Goal: Task Accomplishment & Management: Use online tool/utility

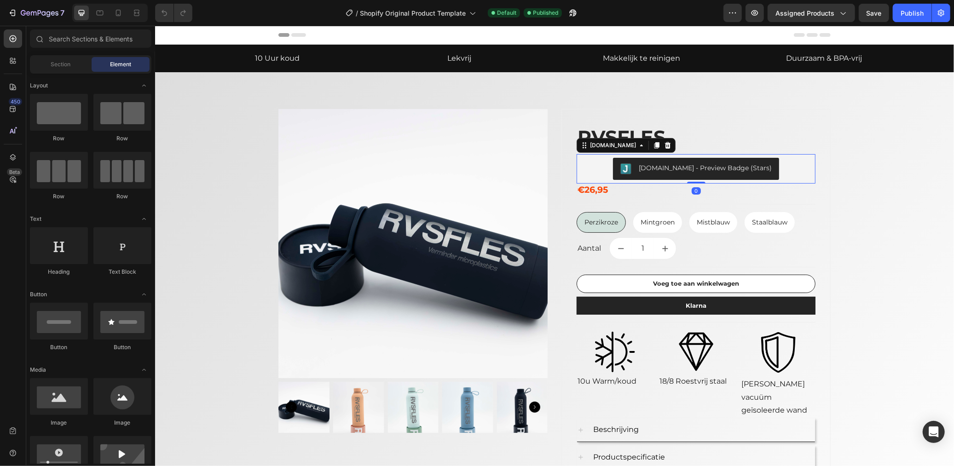
click at [764, 167] on div "Judge.me - Preview Badge (Stars)" at bounding box center [695, 168] width 231 height 22
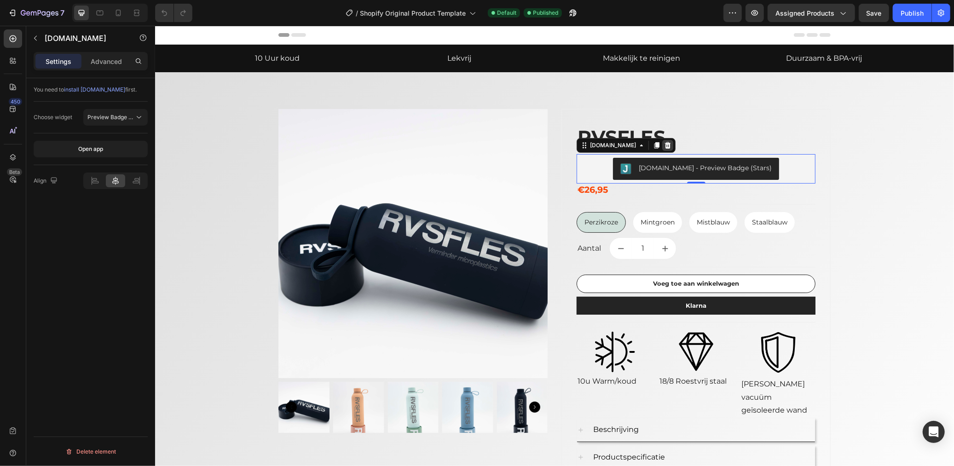
click at [662, 148] on div at bounding box center [667, 144] width 11 height 11
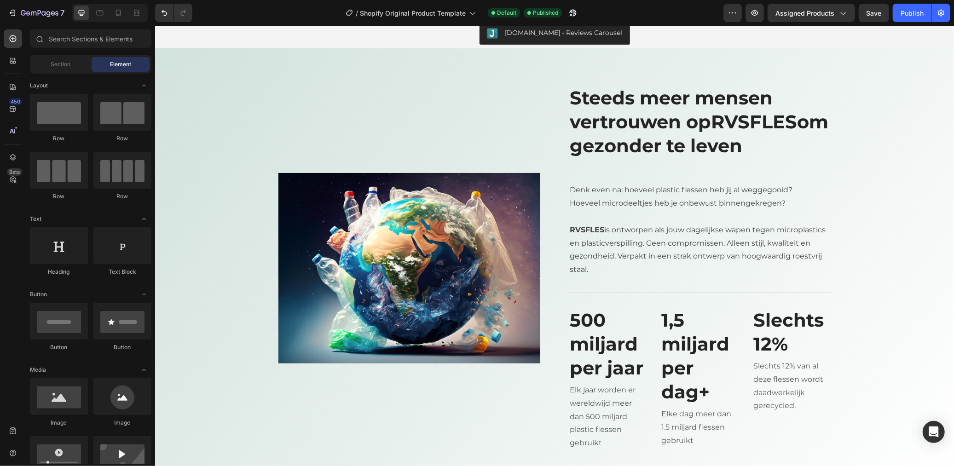
scroll to position [767, 0]
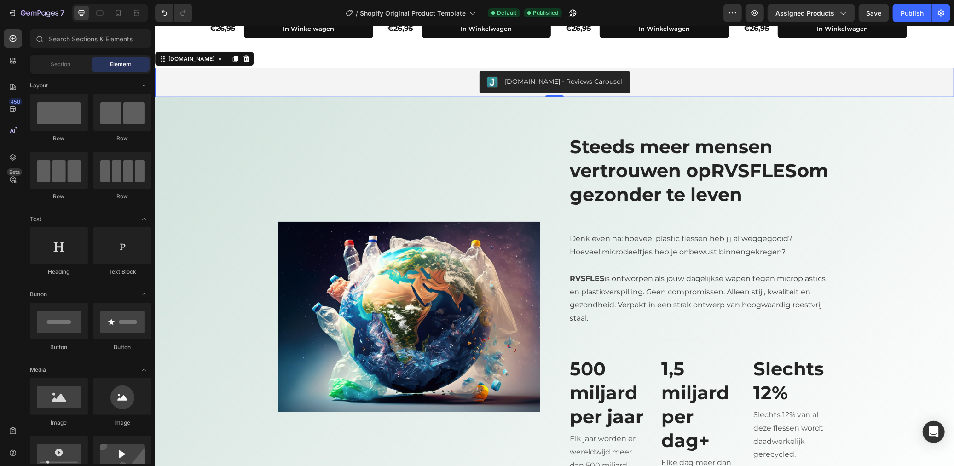
click at [446, 87] on div "Judge.me - Reviews Carousel" at bounding box center [553, 82] width 791 height 22
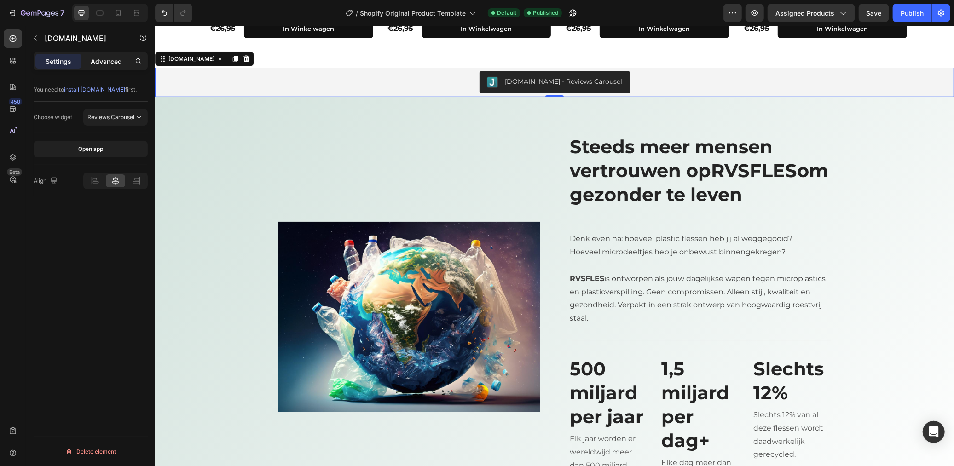
click at [89, 58] on div "Advanced" at bounding box center [106, 61] width 46 height 15
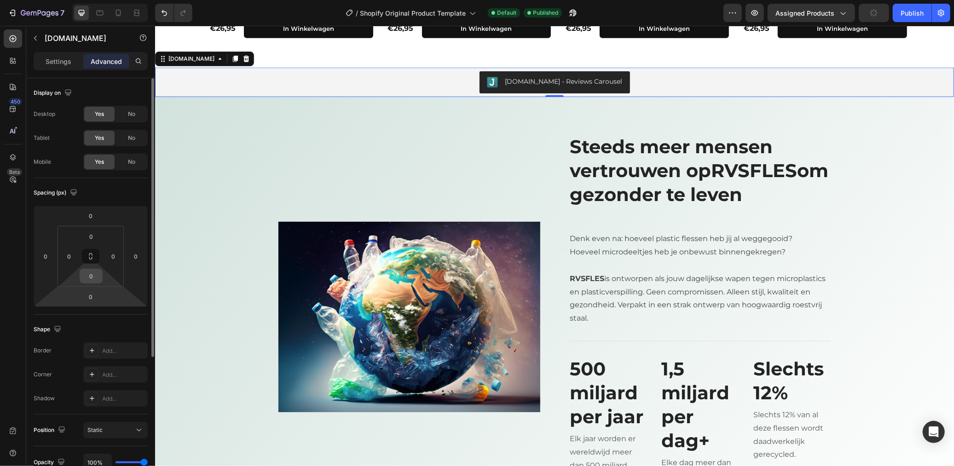
click at [92, 273] on input "0" at bounding box center [91, 276] width 18 height 14
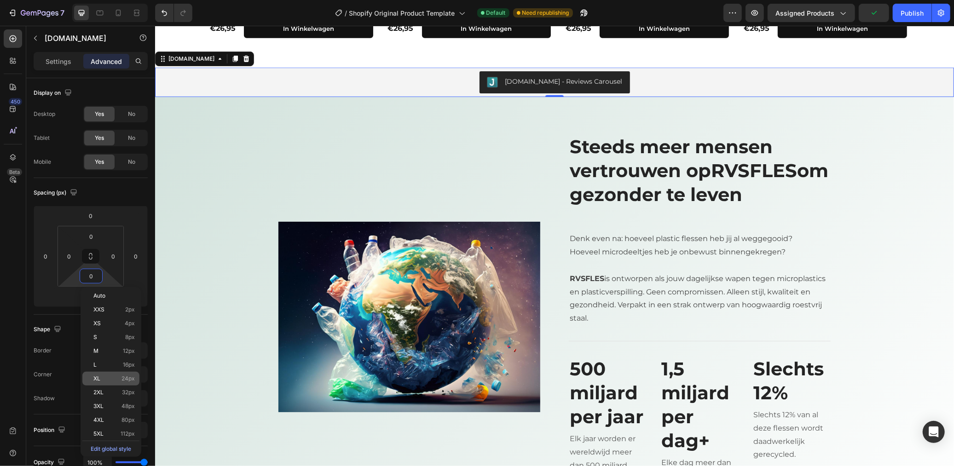
click at [118, 378] on p "XL 24px" at bounding box center [113, 378] width 41 height 6
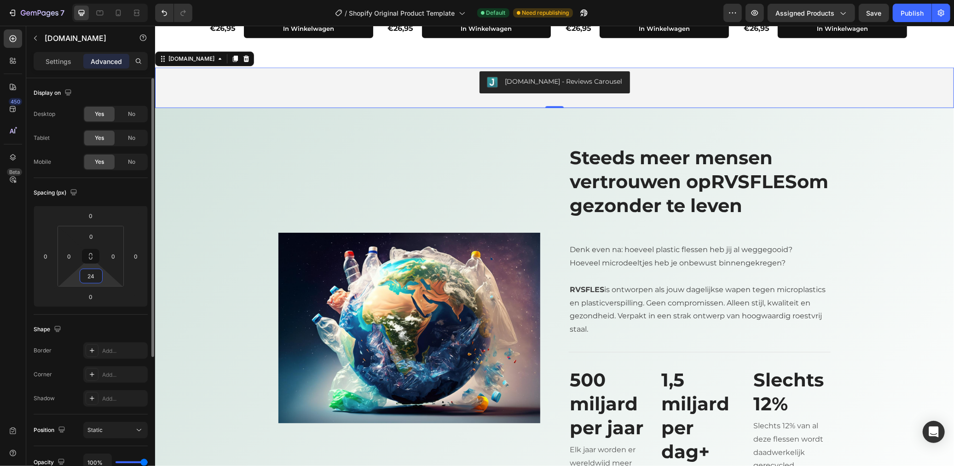
click at [96, 281] on input "24" at bounding box center [91, 276] width 18 height 14
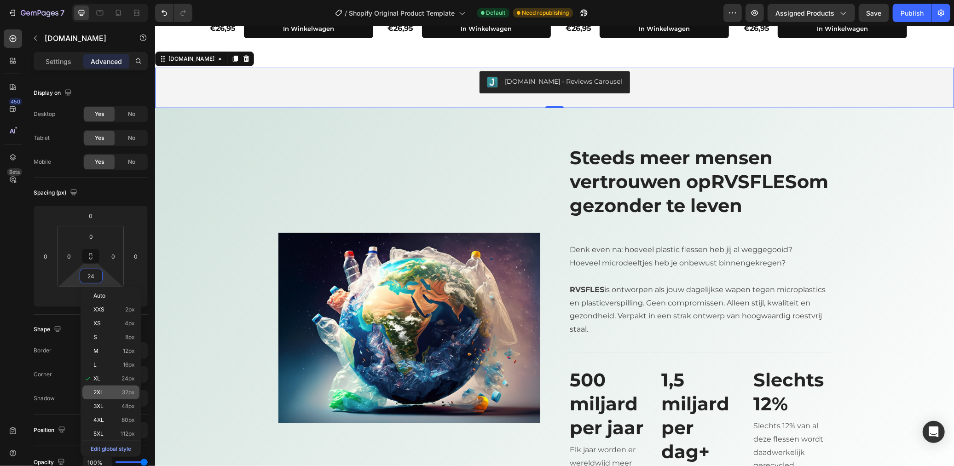
click at [101, 393] on span "2XL" at bounding box center [98, 392] width 10 height 6
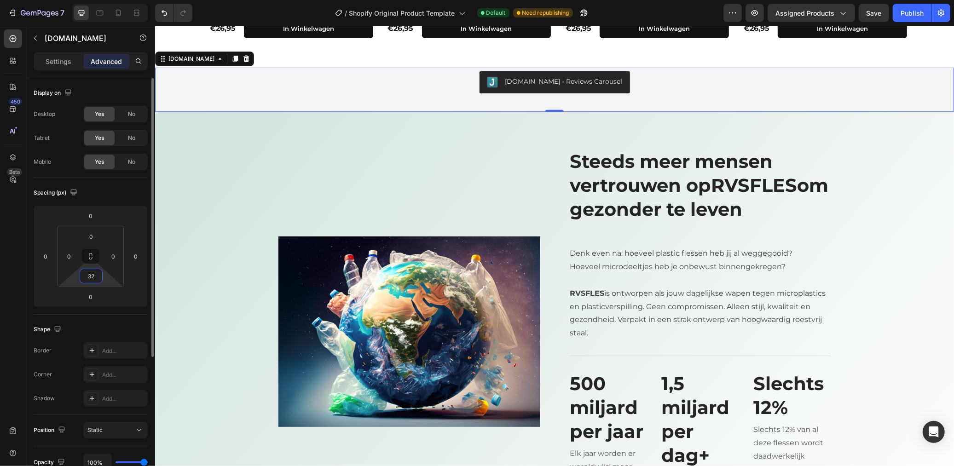
click at [95, 277] on input "32" at bounding box center [91, 276] width 18 height 14
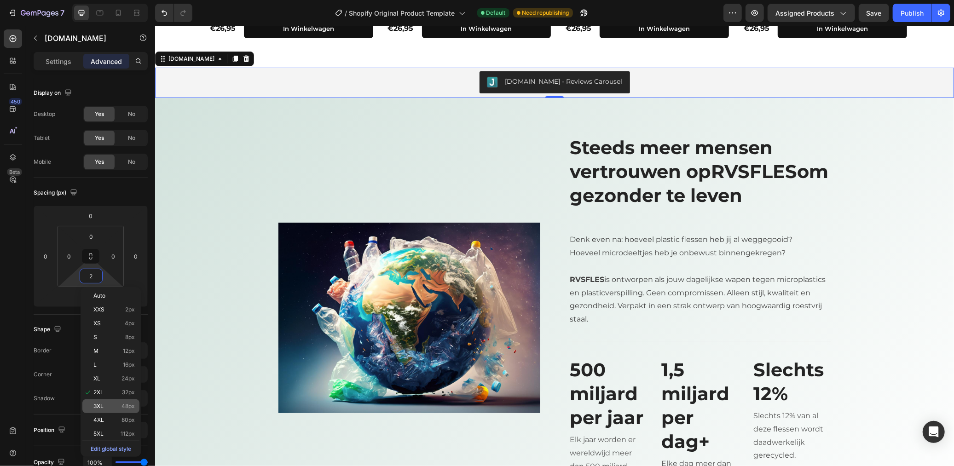
click at [114, 405] on p "3XL 48px" at bounding box center [113, 406] width 41 height 6
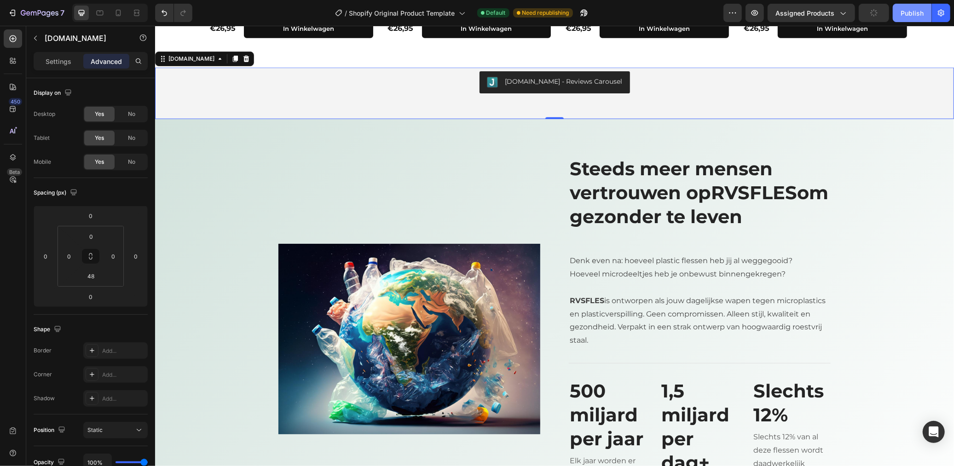
click at [906, 13] on div "Publish" at bounding box center [912, 13] width 23 height 10
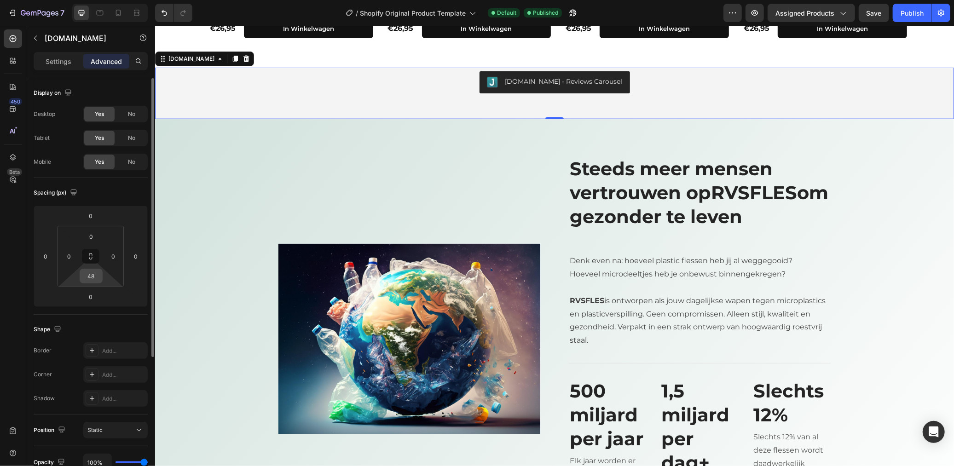
click at [99, 274] on input "48" at bounding box center [91, 276] width 18 height 14
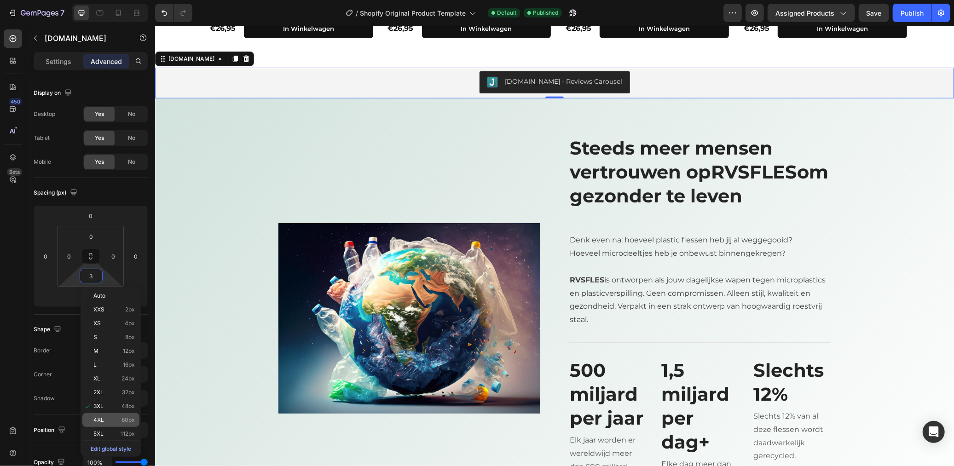
click at [110, 422] on p "4XL 80px" at bounding box center [113, 420] width 41 height 6
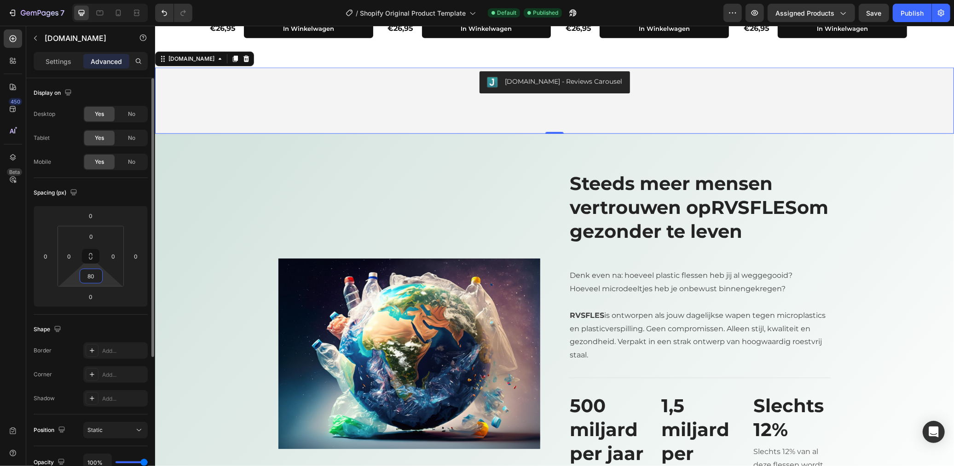
click at [93, 277] on input "80" at bounding box center [91, 276] width 18 height 14
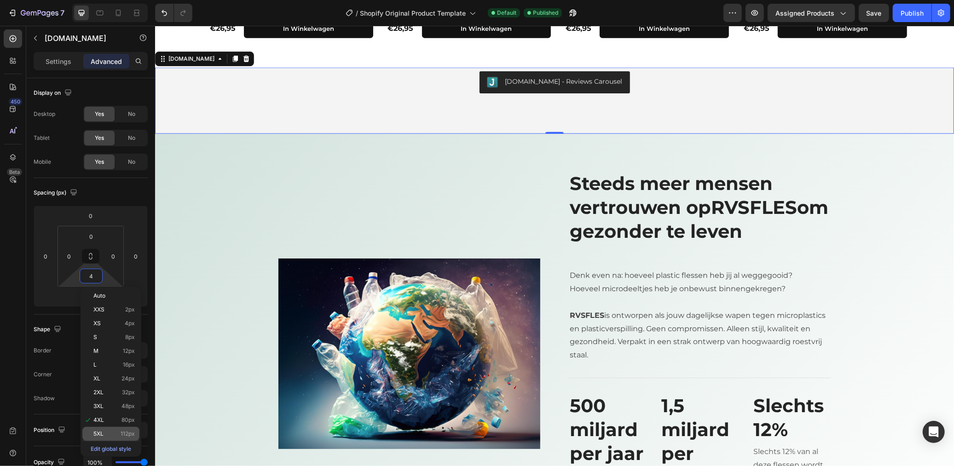
click at [106, 429] on div "5XL 112px" at bounding box center [110, 434] width 57 height 14
type input "112"
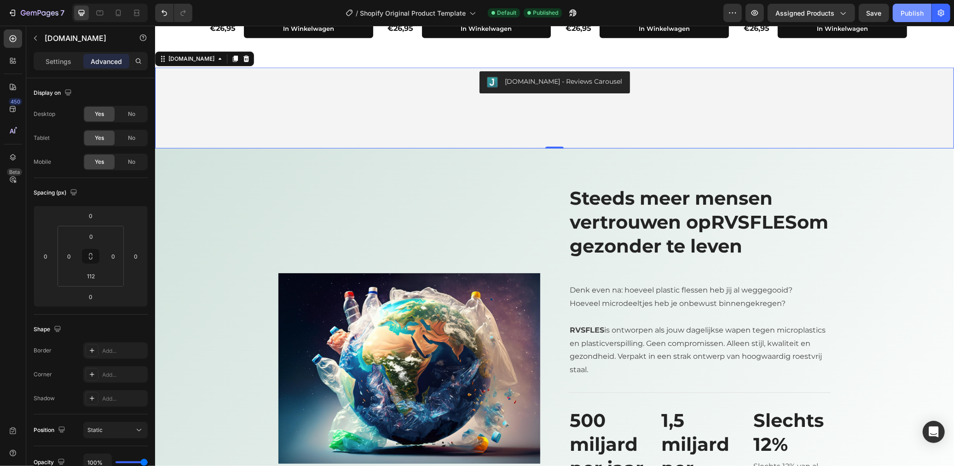
click at [899, 14] on button "Publish" at bounding box center [912, 13] width 39 height 18
click at [254, 108] on div "Judge.me - Reviews Carousel Judge.me 0" at bounding box center [554, 107] width 799 height 81
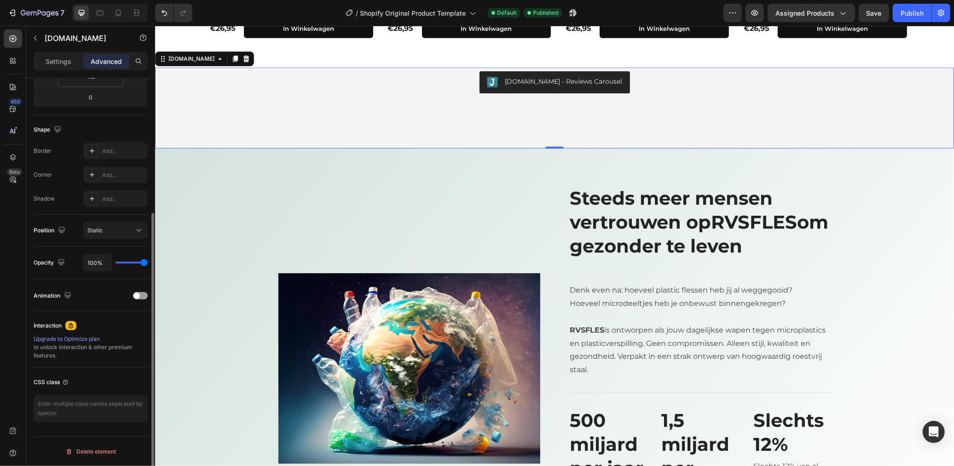
scroll to position [0, 0]
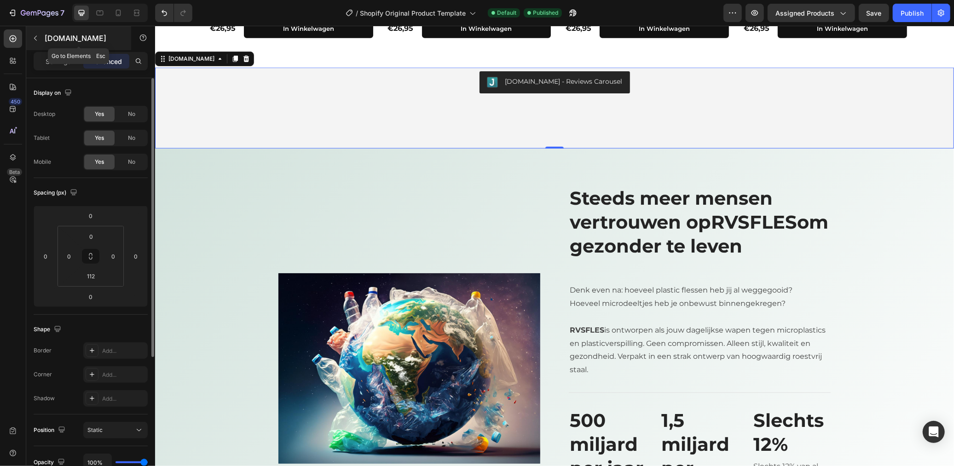
click at [32, 41] on icon "button" at bounding box center [35, 38] width 7 height 7
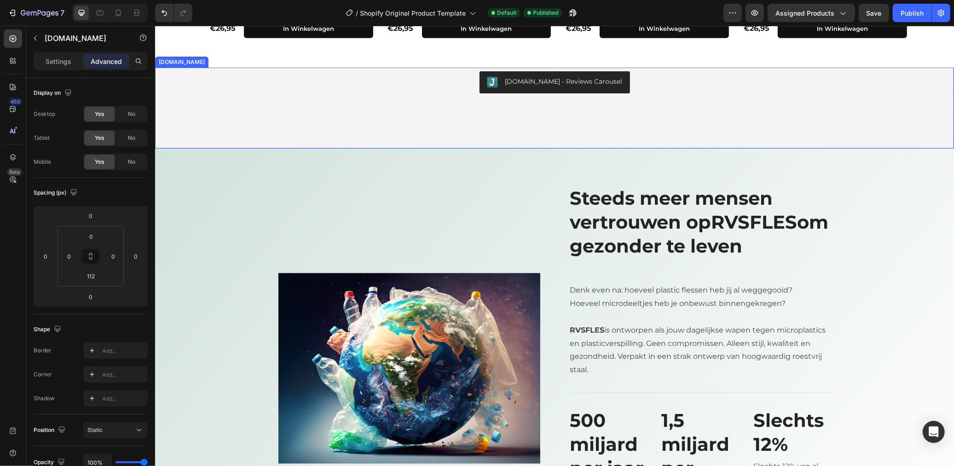
click at [447, 76] on div "Judge.me - Reviews Carousel" at bounding box center [553, 82] width 791 height 22
click at [522, 80] on div "Judge.me - Reviews Carousel" at bounding box center [563, 81] width 117 height 10
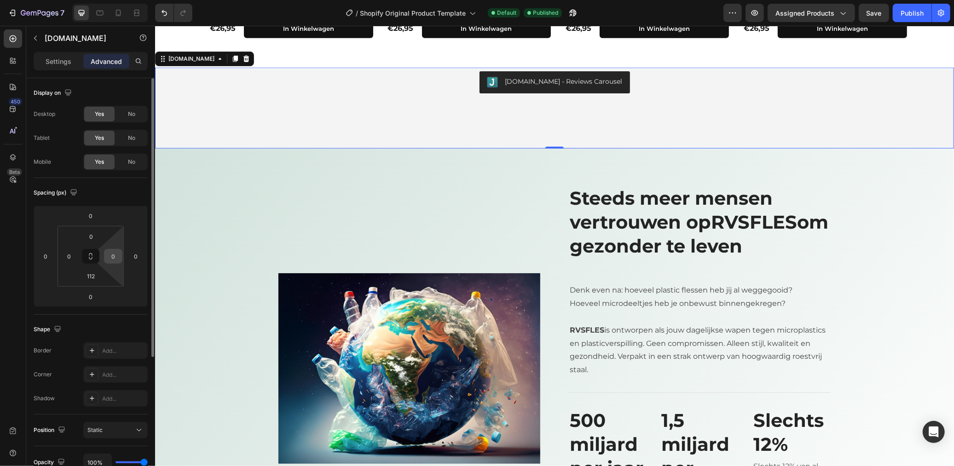
scroll to position [200, 0]
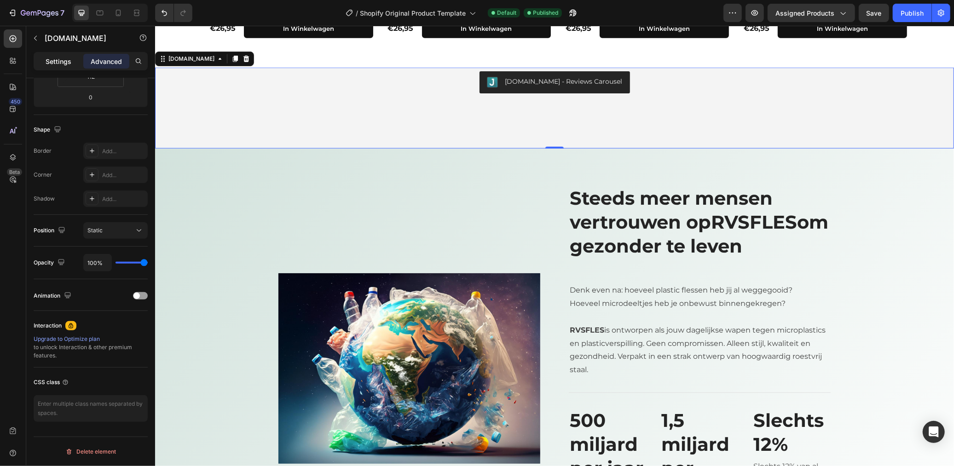
click at [69, 60] on p "Settings" at bounding box center [59, 62] width 26 height 10
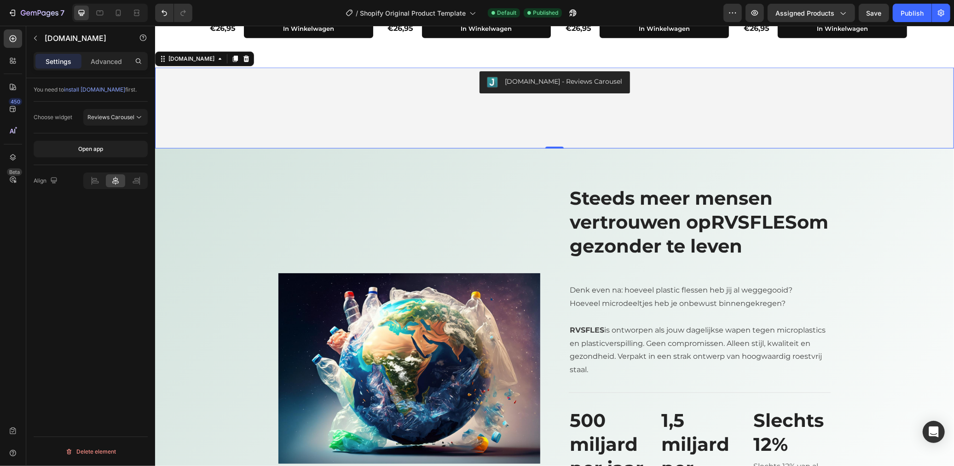
click at [319, 98] on div "Judge.me - Reviews Carousel Judge.me 0" at bounding box center [554, 107] width 799 height 81
click at [129, 119] on span "Reviews Carousel" at bounding box center [110, 117] width 47 height 7
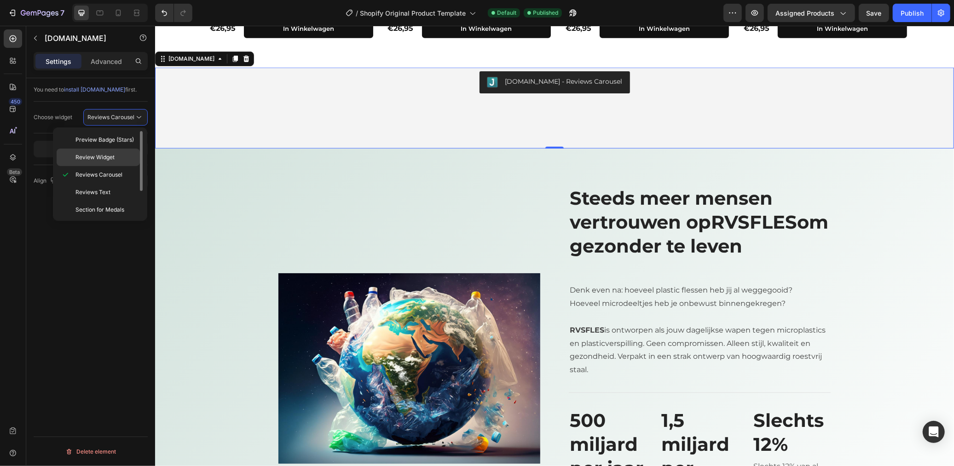
click at [122, 151] on div "Review Widget" at bounding box center [98, 157] width 83 height 17
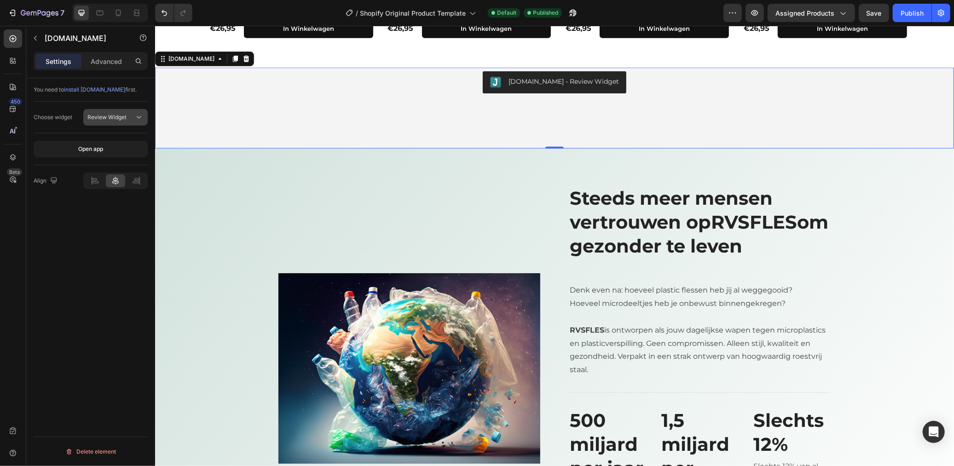
click at [103, 119] on span "Review Widget" at bounding box center [106, 117] width 39 height 7
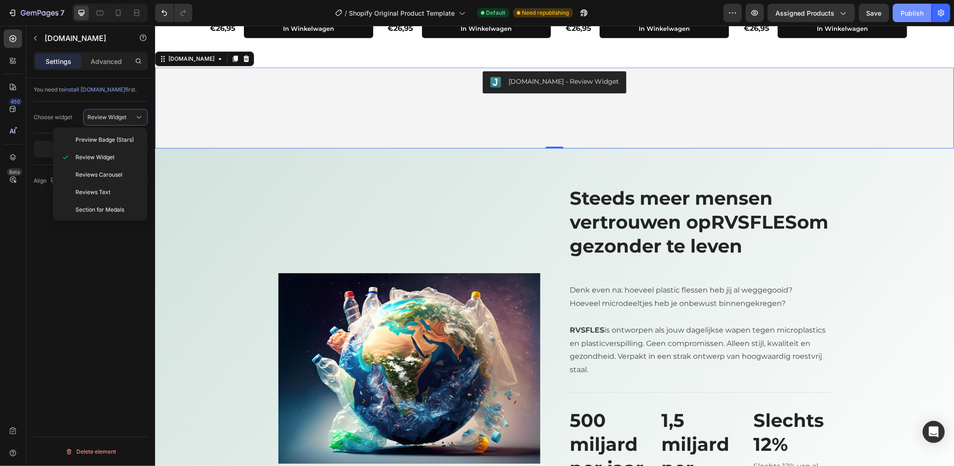
click at [903, 9] on div "Publish" at bounding box center [912, 13] width 23 height 10
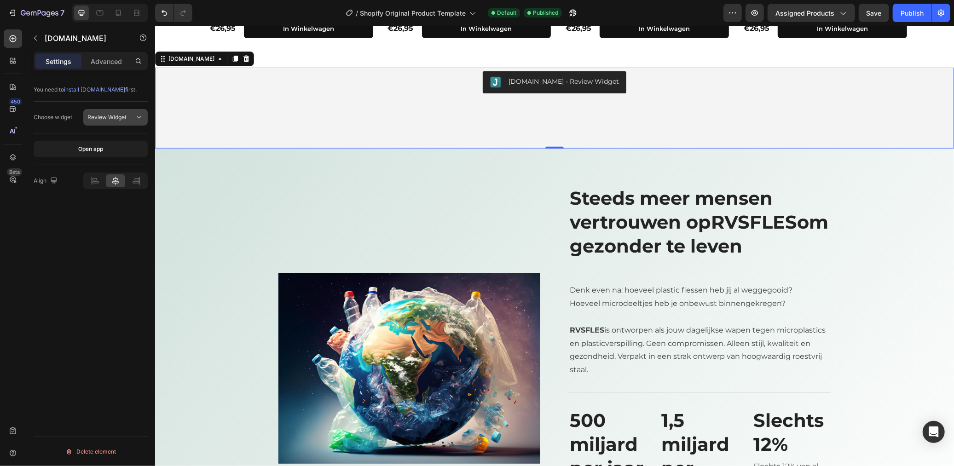
click at [99, 120] on span "Review Widget" at bounding box center [106, 117] width 39 height 7
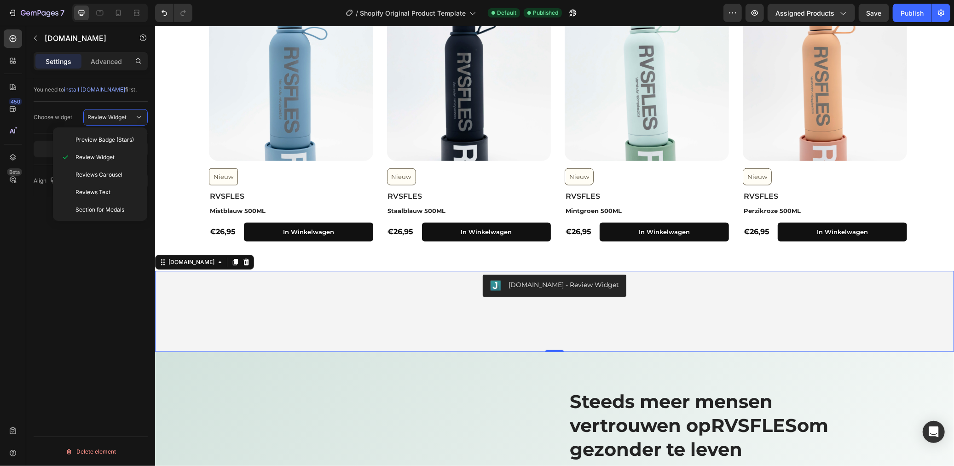
scroll to position [562, 0]
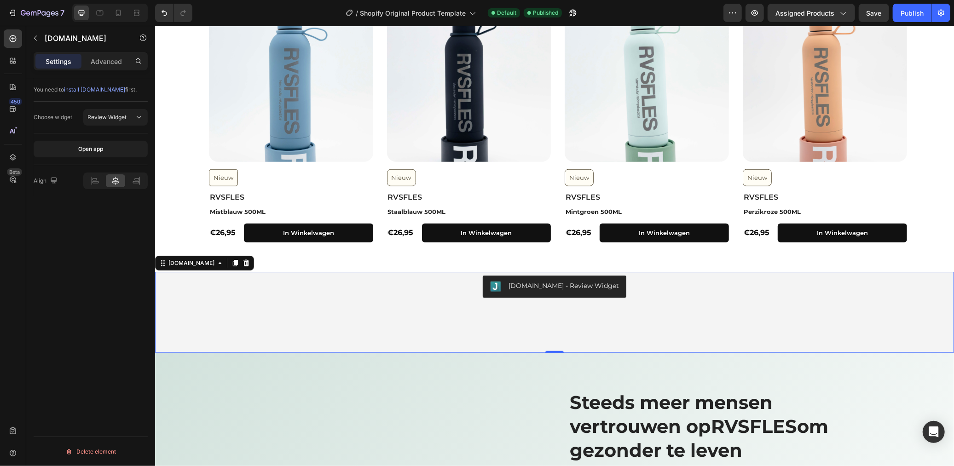
click at [274, 283] on div "Judge.me - Review Widget" at bounding box center [553, 286] width 791 height 22
click at [125, 110] on button "Review Widget" at bounding box center [115, 117] width 64 height 17
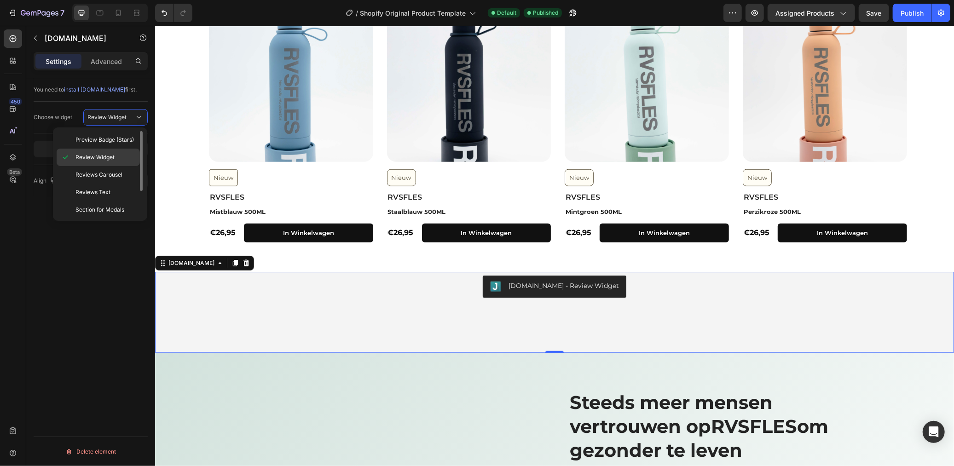
click at [108, 154] on span "Review Widget" at bounding box center [94, 157] width 39 height 8
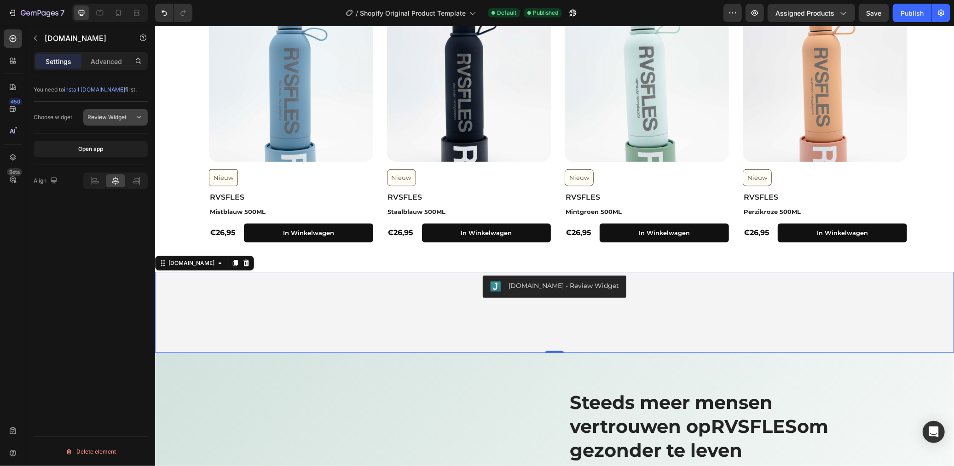
click at [107, 114] on span "Review Widget" at bounding box center [106, 117] width 39 height 7
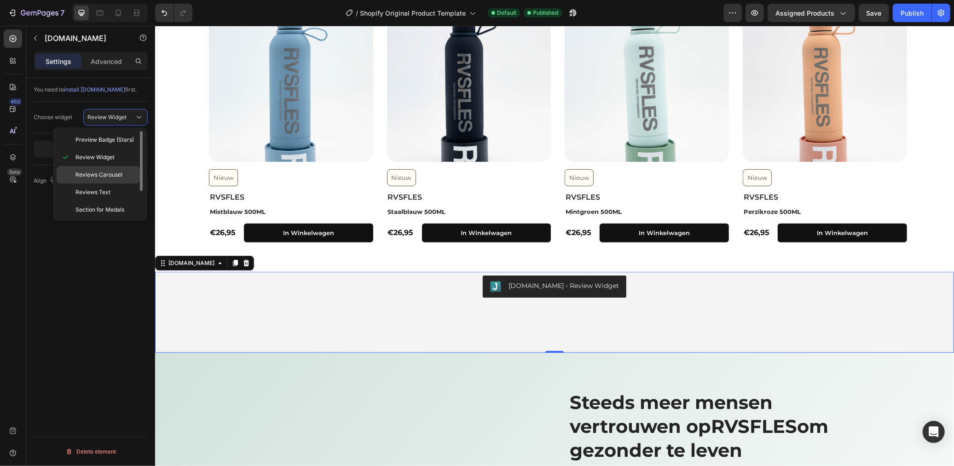
click at [109, 172] on span "Reviews Carousel" at bounding box center [98, 175] width 47 height 8
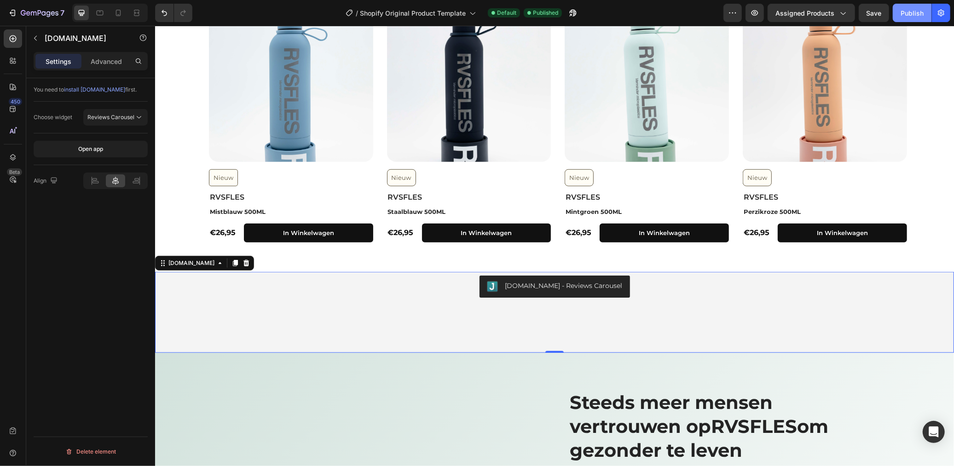
click at [912, 10] on div "Publish" at bounding box center [912, 13] width 23 height 10
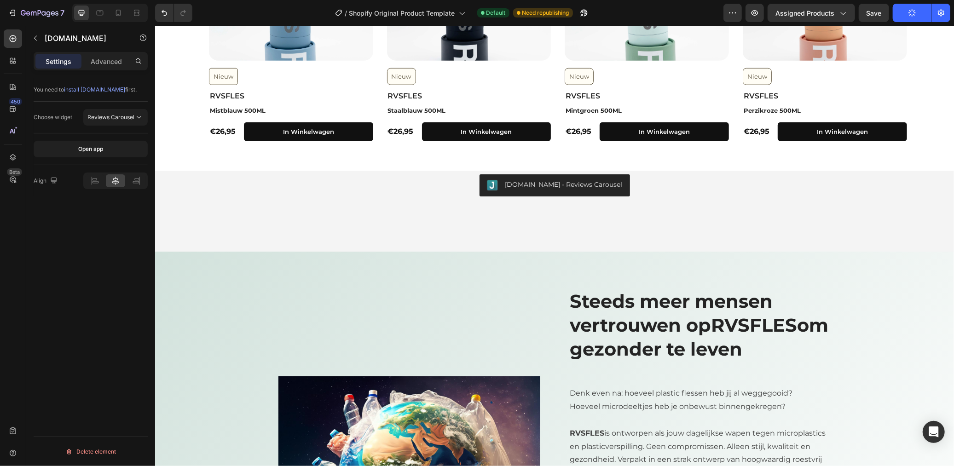
scroll to position [664, 0]
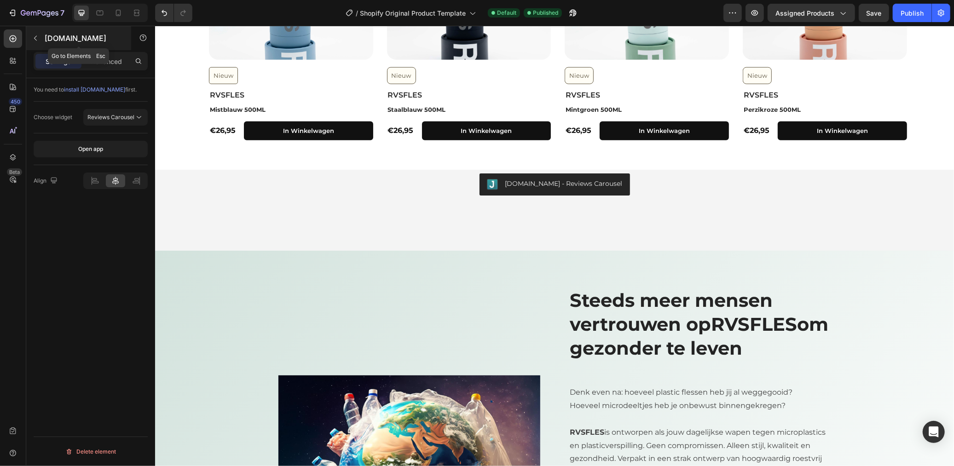
click at [37, 35] on icon "button" at bounding box center [35, 38] width 7 height 7
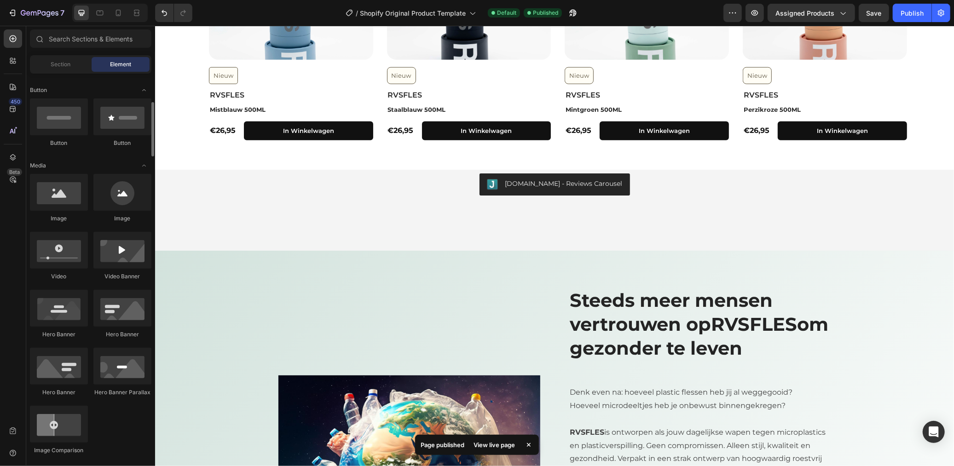
scroll to position [0, 0]
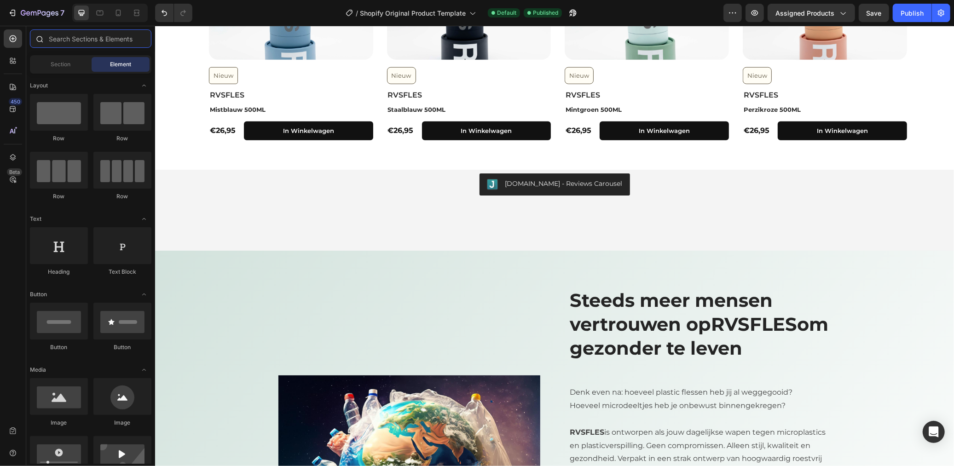
click at [104, 40] on input "text" at bounding box center [90, 38] width 121 height 18
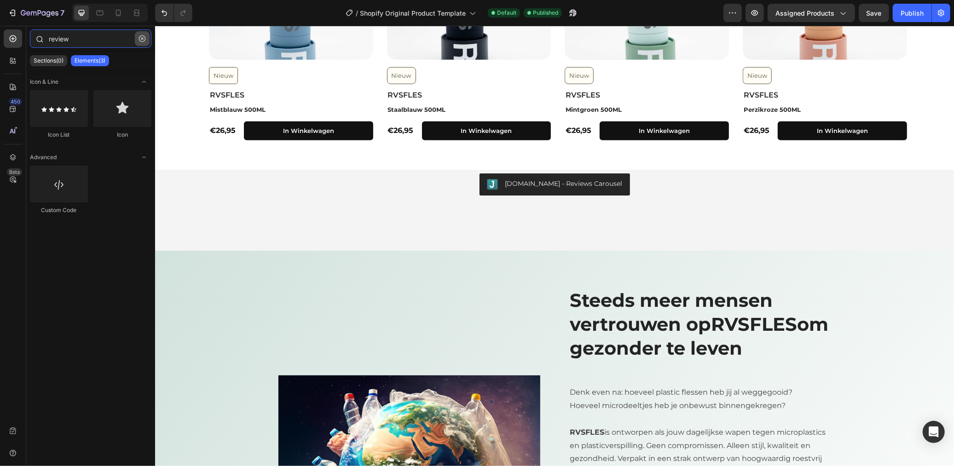
type input "review"
click at [144, 37] on icon "button" at bounding box center [142, 38] width 6 height 6
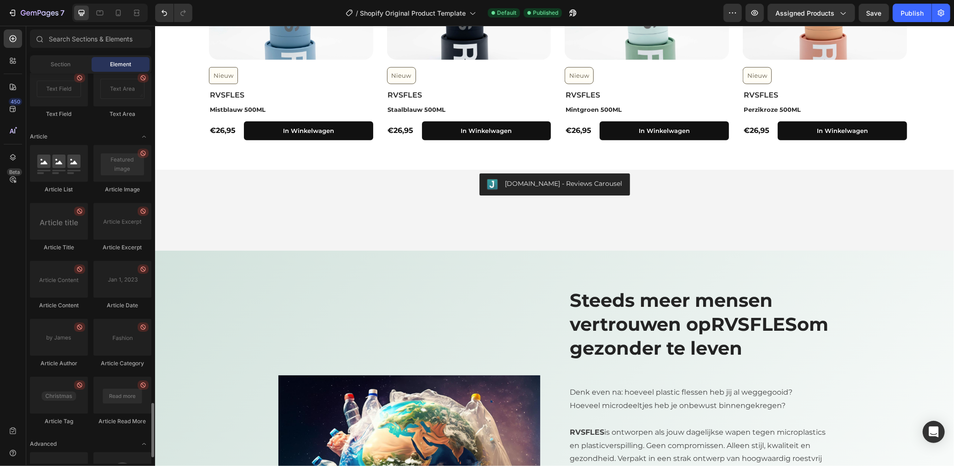
scroll to position [2397, 0]
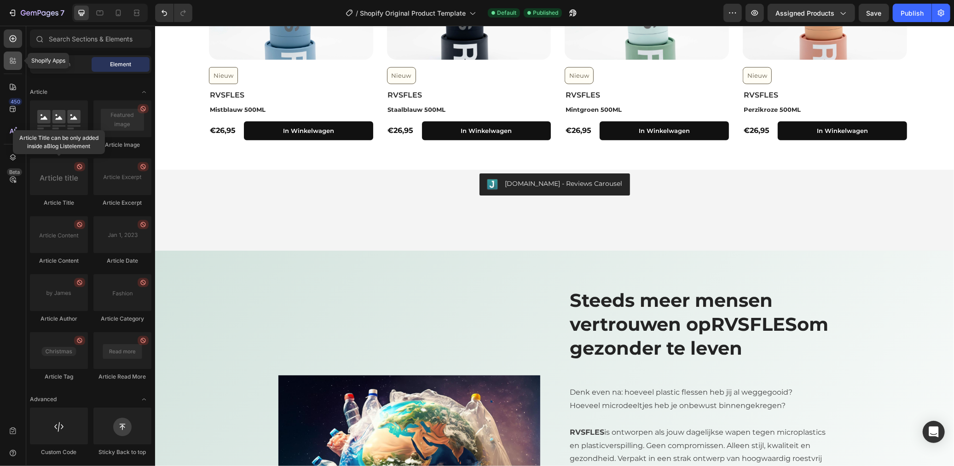
click at [12, 65] on icon at bounding box center [12, 60] width 9 height 9
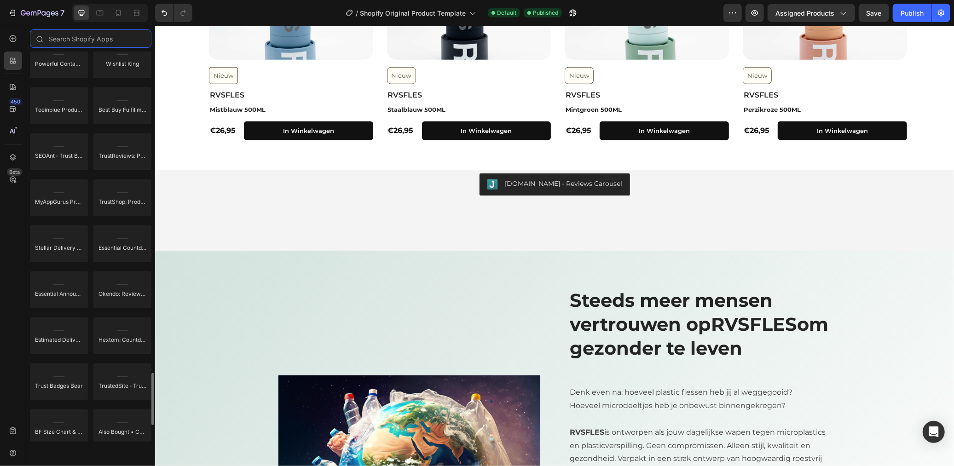
scroll to position [2294, 0]
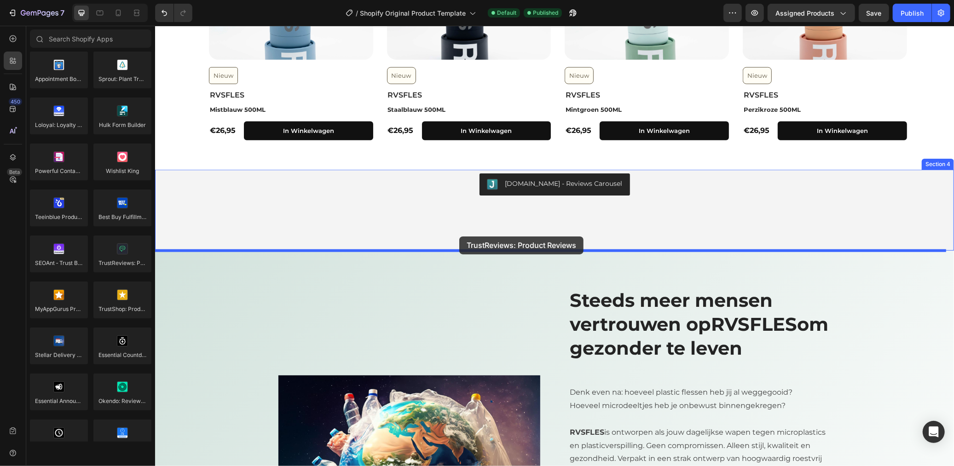
drag, startPoint x: 269, startPoint y: 289, endPoint x: 463, endPoint y: 239, distance: 201.1
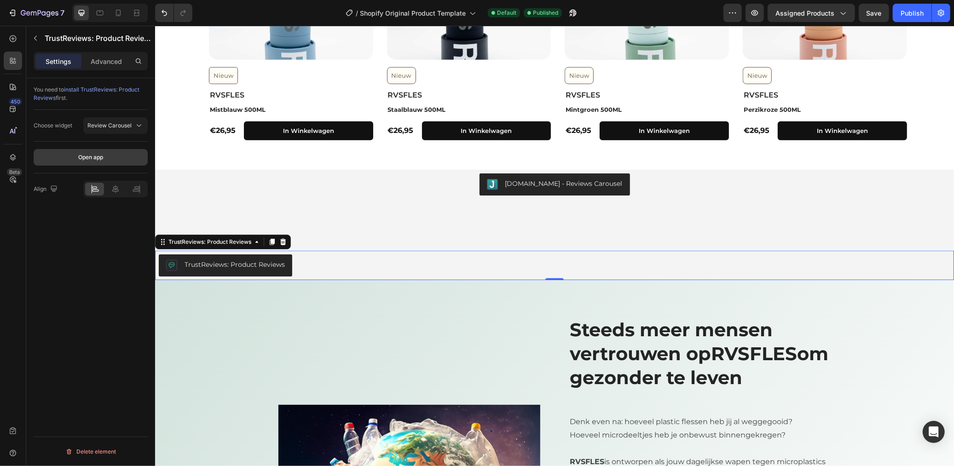
click at [113, 159] on button "Open app" at bounding box center [91, 157] width 114 height 17
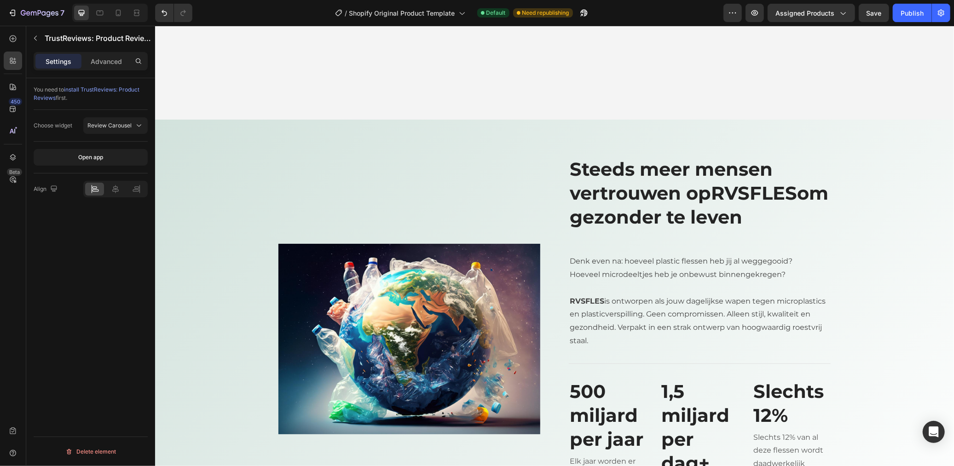
scroll to position [824, 0]
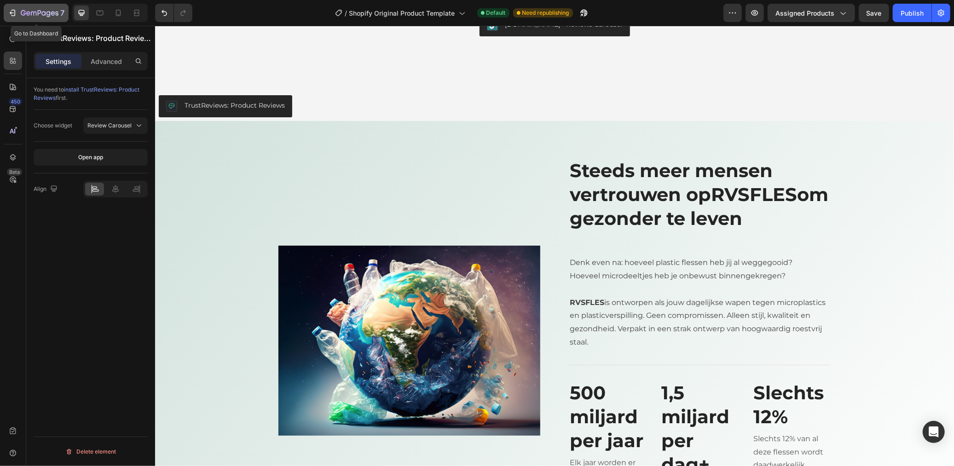
click at [18, 12] on div "7" at bounding box center [36, 12] width 57 height 11
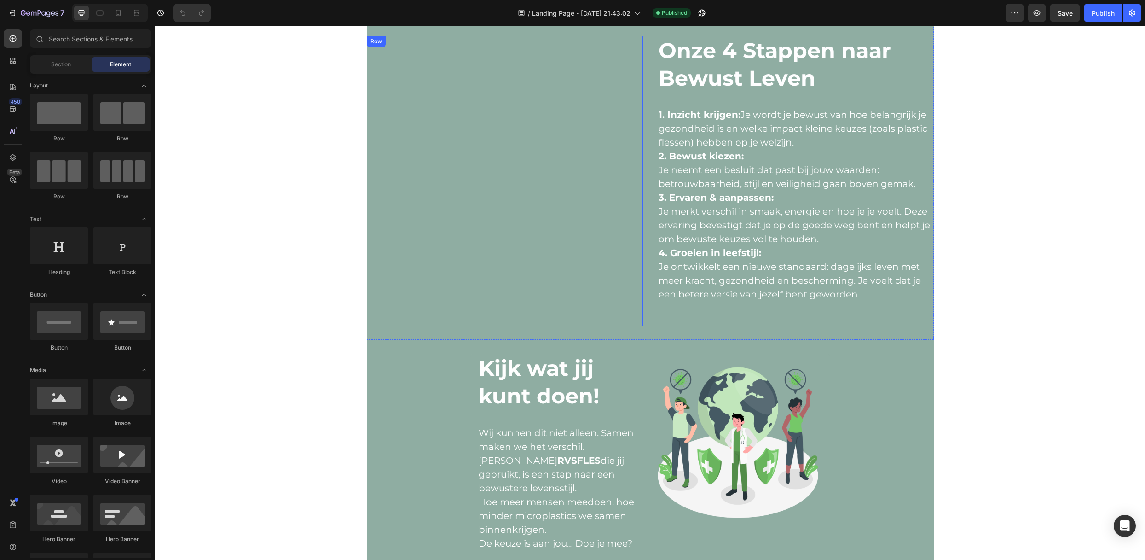
scroll to position [1175, 0]
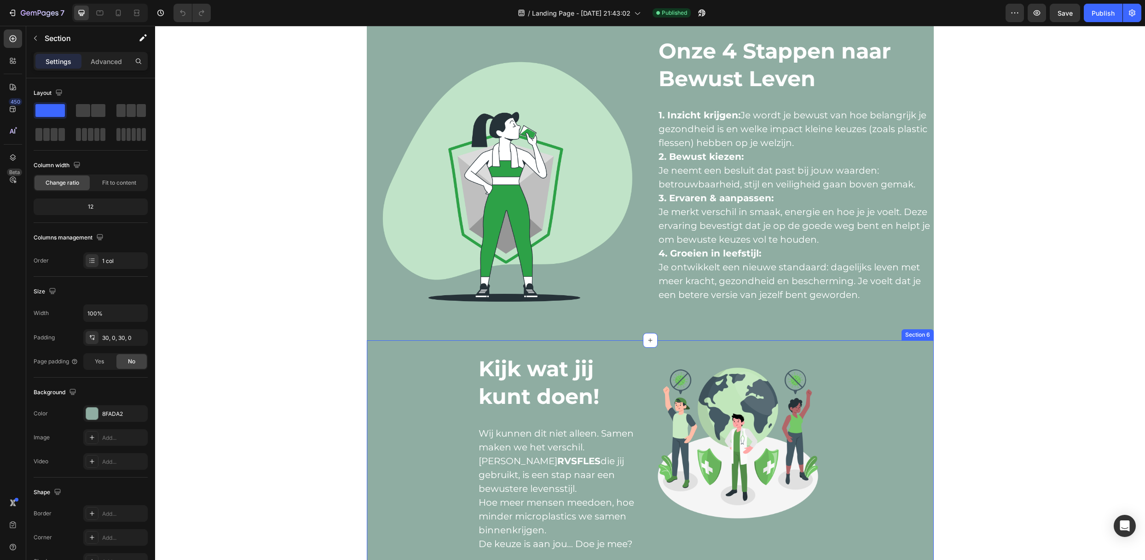
click at [860, 369] on div "Kijk wat jij kunt doen! Text Block Wij kunnen dit niet alleen. Samen maken we h…" at bounding box center [650, 460] width 567 height 212
click at [911, 332] on icon at bounding box center [914, 331] width 7 height 7
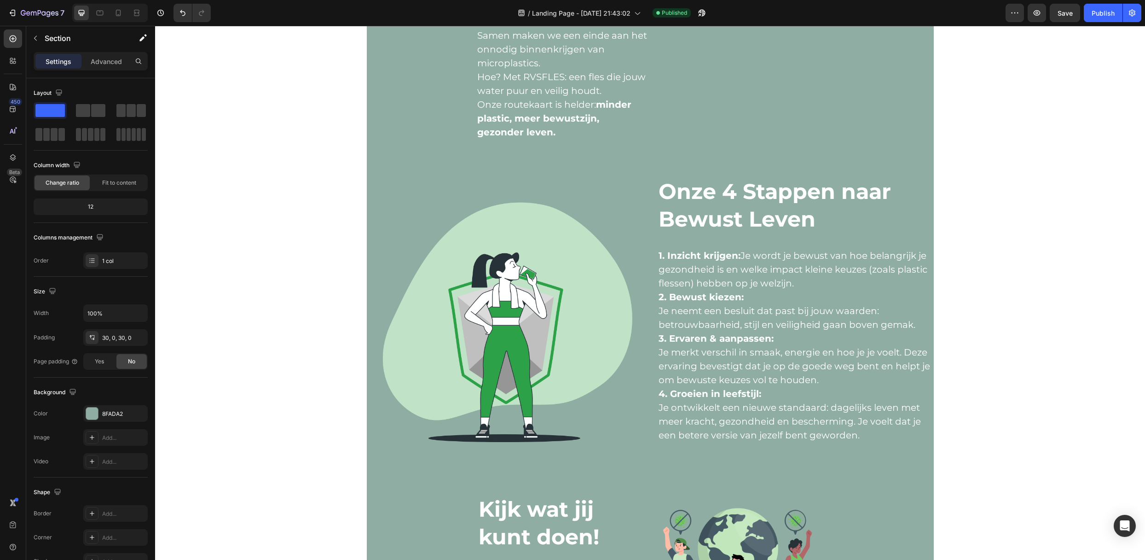
scroll to position [1050, 0]
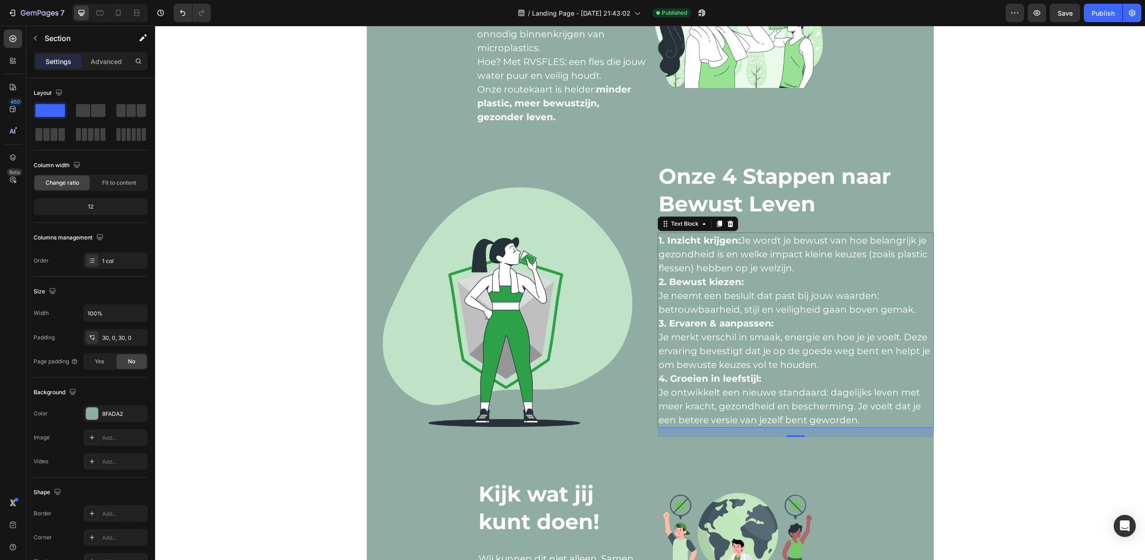
click at [791, 312] on p "Je neemt een besluit dat past bij jouw waarden: betrouwbaarheid, stijl en veili…" at bounding box center [795, 303] width 274 height 28
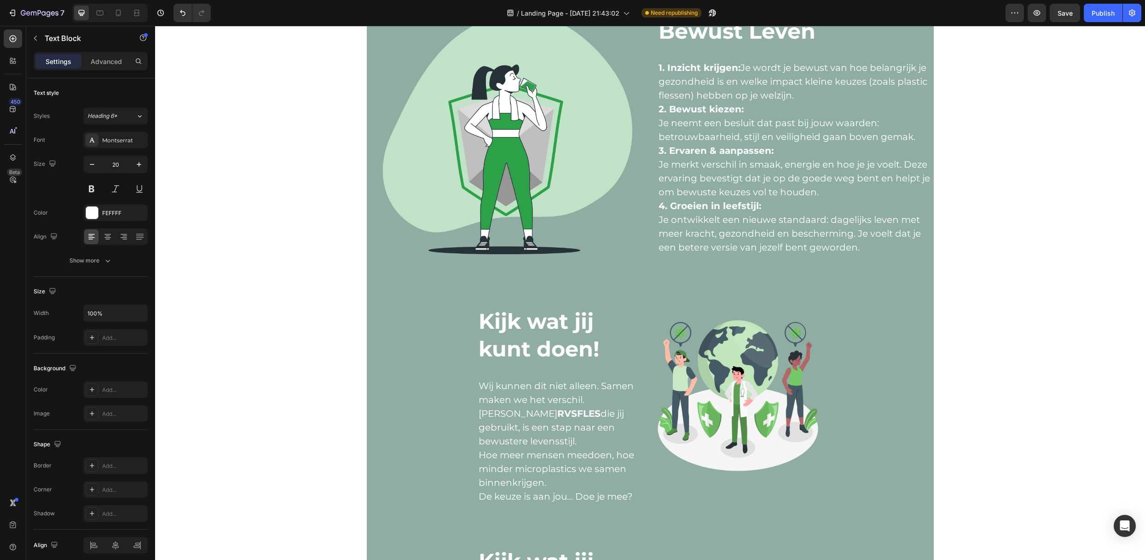
scroll to position [1234, 0]
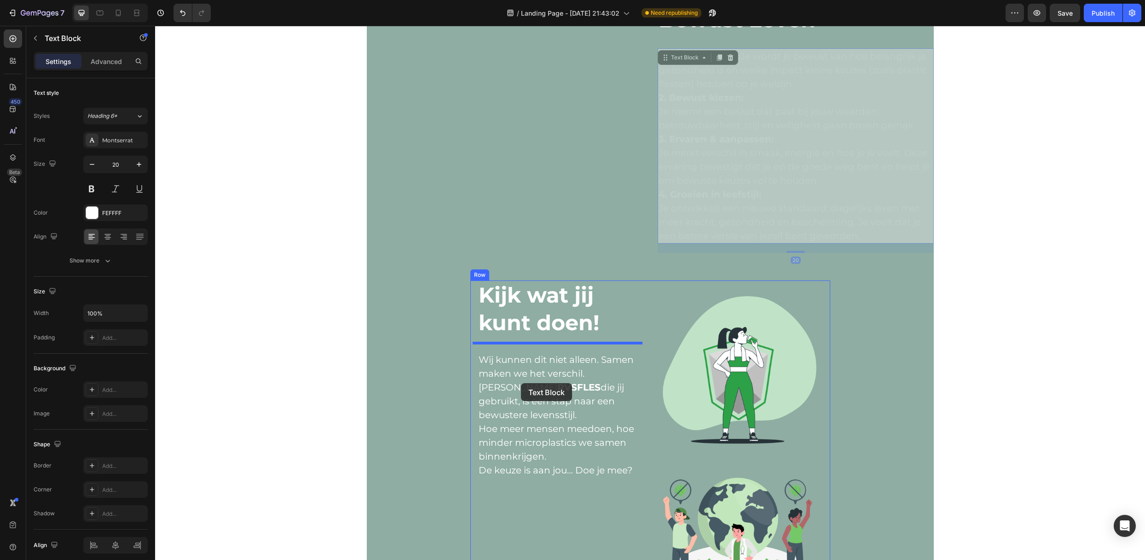
drag, startPoint x: 716, startPoint y: 158, endPoint x: 521, endPoint y: 383, distance: 297.5
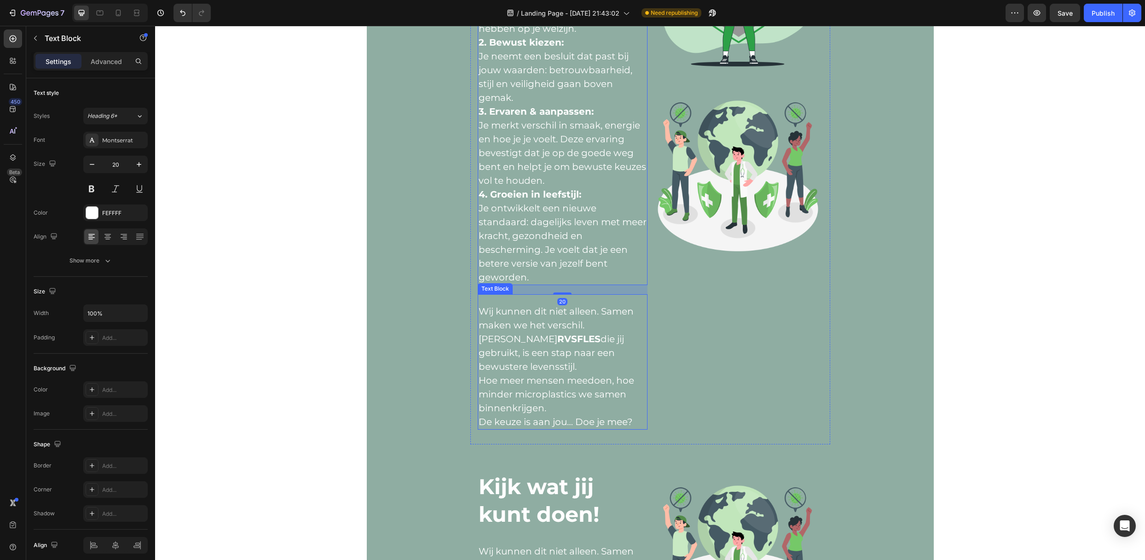
scroll to position [1418, 0]
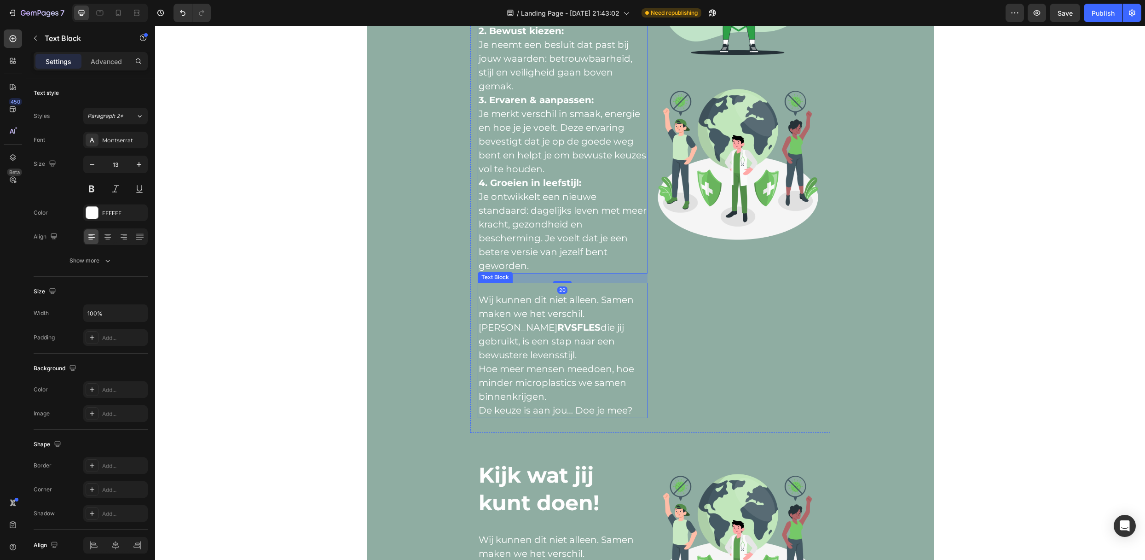
click at [545, 337] on span "Elke RVSFLES die jij gebruikt, is een stap naar een bewustere levensstijl." at bounding box center [551, 341] width 145 height 39
click at [543, 267] on div "Text Block" at bounding box center [518, 273] width 81 height 15
click at [548, 275] on icon at bounding box center [550, 273] width 7 height 7
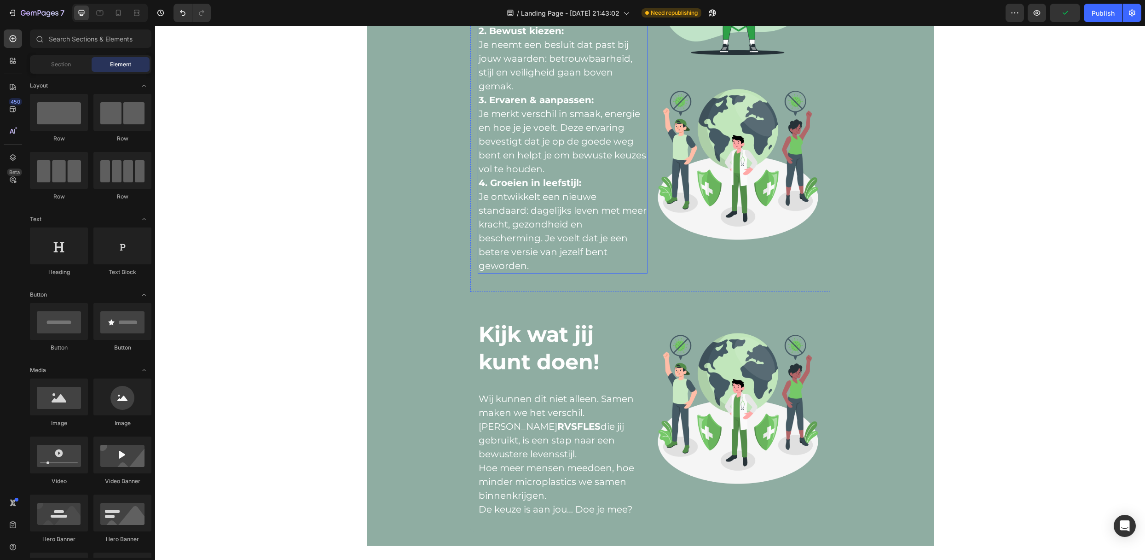
scroll to position [1173, 0]
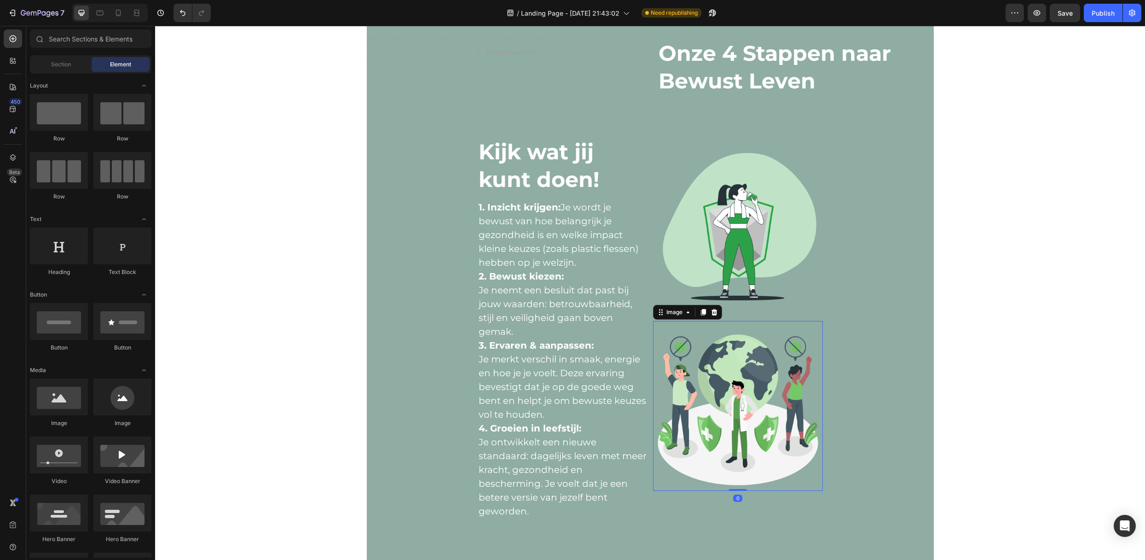
click at [727, 365] on img at bounding box center [738, 406] width 170 height 170
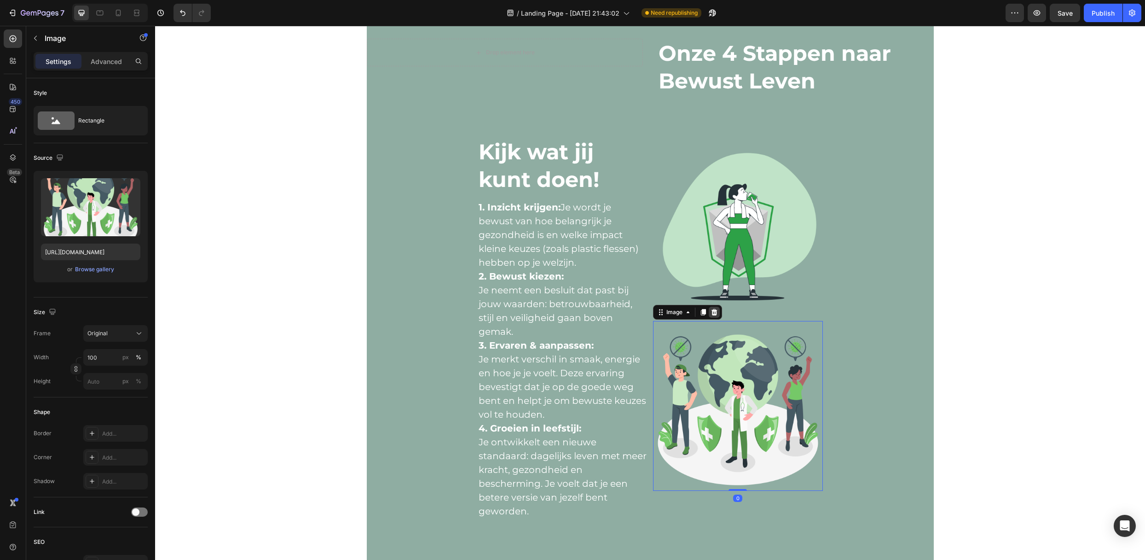
click at [712, 308] on icon at bounding box center [713, 311] width 7 height 7
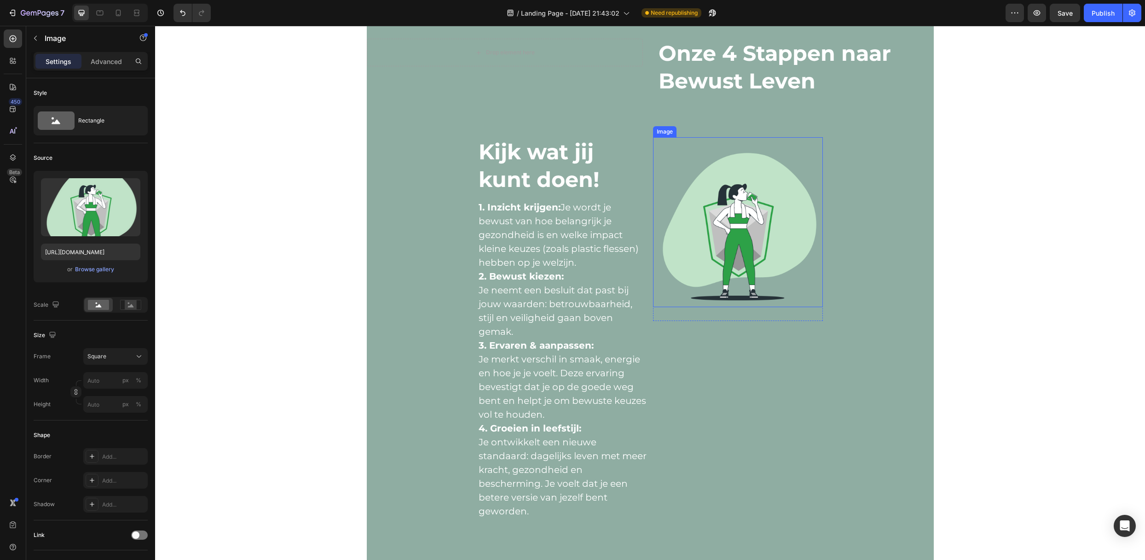
click at [711, 283] on img at bounding box center [738, 222] width 170 height 170
click at [691, 384] on div "Image Row" at bounding box center [738, 332] width 170 height 391
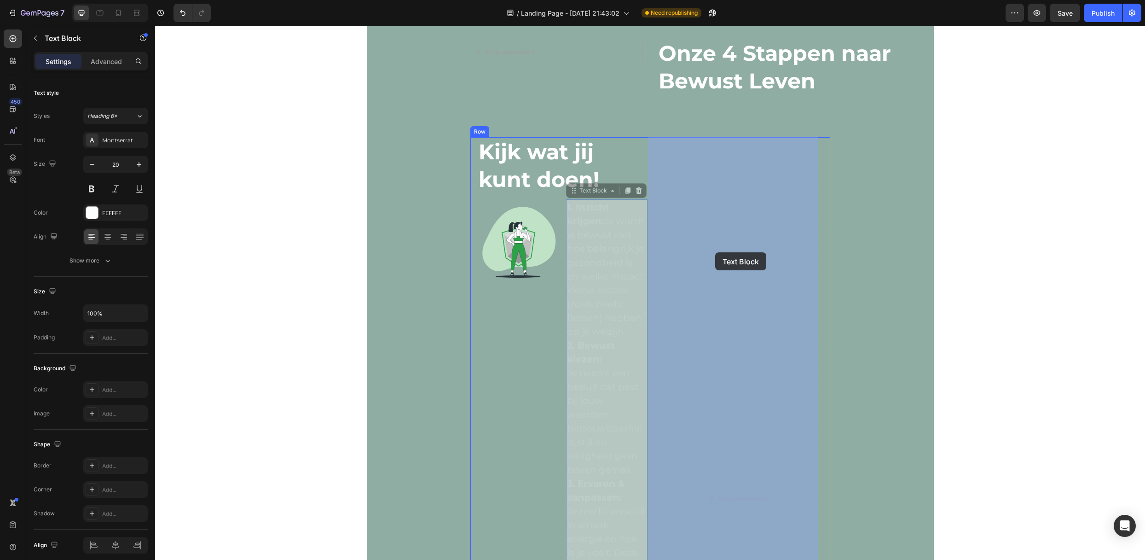
drag, startPoint x: 604, startPoint y: 256, endPoint x: 715, endPoint y: 252, distance: 111.4
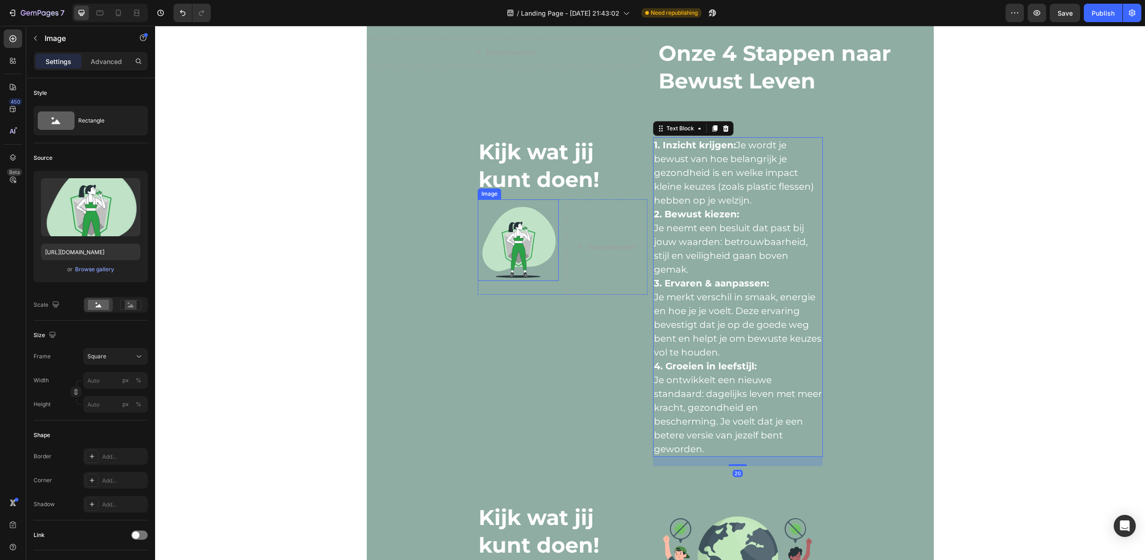
click at [518, 218] on img at bounding box center [518, 239] width 81 height 81
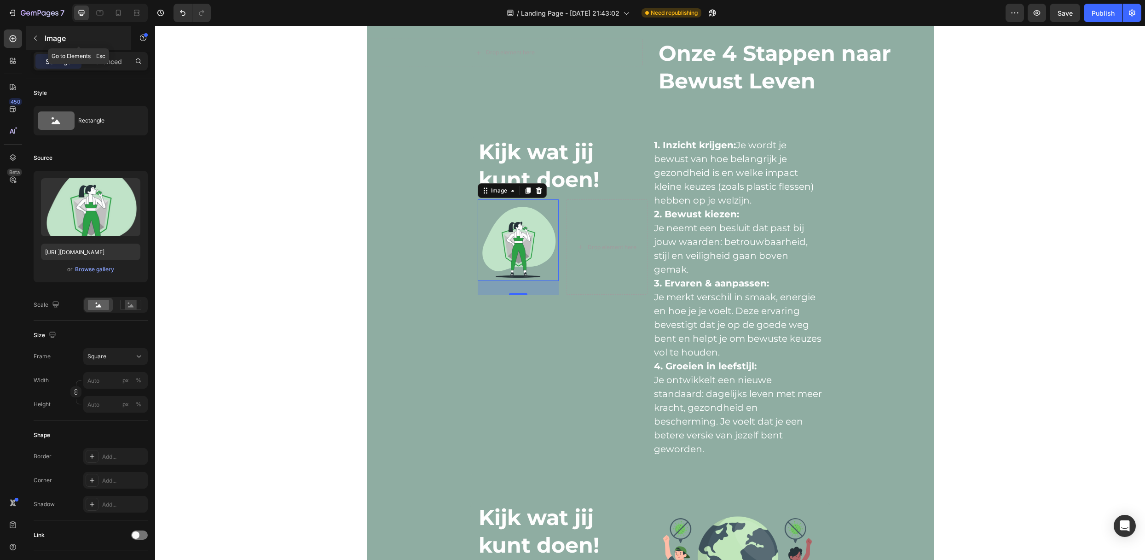
click at [38, 35] on icon "button" at bounding box center [35, 38] width 7 height 7
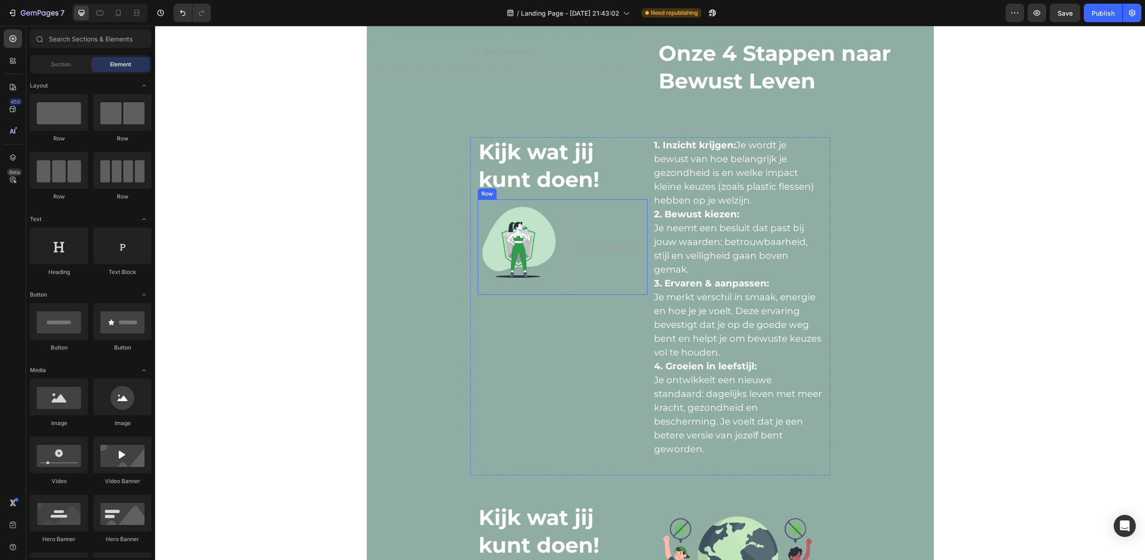
click at [555, 212] on div "Image Drop element here Row" at bounding box center [563, 246] width 170 height 95
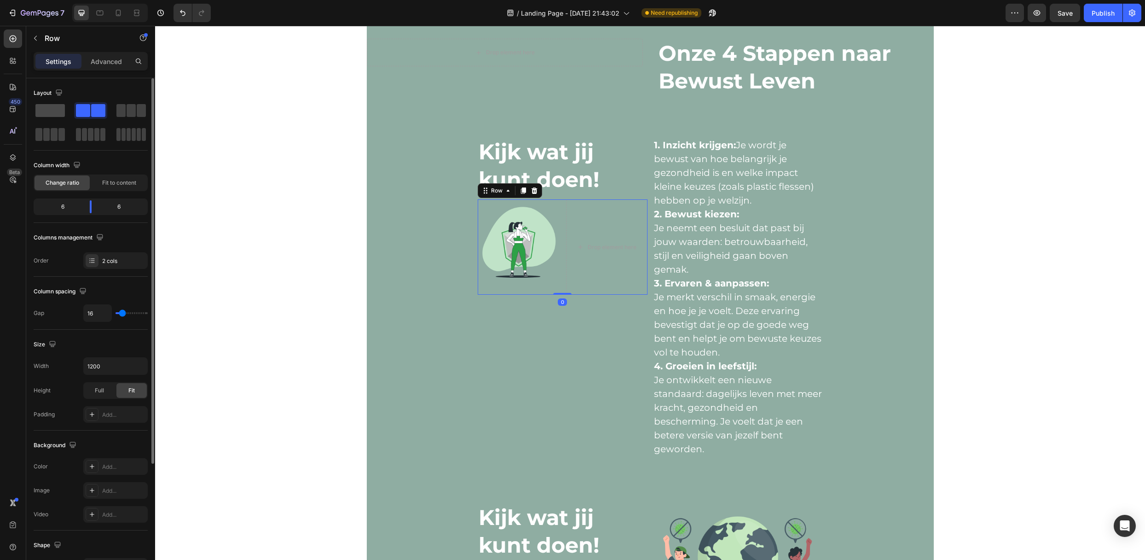
click at [44, 109] on span at bounding box center [49, 110] width 29 height 13
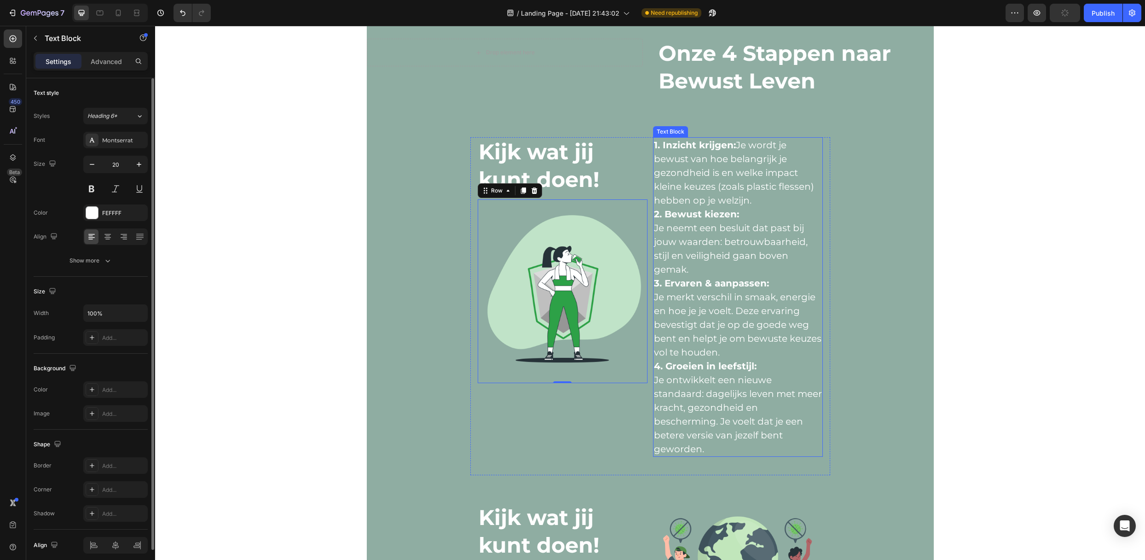
click at [710, 295] on p "Je merkt verschil in smaak, energie en hoe je je voelt. Deze ervaring bevestigt…" at bounding box center [738, 324] width 168 height 69
click at [104, 232] on div at bounding box center [107, 236] width 14 height 15
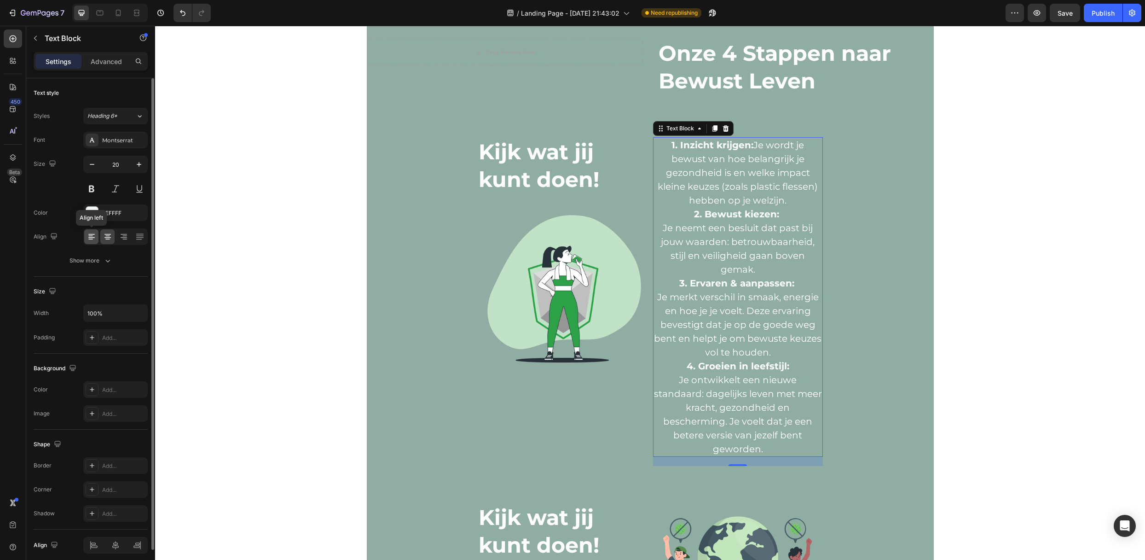
click at [89, 232] on div at bounding box center [91, 236] width 14 height 15
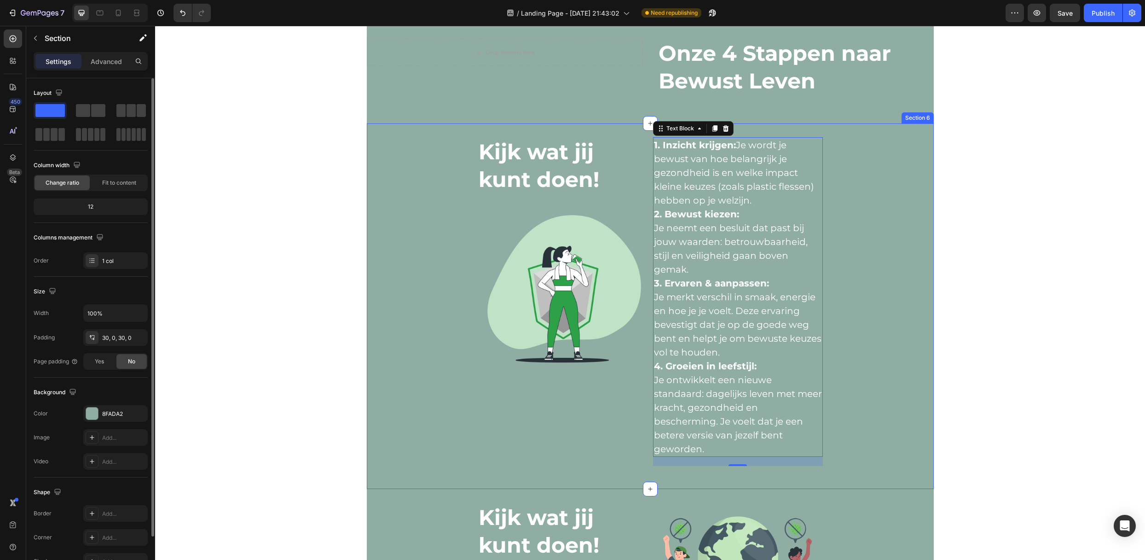
click at [861, 191] on div "Kijk wat jij kunt doen! Text Block Image Row 1. Inzicht krijgen: Je wordt je be…" at bounding box center [650, 306] width 567 height 338
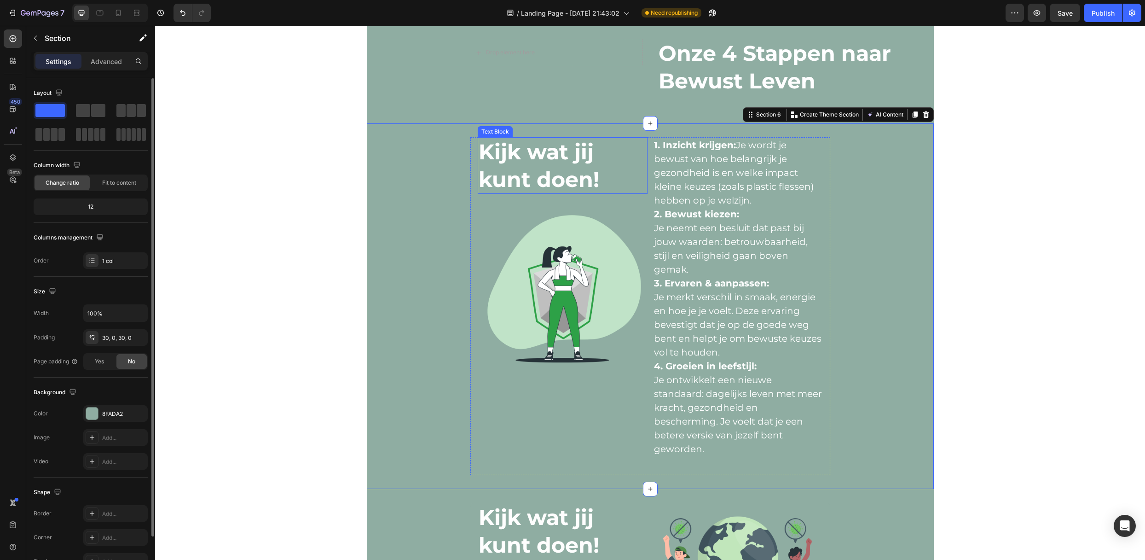
click at [515, 176] on strong "Kijk wat jij kunt doen!" at bounding box center [539, 166] width 121 height 54
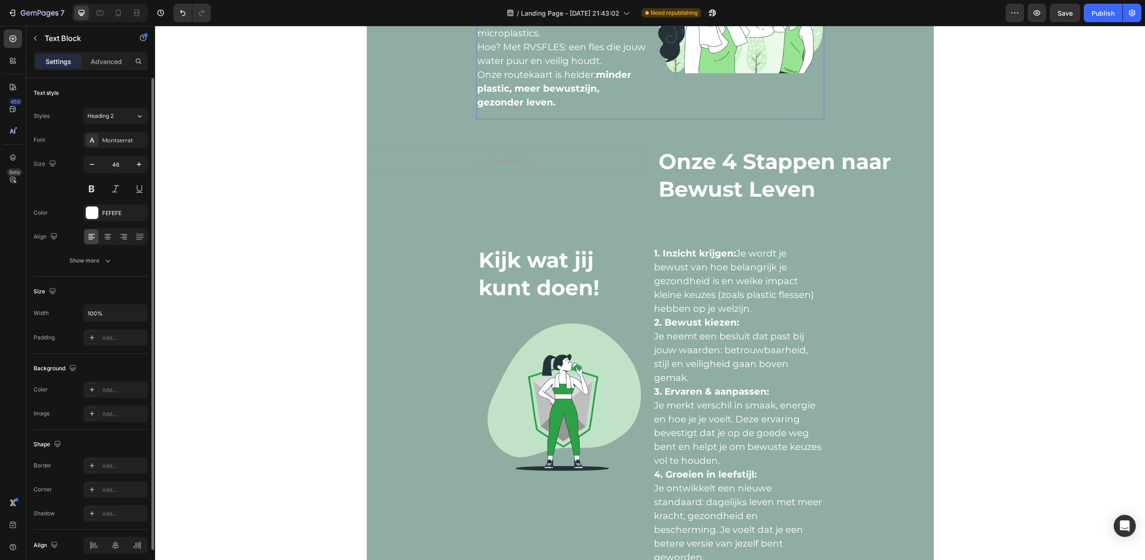
scroll to position [1153, 0]
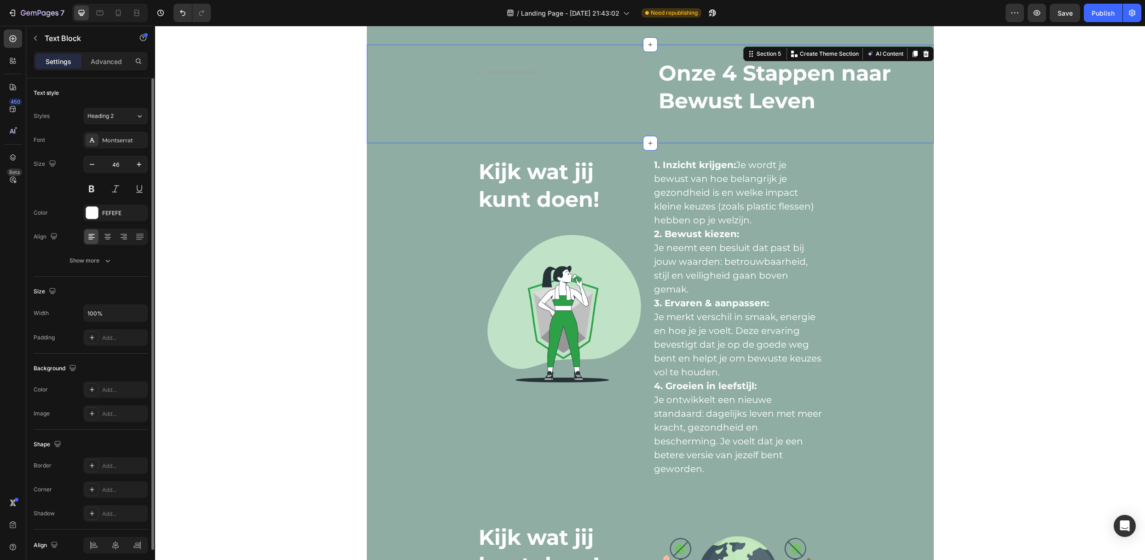
click at [600, 109] on div "Drop element here Row" at bounding box center [505, 93] width 276 height 71
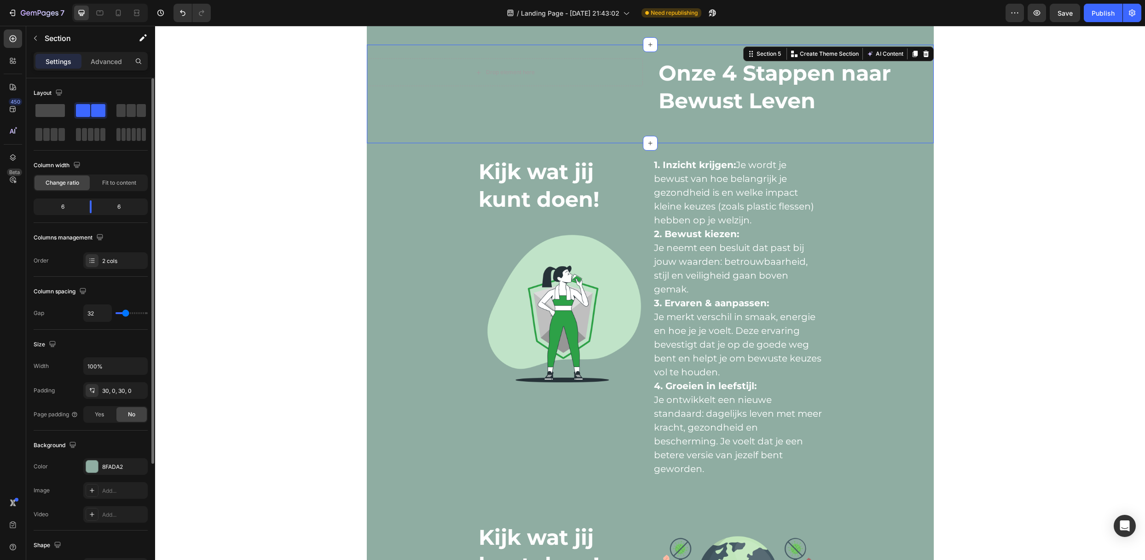
click at [41, 114] on span at bounding box center [49, 110] width 29 height 13
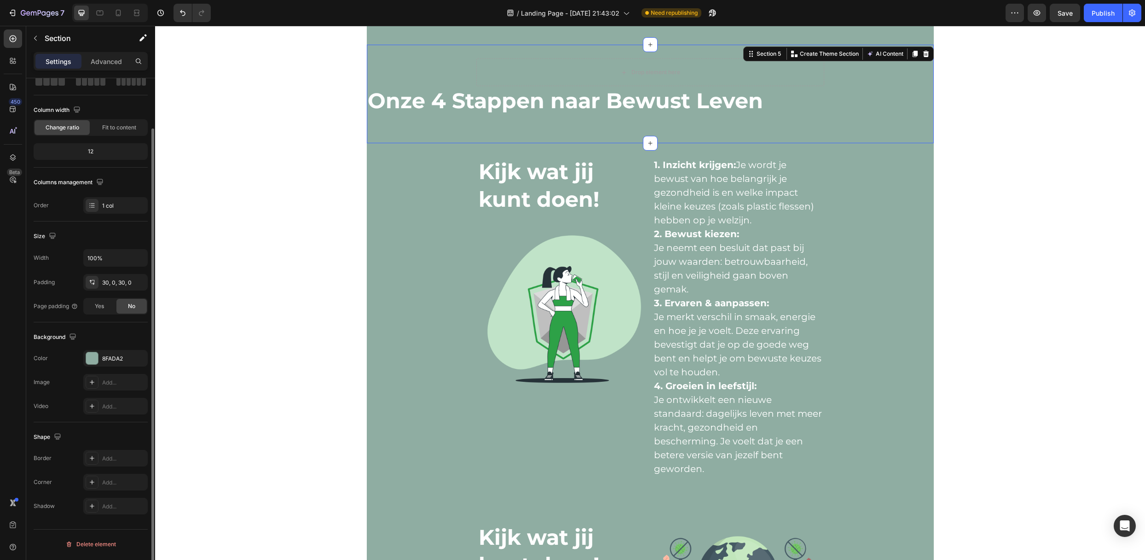
scroll to position [0, 0]
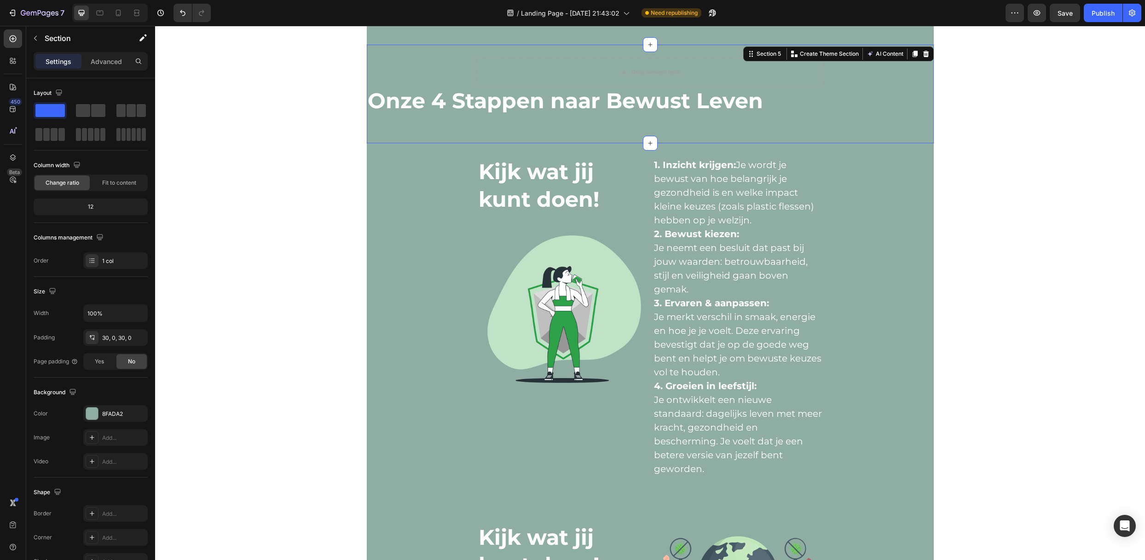
click at [438, 67] on div "Drop element here Row Onze 4 Stappen naar Bewust Leven Text Block" at bounding box center [650, 93] width 567 height 71
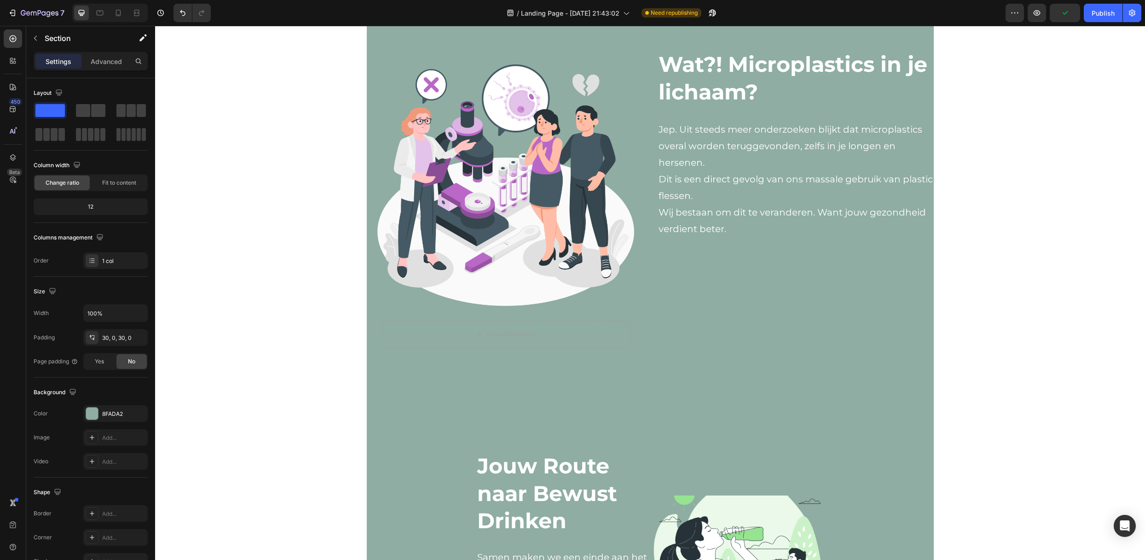
scroll to position [479, 0]
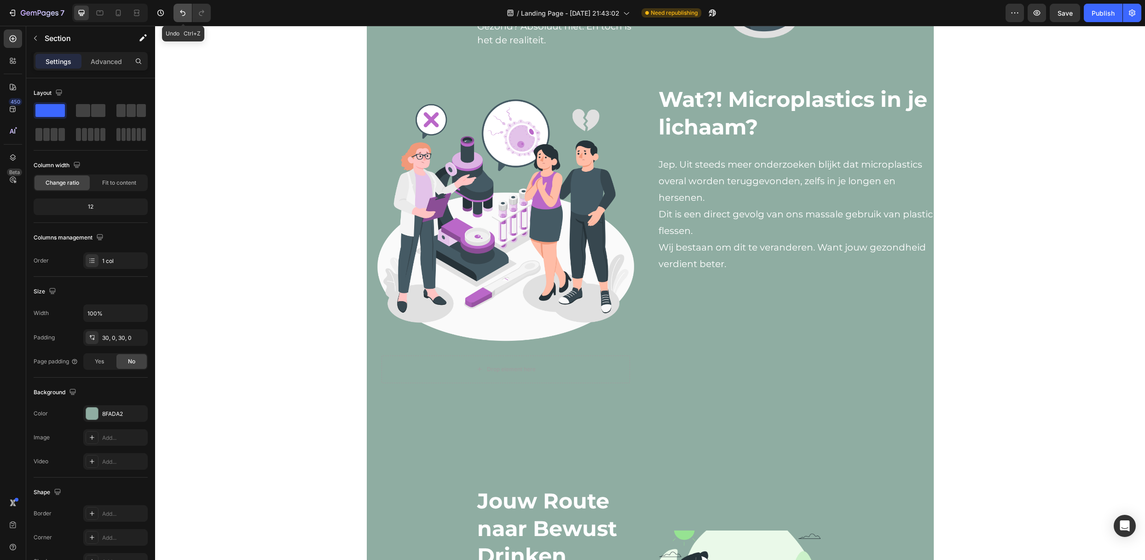
click at [181, 7] on button "Undo/Redo" at bounding box center [182, 13] width 18 height 18
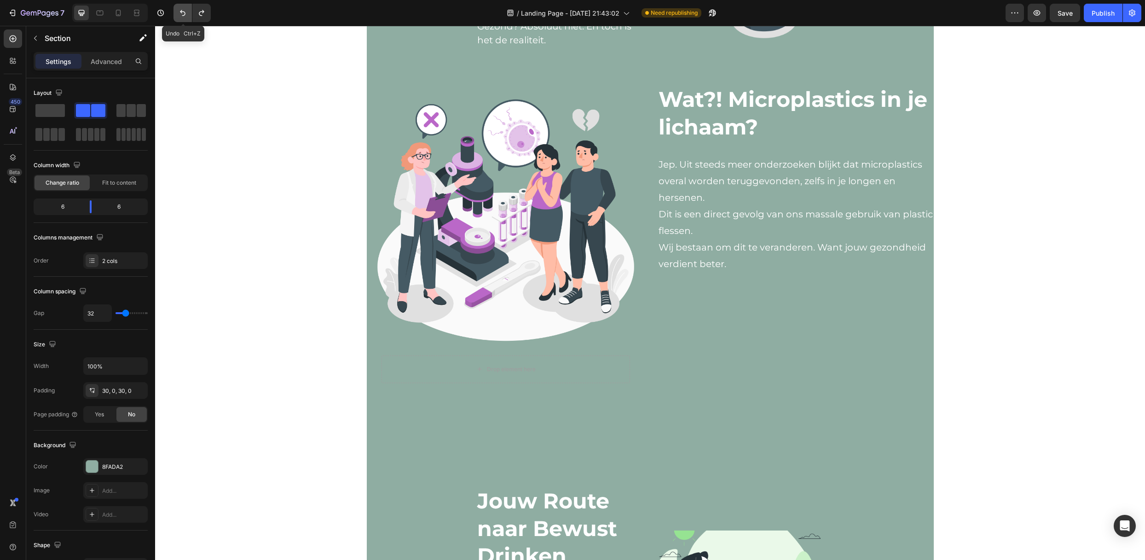
click at [181, 7] on button "Undo/Redo" at bounding box center [182, 13] width 18 height 18
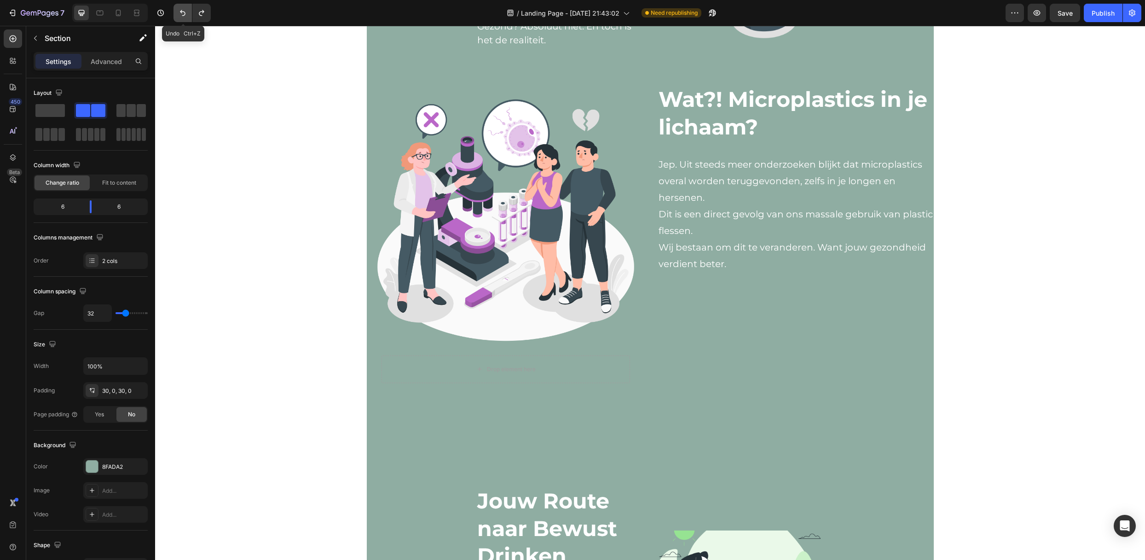
click at [181, 7] on button "Undo/Redo" at bounding box center [182, 13] width 18 height 18
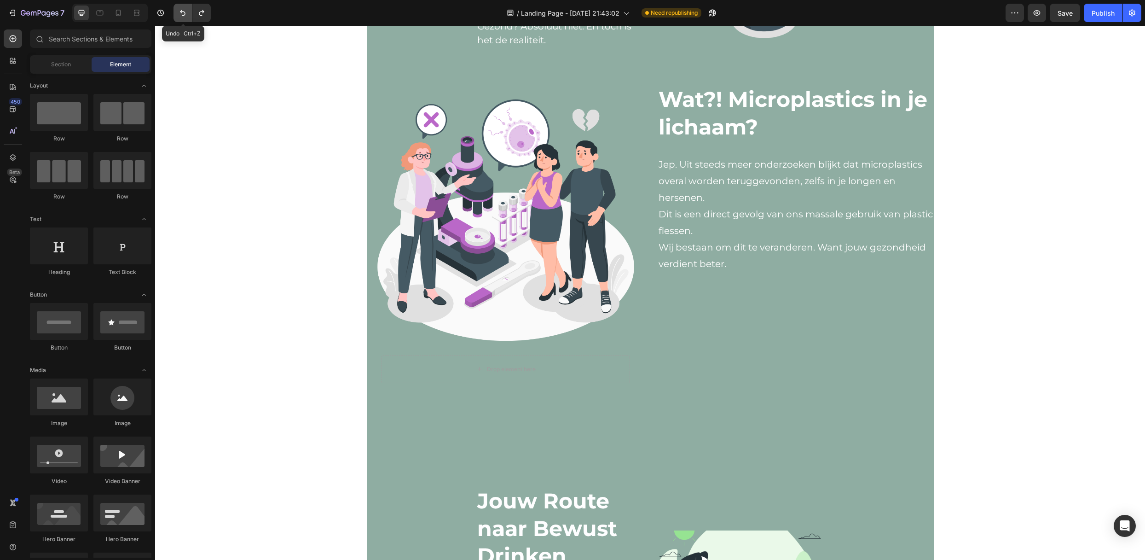
click at [181, 7] on button "Undo/Redo" at bounding box center [182, 13] width 18 height 18
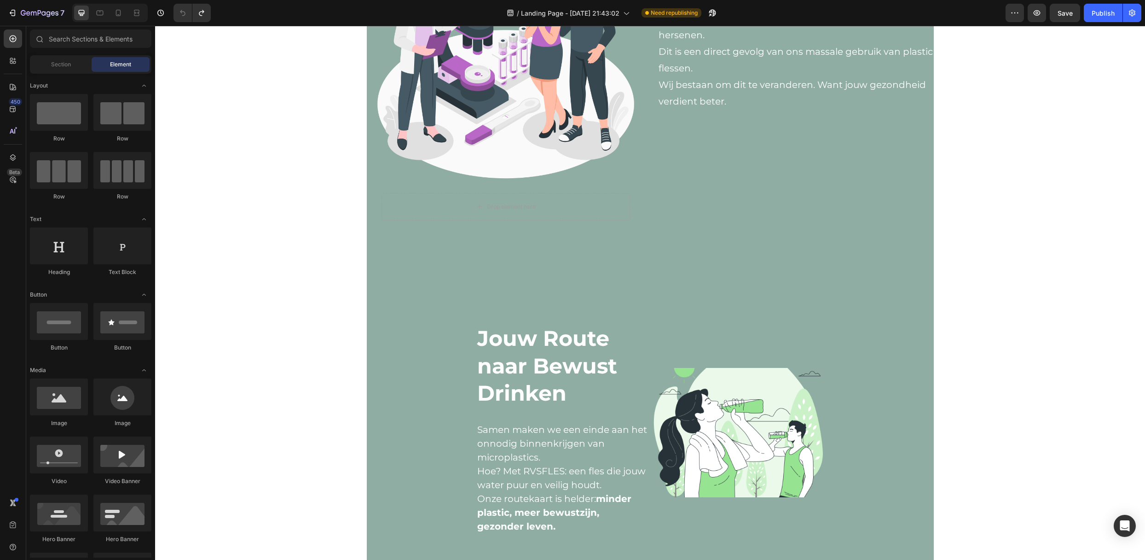
scroll to position [640, 0]
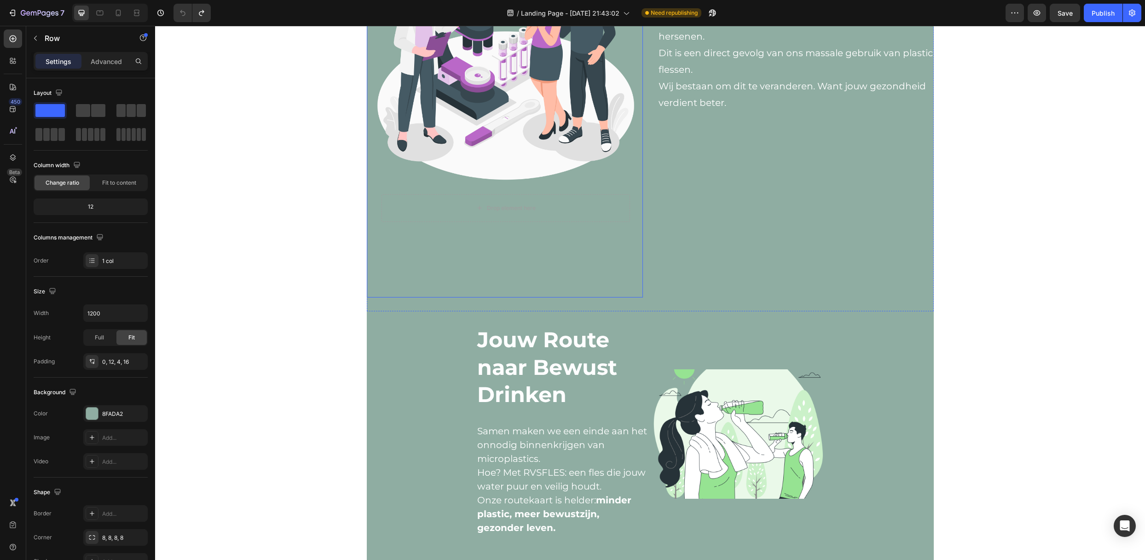
click at [579, 245] on div "Image Drop element here Row" at bounding box center [505, 110] width 263 height 372
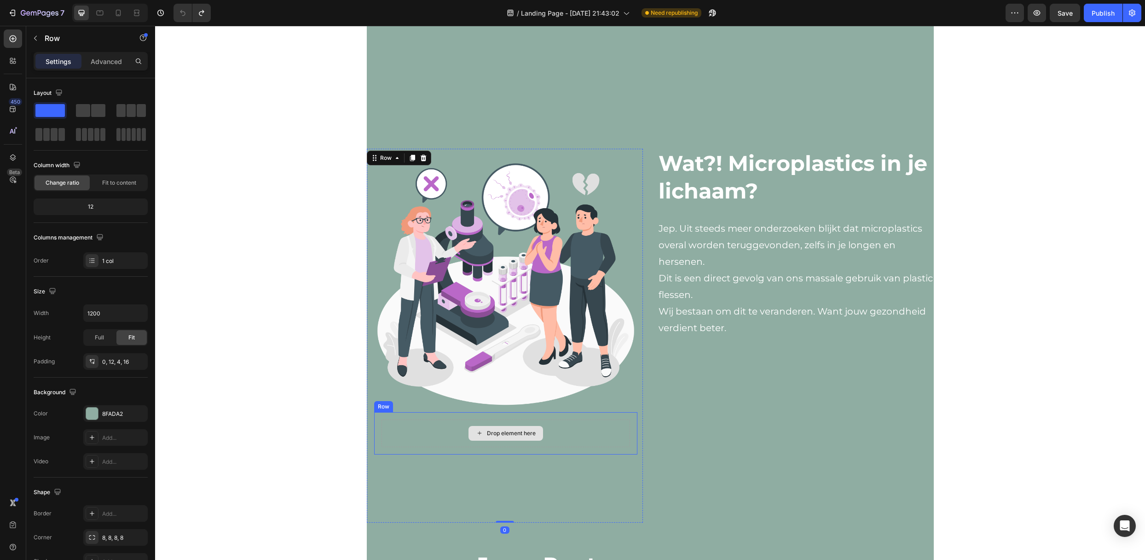
scroll to position [394, 0]
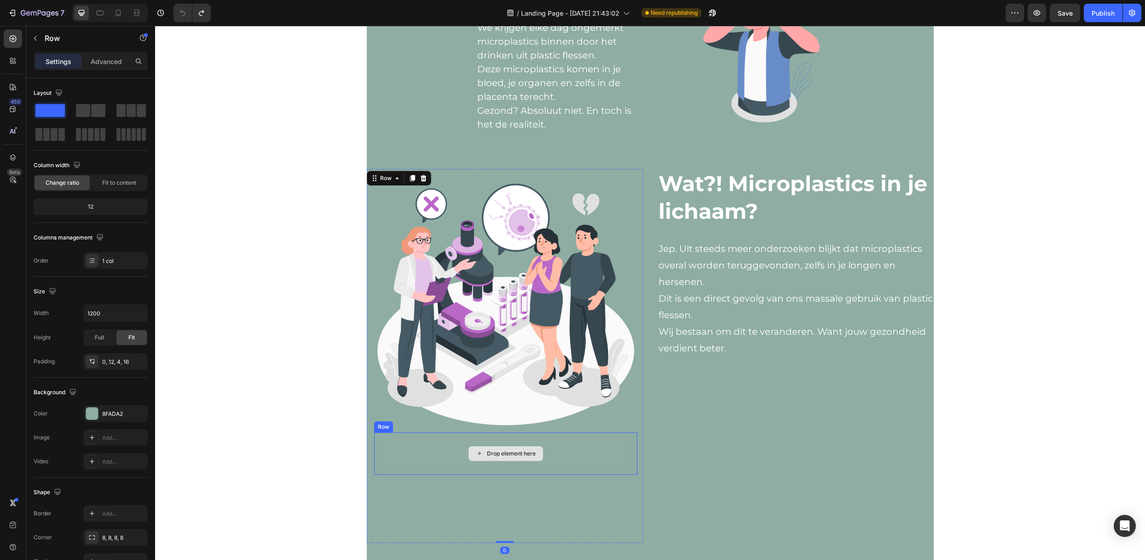
click at [573, 458] on div "Drop element here" at bounding box center [505, 453] width 248 height 28
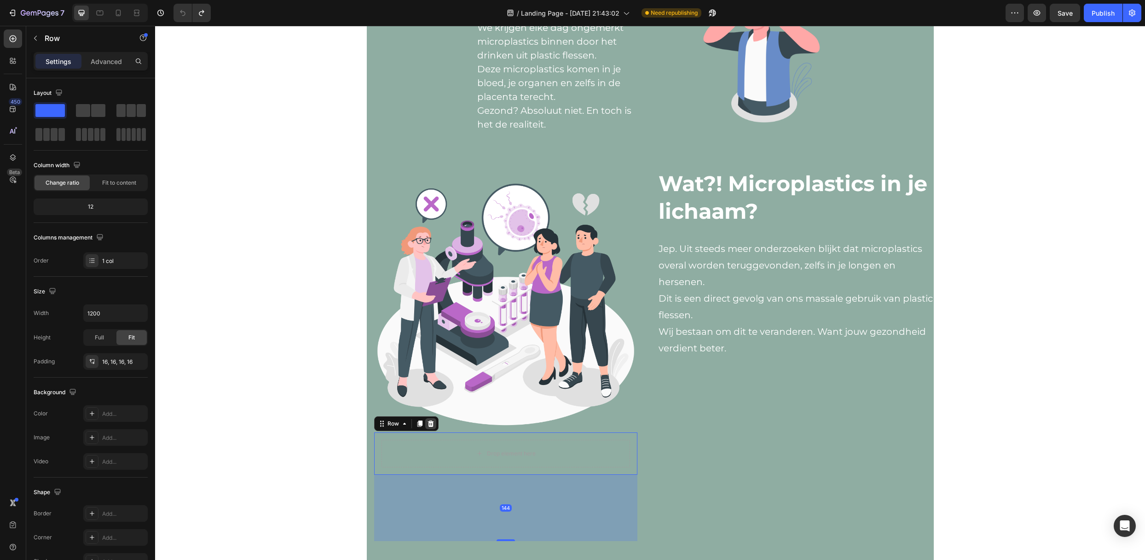
click at [427, 421] on icon at bounding box center [430, 423] width 7 height 7
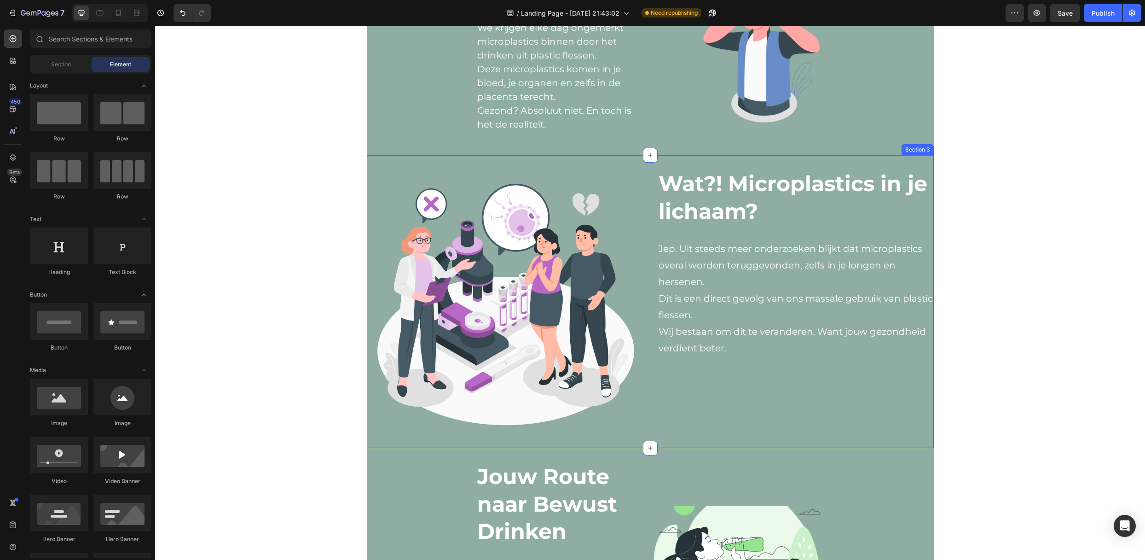
click at [705, 422] on div "Wat?! Microplastics in je lichaam? Heading Jep. Uit steeds meer onderzoeken bli…" at bounding box center [796, 301] width 276 height 265
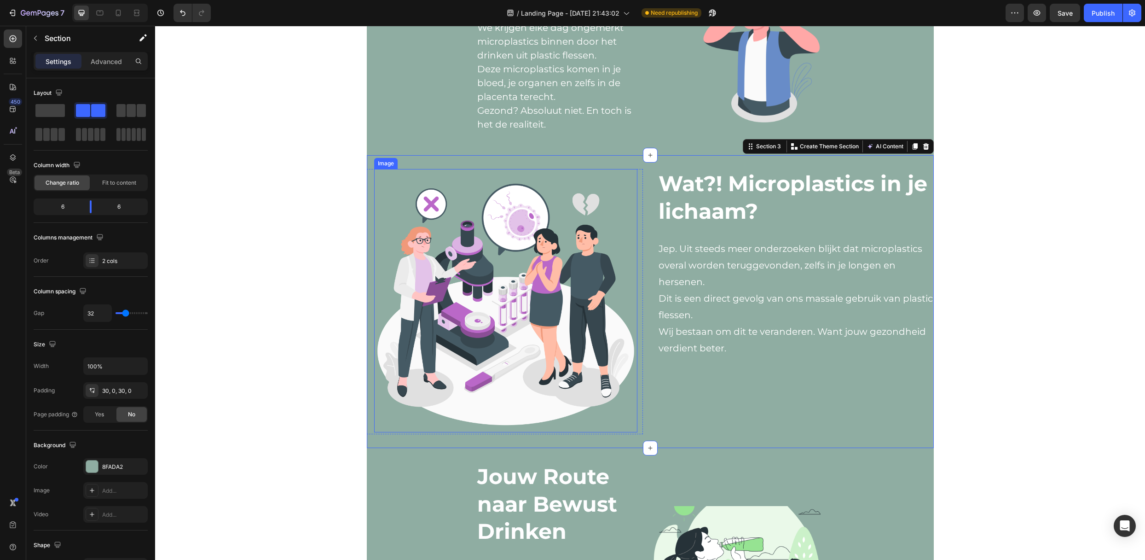
click at [580, 261] on img at bounding box center [505, 300] width 263 height 263
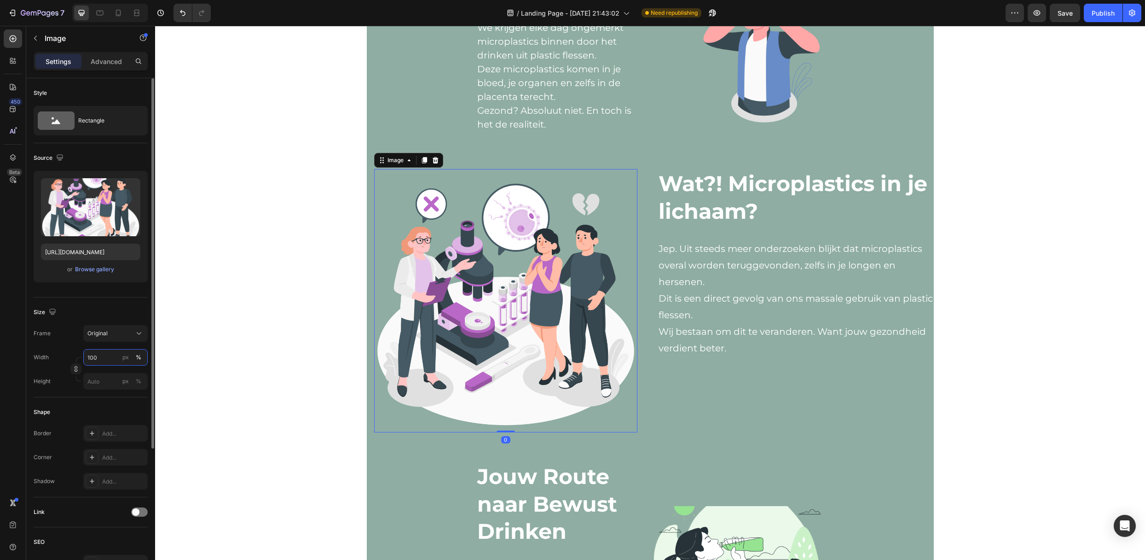
click at [104, 356] on input "100" at bounding box center [115, 357] width 64 height 17
type input "80"
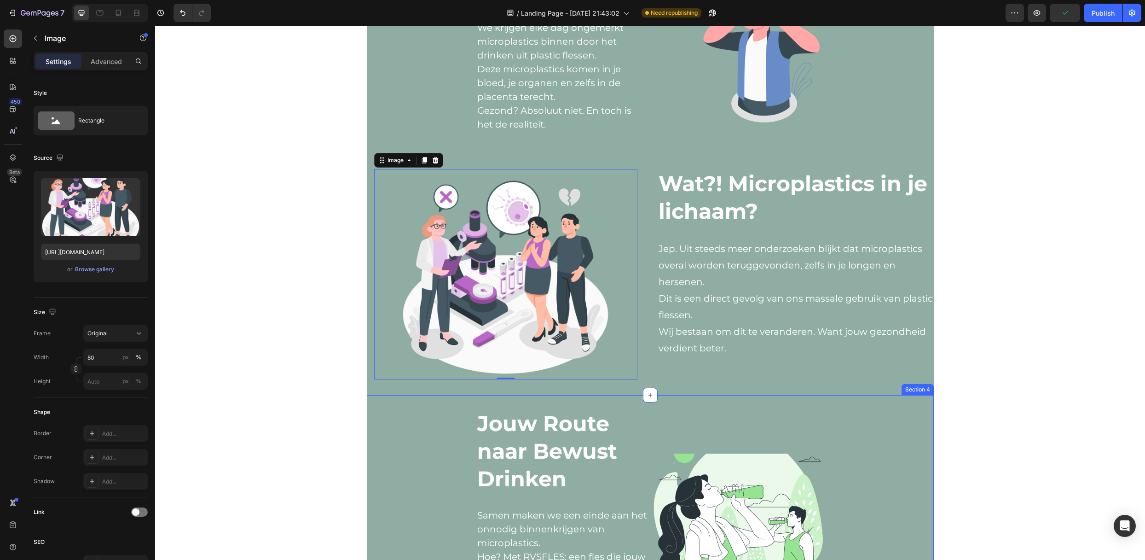
click at [718, 404] on div "Jouw Route naar Bewust Drinken Text Block Samen maken we een einde aan het onno…" at bounding box center [650, 518] width 567 height 247
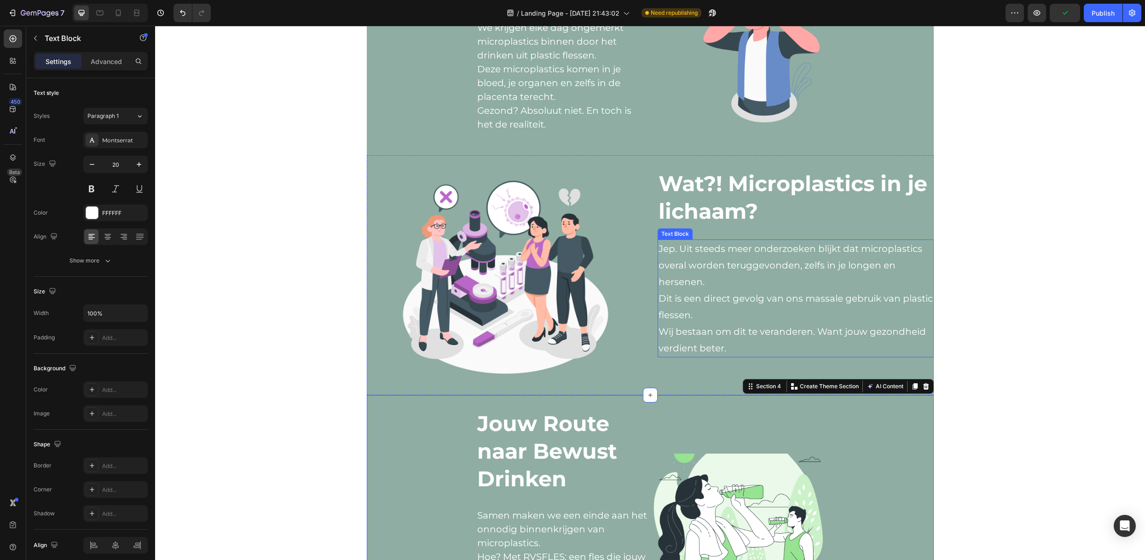
click at [731, 348] on p "Jep. Uit steeds meer onderzoeken blijkt dat microplastics overal worden terugge…" at bounding box center [795, 298] width 274 height 116
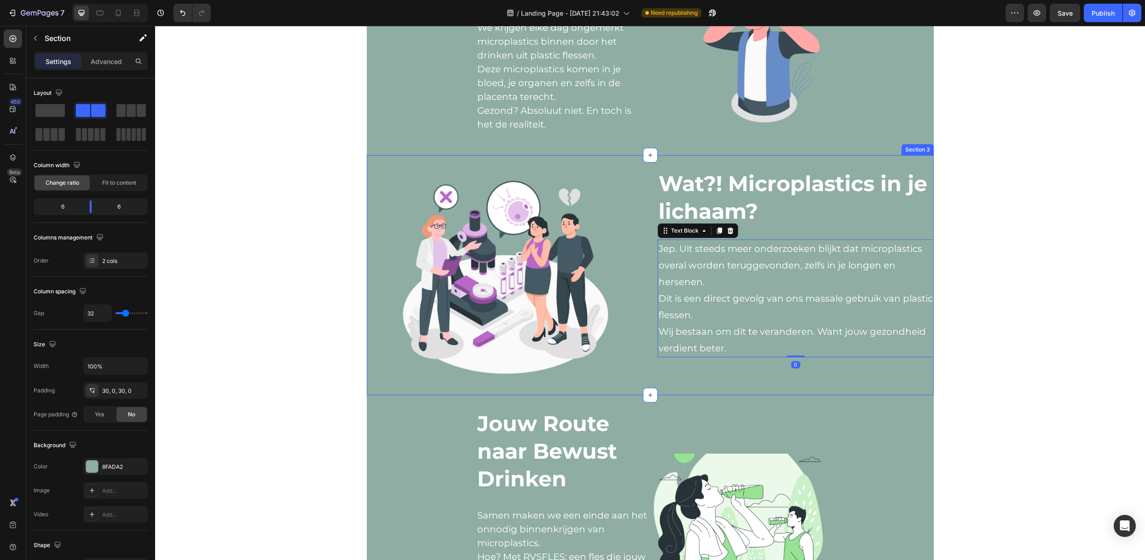
click at [736, 394] on div "Image Row Wat?! Microplastics in je lichaam? Heading Jep. Uit steeds meer onder…" at bounding box center [650, 275] width 567 height 240
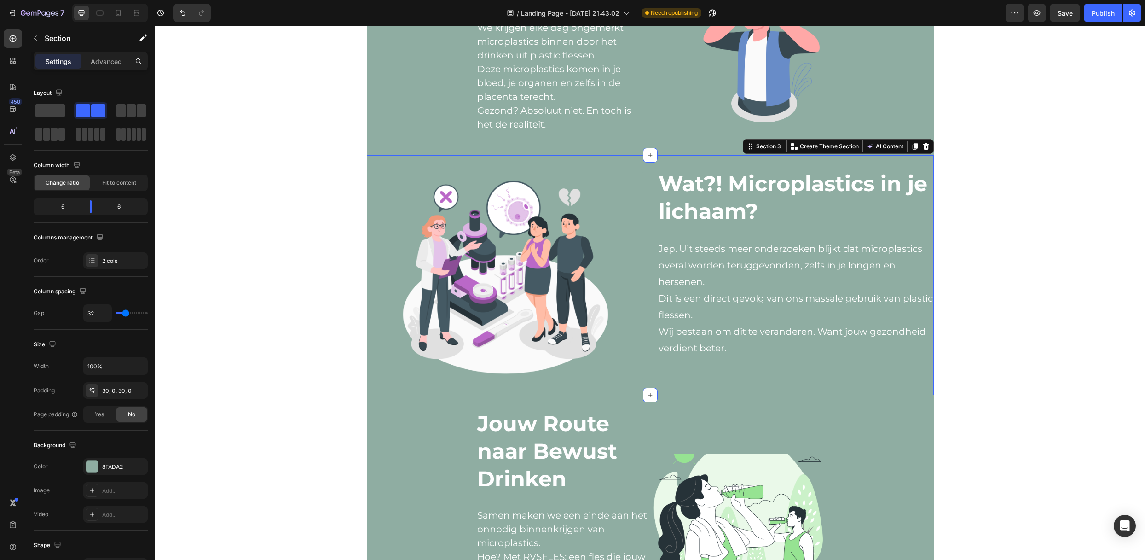
click at [734, 375] on div "Wat?! Microplastics in je lichaam? Heading Jep. Uit steeds meer onderzoeken bli…" at bounding box center [796, 275] width 276 height 213
type input "40"
type input "45"
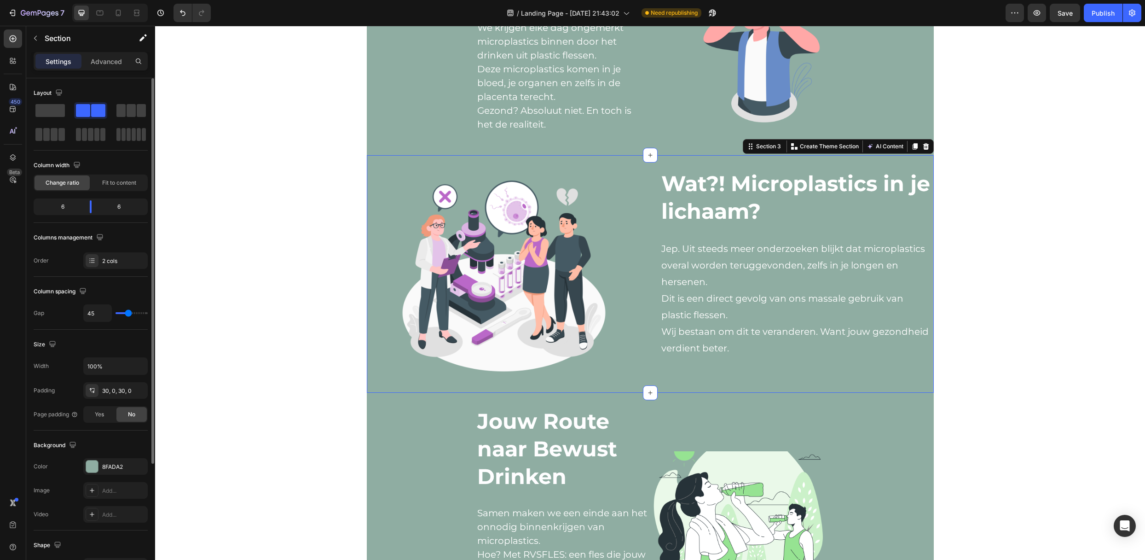
type input "48"
type input "51"
type input "53"
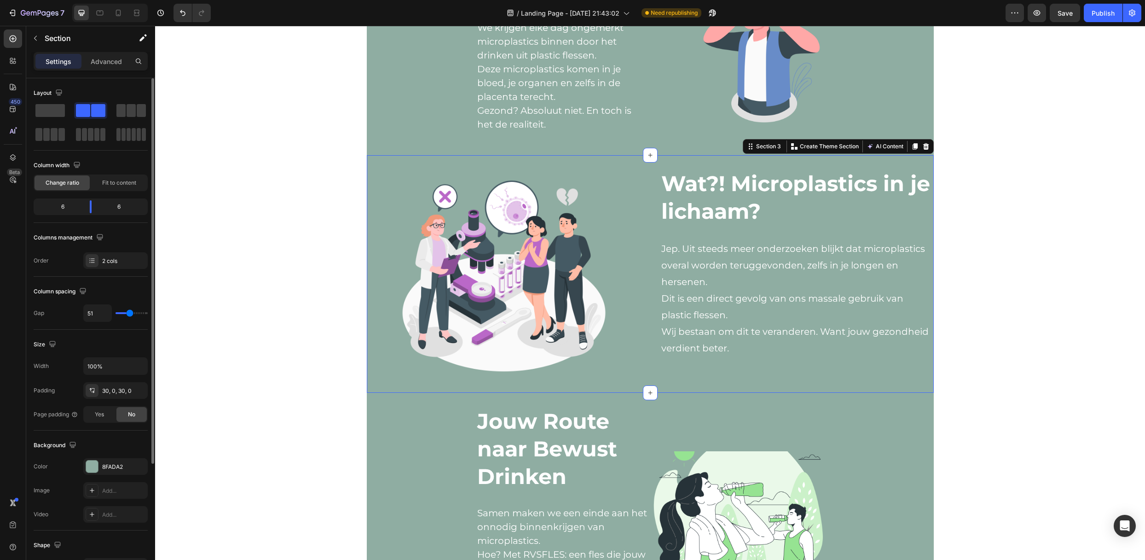
type input "53"
type input "56"
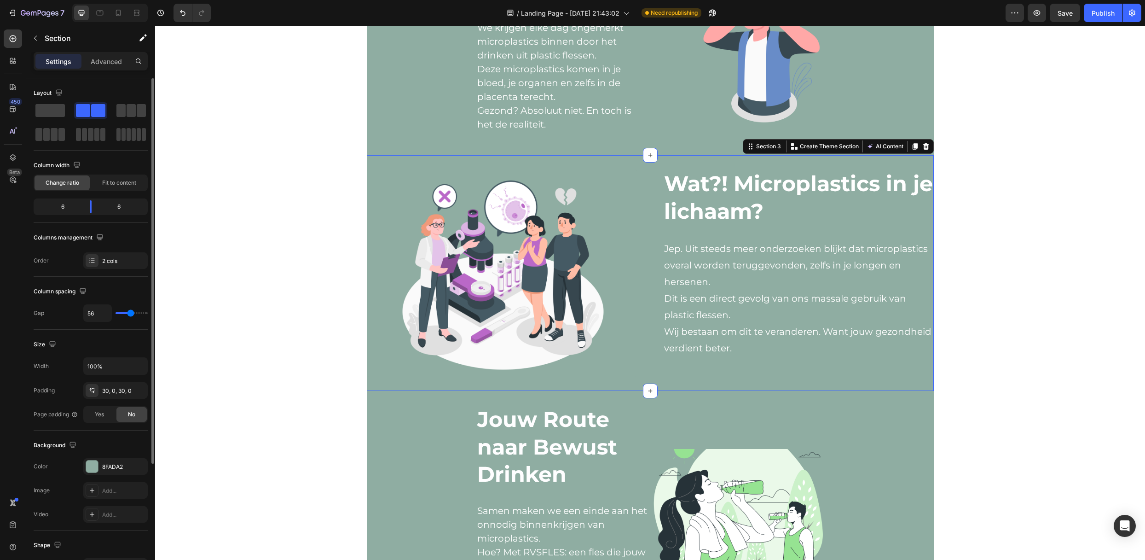
type input "59"
type input "61"
type input "64"
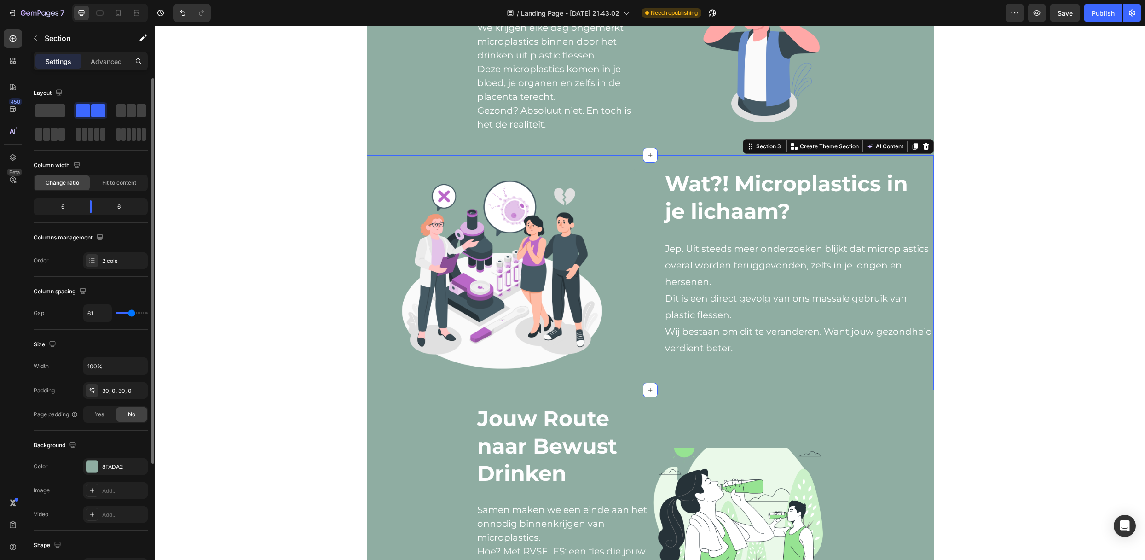
type input "64"
type input "67"
type input "69"
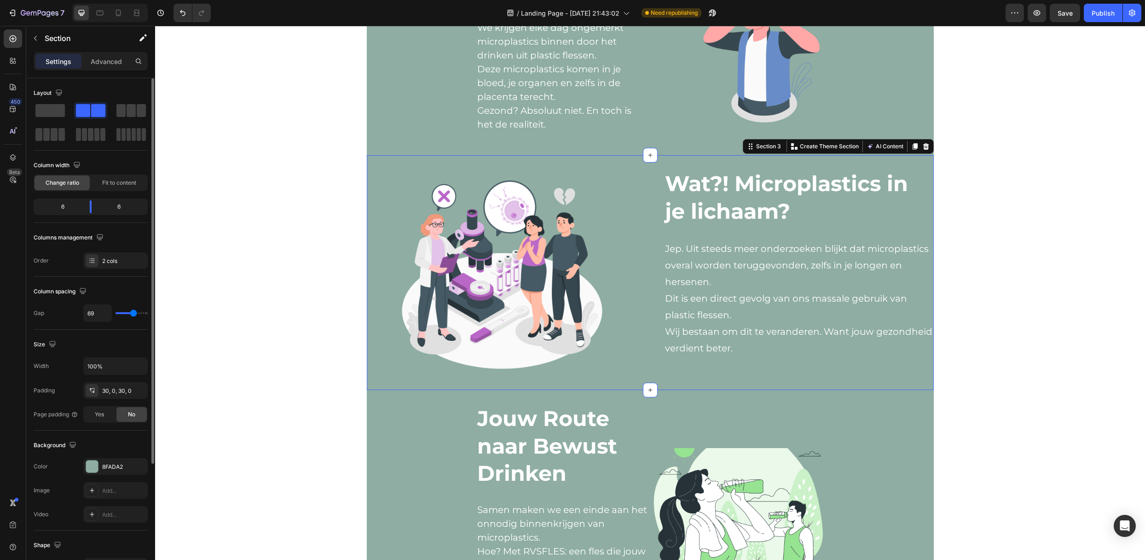
type input "72"
type input "75"
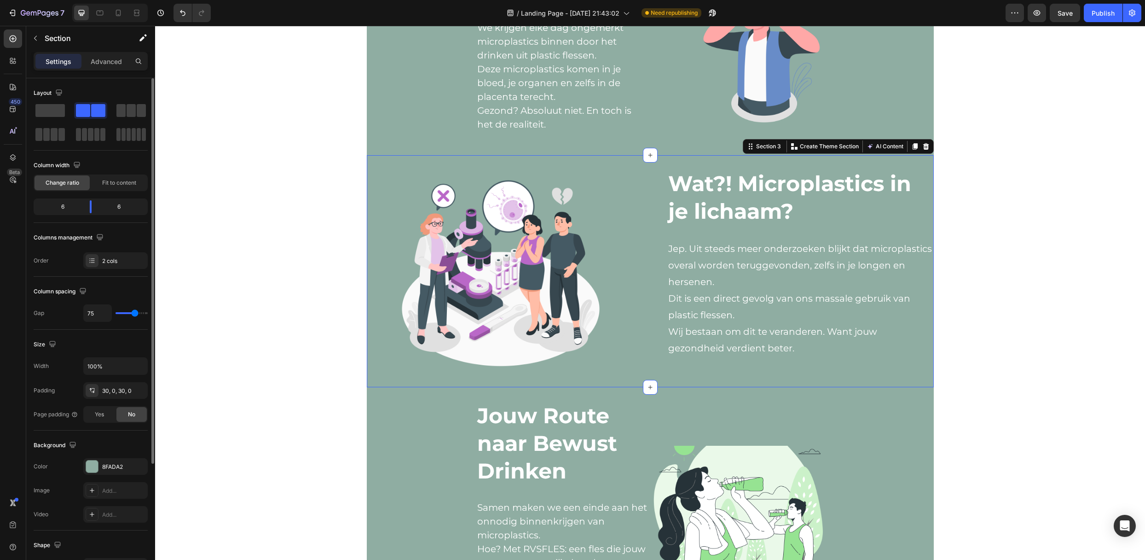
type input "80"
type input "78"
type input "75"
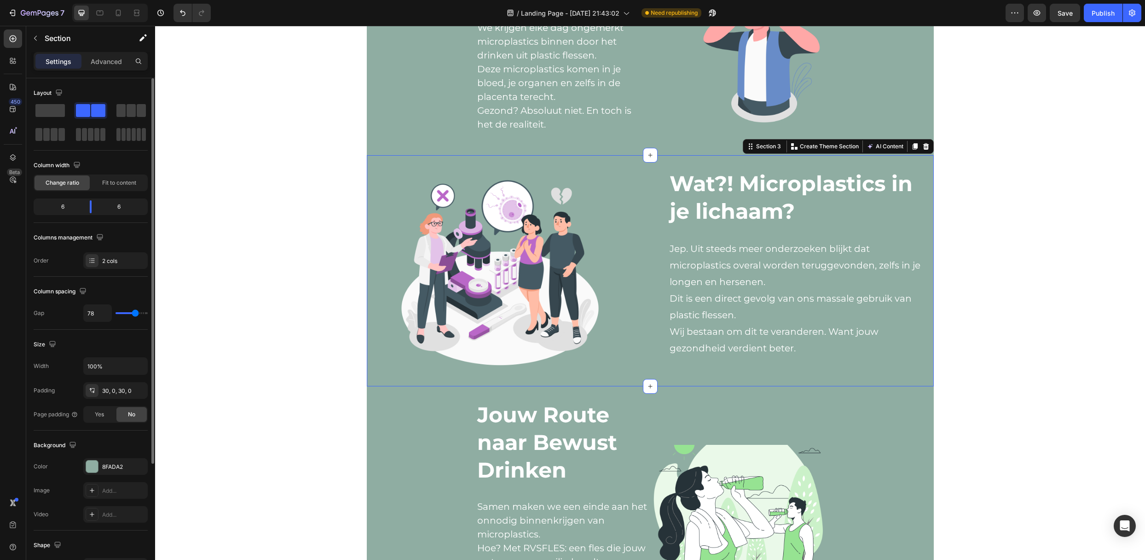
type input "75"
type input "72"
type input "69"
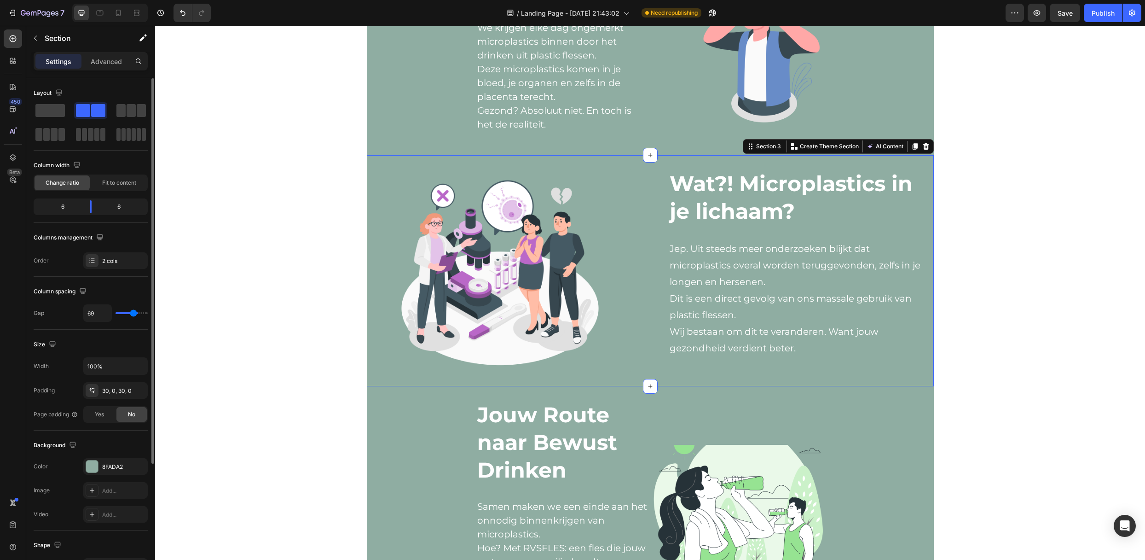
type input "67"
type input "64"
type input "61"
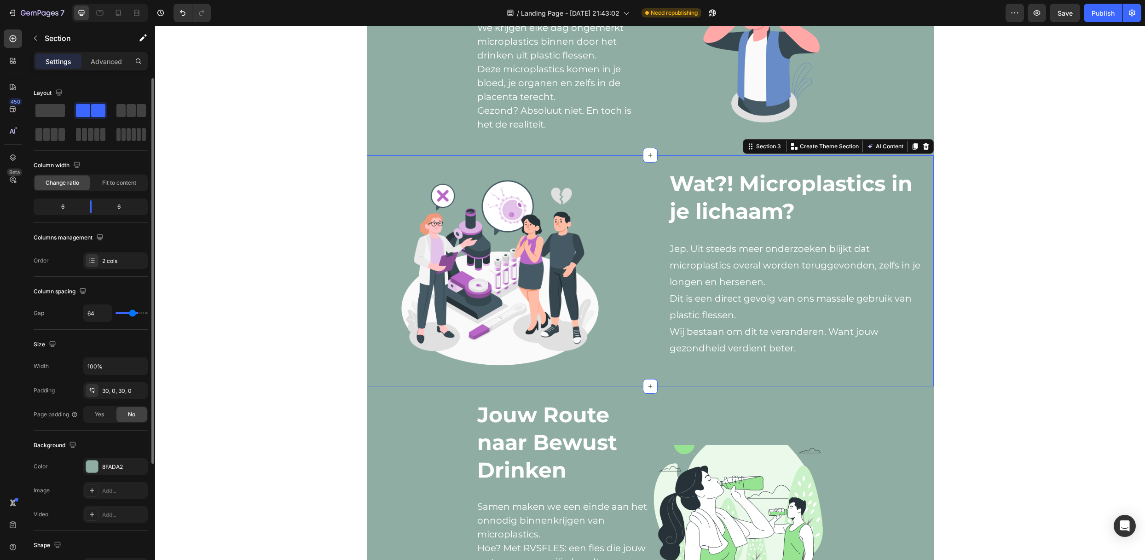
type input "61"
type input "59"
type input "56"
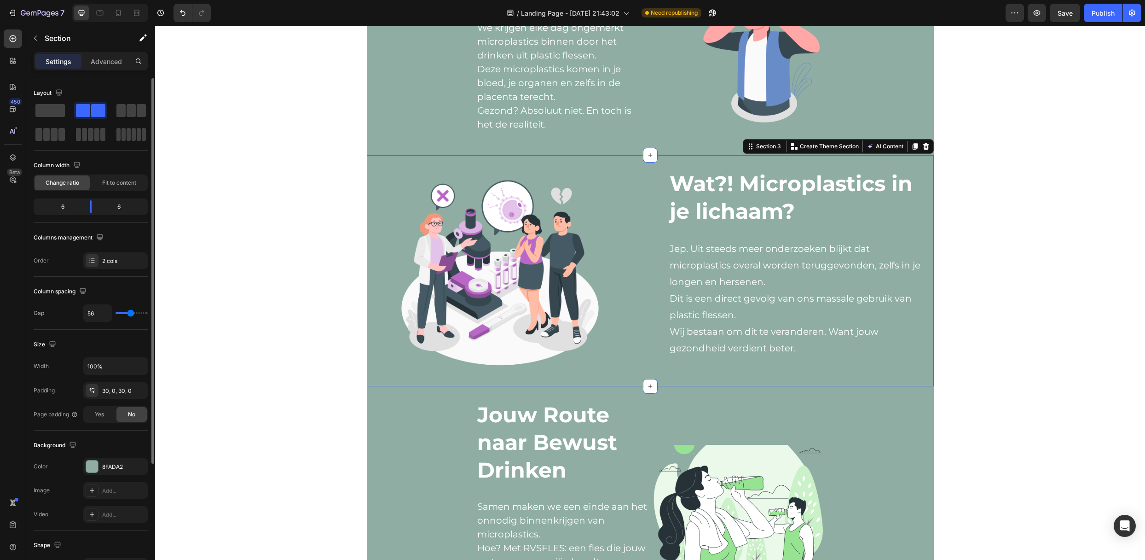
type input "53"
type input "51"
type input "48"
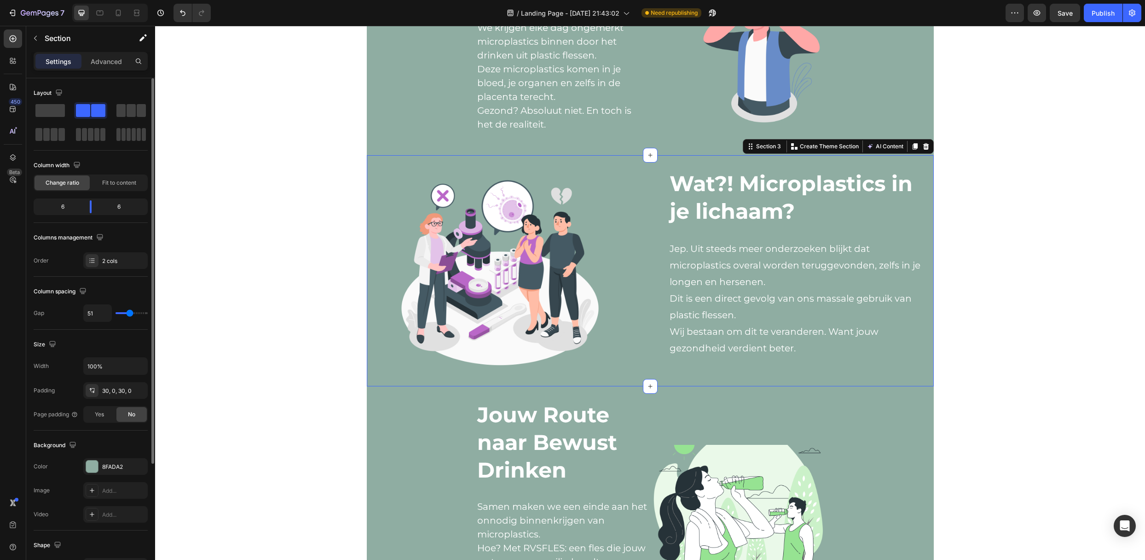
type input "48"
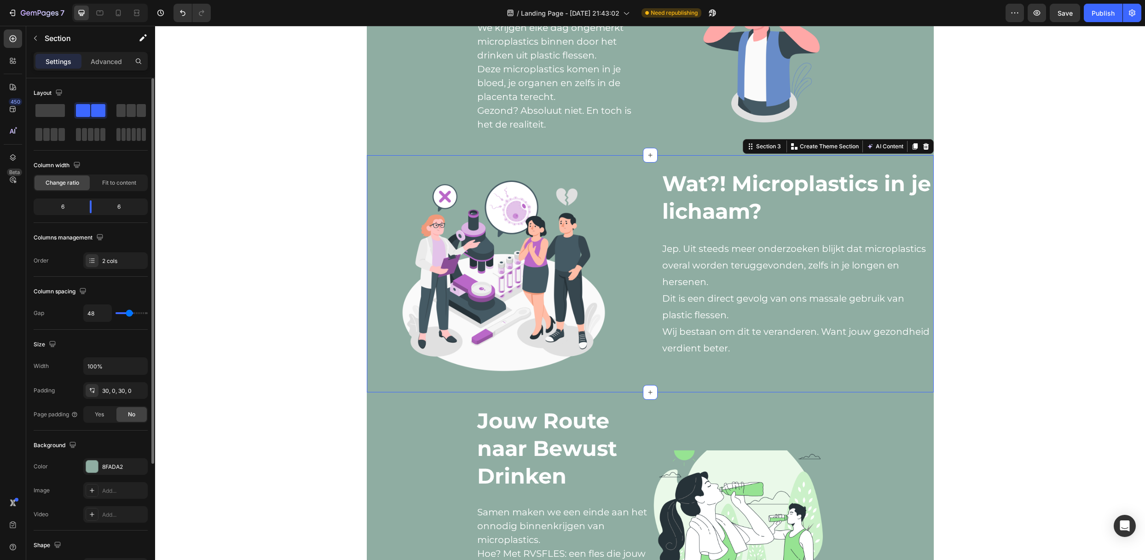
type input "42"
type input "40"
type input "37"
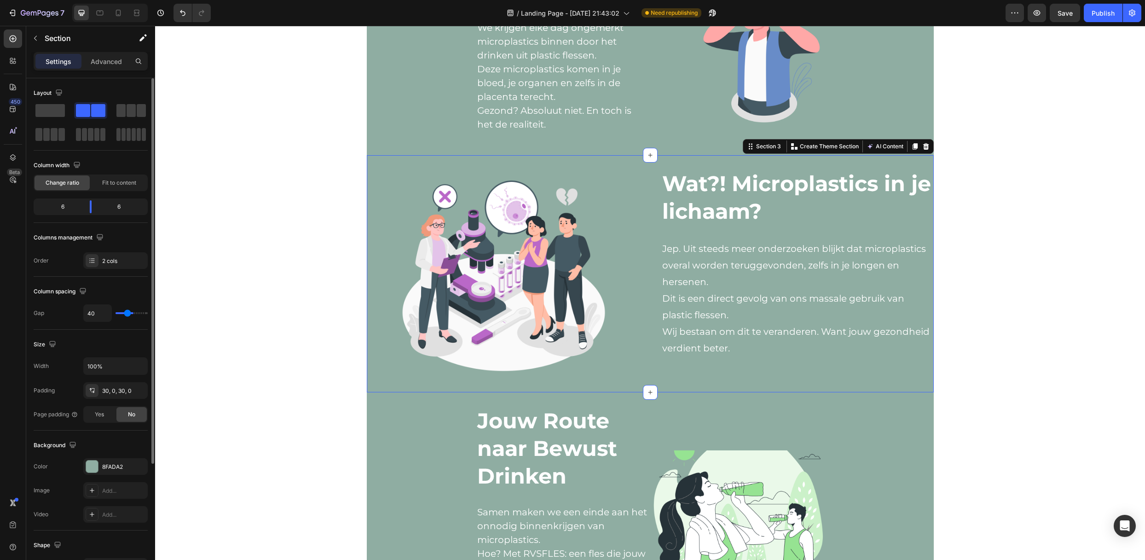
type input "37"
type input "34"
type input "32"
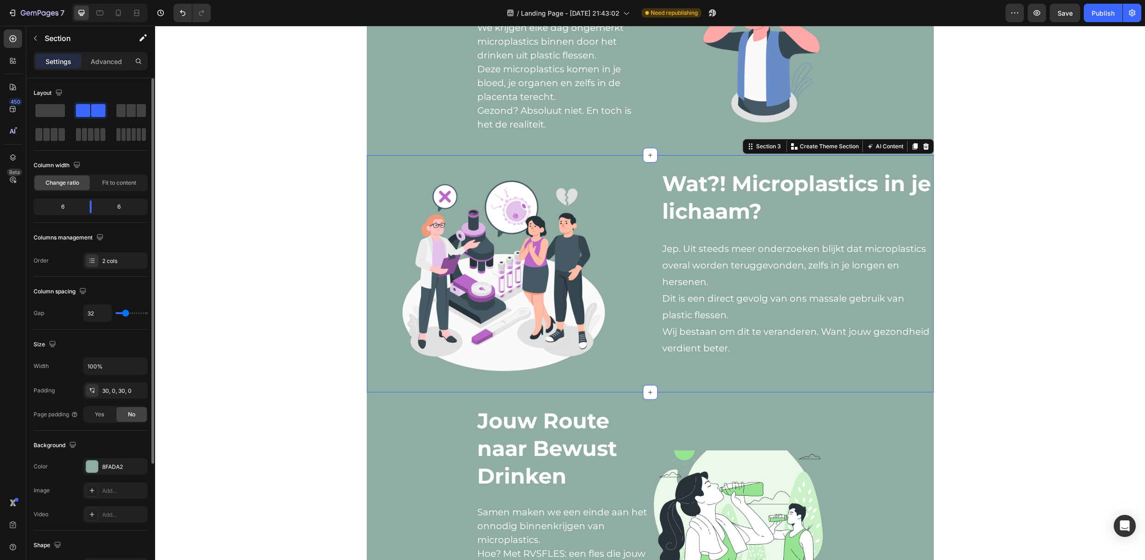
type input "29"
type input "26"
type input "23"
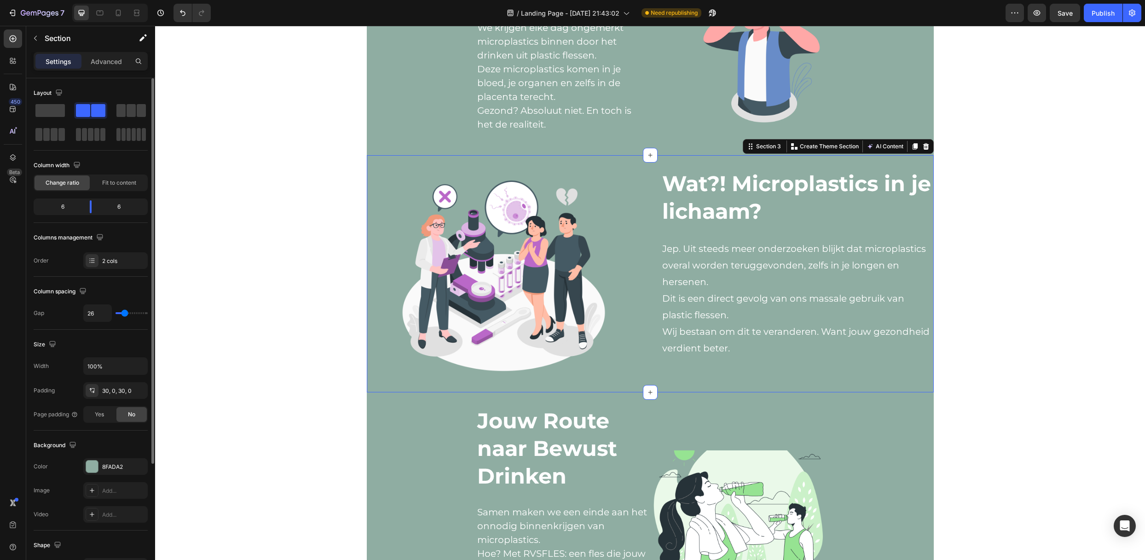
type input "23"
type input "21"
type input "18"
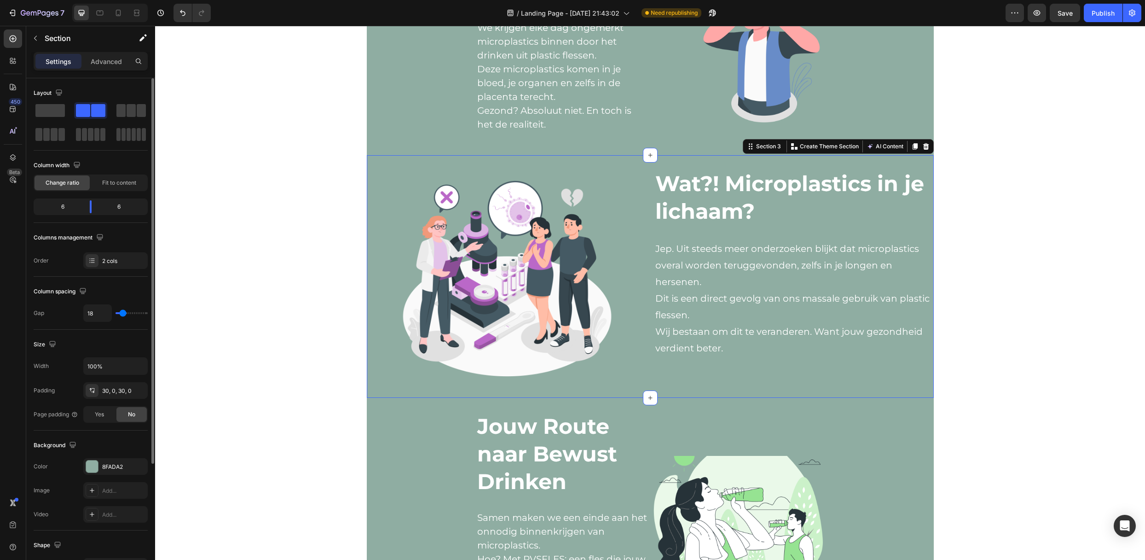
type input "15"
type input "13"
type input "7"
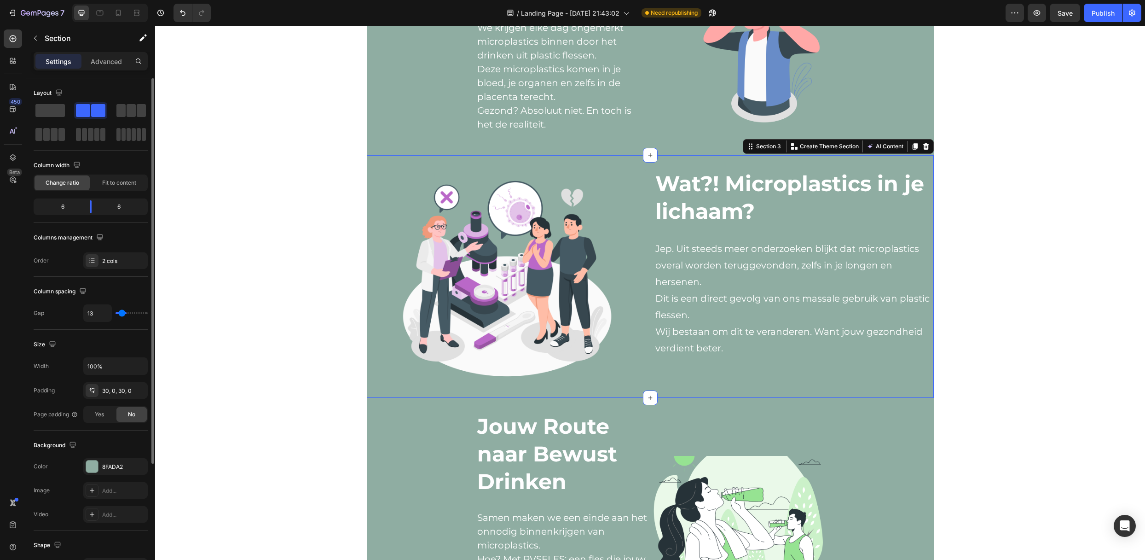
type input "7"
type input "4"
type input "2"
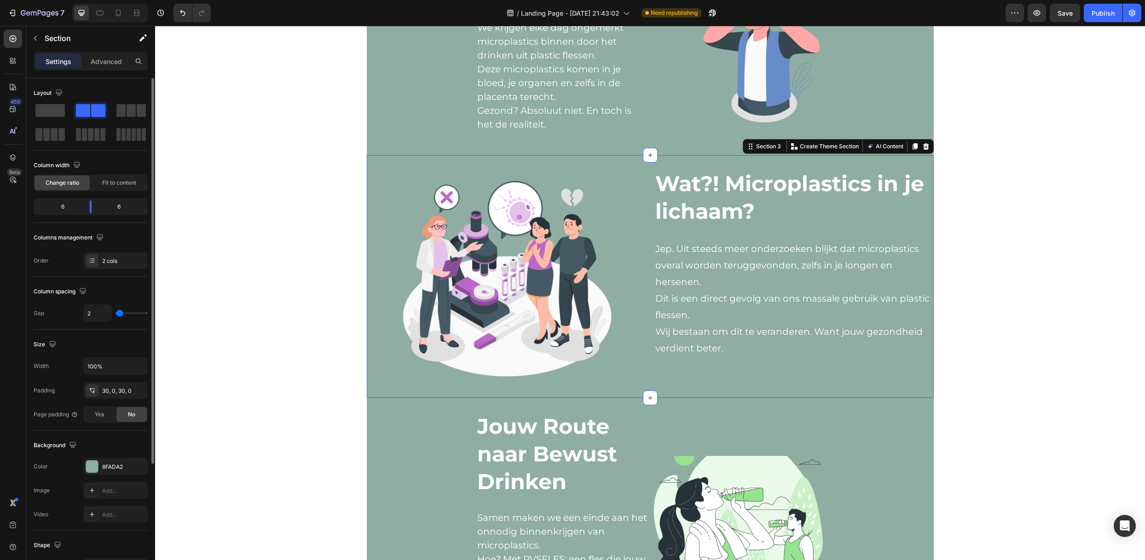
type input "0"
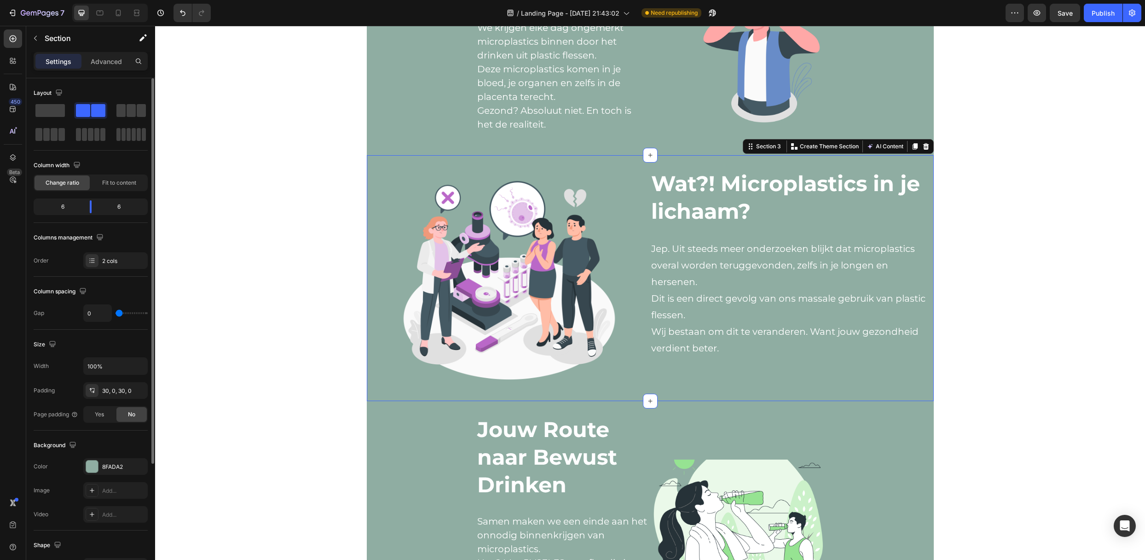
drag, startPoint x: 126, startPoint y: 313, endPoint x: 115, endPoint y: 313, distance: 11.5
type input "0"
click at [116, 313] on input "range" at bounding box center [132, 313] width 32 height 2
click at [118, 392] on div "30, 0, 30, 0" at bounding box center [115, 391] width 27 height 8
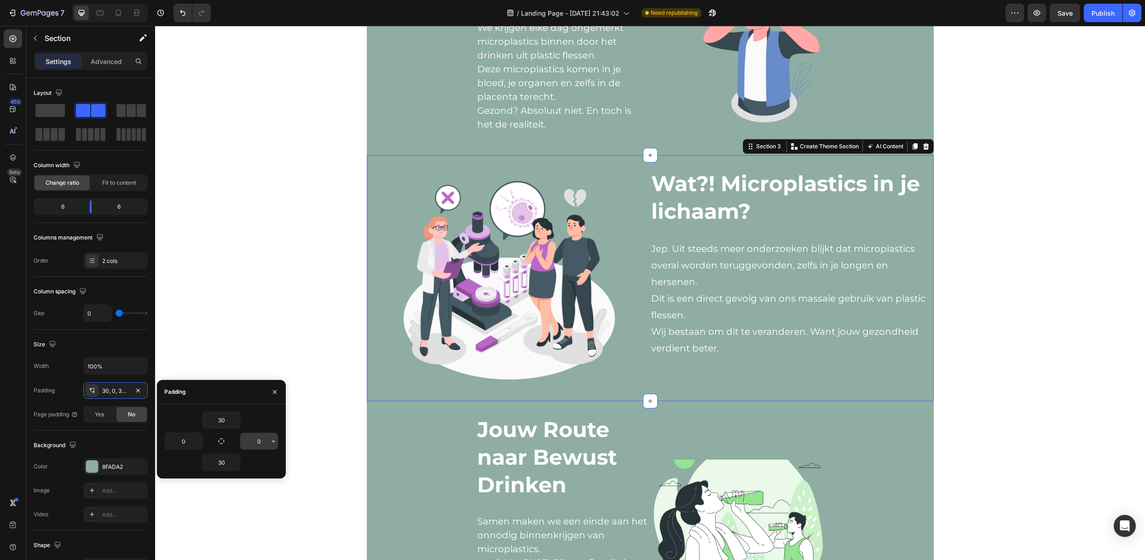
click at [262, 440] on input "0" at bounding box center [259, 441] width 38 height 17
click at [270, 441] on icon "button" at bounding box center [273, 440] width 7 height 7
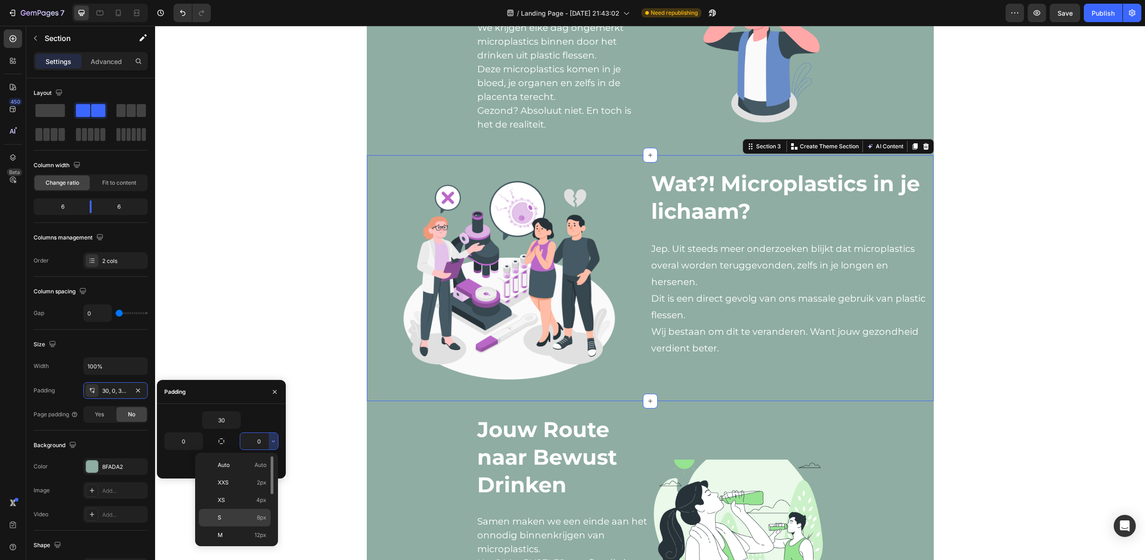
scroll to position [61, 0]
click at [239, 466] on p "XL 24px" at bounding box center [242, 508] width 49 height 8
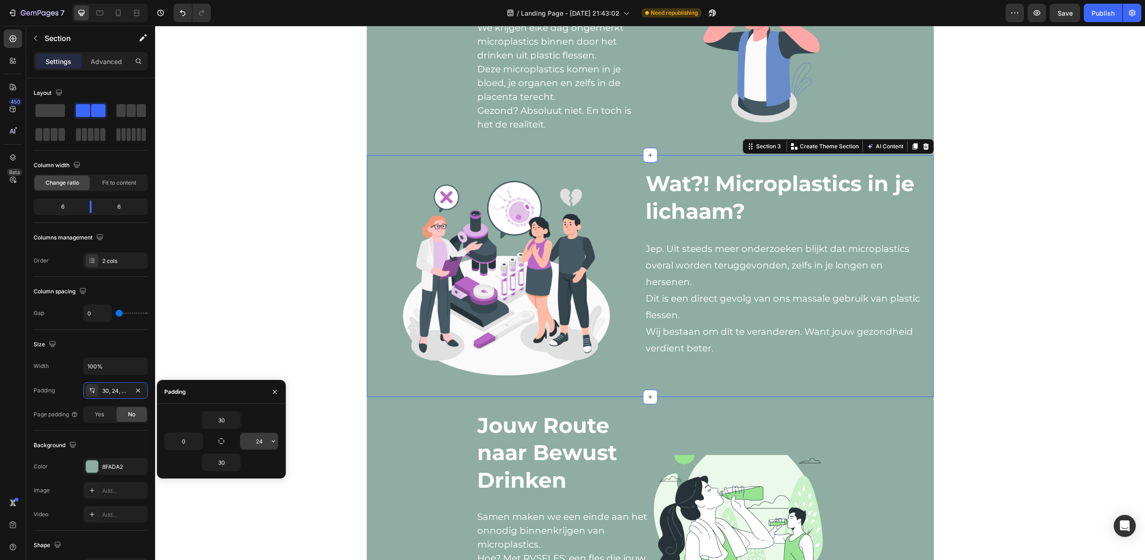
click at [259, 437] on input "24" at bounding box center [259, 441] width 38 height 17
click at [273, 442] on icon "button" at bounding box center [273, 441] width 3 height 2
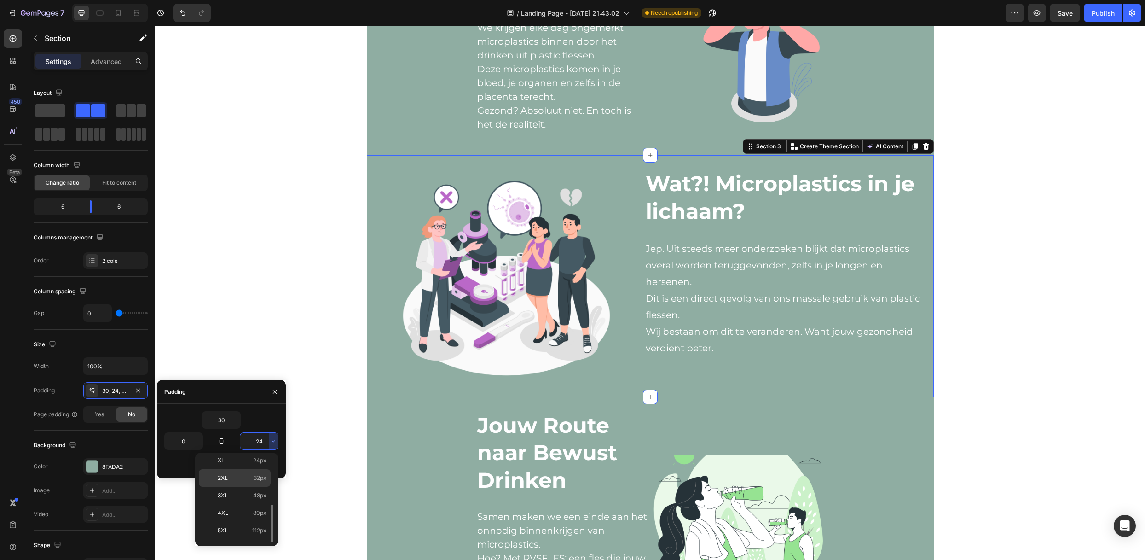
click at [229, 466] on p "2XL 32px" at bounding box center [242, 478] width 49 height 8
type input "32"
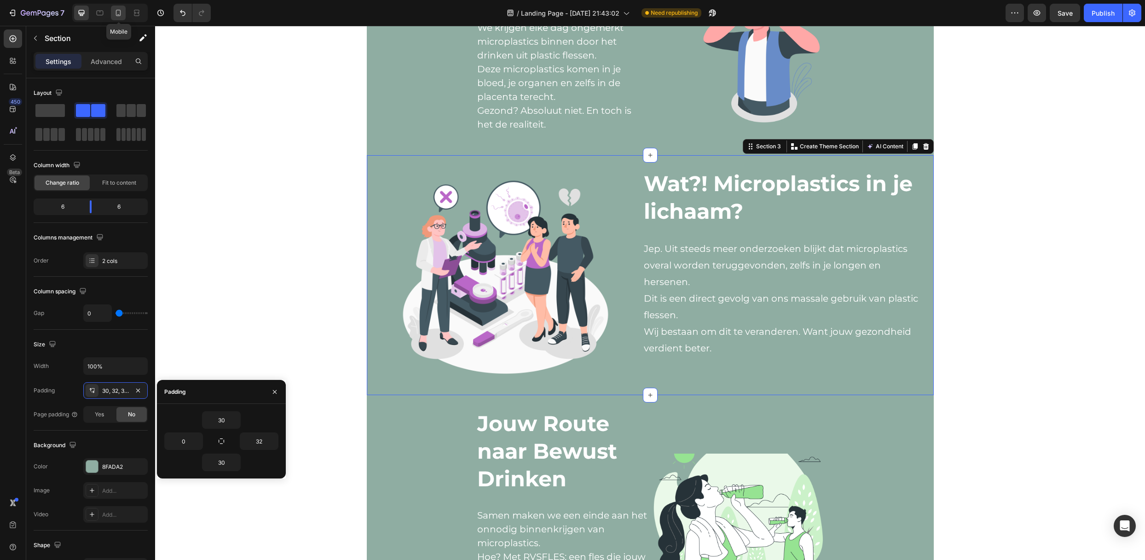
click at [119, 11] on icon at bounding box center [118, 12] width 9 height 9
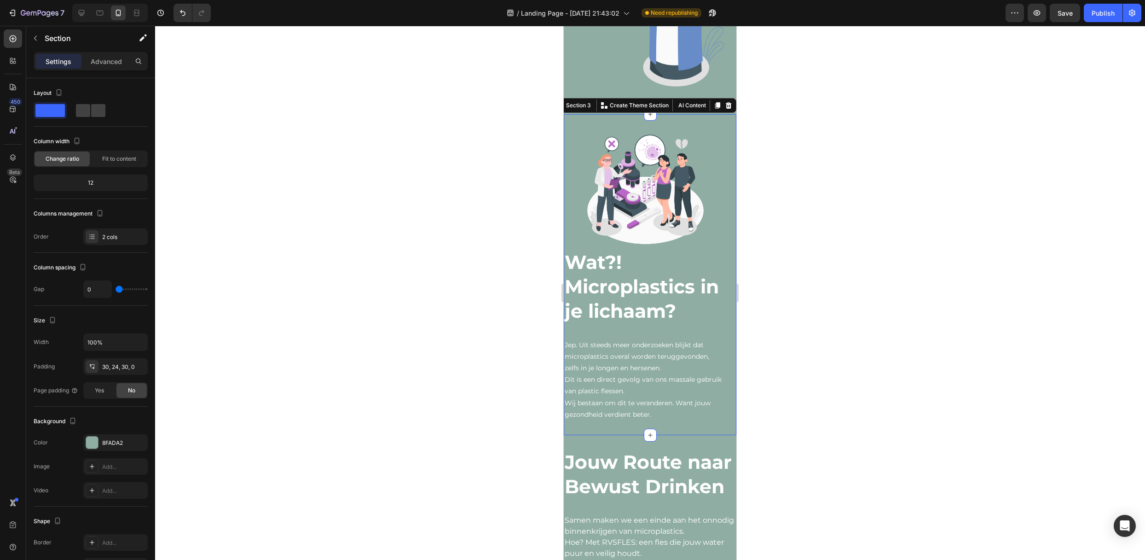
scroll to position [609, 0]
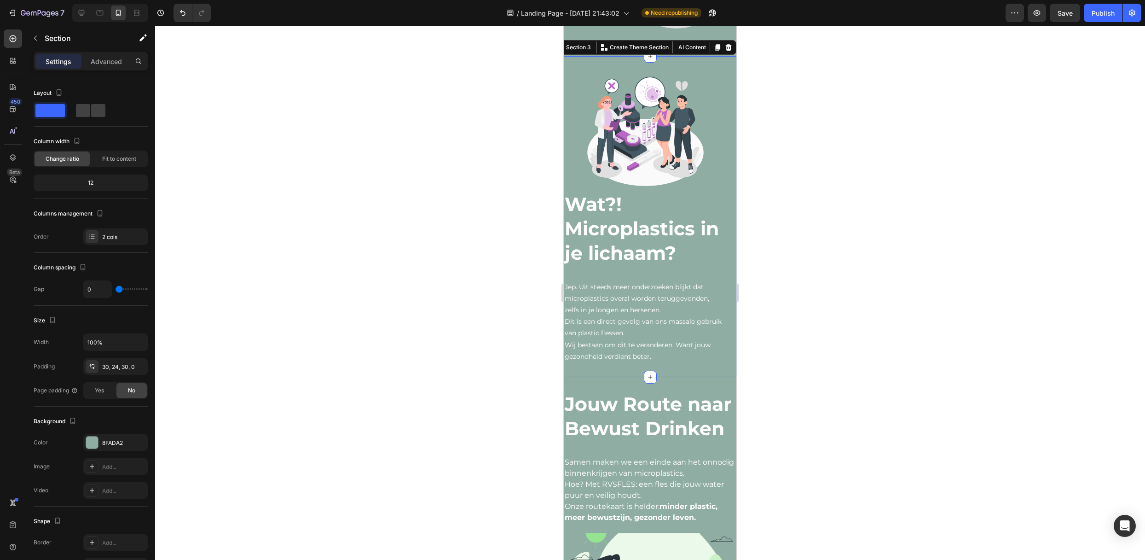
click at [867, 254] on div at bounding box center [650, 293] width 990 height 534
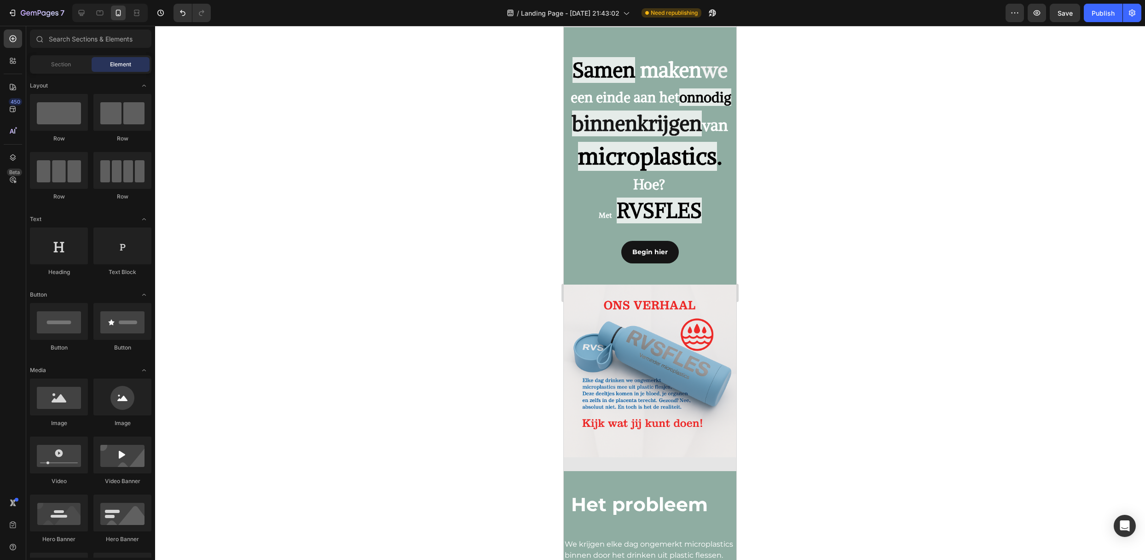
scroll to position [0, 0]
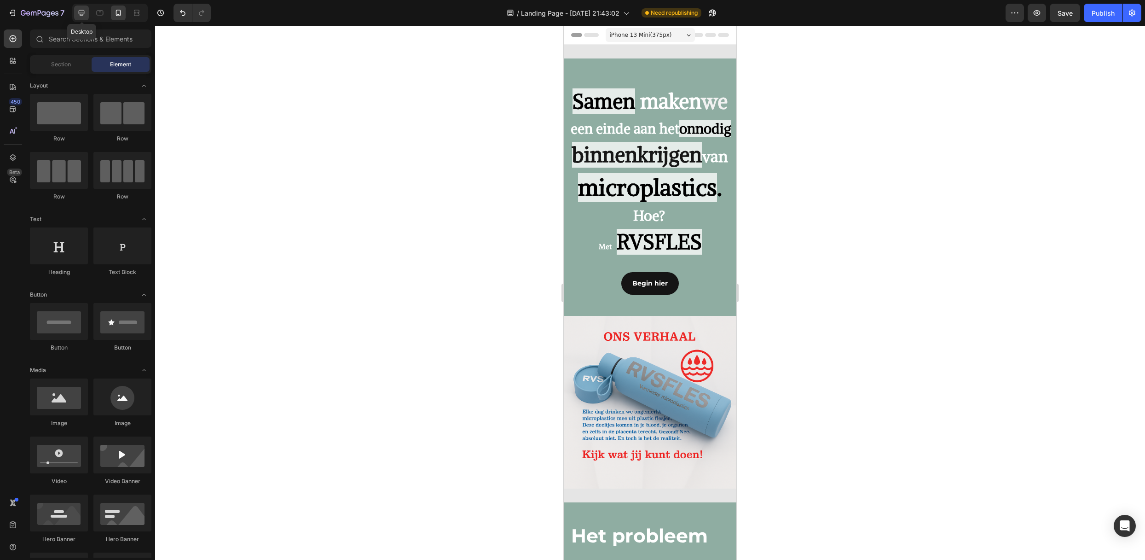
click at [87, 12] on div at bounding box center [81, 13] width 15 height 15
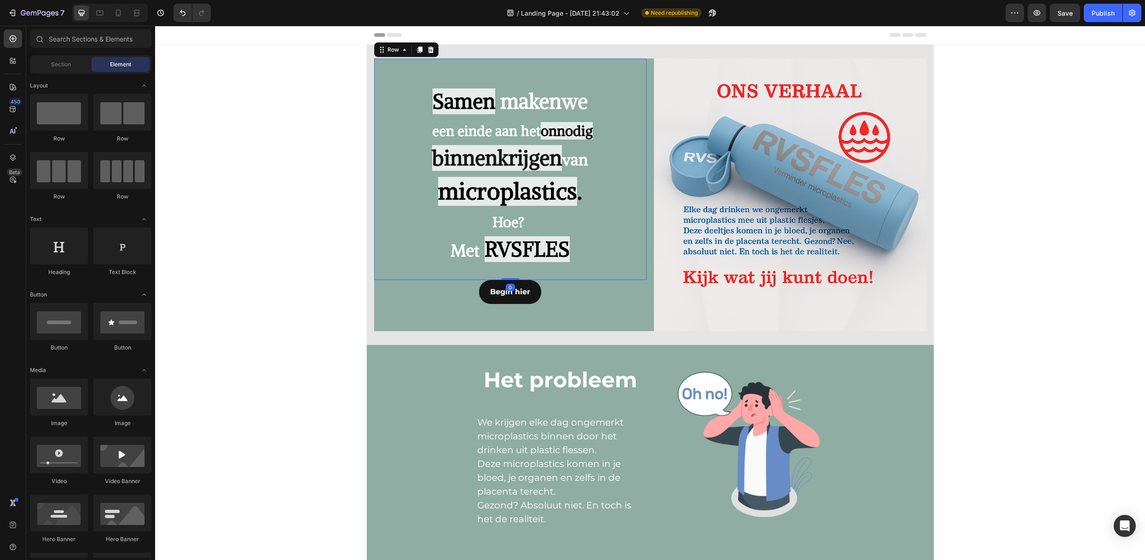
click at [628, 75] on div "Text Block Samen maken we een einde aan het onnodig binnenkrijgen van microplas…" at bounding box center [510, 168] width 272 height 221
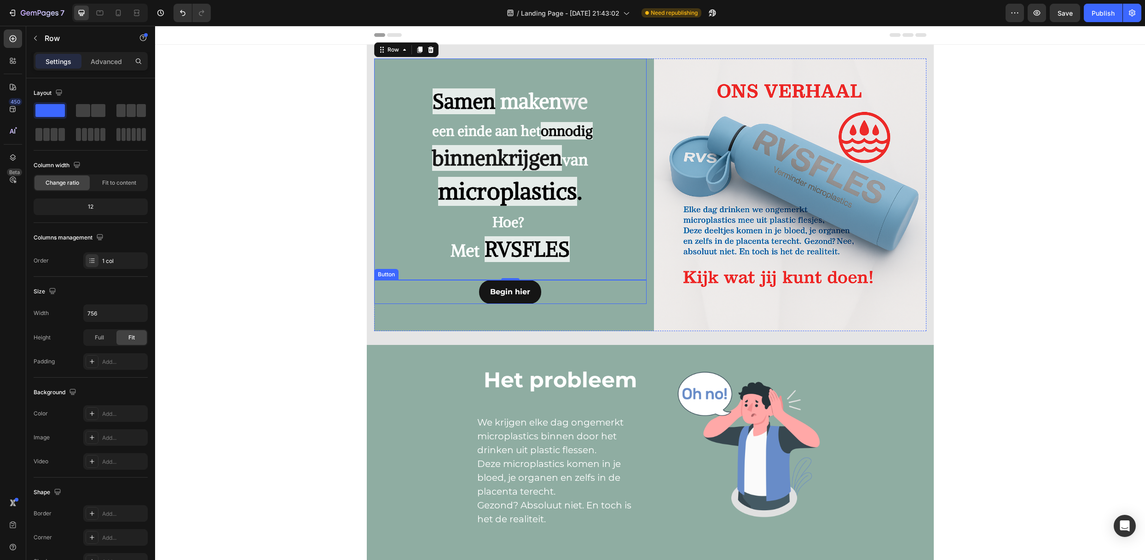
click at [406, 300] on div "Begin hier Button" at bounding box center [510, 292] width 272 height 24
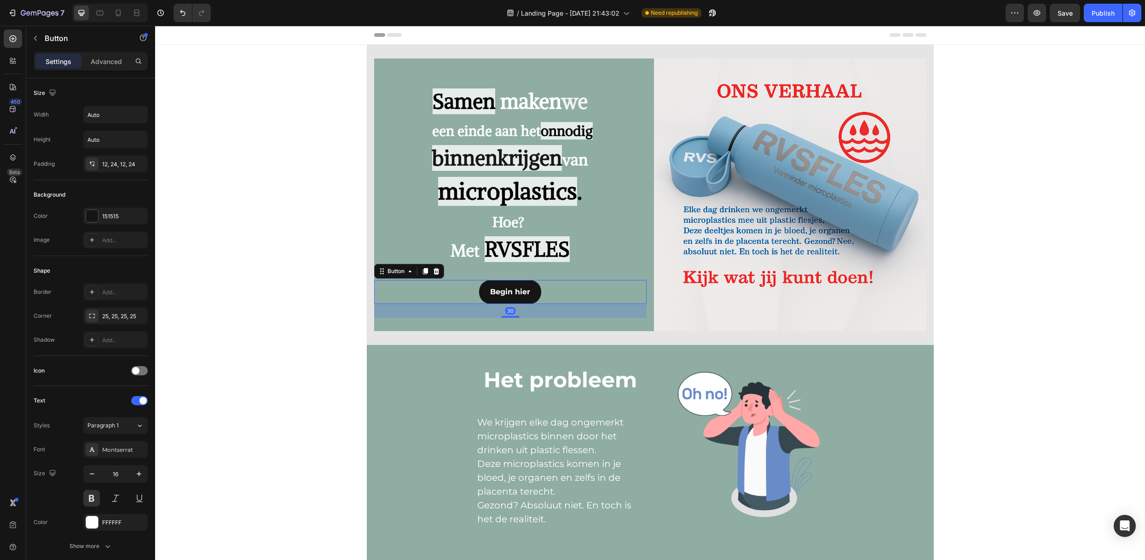
click at [402, 308] on div "30" at bounding box center [510, 311] width 272 height 14
click at [399, 319] on div "Text Block Samen maken we een einde aan het onnodig binnenkrijgen van microplas…" at bounding box center [510, 194] width 272 height 272
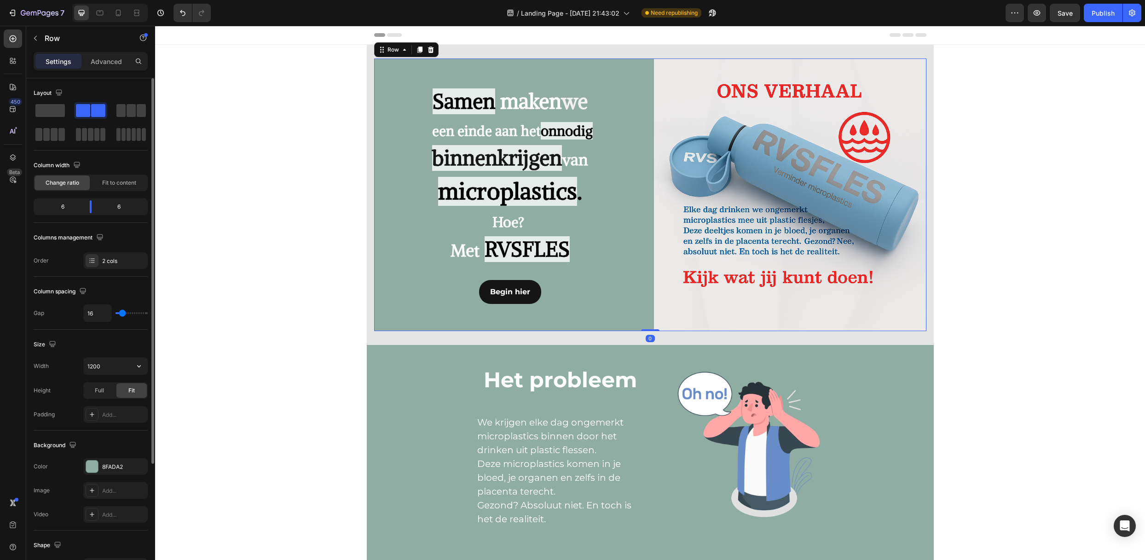
scroll to position [61, 0]
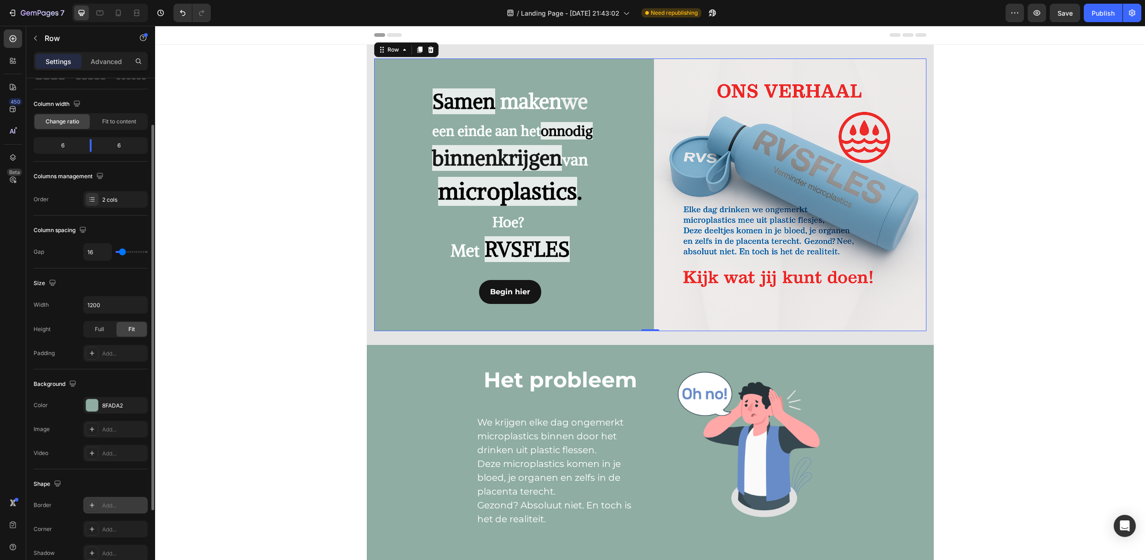
click at [124, 466] on div "Add..." at bounding box center [123, 505] width 43 height 8
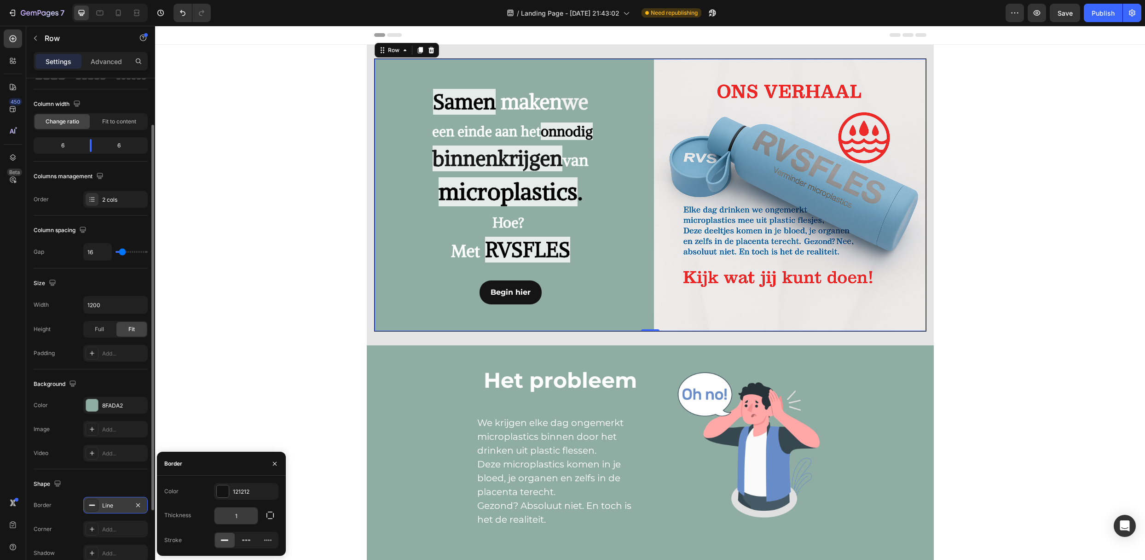
click at [240, 466] on input "1" at bounding box center [235, 515] width 43 height 17
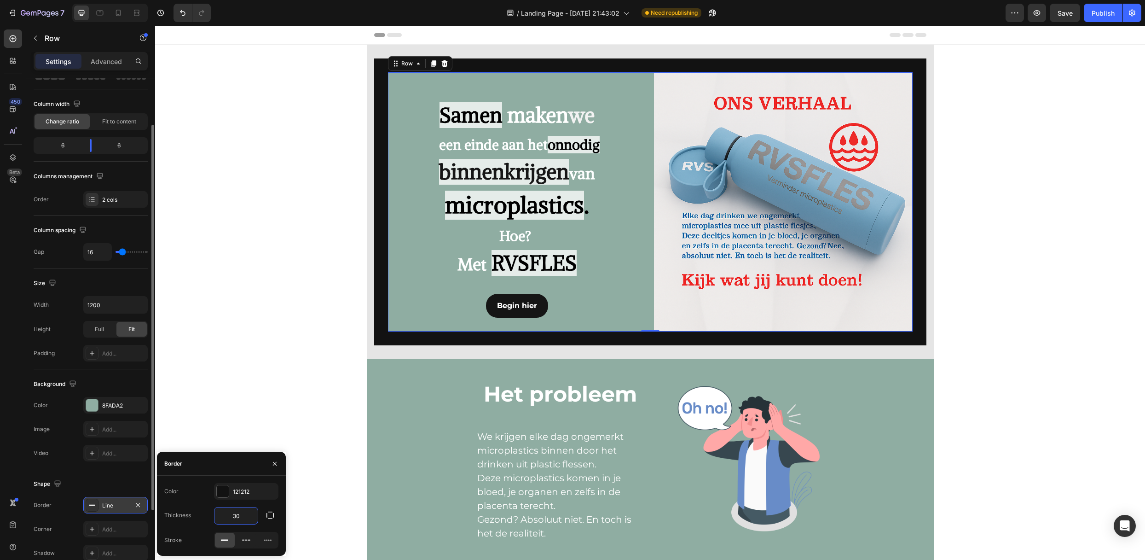
type input "3"
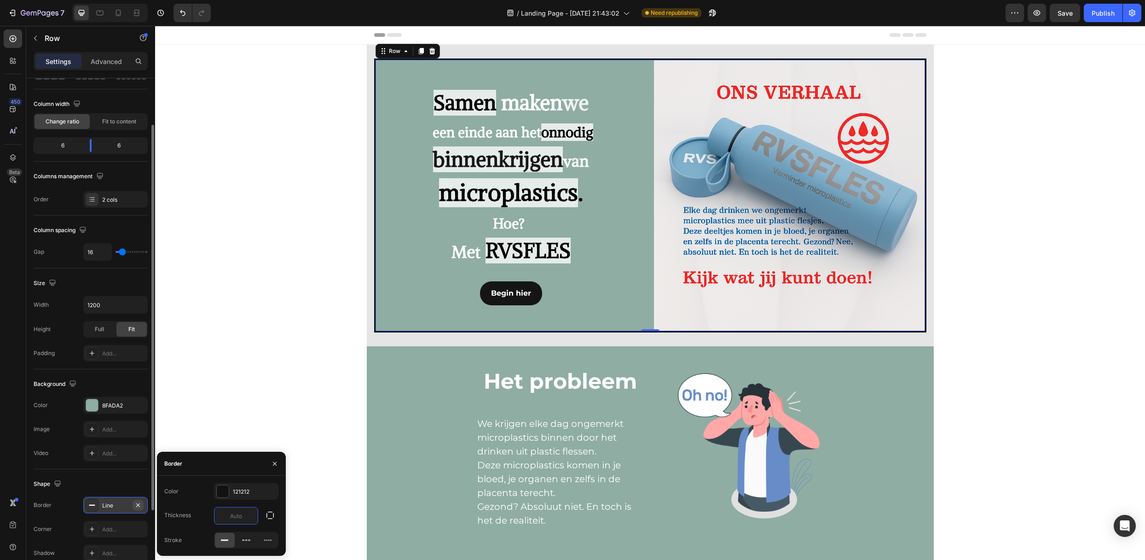
type input "0"
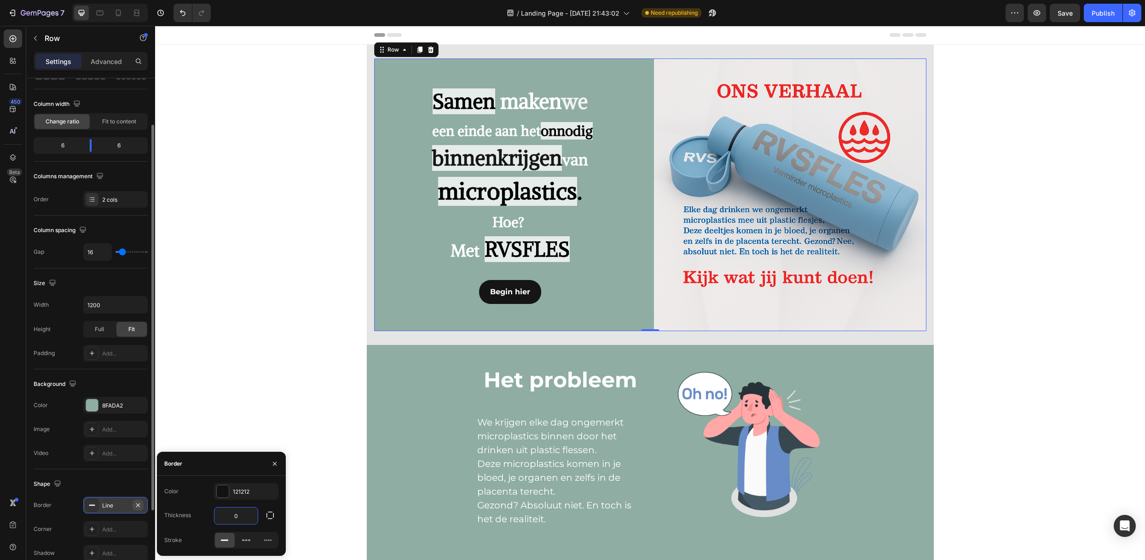
click at [137, 466] on icon "button" at bounding box center [138, 504] width 4 height 4
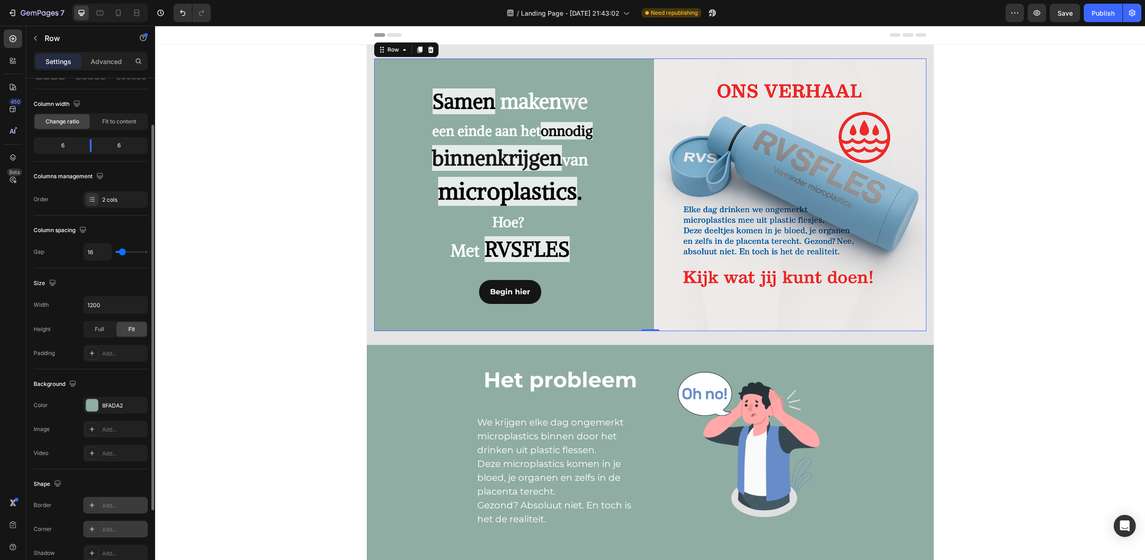
click at [126, 466] on div "Add..." at bounding box center [123, 529] width 43 height 8
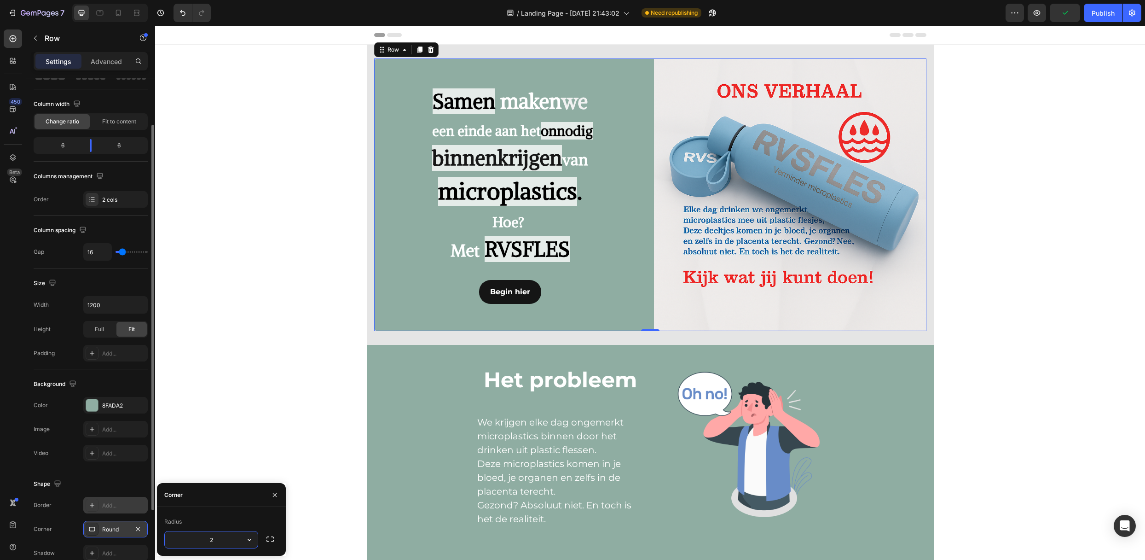
type input "25"
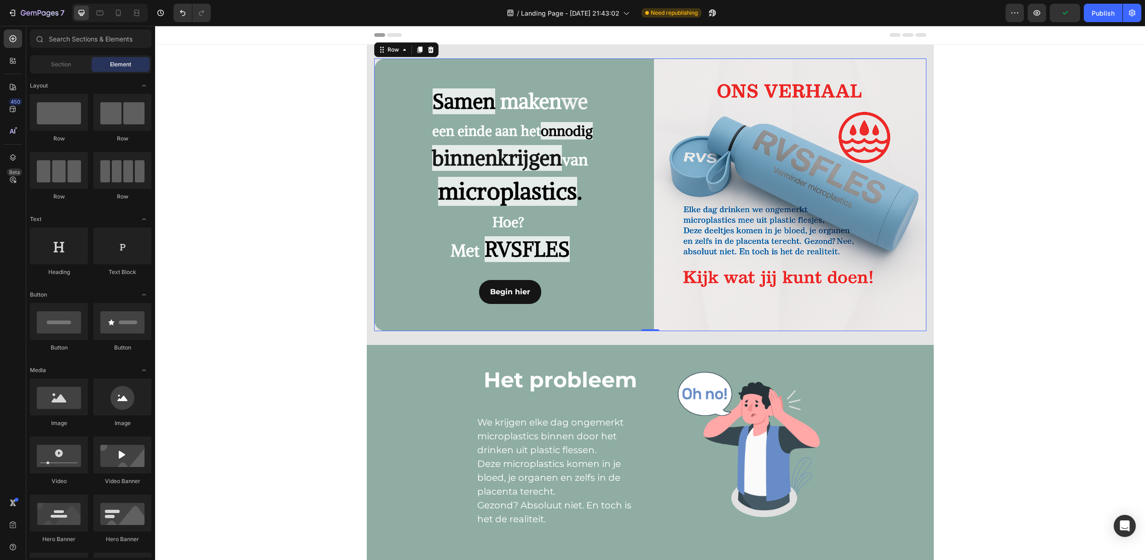
click at [890, 317] on img at bounding box center [790, 194] width 272 height 272
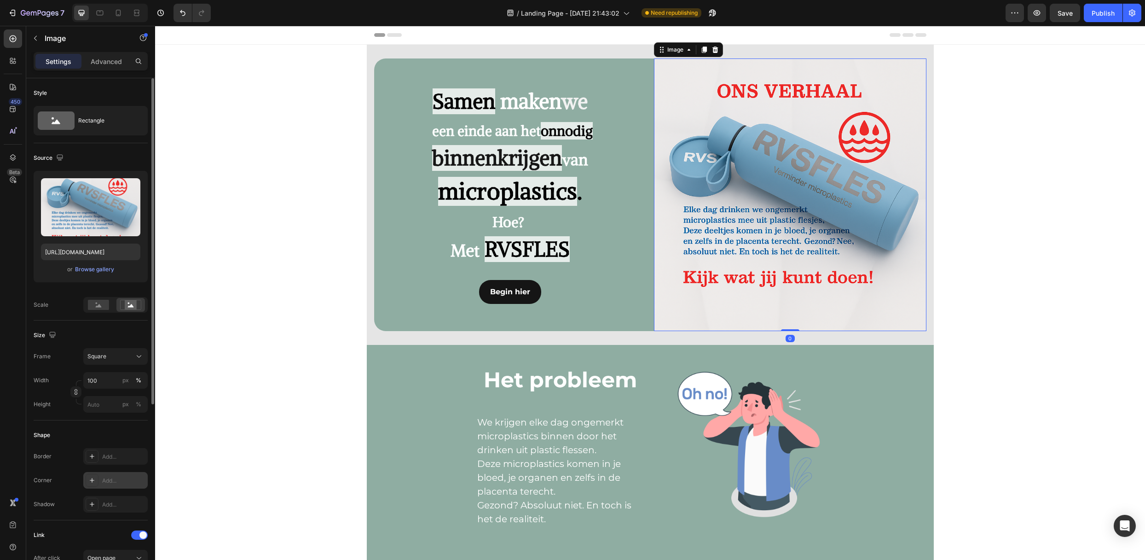
click at [118, 466] on div "Add..." at bounding box center [115, 480] width 64 height 17
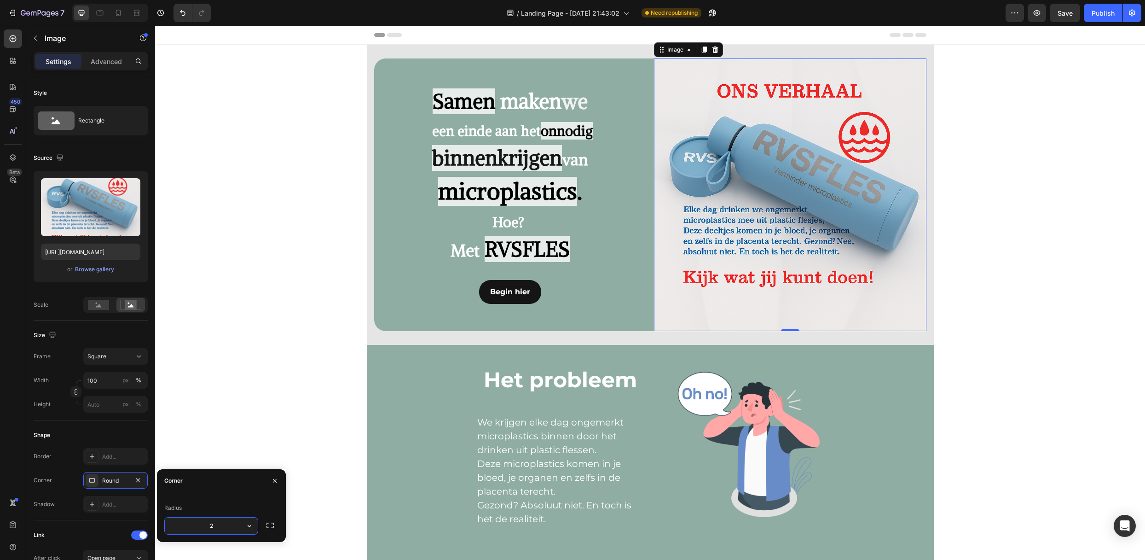
type input "25"
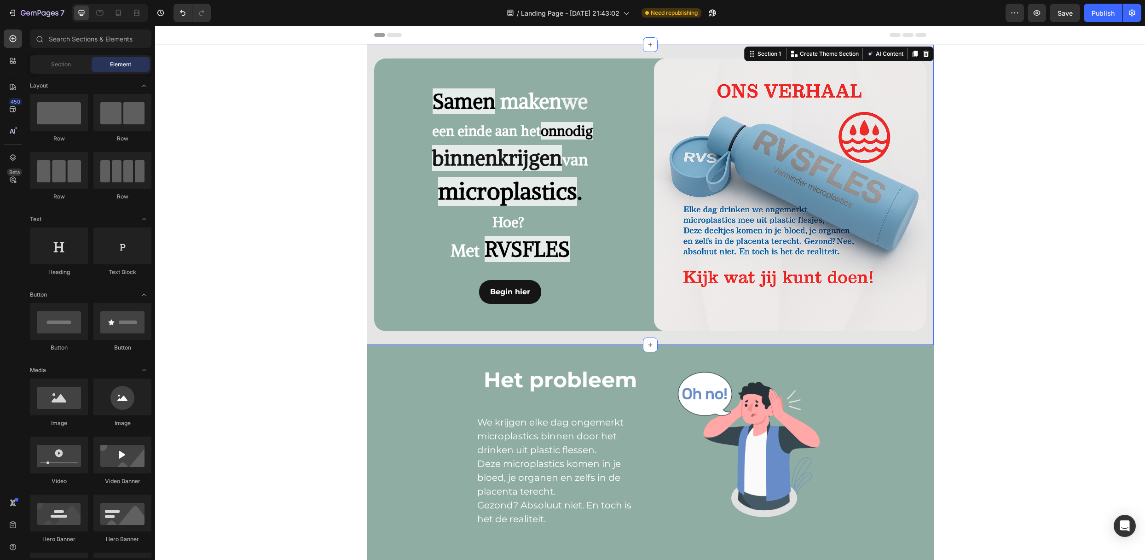
click at [859, 339] on div "Text Block Samen maken we een einde aan het onnodig binnenkrijgen van microplas…" at bounding box center [650, 195] width 567 height 300
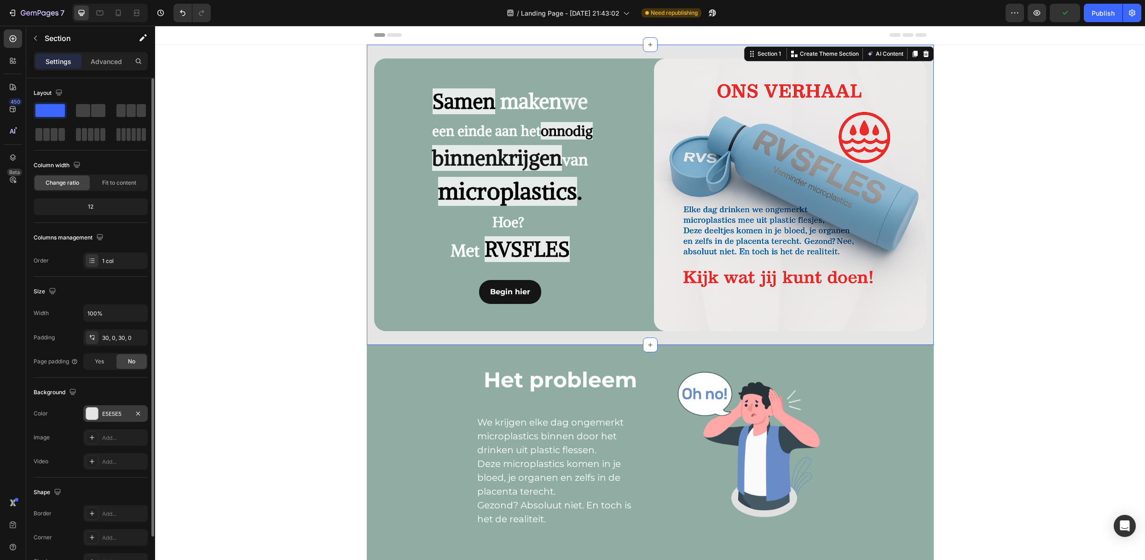
click at [119, 409] on div "E5E5E5" at bounding box center [115, 413] width 64 height 17
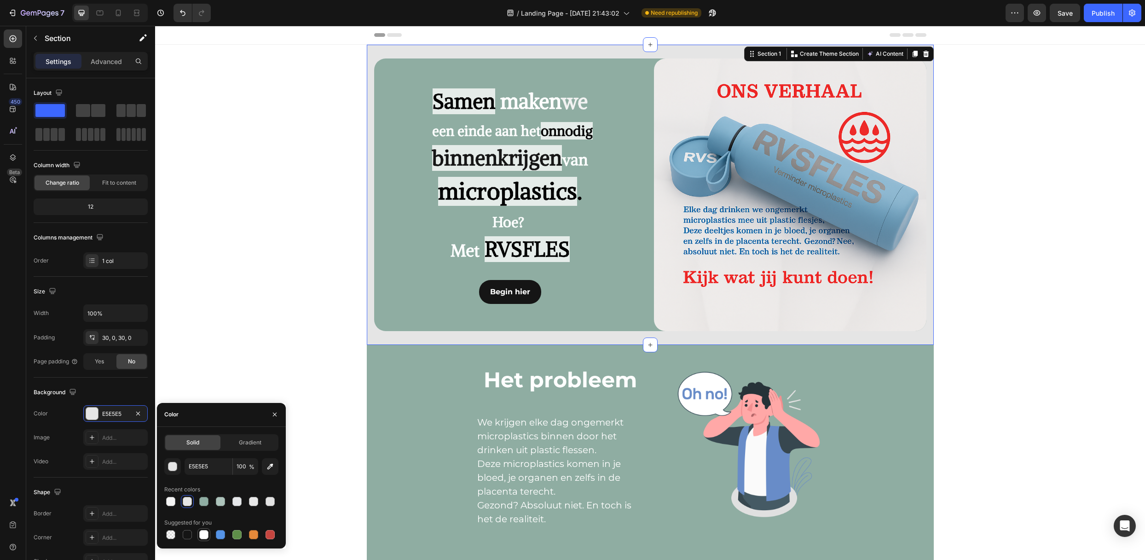
click at [201, 466] on div at bounding box center [203, 534] width 9 height 9
type input "FFFFFF"
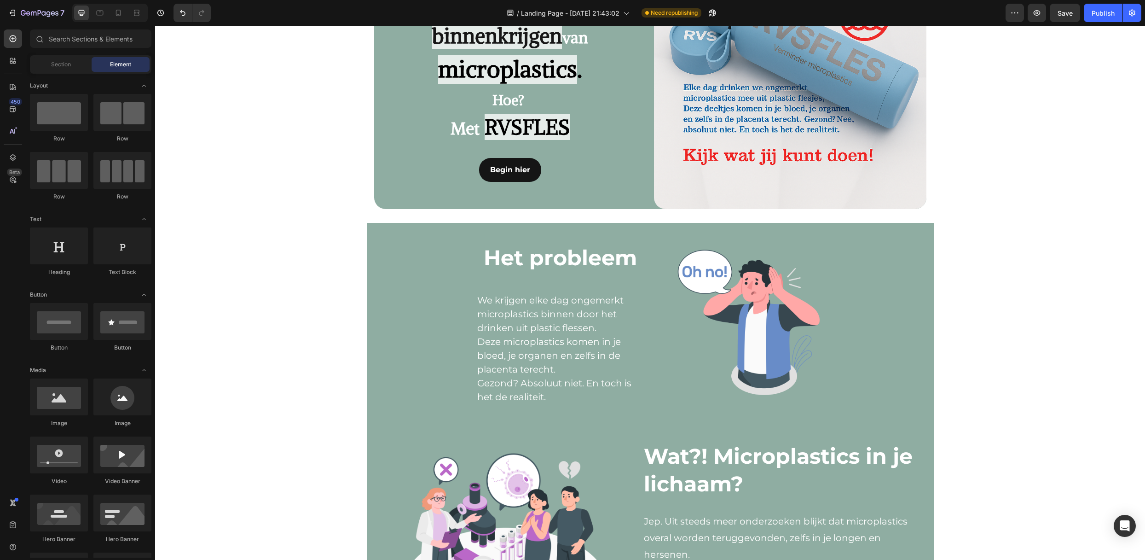
scroll to position [122, 0]
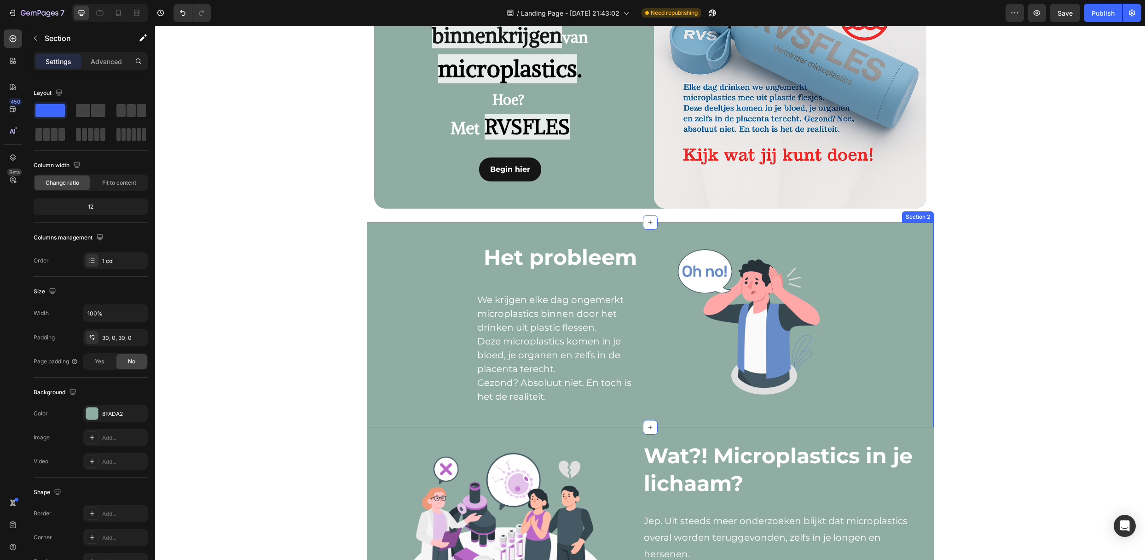
click at [873, 295] on div "Het probleem Text Block We krijgen elke dag ongemerkt microplastics binnen door…" at bounding box center [650, 324] width 567 height 177
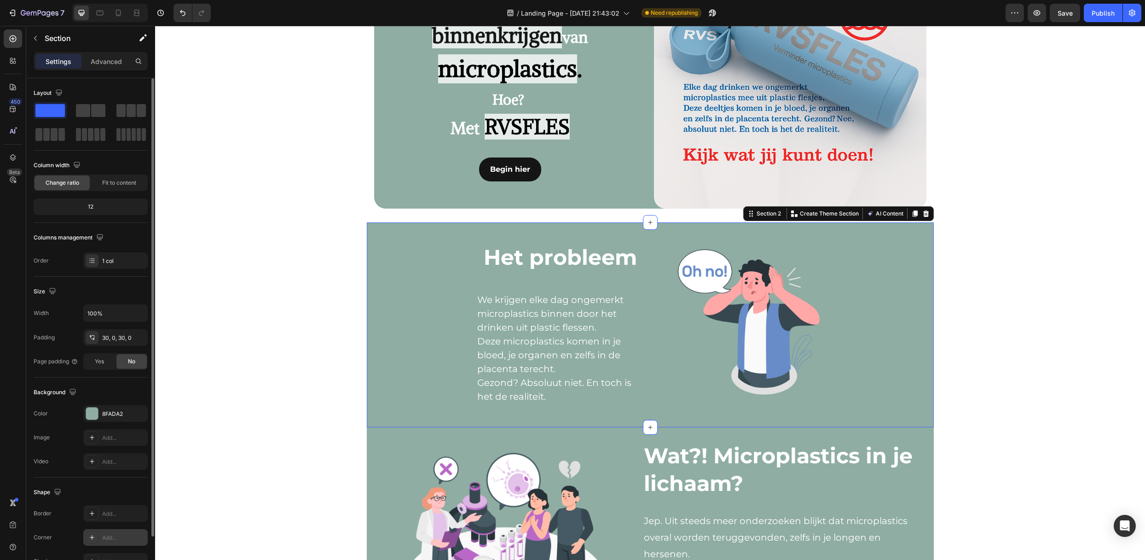
click at [104, 466] on div "Add..." at bounding box center [123, 537] width 43 height 8
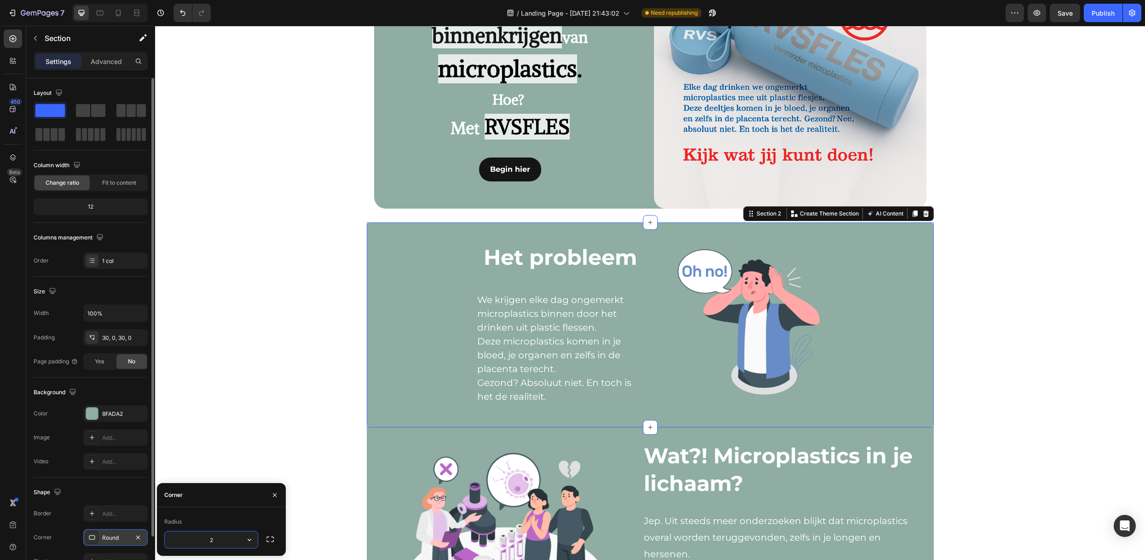
type input "25"
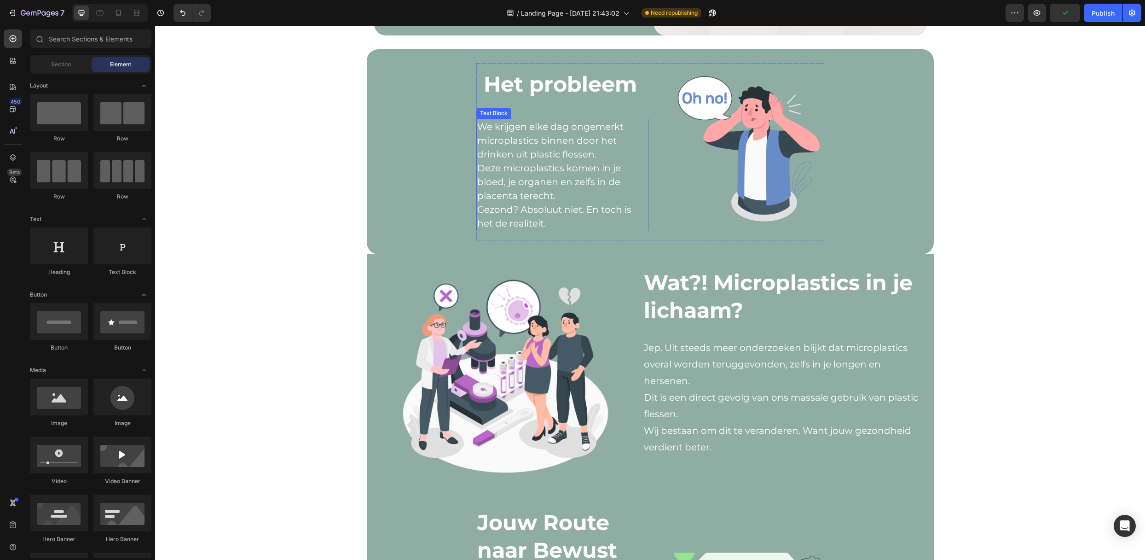
scroll to position [306, 0]
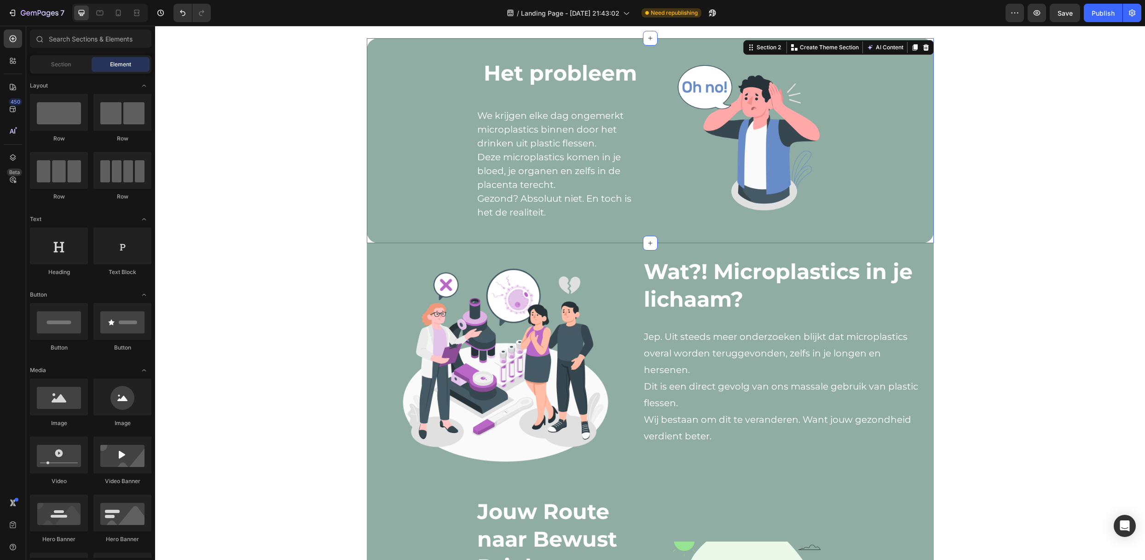
click at [378, 231] on div "Het probleem Text Block We krijgen elke dag ongemerkt microplastics binnen door…" at bounding box center [650, 140] width 567 height 205
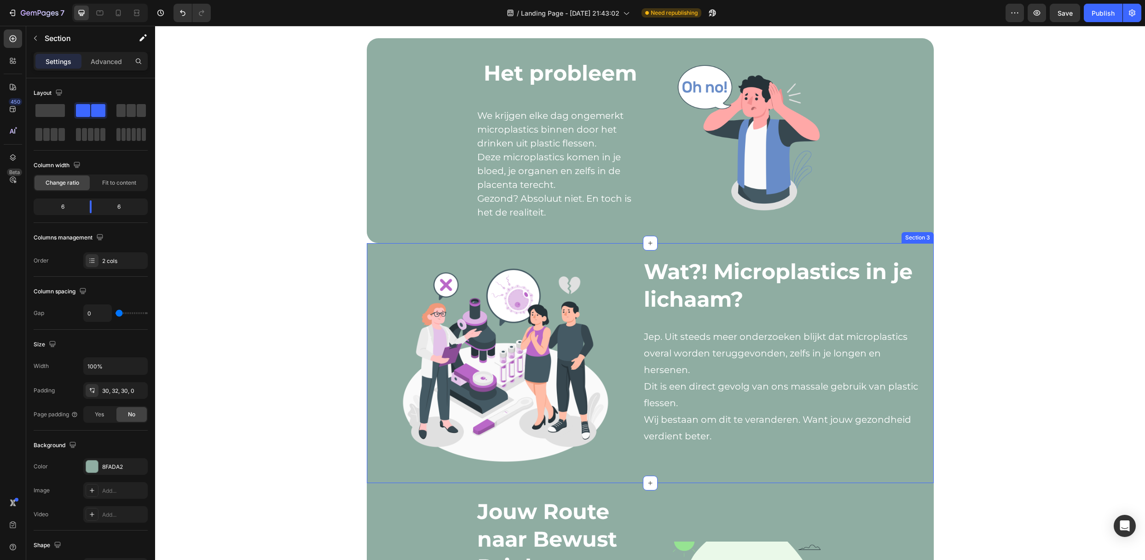
click at [921, 321] on div "Image Row Wat?! Microplastics in je lichaam? Heading Jep. Uit steeds meer onder…" at bounding box center [650, 363] width 567 height 240
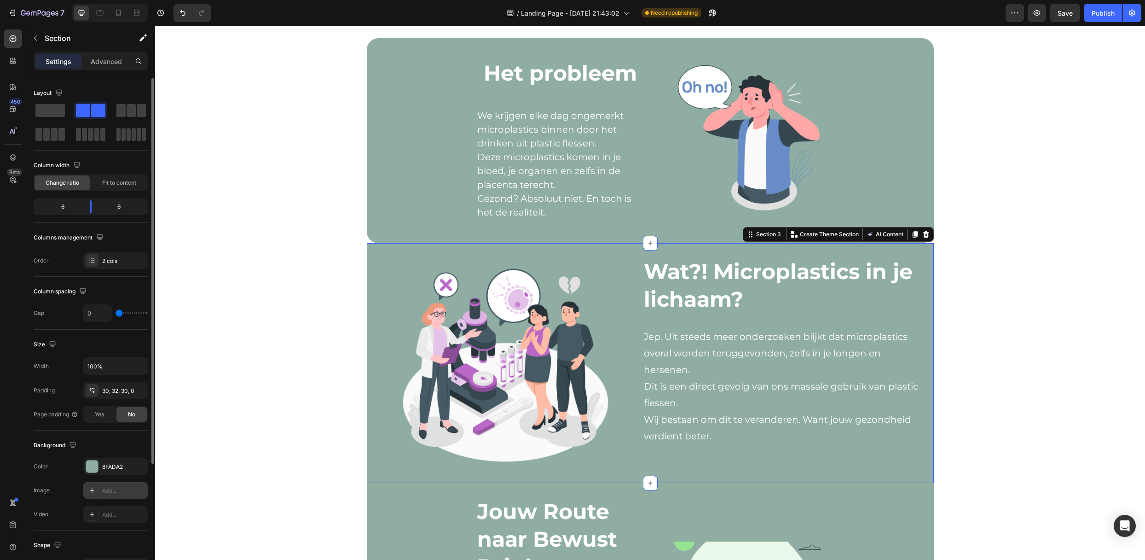
click at [119, 466] on div "Add..." at bounding box center [115, 490] width 64 height 17
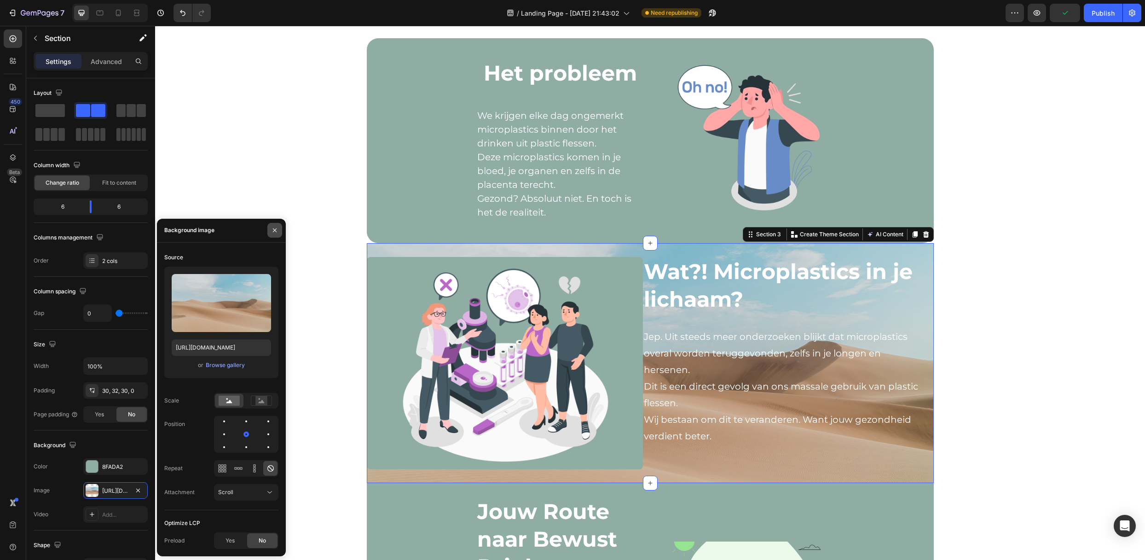
click at [279, 227] on button "button" at bounding box center [274, 230] width 15 height 15
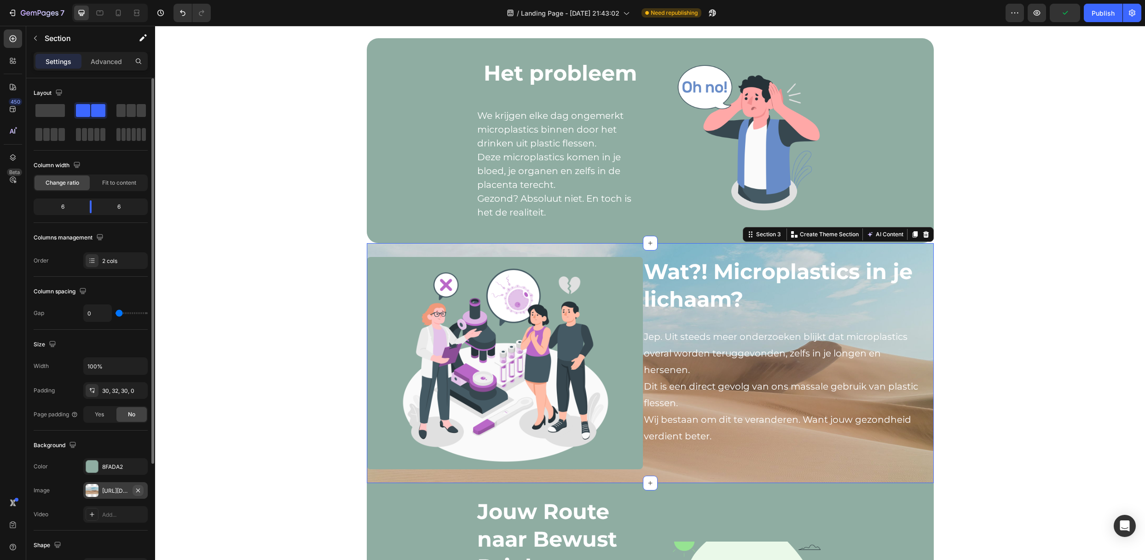
click at [140, 466] on icon "button" at bounding box center [137, 489] width 7 height 7
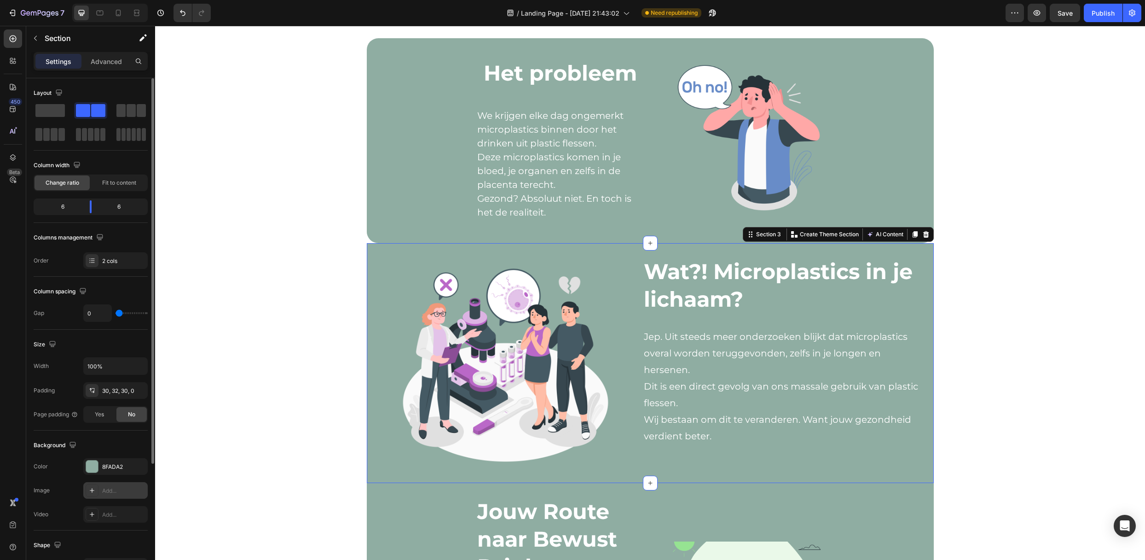
scroll to position [122, 0]
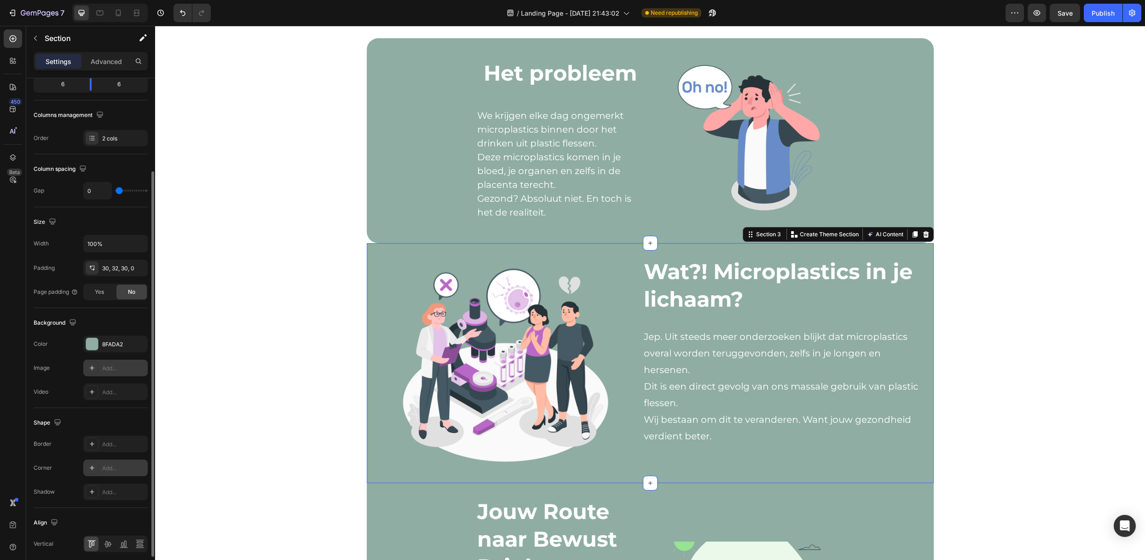
click at [124, 466] on div "Add..." at bounding box center [123, 468] width 43 height 8
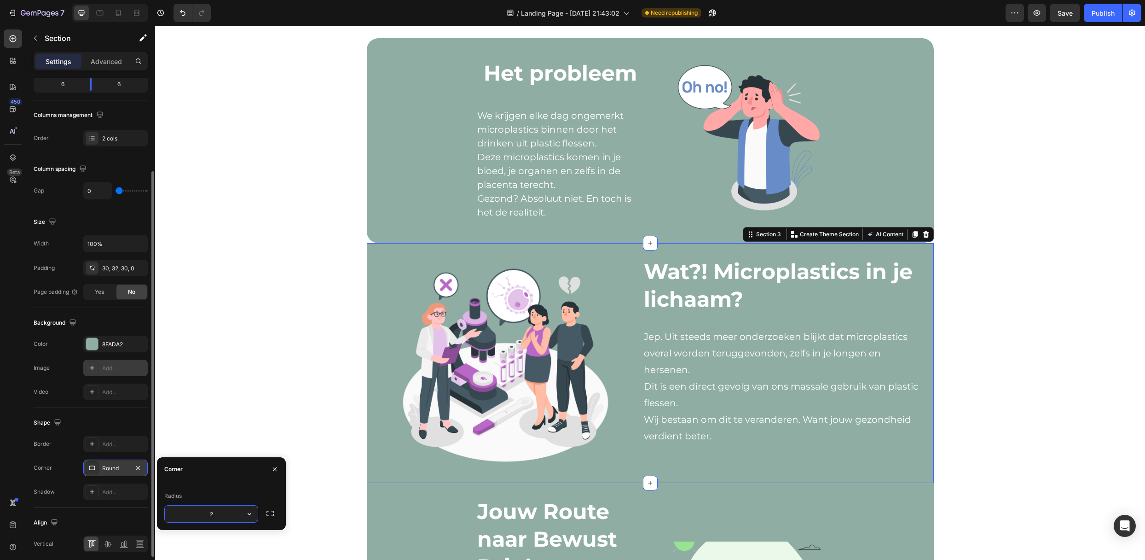
type input "25"
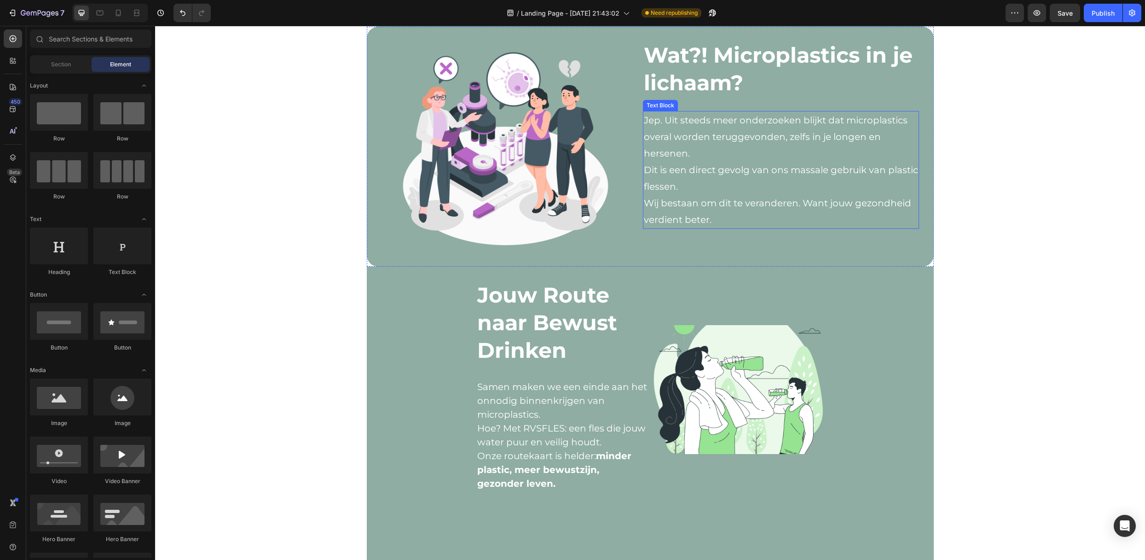
scroll to position [552, 0]
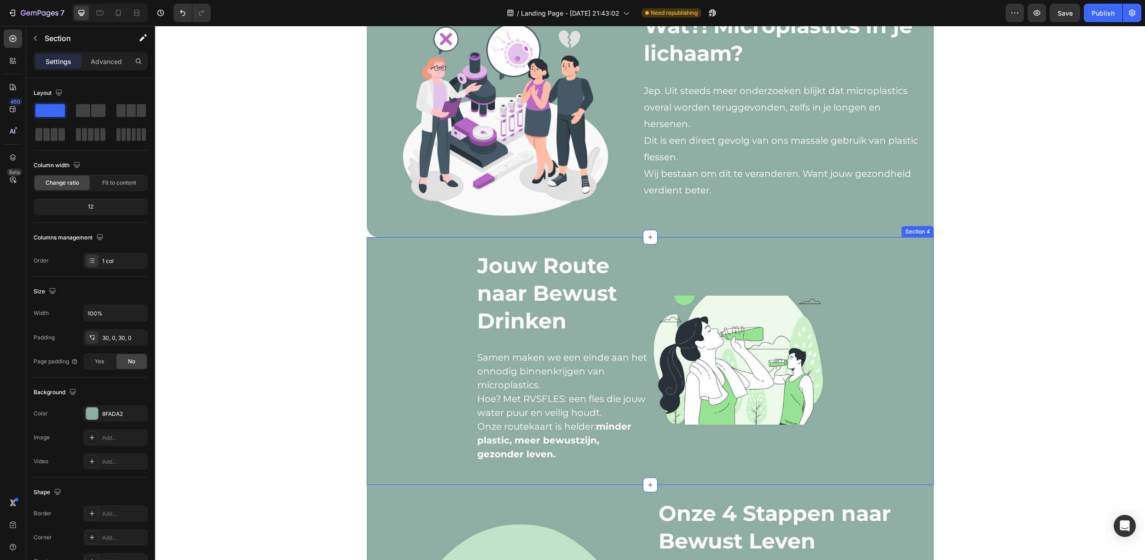
click at [389, 313] on div "Jouw Route naar Bewust Drinken Text Block Samen maken we een einde aan het onno…" at bounding box center [650, 360] width 567 height 219
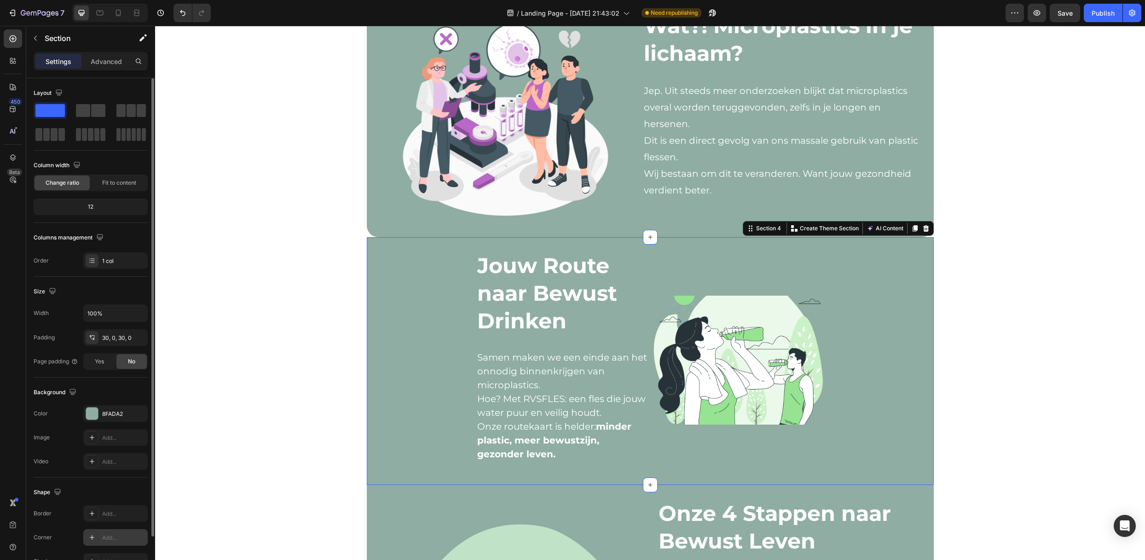
click at [111, 466] on div "Add..." at bounding box center [123, 537] width 43 height 8
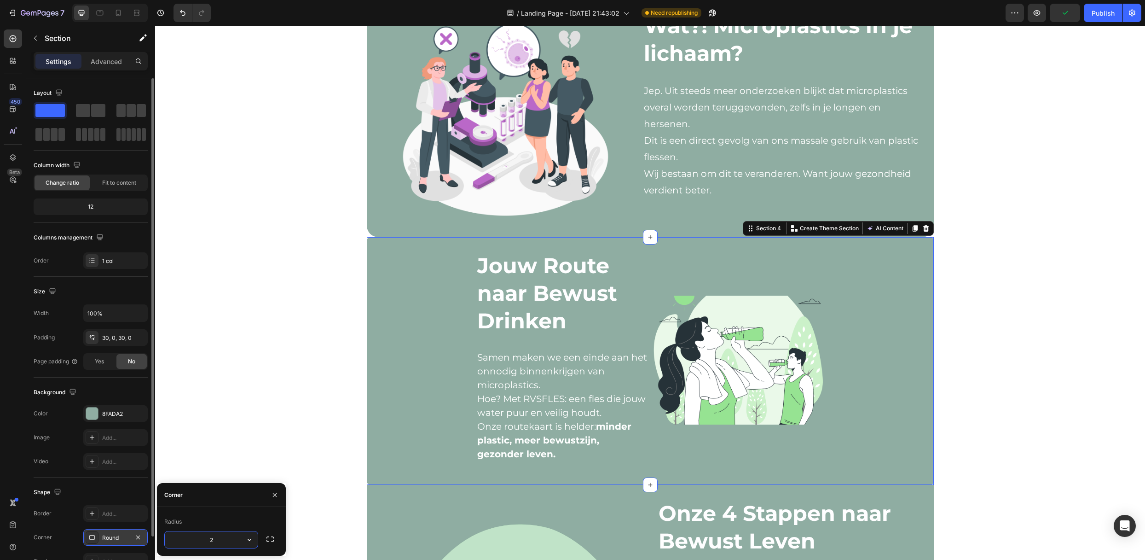
type input "25"
click at [134, 413] on icon "button" at bounding box center [137, 413] width 7 height 7
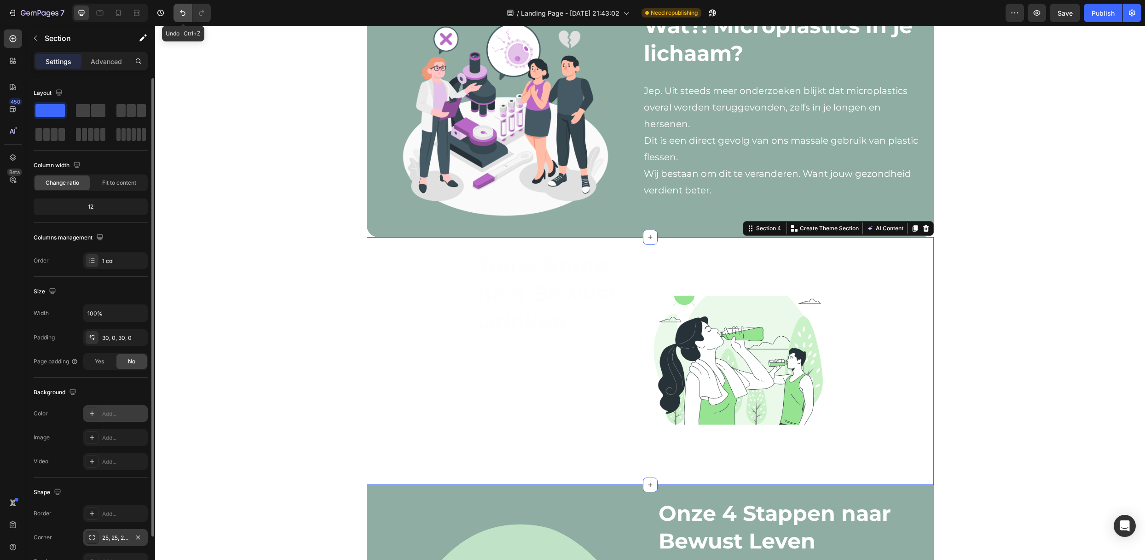
click at [180, 8] on icon "Undo/Redo" at bounding box center [182, 12] width 9 height 9
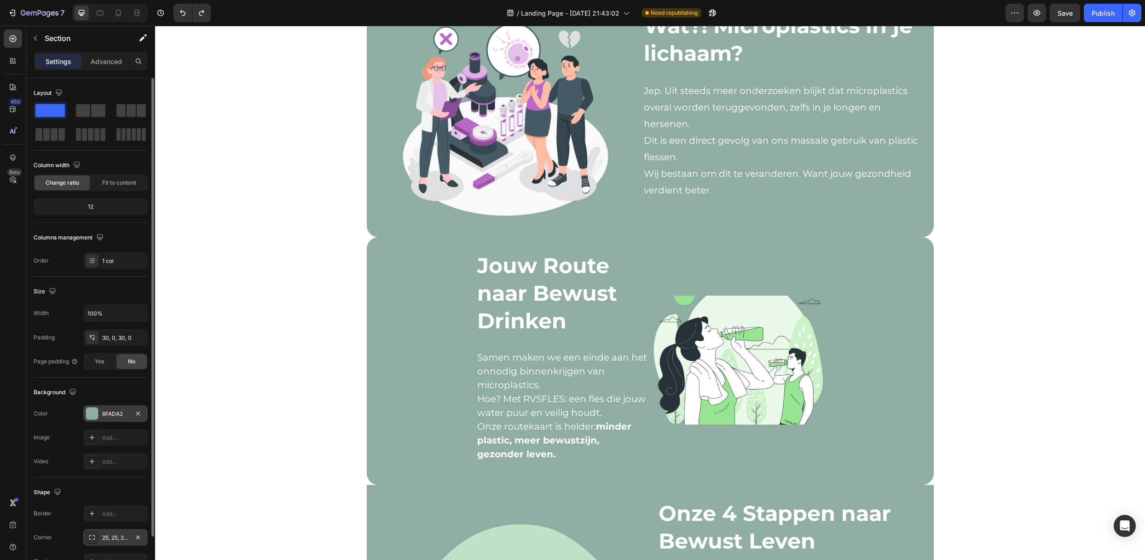
click at [260, 166] on div "Image Row Wat?! Microplastics in je lichaam? Heading Jep. Uit steeds meer onder…" at bounding box center [650, 344] width 990 height 1705
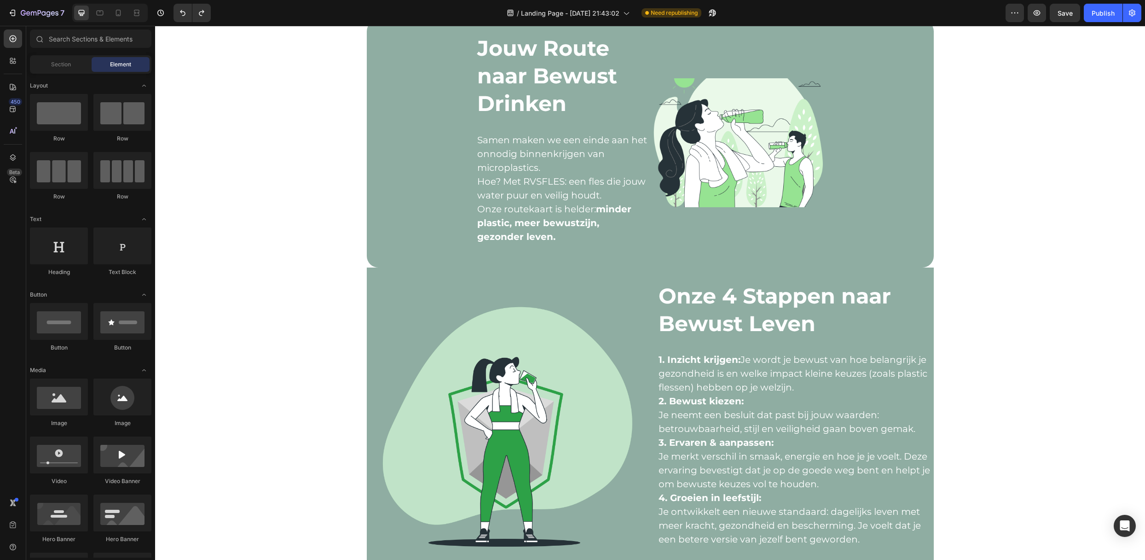
scroll to position [797, 0]
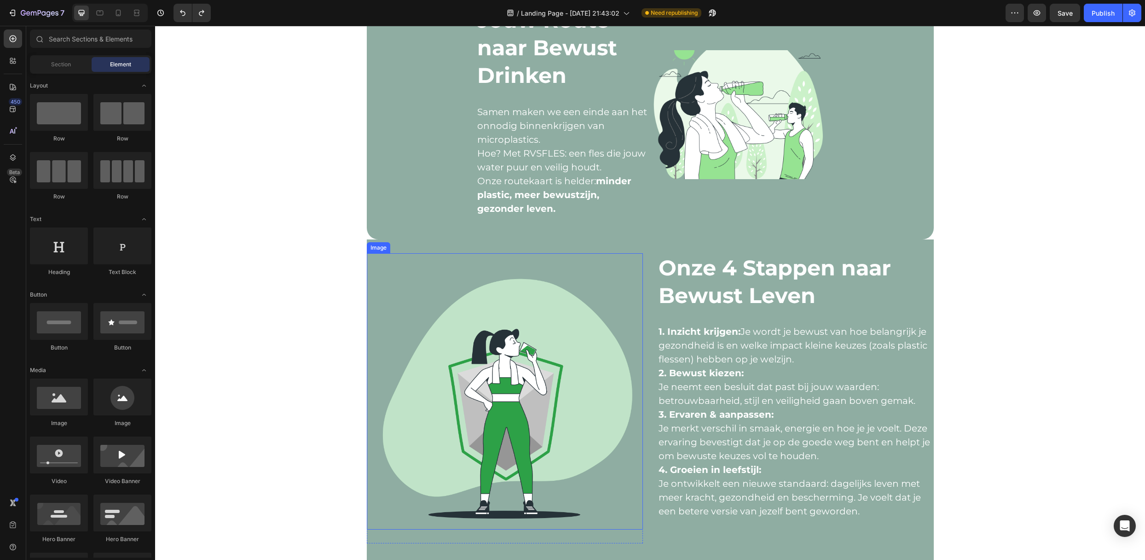
click at [385, 276] on img at bounding box center [505, 391] width 276 height 276
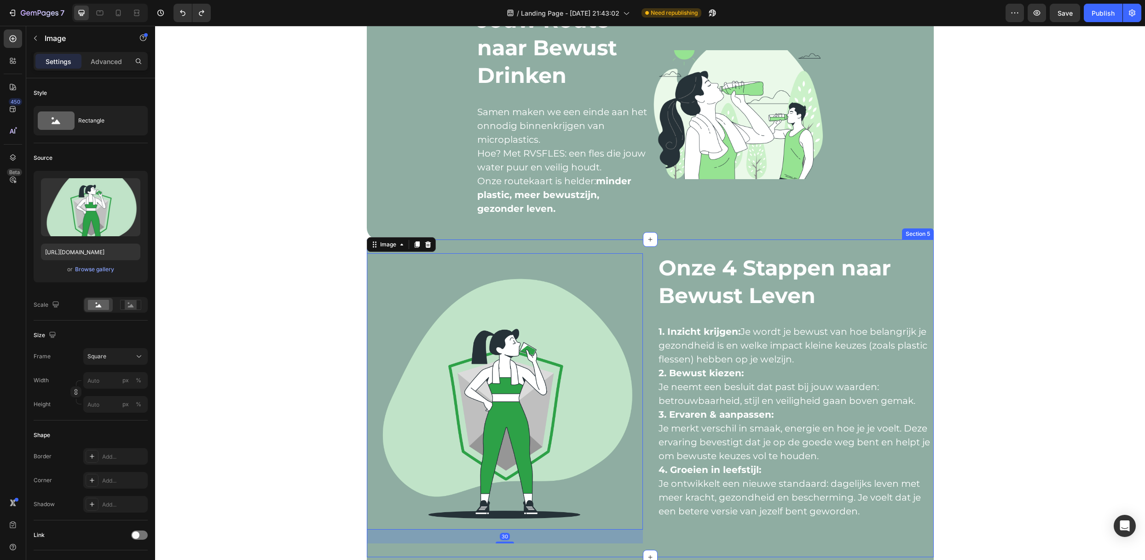
click at [700, 247] on div "Image 30 Row Onze 4 Stappen naar Bewust Leven Text Block 1. Inzicht krijgen: Je…" at bounding box center [650, 398] width 567 height 318
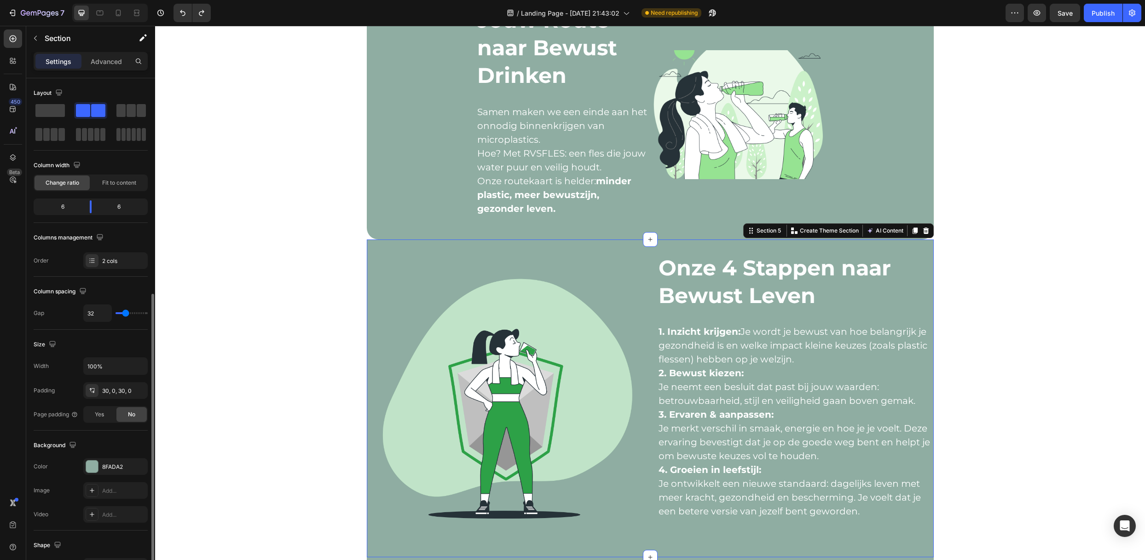
scroll to position [161, 0]
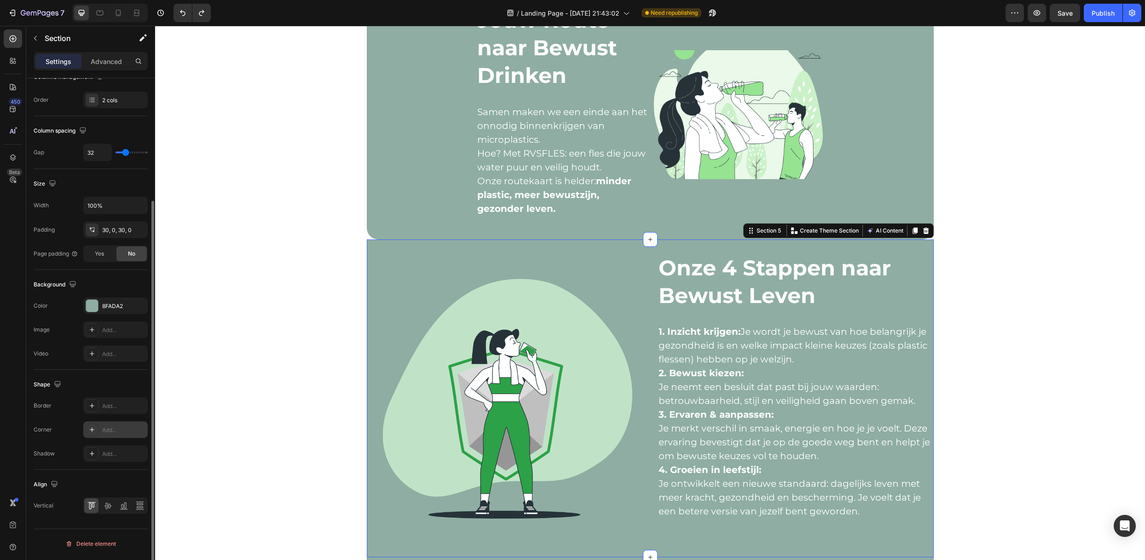
click at [108, 432] on div "Add..." at bounding box center [123, 430] width 43 height 8
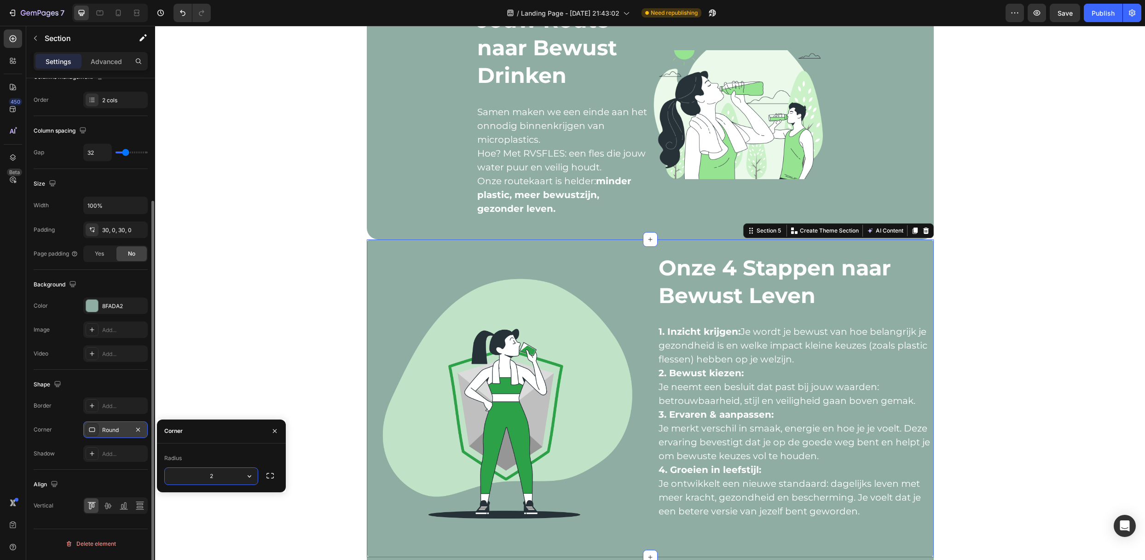
type input "25"
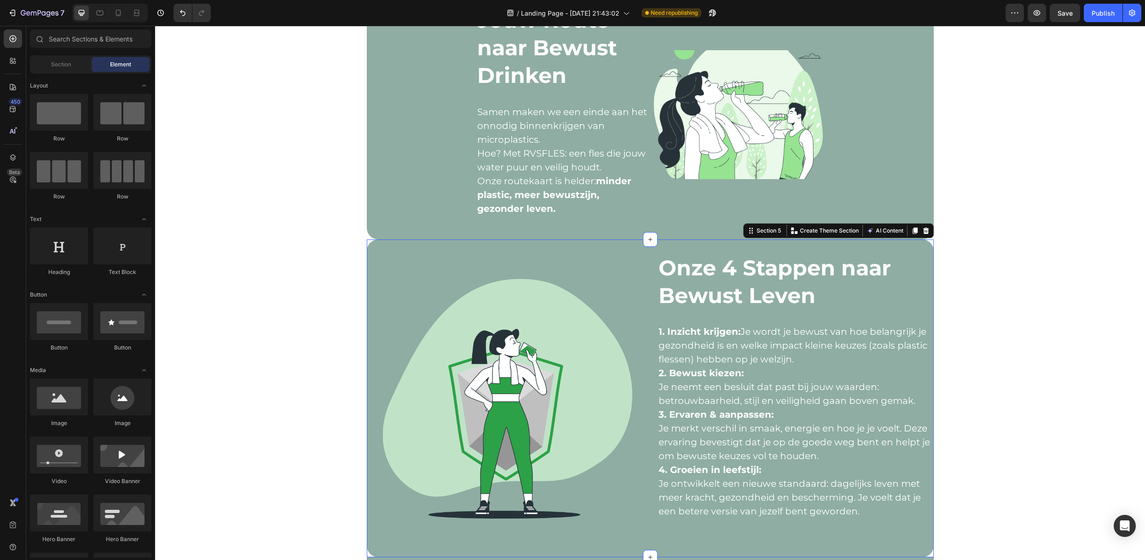
click at [267, 337] on div "Jouw Route naar Bewust Drinken Text Block Samen maken we een einde aan het onno…" at bounding box center [650, 21] width 990 height 1549
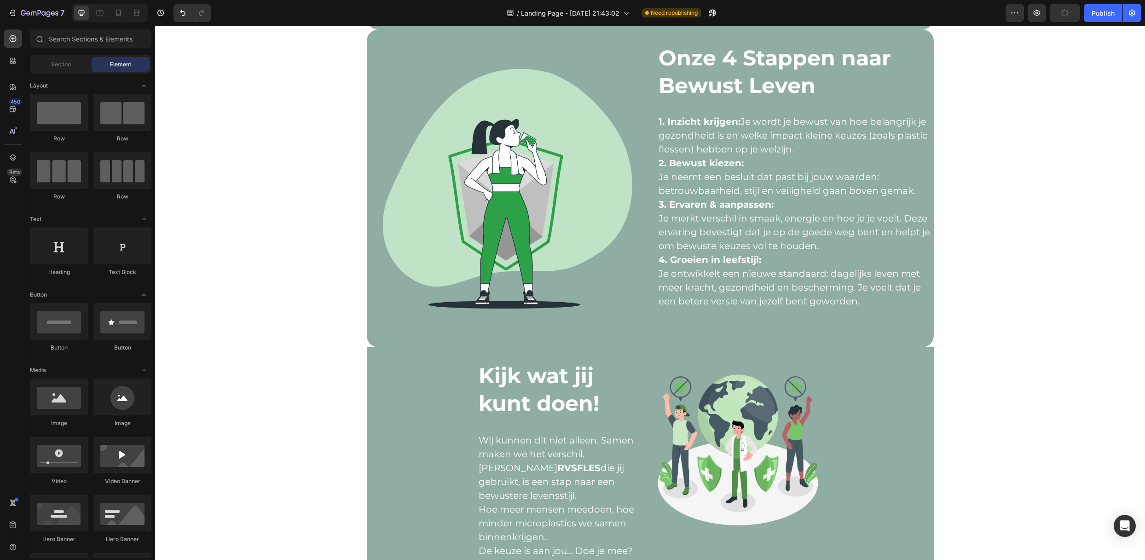
scroll to position [1043, 0]
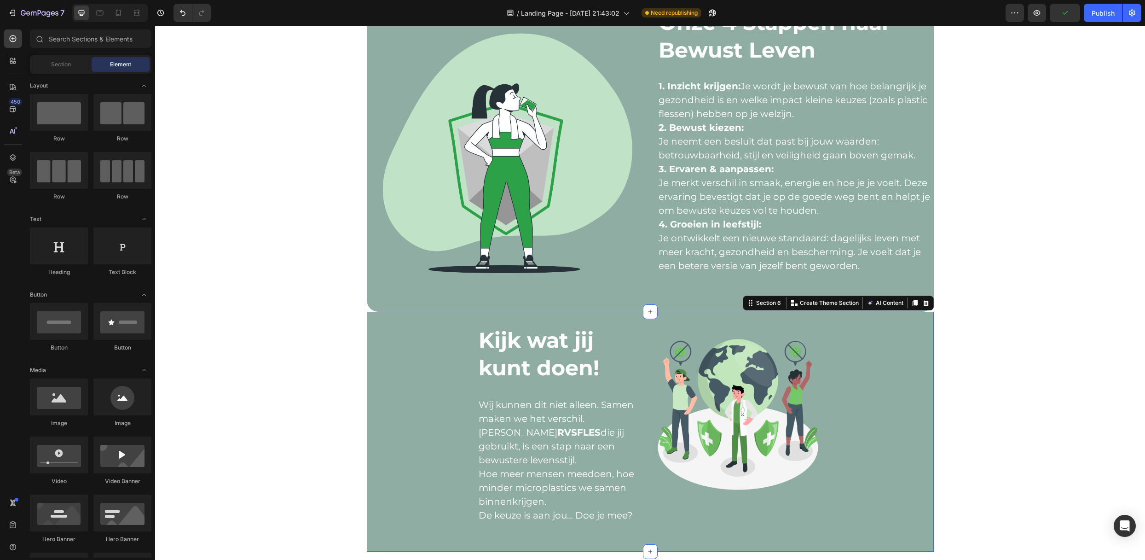
click at [370, 350] on div "Kijk wat jij kunt doen! Text Block Wij kunnen dit niet alleen. Samen maken we h…" at bounding box center [650, 431] width 567 height 212
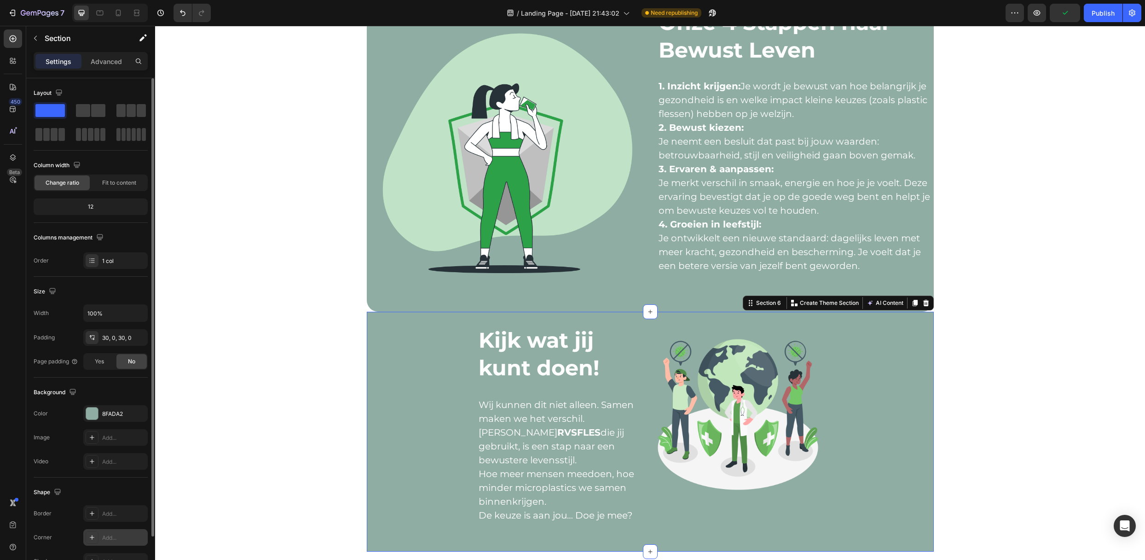
click at [100, 466] on div "Add..." at bounding box center [115, 537] width 64 height 17
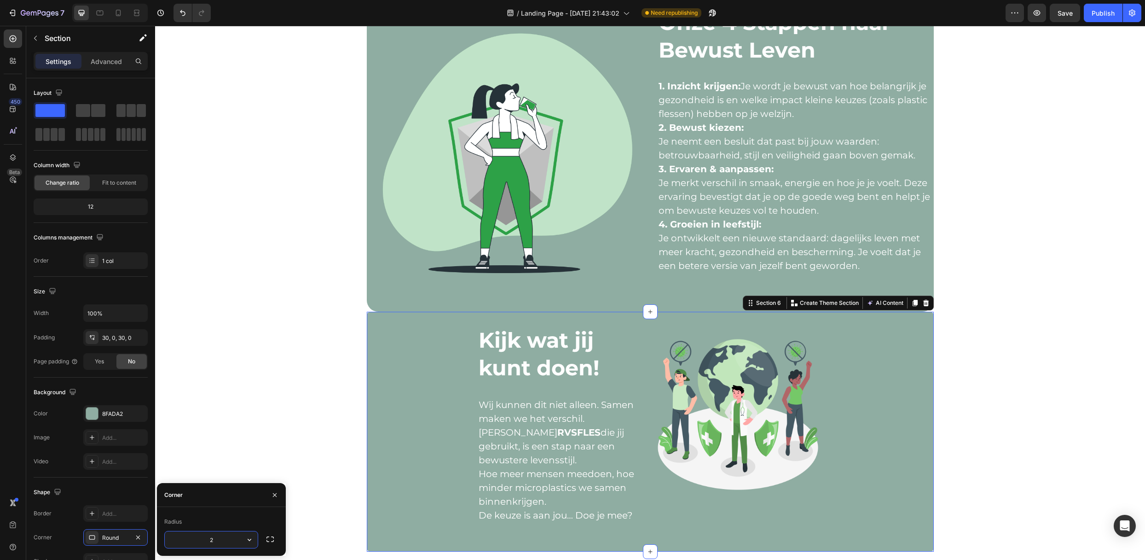
type input "25"
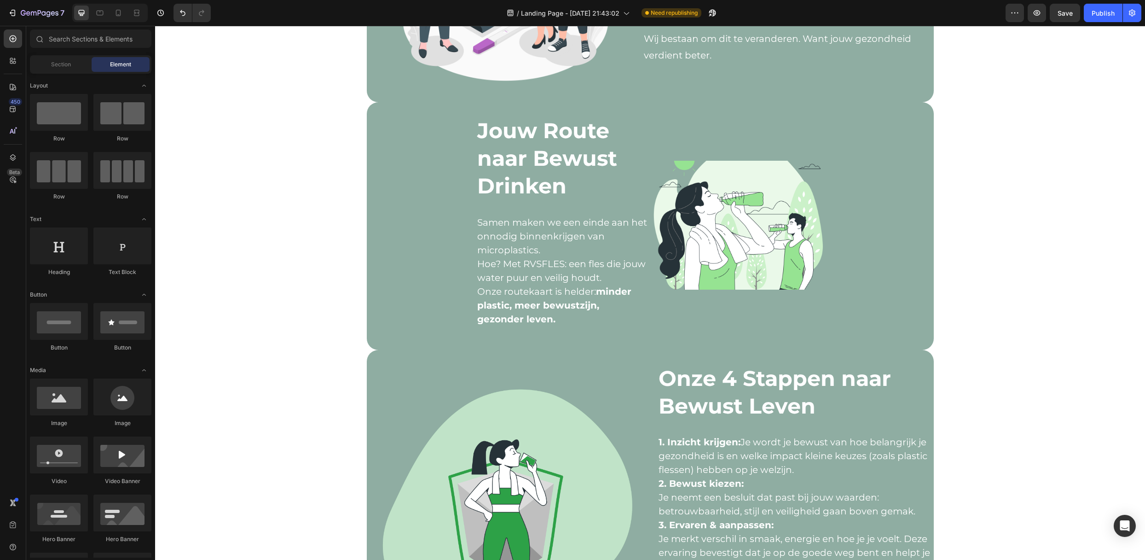
scroll to position [613, 0]
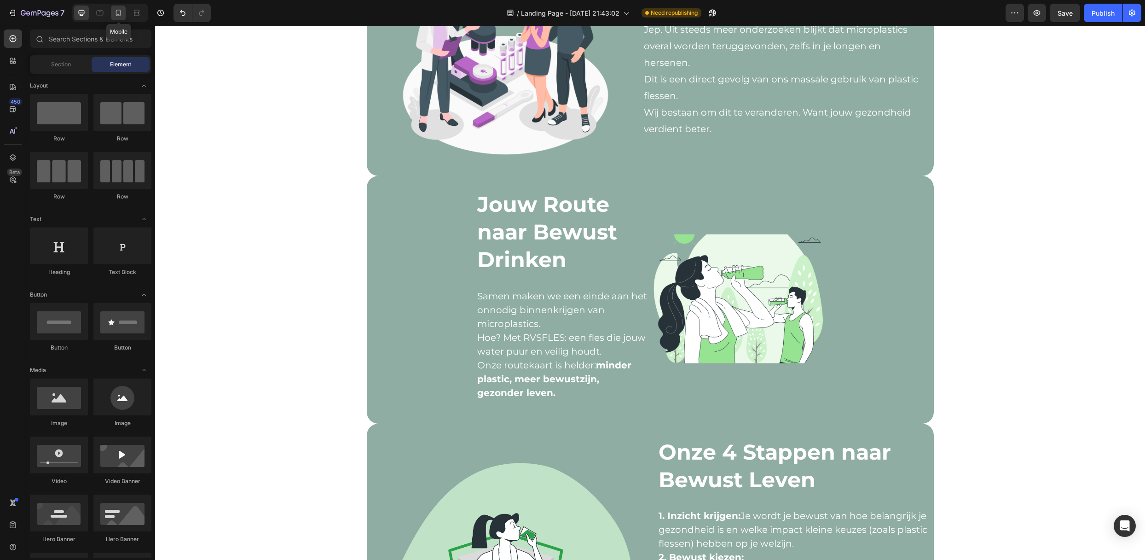
click at [122, 8] on icon at bounding box center [118, 12] width 9 height 9
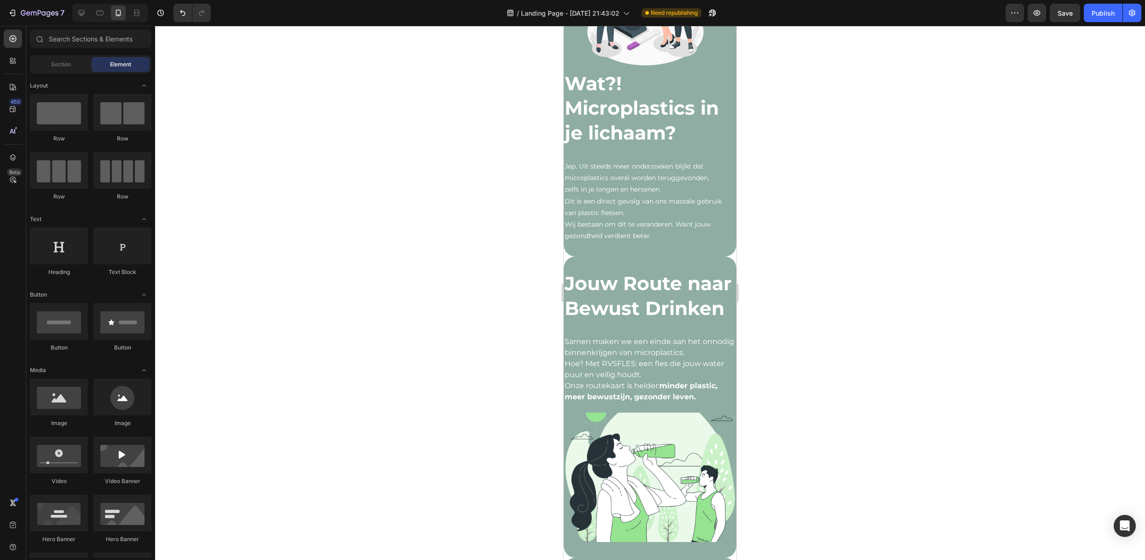
click at [789, 260] on div at bounding box center [650, 293] width 990 height 534
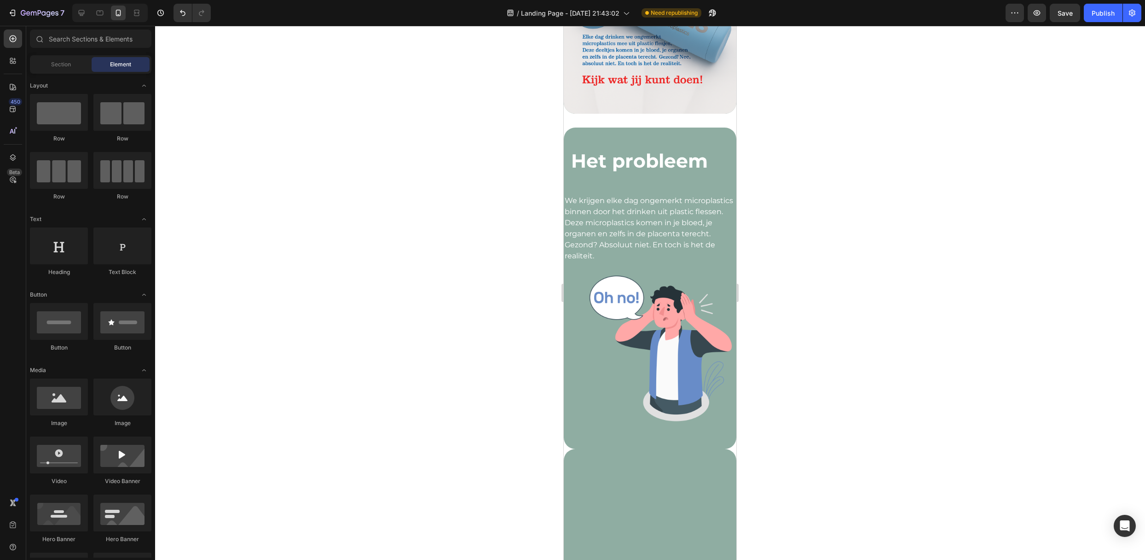
scroll to position [184, 0]
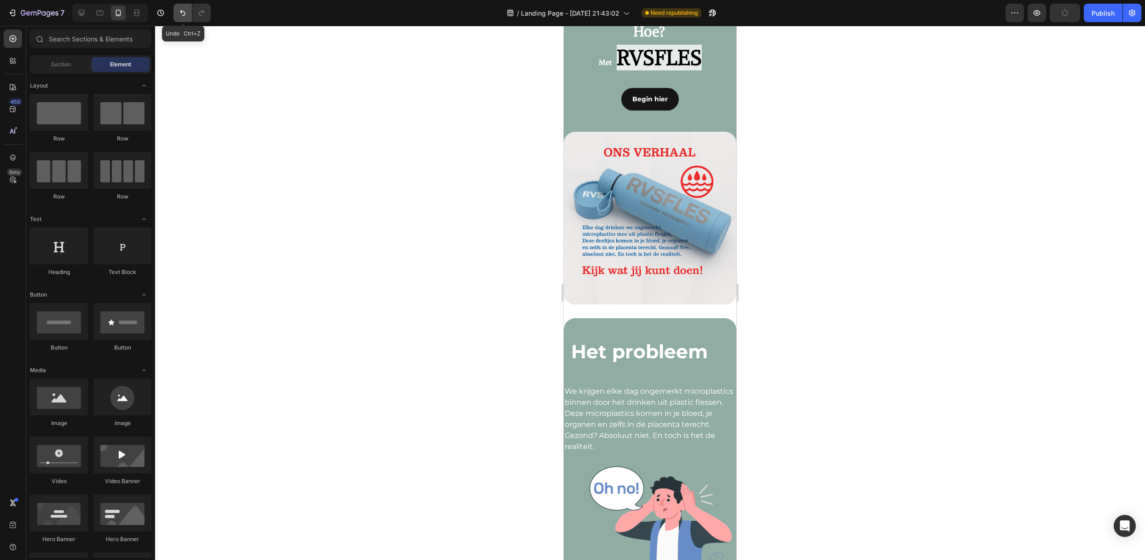
click at [176, 8] on button "Undo/Redo" at bounding box center [182, 13] width 18 height 18
click at [177, 9] on button "Undo/Redo" at bounding box center [182, 13] width 18 height 18
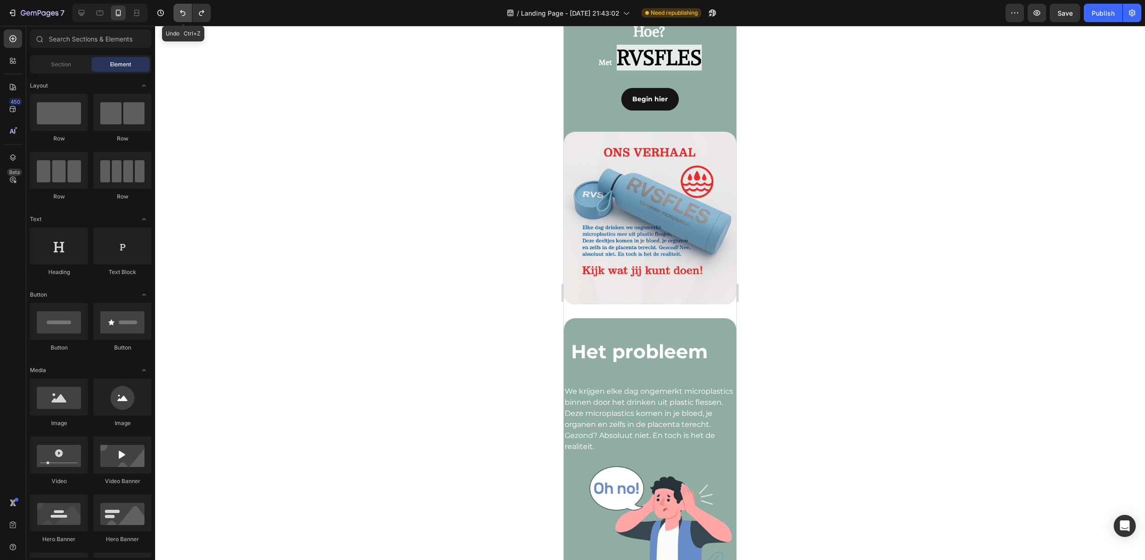
click at [177, 9] on button "Undo/Redo" at bounding box center [182, 13] width 18 height 18
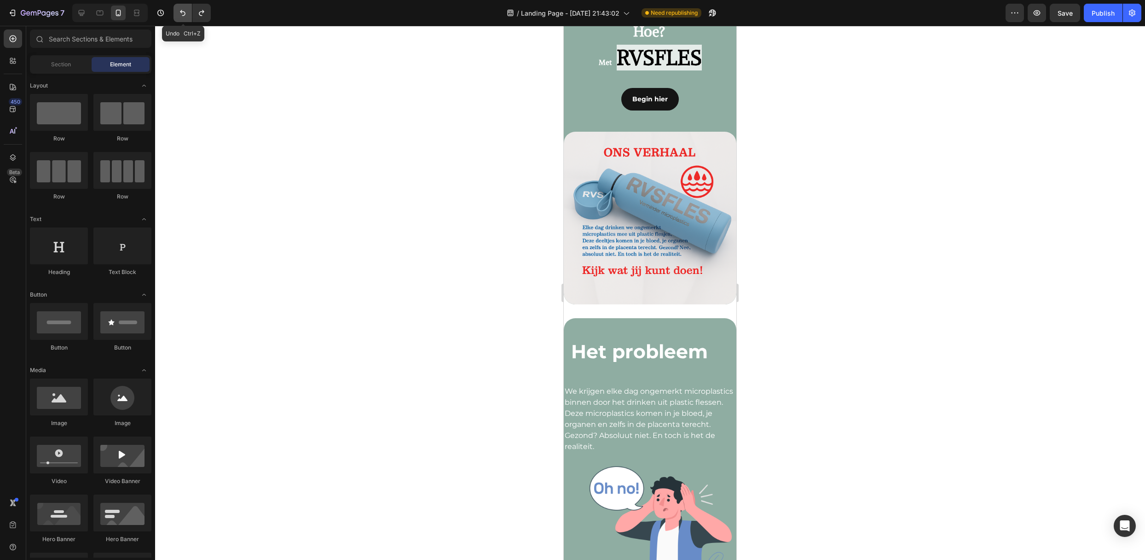
click at [177, 9] on button "Undo/Redo" at bounding box center [182, 13] width 18 height 18
click at [199, 9] on icon "Undo/Redo" at bounding box center [201, 12] width 9 height 9
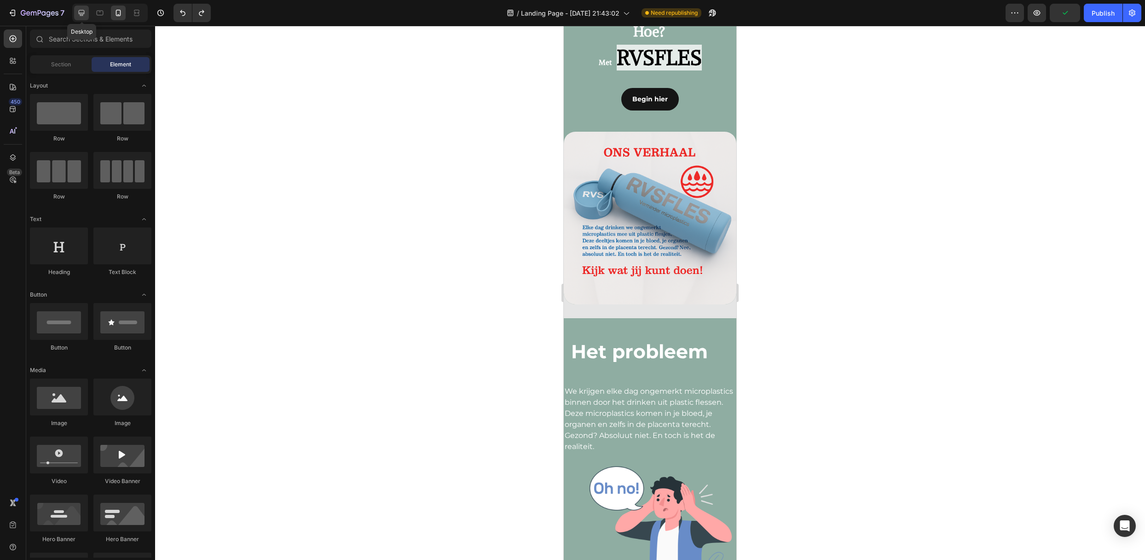
click at [74, 7] on div at bounding box center [81, 13] width 15 height 15
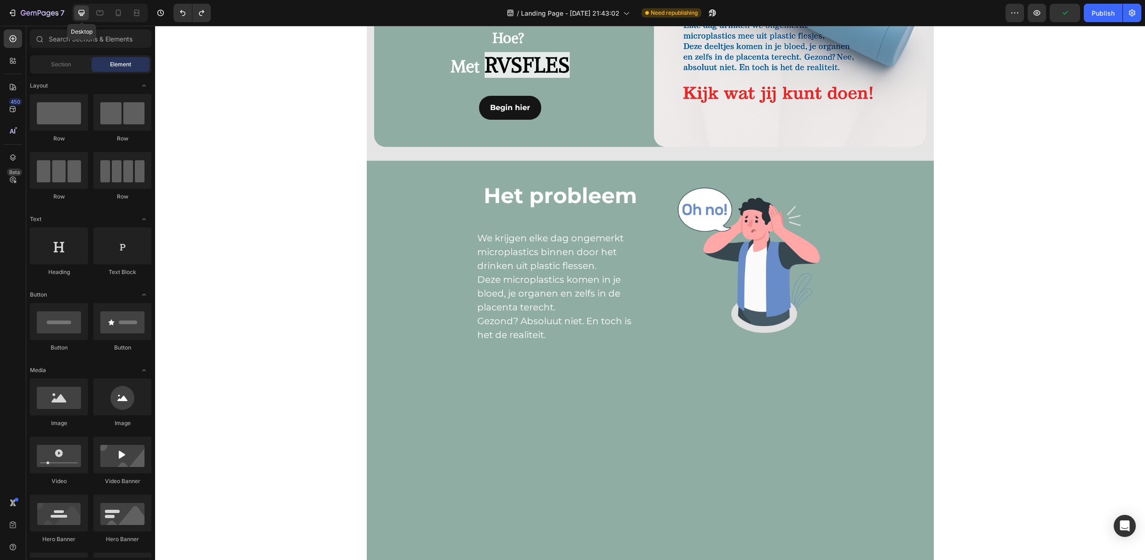
scroll to position [108, 0]
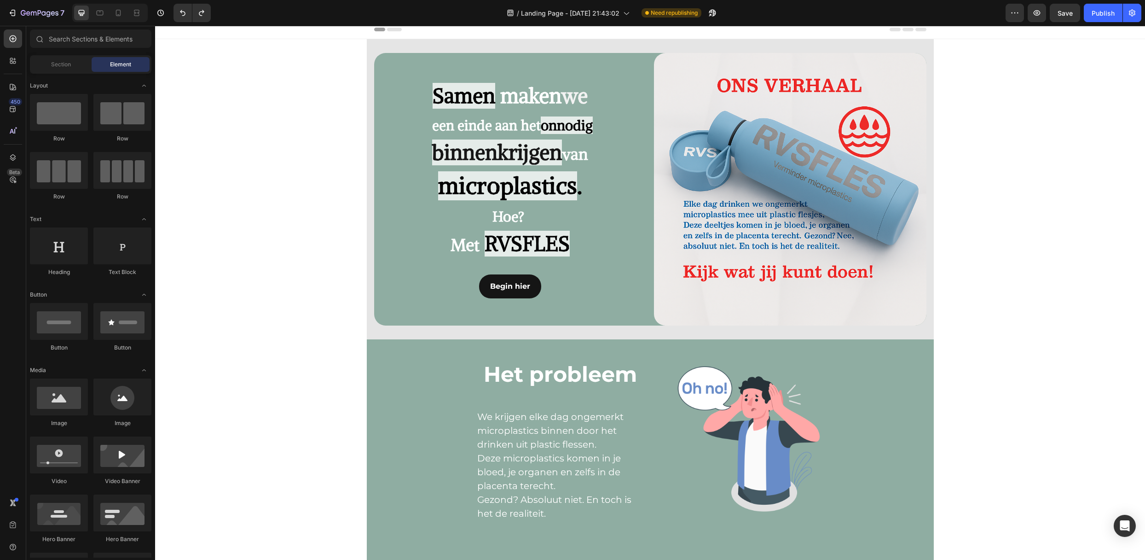
scroll to position [0, 0]
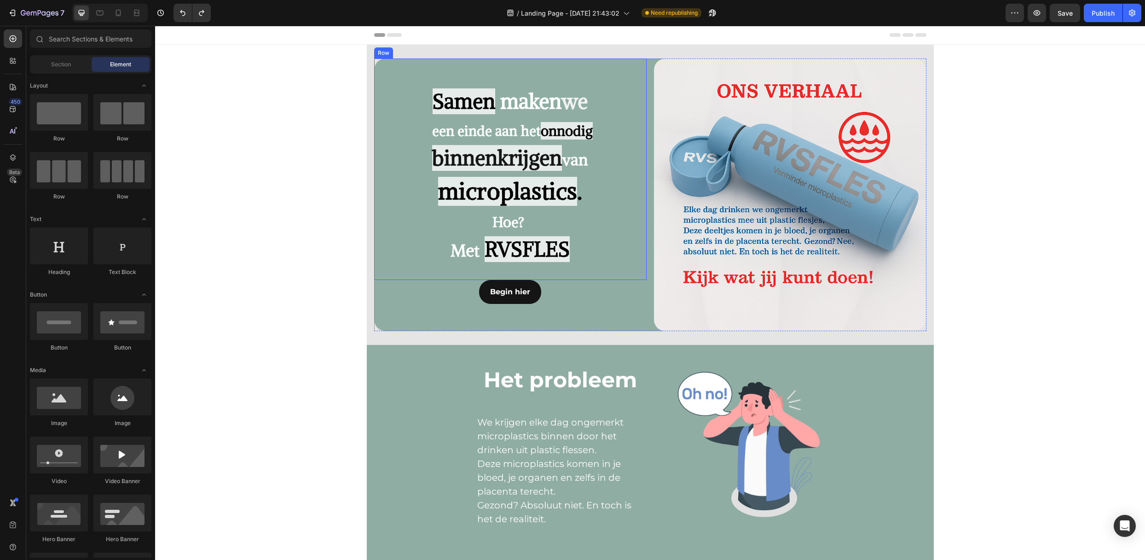
click at [595, 71] on div "Text Block Samen maken we een einde aan het onnodig binnenkrijgen van microplas…" at bounding box center [510, 168] width 272 height 221
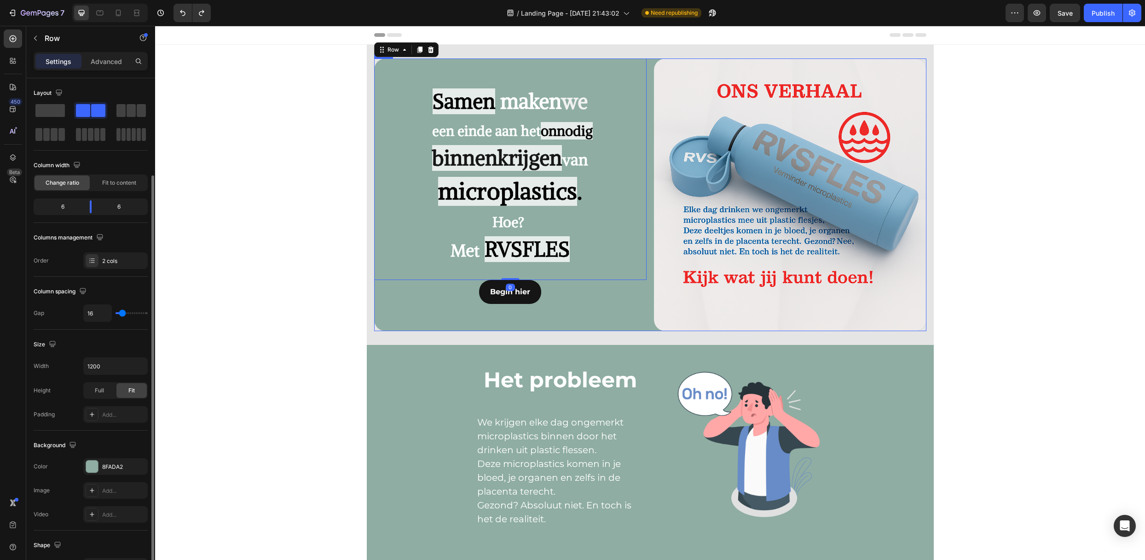
click at [620, 327] on div "Text Block Samen maken we een einde aan het onnodig binnenkrijgen van microplas…" at bounding box center [510, 194] width 272 height 272
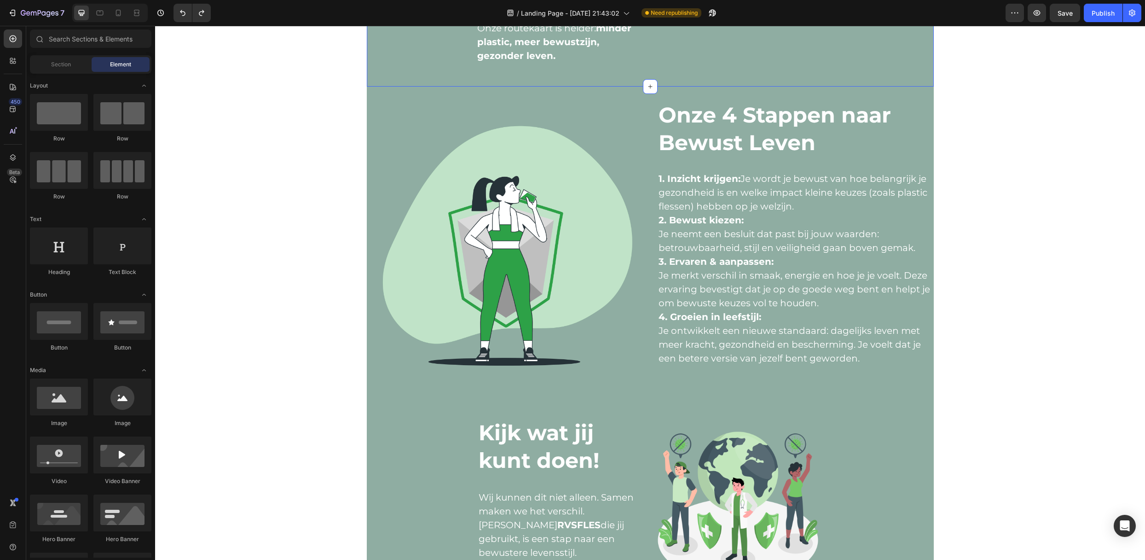
scroll to position [982, 0]
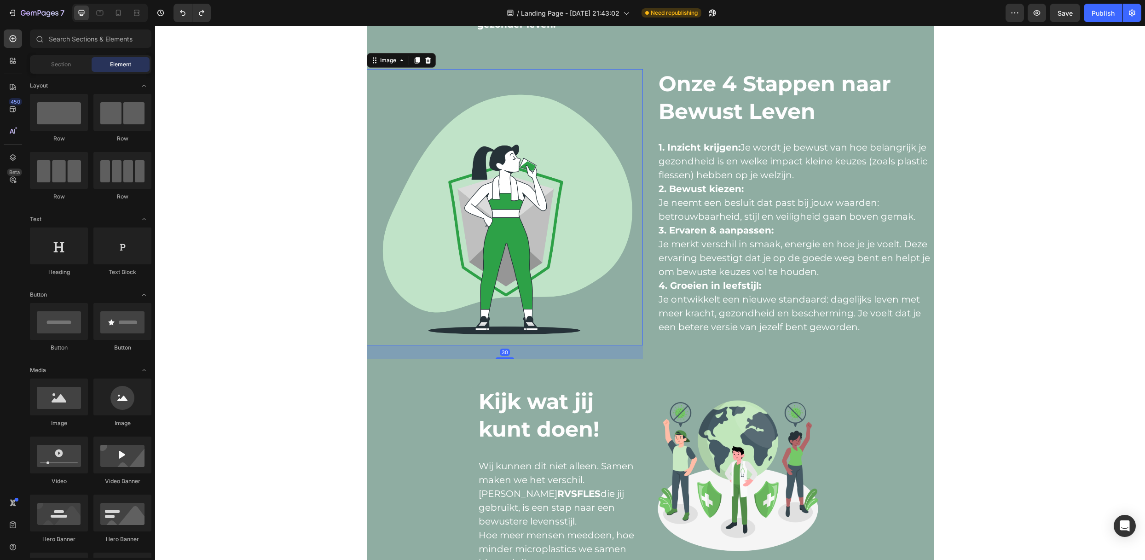
click at [440, 235] on img at bounding box center [505, 207] width 276 height 276
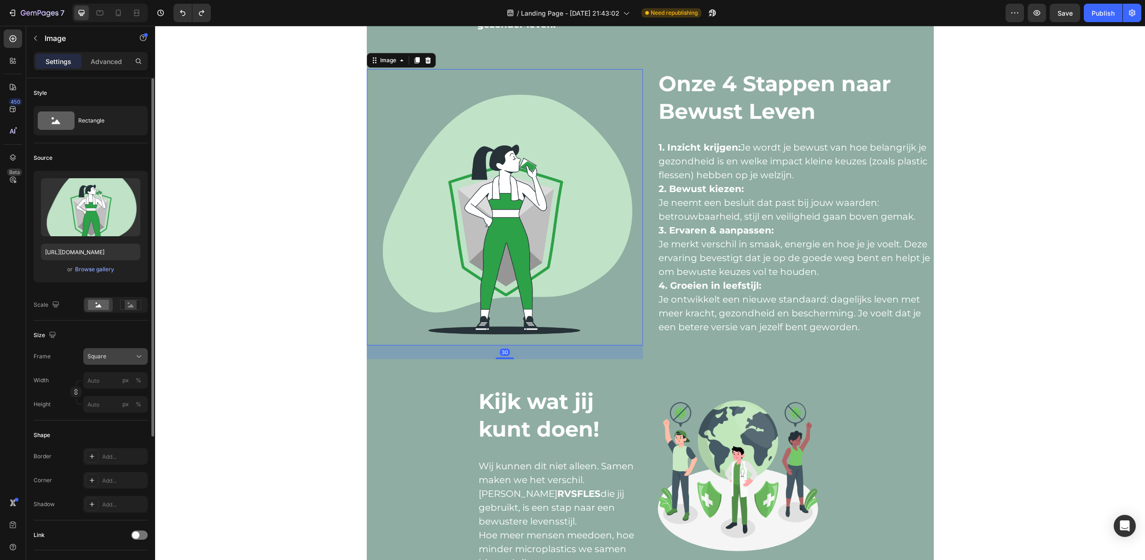
click at [102, 363] on button "Square" at bounding box center [115, 356] width 64 height 17
click at [101, 387] on input "px %" at bounding box center [115, 380] width 64 height 17
click at [98, 401] on p "Full 100%" at bounding box center [113, 403] width 53 height 8
click at [97, 385] on input "100" at bounding box center [115, 380] width 64 height 17
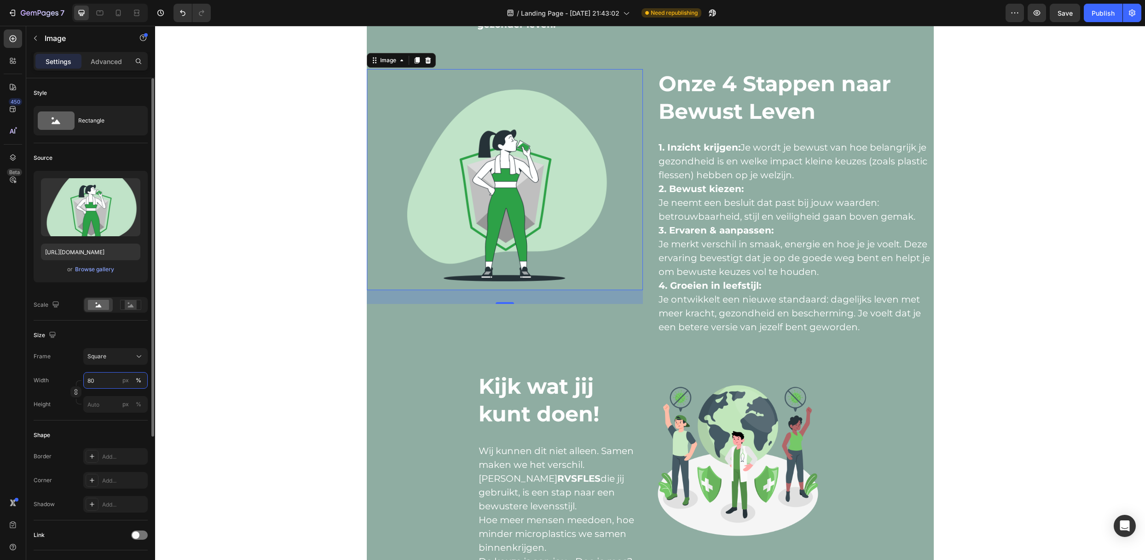
type input "8"
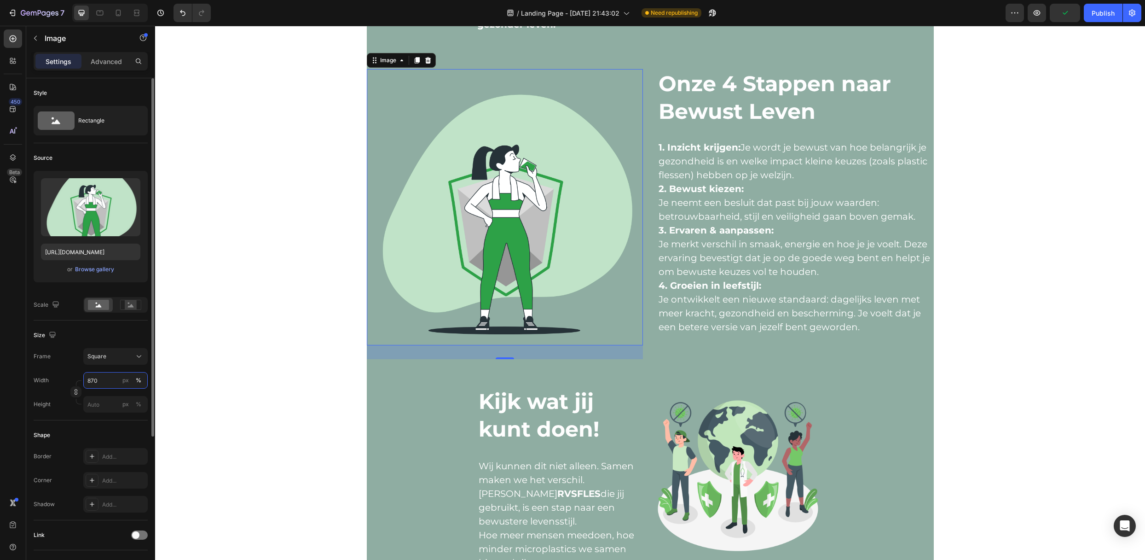
click at [105, 381] on input "870" at bounding box center [115, 380] width 64 height 17
click at [91, 382] on input "870" at bounding box center [115, 380] width 64 height 17
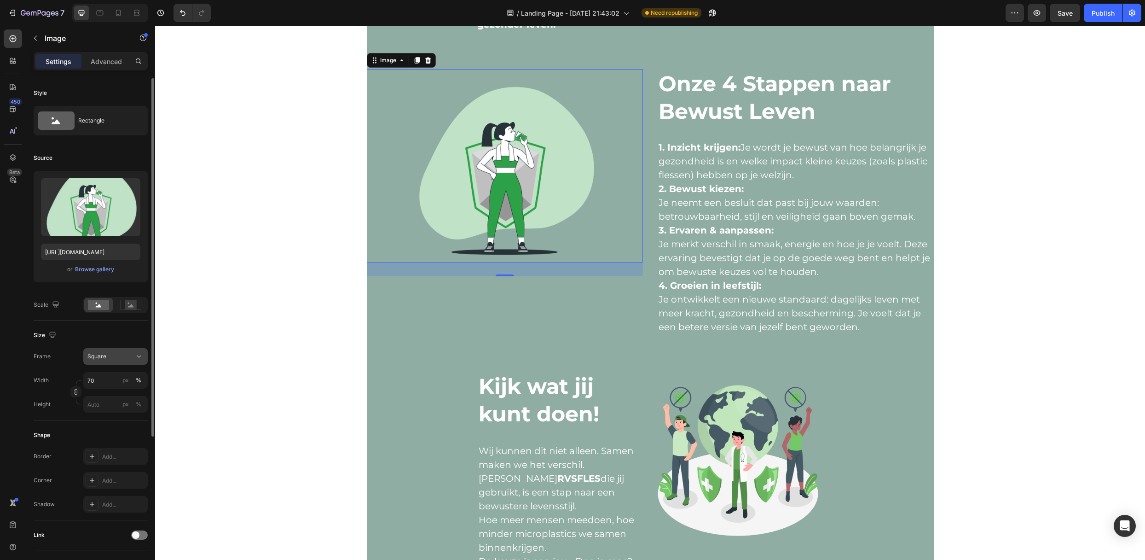
click at [111, 350] on button "Square" at bounding box center [115, 356] width 64 height 17
click at [115, 390] on div "Vertical" at bounding box center [107, 395] width 74 height 17
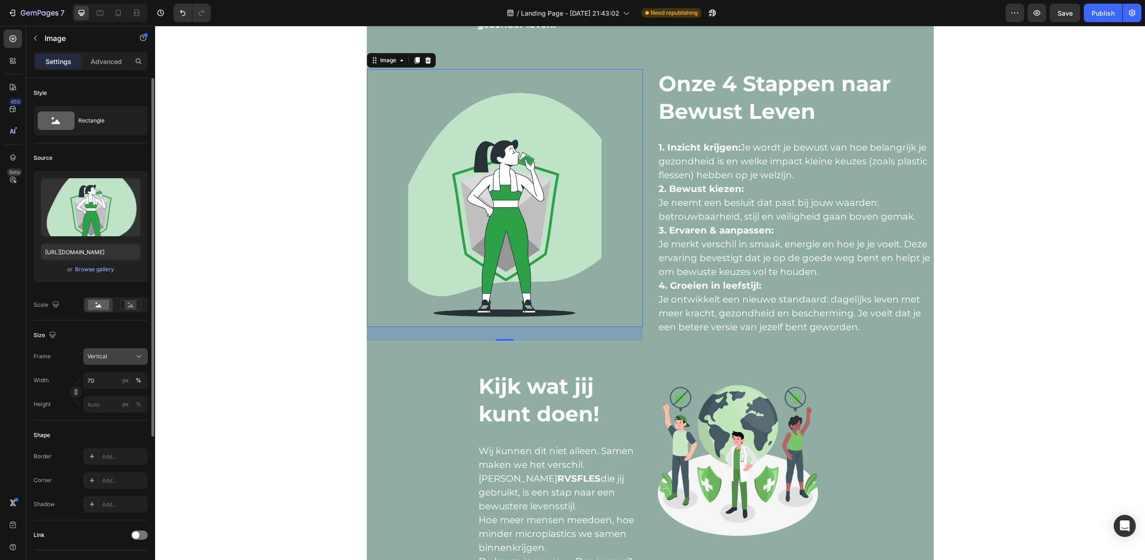
click at [114, 357] on div "Vertical" at bounding box center [109, 356] width 45 height 8
click at [113, 375] on div "Square" at bounding box center [113, 378] width 53 height 9
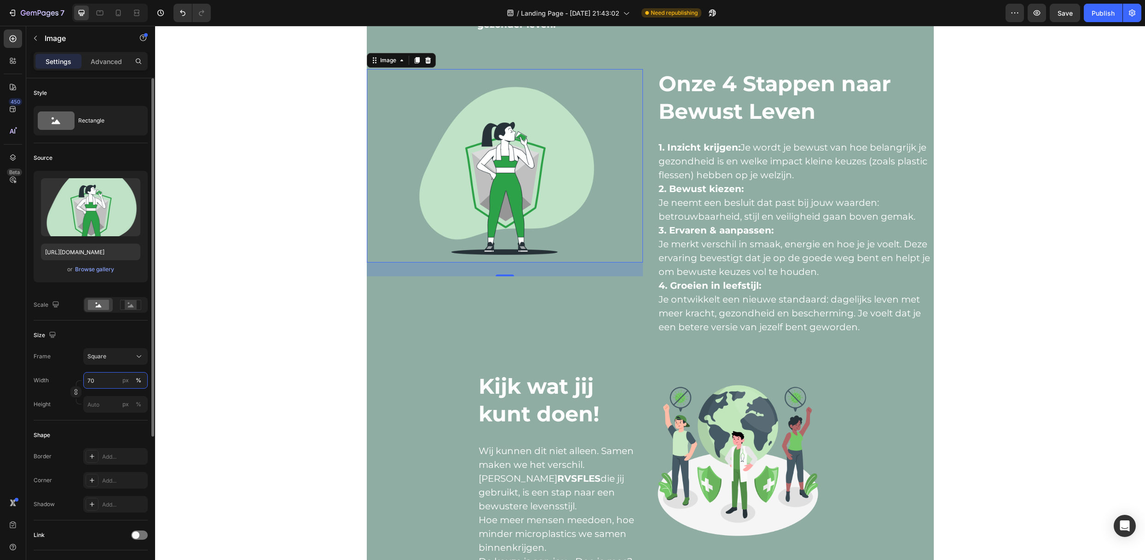
click at [106, 381] on input "70" at bounding box center [115, 380] width 64 height 17
type input "60"
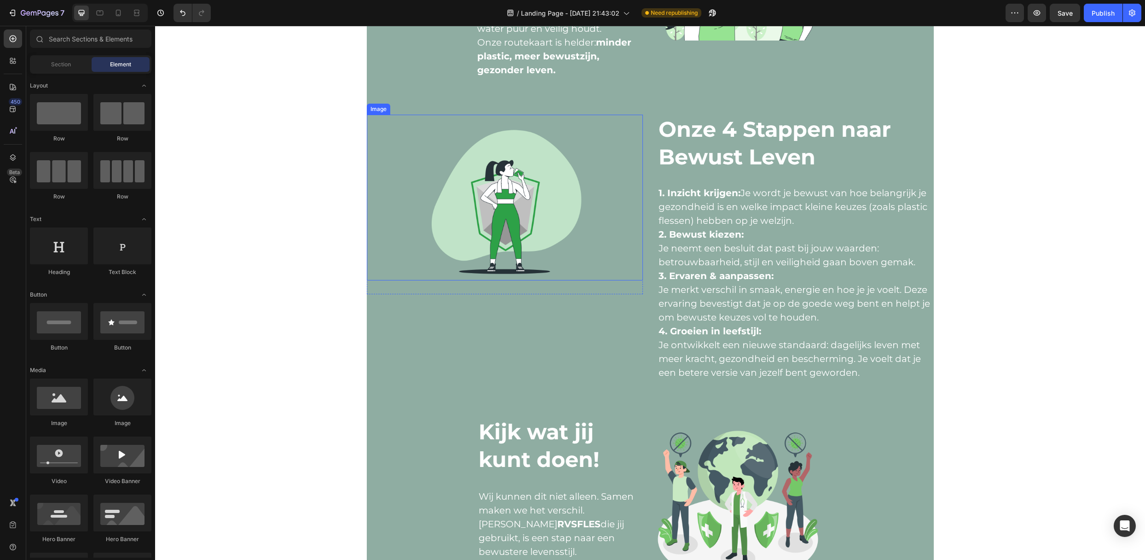
scroll to position [859, 0]
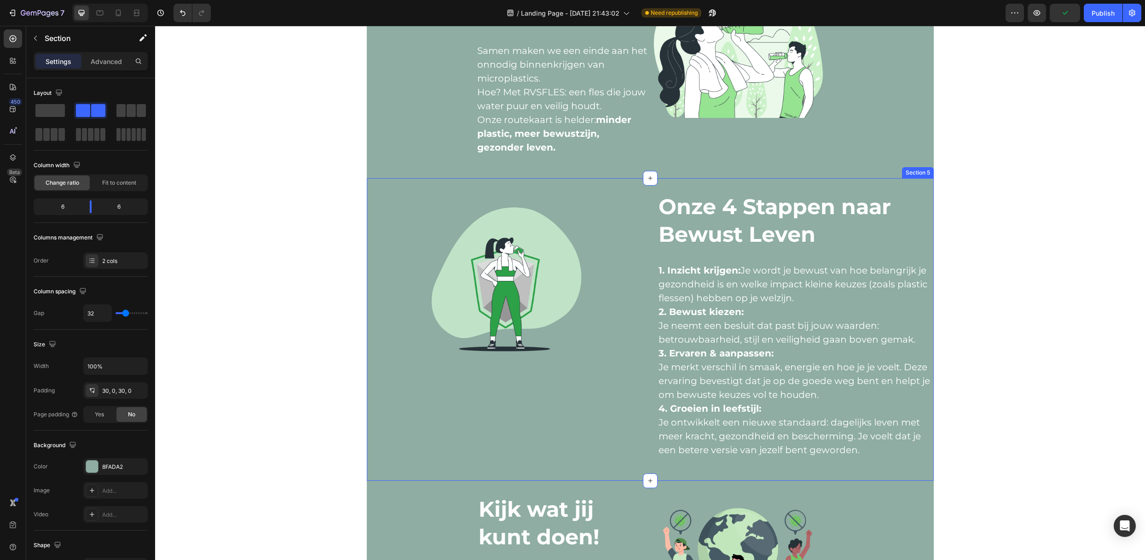
click at [591, 394] on div "Image Row" at bounding box center [505, 329] width 276 height 275
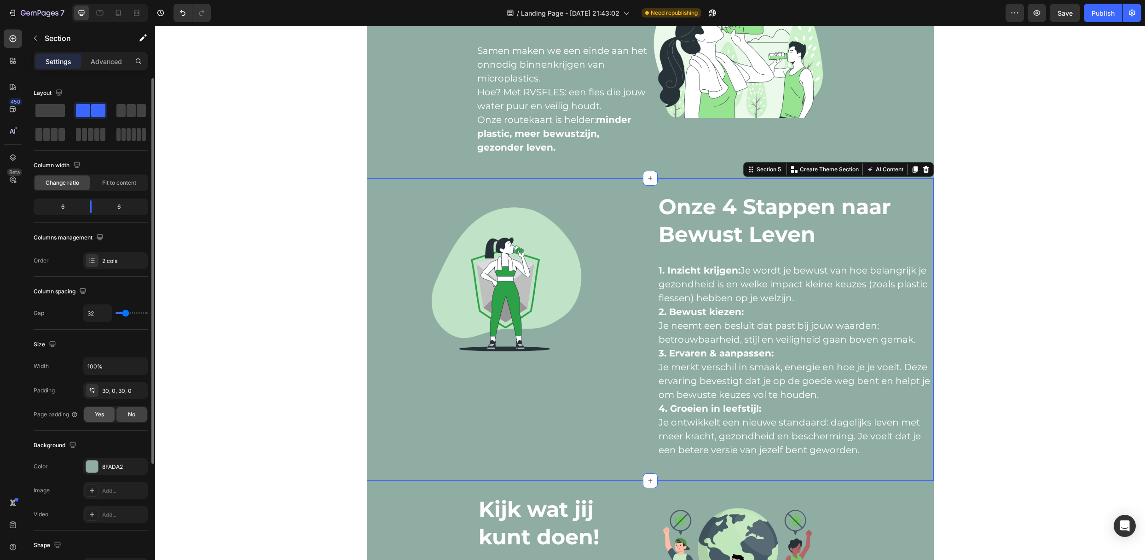
click at [103, 422] on div "Yes" at bounding box center [99, 414] width 30 height 15
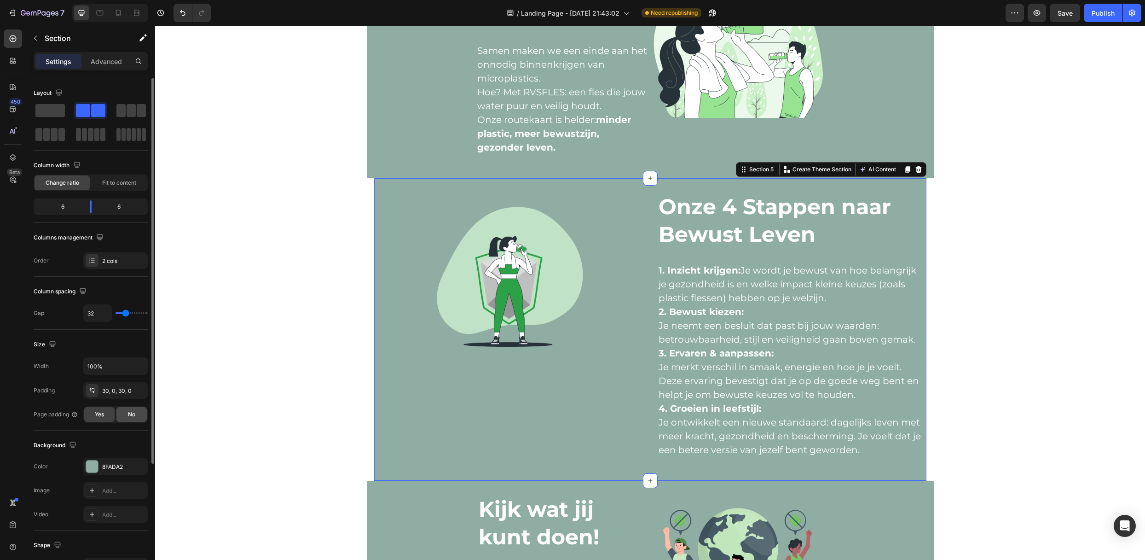
click at [124, 417] on div "No" at bounding box center [131, 414] width 30 height 15
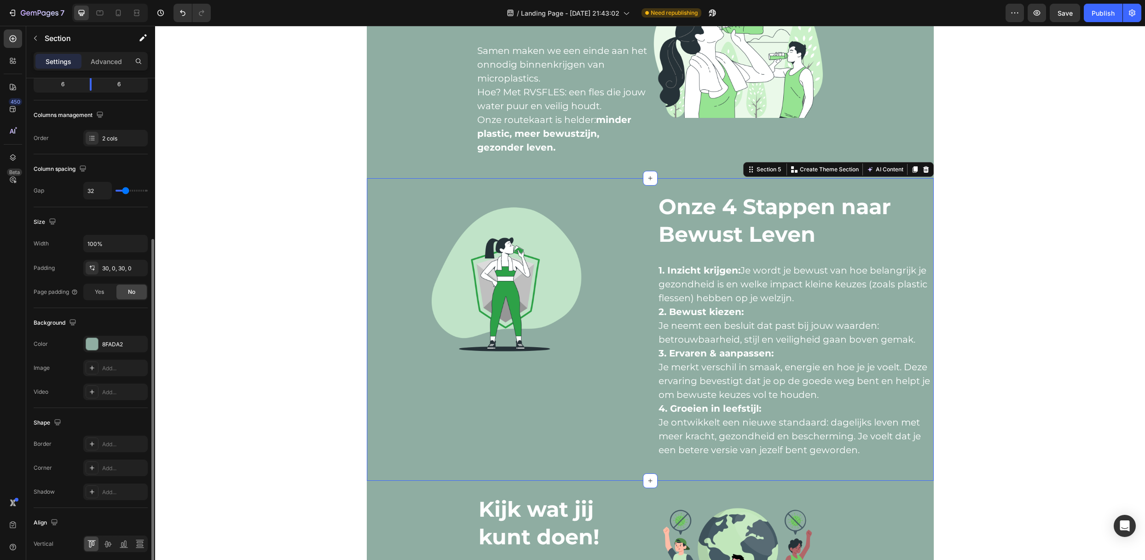
scroll to position [161, 0]
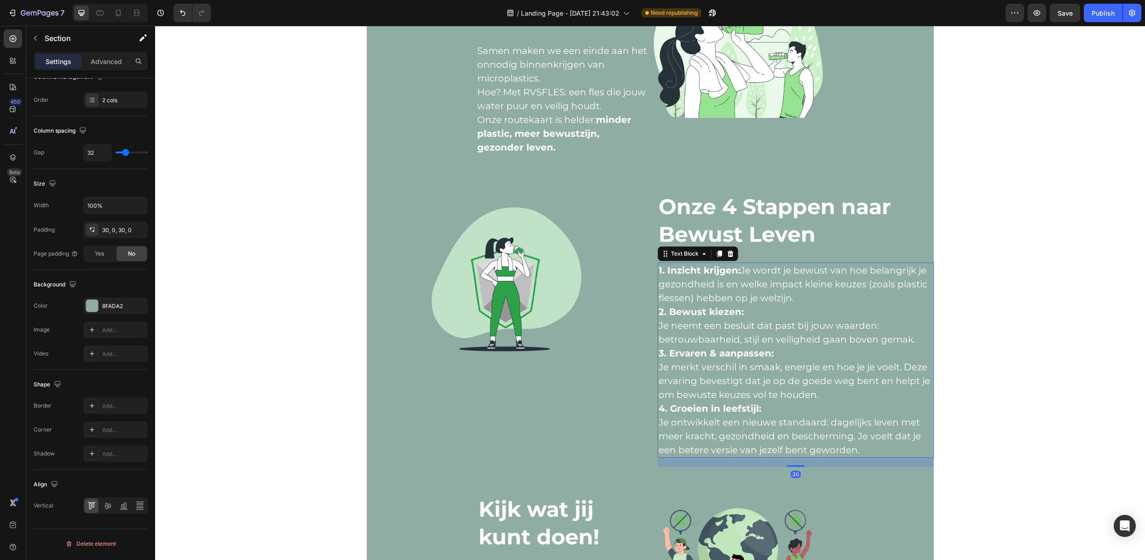
click at [658, 376] on p "Je merkt verschil in smaak, energie en hoe je je voelt. Deze ervaring bevestigt…" at bounding box center [795, 380] width 274 height 41
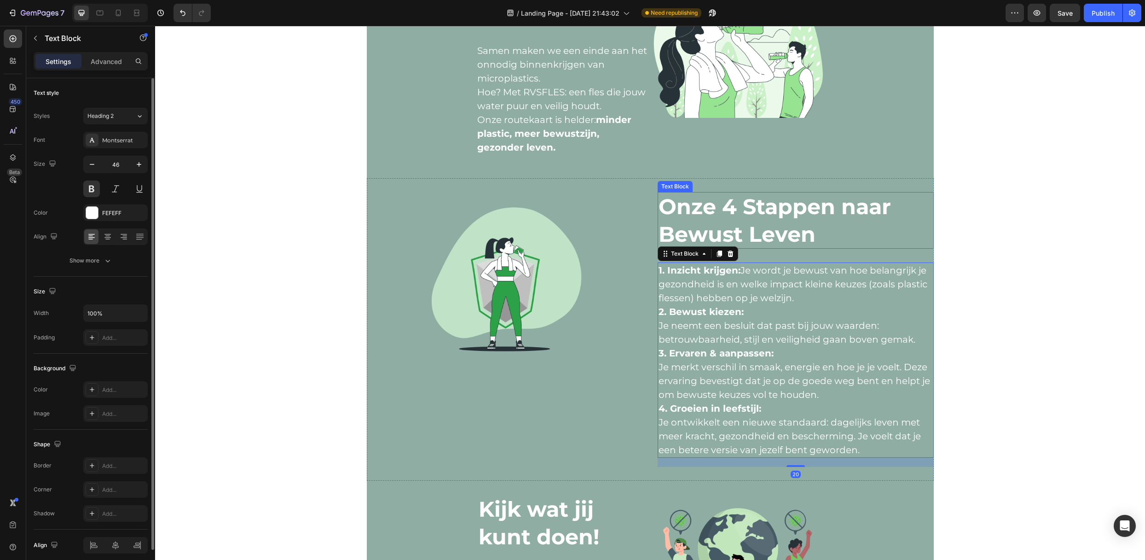
click at [756, 230] on p "Onze 4 Stappen naar Bewust Leven" at bounding box center [795, 220] width 274 height 55
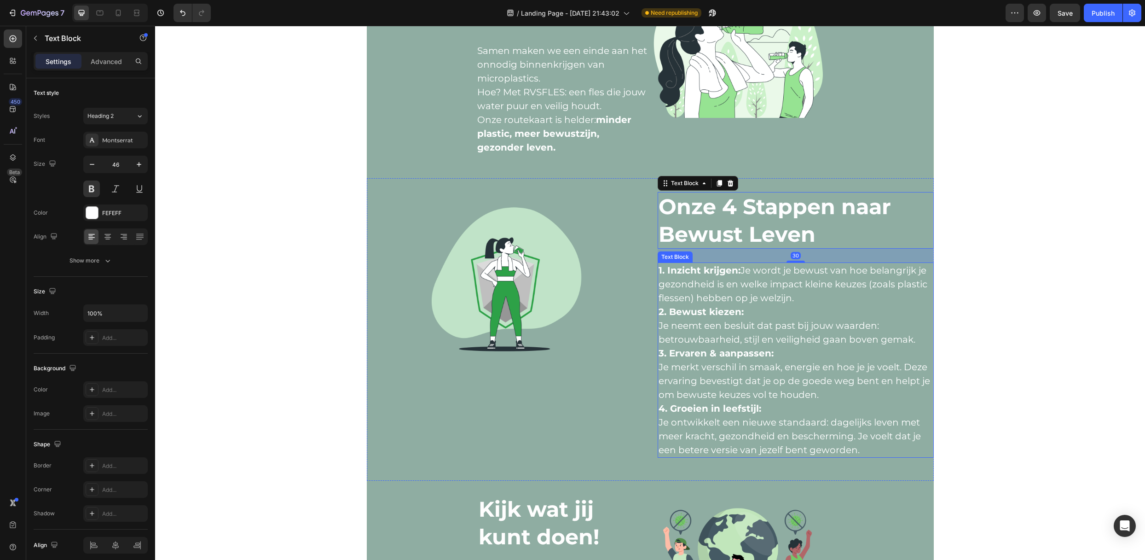
click at [694, 352] on strong "3. Ervaren & aanpassen:" at bounding box center [715, 352] width 115 height 11
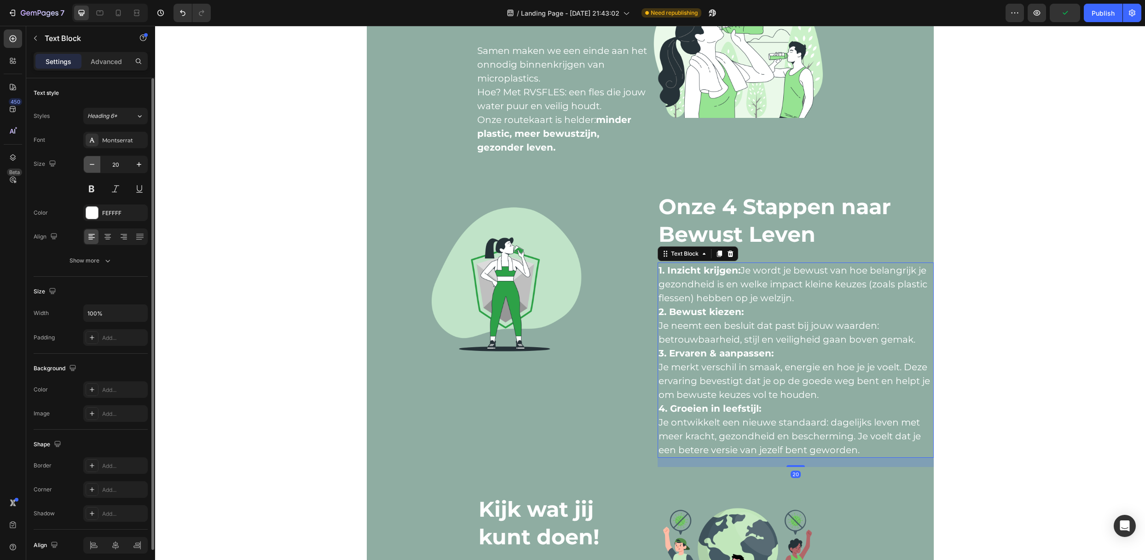
click at [90, 161] on icon "button" at bounding box center [91, 164] width 9 height 9
type input "19"
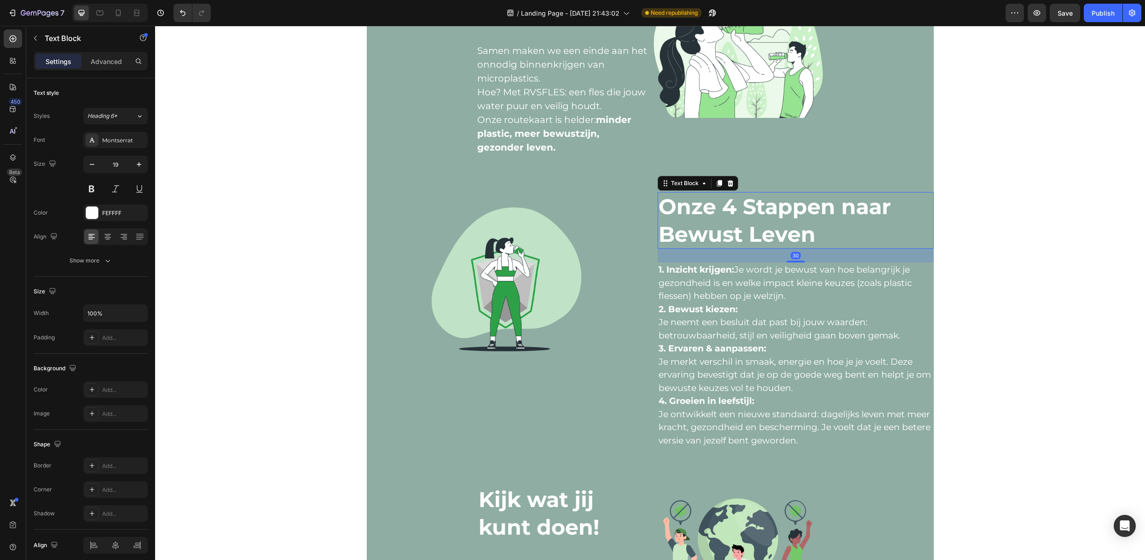
click at [669, 216] on p "Onze 4 Stappen naar Bewust Leven" at bounding box center [795, 220] width 274 height 55
click at [98, 170] on button "button" at bounding box center [92, 164] width 17 height 17
type input "45"
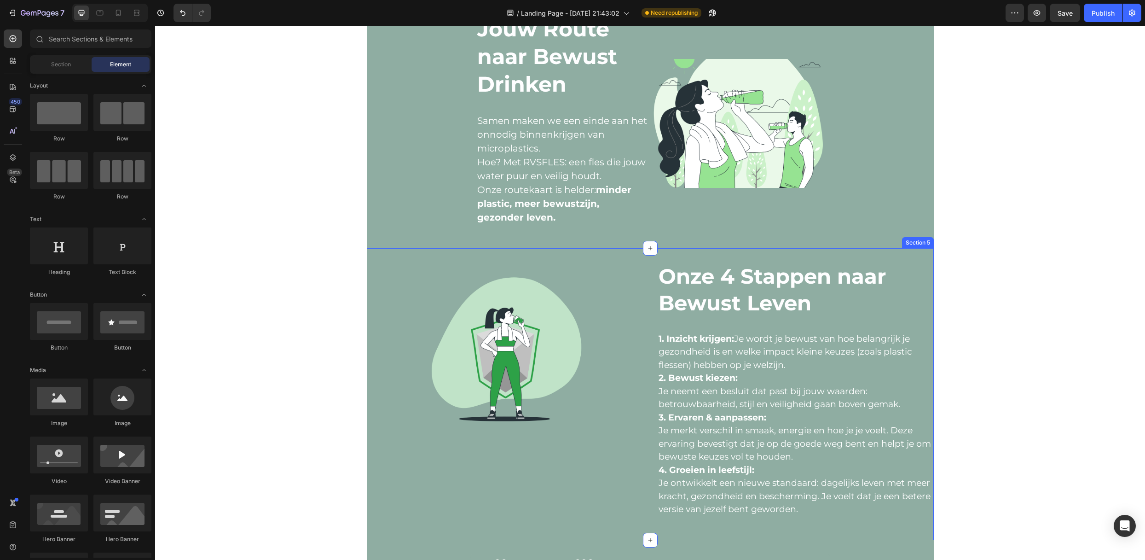
scroll to position [736, 0]
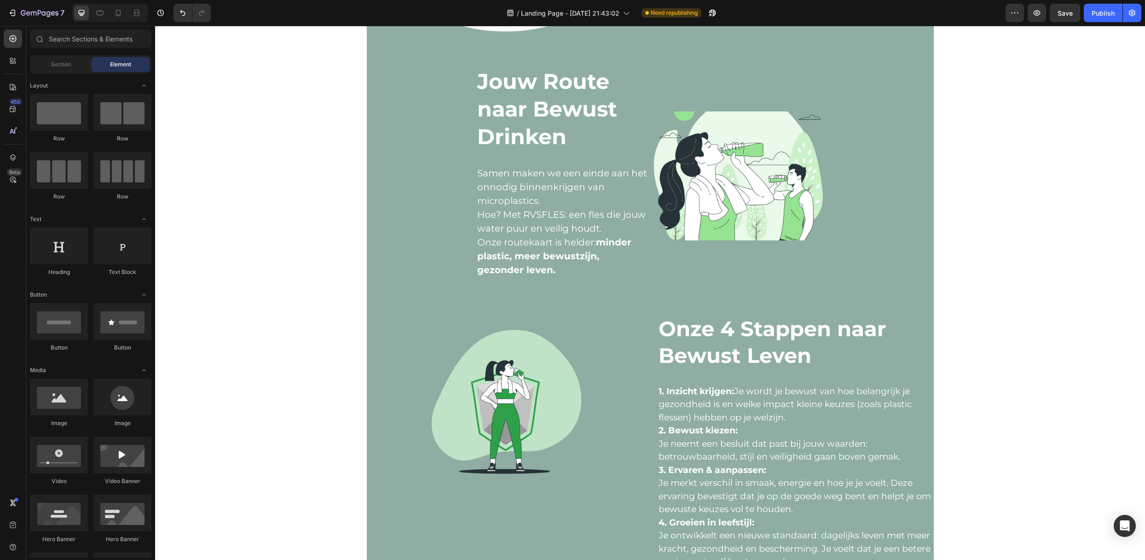
click at [953, 375] on div "Image Row Wat?! Microplastics in je lichaam? Heading Jep. Uit steeds meer onder…" at bounding box center [650, 63] width 990 height 1510
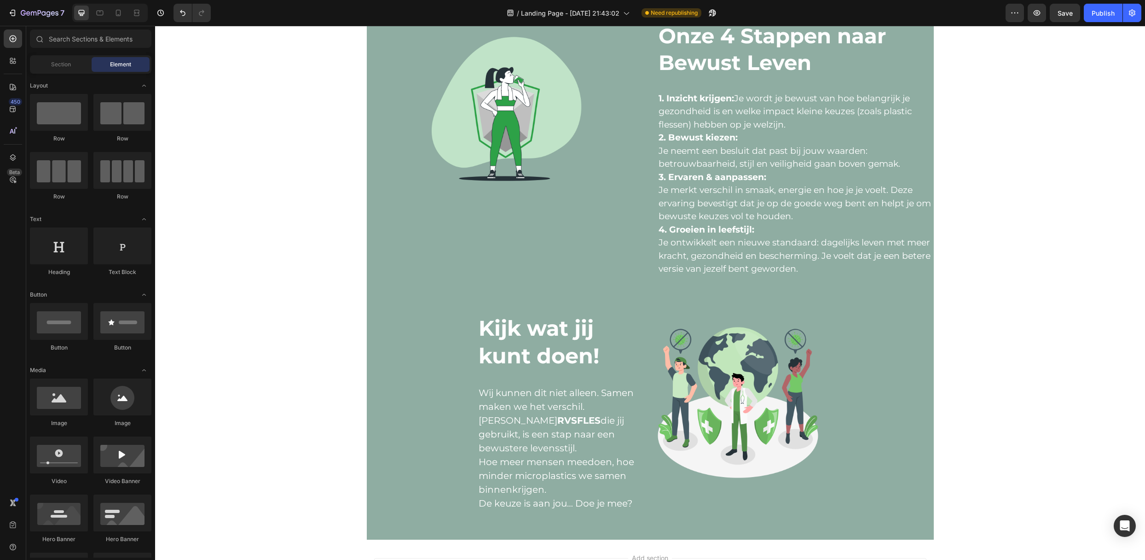
scroll to position [1043, 0]
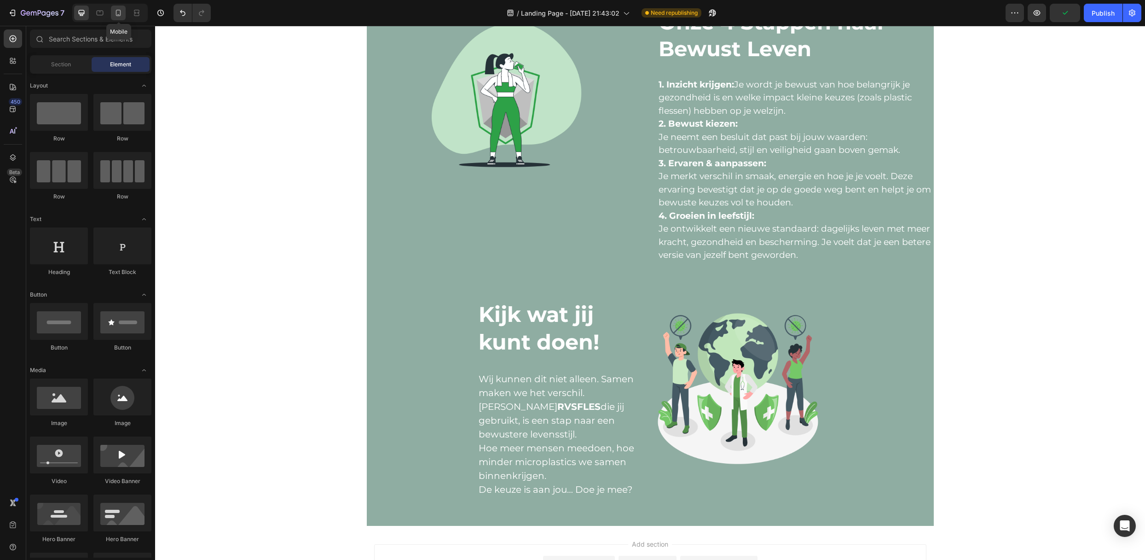
click at [122, 8] on icon at bounding box center [118, 12] width 9 height 9
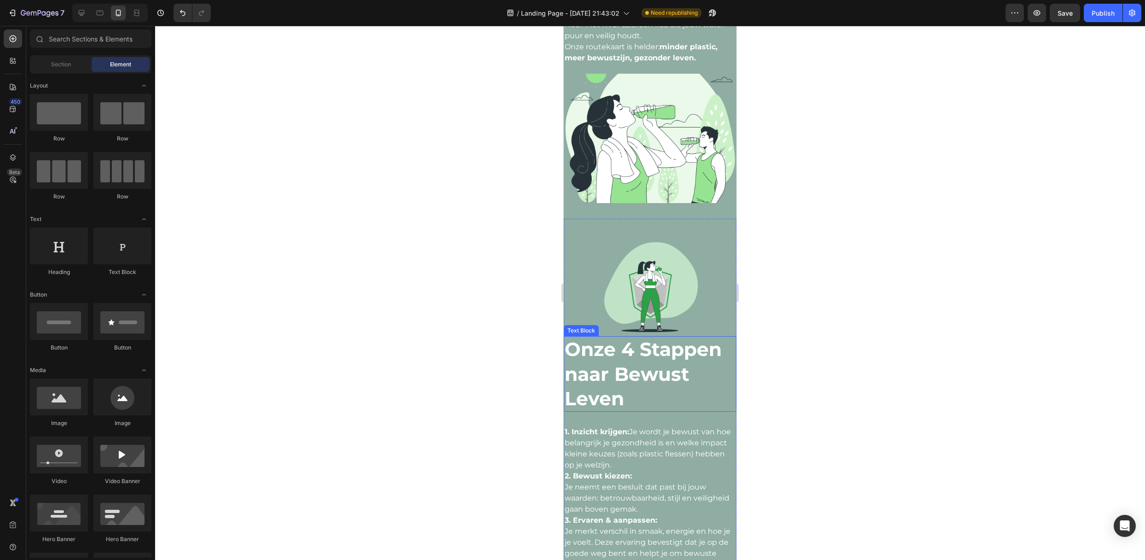
scroll to position [797, 0]
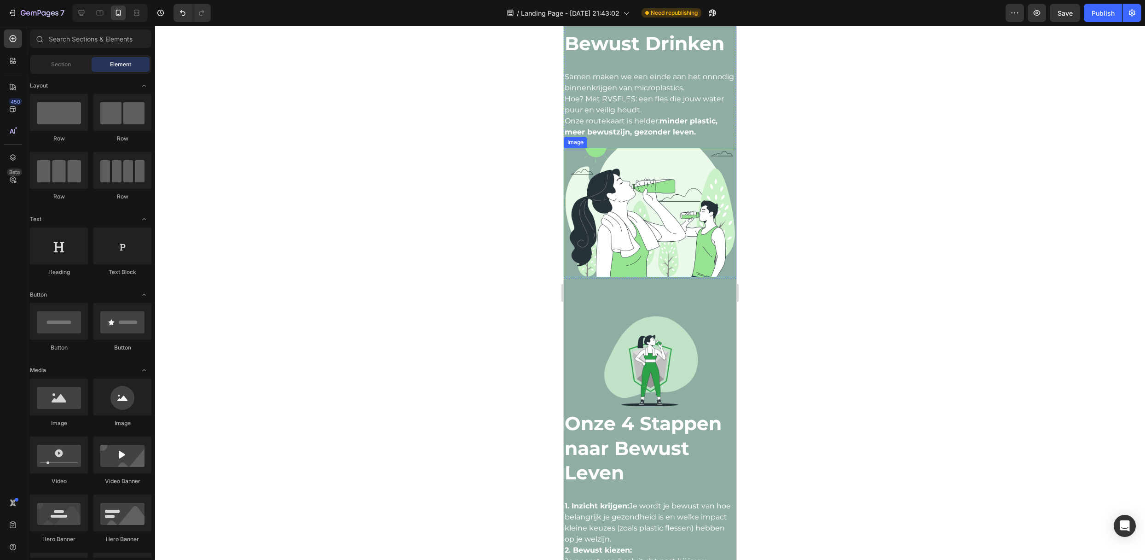
click at [617, 224] on img at bounding box center [650, 212] width 173 height 129
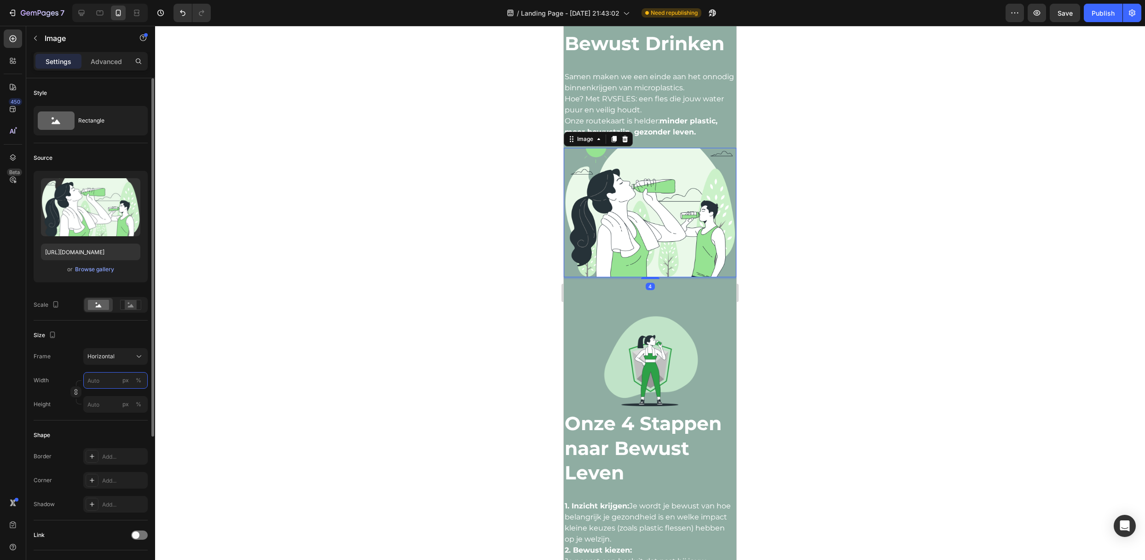
click at [104, 380] on input "px %" at bounding box center [115, 380] width 64 height 17
click at [111, 404] on p "Full 100%" at bounding box center [113, 403] width 53 height 8
click at [105, 372] on div "Frame Horizontal Width 100 px % Height px %" at bounding box center [91, 380] width 114 height 64
click at [105, 378] on input "100" at bounding box center [115, 380] width 64 height 17
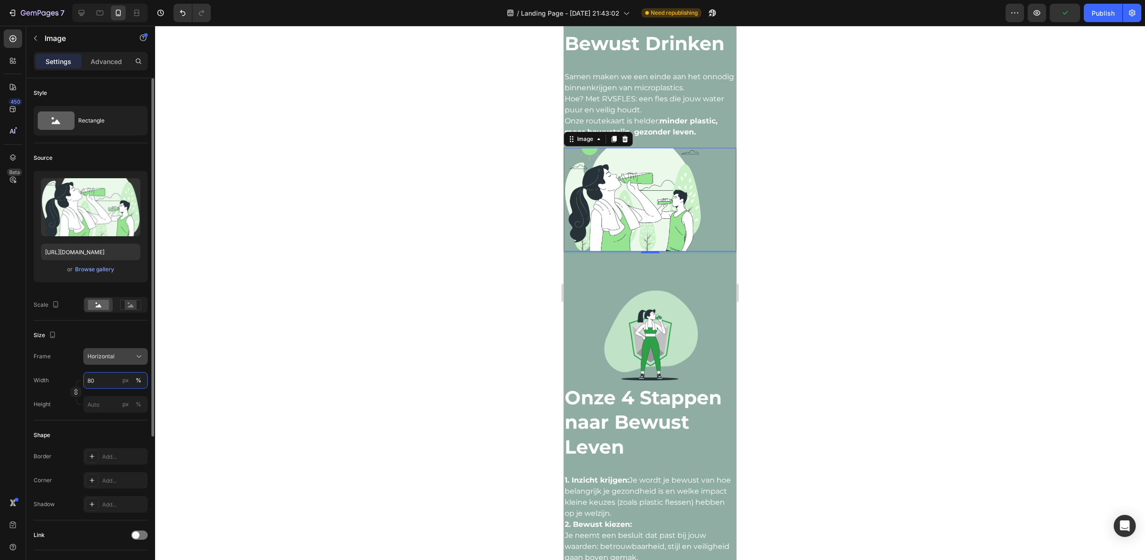
type input "80"
click at [98, 362] on button "Horizontal" at bounding box center [115, 356] width 64 height 17
click at [108, 380] on div "Square" at bounding box center [113, 378] width 53 height 9
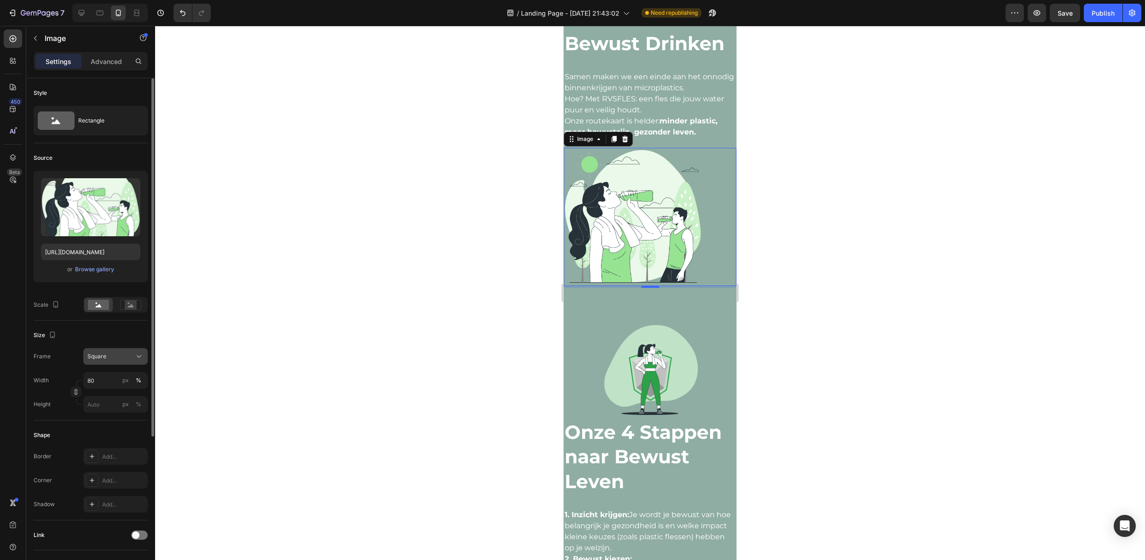
click at [111, 360] on div "Square" at bounding box center [109, 356] width 45 height 8
click at [107, 393] on div "Vertical" at bounding box center [113, 396] width 53 height 9
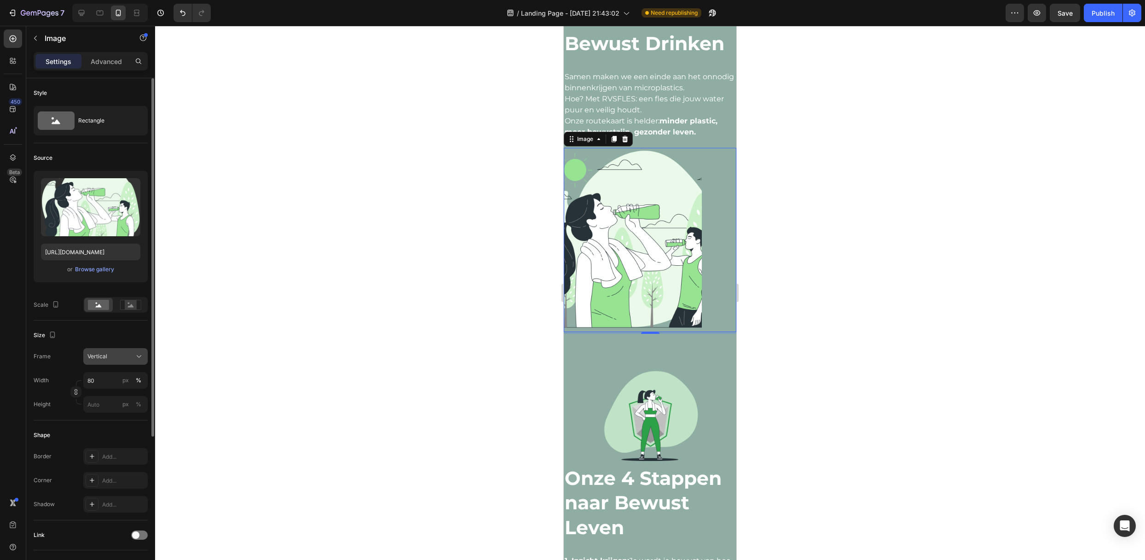
click at [103, 359] on span "Vertical" at bounding box center [97, 356] width 20 height 8
click at [104, 378] on span "Square" at bounding box center [96, 378] width 19 height 9
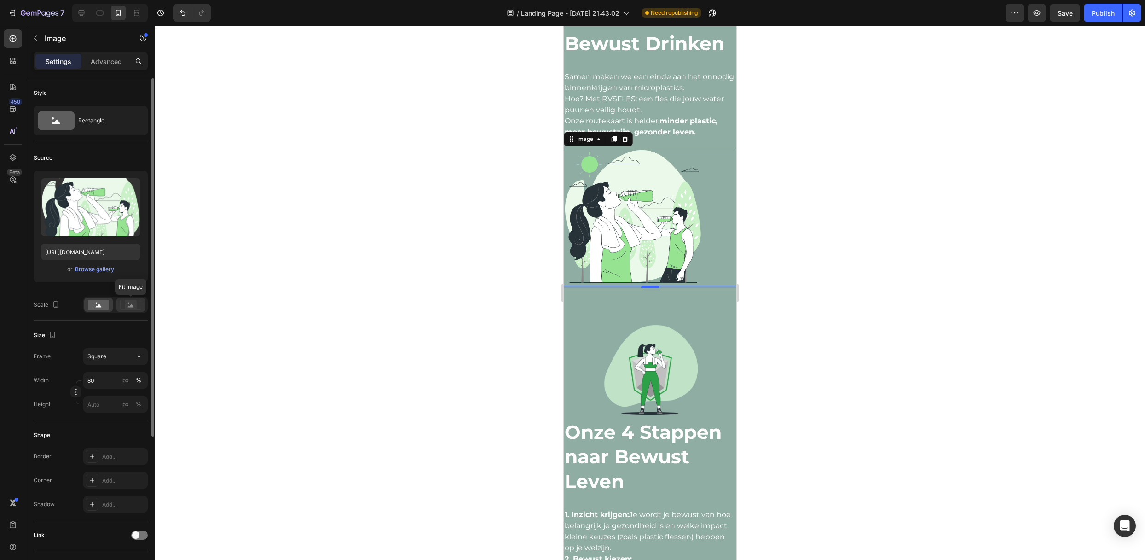
click at [125, 300] on rect at bounding box center [130, 305] width 21 height 10
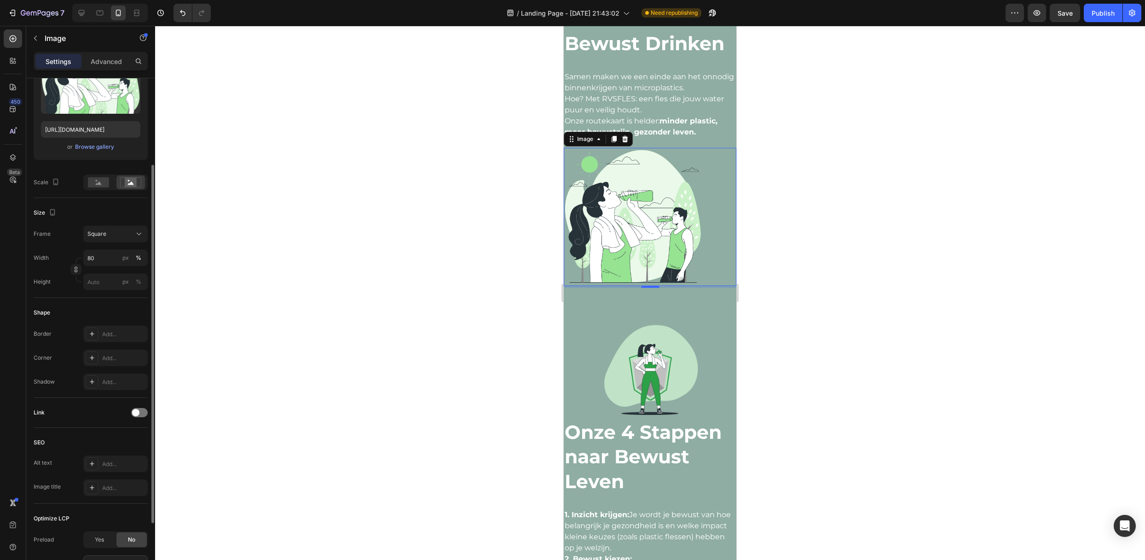
scroll to position [212, 0]
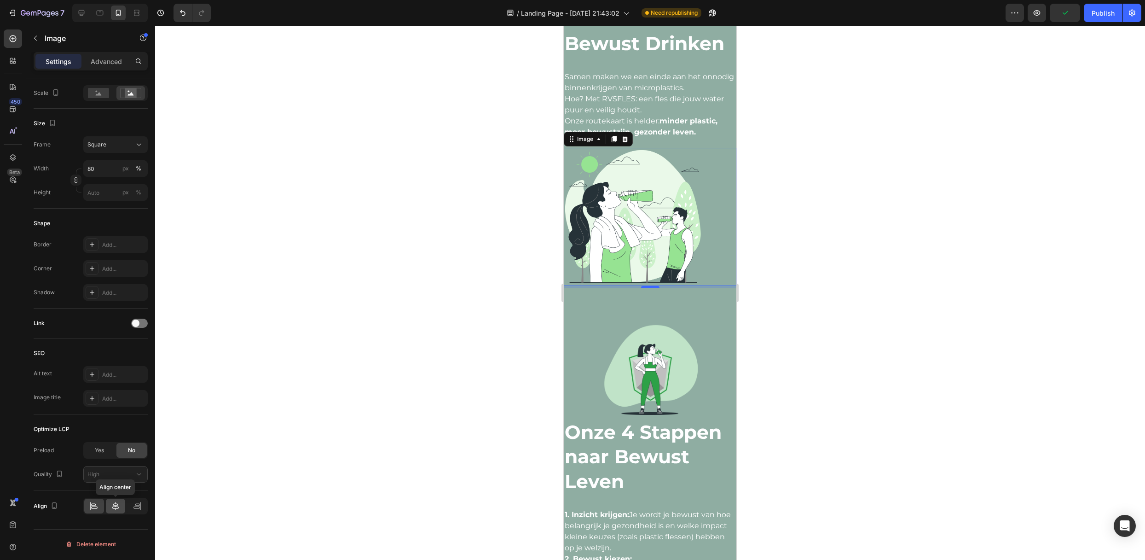
click at [113, 466] on icon at bounding box center [115, 505] width 9 height 9
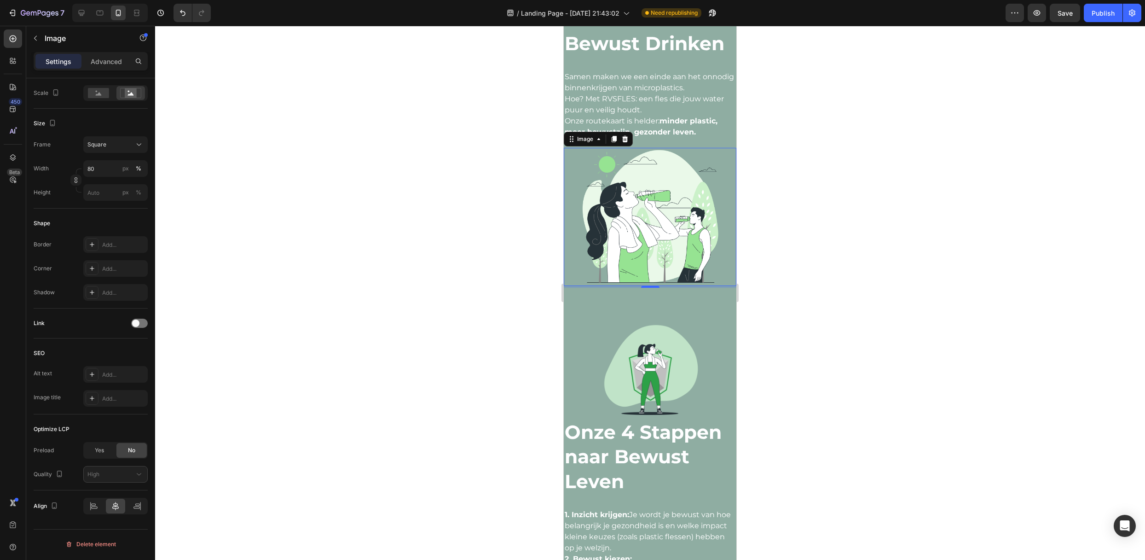
click at [302, 405] on div at bounding box center [650, 293] width 990 height 534
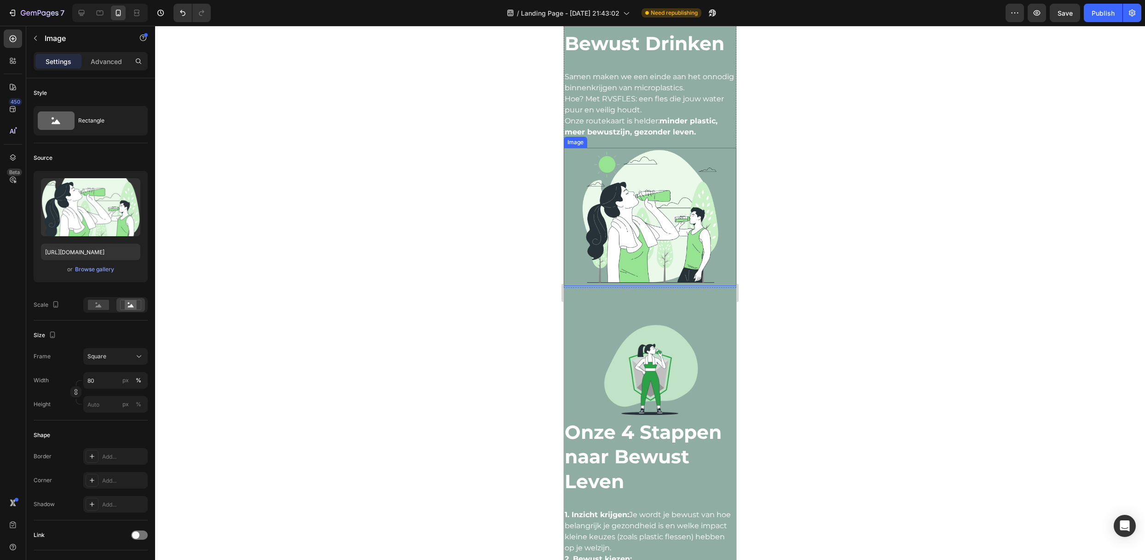
click at [639, 267] on img at bounding box center [650, 217] width 138 height 138
click at [100, 375] on input "80" at bounding box center [115, 380] width 64 height 17
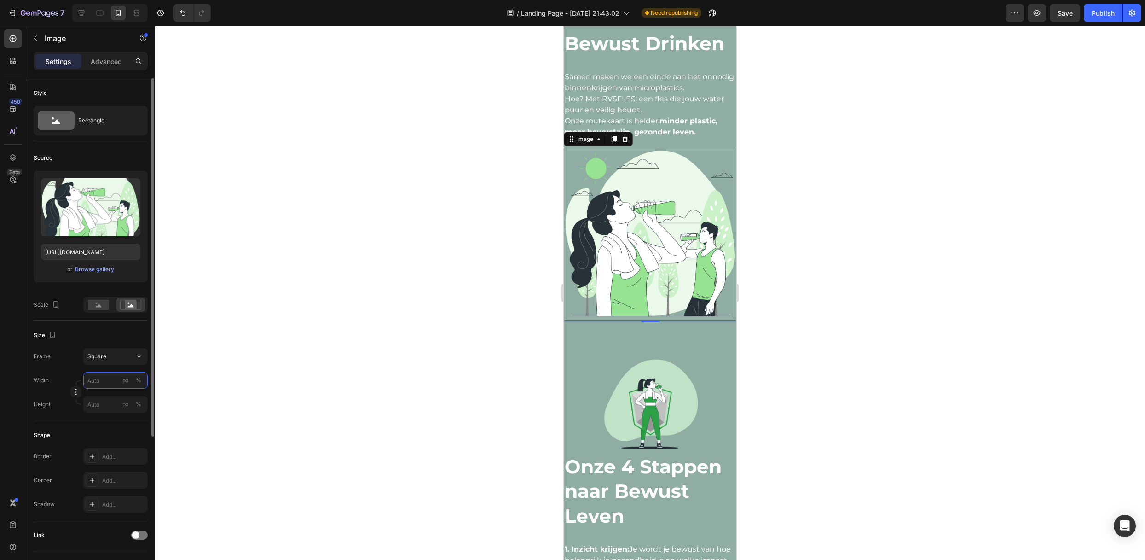
type input "7"
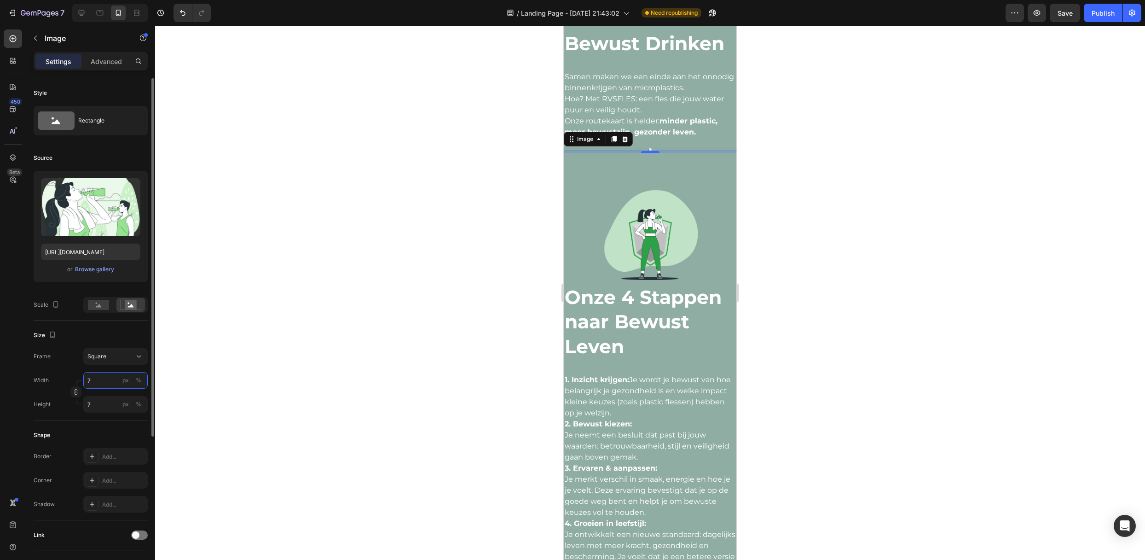
type input "70"
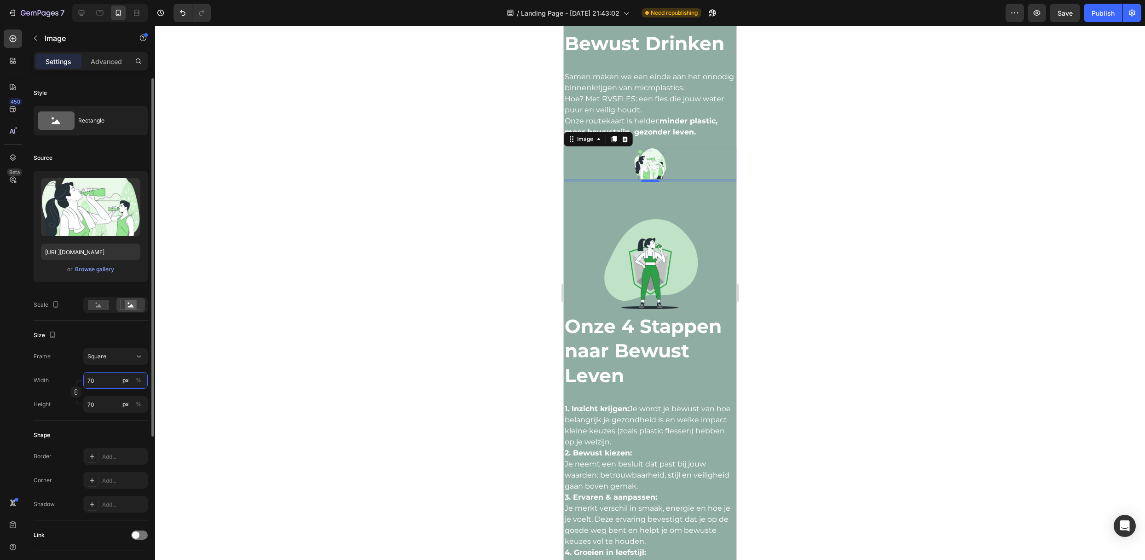
click at [144, 381] on input "70" at bounding box center [115, 380] width 64 height 17
type input "70"
click at [139, 383] on div "%" at bounding box center [139, 380] width 6 height 8
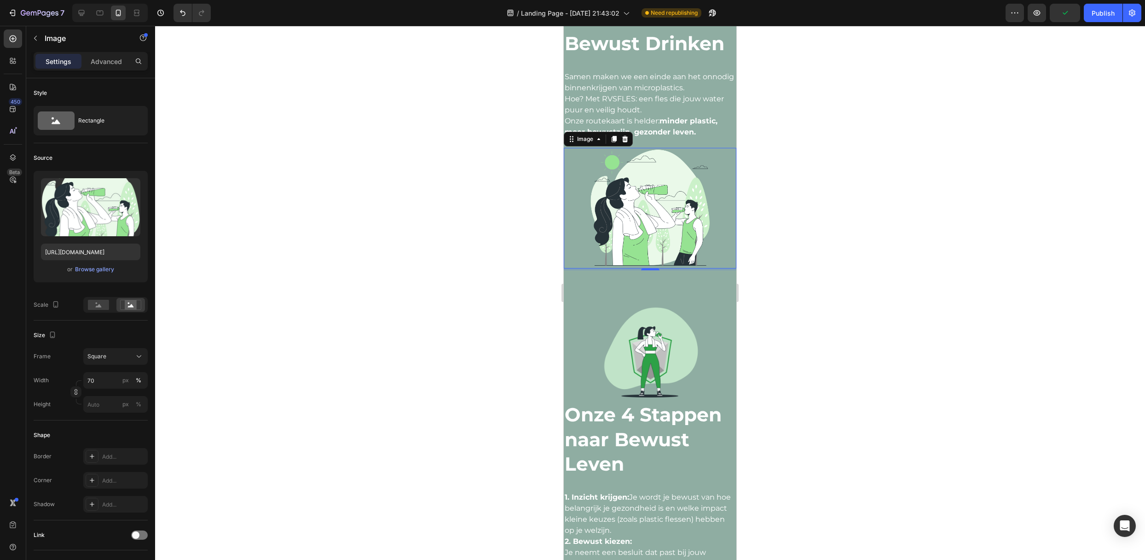
click at [281, 302] on div at bounding box center [650, 293] width 990 height 534
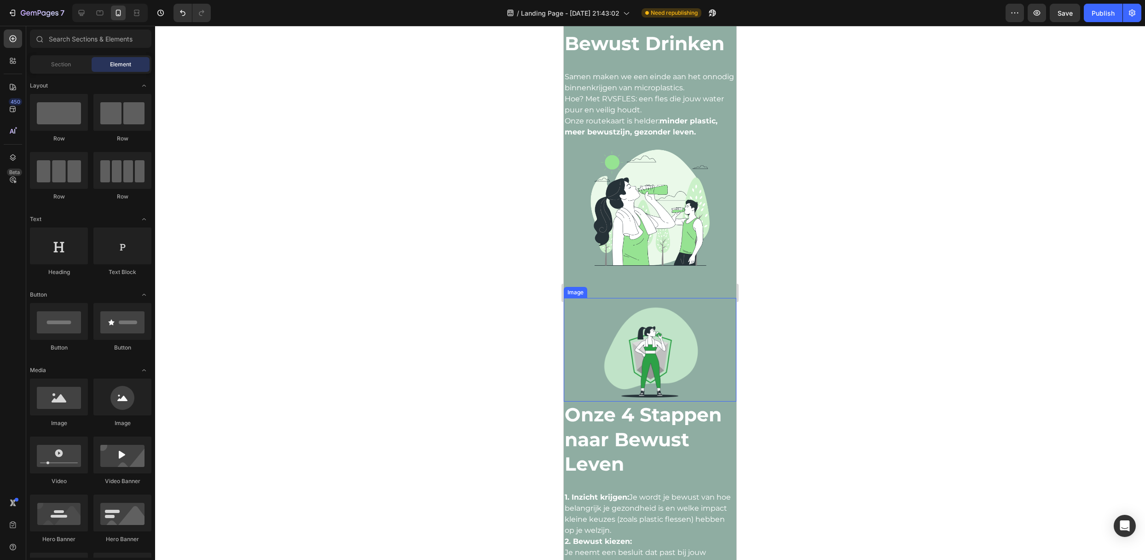
click at [633, 342] on img at bounding box center [650, 350] width 104 height 104
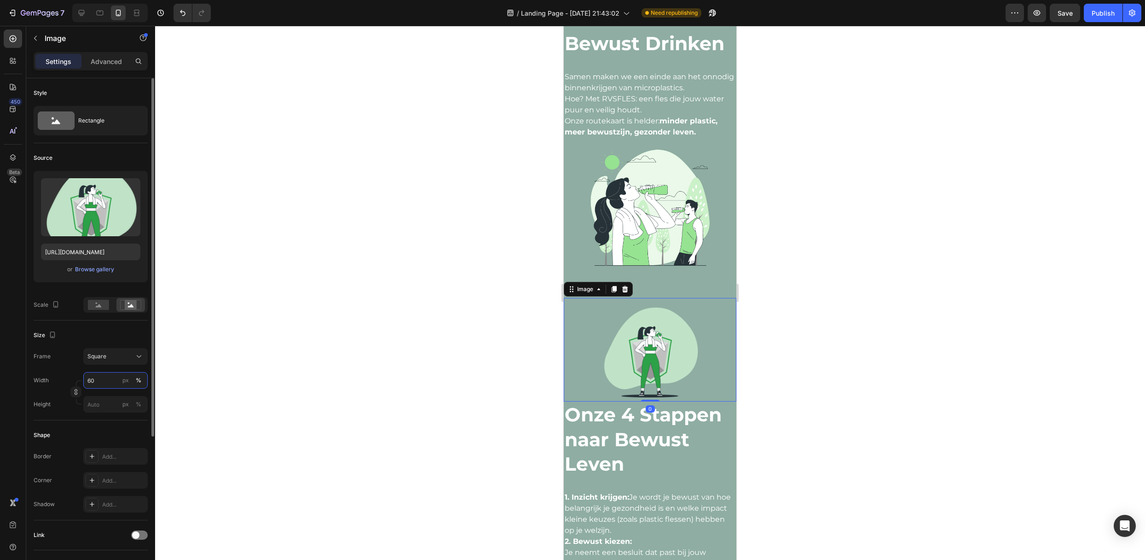
click at [102, 382] on input "60" at bounding box center [115, 380] width 64 height 17
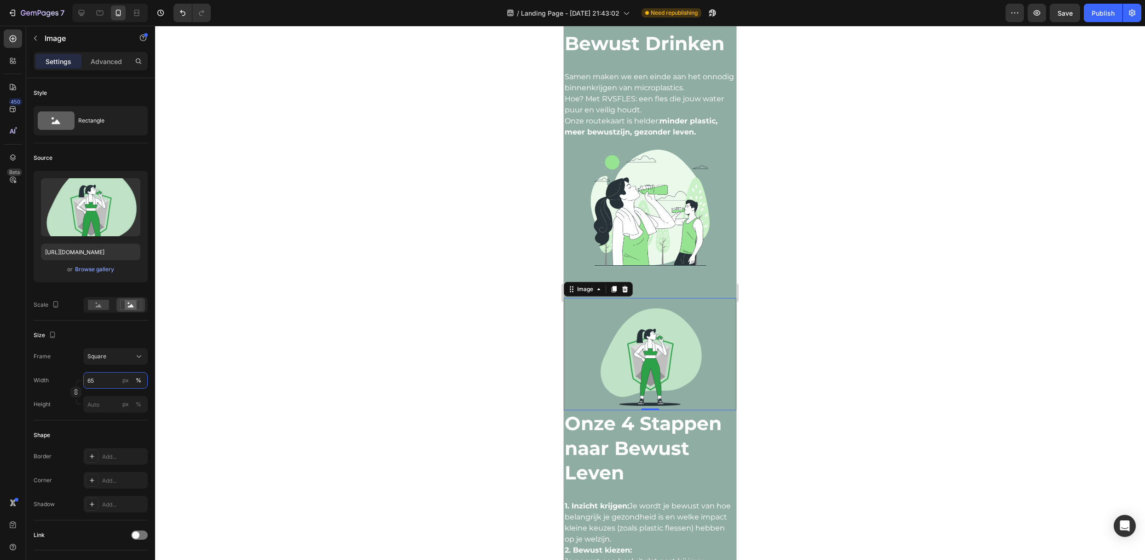
type input "65"
click at [264, 329] on div at bounding box center [650, 293] width 990 height 534
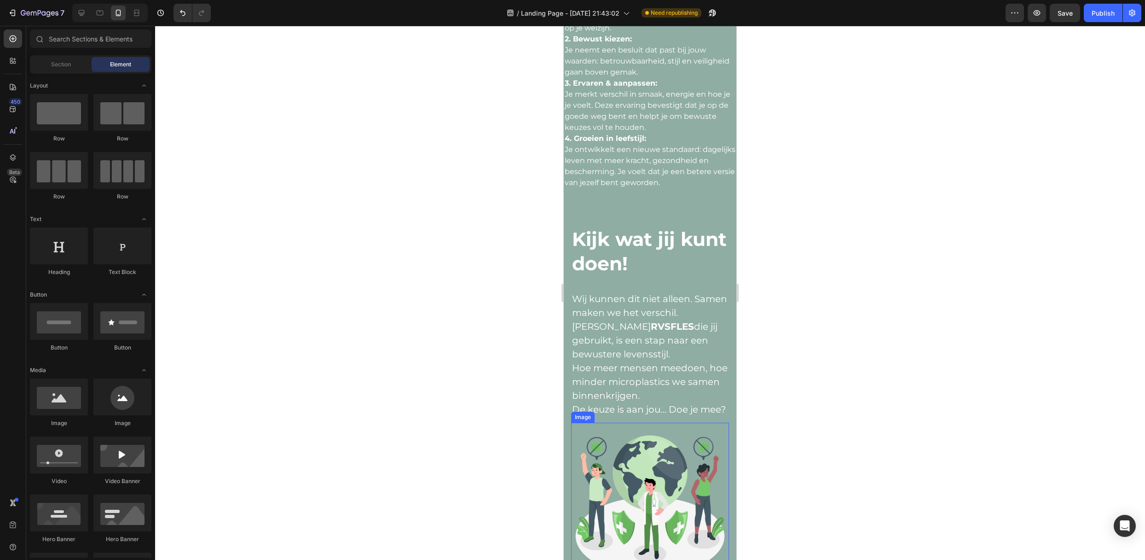
scroll to position [1473, 0]
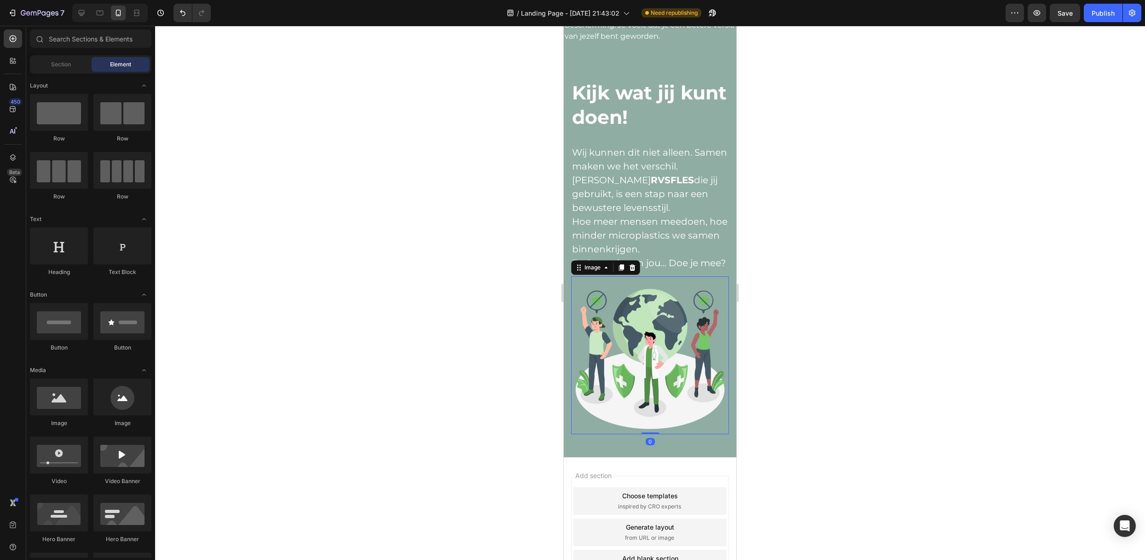
click at [654, 352] on img at bounding box center [650, 355] width 158 height 158
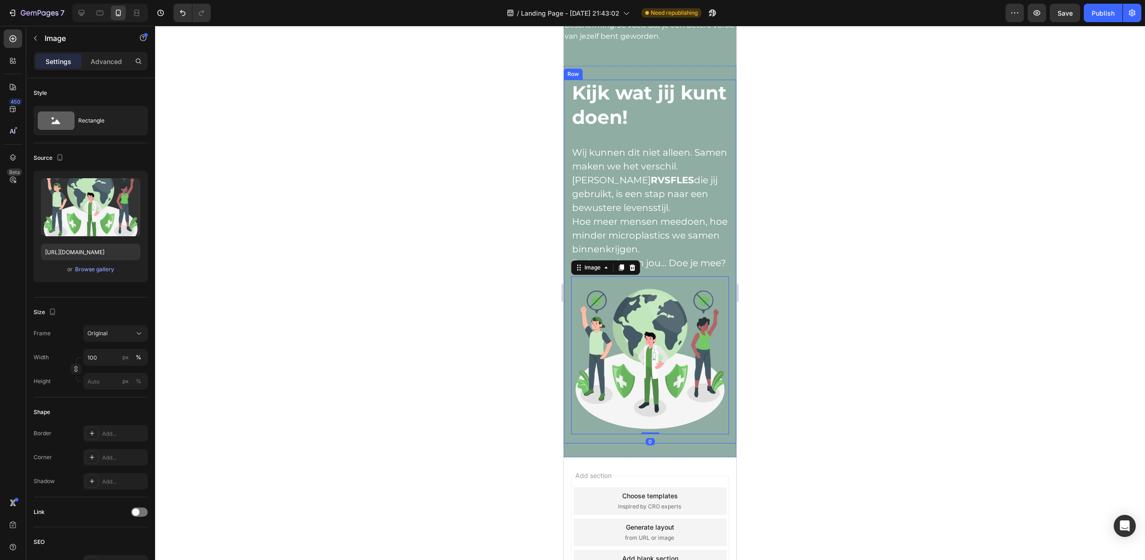
click at [823, 378] on div at bounding box center [650, 293] width 990 height 534
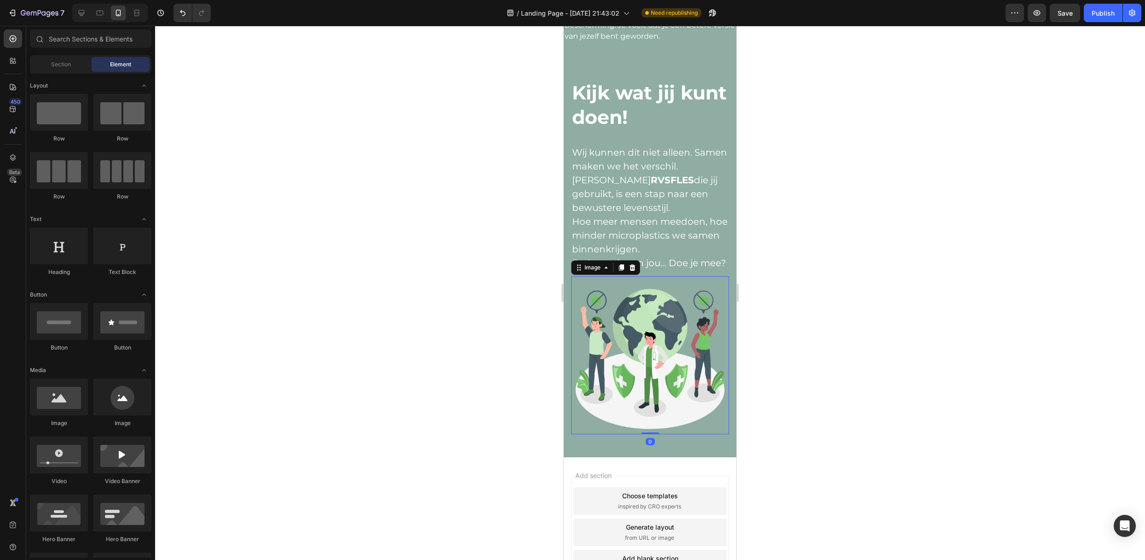
click at [701, 390] on img at bounding box center [650, 355] width 158 height 158
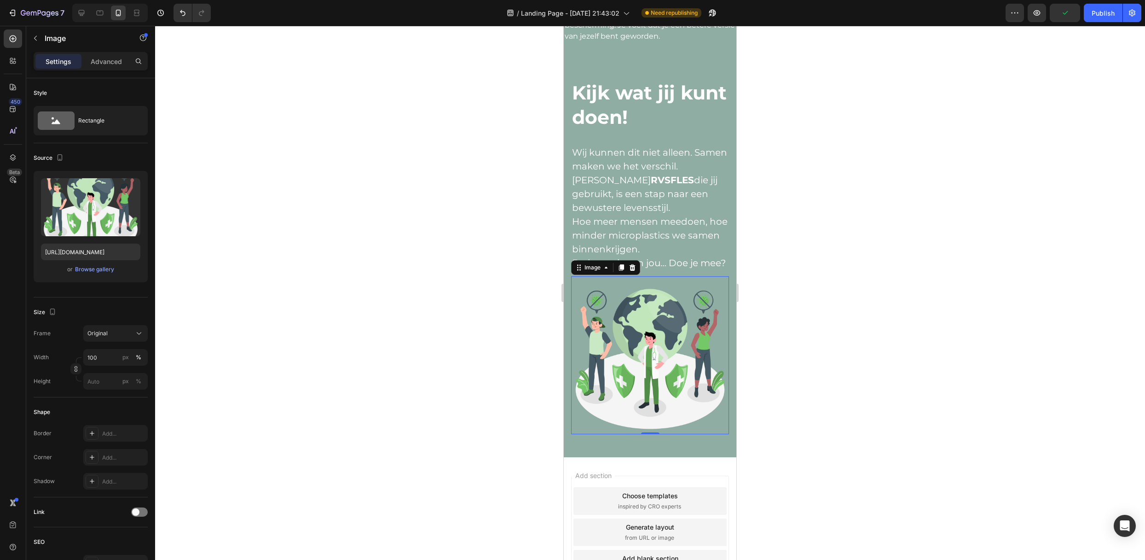
click at [861, 354] on div at bounding box center [650, 293] width 990 height 534
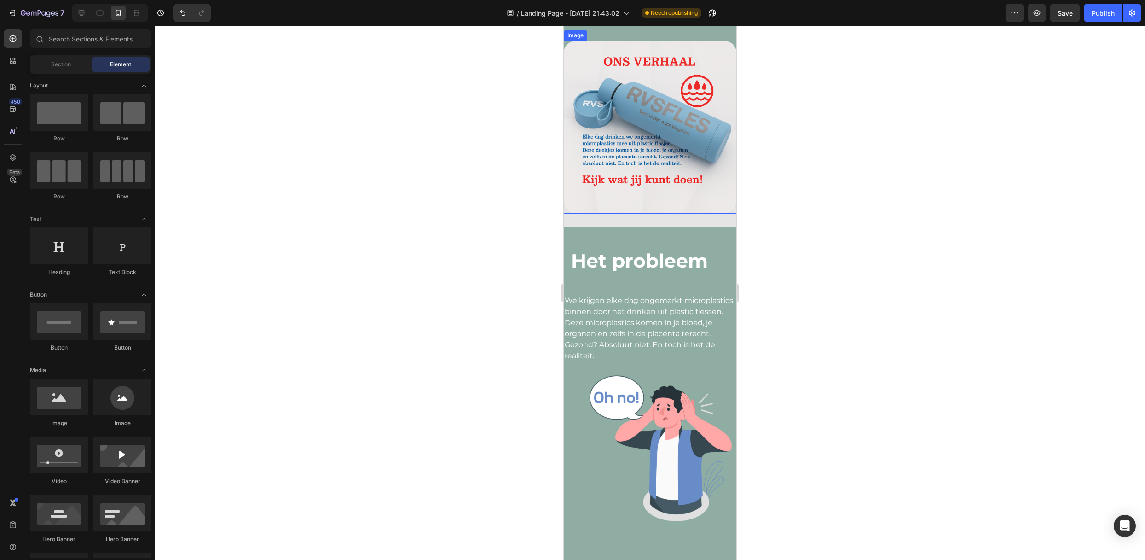
scroll to position [245, 0]
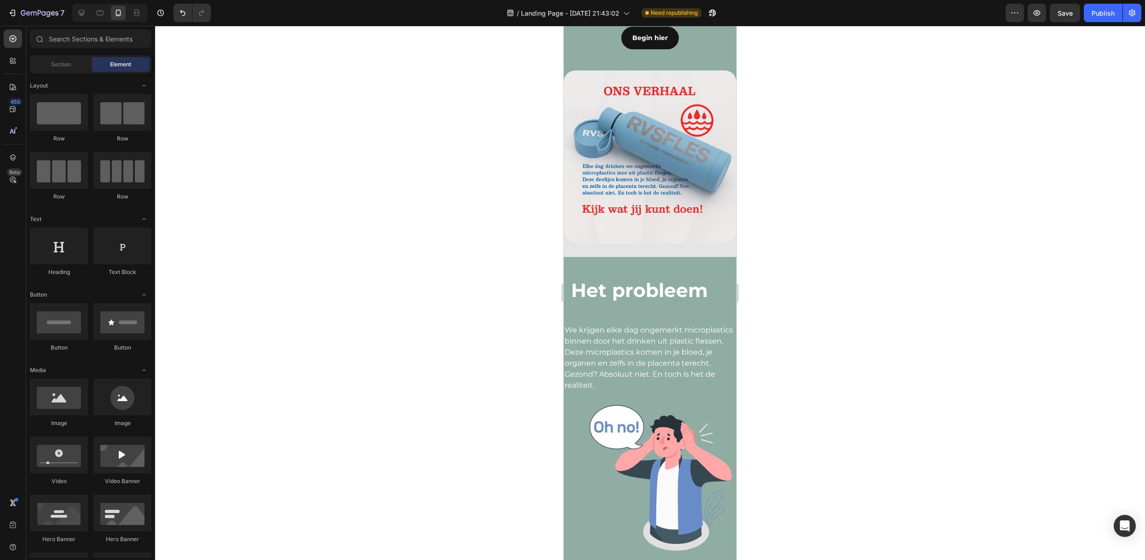
click at [85, 4] on div at bounding box center [109, 13] width 75 height 18
click at [85, 6] on div at bounding box center [81, 13] width 15 height 15
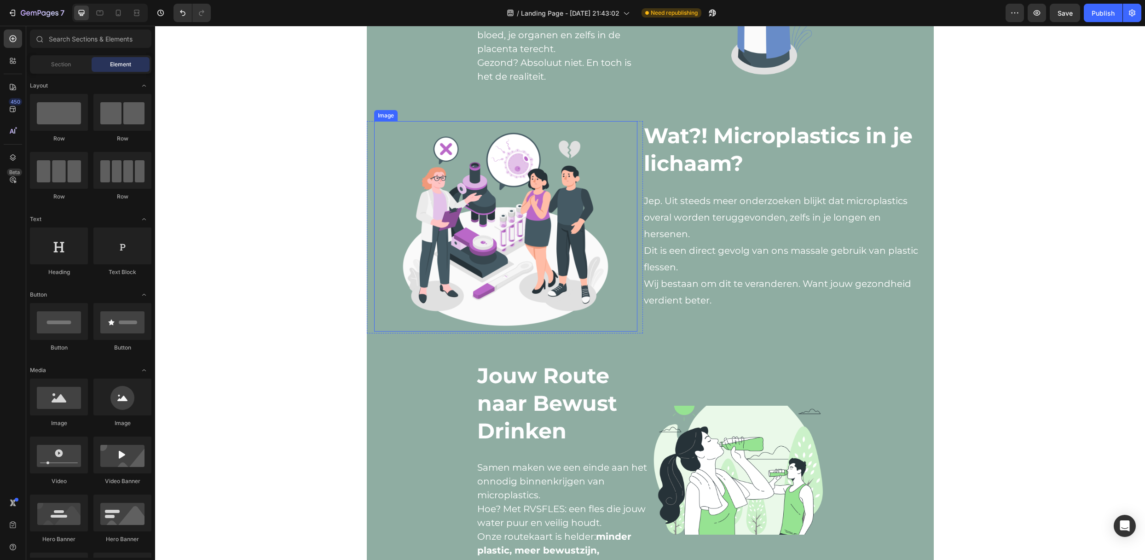
scroll to position [376, 0]
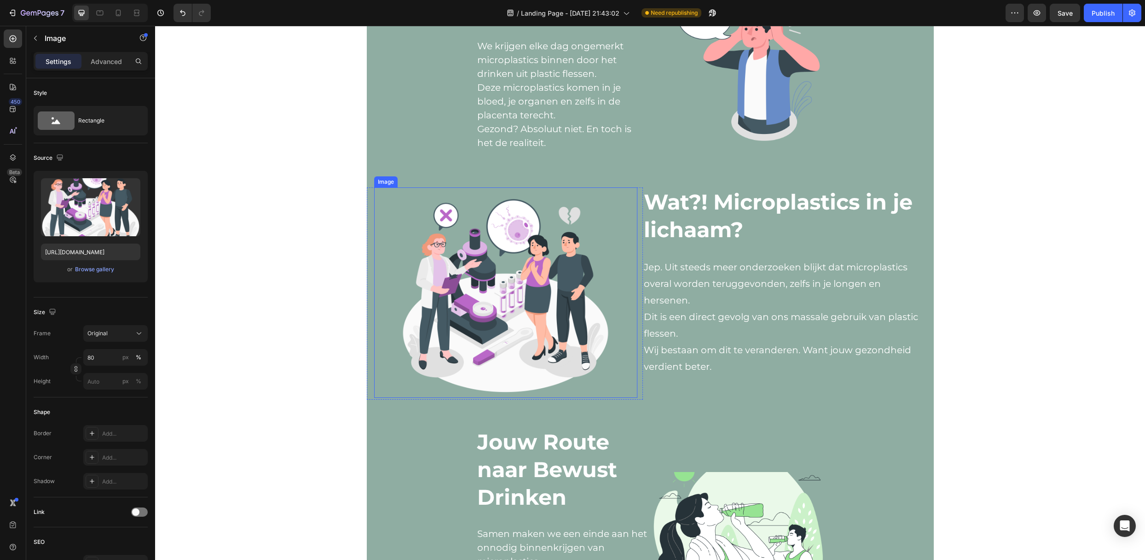
click at [510, 300] on img at bounding box center [505, 292] width 211 height 211
click at [112, 357] on input "80" at bounding box center [115, 357] width 64 height 17
type input "70"
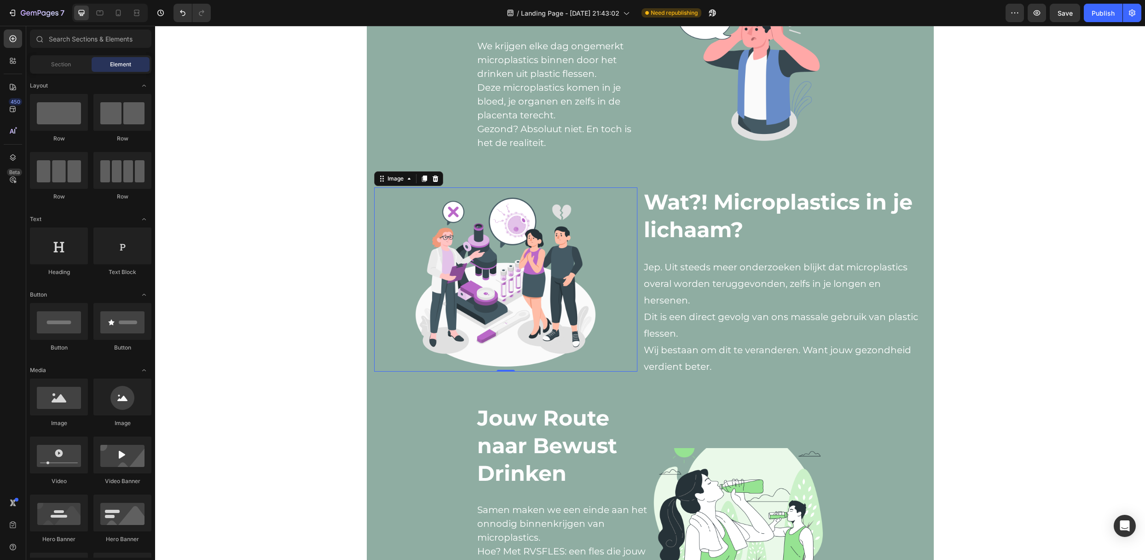
click at [271, 341] on div "Het probleem Text Block We krijgen elke dag ongemerkt microplastics binnen door…" at bounding box center [650, 496] width 990 height 1655
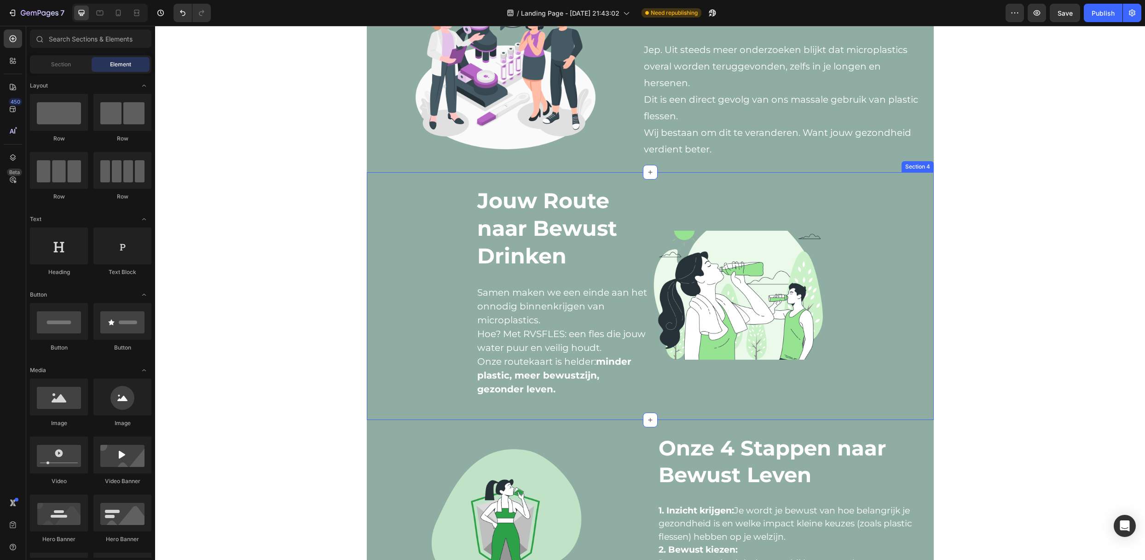
scroll to position [621, 0]
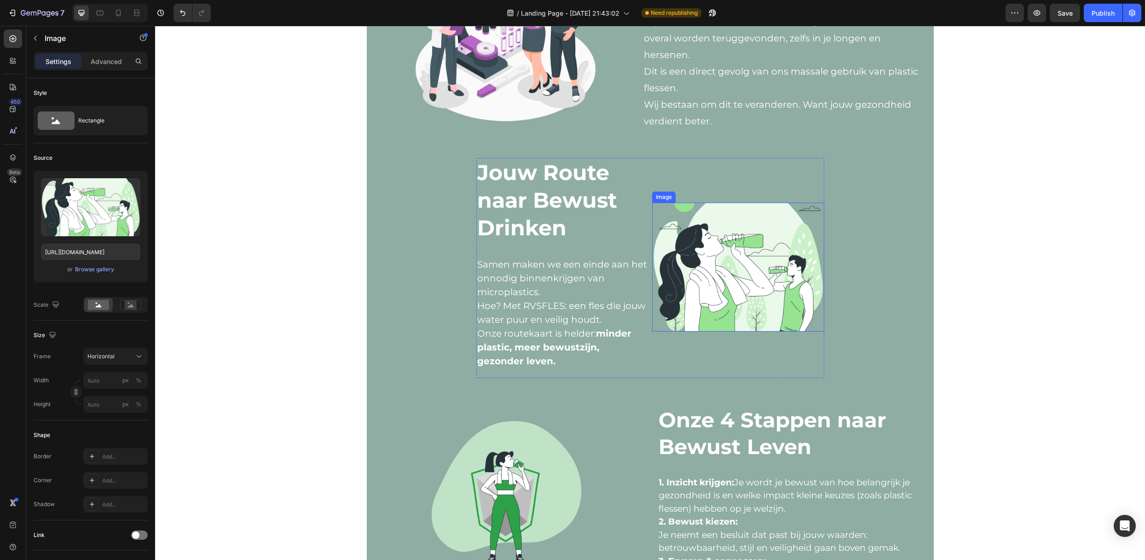
click at [747, 298] on img at bounding box center [738, 266] width 172 height 129
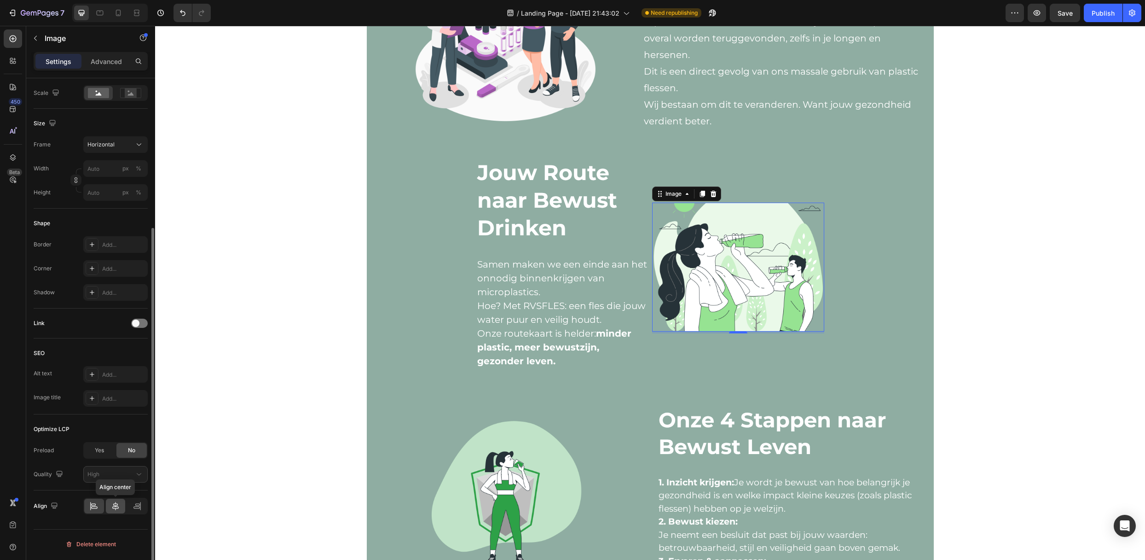
click at [119, 466] on icon at bounding box center [115, 505] width 9 height 9
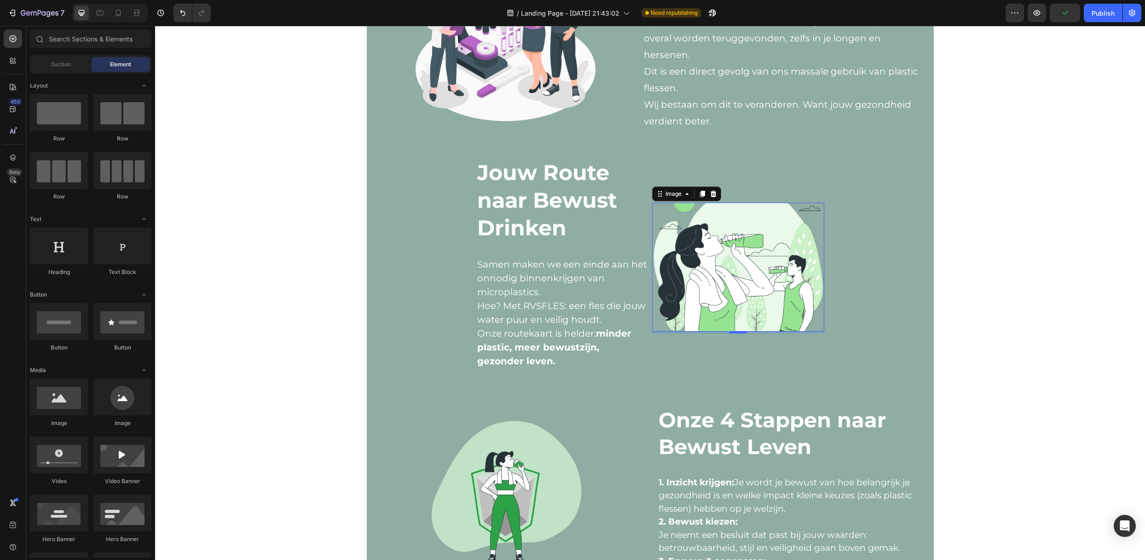
click at [299, 408] on div "Image Row Wat?! Microplastics in je lichaam? Heading Jep. Uit steeds meer onder…" at bounding box center [650, 250] width 990 height 1655
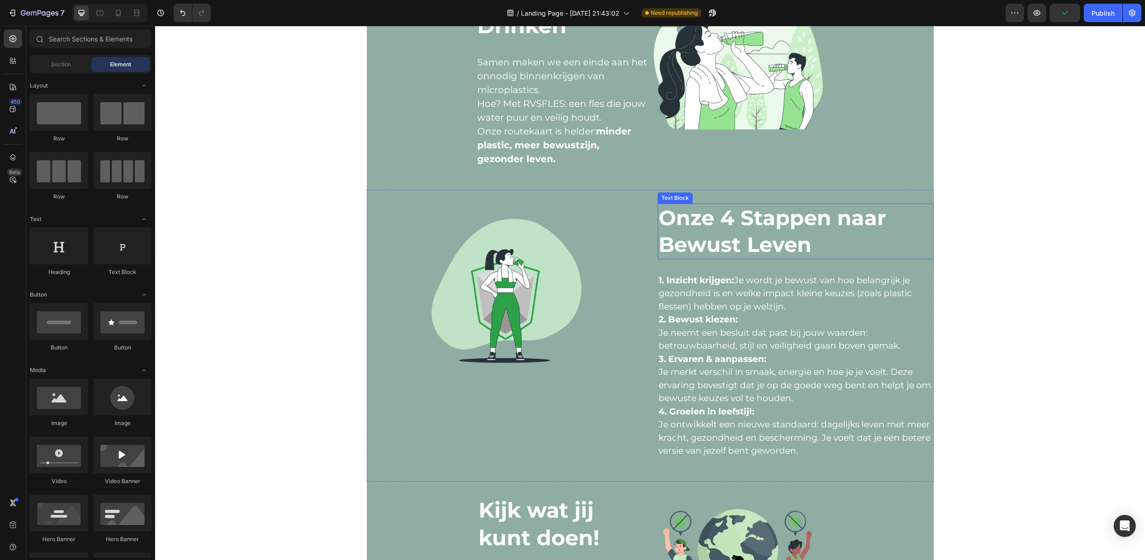
scroll to position [867, 0]
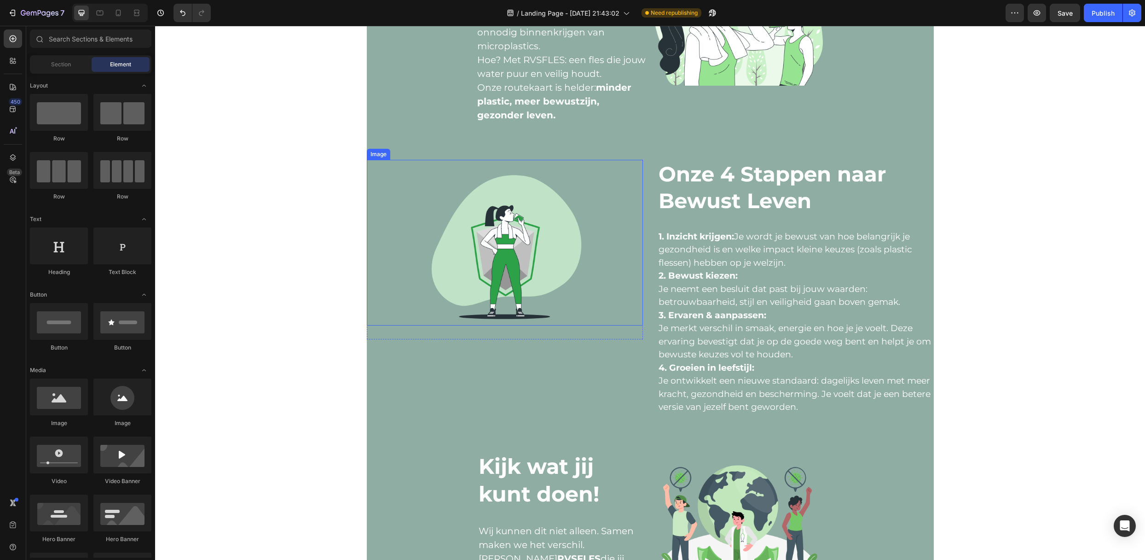
click at [543, 289] on img at bounding box center [505, 243] width 166 height 166
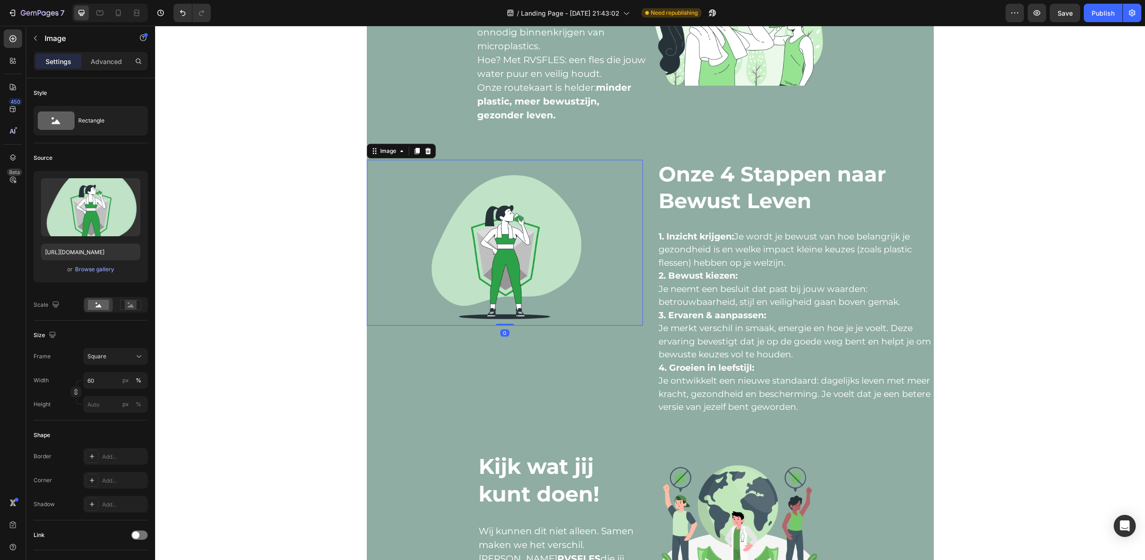
drag, startPoint x: 492, startPoint y: 337, endPoint x: 487, endPoint y: 304, distance: 33.1
click at [487, 304] on div "Image 0" at bounding box center [505, 243] width 276 height 166
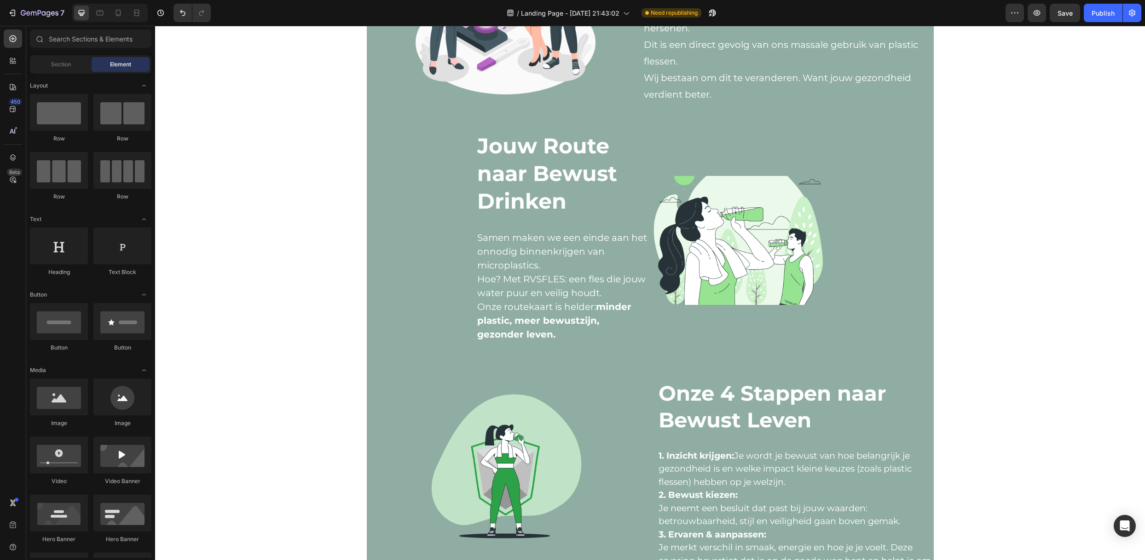
scroll to position [437, 0]
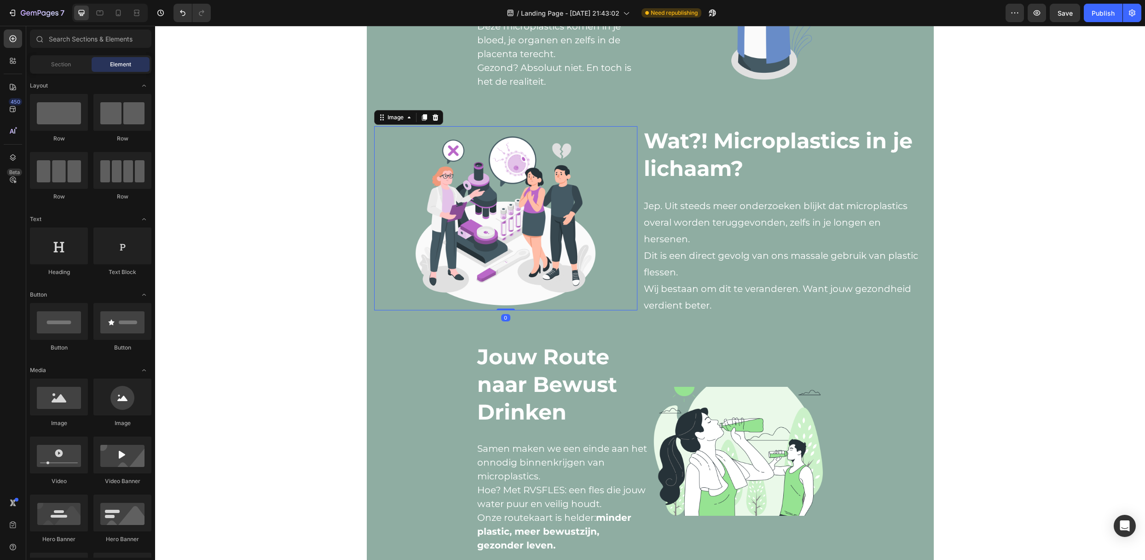
click at [381, 300] on div at bounding box center [505, 218] width 263 height 184
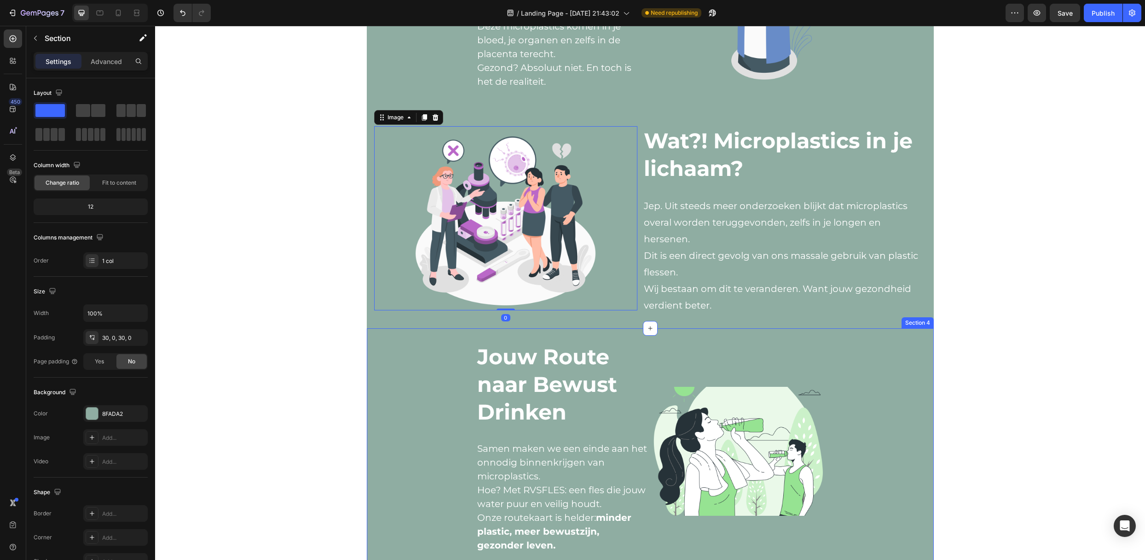
click at [371, 352] on div "Jouw Route naar Bewust Drinken Text Block Samen maken we een einde aan het onno…" at bounding box center [650, 451] width 567 height 219
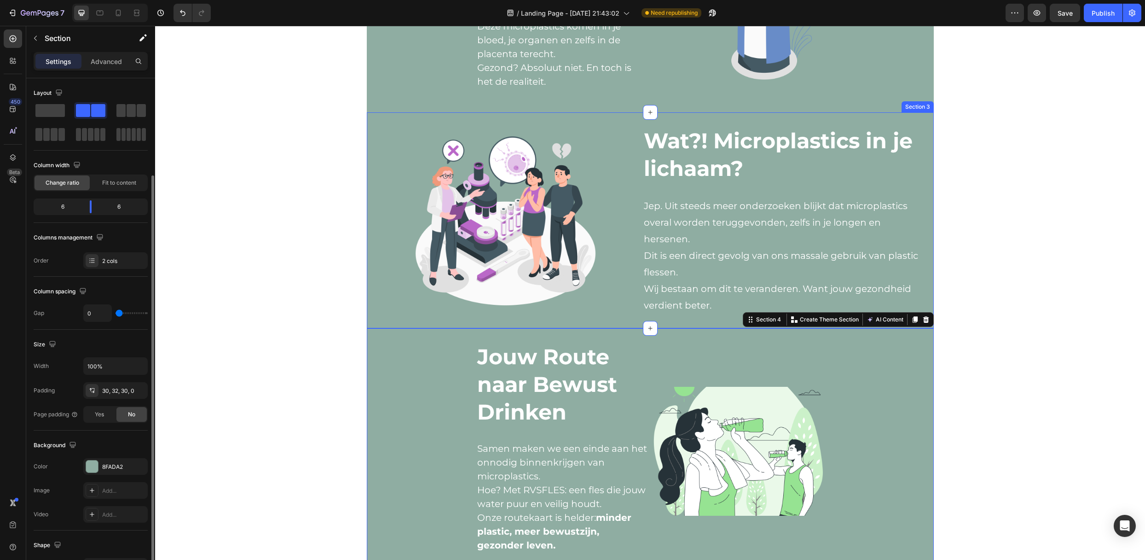
scroll to position [55, 0]
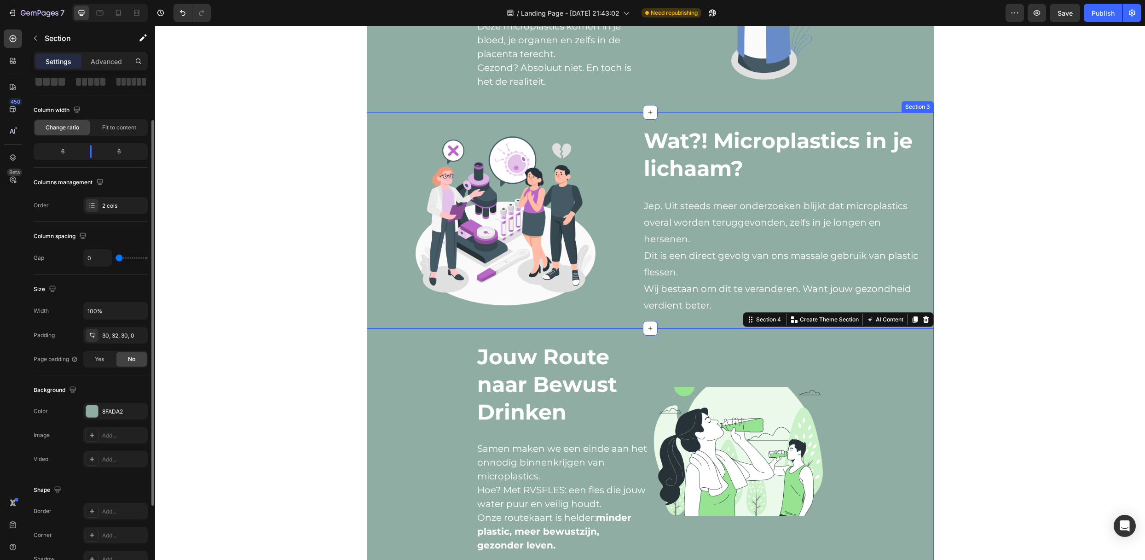
click at [372, 316] on div "Image Row Wat?! Microplastics in je lichaam? Heading Jep. Uit steeds meer onder…" at bounding box center [650, 220] width 567 height 216
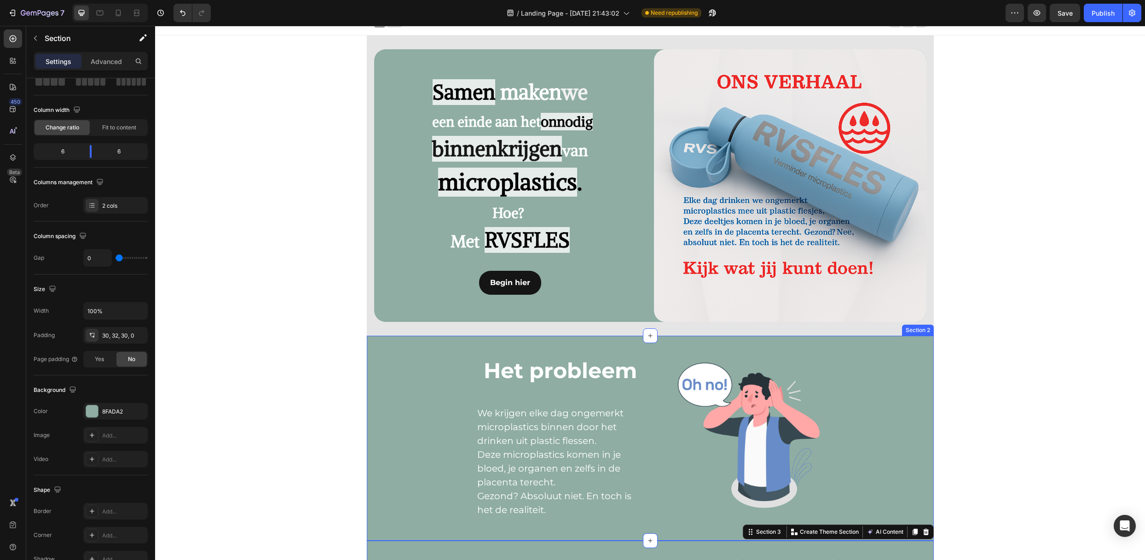
scroll to position [0, 0]
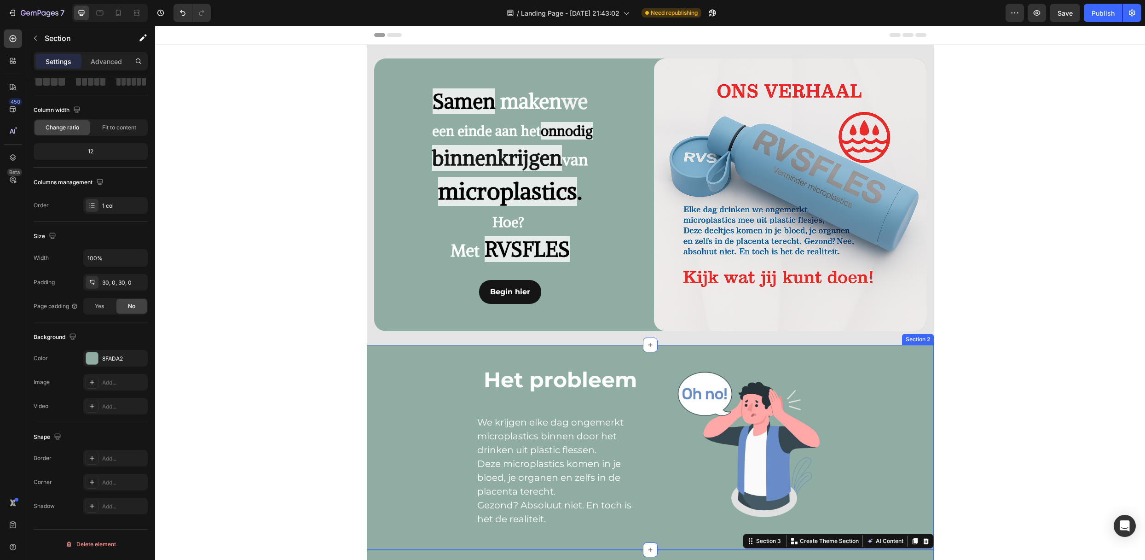
click at [372, 356] on div "Het probleem Text Block We krijgen elke dag ongemerkt microplastics binnen door…" at bounding box center [650, 447] width 567 height 205
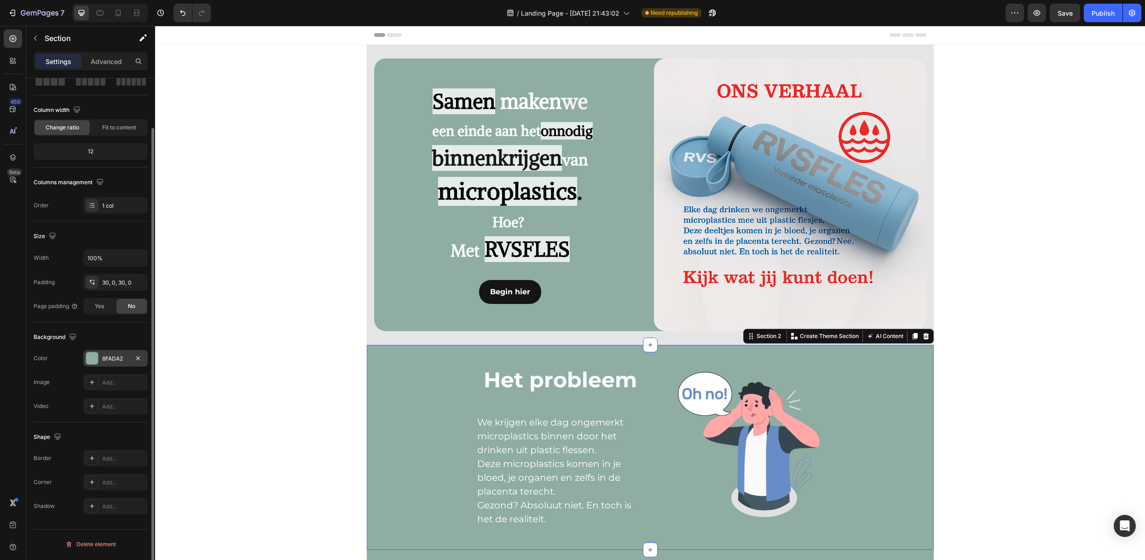
click at [125, 363] on div "8FADA2" at bounding box center [115, 358] width 64 height 17
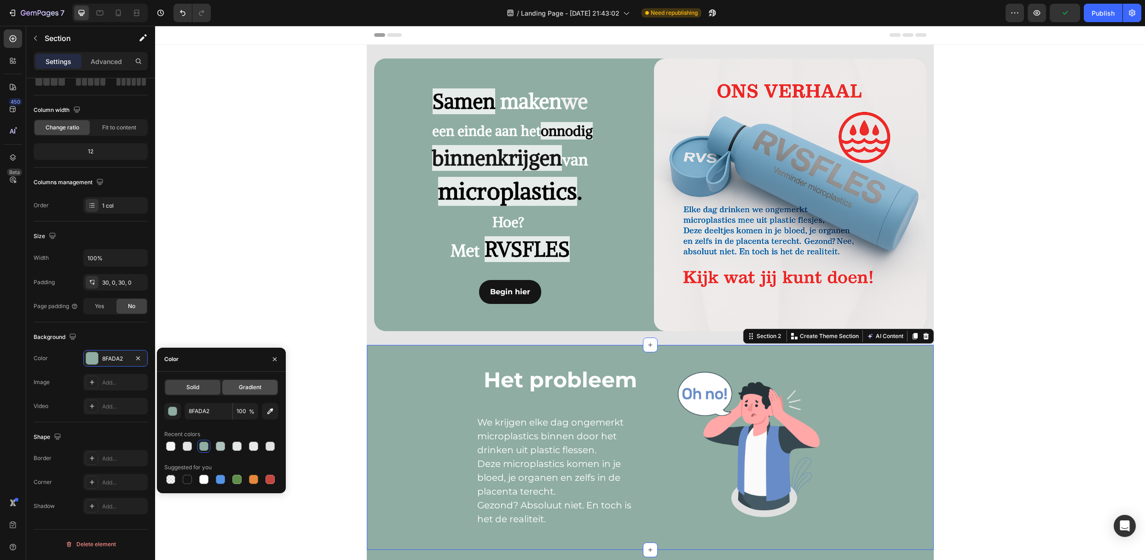
click at [237, 385] on div "Gradient" at bounding box center [249, 387] width 55 height 15
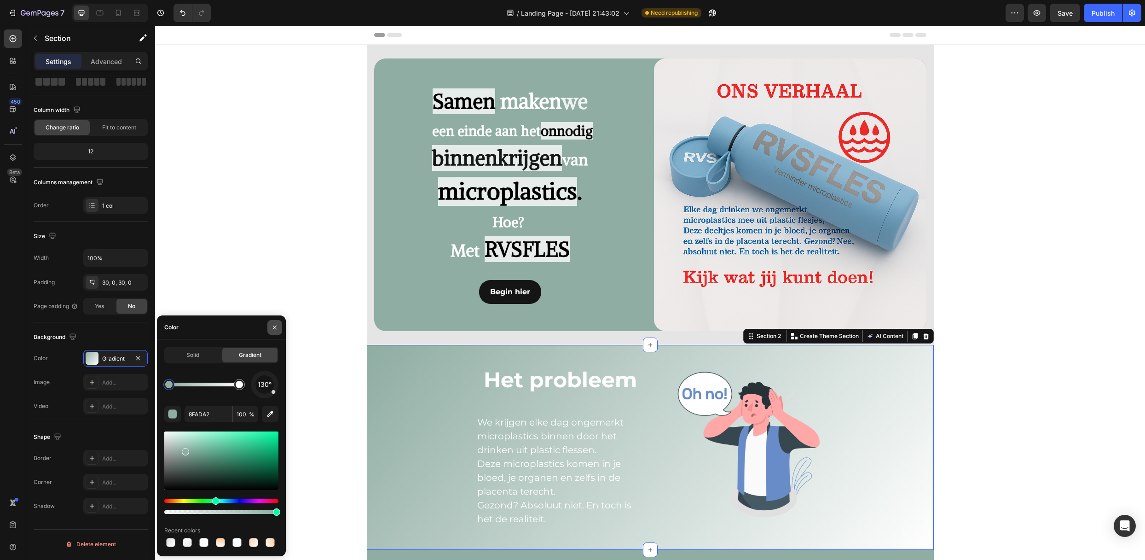
drag, startPoint x: 281, startPoint y: 323, endPoint x: 61, endPoint y: 319, distance: 219.5
click at [281, 323] on button "button" at bounding box center [274, 327] width 15 height 15
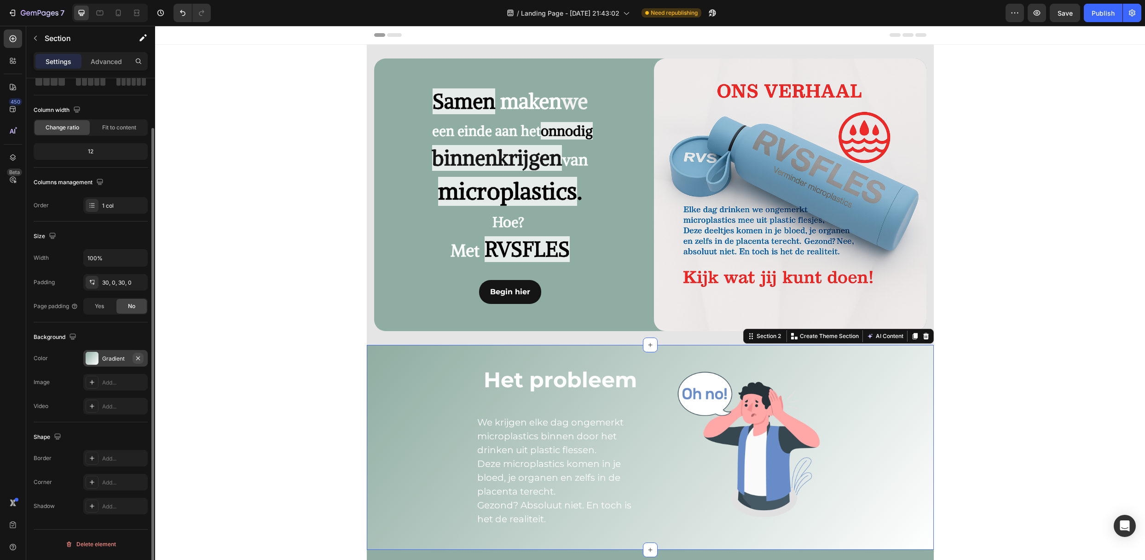
click at [140, 360] on icon "button" at bounding box center [137, 357] width 7 height 7
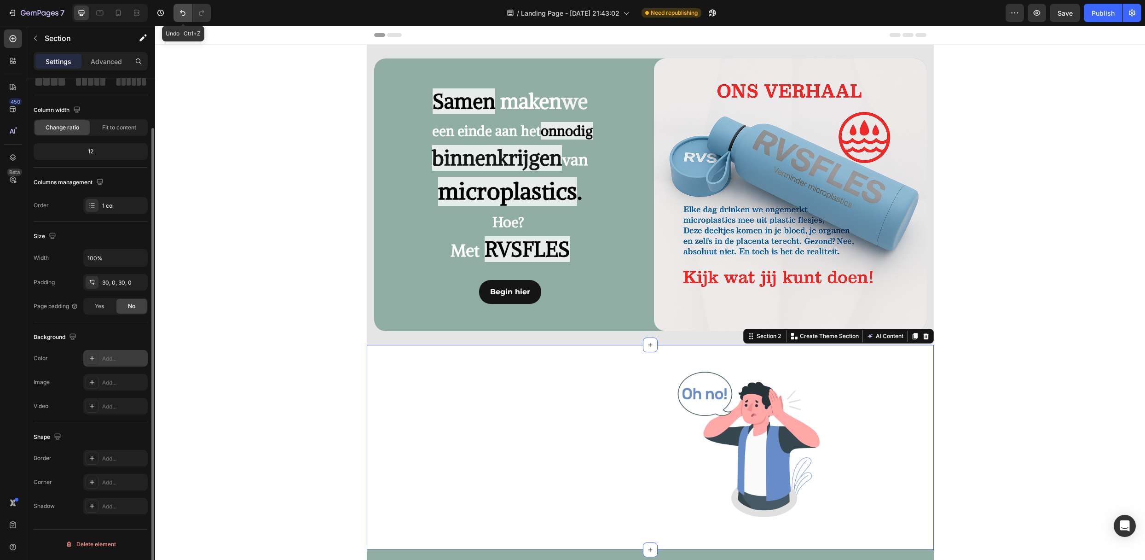
click at [183, 9] on icon "Undo/Redo" at bounding box center [182, 12] width 9 height 9
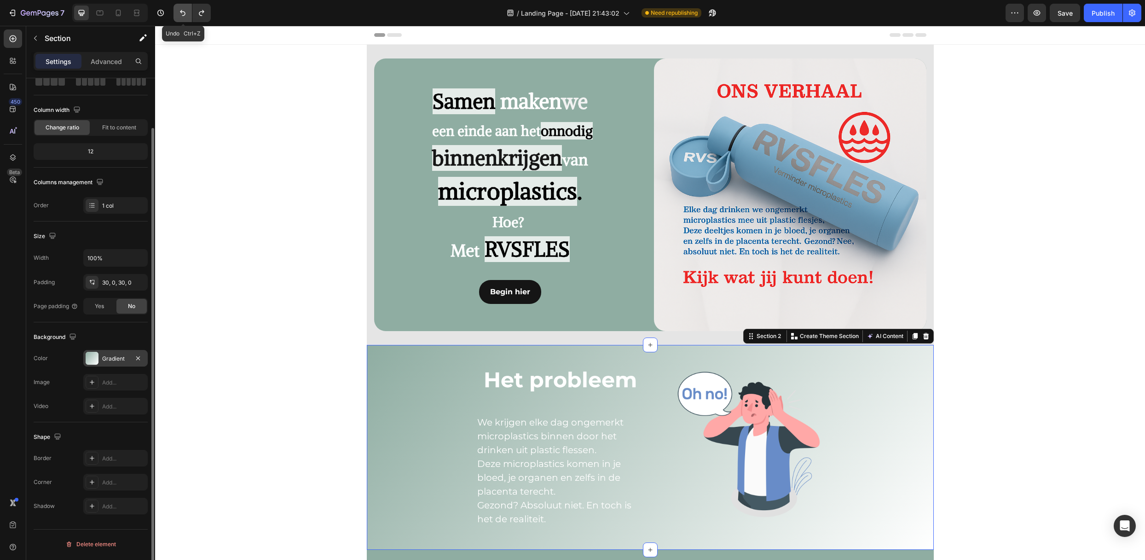
click at [183, 9] on icon "Undo/Redo" at bounding box center [182, 12] width 9 height 9
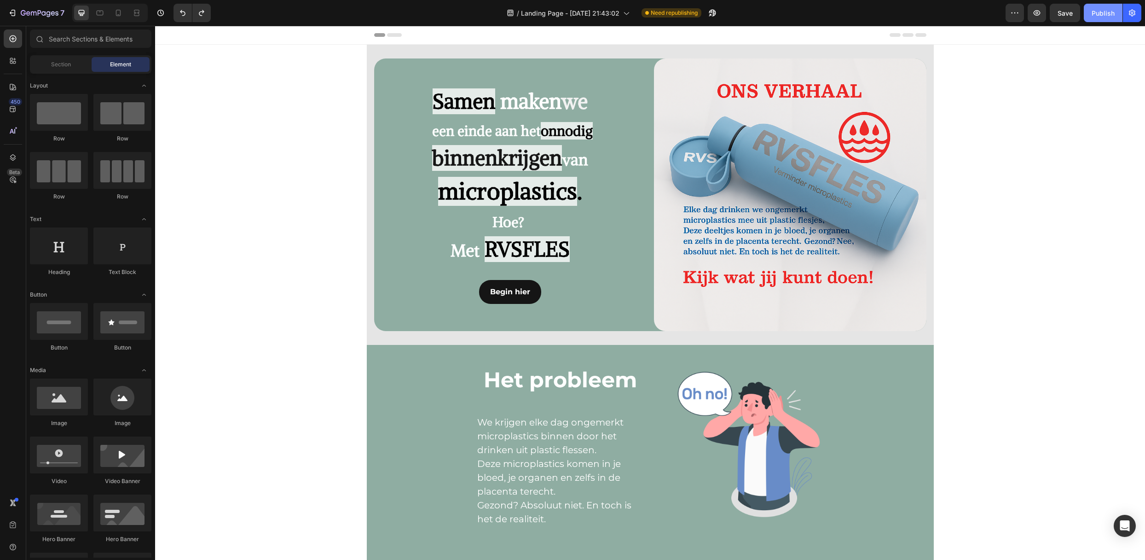
click at [953, 15] on div "Publish" at bounding box center [1103, 13] width 23 height 10
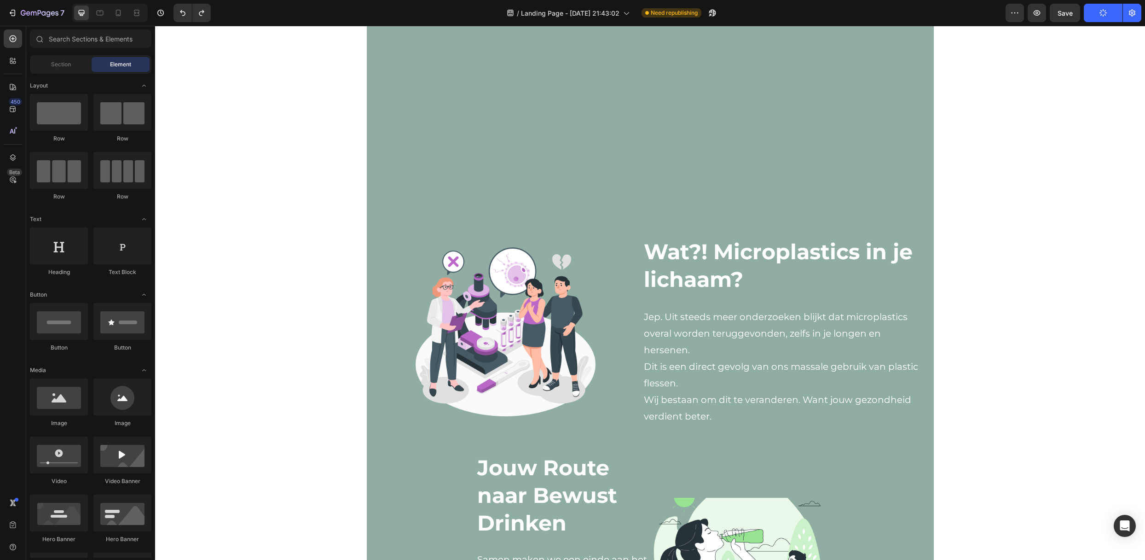
scroll to position [306, 0]
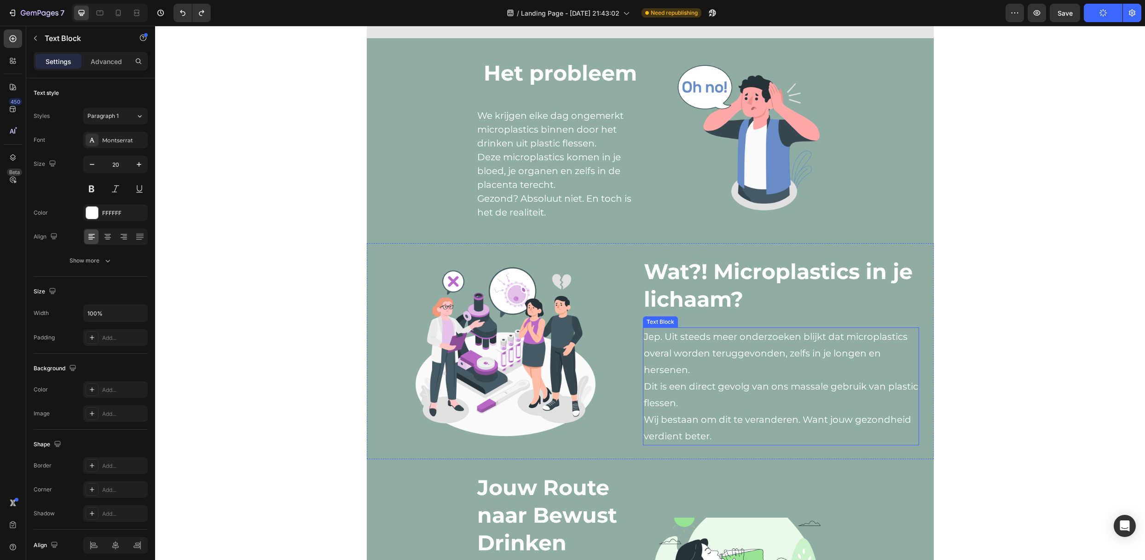
click at [709, 337] on p "Jep. Uit steeds meer onderzoeken blijkt dat microplastics overal worden terugge…" at bounding box center [781, 386] width 274 height 116
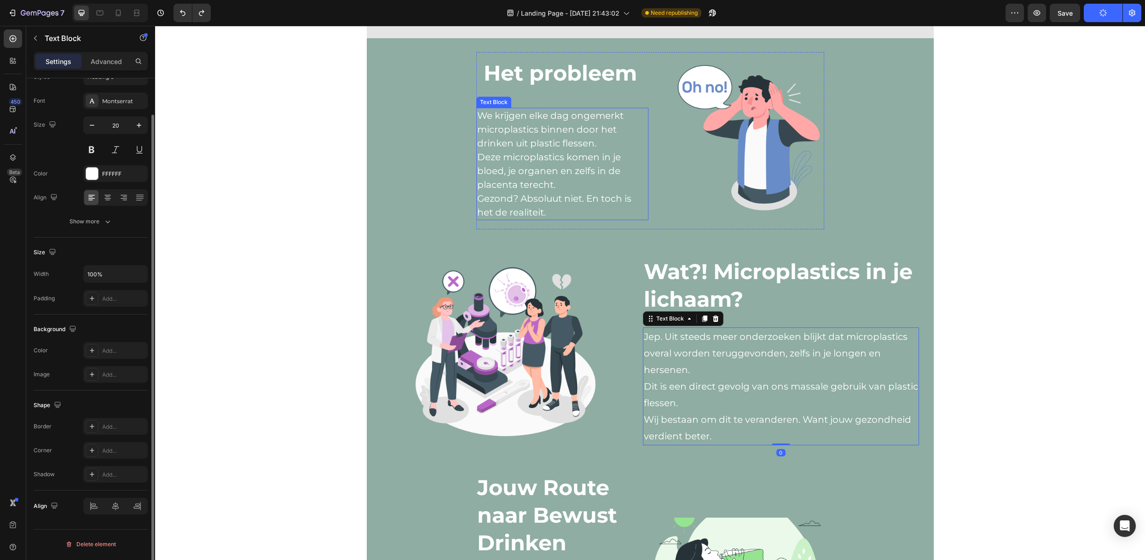
click at [534, 188] on p "We krijgen elke dag ongemerkt microplastics binnen door het drinken uit plastic…" at bounding box center [562, 164] width 170 height 110
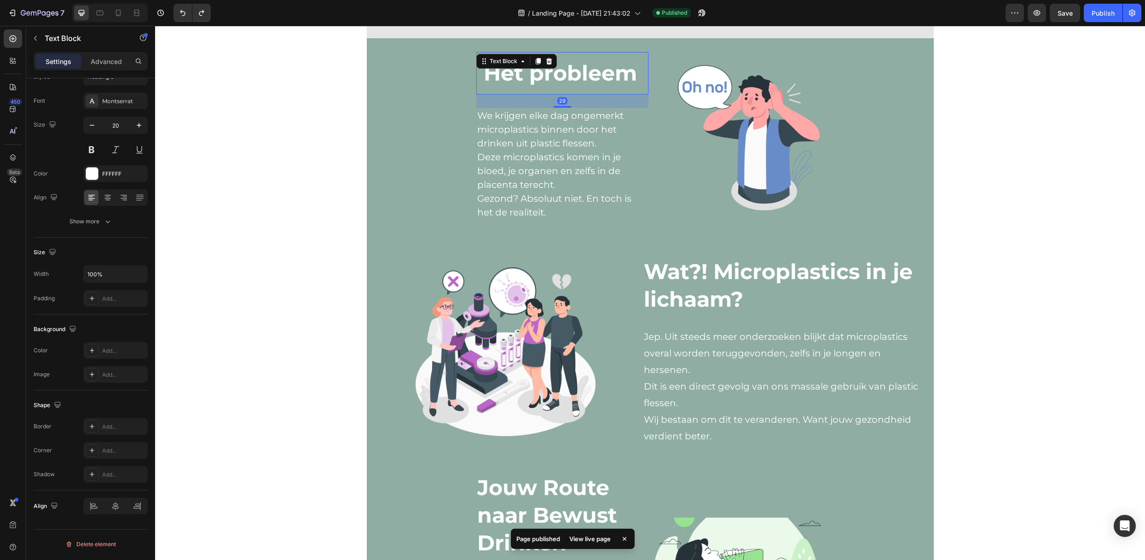
click at [550, 83] on p "Het probleem" at bounding box center [562, 73] width 157 height 28
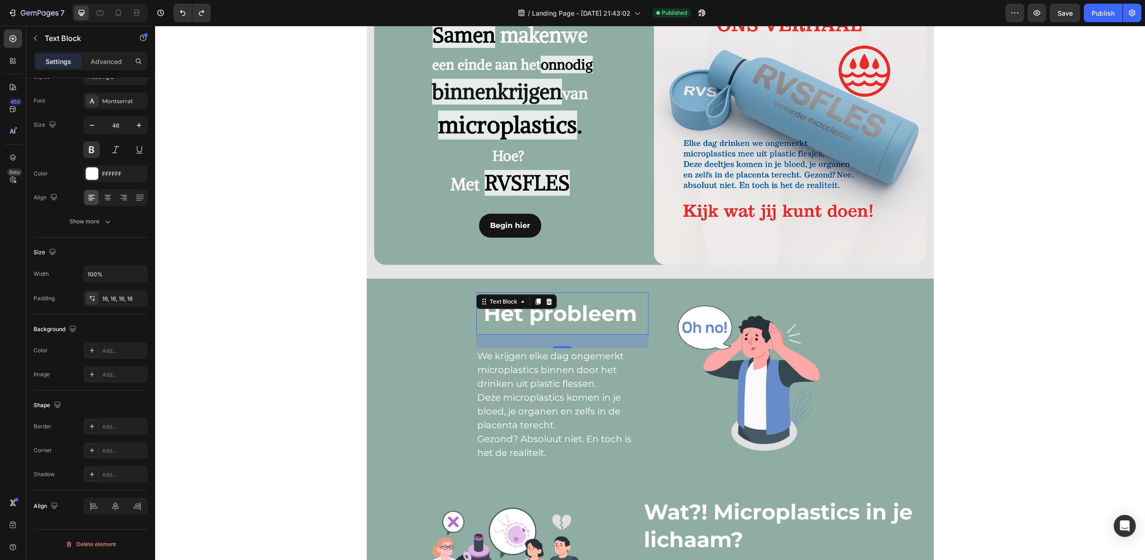
scroll to position [61, 0]
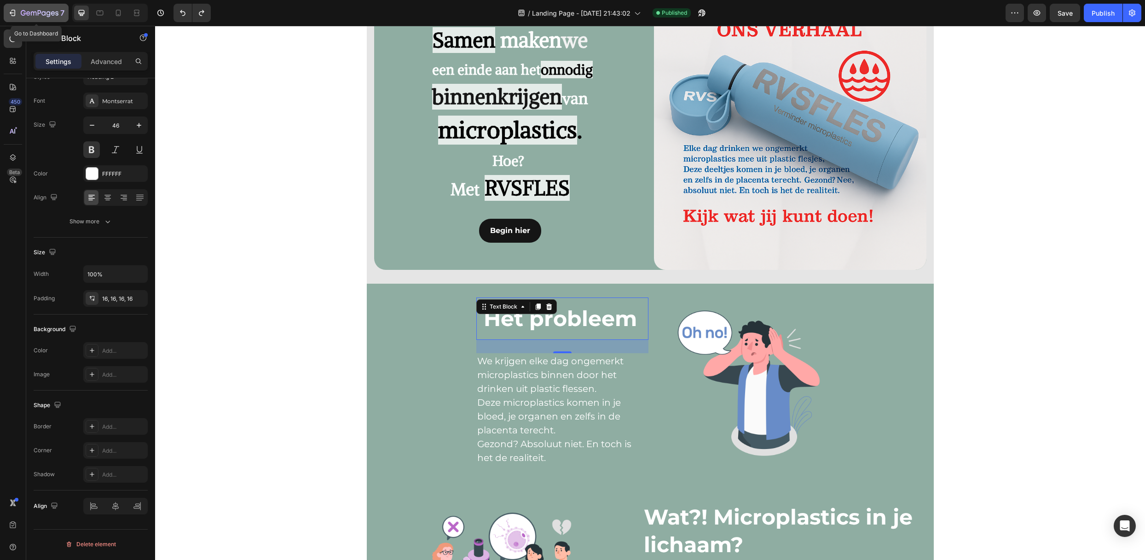
click at [8, 17] on div "7" at bounding box center [36, 12] width 57 height 11
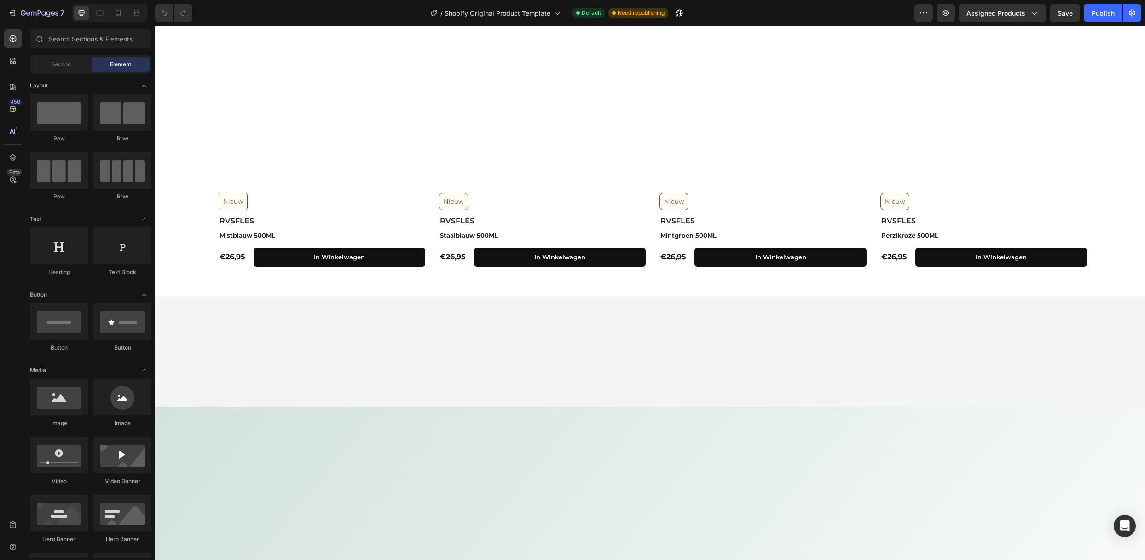
scroll to position [181, 0]
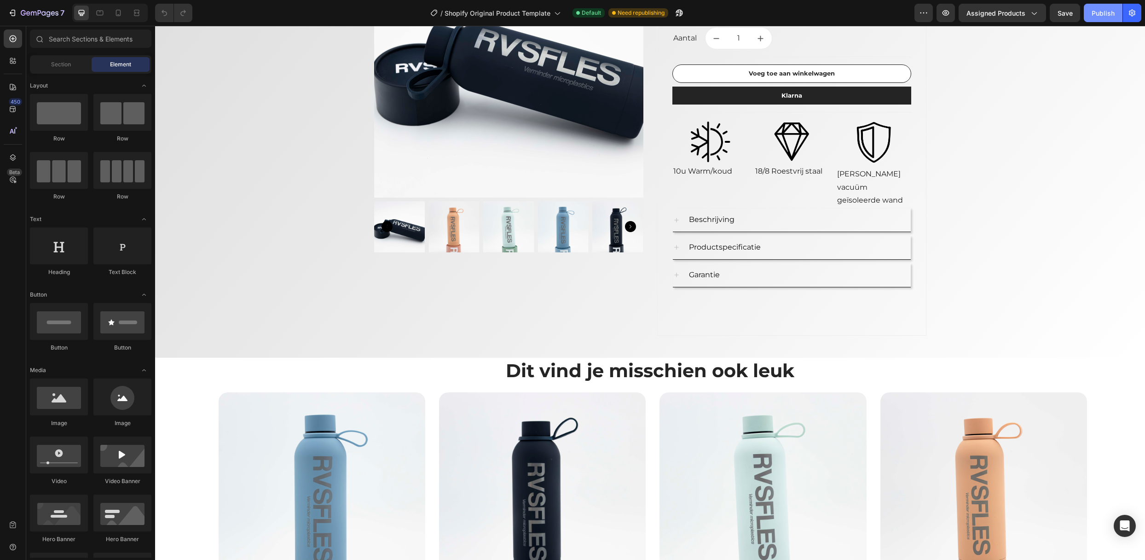
click at [1109, 10] on div "Publish" at bounding box center [1103, 13] width 23 height 10
click at [17, 7] on div "7" at bounding box center [36, 12] width 57 height 11
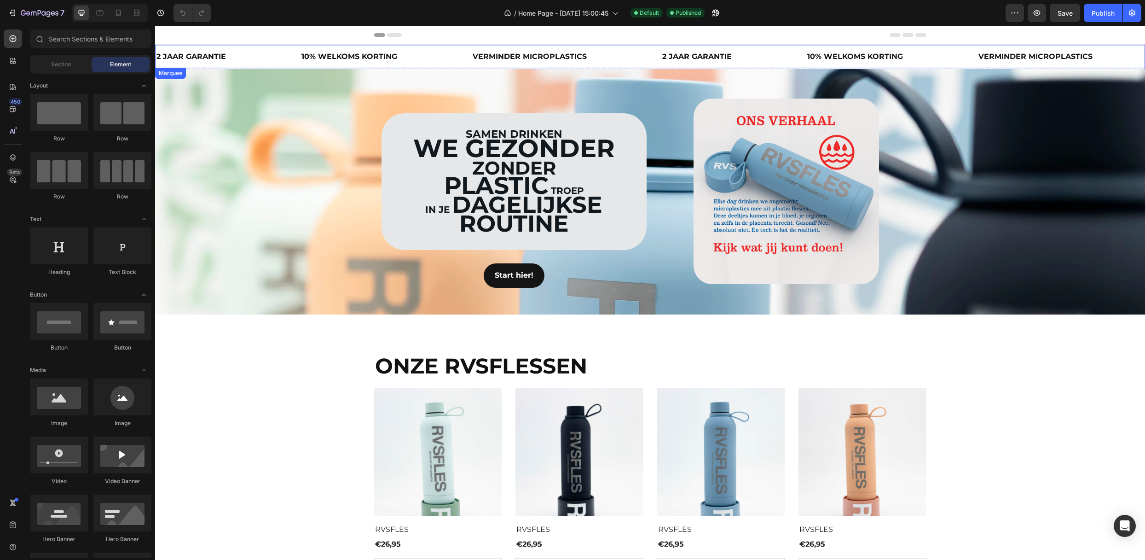
click at [456, 56] on div "10% WELKOMS KORTING Text Block" at bounding box center [385, 57] width 171 height 23
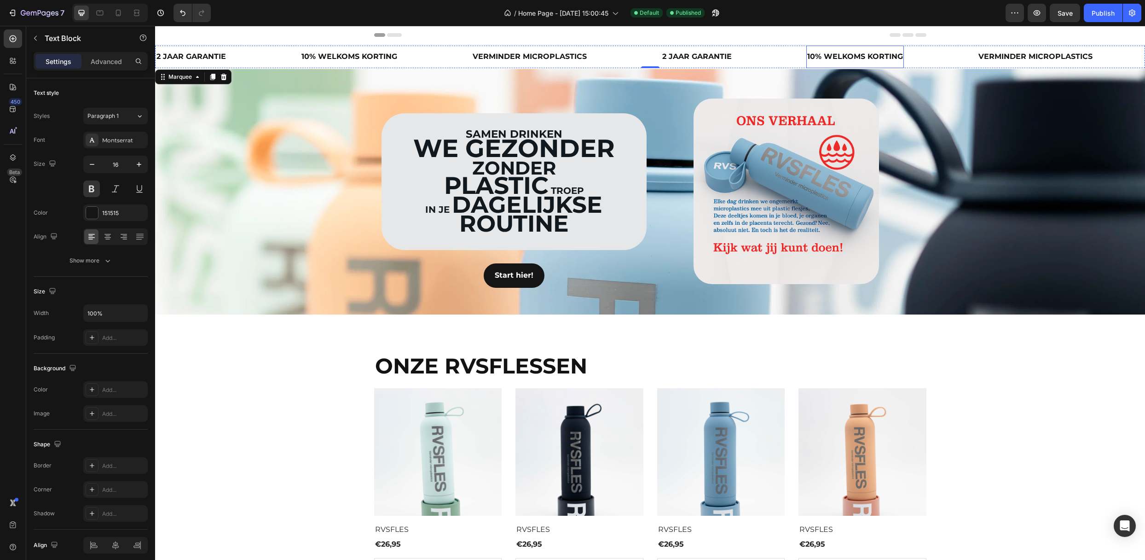
click at [843, 58] on p "10% WELKOMS KORTING" at bounding box center [855, 56] width 96 height 13
click at [818, 58] on p "10% WELKOMS KORTING" at bounding box center [855, 56] width 96 height 13
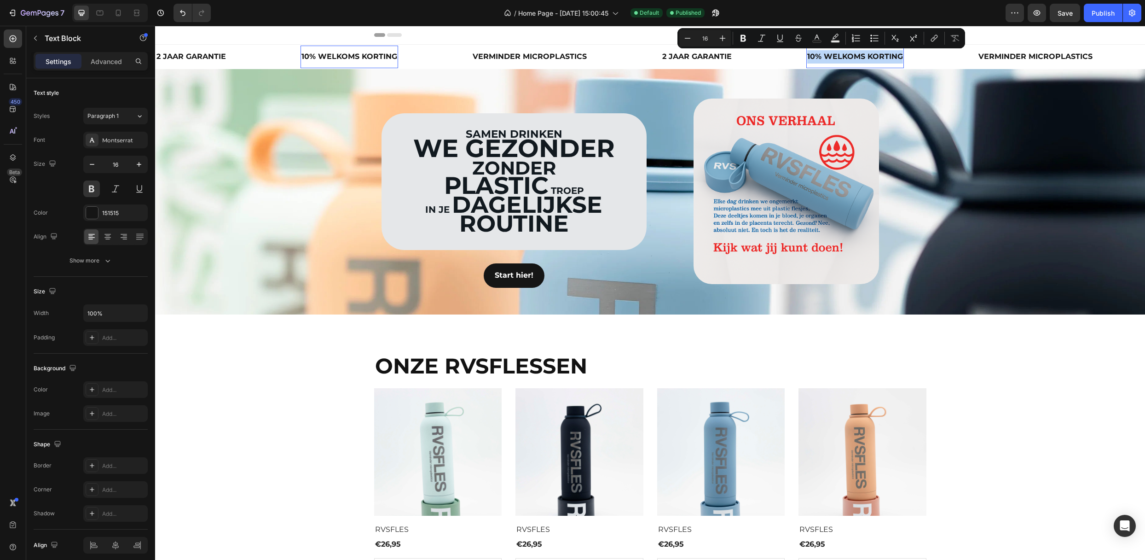
click at [818, 58] on p "10% WELKOMS KORTING" at bounding box center [855, 56] width 96 height 13
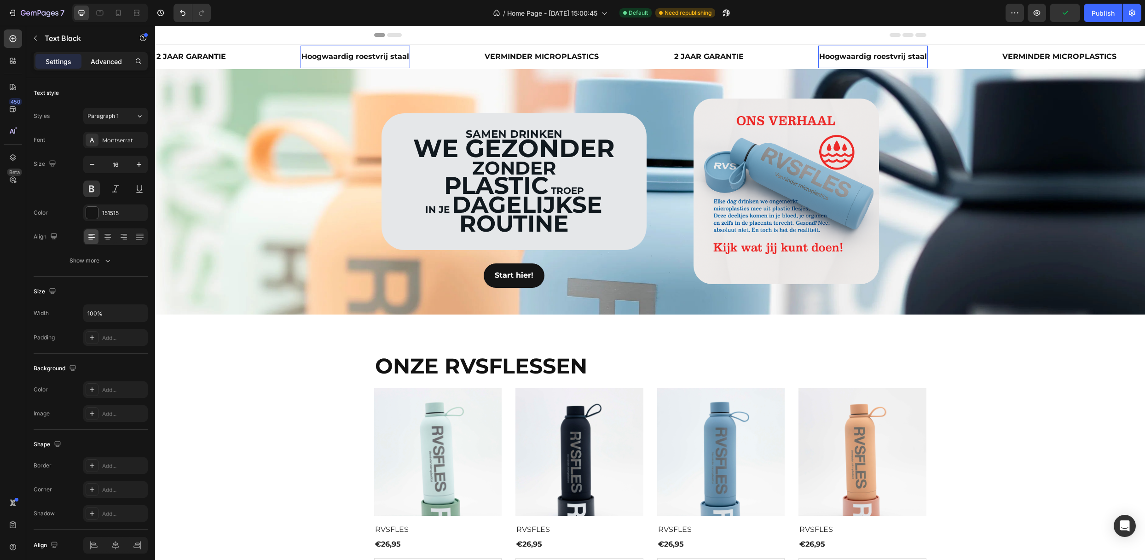
click at [94, 57] on p "Advanced" at bounding box center [106, 62] width 31 height 10
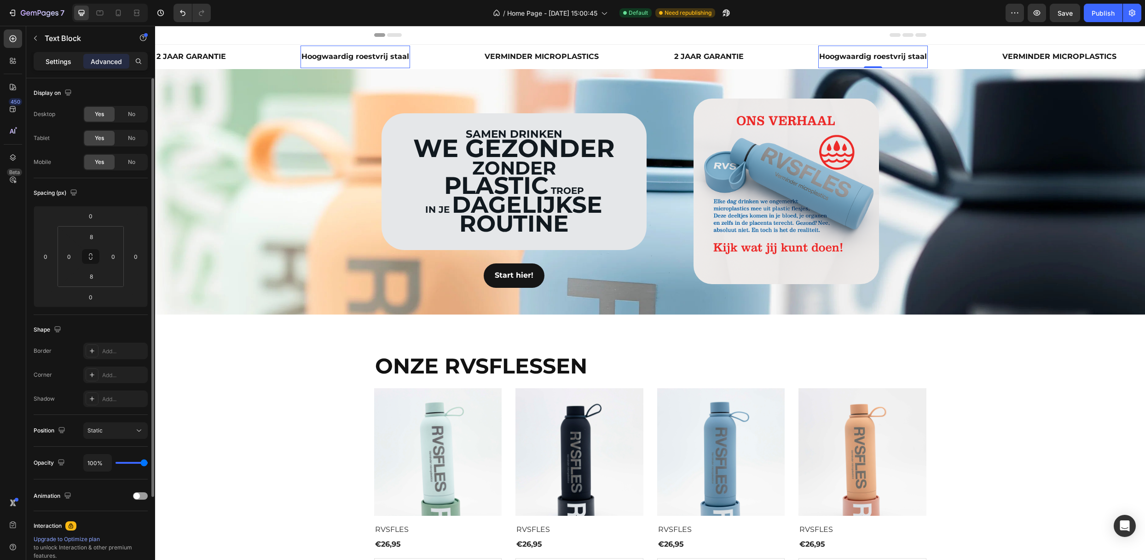
click at [59, 65] on p "Settings" at bounding box center [59, 62] width 26 height 10
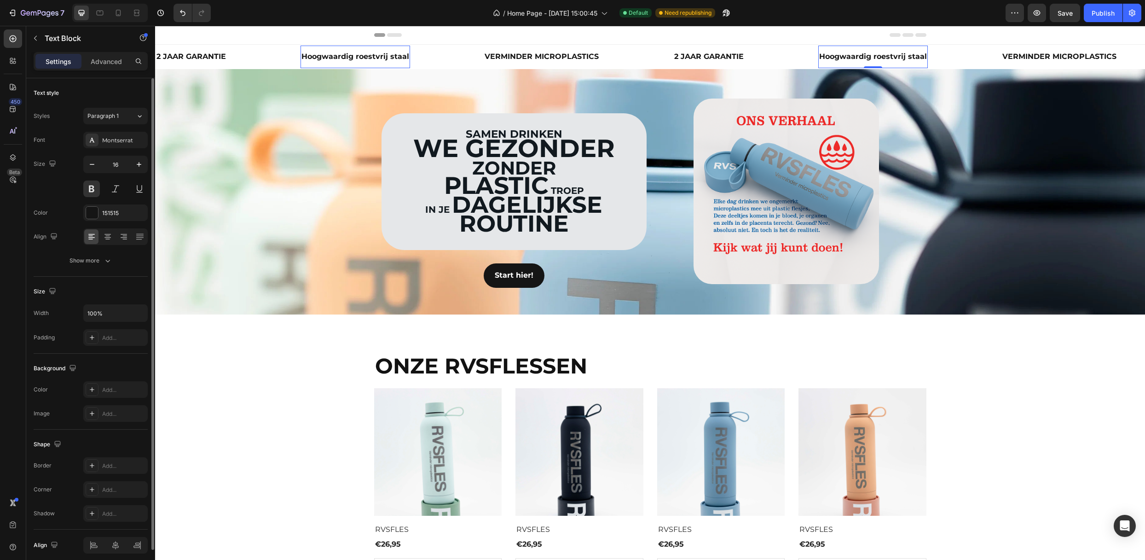
scroll to position [39, 0]
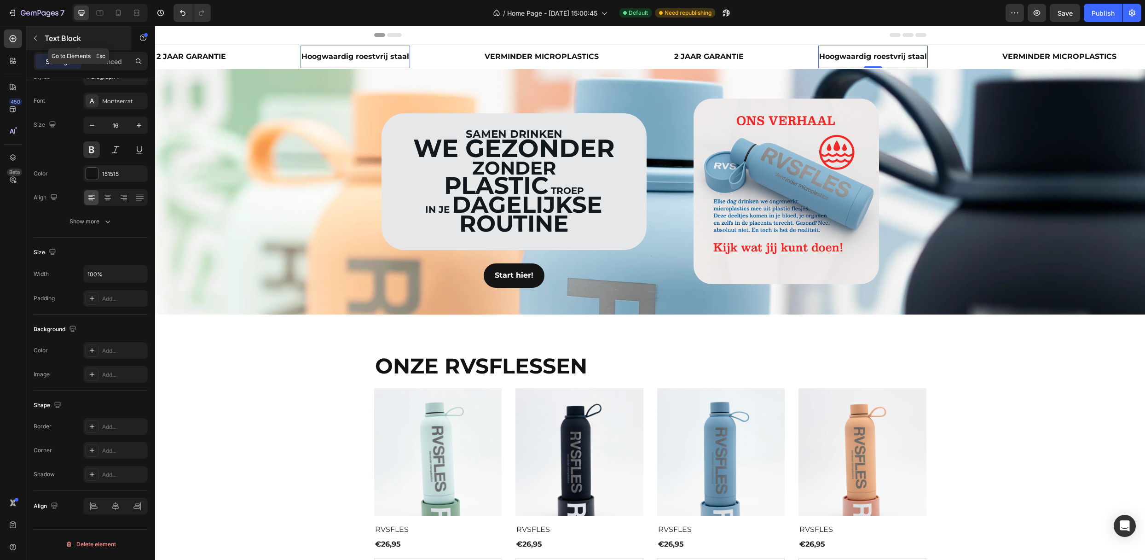
click at [37, 35] on icon "button" at bounding box center [35, 38] width 7 height 7
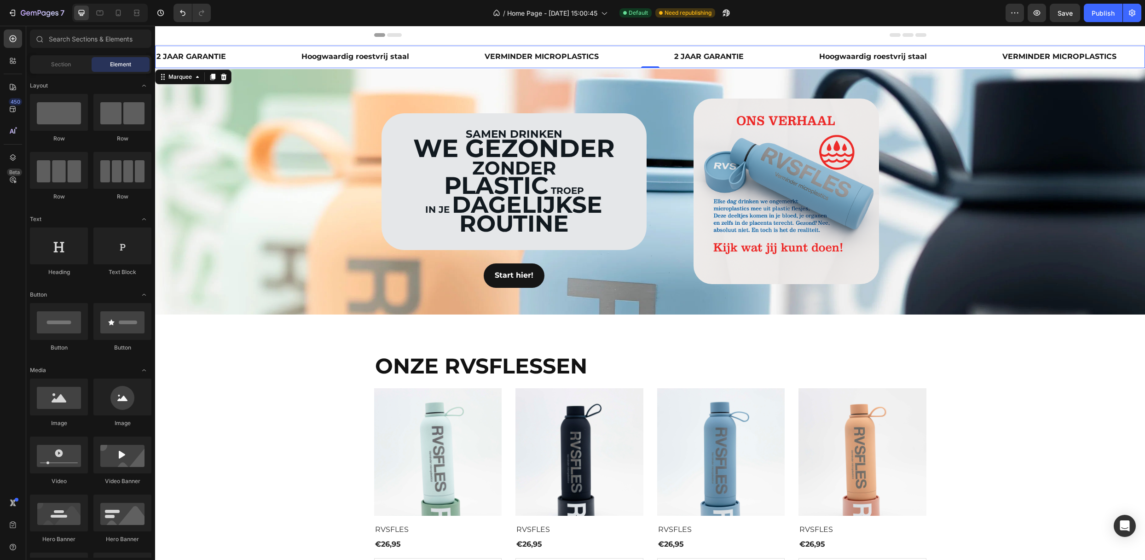
click at [256, 55] on div "2 JAAR GARANTIE Text Block" at bounding box center [228, 57] width 145 height 23
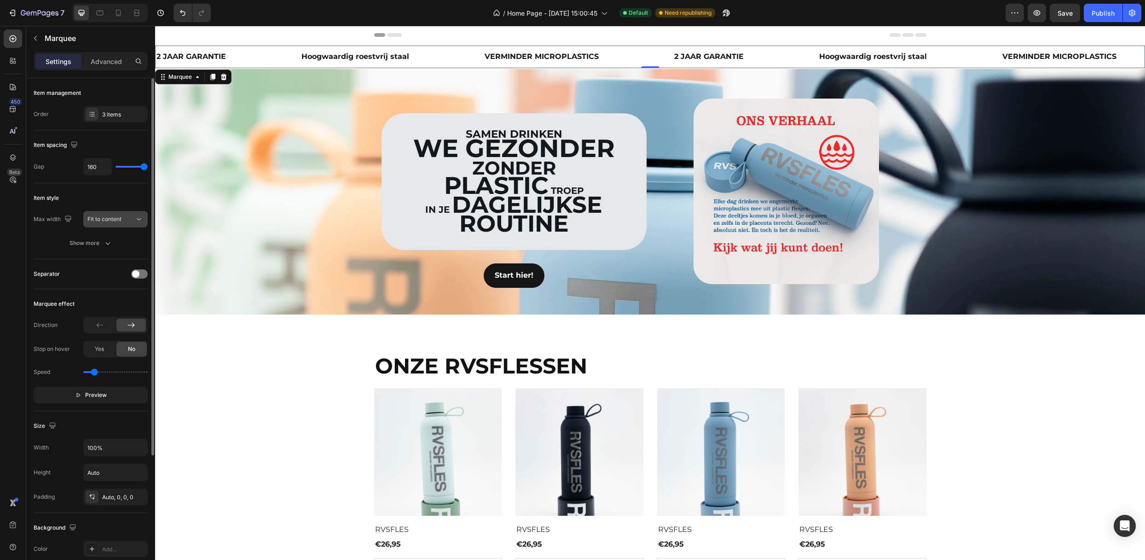
click at [112, 222] on span "Fit to content" at bounding box center [104, 218] width 34 height 7
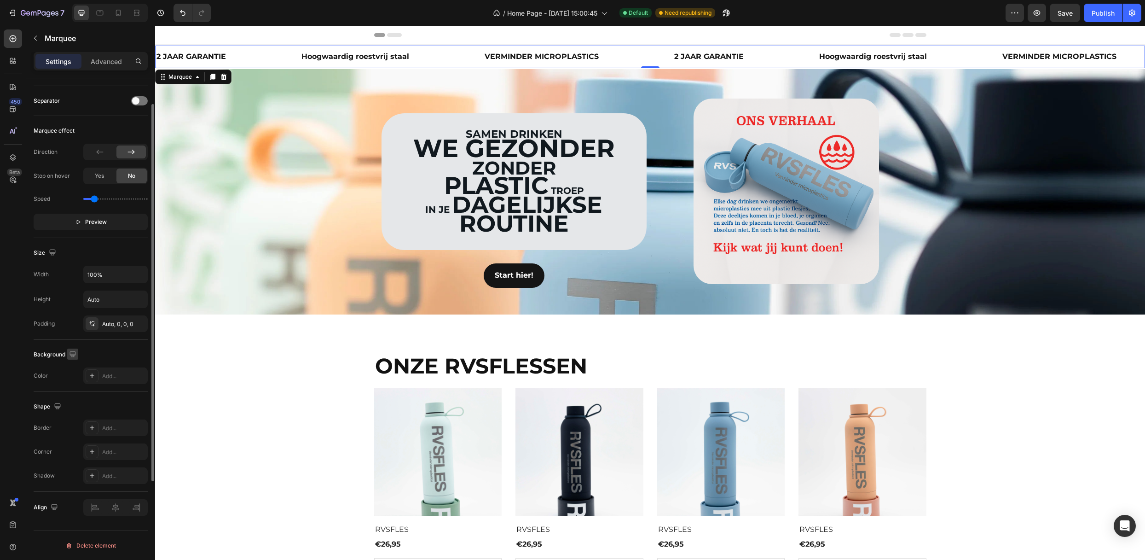
scroll to position [114, 0]
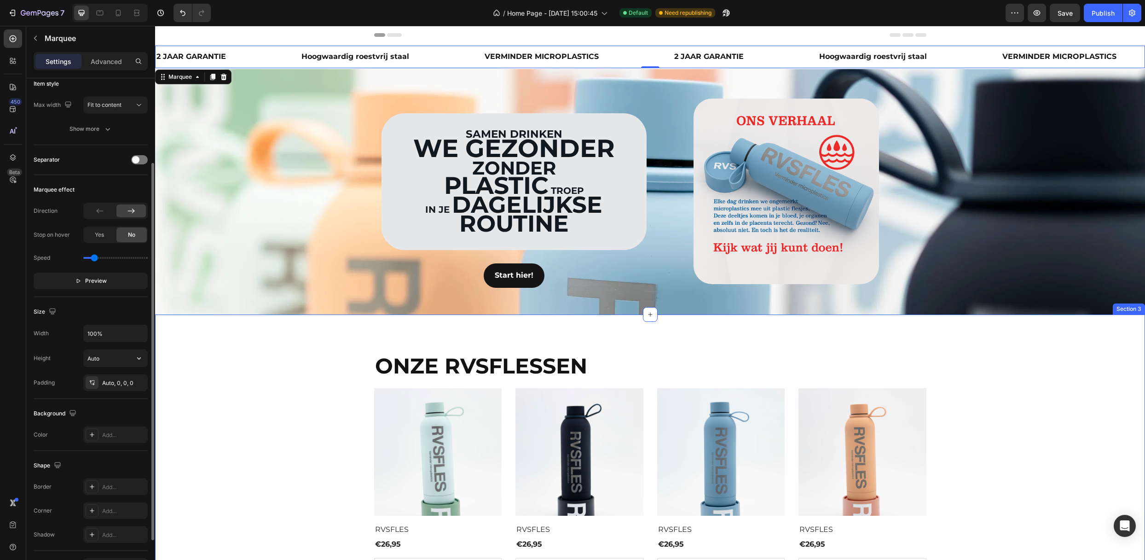
click at [181, 365] on div "ONZE RVSFLESSEN Heading (P) Images Row RVSFLES (P) Title €26,95 (P) Price (P) P…" at bounding box center [650, 475] width 976 height 248
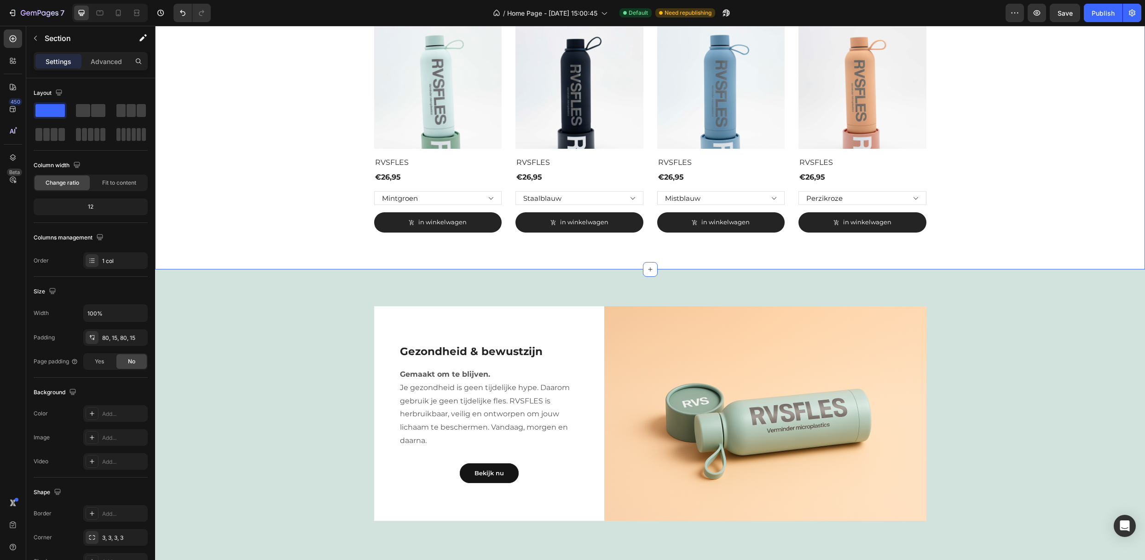
scroll to position [429, 0]
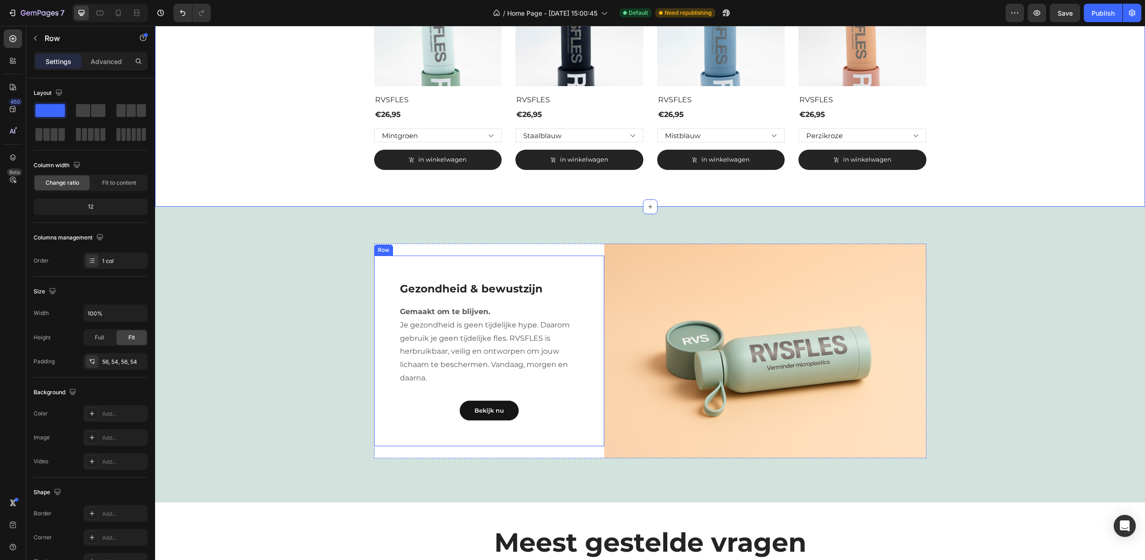
click at [410, 264] on div "Gezondheid & bewustzijn Heading Gemaakt om te blijven. Je gezondheid is geen ti…" at bounding box center [489, 350] width 230 height 191
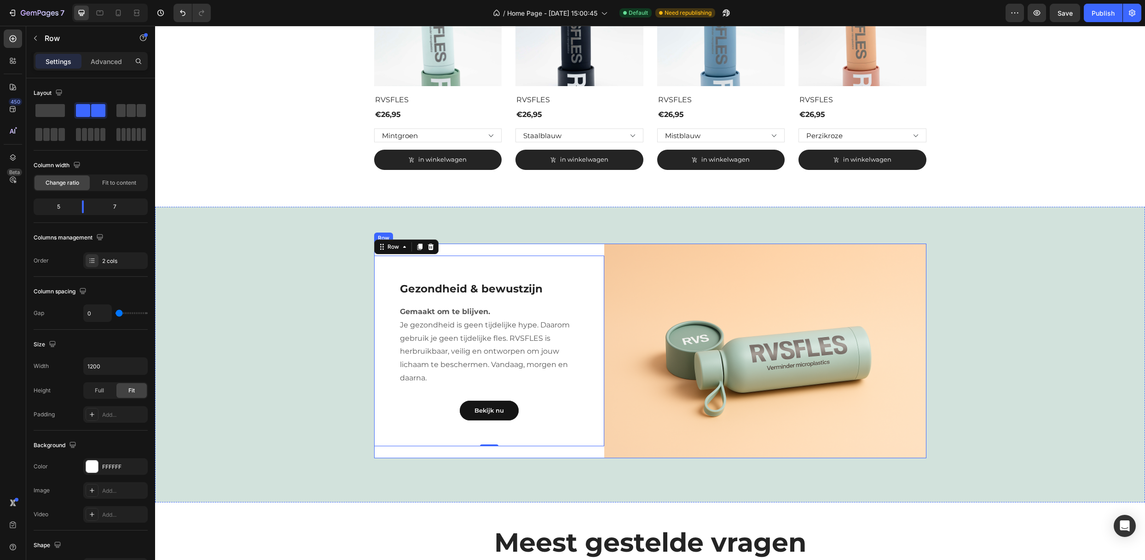
click at [476, 249] on div "Gezondheid & bewustzijn Heading Gemaakt om te blijven. Je gezondheid is geen ti…" at bounding box center [489, 350] width 230 height 215
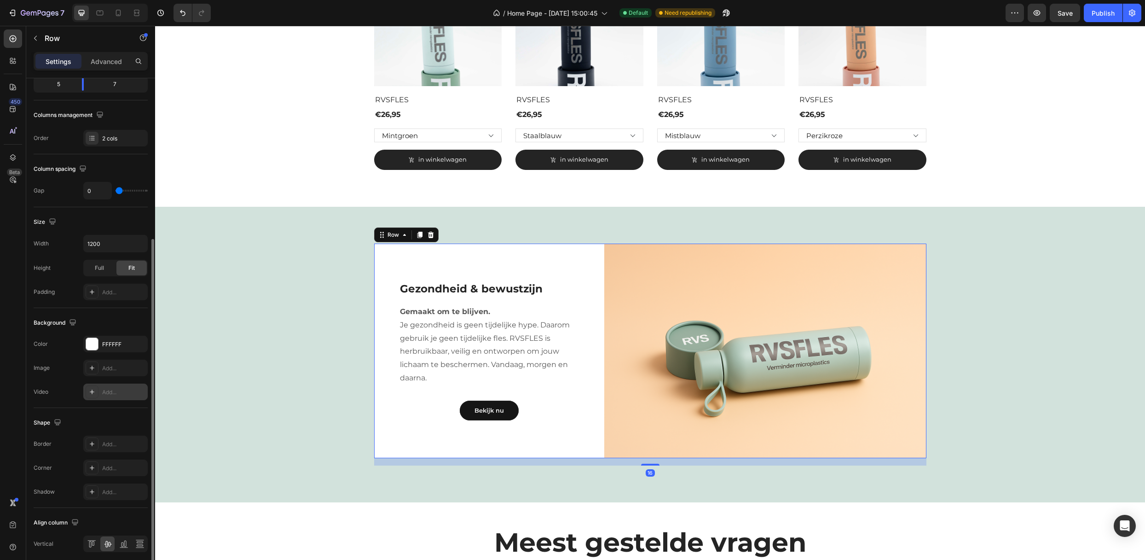
scroll to position [161, 0]
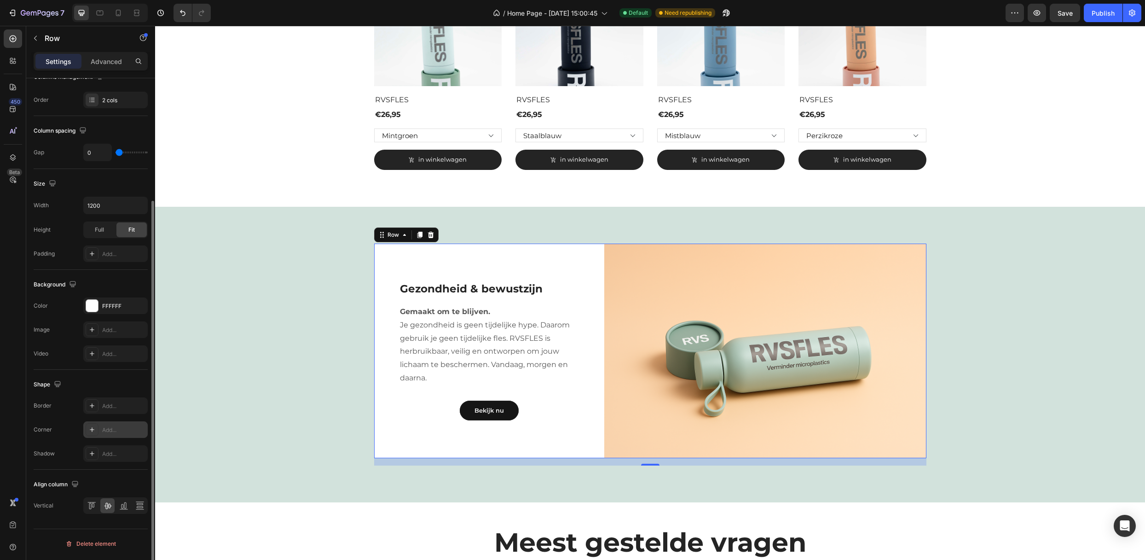
click at [110, 423] on div "Add..." at bounding box center [115, 429] width 64 height 17
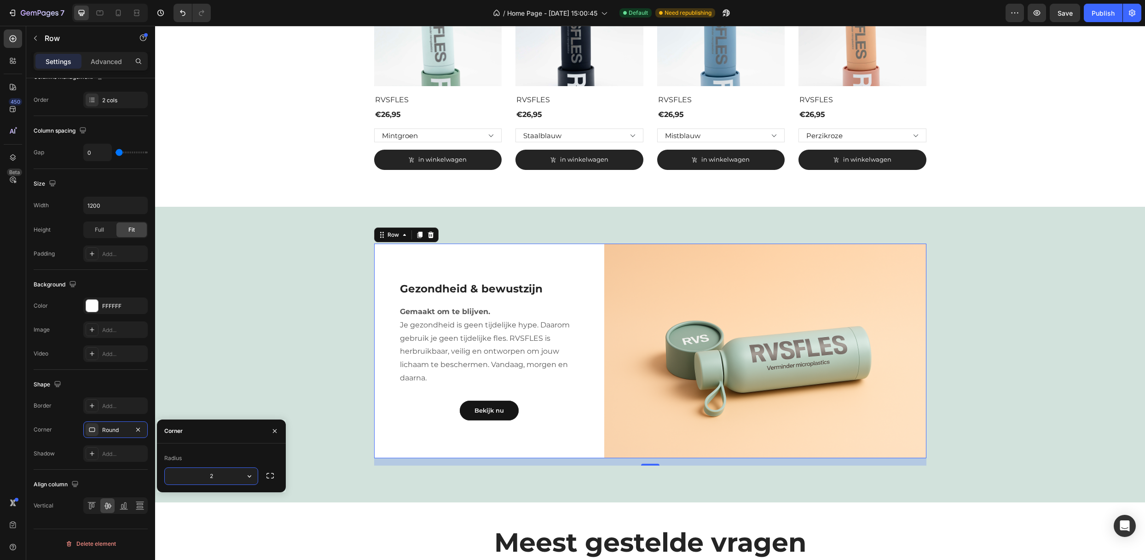
type input "25"
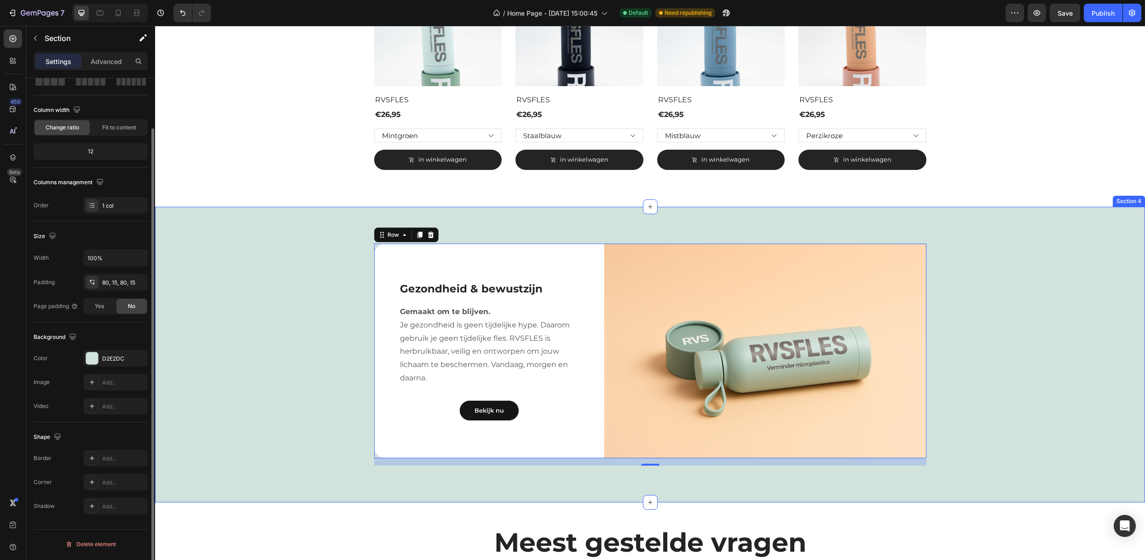
click at [949, 338] on div "Gezondheid & bewustzijn Heading Gemaakt om te blijven. Je gezondheid is geen ti…" at bounding box center [650, 354] width 976 height 222
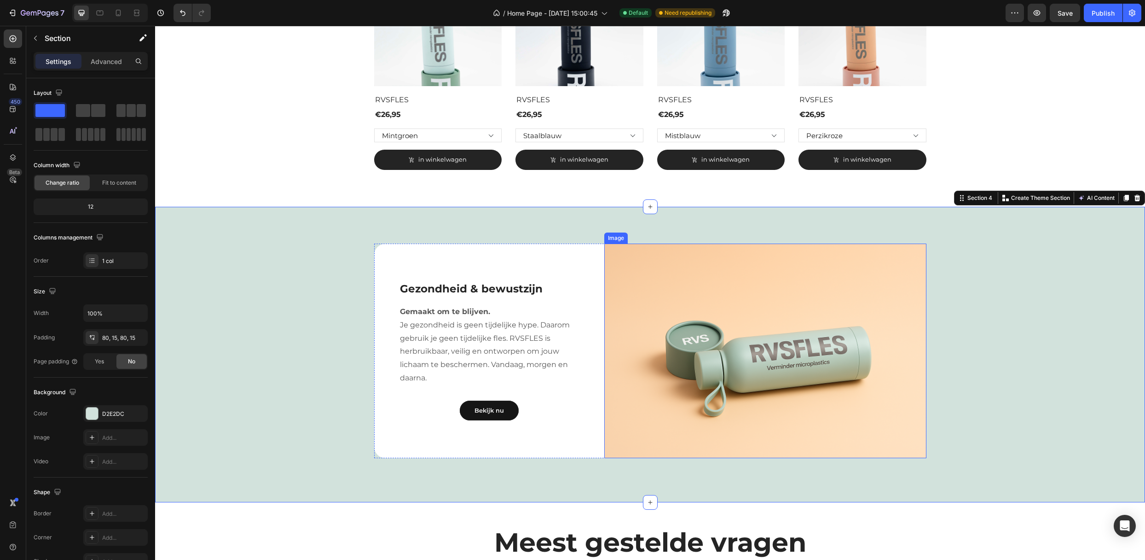
click at [899, 273] on img at bounding box center [765, 350] width 322 height 215
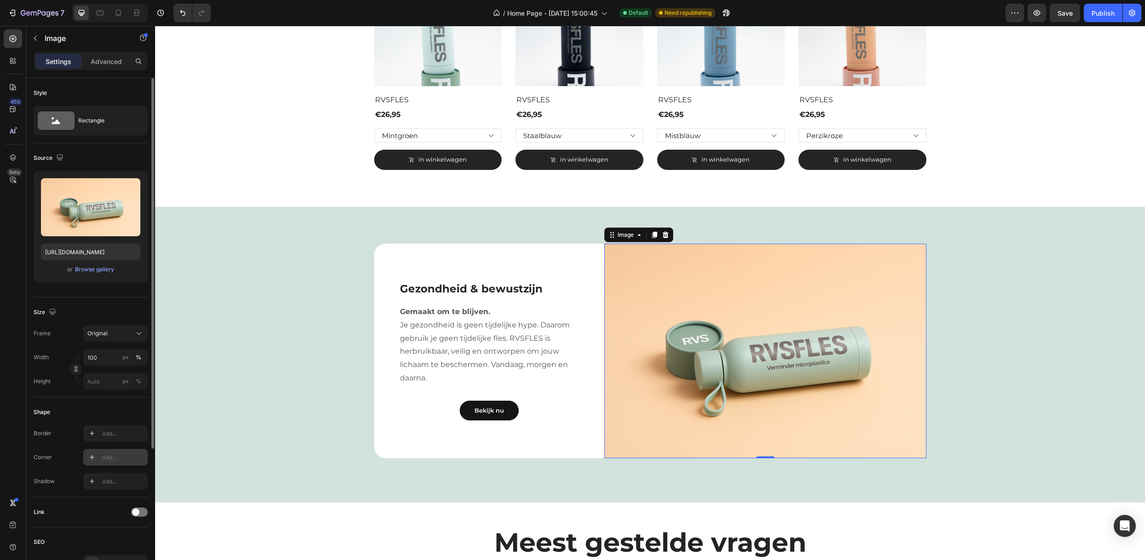
click at [107, 457] on div "Add..." at bounding box center [123, 457] width 43 height 8
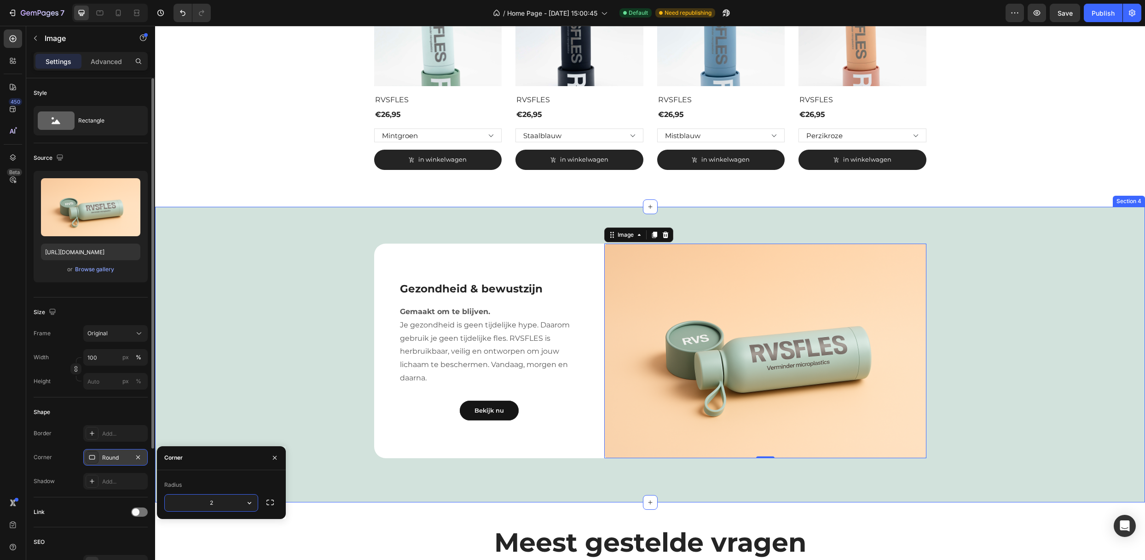
type input "25"
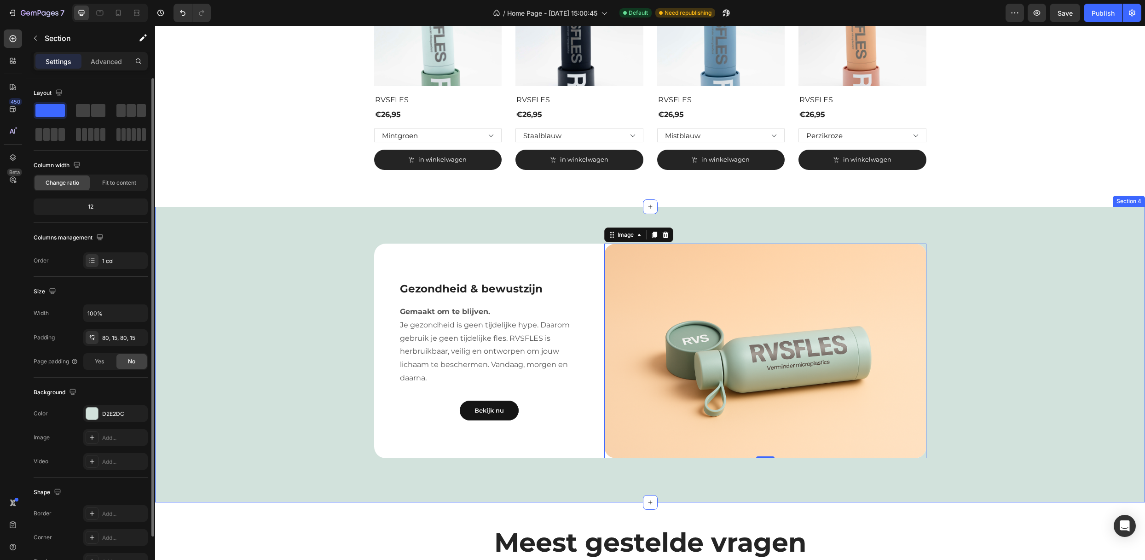
click at [189, 352] on div "Gezondheid & bewustzijn Heading Gemaakt om te blijven. Je gezondheid is geen ti…" at bounding box center [650, 354] width 976 height 222
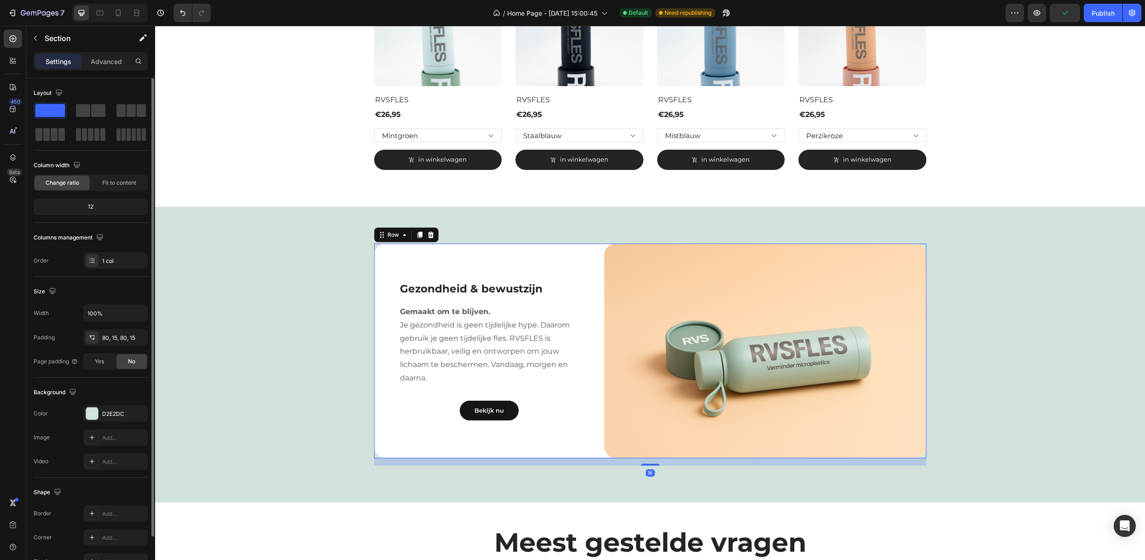
click at [578, 253] on div "Gezondheid & bewustzijn Heading Gemaakt om te blijven. Je gezondheid is geen ti…" at bounding box center [489, 350] width 230 height 215
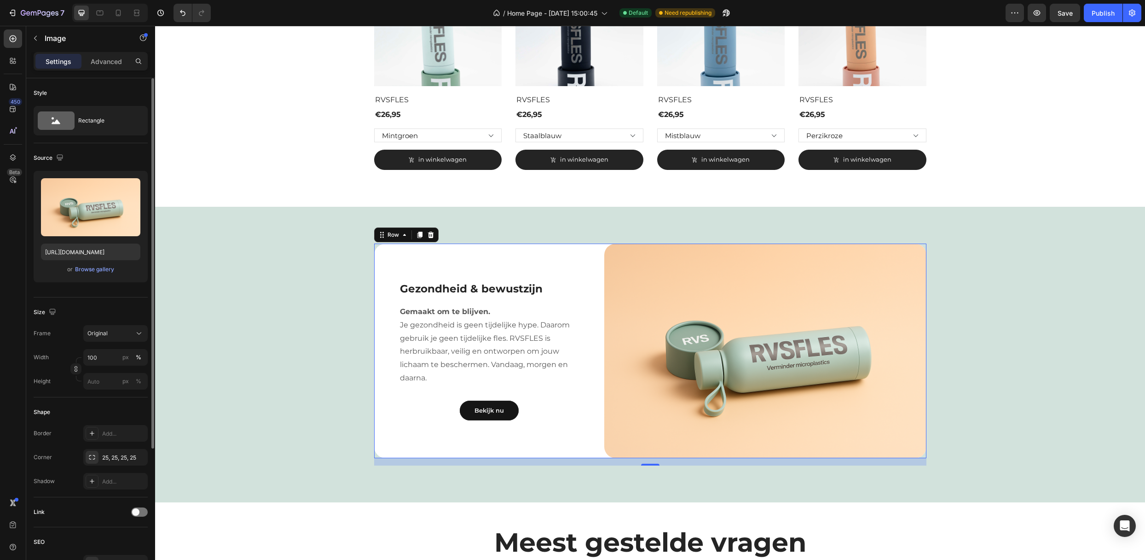
click at [604, 251] on div at bounding box center [765, 350] width 322 height 215
click at [593, 251] on div "Gezondheid & bewustzijn Heading Gemaakt om te blijven. Je gezondheid is geen ti…" at bounding box center [489, 350] width 230 height 215
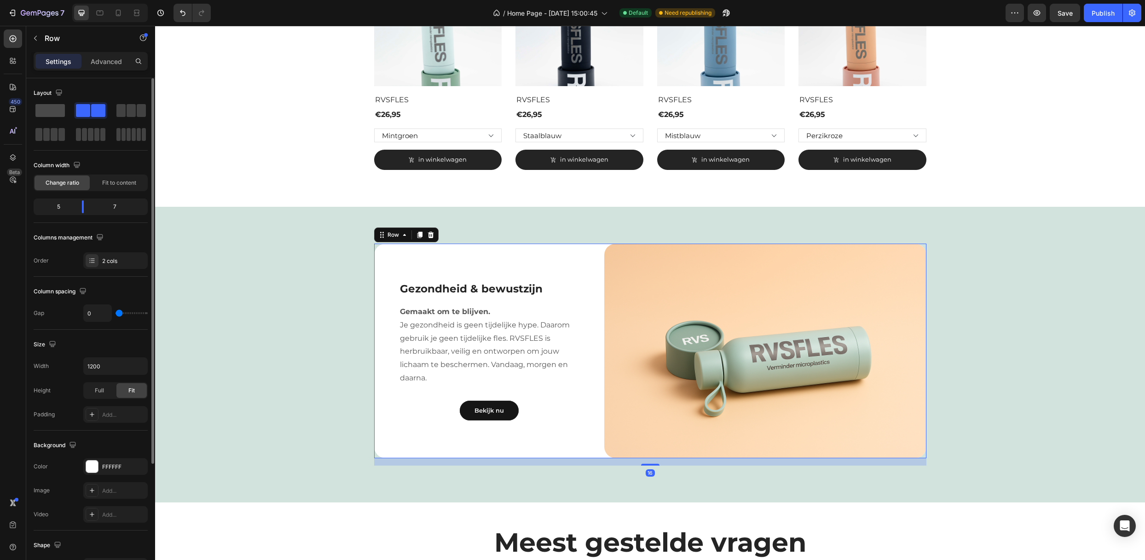
click at [59, 115] on span at bounding box center [49, 110] width 29 height 13
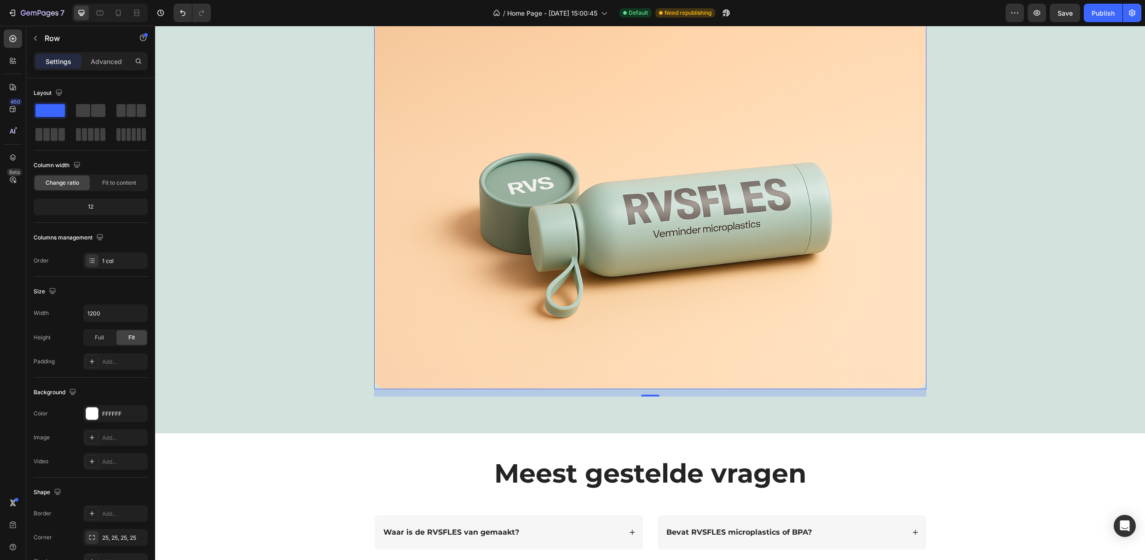
scroll to position [429, 0]
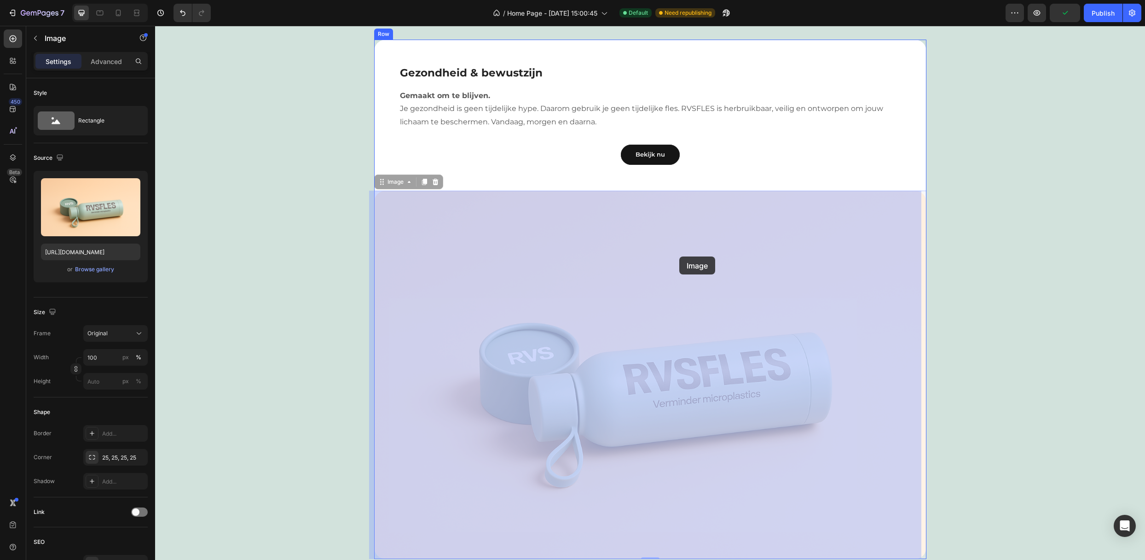
drag, startPoint x: 662, startPoint y: 271, endPoint x: 679, endPoint y: 256, distance: 23.2
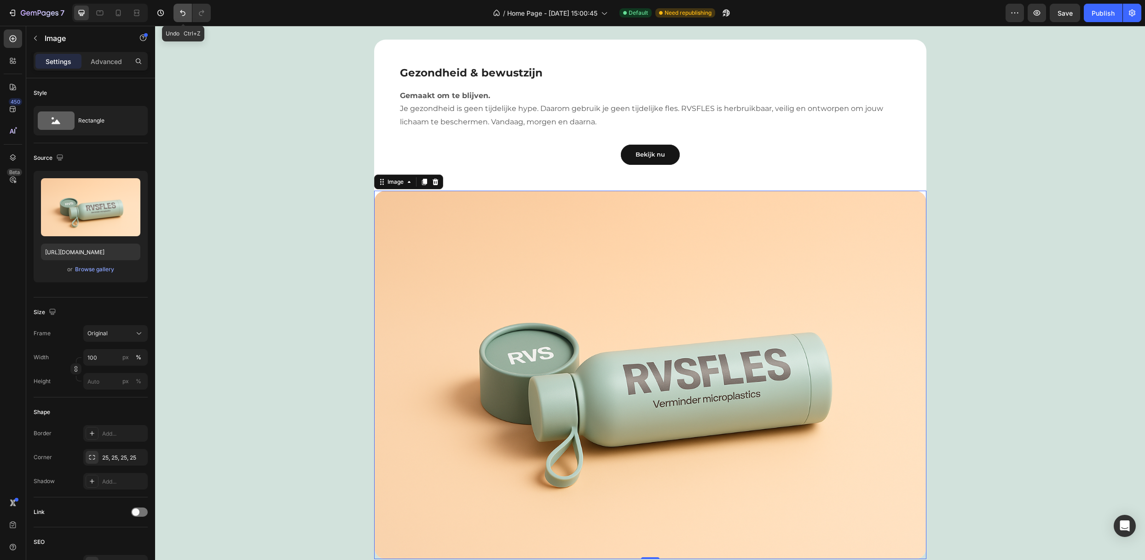
click at [181, 7] on button "Undo/Redo" at bounding box center [182, 13] width 18 height 18
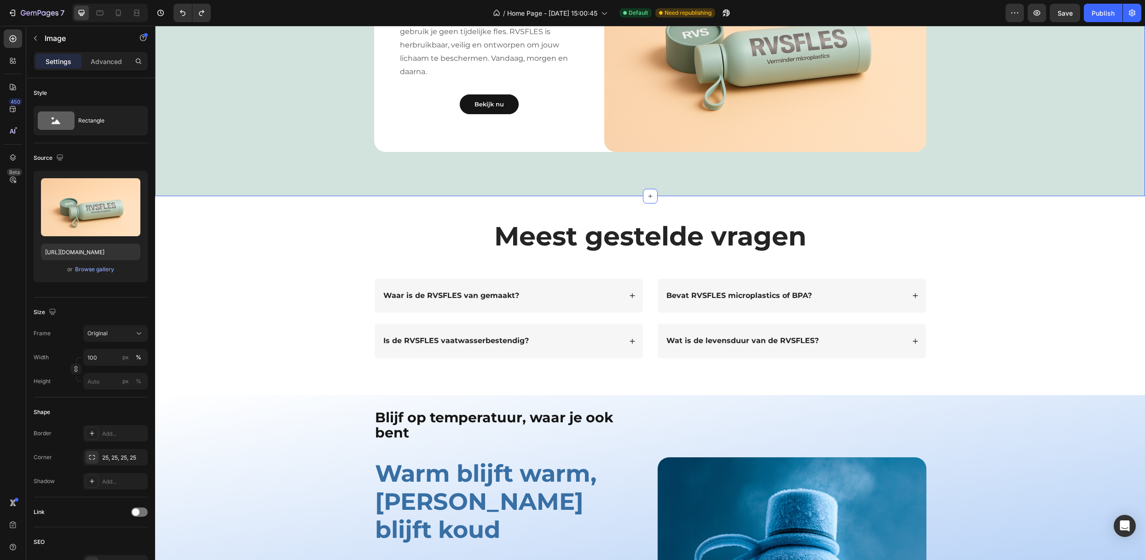
scroll to position [736, 0]
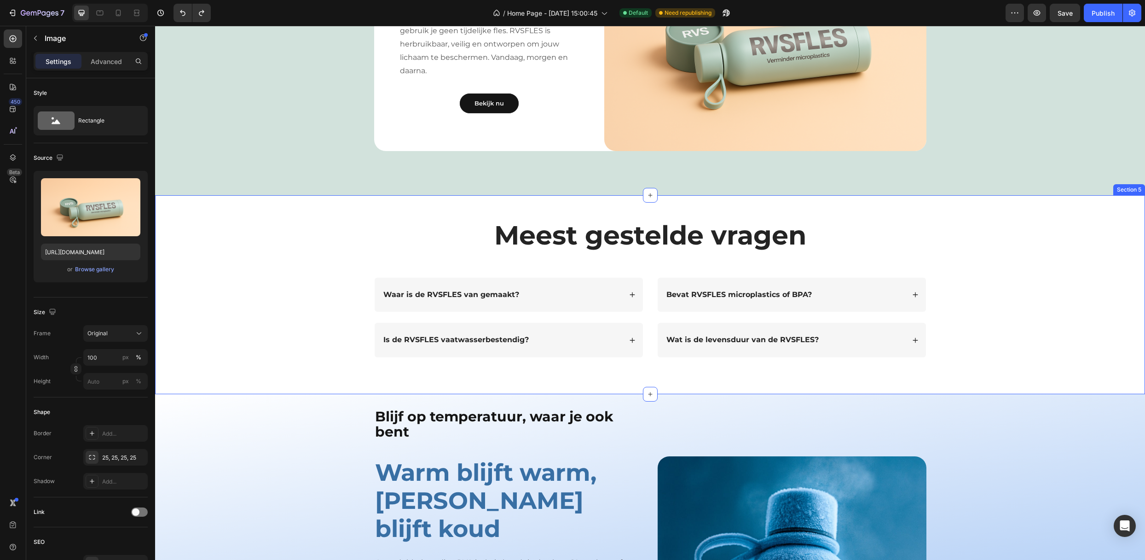
click at [341, 242] on div "Meest gestelde vragen Heading Text Block Row Waar is de RVSFLES van gemaakt? Is…" at bounding box center [649, 294] width 971 height 155
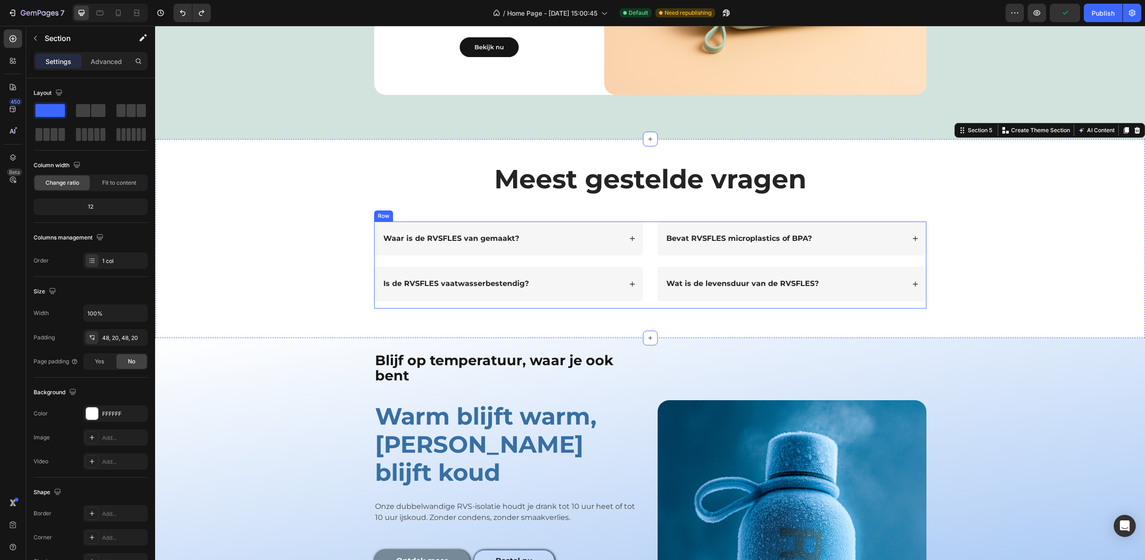
scroll to position [982, 0]
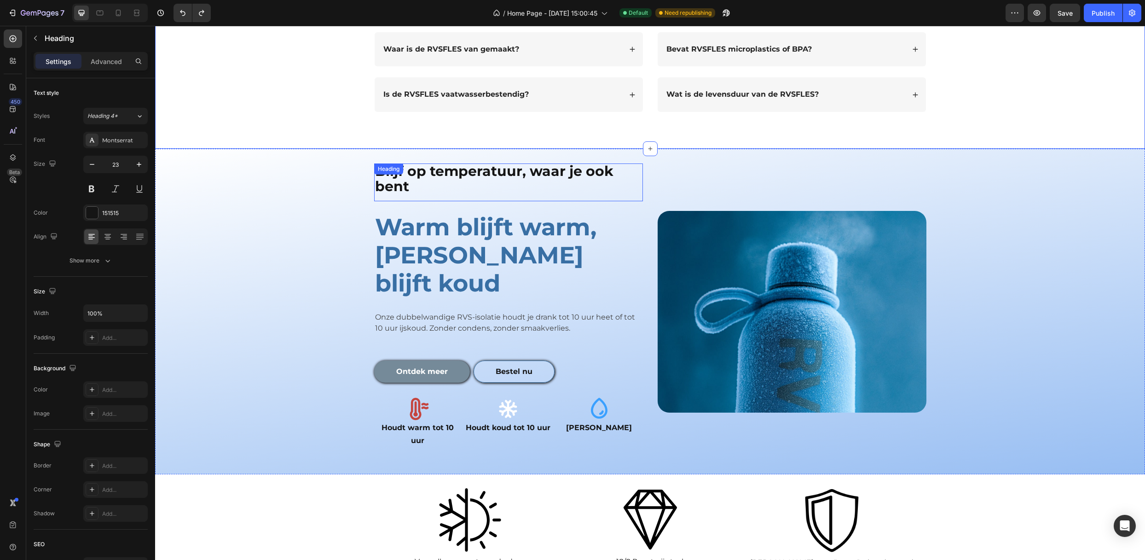
click at [402, 189] on strong "Blijf op temperatuur, waar je ook bent" at bounding box center [494, 178] width 238 height 32
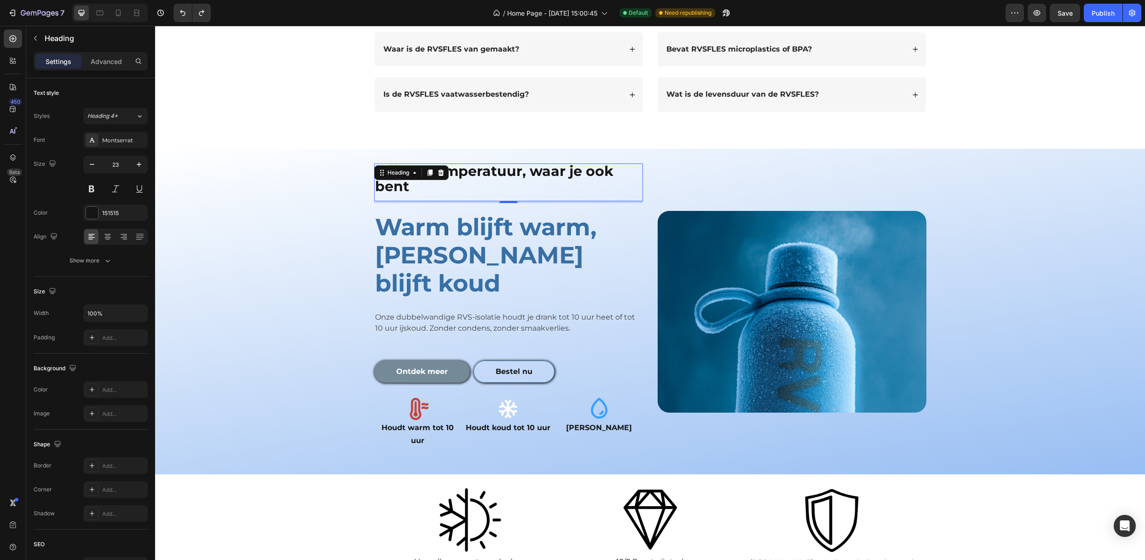
click at [433, 186] on h2 "Blijf op temperatuur, waar je ook bent" at bounding box center [508, 179] width 269 height 32
click at [433, 186] on p "Blijf op temperatuur, waar je ook bent" at bounding box center [508, 179] width 267 height 30
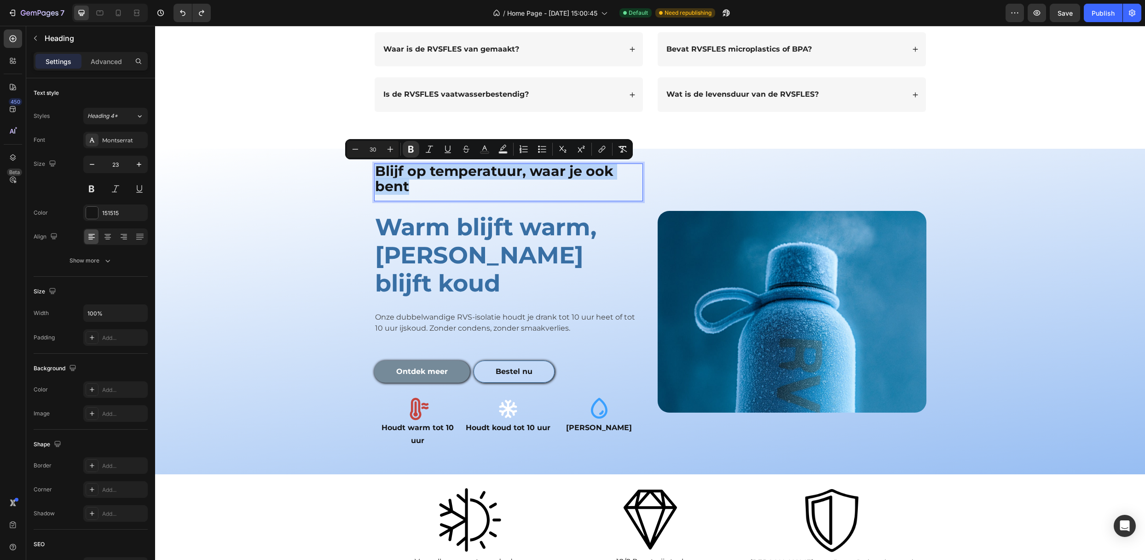
copy strong "Blijf op temperatuur, waar je ook bent"
click at [470, 181] on p "Blijf op temperatuur, waar je ook bent" at bounding box center [508, 179] width 267 height 30
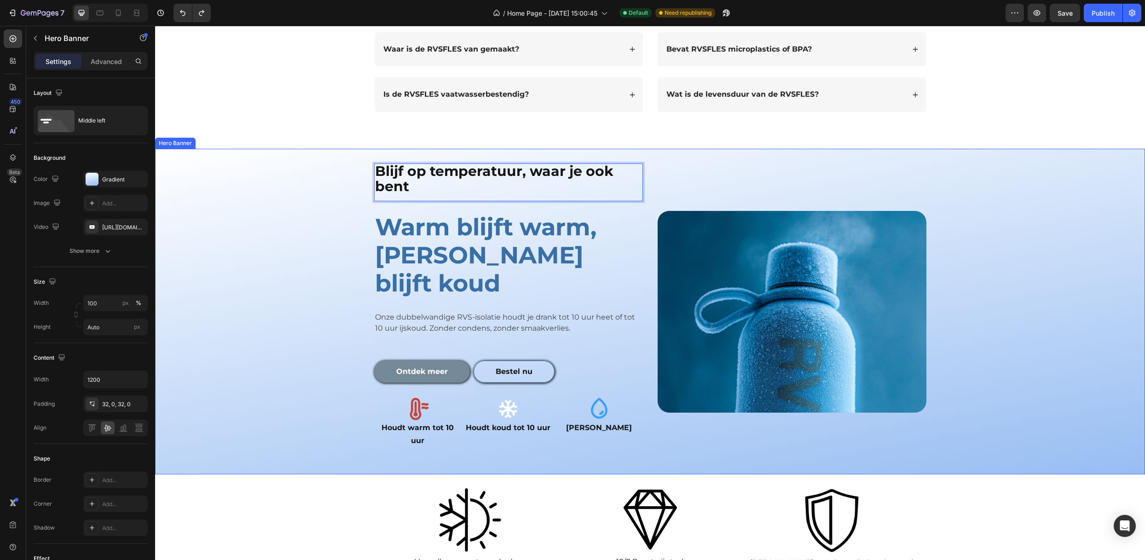
click at [719, 182] on div "Image" at bounding box center [792, 311] width 269 height 296
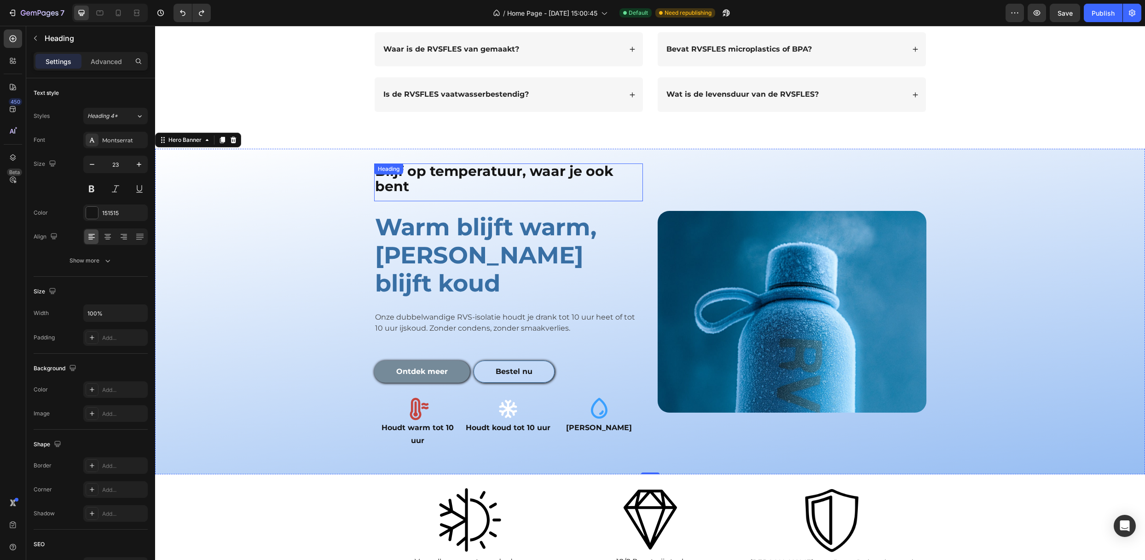
click at [618, 181] on p "⁠⁠⁠⁠⁠⁠⁠ Blijf op temperatuur, waar je ook bent" at bounding box center [508, 179] width 267 height 30
click at [439, 171] on icon at bounding box center [441, 172] width 6 height 6
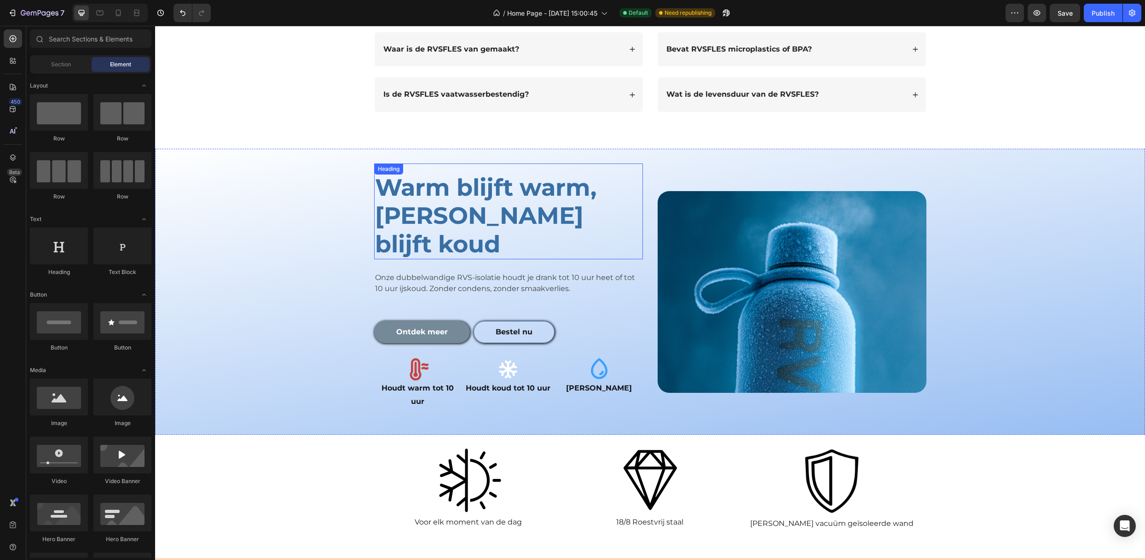
click at [443, 182] on h2 "Warm blijft warm, [PERSON_NAME] blijft koud" at bounding box center [508, 216] width 269 height 87
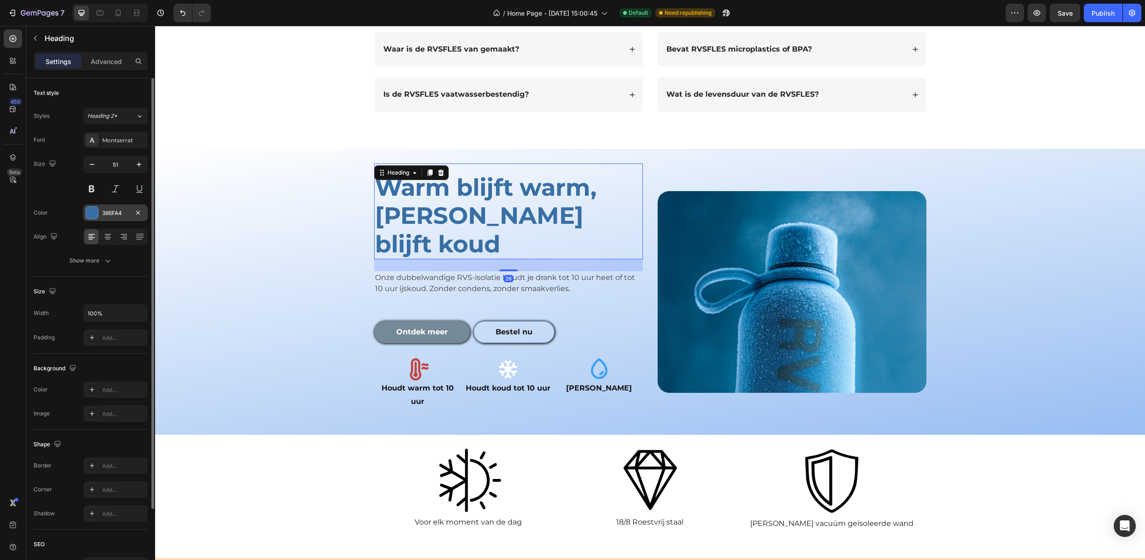
click at [126, 217] on div "386FA4" at bounding box center [115, 213] width 27 height 8
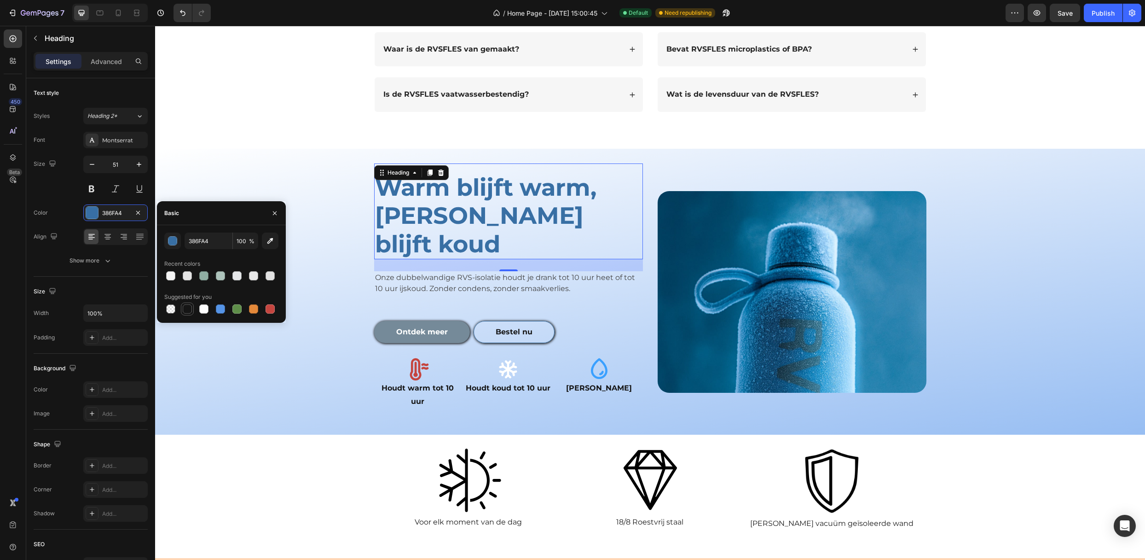
click at [187, 313] on div at bounding box center [187, 308] width 9 height 9
type input "151515"
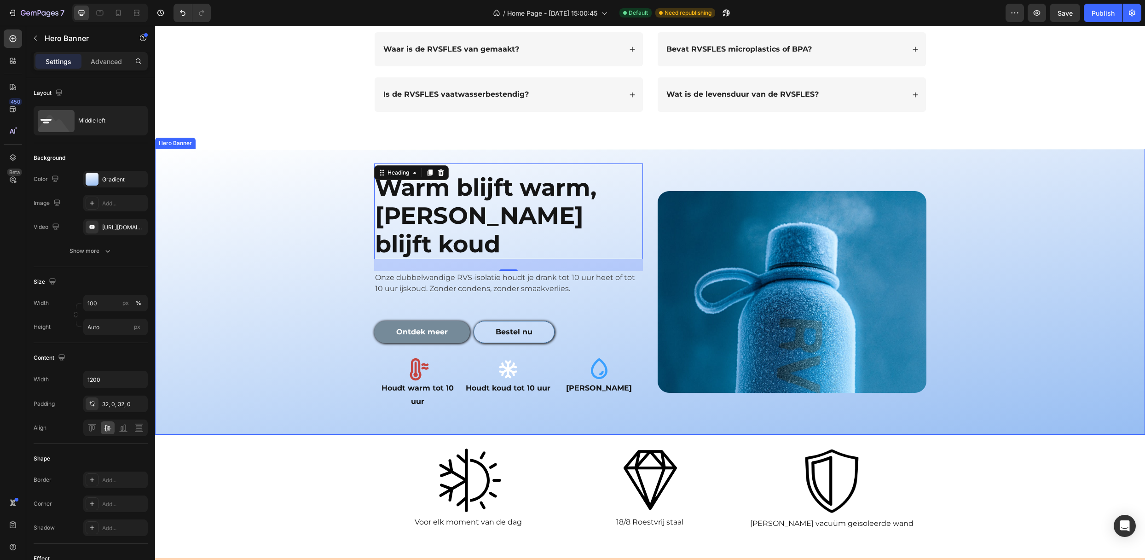
click at [313, 199] on div "Overlay" at bounding box center [650, 292] width 990 height 286
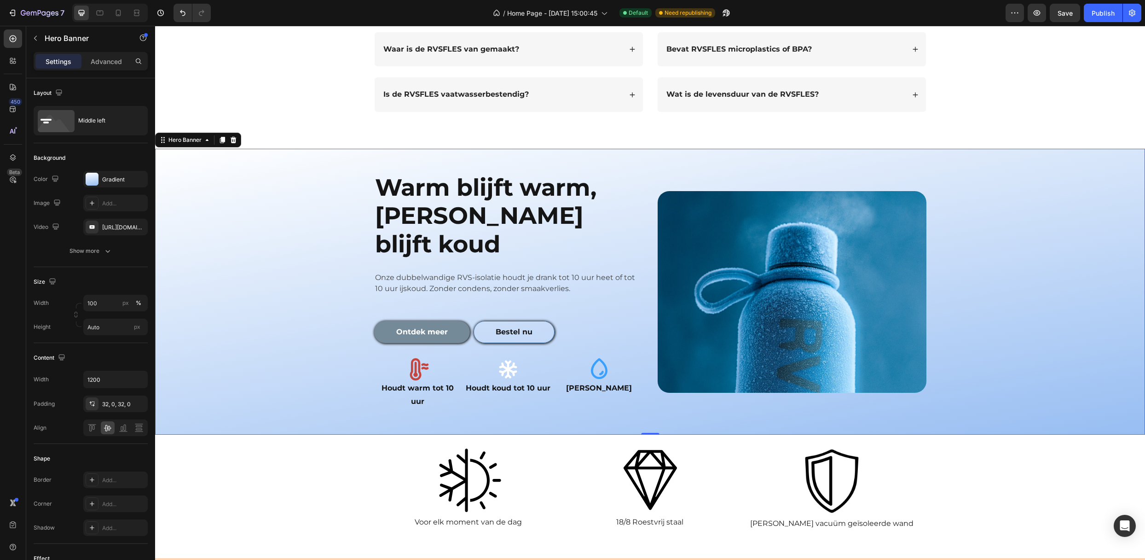
scroll to position [920, 0]
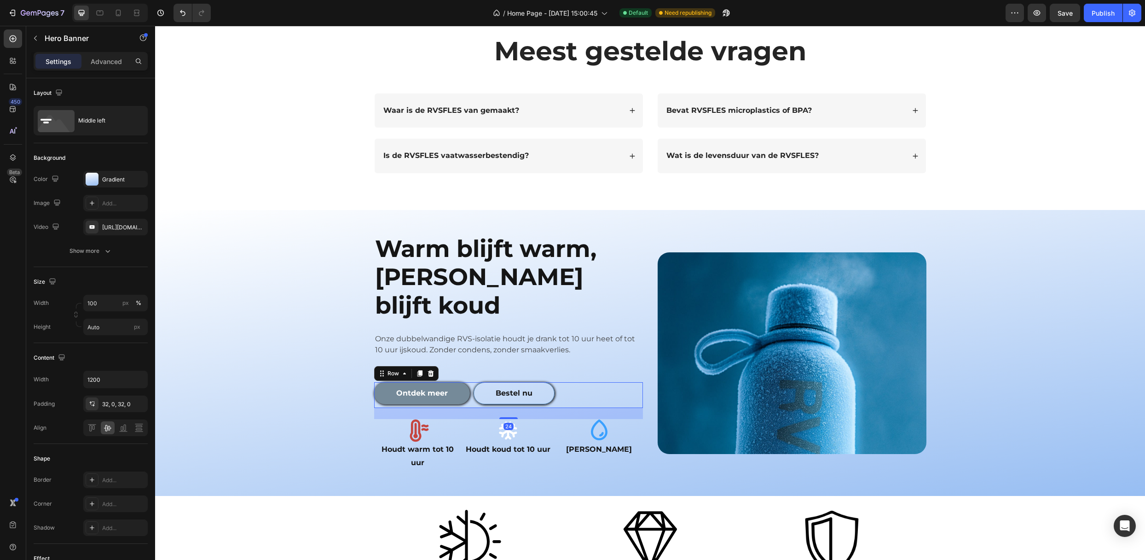
click at [568, 382] on div "Ontdek meer Button Bestel nu Button Row 24" at bounding box center [508, 395] width 269 height 26
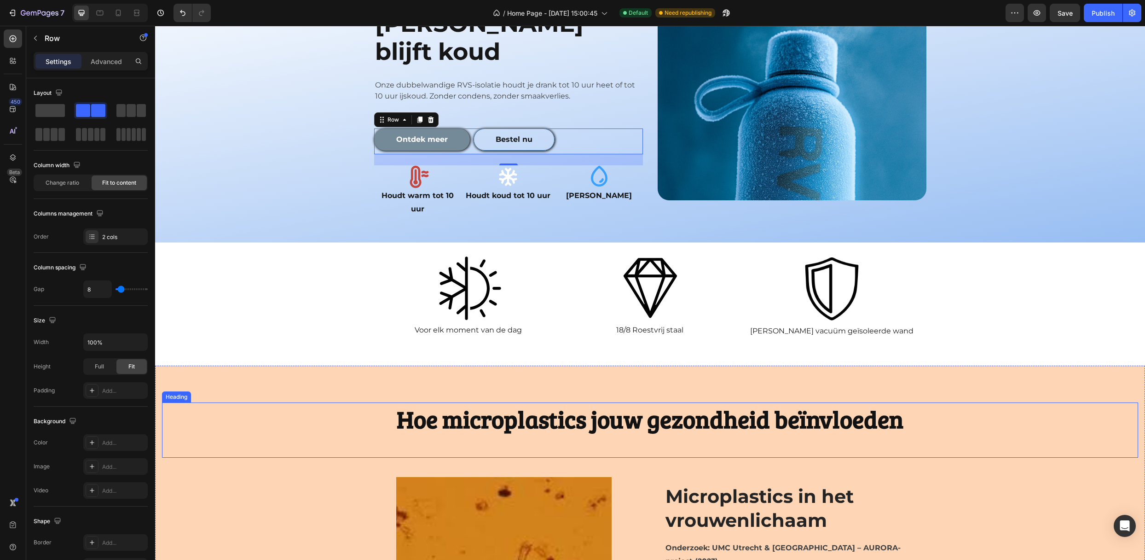
scroll to position [1411, 0]
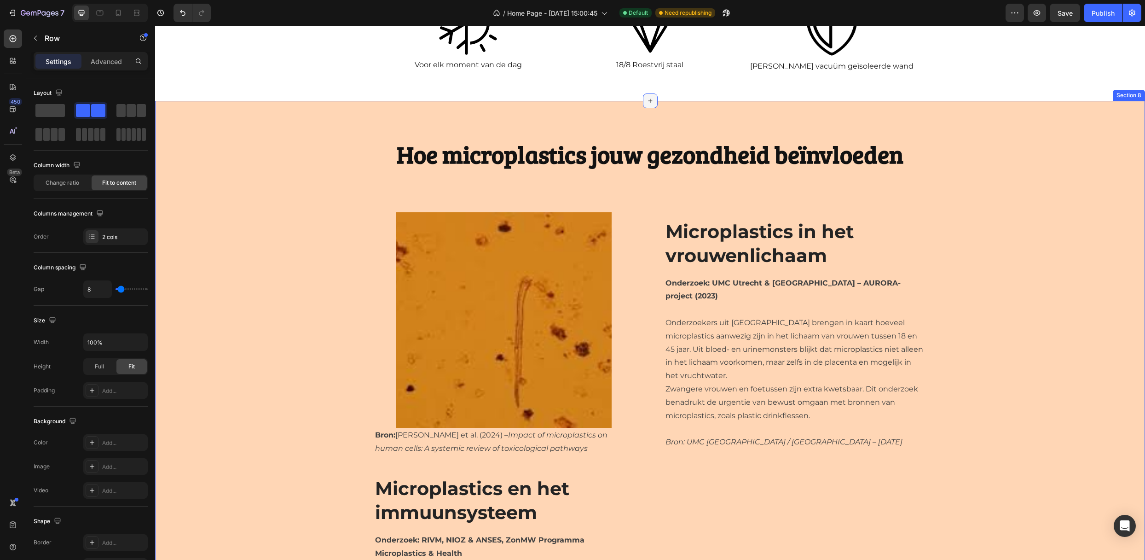
click at [647, 102] on icon at bounding box center [650, 100] width 7 height 7
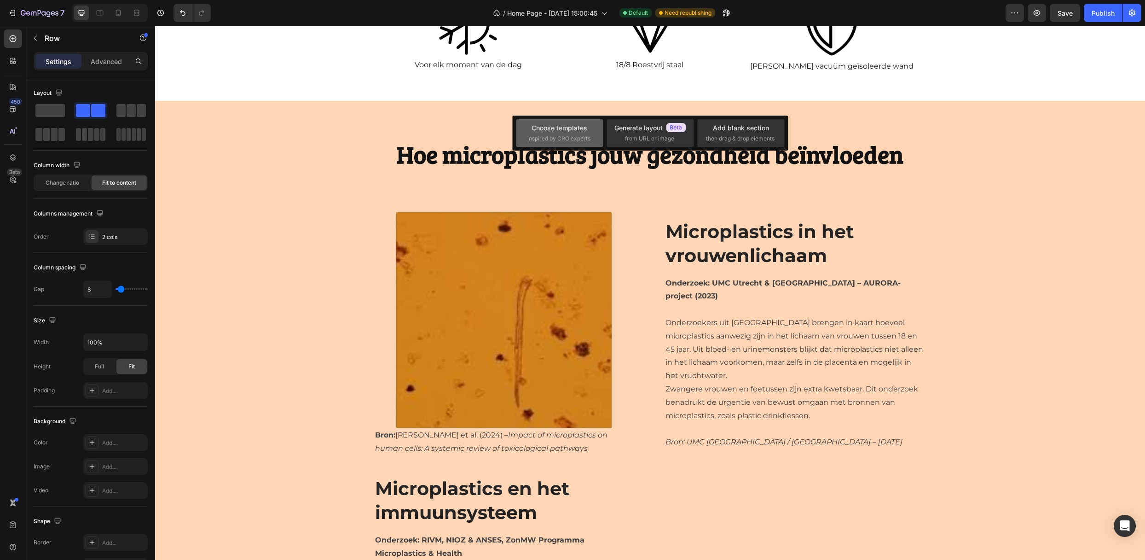
click at [581, 140] on span "inspired by CRO experts" at bounding box center [558, 138] width 63 height 8
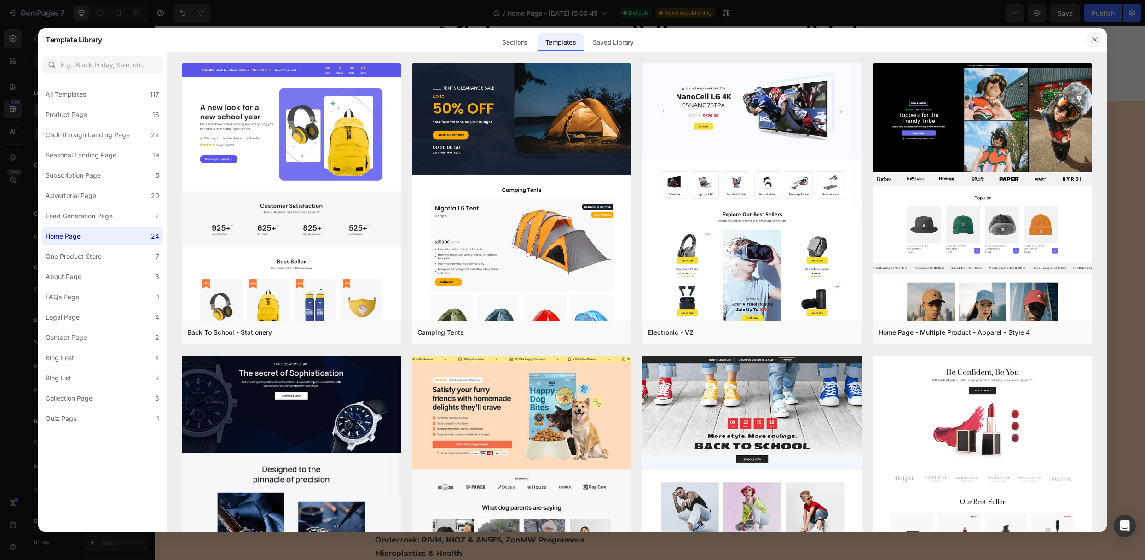
click at [1088, 41] on button "button" at bounding box center [1094, 39] width 15 height 15
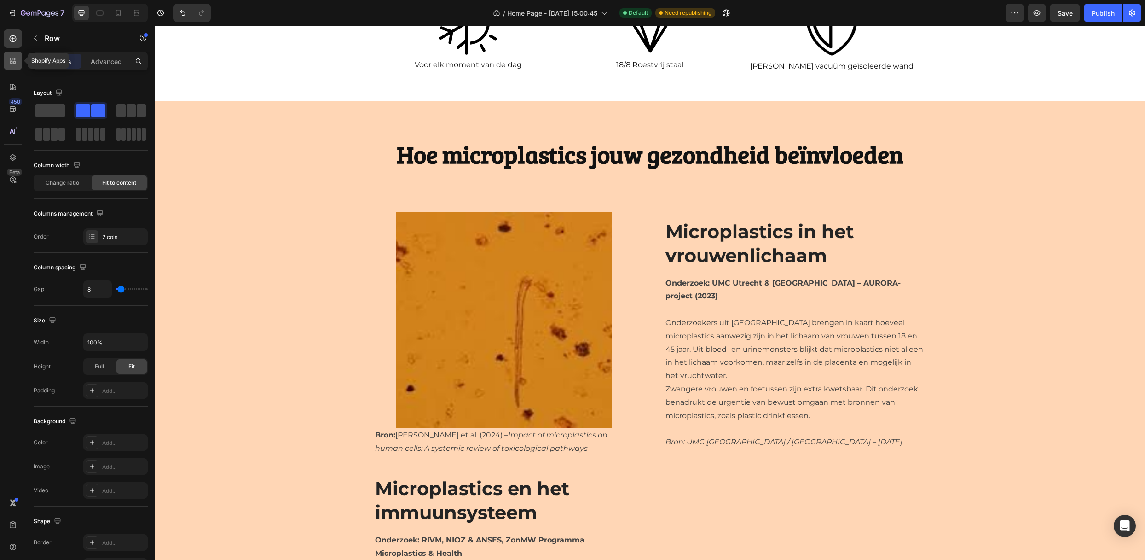
click at [13, 59] on icon at bounding box center [12, 60] width 9 height 9
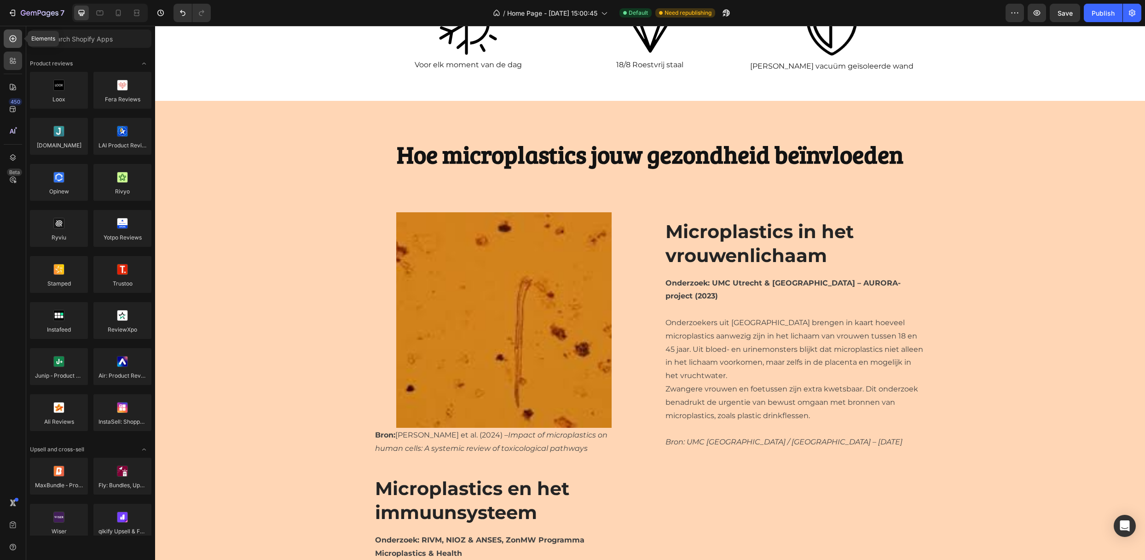
click at [17, 45] on div at bounding box center [13, 38] width 18 height 18
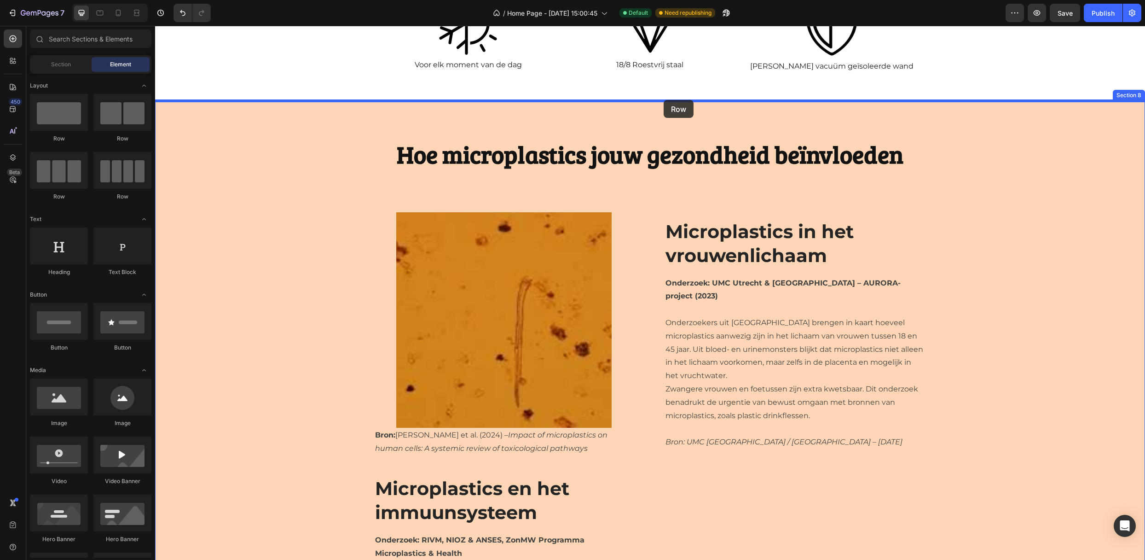
drag, startPoint x: 276, startPoint y: 153, endPoint x: 664, endPoint y: 100, distance: 391.5
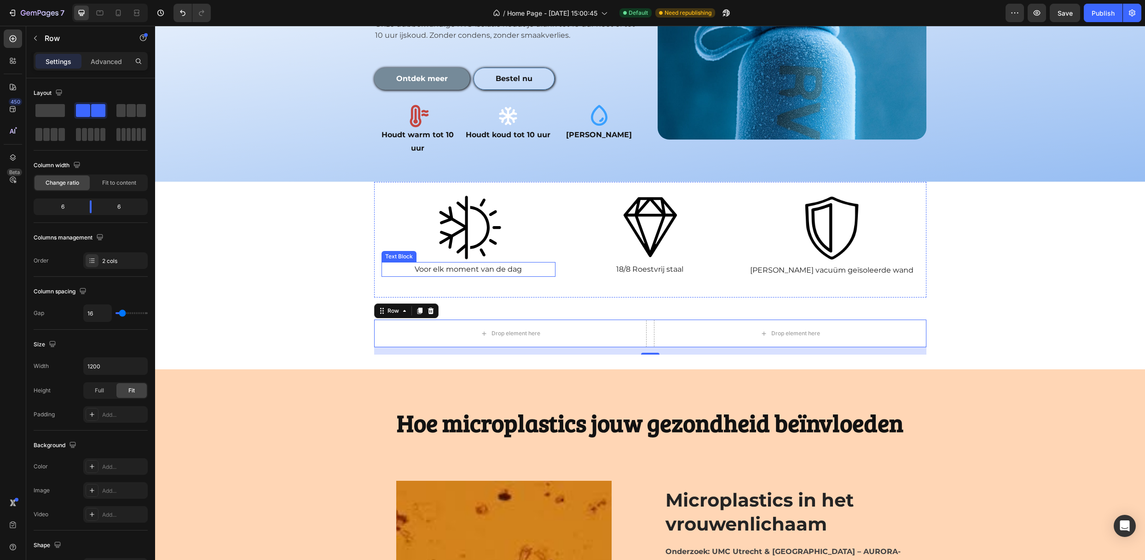
scroll to position [1227, 0]
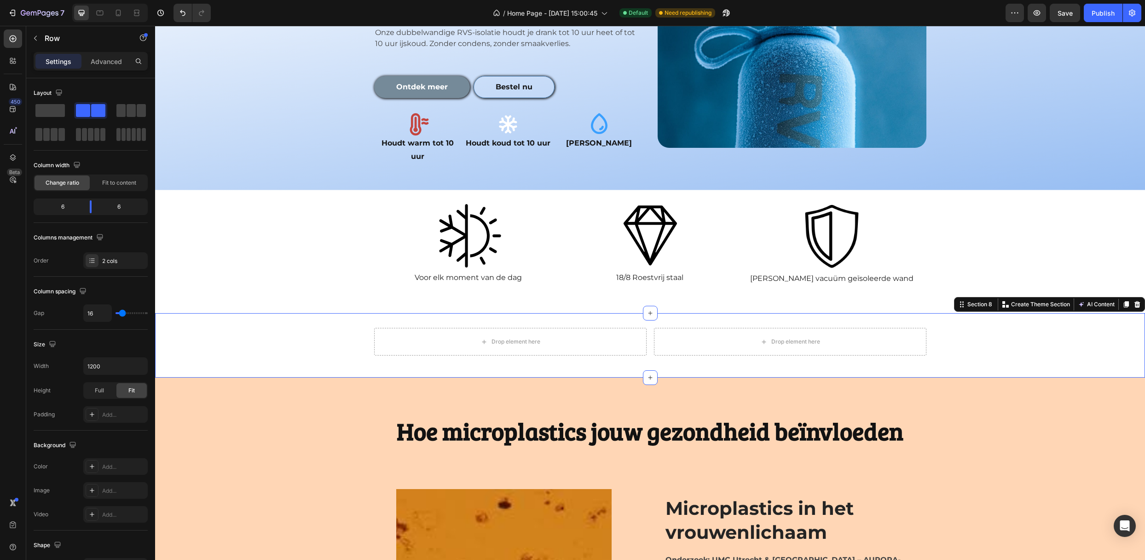
click at [347, 313] on div "Drop element here Drop element here Row Section 8 You can create reusable secti…" at bounding box center [650, 345] width 990 height 64
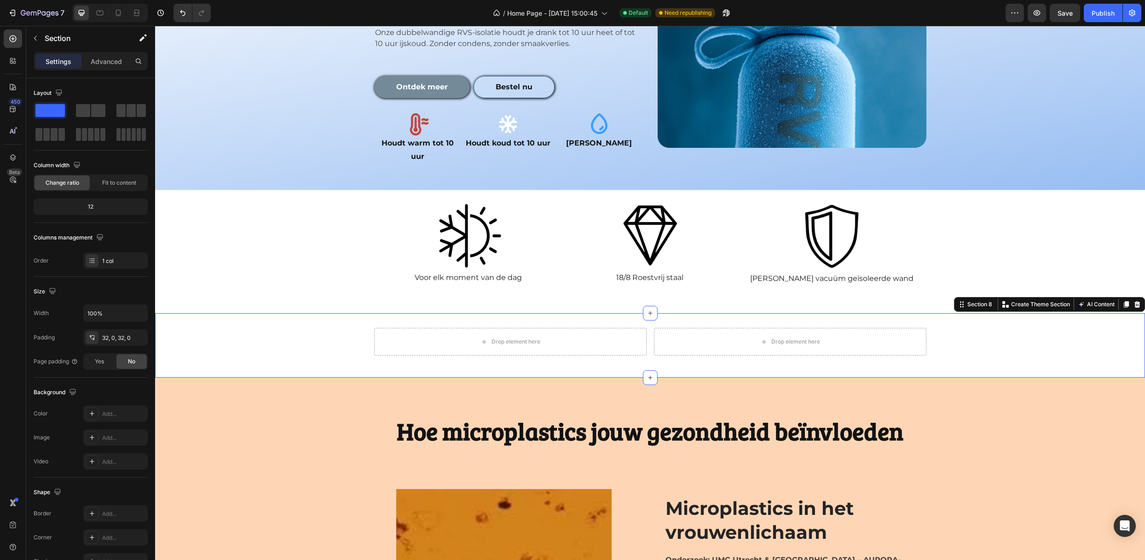
click at [965, 328] on div "Drop element here Drop element here Row" at bounding box center [650, 345] width 990 height 35
click at [37, 34] on button "button" at bounding box center [35, 38] width 15 height 15
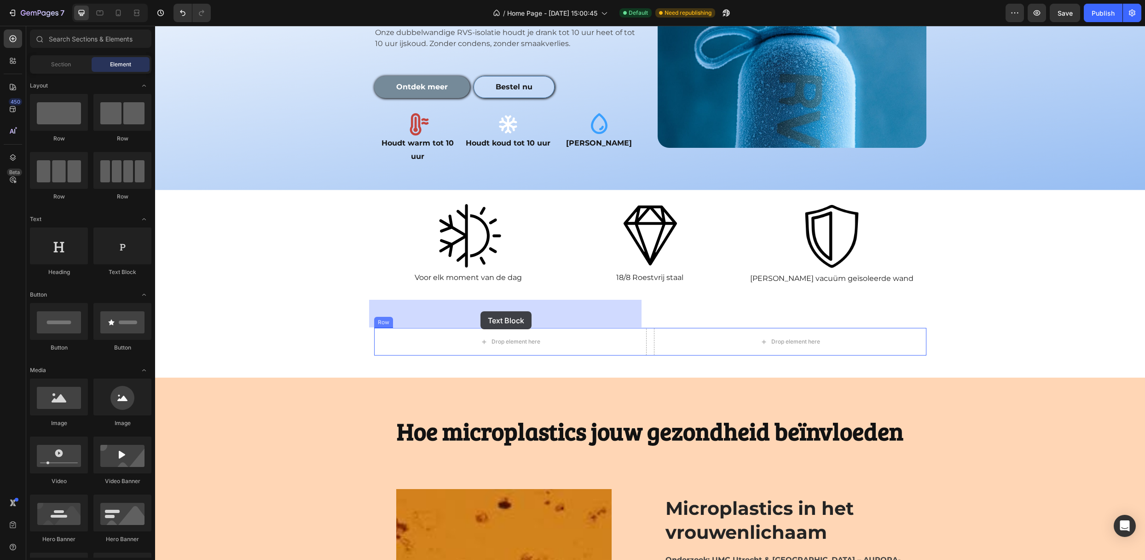
drag, startPoint x: 276, startPoint y: 278, endPoint x: 480, endPoint y: 311, distance: 207.4
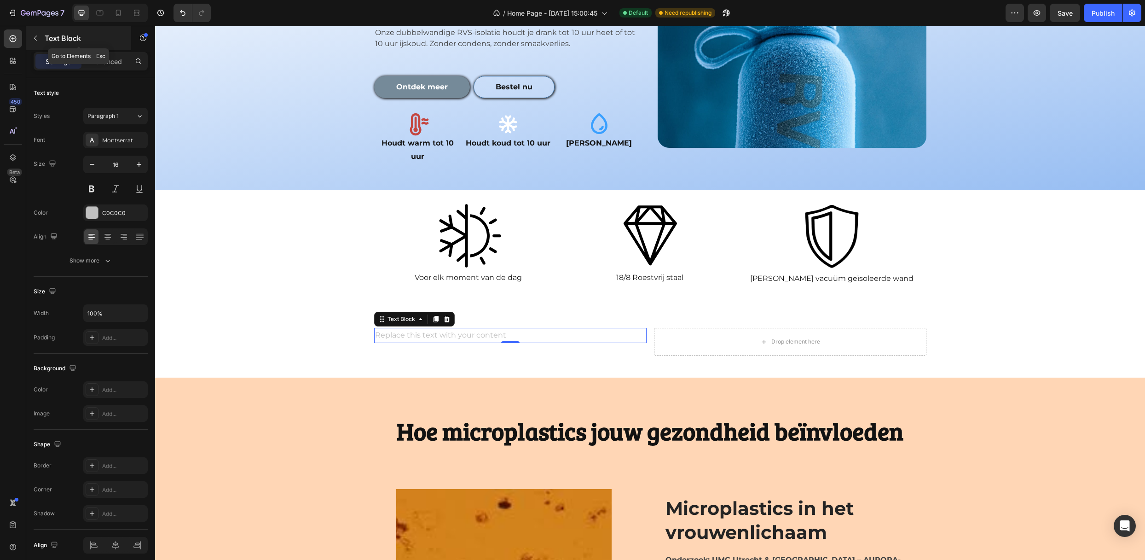
click at [37, 35] on icon "button" at bounding box center [35, 38] width 7 height 7
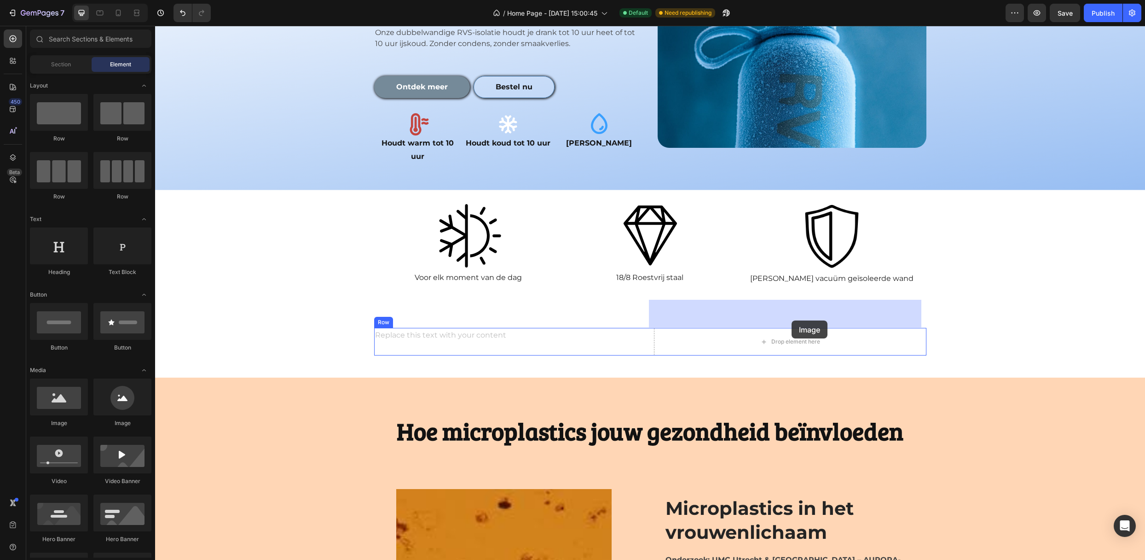
drag, startPoint x: 225, startPoint y: 431, endPoint x: 791, endPoint y: 320, distance: 577.2
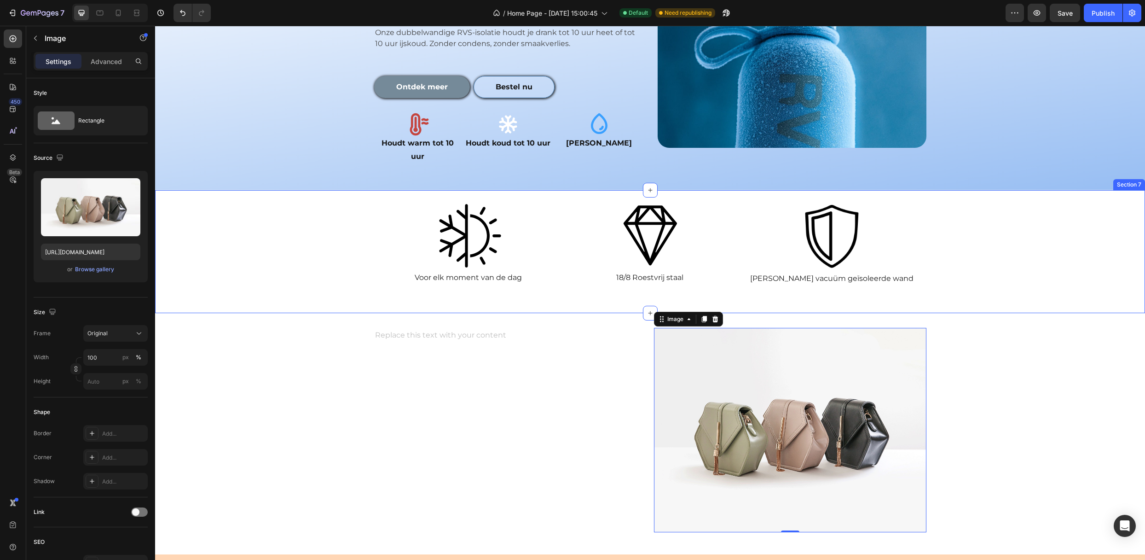
click at [231, 242] on div "Image Voor elk moment van de dag Text Block Image 18/8 Roestvrij staal Text Blo…" at bounding box center [650, 251] width 990 height 123
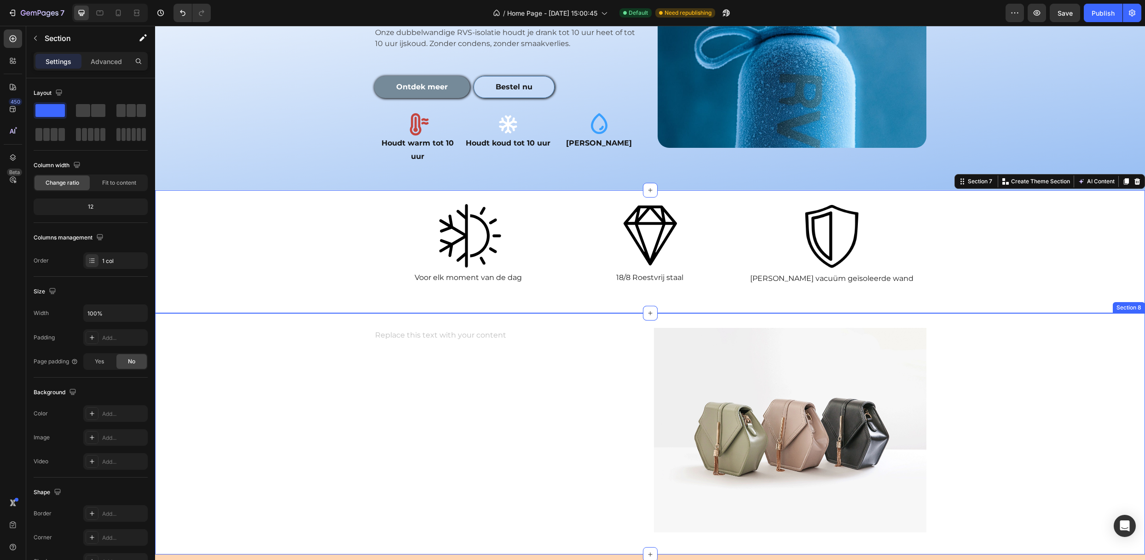
click at [1021, 328] on div "Replace this text with your content Text Block Image Row" at bounding box center [650, 434] width 990 height 212
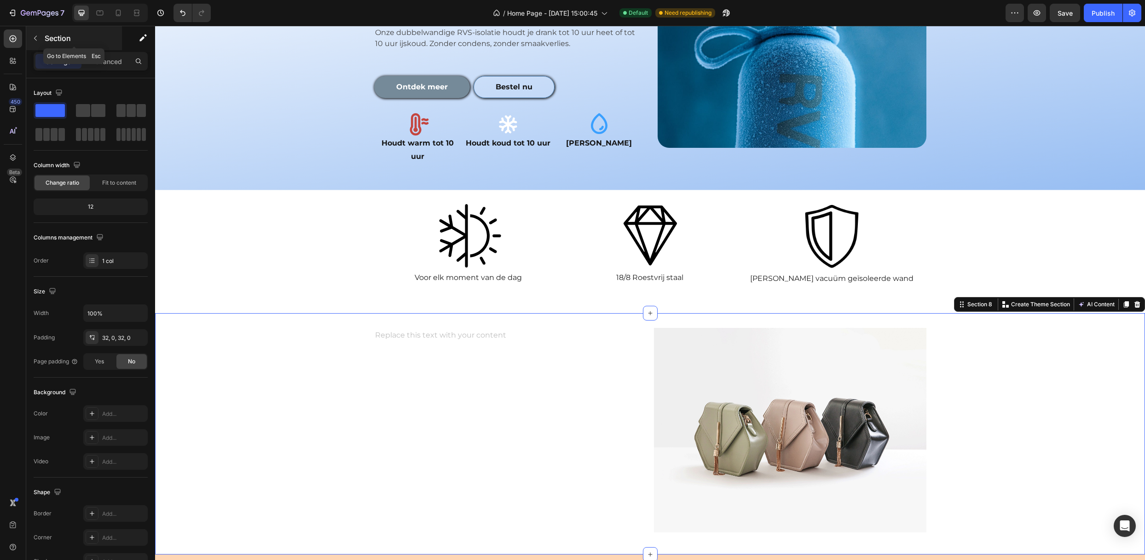
click at [38, 41] on icon "button" at bounding box center [35, 38] width 7 height 7
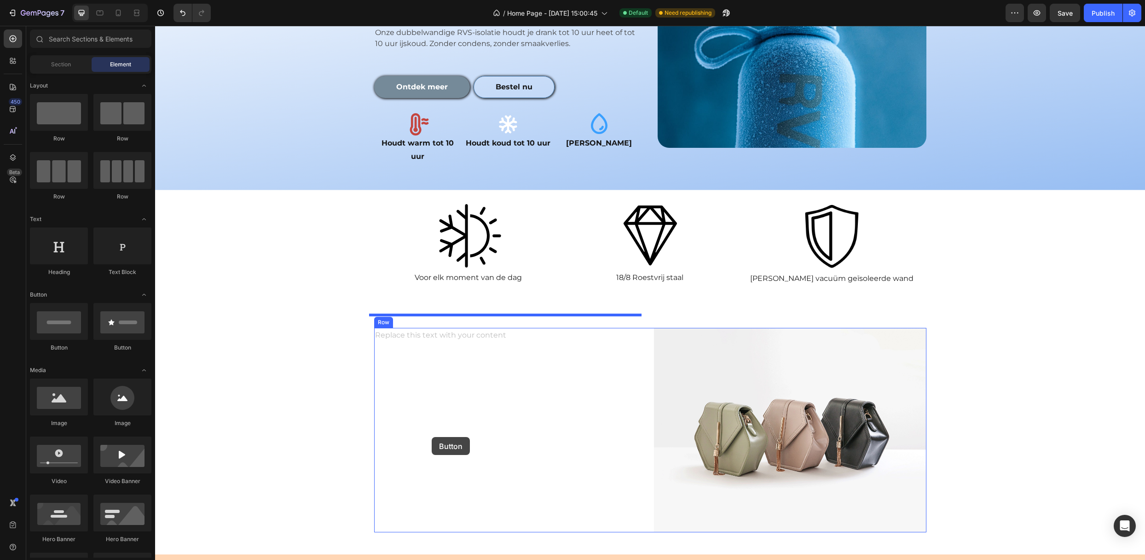
drag, startPoint x: 226, startPoint y: 355, endPoint x: 432, endPoint y: 437, distance: 221.2
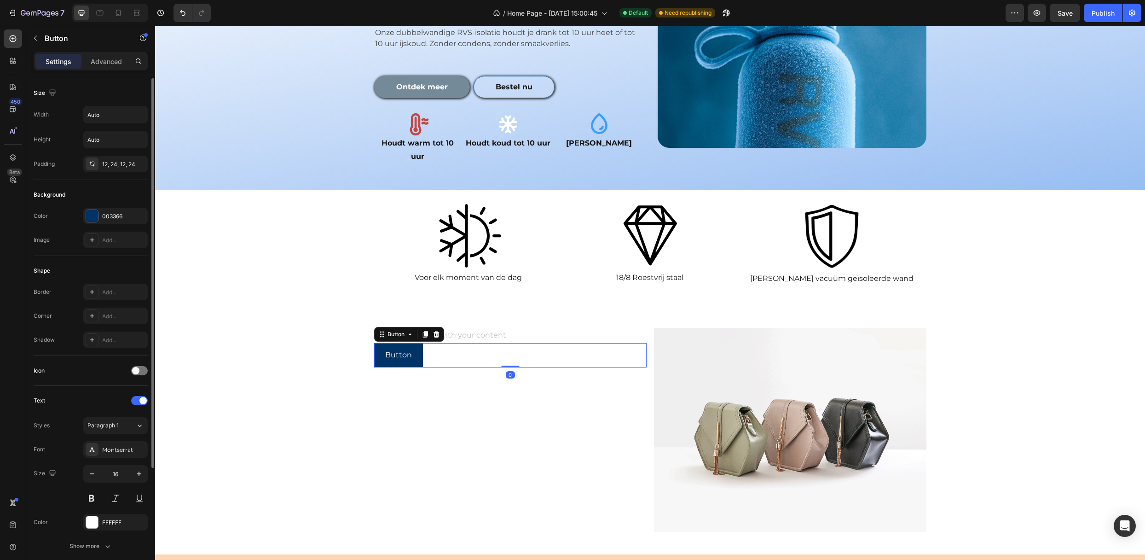
scroll to position [155, 0]
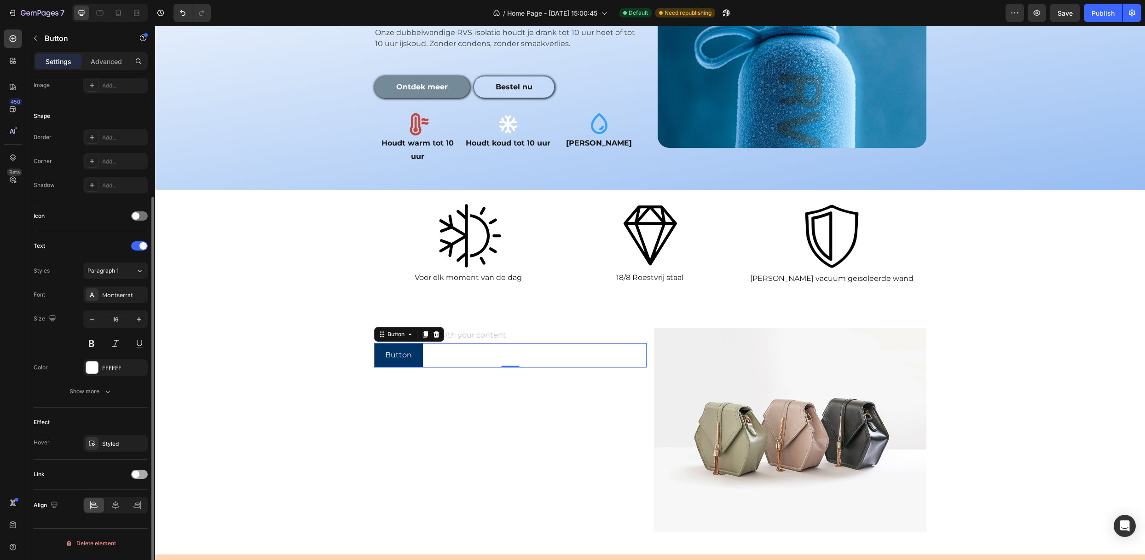
click at [138, 475] on span at bounding box center [135, 473] width 7 height 7
click at [105, 501] on span "Open page" at bounding box center [101, 497] width 28 height 8
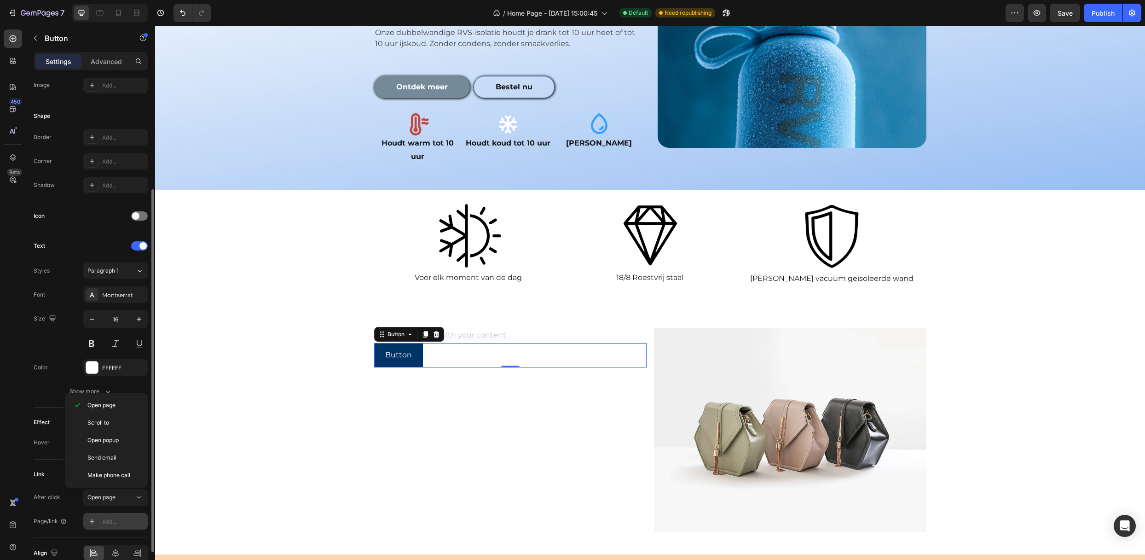
click at [105, 521] on div "Add..." at bounding box center [123, 521] width 43 height 8
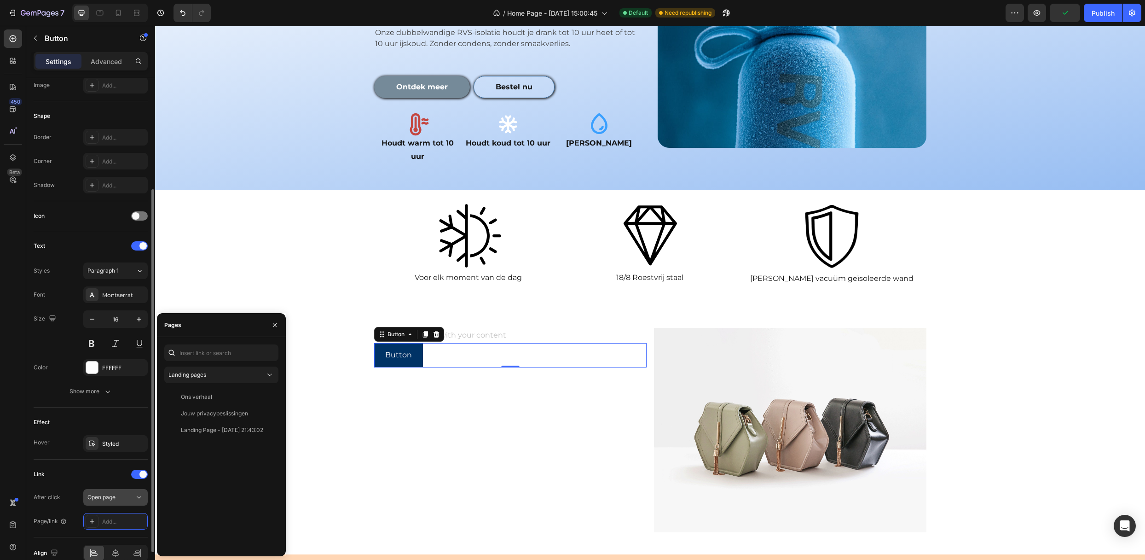
click at [105, 494] on button "Open page" at bounding box center [115, 497] width 64 height 17
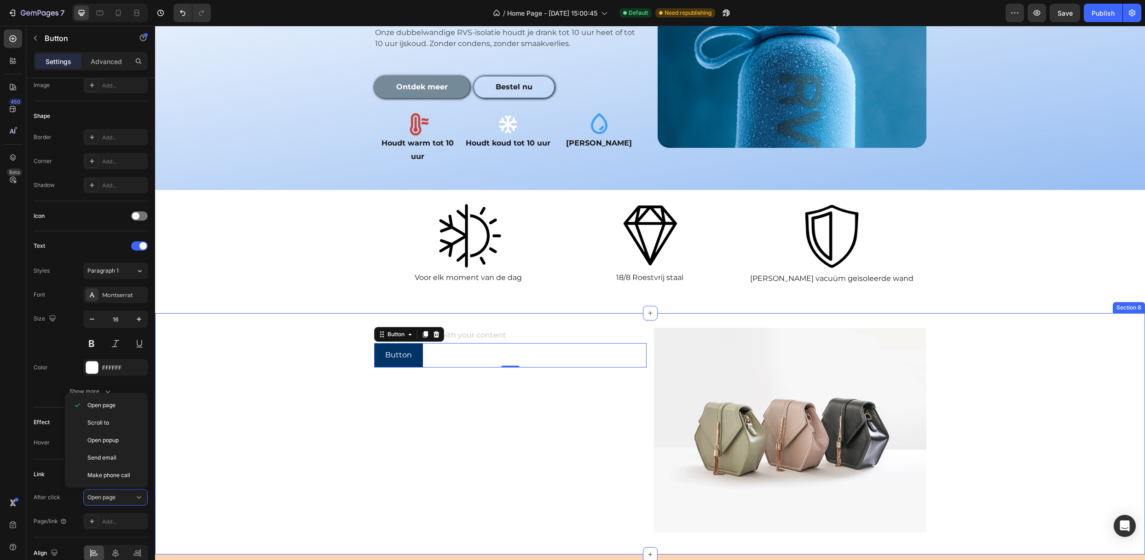
click at [162, 445] on div "Replace this text with your content Text Block Button Button 0 Image Row" at bounding box center [650, 434] width 990 height 212
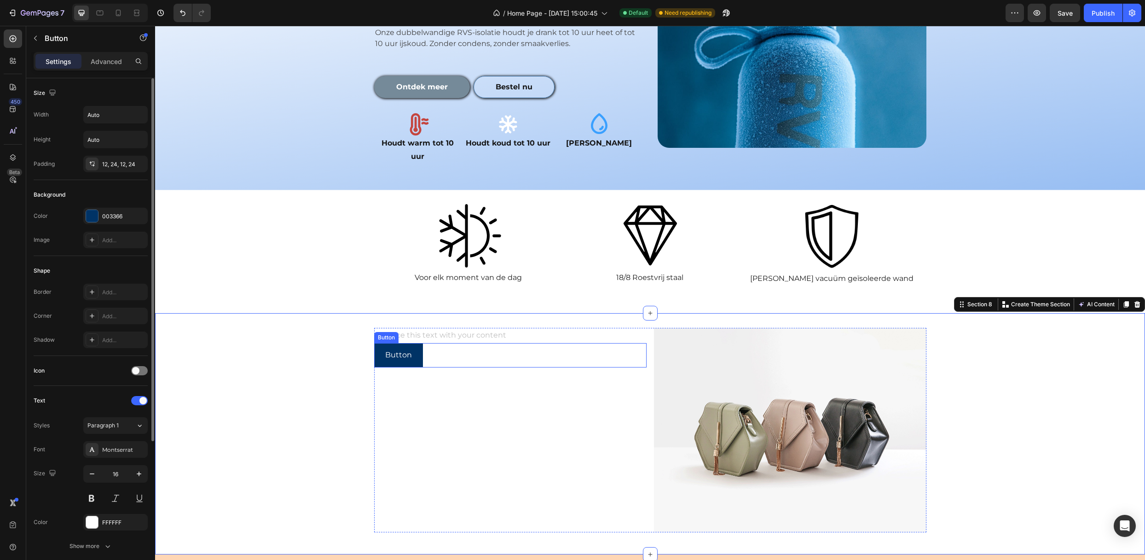
click at [430, 343] on div "Button Button" at bounding box center [510, 355] width 272 height 24
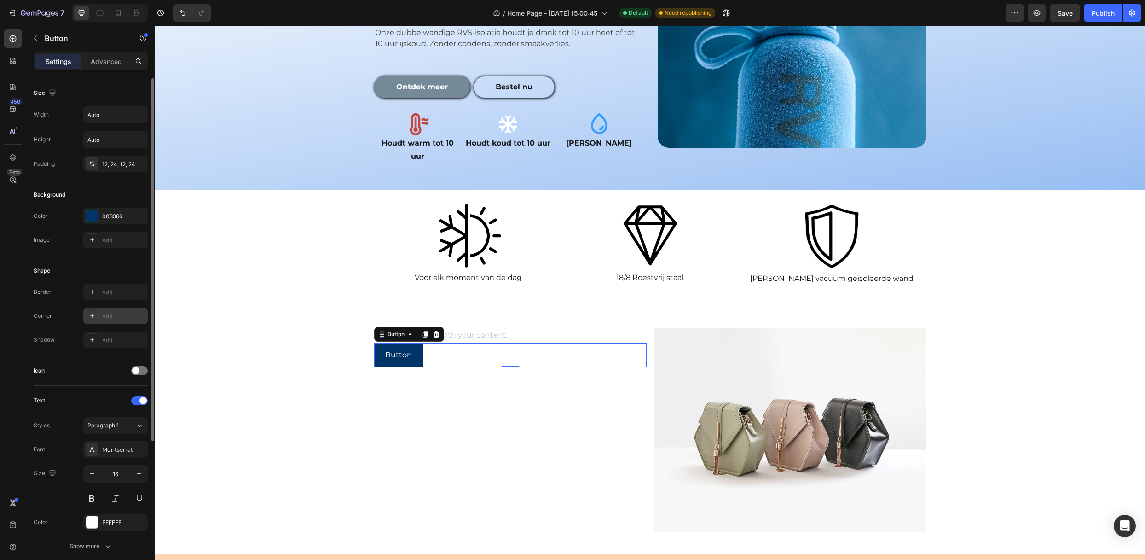
click at [111, 317] on div "Add..." at bounding box center [123, 316] width 43 height 8
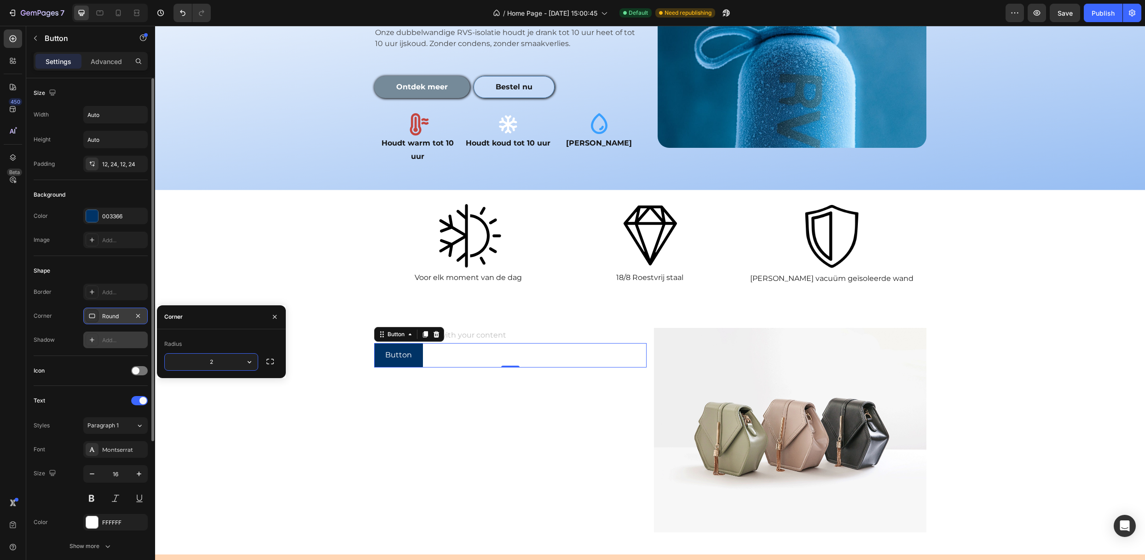
type input "25"
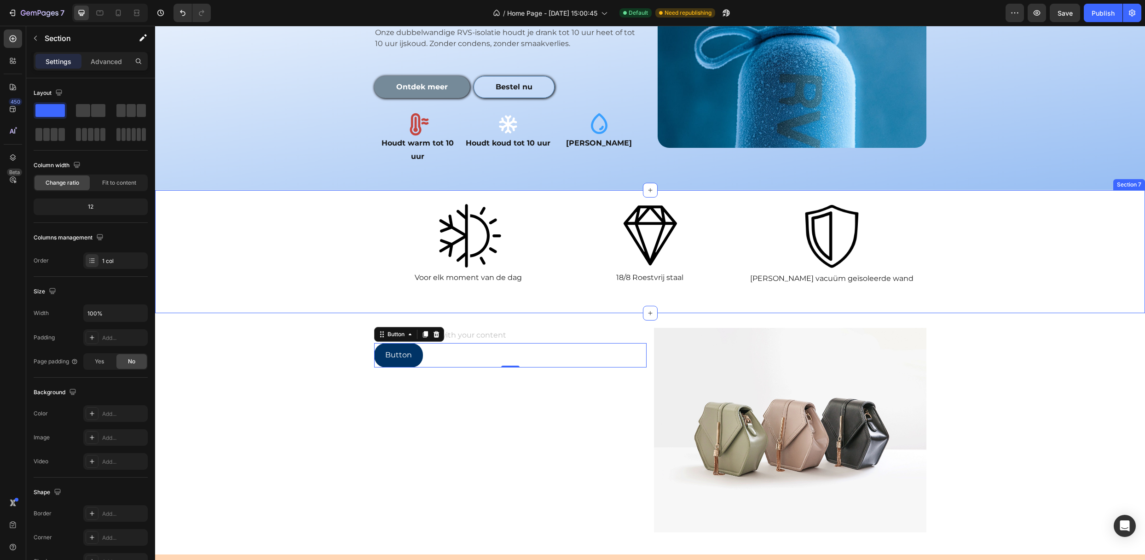
click at [201, 234] on div "Image Voor elk moment van de dag Text Block Image 18/8 Roestvrij staal Text Blo…" at bounding box center [650, 251] width 990 height 123
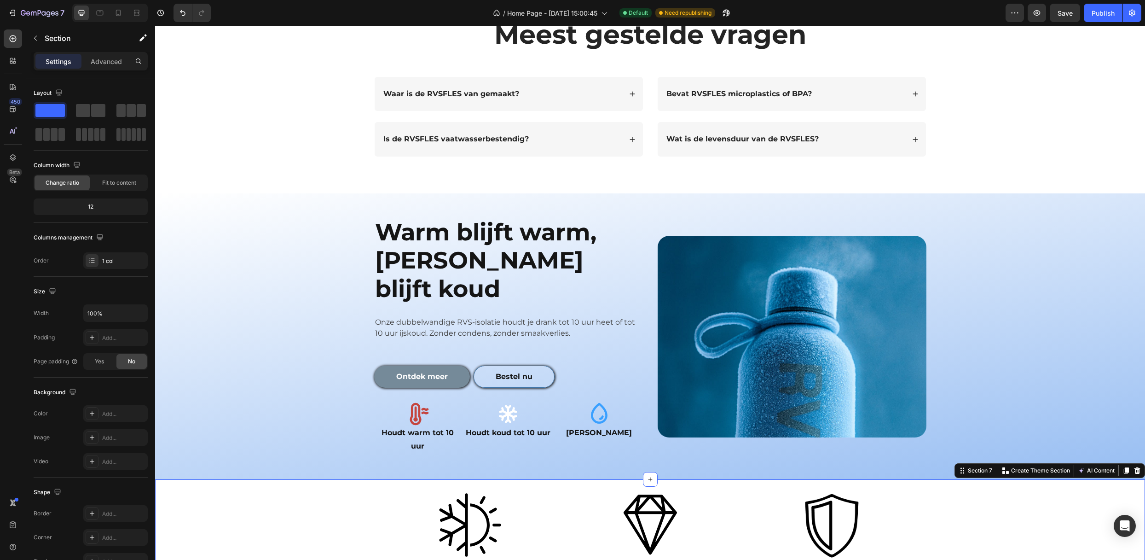
scroll to position [920, 0]
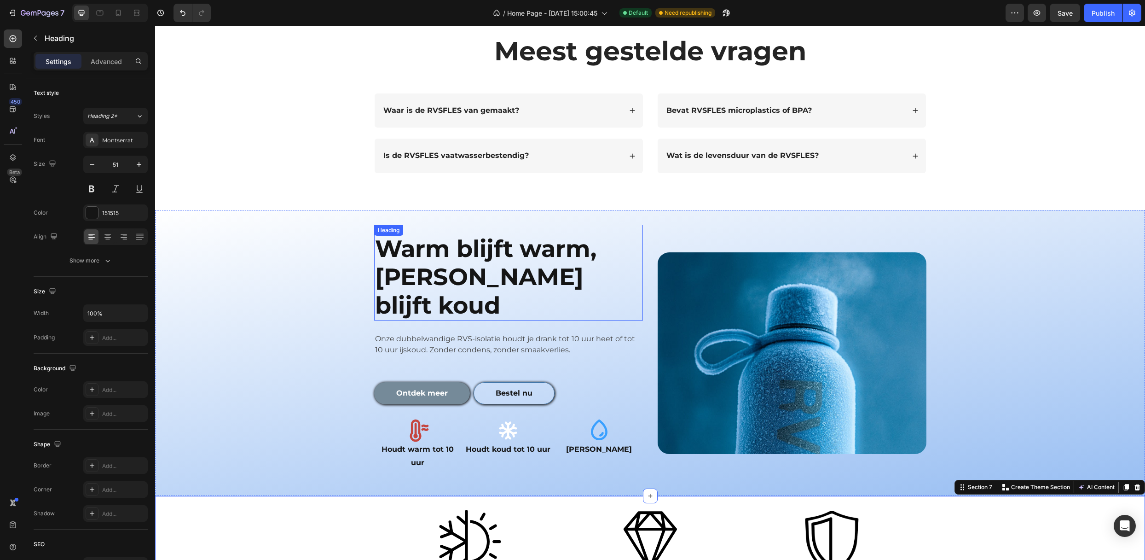
click at [441, 248] on h2 "Warm blijft warm, [PERSON_NAME] blijft koud" at bounding box center [508, 277] width 269 height 87
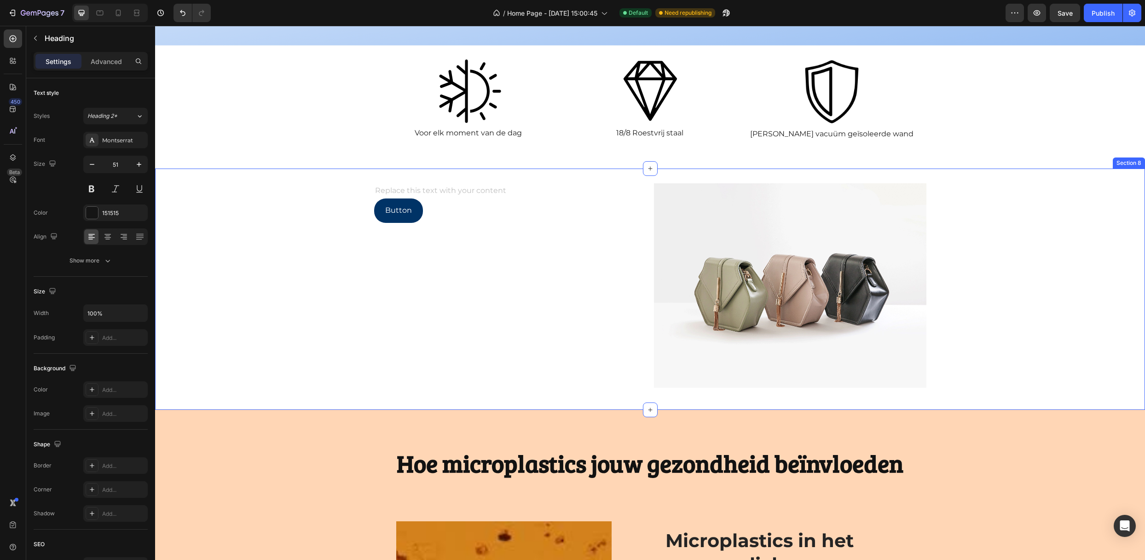
scroll to position [1350, 0]
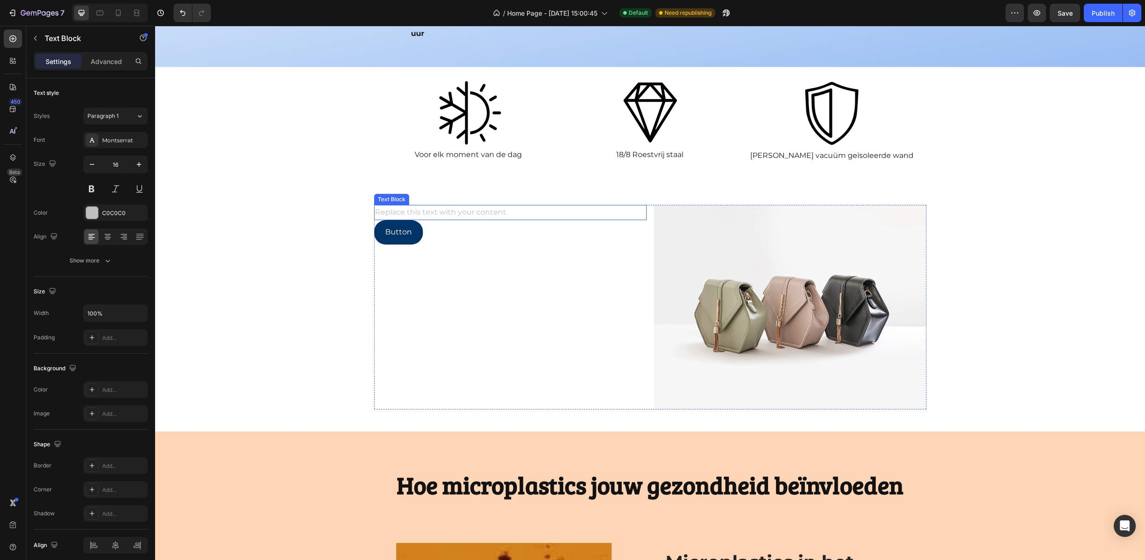
click at [444, 205] on div "Replace this text with your content" at bounding box center [510, 212] width 272 height 15
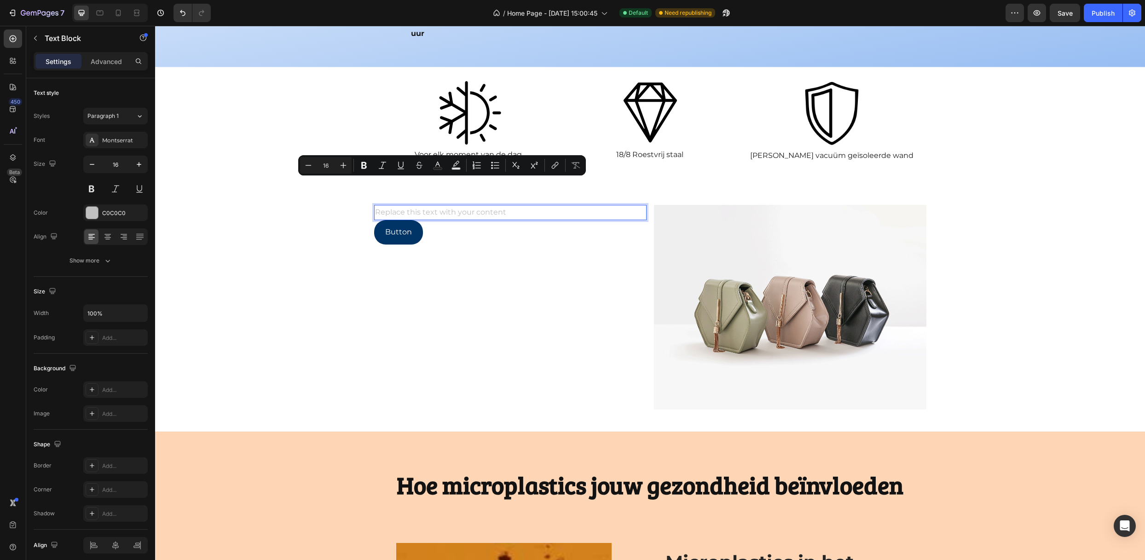
click at [444, 206] on p "Replace this text with your content" at bounding box center [510, 212] width 271 height 13
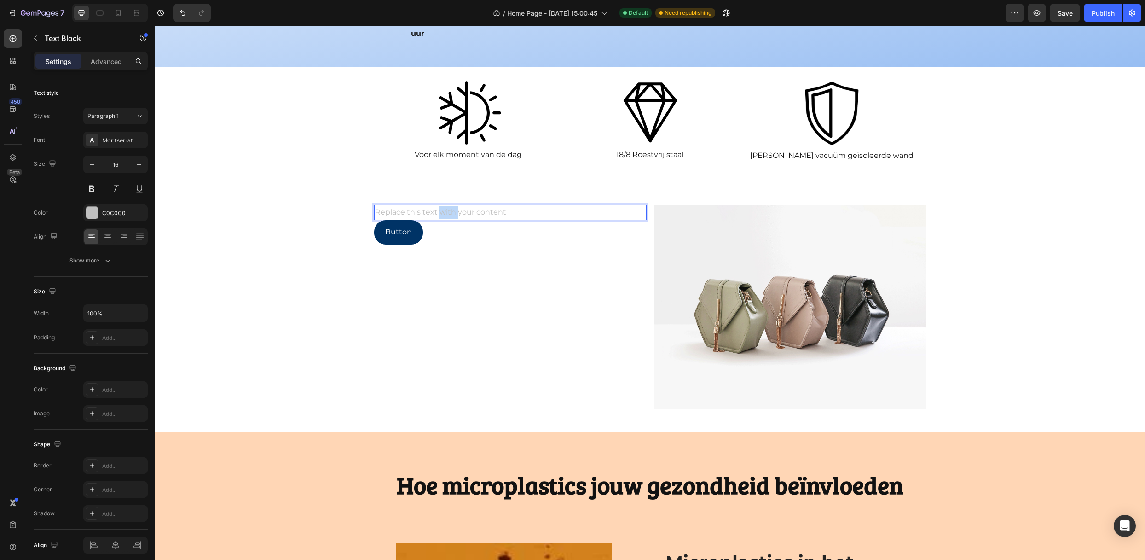
click at [444, 206] on p "Replace this text with your content" at bounding box center [510, 212] width 271 height 13
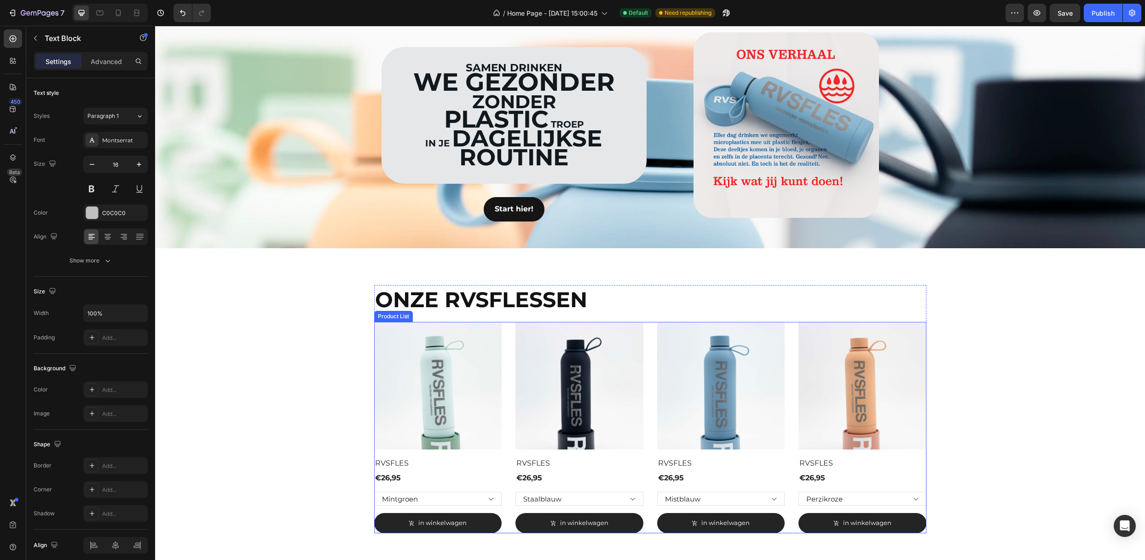
scroll to position [0, 0]
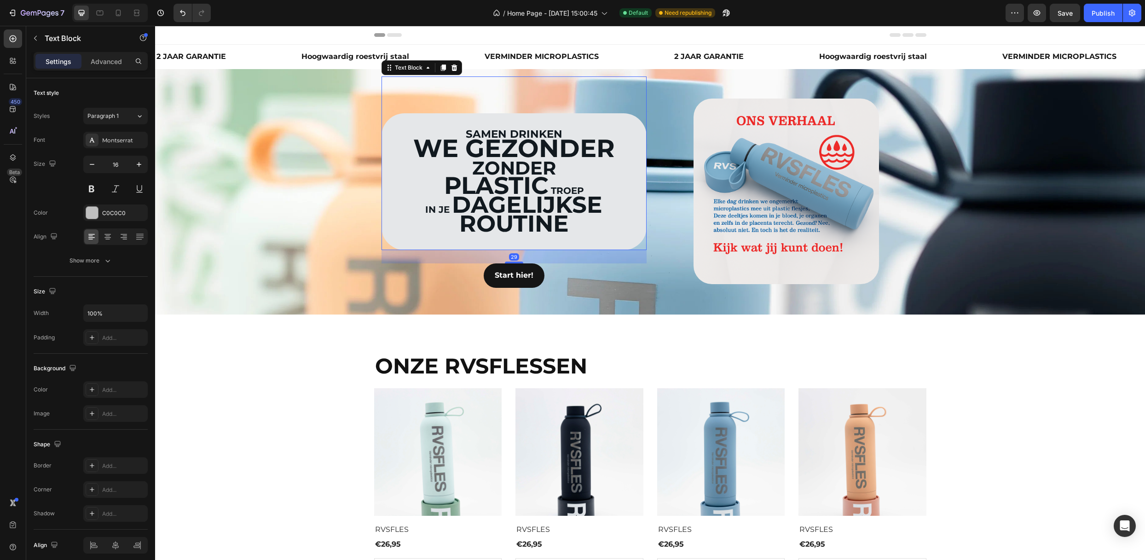
click at [473, 198] on strong "DAGELIJKSE" at bounding box center [527, 205] width 150 height 28
click at [479, 191] on strong "DAGELIJKSE" at bounding box center [527, 205] width 150 height 28
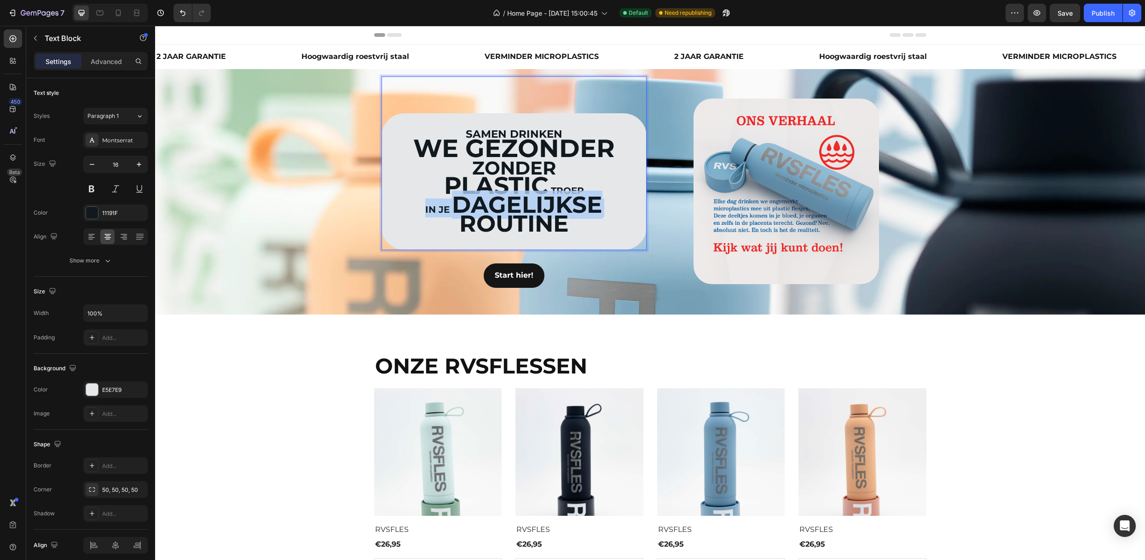
click at [479, 191] on strong "DAGELIJKSE" at bounding box center [527, 205] width 150 height 28
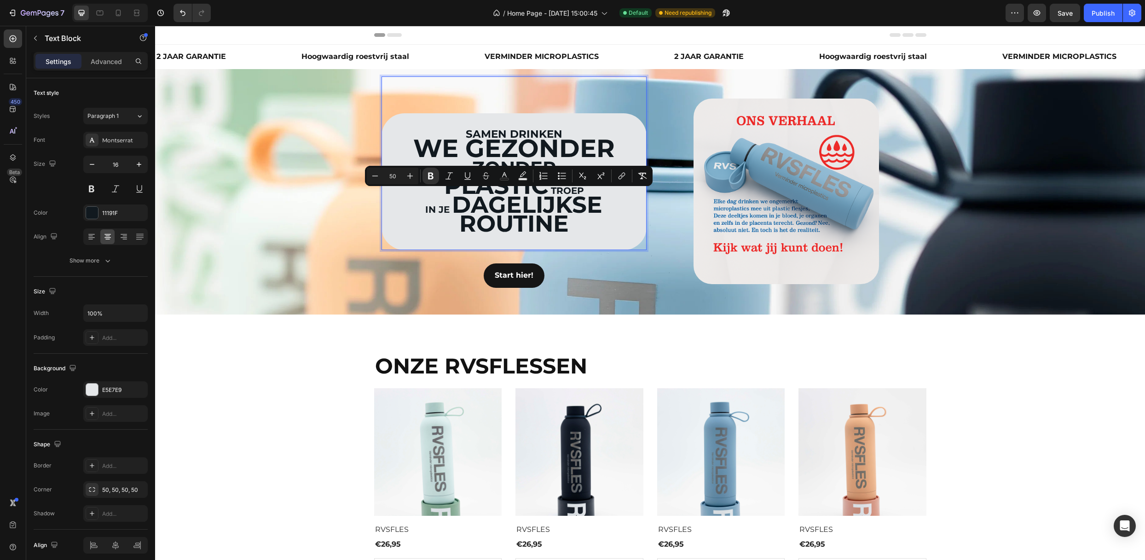
click at [546, 218] on strong "ROUTINE" at bounding box center [514, 223] width 110 height 28
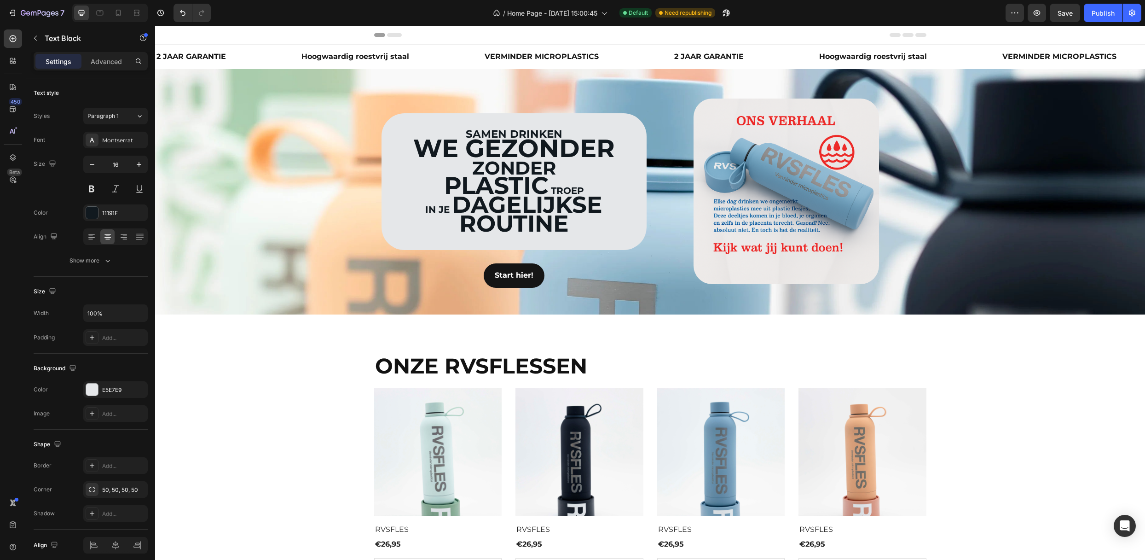
click at [416, 142] on strong "WE GEZONDER" at bounding box center [514, 148] width 202 height 30
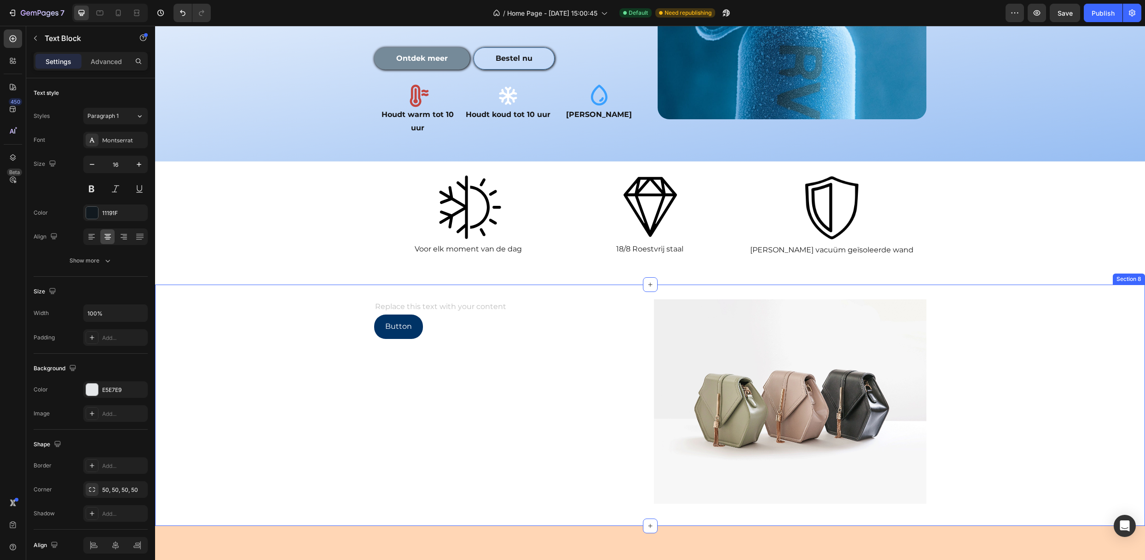
scroll to position [1227, 0]
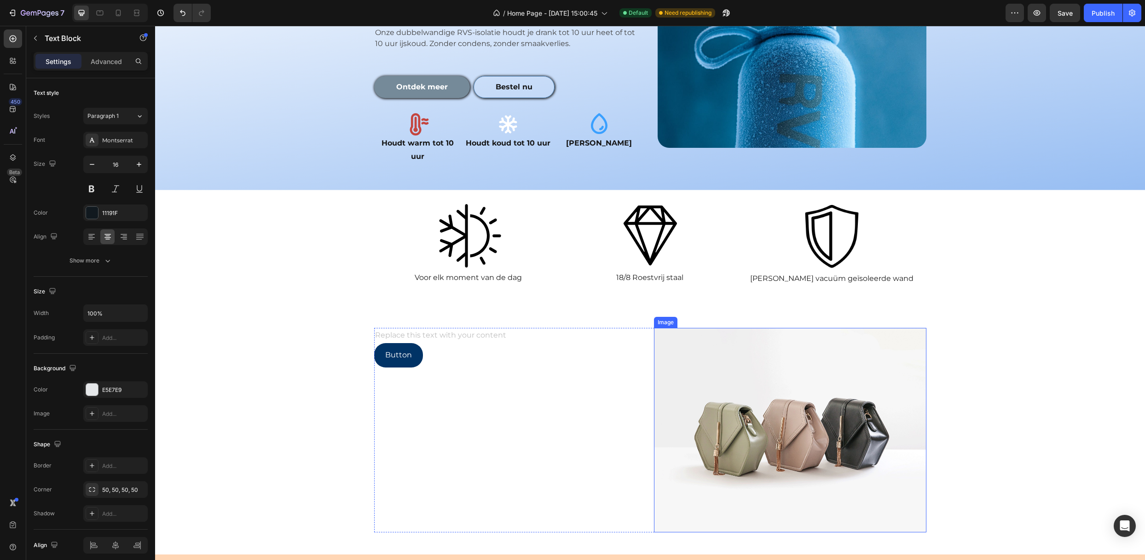
click at [760, 345] on img at bounding box center [790, 430] width 272 height 204
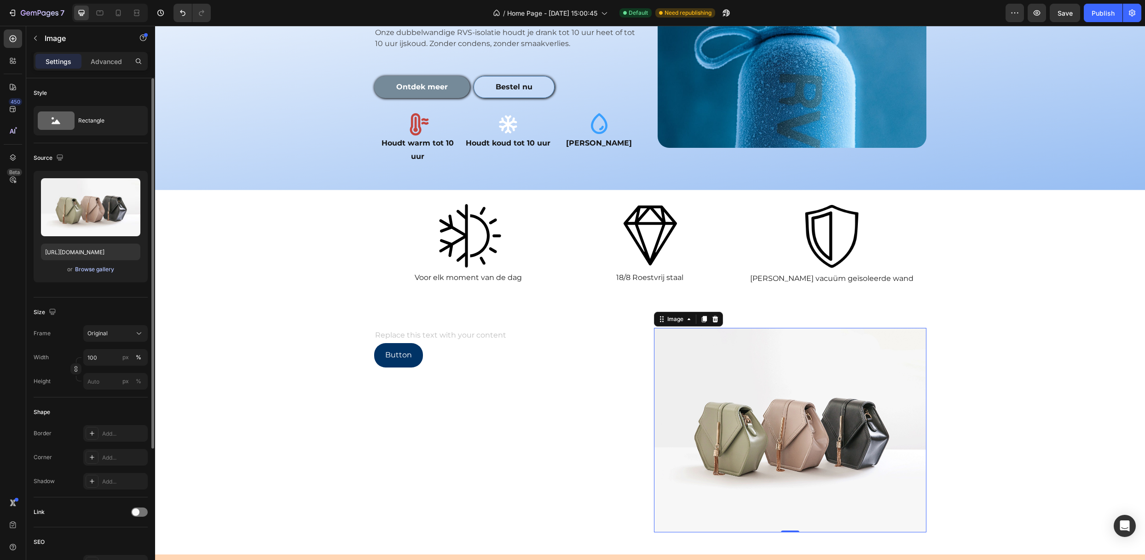
click at [89, 270] on div "Browse gallery" at bounding box center [94, 269] width 39 height 8
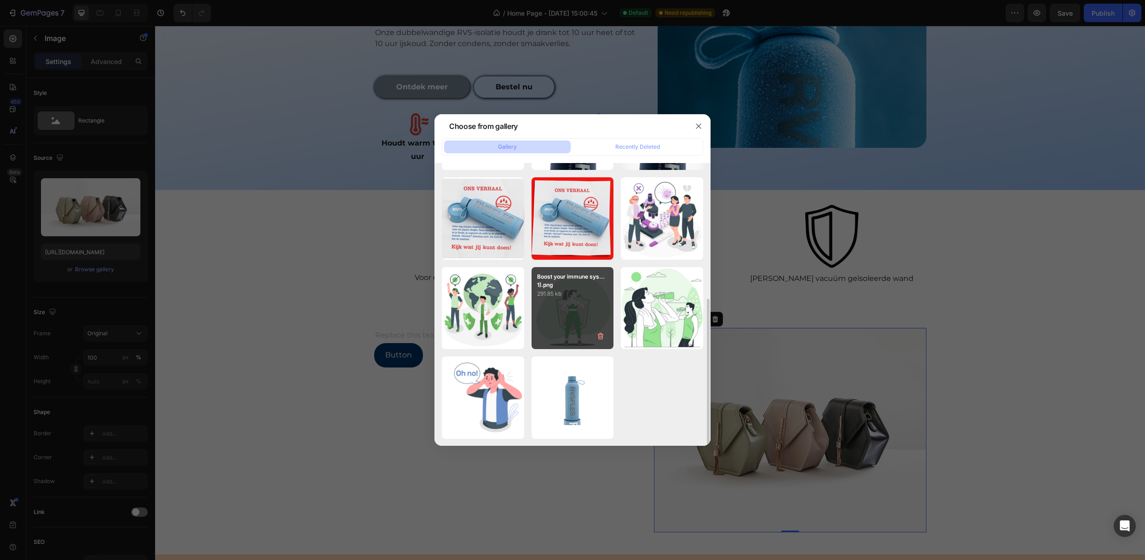
scroll to position [78, 0]
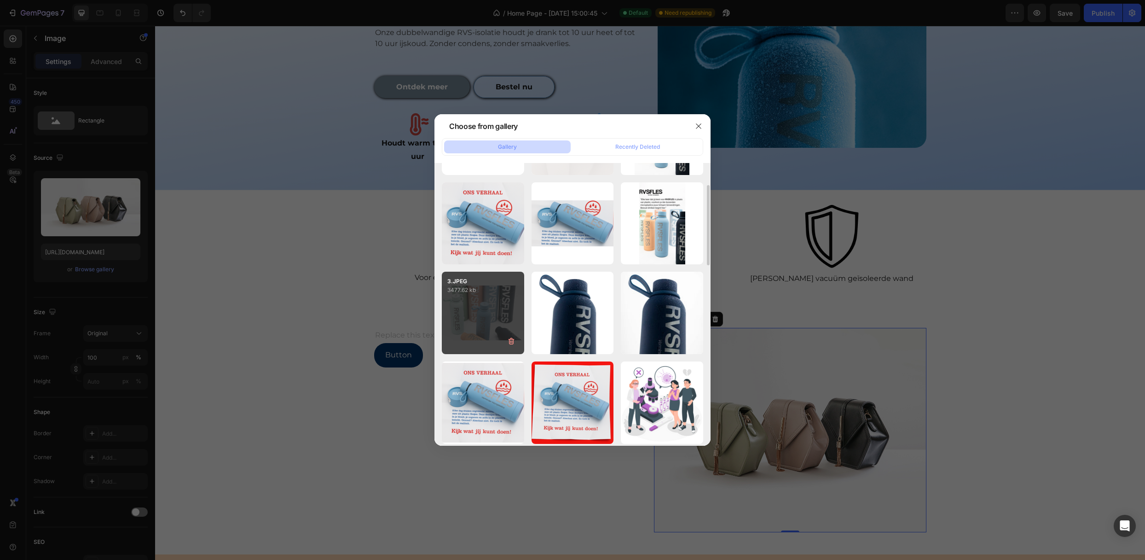
click at [489, 306] on div "3.JPEG 3477.62 kb" at bounding box center [483, 312] width 82 height 82
type input "[URL][DOMAIN_NAME]"
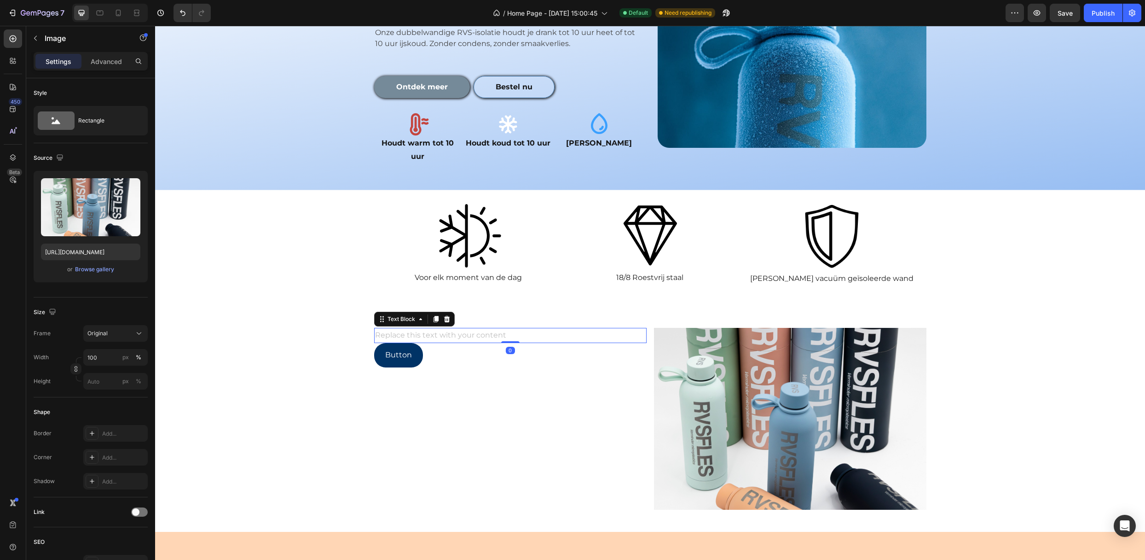
click at [497, 328] on div "Replace this text with your content" at bounding box center [510, 335] width 272 height 15
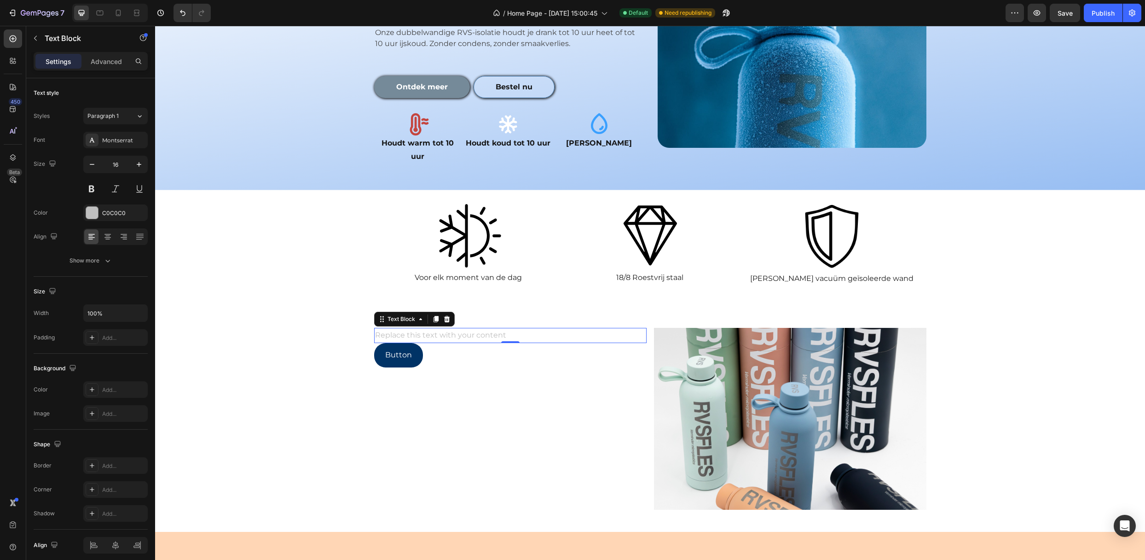
click at [516, 328] on div "Replace this text with your content" at bounding box center [510, 335] width 272 height 15
click at [515, 329] on p "Replace this text with your content" at bounding box center [510, 335] width 271 height 13
click at [558, 329] on p "Op maat gemaakte producten voor jouw merk" at bounding box center [510, 335] width 271 height 13
click at [329, 328] on div "Op maat gemaakte producten voor jouw merk Text Block 0 Button Button Image Row" at bounding box center [650, 422] width 990 height 189
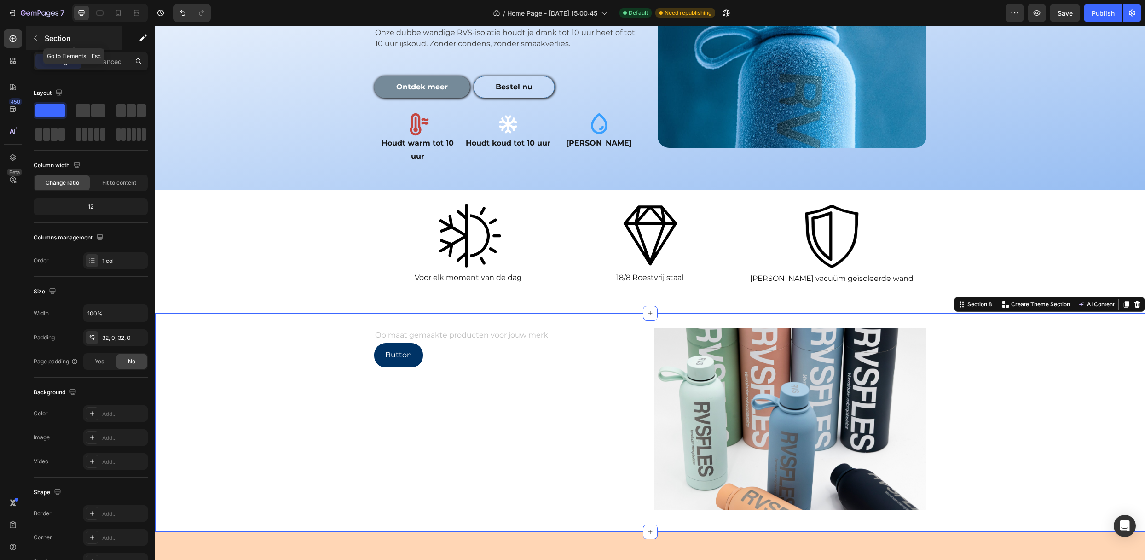
click at [31, 38] on button "button" at bounding box center [35, 38] width 15 height 15
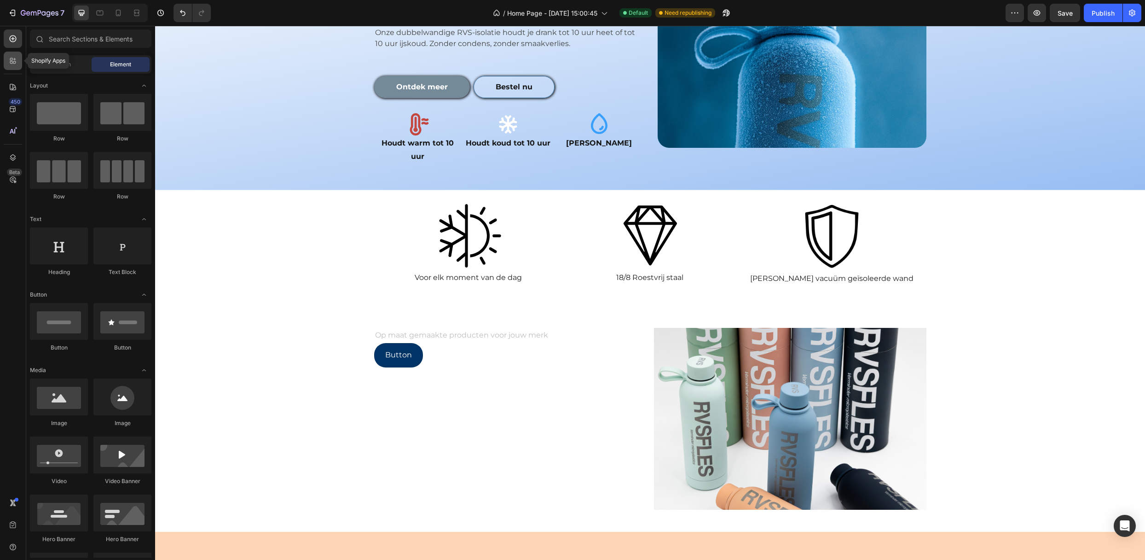
click at [11, 60] on icon at bounding box center [11, 59] width 3 height 3
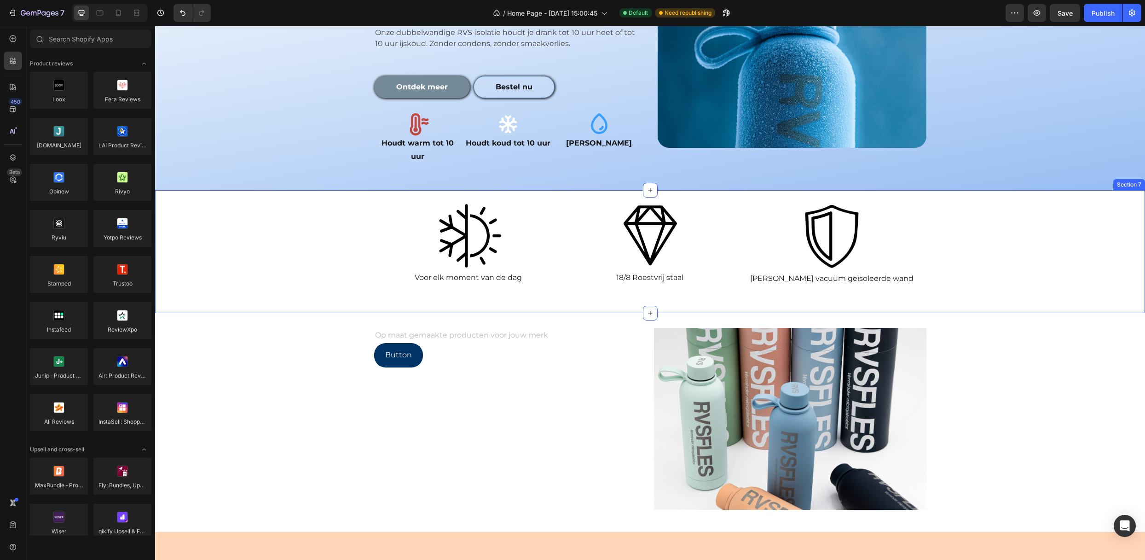
click at [168, 205] on div "Image Voor elk moment van de dag Text Block Image 18/8 Roestvrij staal Text Blo…" at bounding box center [650, 251] width 990 height 123
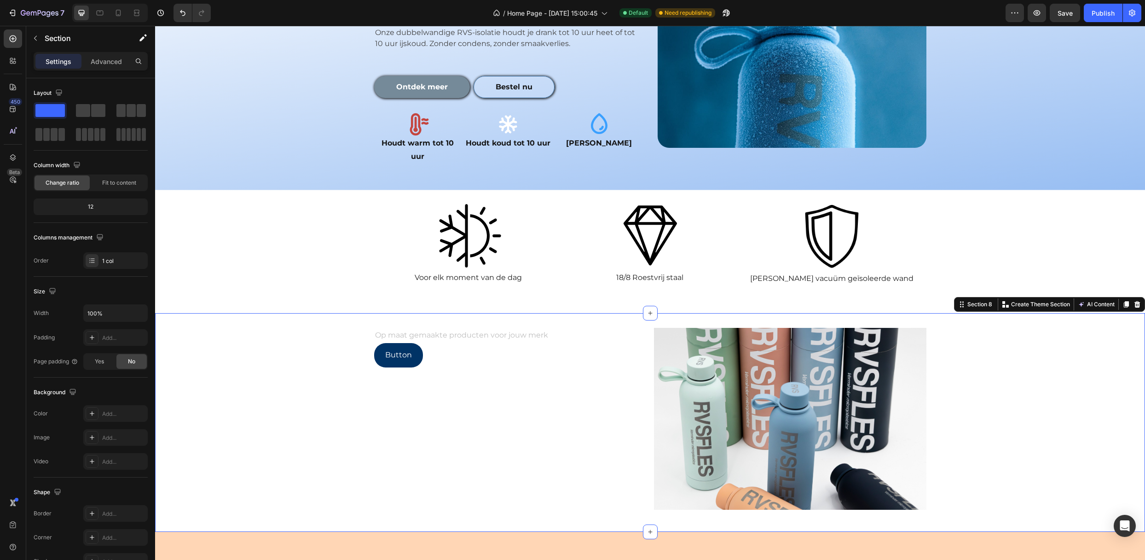
click at [168, 328] on div "Op maat gemaakte producten voor jouw merk Text Block Button Button Image Row" at bounding box center [650, 422] width 990 height 189
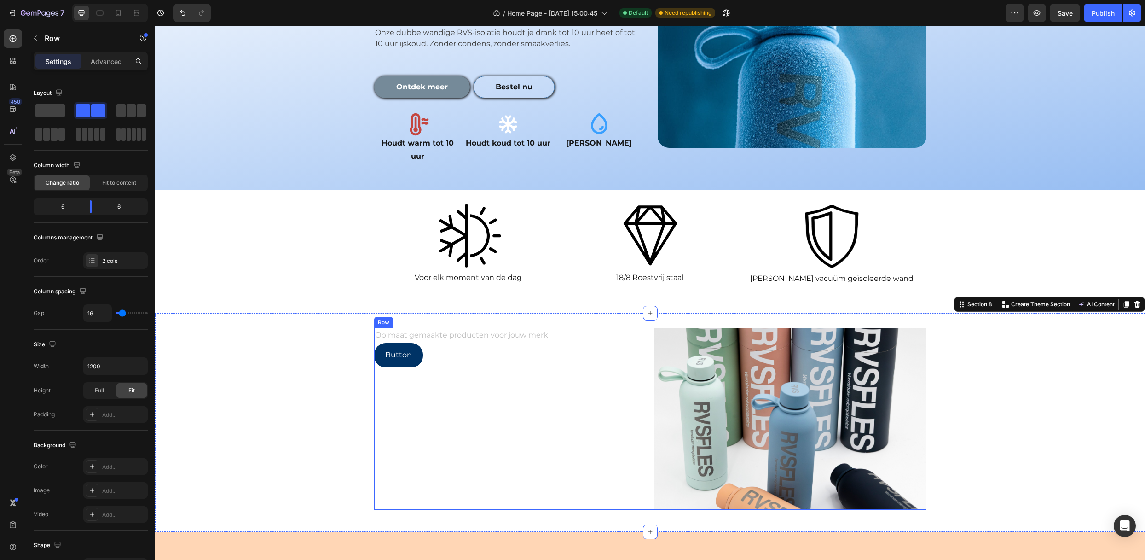
click at [427, 365] on div "Op maat gemaakte producten voor jouw merk Text Block Button Button" at bounding box center [510, 419] width 272 height 182
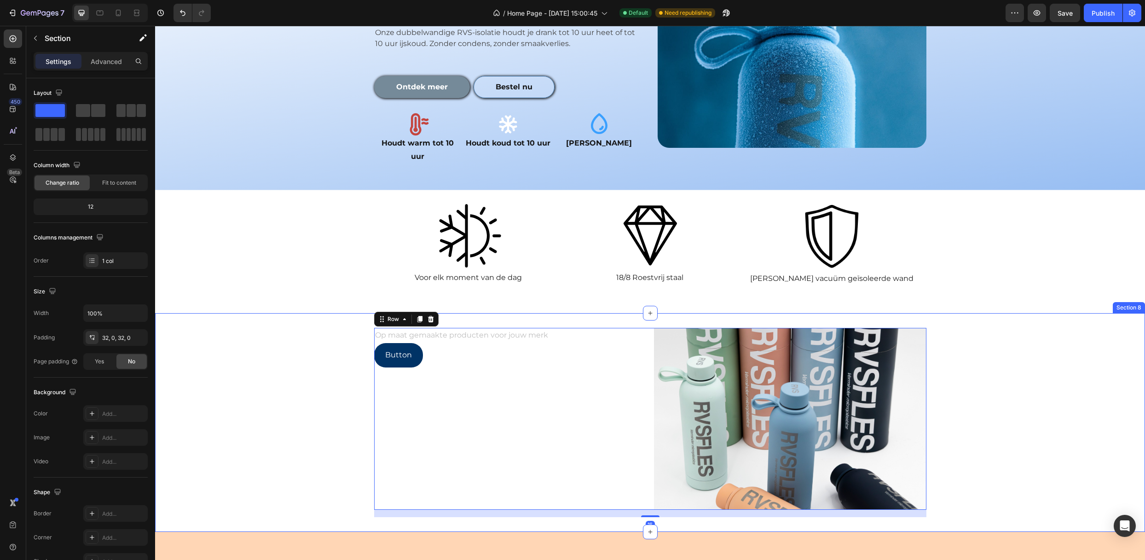
click at [287, 337] on div "Op maat gemaakte producten voor jouw merk Text Block Button Button Image Row 16" at bounding box center [650, 422] width 990 height 189
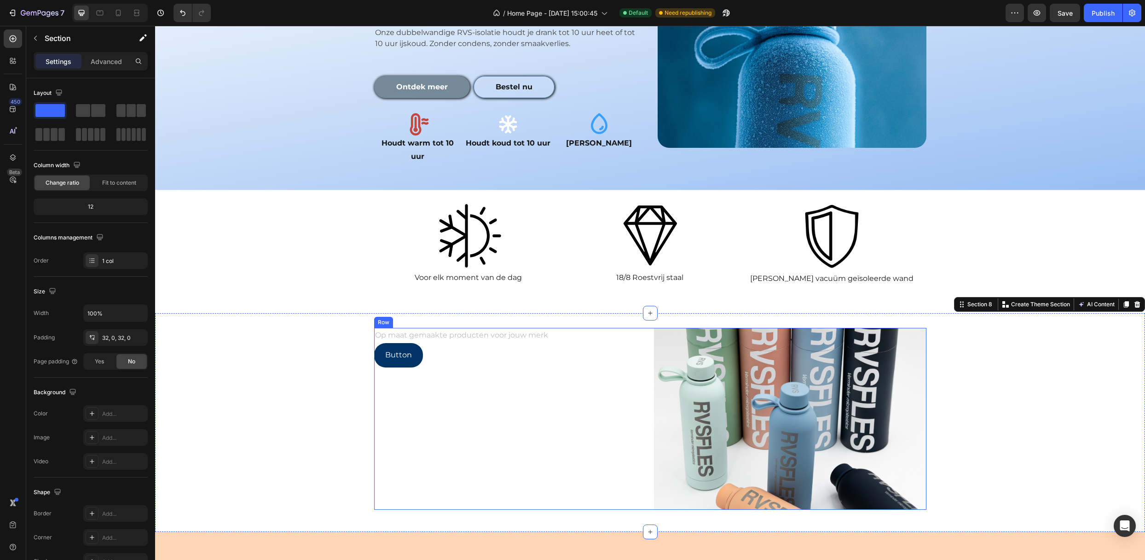
click at [592, 413] on div "Op maat gemaakte producten voor jouw merk Text Block Button Button" at bounding box center [510, 419] width 272 height 182
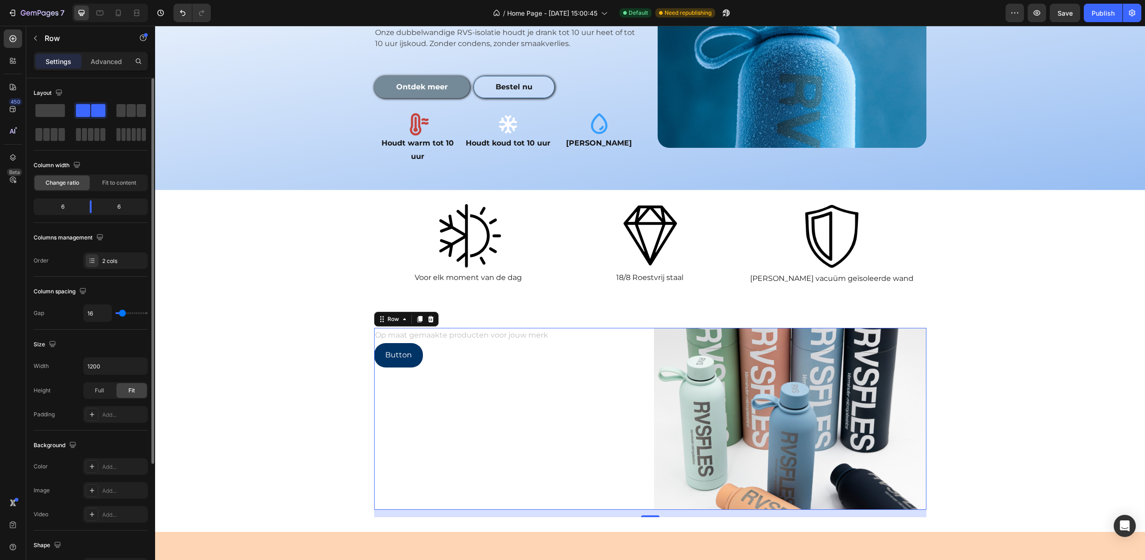
click at [60, 205] on div "6" at bounding box center [58, 206] width 47 height 13
click at [67, 206] on div "6" at bounding box center [58, 206] width 47 height 13
click at [107, 200] on div "6 6" at bounding box center [91, 206] width 114 height 17
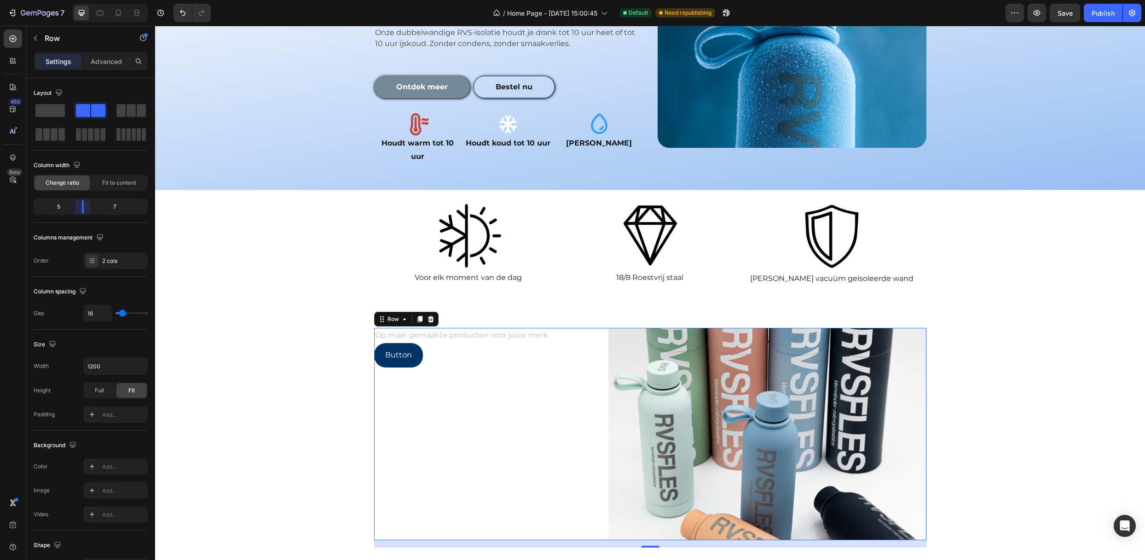
drag, startPoint x: 93, startPoint y: 205, endPoint x: 85, endPoint y: 208, distance: 8.9
click at [85, 0] on body "7 Version history / Home Page - [DATE] 15:00:45 Default Need republishing Previ…" at bounding box center [572, 0] width 1145 height 0
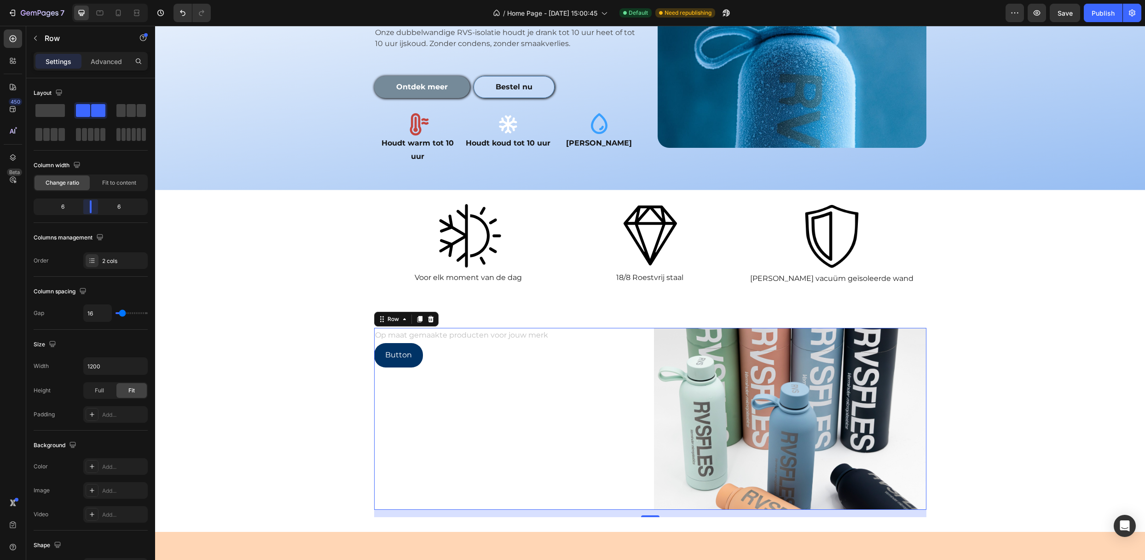
drag, startPoint x: 85, startPoint y: 208, endPoint x: 92, endPoint y: 208, distance: 7.8
click at [92, 0] on body "7 Version history / Home Page - [DATE] 15:00:45 Default Need republishing Previ…" at bounding box center [572, 0] width 1145 height 0
click at [102, 180] on span "Fit to content" at bounding box center [119, 183] width 34 height 8
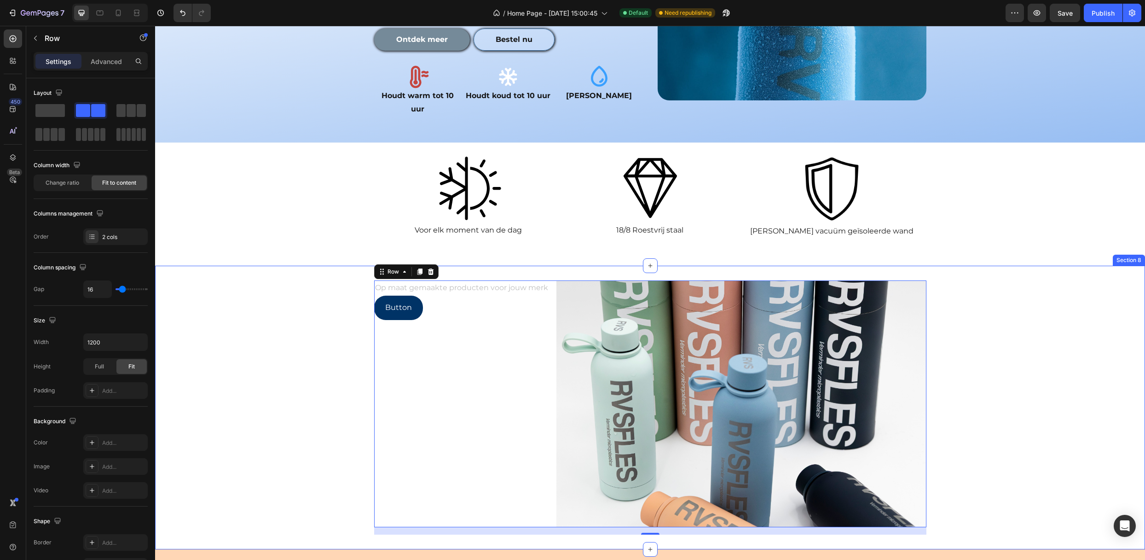
scroll to position [1288, 0]
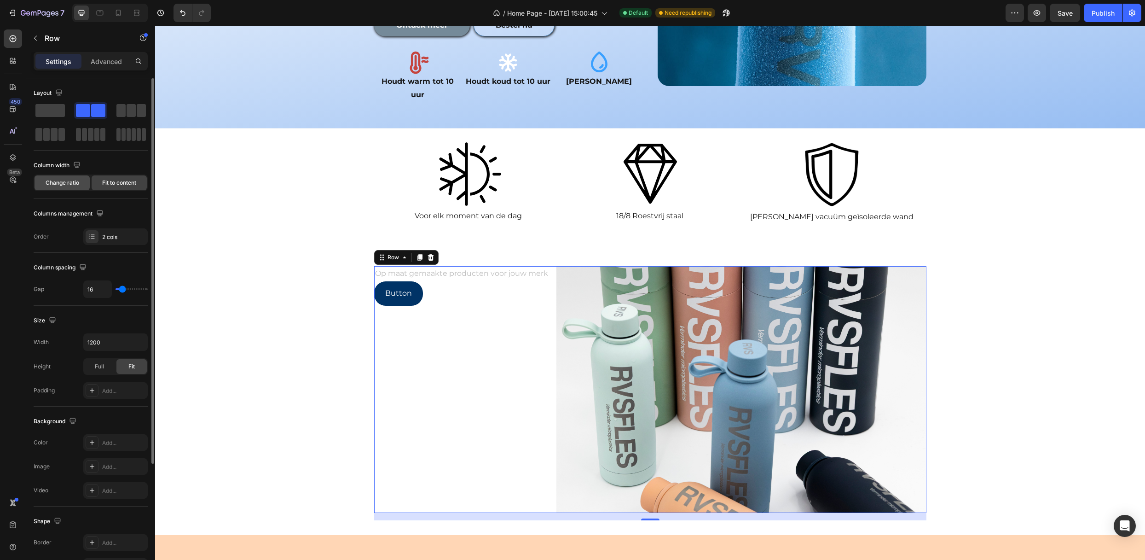
click at [77, 181] on span "Change ratio" at bounding box center [63, 183] width 34 height 8
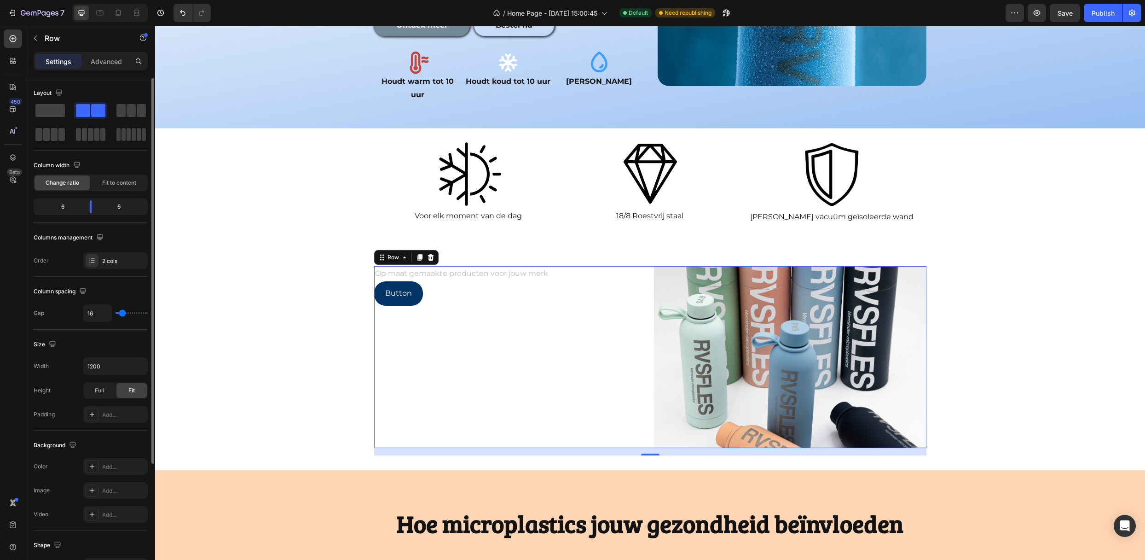
type input "7"
type input "2"
type input "0"
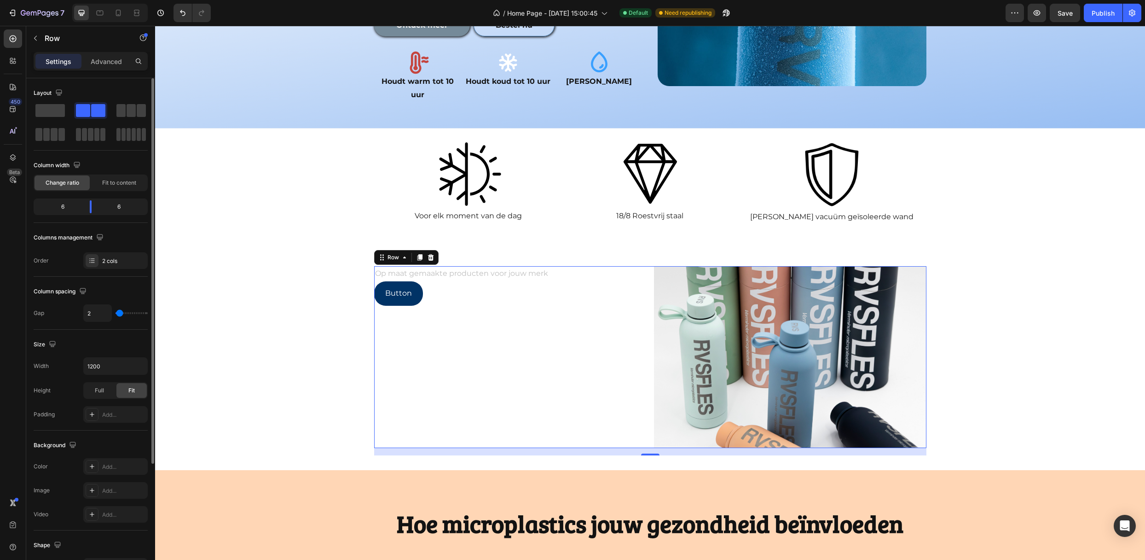
type input "0"
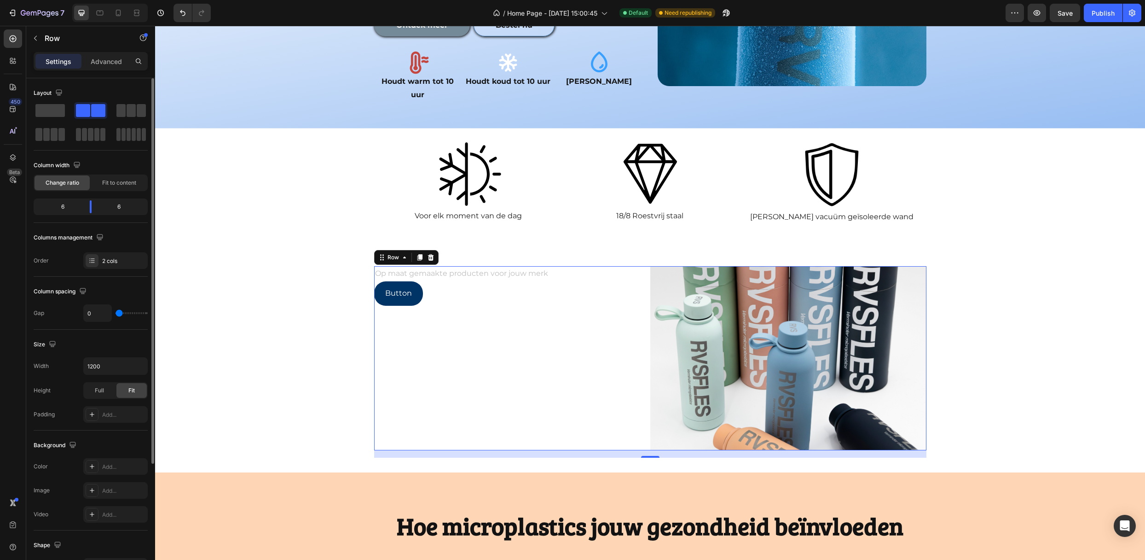
type input "2"
type input "4"
type input "10"
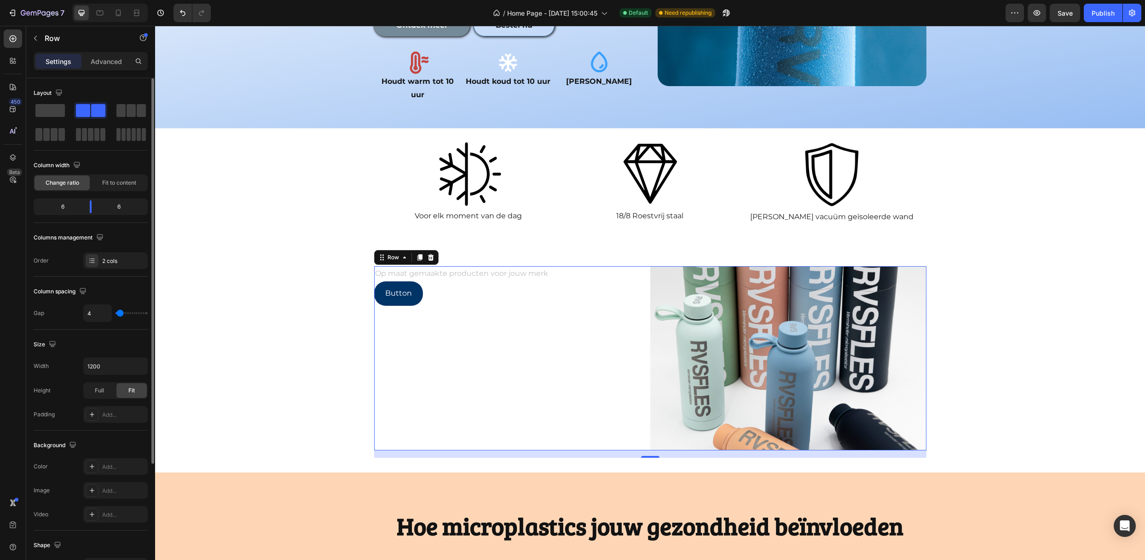
type input "10"
type input "13"
type input "15"
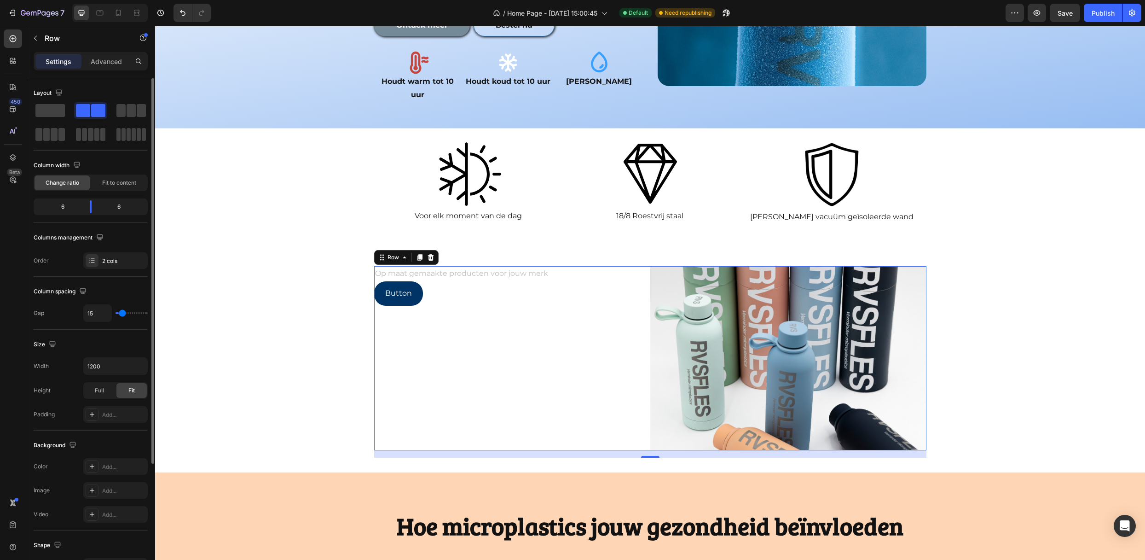
type input "18"
type input "23"
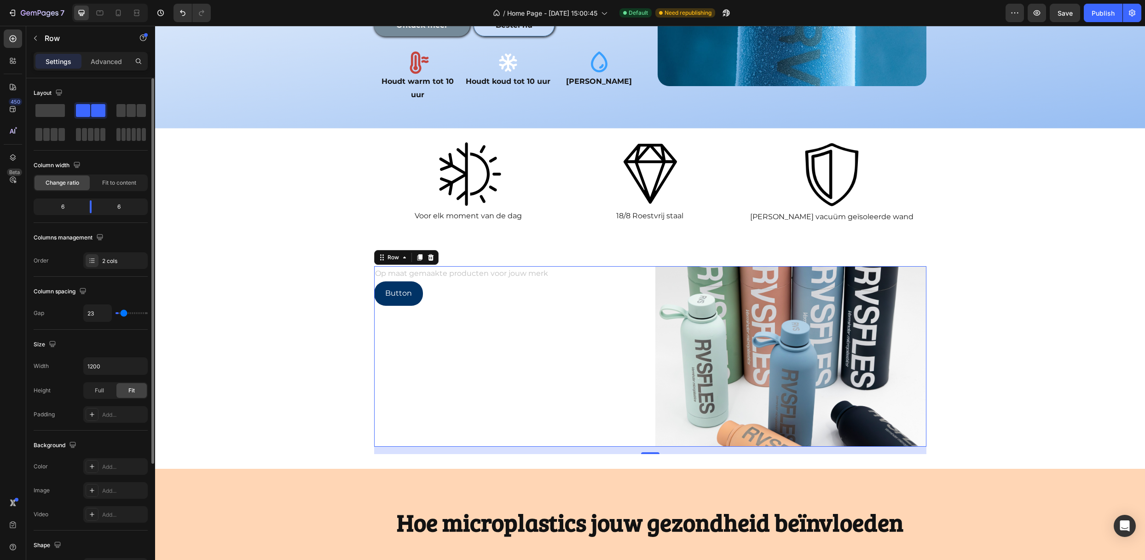
type input "26"
type input "32"
type input "37"
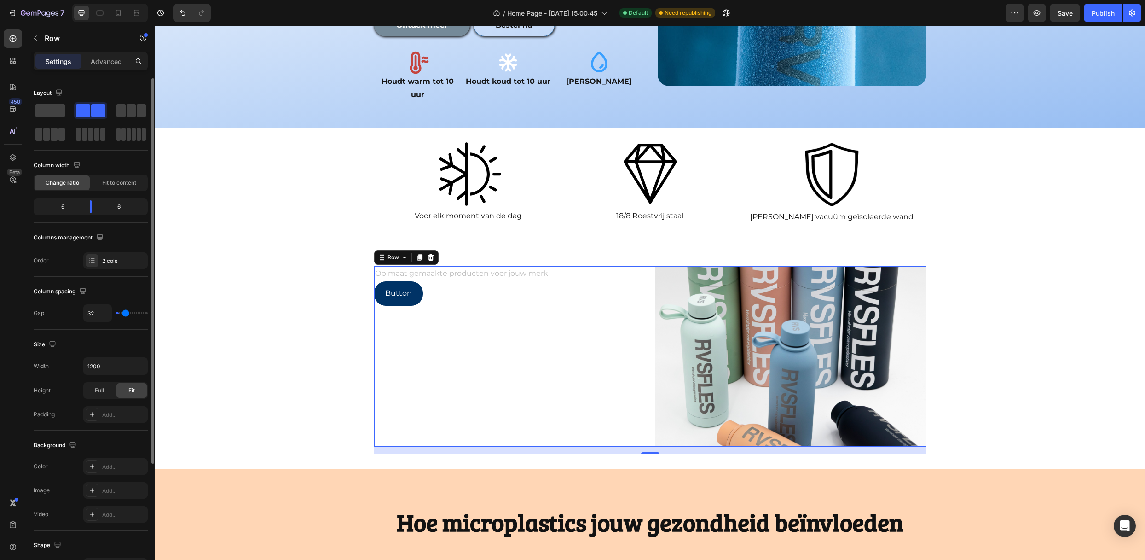
type input "37"
type input "42"
type input "45"
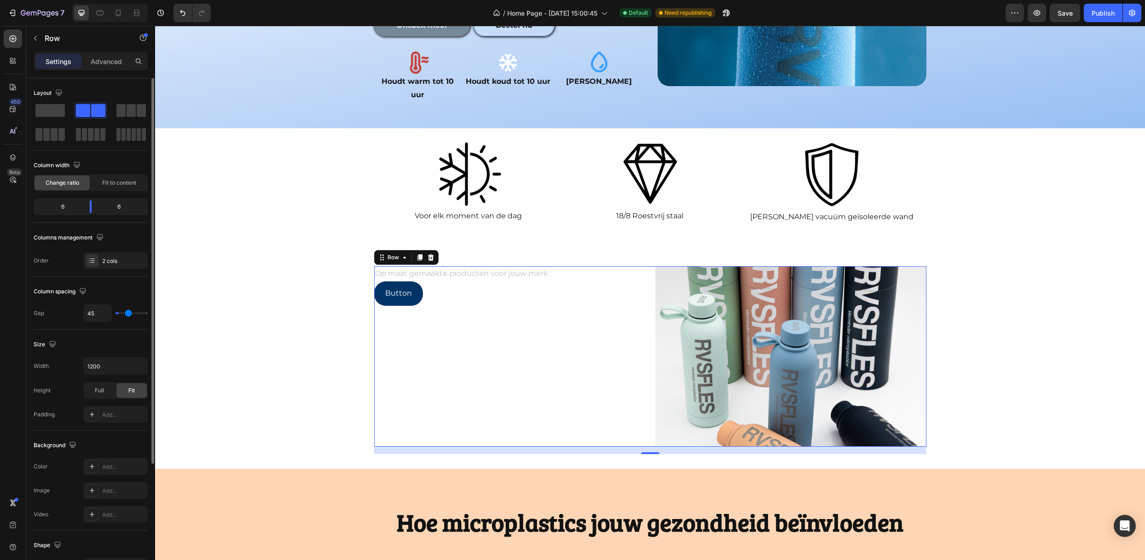
type input "48"
type input "51"
type input "53"
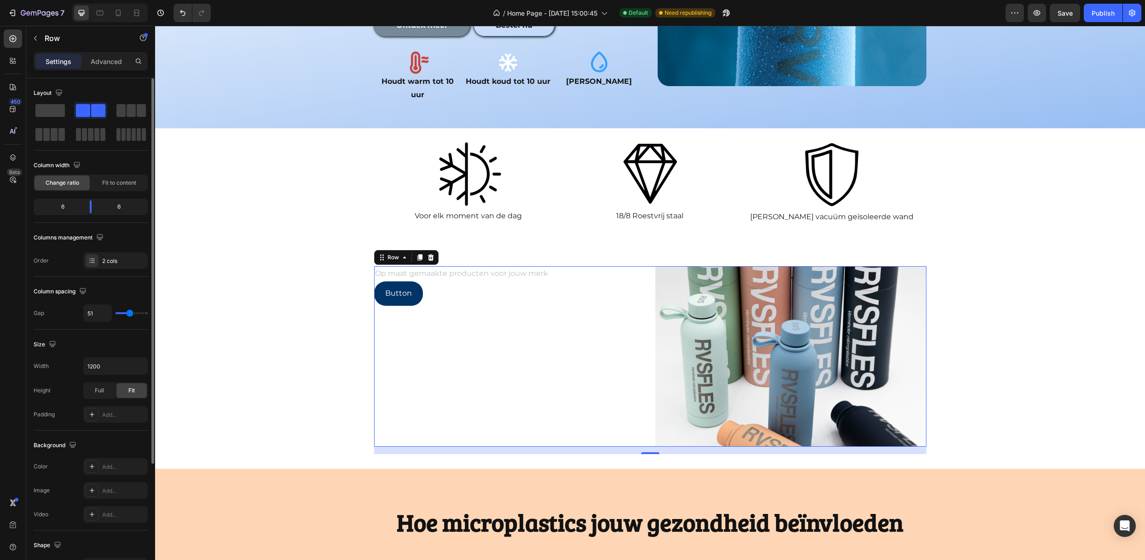
type input "53"
type input "59"
type input "69"
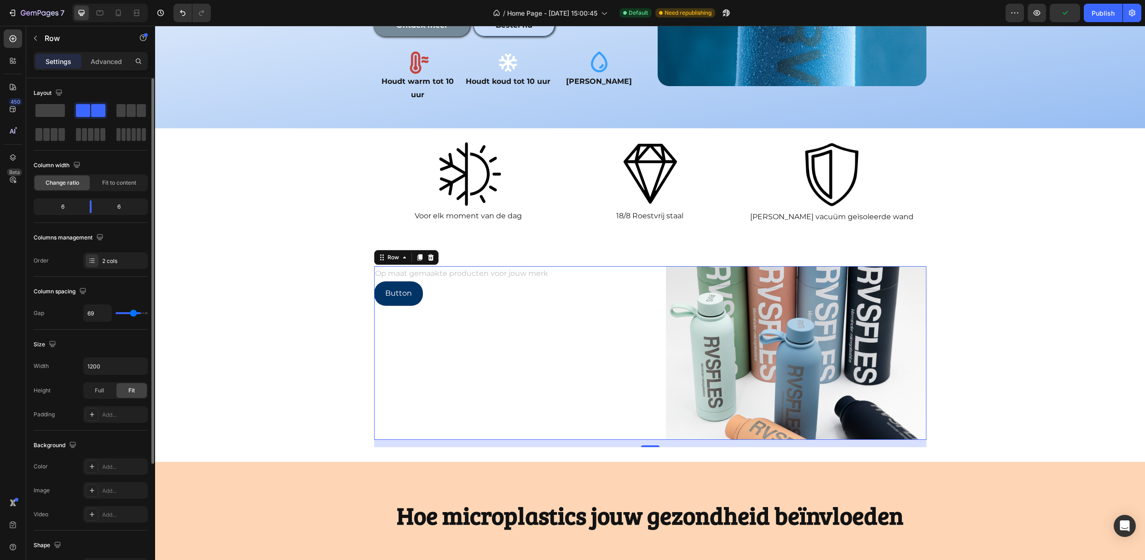
type input "91"
type input "97"
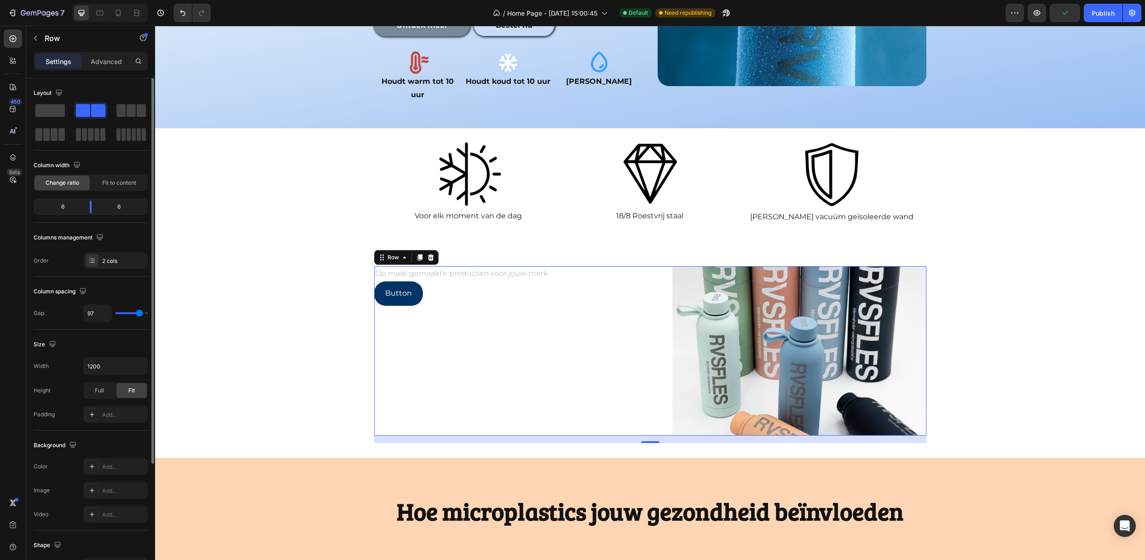
type input "102"
type input "105"
type input "107"
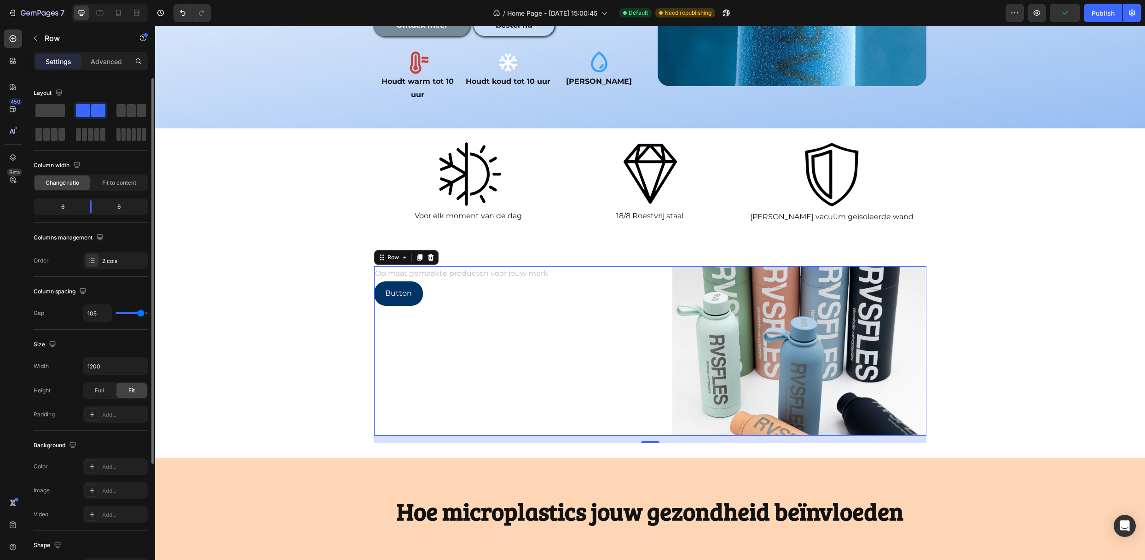
type input "107"
type input "110"
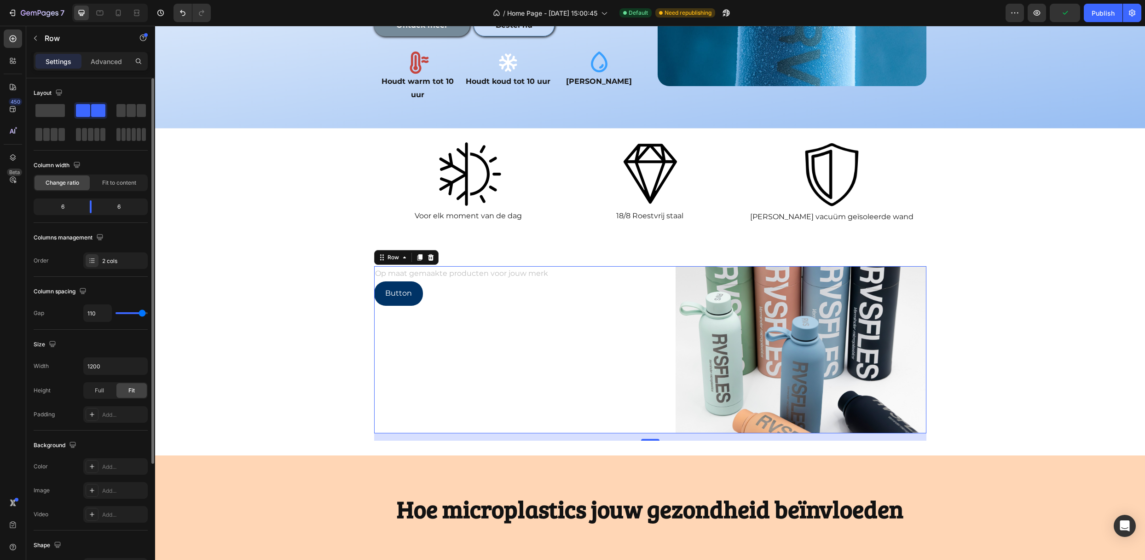
type input "107"
type input "102"
type input "94"
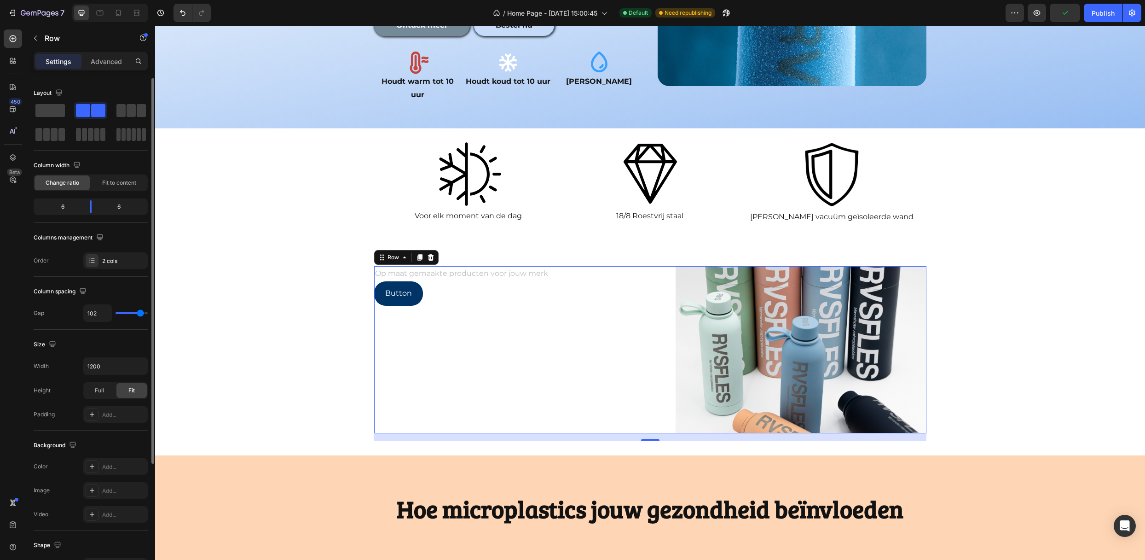
type input "94"
type input "88"
type input "83"
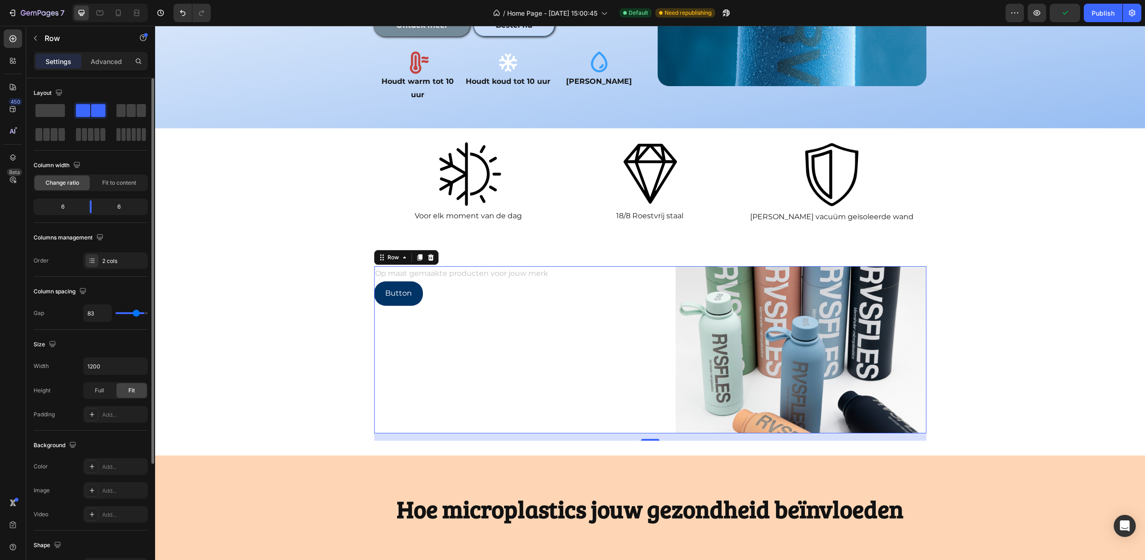
type input "78"
type input "75"
type input "72"
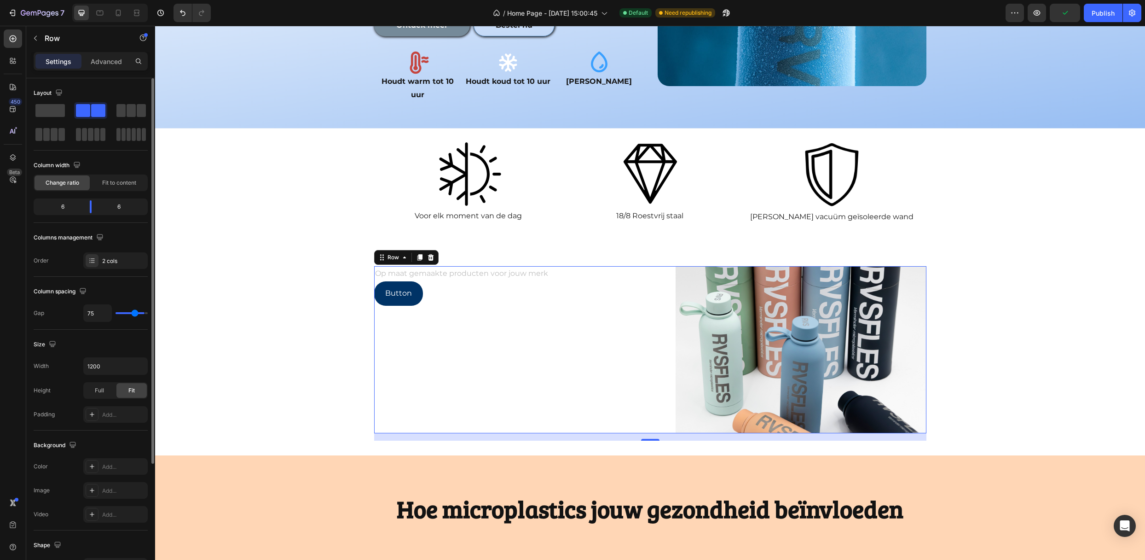
type input "72"
type input "69"
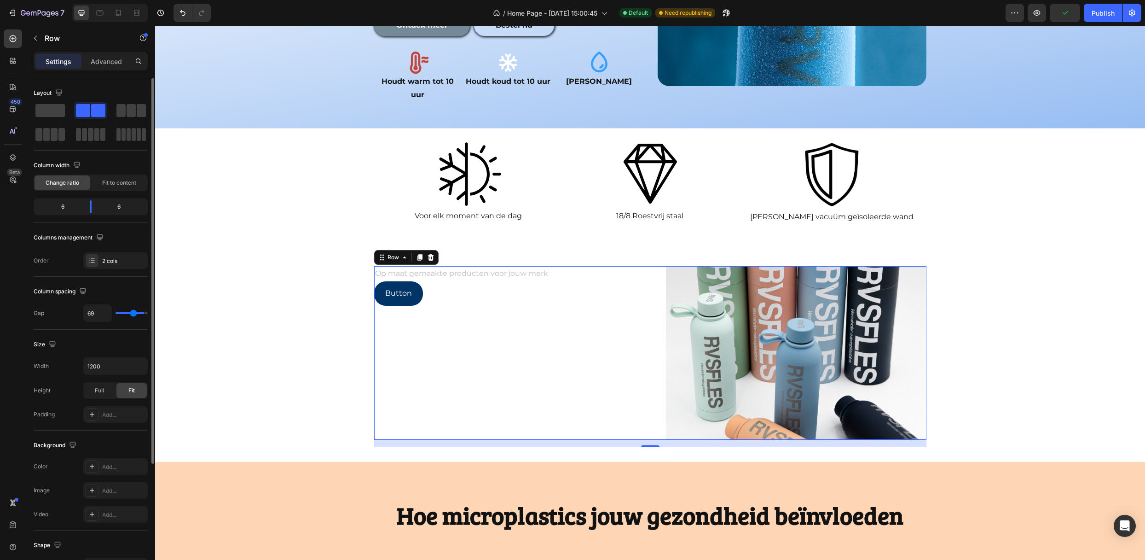
type input "64"
type input "61"
type input "56"
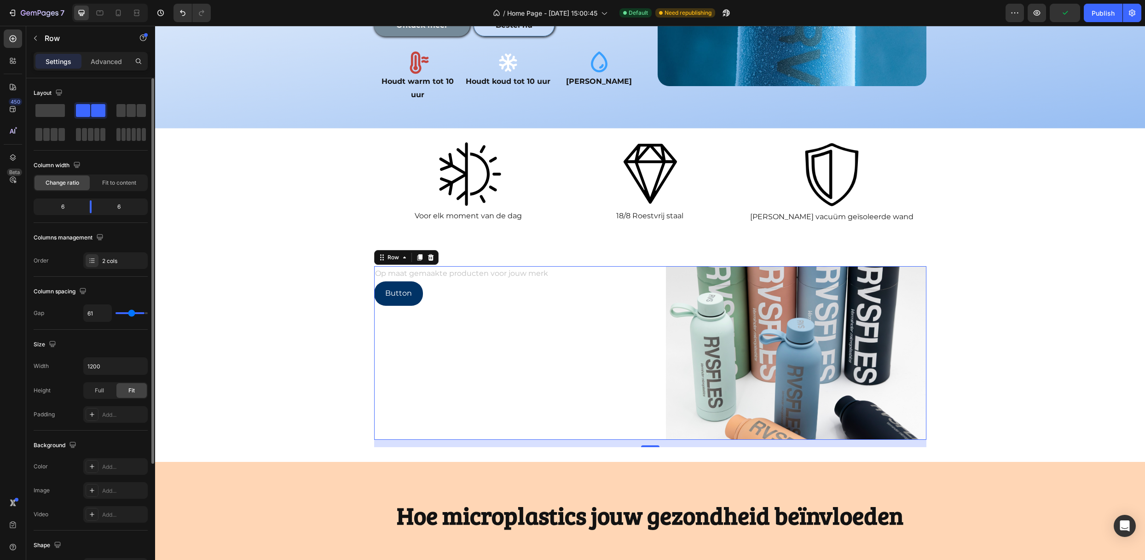
type input "56"
type input "51"
type input "48"
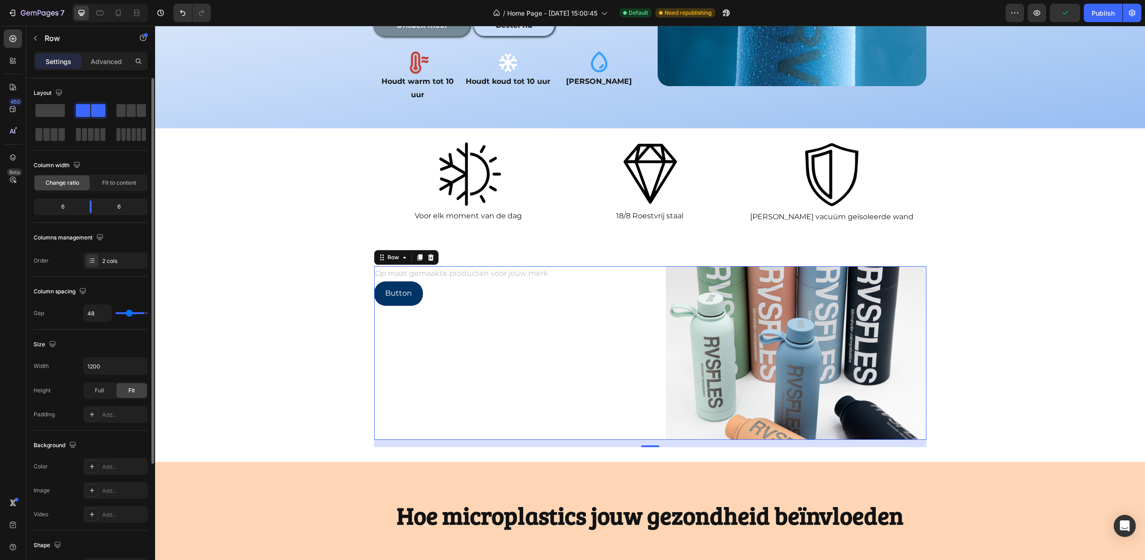
type input "45"
type input "42"
type input "40"
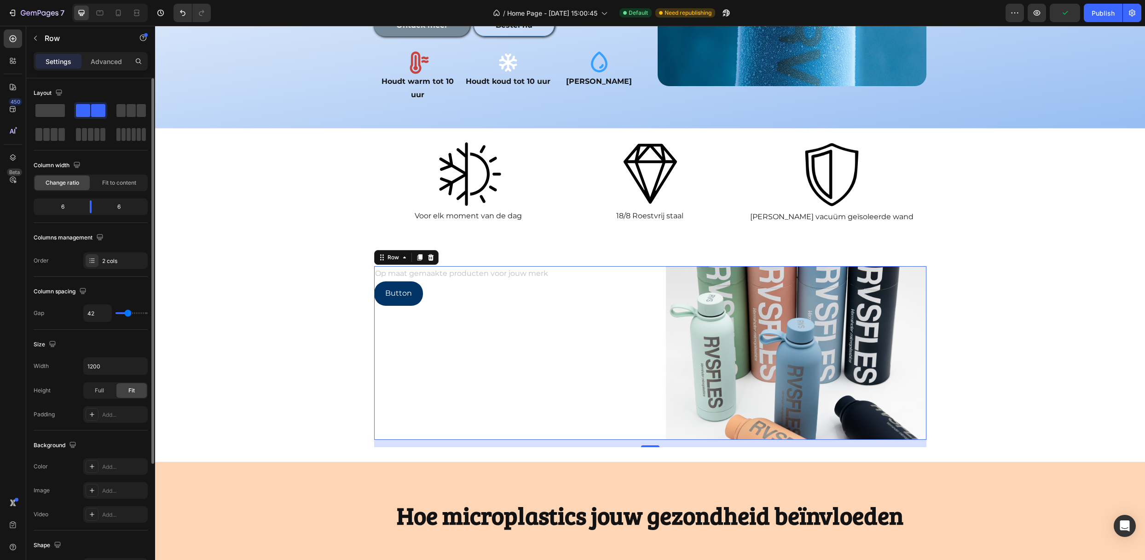
type input "40"
type input "37"
type input "34"
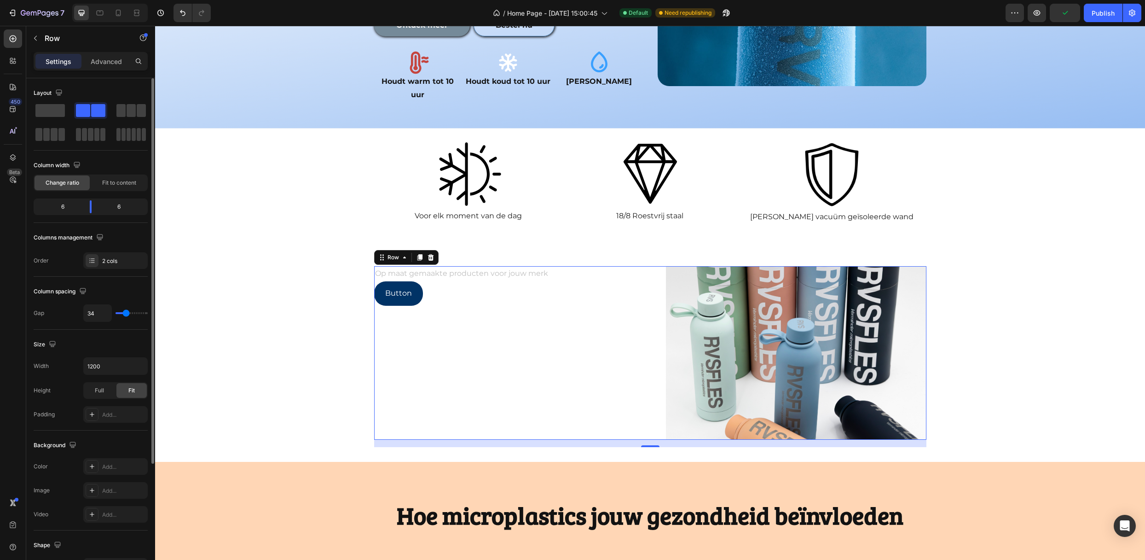
type input "32"
type input "29"
type input "26"
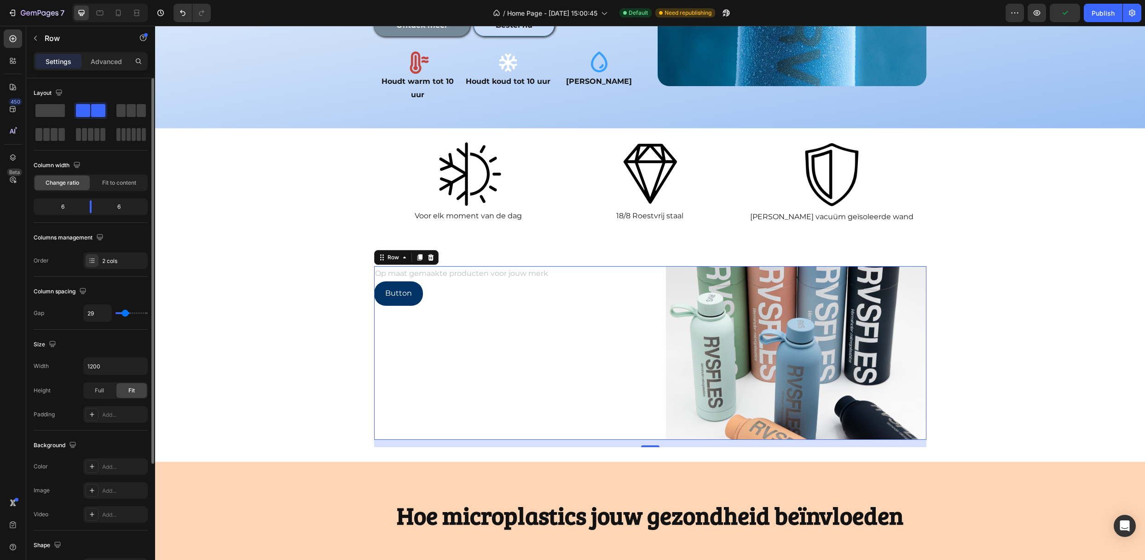
type input "26"
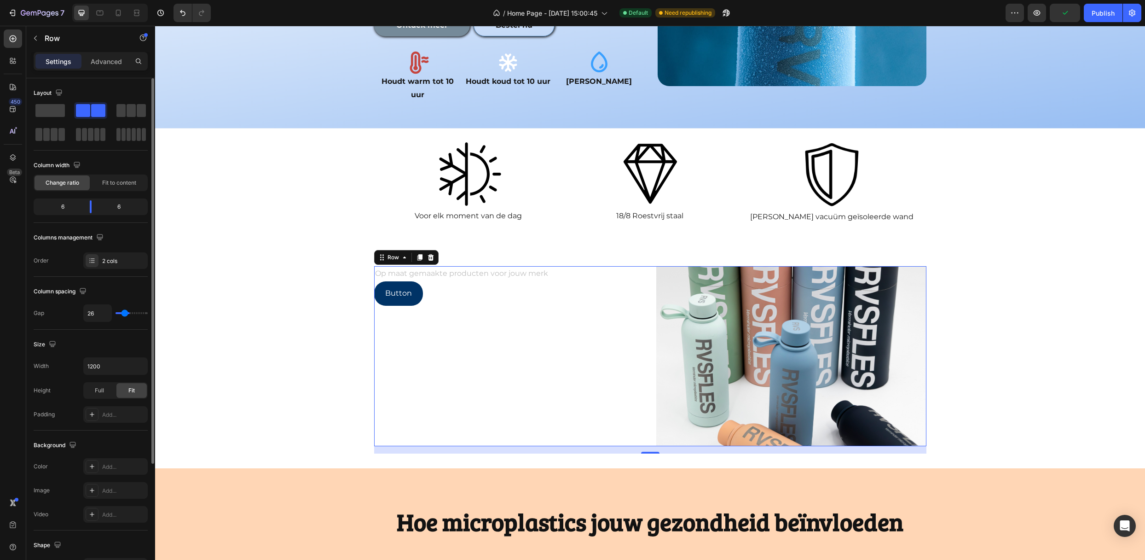
type input "21"
type input "18"
type input "15"
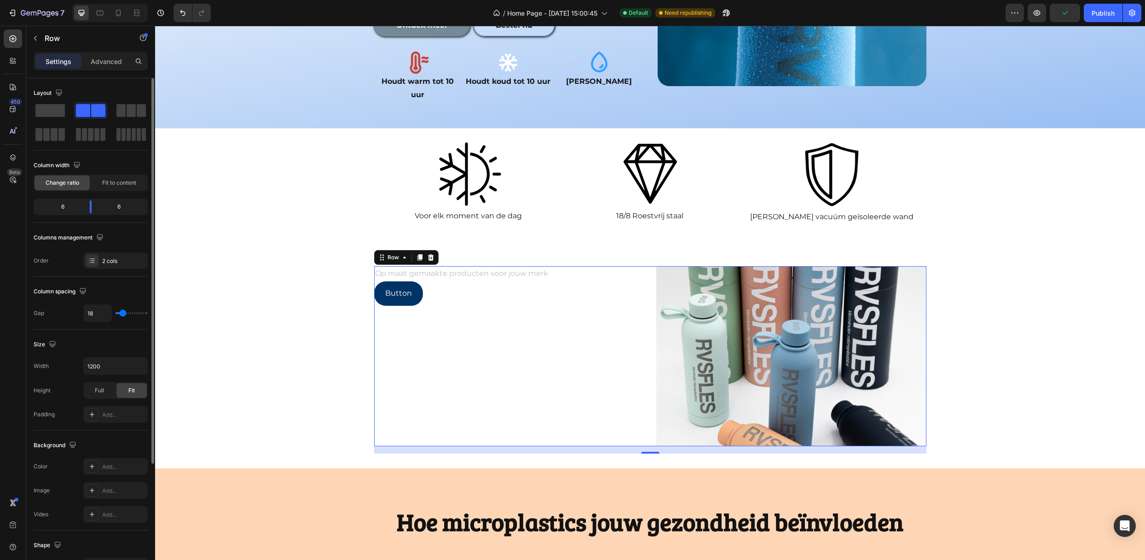
type input "15"
type input "13"
type input "10"
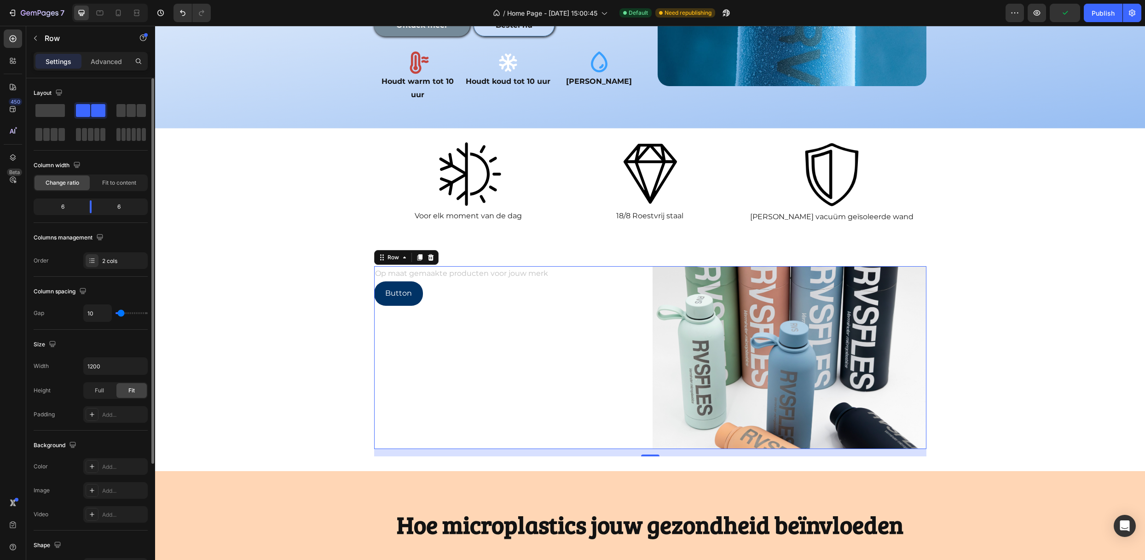
type input "7"
type input "4"
type input "2"
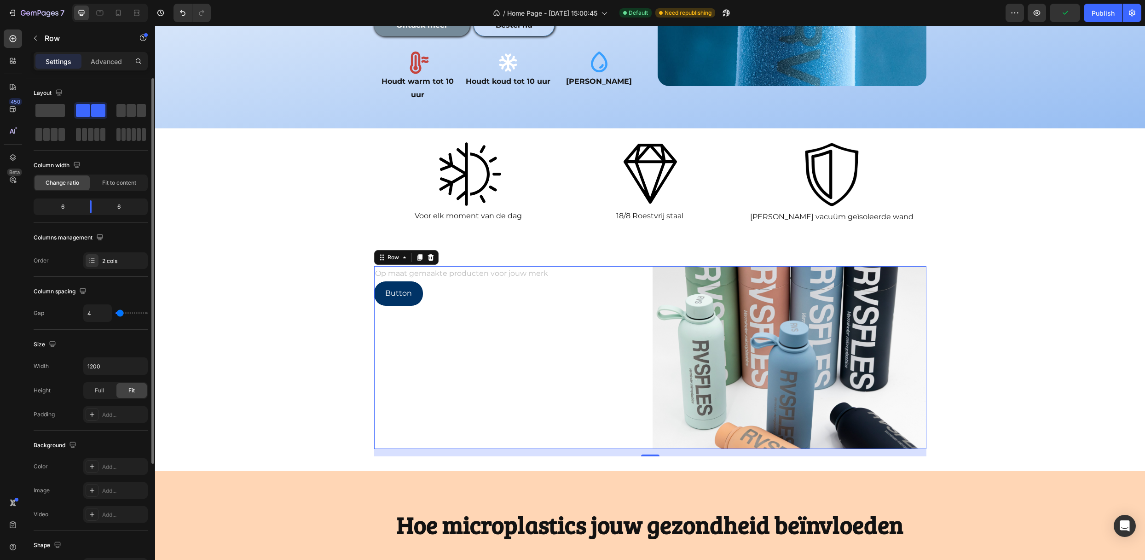
type input "2"
type input "0"
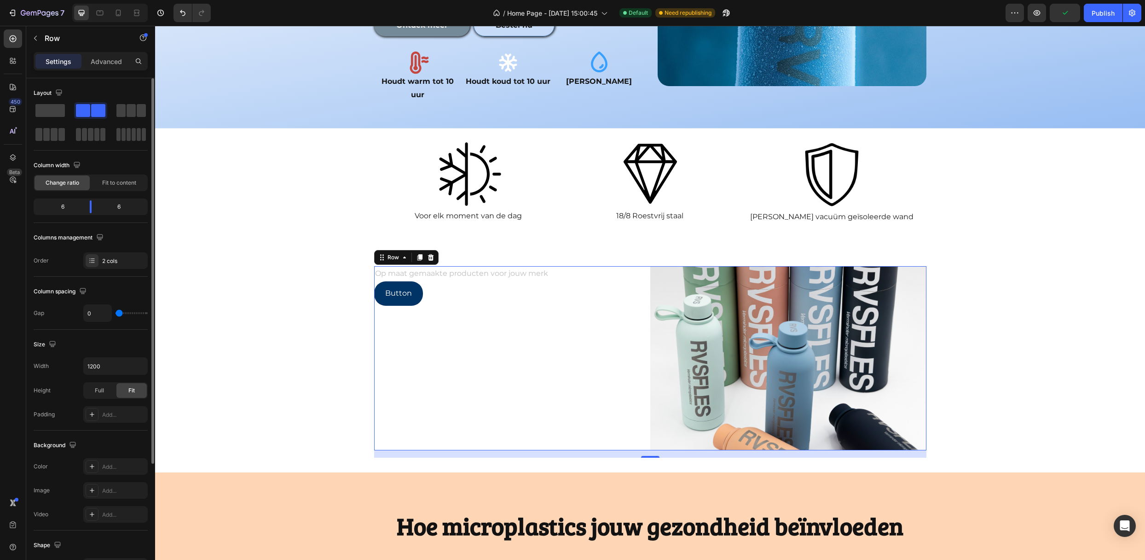
drag, startPoint x: 121, startPoint y: 314, endPoint x: 112, endPoint y: 316, distance: 8.5
type input "0"
click at [116, 314] on input "range" at bounding box center [132, 313] width 32 height 2
click at [103, 364] on input "1200" at bounding box center [116, 366] width 64 height 17
click at [105, 390] on div "Full" at bounding box center [99, 390] width 30 height 15
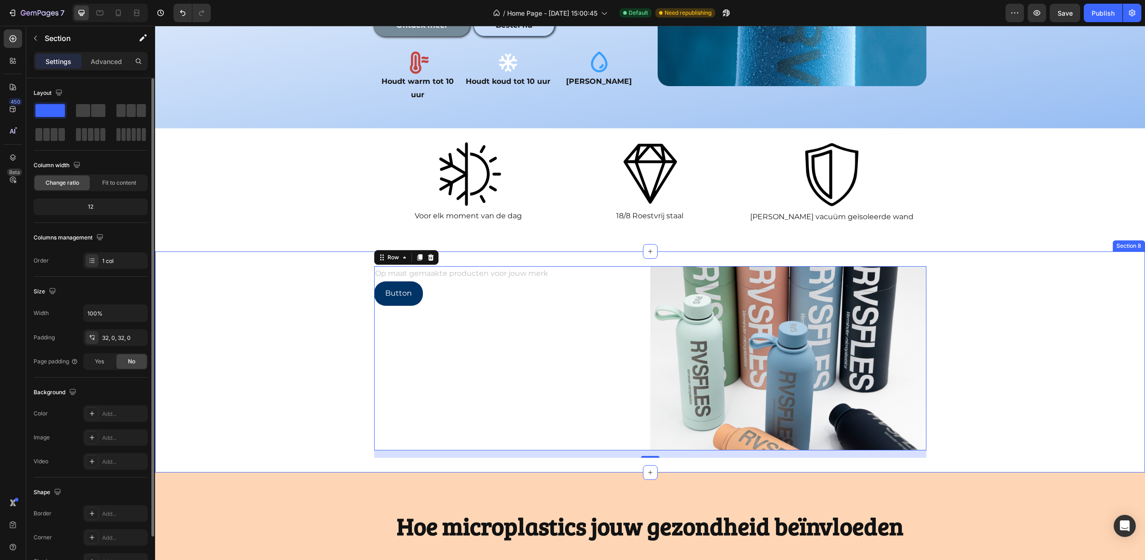
click at [338, 344] on div "Op maat gemaakte producten voor jouw merk Text Block Button Button Image Row 16" at bounding box center [650, 361] width 990 height 191
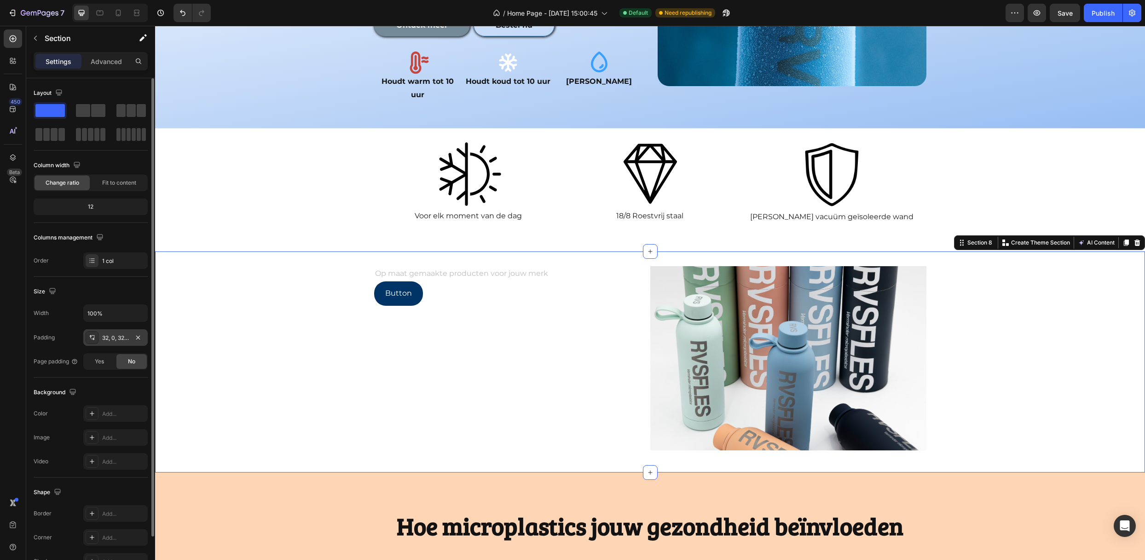
click at [112, 341] on div "32, 0, 32, 0" at bounding box center [115, 338] width 27 height 8
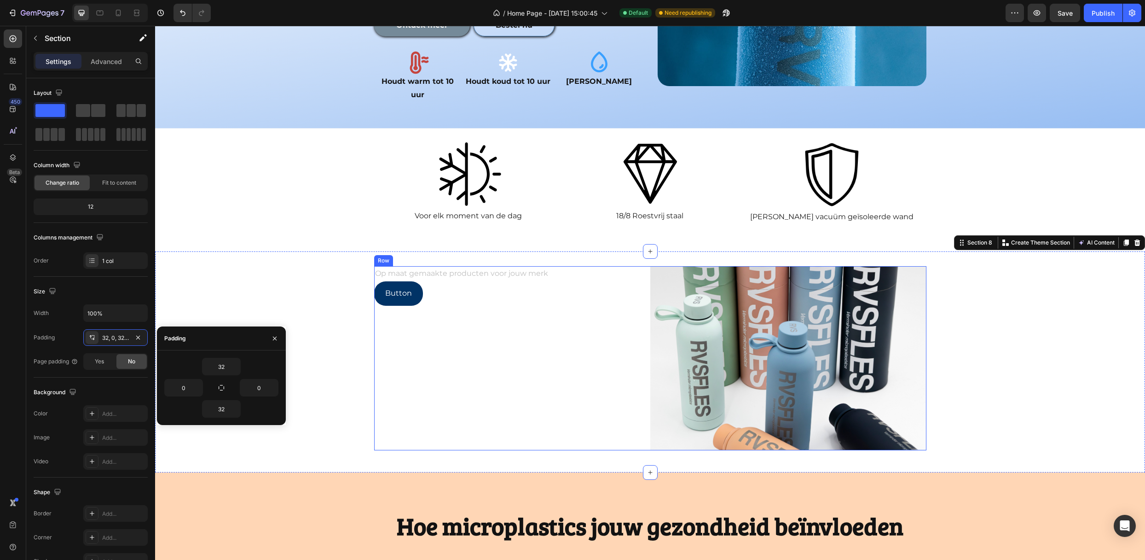
click at [427, 334] on div "Op maat gemaakte producten voor jouw merk Text Block Button Button" at bounding box center [512, 358] width 276 height 184
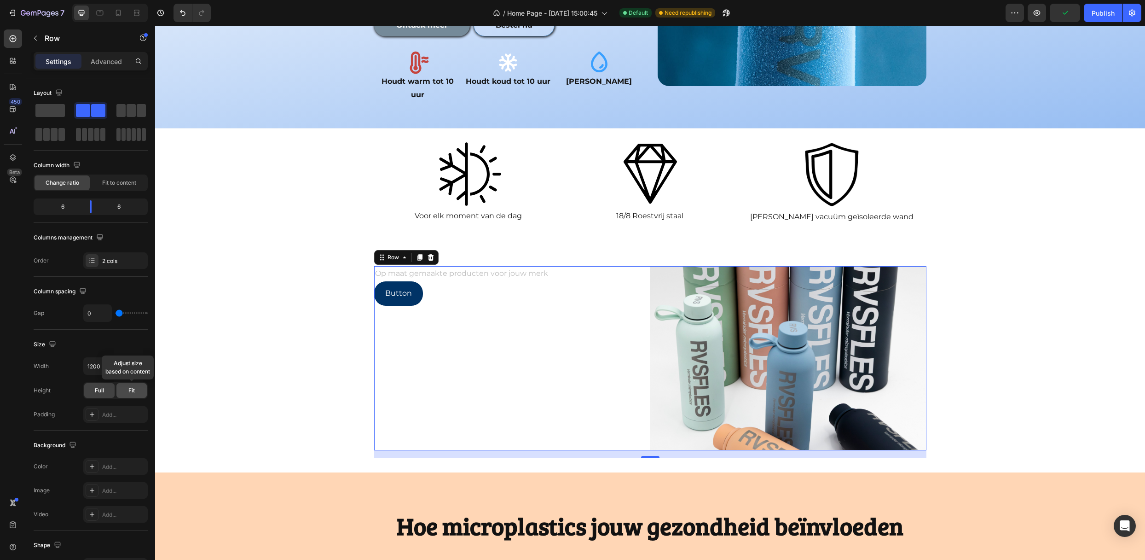
click at [131, 398] on div "Fit" at bounding box center [131, 390] width 30 height 15
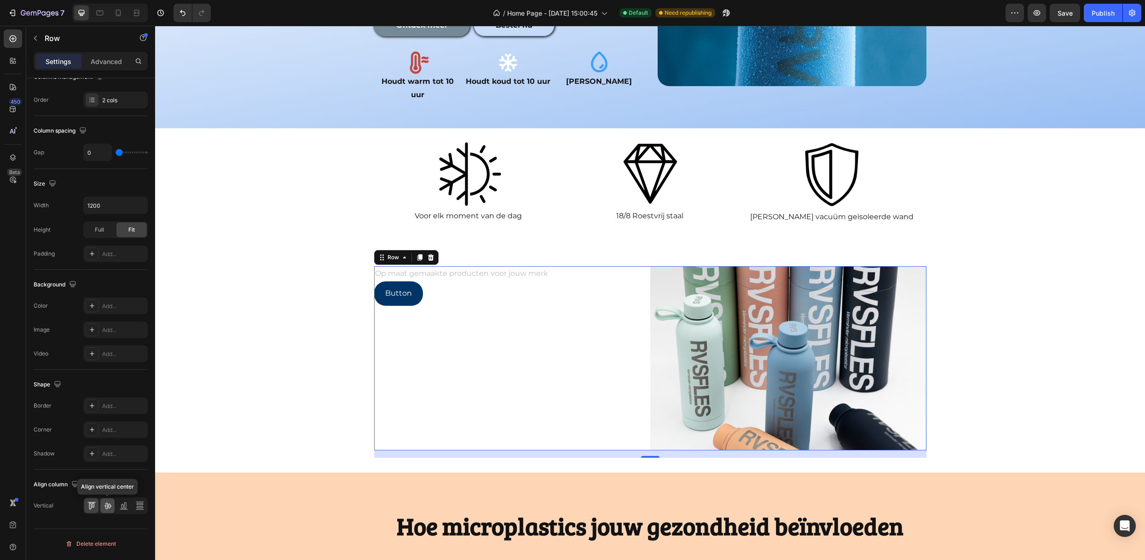
click at [111, 510] on icon at bounding box center [107, 505] width 9 height 9
click at [89, 507] on icon at bounding box center [90, 505] width 2 height 6
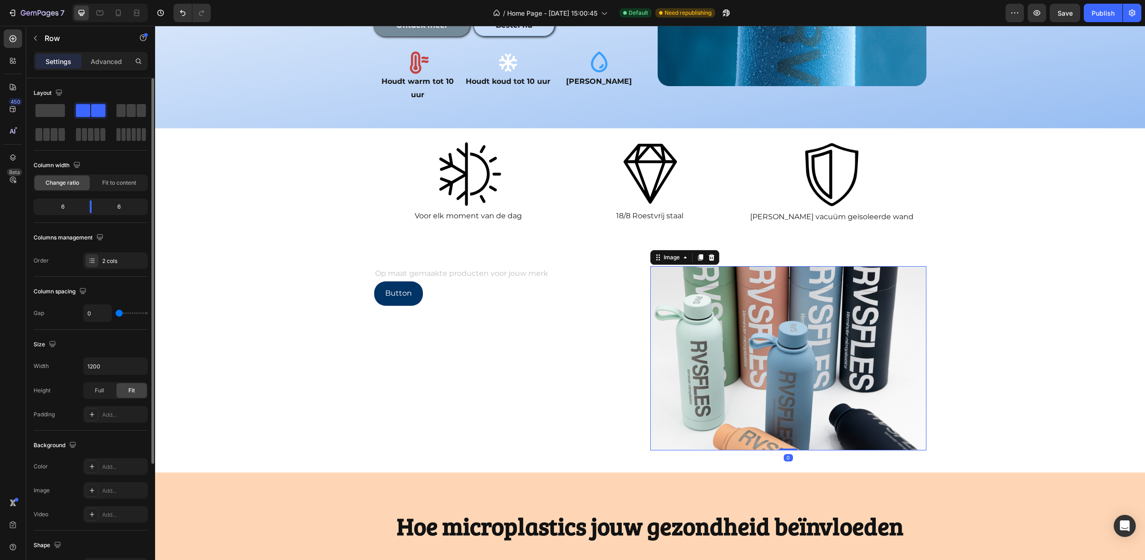
click at [666, 295] on img at bounding box center [788, 358] width 276 height 184
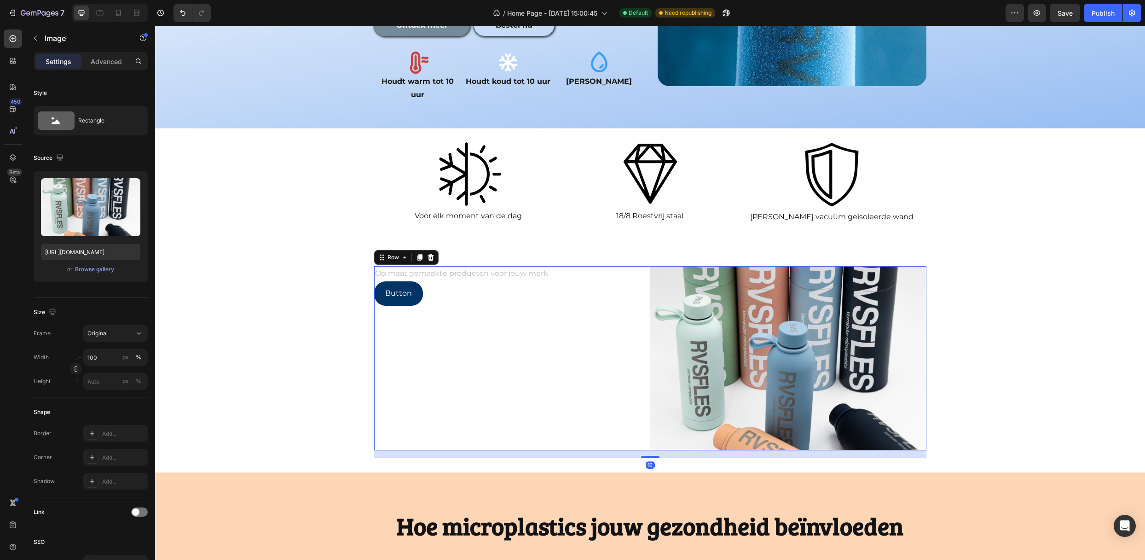
click at [637, 301] on div "Op maat gemaakte producten voor jouw merk Text Block Button Button" at bounding box center [512, 358] width 276 height 184
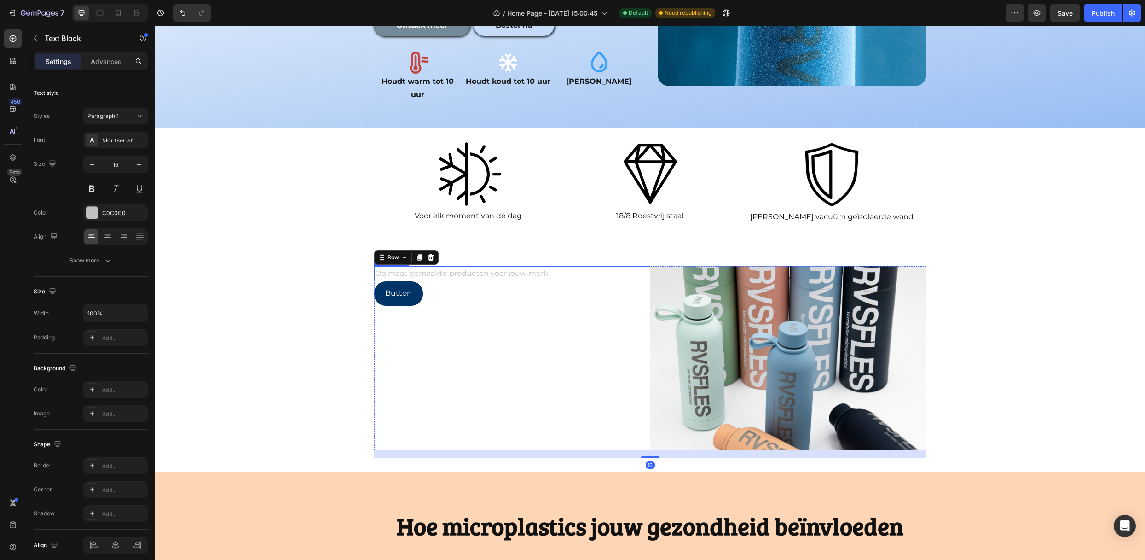
click at [637, 267] on p "Op maat gemaakte producten voor jouw merk" at bounding box center [512, 273] width 274 height 13
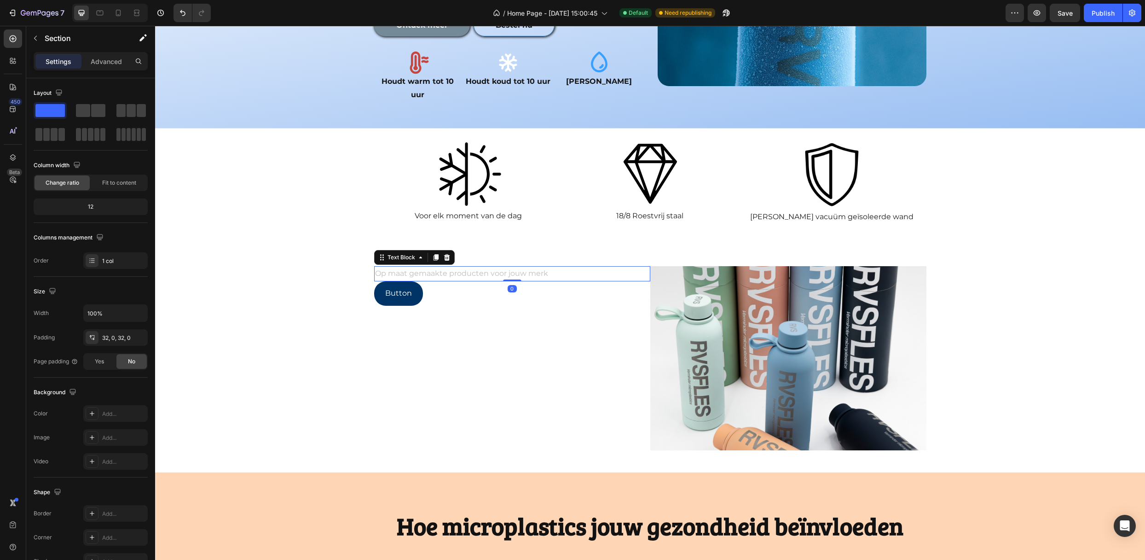
click at [643, 251] on div "Op maat gemaakte producten voor jouw merk Text Block 0 Button Button Image Row …" at bounding box center [650, 361] width 990 height 221
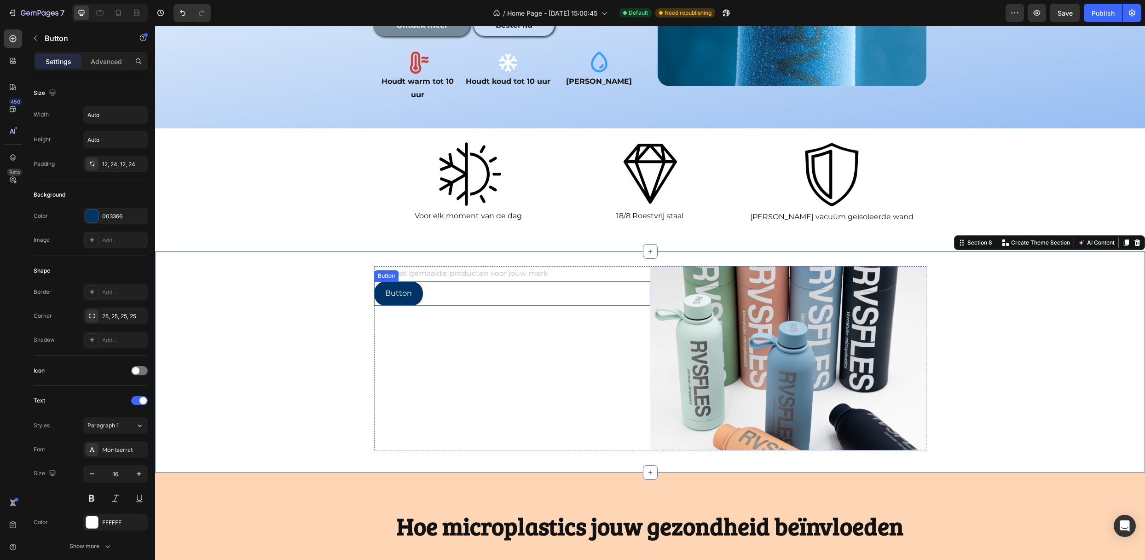
click at [638, 281] on div "Button Button" at bounding box center [512, 293] width 276 height 24
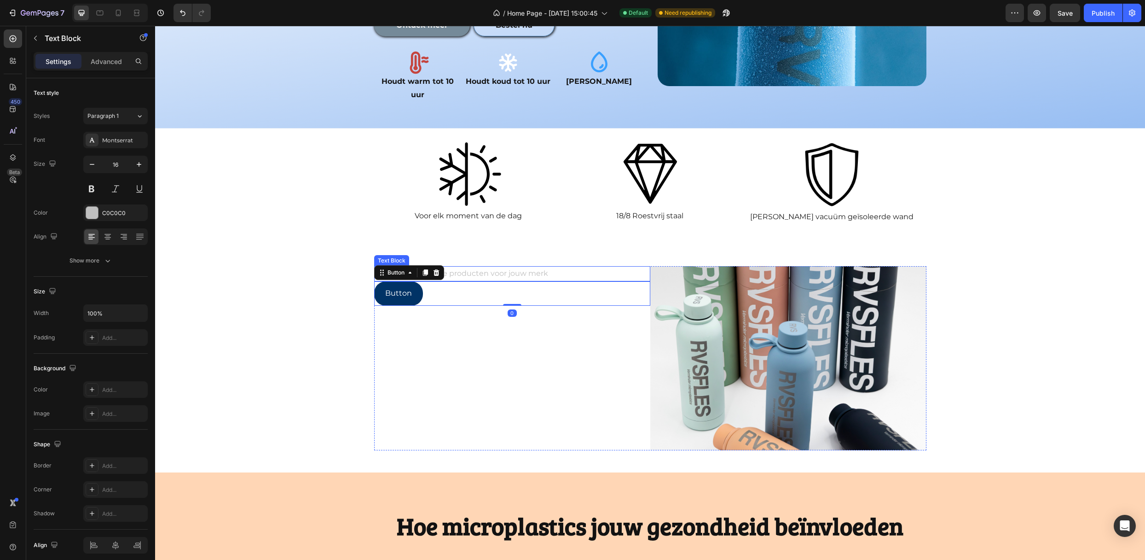
click at [643, 267] on p "Op maat gemaakte producten voor jouw merk" at bounding box center [512, 273] width 274 height 13
click at [644, 433] on div "Op maat gemaakte producten voor jouw merk Text Block 0 Button Button Image Row …" at bounding box center [650, 361] width 990 height 221
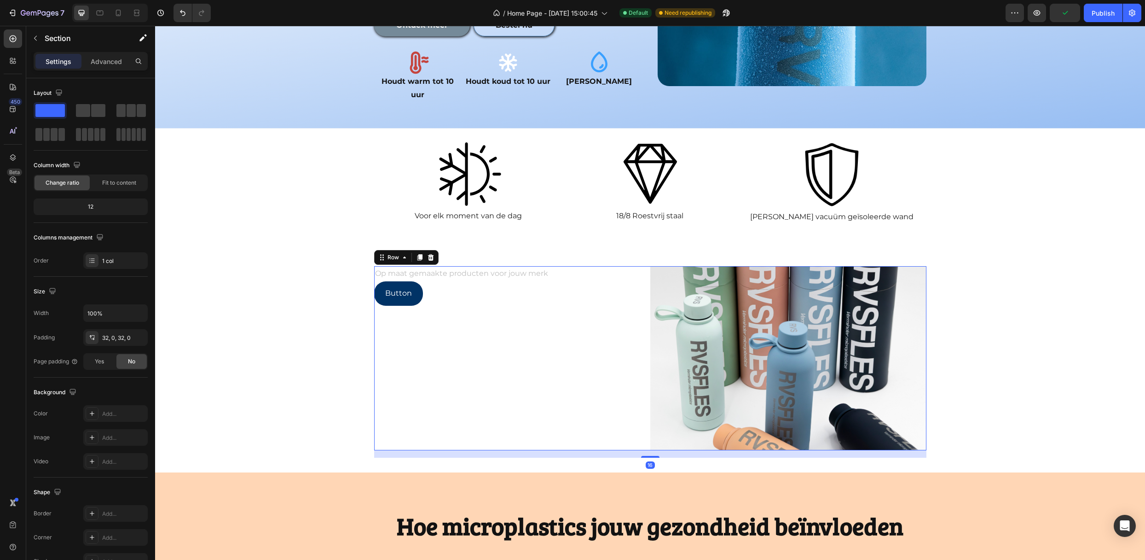
click at [643, 417] on div "Op maat gemaakte producten voor jouw merk Text Block Button Button" at bounding box center [512, 358] width 276 height 184
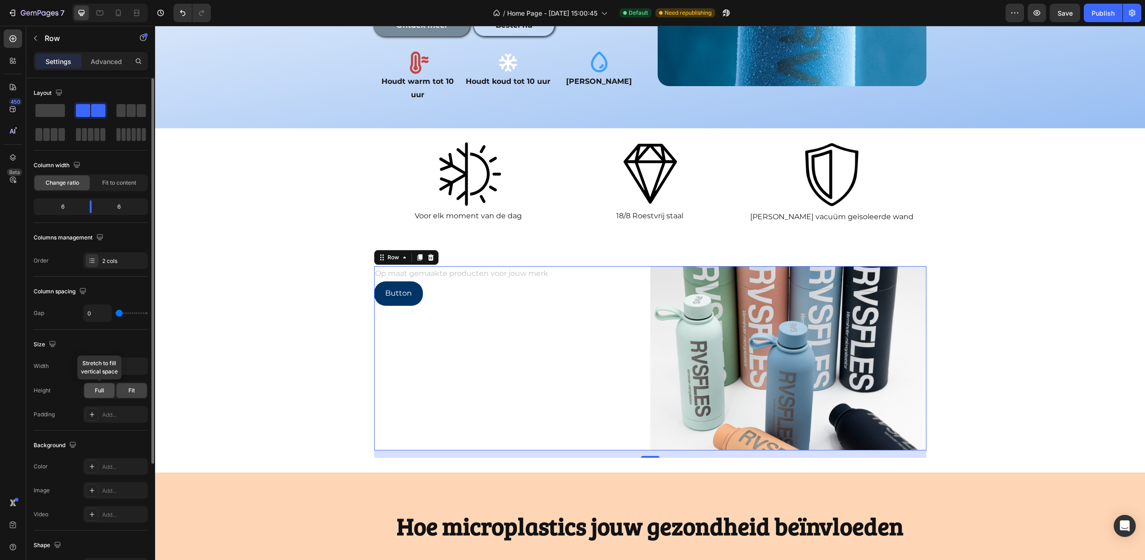
click at [109, 386] on div "Full" at bounding box center [99, 390] width 30 height 15
click at [92, 58] on p "Advanced" at bounding box center [106, 62] width 31 height 10
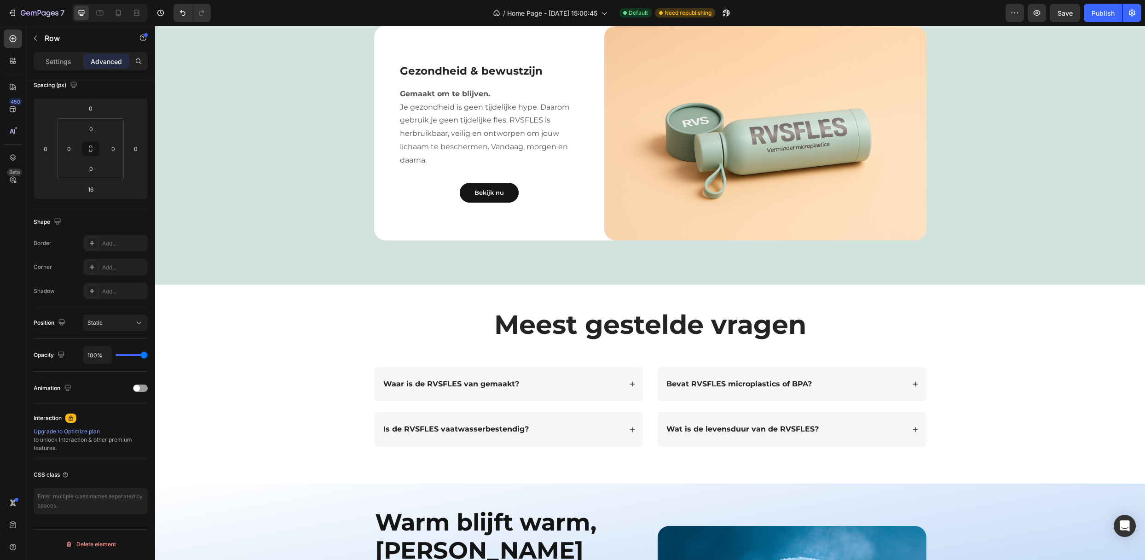
scroll to position [626, 0]
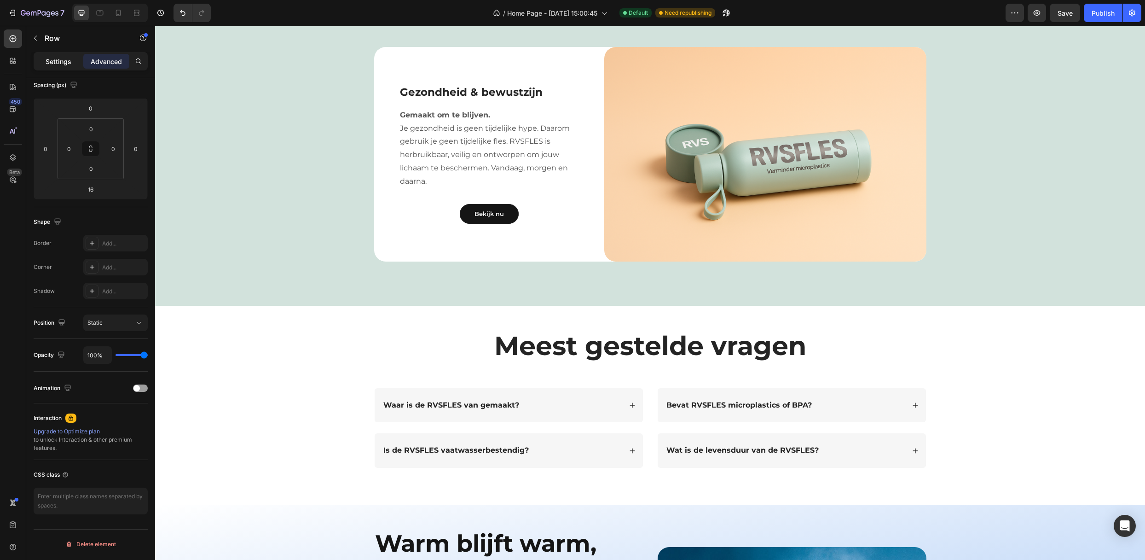
click at [50, 63] on p "Settings" at bounding box center [59, 62] width 26 height 10
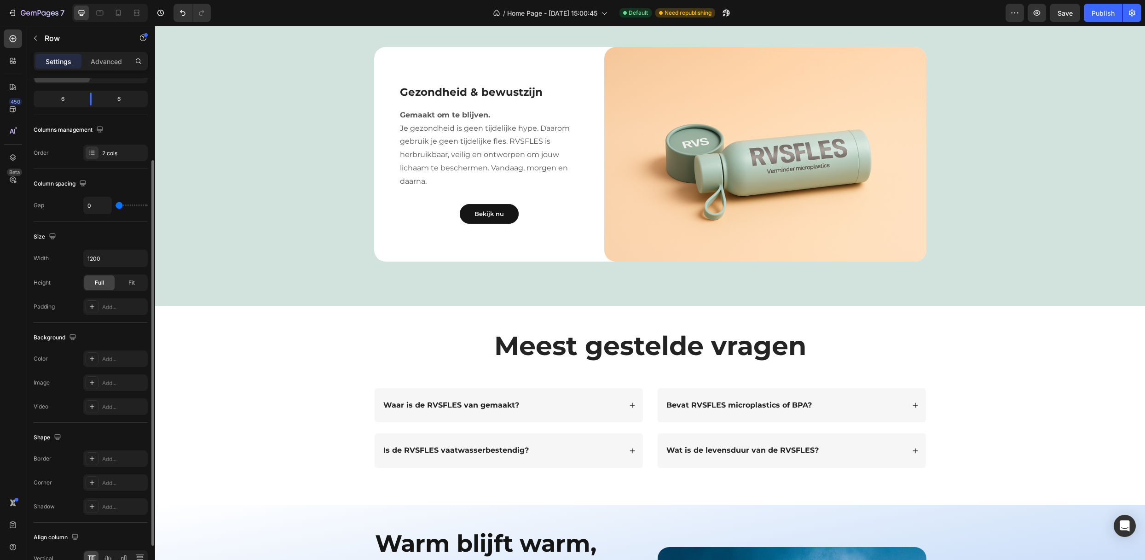
scroll to position [46, 0]
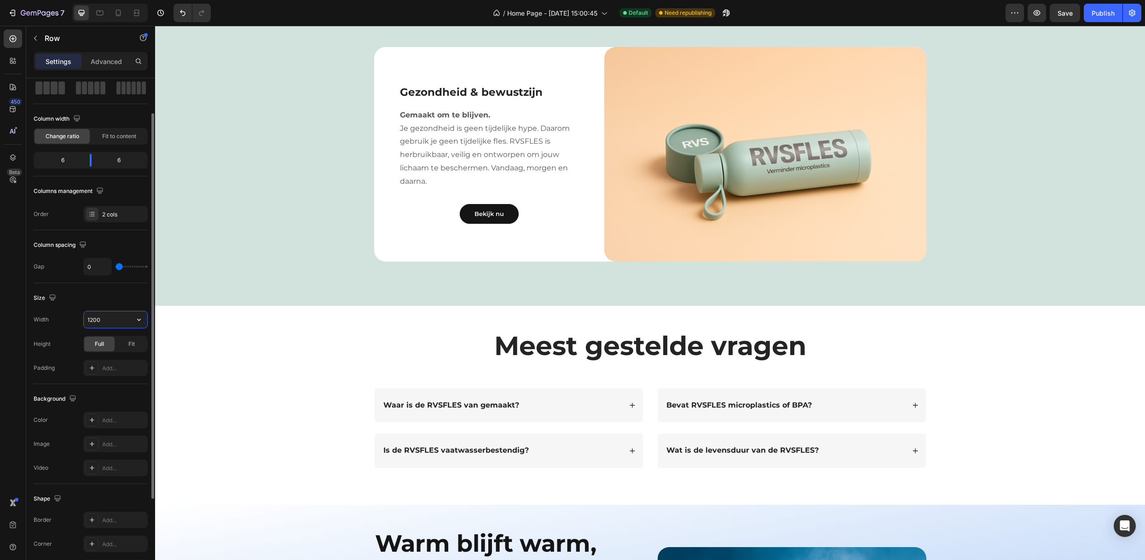
click at [110, 326] on input "1200" at bounding box center [116, 319] width 64 height 17
click at [140, 320] on icon "button" at bounding box center [139, 319] width 4 height 2
click at [106, 359] on p "Full 100%" at bounding box center [113, 362] width 52 height 8
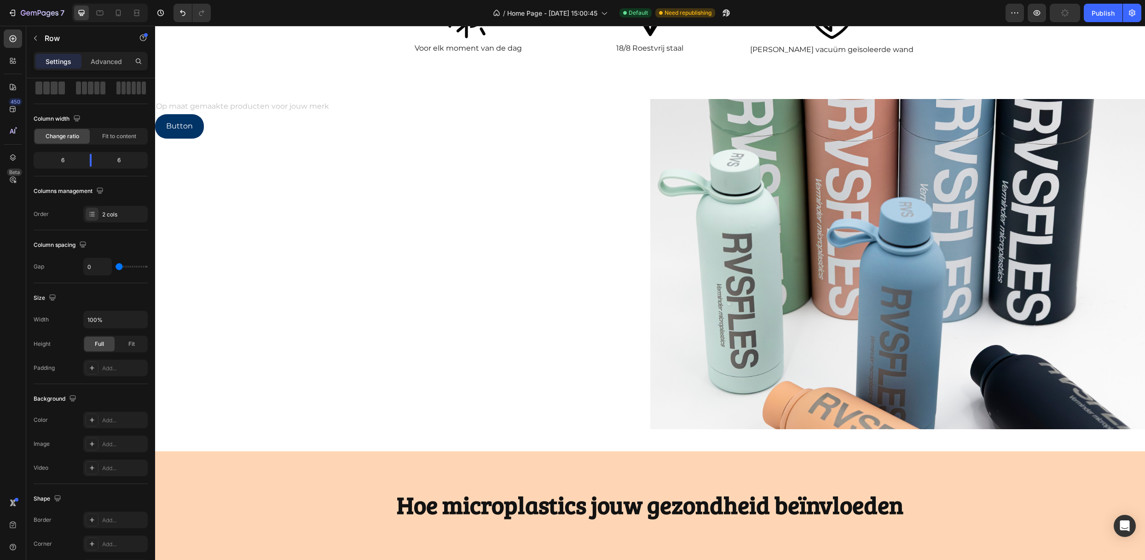
scroll to position [1362, 0]
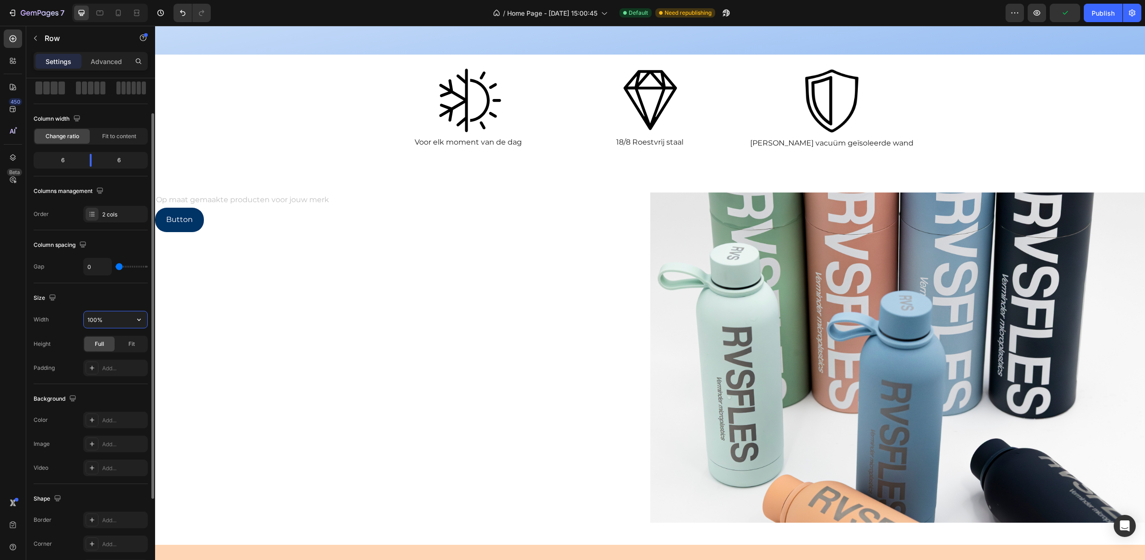
click at [102, 314] on input "100%" at bounding box center [116, 319] width 64 height 17
click at [119, 324] on input "100%" at bounding box center [116, 319] width 64 height 17
click at [154, 319] on div at bounding box center [151, 305] width 5 height 385
click at [140, 319] on icon "button" at bounding box center [138, 319] width 9 height 9
click at [111, 324] on input "100%" at bounding box center [116, 319] width 64 height 17
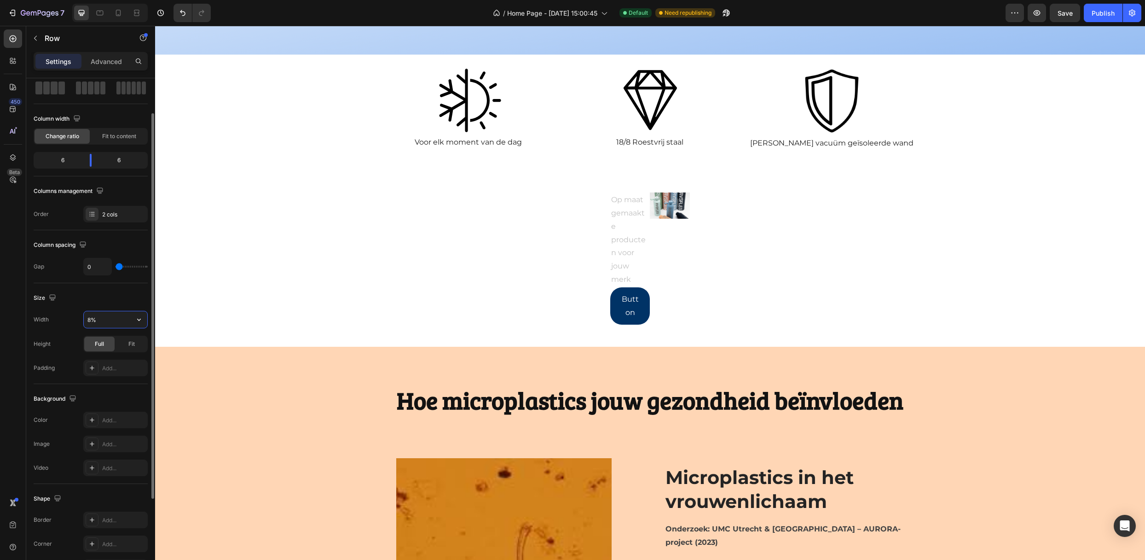
type input "80%"
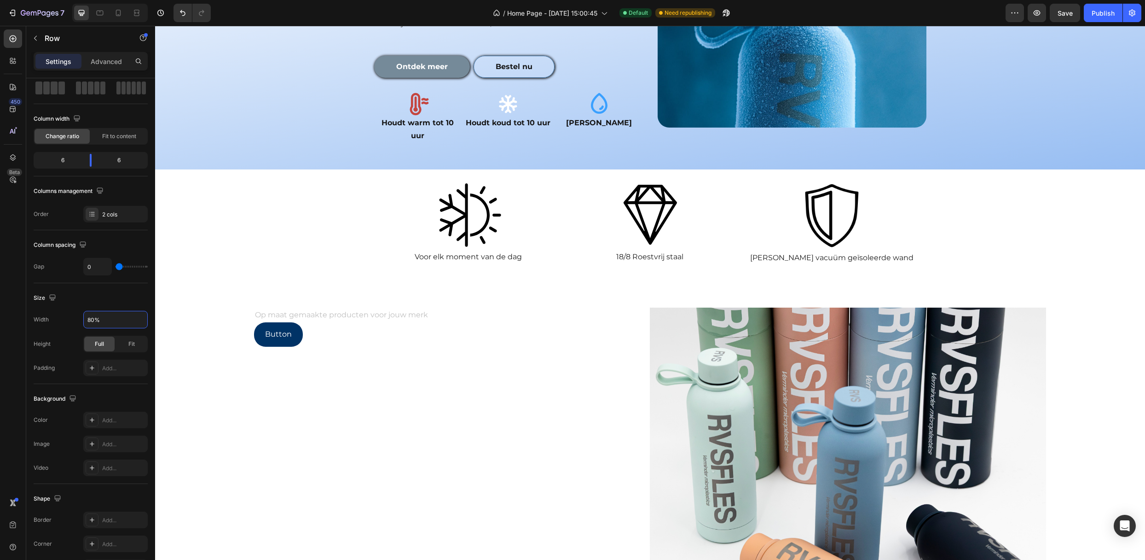
scroll to position [1251, 0]
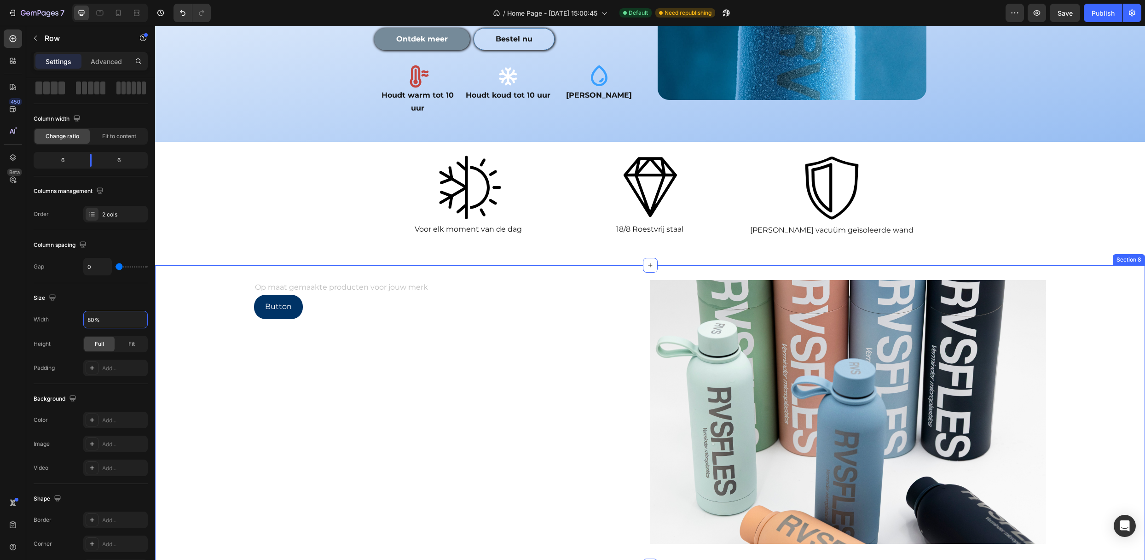
click at [196, 282] on div "Op maat gemaakte producten voor jouw merk Text Block Button Button Image Row" at bounding box center [650, 415] width 990 height 271
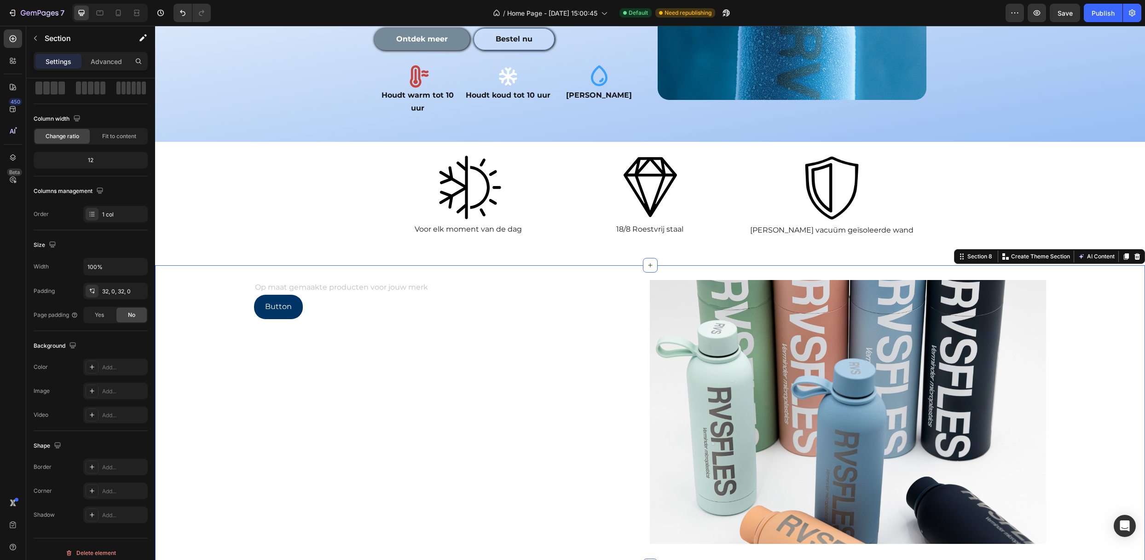
scroll to position [0, 0]
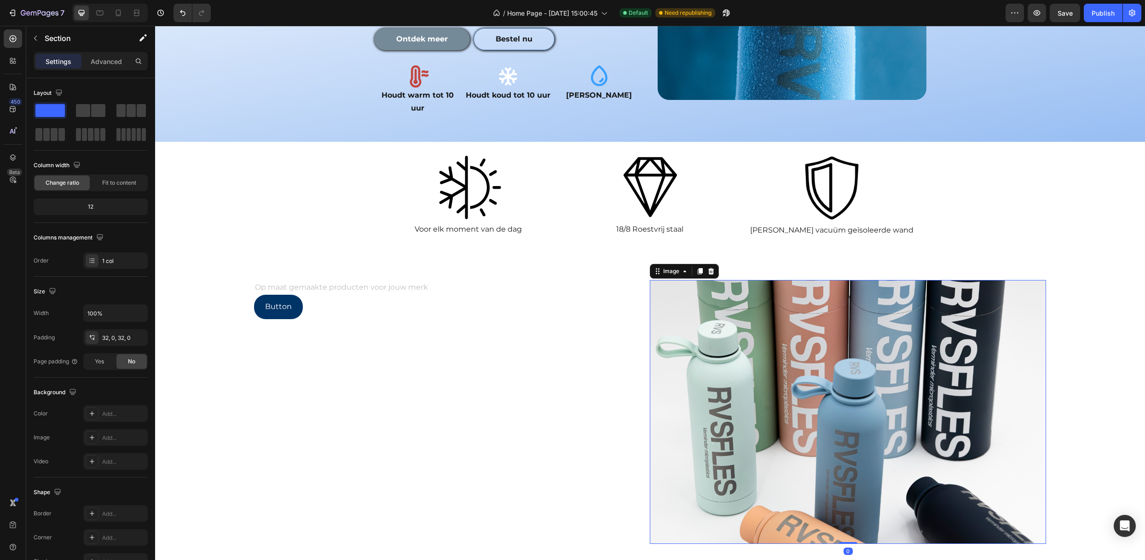
click at [795, 300] on img at bounding box center [848, 412] width 396 height 264
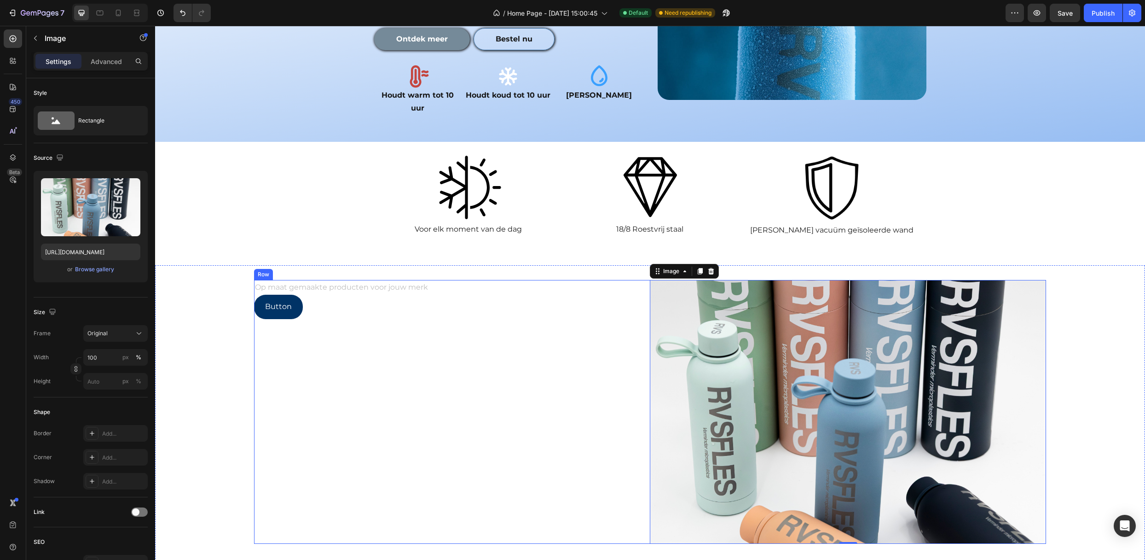
click at [636, 507] on div "Op maat gemaakte producten voor jouw merk Text Block Button Button" at bounding box center [452, 412] width 396 height 264
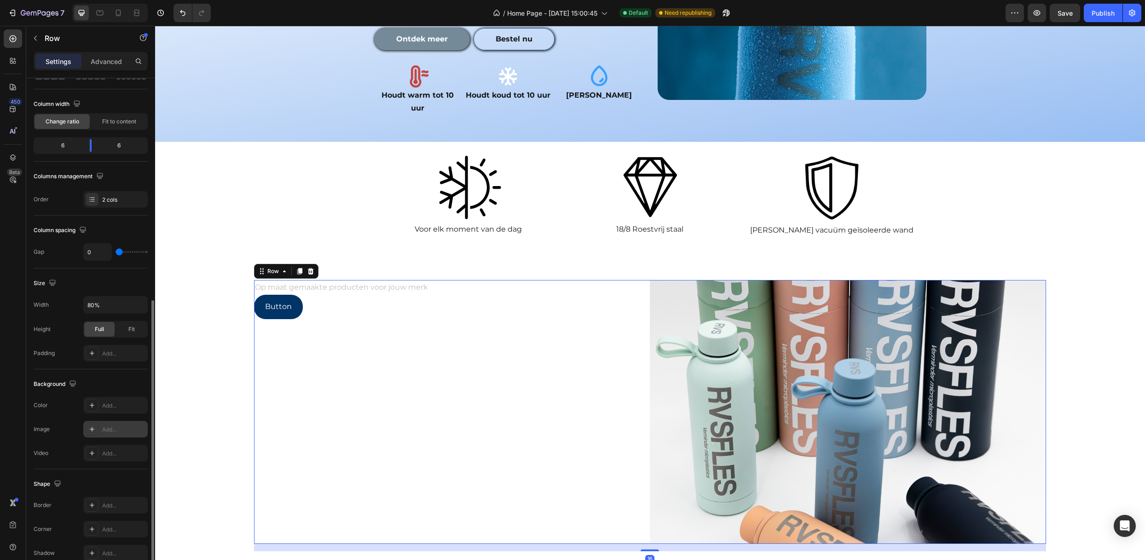
scroll to position [161, 0]
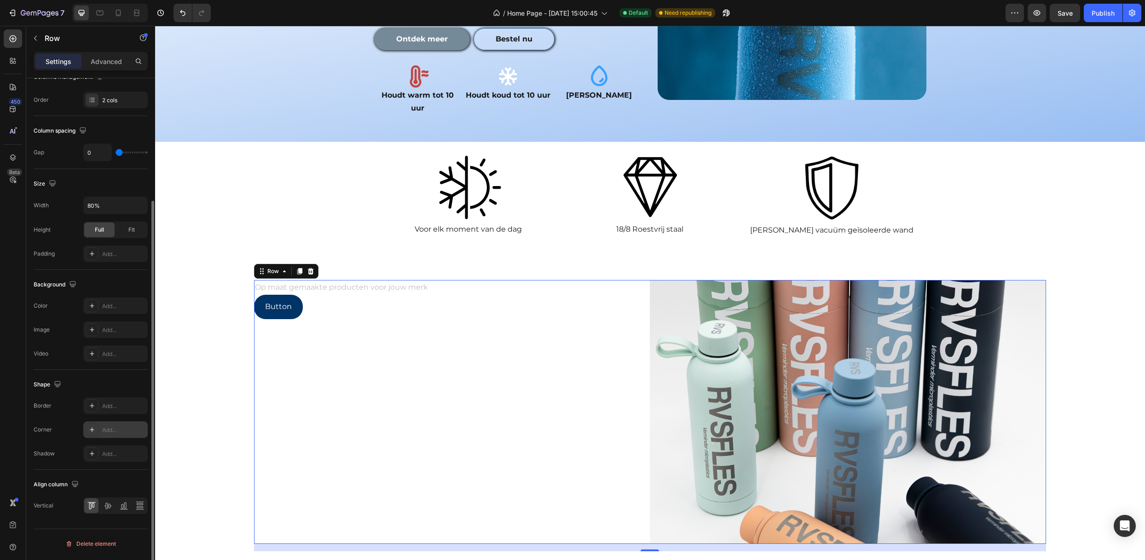
click at [120, 431] on div "Add..." at bounding box center [123, 430] width 43 height 8
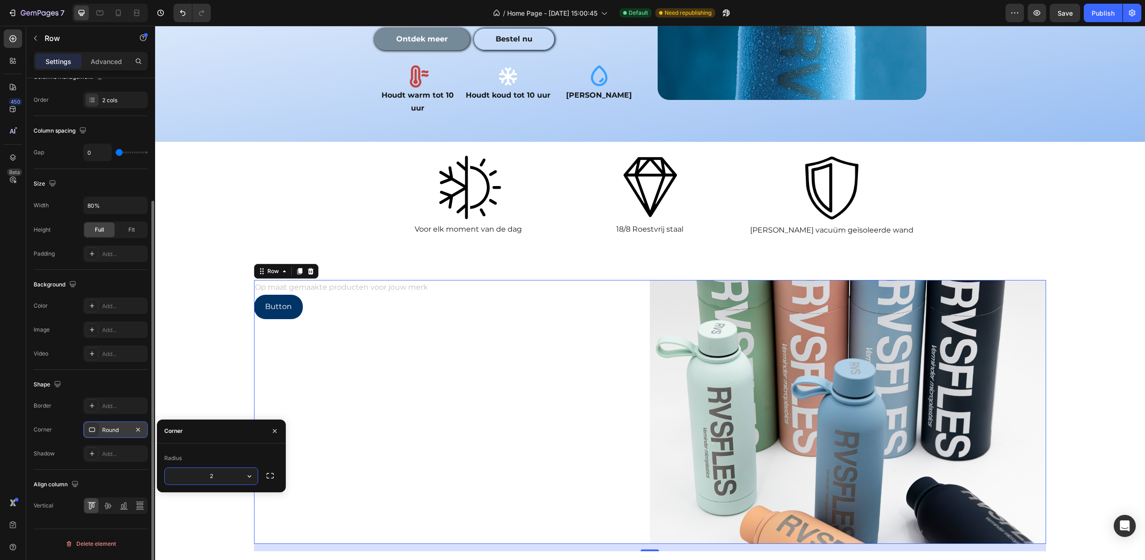
type input "25"
click at [210, 298] on div "Op maat gemaakte producten voor jouw merk Text Block Button Button Image Row 16" at bounding box center [650, 415] width 990 height 271
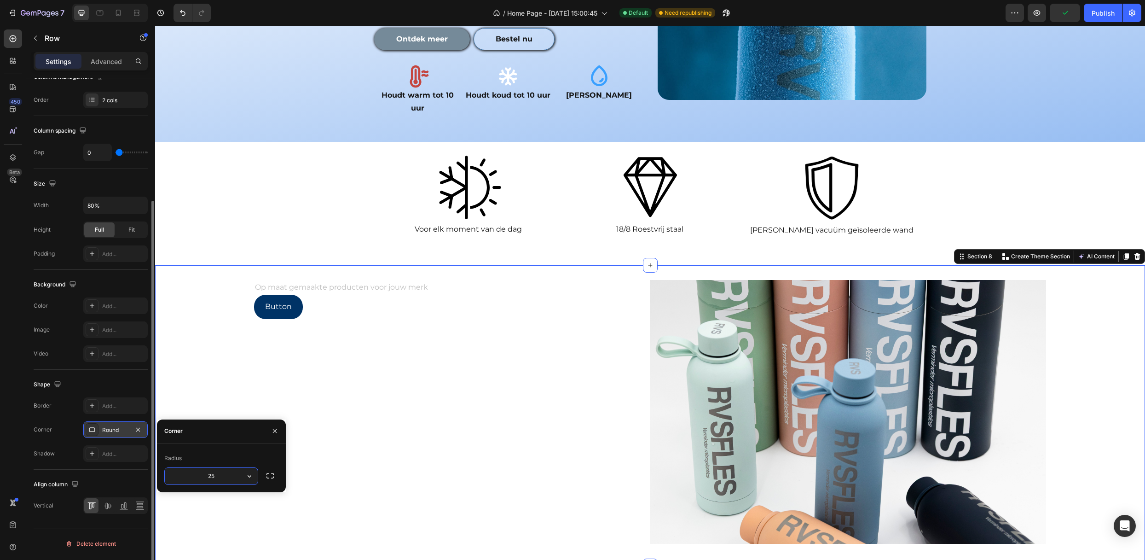
scroll to position [0, 0]
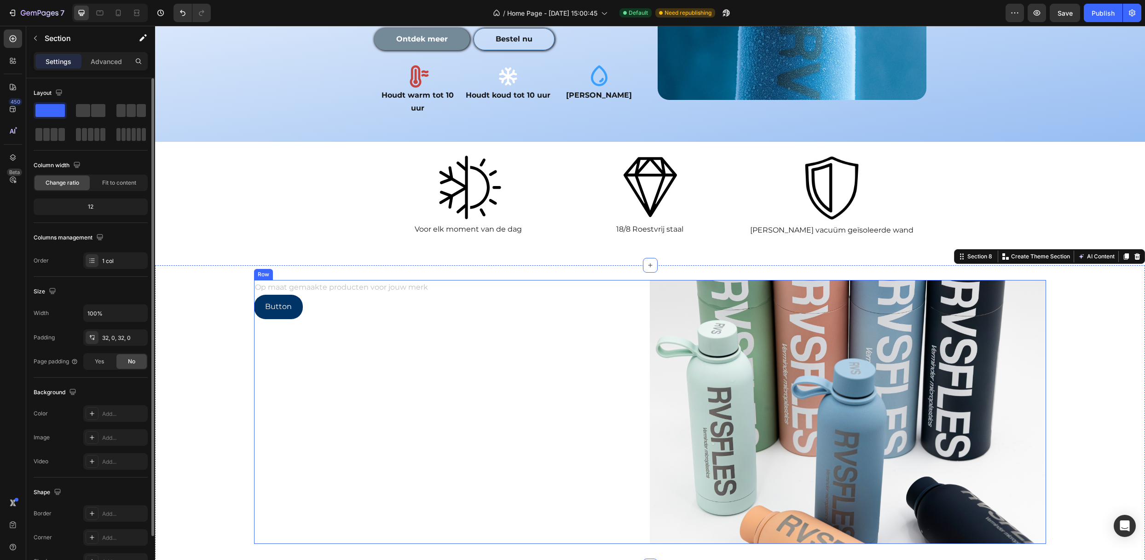
click at [672, 322] on img at bounding box center [848, 412] width 396 height 264
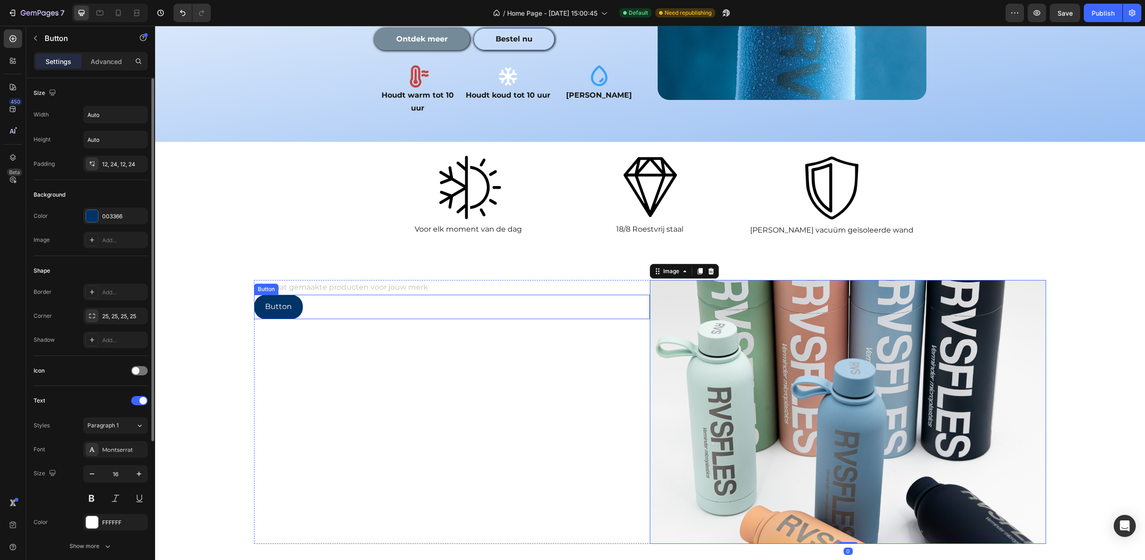
click at [641, 295] on div "Button Button" at bounding box center [452, 307] width 396 height 24
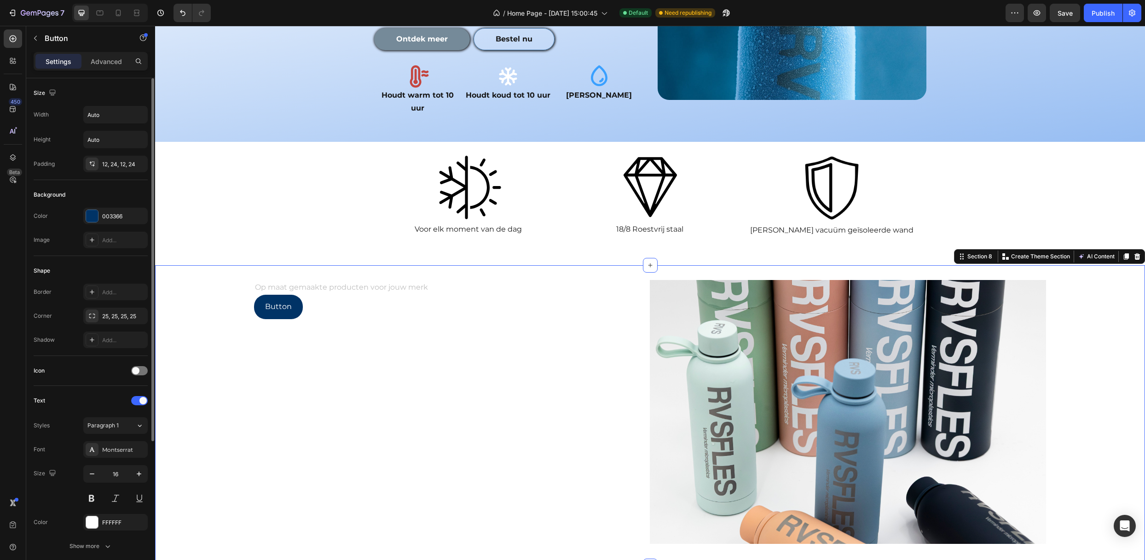
click at [643, 265] on div "Op maat gemaakte producten voor jouw merk Text Block Button Button Image Row Se…" at bounding box center [650, 415] width 990 height 301
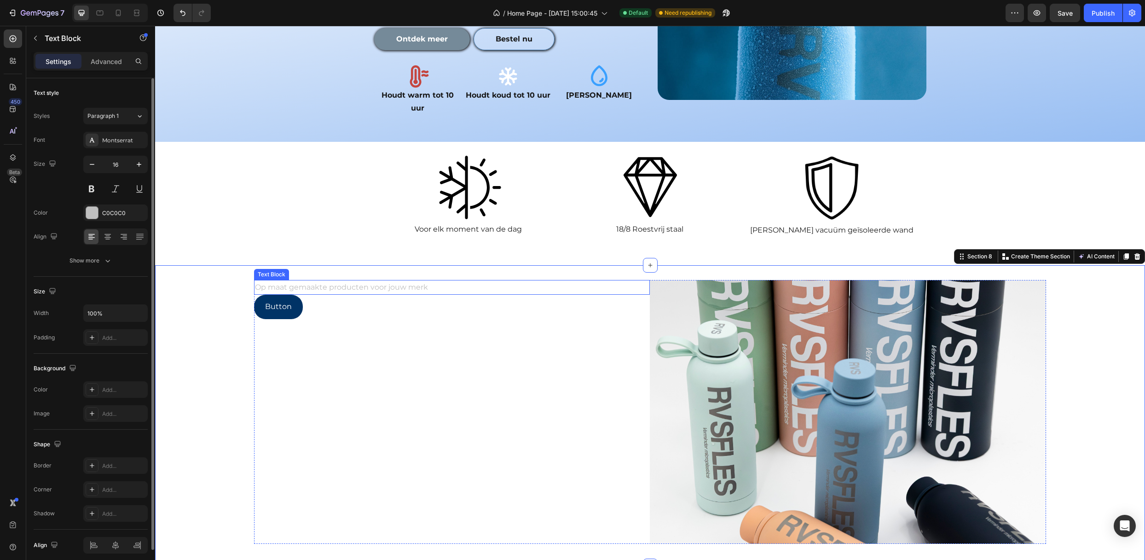
click at [643, 281] on p "Op maat gemaakte producten voor jouw merk" at bounding box center [452, 287] width 394 height 13
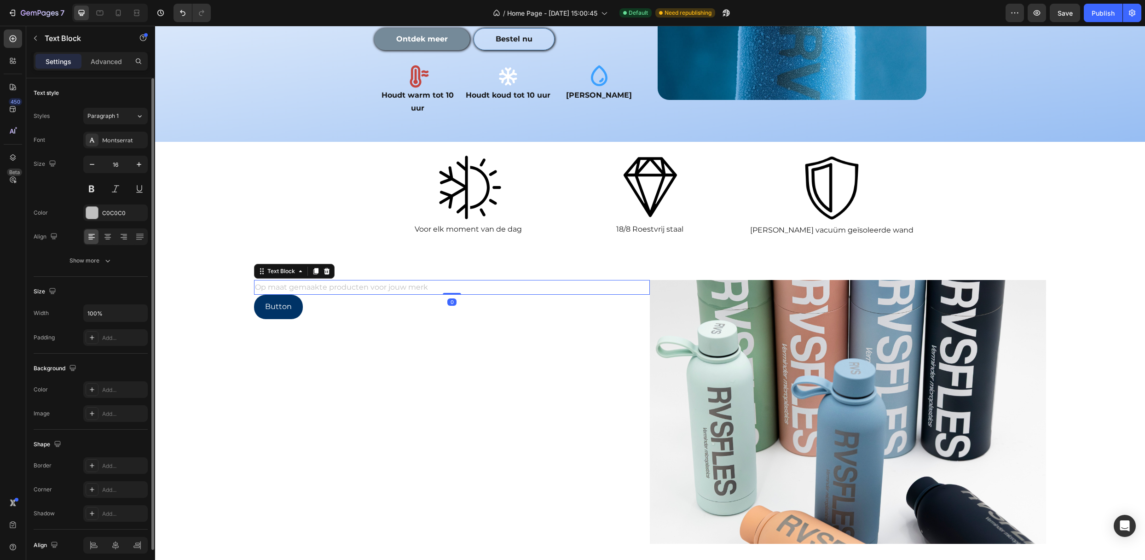
click at [644, 281] on p "Op maat gemaakte producten voor jouw merk" at bounding box center [452, 287] width 394 height 13
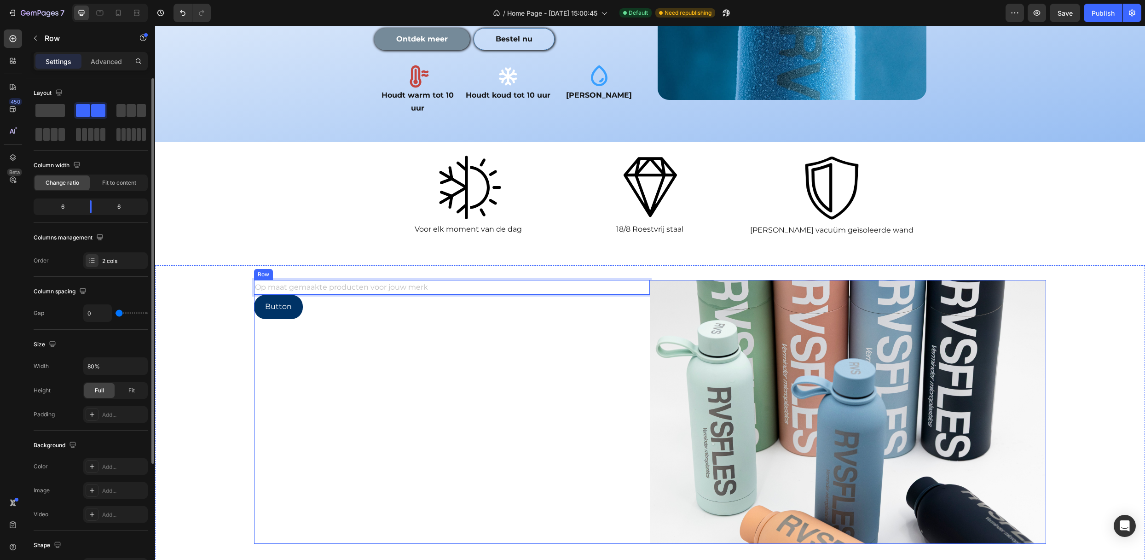
click at [643, 507] on div "Op maat gemaakte producten voor jouw merk Text Block 0 Button Button" at bounding box center [452, 412] width 396 height 264
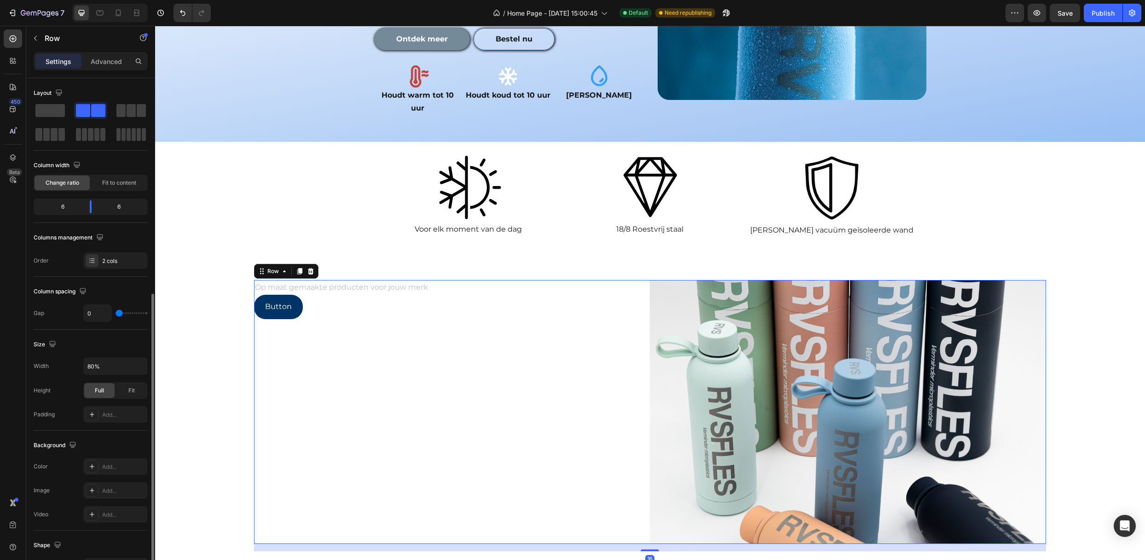
scroll to position [161, 0]
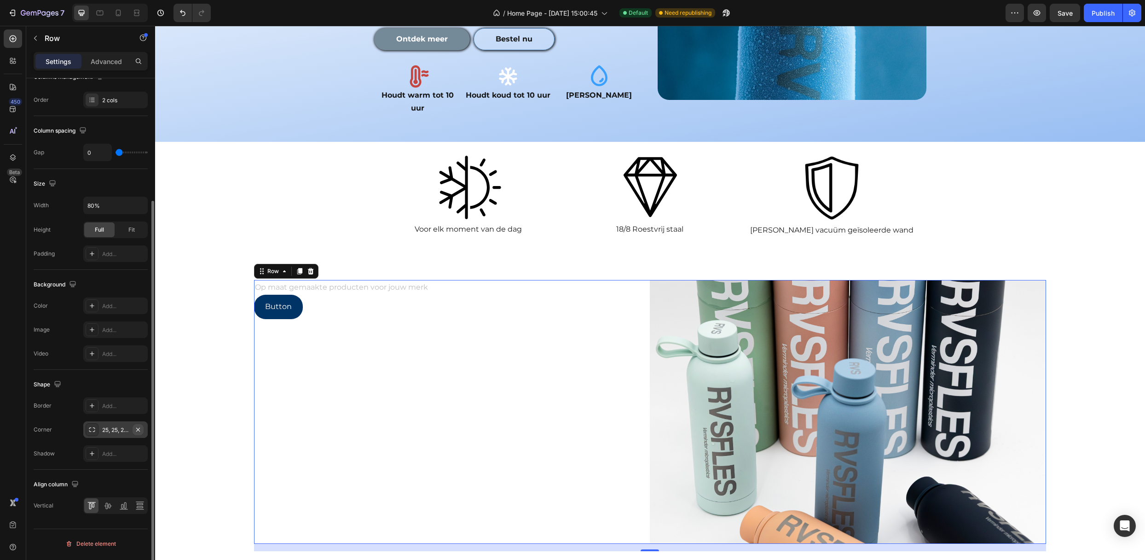
click at [140, 429] on icon "button" at bounding box center [137, 429] width 7 height 7
click at [550, 304] on div "Op maat gemaakte producten voor jouw merk Text Block Button Button" at bounding box center [452, 412] width 396 height 264
click at [124, 431] on div "Add..." at bounding box center [123, 430] width 43 height 8
click at [124, 405] on div "Add..." at bounding box center [123, 406] width 43 height 8
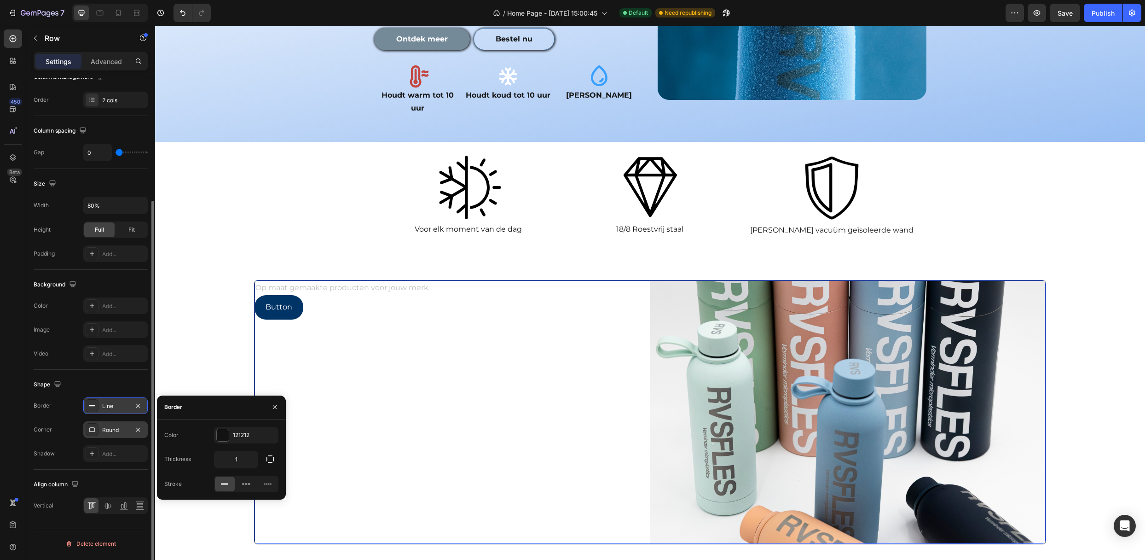
click at [115, 436] on div "Round" at bounding box center [115, 429] width 64 height 17
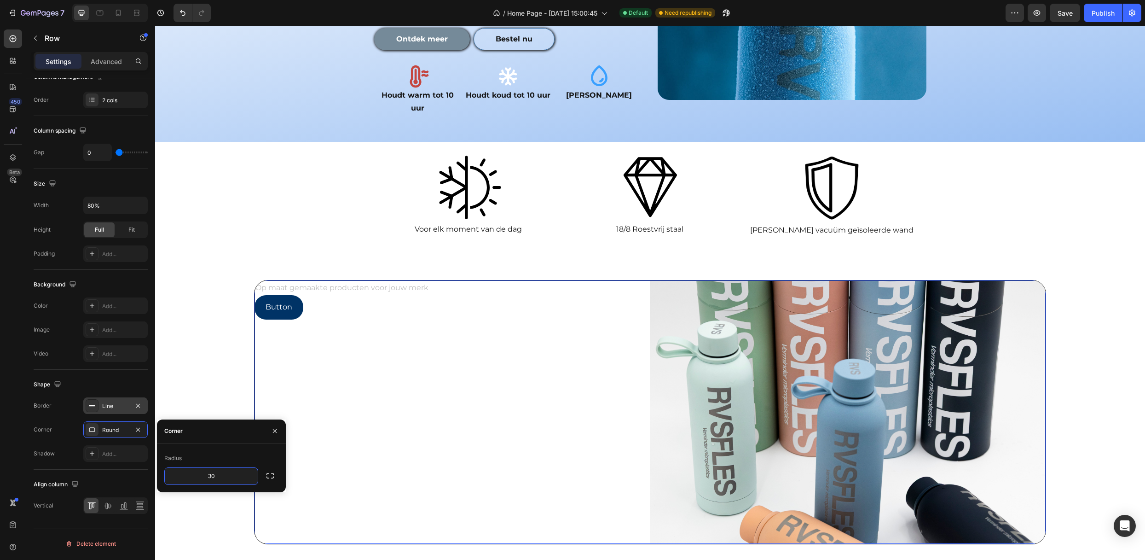
type input "3"
type input "25"
click at [137, 409] on icon "button" at bounding box center [137, 405] width 7 height 7
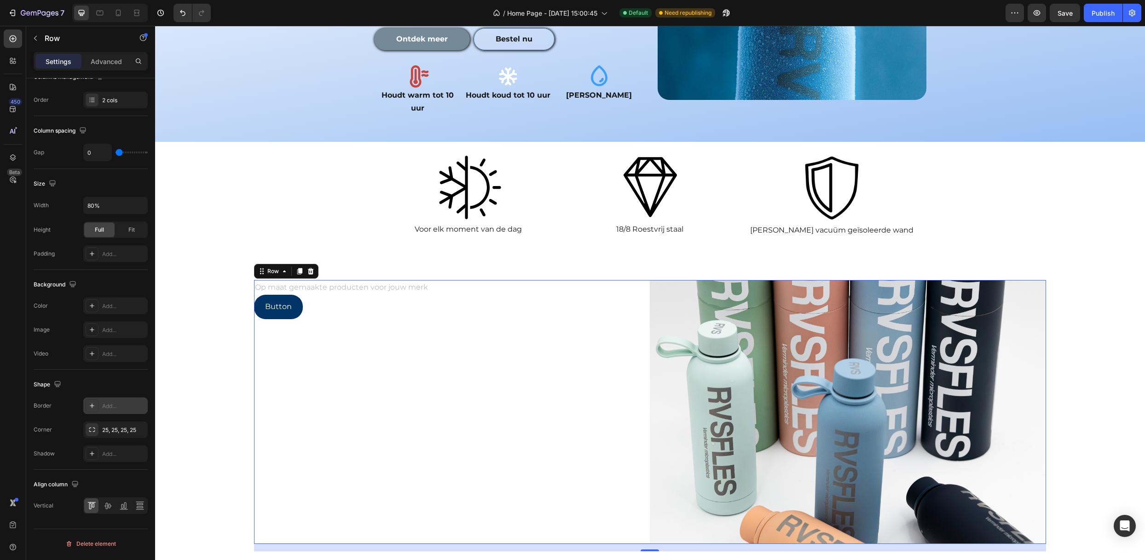
click at [106, 407] on div "Add..." at bounding box center [123, 406] width 43 height 8
type input "1"
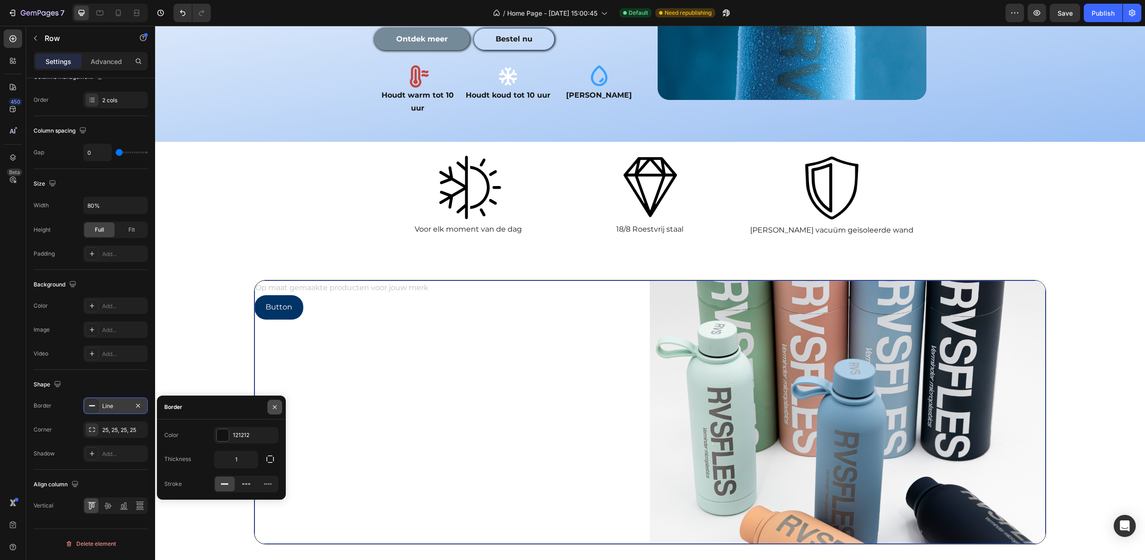
click at [273, 407] on icon "button" at bounding box center [274, 406] width 7 height 7
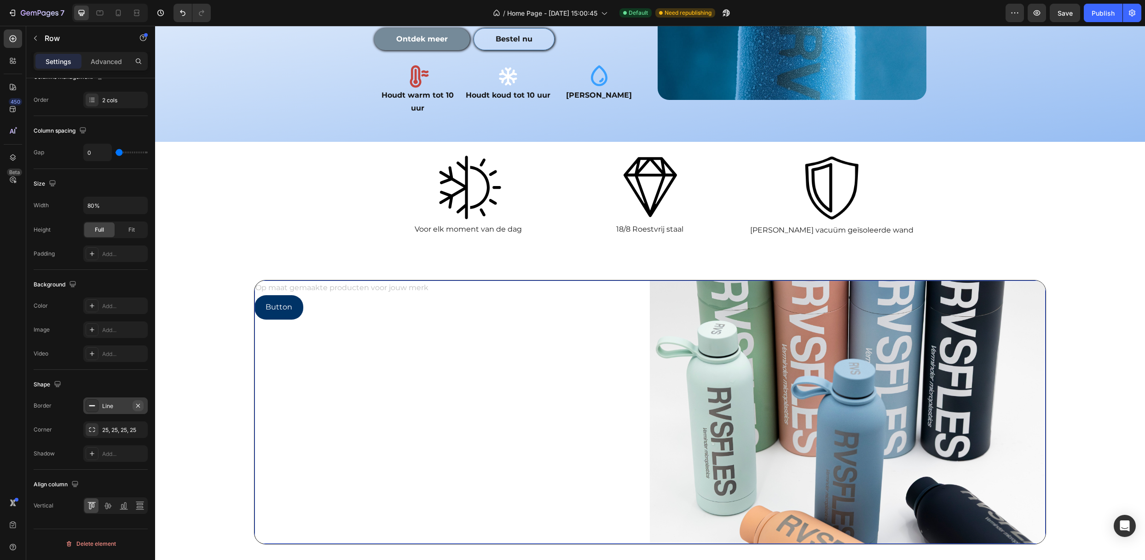
click at [138, 404] on icon "button" at bounding box center [137, 405] width 7 height 7
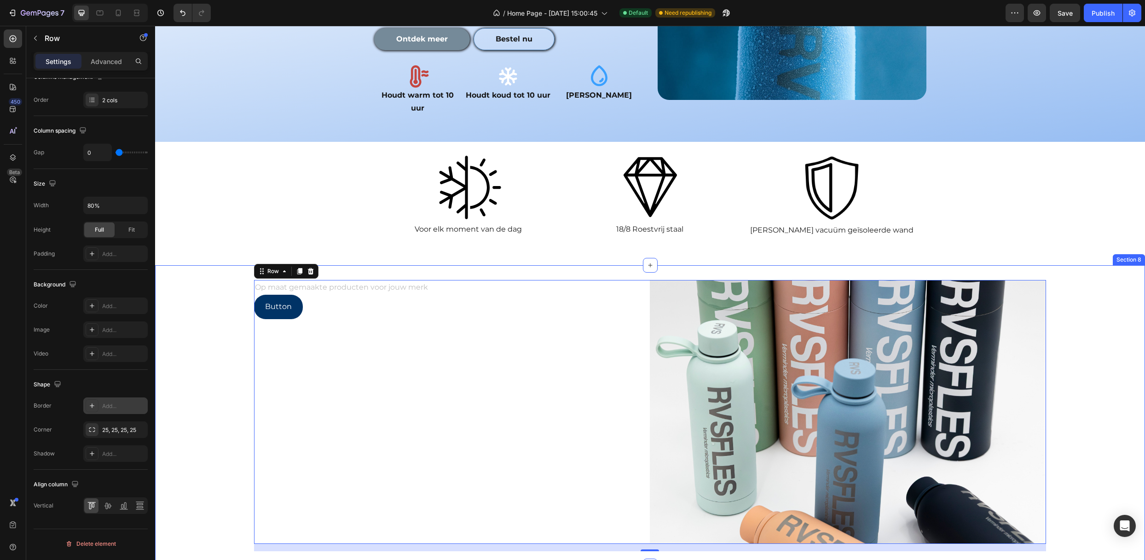
click at [185, 352] on div "Op maat gemaakte producten voor jouw merk Text Block Button Button Image Row 16" at bounding box center [650, 415] width 990 height 271
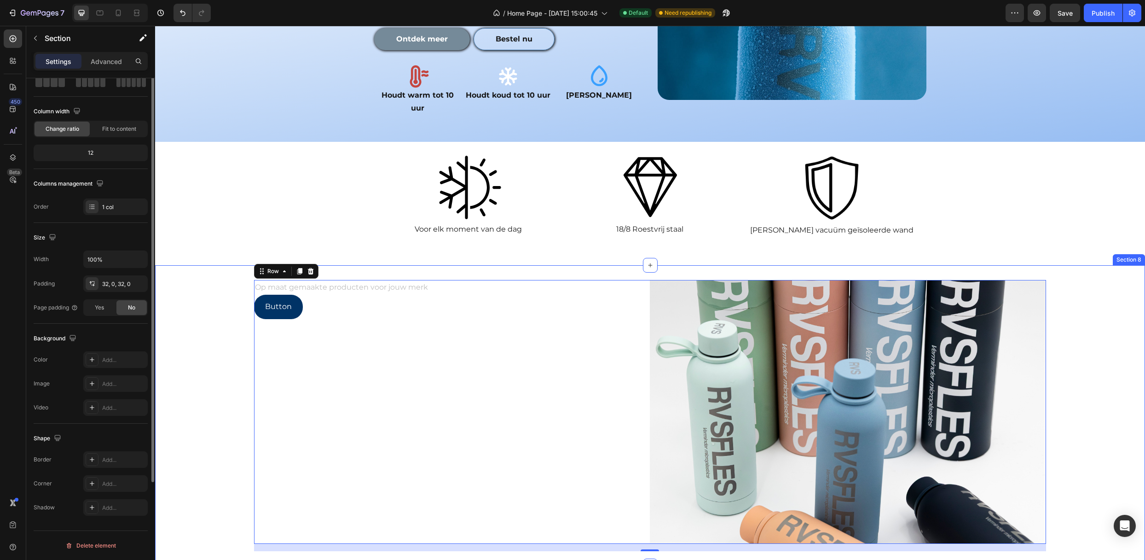
scroll to position [0, 0]
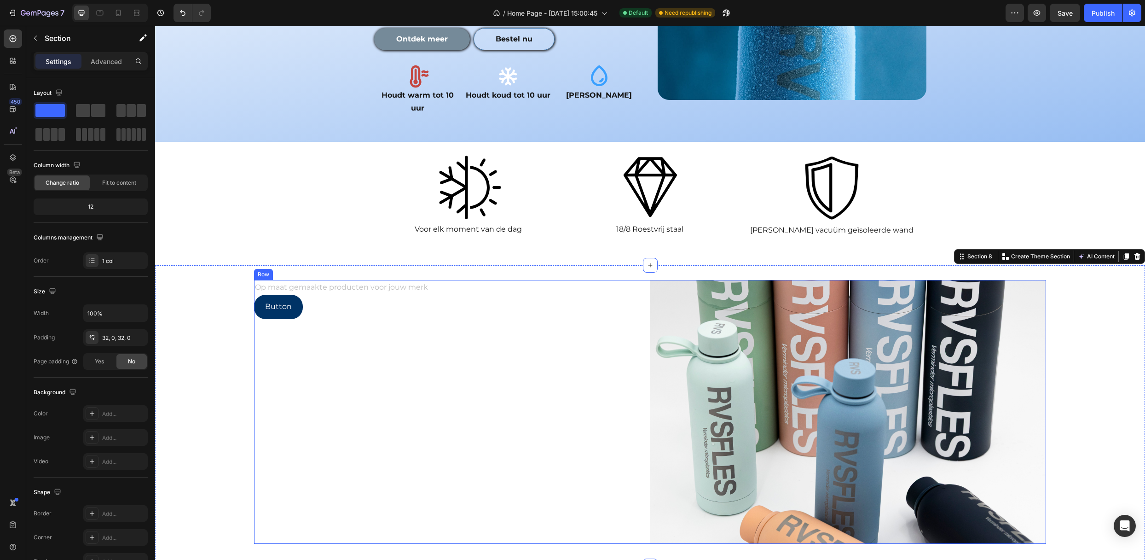
click at [596, 358] on div "Op maat gemaakte producten voor jouw merk Text Block Button Button" at bounding box center [452, 412] width 396 height 264
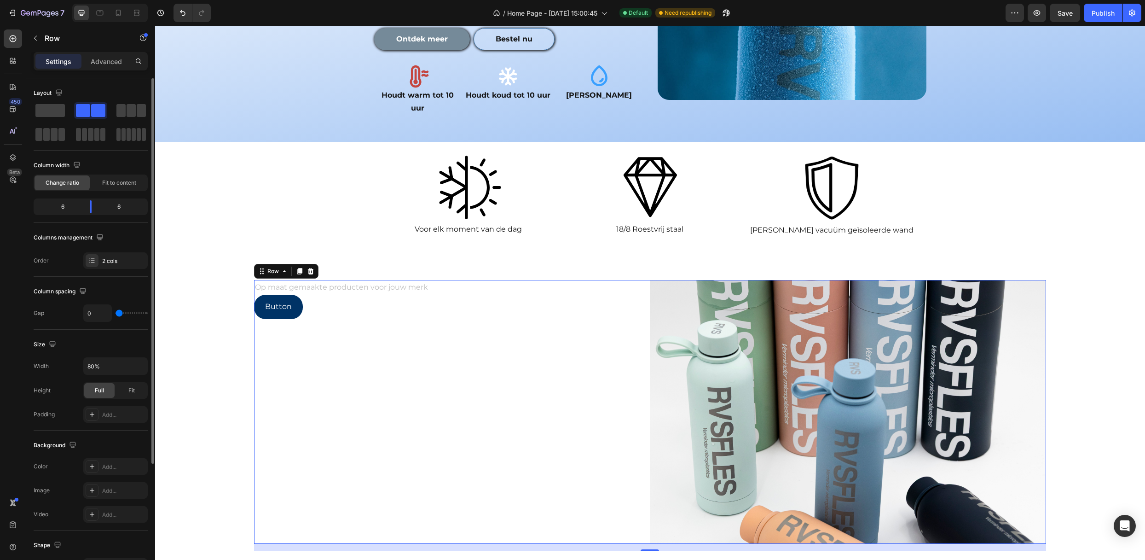
scroll to position [161, 0]
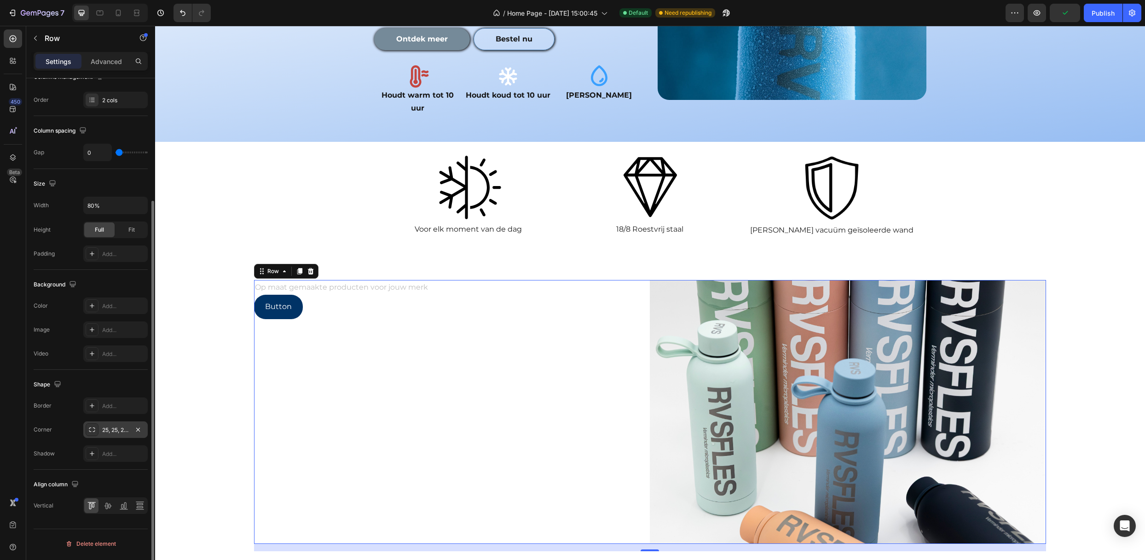
click at [121, 426] on div "25, 25, 25, 25" at bounding box center [115, 429] width 64 height 17
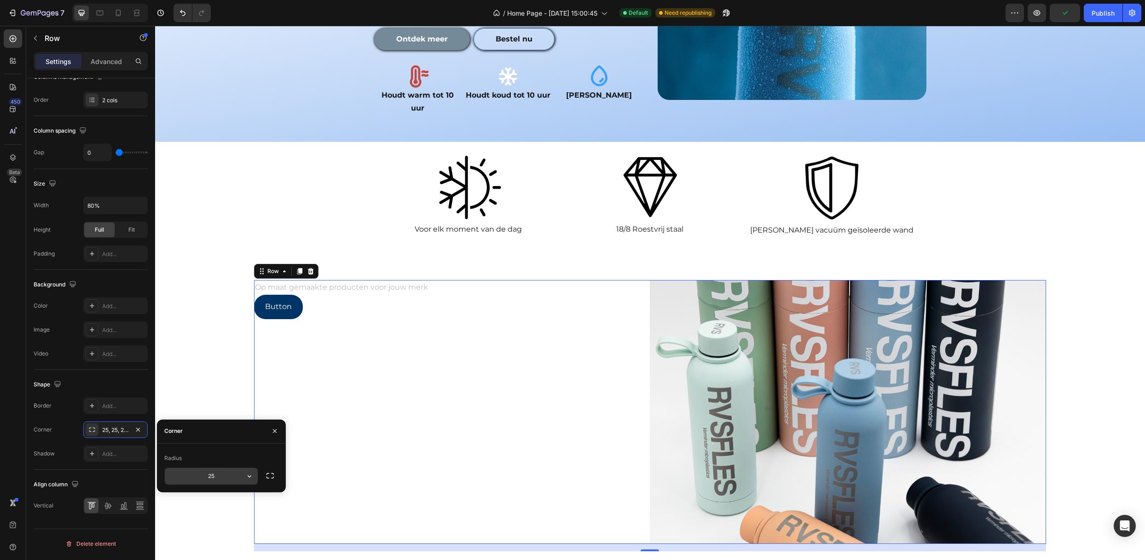
click at [227, 474] on input "25" at bounding box center [211, 476] width 93 height 17
type input "50"
click at [223, 405] on div "Op maat gemaakte producten voor jouw merk Text Block Button Button Image Row 16" at bounding box center [650, 415] width 990 height 271
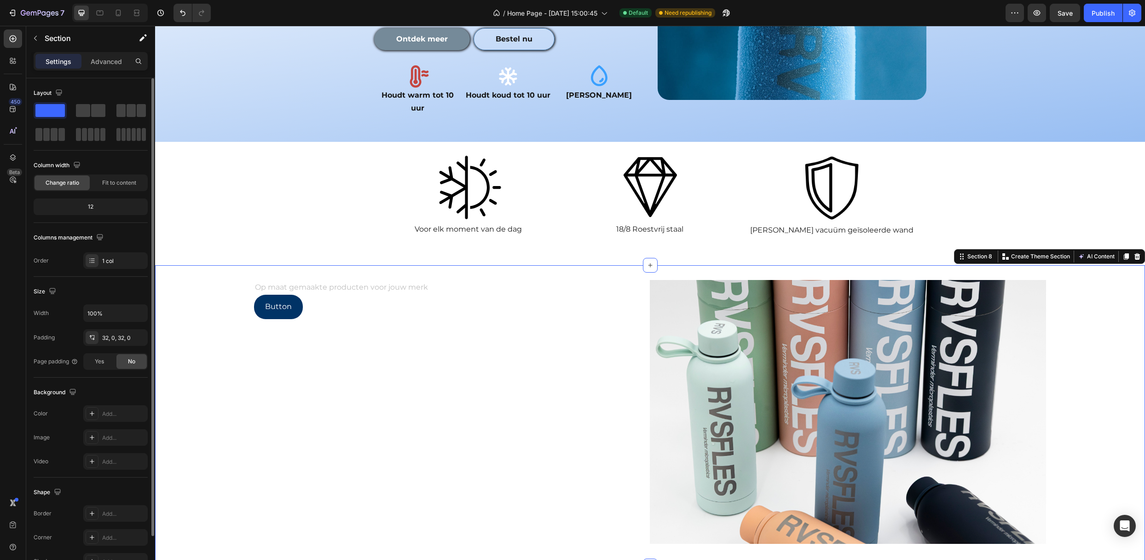
scroll to position [55, 0]
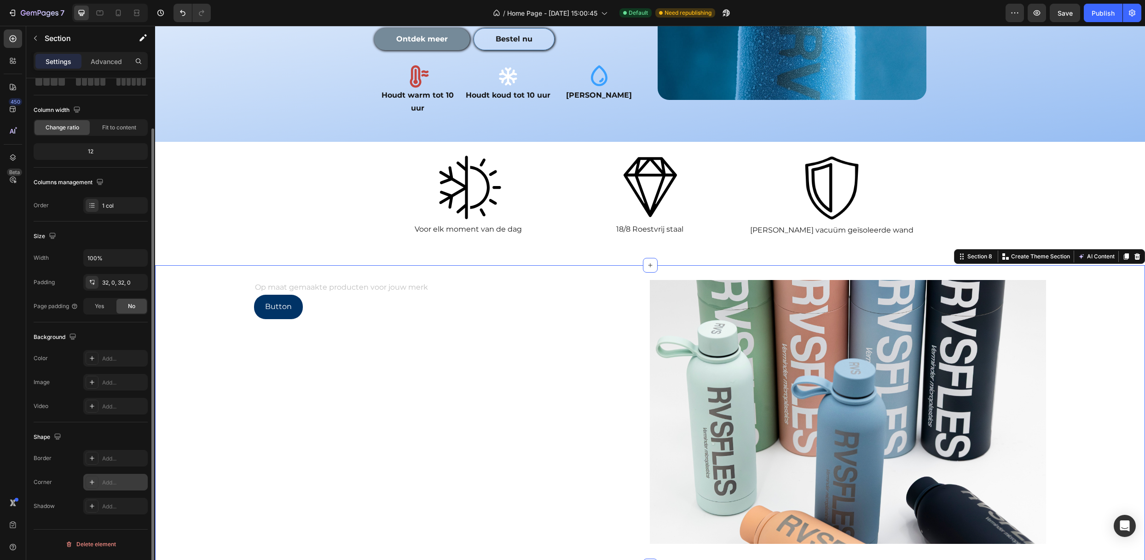
click at [112, 481] on div "Add..." at bounding box center [123, 482] width 43 height 8
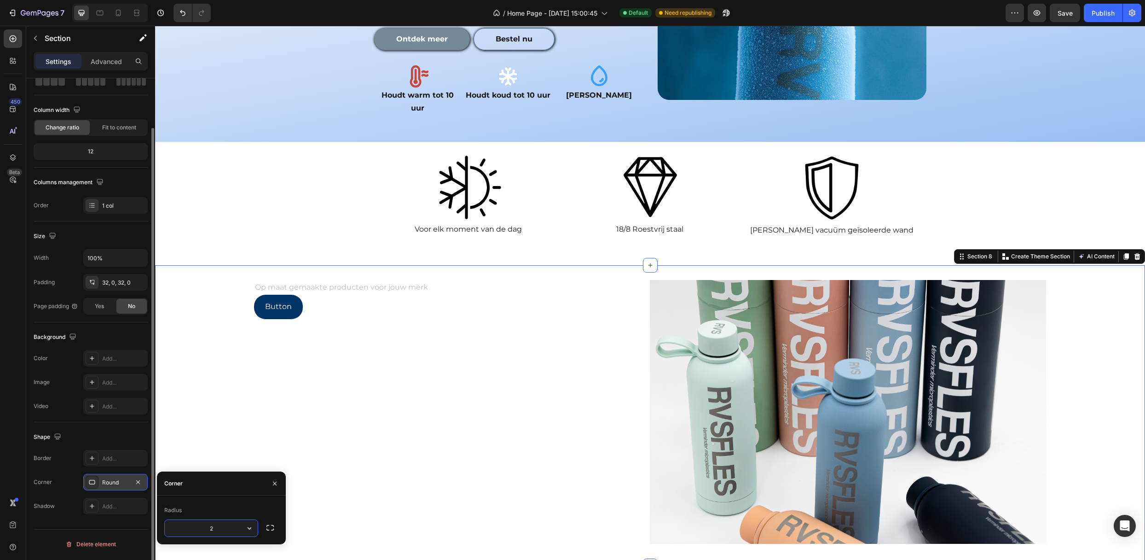
type input "25"
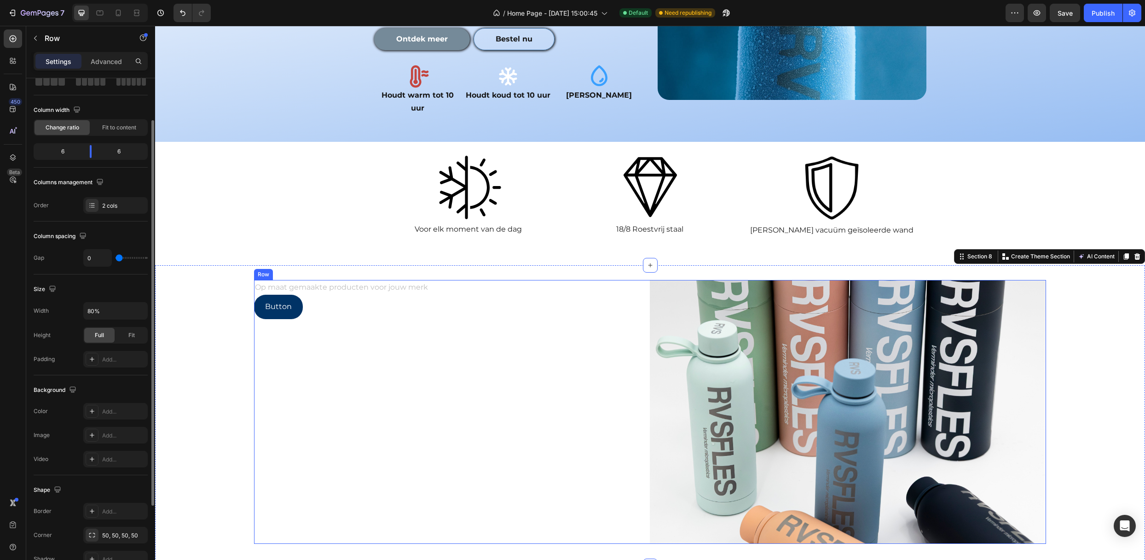
click at [264, 408] on div "Op maat gemaakte producten voor jouw merk Text Block Button Button" at bounding box center [452, 412] width 396 height 264
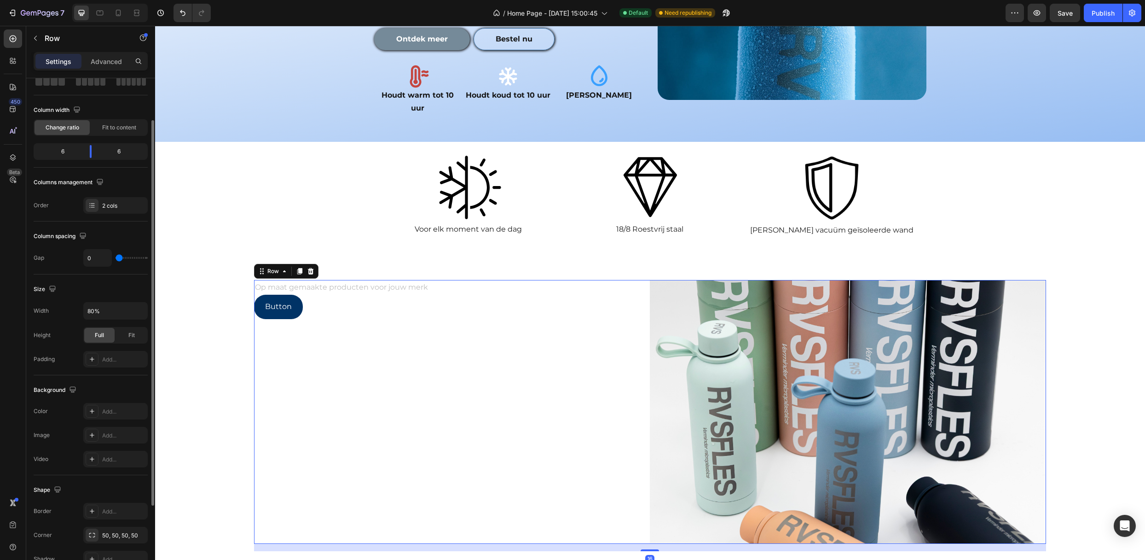
scroll to position [0, 0]
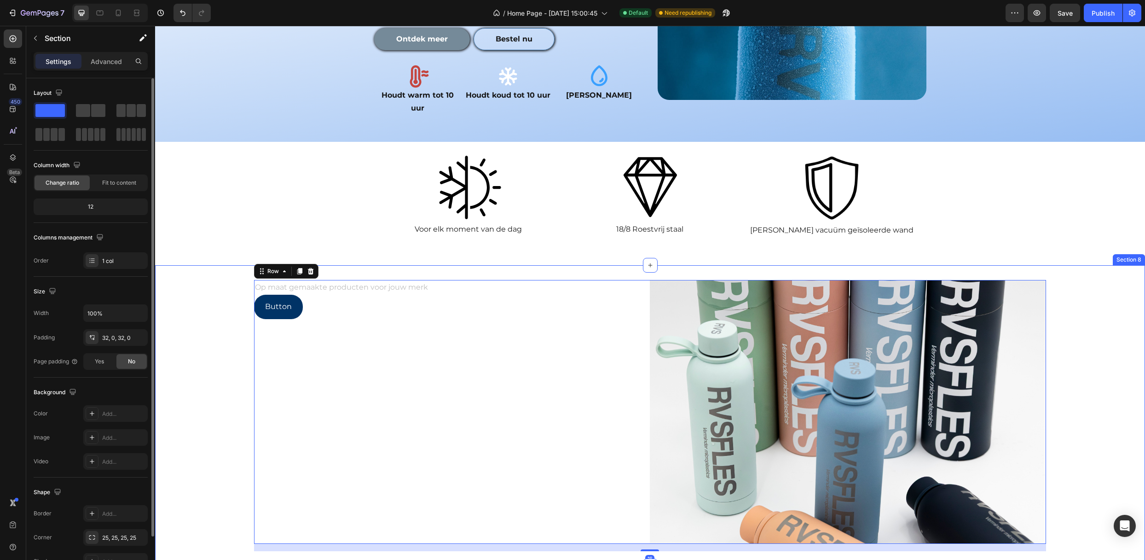
click at [181, 427] on div "Op maat gemaakte producten voor jouw merk Text Block Button Button Image Row 16" at bounding box center [650, 415] width 990 height 271
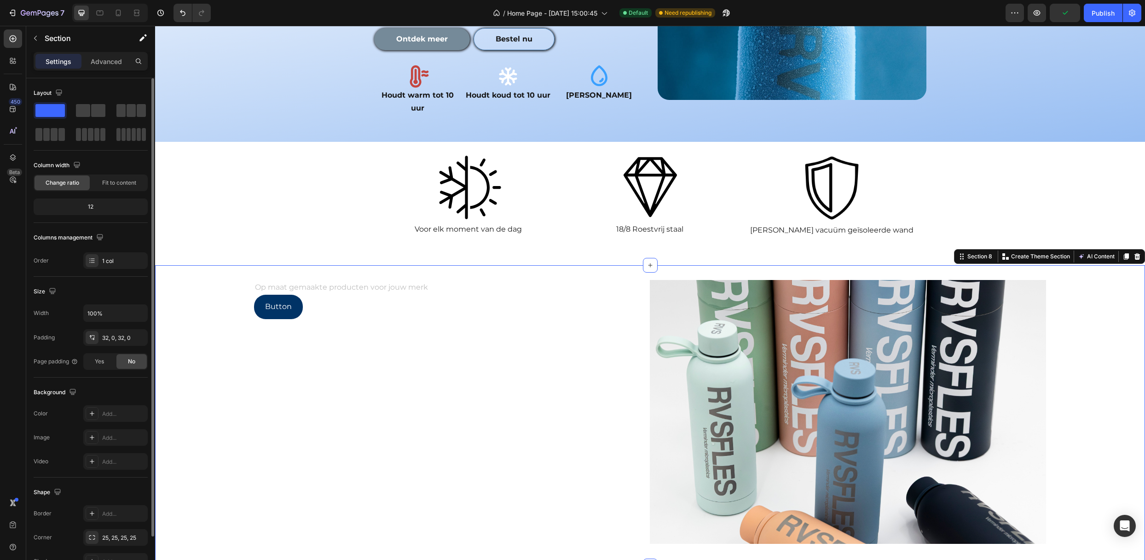
scroll to position [55, 0]
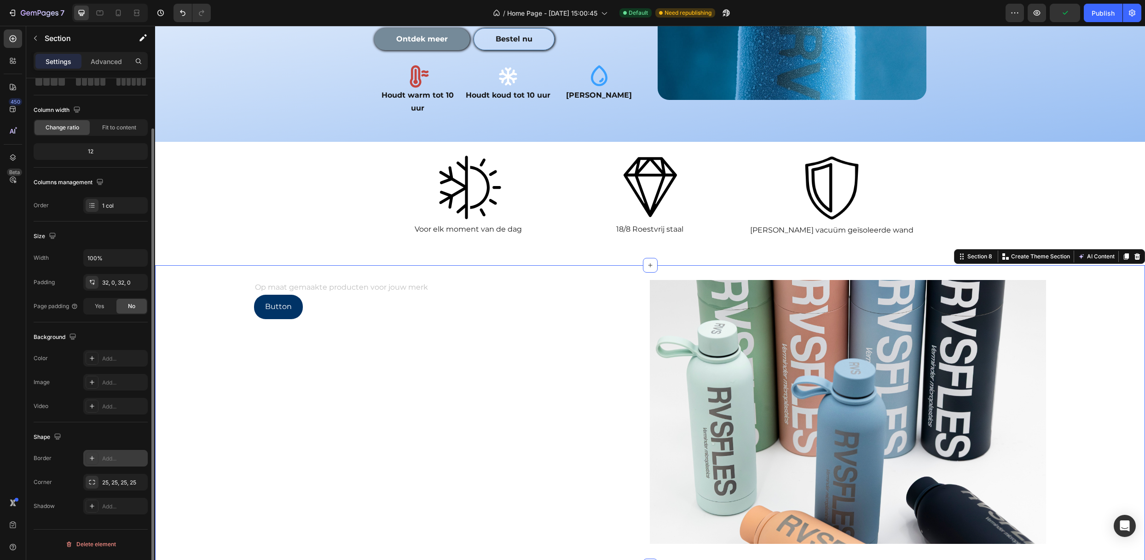
click at [116, 453] on div "Add..." at bounding box center [115, 458] width 64 height 17
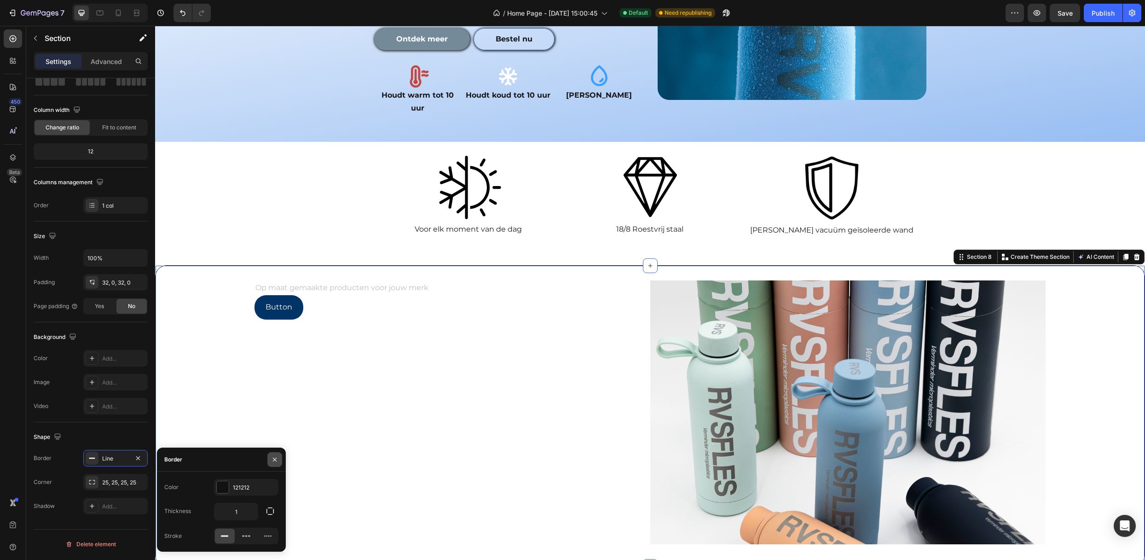
click at [279, 461] on button "button" at bounding box center [274, 459] width 15 height 15
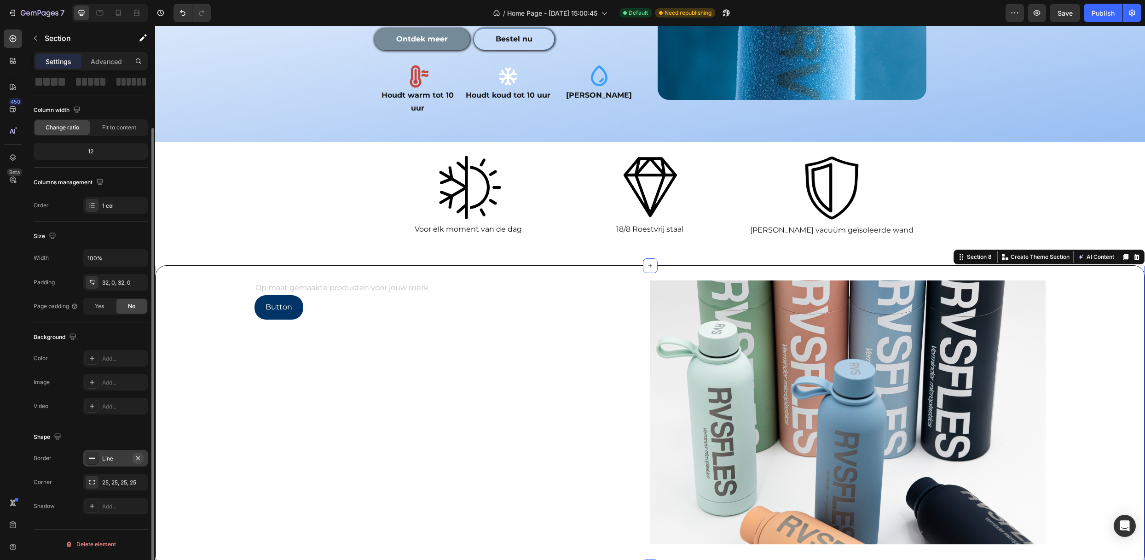
click at [139, 463] on button "button" at bounding box center [138, 457] width 11 height 11
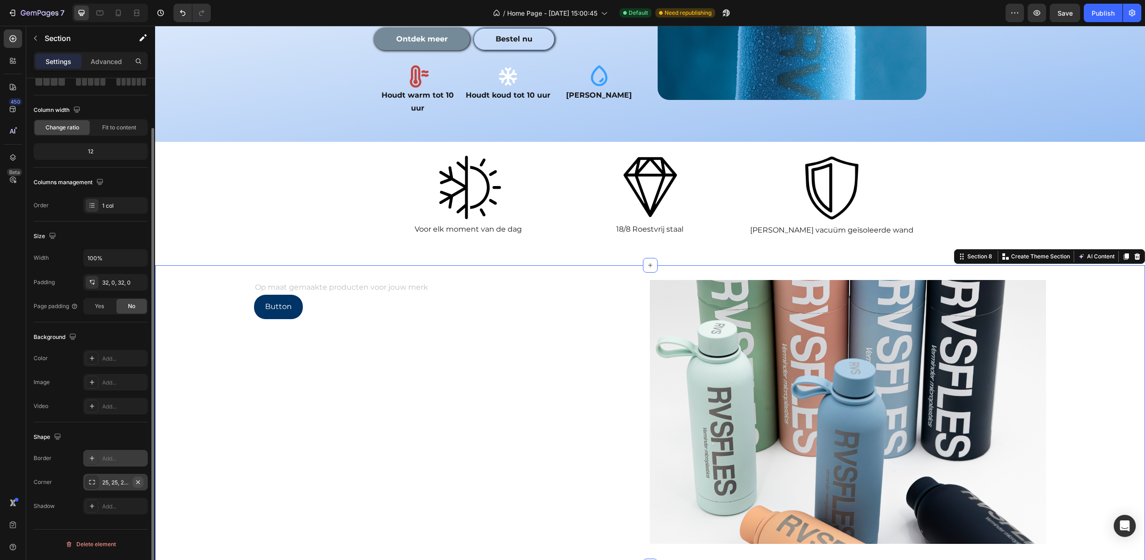
click at [140, 482] on icon "button" at bounding box center [137, 481] width 7 height 7
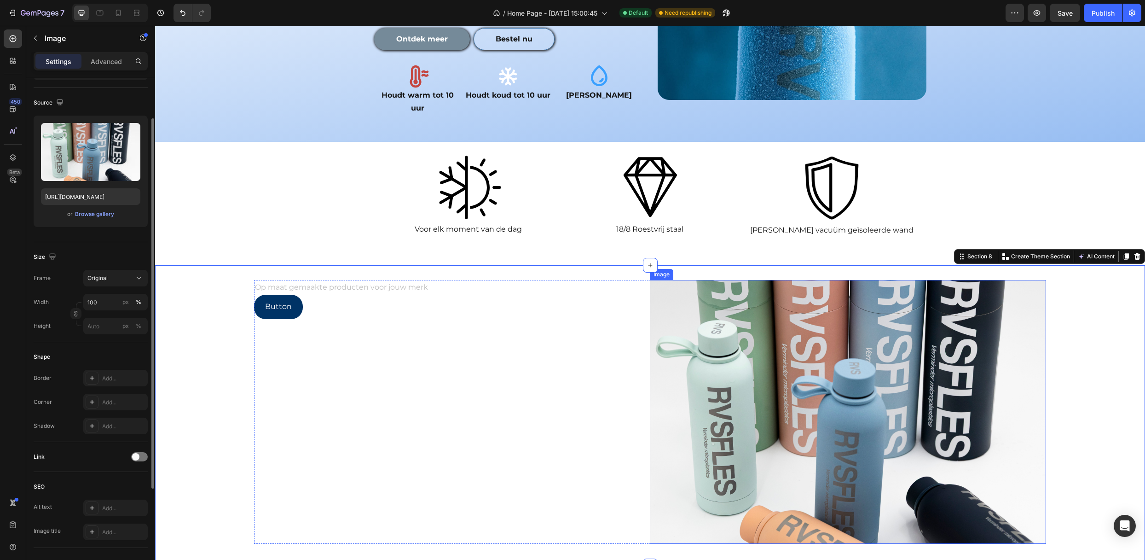
click at [659, 396] on img at bounding box center [848, 412] width 396 height 264
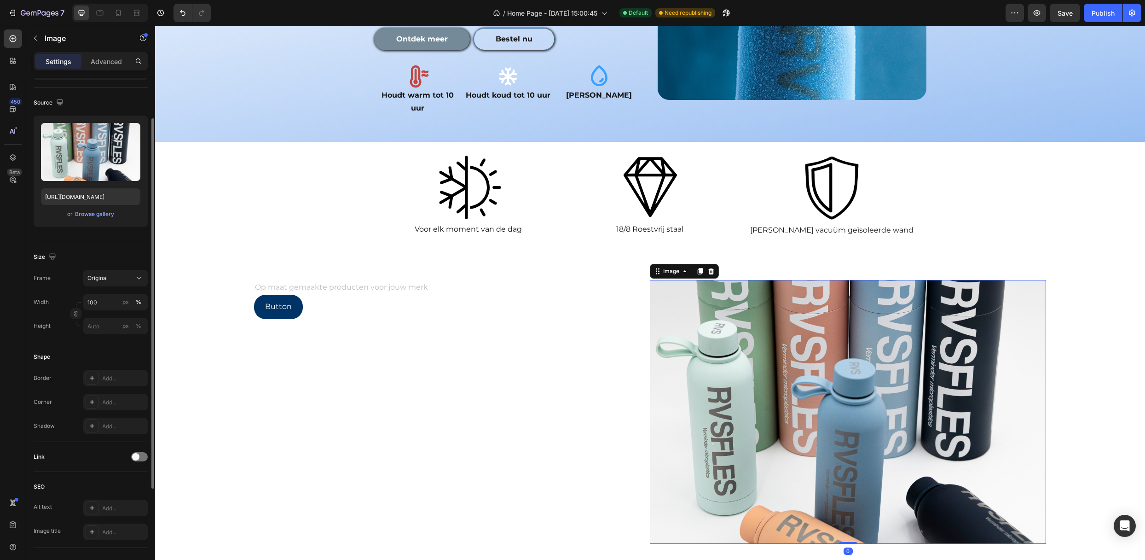
scroll to position [0, 0]
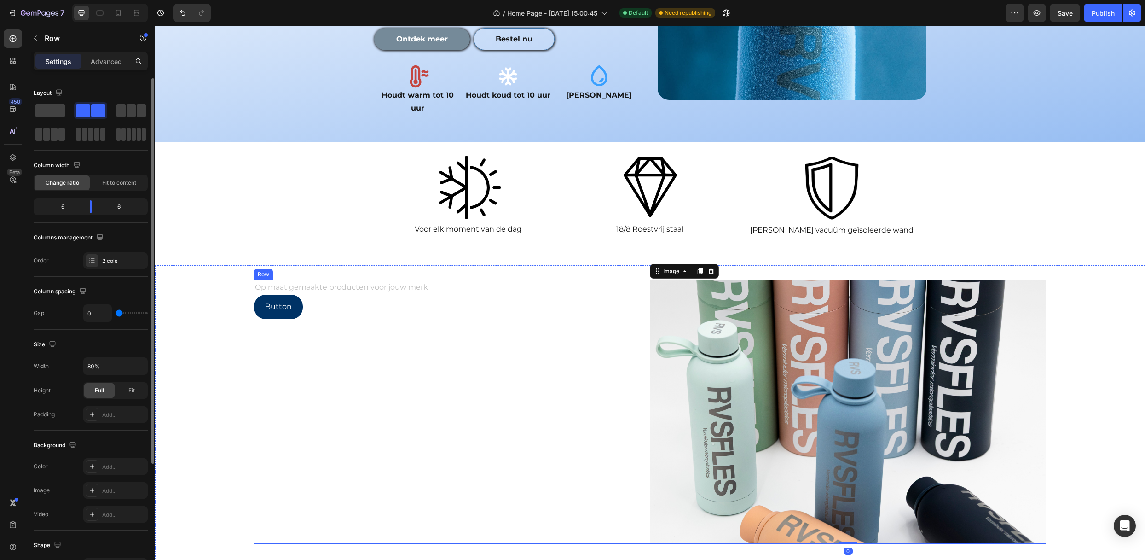
click at [630, 396] on div "Op maat gemaakte producten voor jouw merk Text Block Button Button" at bounding box center [452, 412] width 396 height 264
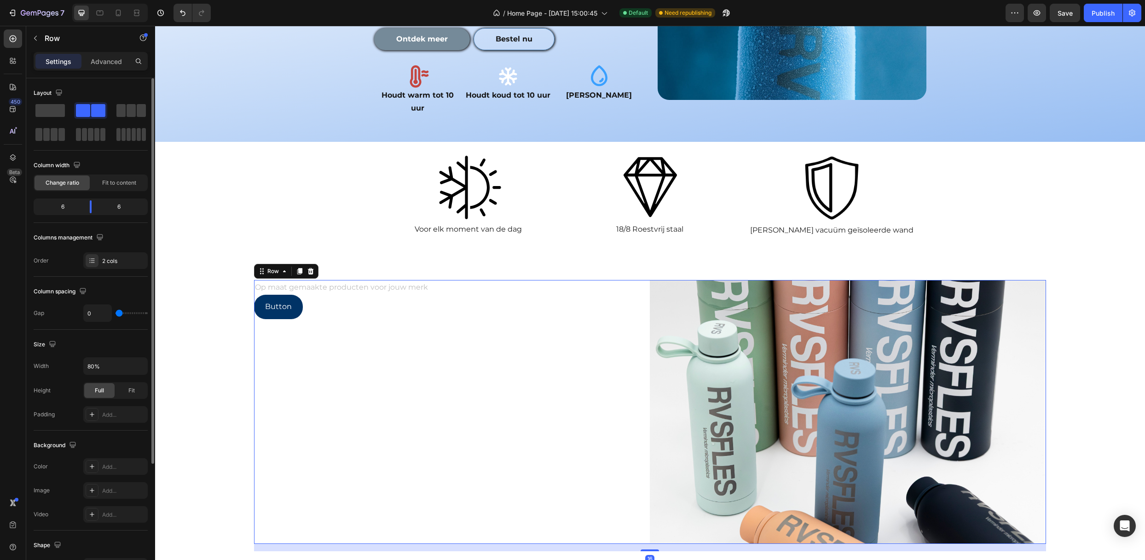
scroll to position [161, 0]
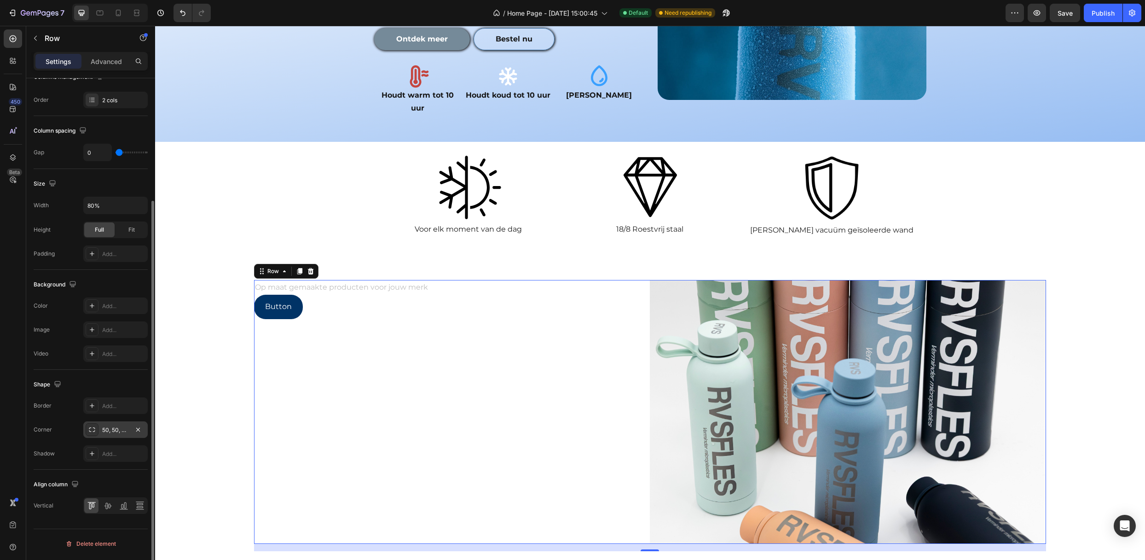
click at [98, 435] on div "50, 50, 50, 50" at bounding box center [115, 429] width 64 height 17
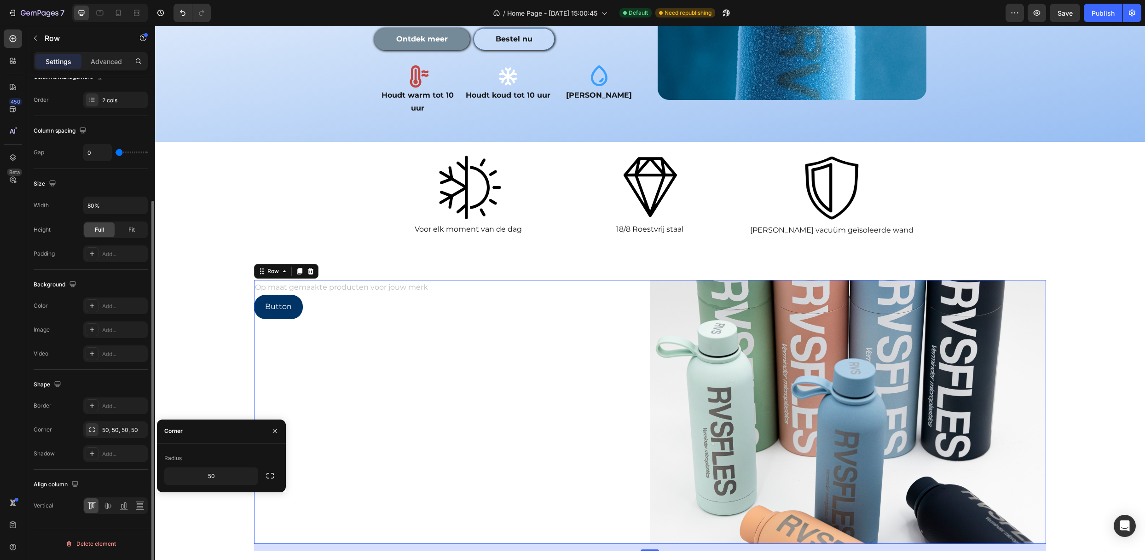
click at [112, 398] on div "Shape Border Add... Corner 50, 50, 50, 50 Shadow Add..." at bounding box center [91, 420] width 114 height 100
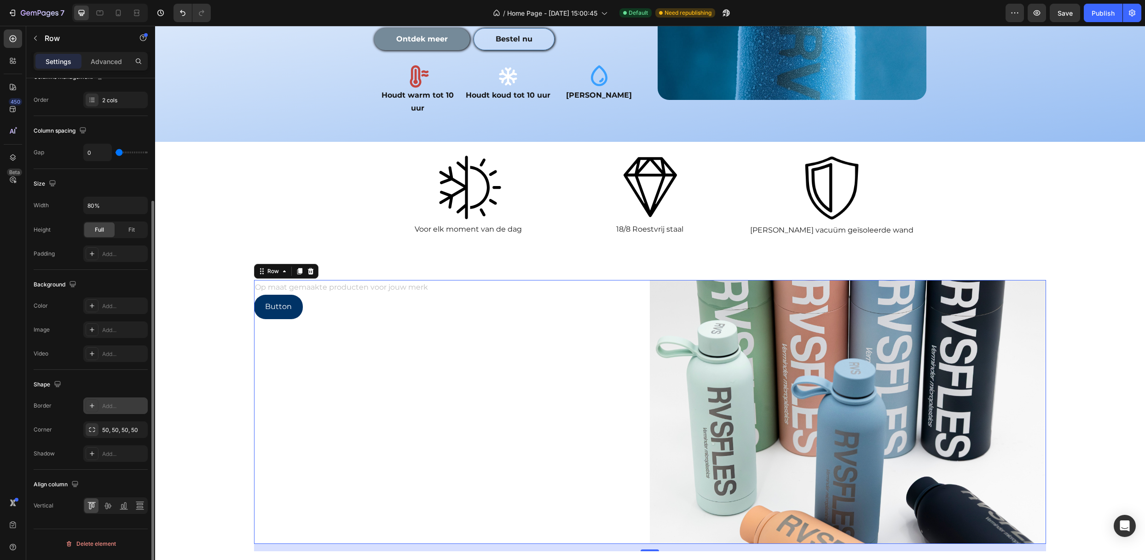
click at [113, 404] on div "Add..." at bounding box center [123, 406] width 43 height 8
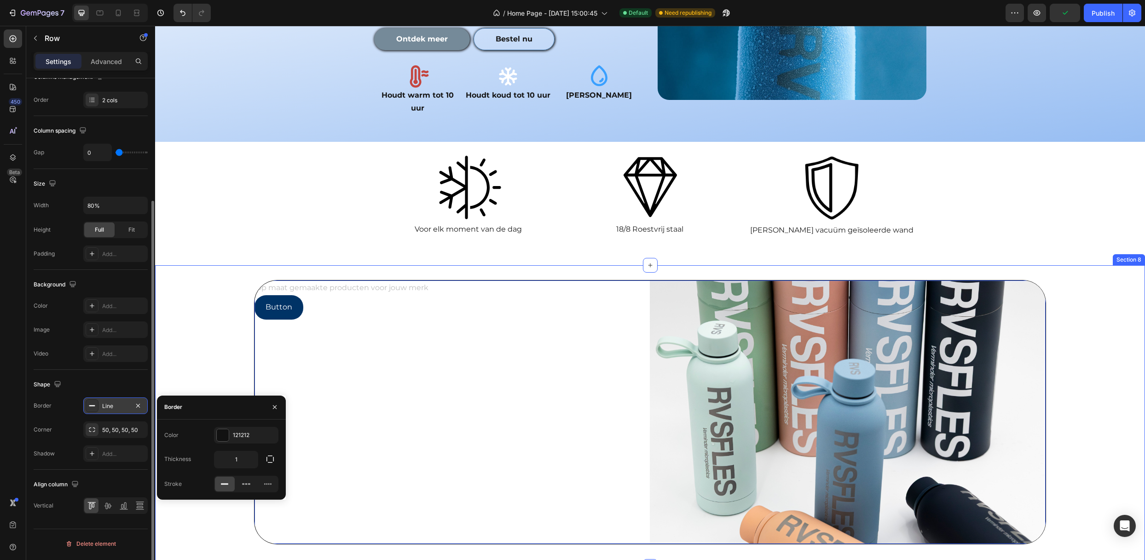
click at [1086, 280] on div "Op maat gemaakte producten voor jouw merk Text Block Button Button Image Row 16" at bounding box center [650, 416] width 990 height 272
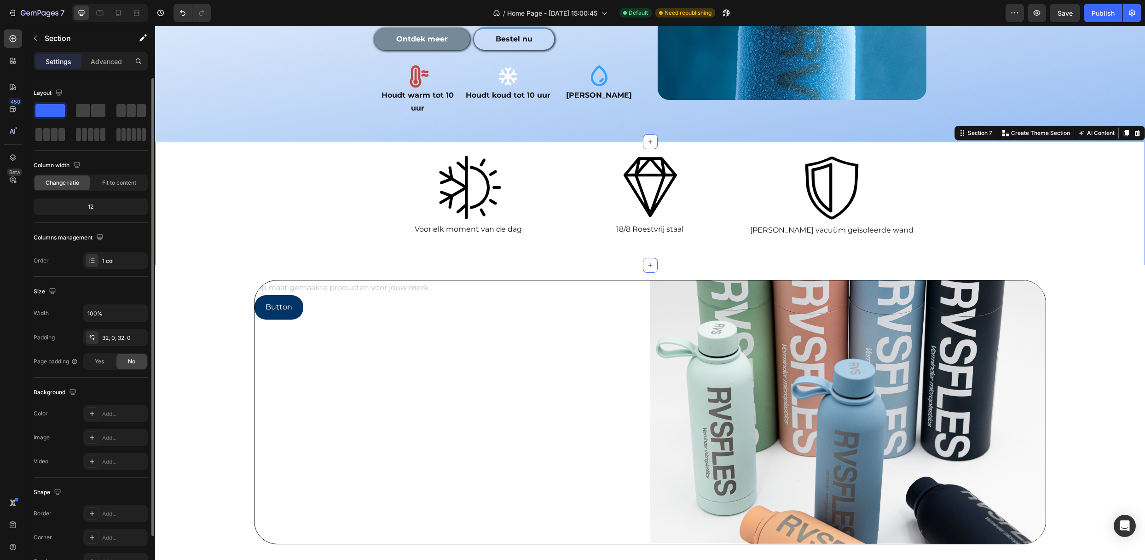
click at [939, 208] on div "Image Voor elk moment van de dag Text Block Image 18/8 Roestvrij staal Text Blo…" at bounding box center [650, 203] width 990 height 123
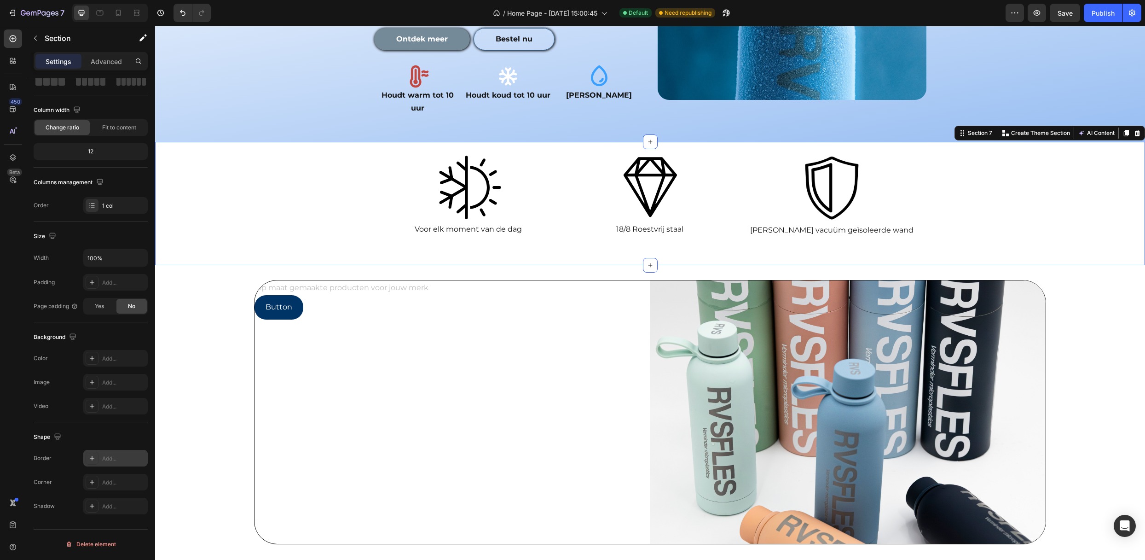
click at [98, 458] on div "Add..." at bounding box center [115, 458] width 64 height 17
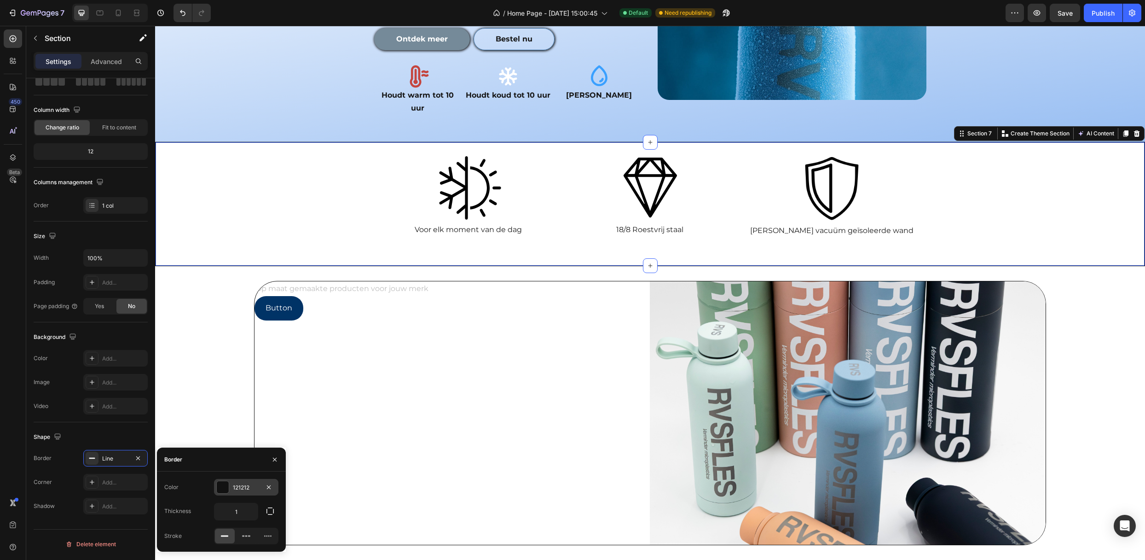
click at [238, 490] on div "121212" at bounding box center [246, 487] width 27 height 8
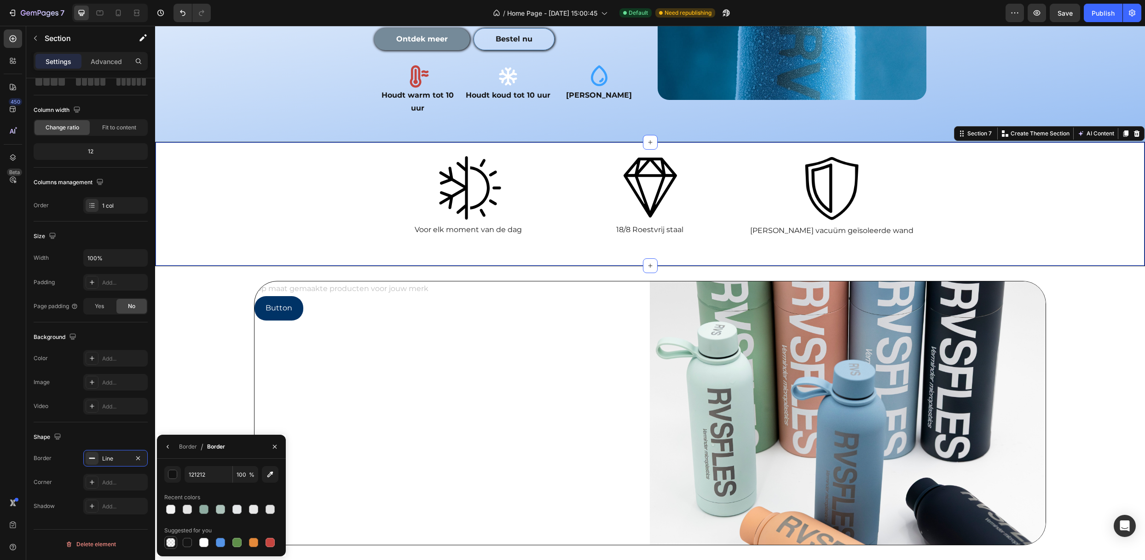
click at [168, 539] on div at bounding box center [170, 541] width 9 height 9
type input "000000"
type input "0"
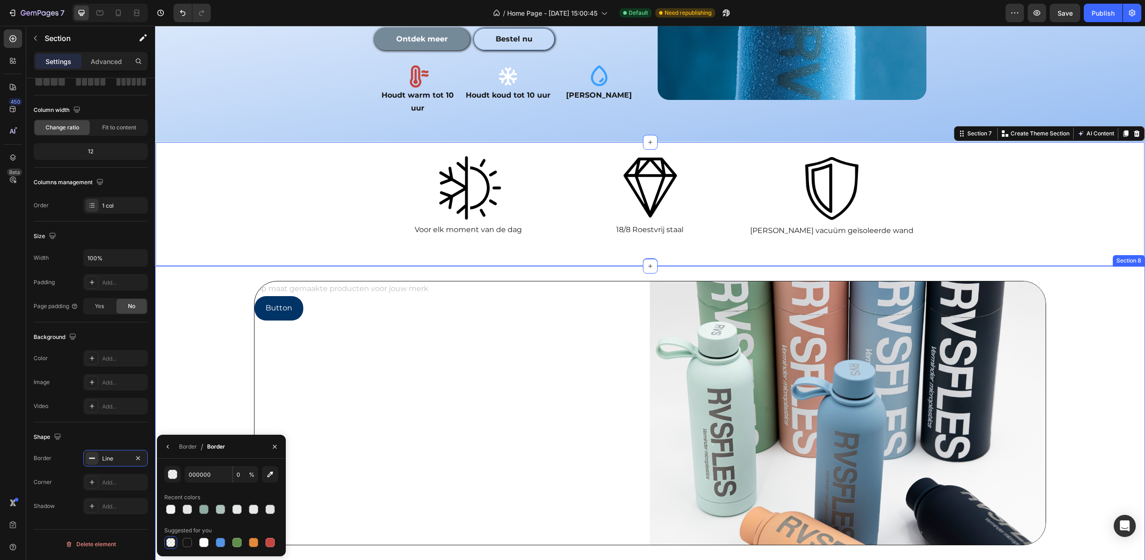
click at [186, 401] on div "Op maat gemaakte producten voor jouw merk Text Block Button Button Image Row" at bounding box center [650, 417] width 990 height 272
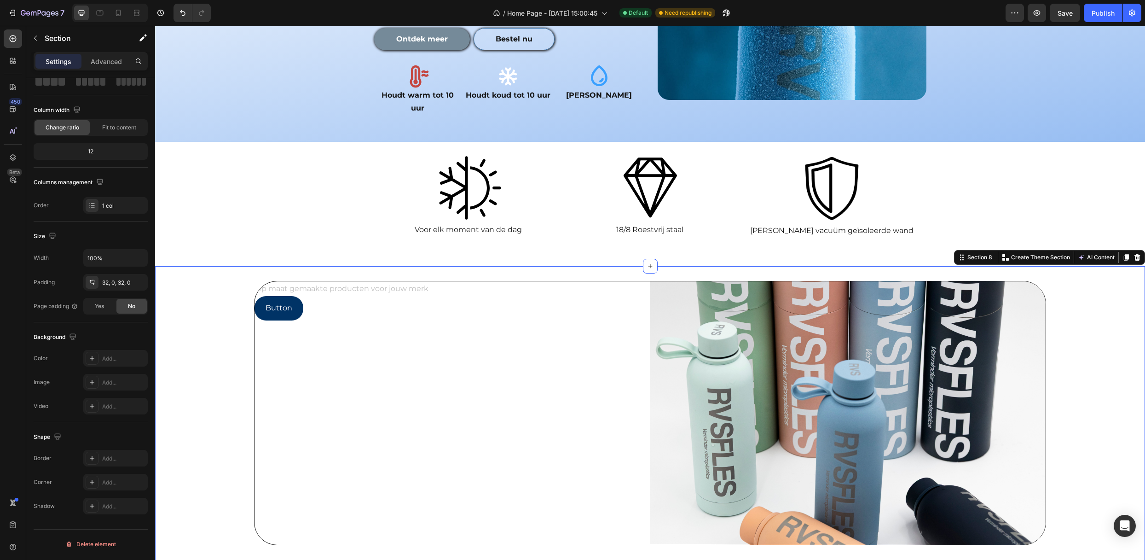
click at [241, 369] on div "Op maat gemaakte producten voor jouw merk Text Block Button Button Image Row" at bounding box center [650, 417] width 990 height 272
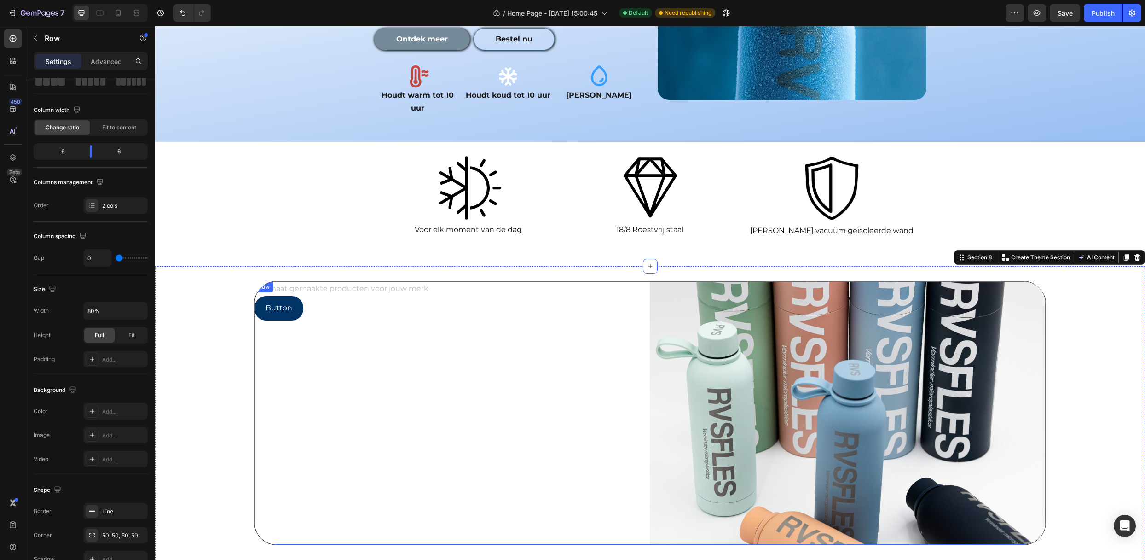
click at [606, 398] on div "Op maat gemaakte producten voor jouw merk Text Block Button Button" at bounding box center [451, 413] width 395 height 264
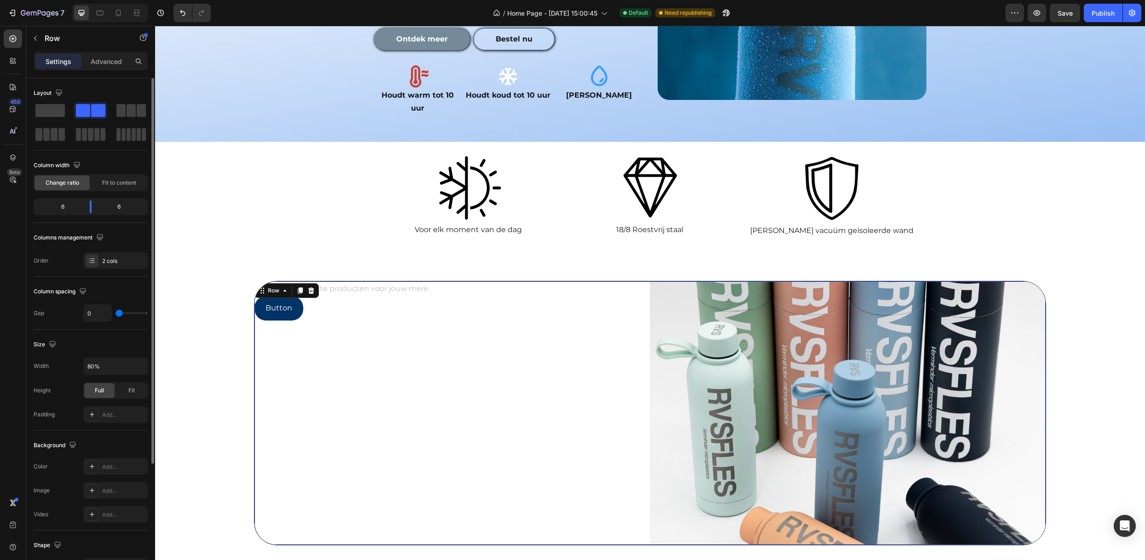
scroll to position [161, 0]
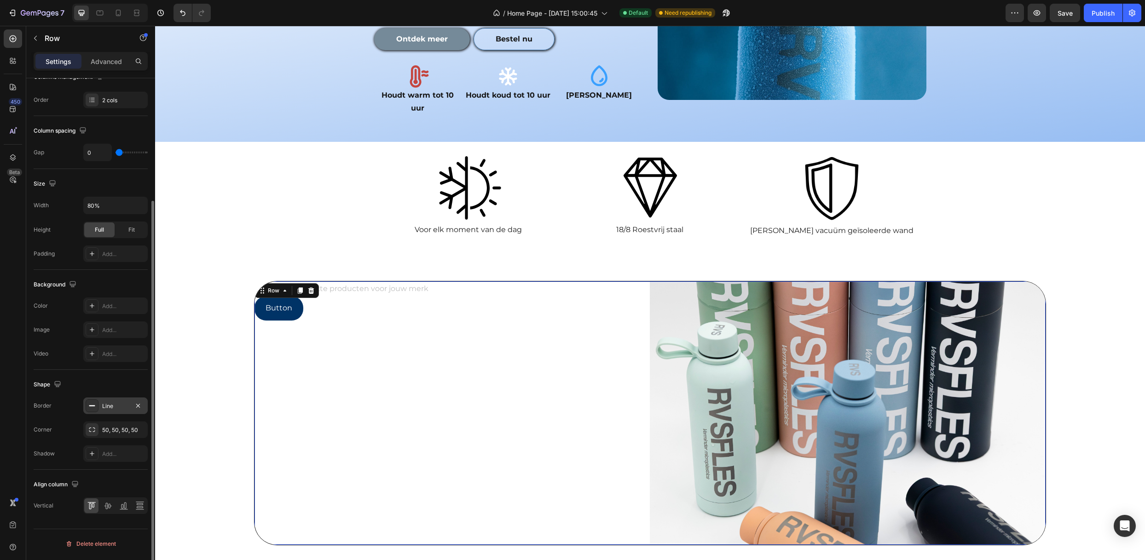
click at [106, 405] on div "Line" at bounding box center [115, 406] width 27 height 8
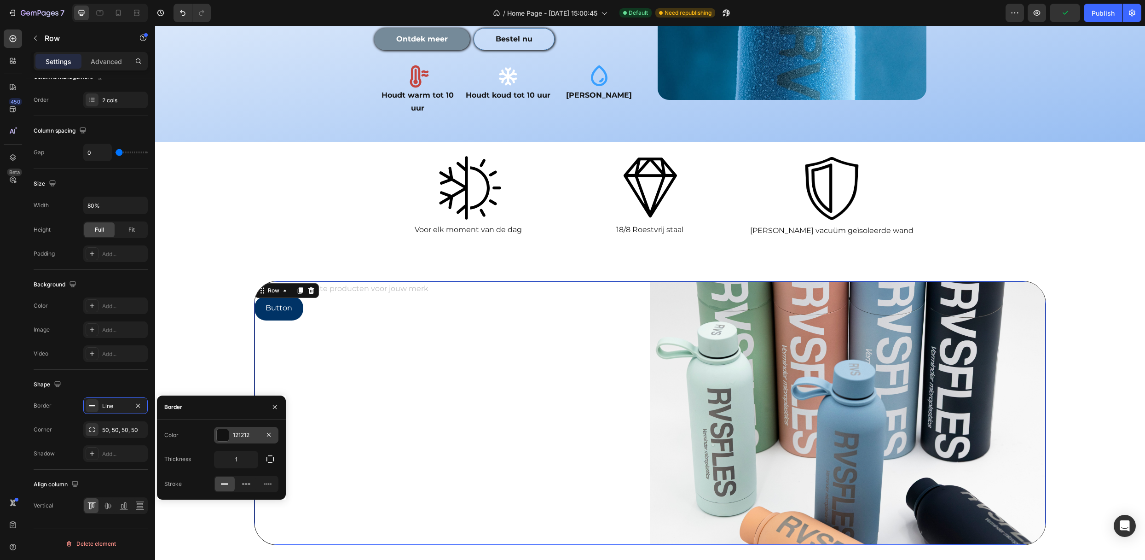
click at [243, 435] on div "121212" at bounding box center [246, 435] width 27 height 8
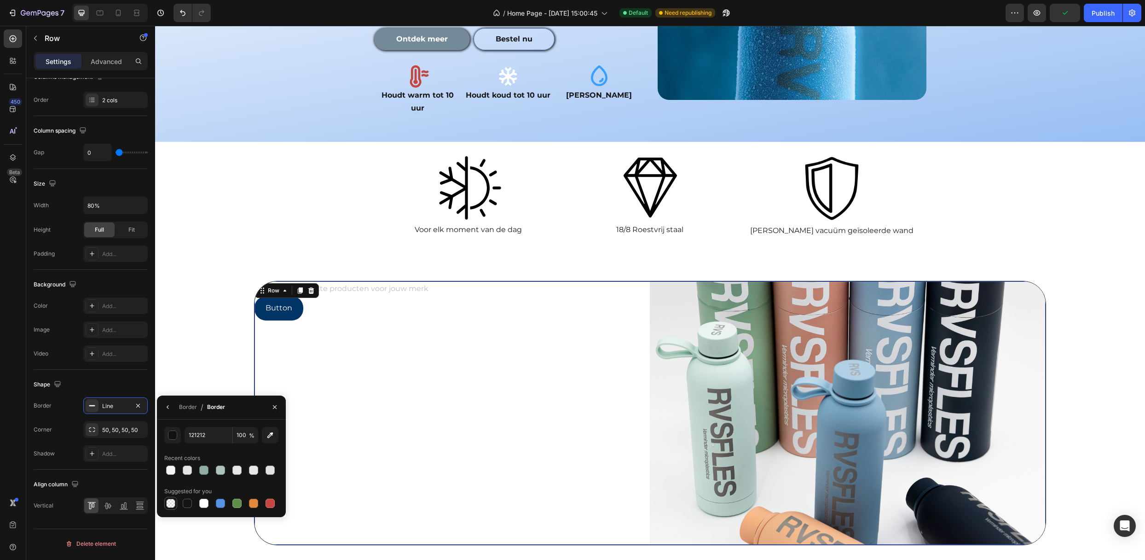
click at [165, 504] on div at bounding box center [170, 502] width 11 height 11
type input "000000"
type input "0"
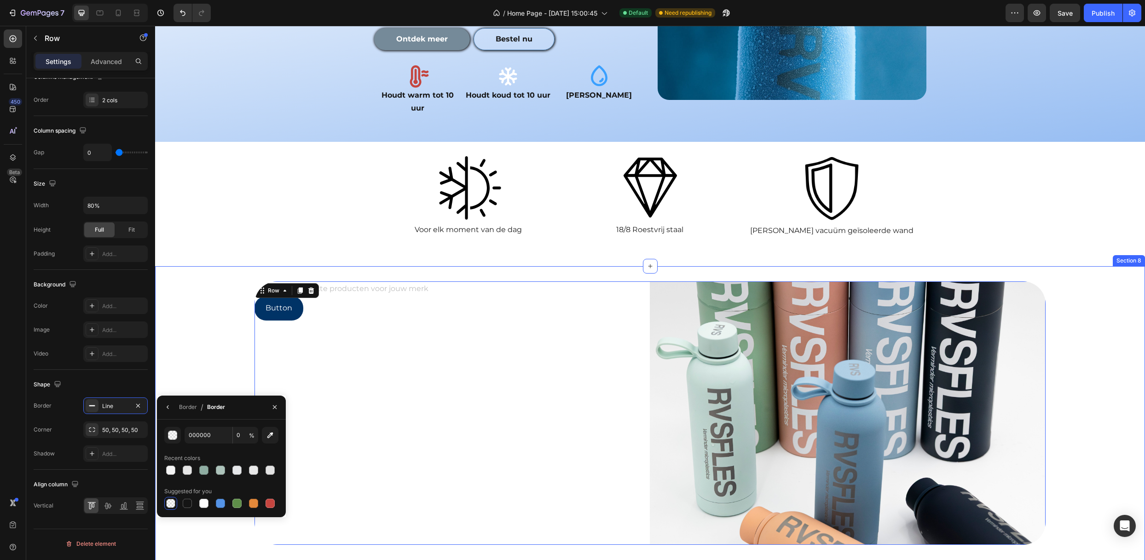
click at [191, 371] on div "Op maat gemaakte producten voor jouw merk Text Block Button Button Image Row 16" at bounding box center [650, 417] width 990 height 272
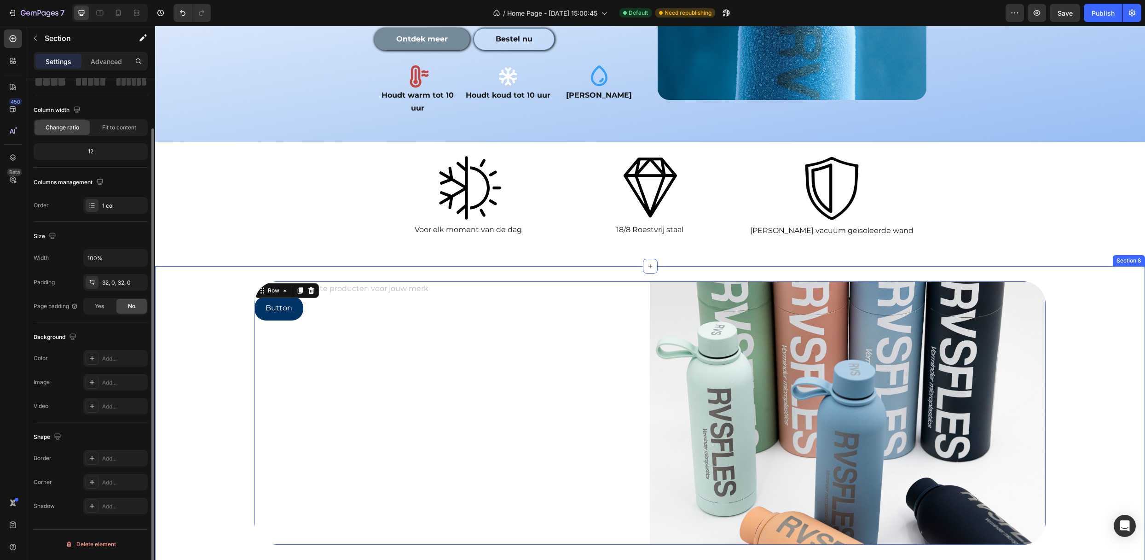
scroll to position [0, 0]
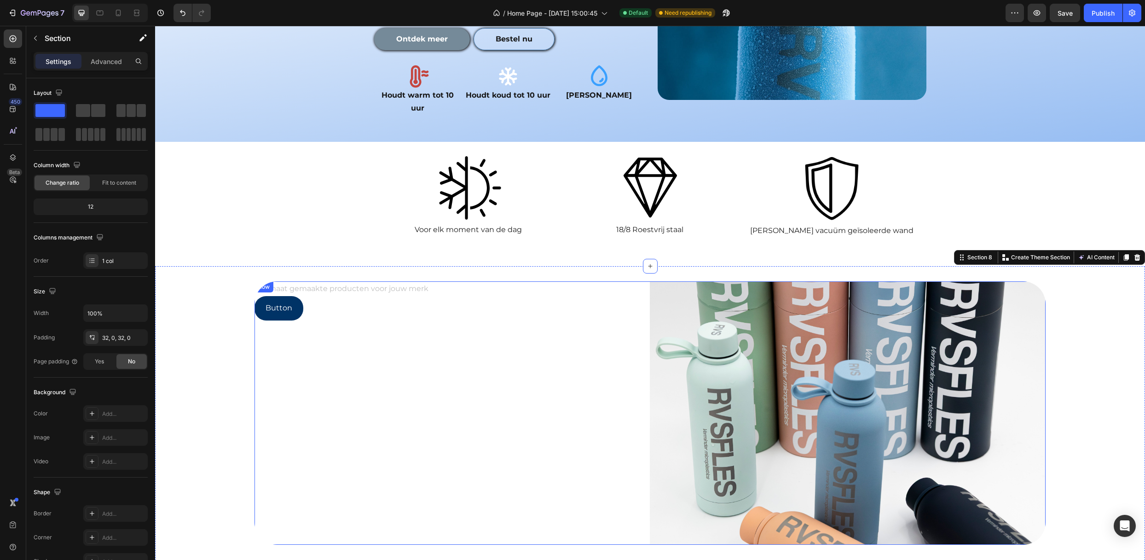
click at [328, 296] on div "Button Button" at bounding box center [451, 308] width 395 height 24
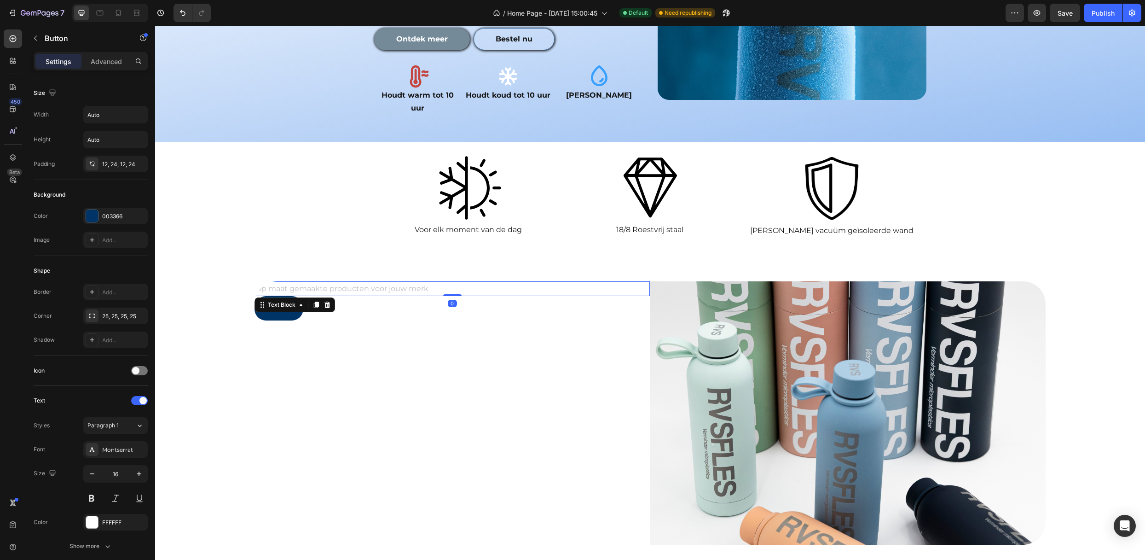
click at [332, 282] on p "Op maat gemaakte producten voor jouw merk" at bounding box center [451, 288] width 393 height 13
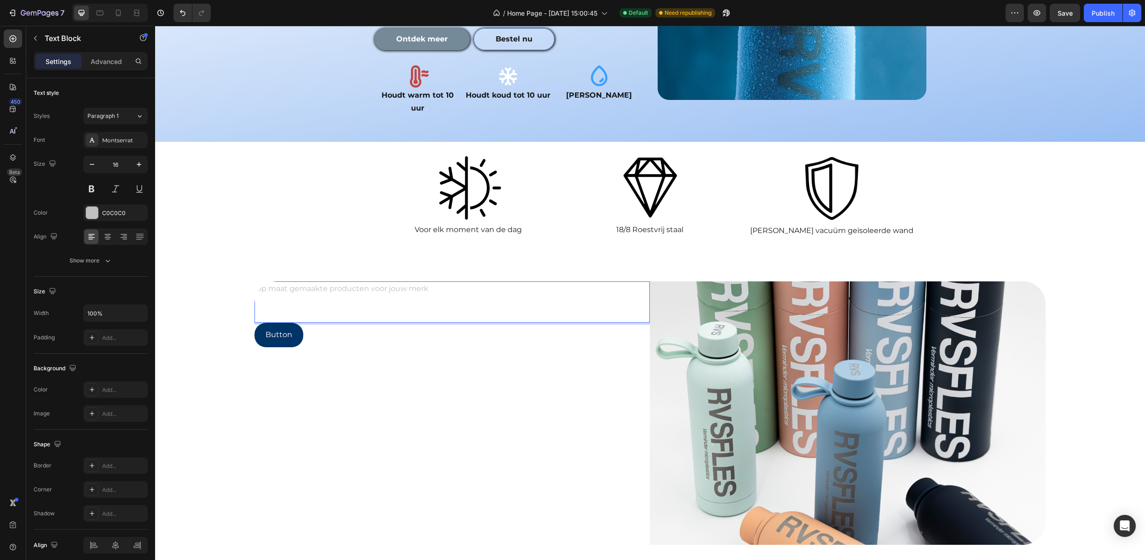
drag, startPoint x: 266, startPoint y: 270, endPoint x: 266, endPoint y: 286, distance: 16.1
click at [266, 295] on p "Rich Text Editor. Editing area: main" at bounding box center [451, 301] width 393 height 13
click at [266, 308] on p "Rich Text Editor. Editing area: main" at bounding box center [451, 314] width 393 height 13
click at [267, 308] on p "Rich Text Editor. Editing area: main" at bounding box center [451, 314] width 393 height 13
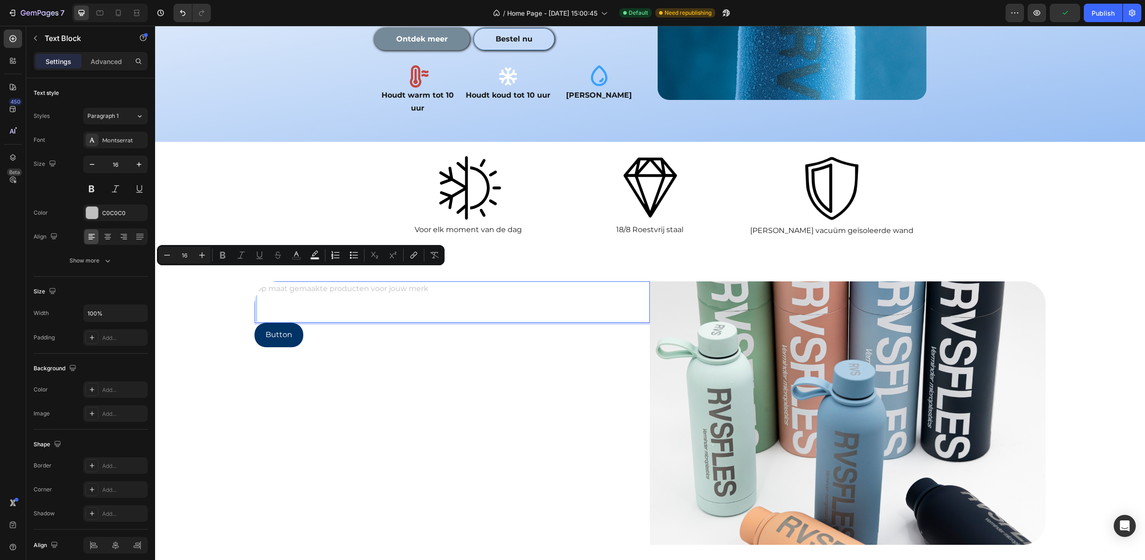
drag, startPoint x: 438, startPoint y: 288, endPoint x: 278, endPoint y: 271, distance: 160.6
click at [278, 281] on div "Op maat gemaakte producten voor jouw merk" at bounding box center [451, 301] width 395 height 41
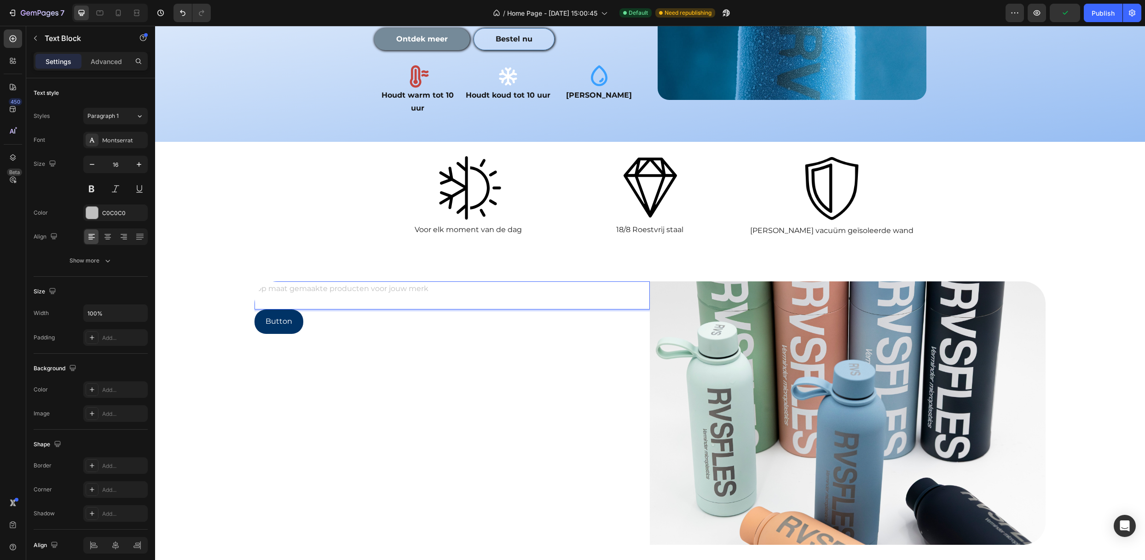
click at [302, 295] on p "Rich Text Editor. Editing area: main" at bounding box center [451, 301] width 393 height 13
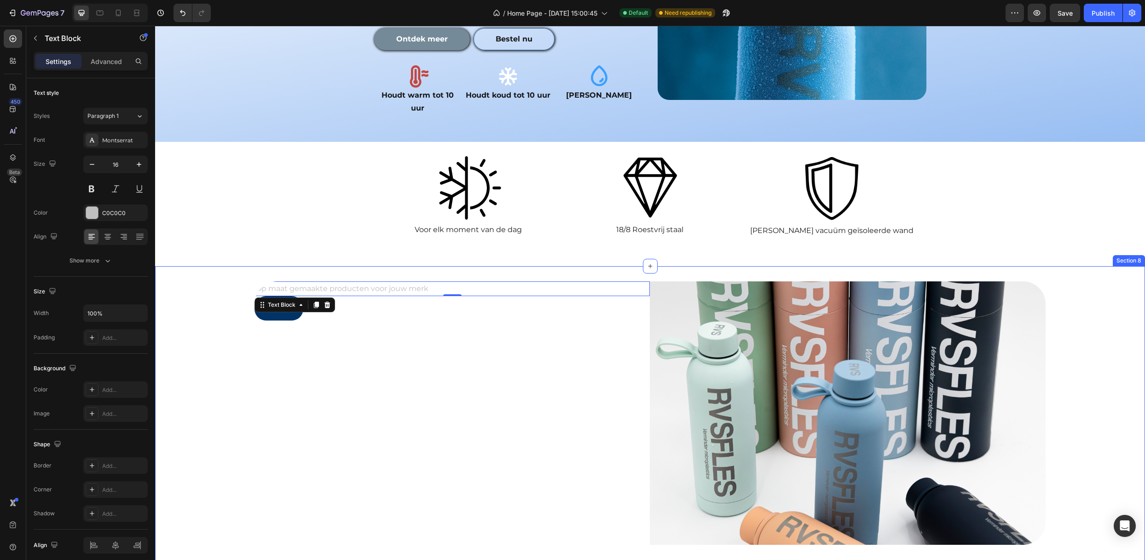
click at [475, 296] on div "Button Button" at bounding box center [451, 308] width 395 height 24
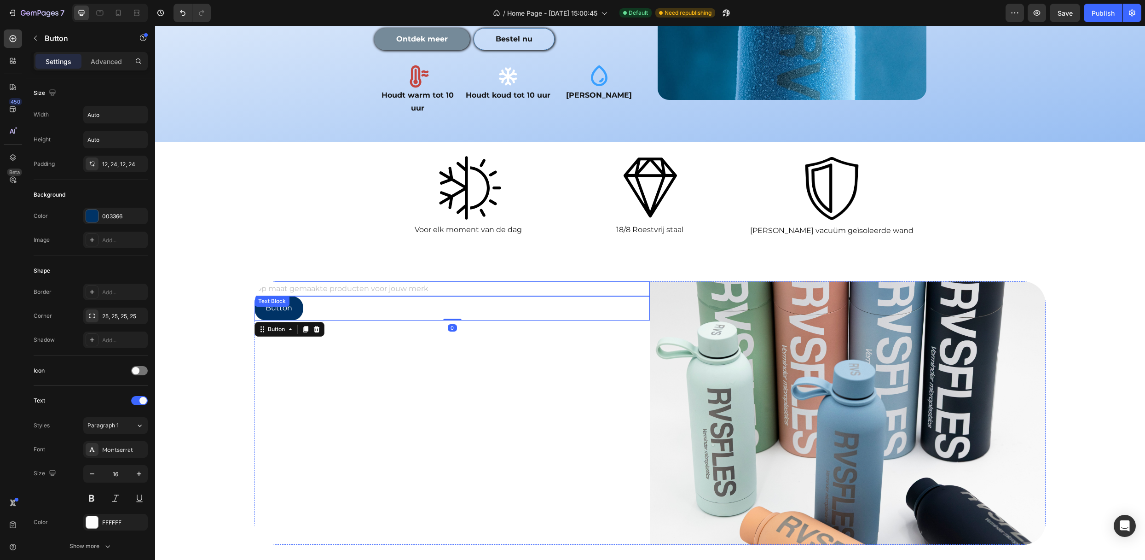
click at [479, 282] on p "Op maat gemaakte producten voor jouw merk" at bounding box center [451, 288] width 393 height 13
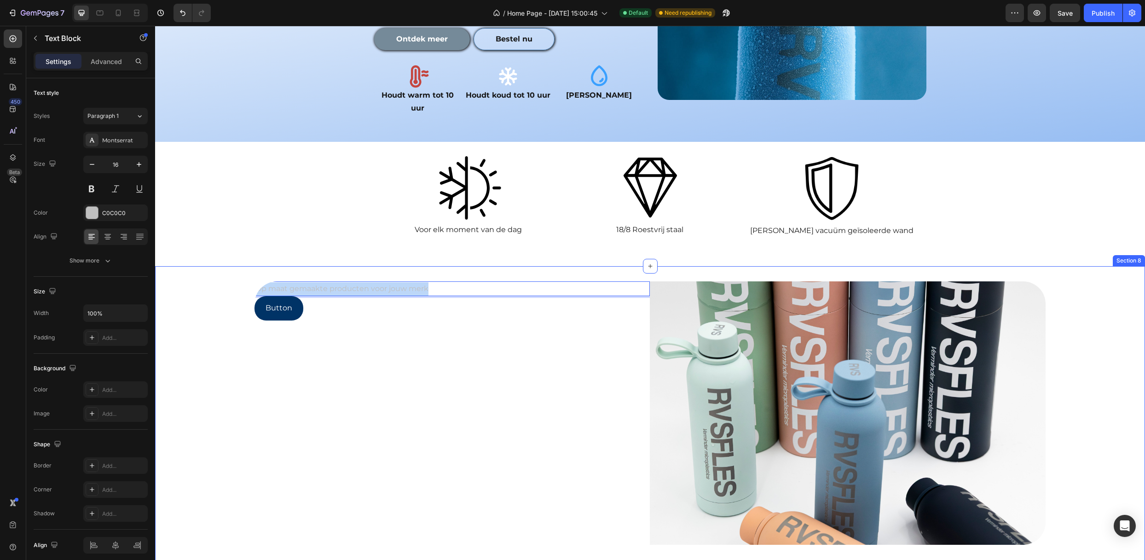
drag, startPoint x: 451, startPoint y: 257, endPoint x: 235, endPoint y: 259, distance: 216.7
click at [235, 281] on div "Op maat gemaakte producten voor jouw merk Text Block 0 Button Button Image Row" at bounding box center [650, 417] width 990 height 272
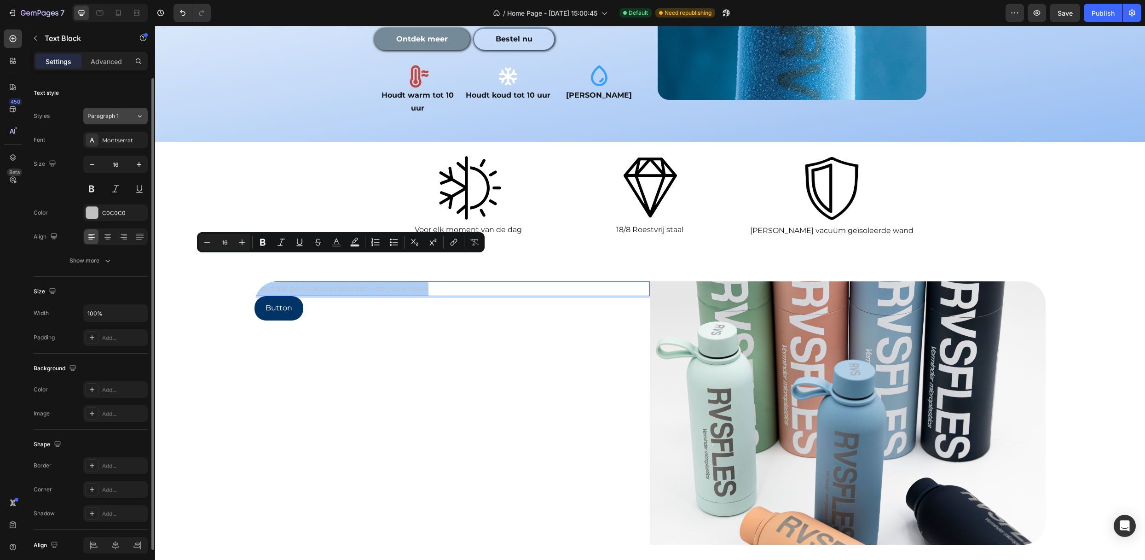
click at [115, 109] on button "Paragraph 1" at bounding box center [115, 116] width 64 height 17
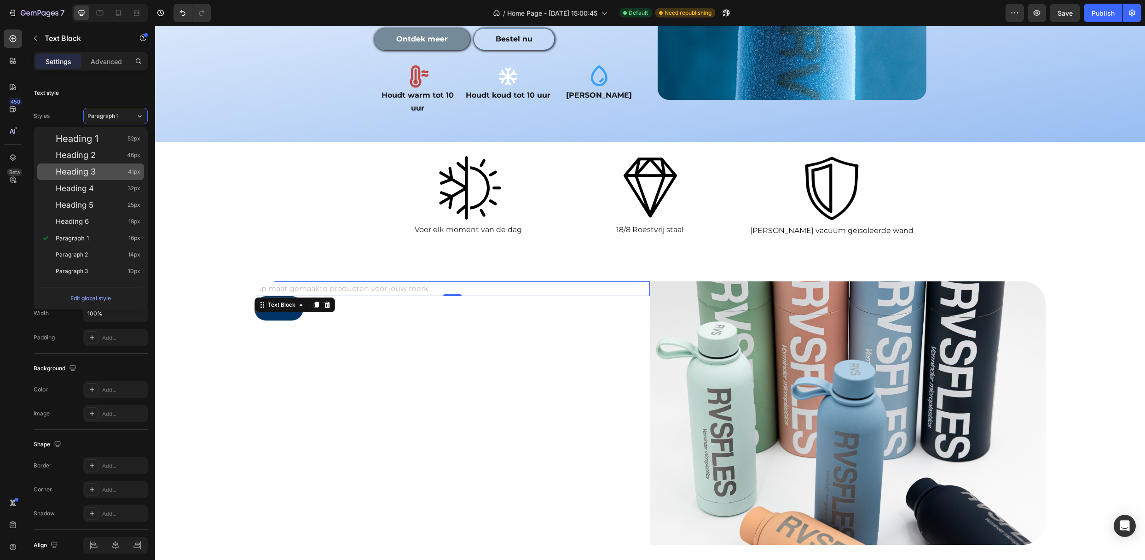
click at [100, 178] on div "Heading 3 41px" at bounding box center [90, 171] width 107 height 17
type input "41"
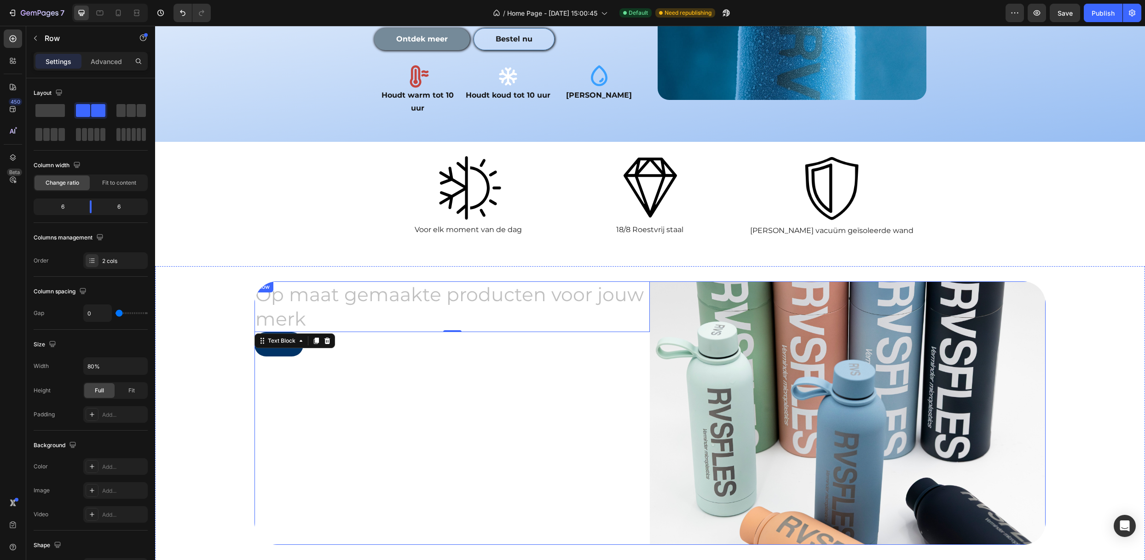
click at [399, 339] on div "Op maat gemaakte producten voor jouw merk Text Block 0 Button Button" at bounding box center [451, 413] width 395 height 264
click at [42, 35] on button "button" at bounding box center [35, 38] width 15 height 15
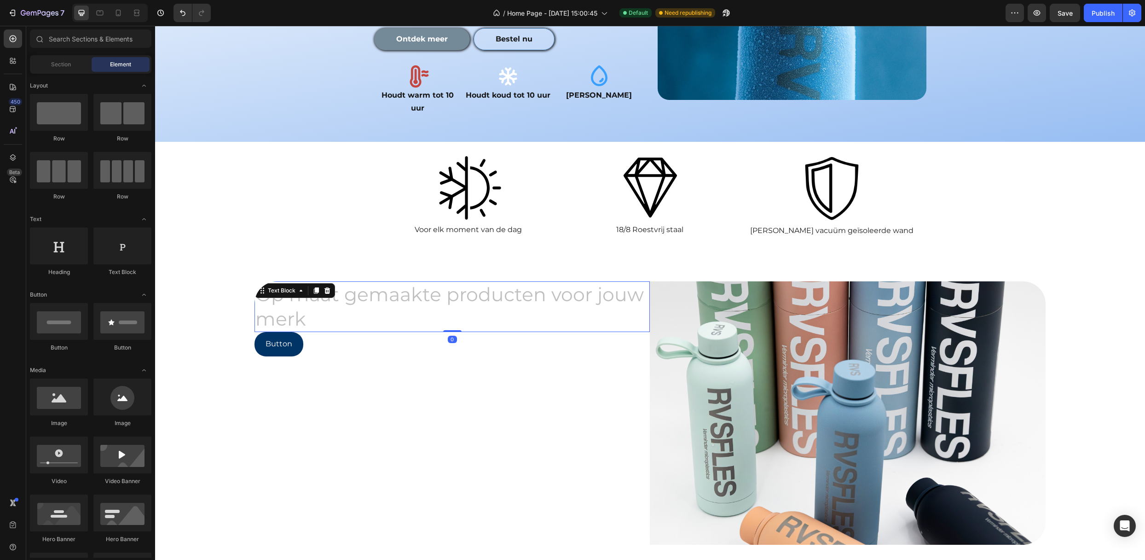
click at [324, 291] on p "Op maat gemaakte producten voor jouw merk" at bounding box center [451, 306] width 393 height 49
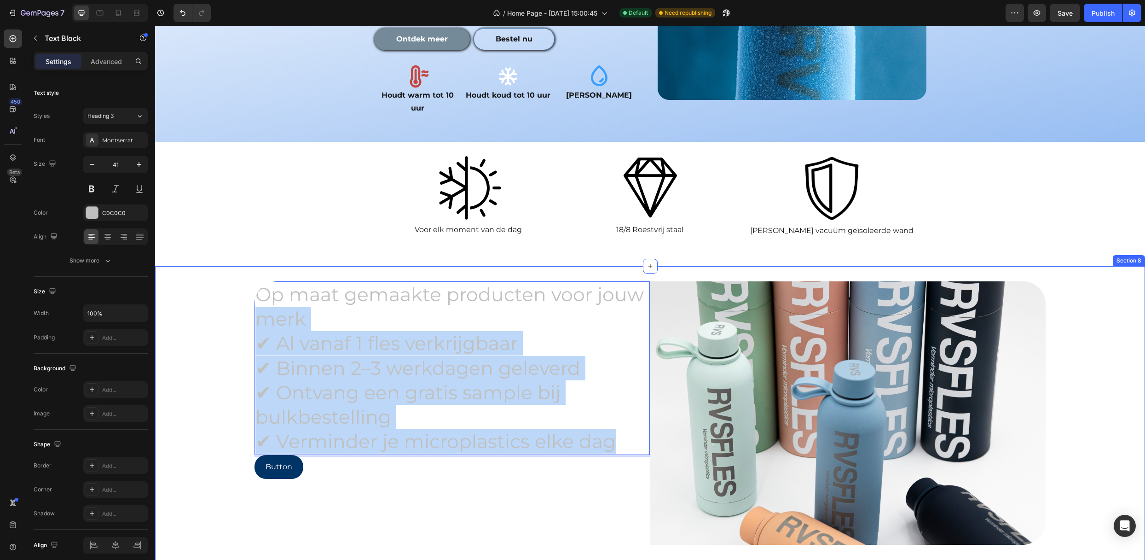
drag, startPoint x: 613, startPoint y: 413, endPoint x: 168, endPoint y: 295, distance: 460.0
click at [168, 295] on div "Op maat gemaakte producten voor jouw merk ✔ Al vanaf 1 fles verkrijgbaar ✔ Binn…" at bounding box center [650, 417] width 990 height 272
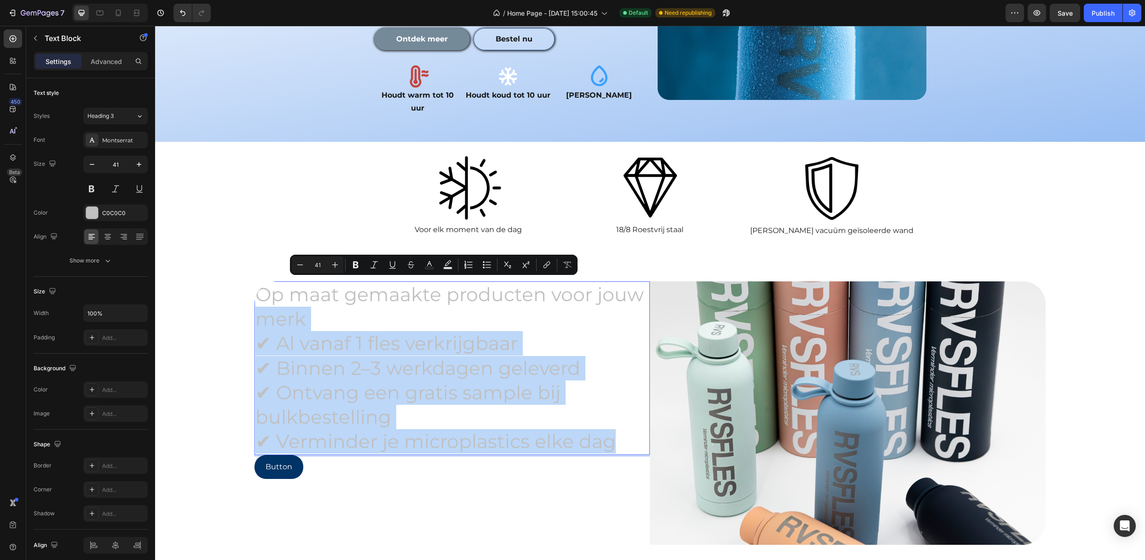
click at [603, 389] on p "✔ Al vanaf 1 fles verkrijgbaar ✔ Binnen 2–3 werkdagen geleverd ✔ Ontvang een gr…" at bounding box center [451, 392] width 393 height 122
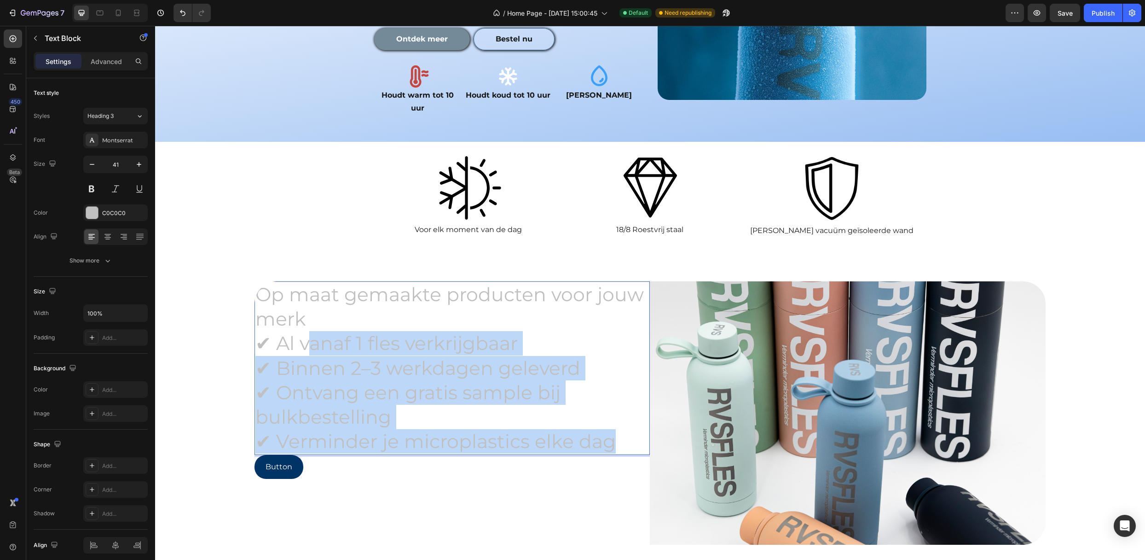
drag, startPoint x: 628, startPoint y: 415, endPoint x: 313, endPoint y: 313, distance: 330.3
click at [313, 331] on p "✔ Al vanaf 1 fles verkrijgbaar ✔ Binnen 2–3 werkdagen geleverd ✔ Ontvang een gr…" at bounding box center [451, 392] width 393 height 122
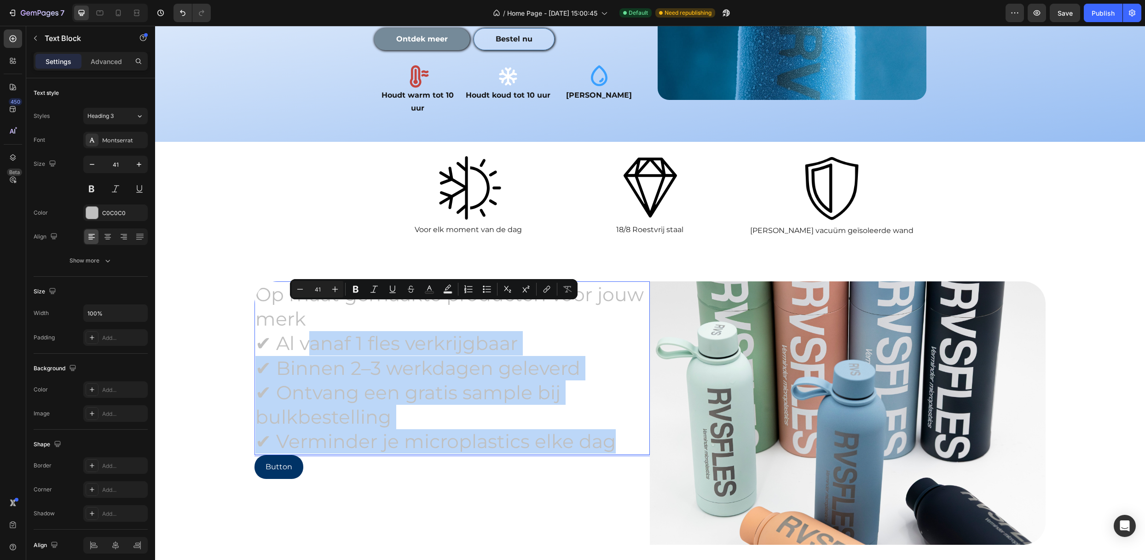
click at [301, 331] on p "✔ Al vanaf 1 fles verkrijgbaar ✔ Binnen 2–3 werkdagen geleverd ✔ Ontvang een gr…" at bounding box center [451, 392] width 393 height 122
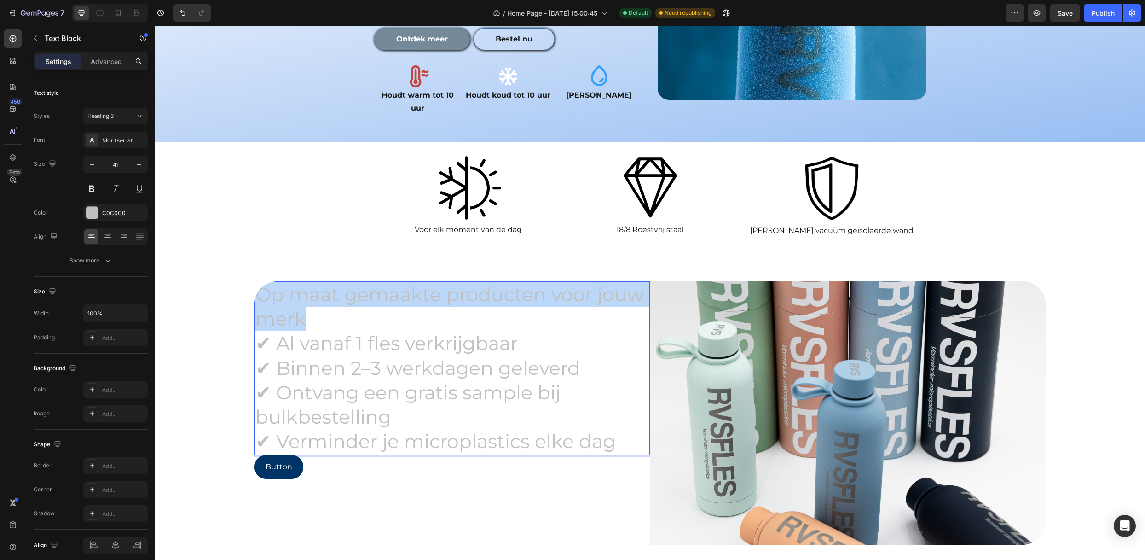
drag, startPoint x: 305, startPoint y: 291, endPoint x: 254, endPoint y: 266, distance: 56.6
click at [254, 281] on div "Op maat gemaakte producten voor jouw merk ✔ Al vanaf 1 fles verkrijgbaar ✔ Binn…" at bounding box center [451, 367] width 395 height 173
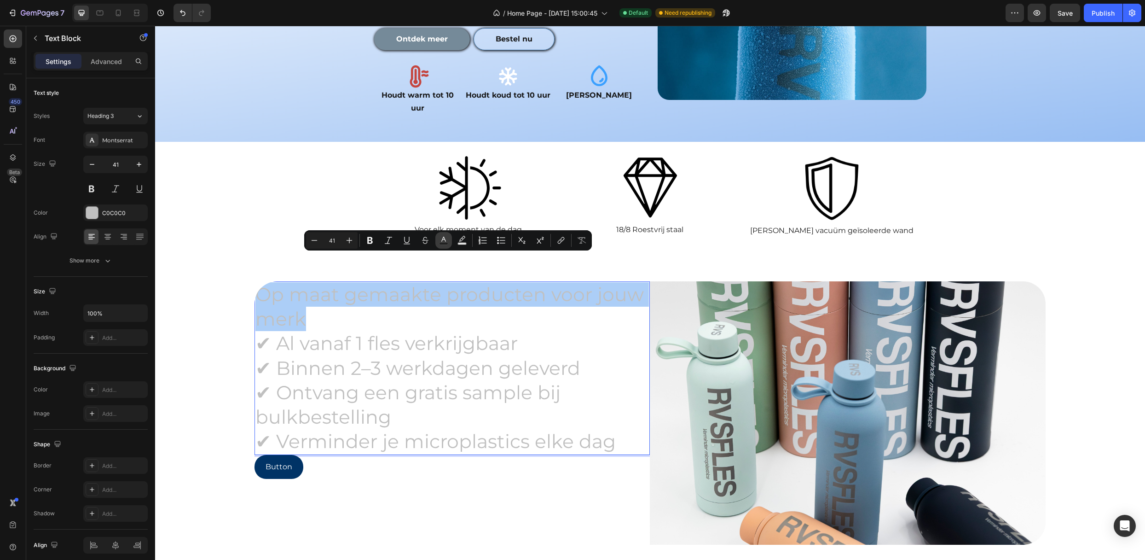
click at [445, 240] on icon "Editor contextual toolbar" at bounding box center [443, 239] width 5 height 5
type input "C0C0C0"
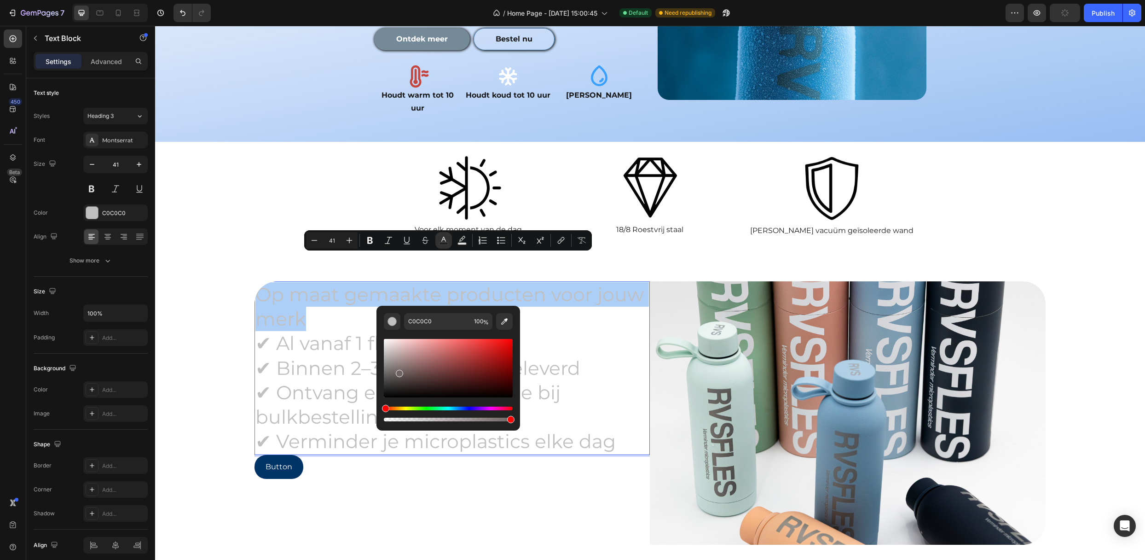
drag, startPoint x: 554, startPoint y: 397, endPoint x: 372, endPoint y: 411, distance: 181.9
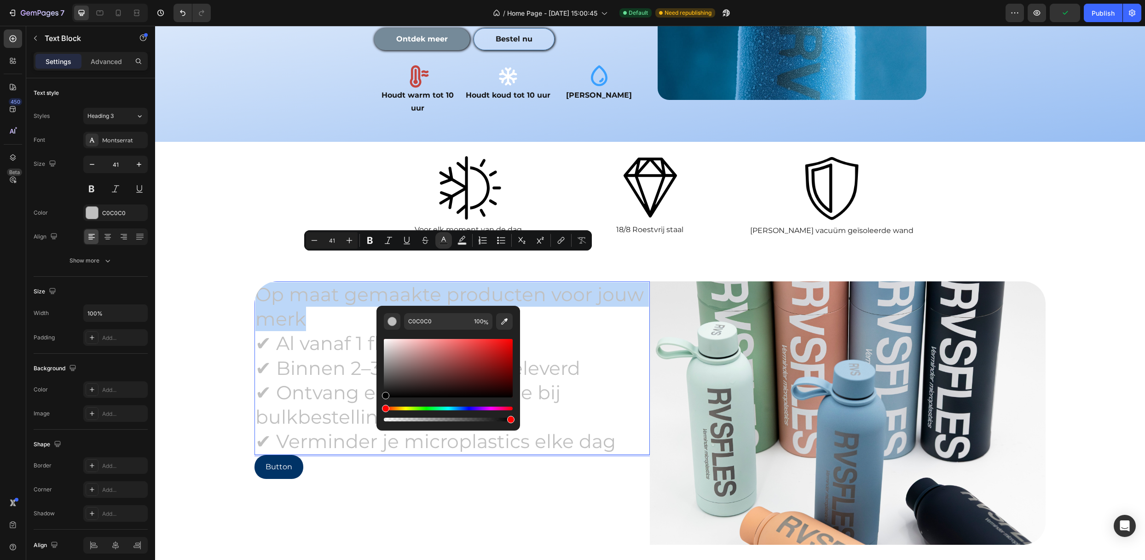
type input "000000"
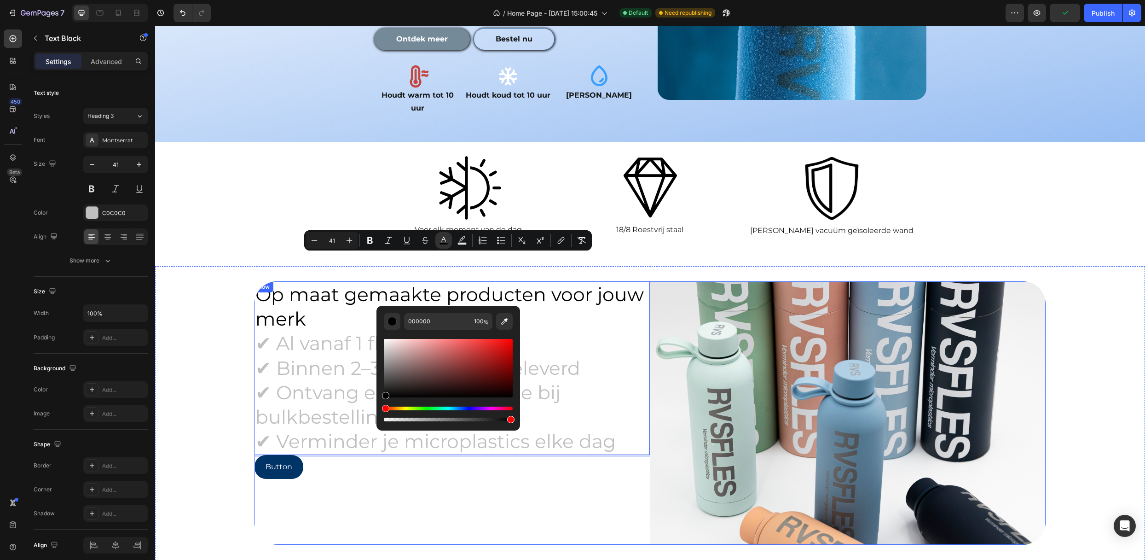
click at [581, 470] on div "Op maat gemaakte producten voor jouw merk ✔ Al vanaf 1 fles verkrijgbaar ✔ Binn…" at bounding box center [451, 413] width 395 height 264
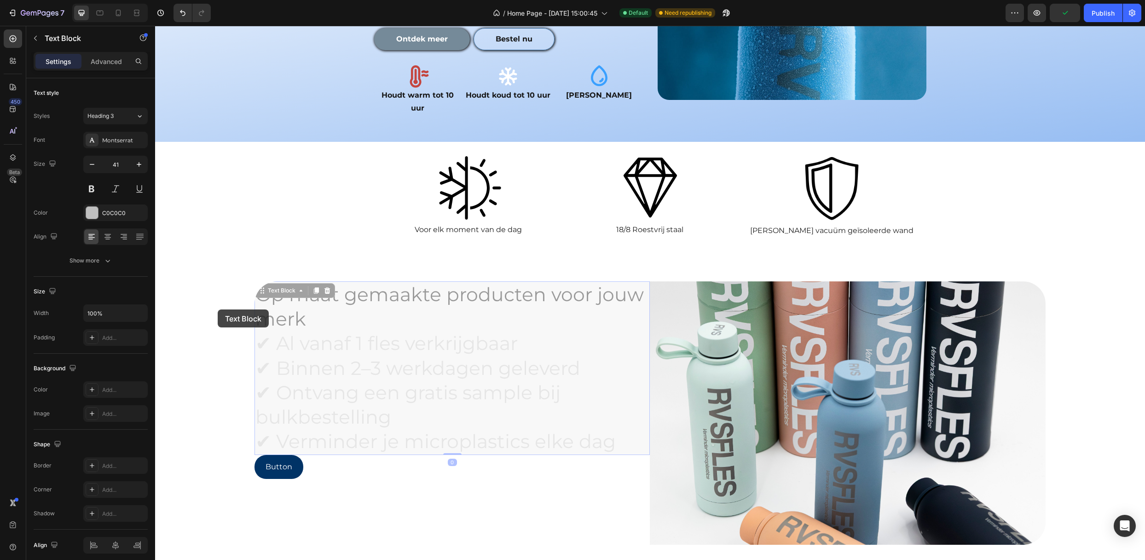
drag, startPoint x: 615, startPoint y: 415, endPoint x: 194, endPoint y: 304, distance: 435.9
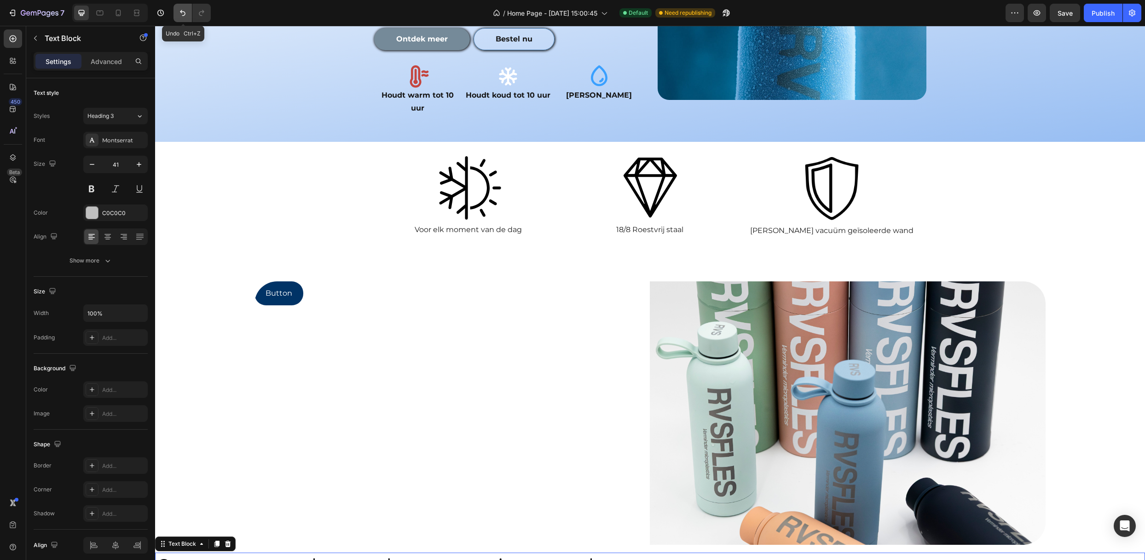
click at [178, 17] on icon "Undo/Redo" at bounding box center [182, 12] width 9 height 9
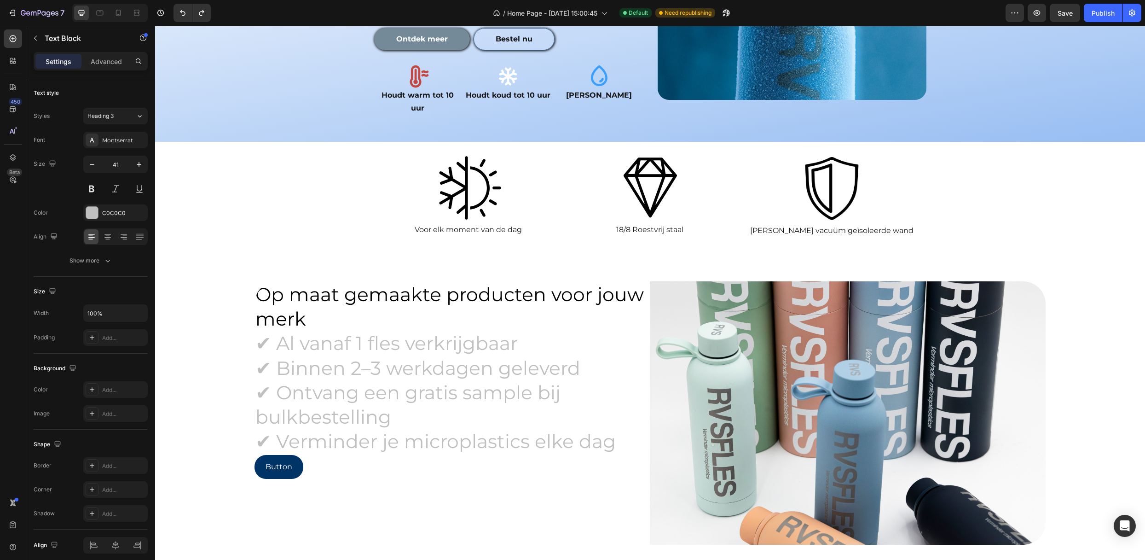
click at [581, 455] on div "Button Button" at bounding box center [451, 467] width 395 height 24
click at [621, 411] on p "✔ Al vanaf 1 fles verkrijgbaar ✔ Binnen 2–3 werkdagen geleverd ✔ Ontvang een gr…" at bounding box center [451, 392] width 393 height 122
click at [612, 415] on p "✔ Al vanaf 1 fles verkrijgbaar ✔ Binnen 2–3 werkdagen geleverd ✔ Ontvang een gr…" at bounding box center [451, 392] width 393 height 122
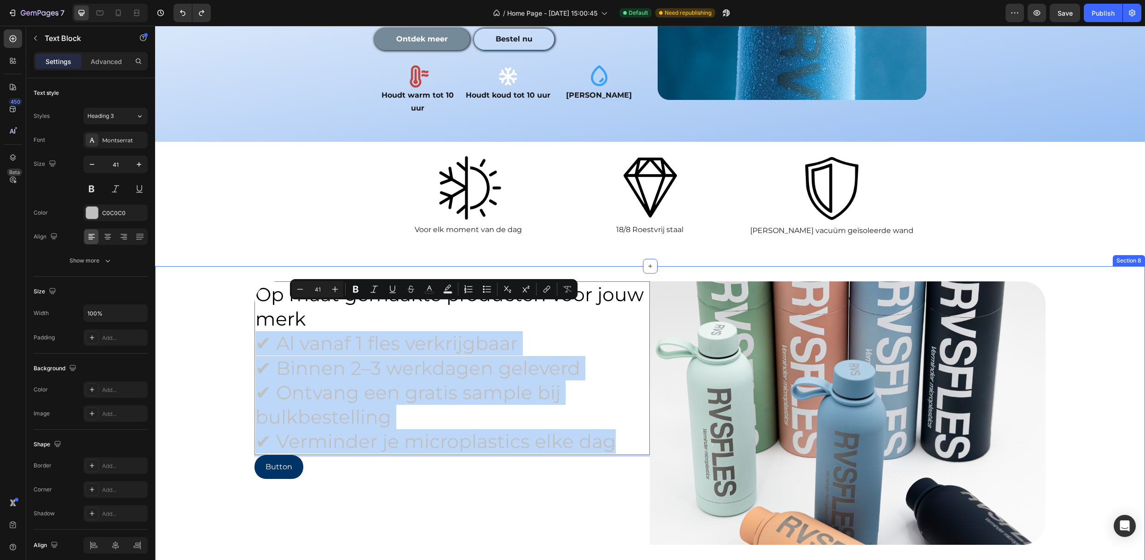
drag, startPoint x: 617, startPoint y: 415, endPoint x: 249, endPoint y: 313, distance: 381.5
click at [249, 313] on div "Op maat gemaakte producten voor jouw merk ✔ Al vanaf 1 fles verkrijgbaar ✔ Binn…" at bounding box center [650, 417] width 990 height 272
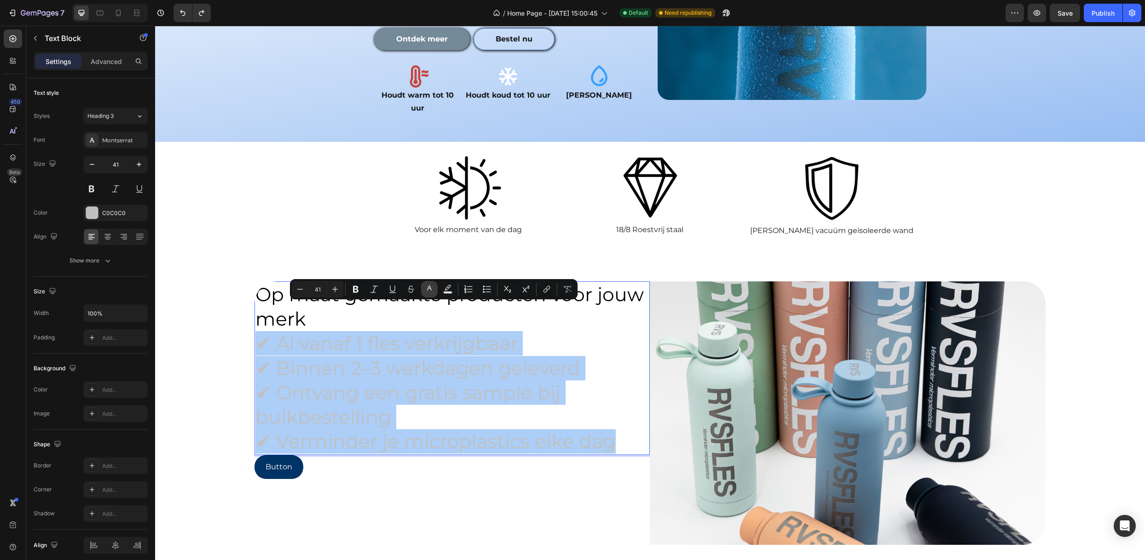
click at [428, 290] on icon "Editor contextual toolbar" at bounding box center [429, 288] width 9 height 9
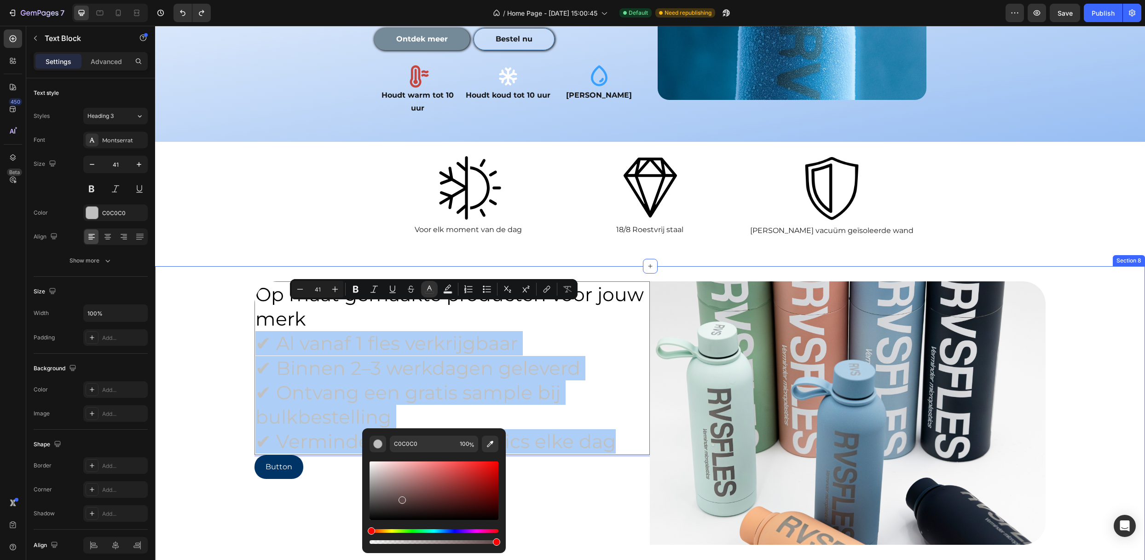
drag, startPoint x: 556, startPoint y: 523, endPoint x: 323, endPoint y: 535, distance: 233.6
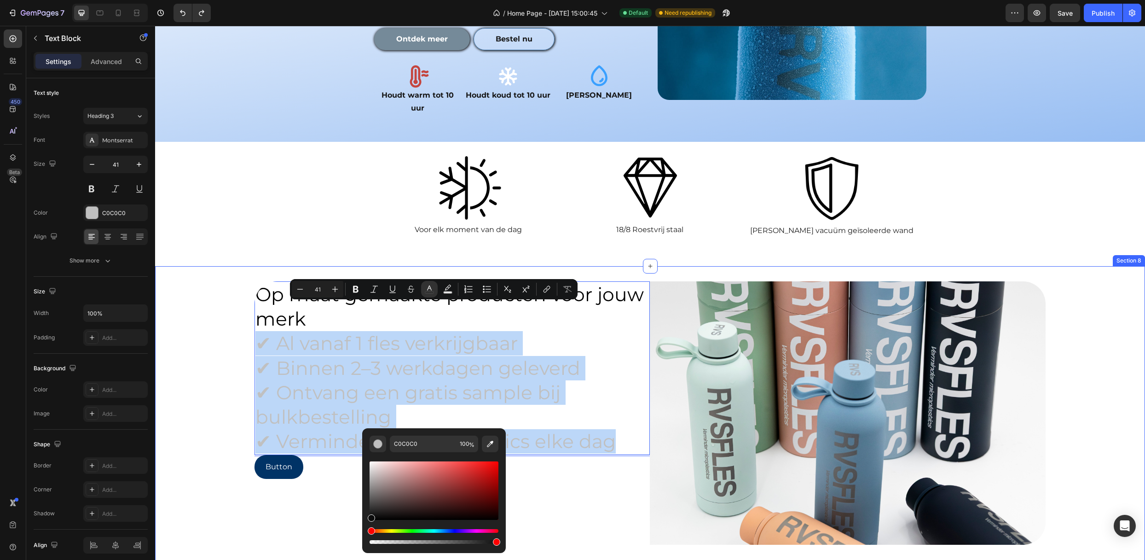
type input "0C0C0C"
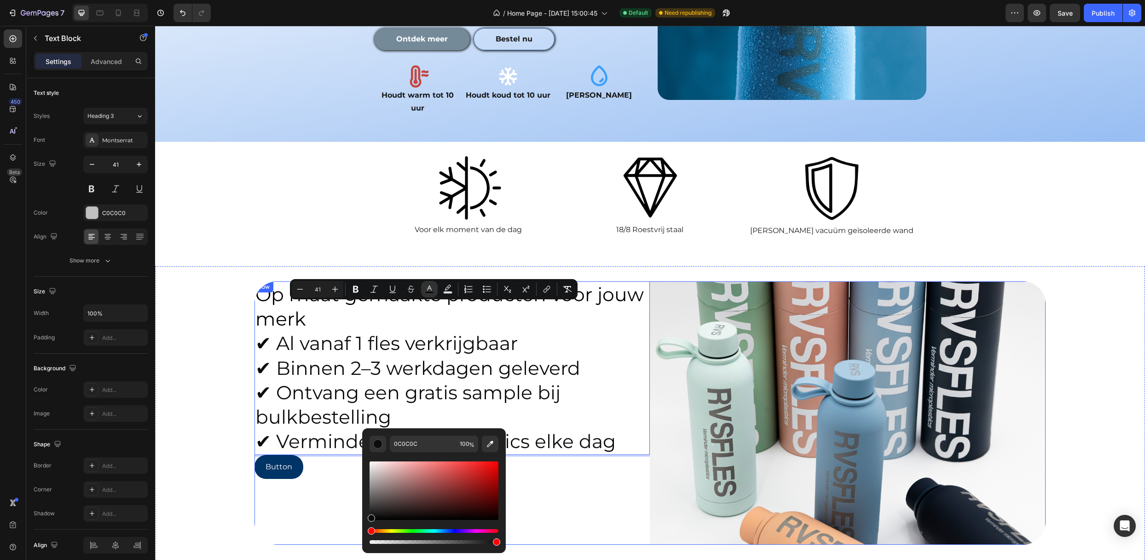
click at [584, 467] on div "Op maat gemaakte producten voor jouw merk ✔ Al vanaf 1 fles verkrijgbaar ✔ Binn…" at bounding box center [451, 413] width 395 height 264
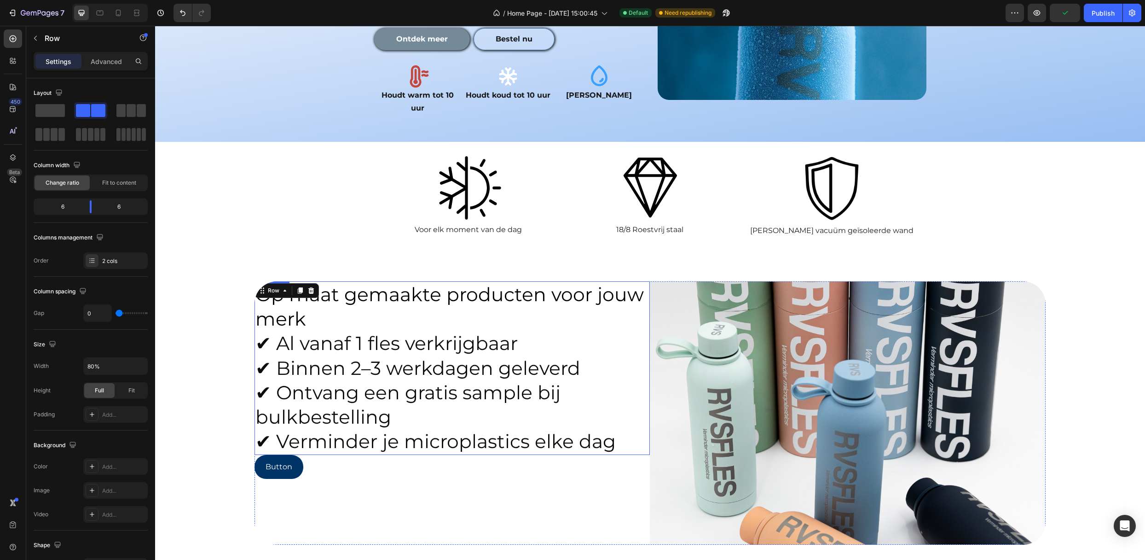
click at [328, 299] on p "Op maat gemaakte producten voor jouw merk" at bounding box center [451, 306] width 393 height 49
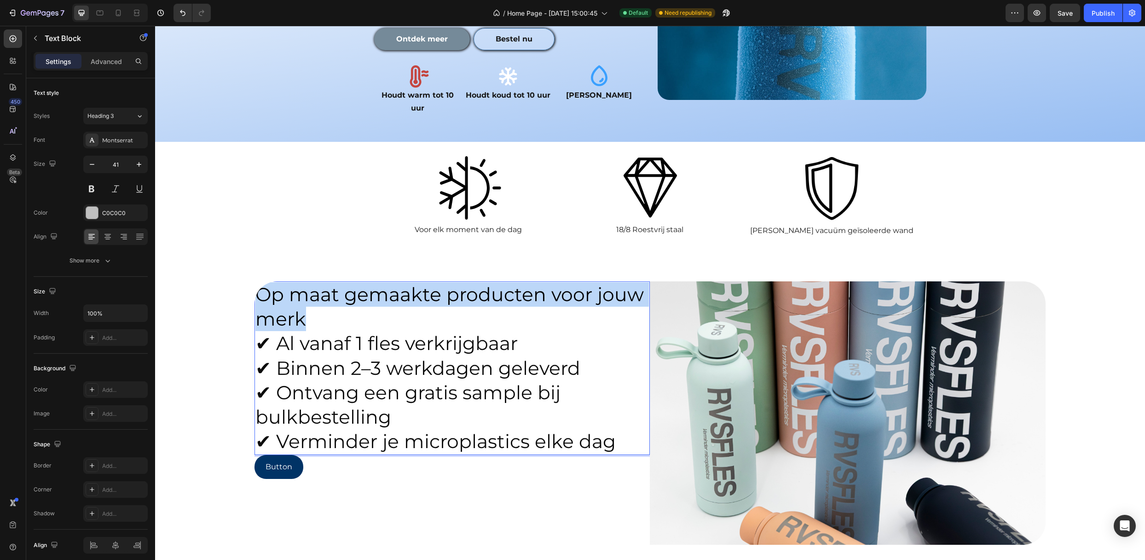
drag, startPoint x: 321, startPoint y: 294, endPoint x: 262, endPoint y: 265, distance: 65.9
click at [262, 282] on p "Op maat gemaakte producten voor jouw merk" at bounding box center [451, 306] width 393 height 49
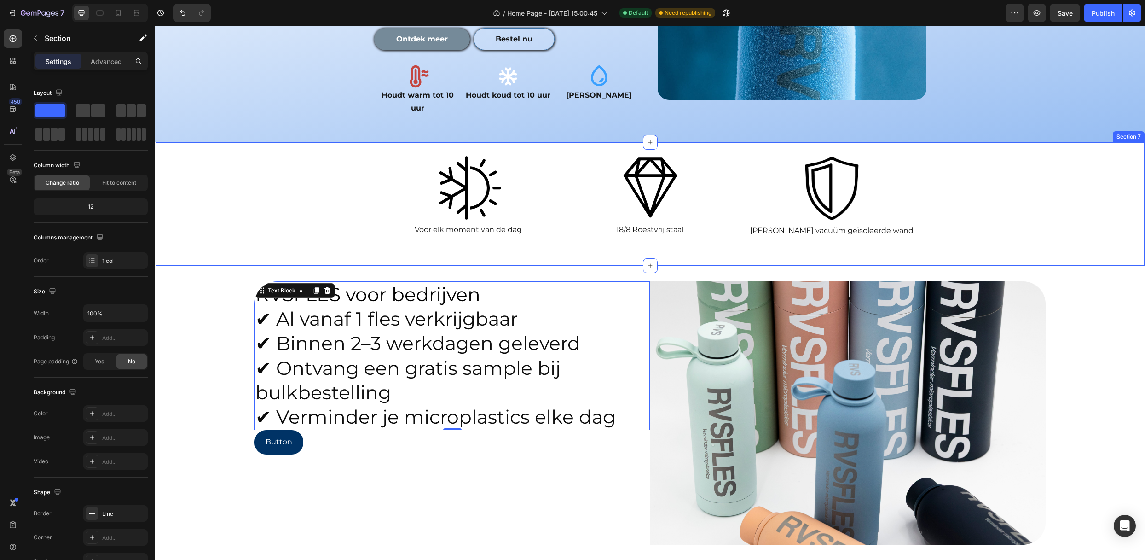
click at [270, 216] on div "Image Voor elk moment van de dag Text Block Image 18/8 Roestvrij staal Text Blo…" at bounding box center [650, 203] width 989 height 123
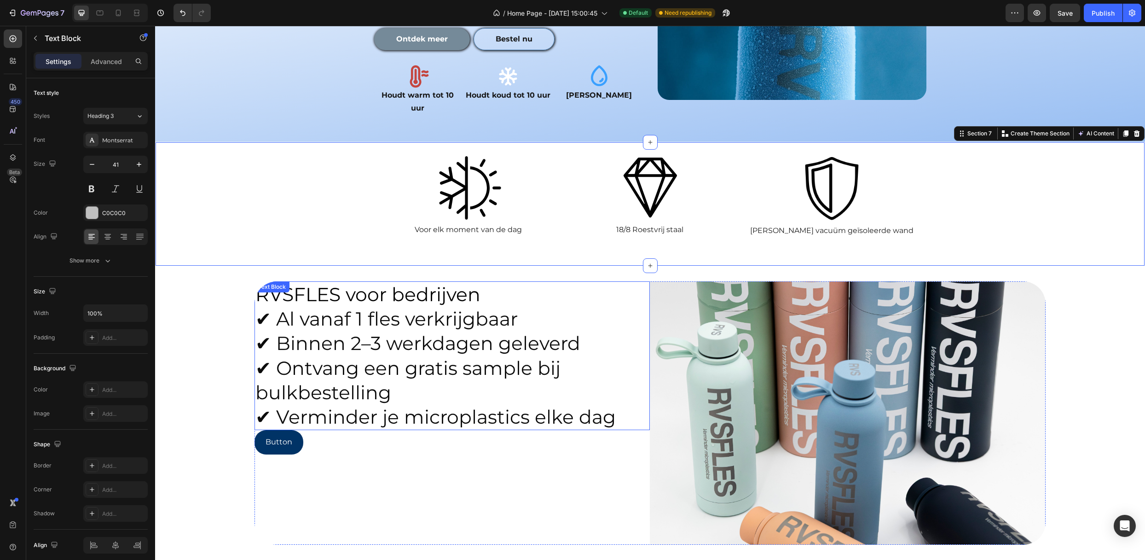
click at [298, 307] on span "✔ Al vanaf 1 fles verkrijgbaar" at bounding box center [386, 318] width 262 height 23
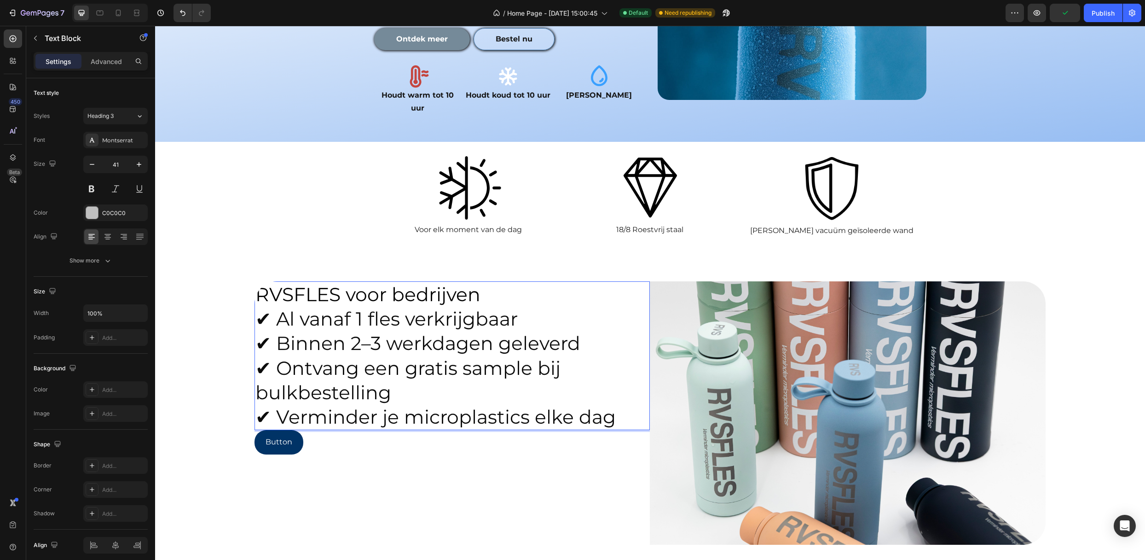
click at [256, 283] on span "RVSFLES voor bedrijven" at bounding box center [367, 294] width 225 height 23
click at [259, 283] on span "RVSFLES voor bedrijven" at bounding box center [367, 294] width 225 height 23
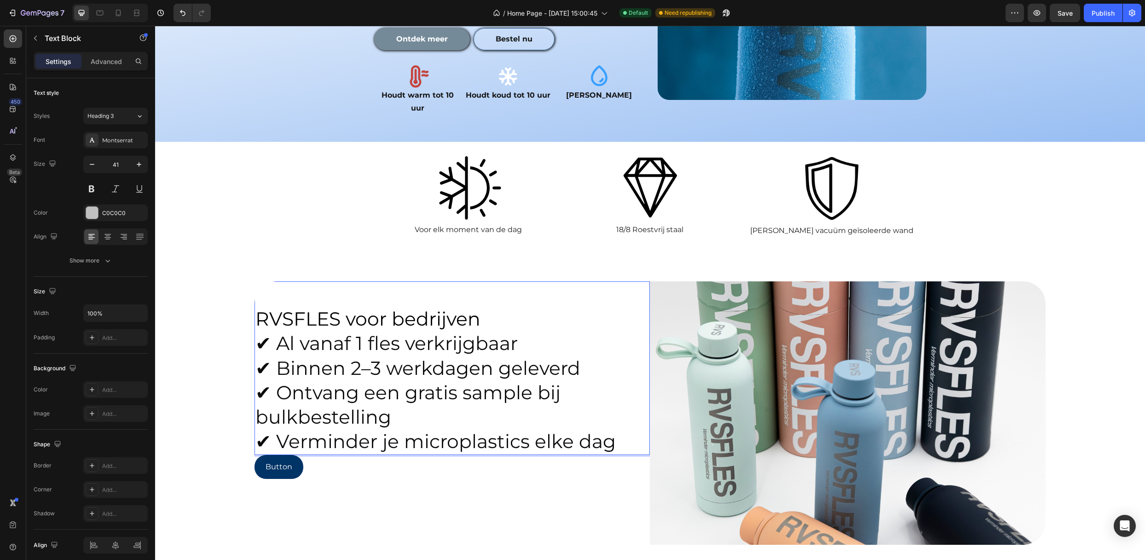
click at [570, 331] on p "✔ Al vanaf 1 fles verkrijgbaar ✔ Binnen 2–3 werkdagen geleverd ✔ Ontvang een gr…" at bounding box center [451, 392] width 393 height 122
click at [280, 282] on p "Rich Text Editor. Editing area: main" at bounding box center [451, 294] width 393 height 24
click at [332, 497] on div "RVSFLES voor bedrijven ✔ Al vanaf 1 fles verkrijgbaar ✔ Binnen 2–3 werkdagen ge…" at bounding box center [451, 413] width 395 height 264
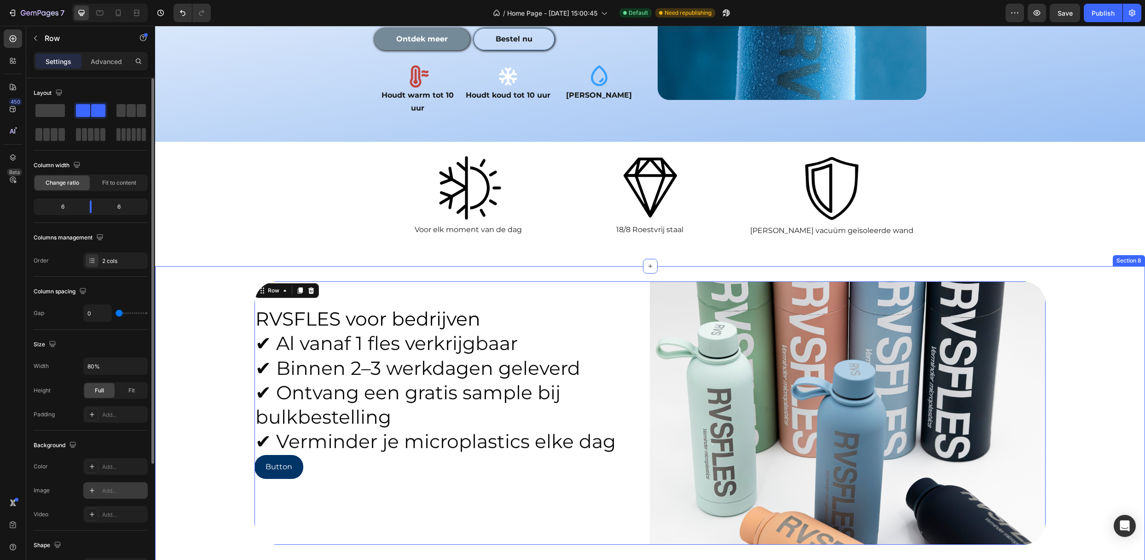
click at [138, 490] on div "Add..." at bounding box center [123, 490] width 43 height 8
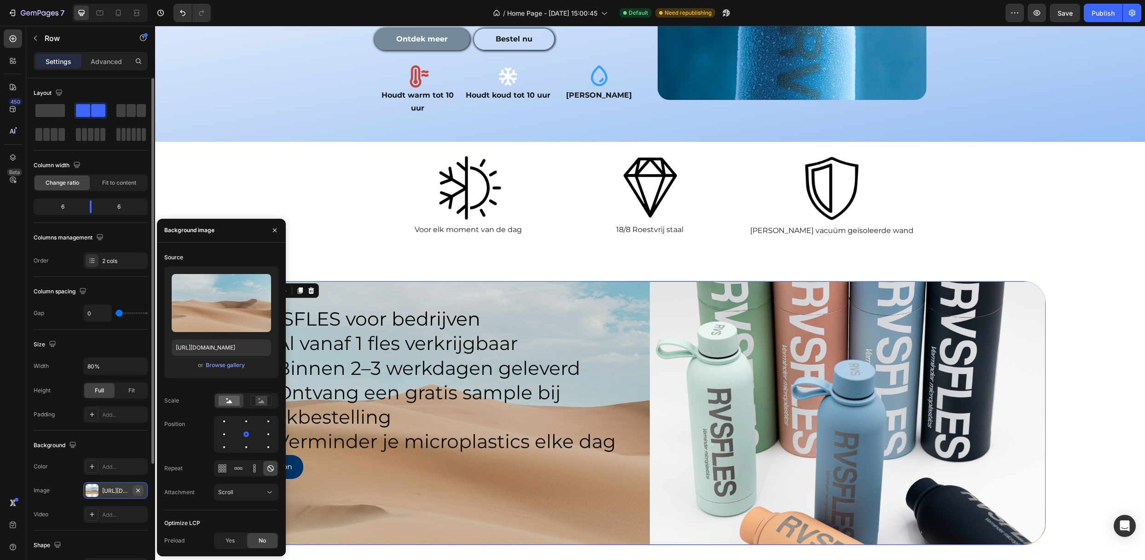
drag, startPoint x: 140, startPoint y: 492, endPoint x: 9, endPoint y: 413, distance: 152.9
click at [140, 492] on icon "button" at bounding box center [137, 489] width 7 height 7
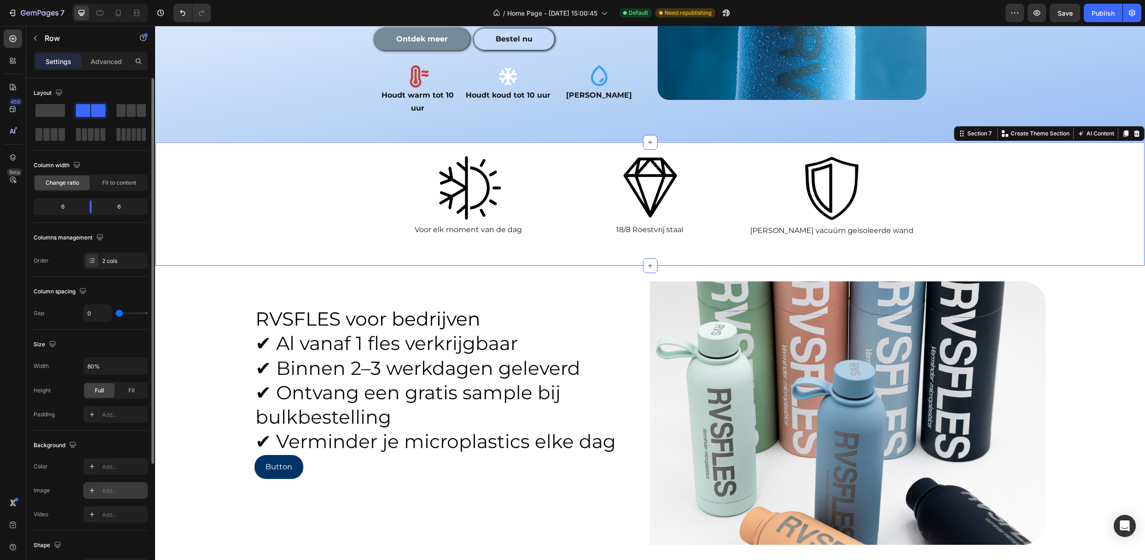
click at [237, 199] on div "Image Voor elk moment van de dag Text Block Image 18/8 Roestvrij staal Text Blo…" at bounding box center [650, 203] width 989 height 123
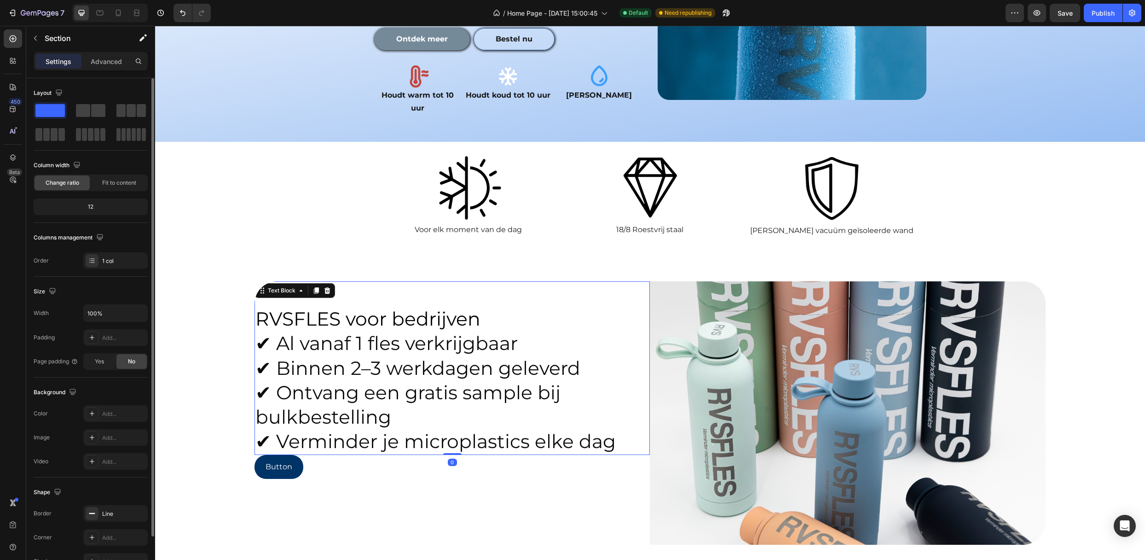
click at [513, 306] on p "RVSFLES voor bedrijven" at bounding box center [451, 318] width 393 height 24
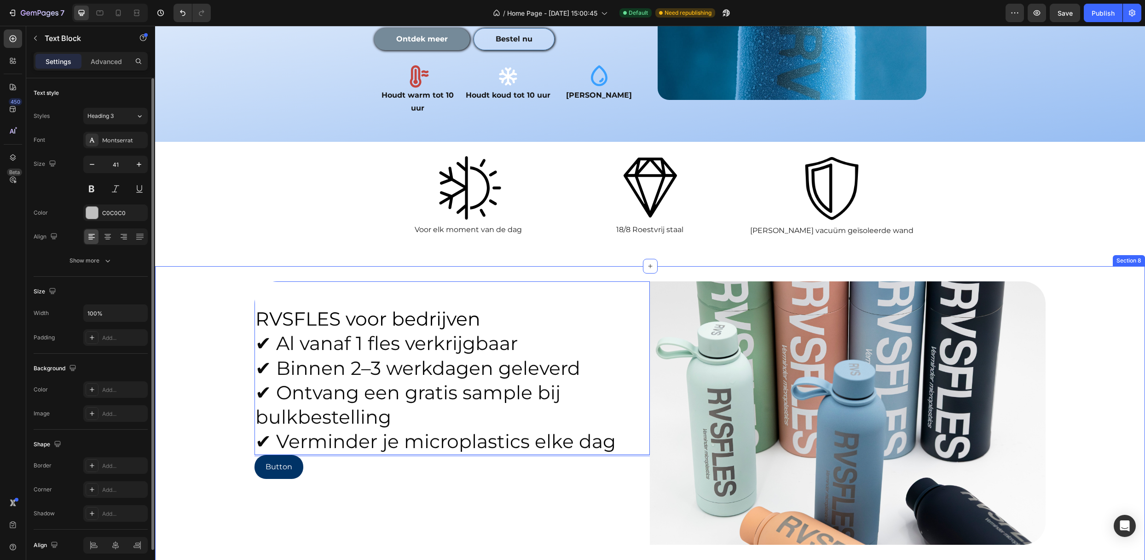
click at [239, 297] on div "RVSFLES voor bedrijven ✔ Al vanaf 1 fles verkrijgbaar ✔ Binnen 2–3 werkdagen ge…" at bounding box center [650, 417] width 990 height 272
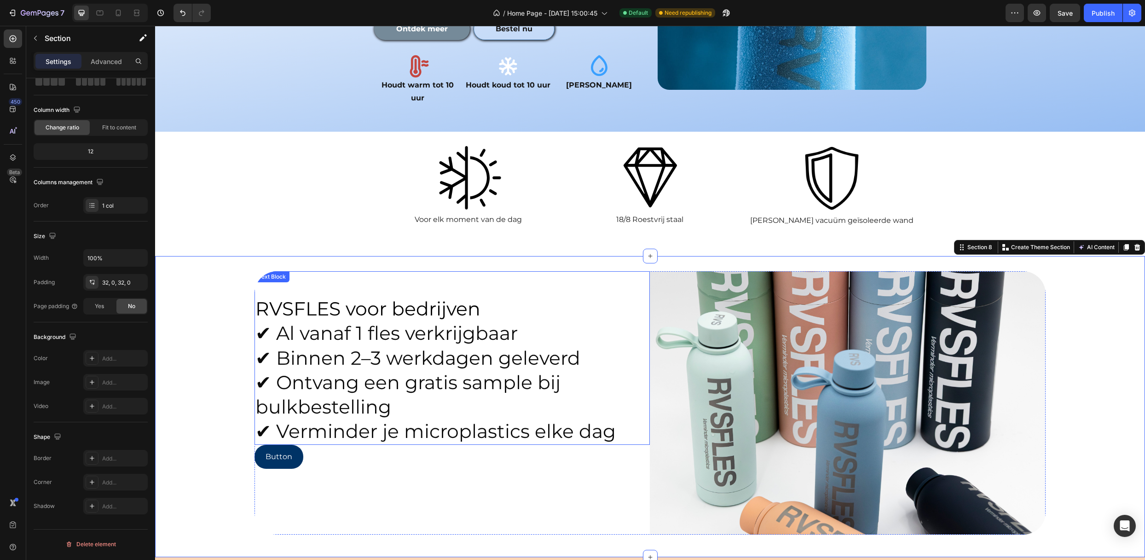
scroll to position [1312, 0]
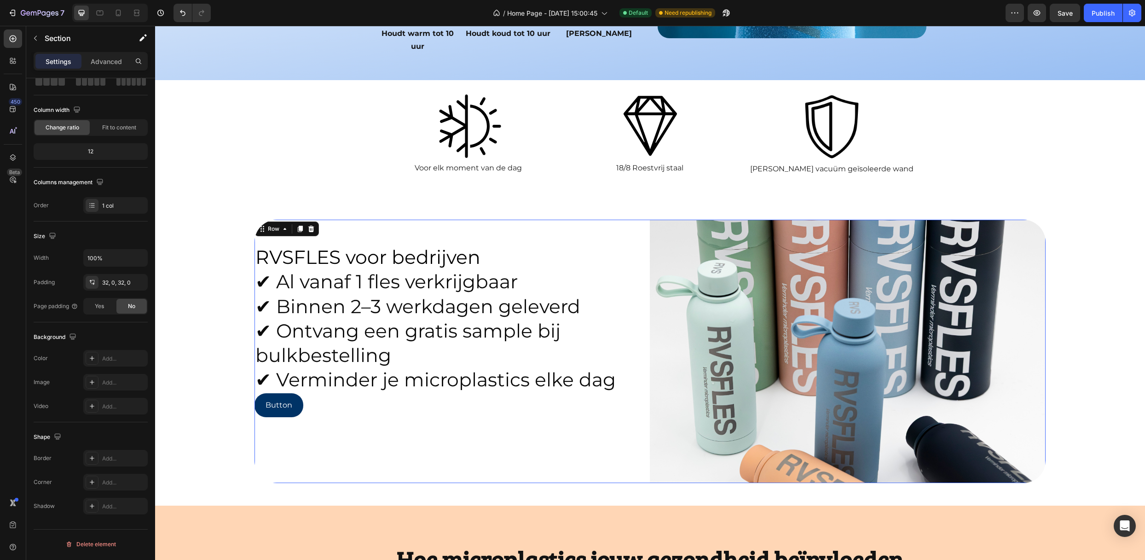
click at [539, 440] on div "RVSFLES voor bedrijven ✔ Al vanaf 1 fles verkrijgbaar ✔ Binnen 2–3 werkdagen ge…" at bounding box center [451, 351] width 395 height 264
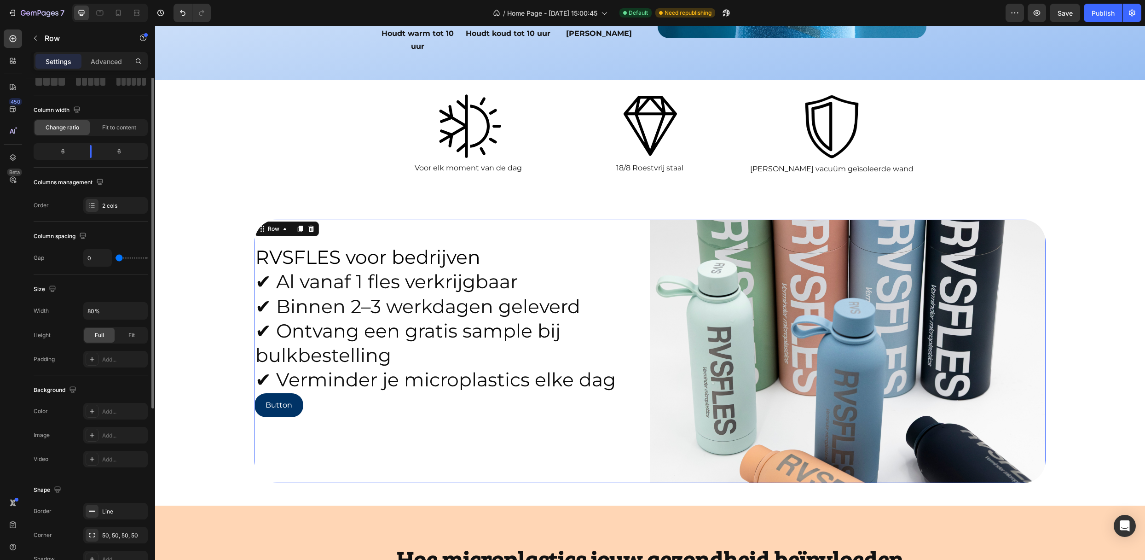
scroll to position [0, 0]
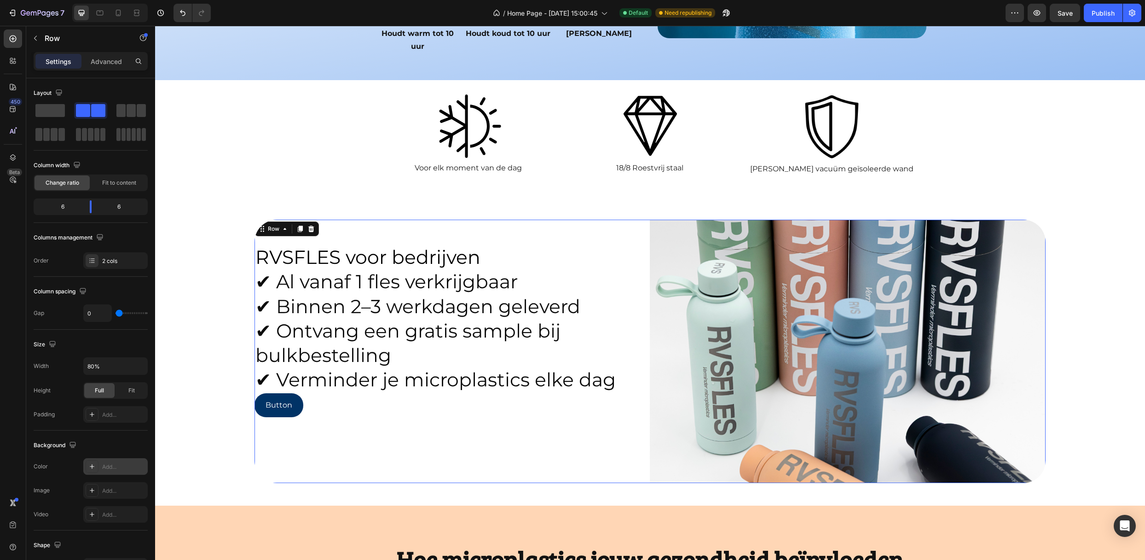
click at [108, 468] on div "Add..." at bounding box center [123, 466] width 43 height 8
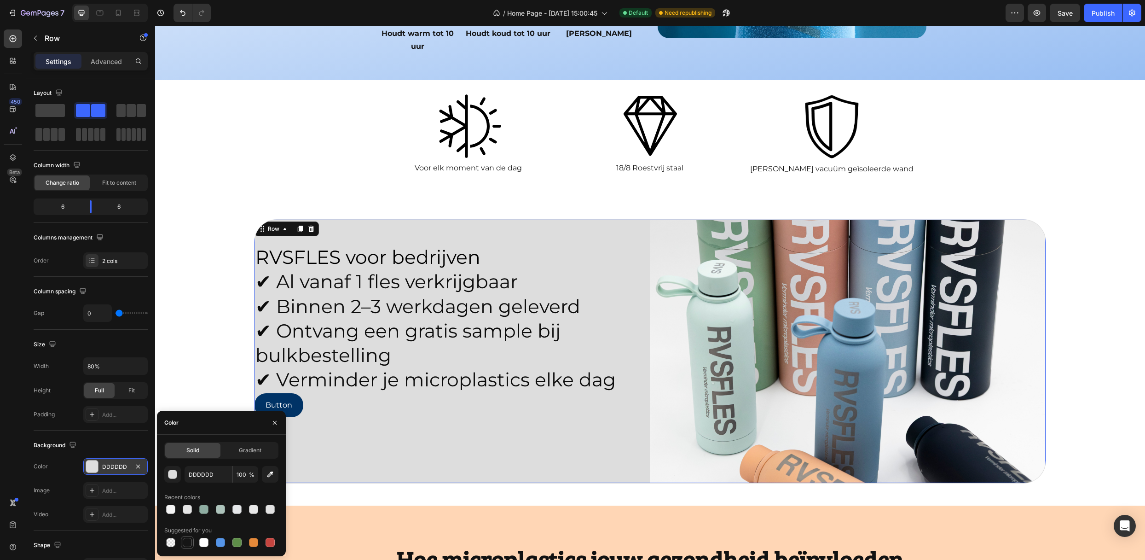
click at [185, 543] on div at bounding box center [187, 541] width 9 height 9
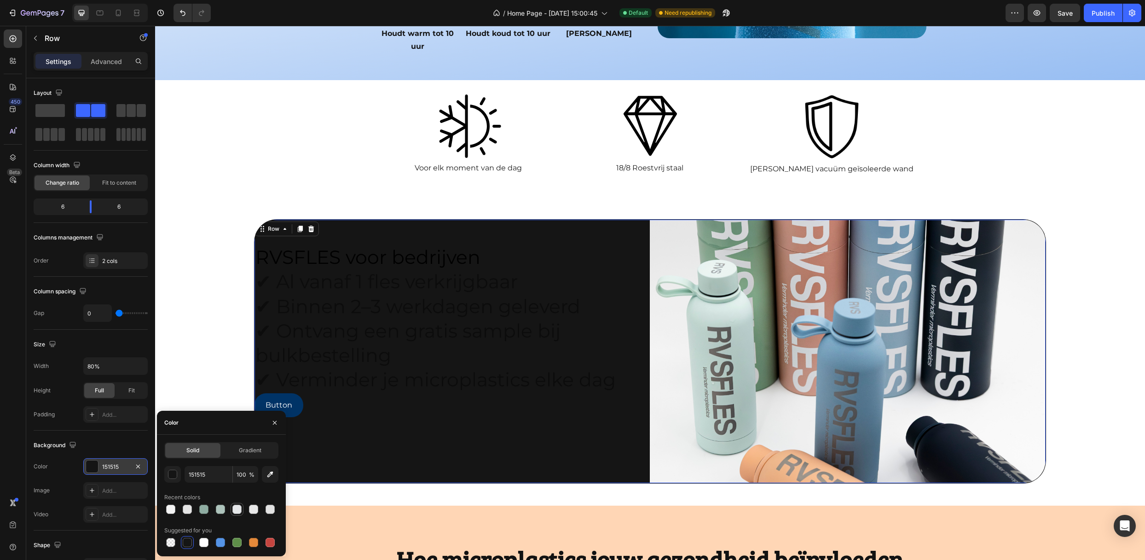
click at [231, 508] on div at bounding box center [236, 508] width 11 height 11
type input "E5E7E9"
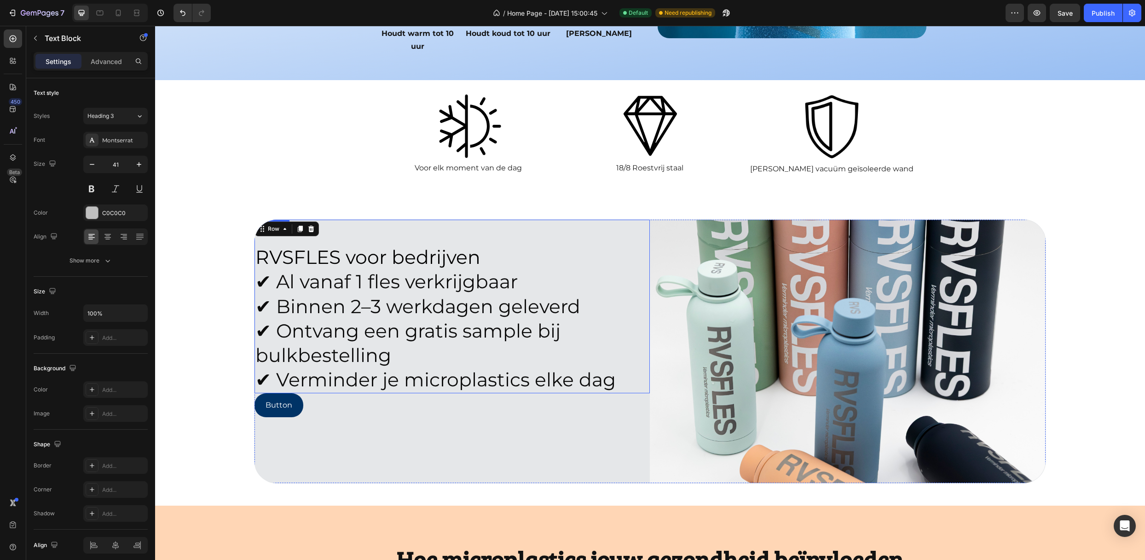
click at [376, 323] on span "✔ Ontvang een gratis sample bij bulkbestelling" at bounding box center [407, 342] width 305 height 47
click at [336, 220] on p "Rich Text Editor. Editing area: main" at bounding box center [451, 232] width 393 height 24
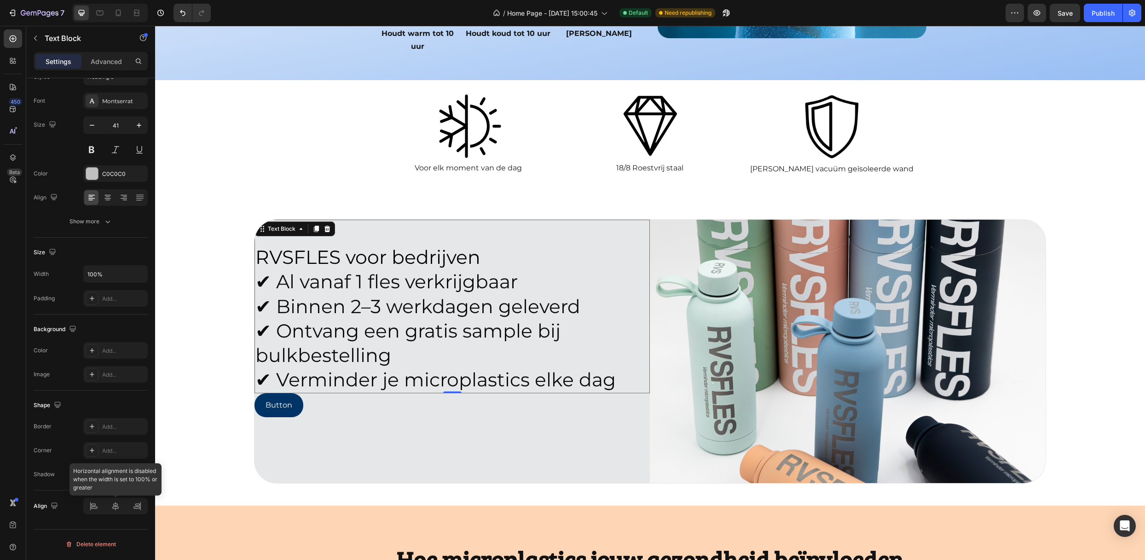
click at [115, 510] on div at bounding box center [115, 505] width 64 height 17
click at [577, 295] on span "✔ Binnen 2–3 werkdagen geleverd" at bounding box center [417, 306] width 325 height 23
click at [355, 220] on p "Rich Text Editor. Editing area: main" at bounding box center [451, 232] width 393 height 24
click at [293, 220] on p "Rich Text Editor. Editing area: main" at bounding box center [451, 232] width 393 height 24
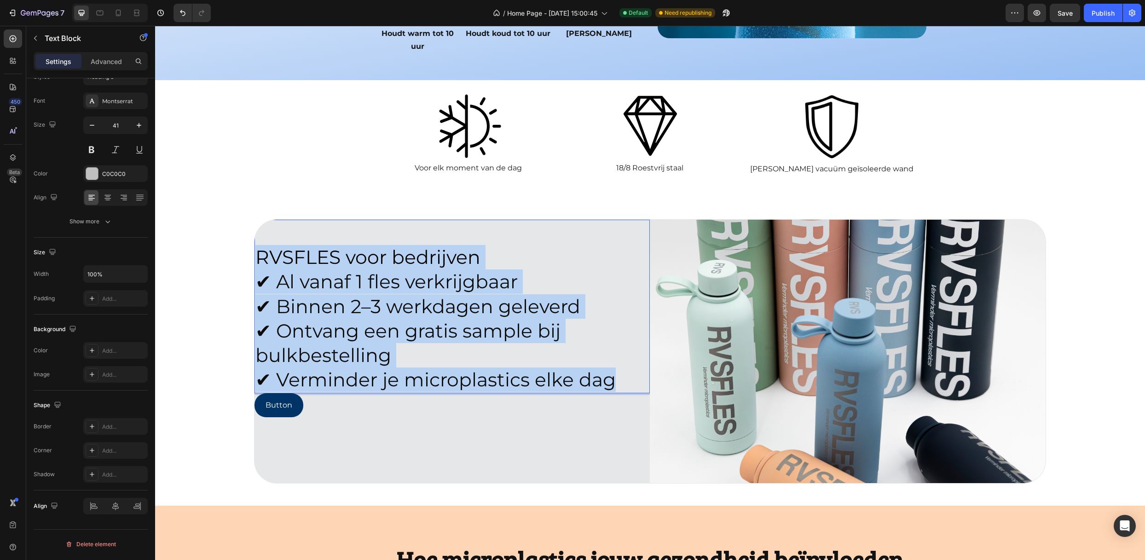
drag, startPoint x: 260, startPoint y: 221, endPoint x: 624, endPoint y: 348, distance: 385.9
click at [624, 348] on div "RVSFLES voor bedrijven ✔ Al vanaf 1 fles verkrijgbaar ✔ Binnen 2–3 werkdagen ge…" at bounding box center [451, 305] width 395 height 173
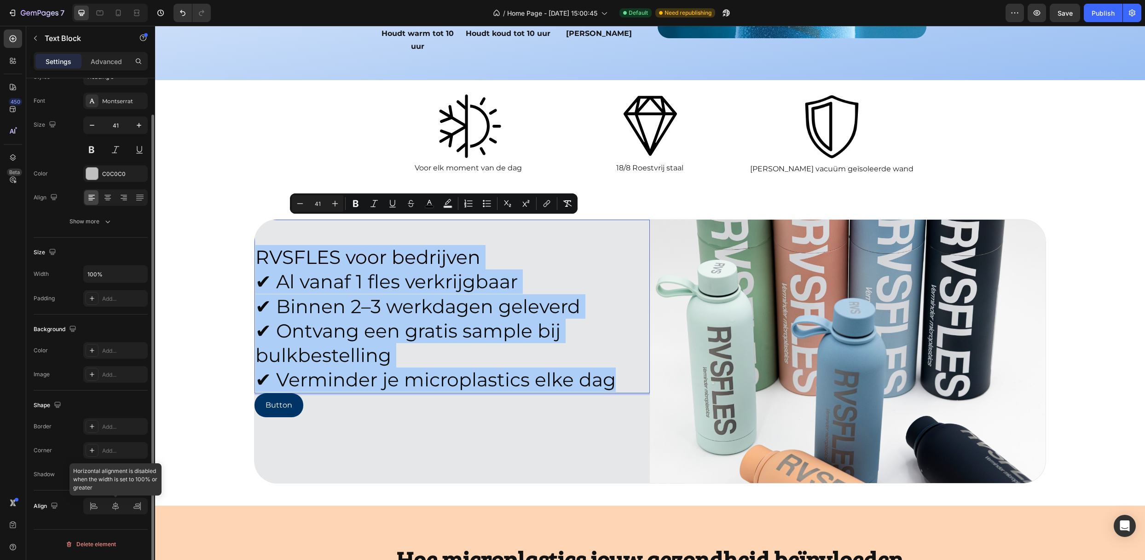
click at [114, 503] on div at bounding box center [115, 505] width 64 height 17
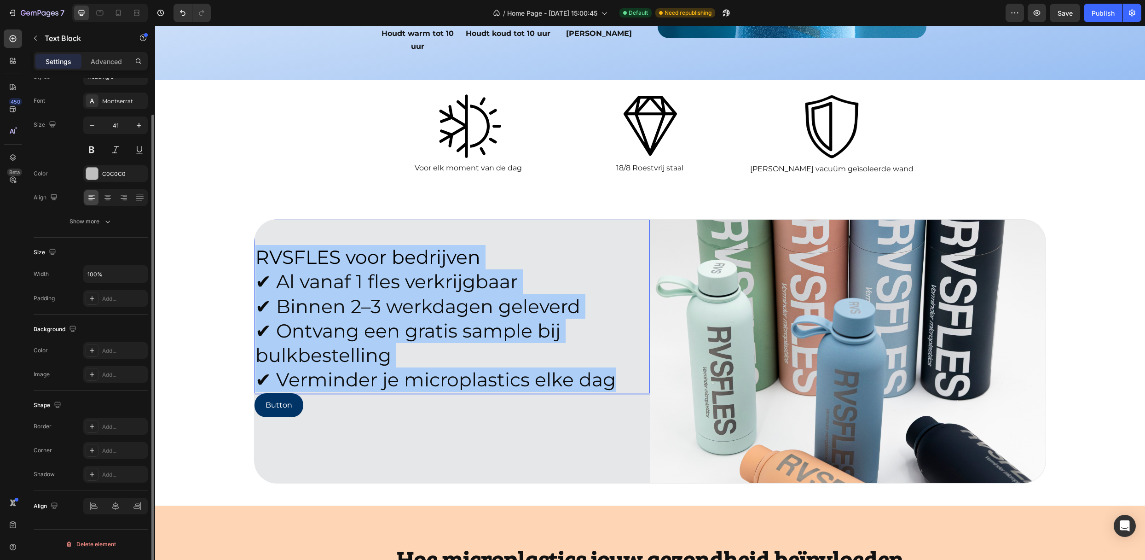
click at [120, 520] on div "Align" at bounding box center [91, 505] width 114 height 31
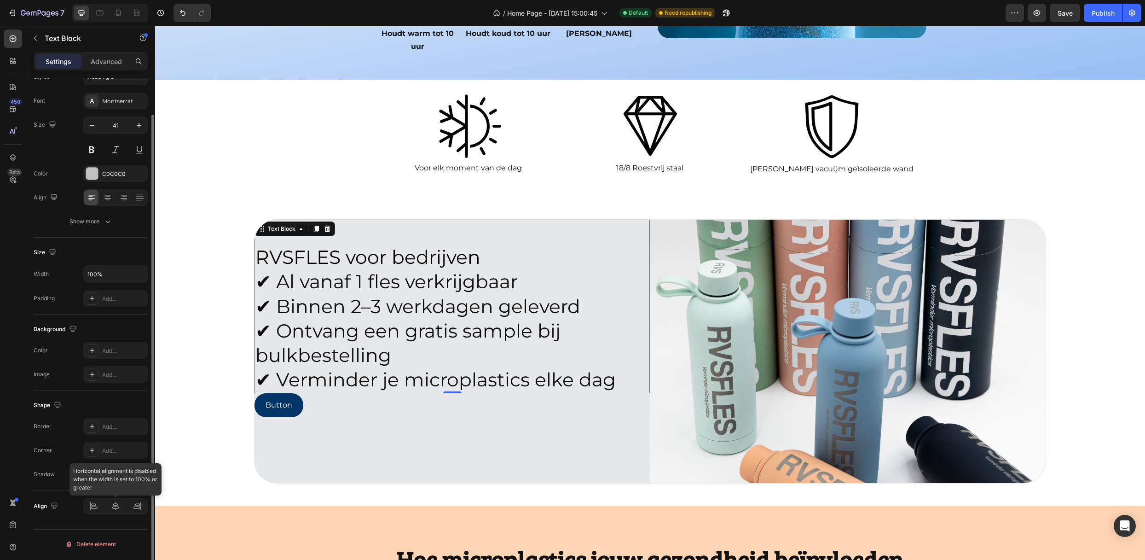
click at [100, 508] on div at bounding box center [115, 505] width 64 height 17
click at [94, 508] on div at bounding box center [115, 505] width 64 height 17
click at [133, 508] on div at bounding box center [115, 505] width 64 height 17
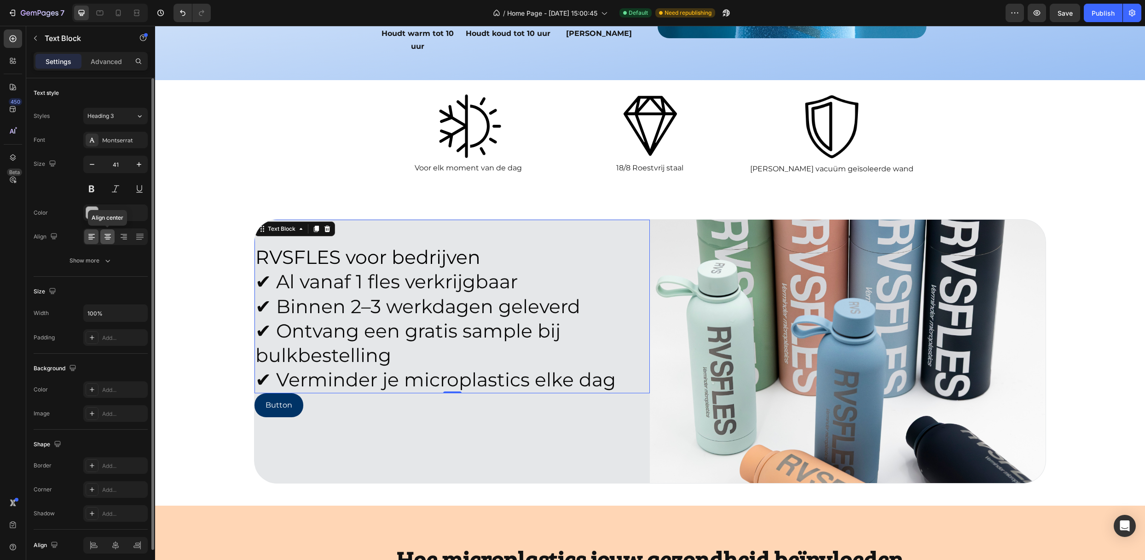
click at [107, 240] on icon at bounding box center [107, 236] width 9 height 9
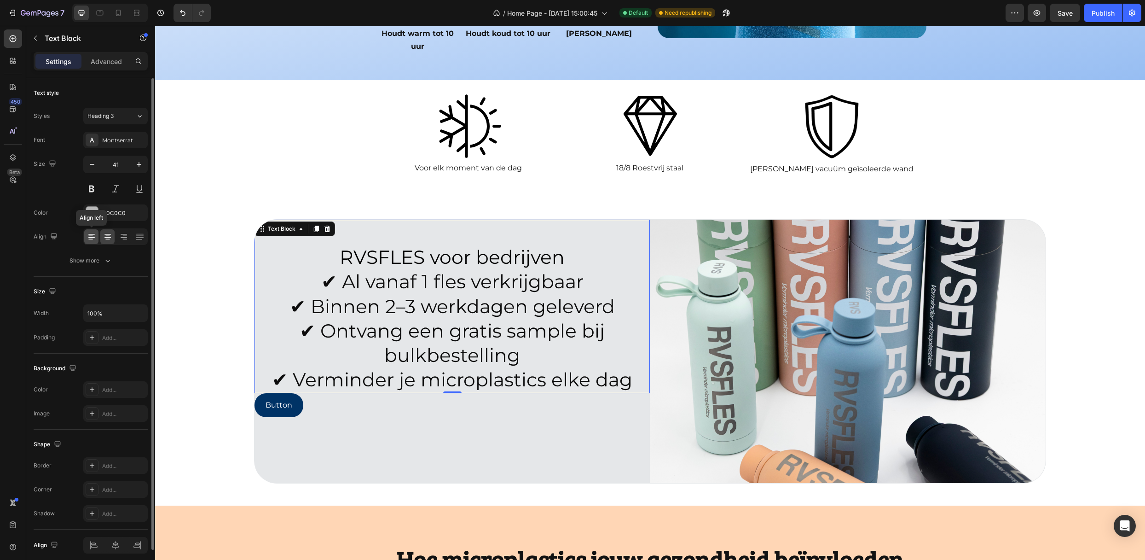
click at [90, 236] on icon at bounding box center [90, 236] width 5 height 1
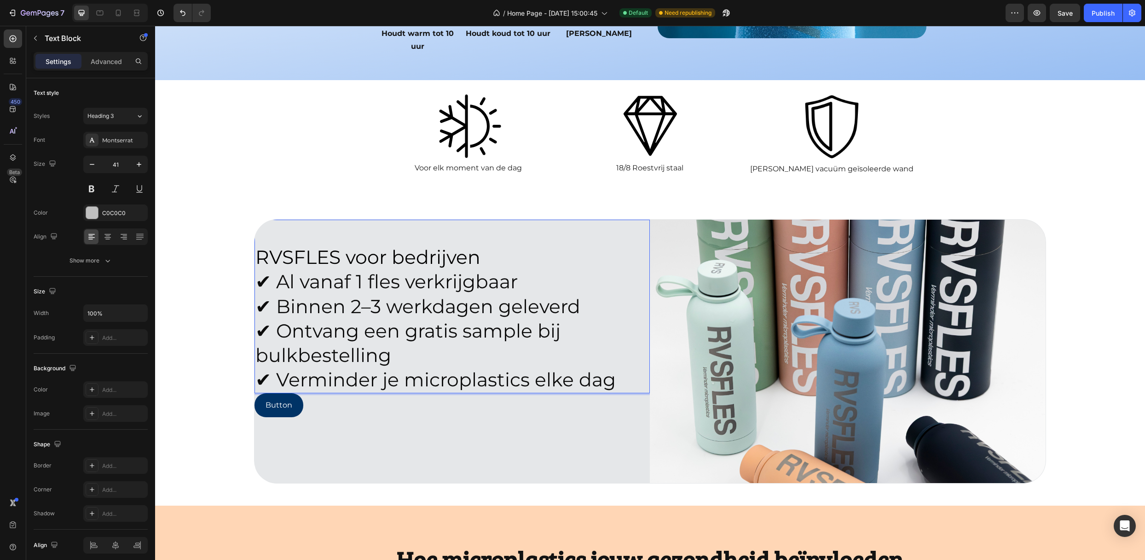
click at [482, 245] on p "RVSFLES voor bedrijven" at bounding box center [451, 257] width 393 height 24
drag, startPoint x: 482, startPoint y: 228, endPoint x: 239, endPoint y: 232, distance: 243.0
click at [239, 232] on div "RVSFLES voor bedrijven ✔ Al vanaf 1 fles verkrijgbaar ✔ Binnen 2–3 werkdagen ge…" at bounding box center [650, 355] width 990 height 272
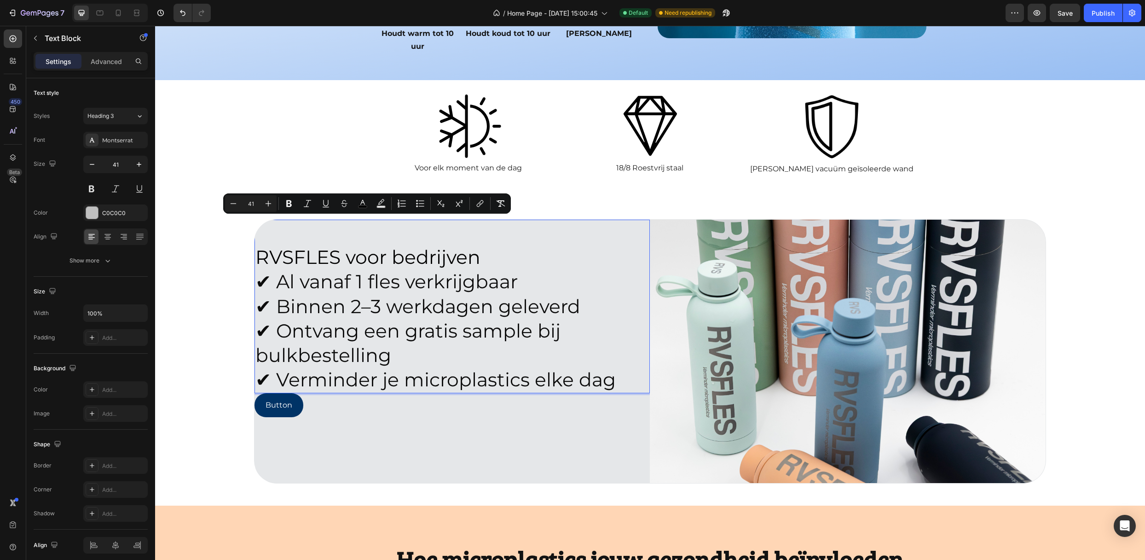
click at [531, 269] on p "✔ Al vanaf 1 fles verkrijgbaar ✔ Binnen 2–3 werkdagen geleverd ✔ Ontvang een gr…" at bounding box center [451, 330] width 393 height 122
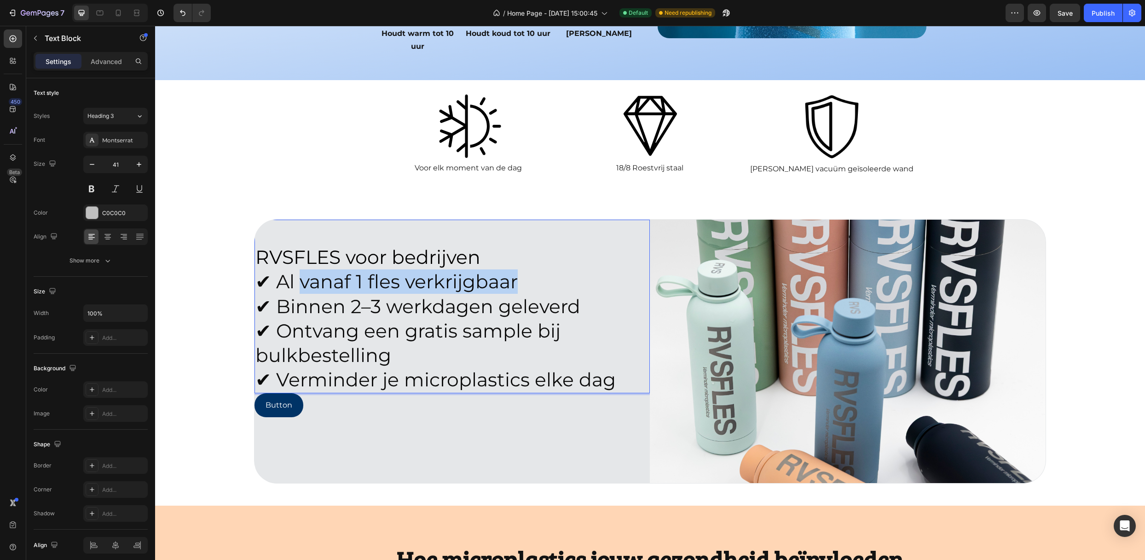
drag, startPoint x: 529, startPoint y: 262, endPoint x: 300, endPoint y: 260, distance: 228.7
click at [300, 269] on p "✔ Al vanaf 1 fles verkrijgbaar ✔ Binnen 2–3 werkdagen geleverd ✔ Ontvang een gr…" at bounding box center [451, 330] width 393 height 122
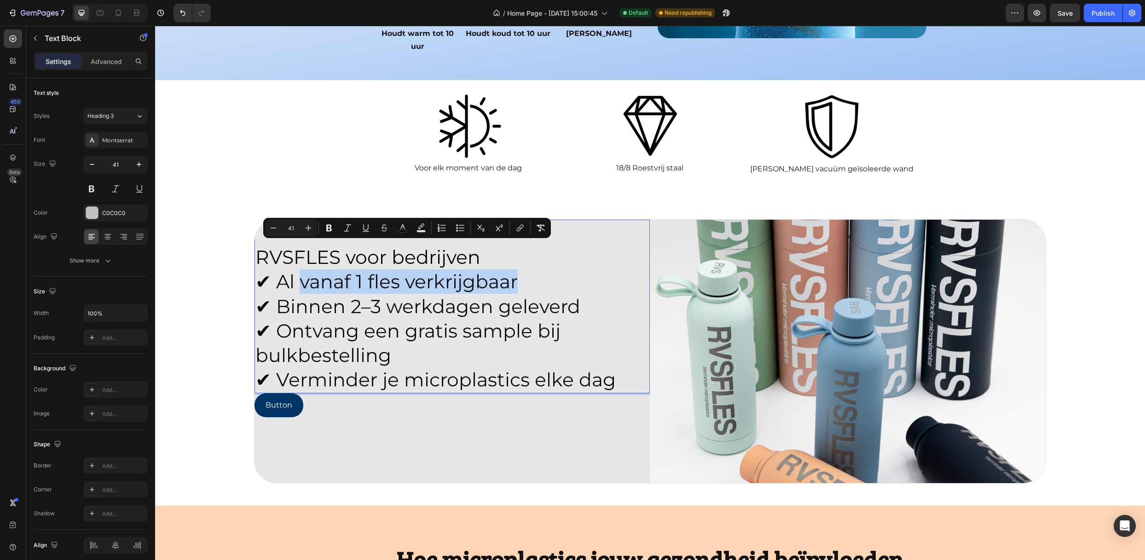
click at [531, 269] on p "✔ Al vanaf 1 fles verkrijgbaar ✔ Binnen 2–3 werkdagen geleverd ✔ Ontvang een gr…" at bounding box center [451, 330] width 393 height 122
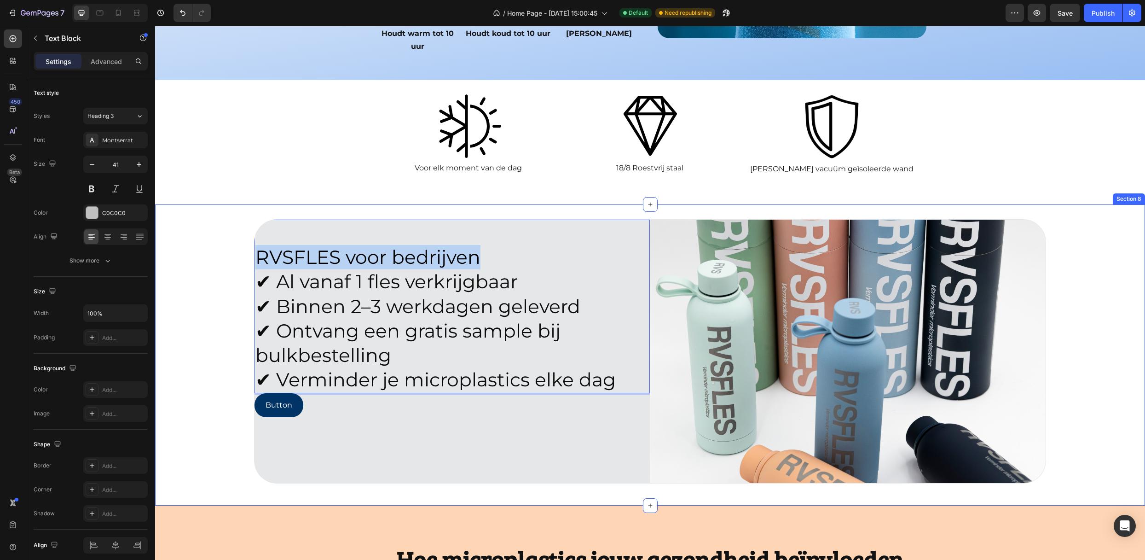
drag, startPoint x: 460, startPoint y: 227, endPoint x: 247, endPoint y: 223, distance: 213.5
click at [247, 223] on div "RVSFLES voor bedrijven ✔ Al vanaf 1 fles verkrijgbaar ✔ Binnen 2–3 werkdagen ge…" at bounding box center [650, 355] width 990 height 272
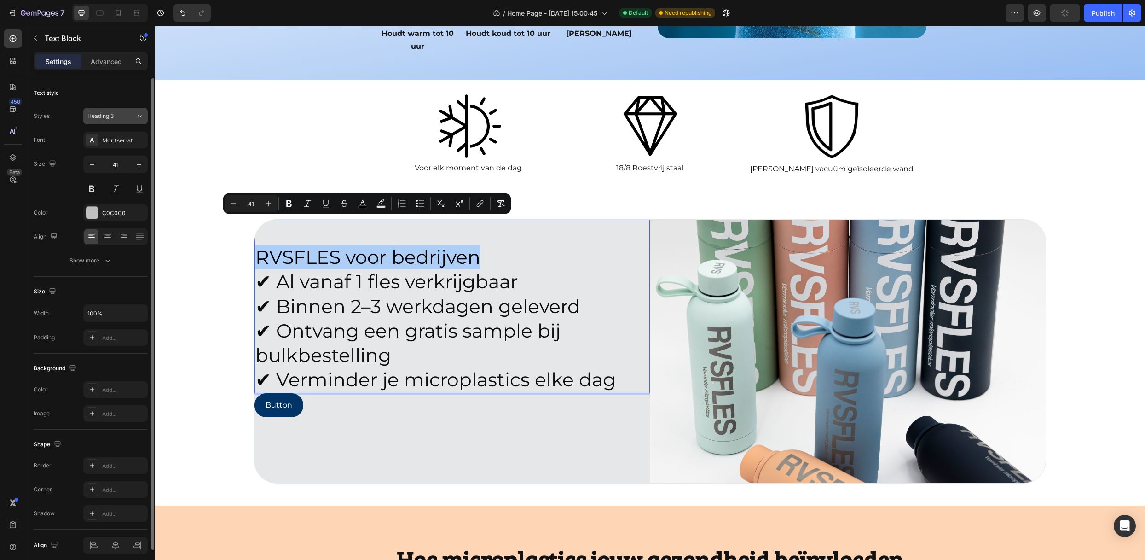
click at [133, 121] on button "Heading 3" at bounding box center [115, 116] width 64 height 17
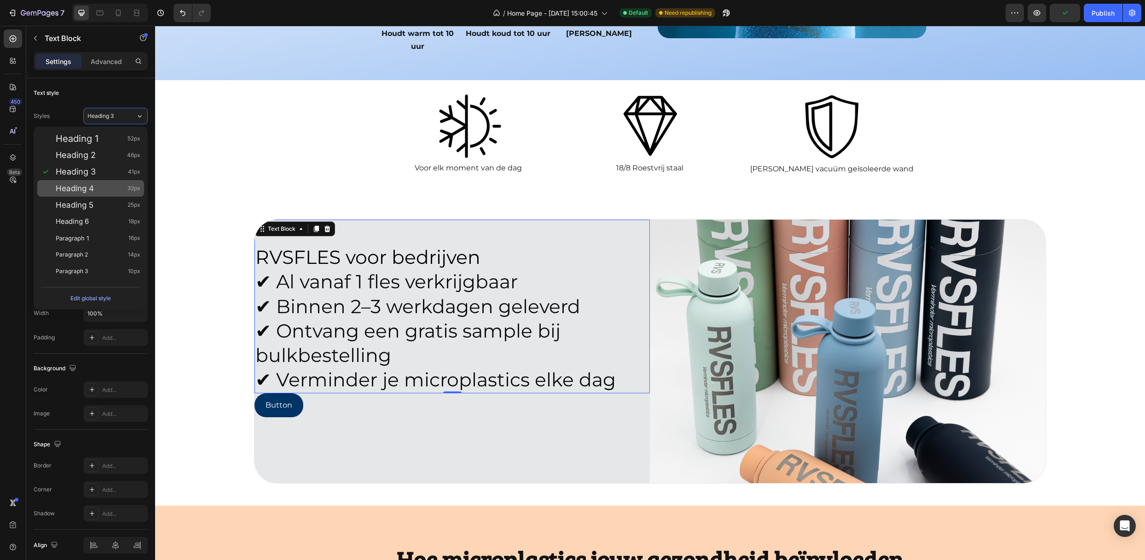
click at [107, 189] on div "Heading 4 32px" at bounding box center [98, 188] width 85 height 9
type input "32"
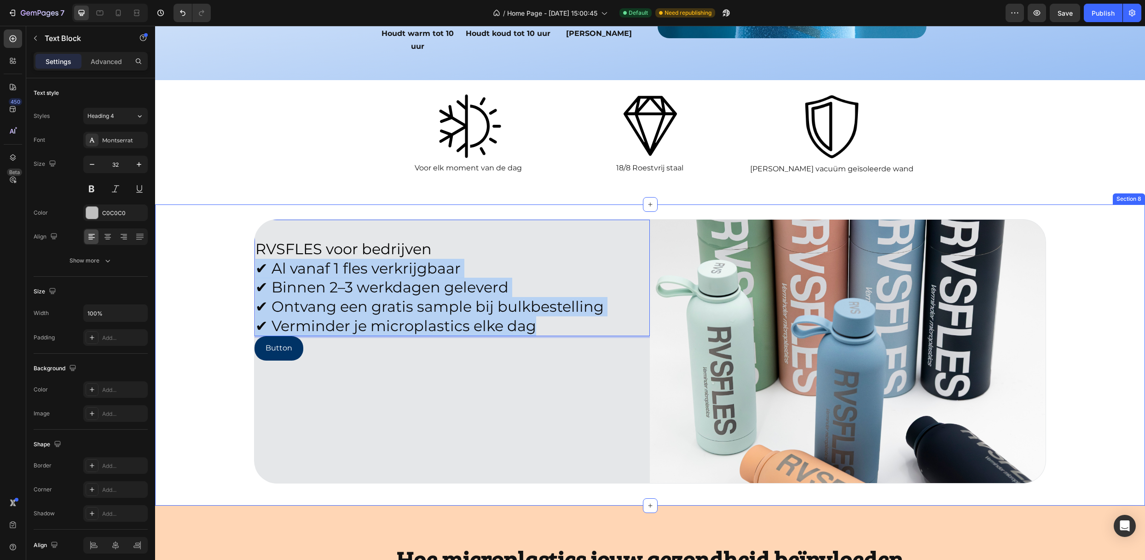
drag, startPoint x: 552, startPoint y: 295, endPoint x: 247, endPoint y: 247, distance: 308.8
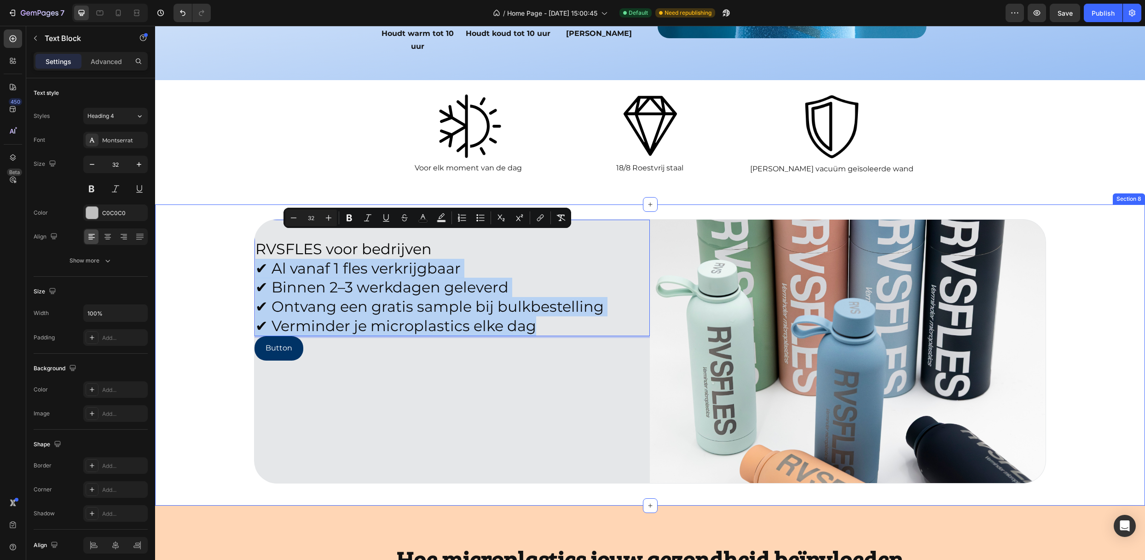
copy p "✔ Al vanaf 1 fles verkrijgbaar ✔ Binnen 2–3 werkdagen geleverd ✔ Ontvang een gr…"
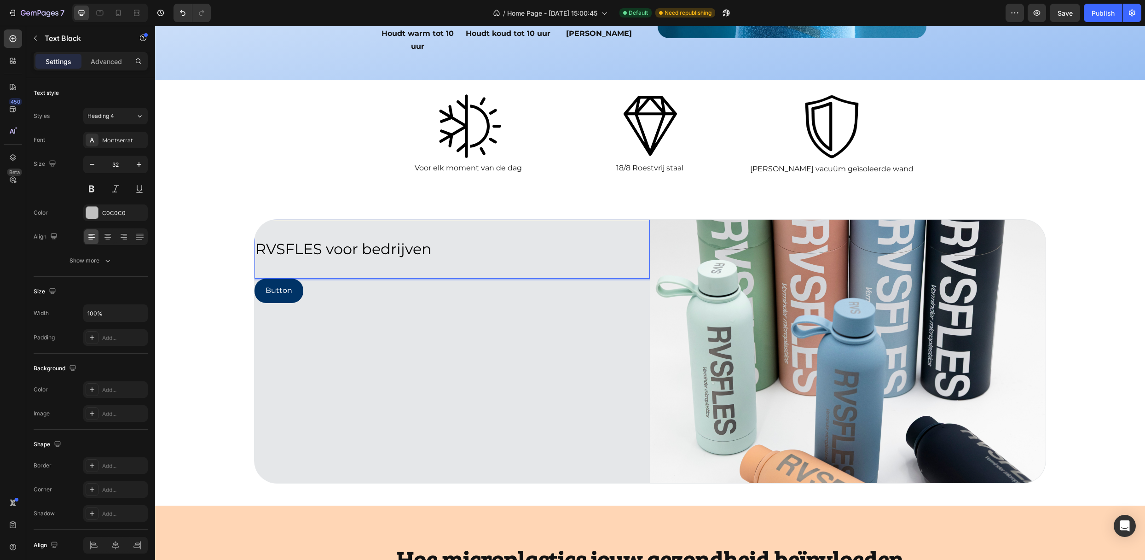
click at [450, 239] on p "RVSFLES voor bedrijven" at bounding box center [451, 248] width 393 height 19
click at [413, 259] on p "Rich Text Editor. Editing area: main" at bounding box center [451, 268] width 393 height 19
click at [387, 259] on p "Rich Text Editor. Editing area: main" at bounding box center [451, 268] width 393 height 19
click at [353, 259] on p "Rich Text Editor. Editing area: main" at bounding box center [451, 268] width 393 height 19
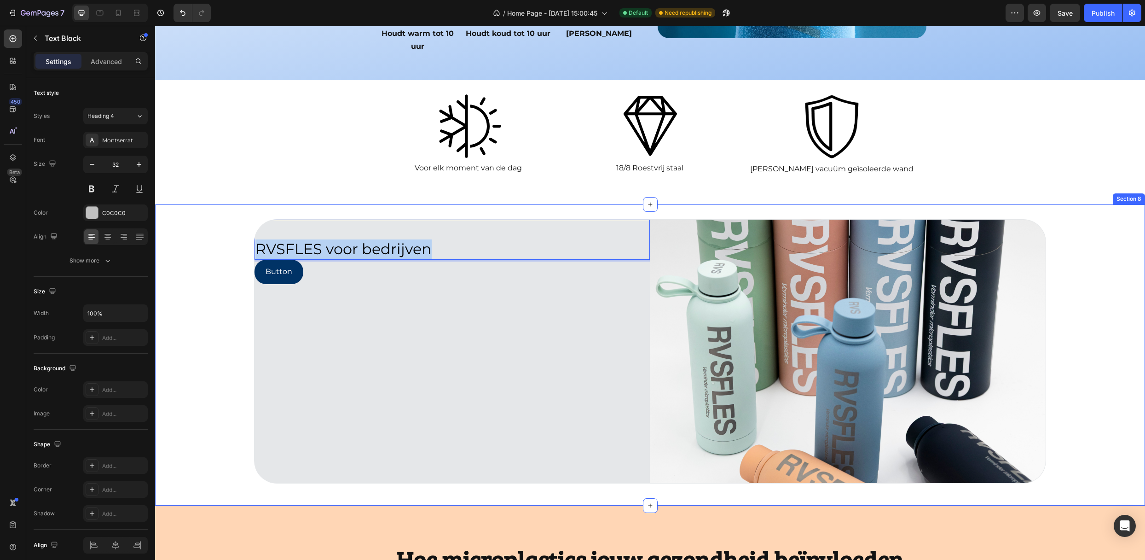
drag, startPoint x: 441, startPoint y: 223, endPoint x: 173, endPoint y: 227, distance: 267.4
click at [173, 227] on div "RVSFLES voor bedrijven Text Block 0 Button Button Image Row" at bounding box center [650, 355] width 990 height 272
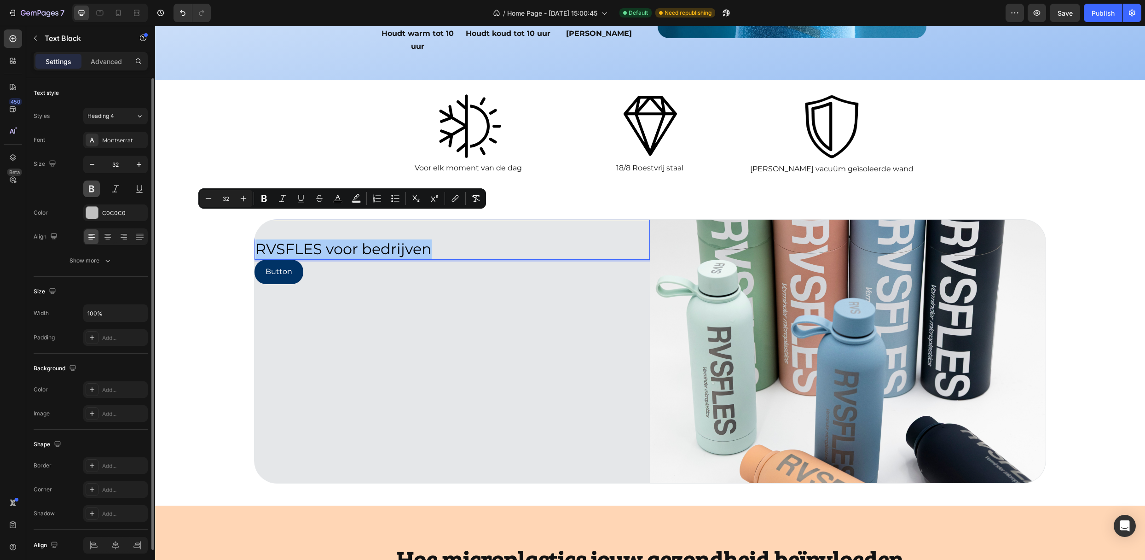
click at [94, 183] on button at bounding box center [91, 188] width 17 height 17
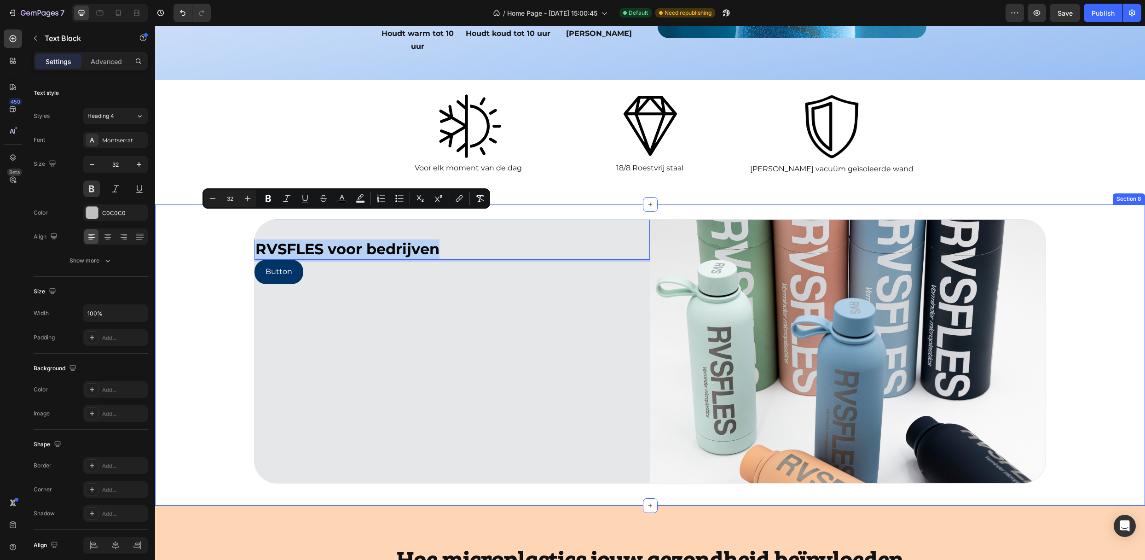
drag, startPoint x: 441, startPoint y: 218, endPoint x: 248, endPoint y: 223, distance: 193.3
click at [248, 223] on div "RVSFLES voor bedrijven Text Block 0 Button Button Image Row" at bounding box center [650, 355] width 990 height 272
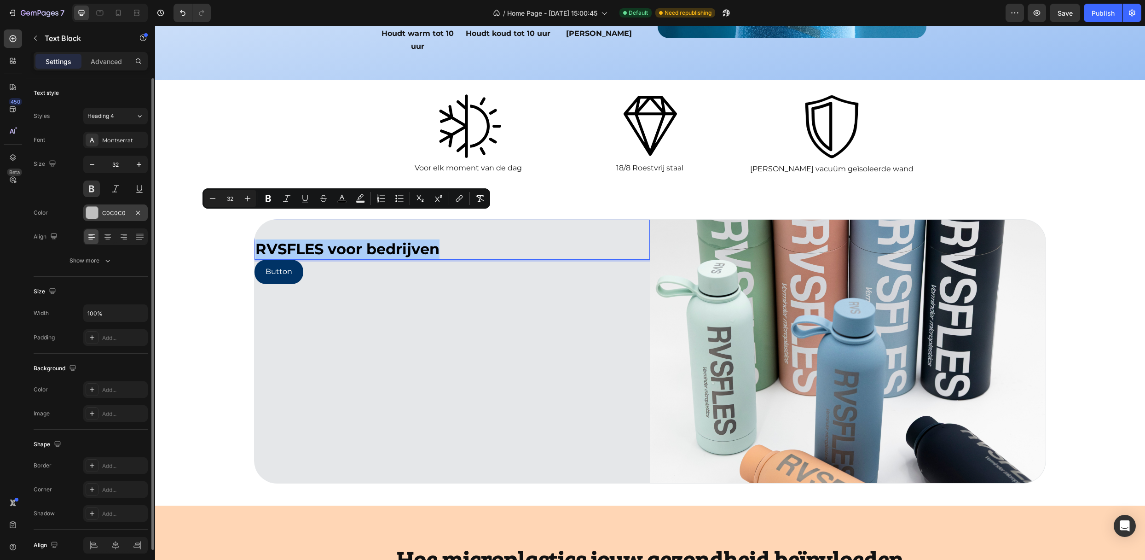
click at [121, 215] on div "C0C0C0" at bounding box center [115, 213] width 27 height 8
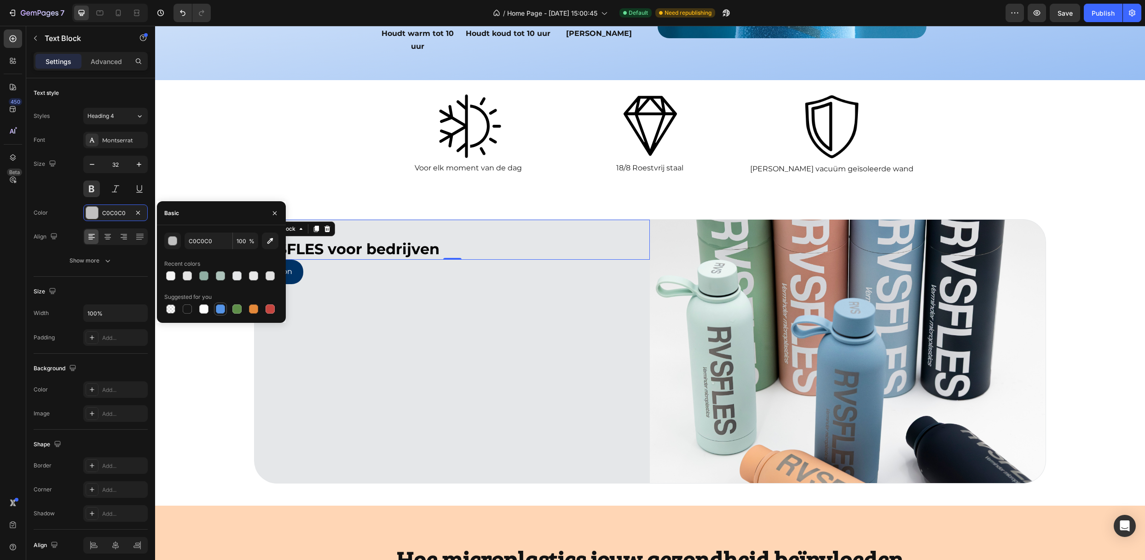
click at [221, 310] on div at bounding box center [220, 308] width 9 height 9
type input "5594E7"
click at [274, 211] on icon "button" at bounding box center [274, 212] width 7 height 7
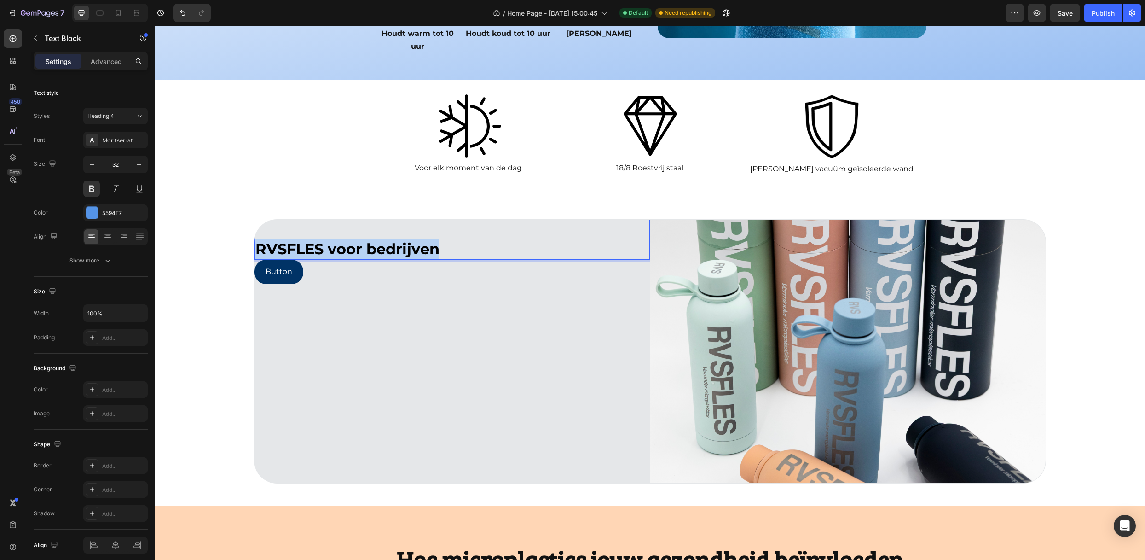
drag, startPoint x: 450, startPoint y: 219, endPoint x: 218, endPoint y: 219, distance: 232.4
click at [218, 219] on div "RVSFLES voor bedrijven Text Block 0 Button Button Image Row" at bounding box center [650, 355] width 990 height 272
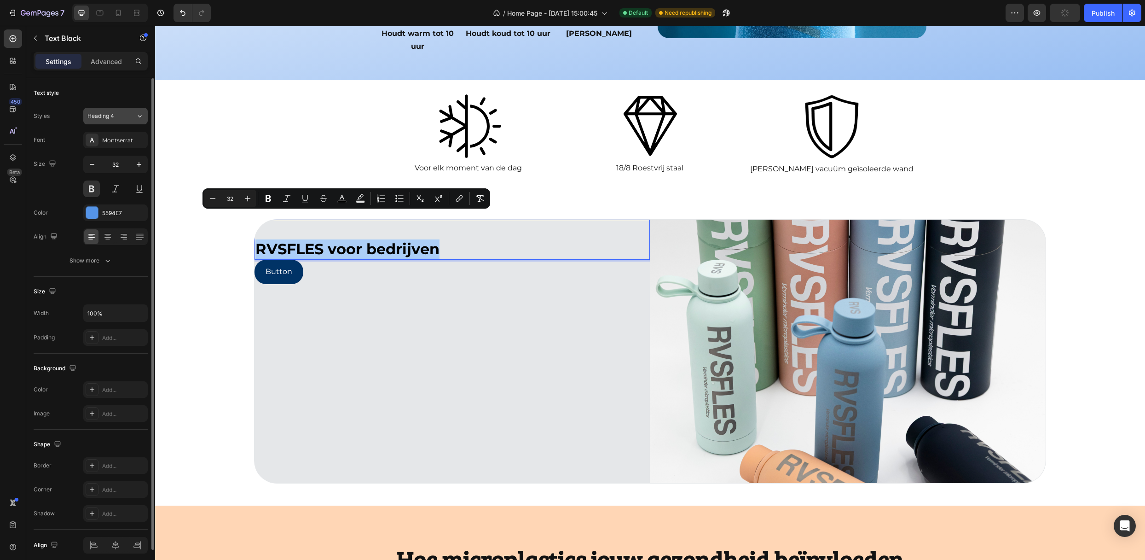
click at [110, 114] on span "Heading 4" at bounding box center [100, 116] width 27 height 8
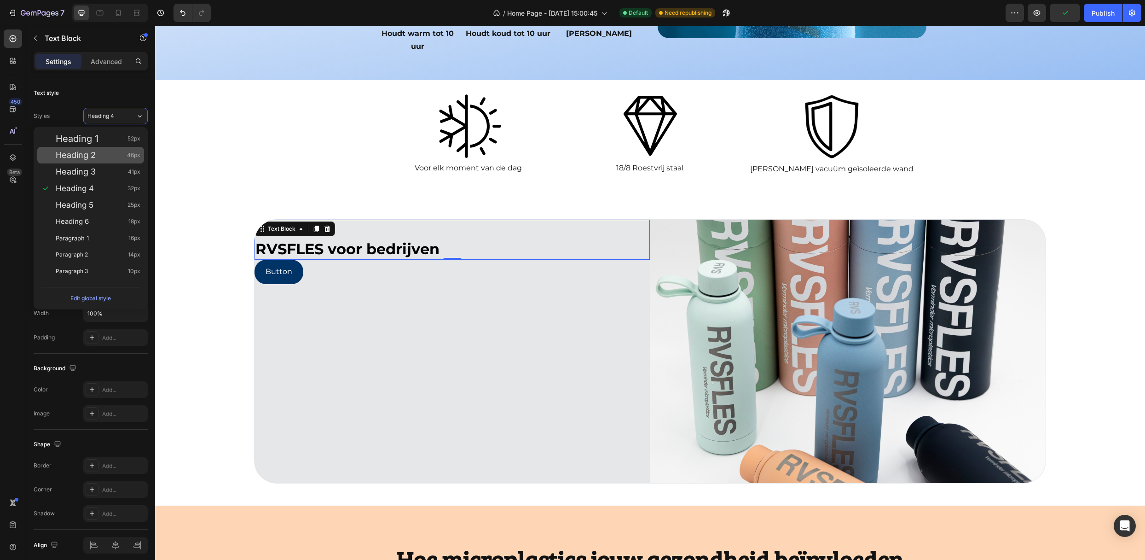
click at [104, 162] on div "Heading 2 46px" at bounding box center [90, 155] width 107 height 17
type input "46"
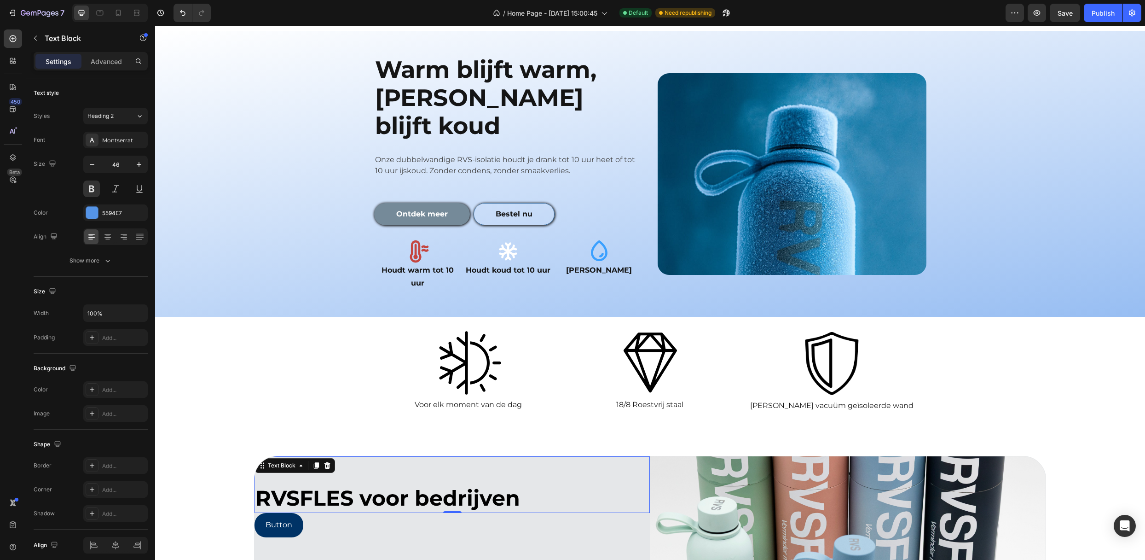
scroll to position [1005, 0]
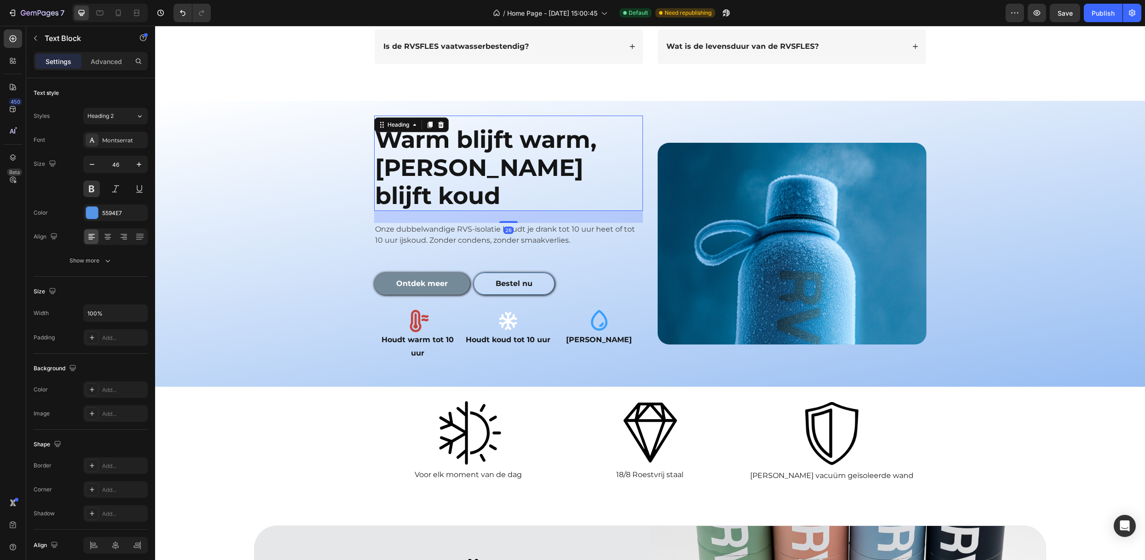
click at [394, 144] on h2 "Warm blijft warm, koud blijft koud" at bounding box center [508, 168] width 269 height 87
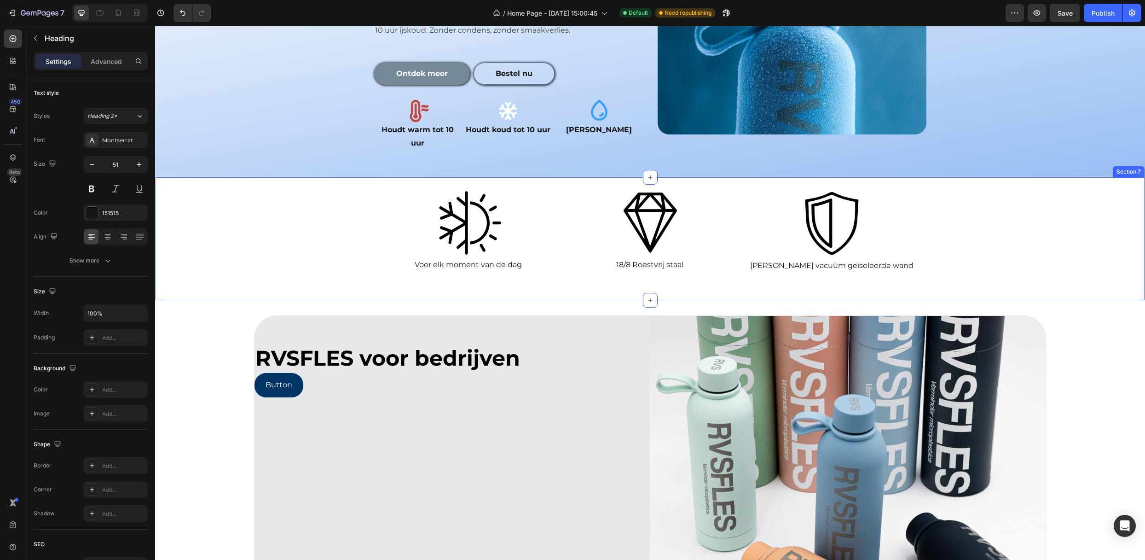
scroll to position [1251, 0]
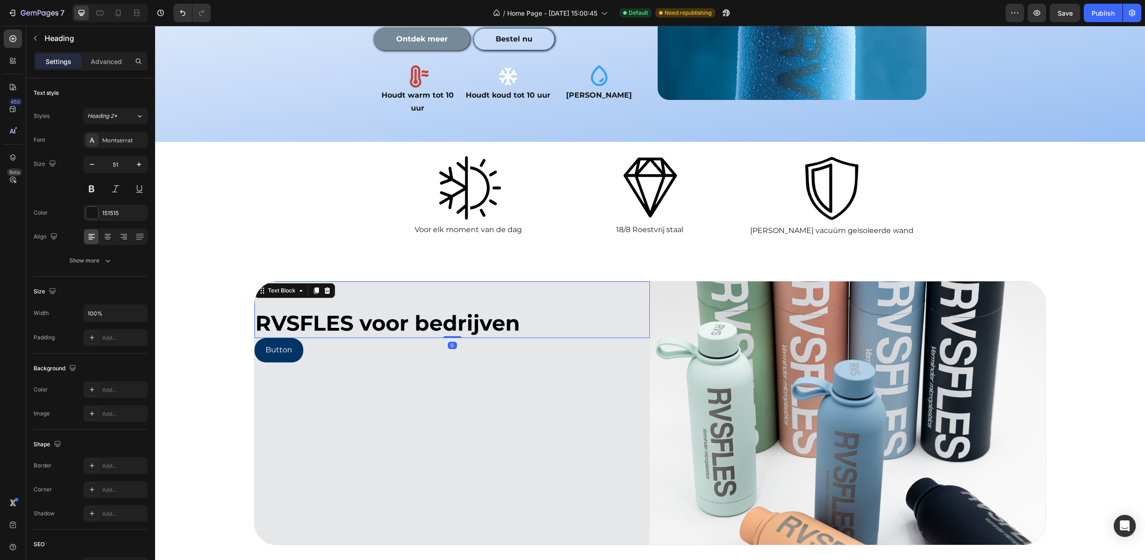
click at [422, 310] on span "RVSFLES voor bedrijven" at bounding box center [387, 323] width 265 height 26
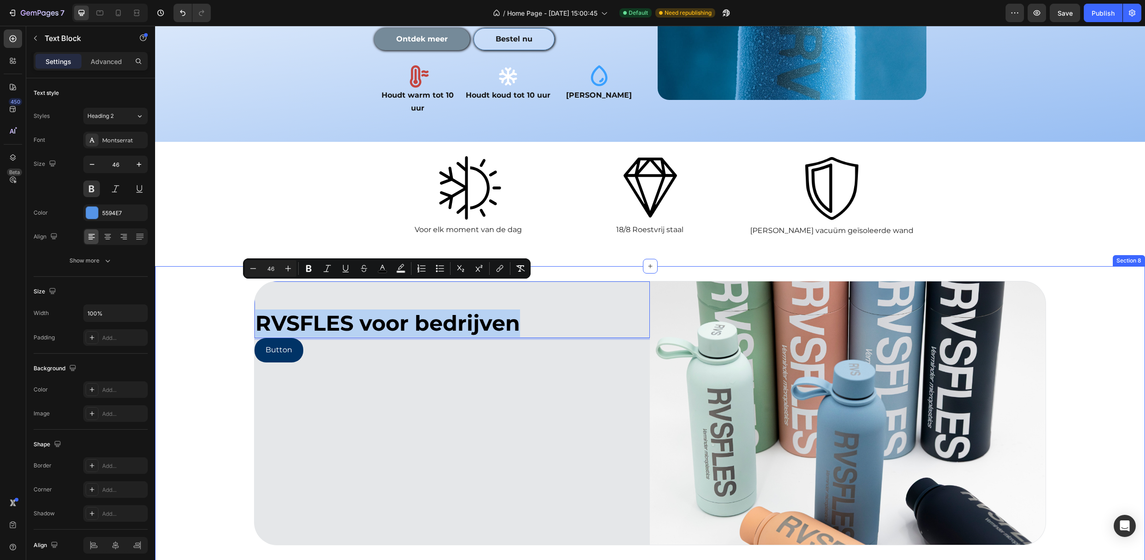
drag, startPoint x: 532, startPoint y: 293, endPoint x: 244, endPoint y: 293, distance: 288.1
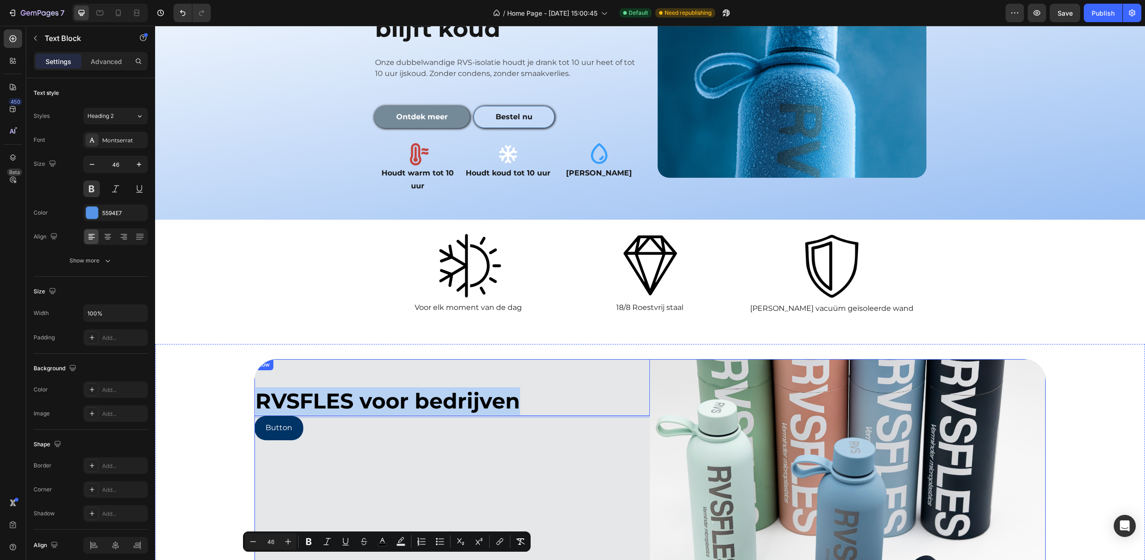
scroll to position [944, 0]
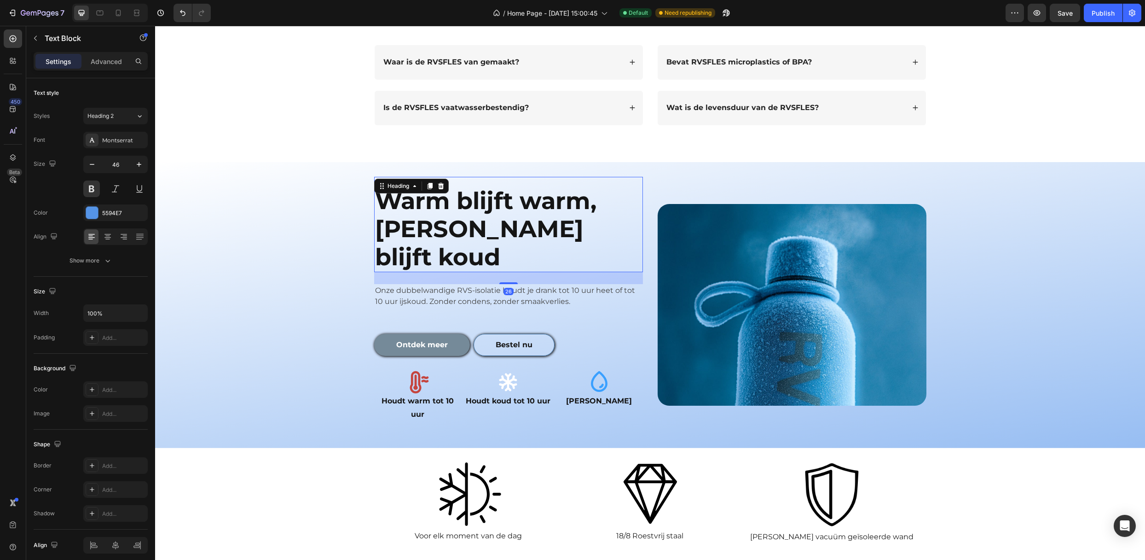
click at [437, 222] on h2 "Warm blijft warm, koud blijft koud" at bounding box center [508, 229] width 269 height 87
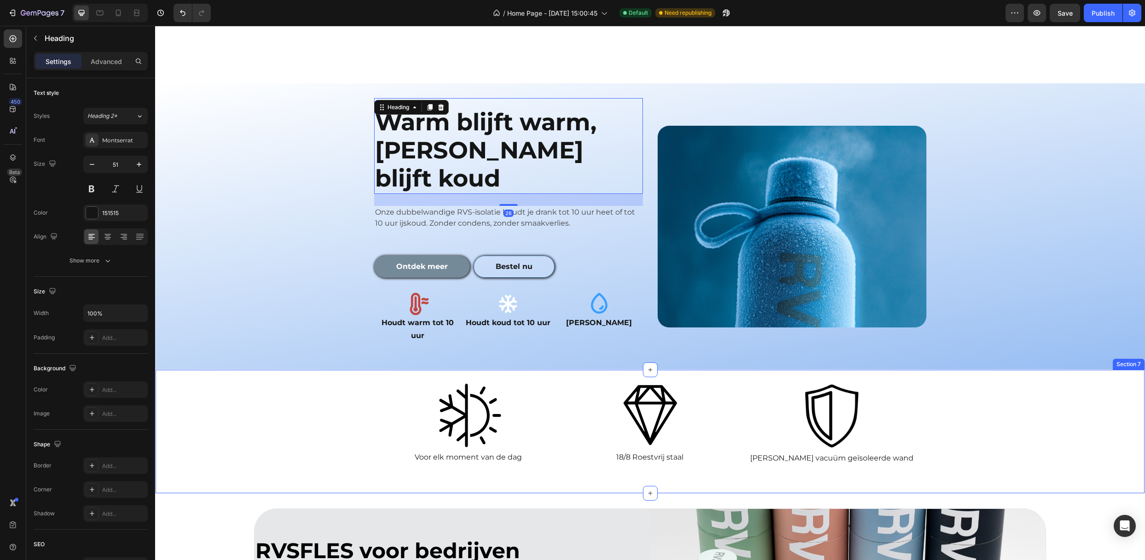
scroll to position [1190, 0]
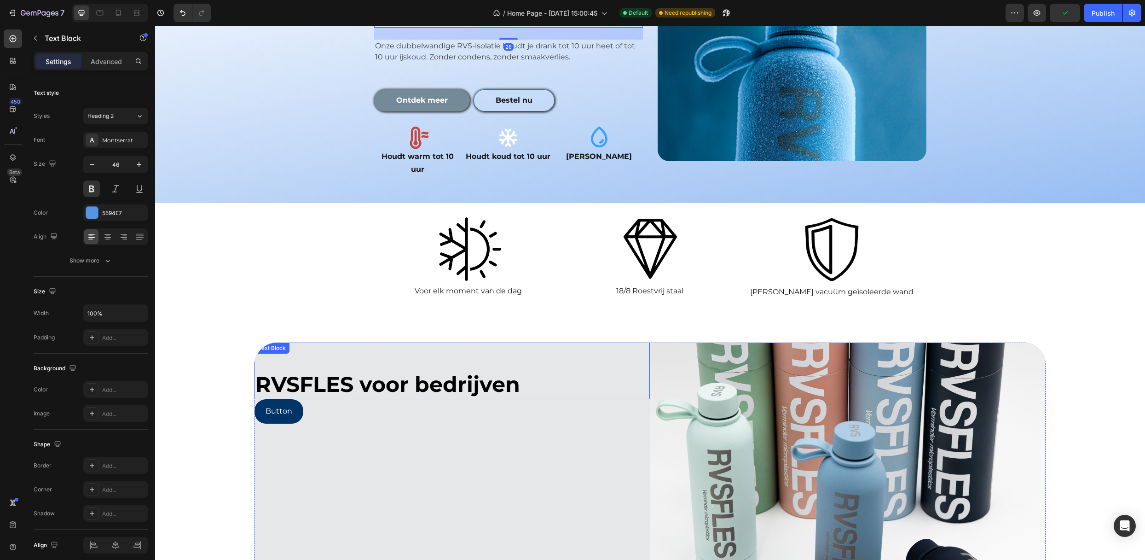
click at [488, 371] on span "RVSFLES voor bedrijven" at bounding box center [387, 384] width 265 height 26
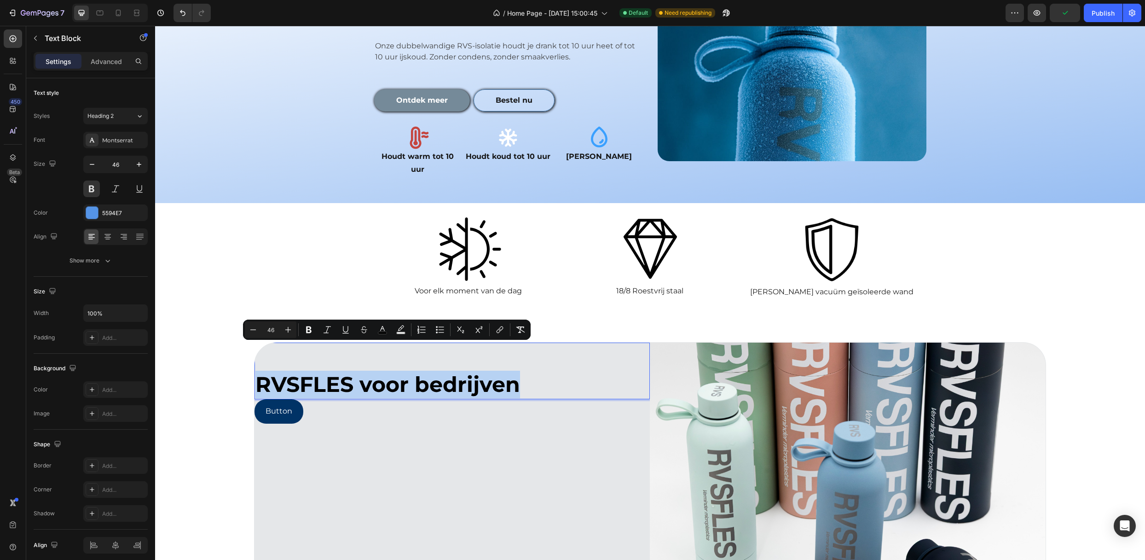
drag, startPoint x: 540, startPoint y: 352, endPoint x: 261, endPoint y: 347, distance: 278.9
click at [115, 115] on div "Heading 2" at bounding box center [105, 116] width 37 height 8
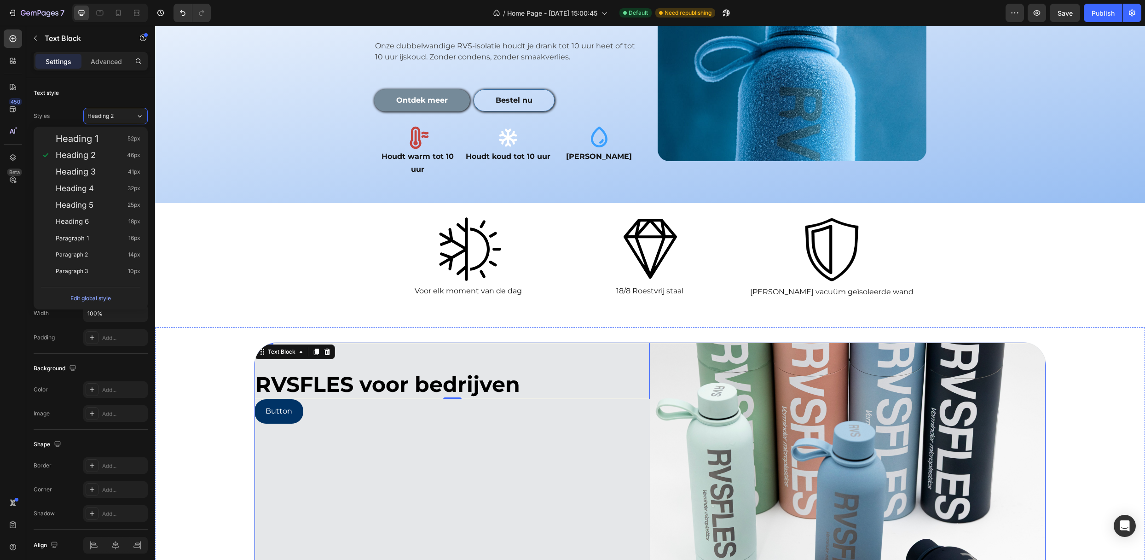
click at [397, 397] on div "RVSFLES voor bedrijven Text Block 0 Button Button" at bounding box center [451, 474] width 395 height 264
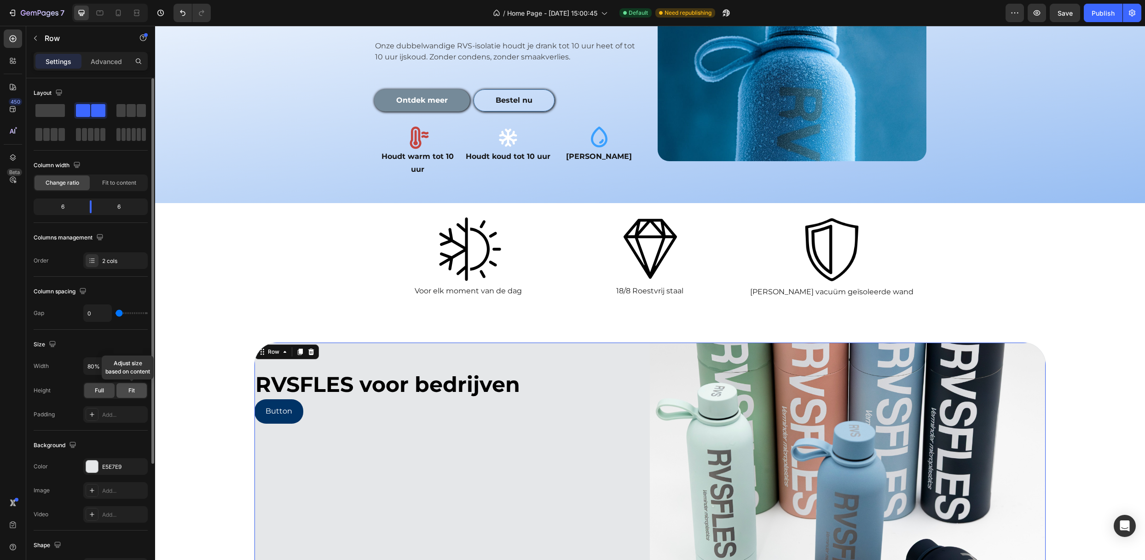
click at [129, 393] on span "Fit" at bounding box center [131, 390] width 6 height 8
click at [104, 394] on span "Full" at bounding box center [99, 390] width 9 height 8
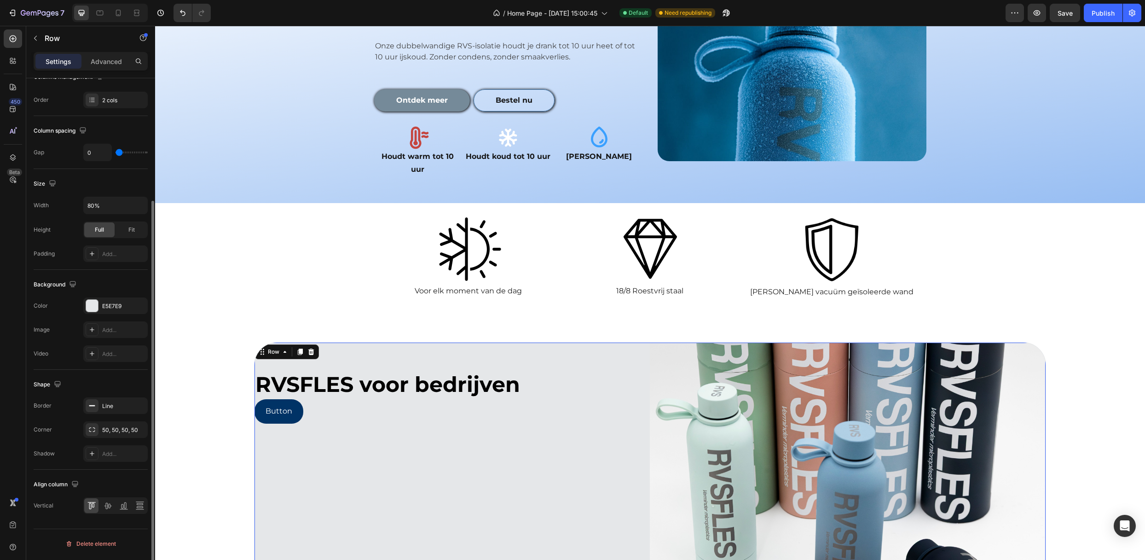
scroll to position [0, 0]
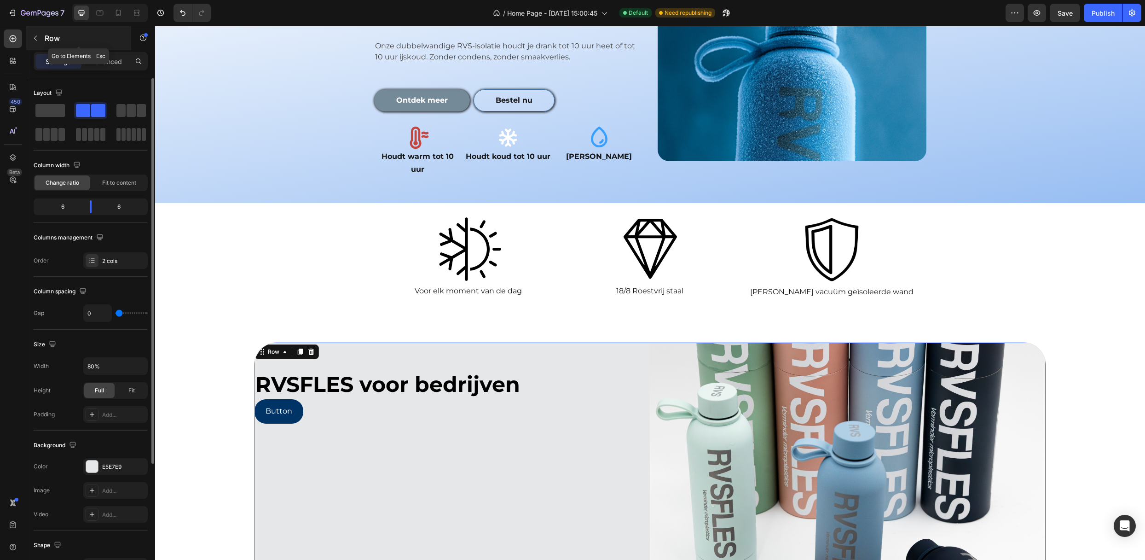
click at [47, 33] on p "Row" at bounding box center [84, 38] width 78 height 11
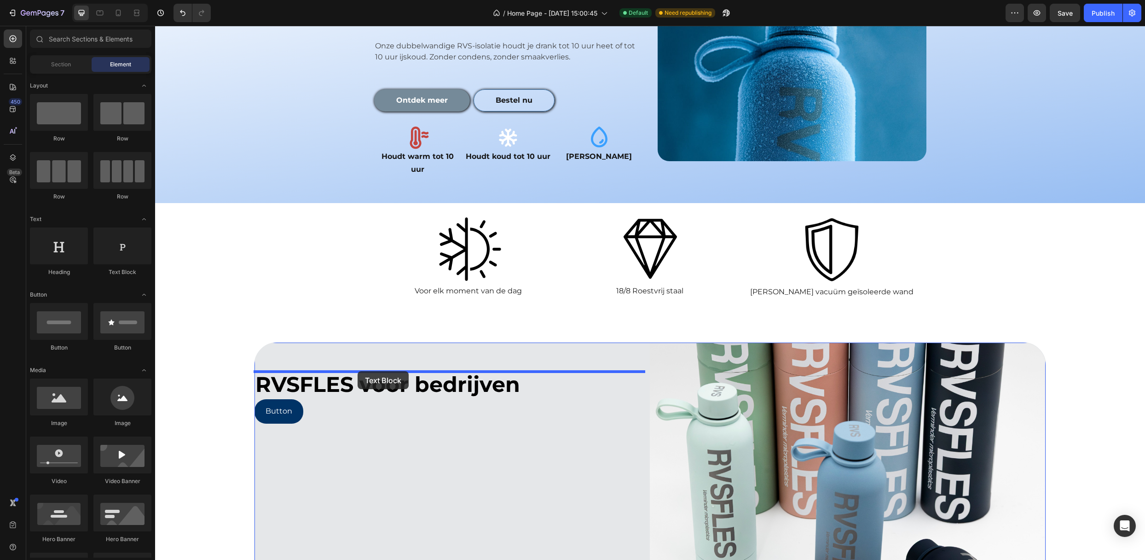
drag, startPoint x: 266, startPoint y: 273, endPoint x: 358, endPoint y: 371, distance: 134.1
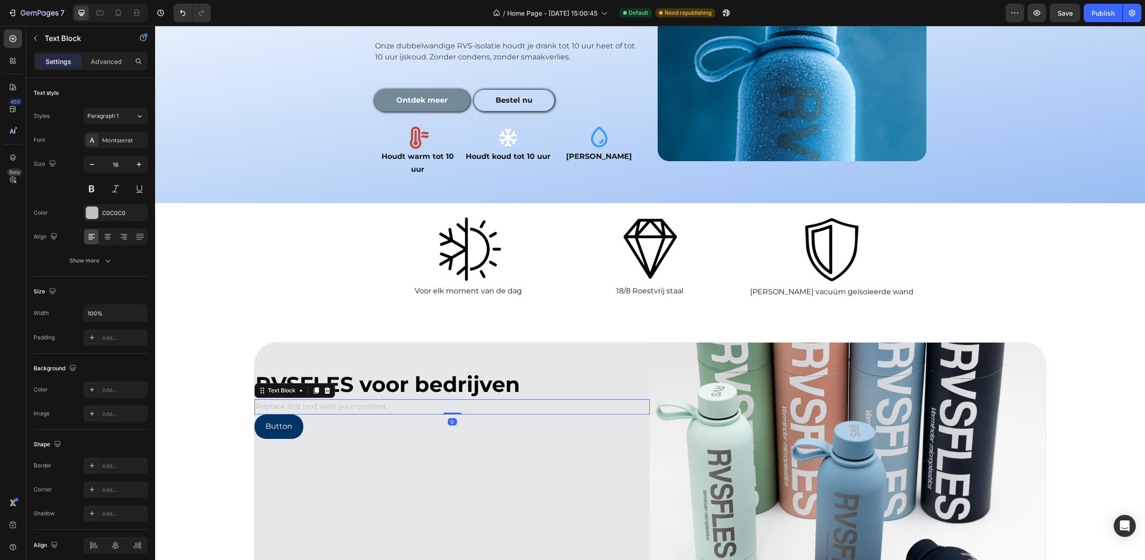
click at [332, 399] on div "Replace this text with your content" at bounding box center [451, 406] width 395 height 15
click at [34, 35] on icon "button" at bounding box center [35, 38] width 7 height 7
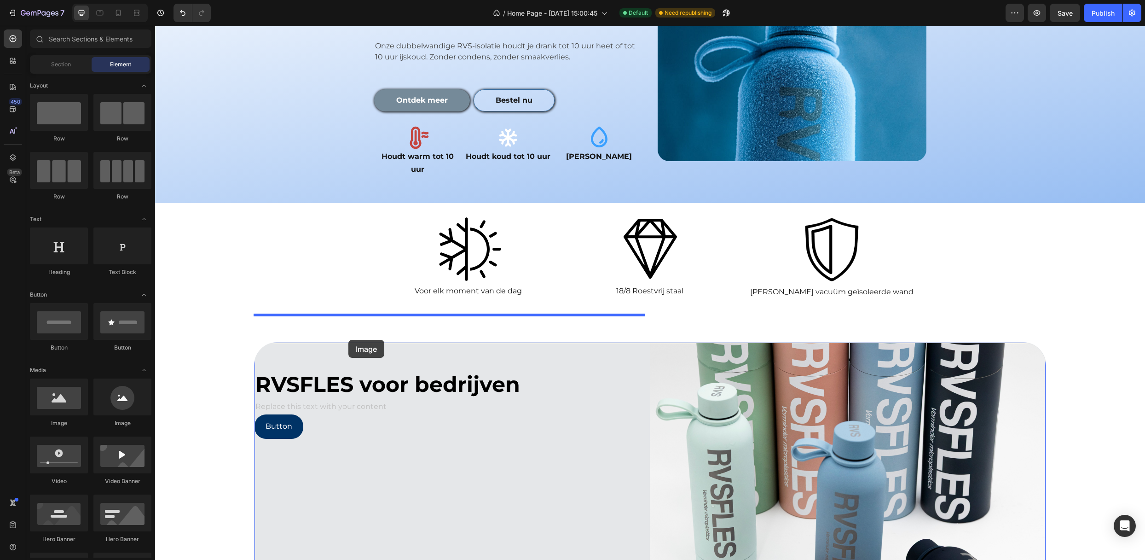
drag, startPoint x: 222, startPoint y: 422, endPoint x: 348, endPoint y: 340, distance: 151.0
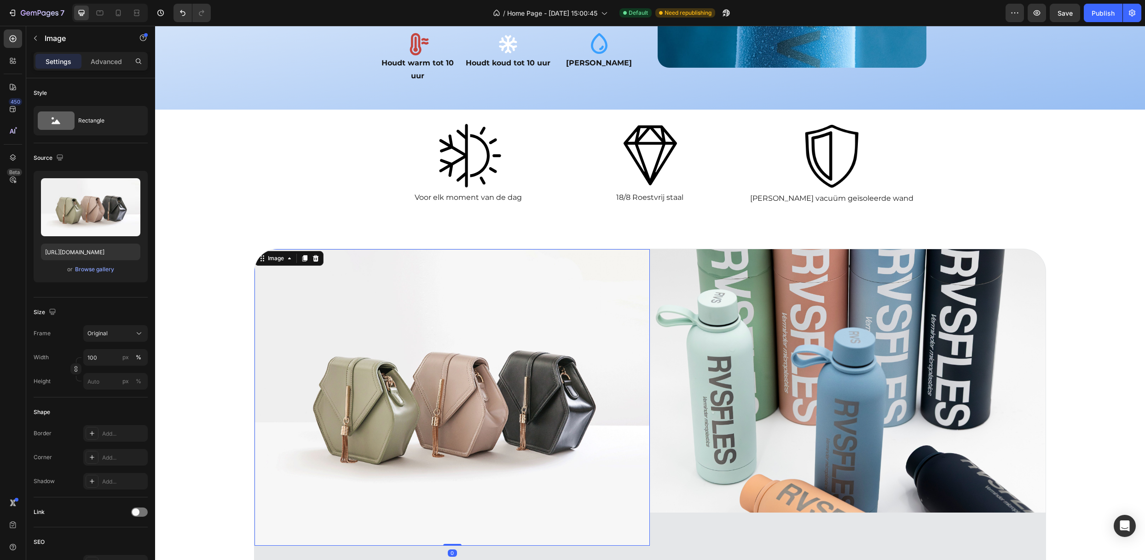
scroll to position [1497, 0]
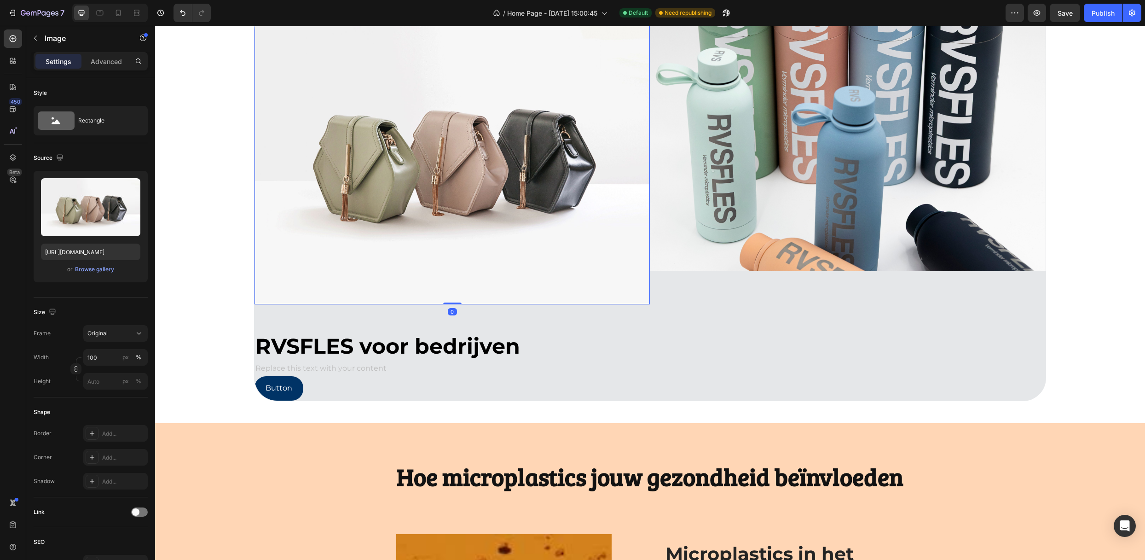
click at [391, 243] on img at bounding box center [451, 155] width 395 height 297
click at [109, 363] on input "100" at bounding box center [115, 357] width 64 height 17
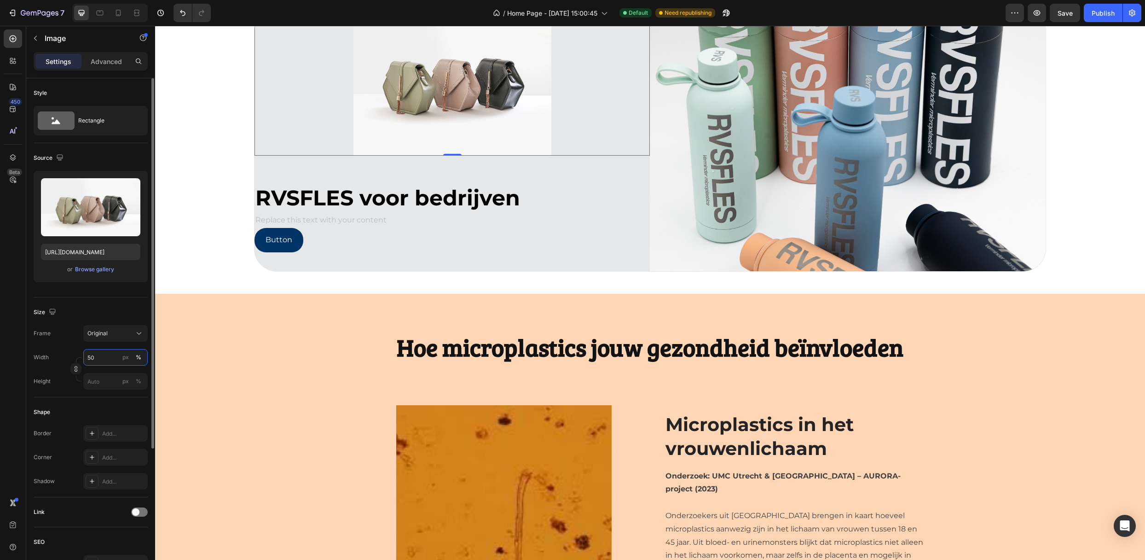
type input "5"
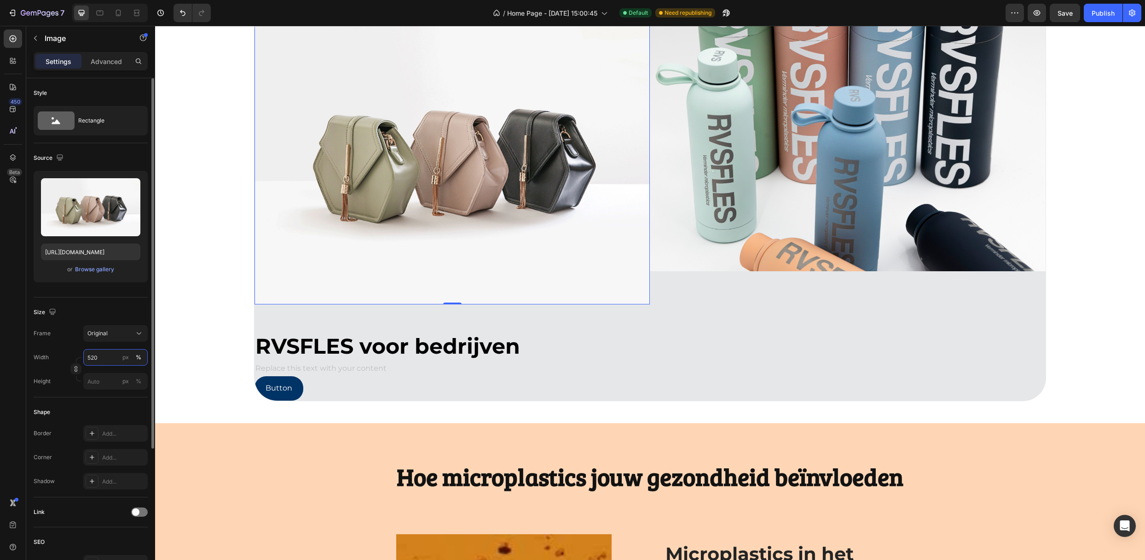
click at [91, 356] on input "520" at bounding box center [115, 357] width 64 height 17
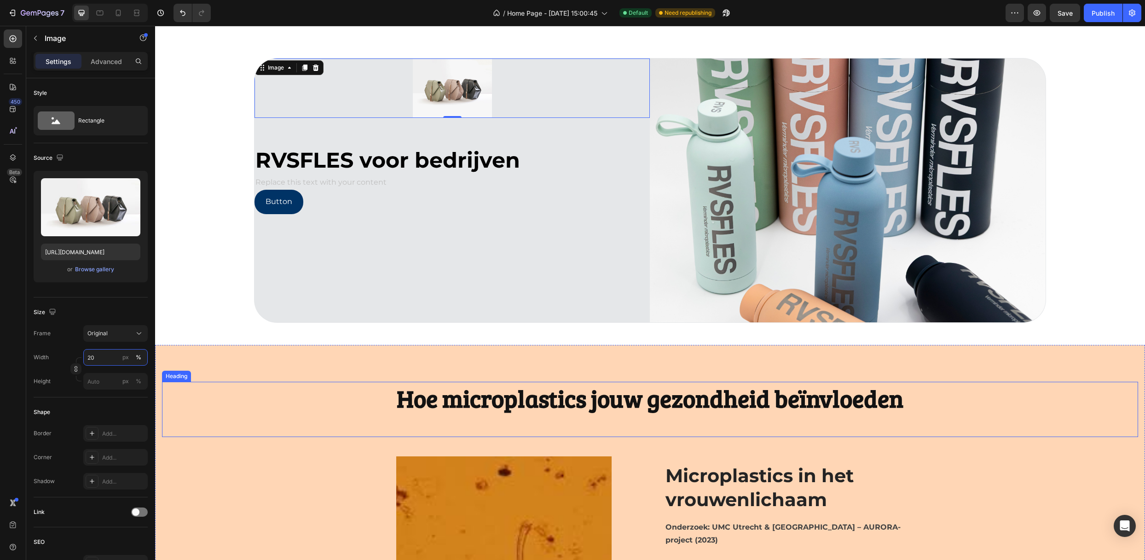
scroll to position [1315, 0]
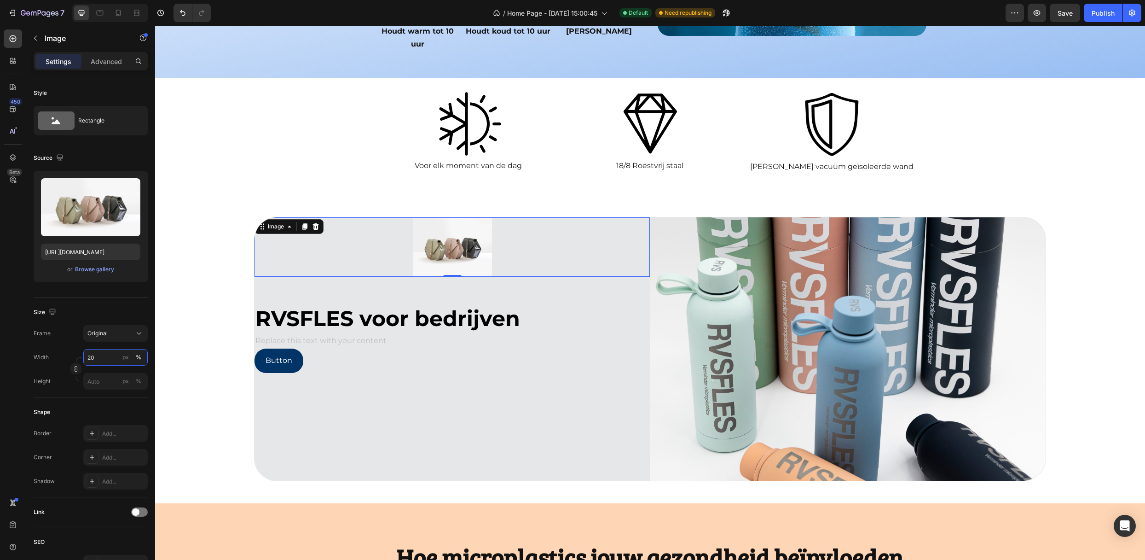
type input "20"
click at [445, 217] on img at bounding box center [452, 246] width 79 height 59
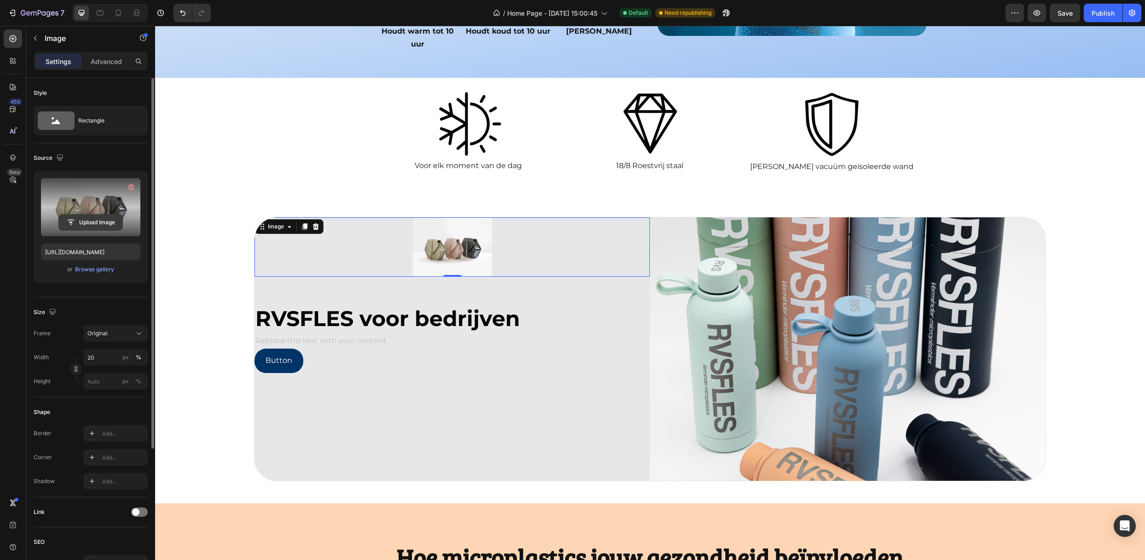
click at [98, 220] on input "file" at bounding box center [91, 222] width 64 height 16
type input "https://cdn.shopify.com/s/files/1/0858/7581/8844/files/gempages_547889244891251…"
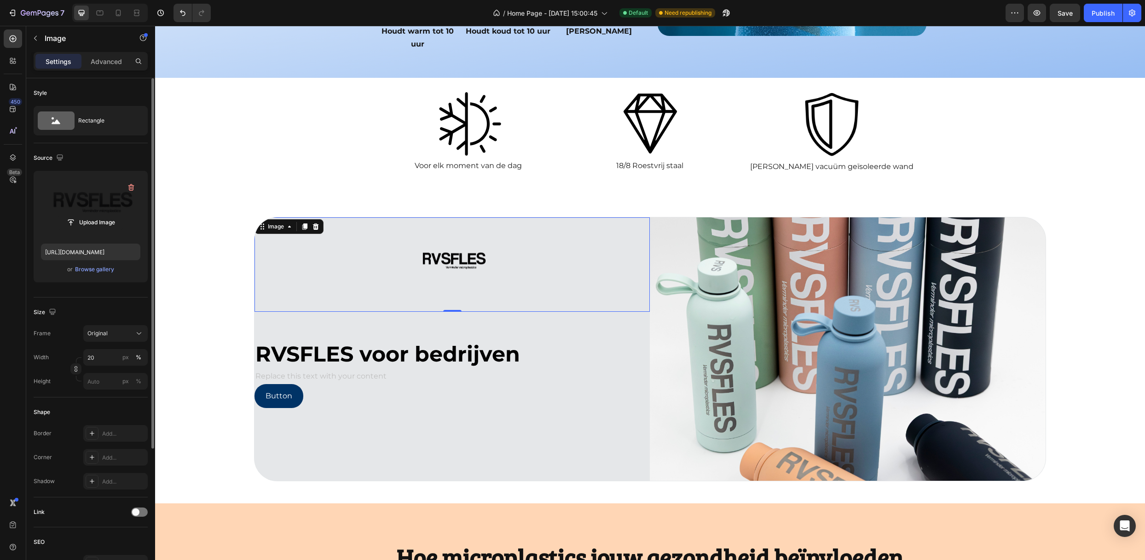
click at [419, 241] on img at bounding box center [452, 264] width 79 height 95
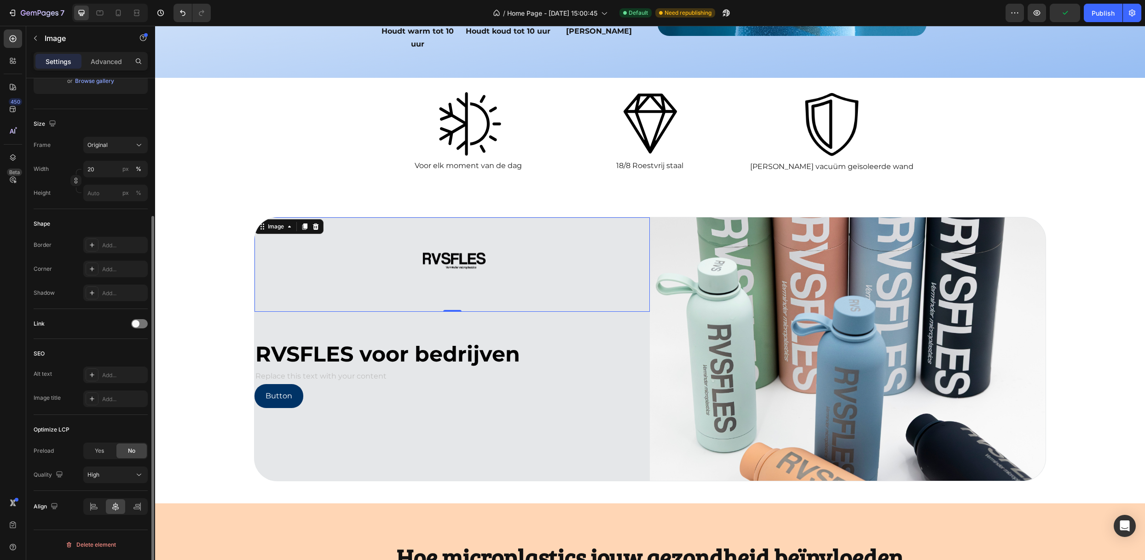
scroll to position [4, 0]
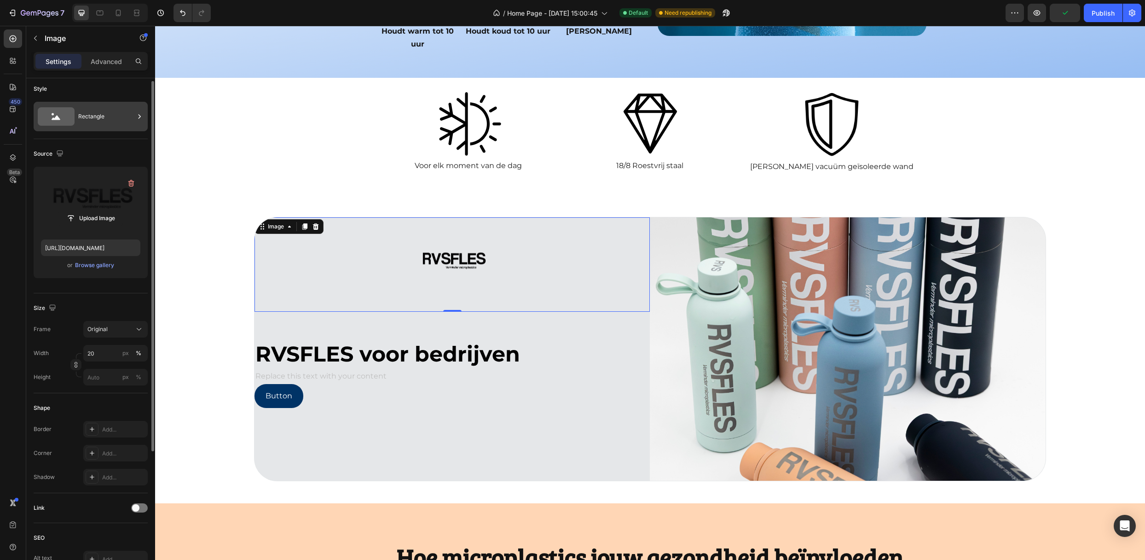
click at [79, 128] on div "Rectangle" at bounding box center [91, 116] width 114 height 29
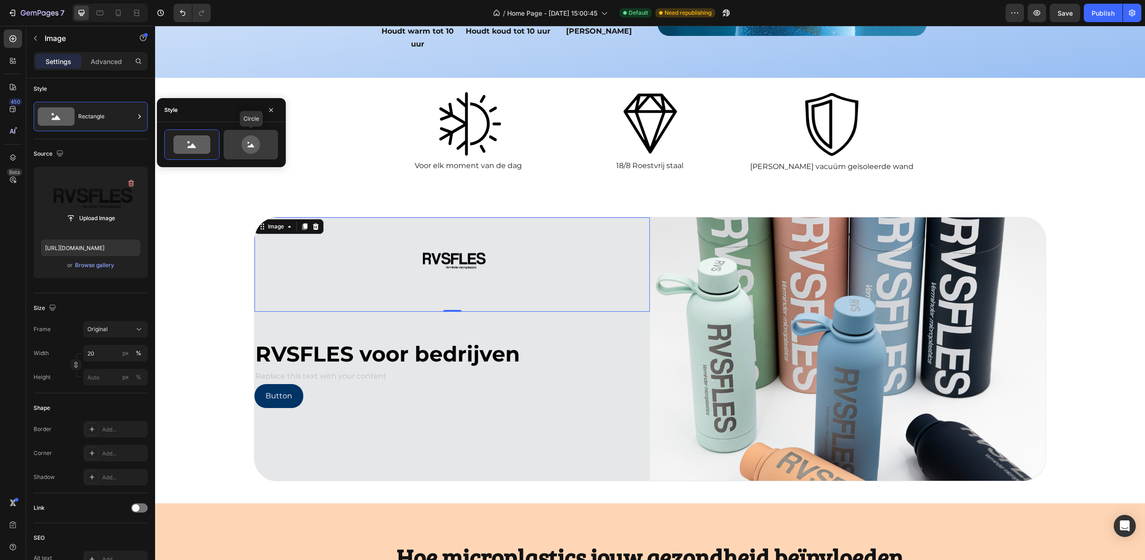
click at [226, 143] on div at bounding box center [251, 144] width 54 height 29
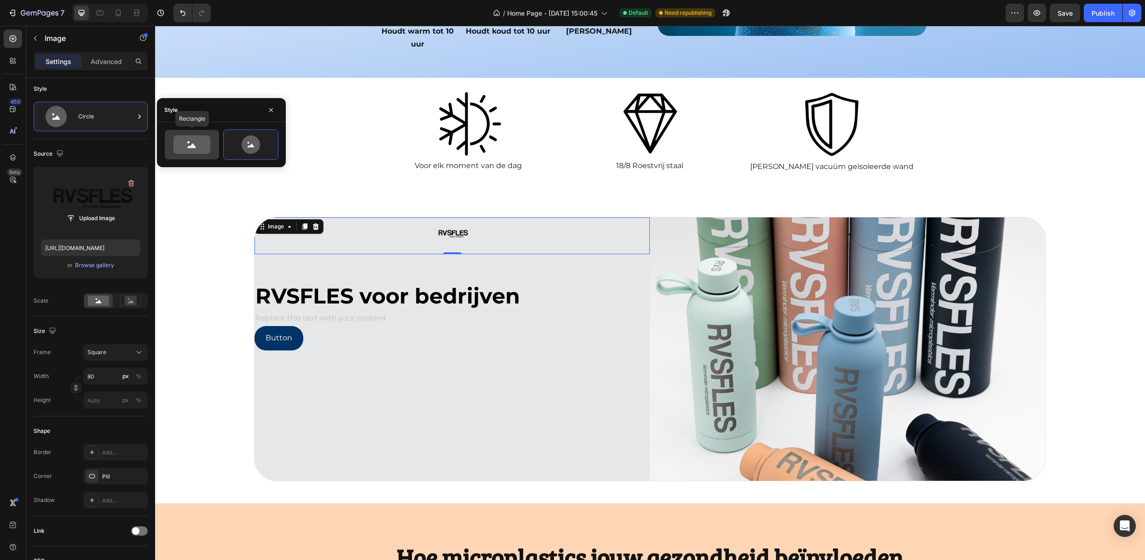
click at [199, 136] on icon at bounding box center [191, 144] width 37 height 18
type input "100"
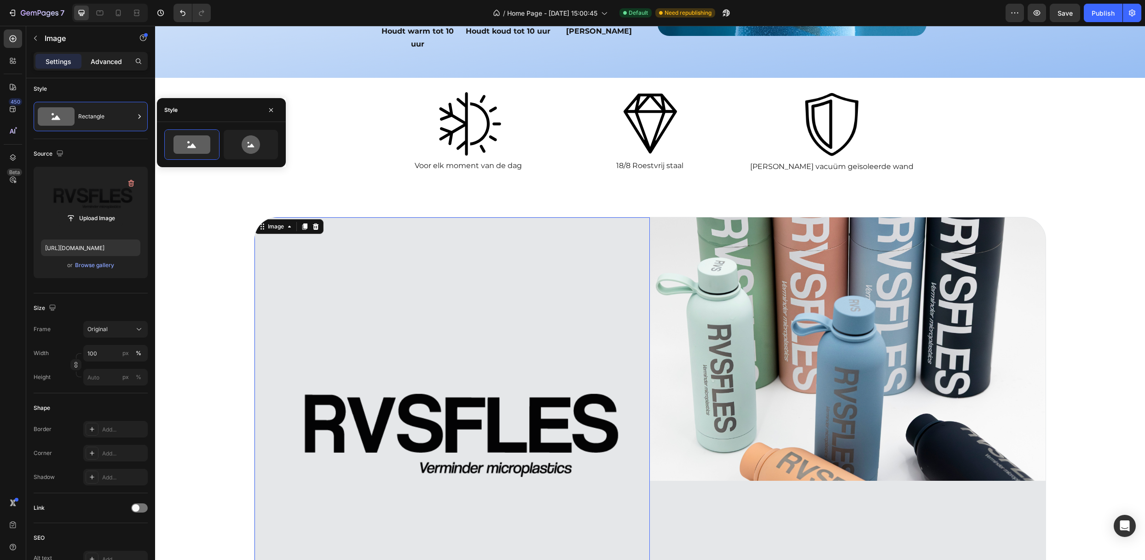
click at [100, 64] on p "Advanced" at bounding box center [106, 62] width 31 height 10
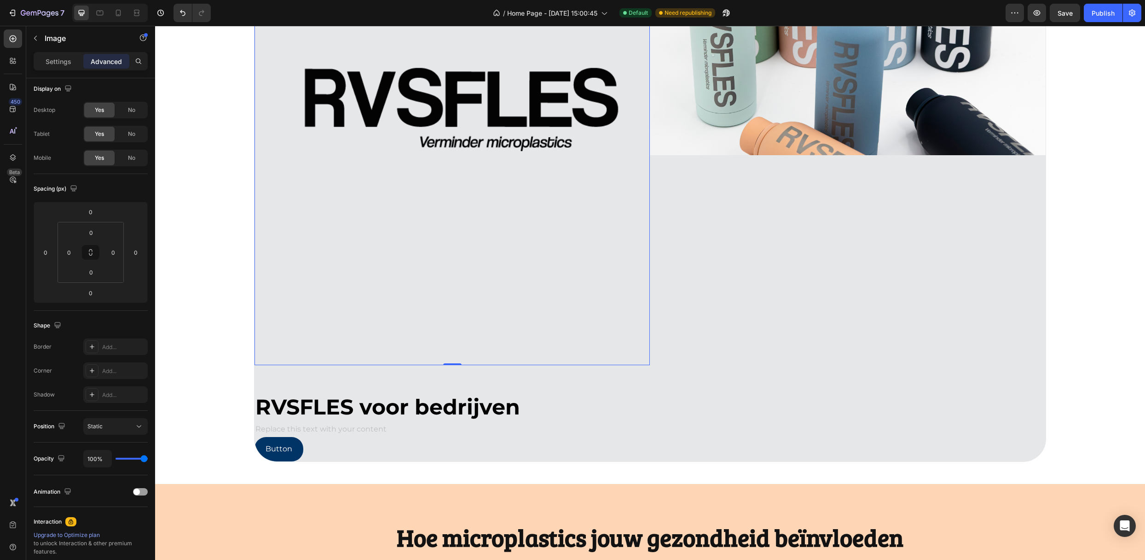
scroll to position [1623, 0]
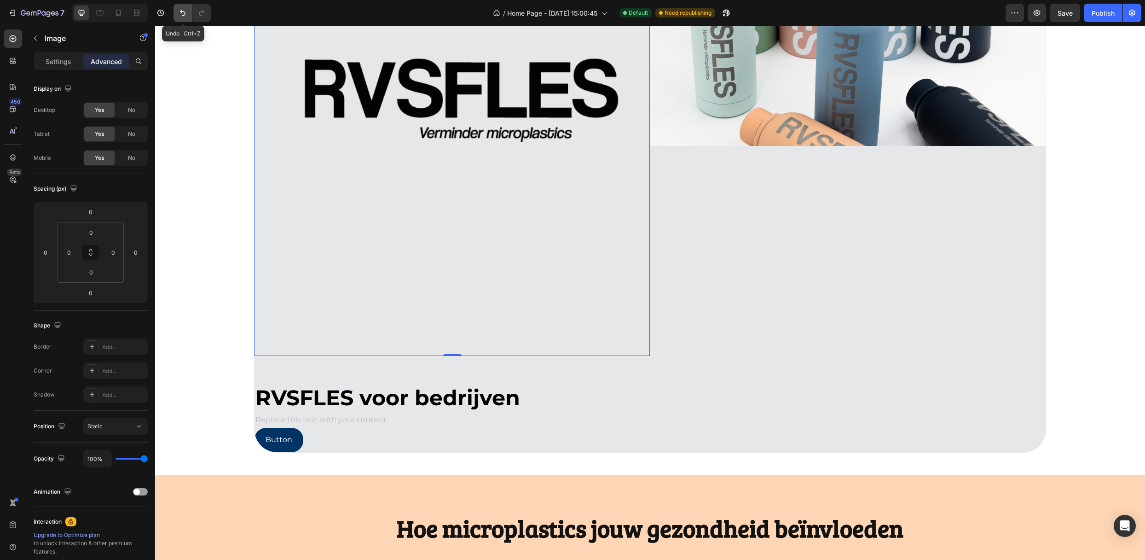
click at [175, 8] on button "Undo/Redo" at bounding box center [182, 13] width 18 height 18
click at [431, 181] on img at bounding box center [451, 119] width 395 height 474
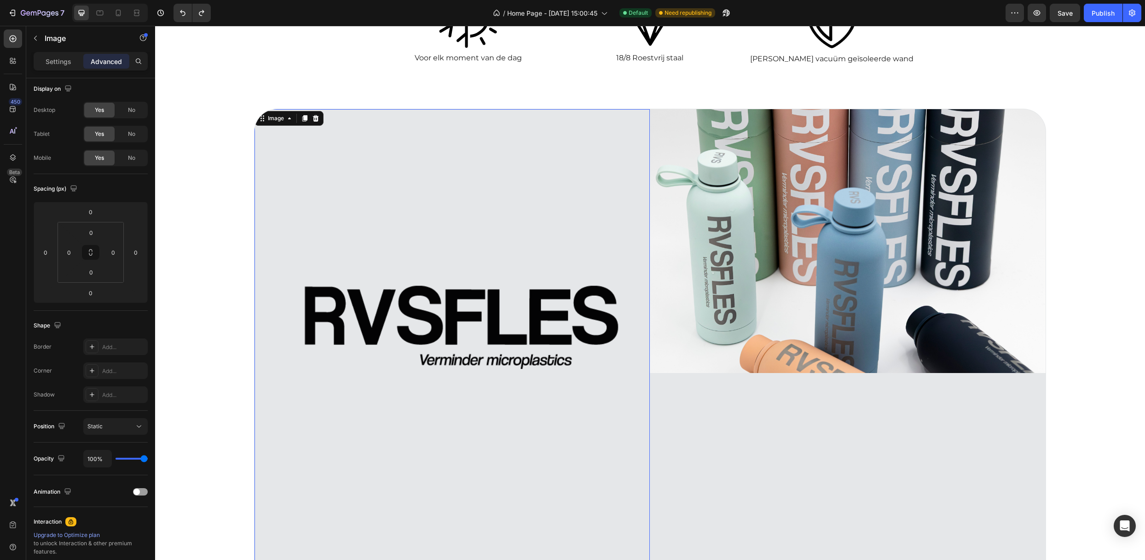
scroll to position [1377, 0]
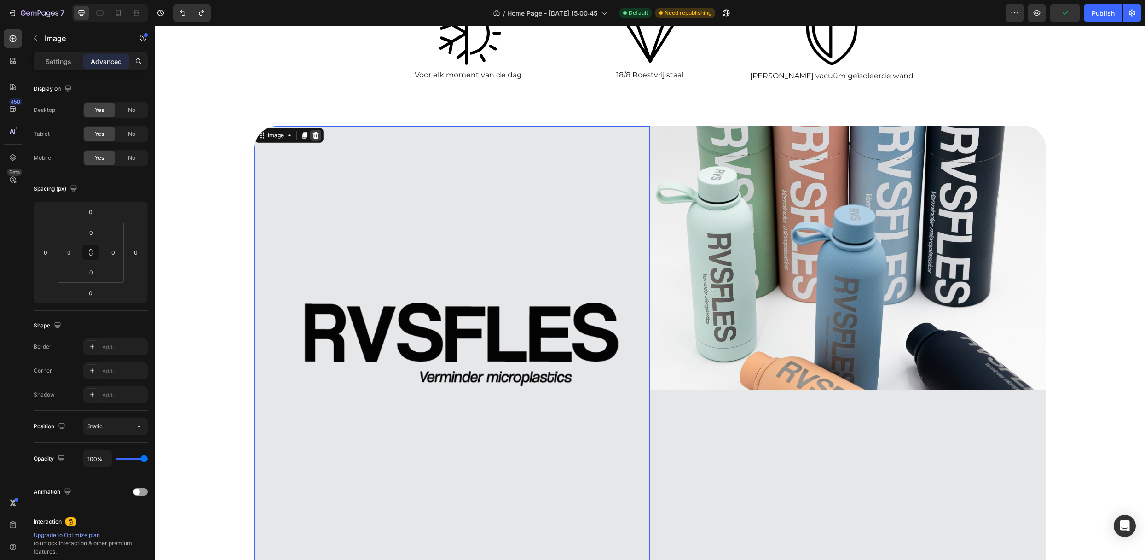
click at [313, 135] on icon at bounding box center [316, 135] width 6 height 6
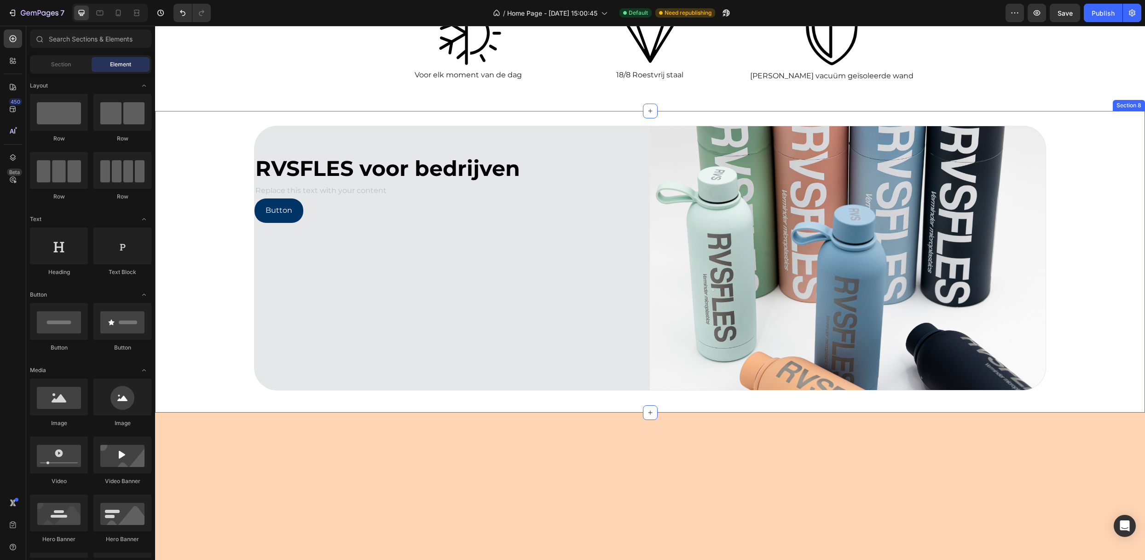
click at [1077, 230] on div "RVSFLES voor bedrijven Text Block Replace this text with your content Text Bloc…" at bounding box center [650, 262] width 990 height 272
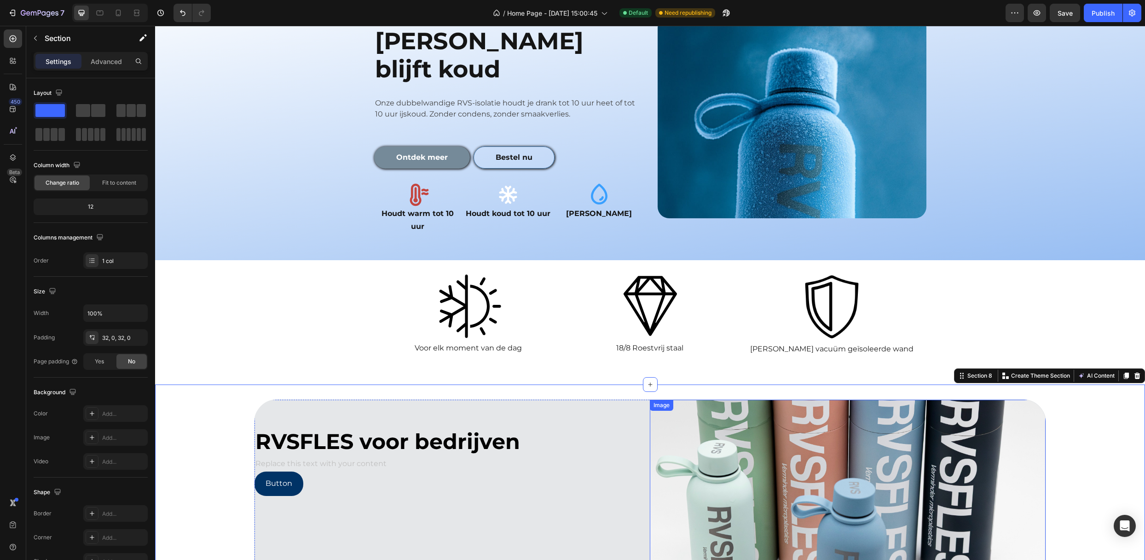
scroll to position [1132, 0]
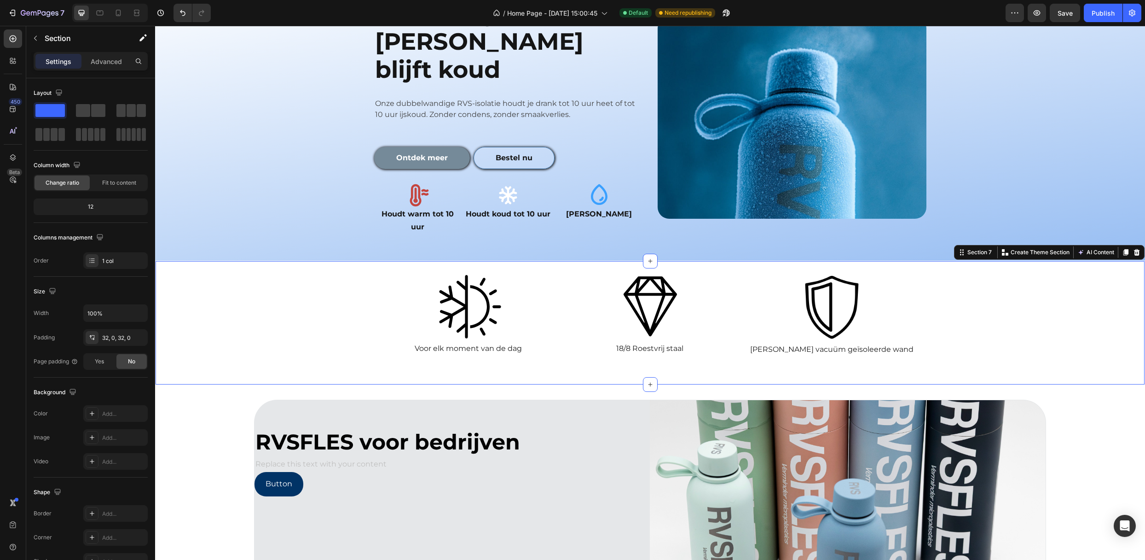
click at [271, 306] on div "Image Voor elk moment van de dag Text Block Image 18/8 Roestvrij staal Text Blo…" at bounding box center [650, 322] width 989 height 123
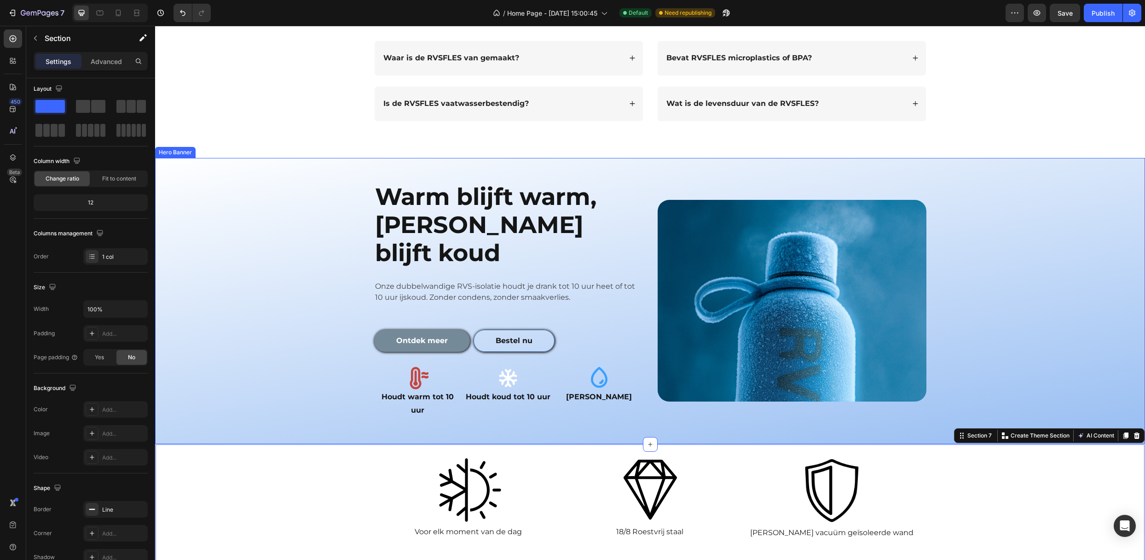
scroll to position [886, 0]
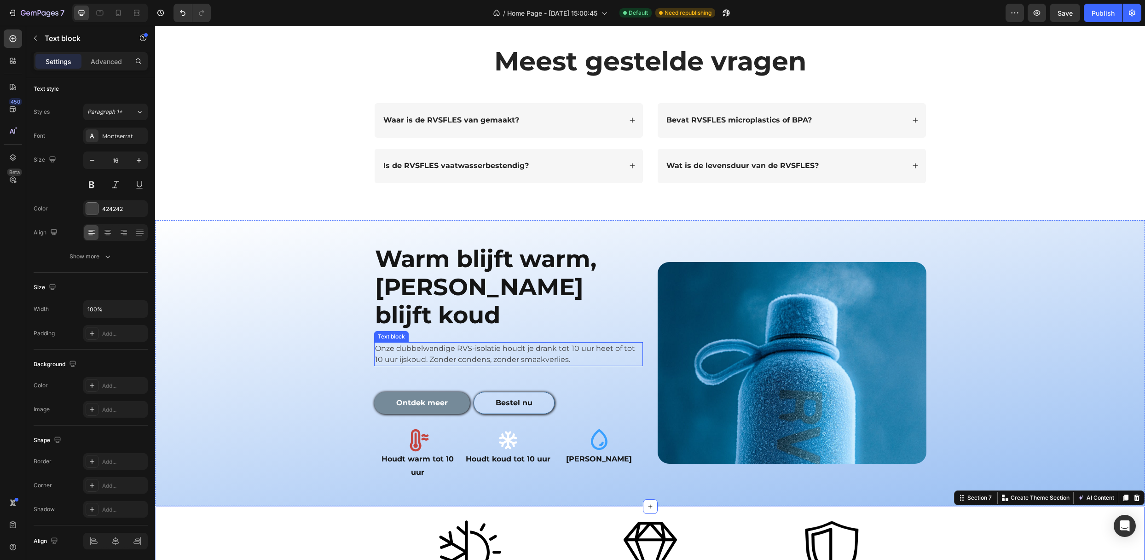
click at [623, 343] on p "Onze dubbelwandige RVS-isolatie houdt je drank tot 10 uur heet of tot 10 uur ij…" at bounding box center [508, 354] width 267 height 22
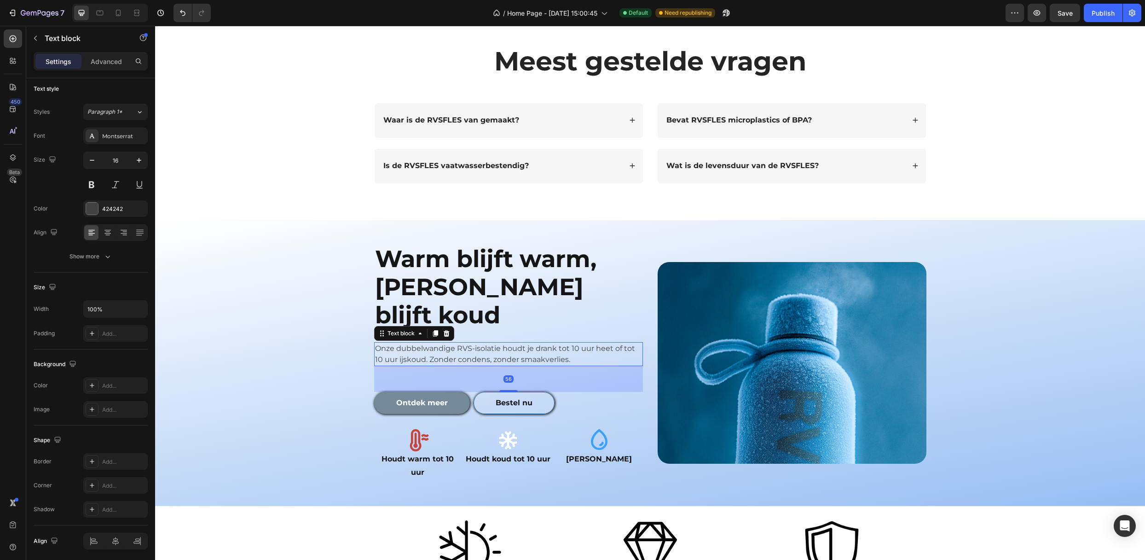
scroll to position [0, 0]
click at [621, 343] on p "Onze dubbelwandige RVS-isolatie houdt je drank tot 10 uur heet of tot 10 uur ij…" at bounding box center [508, 354] width 267 height 22
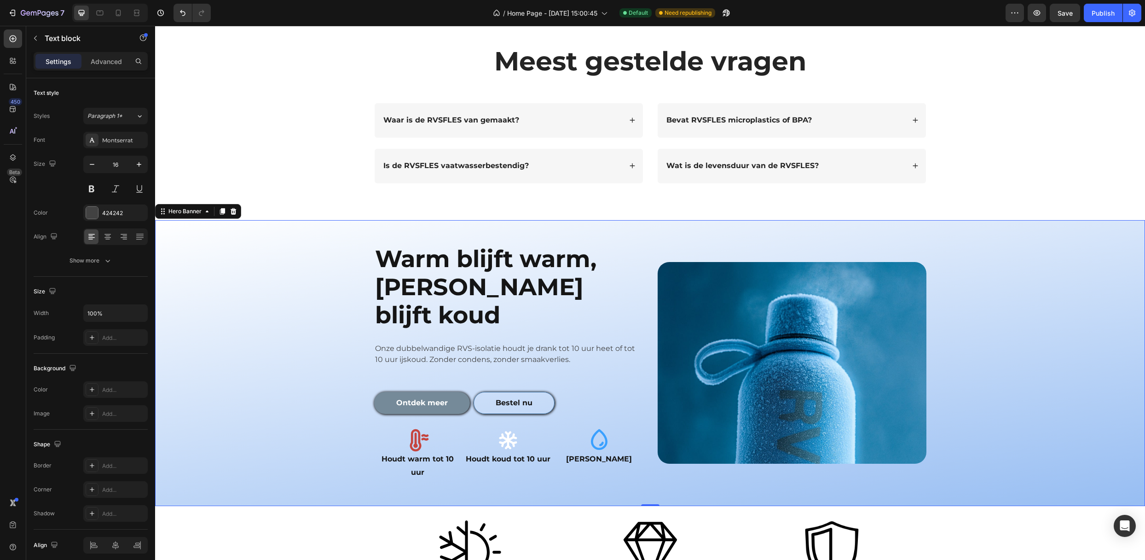
click at [312, 324] on div "Overlay" at bounding box center [650, 363] width 990 height 286
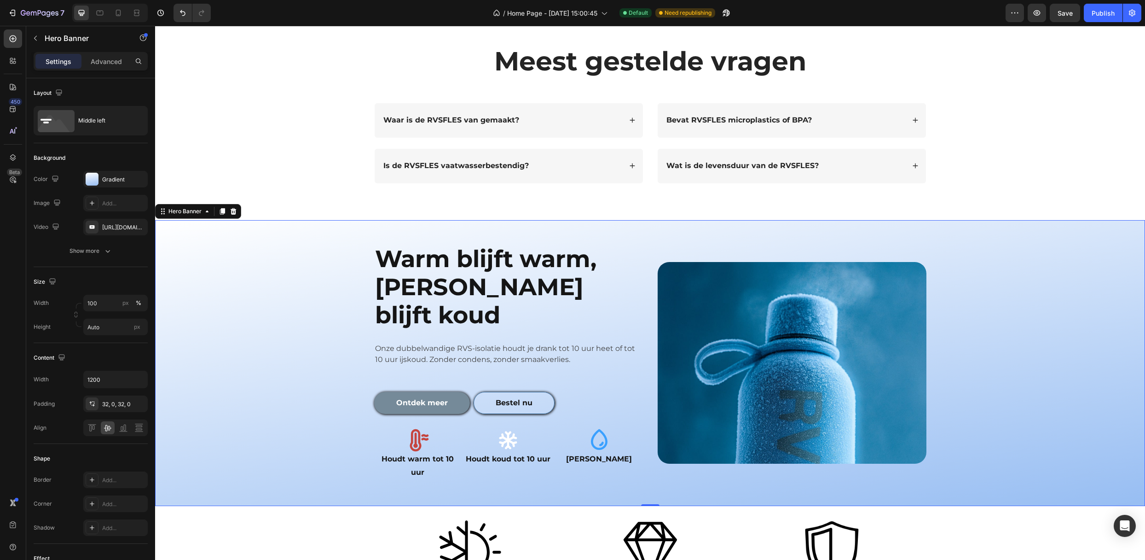
click at [375, 343] on p "Onze dubbelwandige RVS-isolatie houdt je drank tot 10 uur heet of tot 10 uur ij…" at bounding box center [508, 354] width 267 height 22
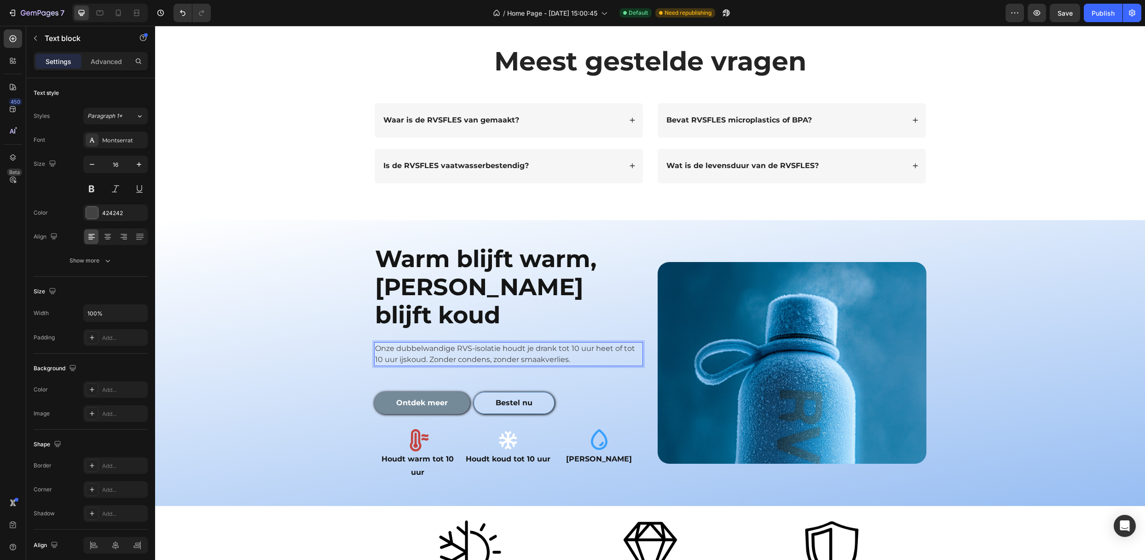
click at [488, 343] on p "Onze dubbelwandige RVS-isolatie houdt je drank tot 10 uur heet of tot 10 uur ij…" at bounding box center [508, 354] width 267 height 22
click at [305, 318] on div "Overlay" at bounding box center [650, 363] width 990 height 286
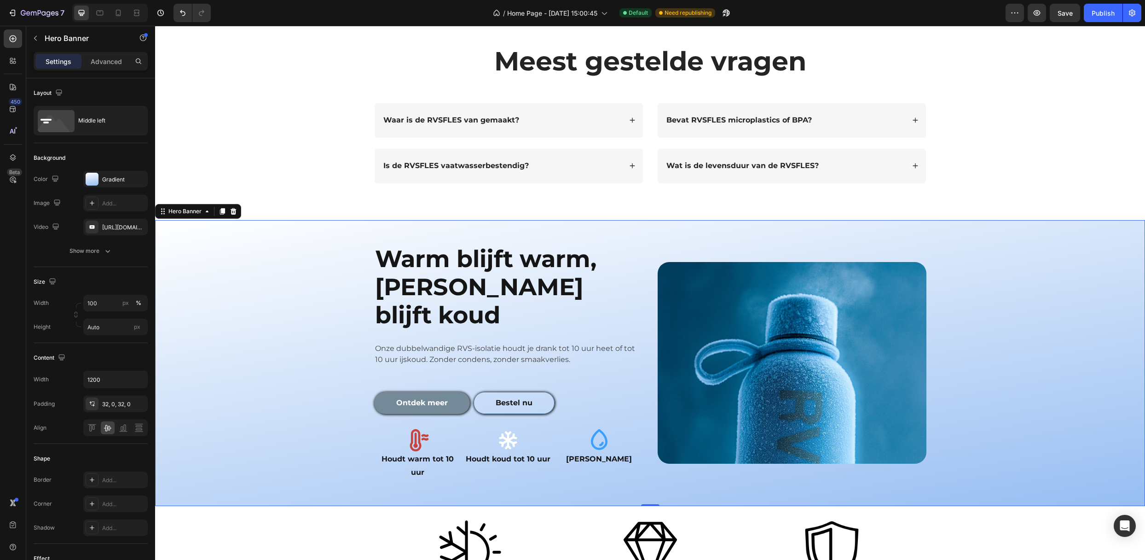
click at [229, 320] on div "Overlay" at bounding box center [650, 363] width 990 height 286
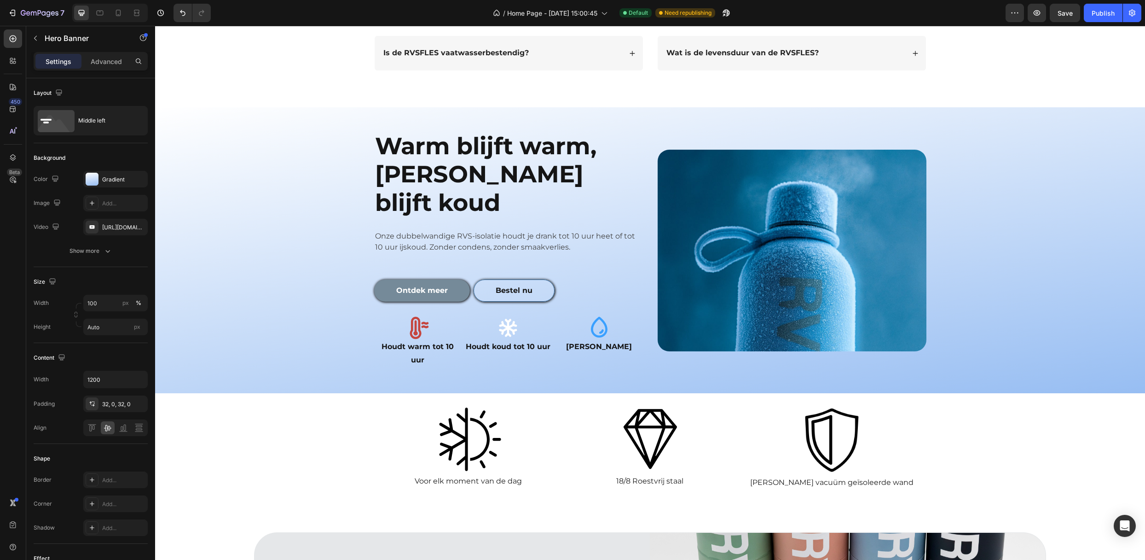
scroll to position [837, 0]
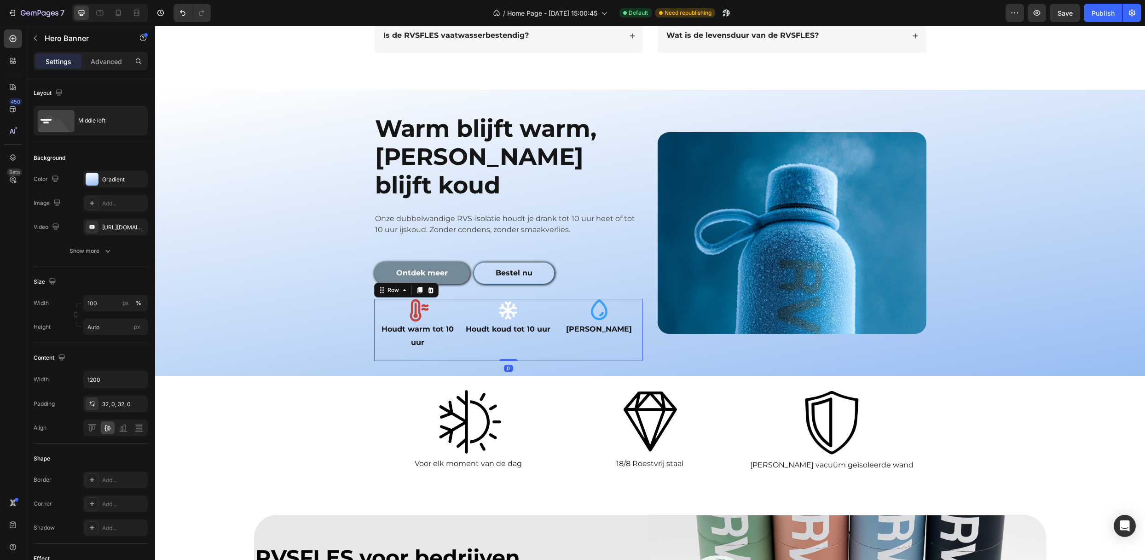
click at [497, 310] on div "Icon Houdt koud tot 10 uur Text Block" at bounding box center [508, 330] width 87 height 63
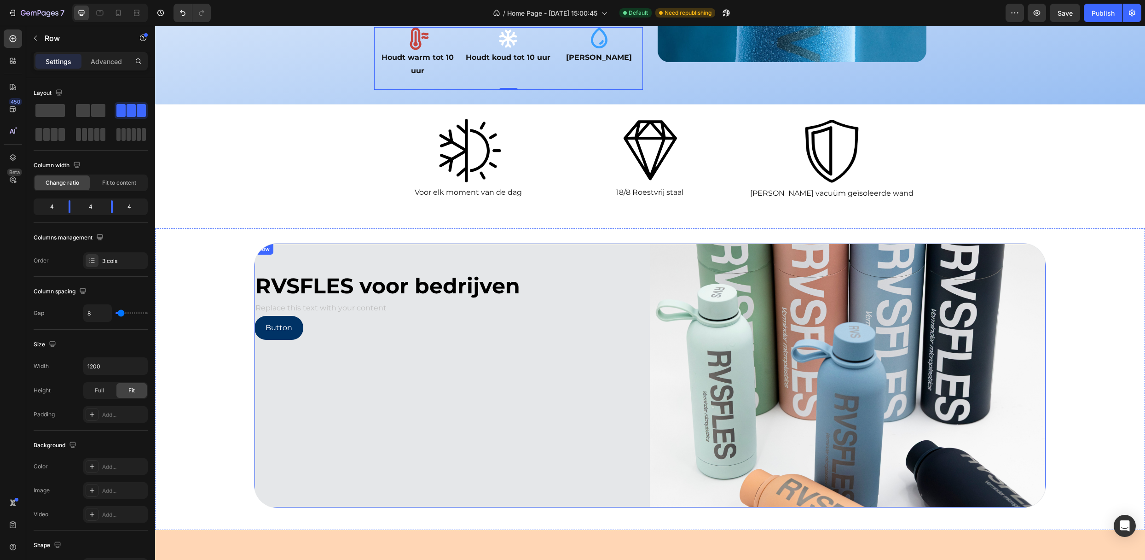
scroll to position [1144, 0]
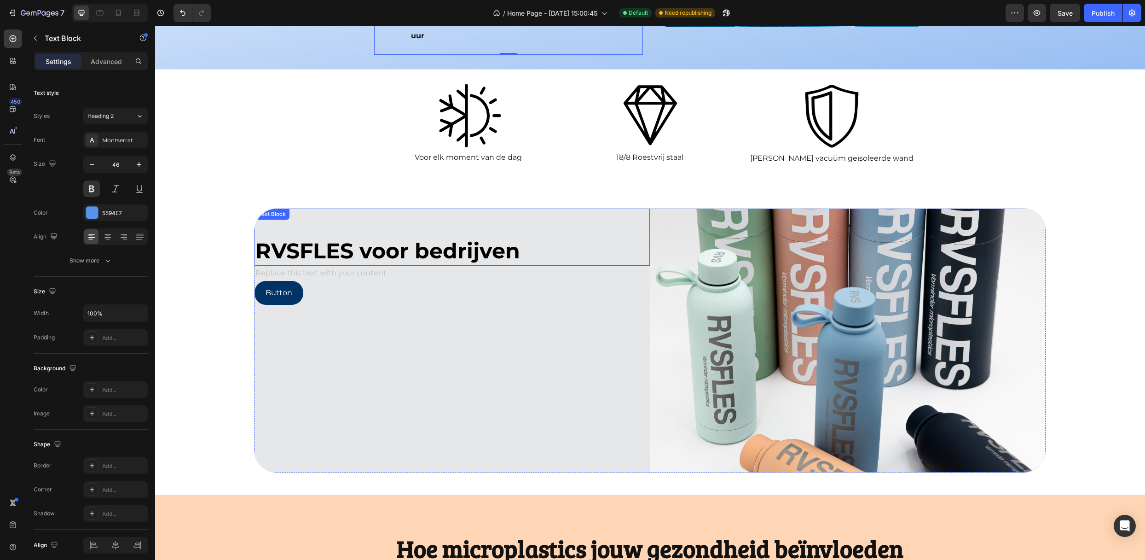
click at [296, 237] on span "RVSFLES voor bedrijven" at bounding box center [387, 250] width 265 height 26
click at [391, 266] on div "Replace this text with your content" at bounding box center [451, 273] width 395 height 15
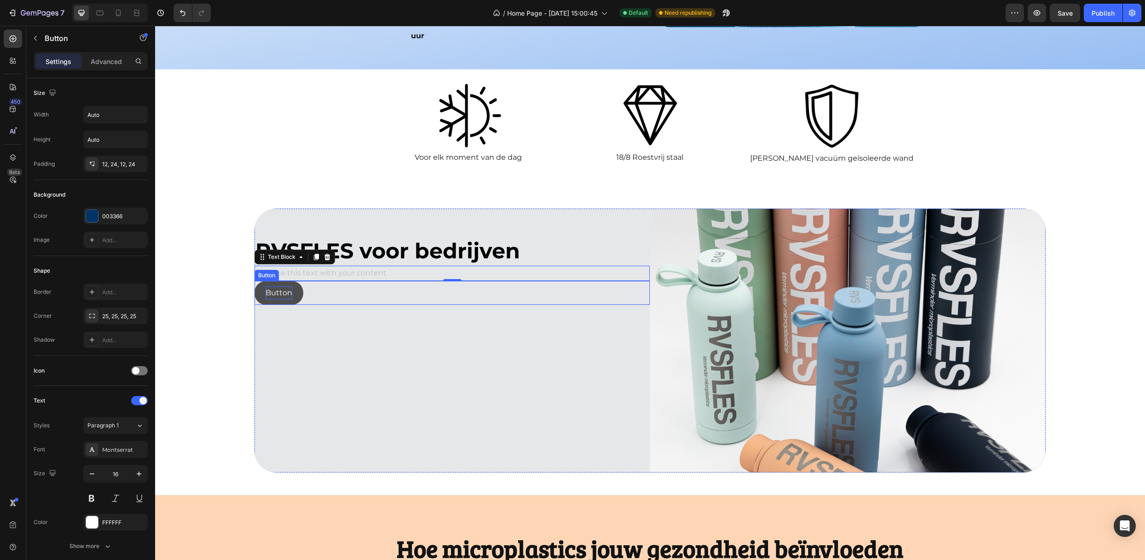
click at [272, 286] on p "Button" at bounding box center [279, 292] width 27 height 13
click at [254, 281] on button "Vraag" at bounding box center [275, 293] width 42 height 24
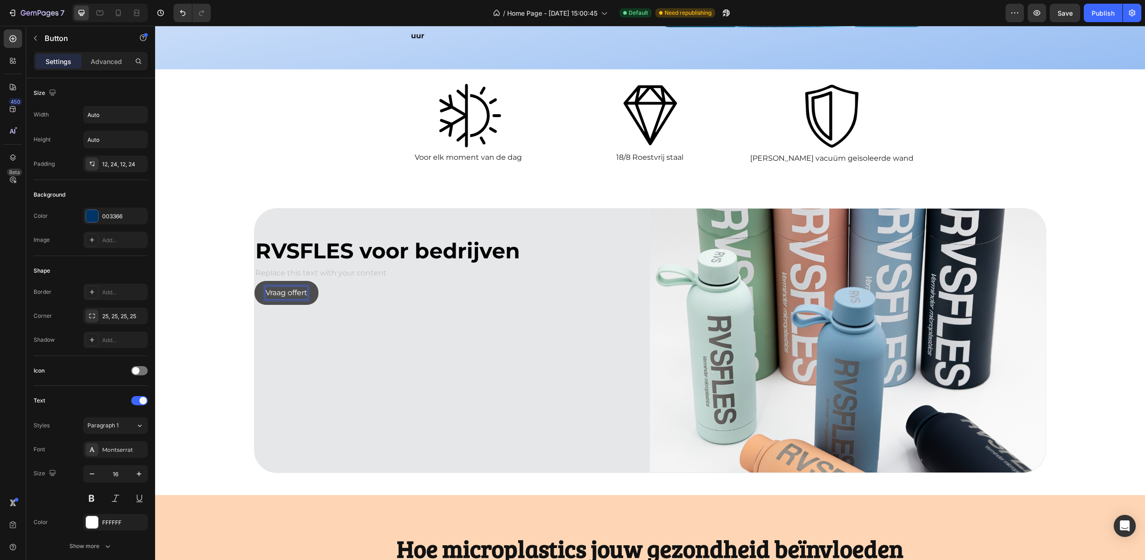
click at [254, 281] on button "Vraag offert" at bounding box center [286, 293] width 64 height 24
click at [254, 281] on button "Vraag offerte" at bounding box center [288, 293] width 69 height 24
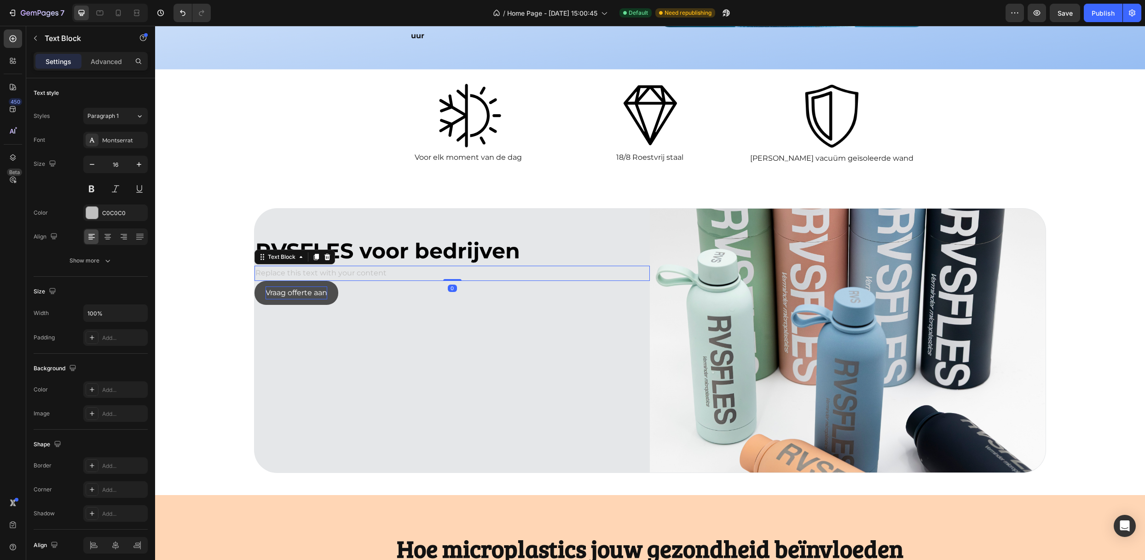
click at [282, 266] on div "Replace this text with your content" at bounding box center [451, 273] width 395 height 15
click at [304, 266] on div "Replace this text with your content" at bounding box center [451, 273] width 395 height 15
click at [304, 266] on p "Replace this text with your content" at bounding box center [451, 272] width 393 height 13
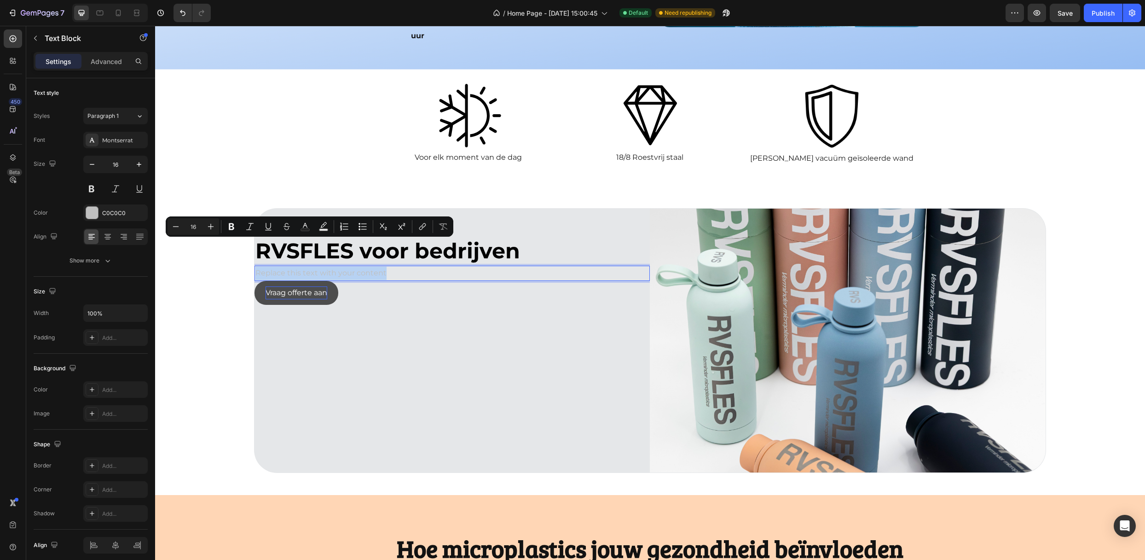
click at [304, 266] on p "Replace this text with your content" at bounding box center [451, 272] width 393 height 13
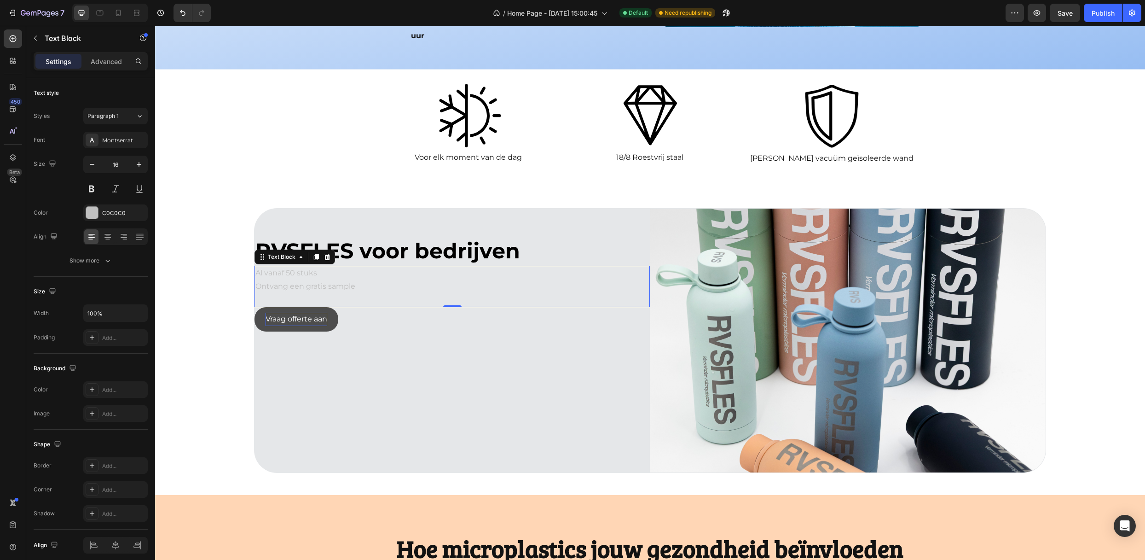
click at [359, 280] on p "Ontvang een gratis sample" at bounding box center [451, 286] width 393 height 13
click at [363, 293] on p "Rich Text Editor. Editing area: main" at bounding box center [451, 299] width 393 height 13
click at [362, 280] on p "Ontvang een gratis sample" at bounding box center [451, 286] width 393 height 13
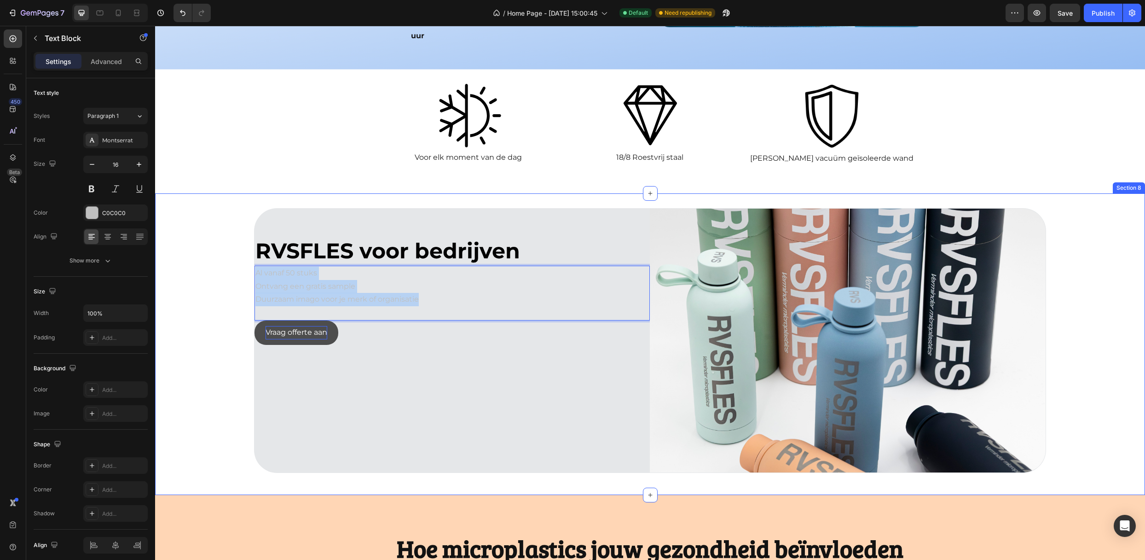
drag, startPoint x: 433, startPoint y: 271, endPoint x: 216, endPoint y: 238, distance: 219.6
click at [216, 238] on div "RVSFLES voor bedrijven Text Block Al vanaf 50 stuks Ontvang een gratis sample D…" at bounding box center [650, 344] width 990 height 272
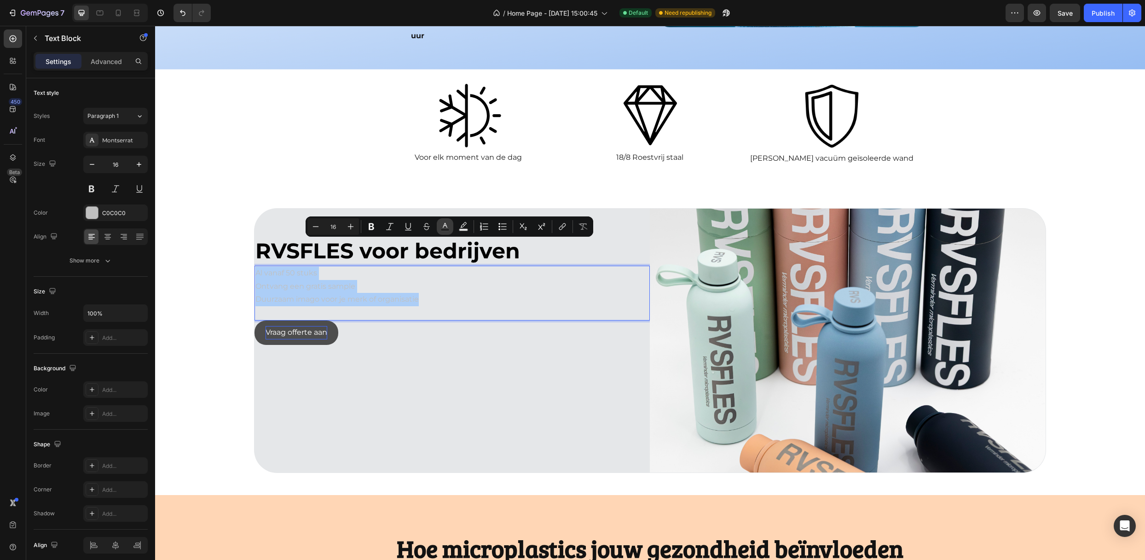
click at [445, 221] on button "Text Color" at bounding box center [445, 226] width 17 height 17
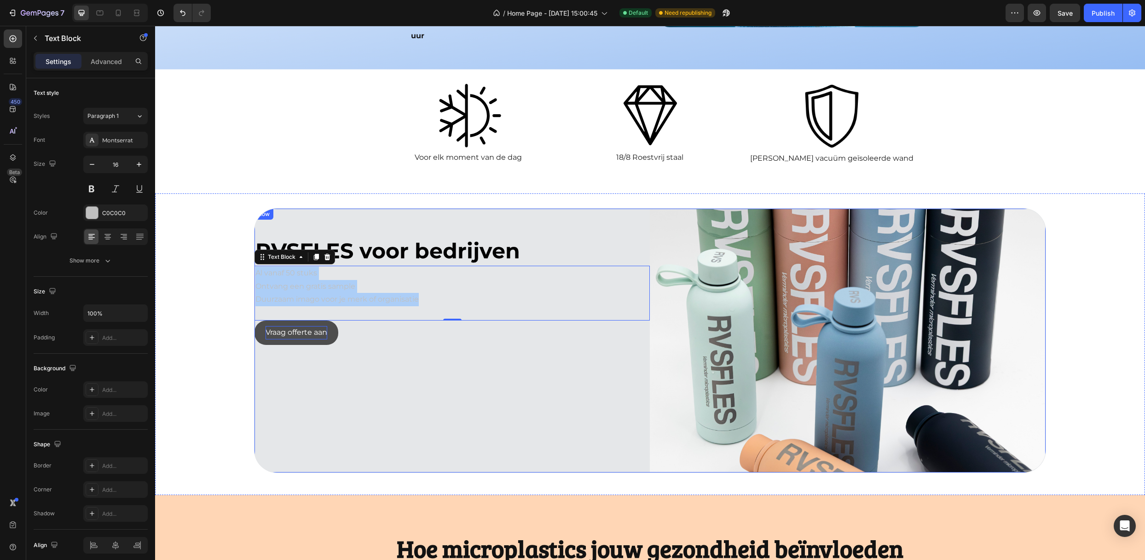
drag, startPoint x: 545, startPoint y: 408, endPoint x: 347, endPoint y: 388, distance: 199.7
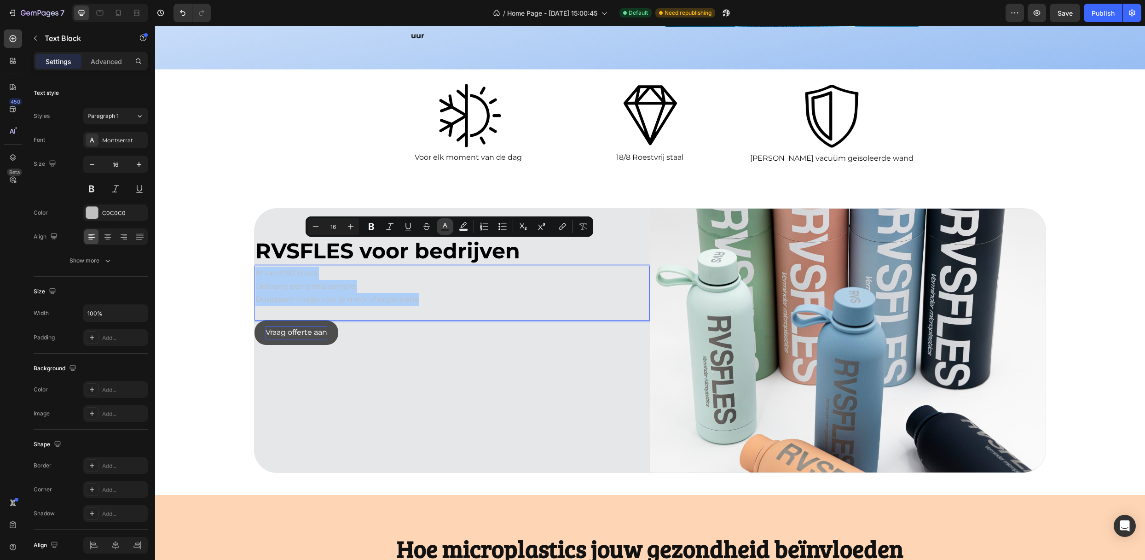
drag, startPoint x: 163, startPoint y: 230, endPoint x: 447, endPoint y: 220, distance: 284.1
click at [447, 220] on button "Text Color" at bounding box center [445, 226] width 17 height 17
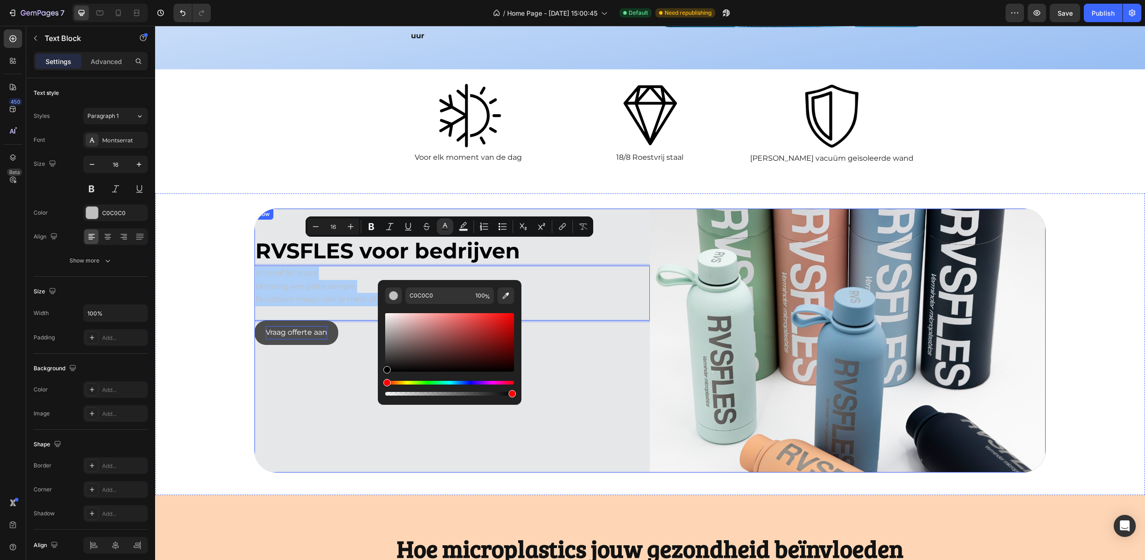
drag, startPoint x: 560, startPoint y: 368, endPoint x: 356, endPoint y: 390, distance: 205.0
type input "000000"
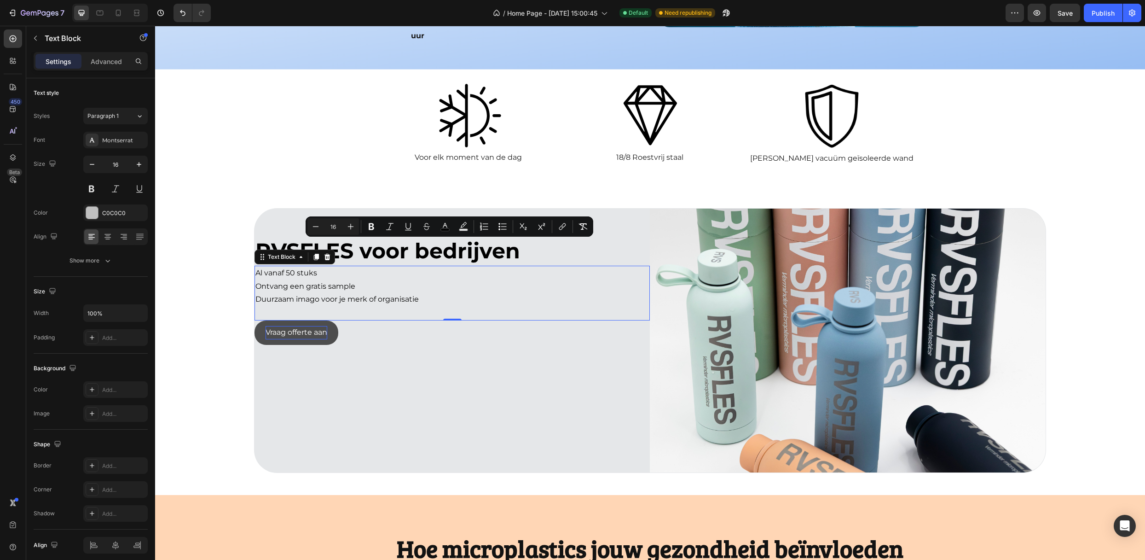
click at [378, 293] on p "Duurzaam imago voor je merk of organisatie" at bounding box center [451, 299] width 393 height 13
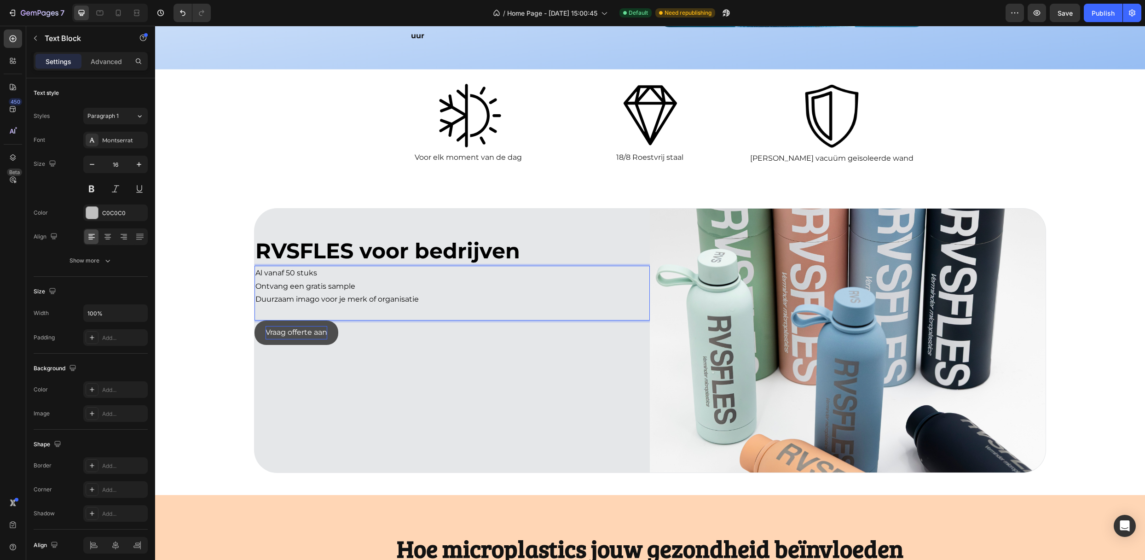
click at [378, 306] on p "Rich Text Editor. Editing area: main" at bounding box center [451, 312] width 393 height 13
click at [413, 295] on span "Duurzaam imago voor je merk of organisatie" at bounding box center [336, 299] width 163 height 9
click at [424, 293] on p "Duurzaam imago voor je merk of organisatie" at bounding box center [451, 299] width 393 height 13
click at [357, 280] on p "Ontvang een gratis sample" at bounding box center [451, 286] width 393 height 13
click at [337, 266] on p "Al vanaf 50 stuks" at bounding box center [451, 272] width 393 height 13
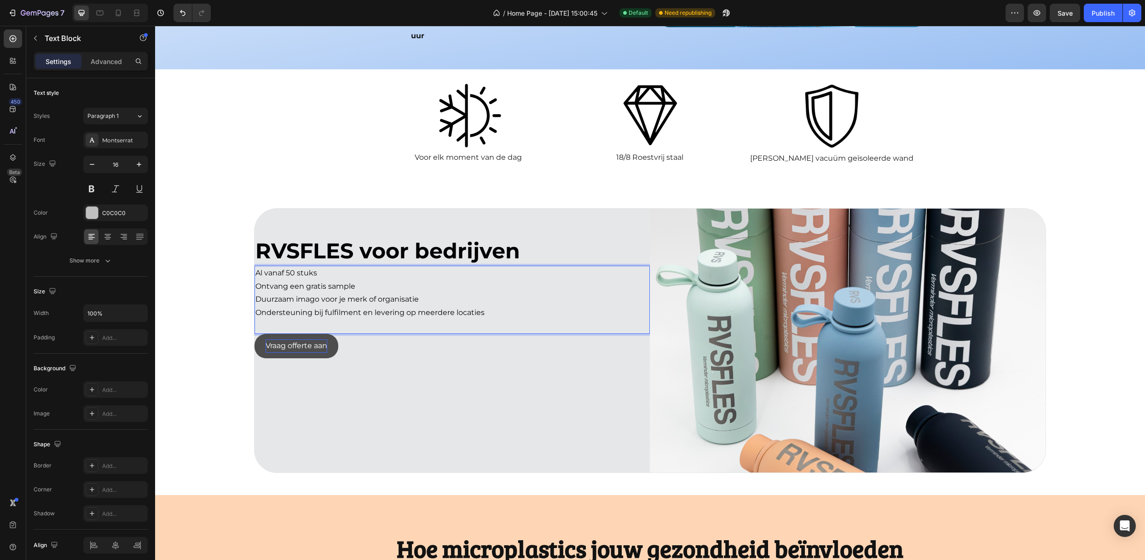
click at [352, 282] on span "Ontvang een gratis sample" at bounding box center [305, 286] width 100 height 9
drag, startPoint x: 448, startPoint y: 271, endPoint x: 394, endPoint y: 273, distance: 53.9
click at [394, 293] on p "Gratis personalisatie met bedrijfslogo vanaf X stuks" at bounding box center [451, 299] width 393 height 13
click at [325, 266] on p "Al vanaf 50 stuks" at bounding box center [451, 272] width 393 height 13
click at [361, 280] on p "Ontvang een gratis sample" at bounding box center [451, 286] width 393 height 13
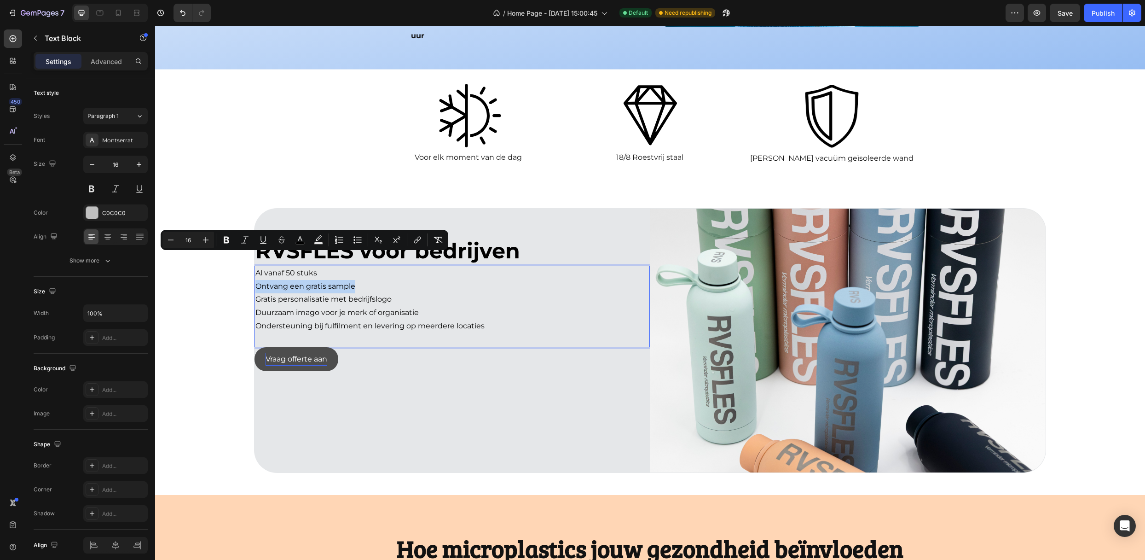
drag, startPoint x: 363, startPoint y: 260, endPoint x: 258, endPoint y: 260, distance: 104.9
click at [258, 280] on p "Ontvang een gratis sample" at bounding box center [451, 286] width 393 height 13
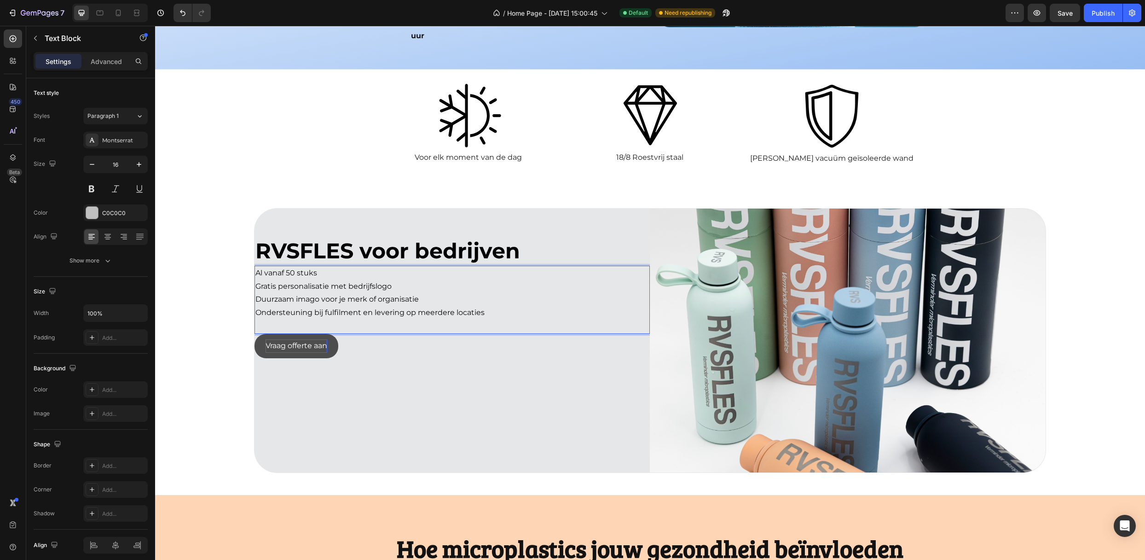
click at [517, 306] on p "Ondersteuning bij fulfilment en levering op meerdere locaties" at bounding box center [451, 312] width 393 height 13
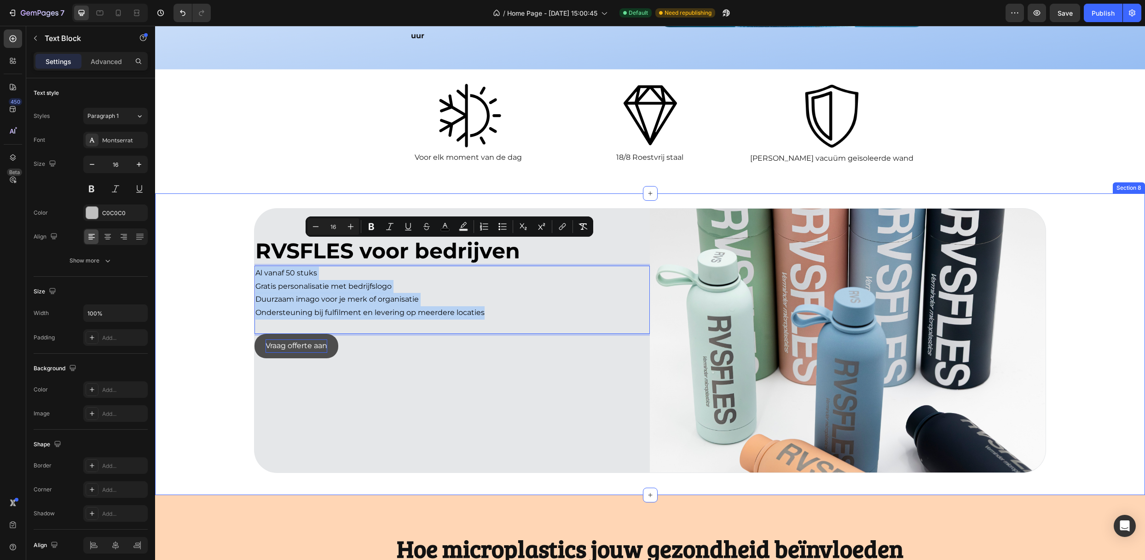
drag, startPoint x: 502, startPoint y: 288, endPoint x: 232, endPoint y: 243, distance: 273.3
click at [232, 243] on div "RVSFLES voor bedrijven Text Block Al vanaf 50 stuks Gratis personalisatie met b…" at bounding box center [650, 344] width 990 height 272
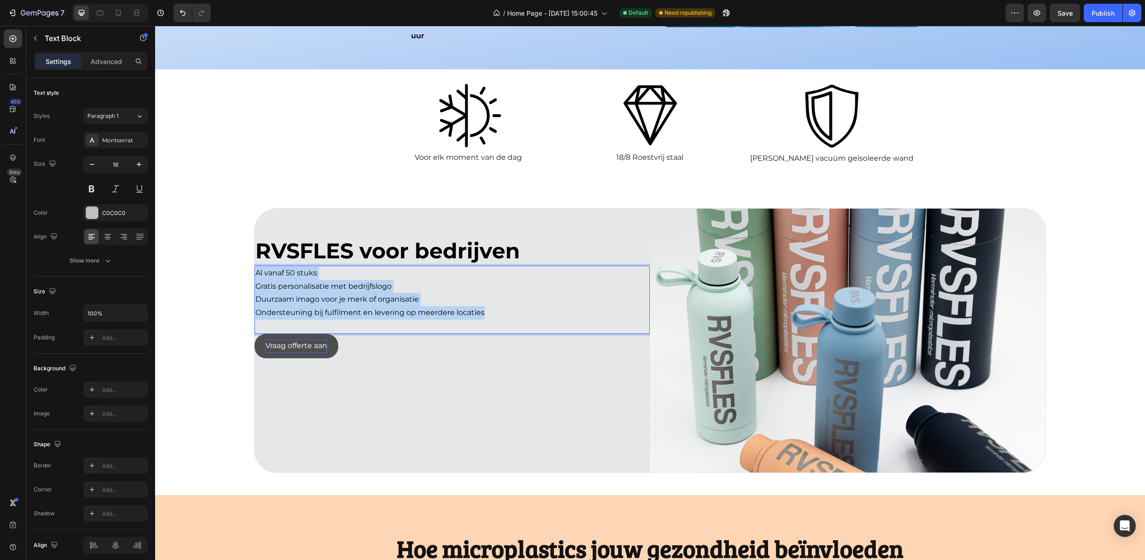
click at [450, 308] on span "Ondersteuning bij fulfilment en levering op meerdere locaties" at bounding box center [369, 312] width 229 height 9
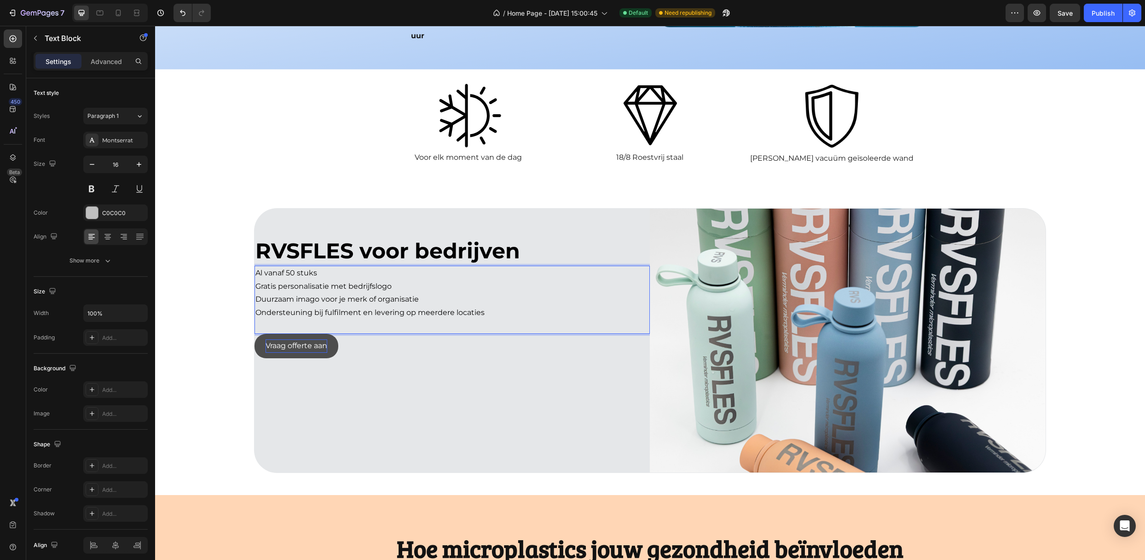
click at [446, 293] on p "Duurzaam imago voor je merk of organisatie" at bounding box center [451, 299] width 393 height 13
click at [404, 280] on p "Gratis personalisatie met bedrijfslogo" at bounding box center [451, 286] width 393 height 13
click at [330, 295] on span "Ideaal als welkomst- of kerstcadeau voor medewerkers" at bounding box center [356, 299] width 203 height 9
drag, startPoint x: 507, startPoint y: 317, endPoint x: 410, endPoint y: 350, distance: 103.2
click at [505, 318] on div "RVSFLES voor bedrijven Text Block Al vanaf 50 stuks Gratis personalisatie met b…" at bounding box center [451, 340] width 395 height 264
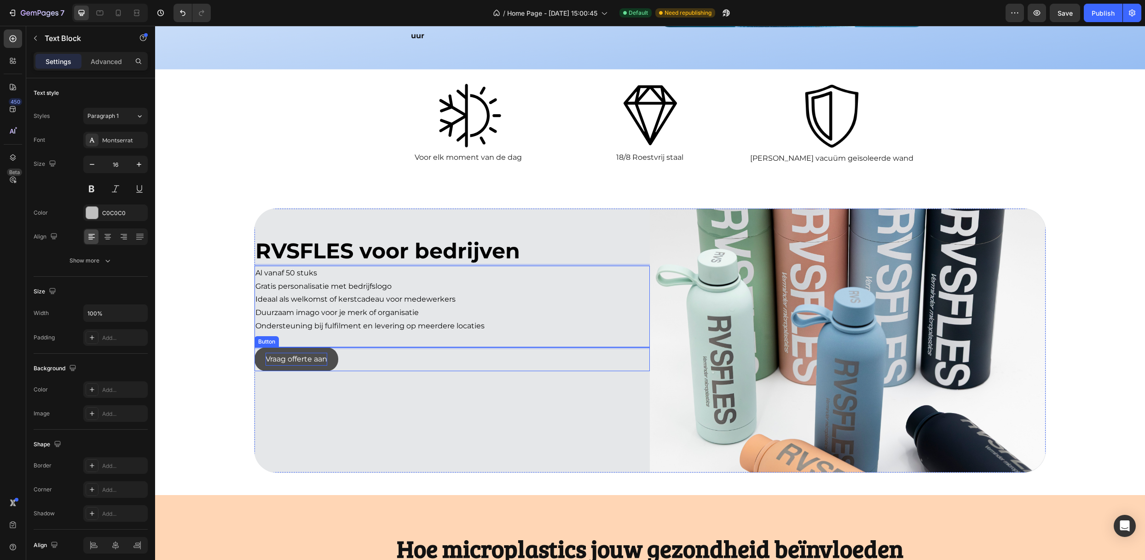
click at [362, 347] on div "Vraag offerte aan Button" at bounding box center [451, 359] width 395 height 24
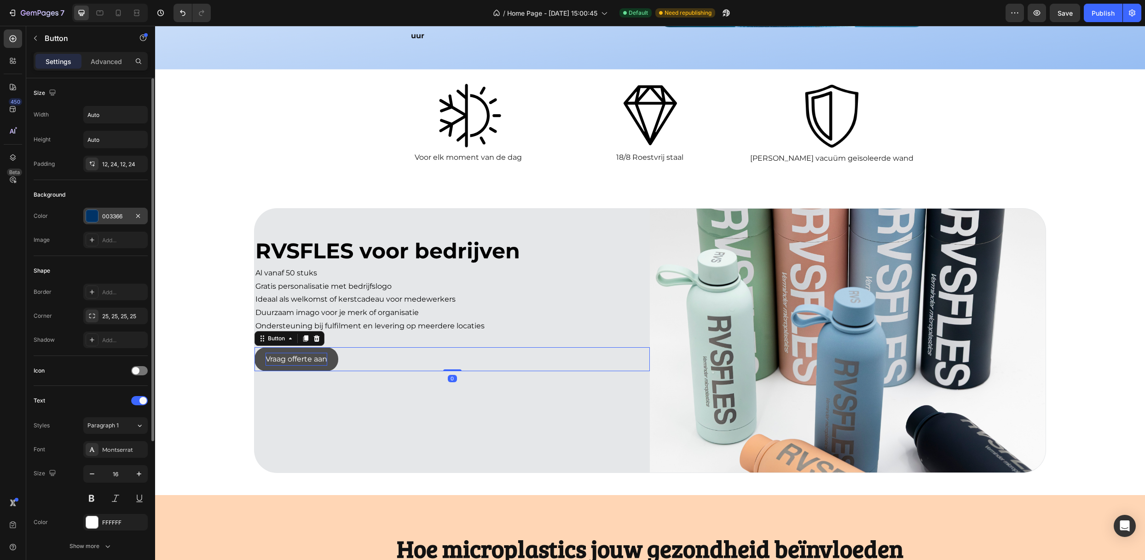
click at [115, 214] on div "003366" at bounding box center [115, 216] width 27 height 8
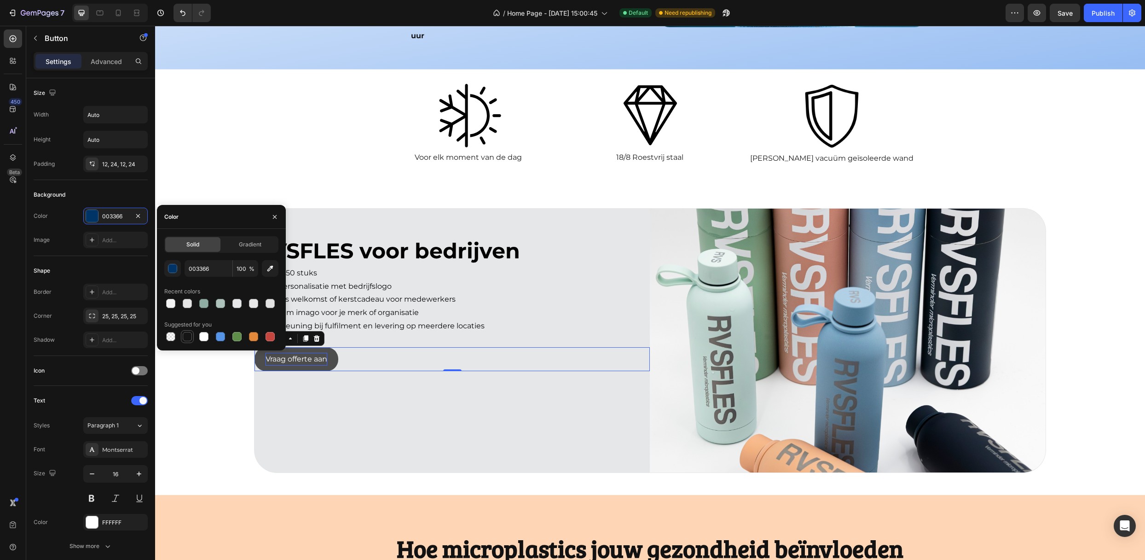
click at [191, 333] on div at bounding box center [187, 336] width 9 height 9
type input "151515"
click at [308, 405] on div "RVSFLES voor bedrijven Text Block Al vanaf 50 stuks Gratis personalisatie met b…" at bounding box center [451, 340] width 395 height 264
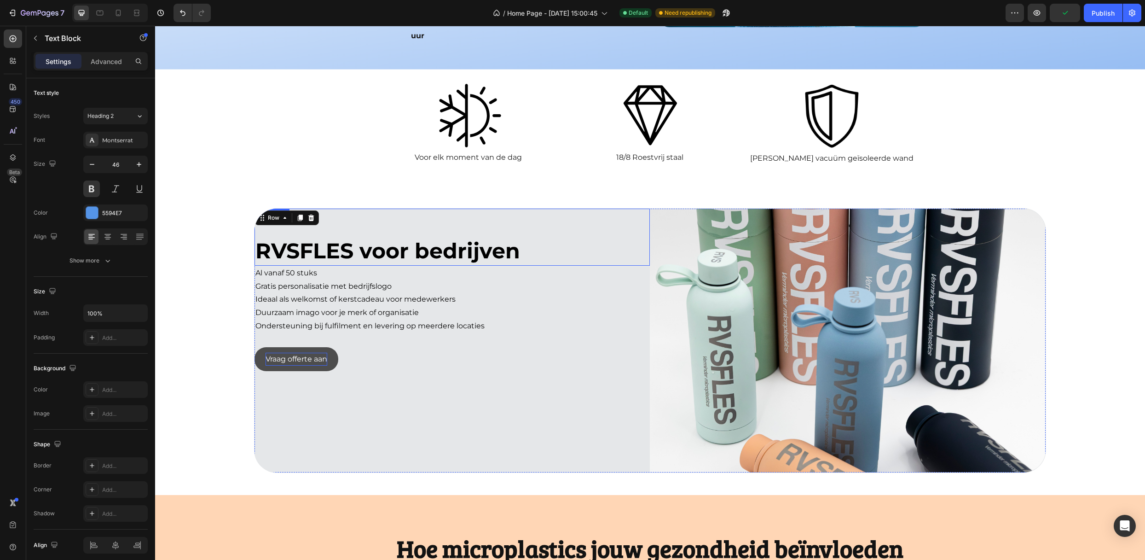
click at [558, 237] on p "RVSFLES voor bedrijven" at bounding box center [451, 251] width 393 height 28
click at [111, 238] on icon at bounding box center [107, 236] width 9 height 9
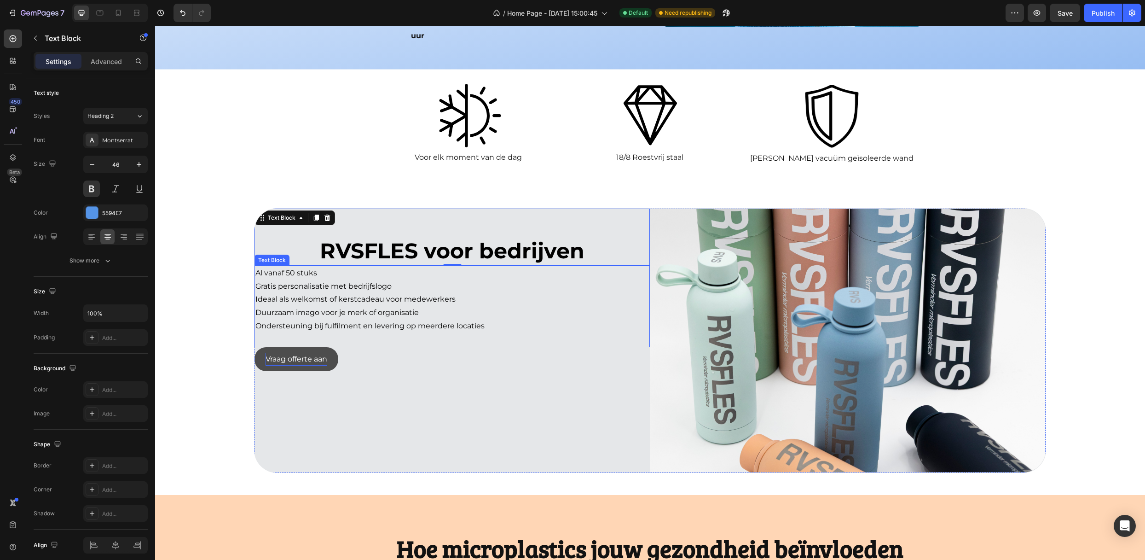
click at [540, 293] on p "Ideaal als welkomst of kerstcadeau voor medewerkers" at bounding box center [451, 299] width 393 height 13
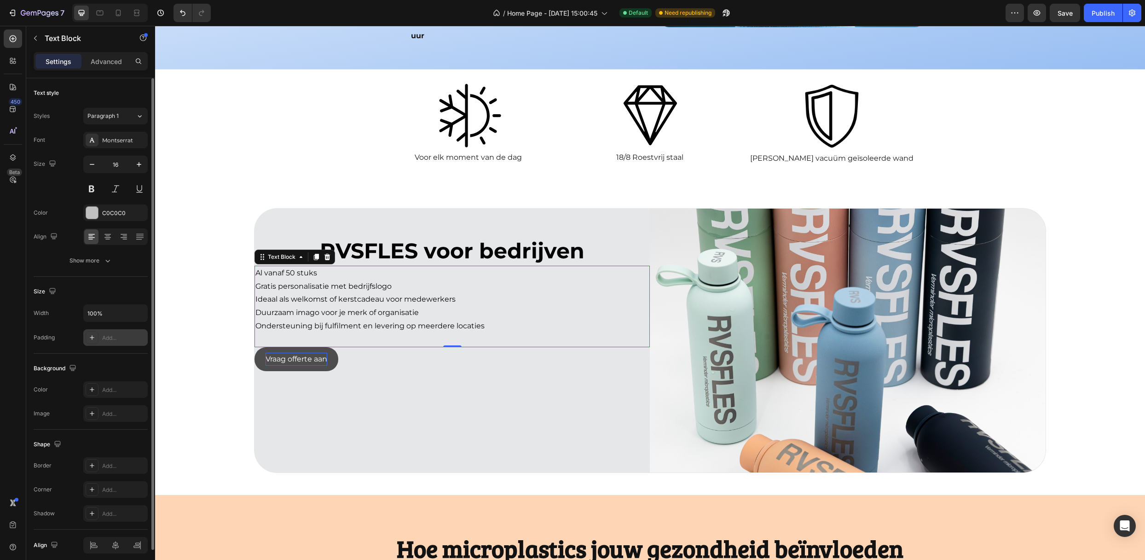
click at [102, 337] on div "Add..." at bounding box center [123, 338] width 43 height 8
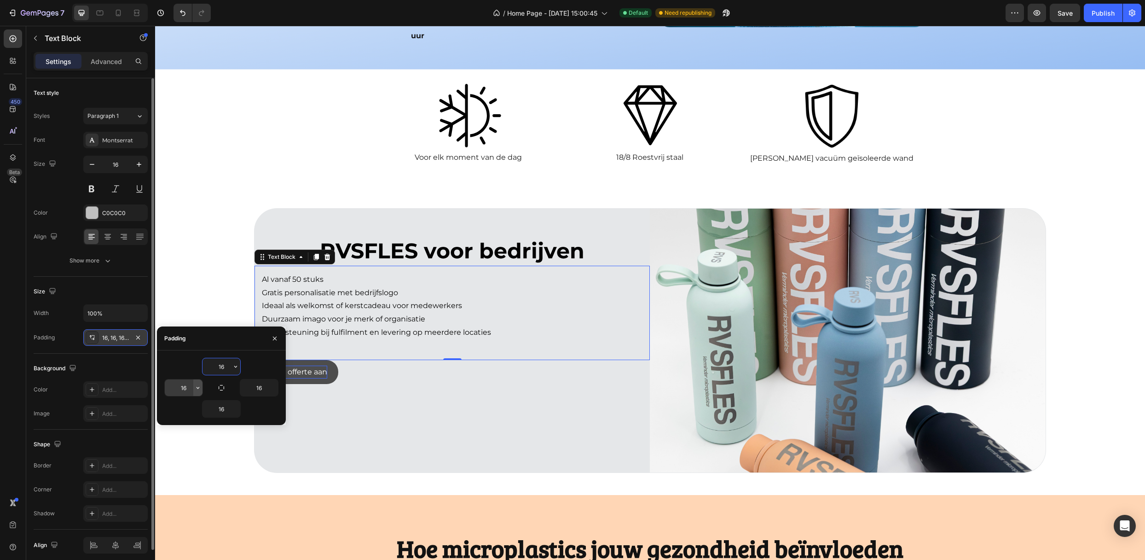
click at [197, 389] on icon "button" at bounding box center [197, 387] width 7 height 7
click at [162, 433] on div "2XL 32px" at bounding box center [159, 441] width 72 height 17
type input "32"
click at [431, 407] on div "RVSFLES voor bedrijven Text Block Al vanaf 50 stuks Gratis personalisatie met b…" at bounding box center [451, 340] width 395 height 264
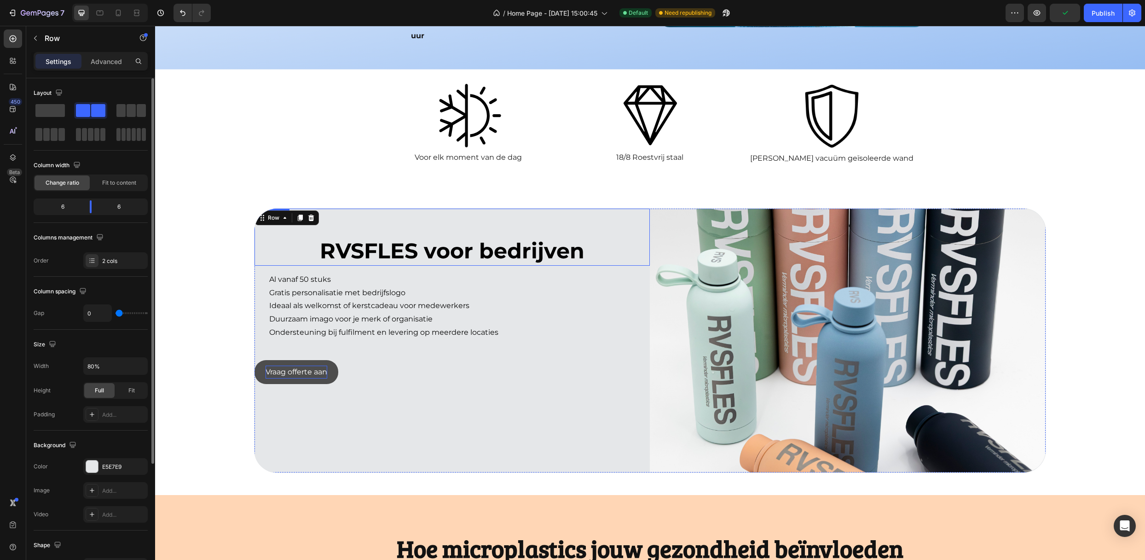
click at [389, 237] on span "RVSFLES voor bedrijven" at bounding box center [452, 250] width 265 height 26
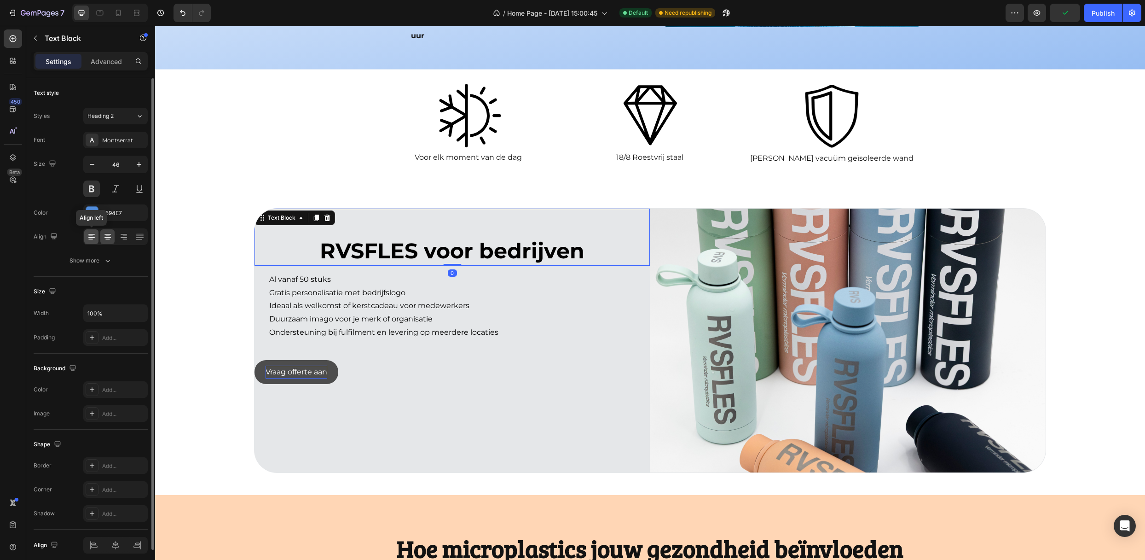
click at [96, 238] on icon at bounding box center [91, 236] width 9 height 9
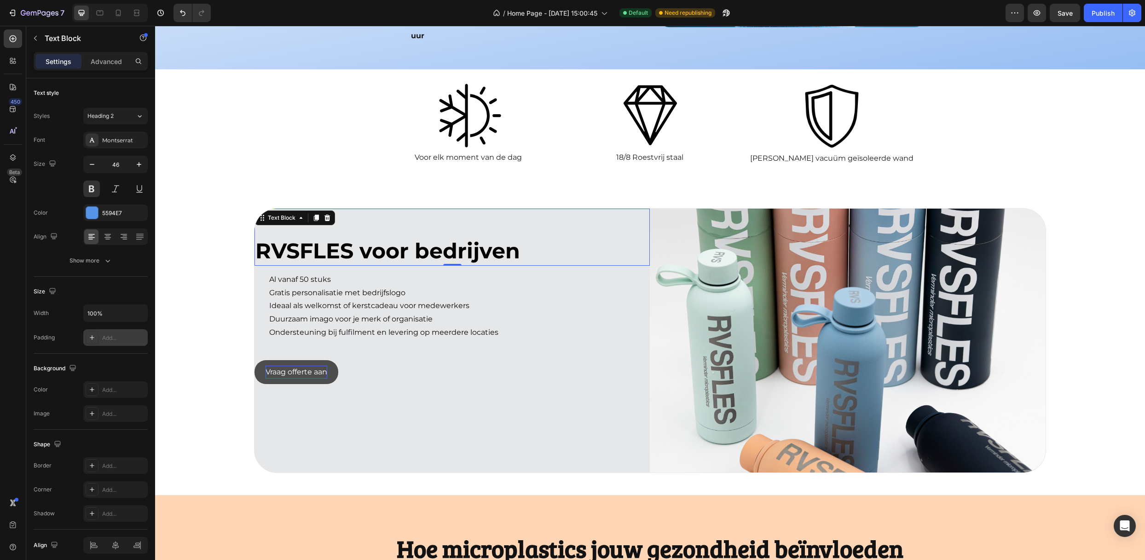
click at [99, 343] on div "Add..." at bounding box center [115, 337] width 64 height 17
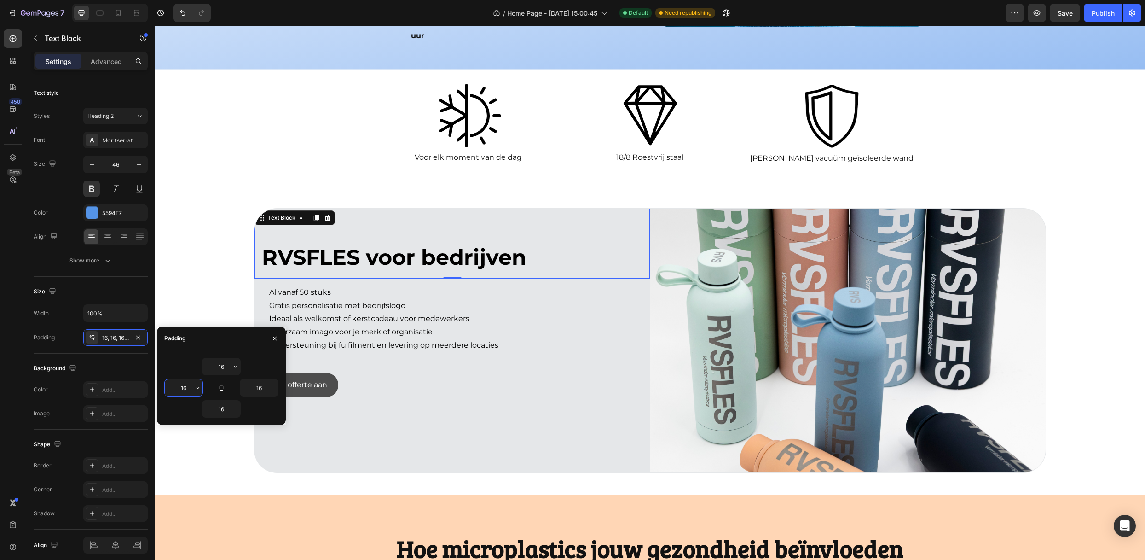
click at [192, 391] on input "16" at bounding box center [184, 387] width 38 height 17
click at [196, 390] on icon "button" at bounding box center [197, 387] width 7 height 7
click at [162, 464] on div "XL 24px" at bounding box center [159, 472] width 72 height 17
type input "24"
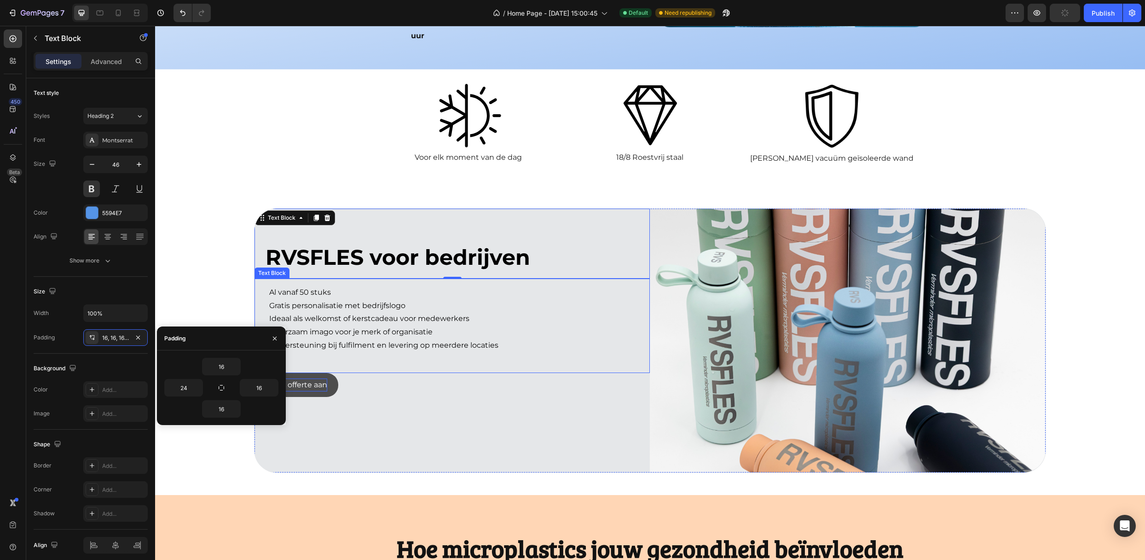
click at [300, 314] on span "Ideaal als welkomst of kerstcadeau voor medewerkers" at bounding box center [369, 318] width 200 height 9
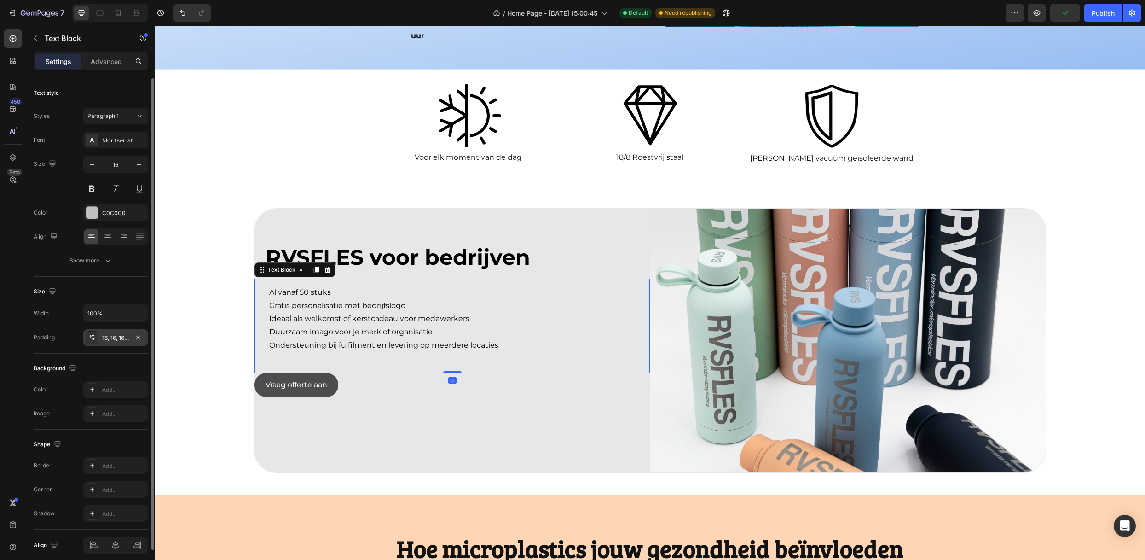
click at [110, 339] on div "16, 16, 16, 32" at bounding box center [115, 338] width 27 height 8
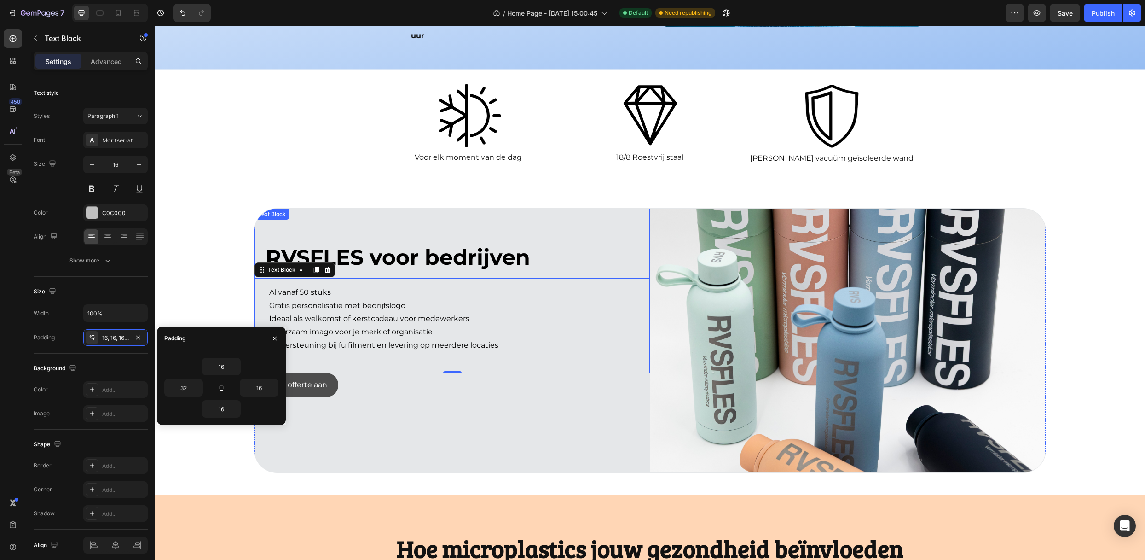
click at [350, 244] on span "RVSFLES voor bedrijven" at bounding box center [398, 257] width 265 height 26
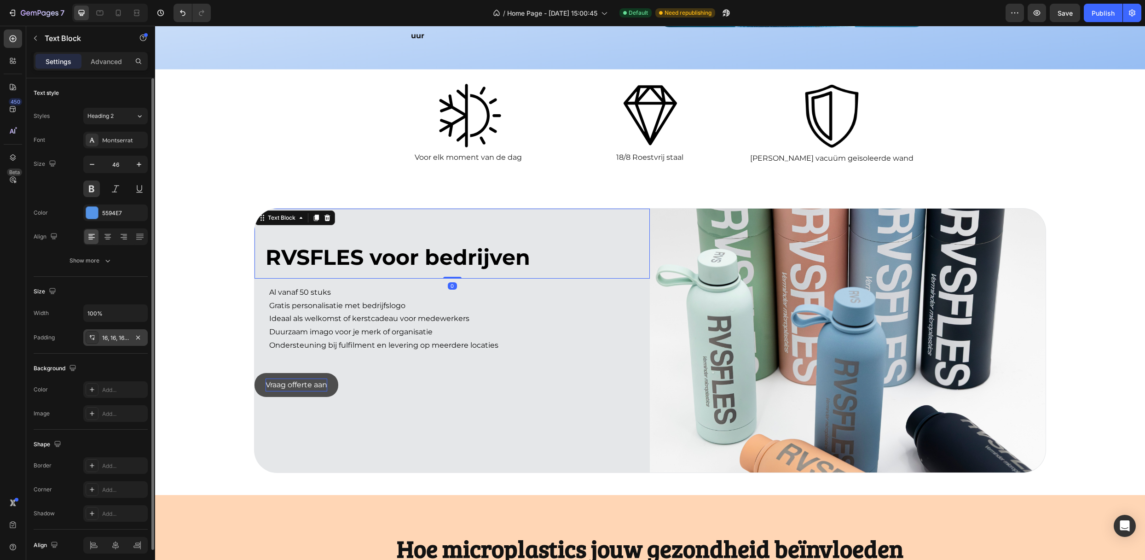
click at [109, 341] on div "16, 16, 16, 24" at bounding box center [115, 338] width 27 height 8
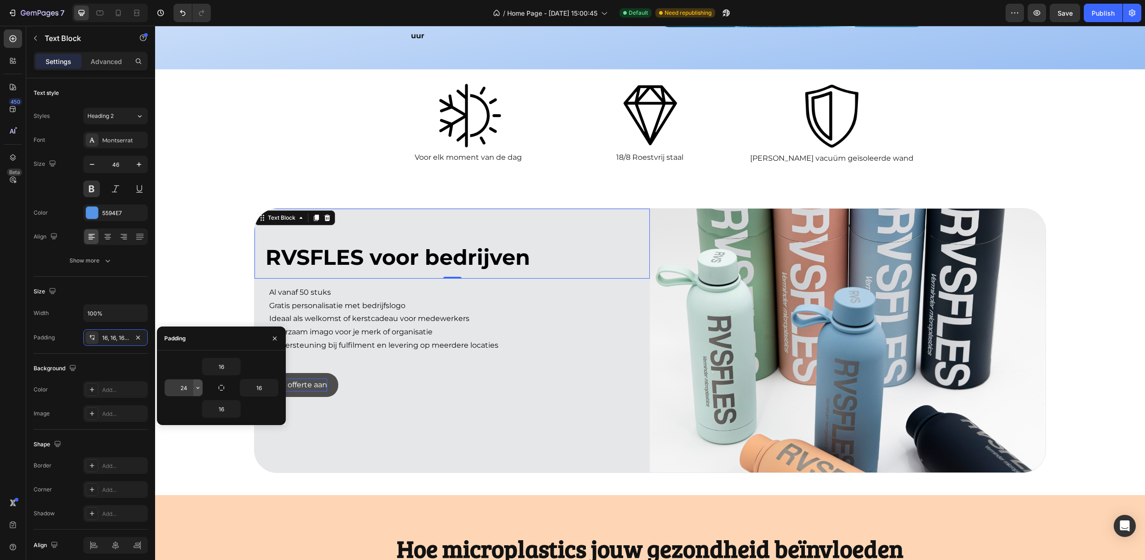
click at [197, 389] on icon "button" at bounding box center [197, 387] width 7 height 7
click at [163, 424] on p "2XL 32px" at bounding box center [166, 424] width 49 height 8
type input "32"
click at [374, 373] on div "Vraag offerte aan Button" at bounding box center [451, 385] width 395 height 24
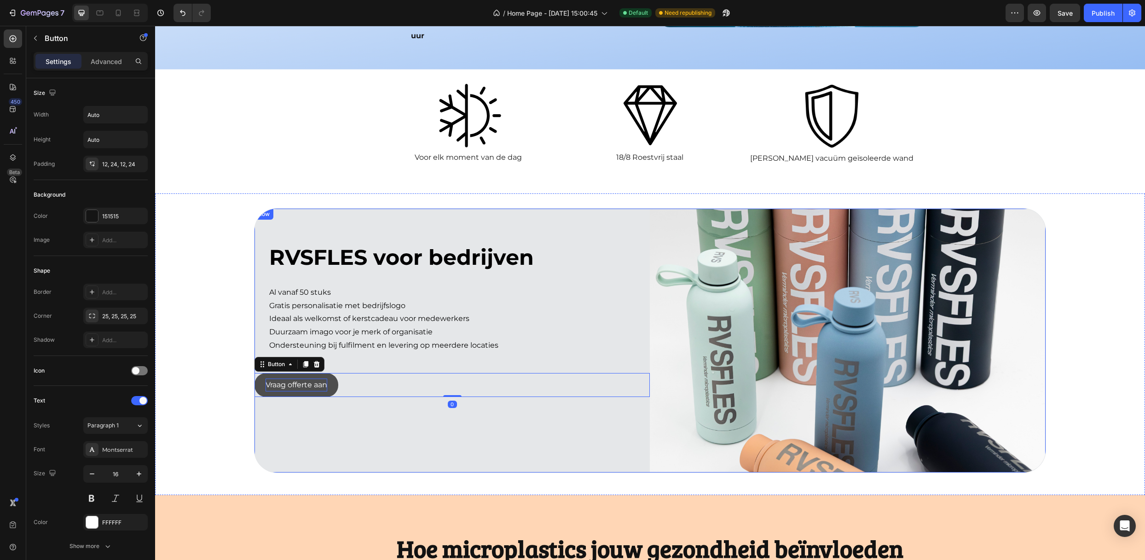
click at [372, 383] on div "RVSFLES voor bedrijven Text Block Al vanaf 50 stuks Gratis personalisatie met b…" at bounding box center [451, 340] width 395 height 264
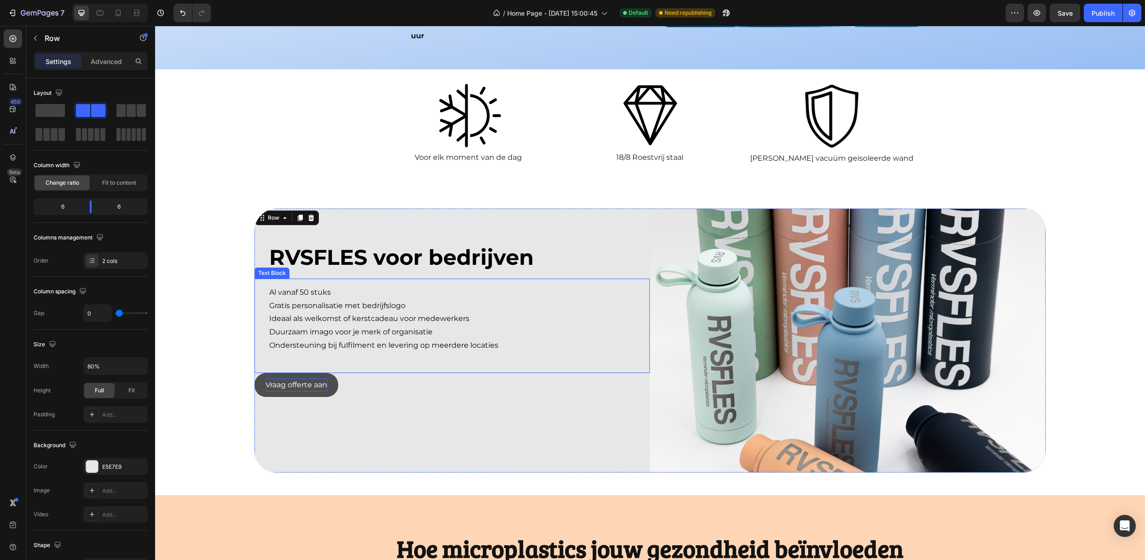
click at [376, 325] on p "Duurzaam imago voor je merk of organisatie" at bounding box center [455, 331] width 373 height 13
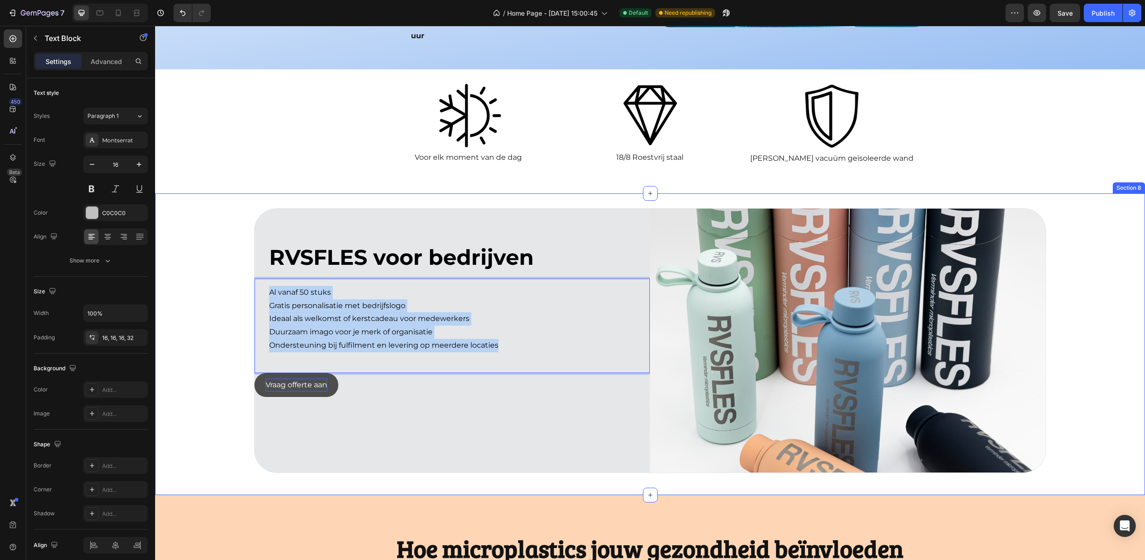
drag, startPoint x: 504, startPoint y: 319, endPoint x: 218, endPoint y: 253, distance: 293.8
click at [218, 253] on div "RVSFLES voor bedrijven Text Block Al vanaf 50 stuks Gratis personalisatie met b…" at bounding box center [650, 344] width 990 height 272
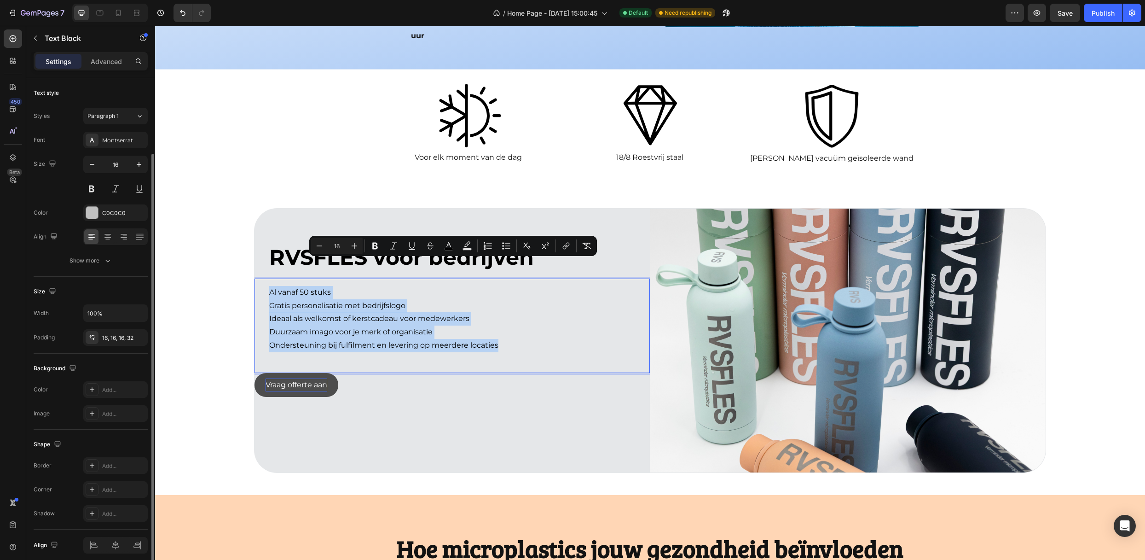
scroll to position [39, 0]
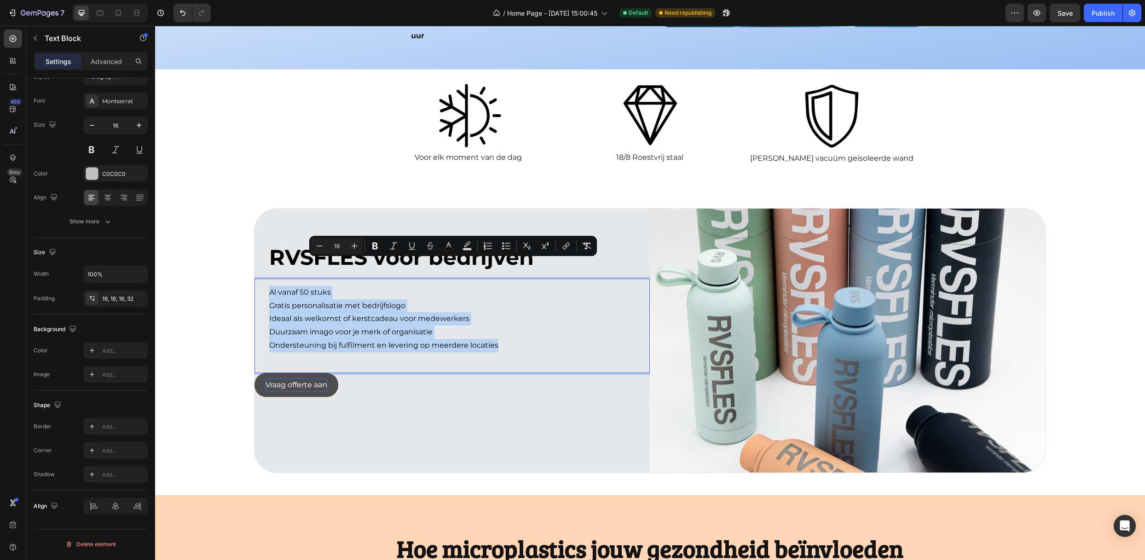
click at [266, 278] on div "Al vanaf 50 stuks Gratis personalisatie met bedrijfslogo Ideaal als welkomst of…" at bounding box center [451, 325] width 395 height 94
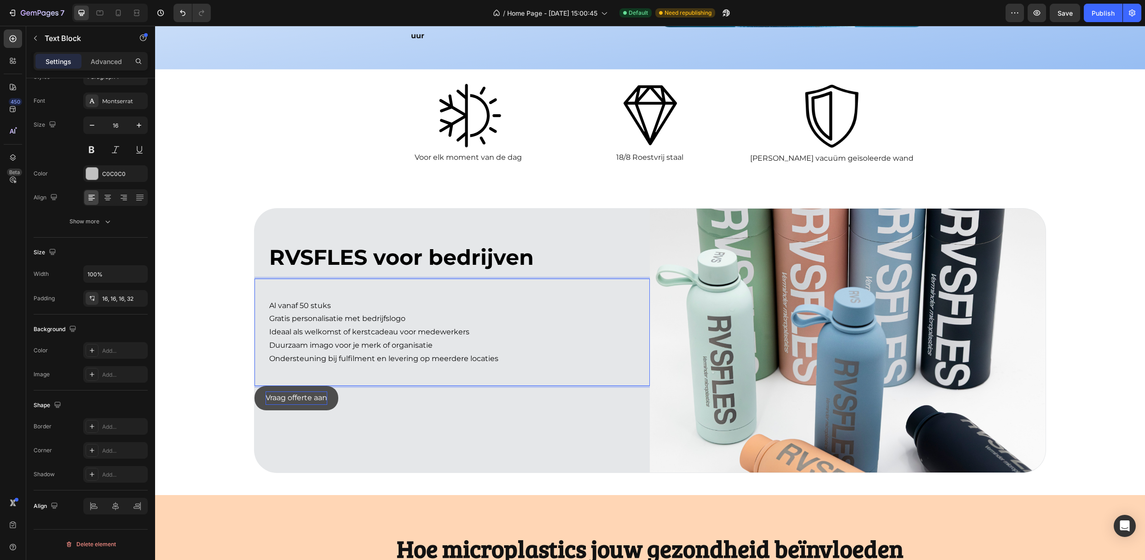
drag, startPoint x: 292, startPoint y: 260, endPoint x: 265, endPoint y: 267, distance: 27.5
click at [265, 278] on div "Al vanaf 50 stuks Gratis personalisatie met bedrijfslogo Ideaal als welkomst of…" at bounding box center [451, 332] width 395 height 108
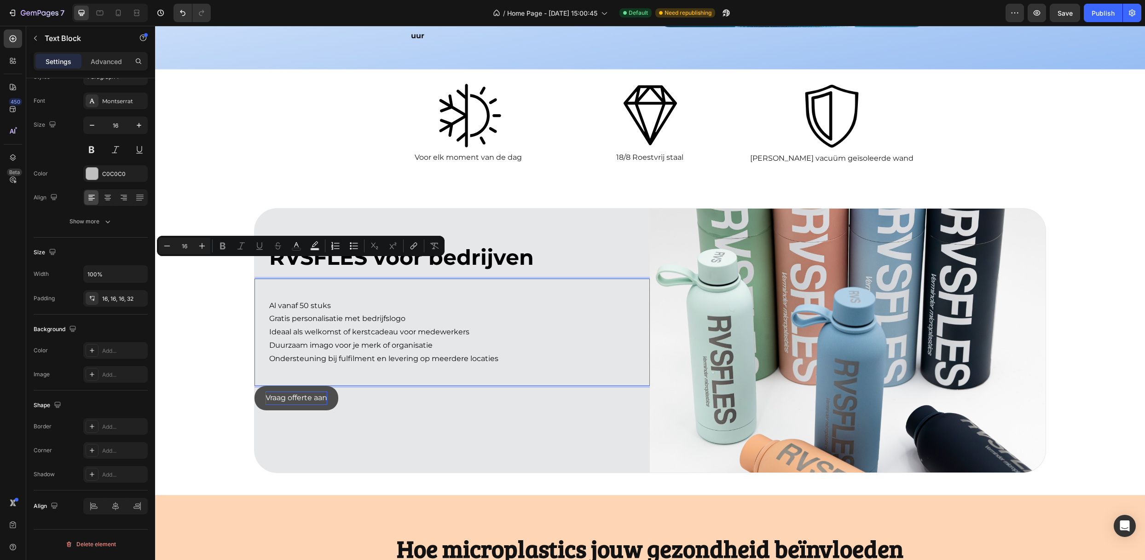
drag, startPoint x: 266, startPoint y: 278, endPoint x: 269, endPoint y: 264, distance: 14.1
click at [269, 278] on div "Al vanaf 50 stuks Gratis personalisatie met bedrijfslogo Ideaal als welkomst of…" at bounding box center [451, 332] width 395 height 108
click at [287, 286] on p "Al vanaf 50 stuks" at bounding box center [455, 299] width 373 height 27
click at [306, 286] on p "Al vanaf 50 stuks" at bounding box center [455, 299] width 373 height 27
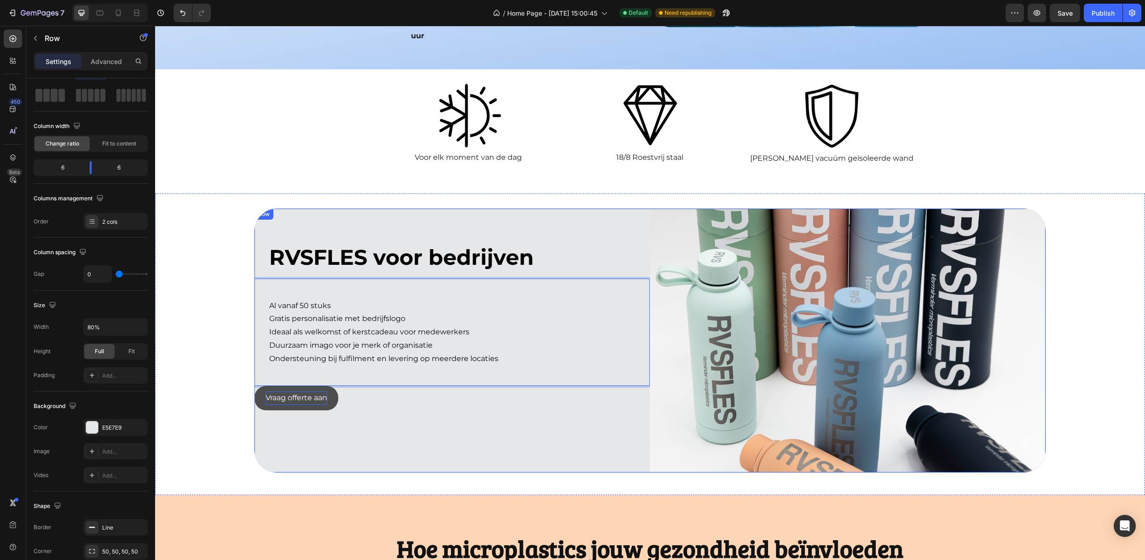
click at [267, 415] on div "RVSFLES voor bedrijven Text Block ⁠⁠⁠⁠⁠⁠⁠ Al vanaf 50 stuks Gratis personalisat…" at bounding box center [451, 340] width 395 height 264
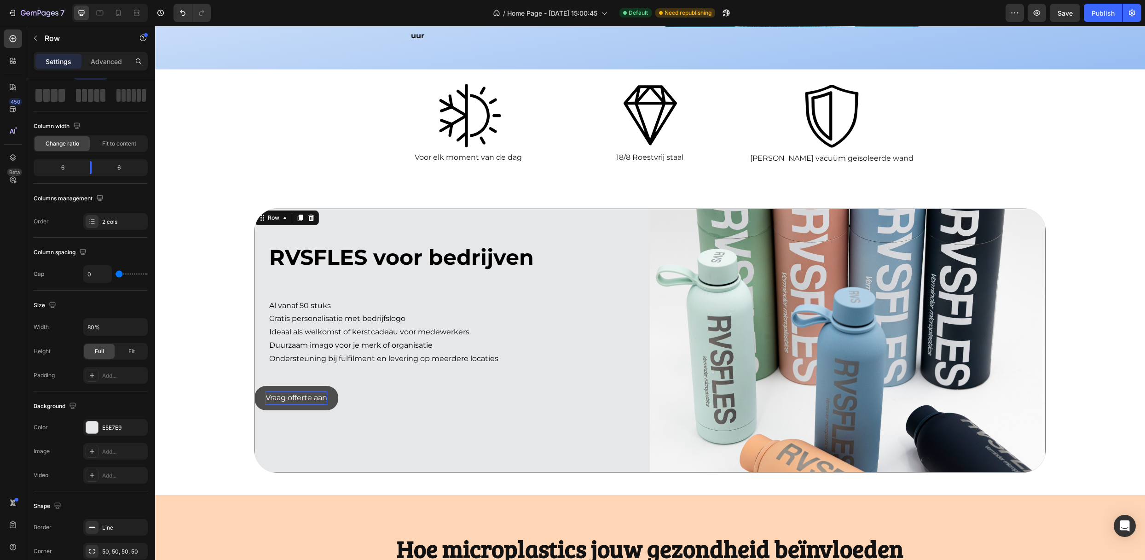
scroll to position [0, 0]
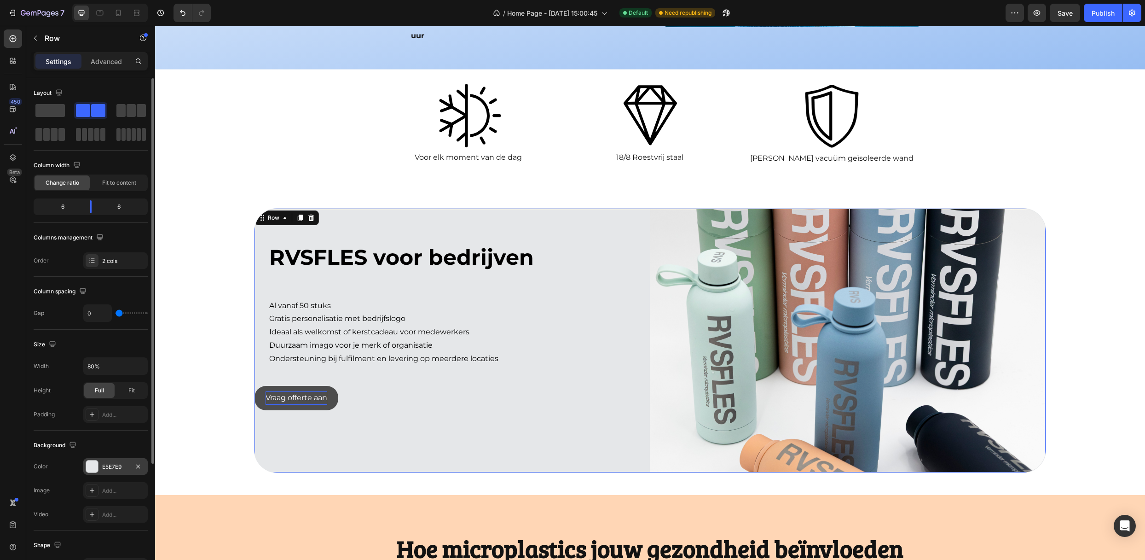
click at [113, 462] on div "E5E7E9" at bounding box center [115, 466] width 64 height 17
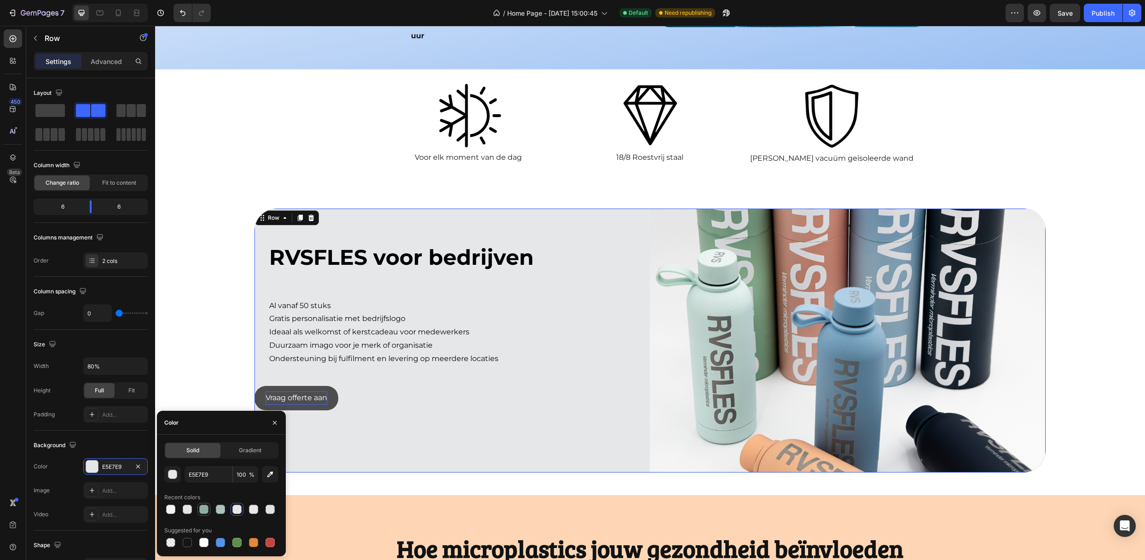
click at [201, 503] on div at bounding box center [203, 508] width 11 height 11
type input "8FADA2"
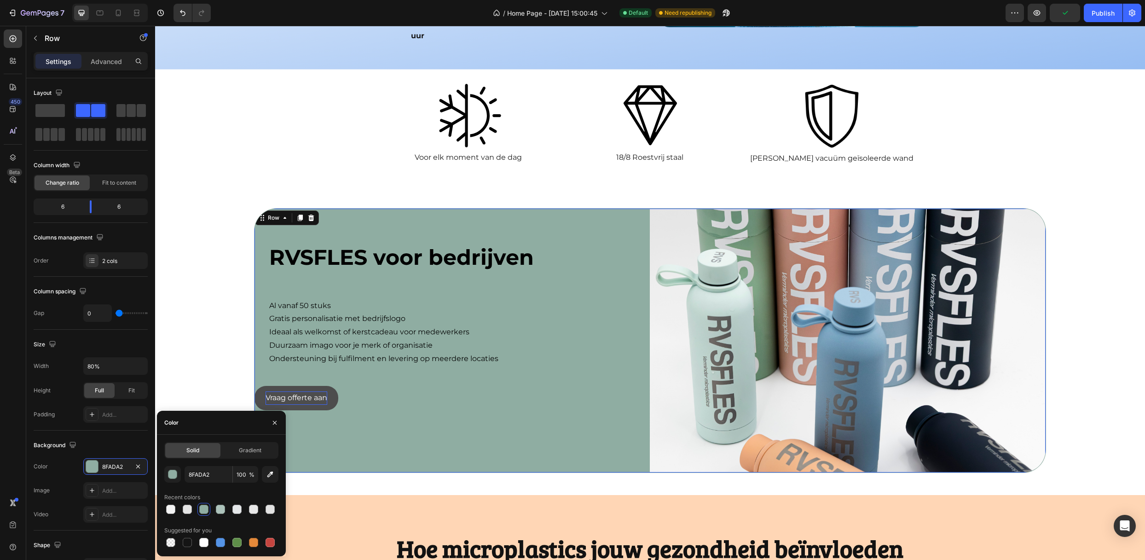
click at [455, 418] on div "RVSFLES voor bedrijven Text Block ⁠⁠⁠⁠⁠⁠⁠ Al vanaf 50 stuks Gratis personalisat…" at bounding box center [451, 340] width 395 height 264
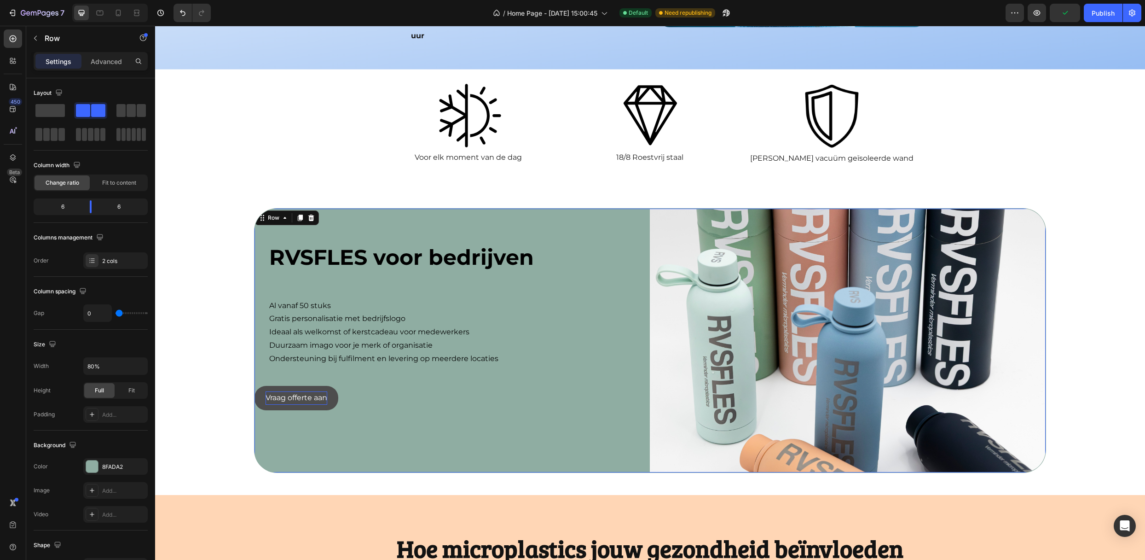
click at [455, 418] on div "RVSFLES voor bedrijven Text Block ⁠⁠⁠⁠⁠⁠⁠ Al vanaf 50 stuks Gratis personalisat…" at bounding box center [451, 340] width 395 height 264
click at [295, 132] on div "Image Voor elk moment van de dag Text Block Image 18/8 Roestvrij staal Text Blo…" at bounding box center [650, 131] width 989 height 123
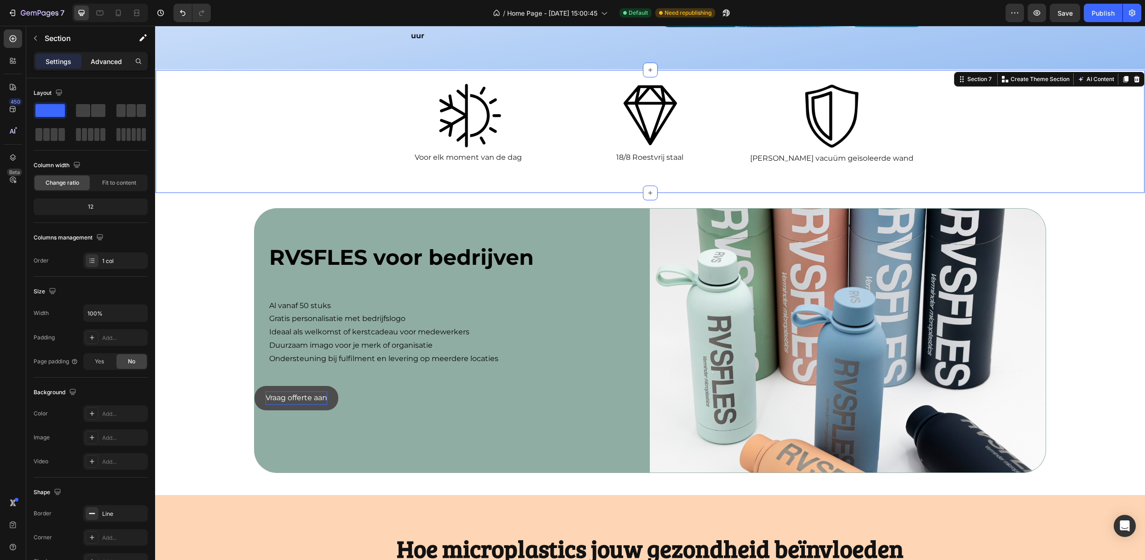
click at [98, 57] on p "Advanced" at bounding box center [106, 62] width 31 height 10
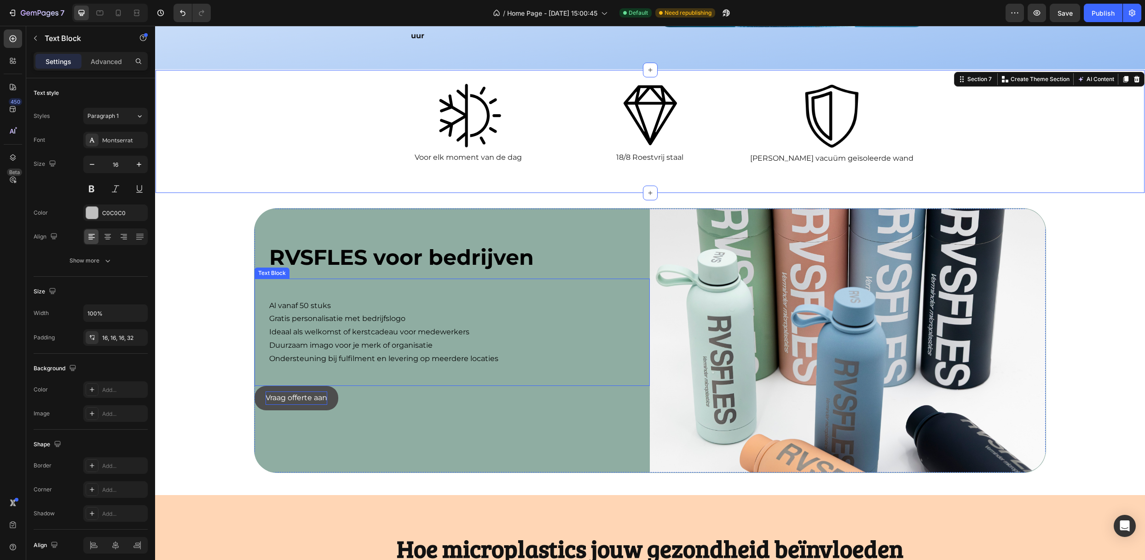
click at [346, 286] on p "⁠⁠⁠⁠⁠⁠⁠ Al vanaf 50 stuks" at bounding box center [455, 299] width 373 height 27
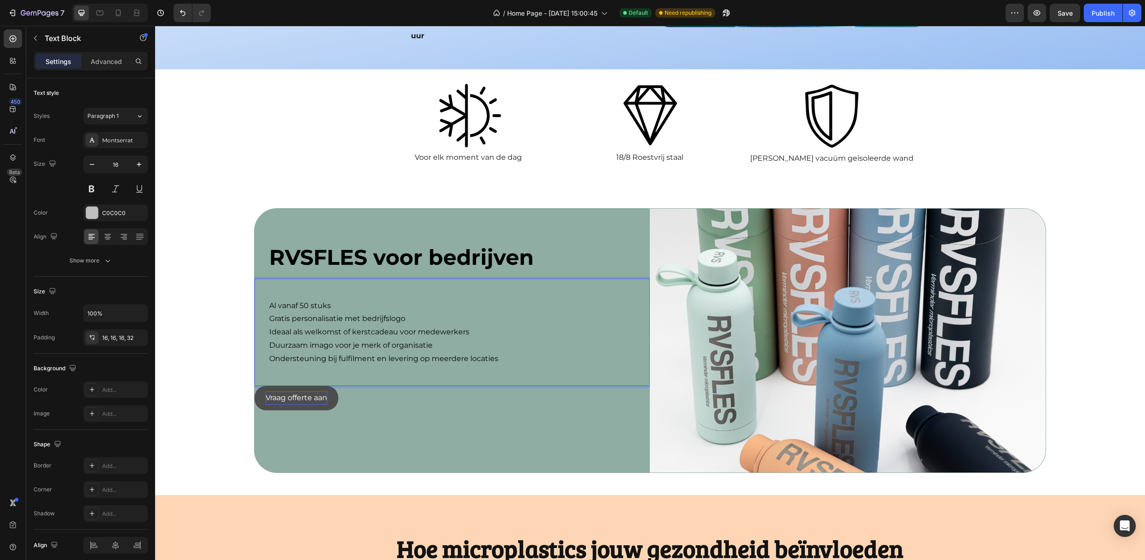
click at [261, 280] on div "⁠⁠⁠⁠⁠⁠⁠ Al vanaf 50 stuks Gratis personalisatie met bedrijfslogo Ideaal als wel…" at bounding box center [451, 332] width 395 height 108
click at [526, 244] on span "RVSFLES voor bedrijven" at bounding box center [401, 257] width 265 height 26
click at [542, 243] on p "RVSFLES voor bedrijven" at bounding box center [455, 257] width 373 height 28
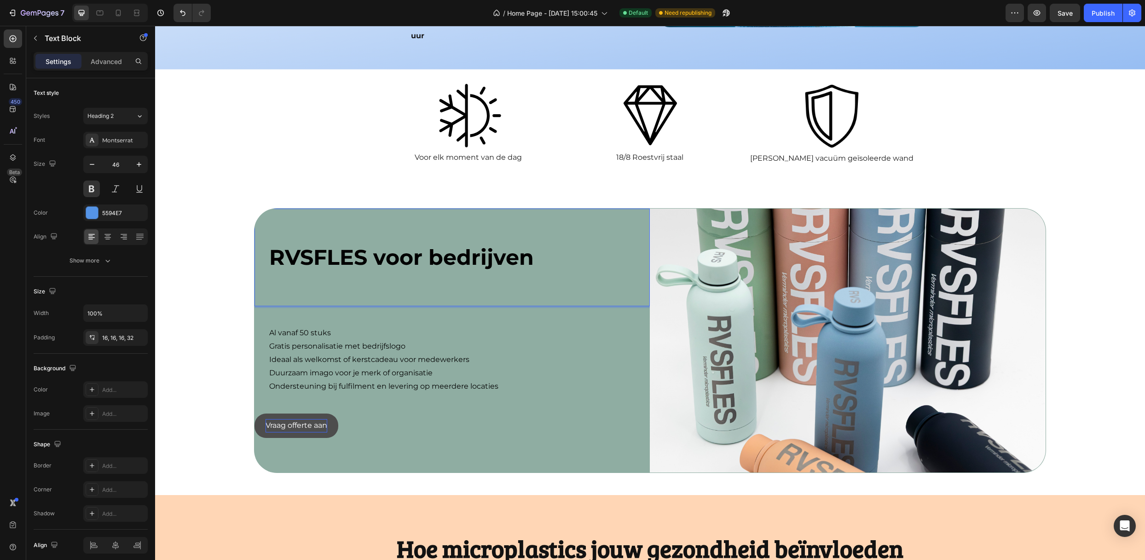
click at [362, 258] on p "RVSFLES voor bedrijven" at bounding box center [455, 270] width 373 height 55
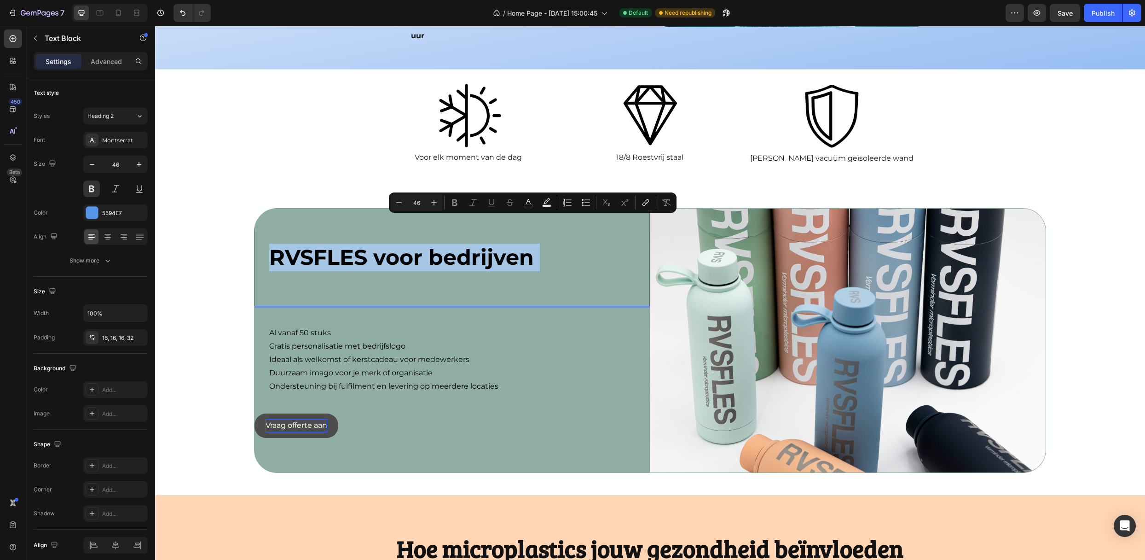
drag, startPoint x: 514, startPoint y: 253, endPoint x: 561, endPoint y: 217, distance: 59.1
click at [561, 243] on p "RVSFLES voor bedrijven" at bounding box center [455, 270] width 373 height 55
click at [547, 243] on p "RVSFLES voor bedrijven" at bounding box center [455, 270] width 373 height 55
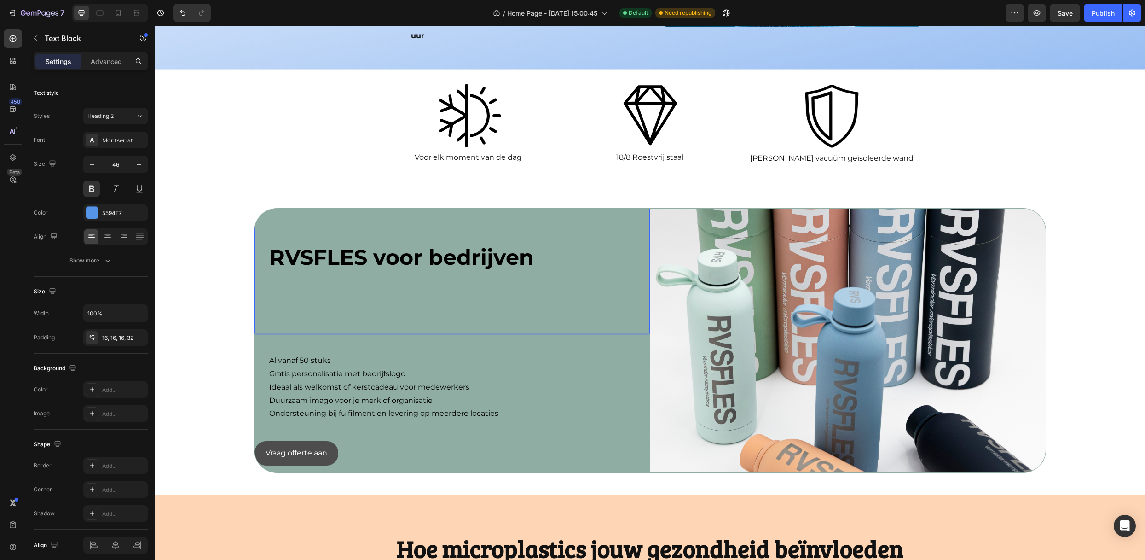
click at [340, 284] on p "RVSFLES voor bedrijven ⁠⁠⁠⁠⁠⁠⁠" at bounding box center [455, 284] width 373 height 82
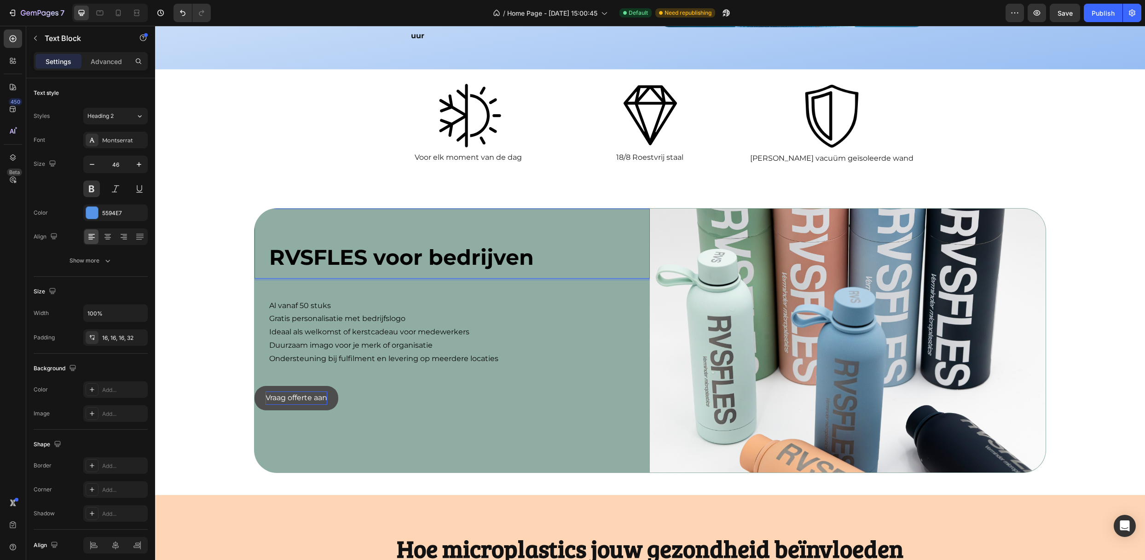
click at [531, 244] on span "RVSFLES voor bedrijven" at bounding box center [401, 257] width 265 height 26
click at [30, 34] on button "button" at bounding box center [35, 38] width 15 height 15
click at [578, 244] on div "RVSFLES voor bedrijven" at bounding box center [451, 243] width 395 height 70
click at [13, 102] on div "450" at bounding box center [15, 101] width 13 height 7
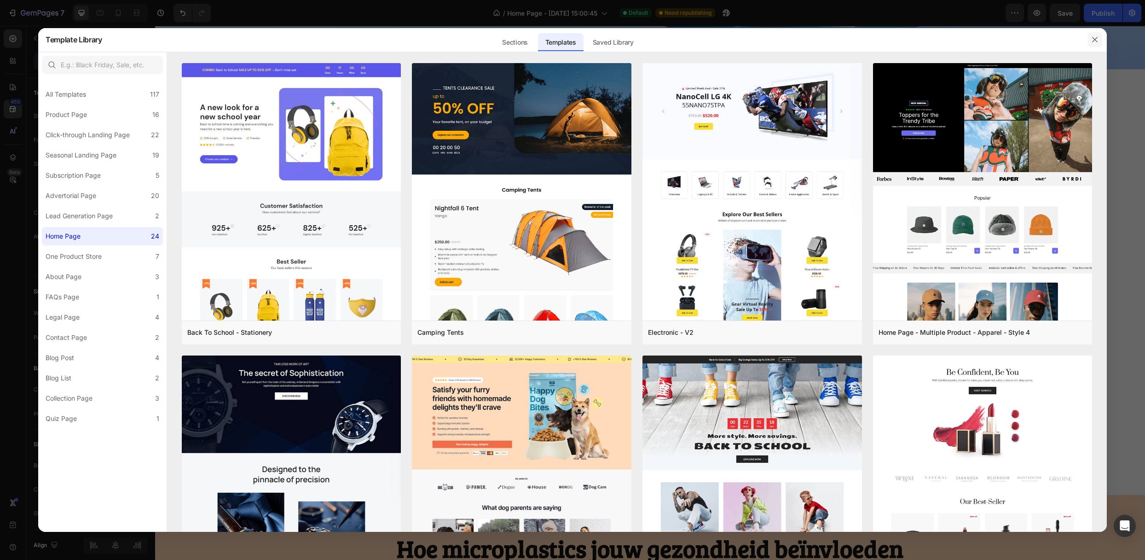
click at [1099, 35] on button "button" at bounding box center [1094, 39] width 15 height 15
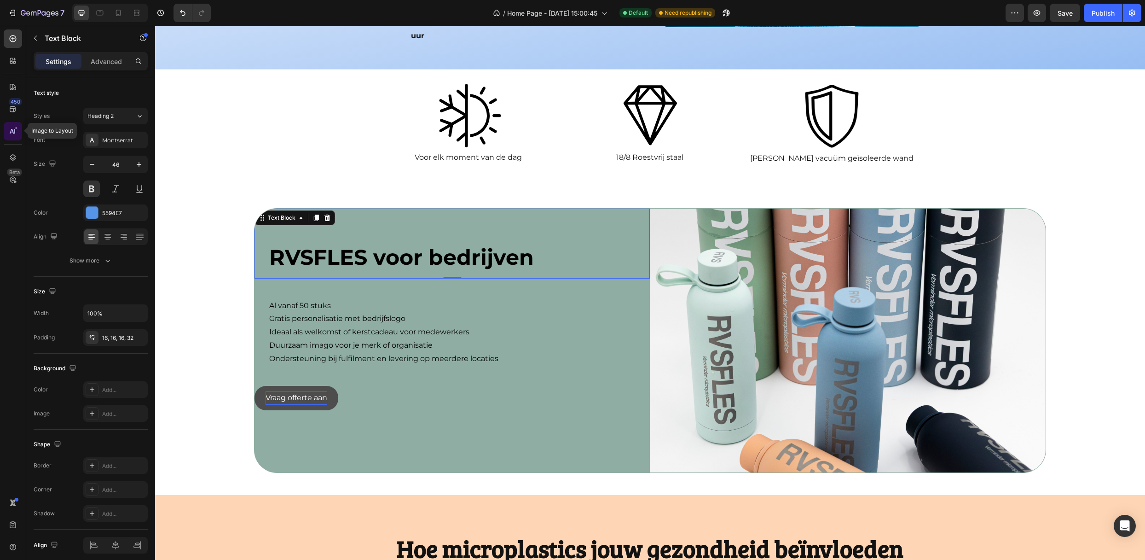
click at [12, 127] on icon at bounding box center [12, 131] width 9 height 9
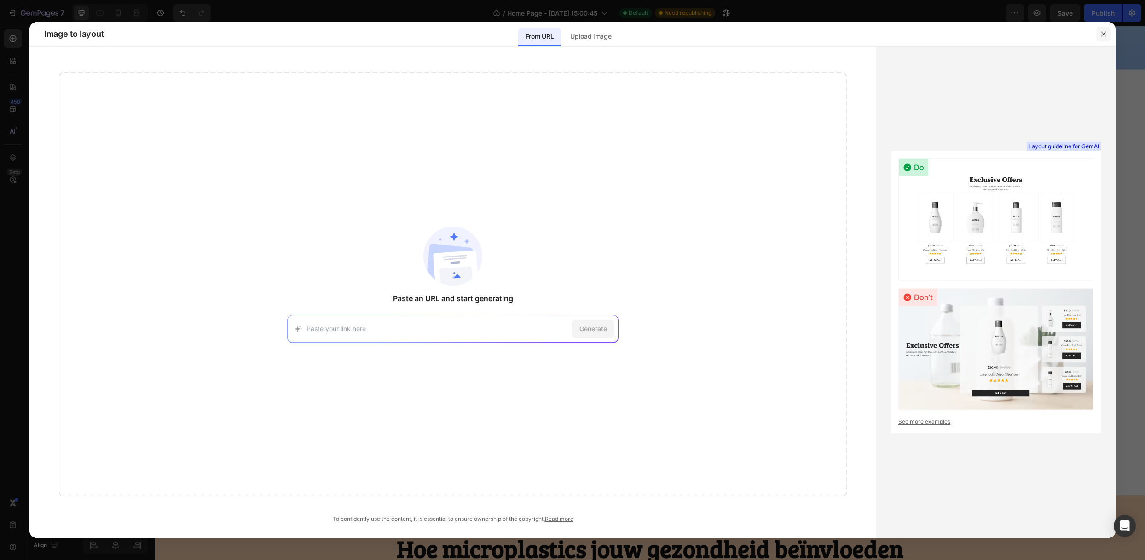
click at [1103, 35] on icon "button" at bounding box center [1103, 33] width 7 height 7
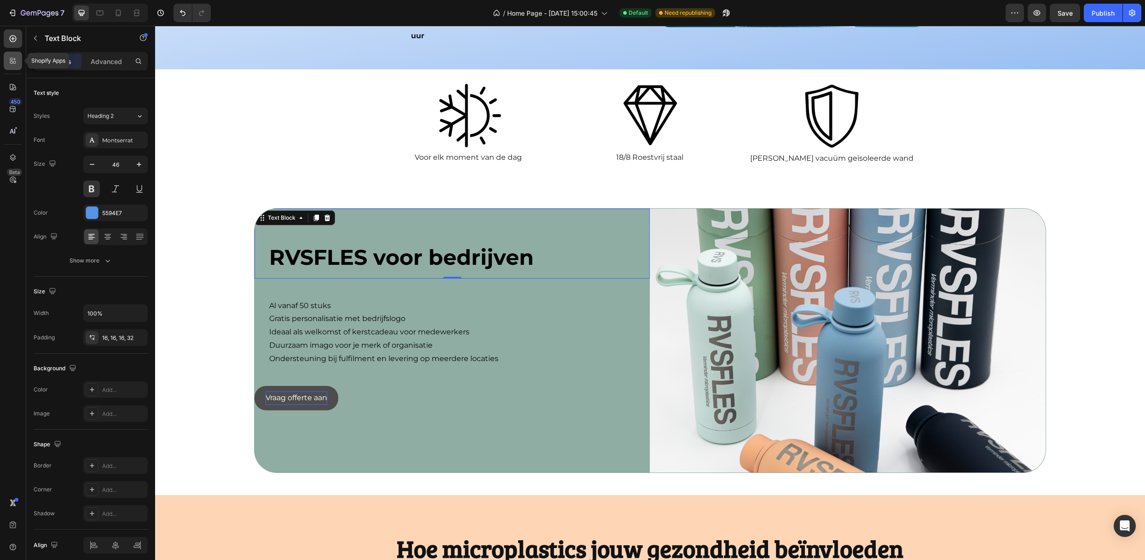
click at [13, 57] on icon at bounding box center [12, 60] width 9 height 9
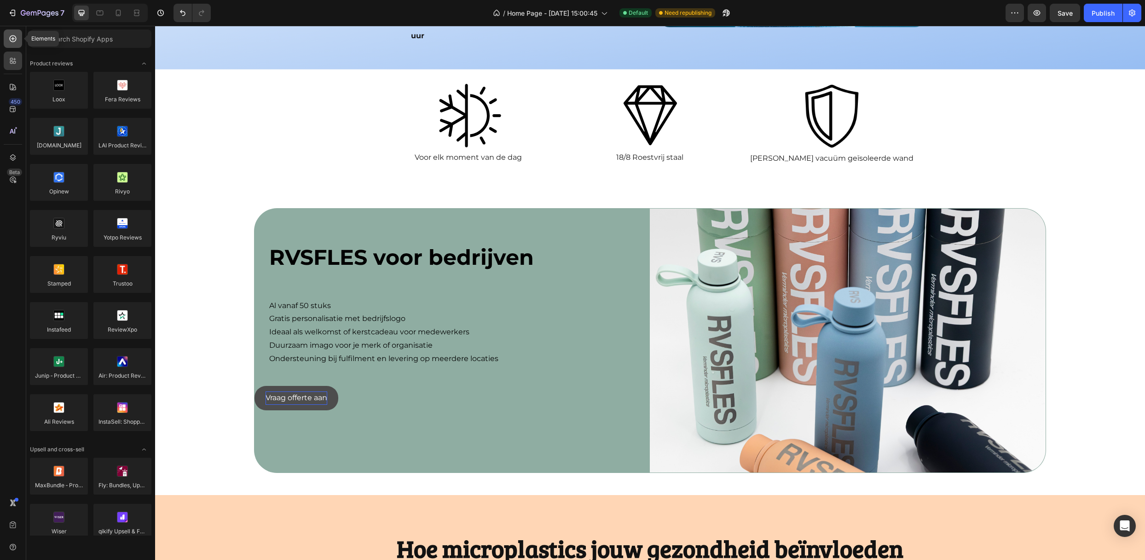
click at [15, 39] on icon at bounding box center [12, 38] width 9 height 9
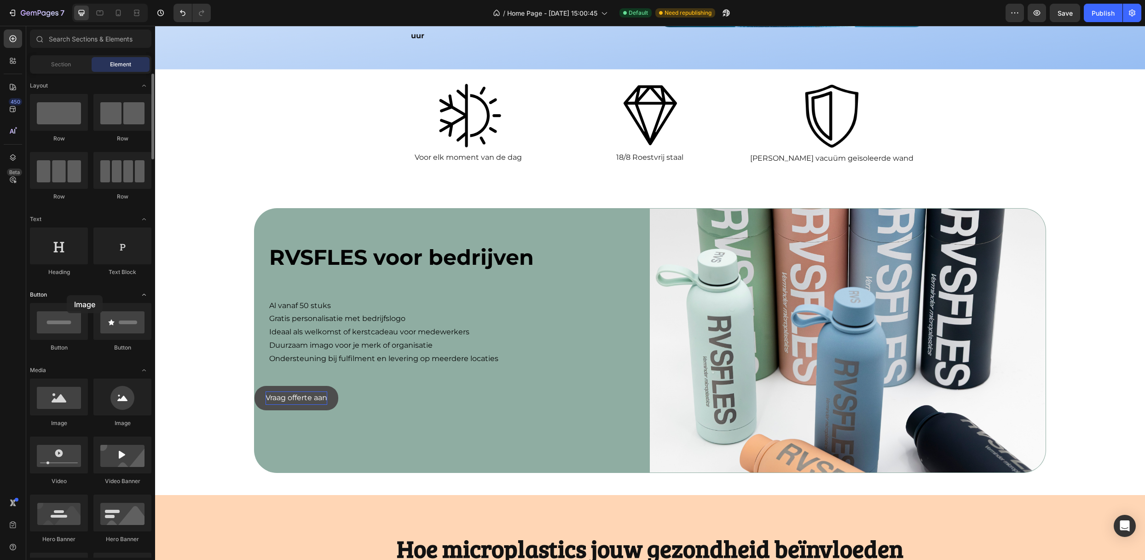
drag, startPoint x: 122, startPoint y: 407, endPoint x: 67, endPoint y: 295, distance: 125.1
click at [576, 216] on p "Rich Text Editor. Editing area: main" at bounding box center [455, 230] width 373 height 28
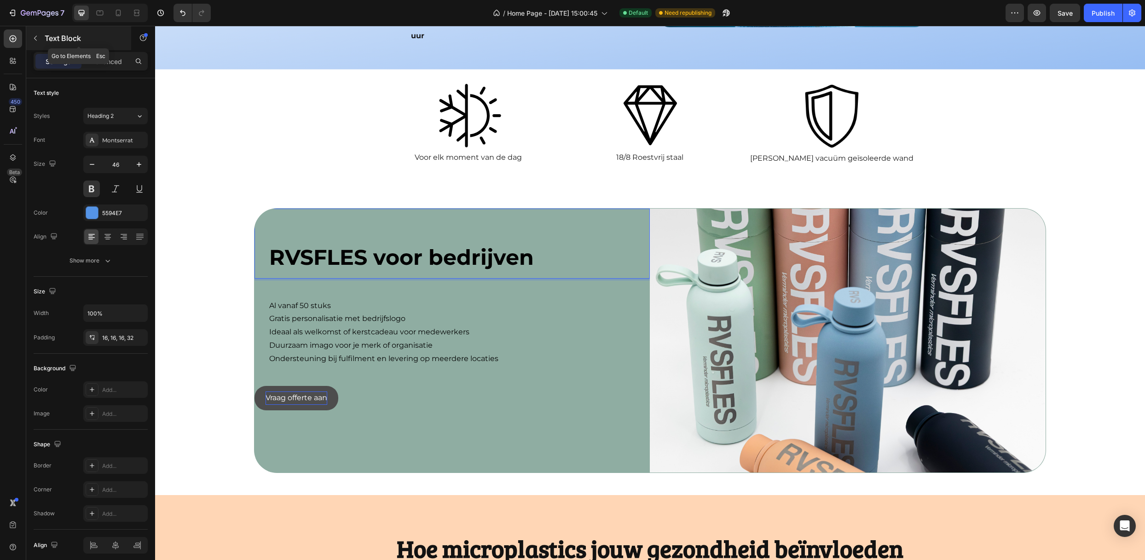
click at [40, 44] on button "button" at bounding box center [35, 38] width 15 height 15
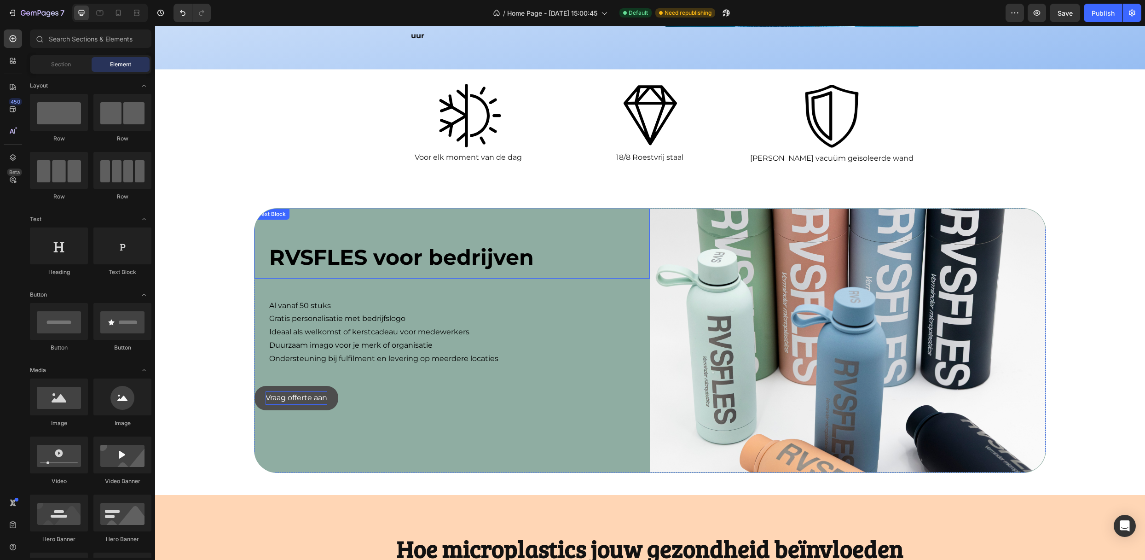
click at [479, 216] on p "Rich Text Editor. Editing area: main" at bounding box center [455, 230] width 373 height 28
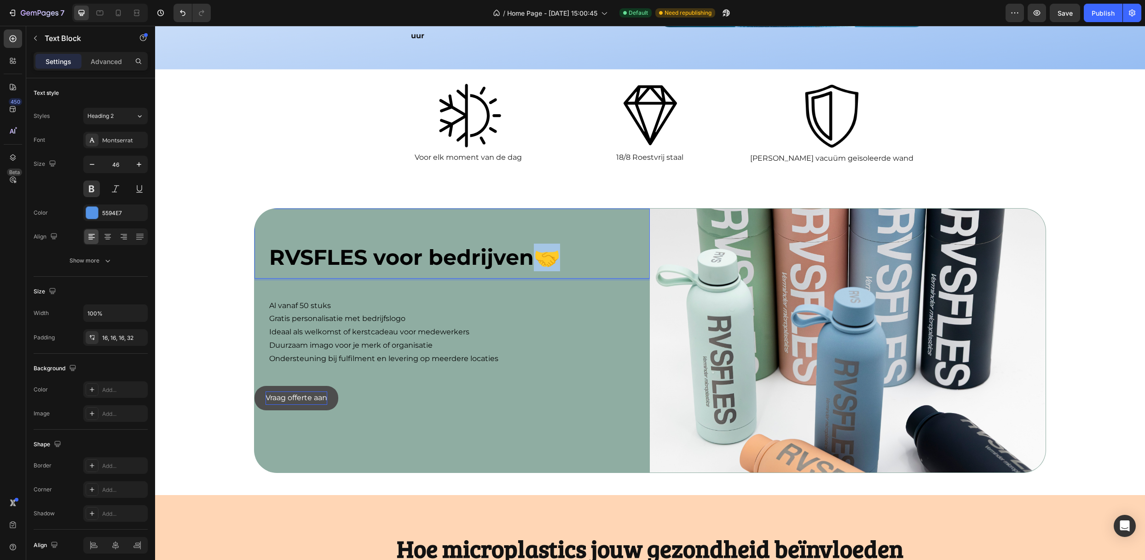
drag, startPoint x: 569, startPoint y: 225, endPoint x: 532, endPoint y: 233, distance: 38.0
click at [532, 243] on p "RVSFLES voor bedrijven🤝" at bounding box center [455, 257] width 373 height 28
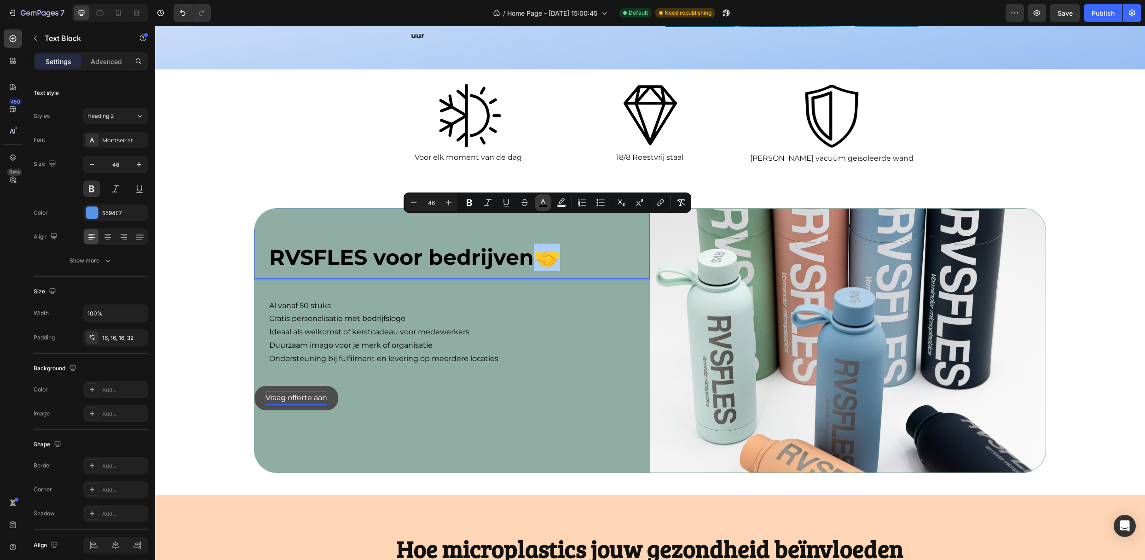
click at [545, 201] on icon "Editor contextual toolbar" at bounding box center [542, 202] width 9 height 9
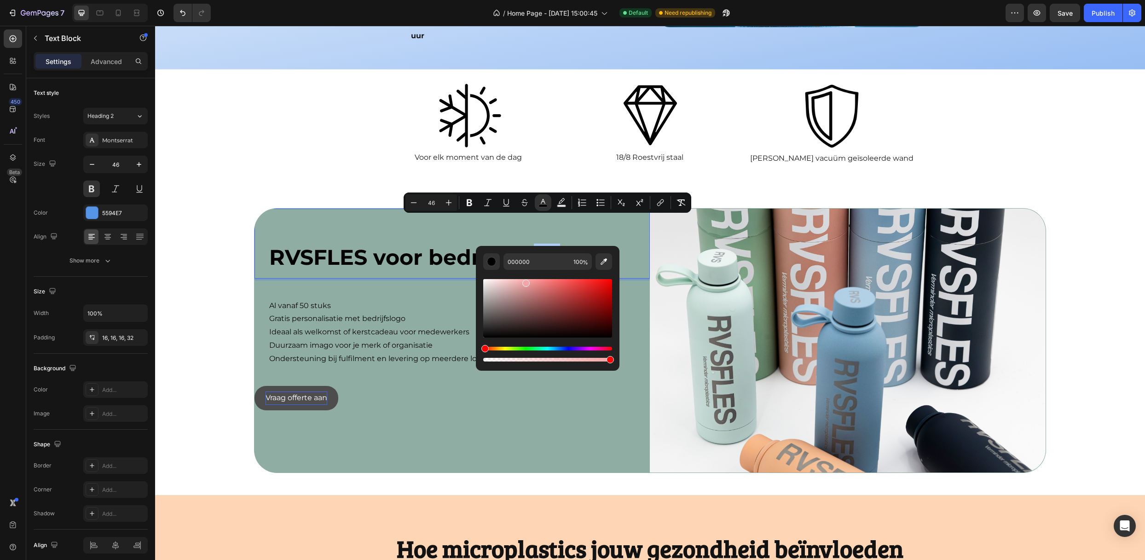
click at [524, 282] on div "Editor contextual toolbar" at bounding box center [547, 308] width 129 height 58
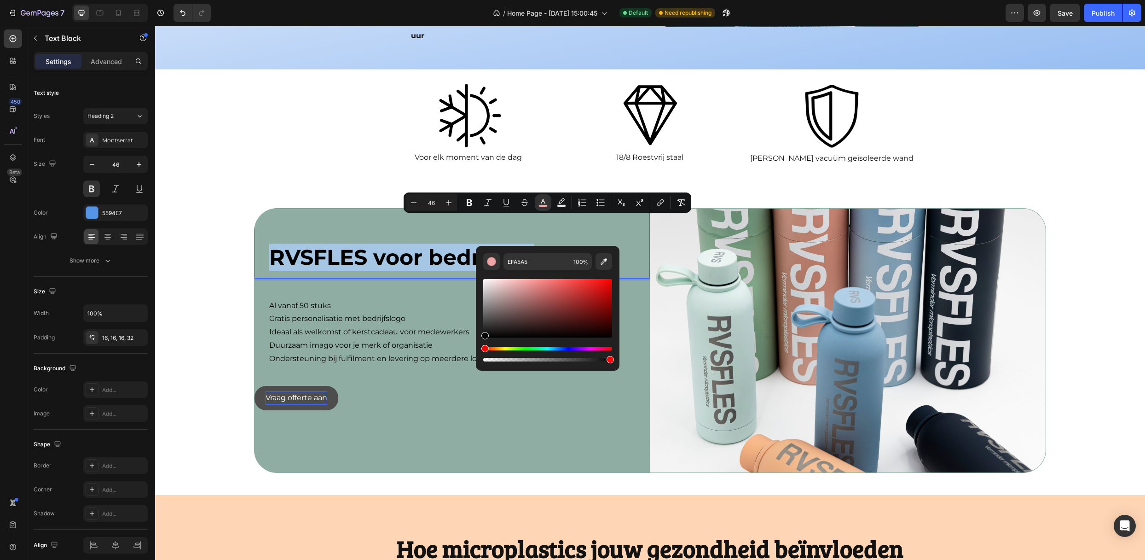
drag, startPoint x: 517, startPoint y: 297, endPoint x: 479, endPoint y: 336, distance: 54.7
click at [479, 336] on div "EFA5A5 100 %" at bounding box center [548, 304] width 144 height 117
type input "050505"
click at [563, 192] on div "Minus 46 Plus Bold Italic Underline Strikethrough color Text Background Color N…" at bounding box center [548, 202] width 288 height 20
click at [560, 196] on button "Text Background Color" at bounding box center [561, 202] width 17 height 17
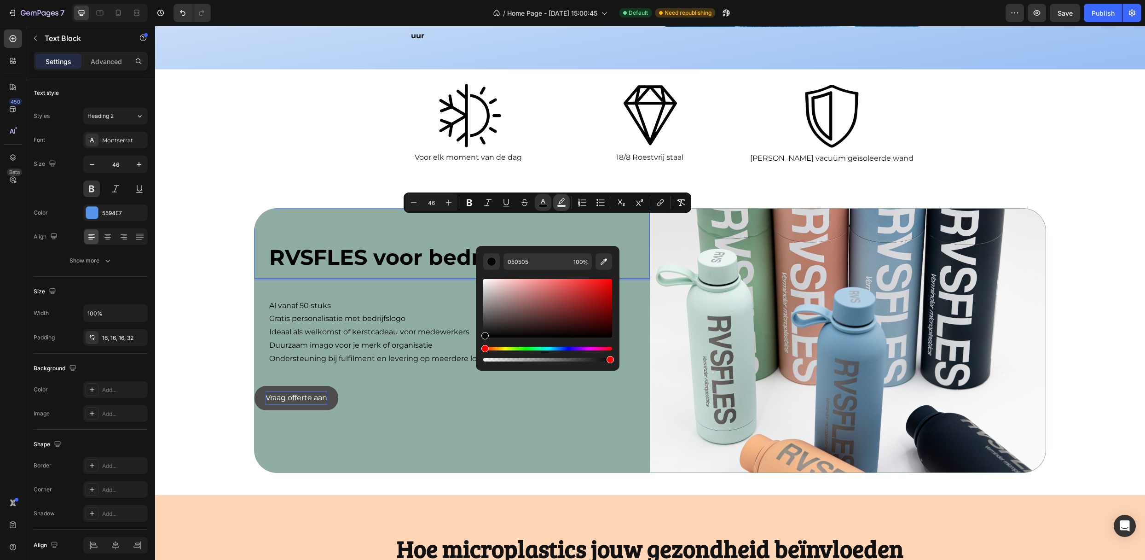
type input "000000"
type input "77"
drag, startPoint x: 664, startPoint y: 370, endPoint x: 478, endPoint y: 333, distance: 189.6
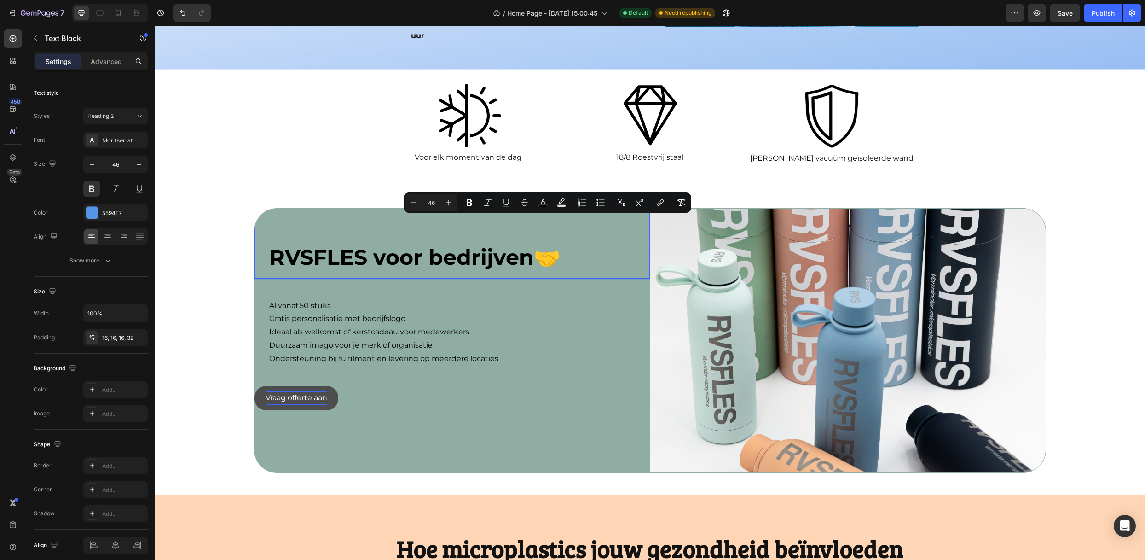
click at [557, 244] on span "🤝" at bounding box center [547, 257] width 26 height 26
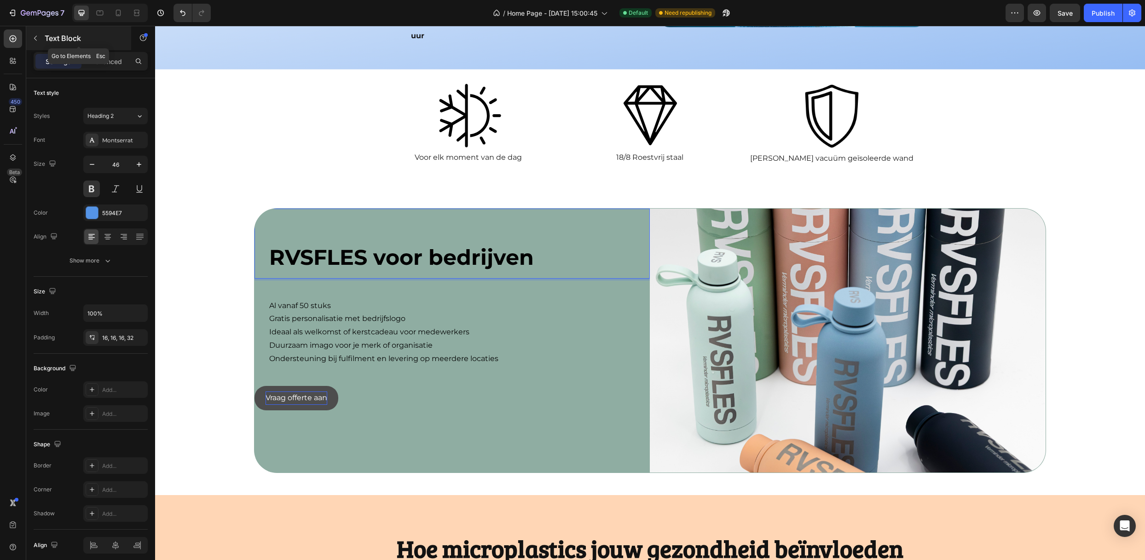
click at [41, 34] on button "button" at bounding box center [35, 38] width 15 height 15
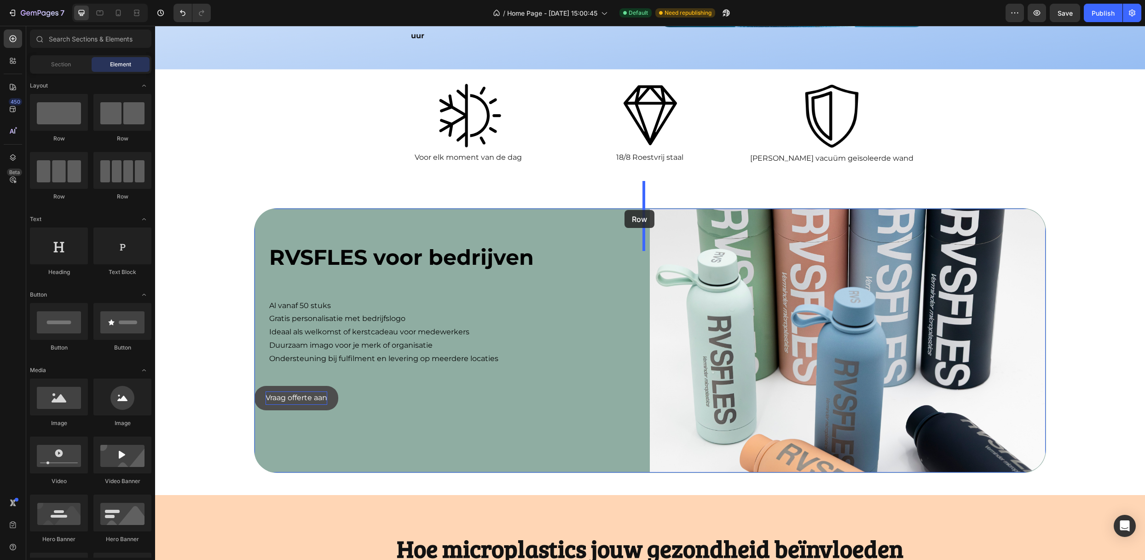
drag, startPoint x: 216, startPoint y: 150, endPoint x: 624, endPoint y: 210, distance: 413.0
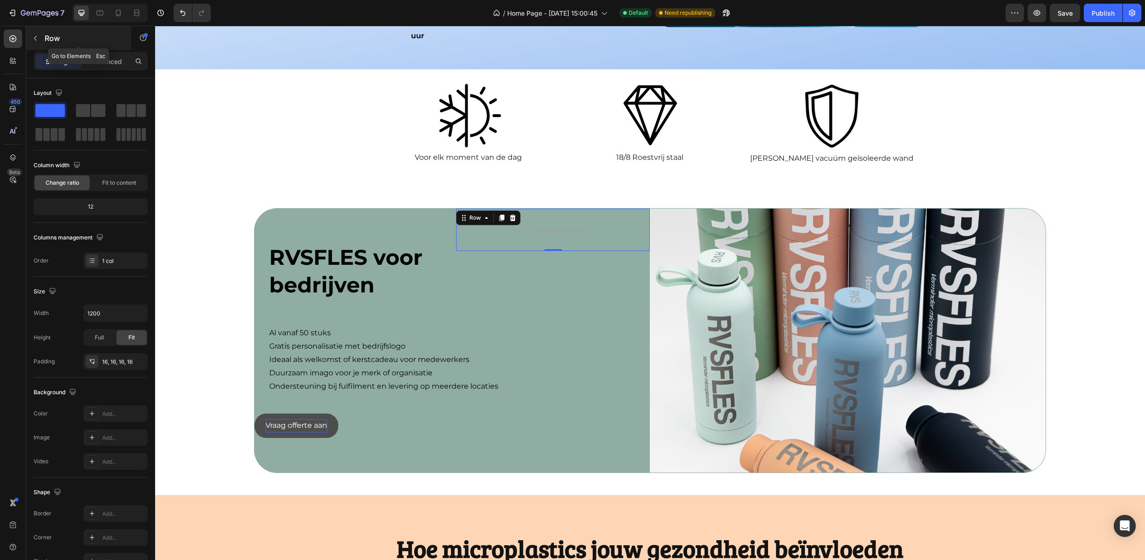
click at [41, 40] on button "button" at bounding box center [35, 38] width 15 height 15
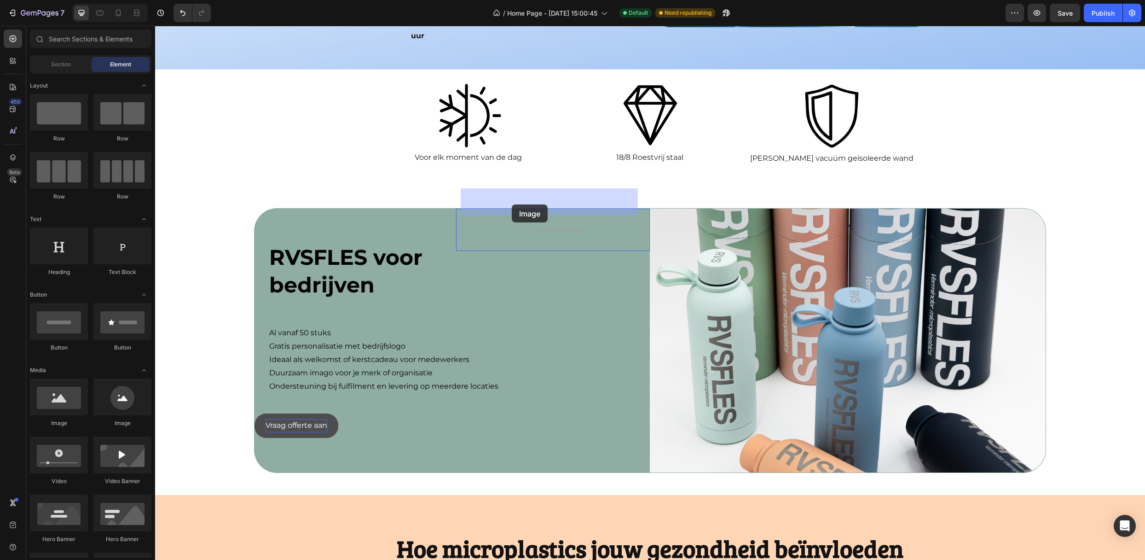
drag, startPoint x: 281, startPoint y: 430, endPoint x: 514, endPoint y: 203, distance: 324.4
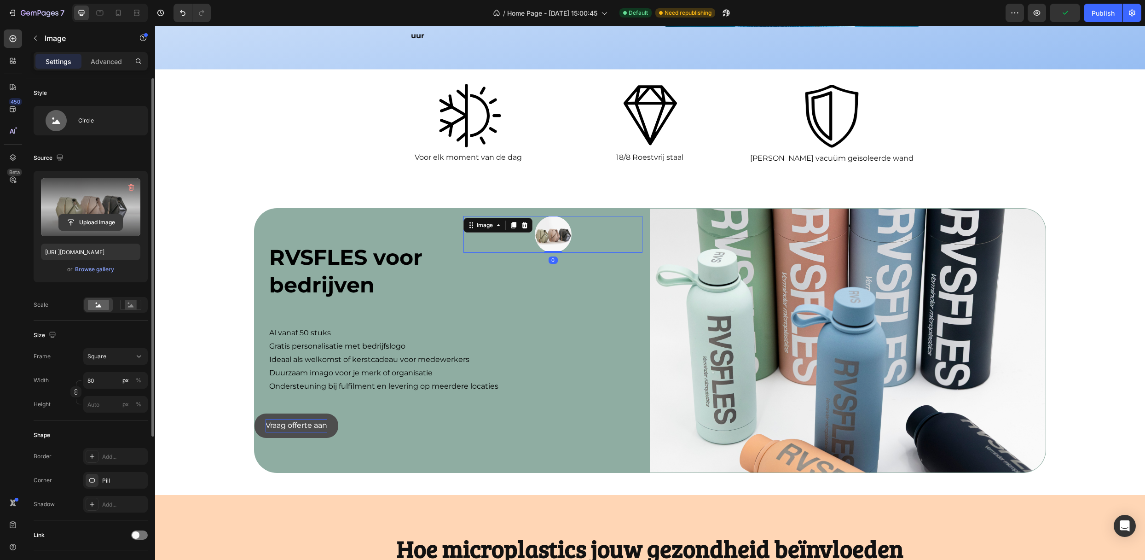
click at [88, 223] on input "file" at bounding box center [91, 222] width 64 height 16
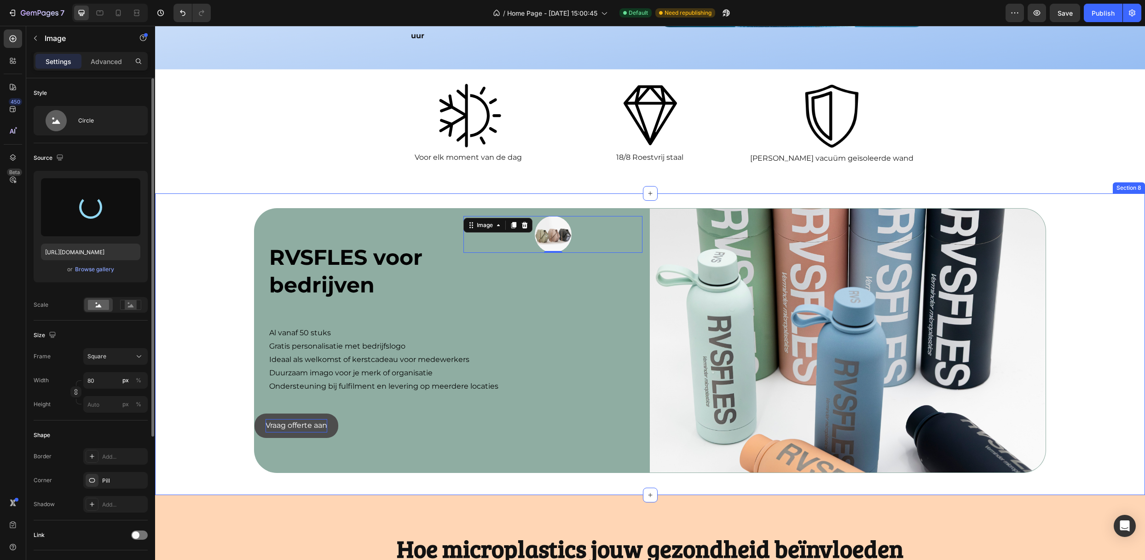
type input "https://cdn.shopify.com/s/files/1/0858/7581/8844/files/gempages_547889244891251…"
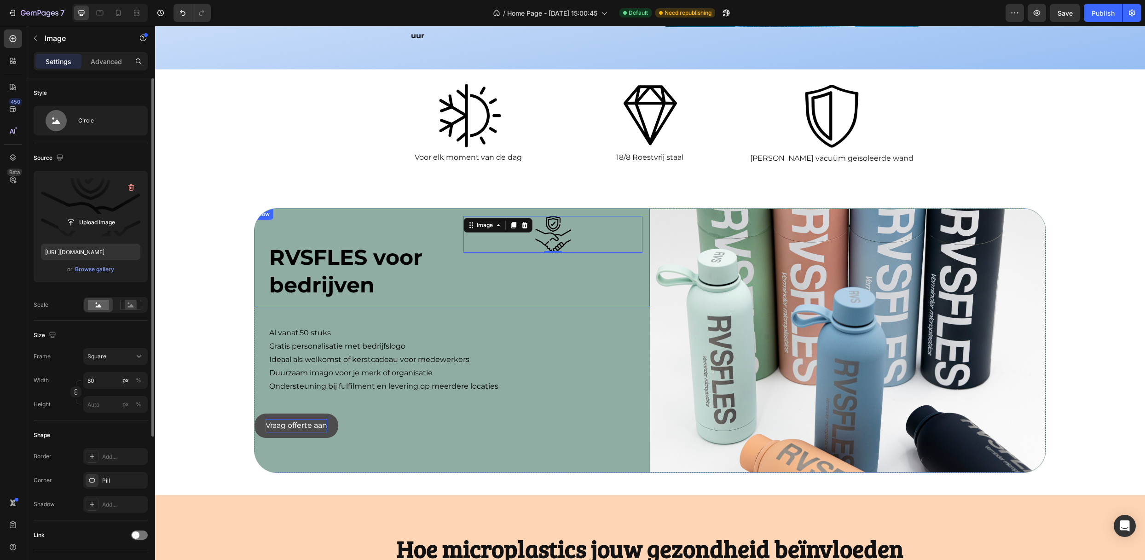
click at [456, 262] on div "Image 0 Row" at bounding box center [553, 256] width 194 height 97
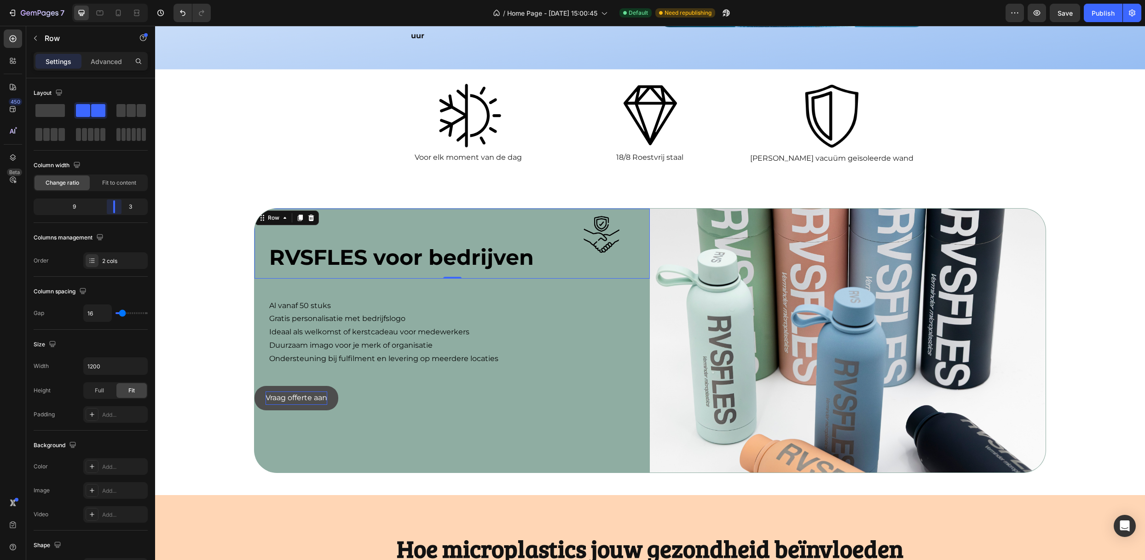
drag, startPoint x: 91, startPoint y: 207, endPoint x: 122, endPoint y: 209, distance: 31.4
click at [122, 0] on body "7 Version history / Home Page - Mar 31, 15:00:45 Default Need republishing Prev…" at bounding box center [572, 0] width 1145 height 0
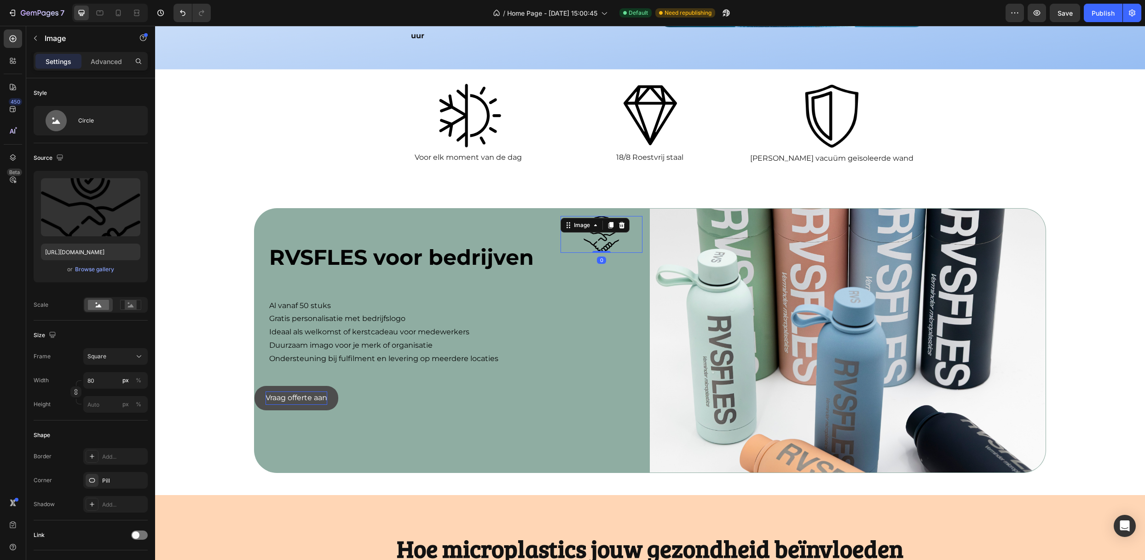
click at [591, 216] on div "Image 0" at bounding box center [601, 234] width 82 height 37
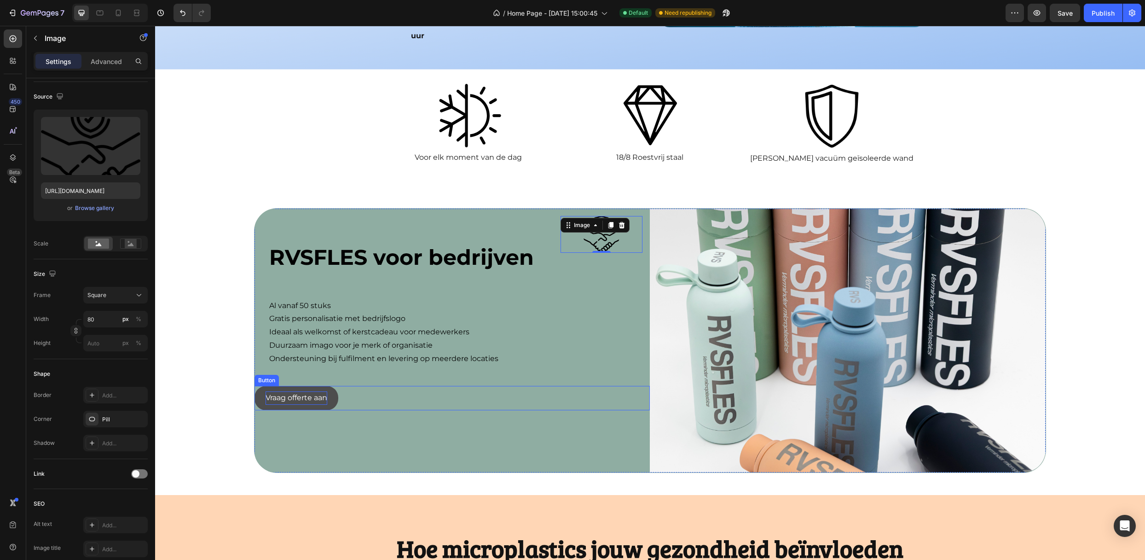
click at [579, 386] on div "Vraag offerte aan Button" at bounding box center [451, 398] width 395 height 24
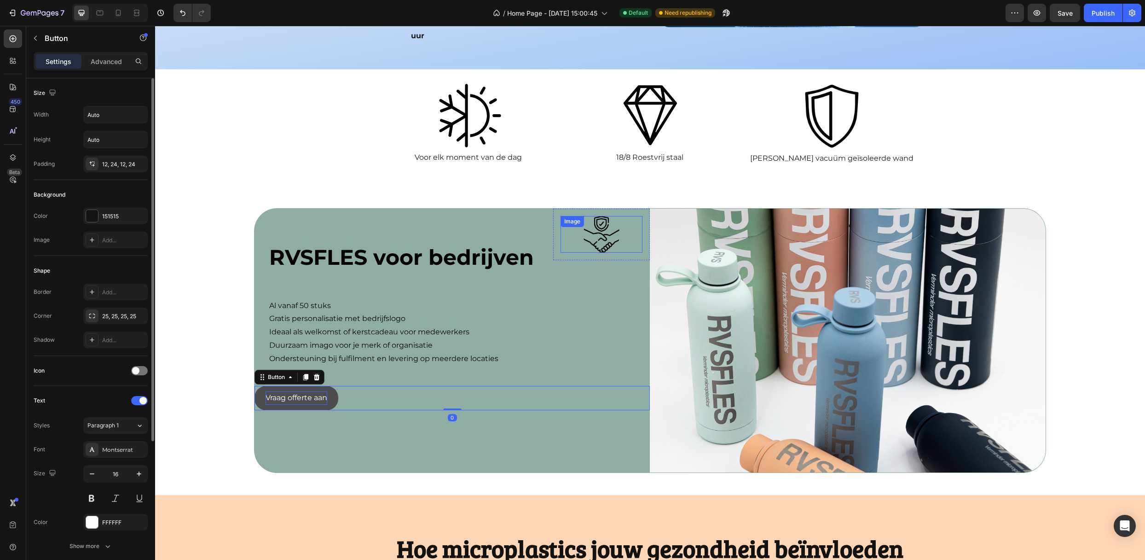
click at [589, 216] on img at bounding box center [601, 234] width 37 height 37
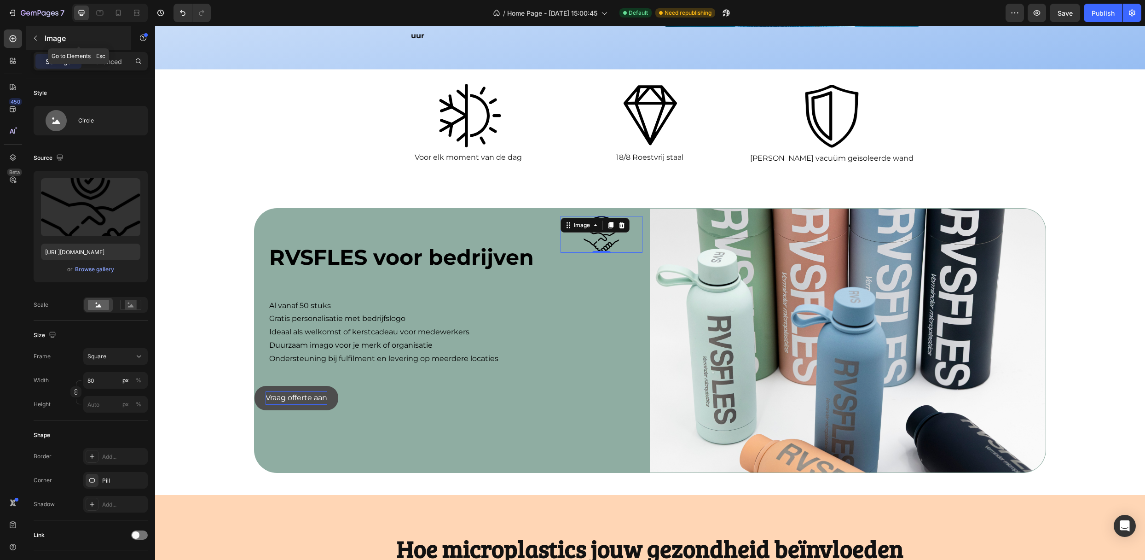
click at [36, 43] on button "button" at bounding box center [35, 38] width 15 height 15
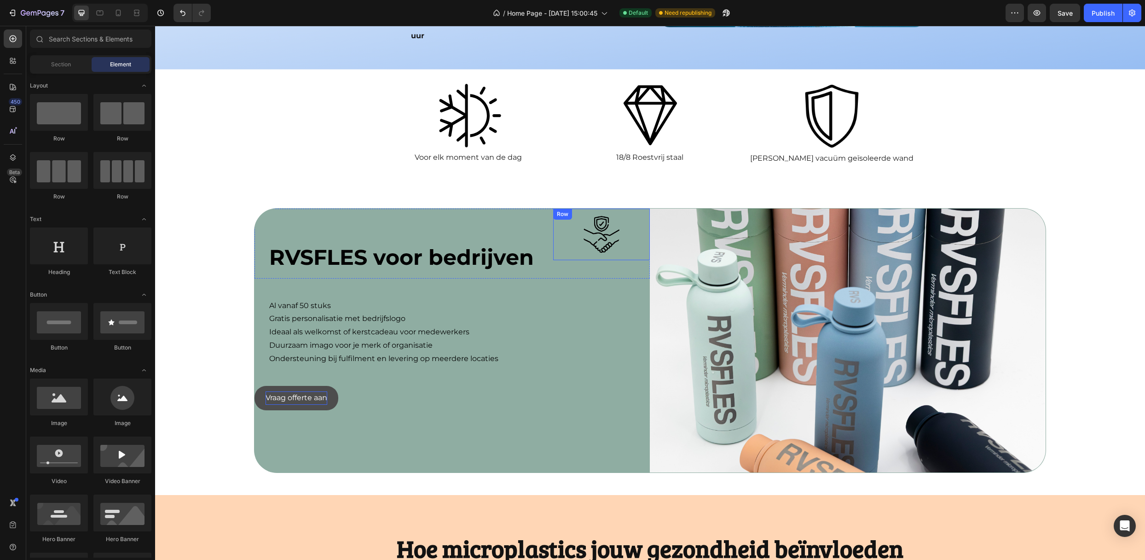
click at [554, 218] on div "Image Row" at bounding box center [601, 234] width 97 height 52
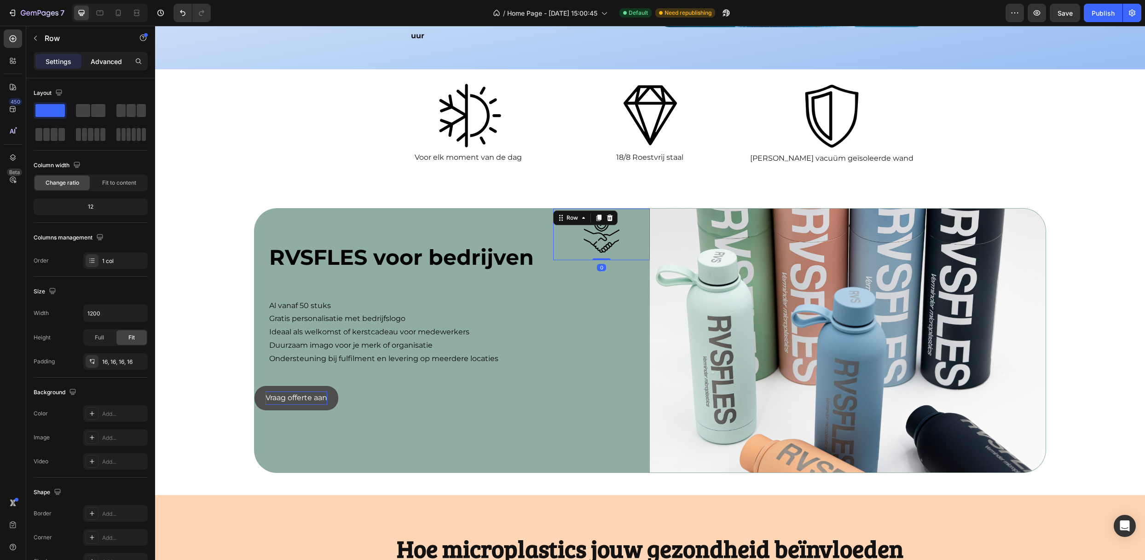
click at [91, 62] on p "Advanced" at bounding box center [106, 62] width 31 height 10
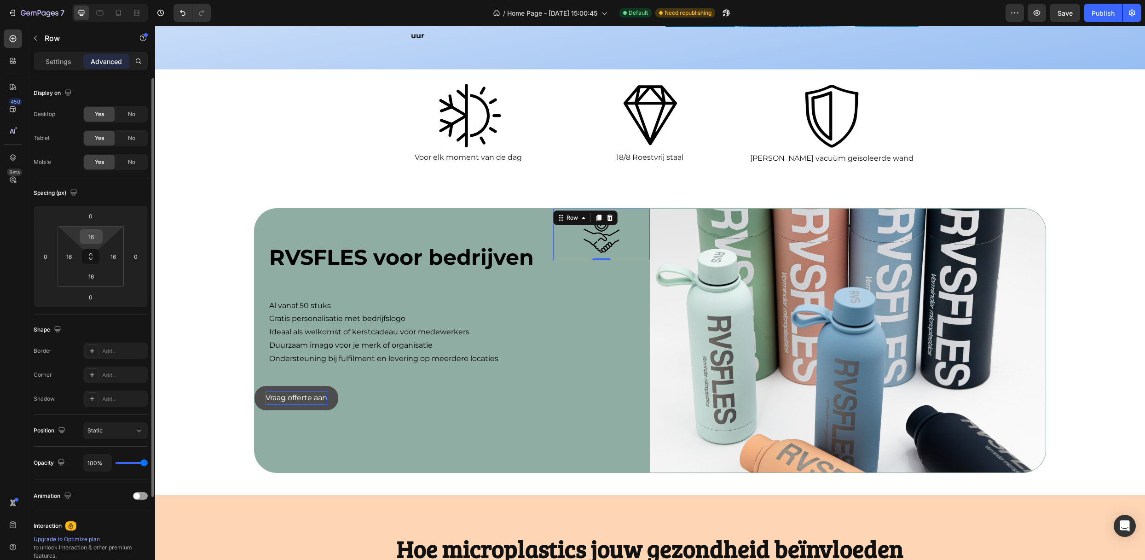
click at [98, 235] on input "16" at bounding box center [91, 237] width 18 height 14
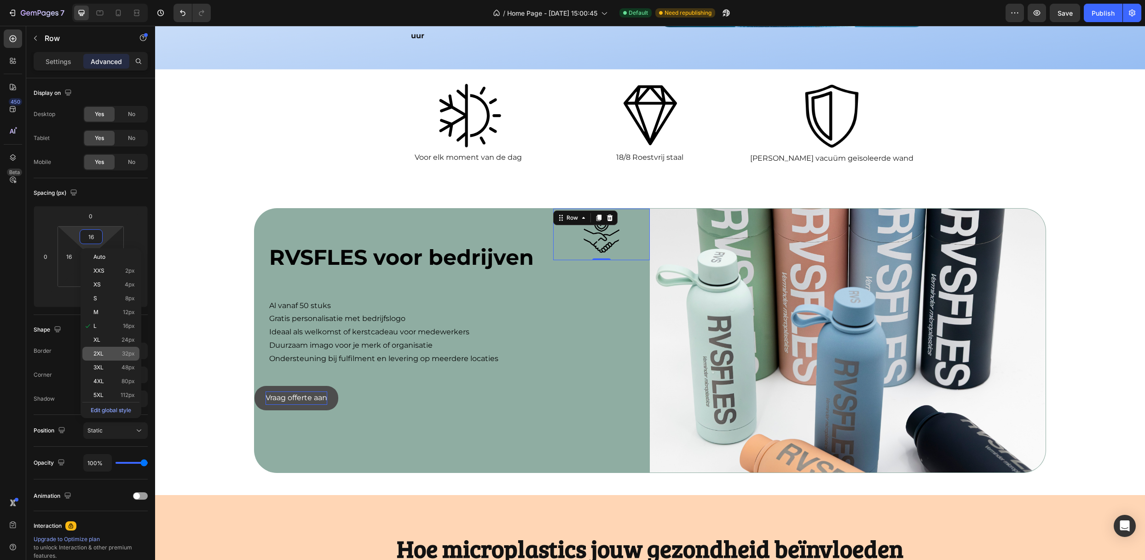
click at [98, 349] on div "2XL 32px" at bounding box center [110, 354] width 57 height 14
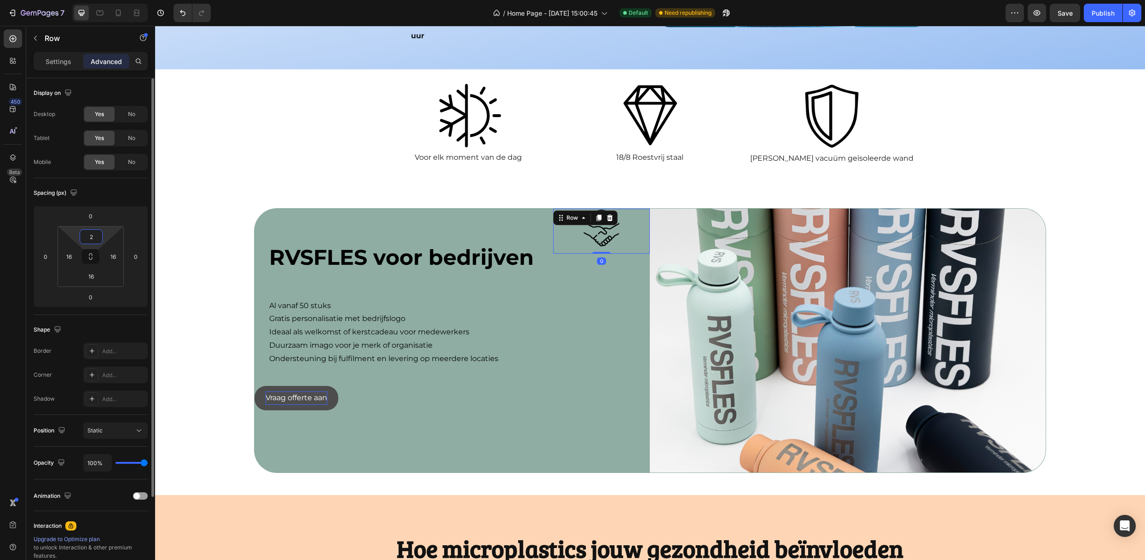
click at [104, 0] on html "7 Version history / Home Page - [DATE] 15:00:45 Default Need republishing Previ…" at bounding box center [572, 0] width 1145 height 0
click at [98, 234] on input "2" at bounding box center [91, 237] width 18 height 14
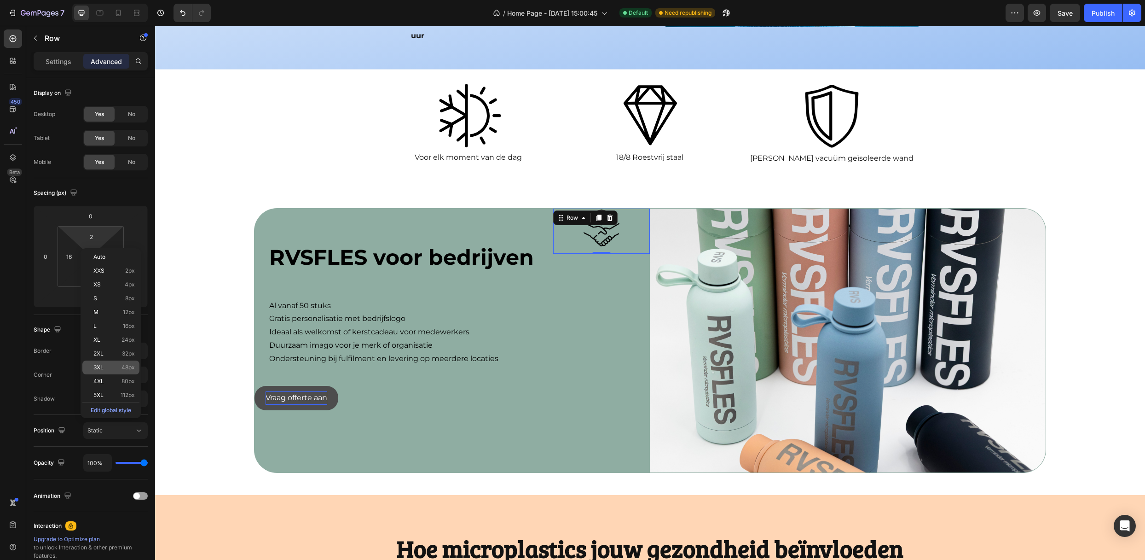
click at [100, 364] on span "3XL" at bounding box center [98, 367] width 10 height 6
type input "48"
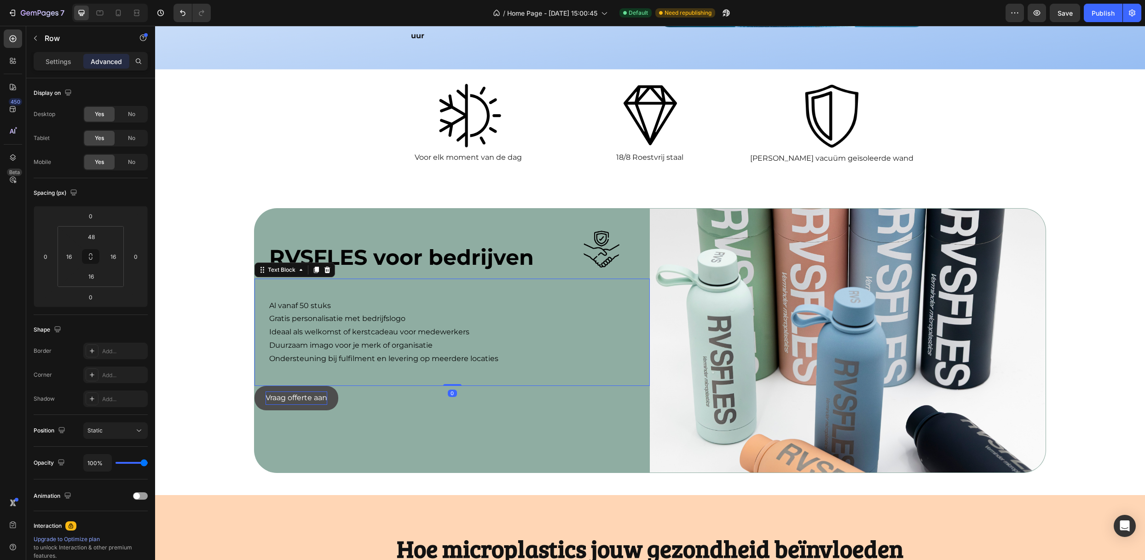
click at [553, 339] on p "Duurzaam imago voor je merk of organisatie" at bounding box center [455, 345] width 373 height 13
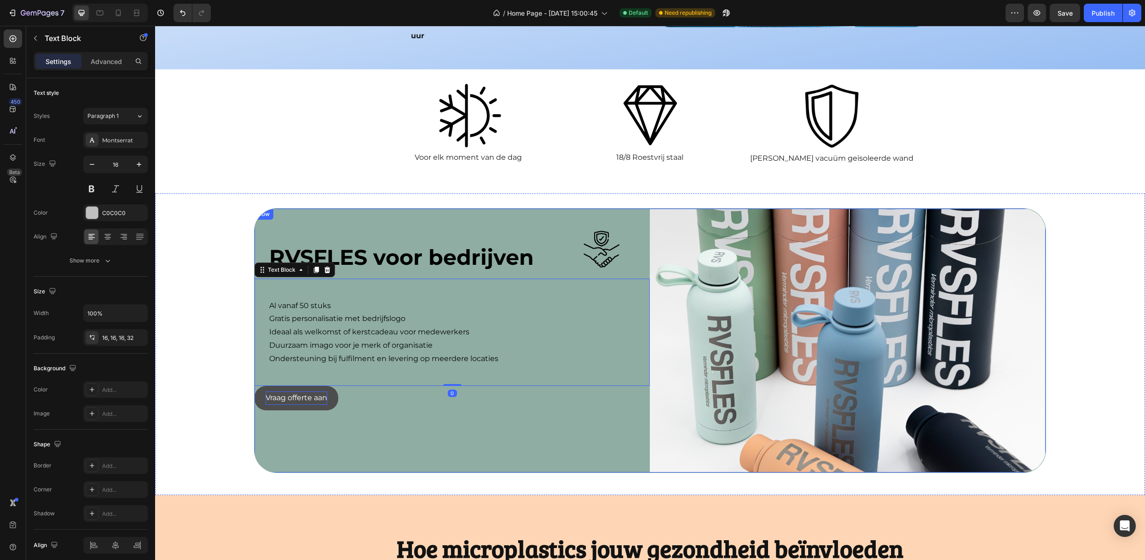
click at [534, 396] on div "RVSFLES voor bedrijven Text Block Image Row Row Al vanaf 50 stuks Gratis person…" at bounding box center [451, 340] width 395 height 264
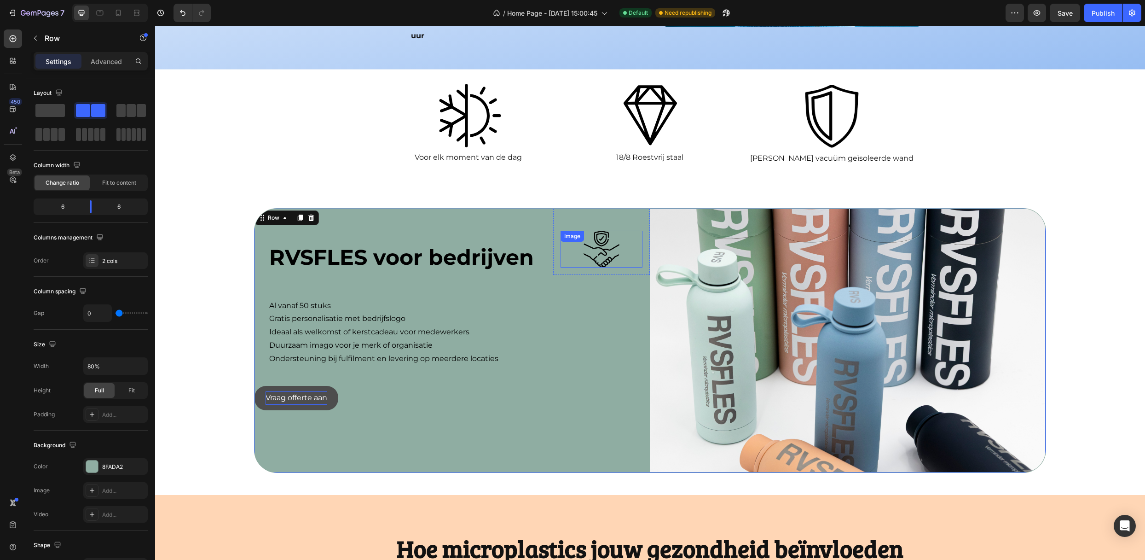
click at [591, 231] on div "Image" at bounding box center [601, 249] width 82 height 37
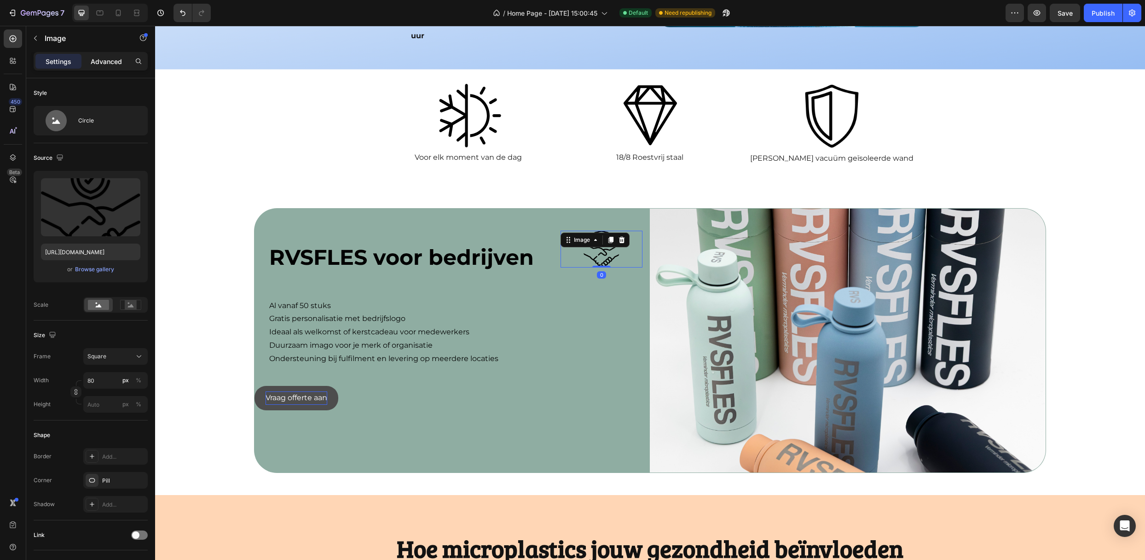
click at [103, 65] on p "Advanced" at bounding box center [106, 62] width 31 height 10
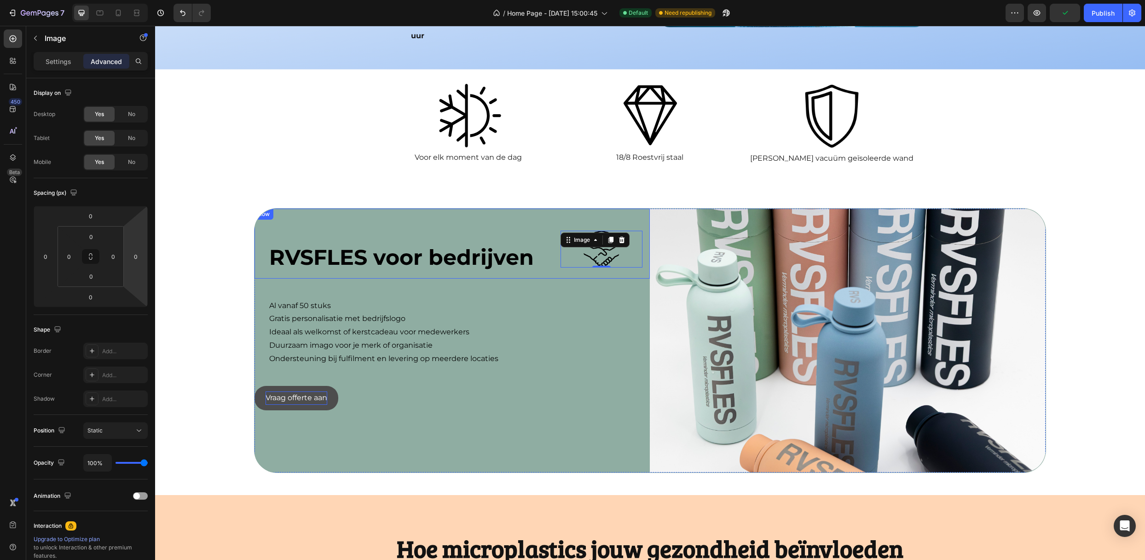
click at [542, 233] on div "RVSFLES voor bedrijven" at bounding box center [399, 243] width 291 height 70
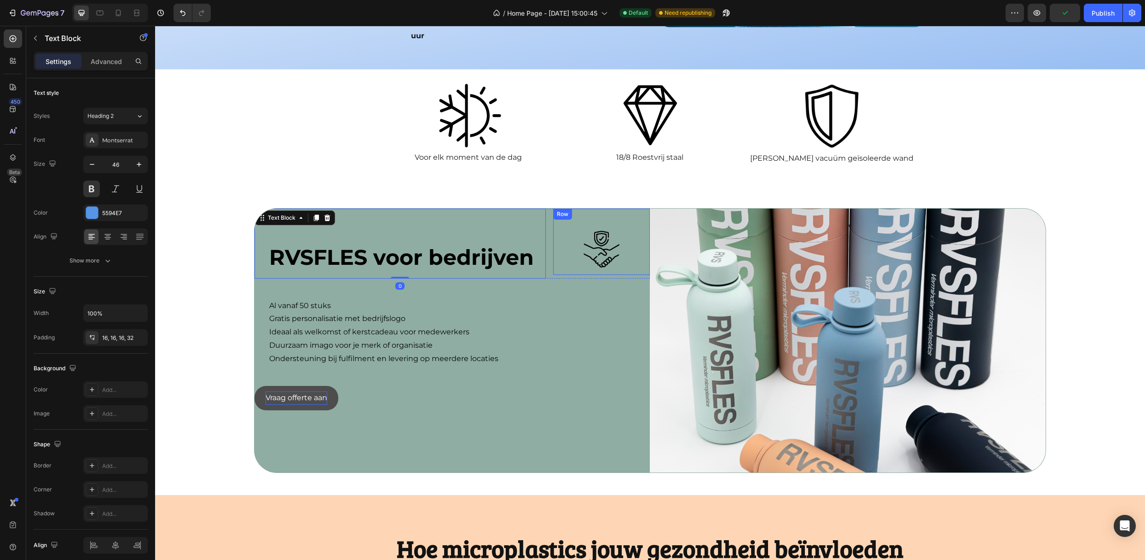
click at [553, 232] on div "Image Row" at bounding box center [601, 241] width 97 height 66
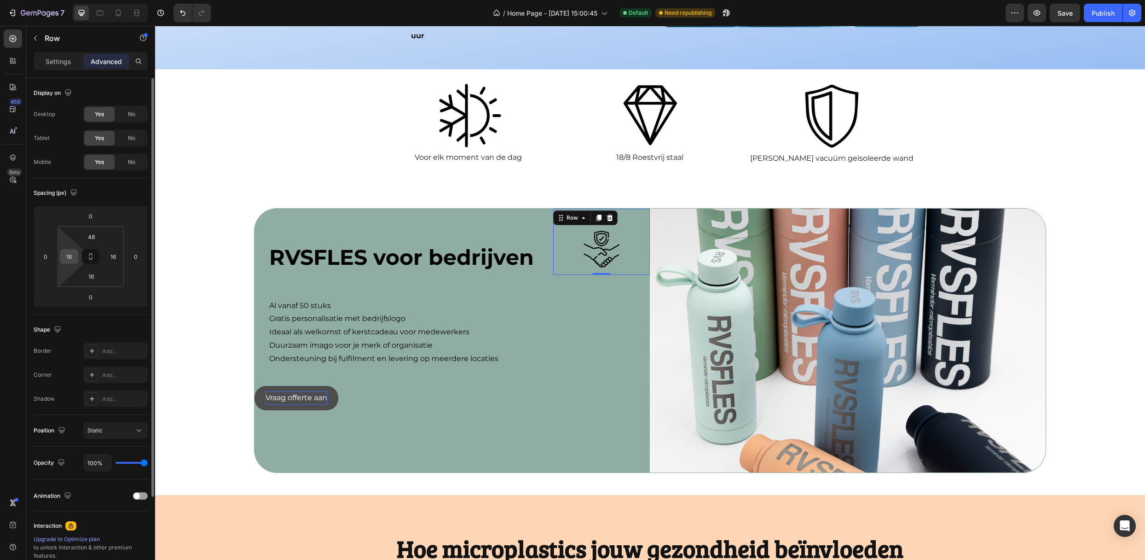
click at [75, 258] on input "16" at bounding box center [69, 256] width 14 height 14
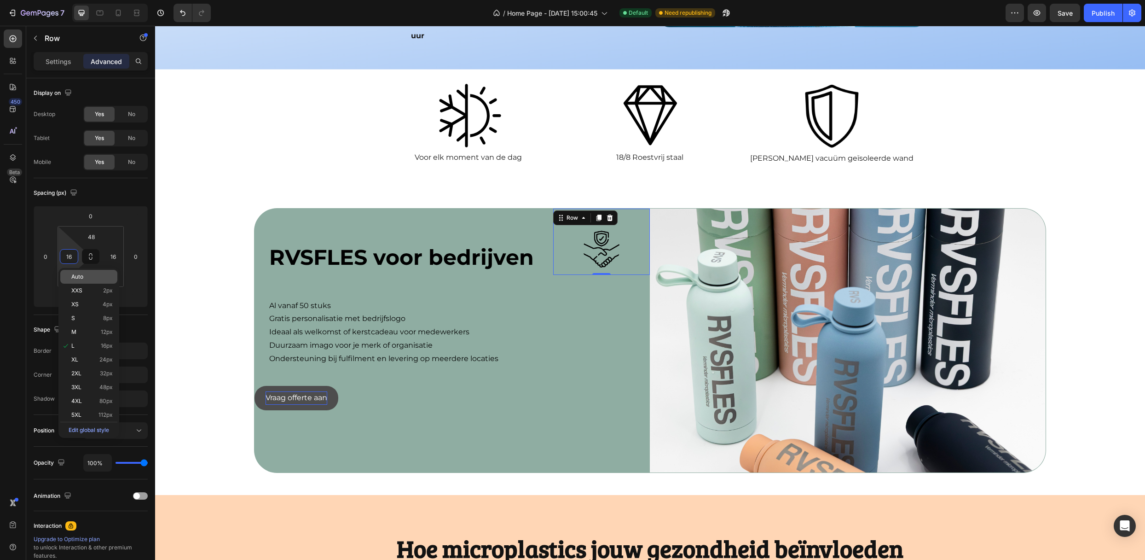
type input "0"
click at [581, 398] on div "RVSFLES voor bedrijven Text Block Image Row 0 Row Al vanaf 50 stuks Gratis pers…" at bounding box center [451, 340] width 395 height 264
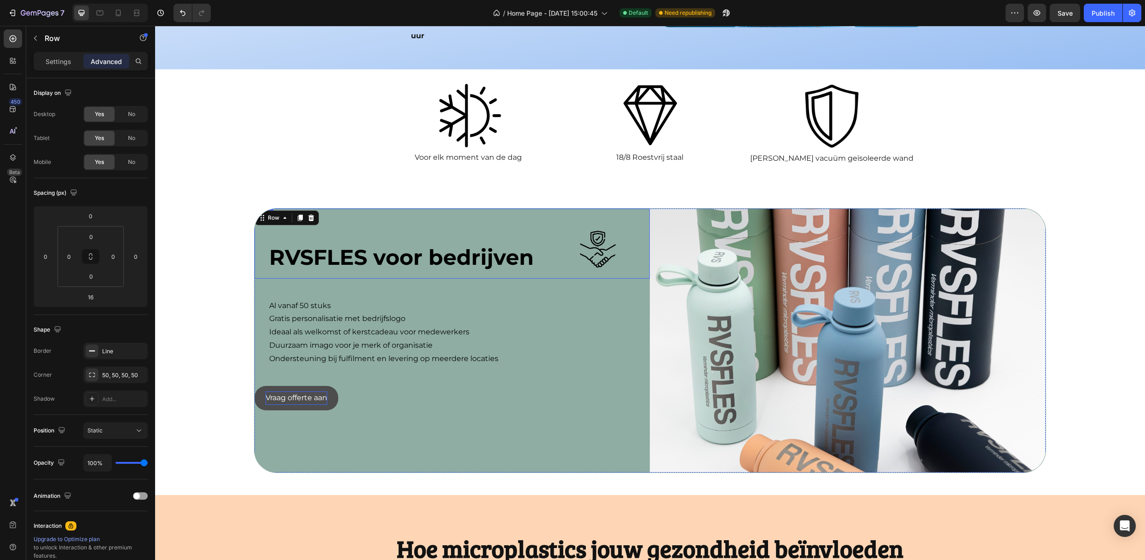
click at [543, 236] on div "RVSFLES voor bedrijven Text Block Image Row Row" at bounding box center [451, 243] width 395 height 70
click at [462, 409] on div "RVSFLES voor bedrijven Text Block Image Row Row 0 Al vanaf 50 stuks Gratis pers…" at bounding box center [451, 340] width 395 height 264
click at [606, 231] on img at bounding box center [597, 249] width 37 height 37
click at [553, 235] on div at bounding box center [598, 249] width 90 height 37
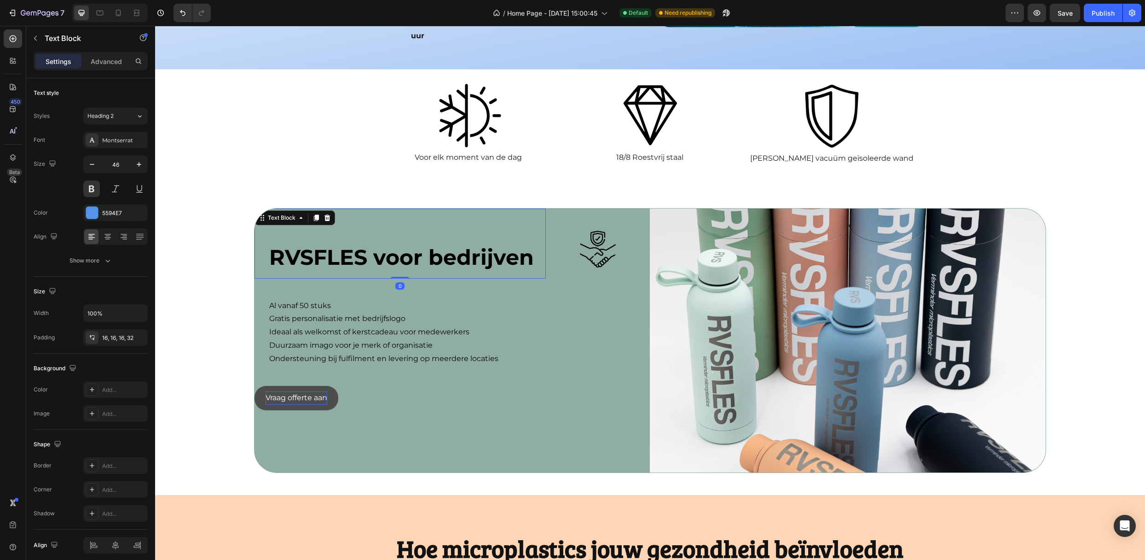
click at [540, 235] on div "RVSFLES voor bedrijven" at bounding box center [399, 243] width 291 height 70
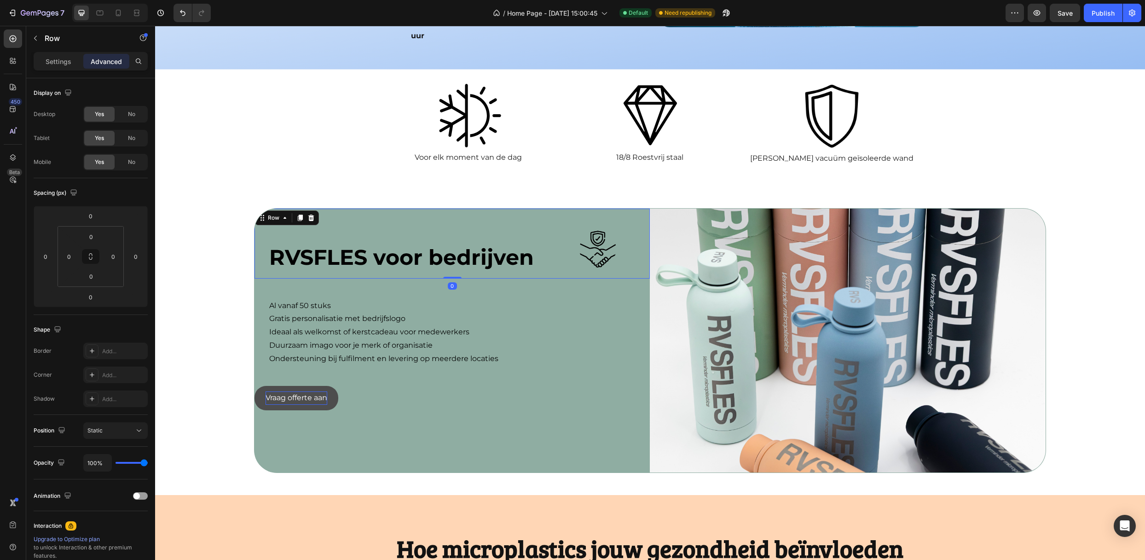
click at [545, 230] on div "RVSFLES voor bedrijven Text Block Image Row Row 0" at bounding box center [451, 243] width 395 height 70
click at [41, 51] on div "Row" at bounding box center [78, 39] width 105 height 26
click at [40, 61] on div "Settings" at bounding box center [58, 61] width 46 height 15
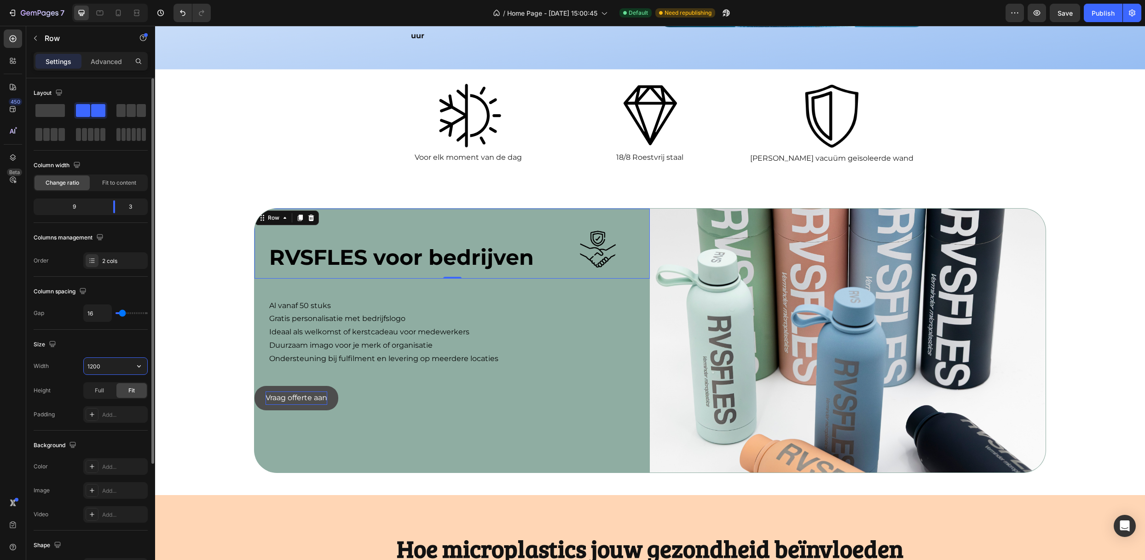
click at [105, 370] on input "1200" at bounding box center [116, 366] width 64 height 17
type input "18"
type input "10"
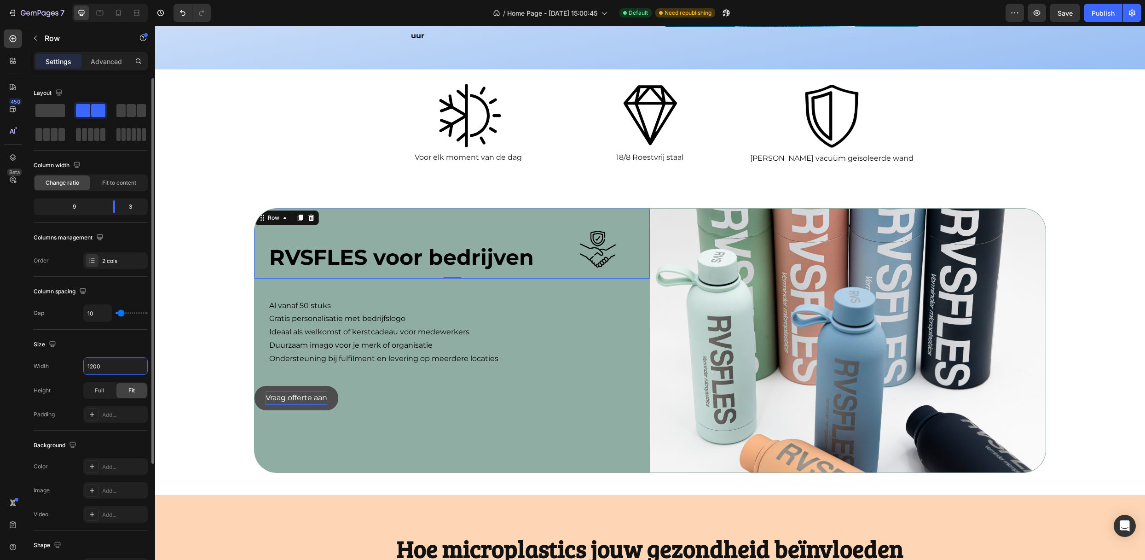
type input "2"
type input "0"
drag, startPoint x: 123, startPoint y: 314, endPoint x: 109, endPoint y: 313, distance: 14.7
type input "0"
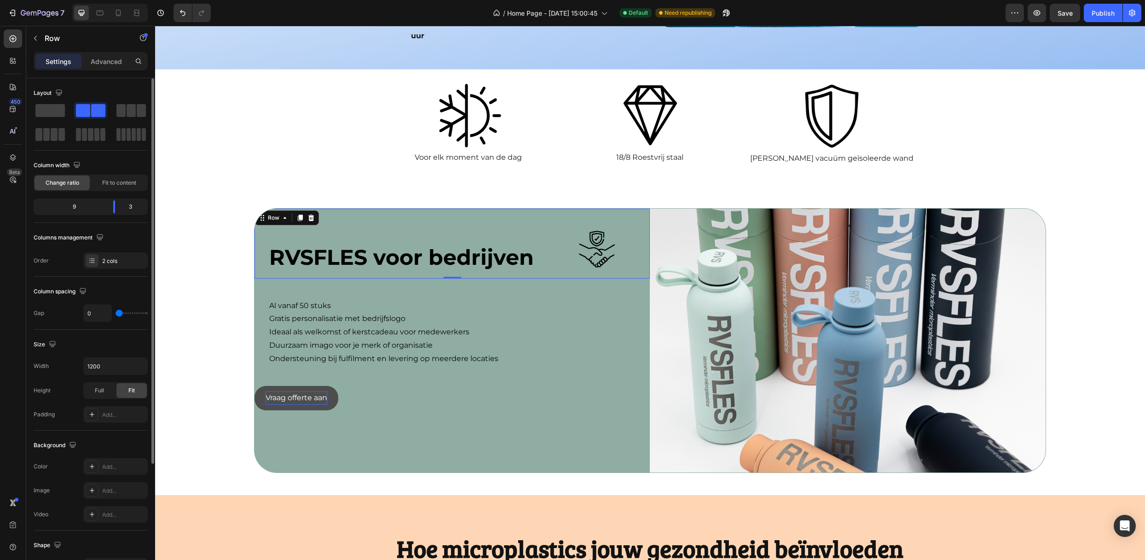
click at [116, 313] on input "range" at bounding box center [132, 313] width 32 height 2
drag, startPoint x: 118, startPoint y: 207, endPoint x: 122, endPoint y: 208, distance: 4.8
click at [122, 208] on div "9 3" at bounding box center [91, 206] width 114 height 17
click at [127, 183] on span "Fit to content" at bounding box center [119, 183] width 34 height 8
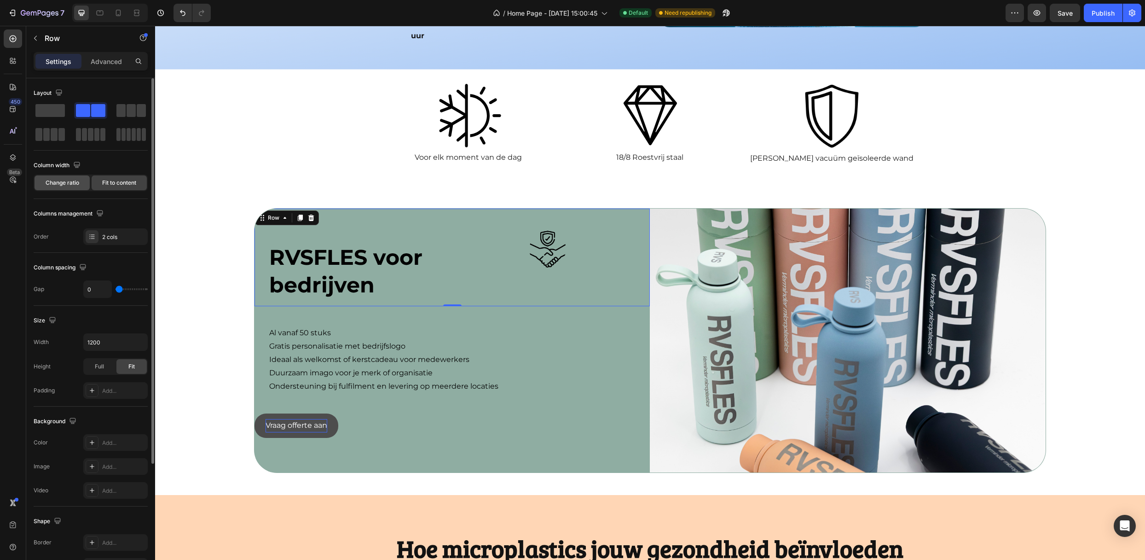
click at [74, 177] on div "Change ratio" at bounding box center [62, 182] width 55 height 15
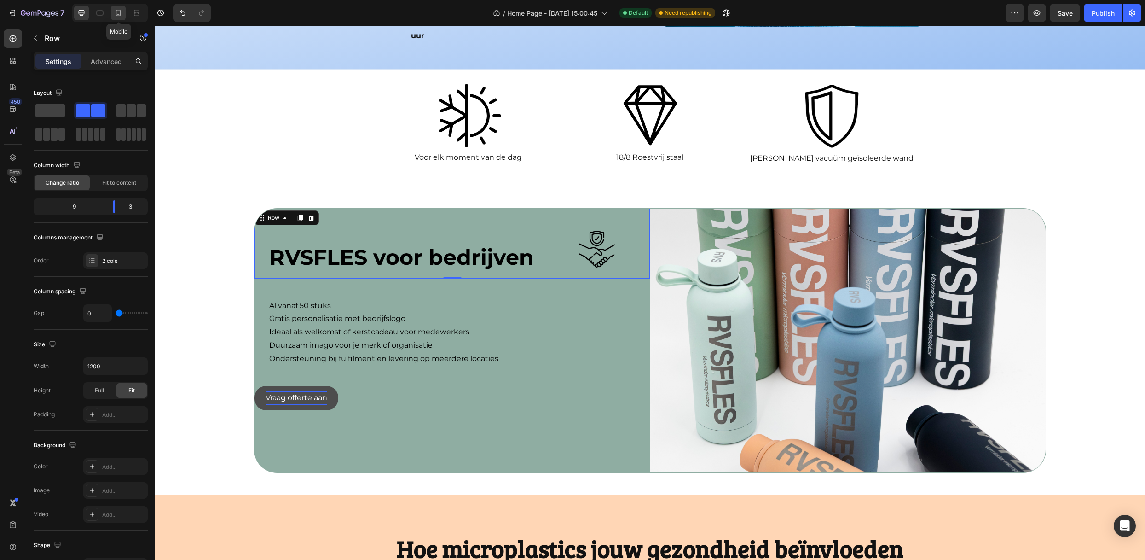
click at [118, 9] on icon at bounding box center [118, 12] width 9 height 9
type input "16"
type input "100%"
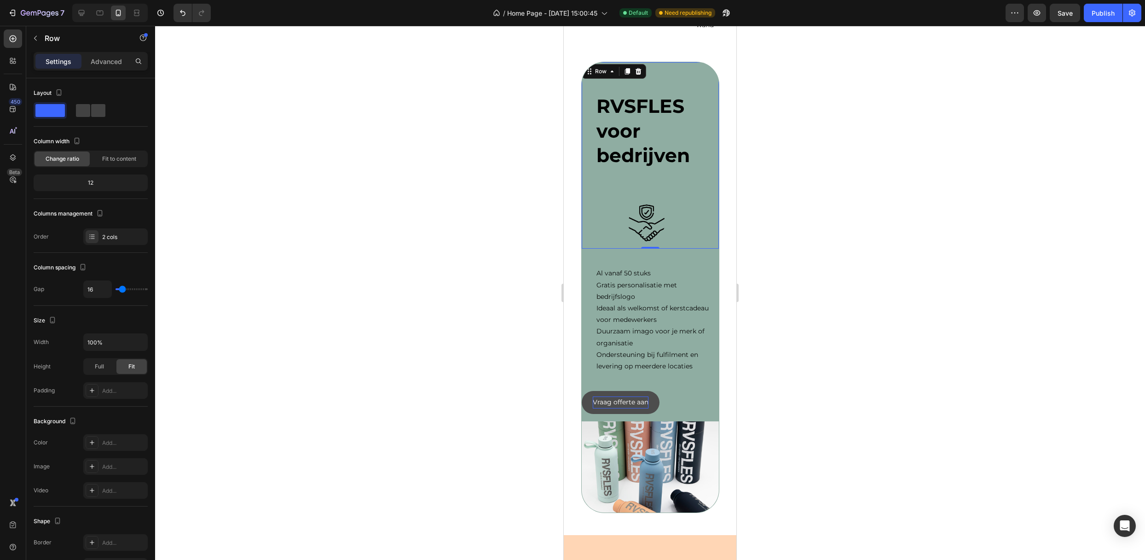
scroll to position [1438, 0]
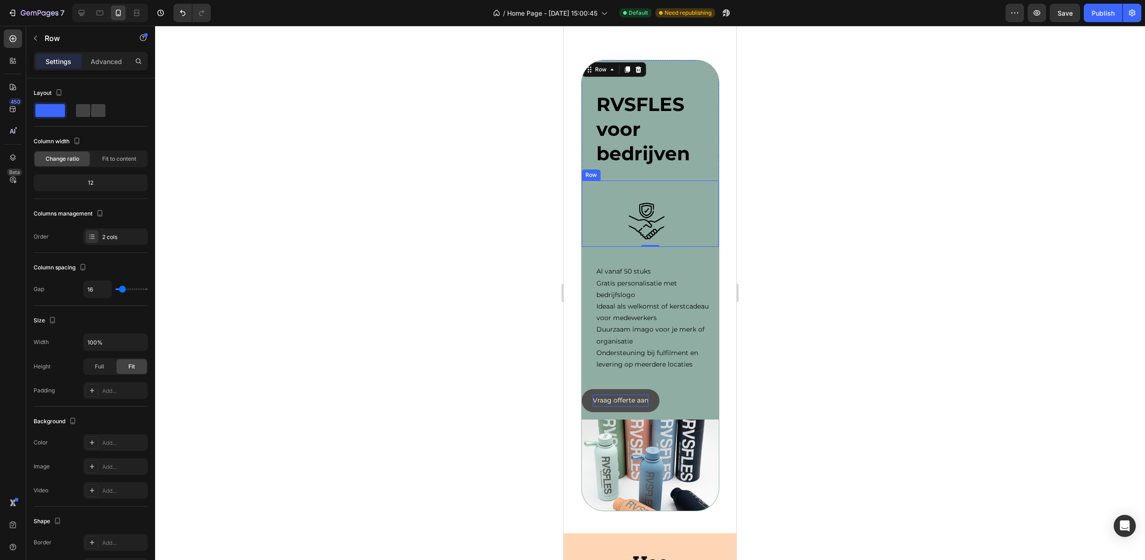
click at [669, 185] on div "Image Row" at bounding box center [650, 213] width 137 height 66
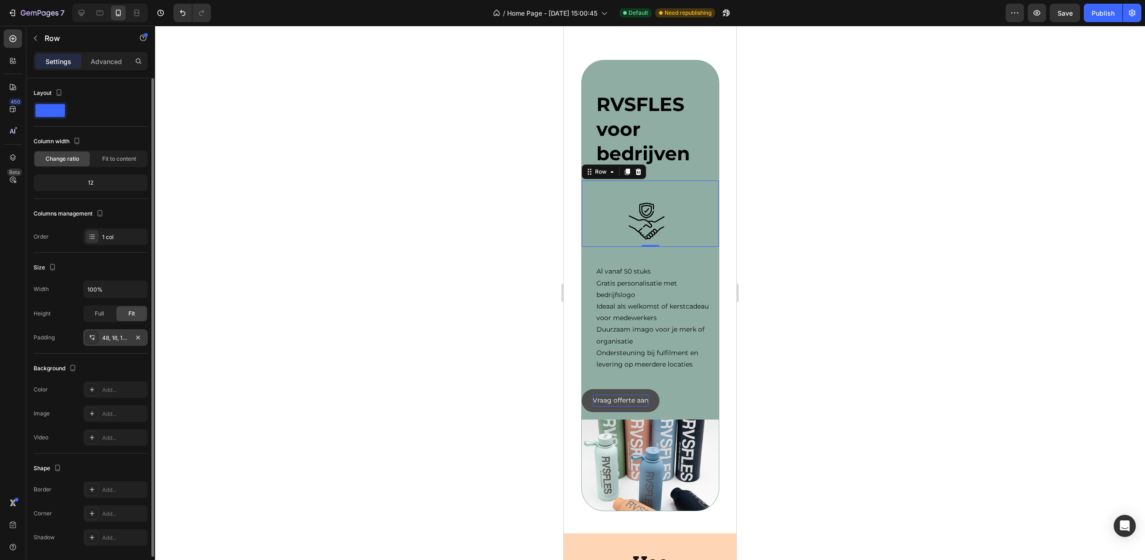
click at [109, 330] on div "48, 16, 16, 0" at bounding box center [115, 337] width 64 height 17
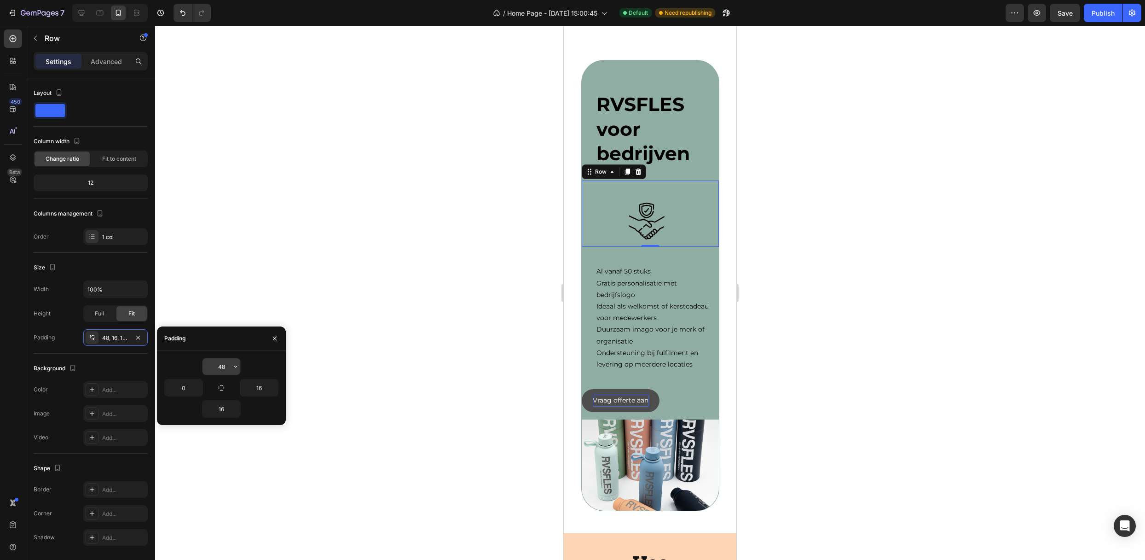
click at [237, 365] on icon "button" at bounding box center [235, 366] width 7 height 7
click at [181, 376] on div "48 0 16 16" at bounding box center [221, 388] width 114 height 60
click at [182, 392] on input "0" at bounding box center [184, 387] width 38 height 17
click at [228, 375] on div "48 0 16 16" at bounding box center [221, 388] width 114 height 60
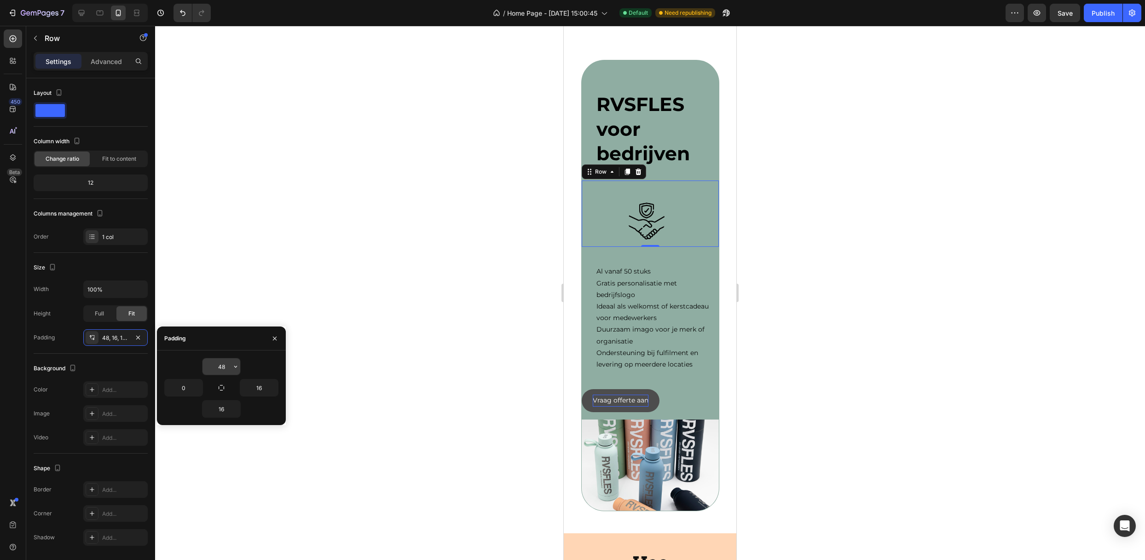
click at [236, 365] on icon "button" at bounding box center [235, 366] width 7 height 7
click at [210, 393] on p "Auto Auto" at bounding box center [204, 390] width 49 height 8
type input "Auto"
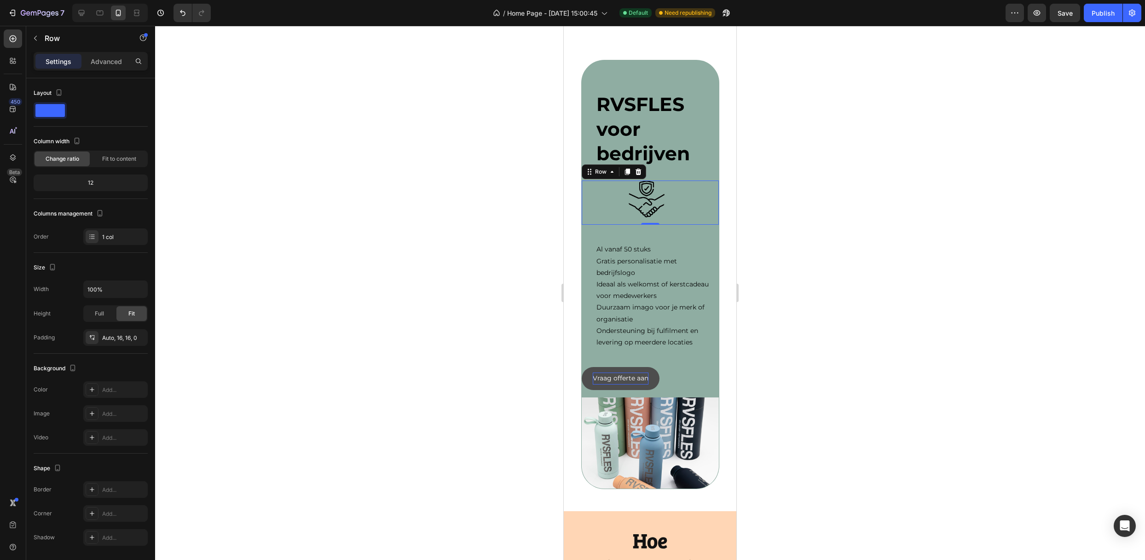
click at [398, 293] on div at bounding box center [650, 293] width 990 height 534
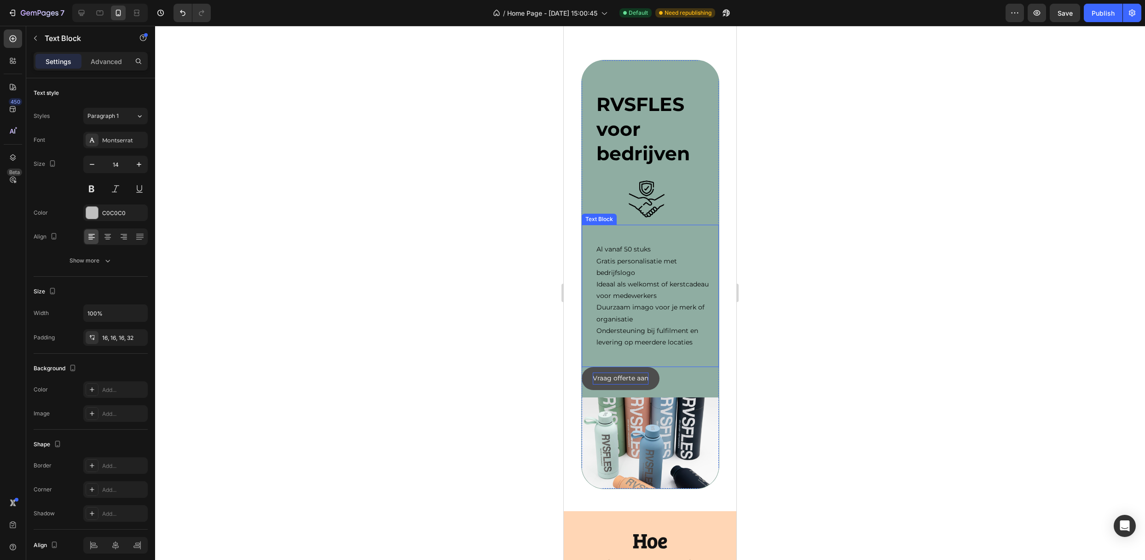
click at [628, 271] on span "Gratis personalisatie met bedrijfslogo" at bounding box center [636, 267] width 81 height 20
click at [659, 146] on span "RVSFLES voor bedrijven" at bounding box center [642, 128] width 93 height 72
click at [664, 173] on div "RVSFLES voor bedrijven Text Block 0 Image Row Row" at bounding box center [650, 142] width 137 height 164
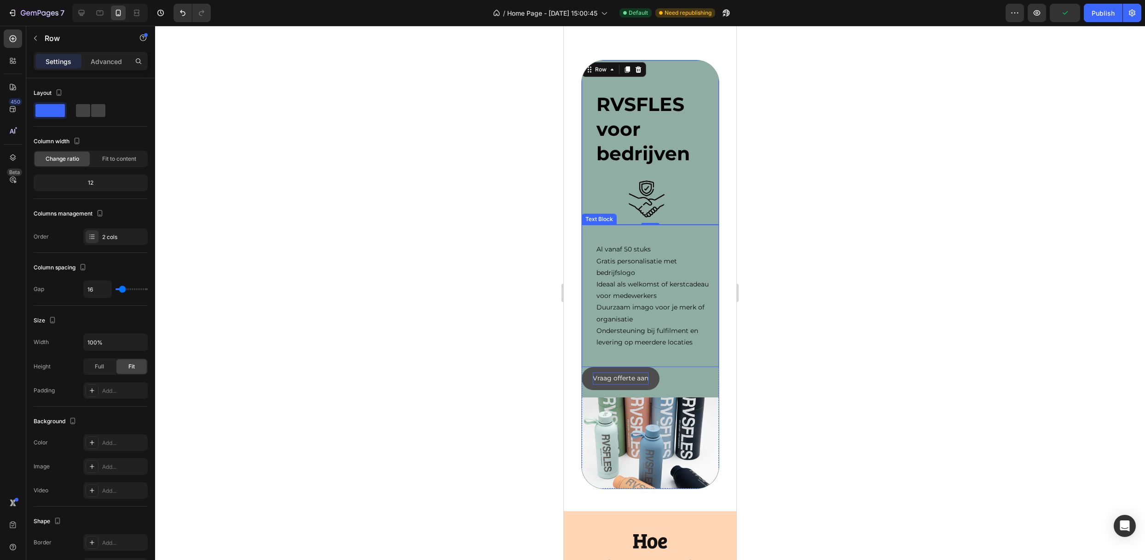
click at [466, 243] on div at bounding box center [650, 293] width 990 height 534
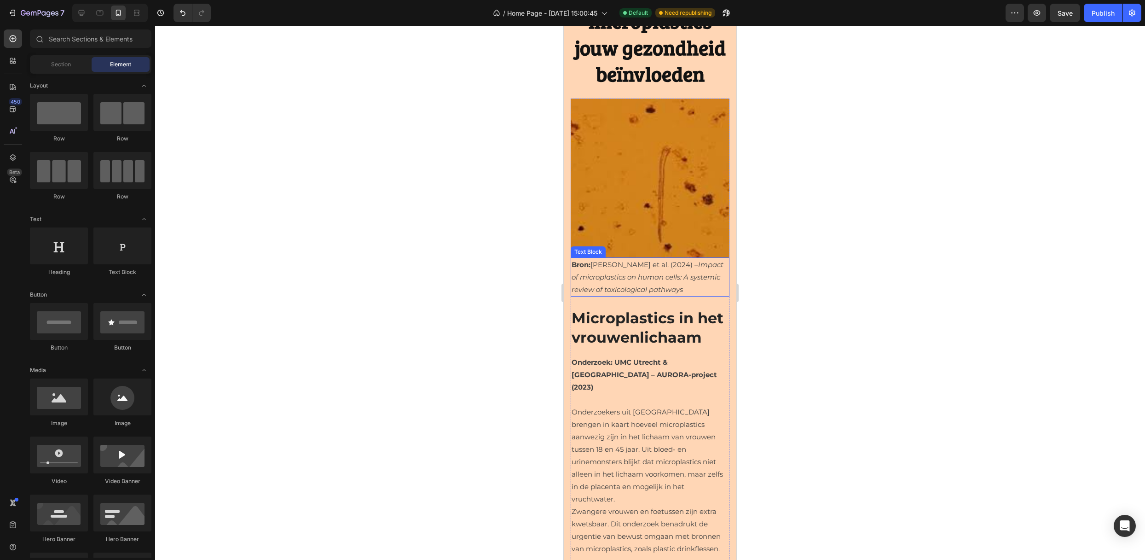
scroll to position [1746, 0]
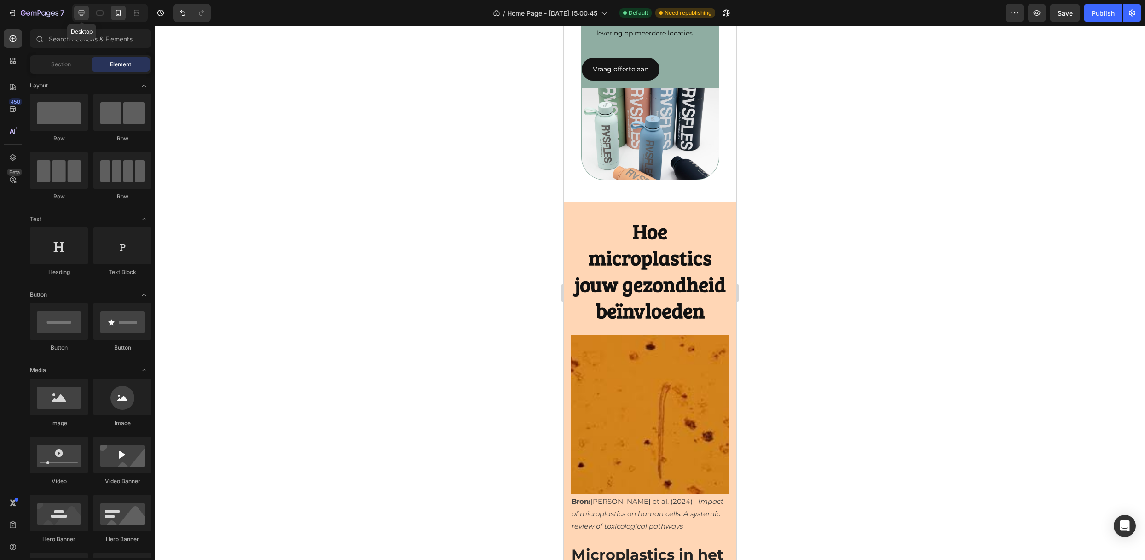
click at [85, 7] on div at bounding box center [81, 13] width 15 height 15
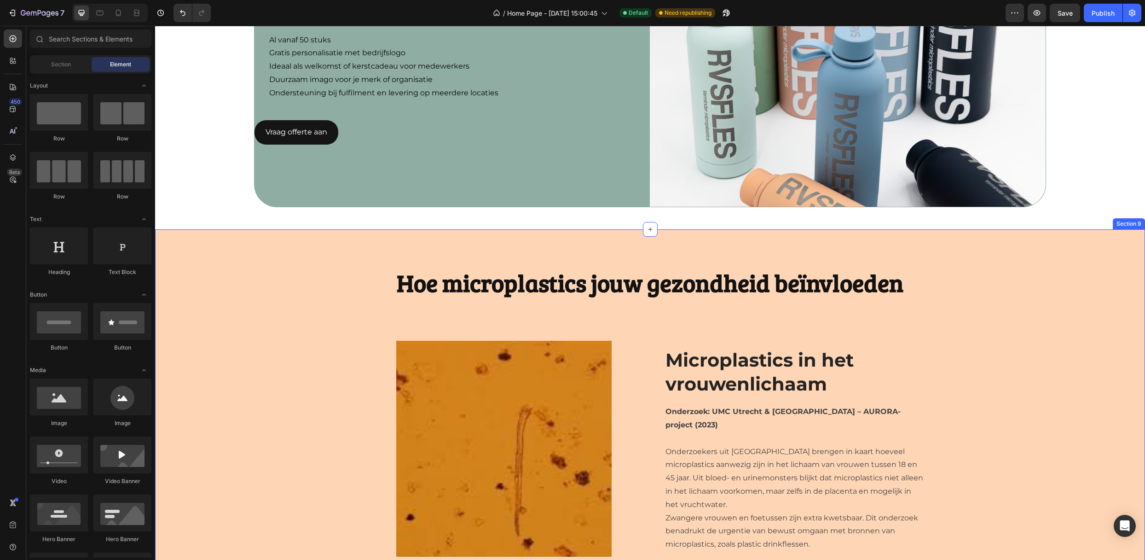
scroll to position [1399, 0]
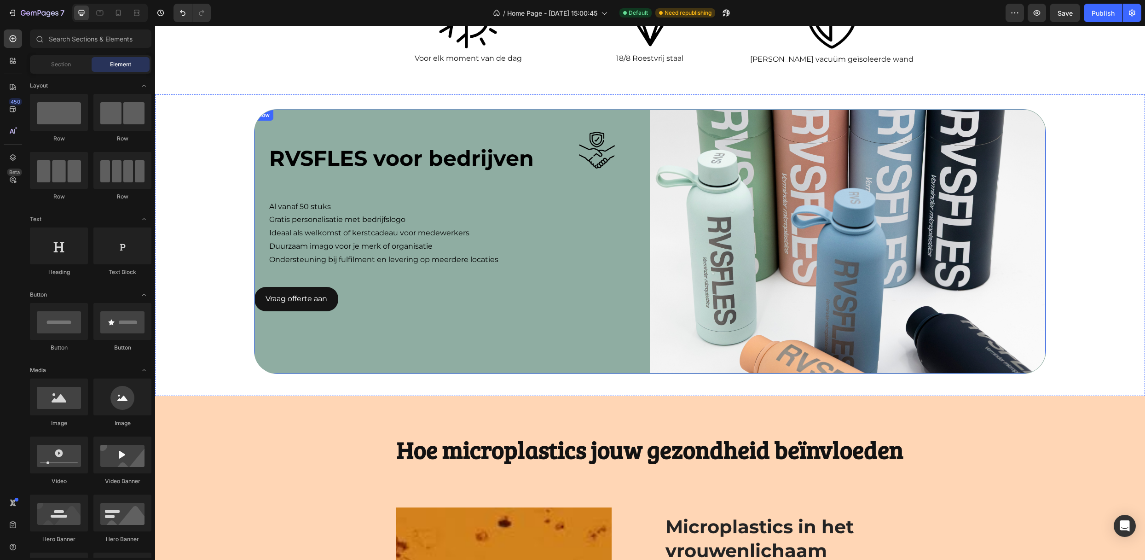
drag, startPoint x: 372, startPoint y: 341, endPoint x: 364, endPoint y: 348, distance: 10.8
click at [369, 343] on div "RVSFLES voor bedrijven Text Block Image Row Row Al vanaf 50 stuks Gratis person…" at bounding box center [451, 242] width 395 height 264
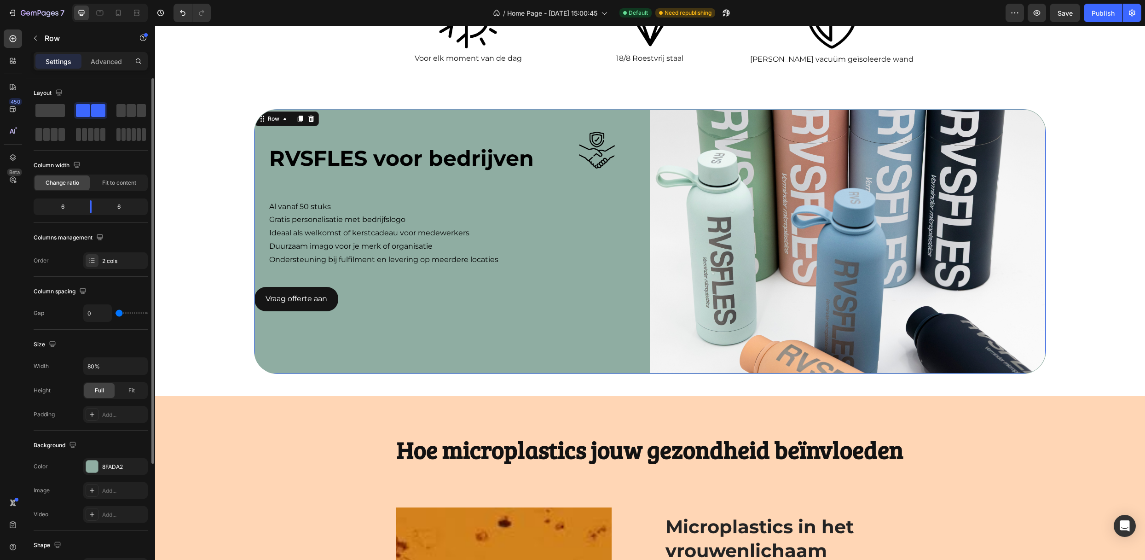
click at [105, 479] on div "The changes might be hidden by the video. Color 8FADA2 Image Add... Video Add..." at bounding box center [91, 490] width 114 height 64
click at [107, 470] on div "8FADA2" at bounding box center [115, 466] width 27 height 8
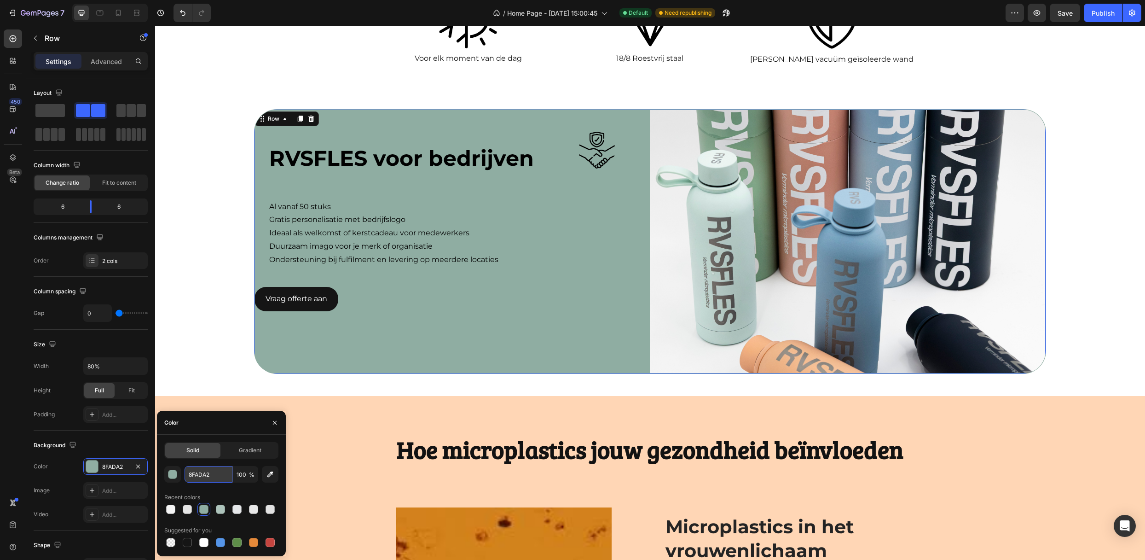
click at [200, 474] on input "8FADA2" at bounding box center [209, 474] width 48 height 17
click at [172, 476] on div "button" at bounding box center [172, 474] width 9 height 9
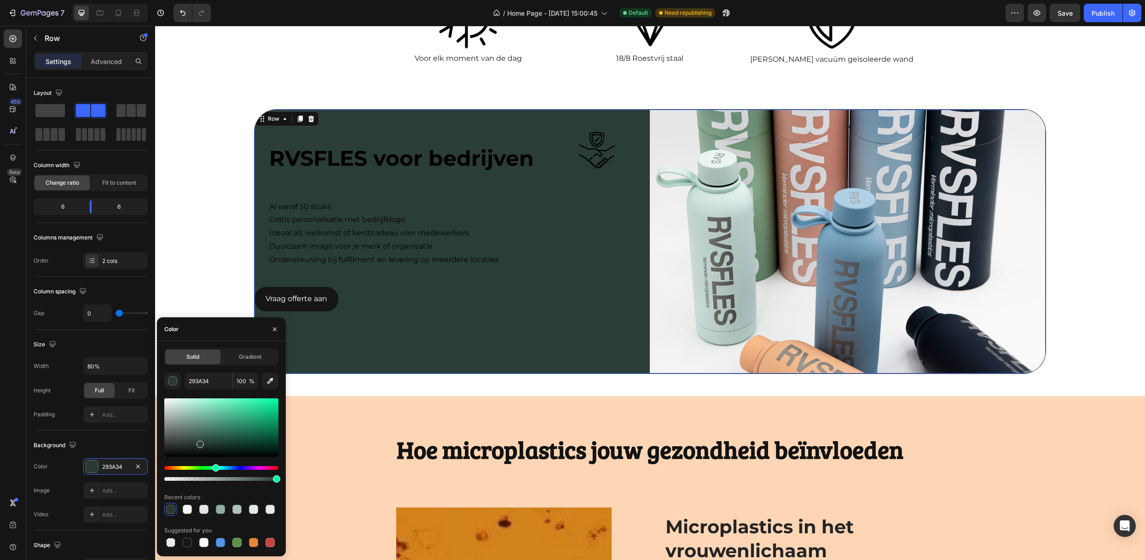
type input "2A3D36"
drag, startPoint x: 194, startPoint y: 427, endPoint x: 199, endPoint y: 442, distance: 16.0
click at [199, 442] on div at bounding box center [221, 427] width 114 height 58
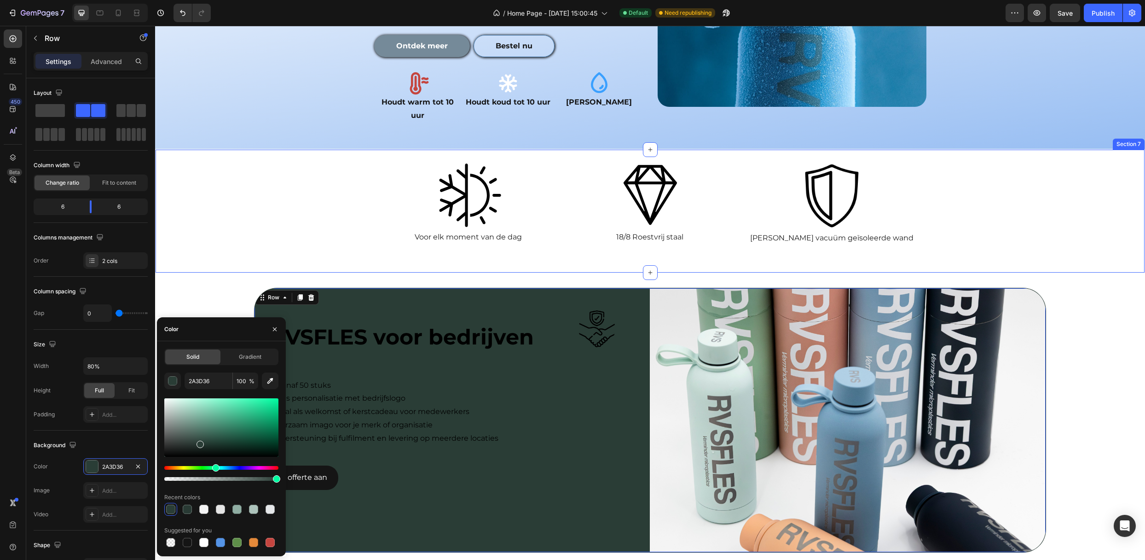
scroll to position [1092, 0]
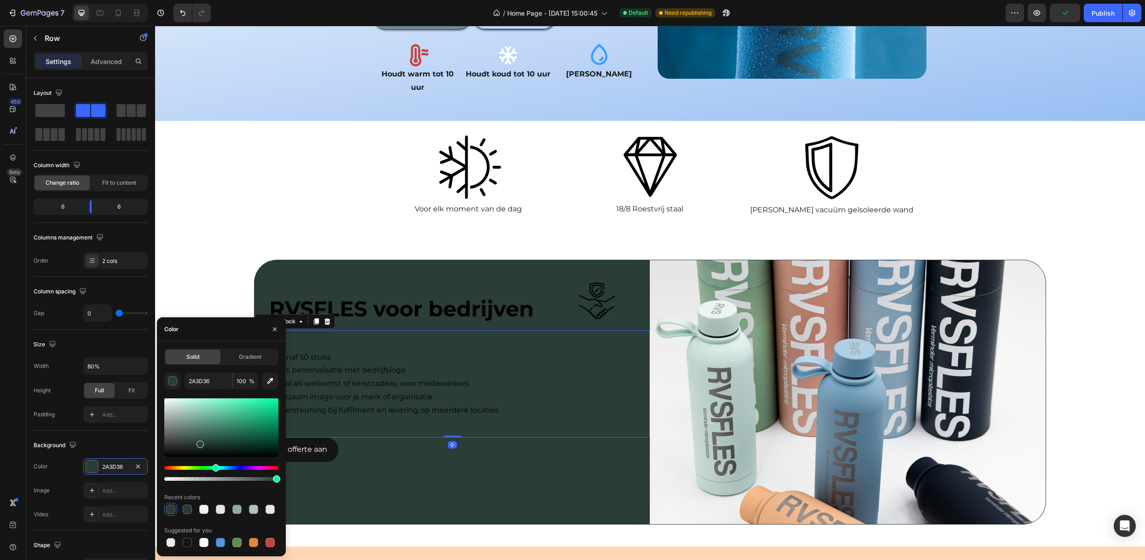
click at [379, 404] on p "Ondersteuning bij fulfilment en levering op meerdere locaties" at bounding box center [455, 410] width 373 height 13
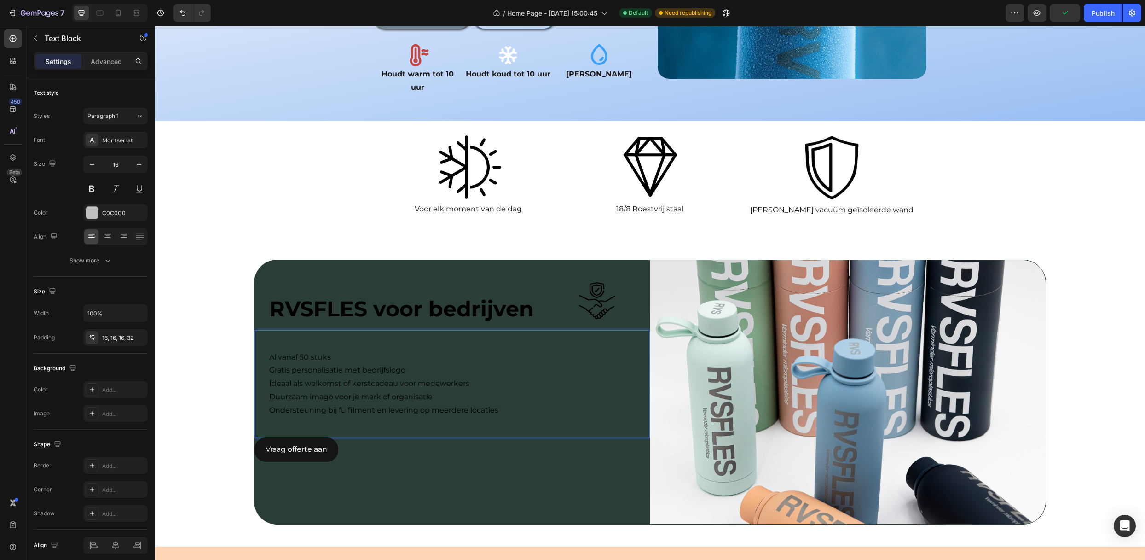
click at [504, 404] on p "Ondersteuning bij fulfilment en levering op meerdere locaties" at bounding box center [455, 410] width 373 height 13
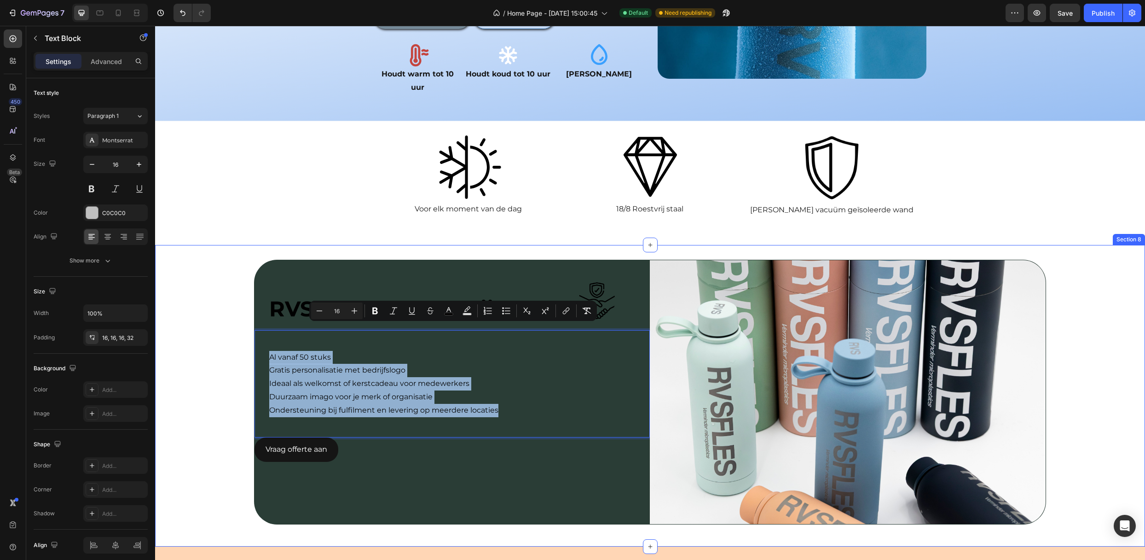
drag, startPoint x: 504, startPoint y: 383, endPoint x: 231, endPoint y: 333, distance: 278.4
click at [231, 333] on div "RVSFLES voor bedrijven Text Block Image Row Row Al vanaf 50 stuks Gratis person…" at bounding box center [650, 396] width 990 height 272
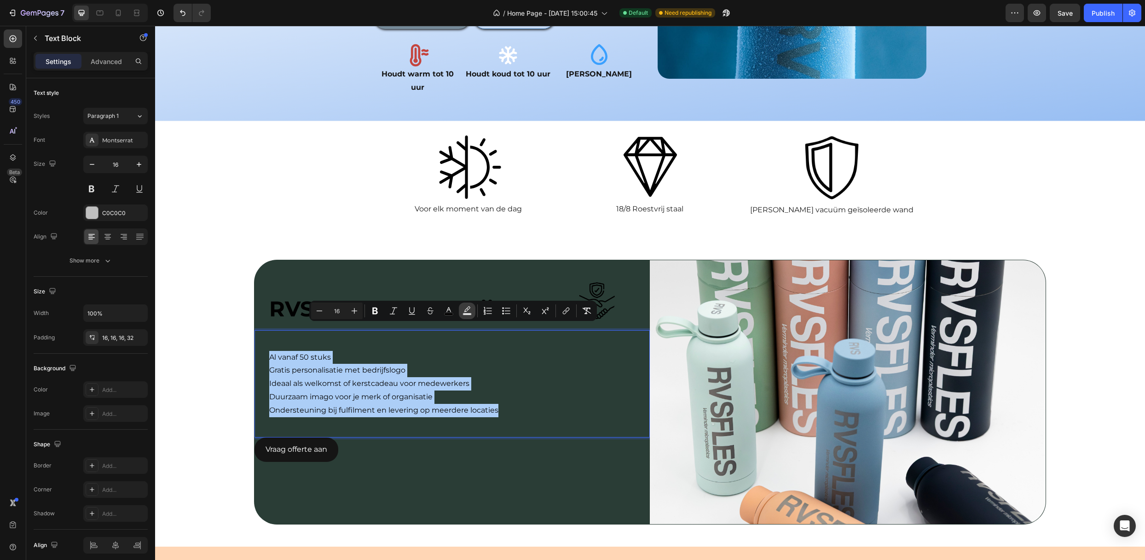
click at [468, 310] on icon "Editor contextual toolbar" at bounding box center [467, 309] width 6 height 6
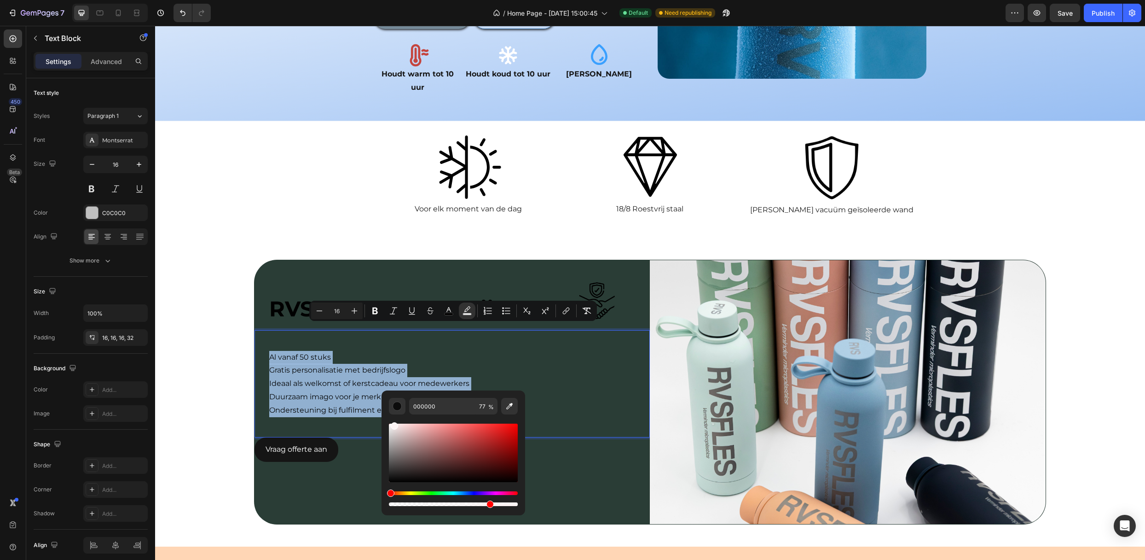
drag, startPoint x: 559, startPoint y: 459, endPoint x: 377, endPoint y: 415, distance: 186.5
type input "FFFFFF"
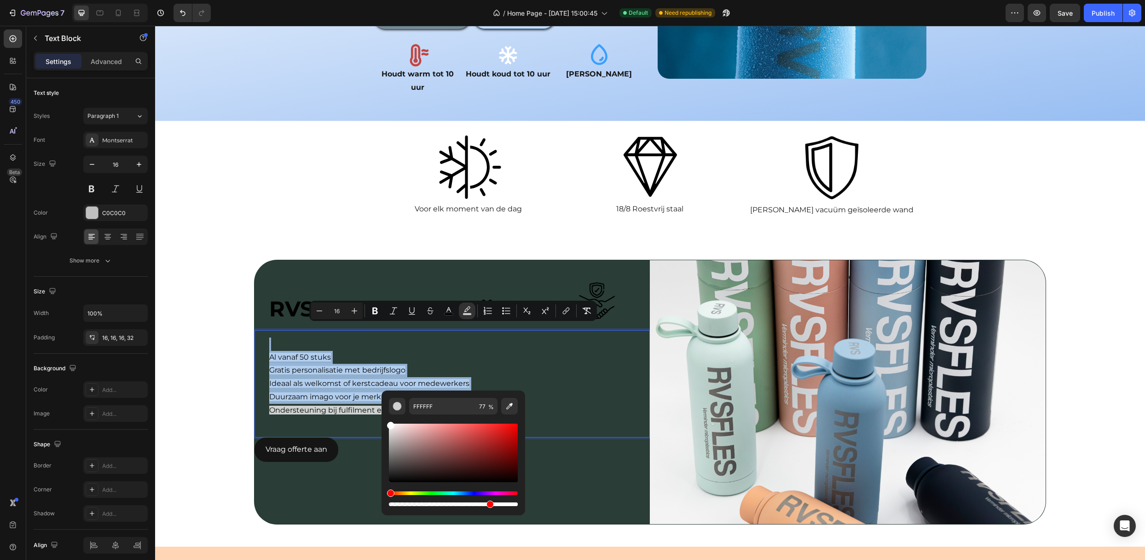
click at [515, 364] on p "Gratis personalisatie met bedrijfslogo" at bounding box center [455, 370] width 373 height 13
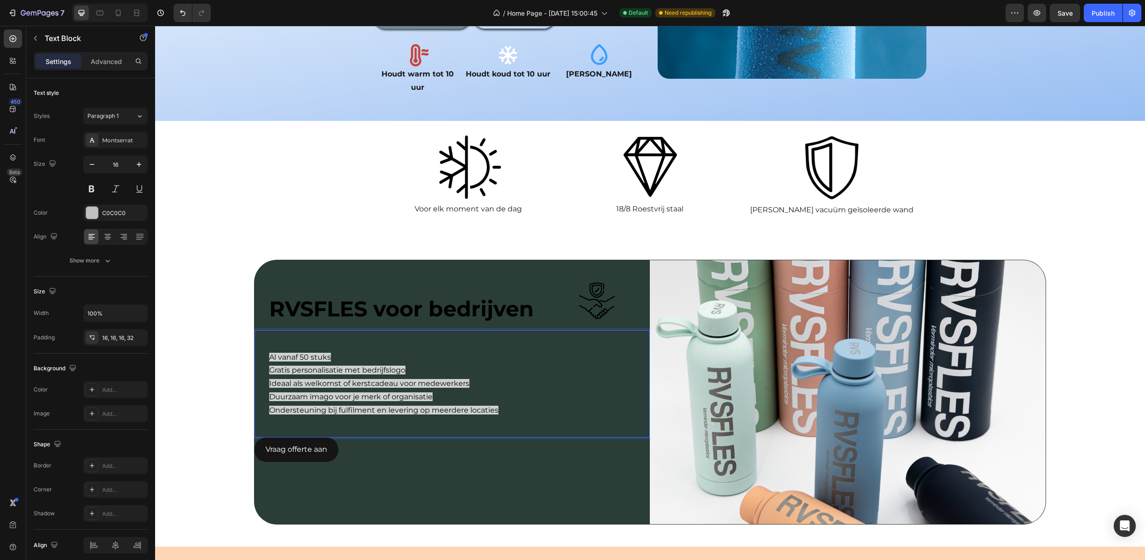
click at [511, 390] on p "Duurzaam imago voor je merk of organisatie" at bounding box center [455, 396] width 373 height 13
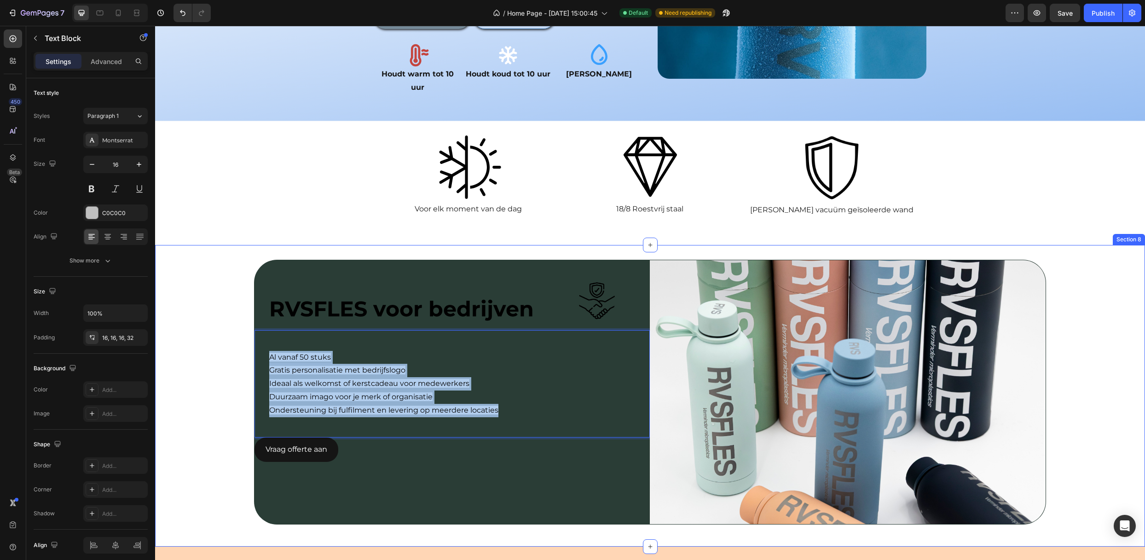
drag, startPoint x: 501, startPoint y: 379, endPoint x: 218, endPoint y: 327, distance: 287.8
click at [218, 327] on div "RVSFLES voor bedrijven Text Block Image Row Row Al vanaf 50 stuks Gratis person…" at bounding box center [650, 396] width 990 height 272
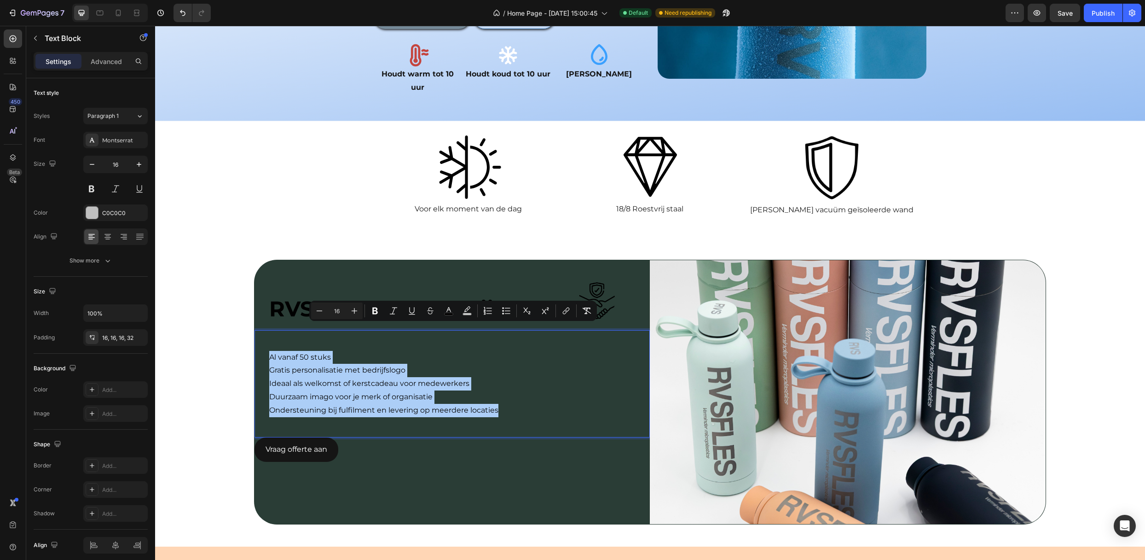
click at [457, 315] on div "Minus 16 Plus Bold Italic Underline Strikethrough color color Numbered List Bul…" at bounding box center [453, 310] width 284 height 17
click at [463, 313] on rect "Editor contextual toolbar" at bounding box center [467, 314] width 9 height 2
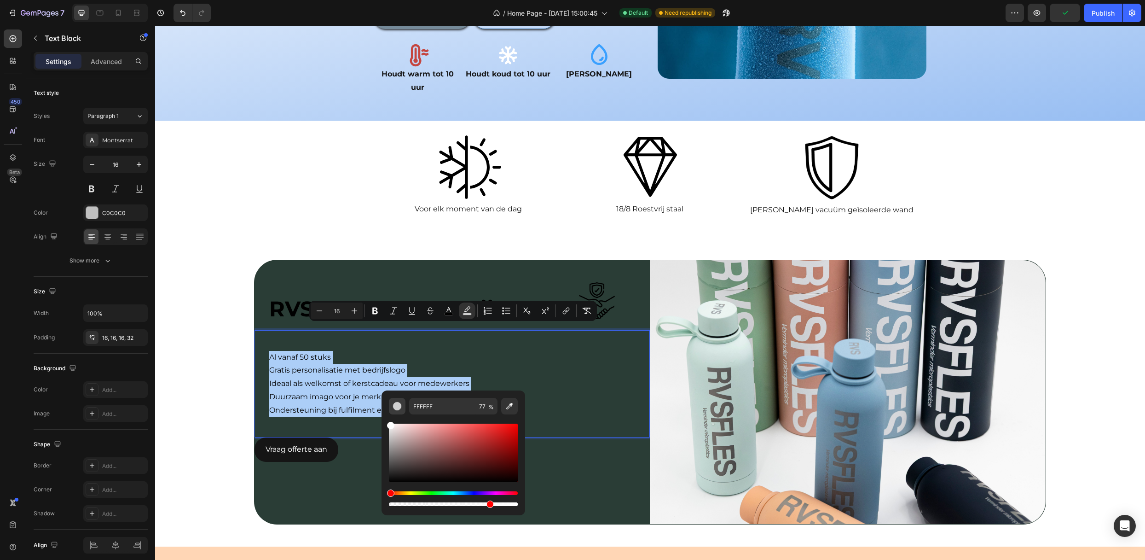
click at [396, 414] on button "Editor contextual toolbar" at bounding box center [397, 406] width 17 height 17
click at [398, 406] on div "Editor contextual toolbar" at bounding box center [397, 405] width 9 height 9
click at [544, 440] on div "RVSFLES voor bedrijven Text Block Image Row Row Al vanaf 50 stuks Gratis person…" at bounding box center [451, 392] width 395 height 264
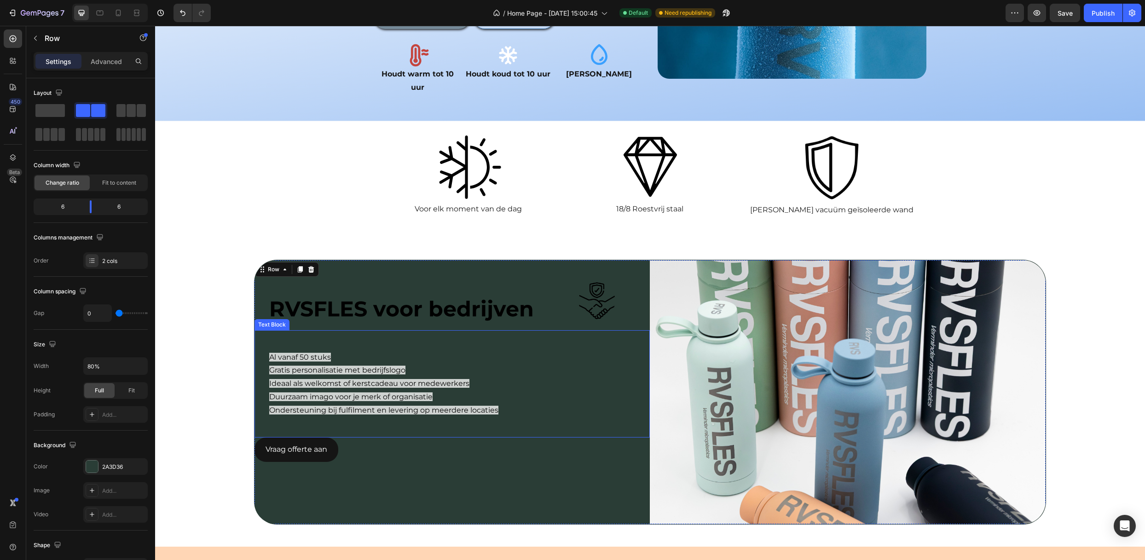
click at [476, 390] on p "Duurzaam imago voor je merk of organisatie" at bounding box center [455, 396] width 373 height 13
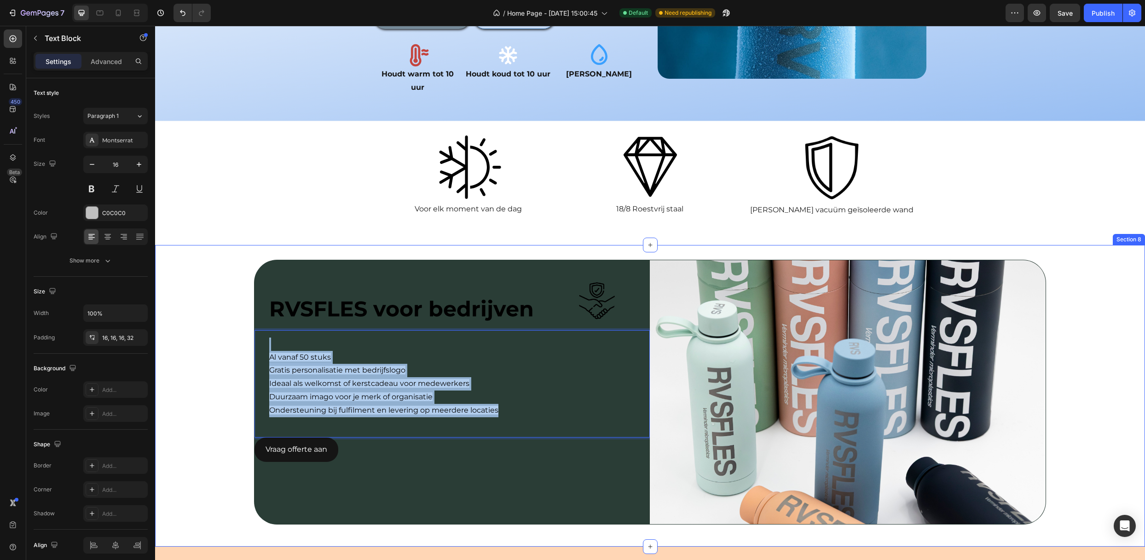
drag, startPoint x: 502, startPoint y: 382, endPoint x: 233, endPoint y: 319, distance: 276.8
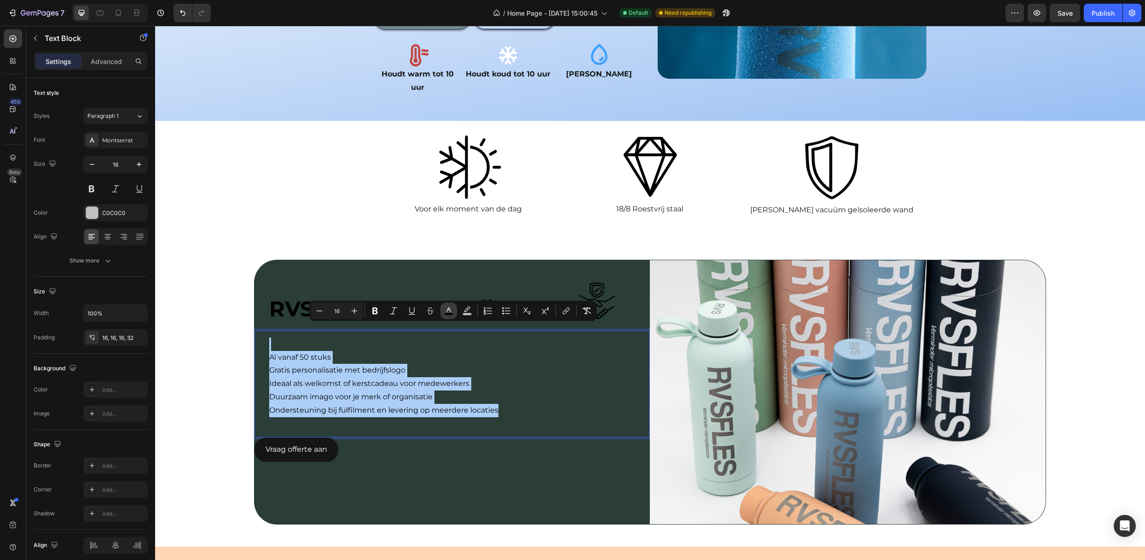
click at [447, 306] on button "color" at bounding box center [448, 310] width 17 height 17
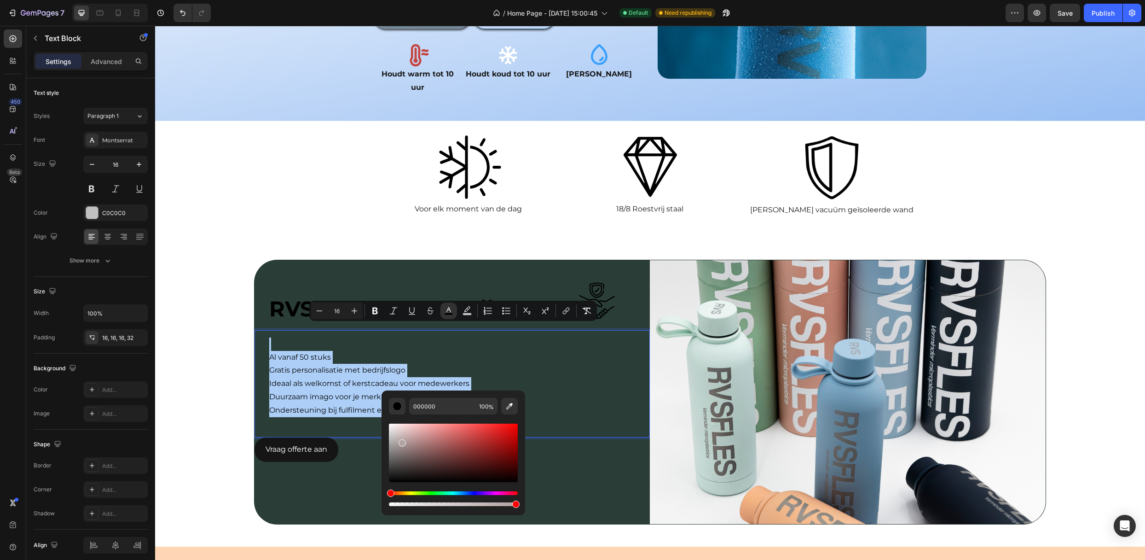
drag, startPoint x: 556, startPoint y: 467, endPoint x: 360, endPoint y: 422, distance: 201.6
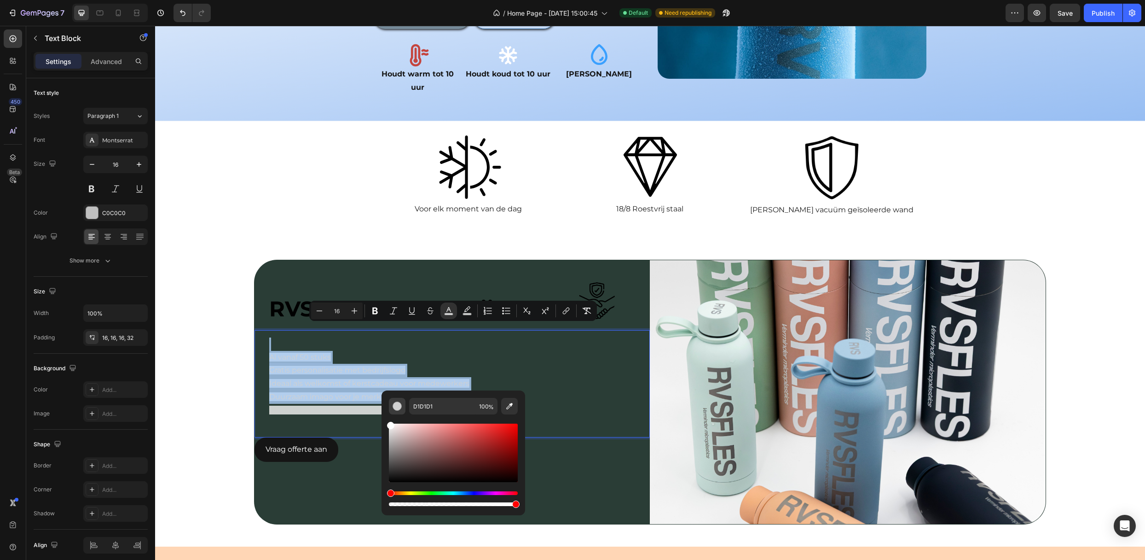
drag, startPoint x: 406, startPoint y: 439, endPoint x: 389, endPoint y: 404, distance: 38.9
click at [389, 407] on div "D1D1D1 100 %" at bounding box center [453, 453] width 129 height 110
type input "FFFFFF"
click at [537, 377] on p "Ideaal als welkomst of kerstcadeau voor medewerkers" at bounding box center [455, 383] width 373 height 13
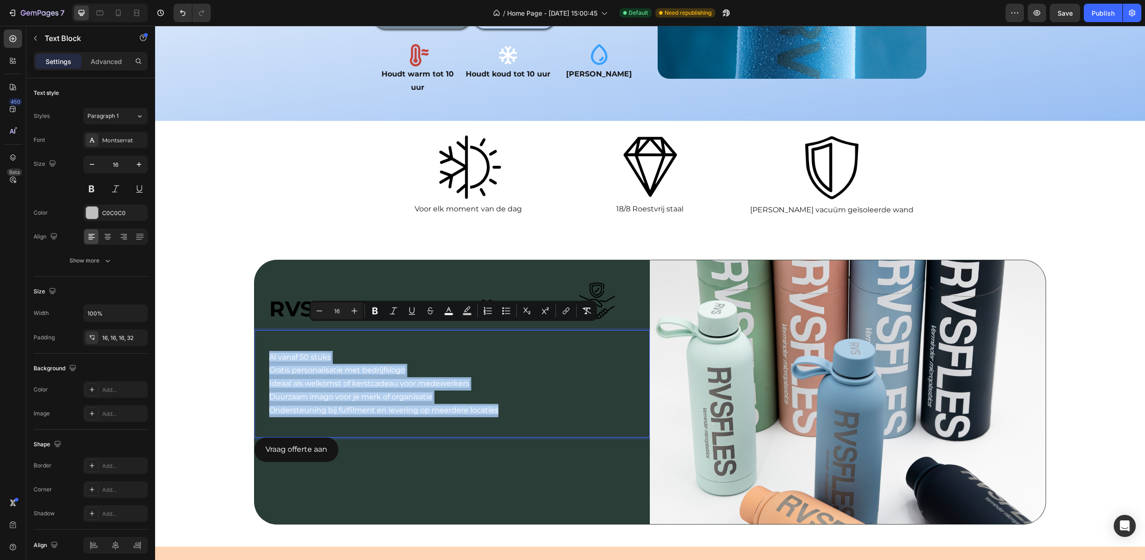
drag, startPoint x: 497, startPoint y: 382, endPoint x: 260, endPoint y: 323, distance: 244.8
click at [260, 330] on div "Al vanaf 50 stuks Gratis personalisatie met bedrijfslogo Ideaal als welkomst of…" at bounding box center [451, 384] width 395 height 108
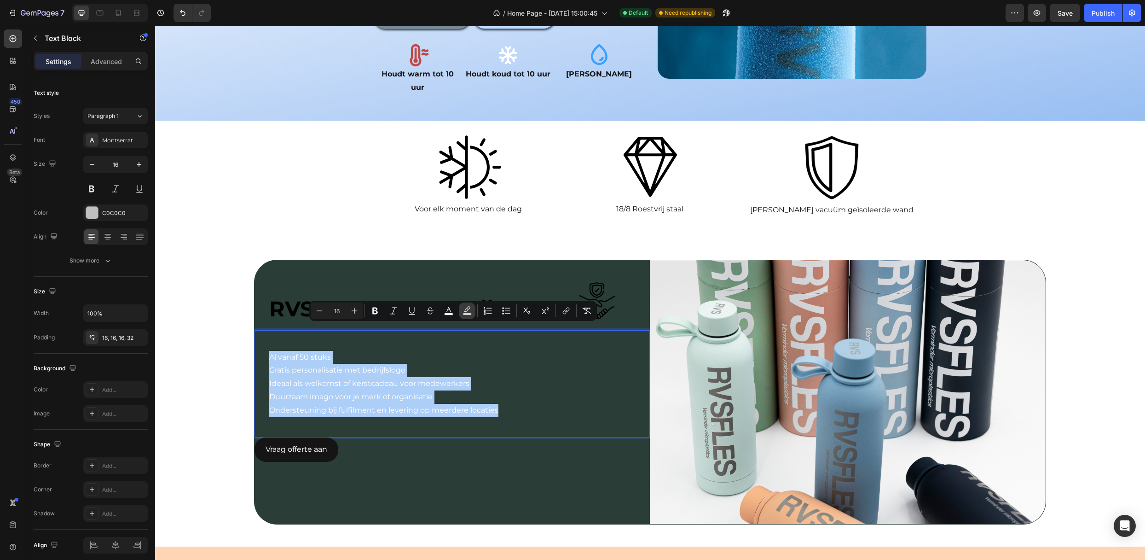
click at [470, 306] on icon "Editor contextual toolbar" at bounding box center [466, 310] width 9 height 9
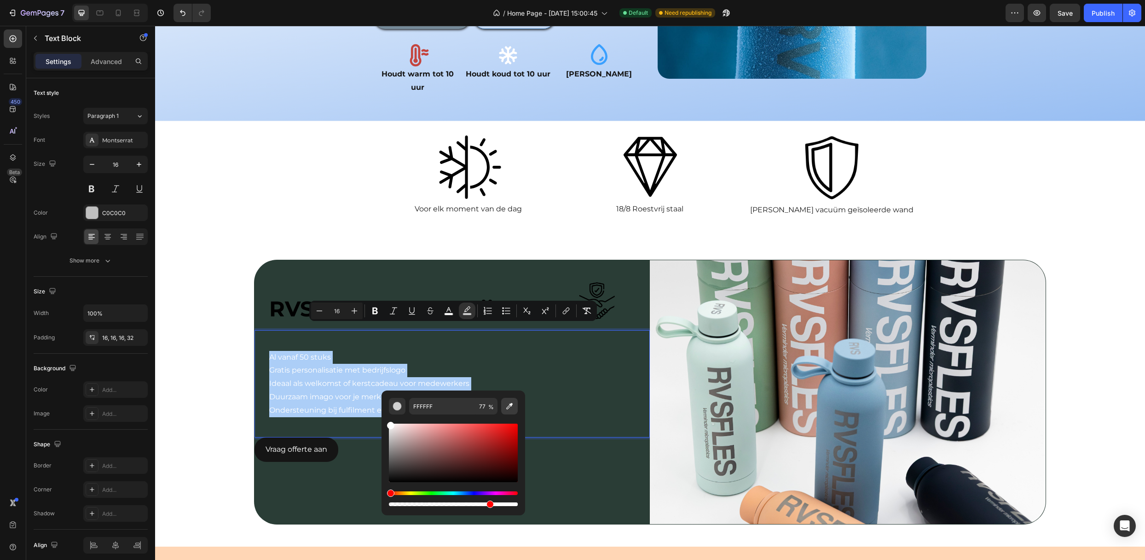
click at [505, 407] on icon "Editor contextual toolbar" at bounding box center [509, 405] width 9 height 9
type input "D0D0D0"
type input "100"
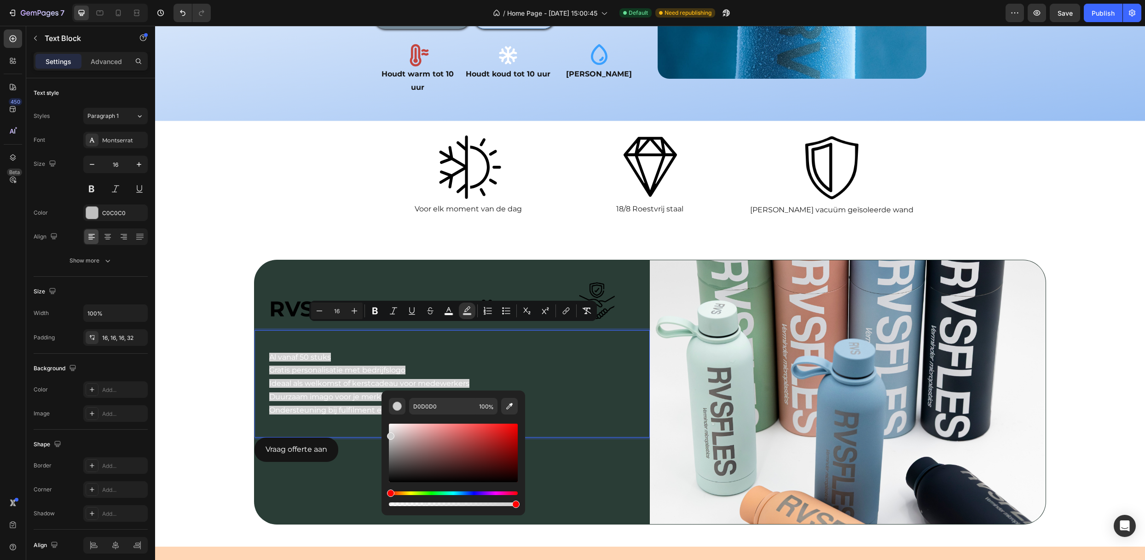
click at [498, 337] on p "Al vanaf 50 stuks" at bounding box center [455, 350] width 373 height 27
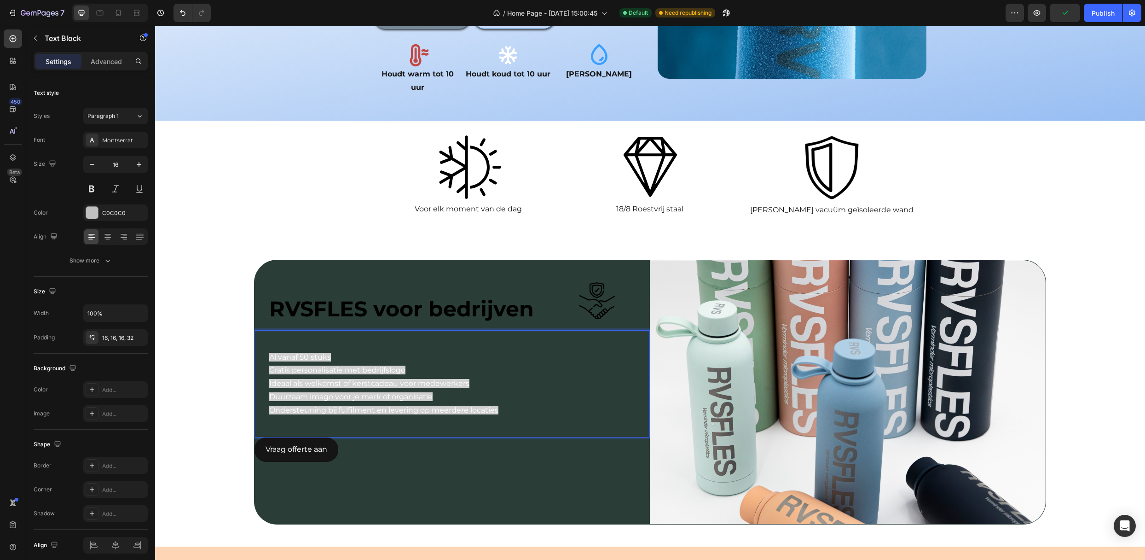
click at [512, 404] on p "Ondersteuning bij fulfilment en levering op meerdere locaties" at bounding box center [455, 410] width 373 height 13
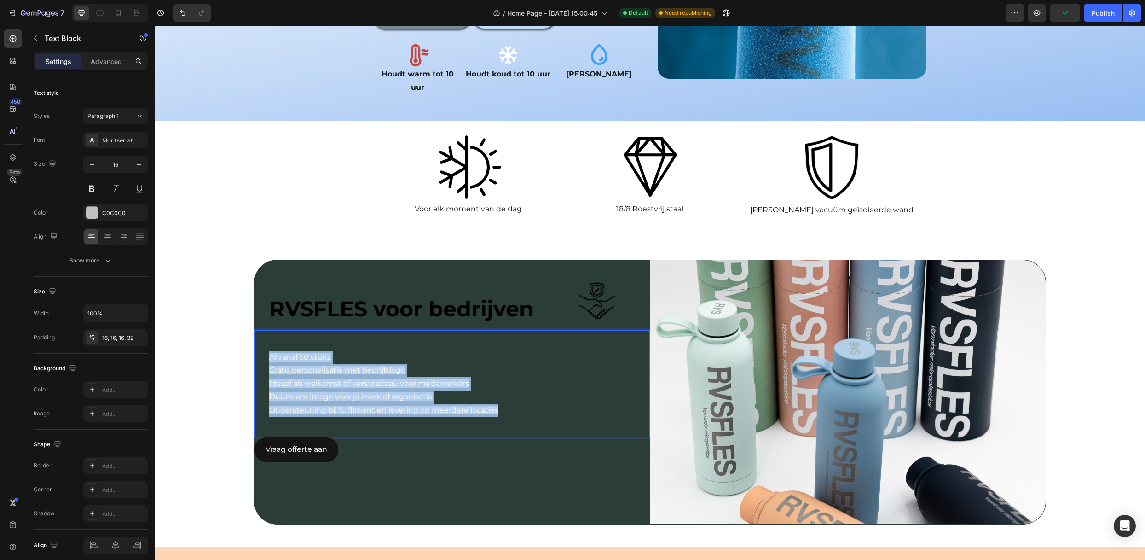
drag, startPoint x: 499, startPoint y: 383, endPoint x: 258, endPoint y: 331, distance: 246.6
click at [258, 331] on div "Al vanaf 50 stuks Gratis personalisatie met bedrijfslogo Ideaal als welkomst of…" at bounding box center [451, 384] width 395 height 108
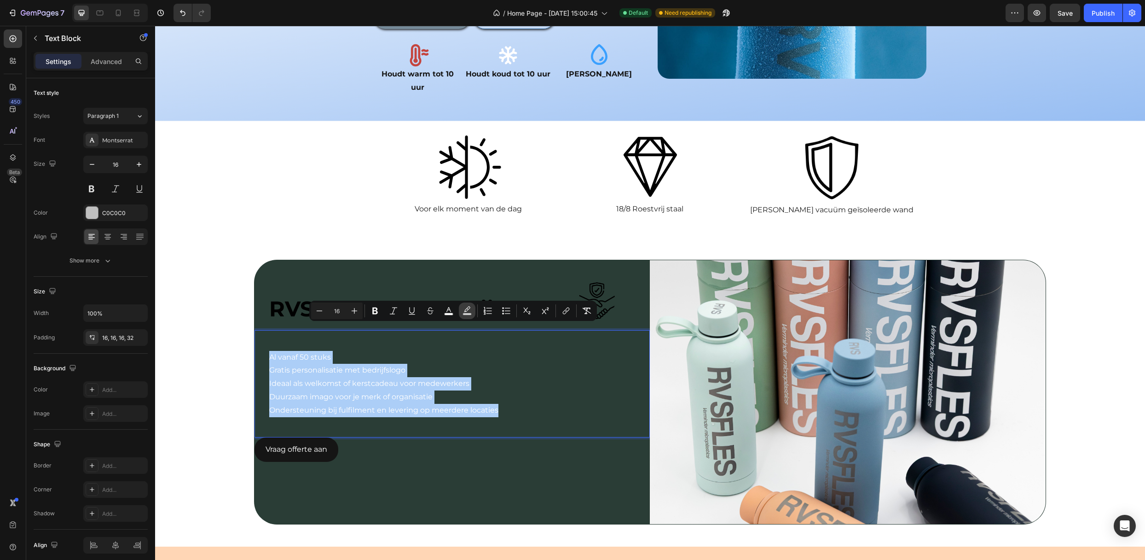
click at [463, 308] on icon "Editor contextual toolbar" at bounding box center [466, 310] width 9 height 9
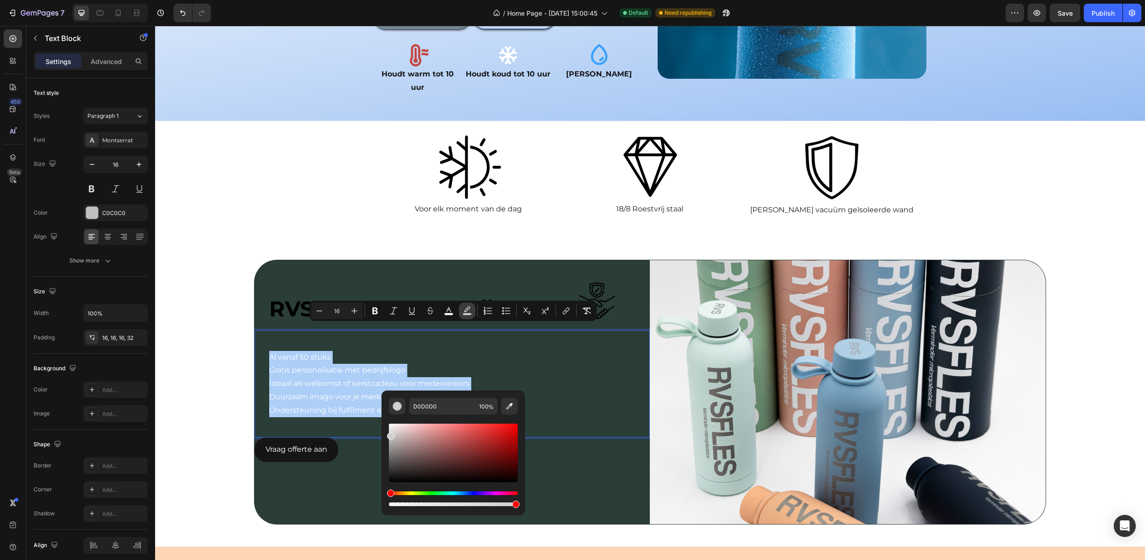
click at [466, 311] on icon "Editor contextual toolbar" at bounding box center [466, 310] width 9 height 9
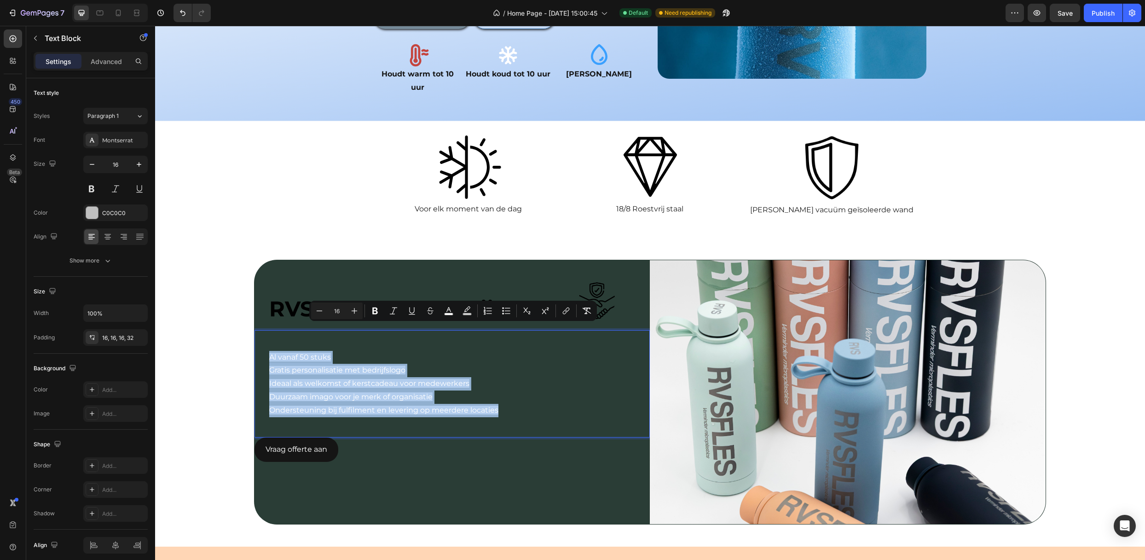
click at [498, 377] on p "Ideaal als welkomst of kerstcadeau voor medewerkers" at bounding box center [455, 383] width 373 height 13
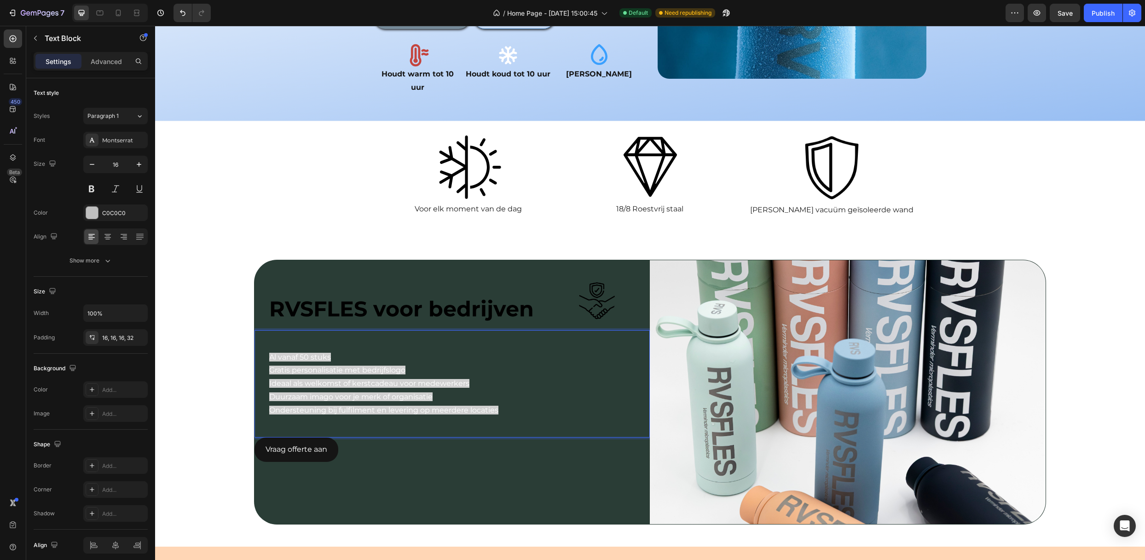
click at [498, 404] on p "Ondersteuning bij fulfilment en levering op meerdere locaties" at bounding box center [455, 410] width 373 height 13
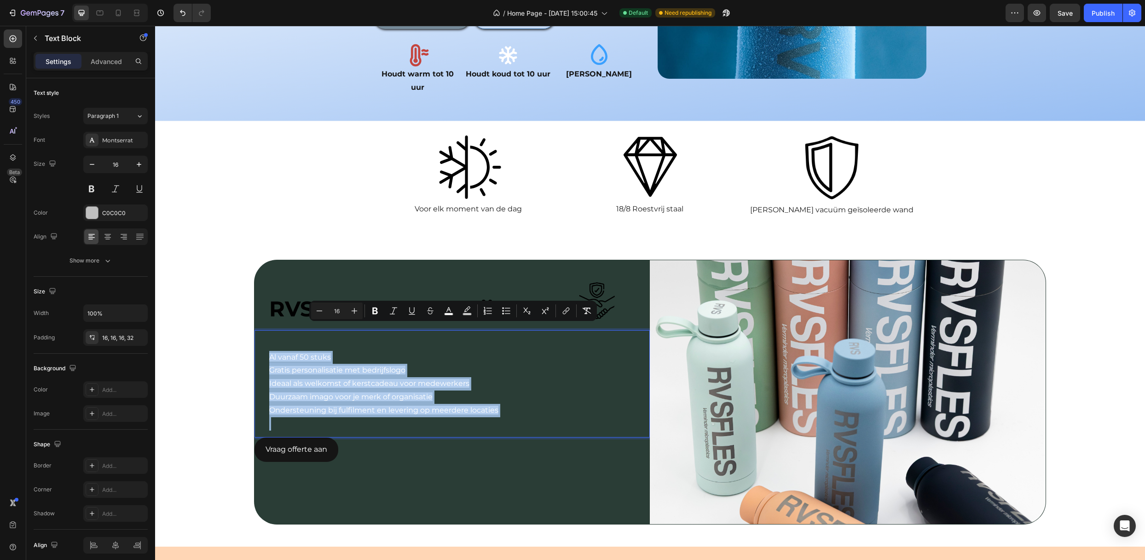
drag, startPoint x: 498, startPoint y: 381, endPoint x: 264, endPoint y: 331, distance: 239.0
click at [264, 331] on div "Al vanaf 50 stuks Gratis personalisatie met bedrijfslogo Ideaal als welkomst of…" at bounding box center [451, 384] width 395 height 108
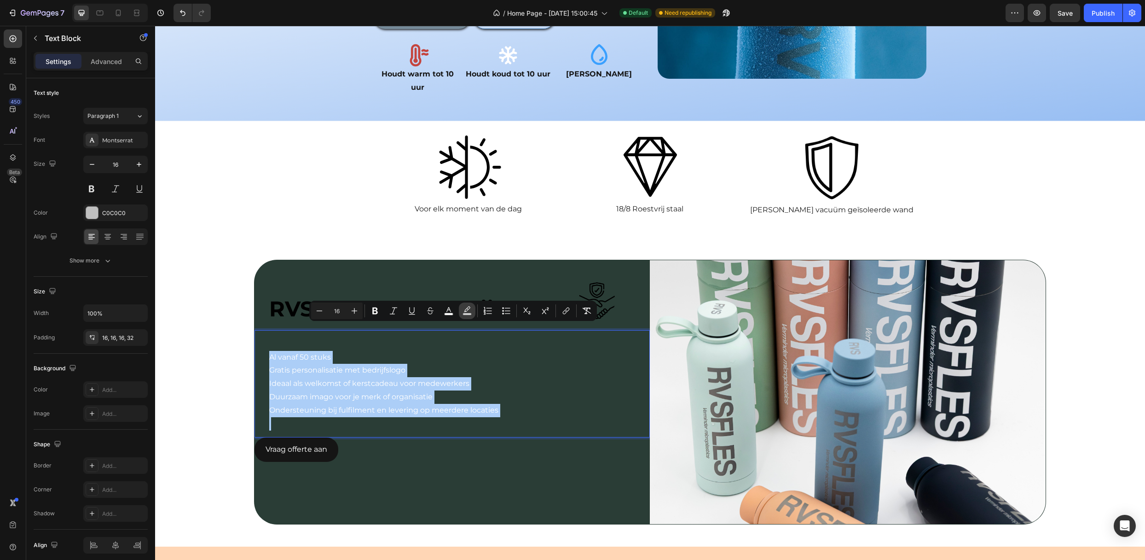
click at [470, 311] on icon "Editor contextual toolbar" at bounding box center [466, 310] width 9 height 9
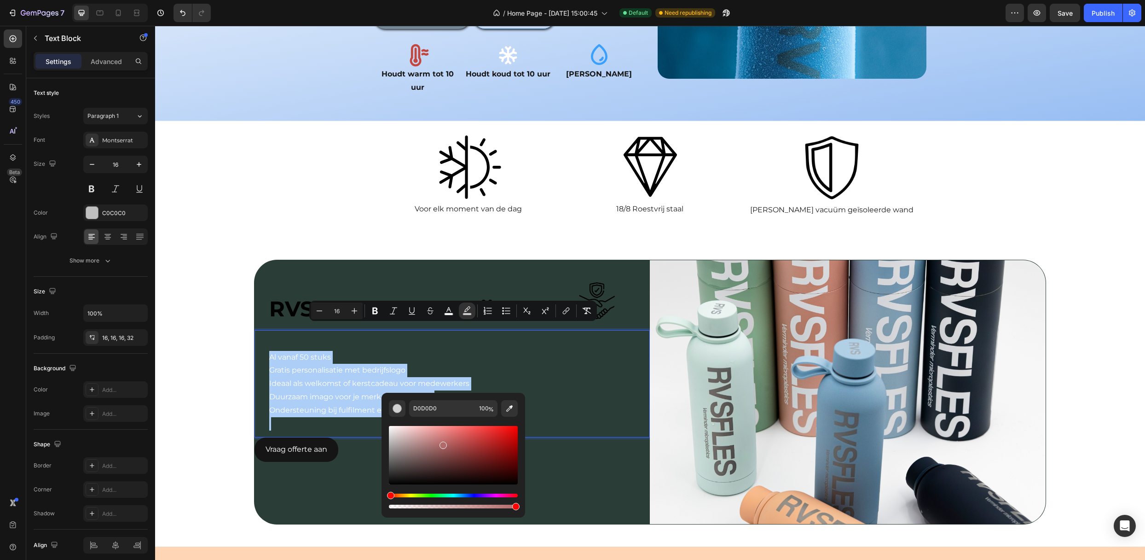
drag, startPoint x: 409, startPoint y: 455, endPoint x: 428, endPoint y: 436, distance: 26.7
click at [433, 439] on div "Editor contextual toolbar" at bounding box center [453, 455] width 129 height 58
type input "C48181"
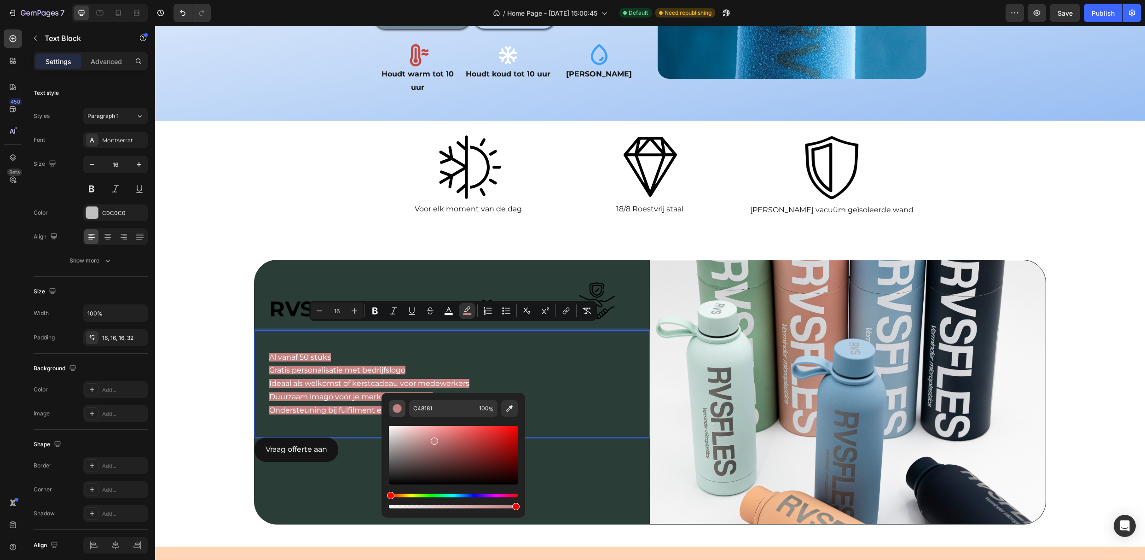
click at [396, 406] on div "Editor contextual toolbar" at bounding box center [397, 408] width 9 height 9
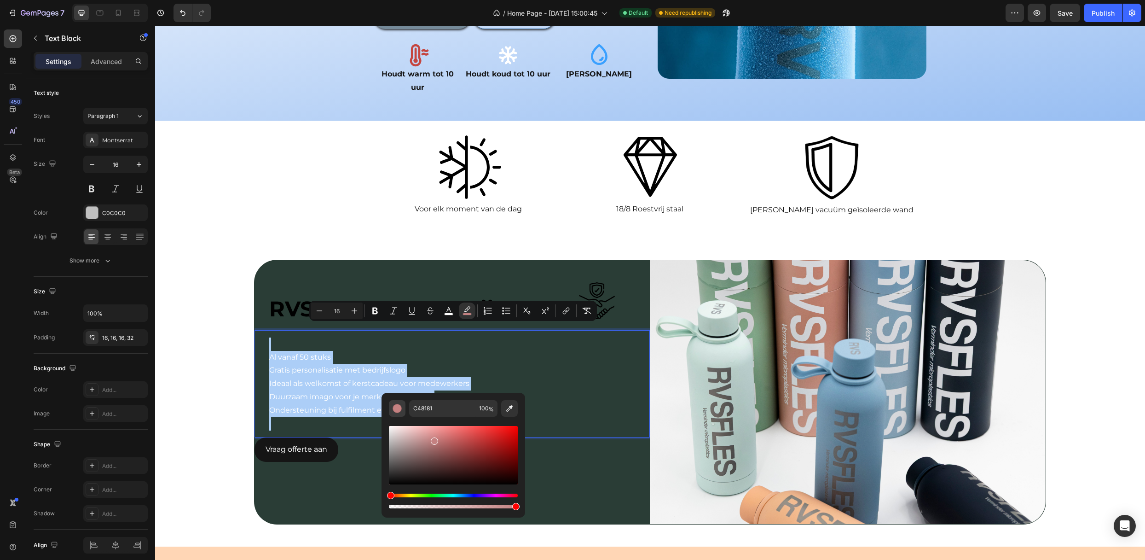
click at [396, 406] on div "Editor contextual toolbar" at bounding box center [397, 408] width 9 height 9
click at [403, 412] on button "Editor contextual toolbar" at bounding box center [397, 408] width 17 height 17
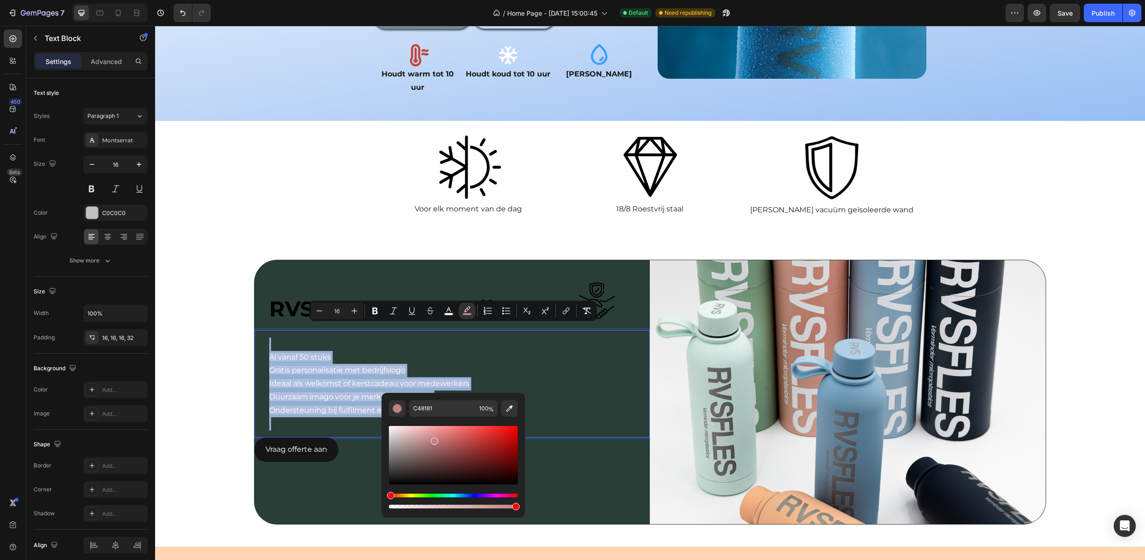
click at [502, 404] on p "Ondersteuning bij fulfilment en levering op meerdere locaties" at bounding box center [455, 410] width 373 height 13
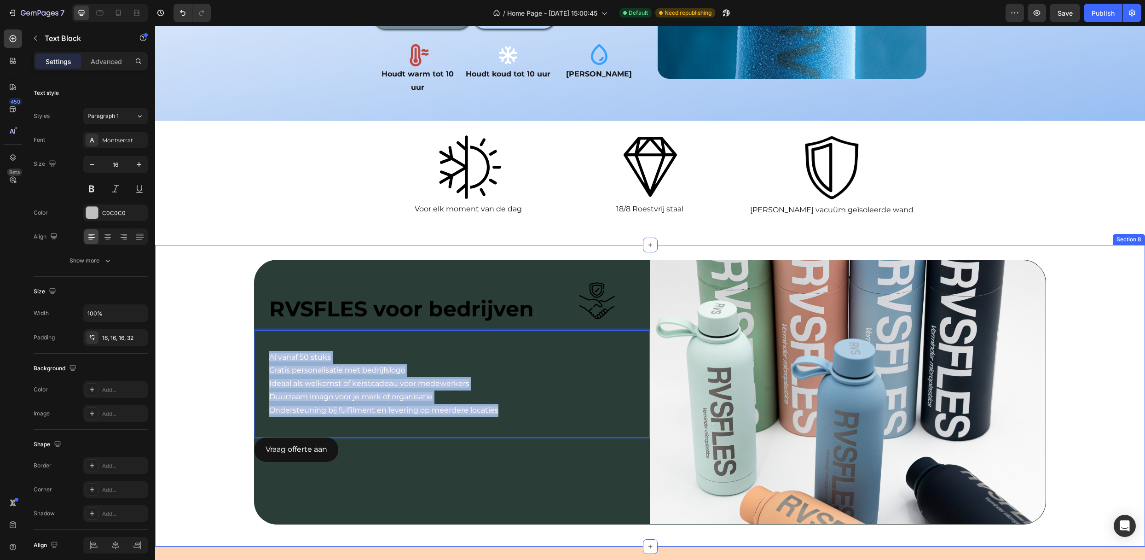
drag, startPoint x: 505, startPoint y: 384, endPoint x: 232, endPoint y: 324, distance: 278.8
click at [232, 324] on div "RVSFLES voor bedrijven Text Block Image Row Row Al vanaf 50 stuks Gratis person…" at bounding box center [650, 396] width 990 height 272
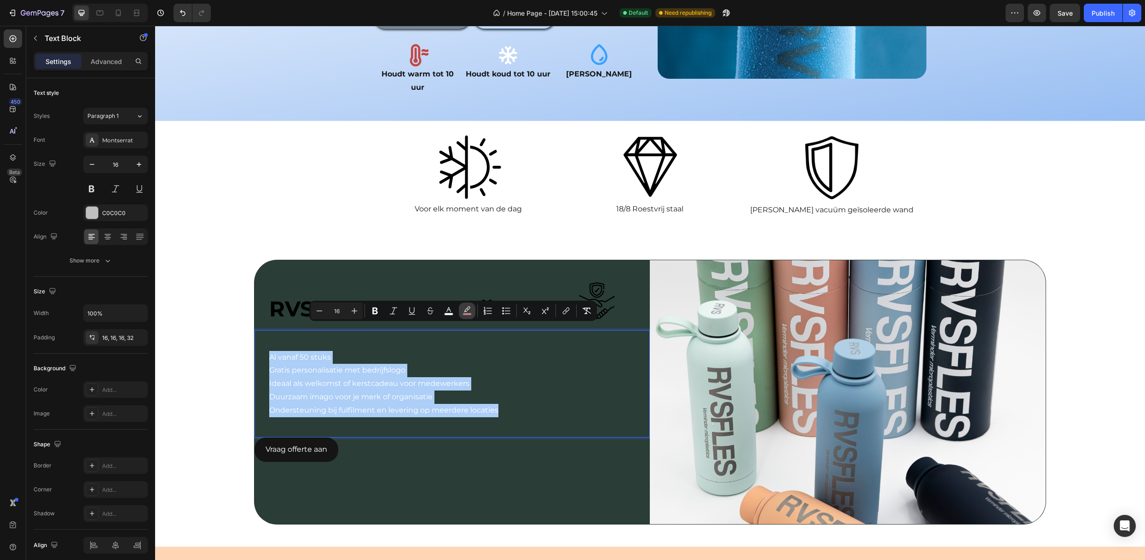
click at [465, 311] on icon "Editor contextual toolbar" at bounding box center [467, 309] width 6 height 6
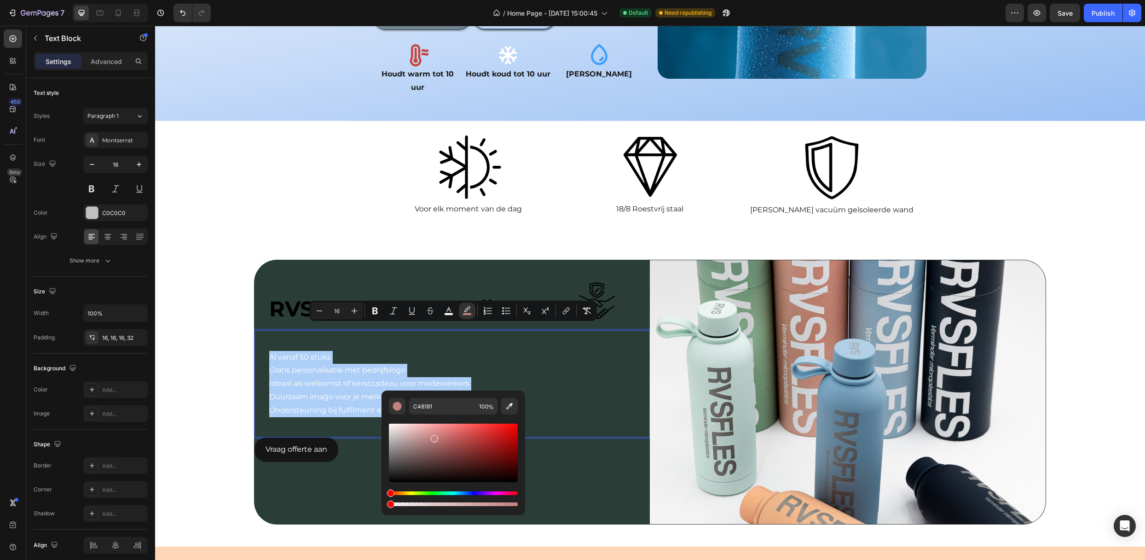
drag, startPoint x: 566, startPoint y: 529, endPoint x: 346, endPoint y: 500, distance: 221.9
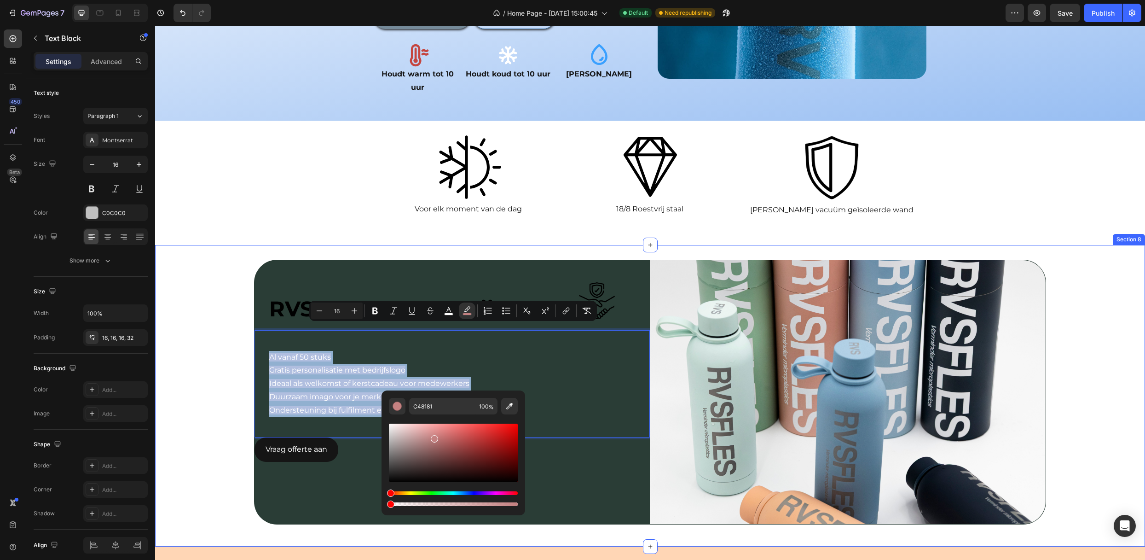
type input "0"
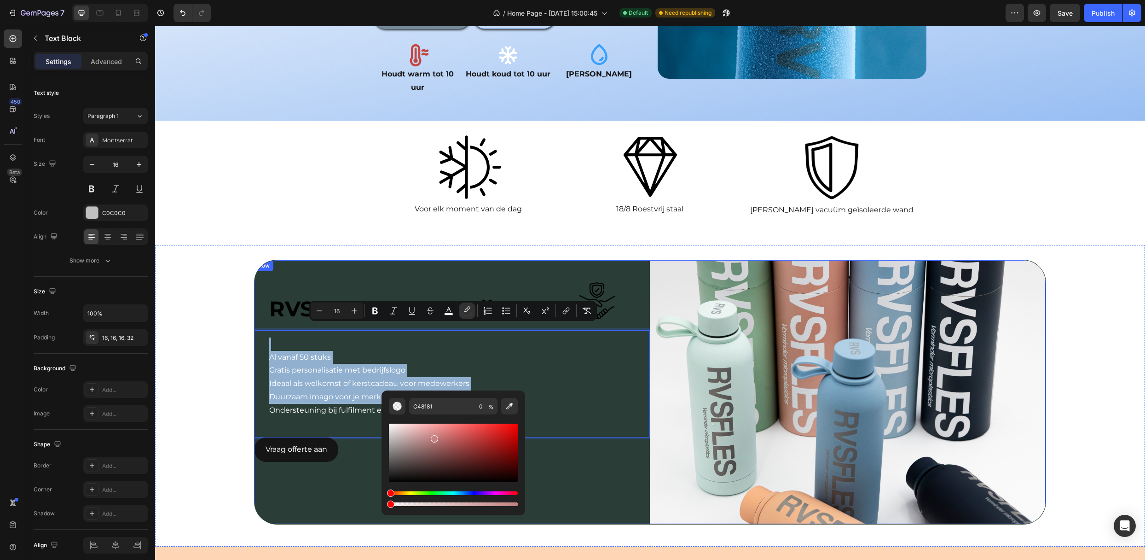
click at [579, 407] on div "Al vanaf 50 stuks Gratis personalisatie met bedrijfslogo Ideaal als welkomst of…" at bounding box center [451, 384] width 395 height 108
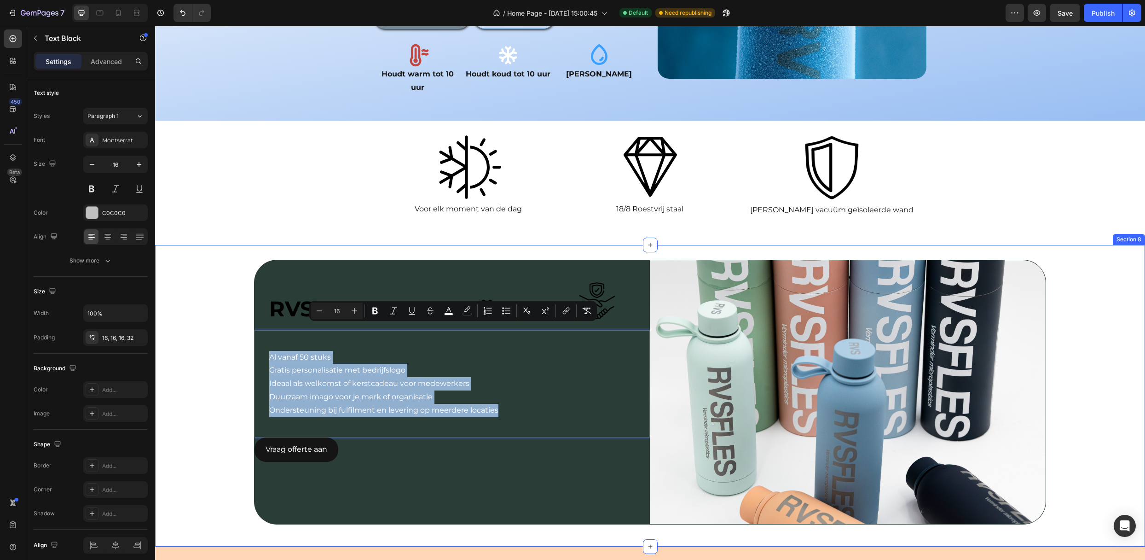
drag, startPoint x: 507, startPoint y: 378, endPoint x: 229, endPoint y: 326, distance: 282.2
click at [229, 326] on div "RVSFLES voor bedrijven Text Block Image Row Row Al vanaf 50 stuks Gratis person…" at bounding box center [650, 396] width 990 height 272
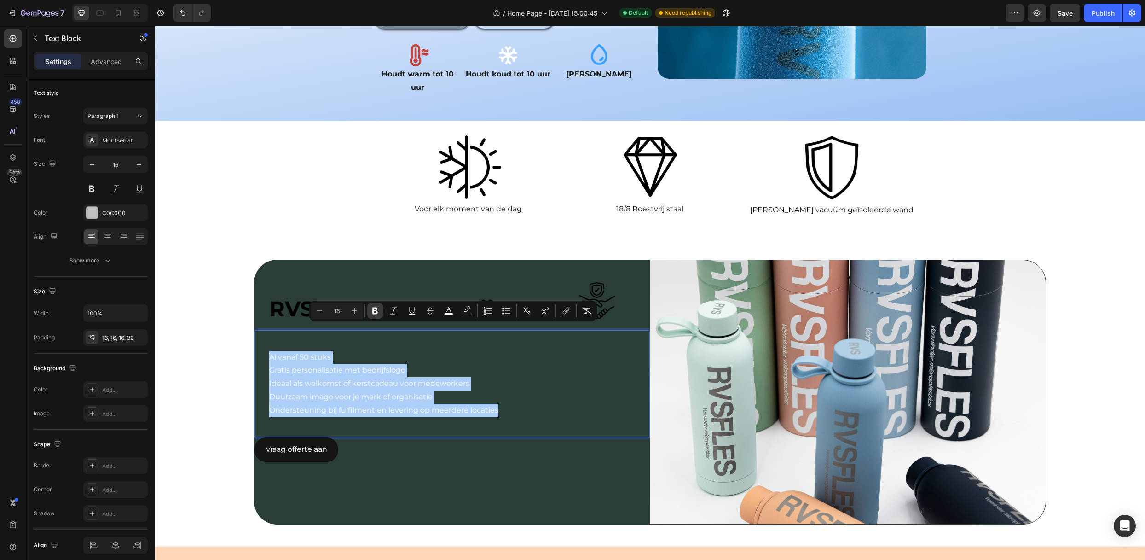
click at [378, 305] on button "Bold" at bounding box center [375, 310] width 17 height 17
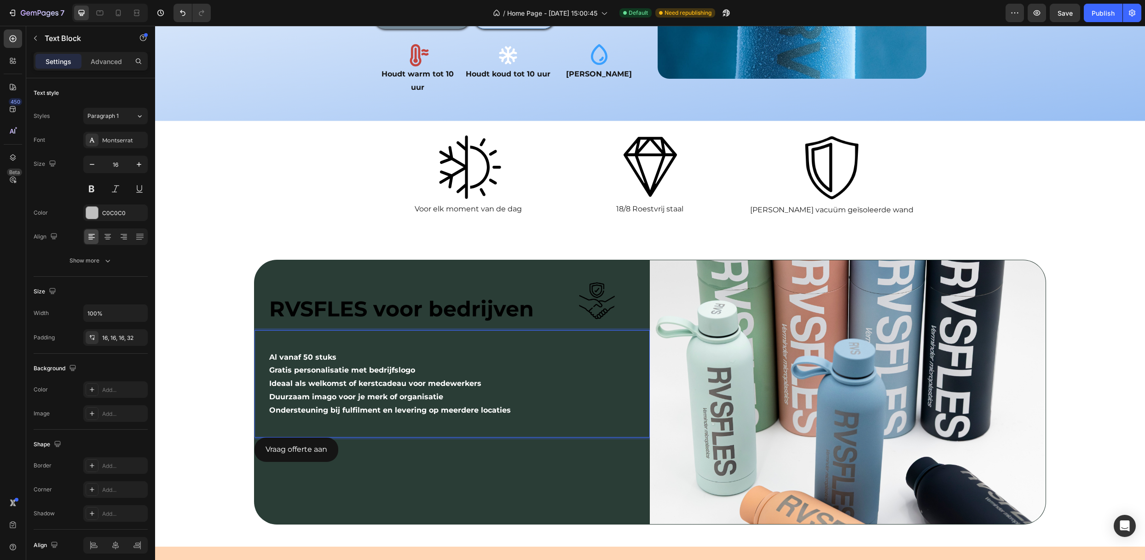
click at [525, 404] on p "Ondersteuning bij fulfilment en levering op meerdere locaties" at bounding box center [455, 410] width 373 height 13
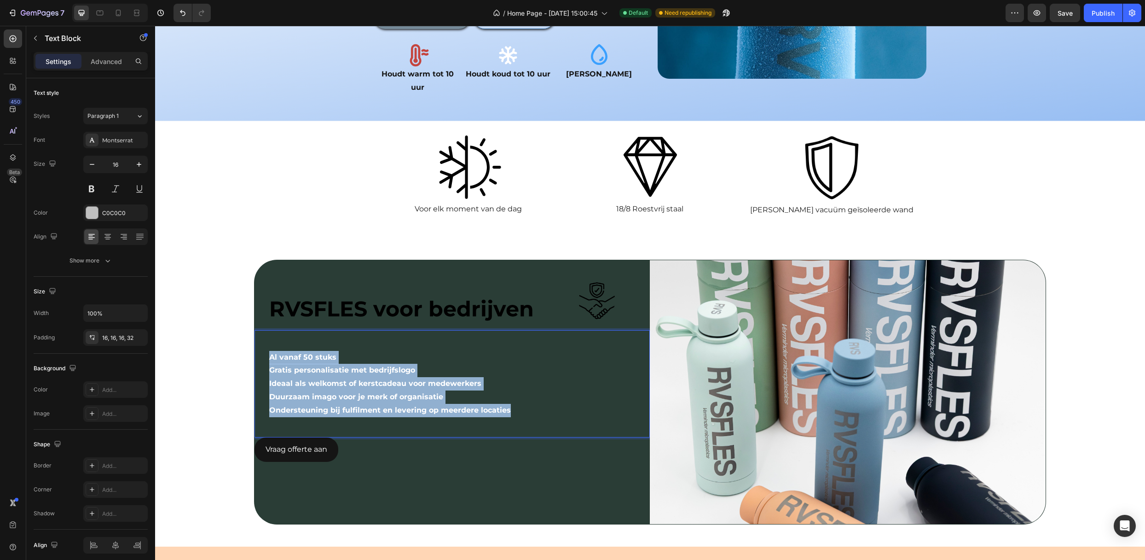
drag, startPoint x: 517, startPoint y: 382, endPoint x: 251, endPoint y: 327, distance: 272.1
click at [251, 327] on div "RVSFLES voor bedrijven Text Block Image Row Row Al vanaf 50 stuks Gratis person…" at bounding box center [650, 396] width 990 height 272
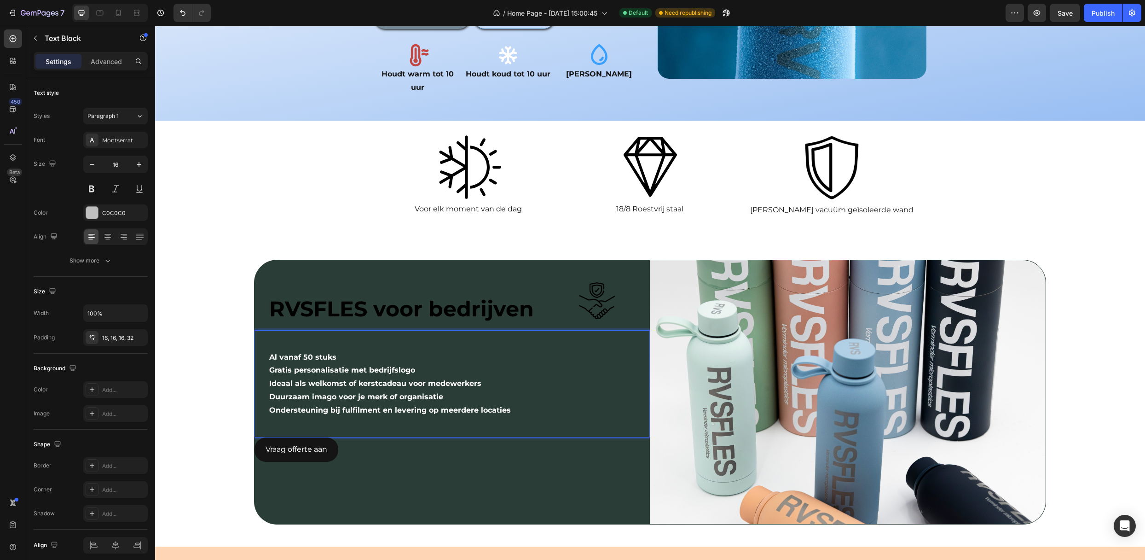
click at [479, 417] on p "Rich Text Editor. Editing area: main" at bounding box center [455, 423] width 373 height 13
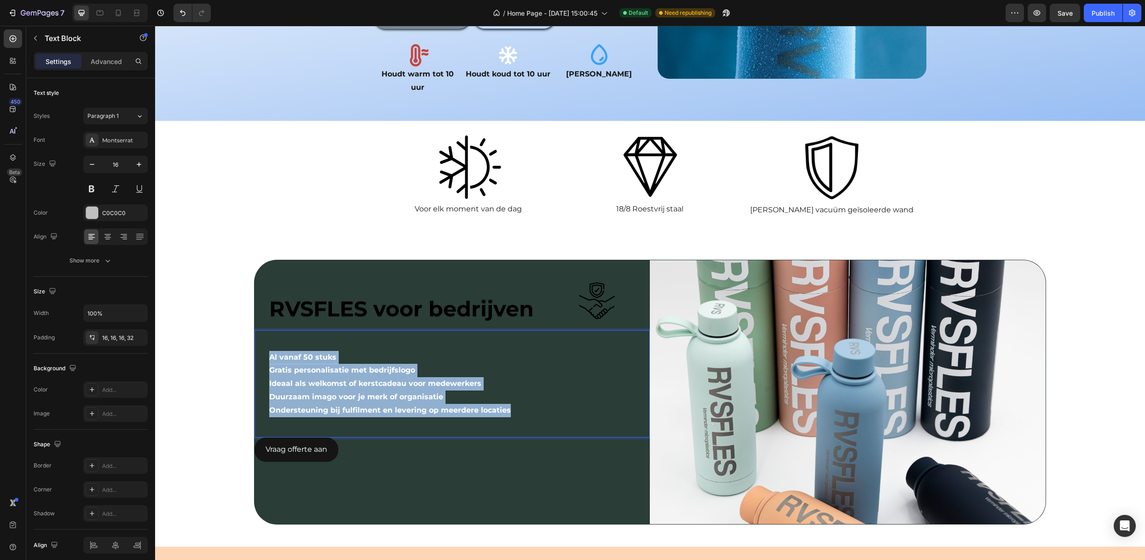
drag, startPoint x: 517, startPoint y: 381, endPoint x: 260, endPoint y: 329, distance: 262.9
click at [260, 330] on div "Al vanaf 50 stuks Gratis personalisatie met bedrijfslogo Ideaal als welkomst of…" at bounding box center [451, 384] width 395 height 108
drag, startPoint x: 312, startPoint y: 328, endPoint x: 309, endPoint y: 334, distance: 6.0
click at [309, 337] on p "Al vanaf 50 stuks" at bounding box center [455, 350] width 373 height 27
drag, startPoint x: 270, startPoint y: 327, endPoint x: 566, endPoint y: 397, distance: 304.5
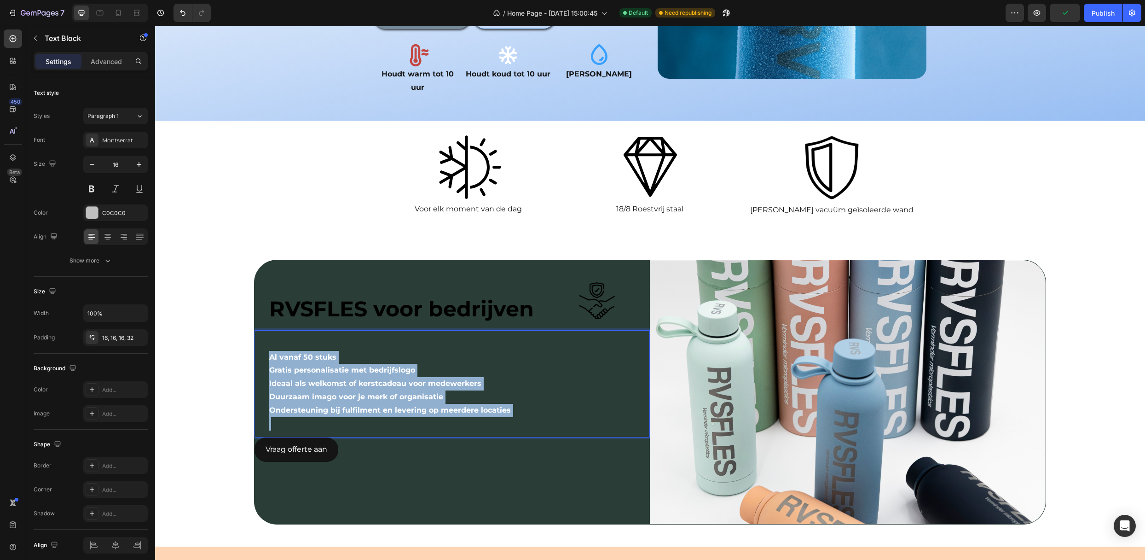
click at [415, 392] on strong "Duurzaam imago voor je merk of organisatie" at bounding box center [356, 396] width 174 height 9
drag, startPoint x: 511, startPoint y: 382, endPoint x: 267, endPoint y: 324, distance: 250.1
click at [267, 330] on div "Al vanaf 50 stuks Gratis personalisatie met bedrijfslogo Ideaal als welkomst of…" at bounding box center [451, 384] width 395 height 108
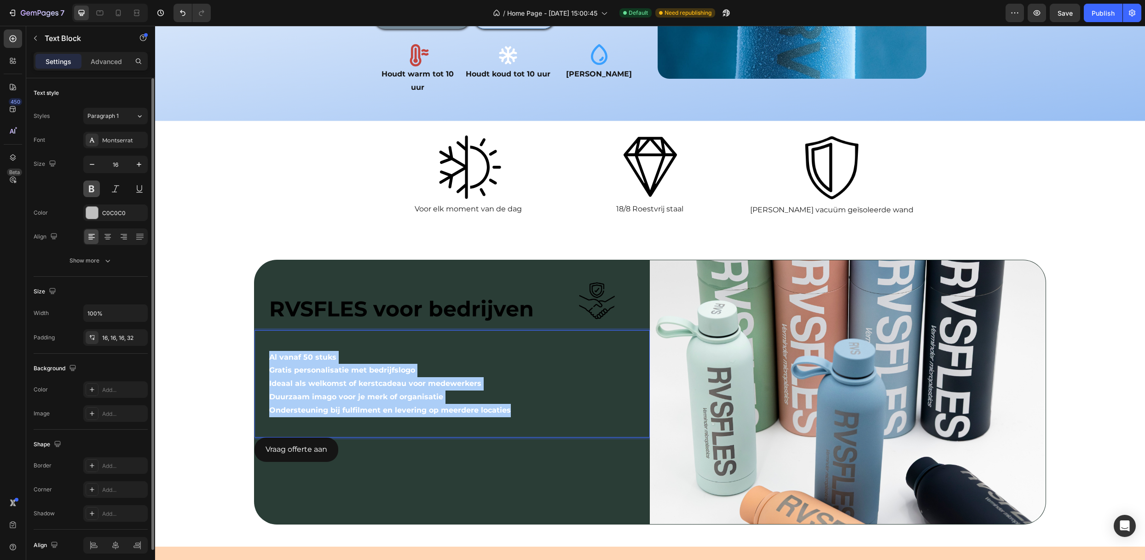
click at [87, 186] on button at bounding box center [91, 188] width 17 height 17
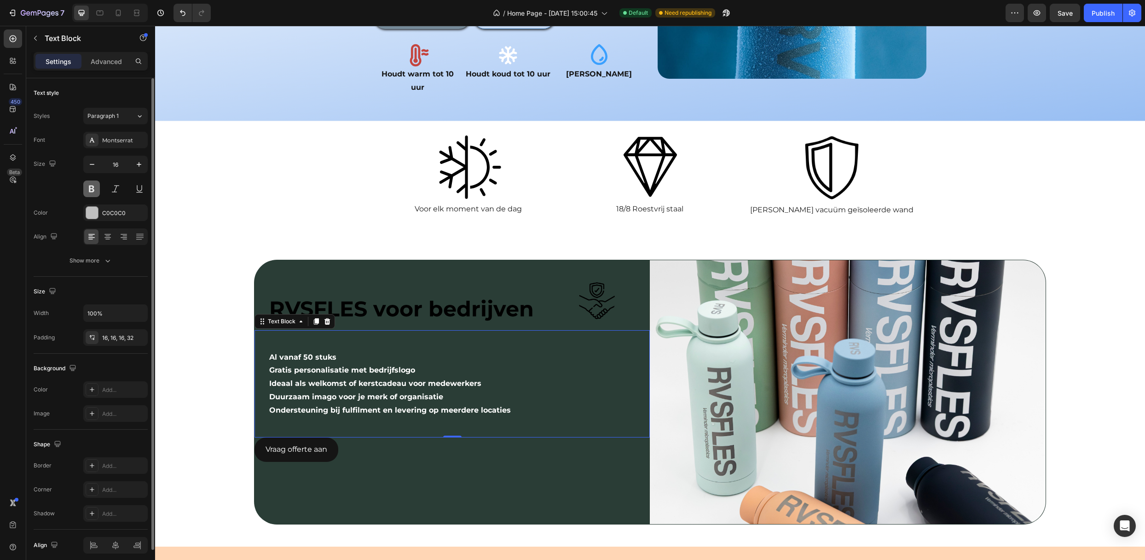
click at [87, 186] on button at bounding box center [91, 188] width 17 height 17
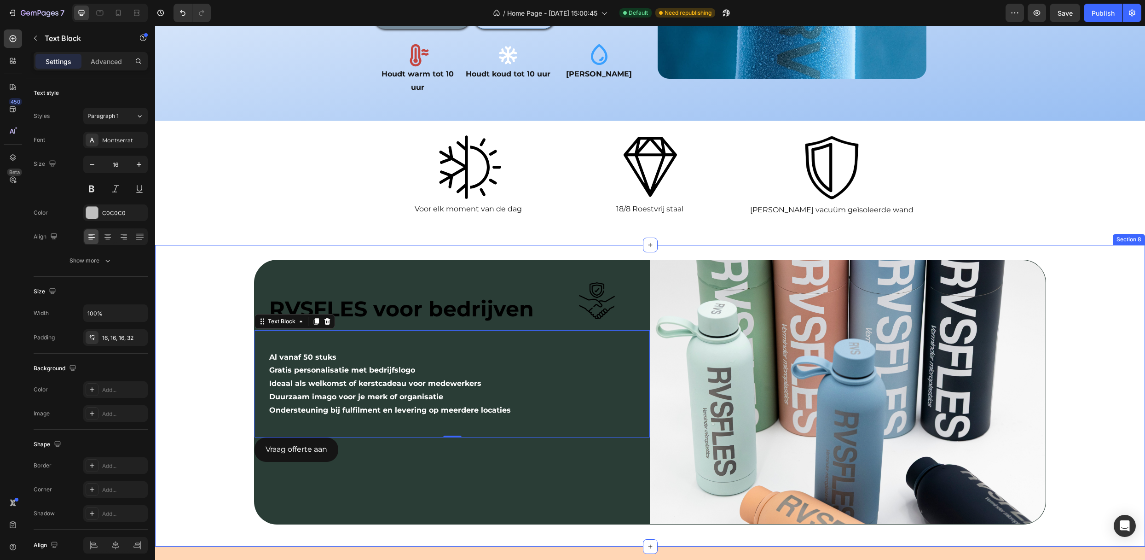
click at [275, 352] on strong "Al vanaf 50 stuks" at bounding box center [302, 356] width 67 height 9
click at [271, 352] on strong "Al vanaf 50 stuks" at bounding box center [302, 356] width 67 height 9
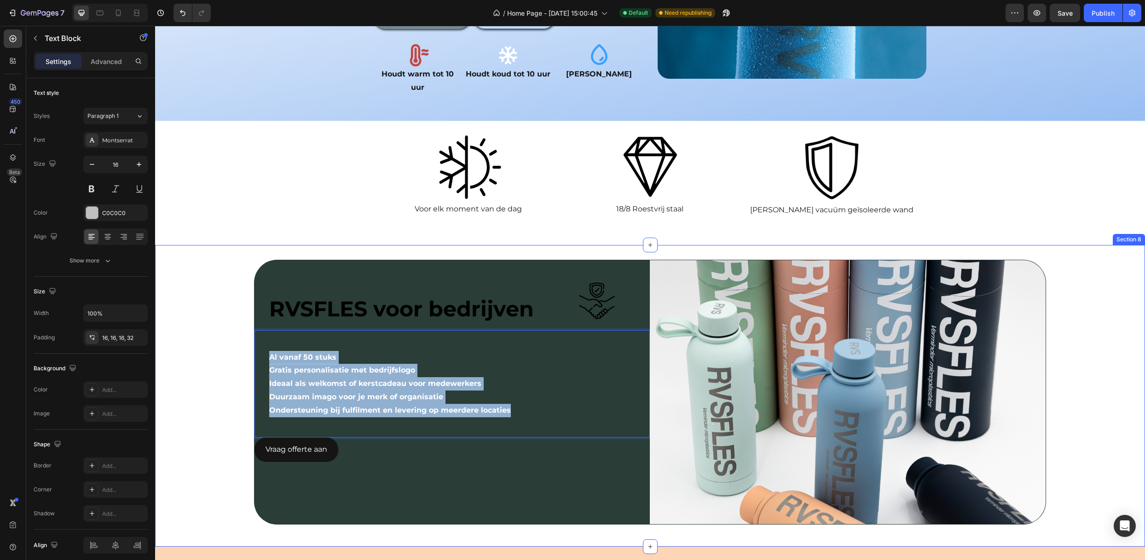
drag, startPoint x: 514, startPoint y: 383, endPoint x: 245, endPoint y: 323, distance: 276.0
click at [245, 323] on div "RVSFLES voor bedrijven Text Block Image Row Row Al vanaf 50 stuks Gratis person…" at bounding box center [650, 396] width 990 height 272
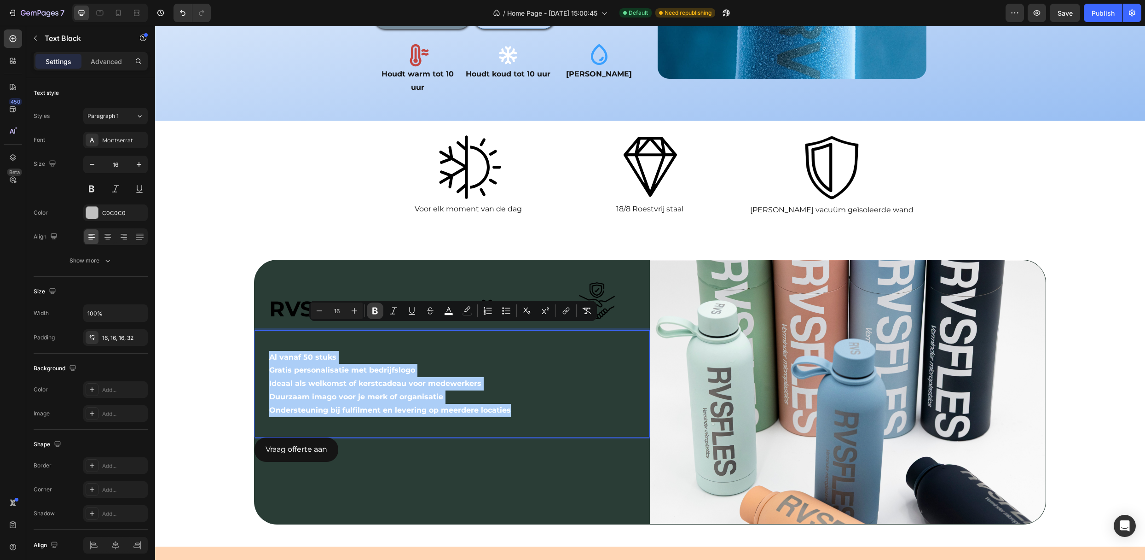
click at [373, 308] on icon "Editor contextual toolbar" at bounding box center [375, 310] width 6 height 7
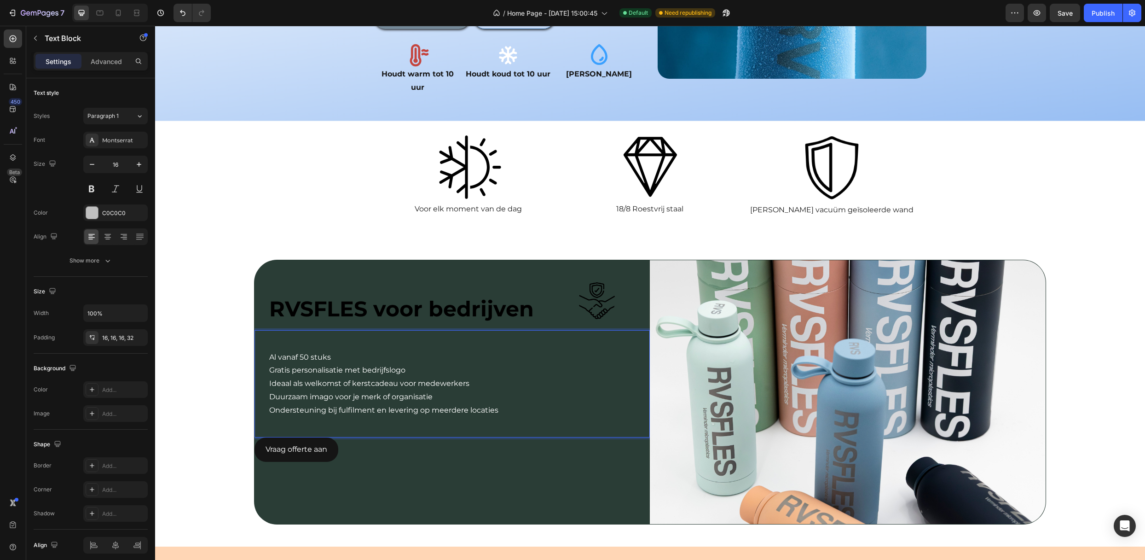
click at [373, 365] on span "Gratis personalisatie met bedrijfslogo" at bounding box center [337, 369] width 136 height 9
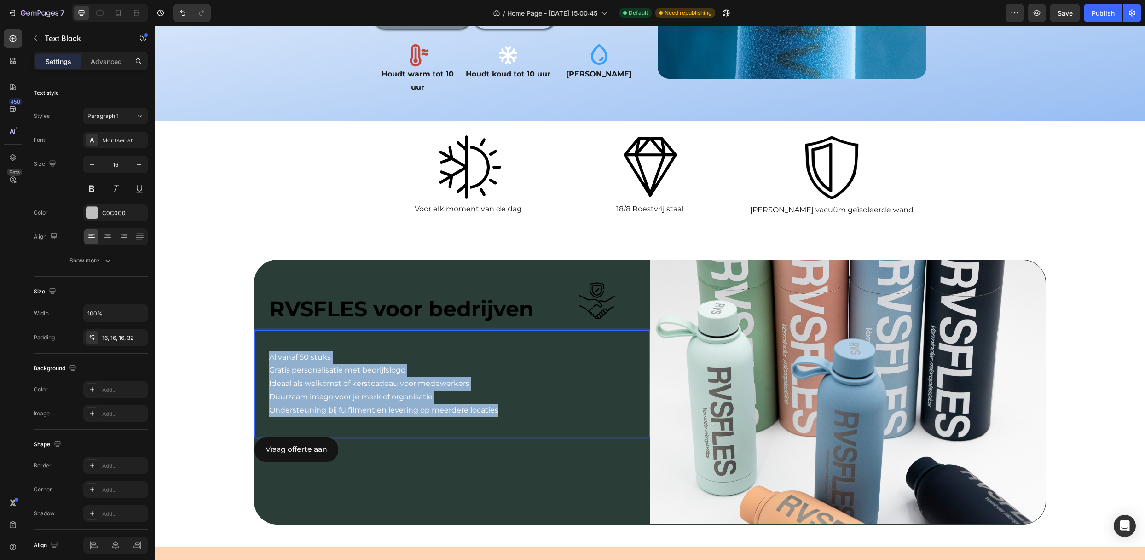
drag, startPoint x: 506, startPoint y: 383, endPoint x: 245, endPoint y: 328, distance: 267.2
click at [245, 328] on div "RVSFLES voor bedrijven Text Block Image Row Row Al vanaf 50 stuks Gratis person…" at bounding box center [650, 396] width 990 height 272
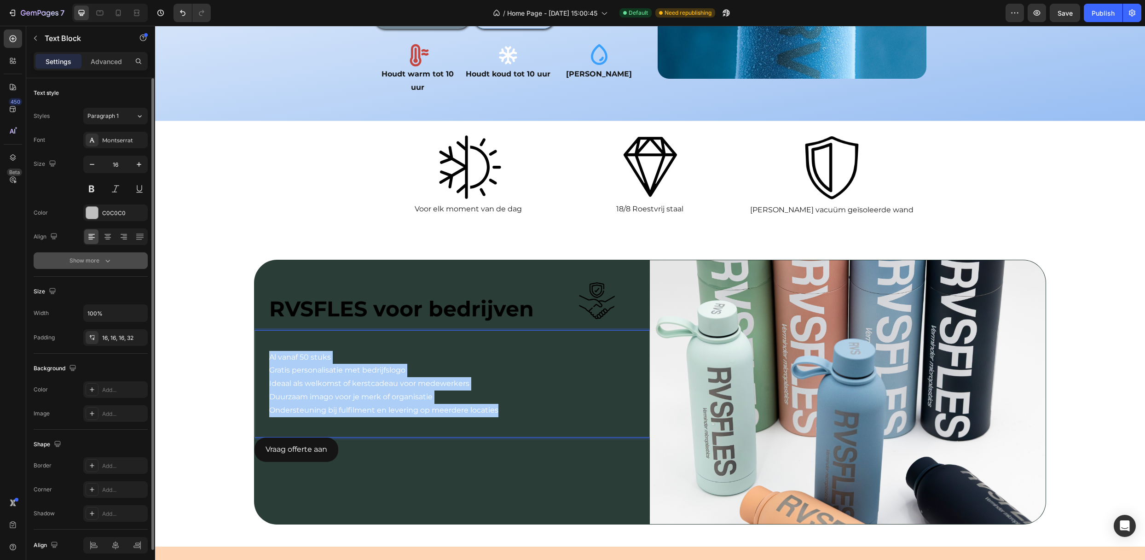
click at [103, 258] on icon "button" at bounding box center [107, 260] width 9 height 9
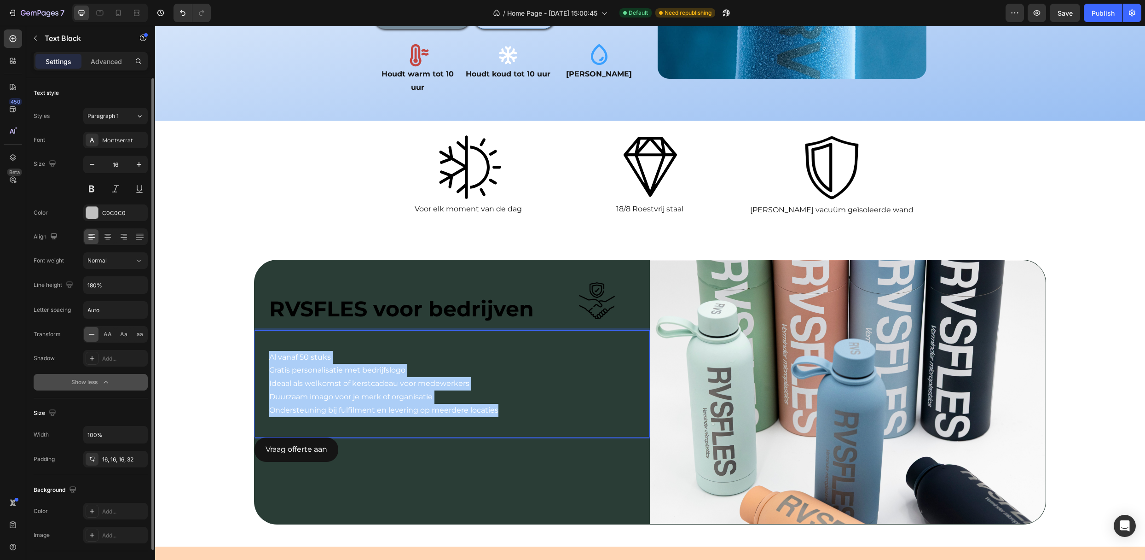
scroll to position [161, 0]
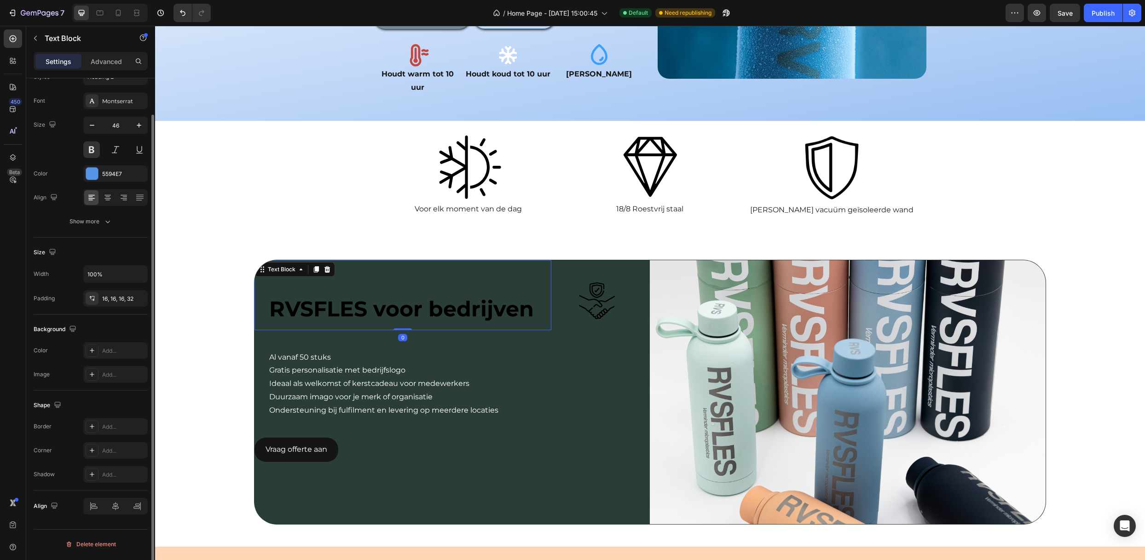
click at [339, 267] on p at bounding box center [406, 281] width 275 height 28
click at [270, 352] on span "Al vanaf 50 stuks" at bounding box center [300, 356] width 62 height 9
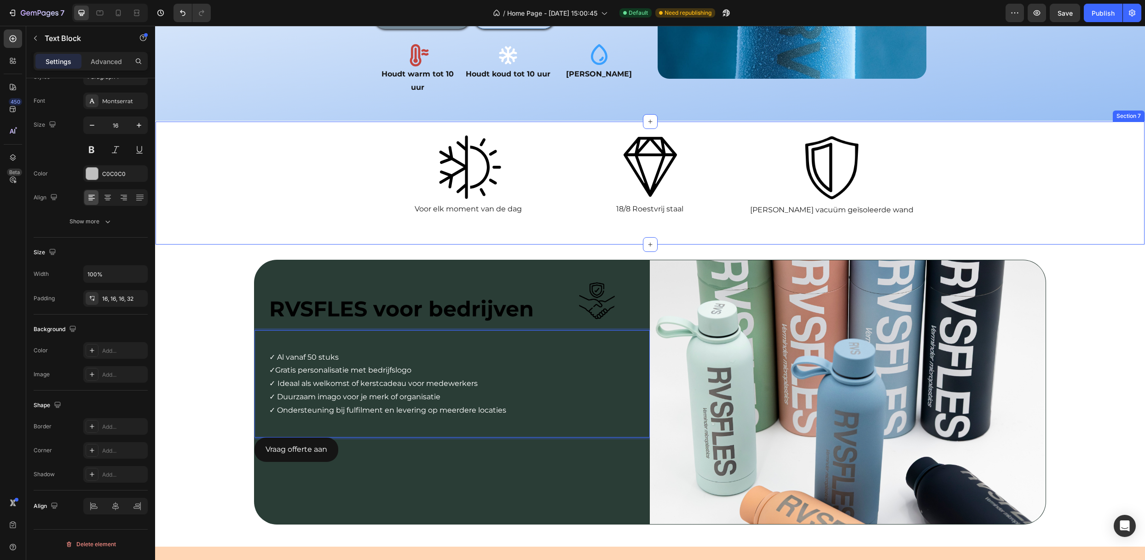
click at [227, 191] on div "Image Voor elk moment van de dag Text Block Image 18/8 Roestvrij staal Text Blo…" at bounding box center [650, 182] width 989 height 123
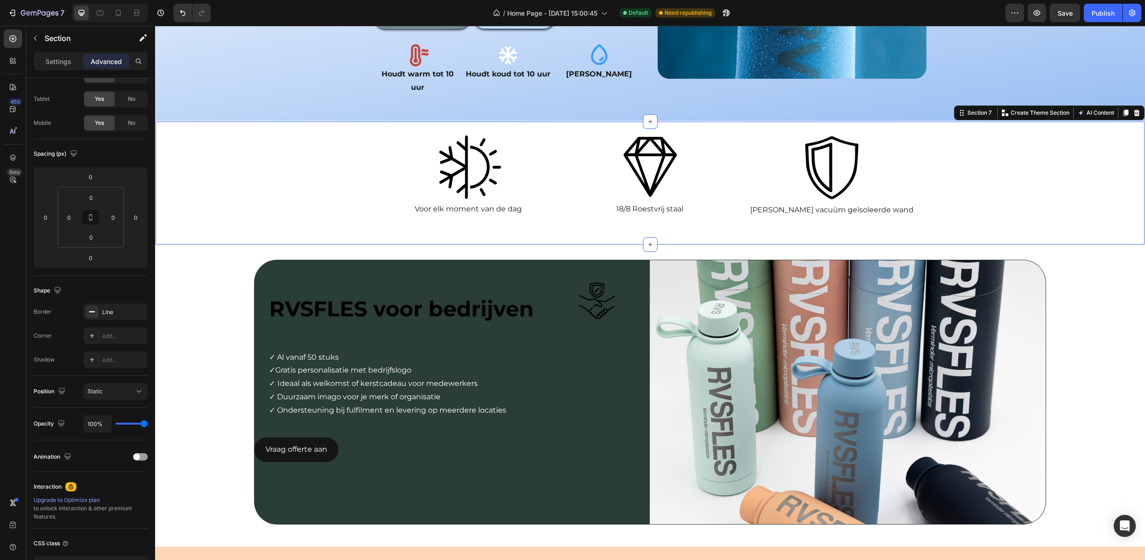
scroll to position [0, 0]
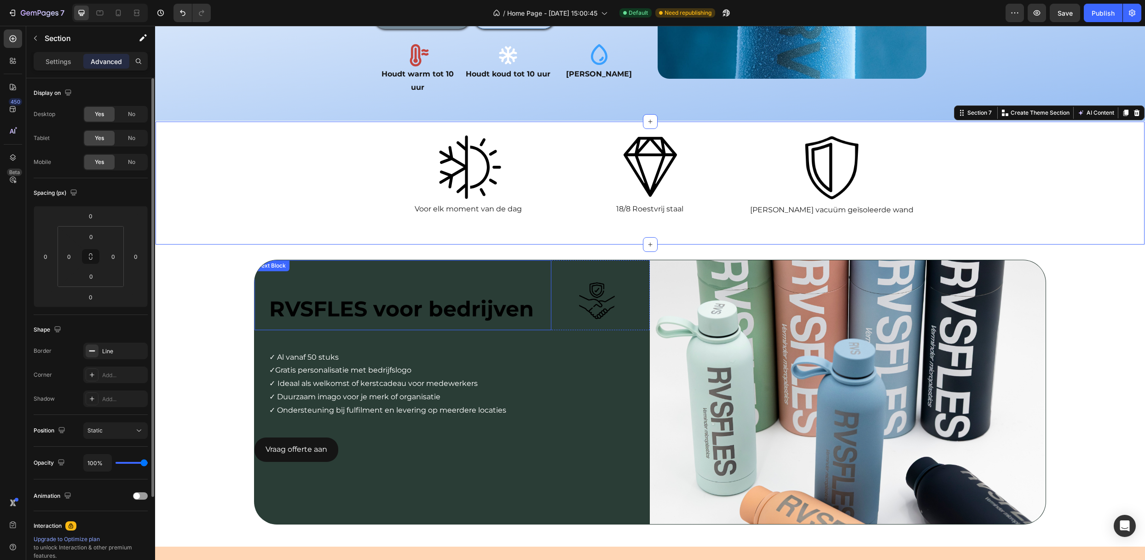
click at [334, 295] on span "RVSFLES voor bedrijven" at bounding box center [401, 308] width 265 height 26
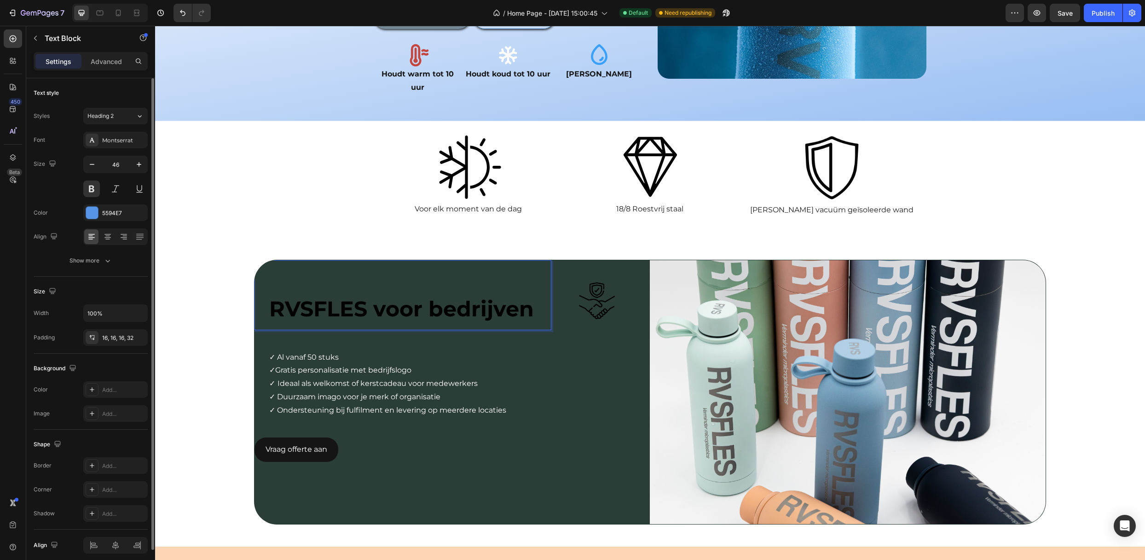
click at [339, 295] on span "RVSFLES voor bedrijven" at bounding box center [401, 308] width 265 height 26
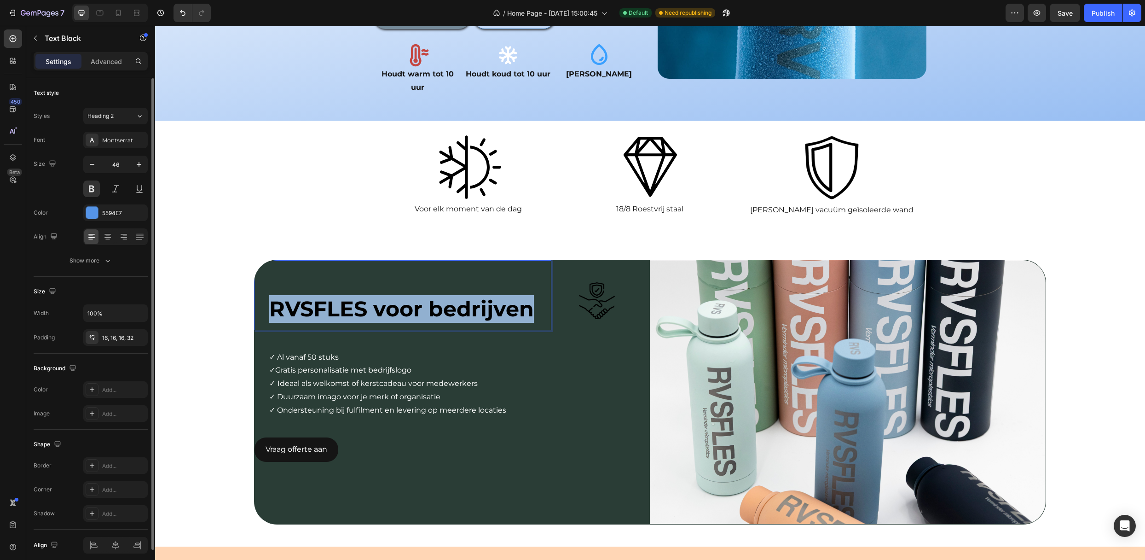
click at [339, 295] on span "RVSFLES voor bedrijven" at bounding box center [401, 308] width 265 height 26
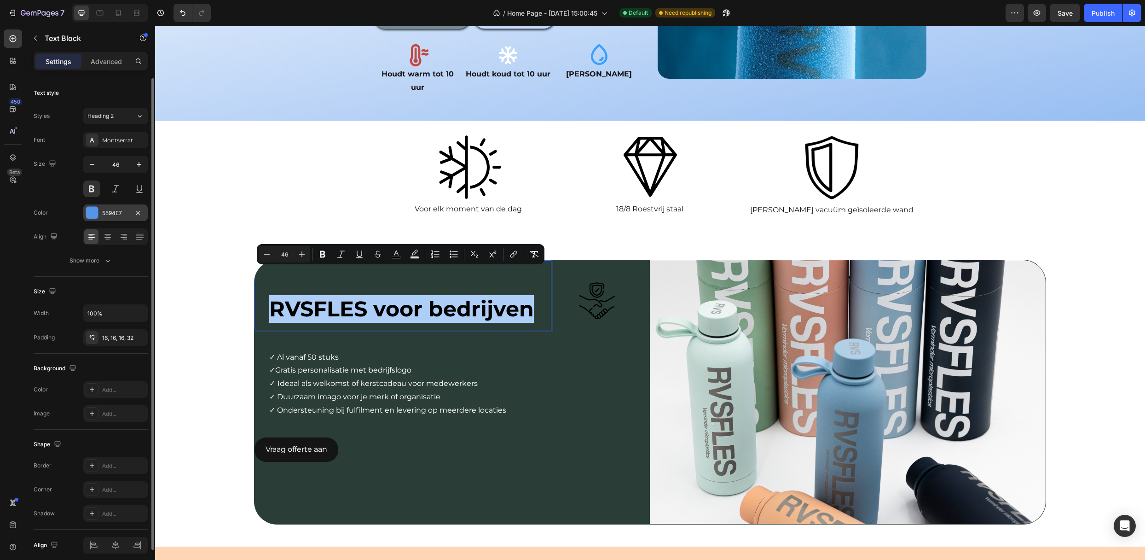
click at [107, 214] on div "5594E7" at bounding box center [115, 213] width 27 height 8
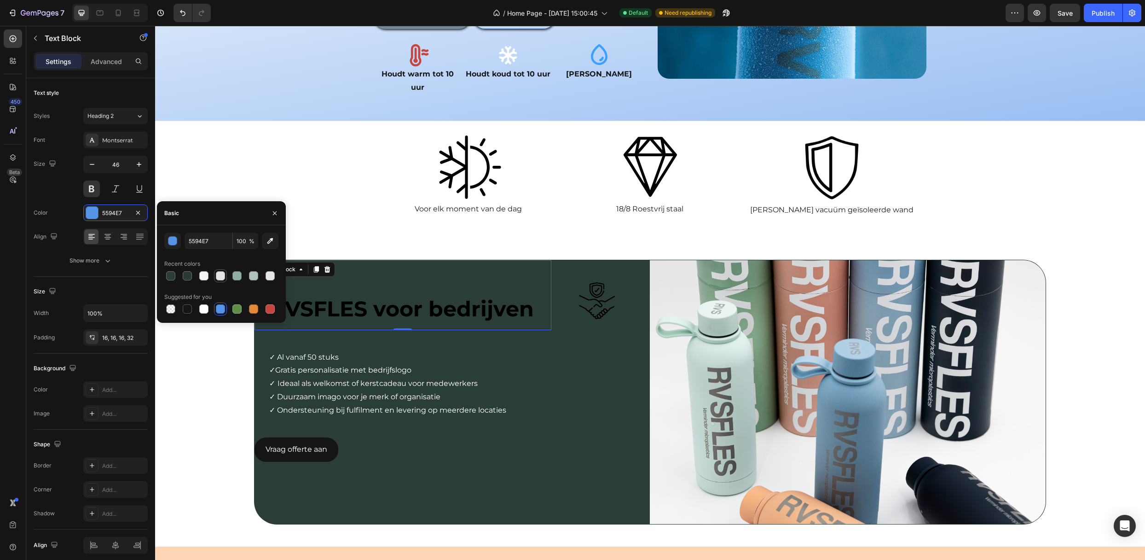
click at [215, 277] on div at bounding box center [220, 275] width 11 height 11
click at [210, 278] on div at bounding box center [203, 275] width 13 height 13
type input "F4F4F4"
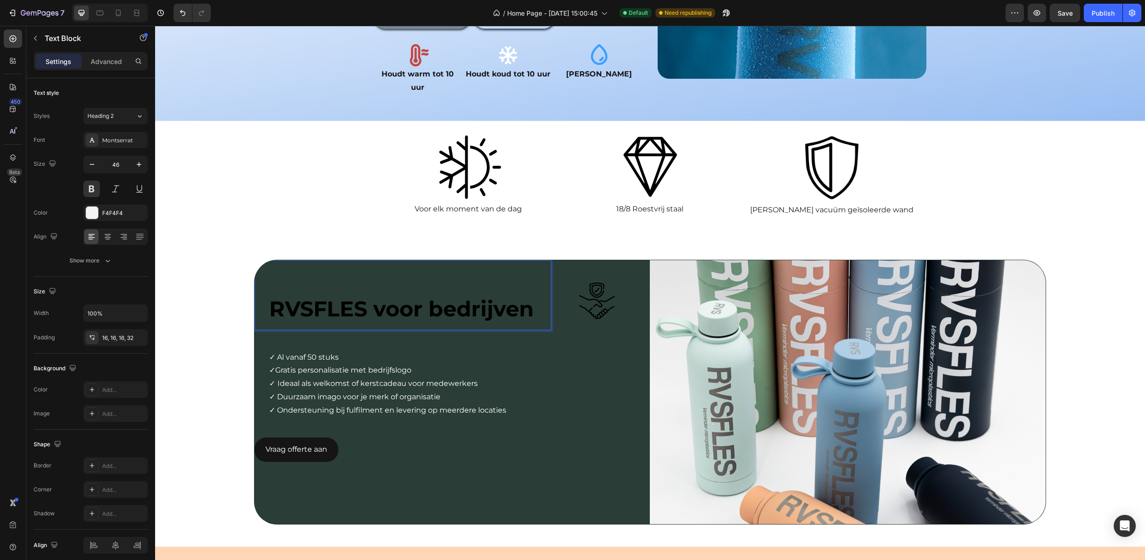
click at [354, 295] on span "RVSFLES voor bedrijven" at bounding box center [401, 308] width 265 height 26
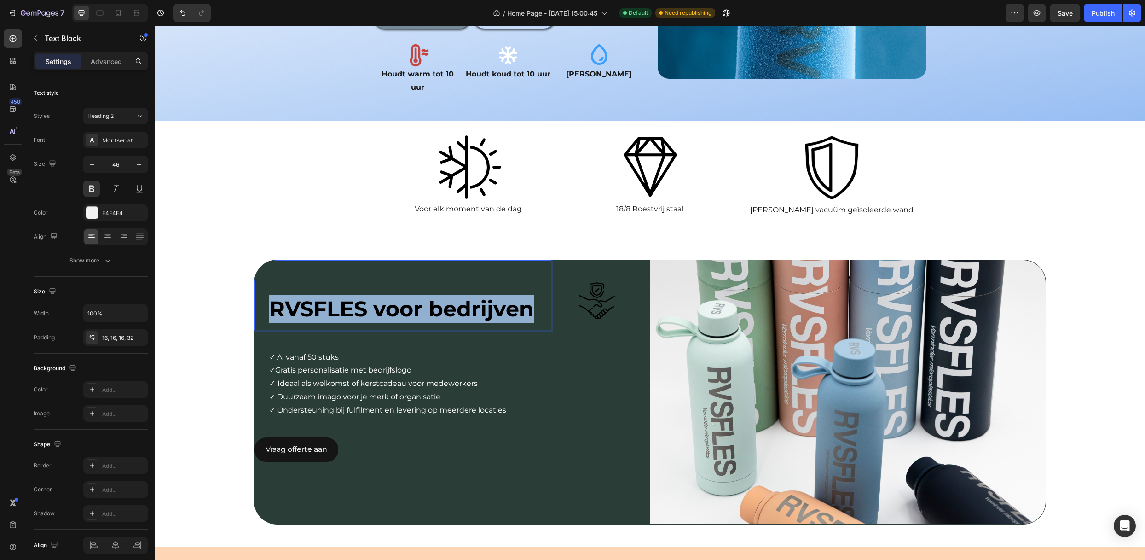
click at [354, 295] on span "RVSFLES voor bedrijven" at bounding box center [401, 308] width 265 height 26
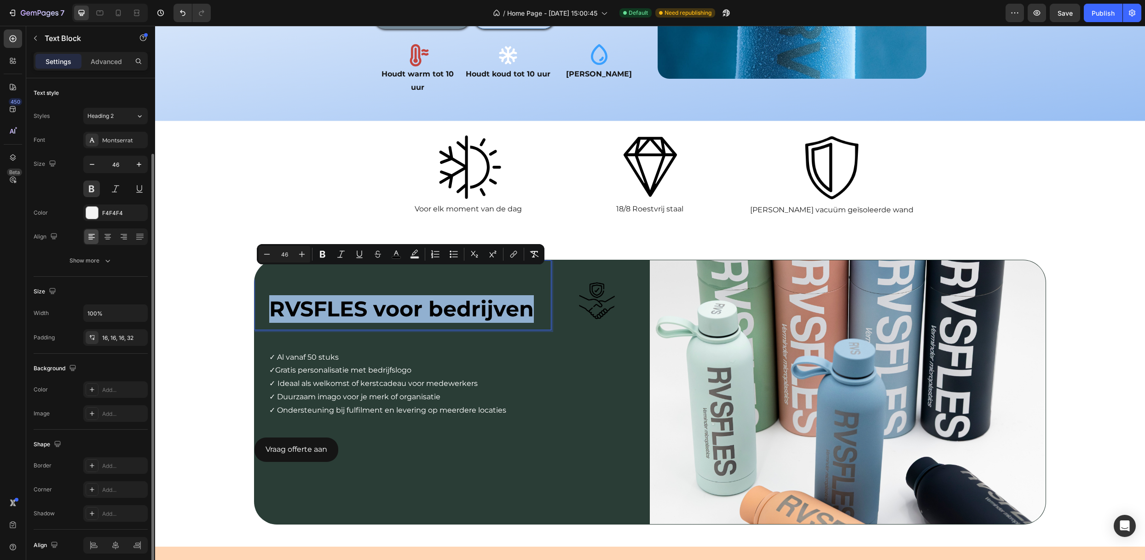
scroll to position [39, 0]
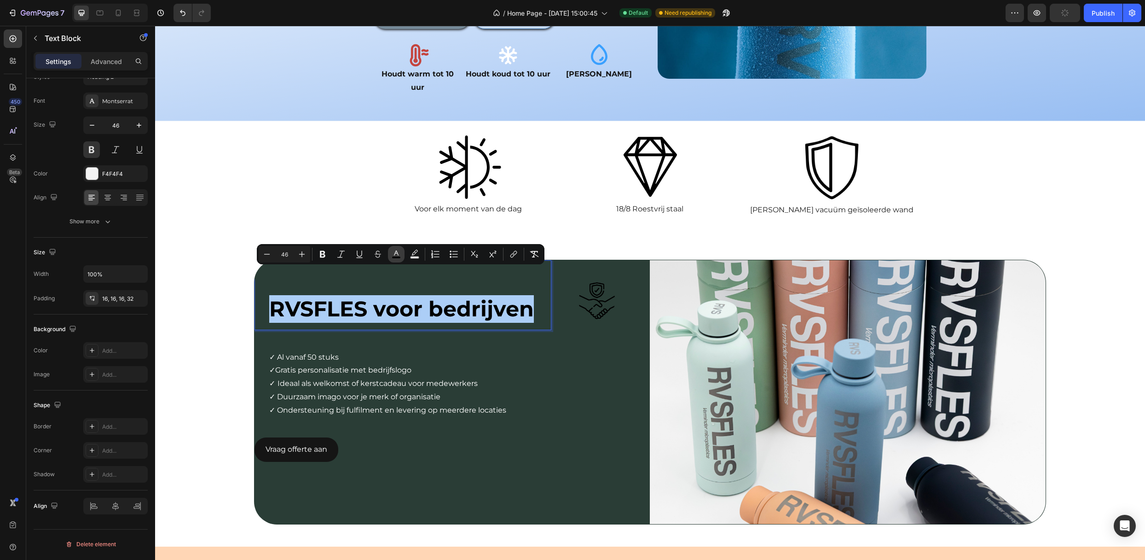
click at [395, 254] on icon "Editor contextual toolbar" at bounding box center [396, 253] width 9 height 9
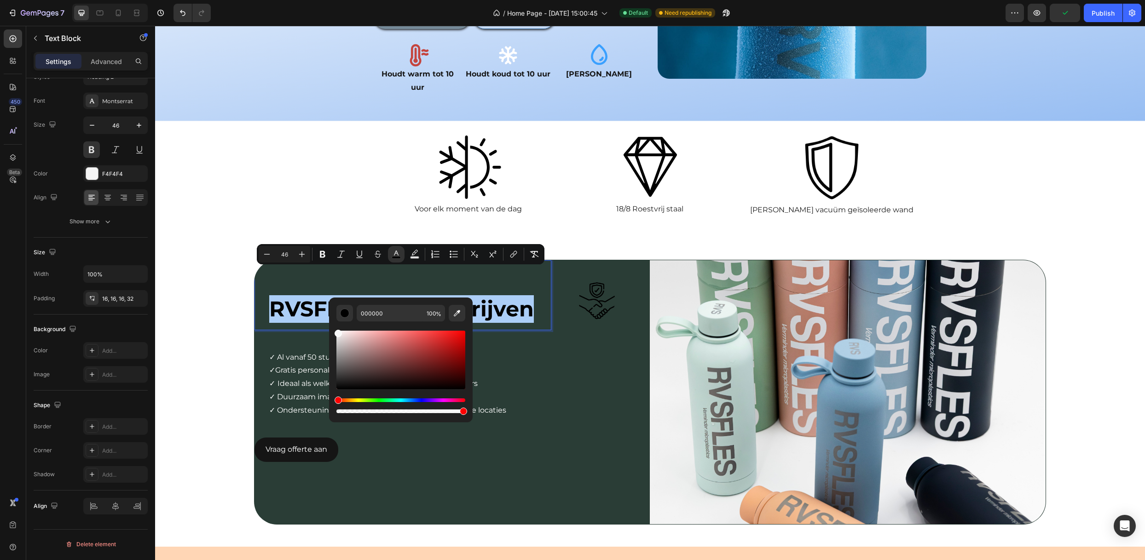
drag, startPoint x: 497, startPoint y: 366, endPoint x: 318, endPoint y: 310, distance: 187.6
type input "FFFFFF"
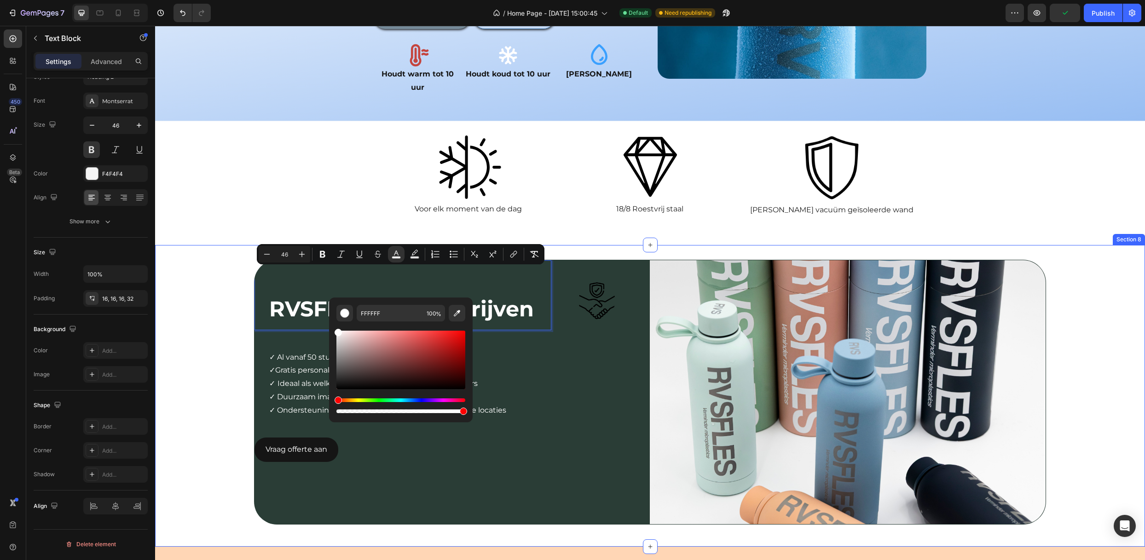
click at [211, 312] on div "RVSFLES voor bedrijven Text Block 0 Image Row Row ✓ Al vanaf 50 stuks ✓Gratis p…" at bounding box center [650, 396] width 990 height 272
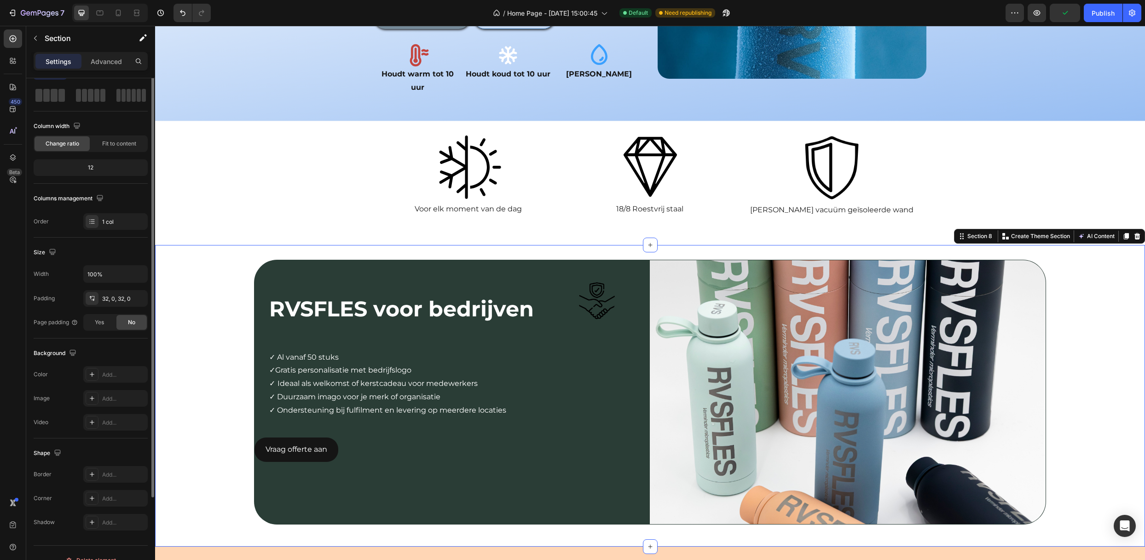
scroll to position [0, 0]
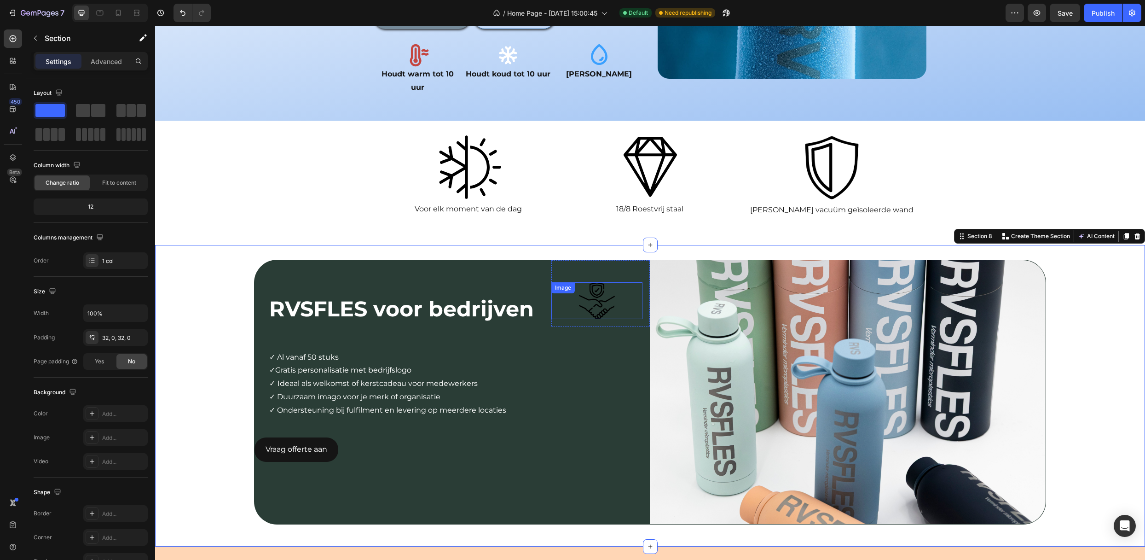
click at [593, 282] on img at bounding box center [596, 300] width 37 height 37
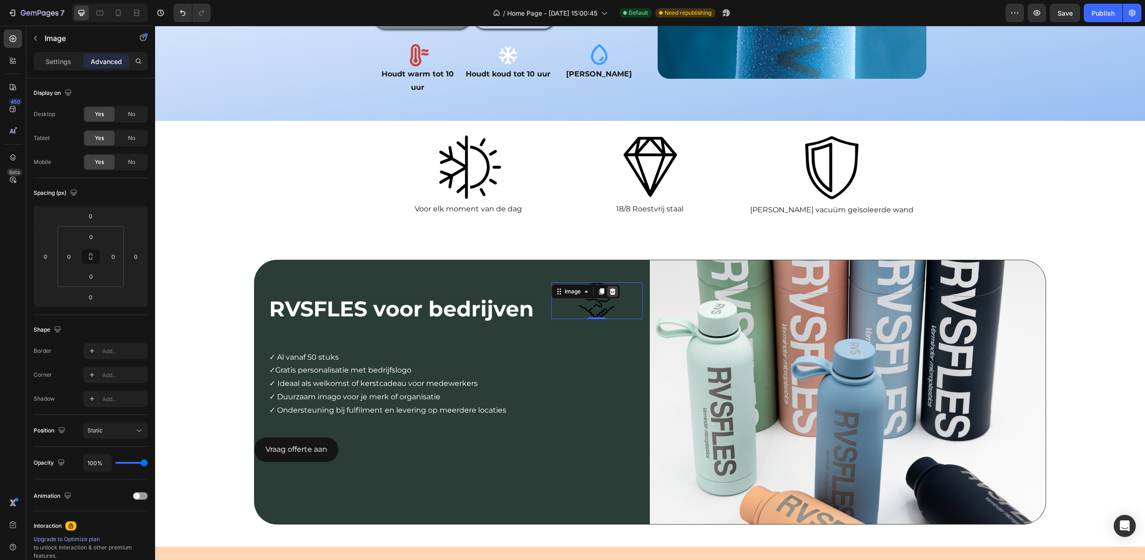
click at [609, 288] on icon at bounding box center [612, 291] width 6 height 6
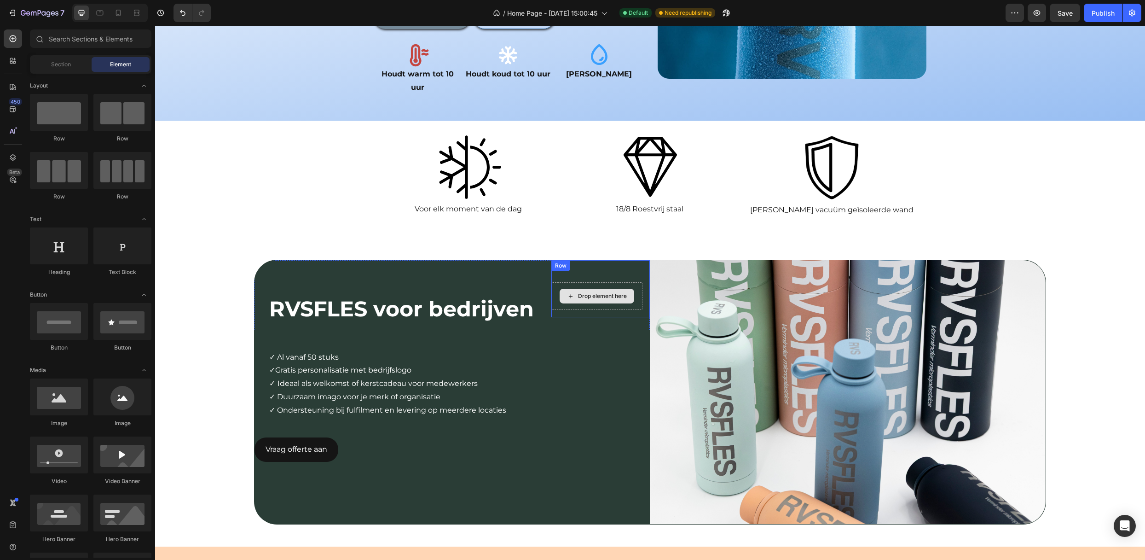
click at [583, 282] on div "Drop element here" at bounding box center [597, 296] width 92 height 28
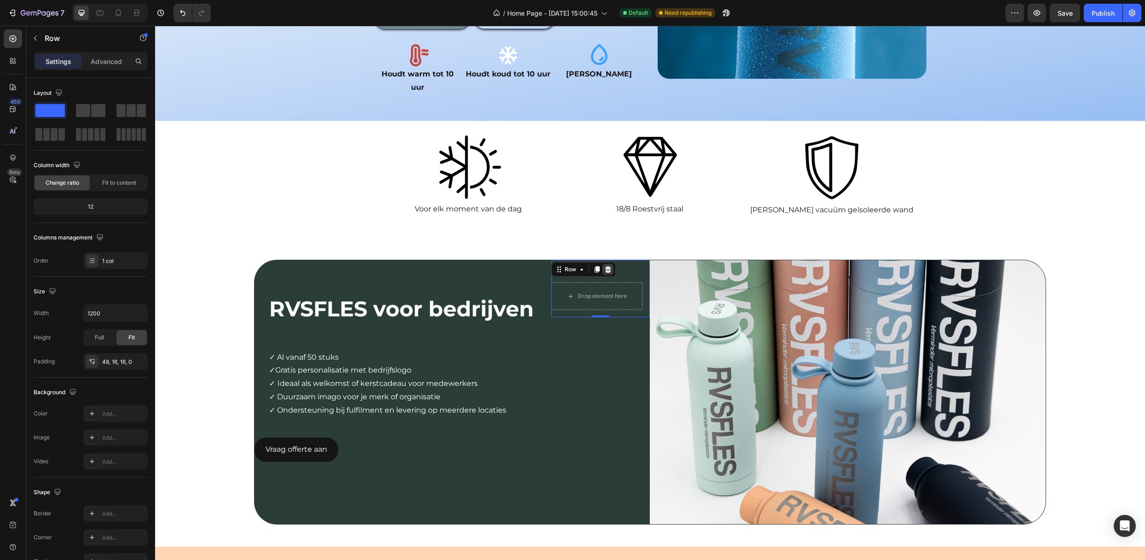
click at [604, 266] on icon at bounding box center [607, 269] width 7 height 7
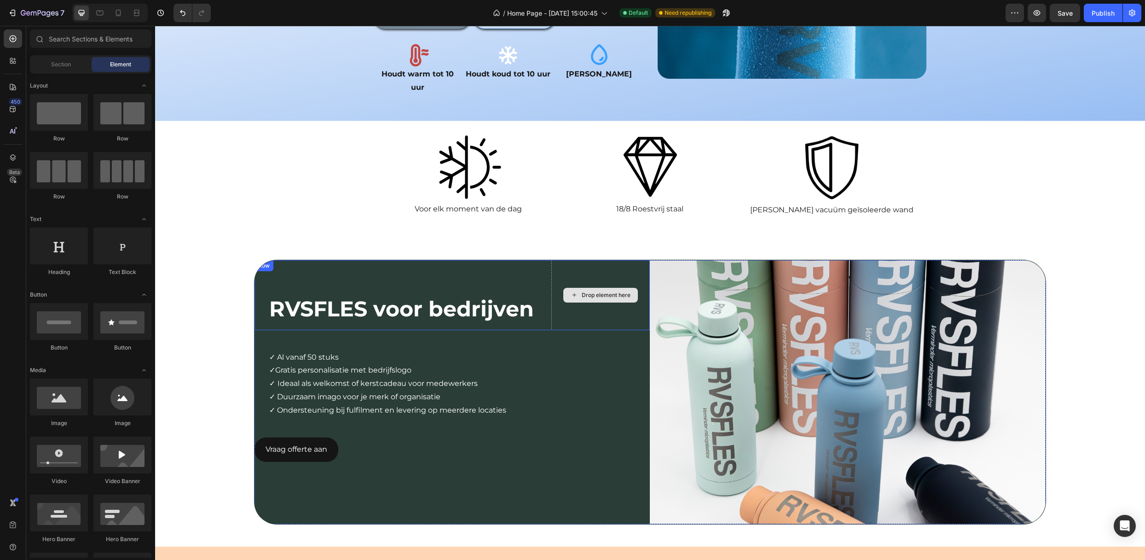
click at [567, 286] on div "Drop element here" at bounding box center [600, 295] width 99 height 70
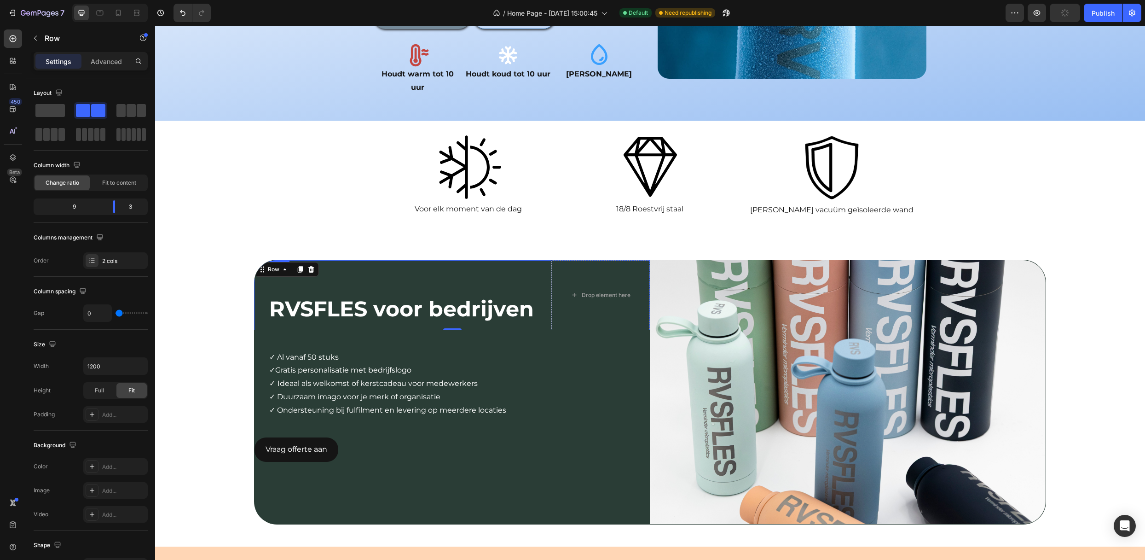
click at [386, 267] on p "Rich Text Editor. Editing area: main" at bounding box center [406, 281] width 275 height 28
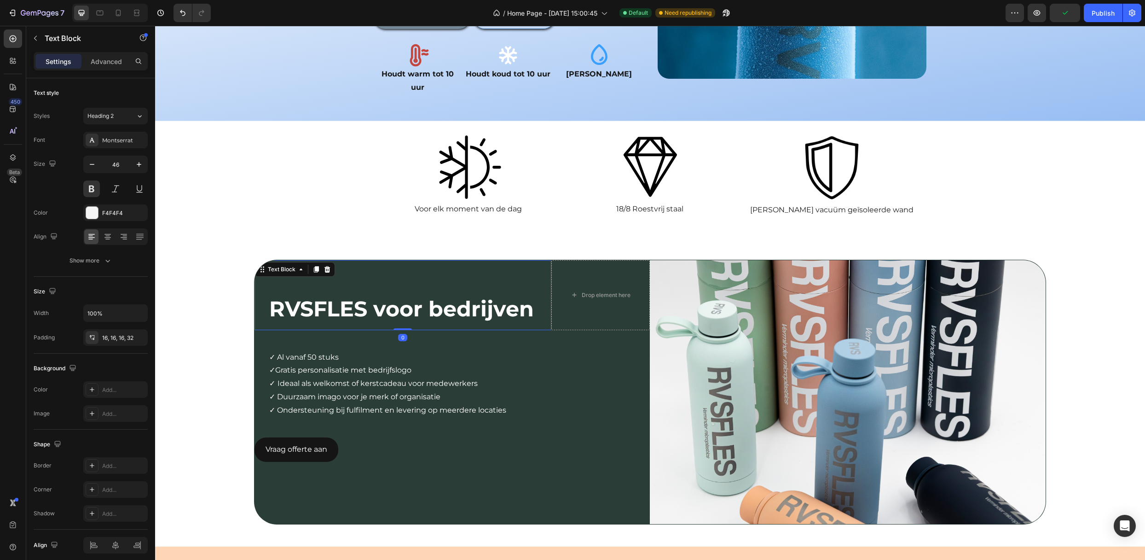
click at [545, 260] on div "RVSFLES voor bedrijven" at bounding box center [402, 295] width 297 height 70
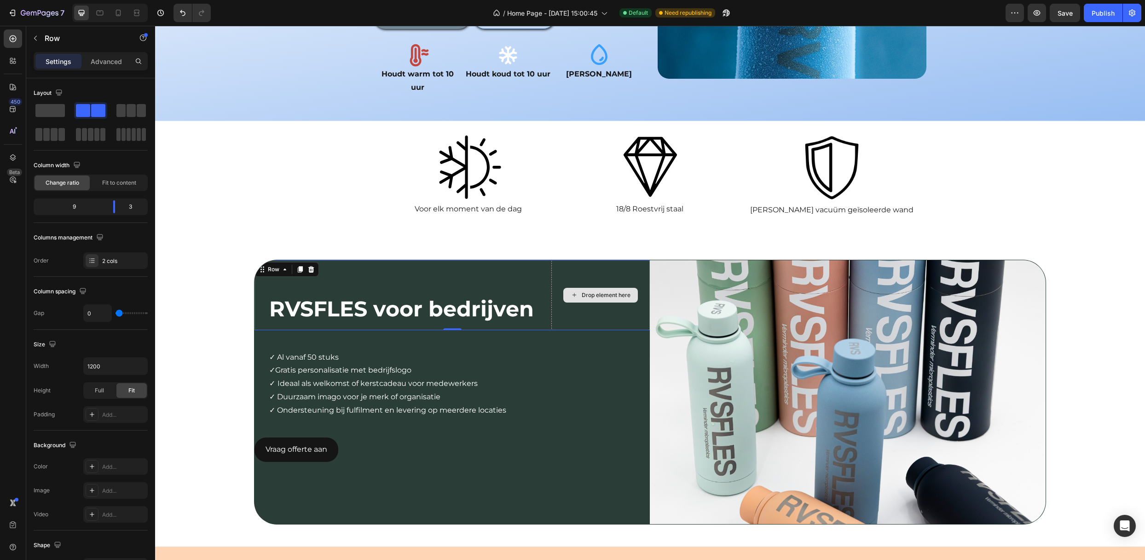
click at [583, 260] on div "Drop element here" at bounding box center [600, 295] width 99 height 70
click at [50, 110] on span at bounding box center [49, 110] width 29 height 13
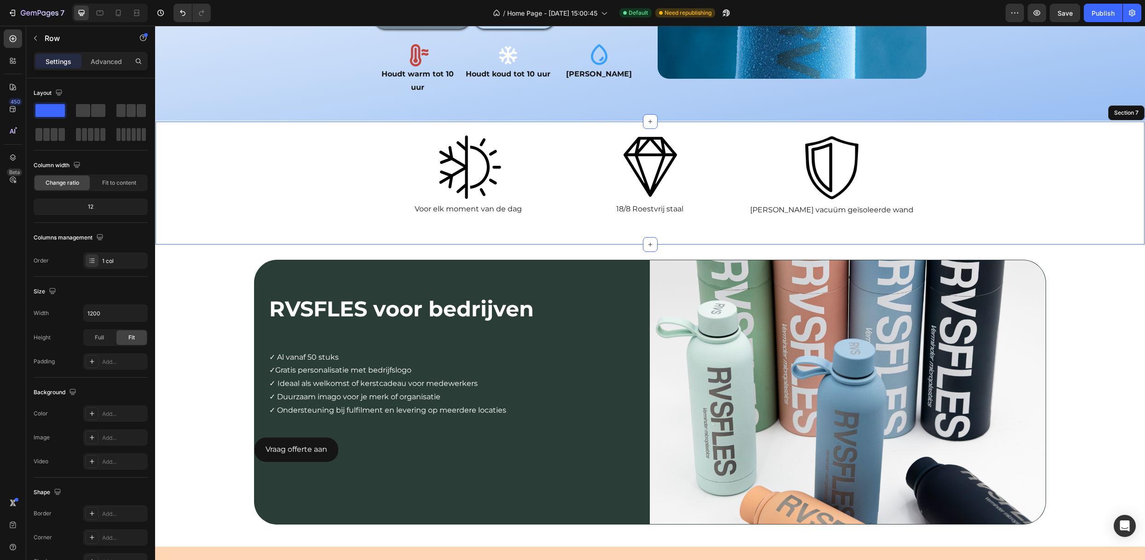
click at [415, 216] on div "Image Voor elk moment van de dag Text Block Image 18/8 Roestvrij staal Text Blo…" at bounding box center [650, 182] width 989 height 123
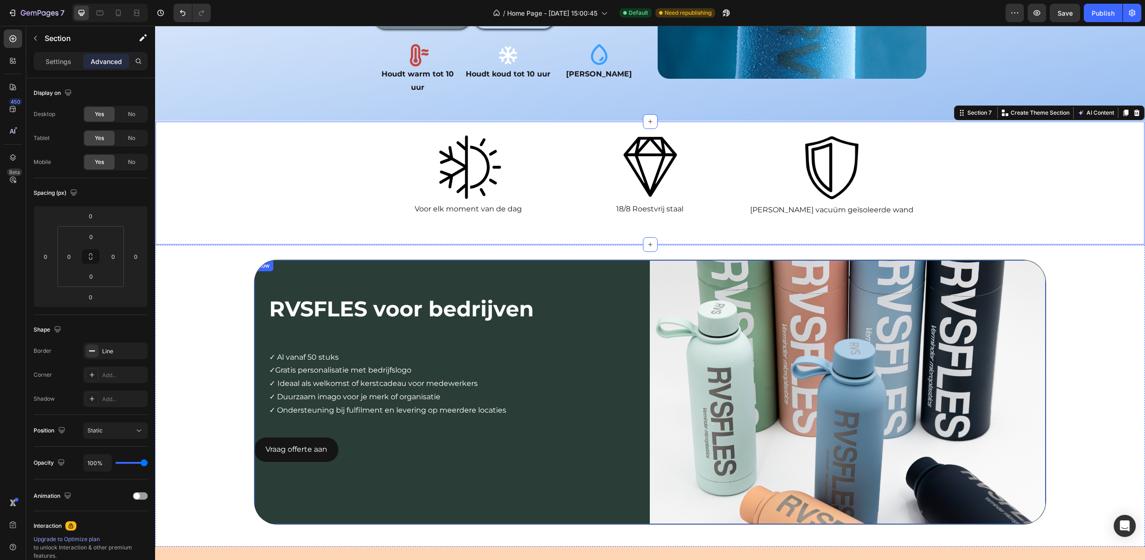
click at [548, 479] on div "RVSFLES voor bedrijven Text Block Row ✓ Al vanaf 50 stuks ✓Gratis personalisati…" at bounding box center [451, 392] width 395 height 264
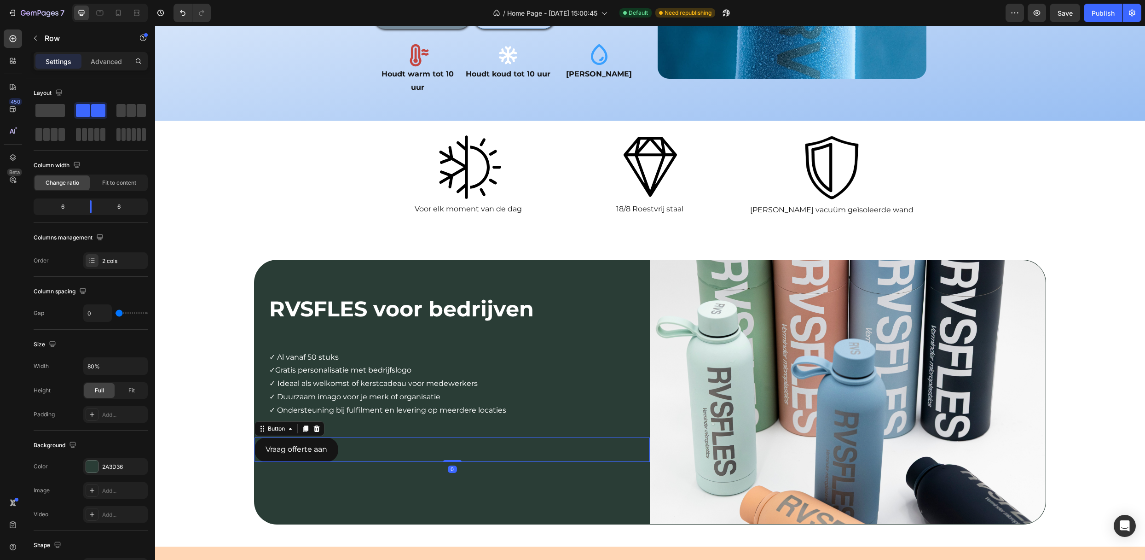
click at [369, 437] on div "Vraag offerte aan Button 0" at bounding box center [451, 449] width 395 height 24
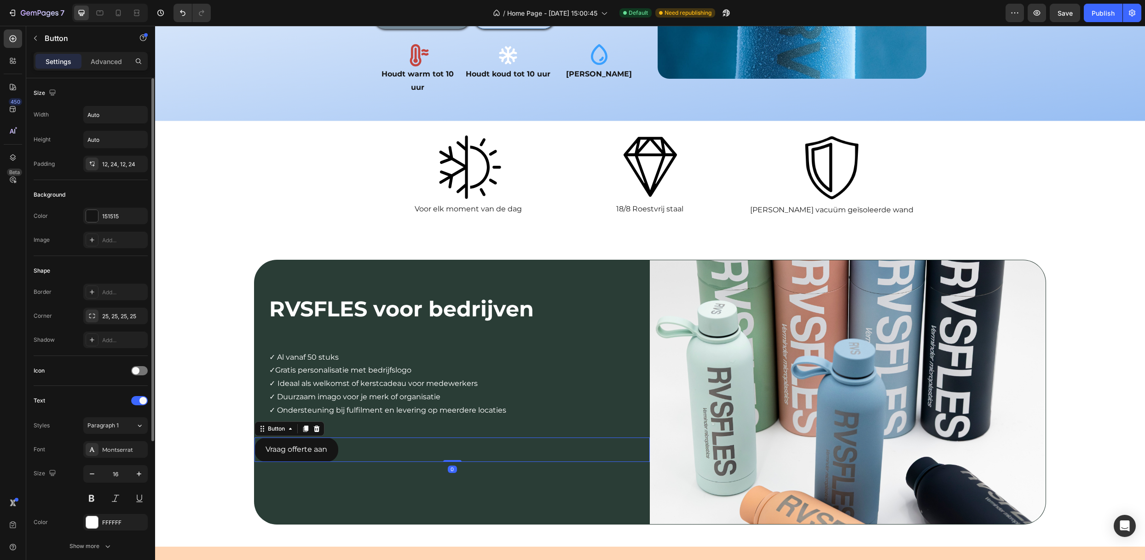
scroll to position [202, 0]
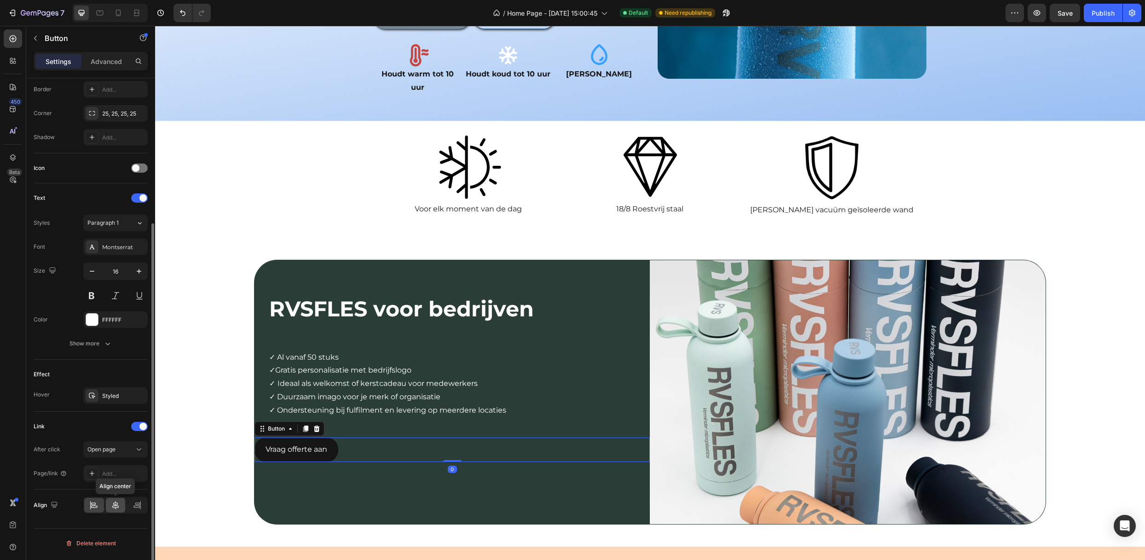
click at [109, 510] on div at bounding box center [116, 504] width 20 height 15
drag, startPoint x: 89, startPoint y: 502, endPoint x: 91, endPoint y: 493, distance: 8.5
click at [90, 502] on div at bounding box center [94, 504] width 20 height 15
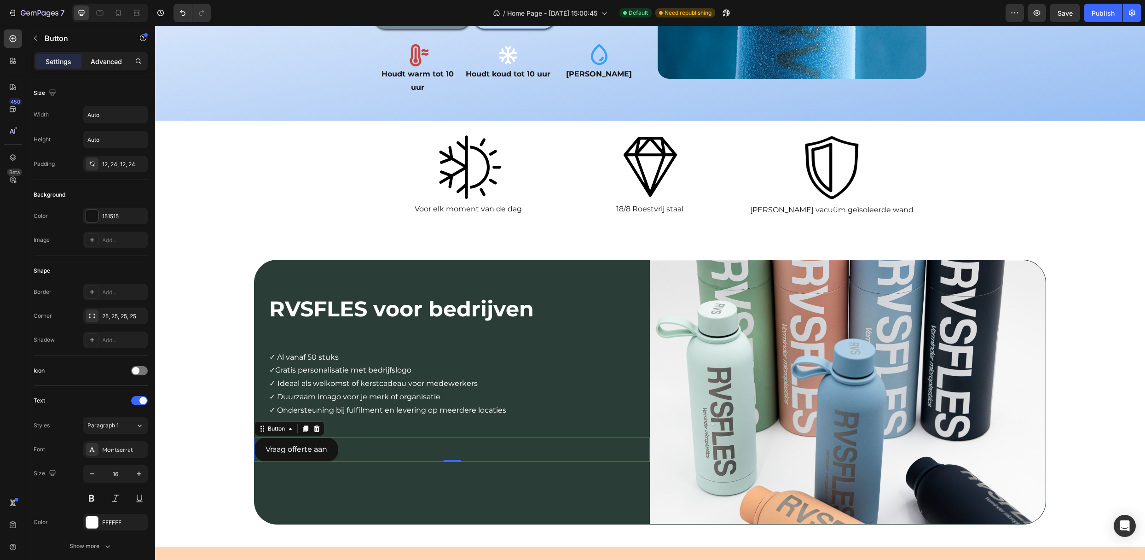
click at [92, 61] on p "Advanced" at bounding box center [106, 62] width 31 height 10
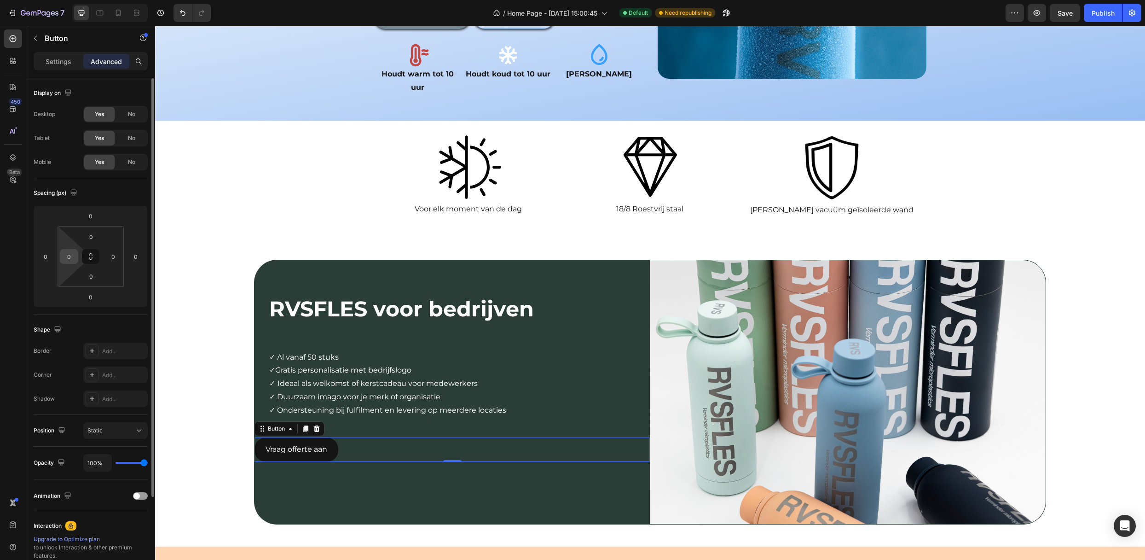
click at [69, 264] on div "0" at bounding box center [69, 256] width 18 height 15
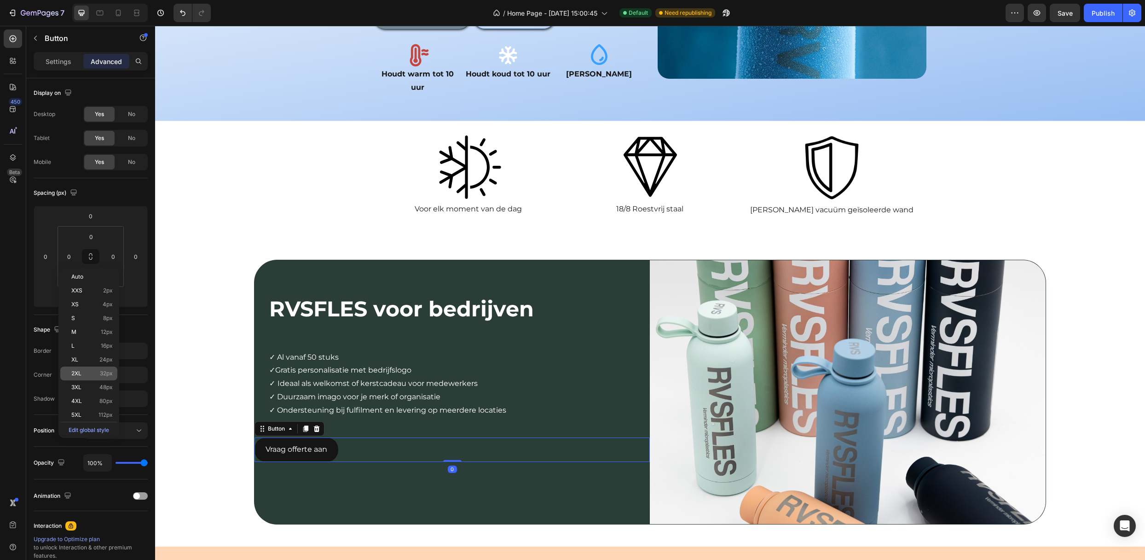
click at [80, 378] on div "2XL 32px" at bounding box center [88, 373] width 57 height 14
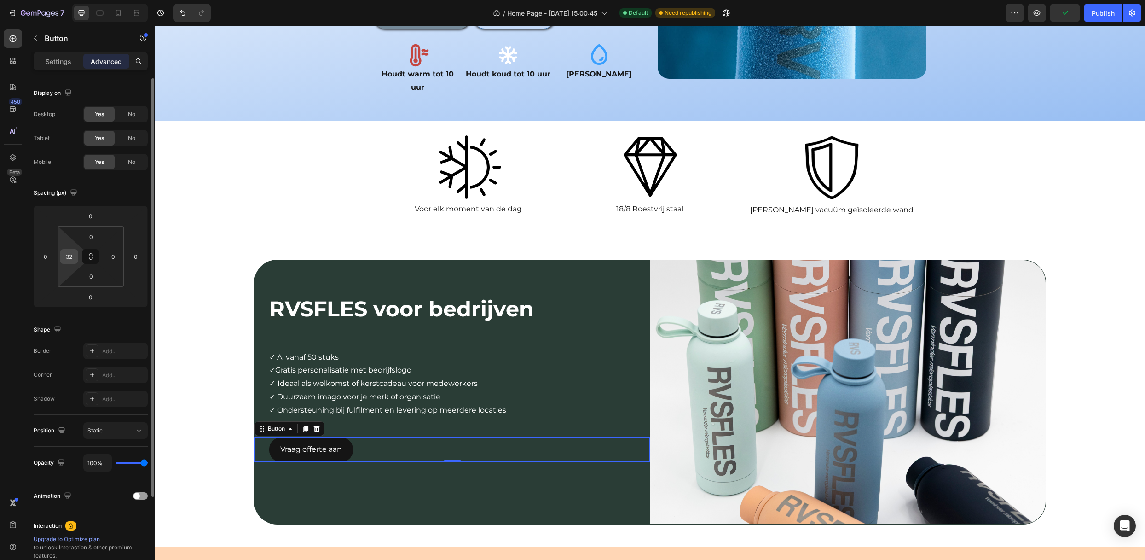
click at [76, 261] on div "32" at bounding box center [69, 256] width 18 height 15
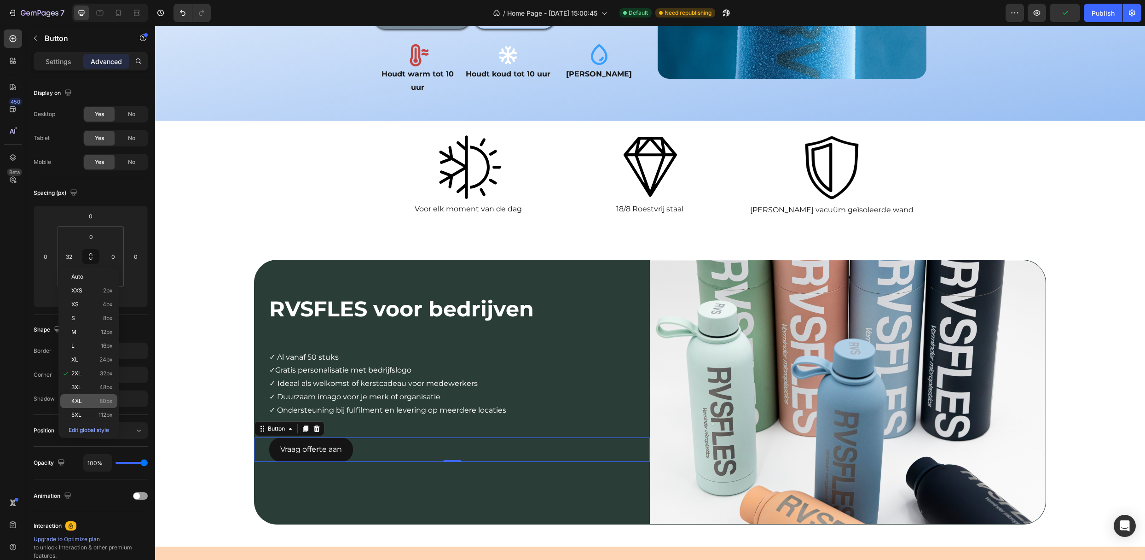
click at [85, 401] on p "4XL 80px" at bounding box center [91, 401] width 41 height 6
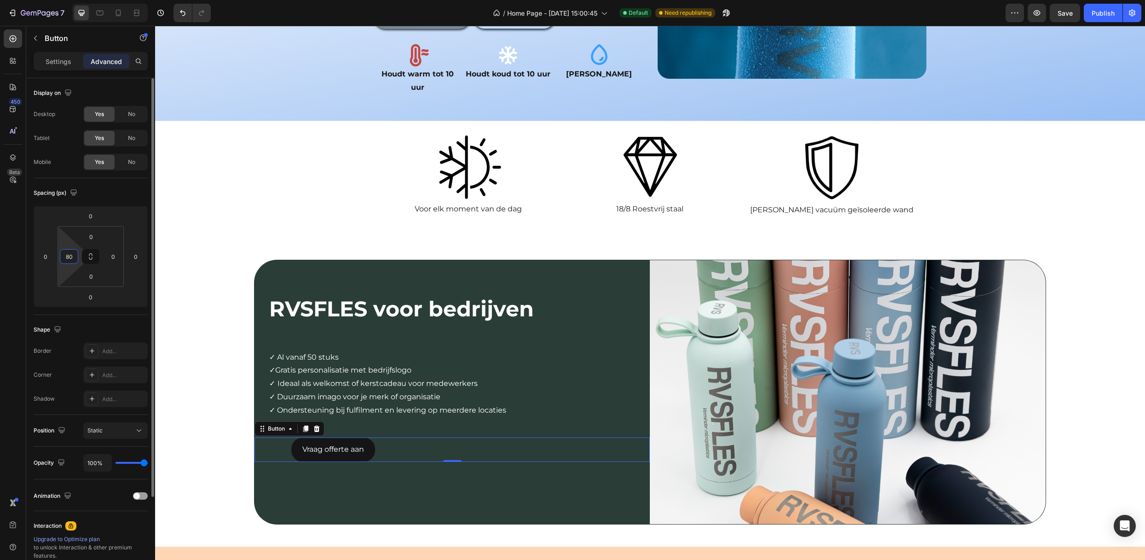
click at [74, 259] on input "80" at bounding box center [69, 256] width 14 height 14
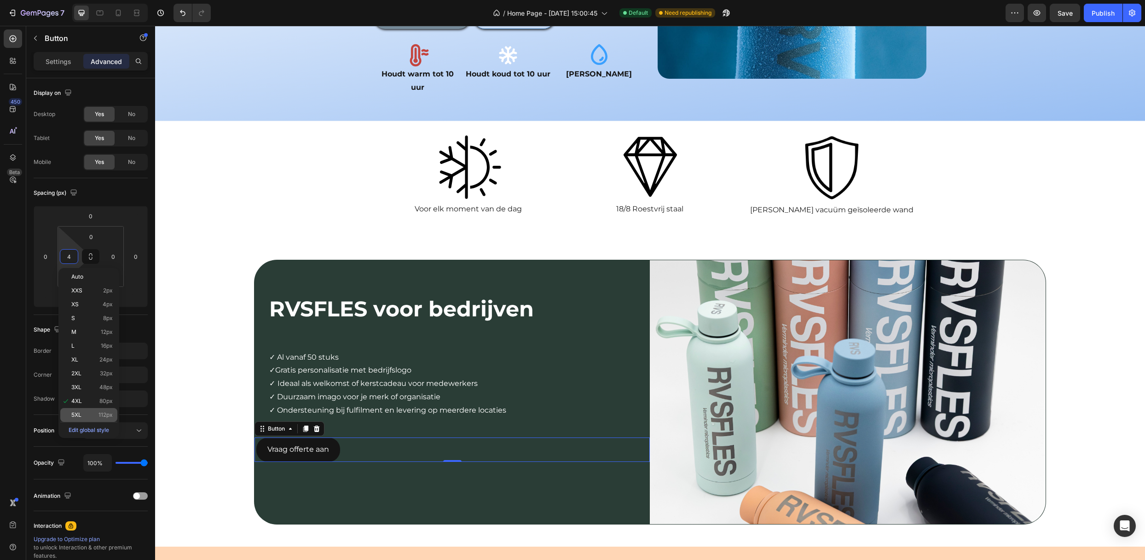
click at [80, 415] on span "5XL" at bounding box center [76, 414] width 10 height 6
type input "112"
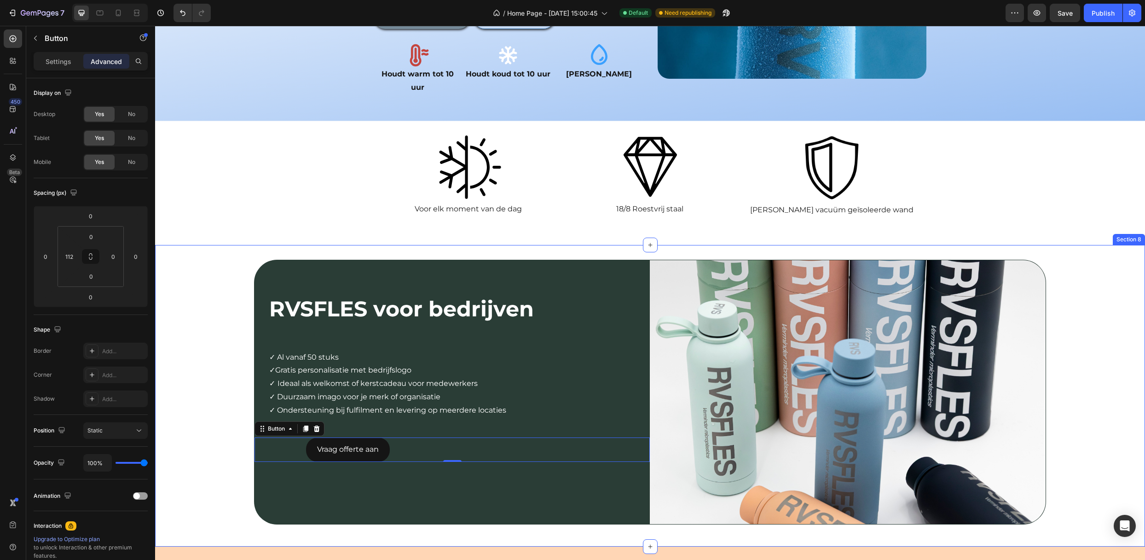
click at [202, 428] on div "RVSFLES voor bedrijven Text Block Row ✓ Al vanaf 50 stuks ✓Gratis personalisati…" at bounding box center [650, 396] width 990 height 272
click at [409, 437] on div "Vraag offerte aan Button 0" at bounding box center [451, 449] width 395 height 24
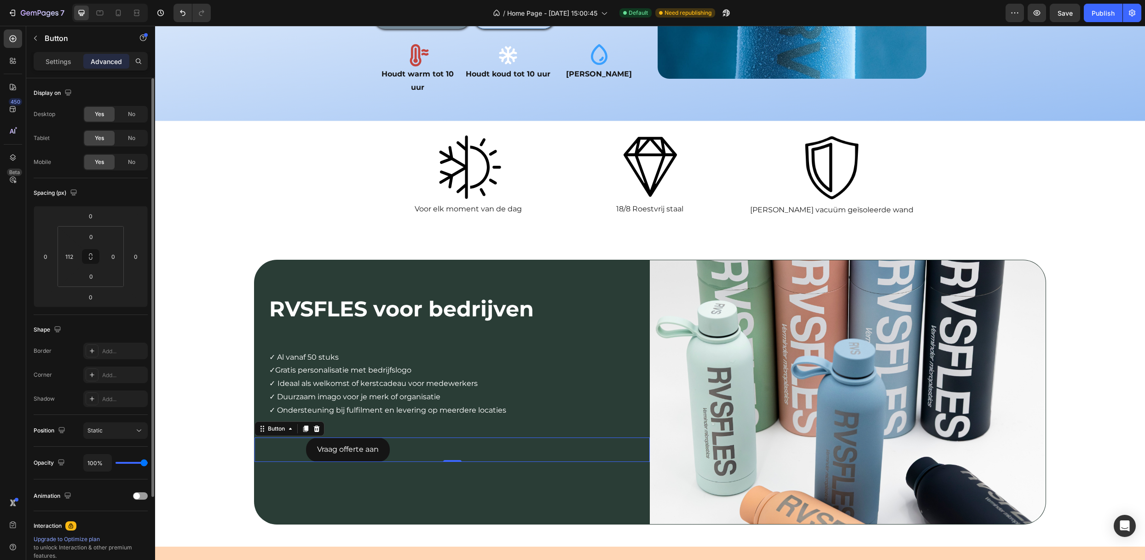
scroll to position [108, 0]
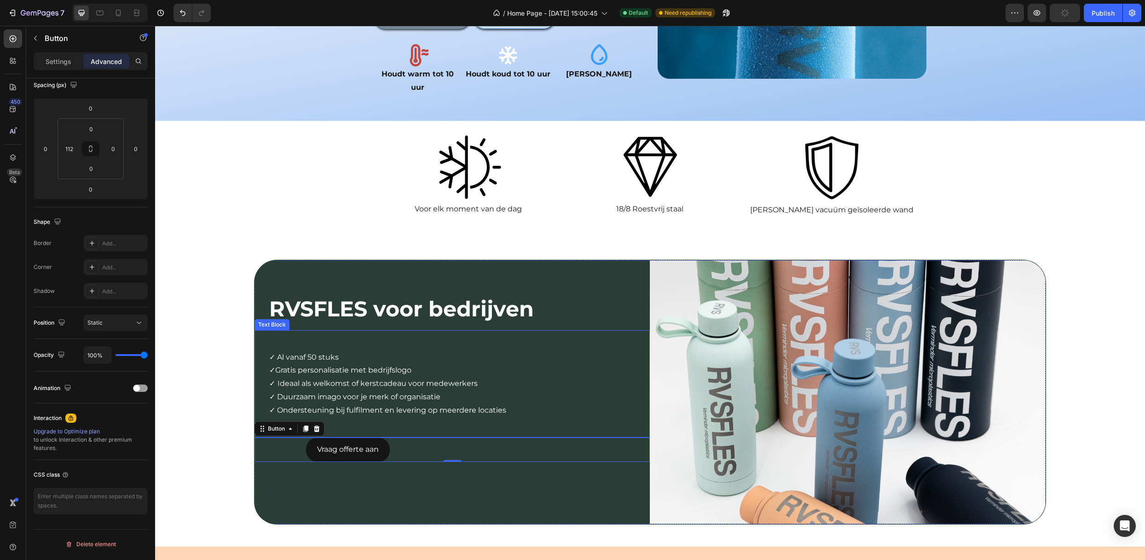
click at [396, 337] on p "✓ Al vanaf 50 stuks" at bounding box center [455, 350] width 373 height 27
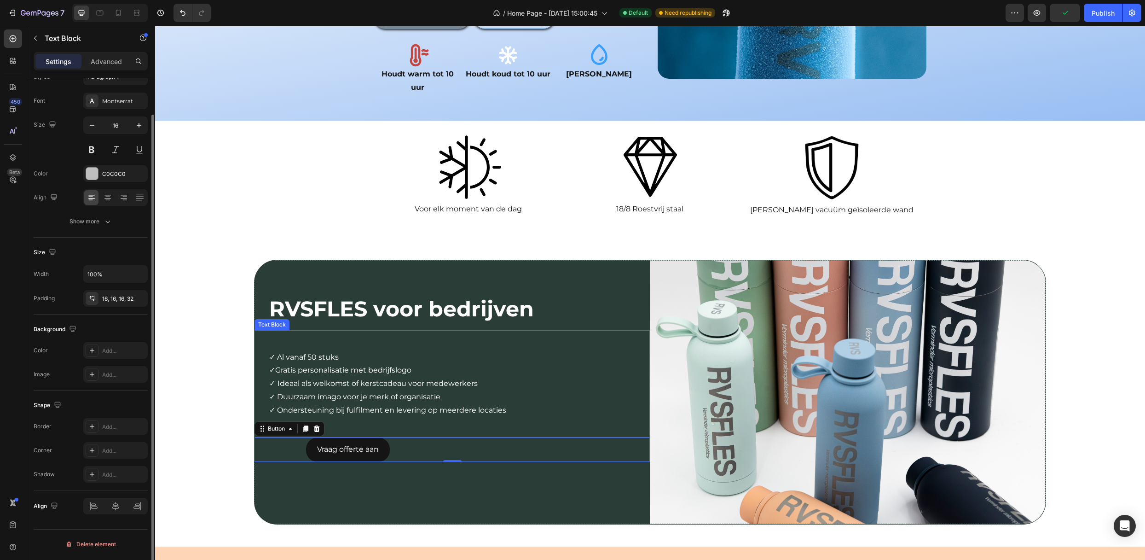
scroll to position [0, 0]
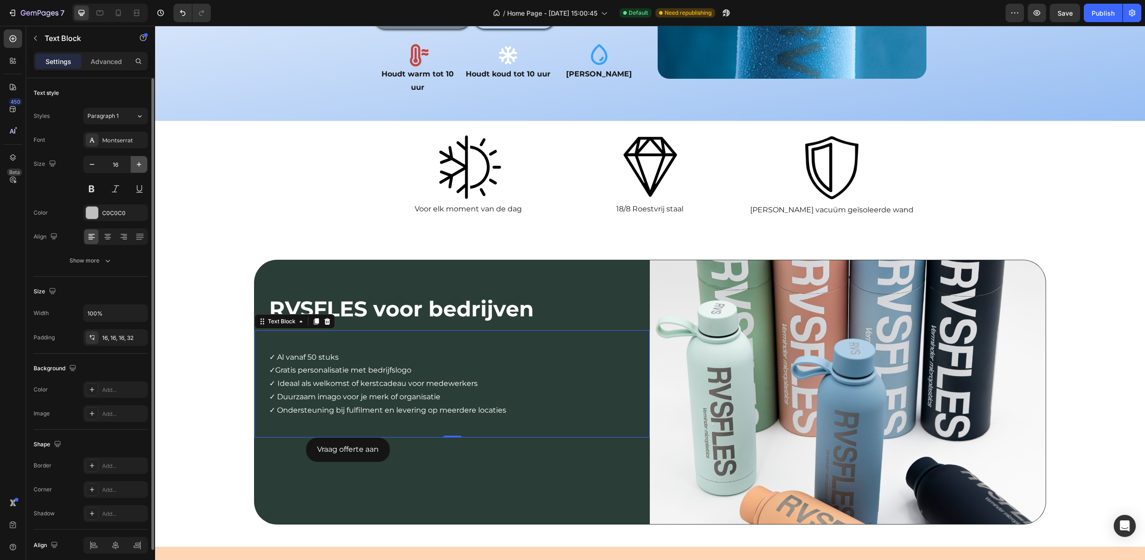
click at [137, 166] on icon "button" at bounding box center [138, 164] width 9 height 9
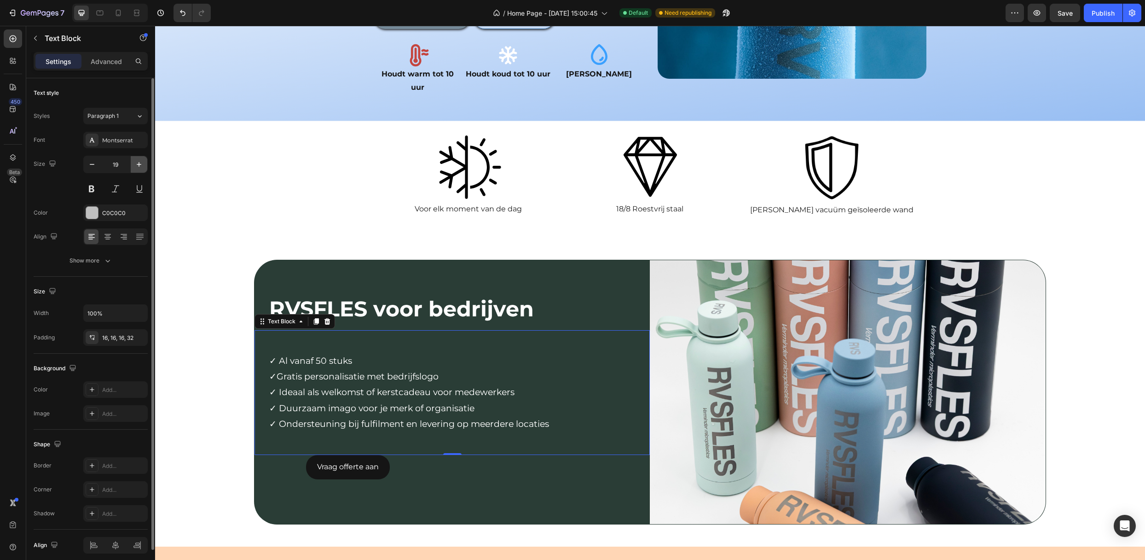
click at [137, 166] on icon "button" at bounding box center [138, 164] width 9 height 9
type input "20"
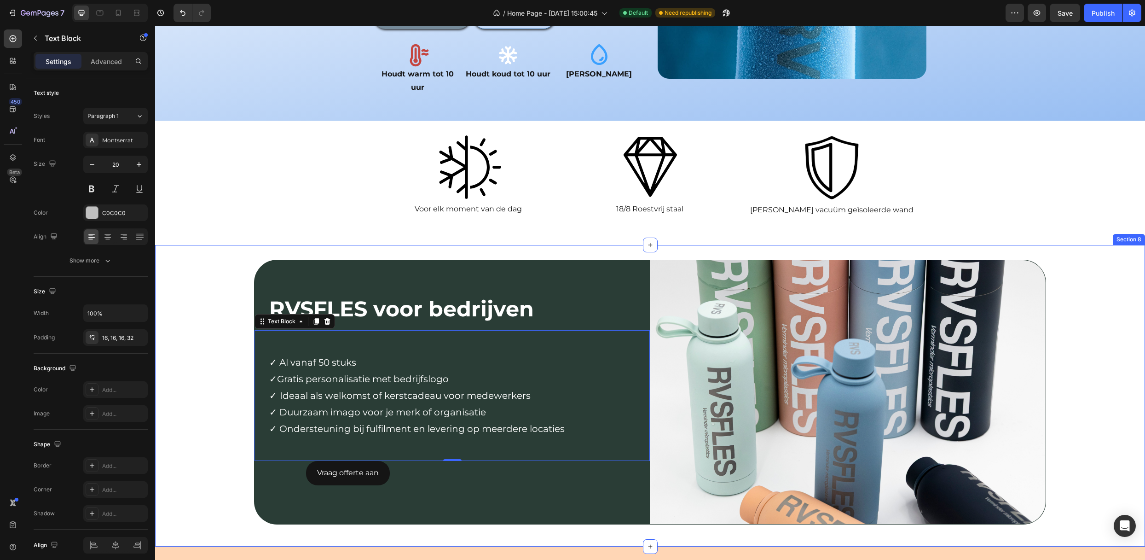
click at [187, 335] on div "RVSFLES voor bedrijven Text Block Row ✓ Al vanaf 50 stuks ✓Gratis personalisati…" at bounding box center [650, 396] width 990 height 272
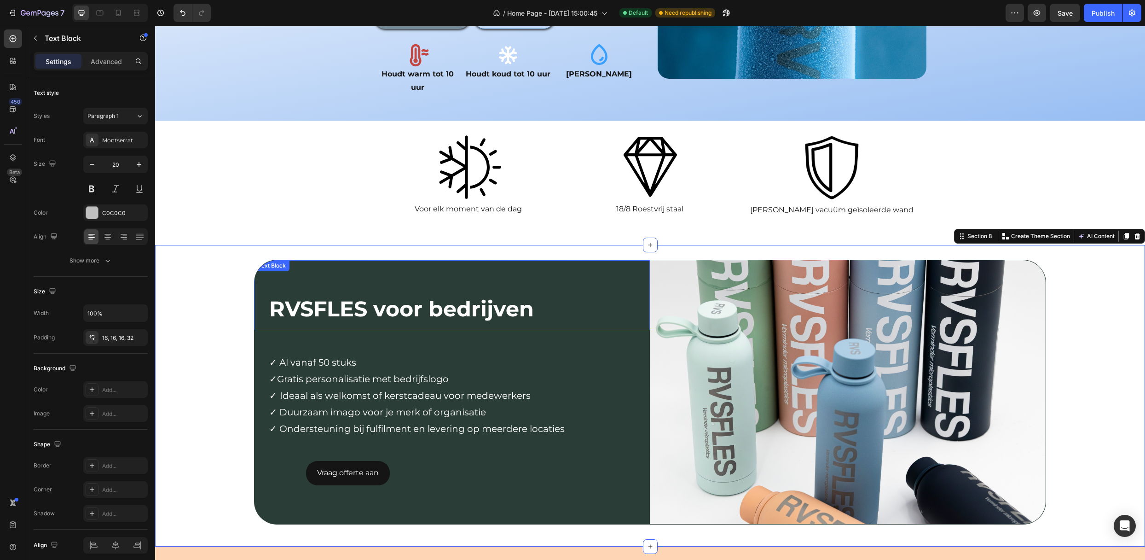
click at [328, 330] on div "✓ Al vanaf 50 stuks ✓Gratis personalisatie met bedrijfslogo ✓ Ideaal als welkom…" at bounding box center [451, 395] width 395 height 131
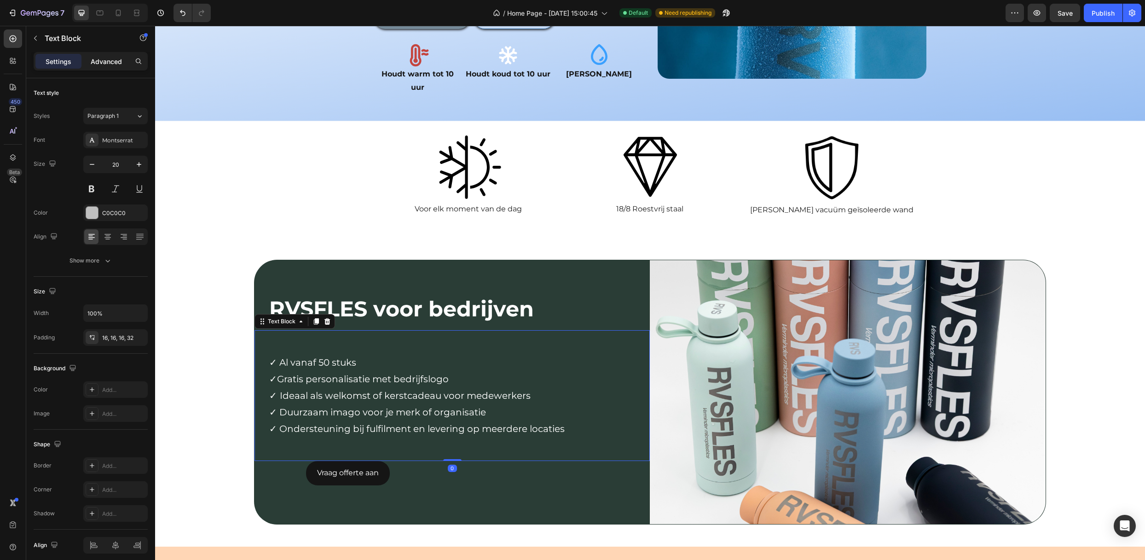
click at [105, 66] on div "Advanced" at bounding box center [106, 61] width 46 height 15
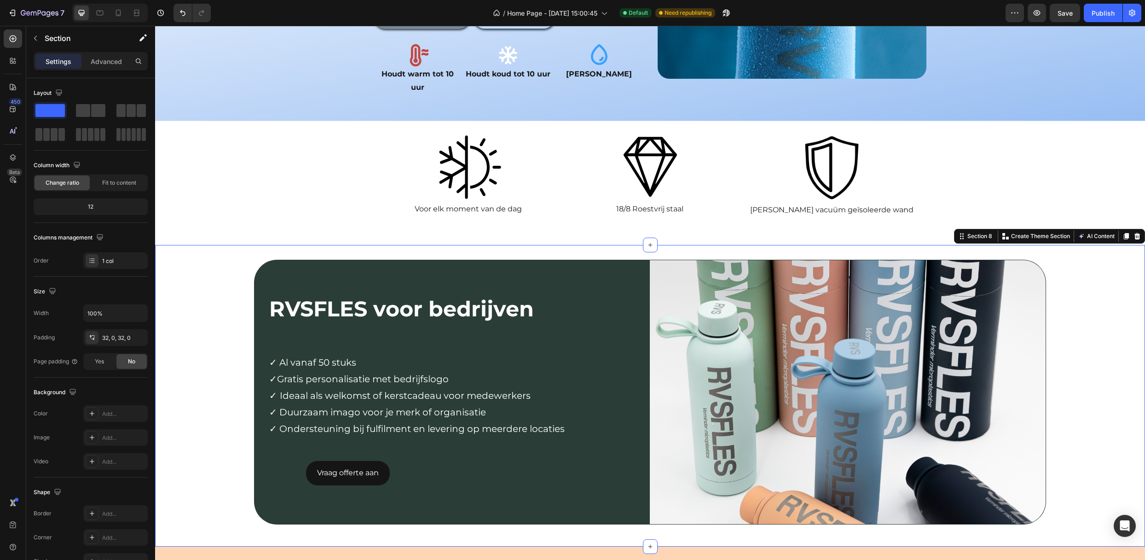
click at [191, 370] on div "RVSFLES voor bedrijven Text Block Row ✓ Al vanaf 50 stuks ✓Gratis personalisati…" at bounding box center [650, 396] width 990 height 272
click at [287, 260] on div "Text Block" at bounding box center [271, 265] width 35 height 11
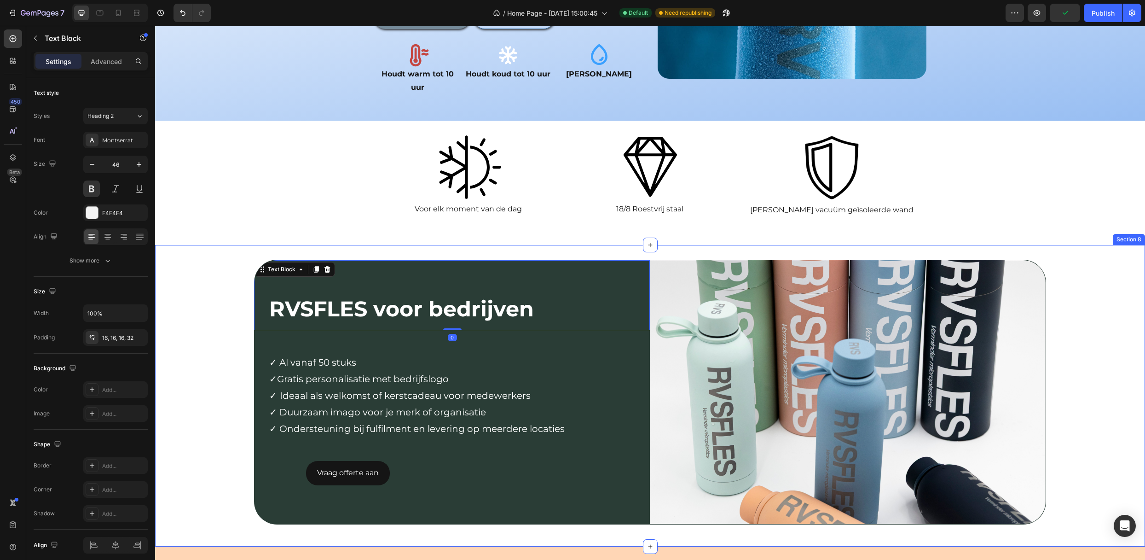
click at [240, 289] on div "RVSFLES voor bedrijven Text Block 0 Row ✓ Al vanaf 50 stuks ✓Gratis personalisa…" at bounding box center [650, 396] width 990 height 272
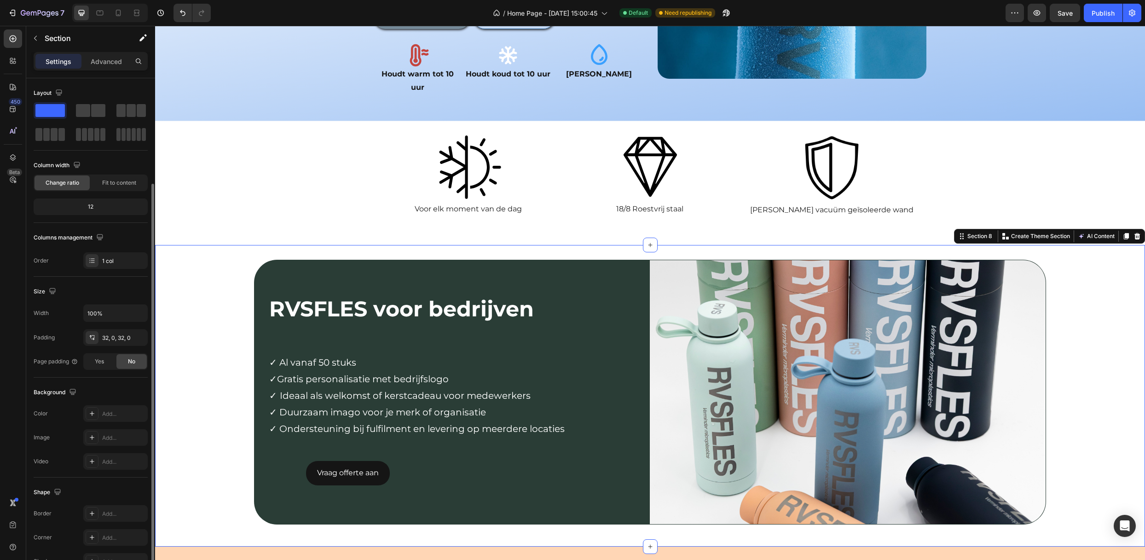
scroll to position [55, 0]
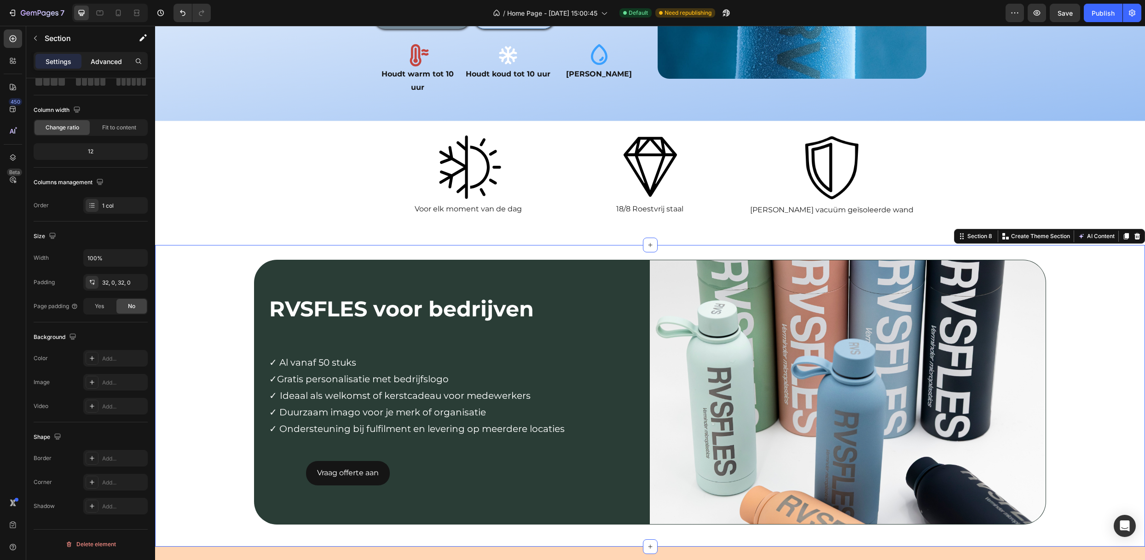
click at [84, 67] on div "Advanced" at bounding box center [106, 61] width 46 height 15
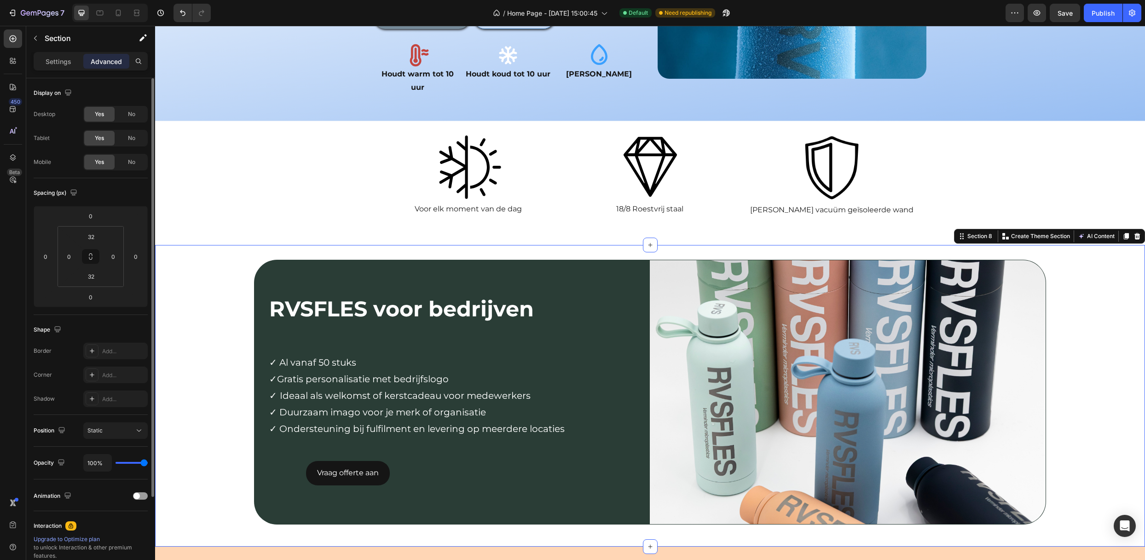
scroll to position [108, 0]
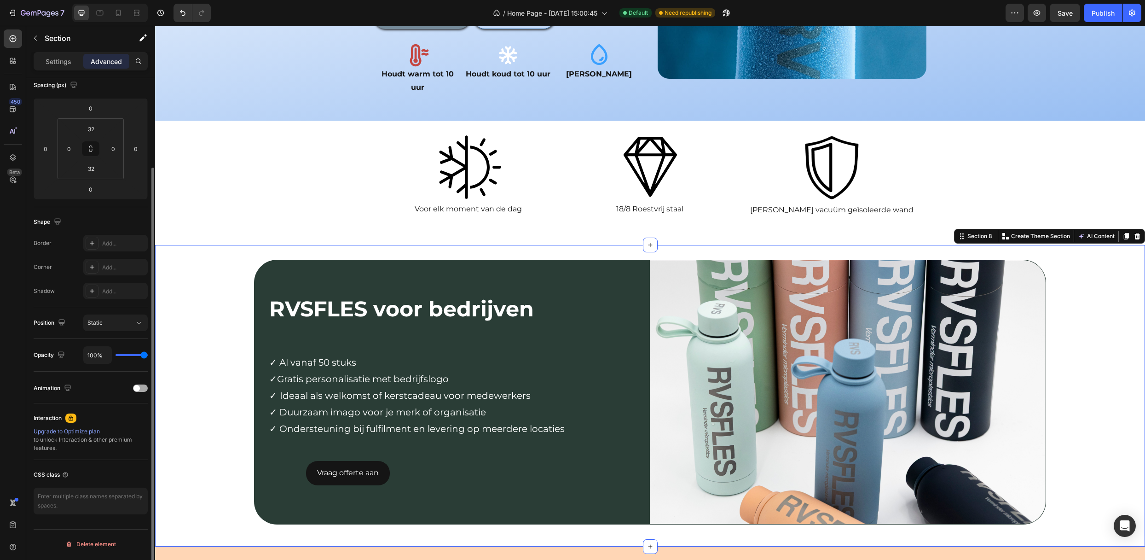
click at [144, 386] on div at bounding box center [140, 387] width 15 height 7
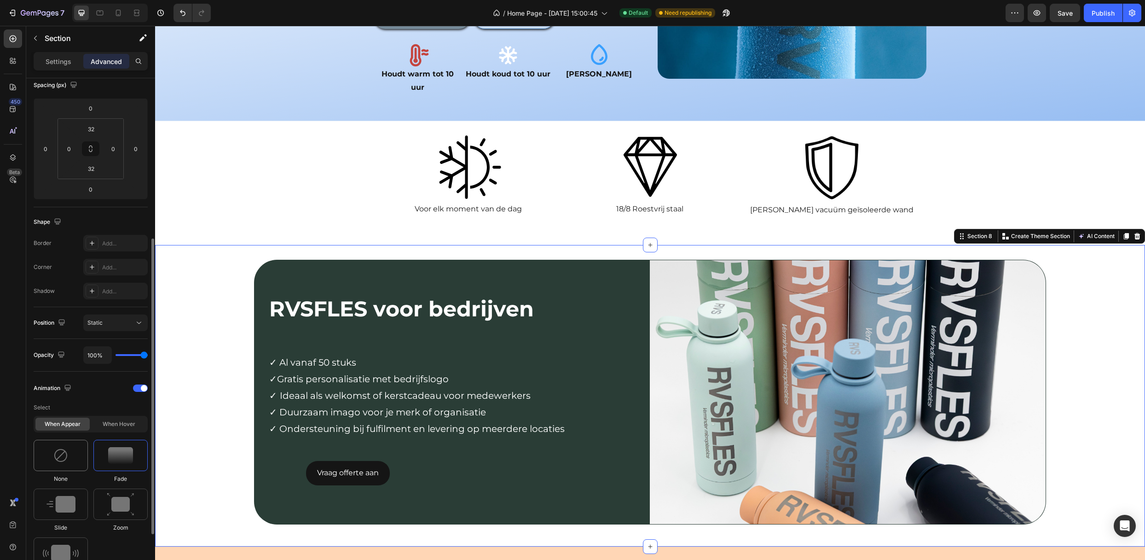
scroll to position [292, 0]
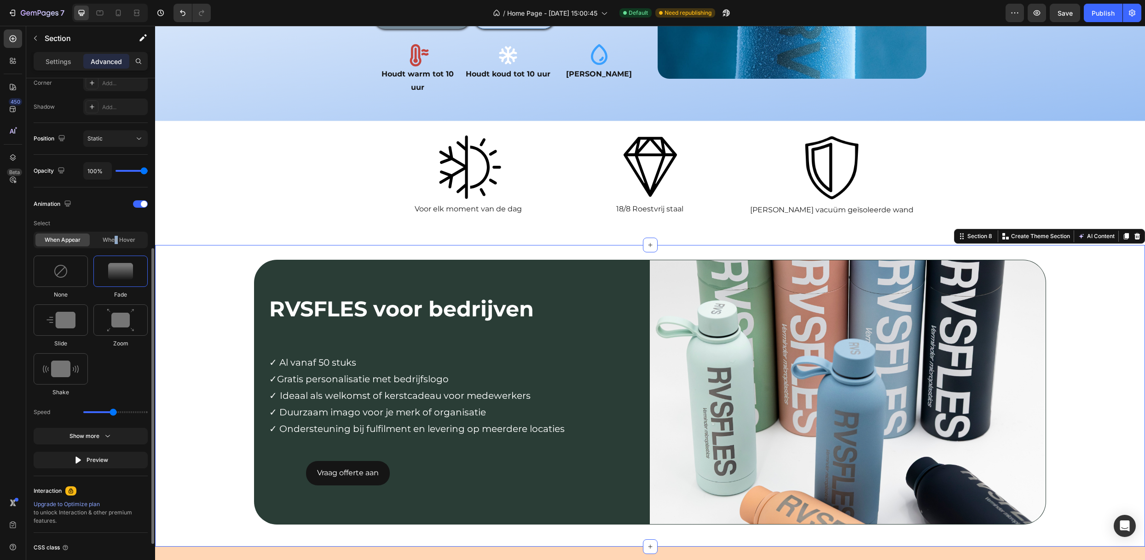
click at [116, 245] on div "When hover" at bounding box center [119, 239] width 54 height 13
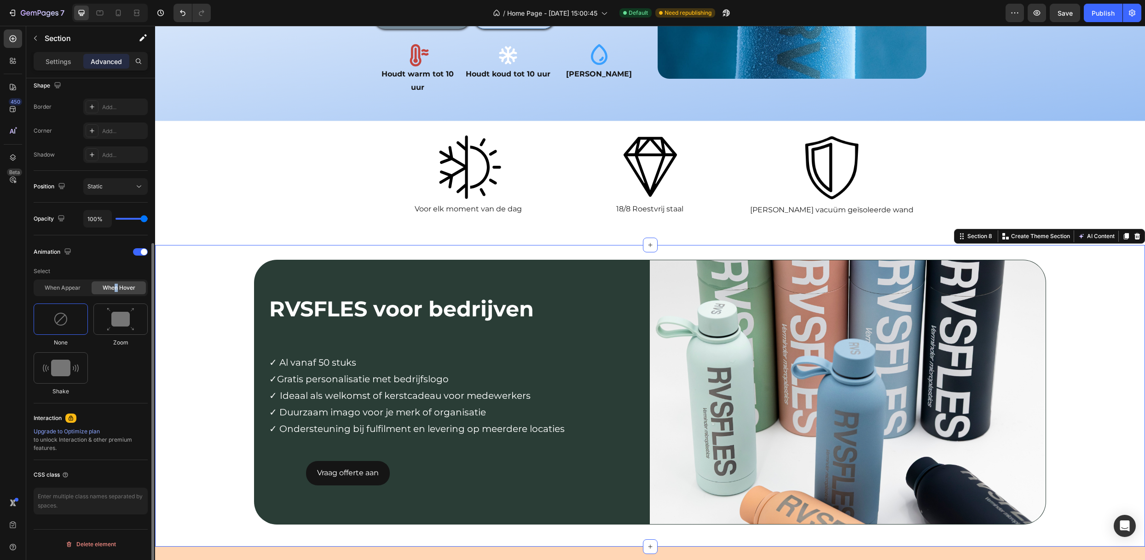
scroll to position [244, 0]
click at [106, 319] on div at bounding box center [120, 318] width 54 height 31
click at [54, 316] on img at bounding box center [60, 319] width 15 height 15
click at [61, 288] on div "When appear" at bounding box center [62, 287] width 54 height 13
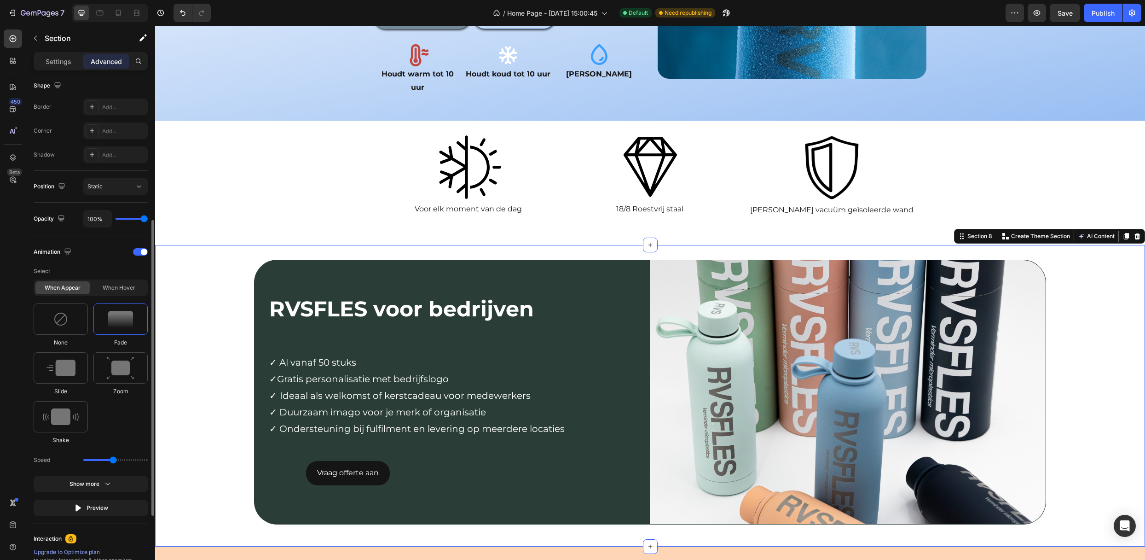
click at [104, 325] on div at bounding box center [120, 318] width 54 height 31
click at [177, 275] on div "RVSFLES voor bedrijven Text Block Row ✓ Al vanaf 50 stuks ✓Gratis personalisati…" at bounding box center [650, 396] width 990 height 272
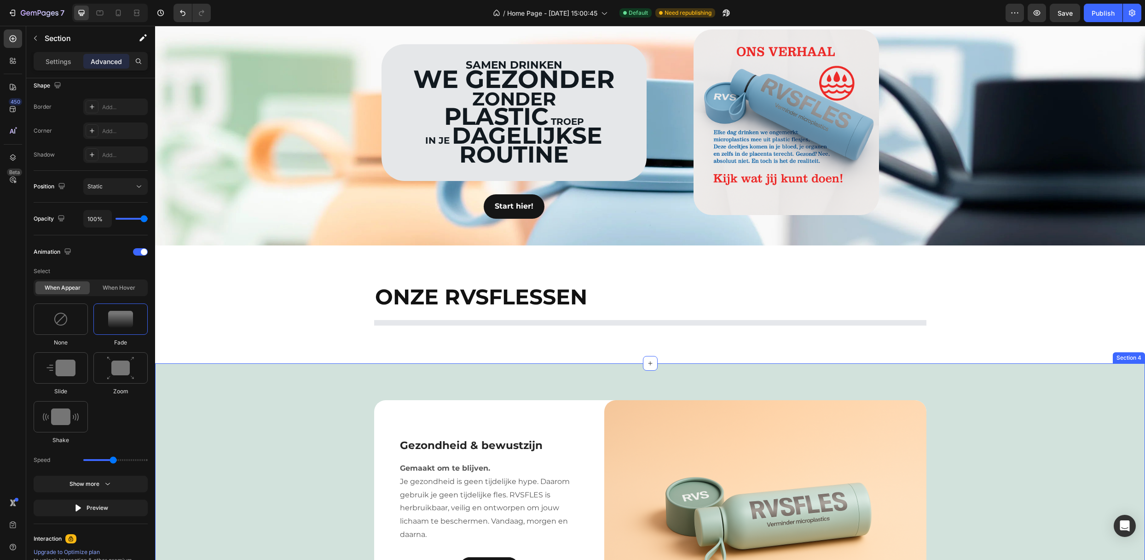
scroll to position [0, 0]
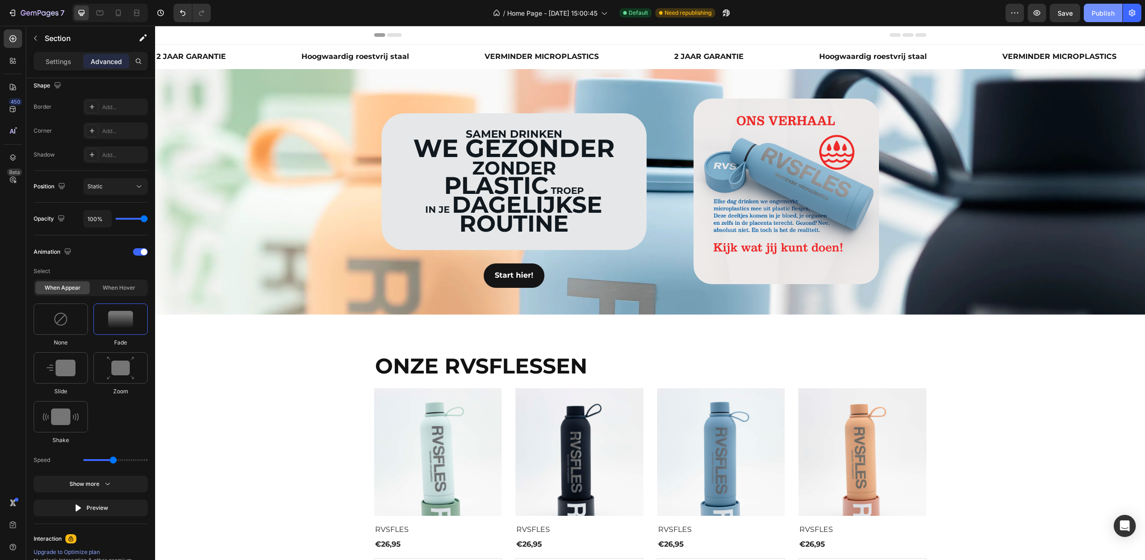
click at [1113, 15] on div "Publish" at bounding box center [1103, 13] width 23 height 10
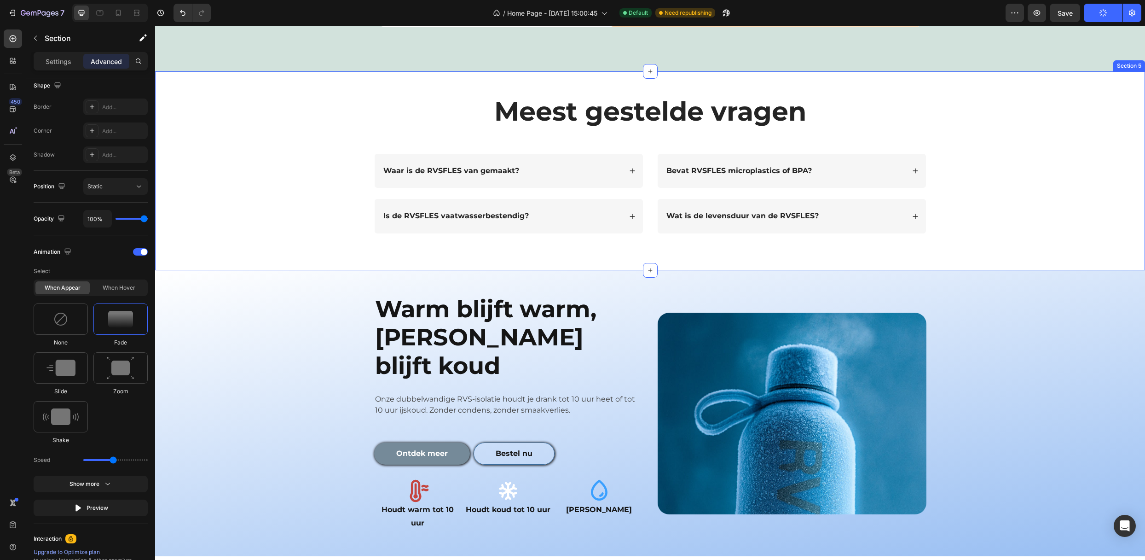
scroll to position [859, 0]
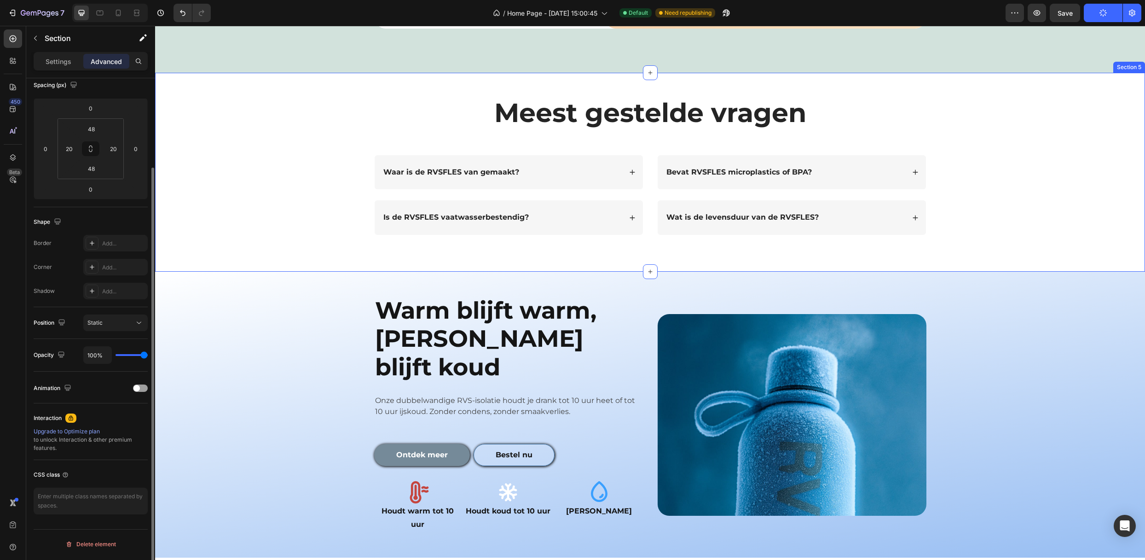
click at [307, 173] on div "Meest gestelde vragen Heading Text Block Row Waar is de RVSFLES van gemaakt? Is…" at bounding box center [649, 172] width 971 height 155
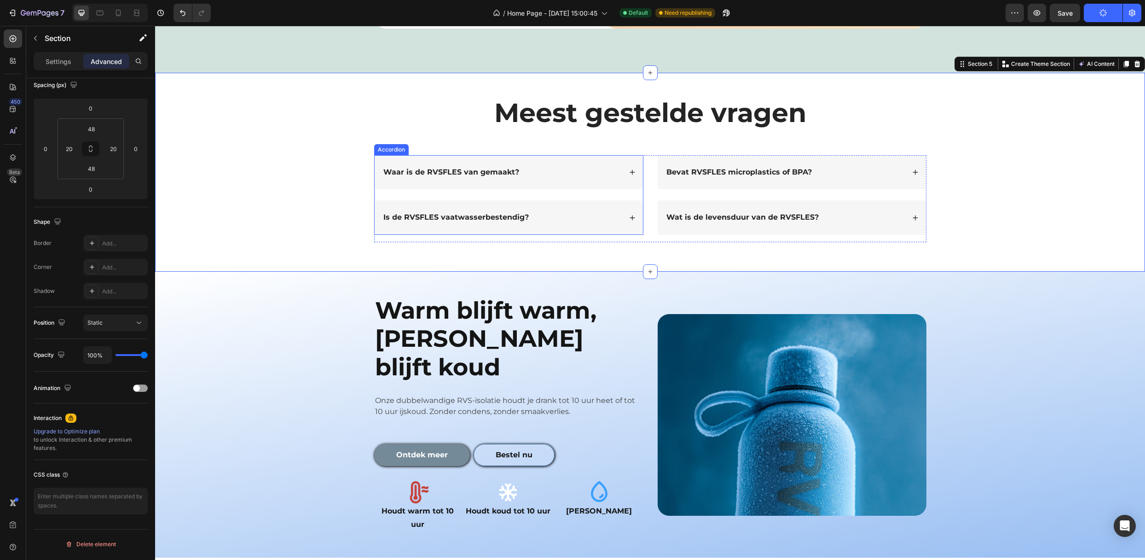
click at [533, 161] on div "Waar is de RVSFLES van gemaakt?" at bounding box center [509, 172] width 268 height 35
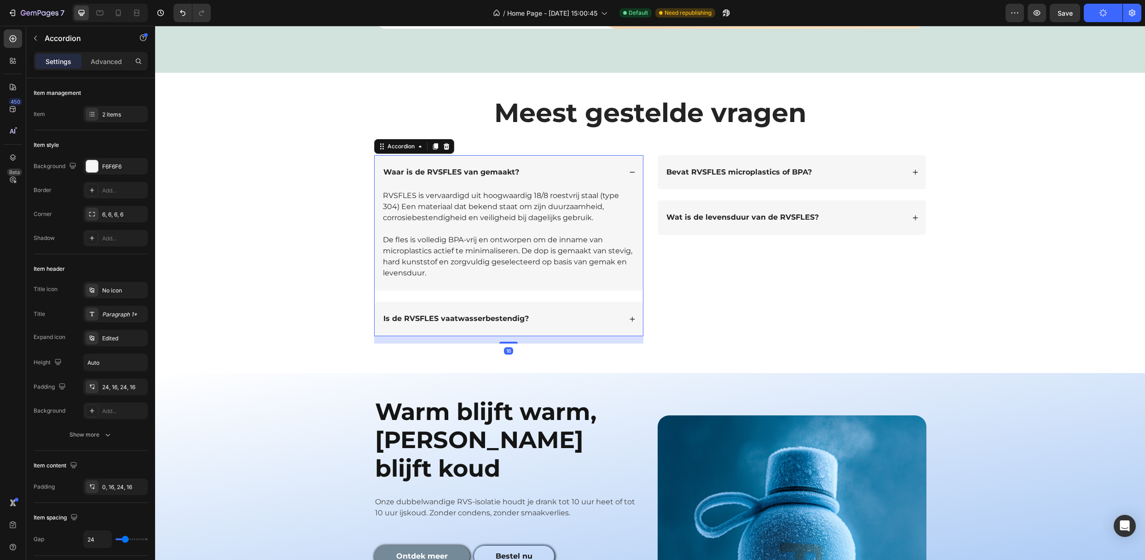
scroll to position [306, 0]
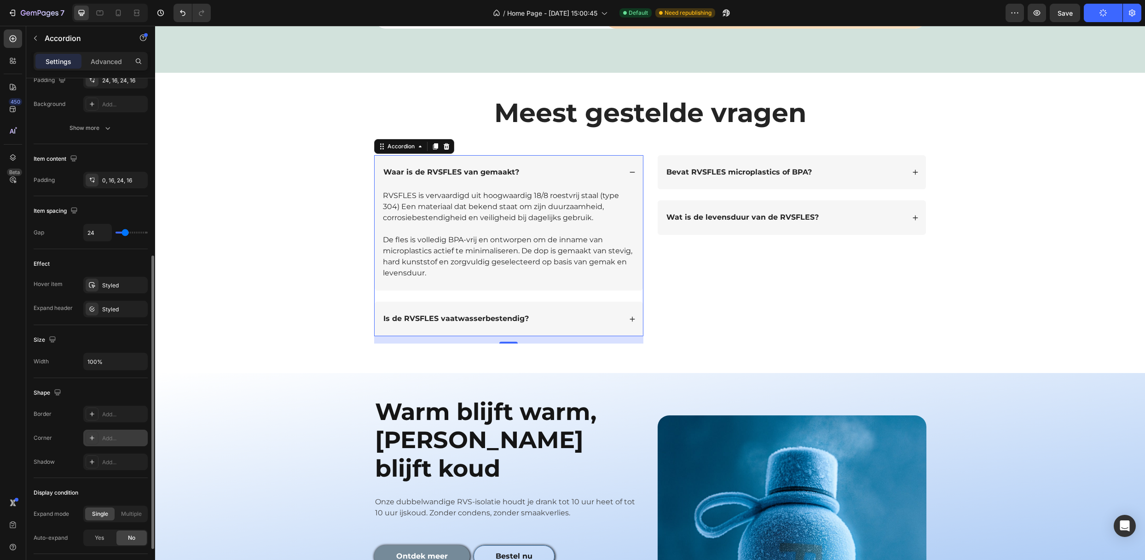
click at [104, 441] on div "Add..." at bounding box center [123, 438] width 43 height 8
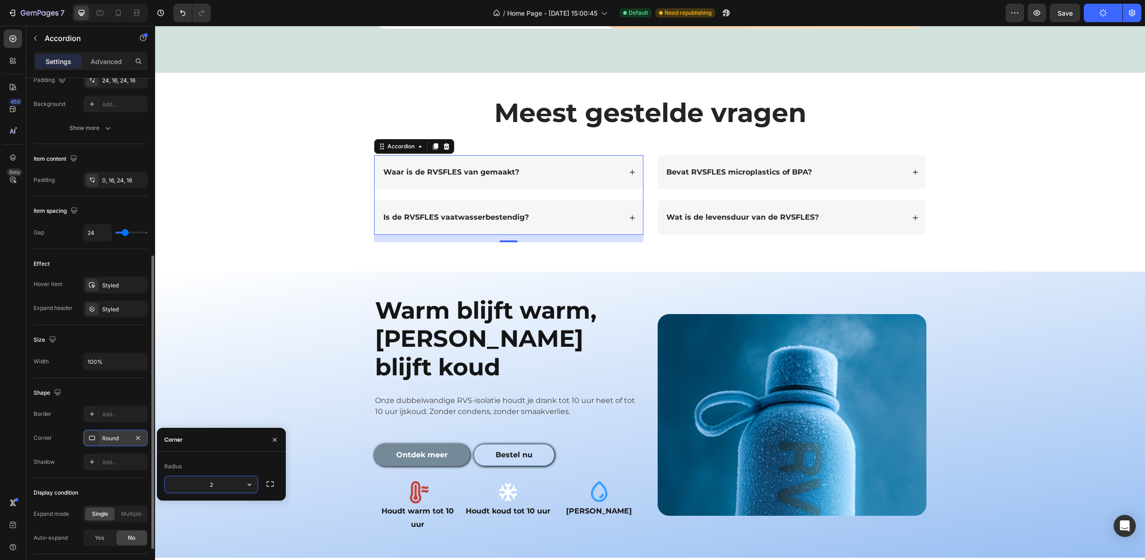
type input "25"
click at [238, 361] on div "Overlay" at bounding box center [650, 414] width 990 height 286
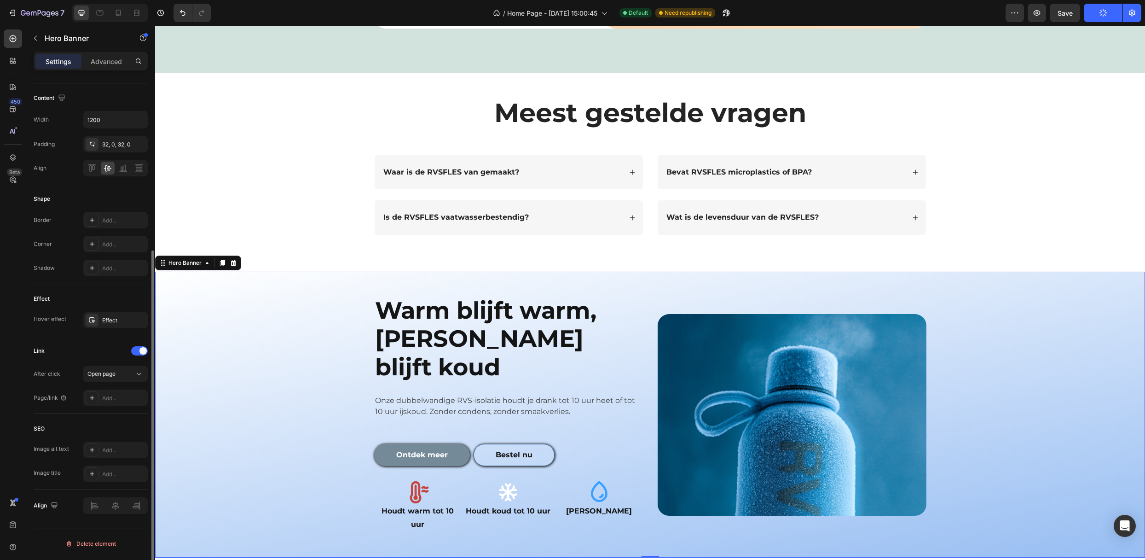
scroll to position [0, 0]
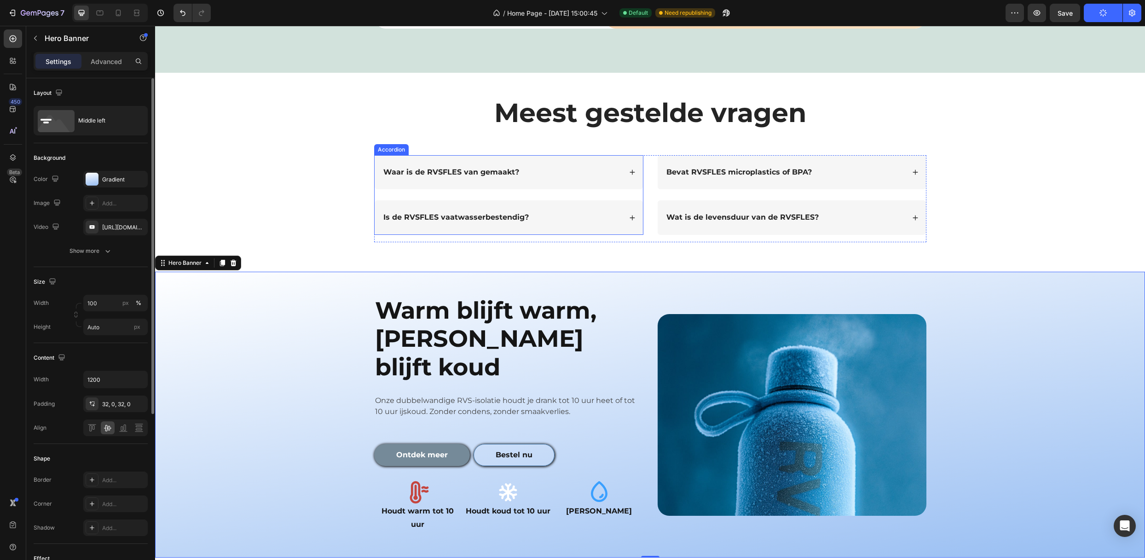
click at [498, 161] on div "Waar is de RVSFLES van gemaakt?" at bounding box center [509, 172] width 268 height 35
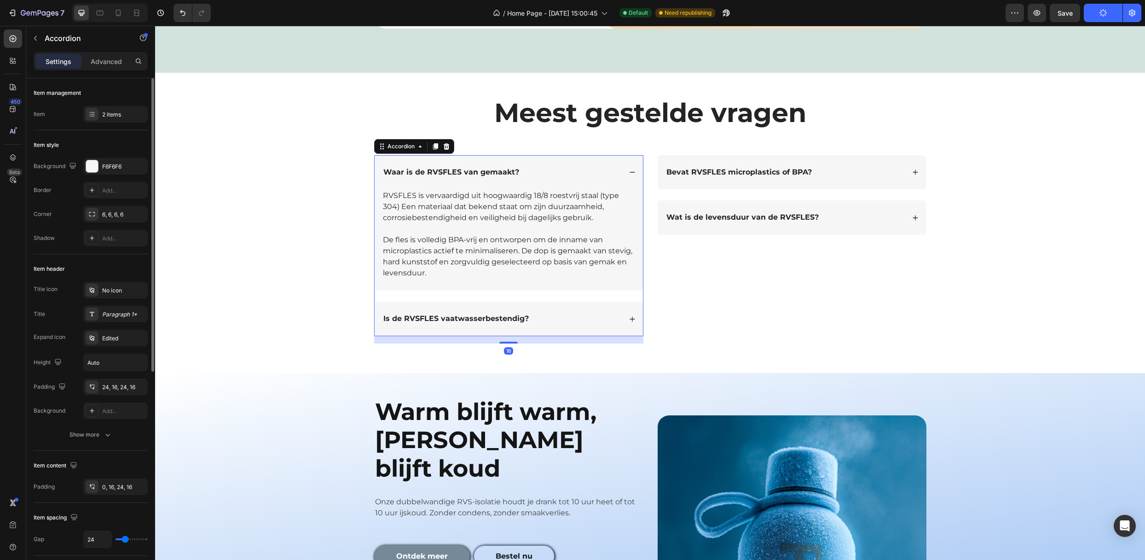
click at [545, 165] on div "Waar is de RVSFLES van gemaakt?" at bounding box center [509, 172] width 268 height 35
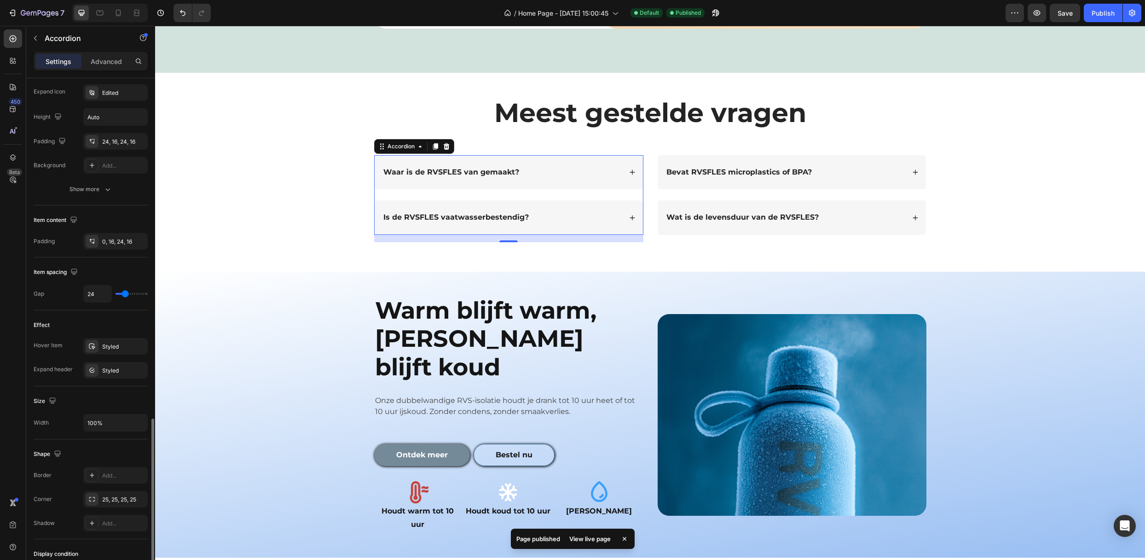
scroll to position [371, 0]
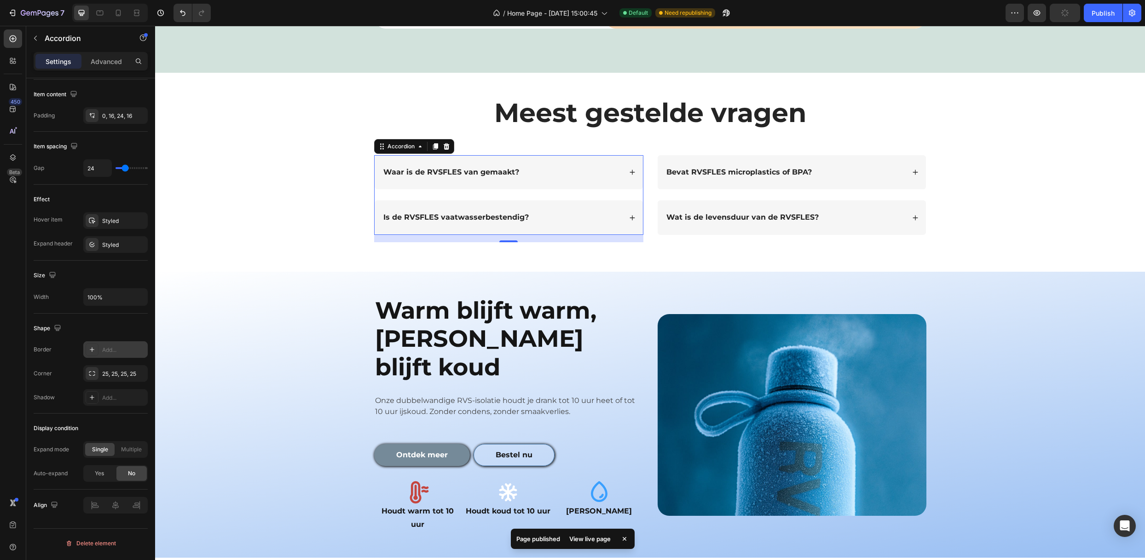
click at [111, 347] on div "Add..." at bounding box center [123, 350] width 43 height 8
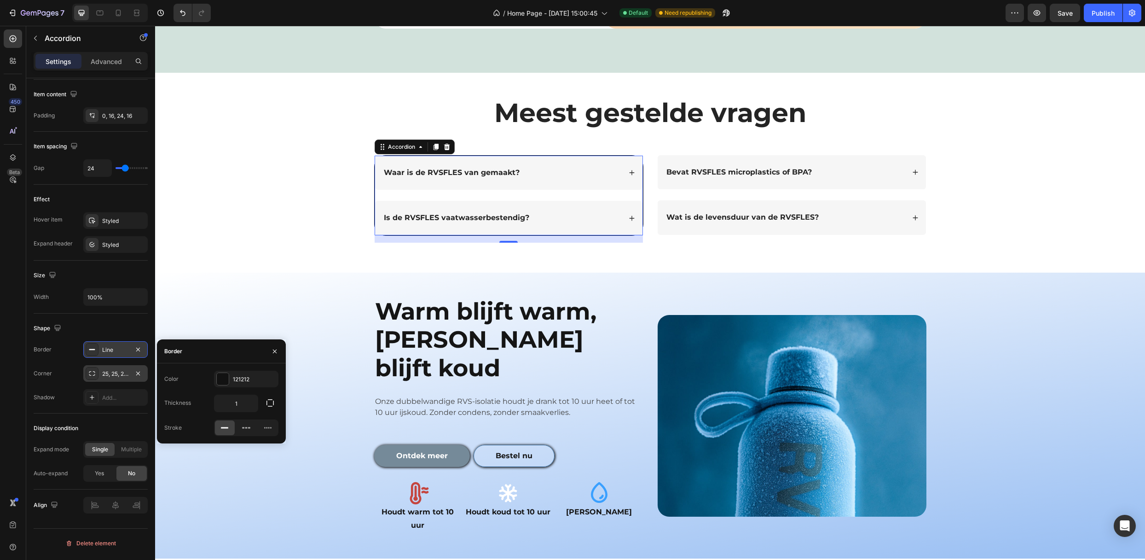
click at [123, 372] on div "25, 25, 25, 25" at bounding box center [115, 374] width 27 height 8
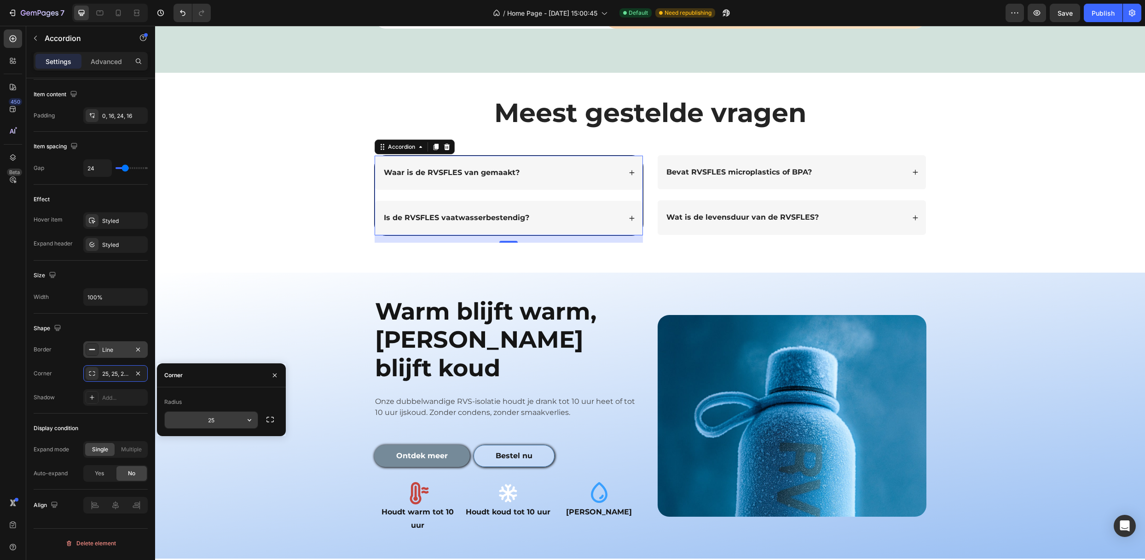
click at [216, 415] on input "25" at bounding box center [211, 419] width 93 height 17
type input "50"
click at [277, 244] on div "Meest gestelde vragen Heading Text Block Row Waar is de RVSFLES van gemaakt? Is…" at bounding box center [649, 173] width 971 height 156
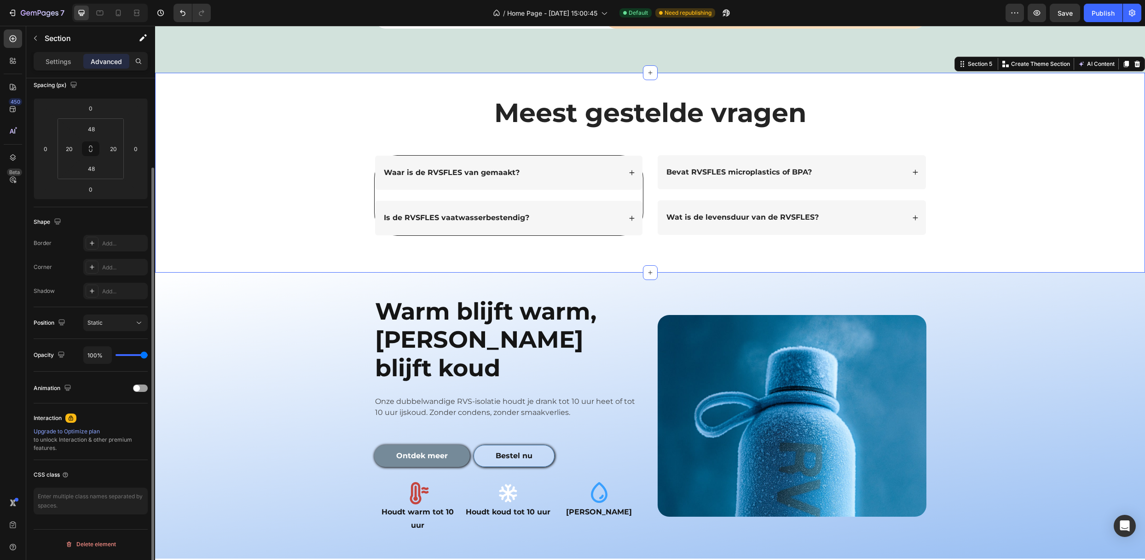
scroll to position [0, 0]
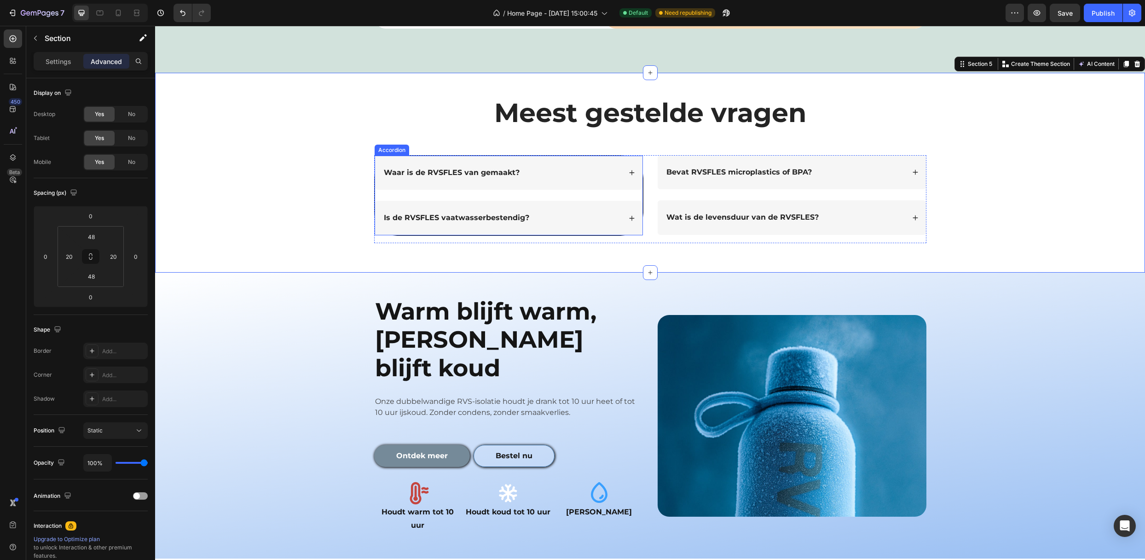
click at [441, 156] on div "Waar is de RVSFLES van gemaakt?" at bounding box center [508, 173] width 267 height 35
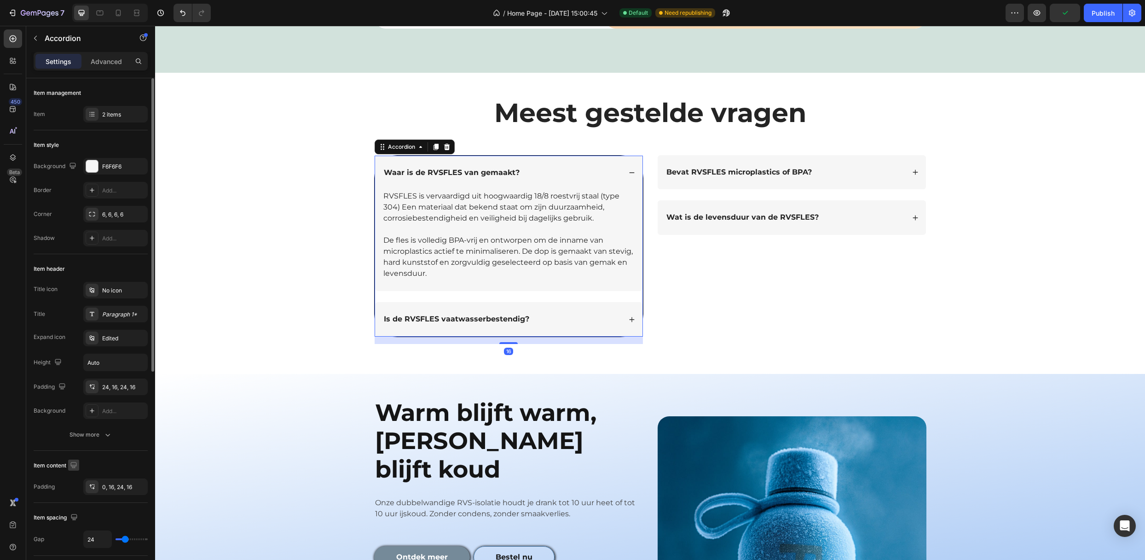
scroll to position [306, 0]
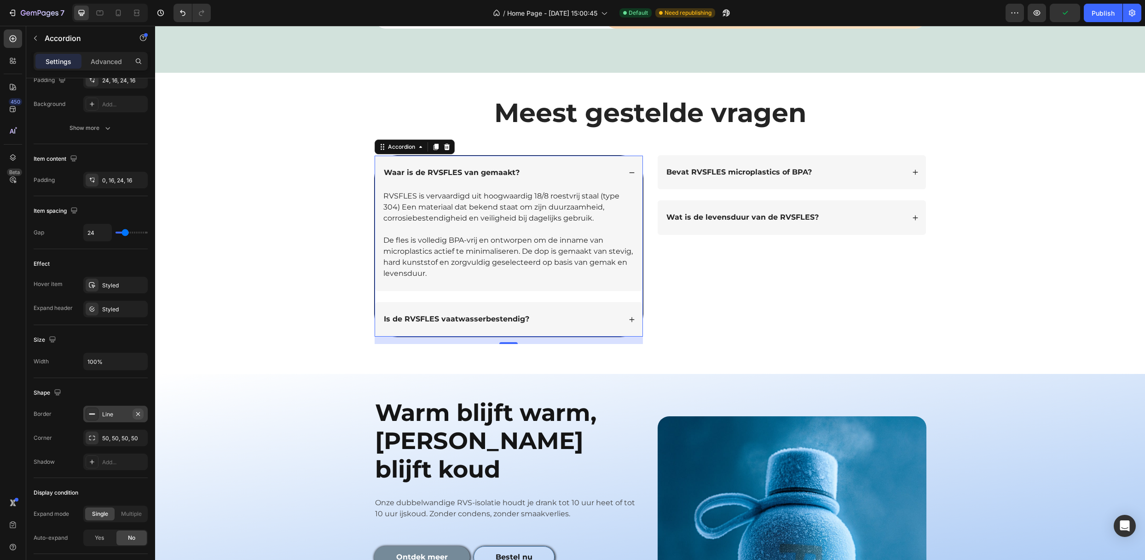
click at [139, 417] on icon "button" at bounding box center [137, 413] width 7 height 7
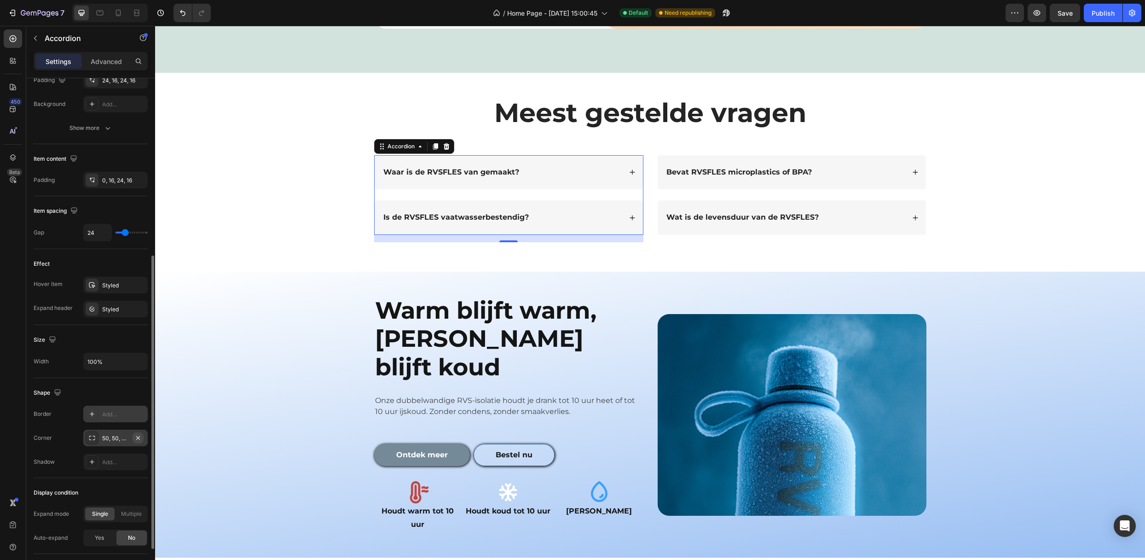
click at [137, 434] on button "button" at bounding box center [138, 437] width 11 height 11
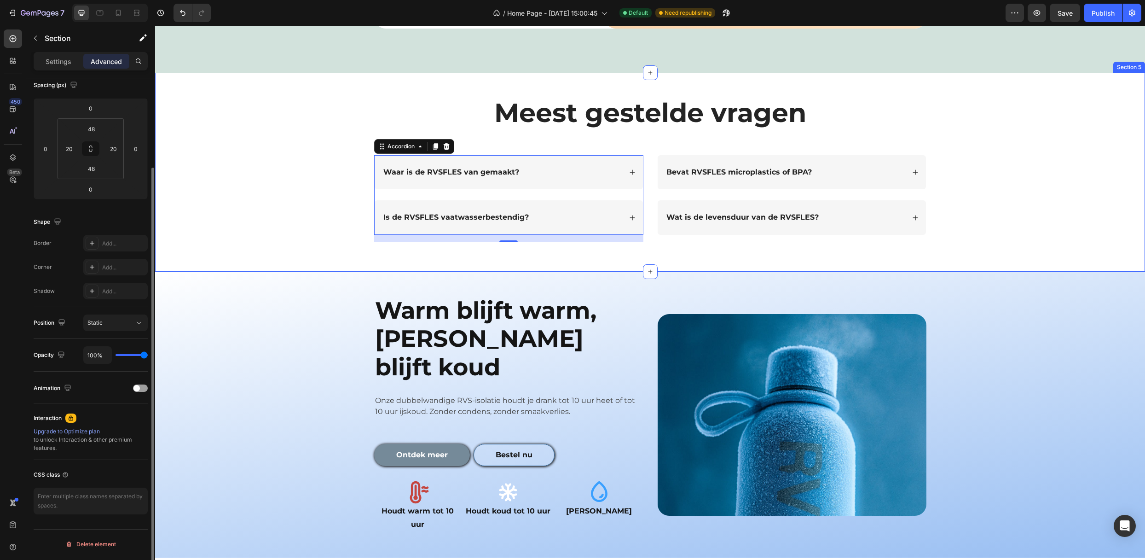
click at [268, 202] on div "Meest gestelde vragen Heading Text Block Row Waar is de RVSFLES van gemaakt? Is…" at bounding box center [649, 172] width 971 height 155
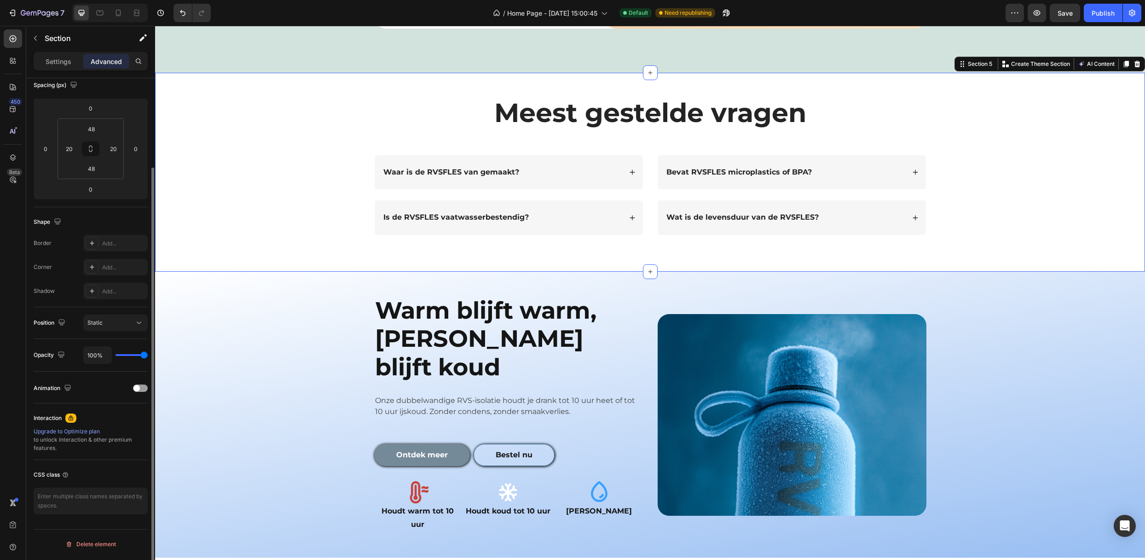
scroll to position [0, 0]
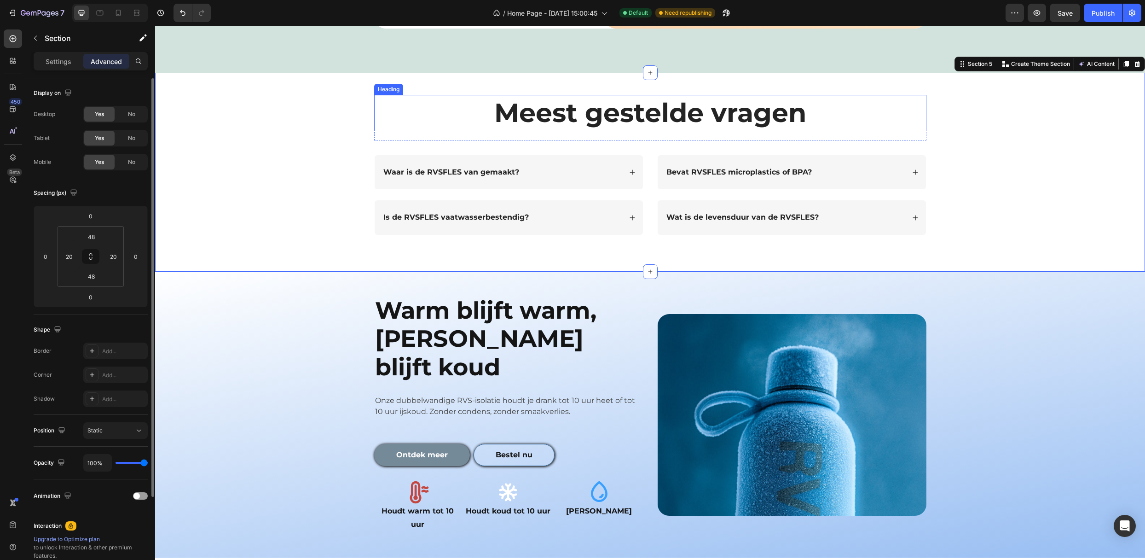
click at [562, 118] on h2 "Meest gestelde vragen" at bounding box center [650, 113] width 552 height 36
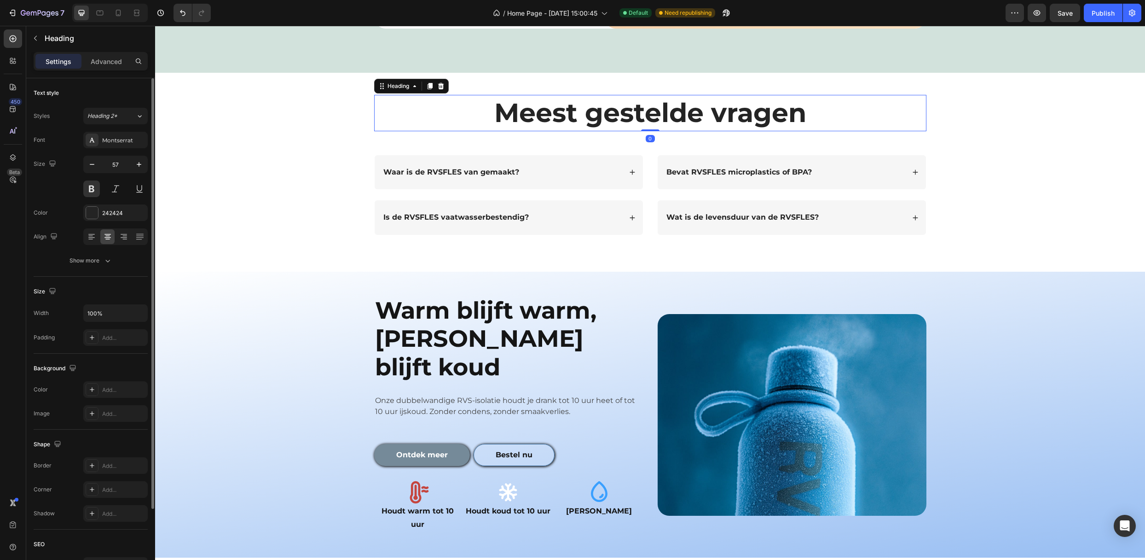
click at [562, 118] on h2 "Meest gestelde vragen" at bounding box center [650, 113] width 552 height 36
click at [562, 118] on p "Meest gestelde vragen" at bounding box center [650, 113] width 550 height 34
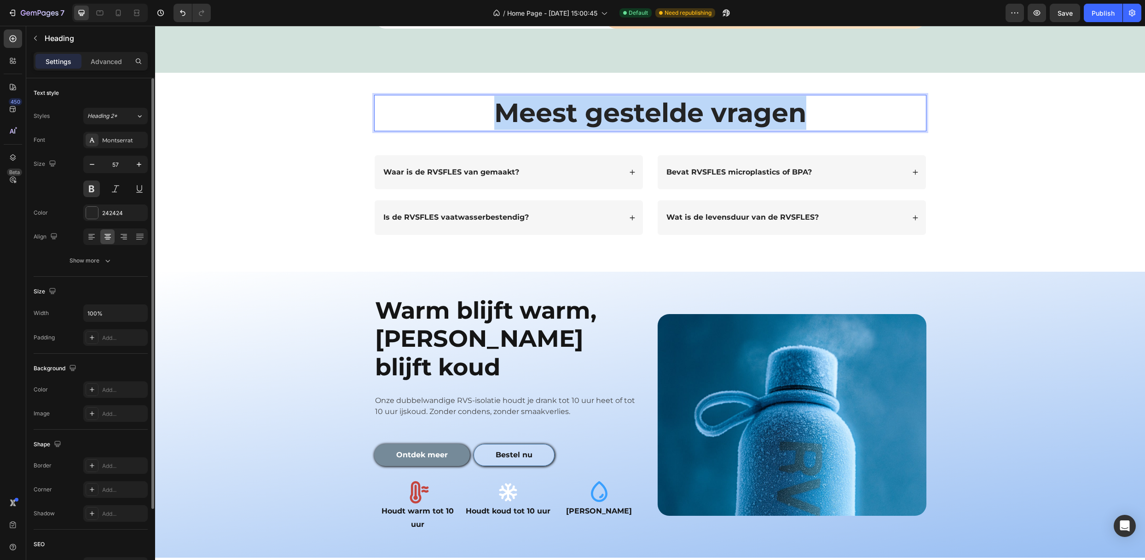
click at [560, 120] on p "Meest gestelde vragen" at bounding box center [650, 113] width 550 height 34
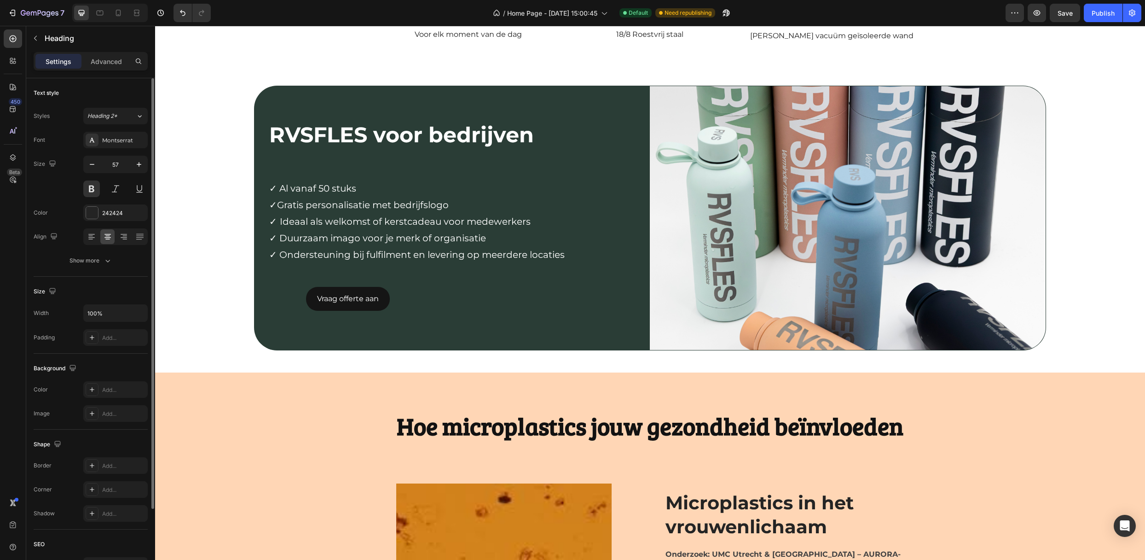
scroll to position [1473, 0]
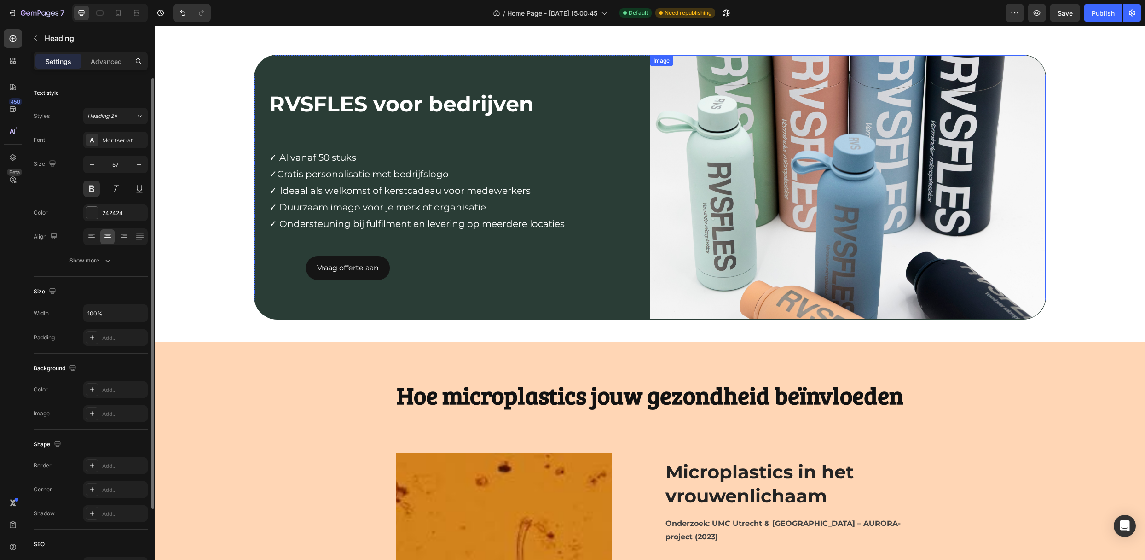
click at [1022, 240] on img at bounding box center [847, 187] width 395 height 264
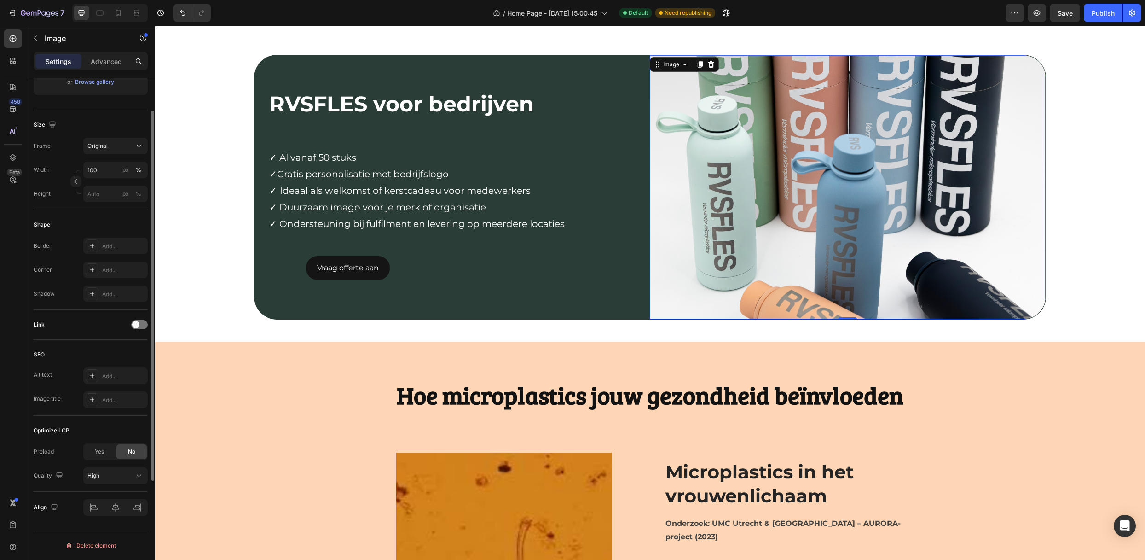
scroll to position [65, 0]
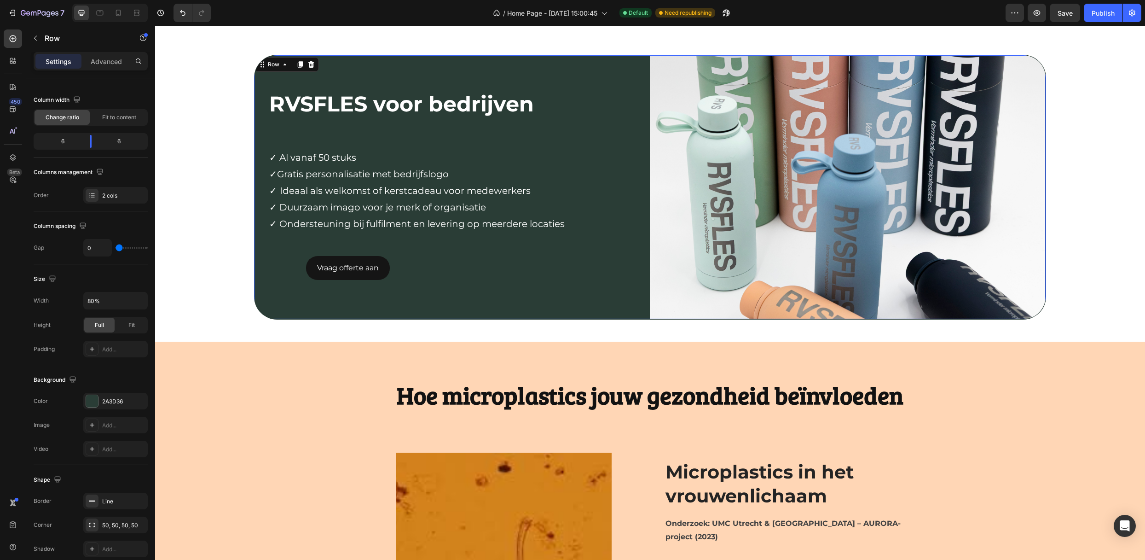
click at [591, 295] on div "RVSFLES voor bedrijven Text Block Row ✓ Al vanaf 50 stuks ✓Gratis personalisati…" at bounding box center [451, 187] width 395 height 264
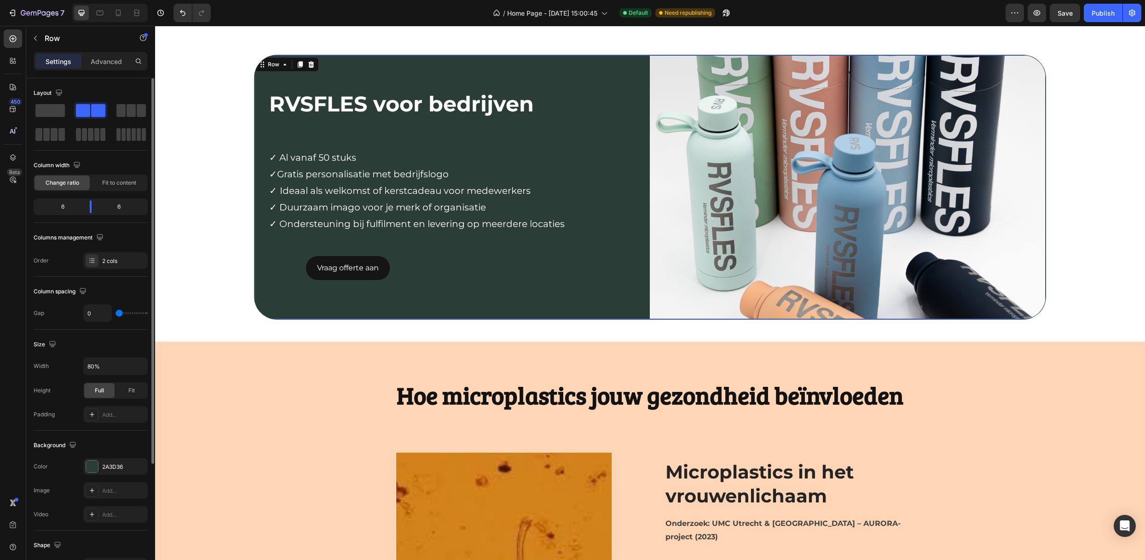
scroll to position [161, 0]
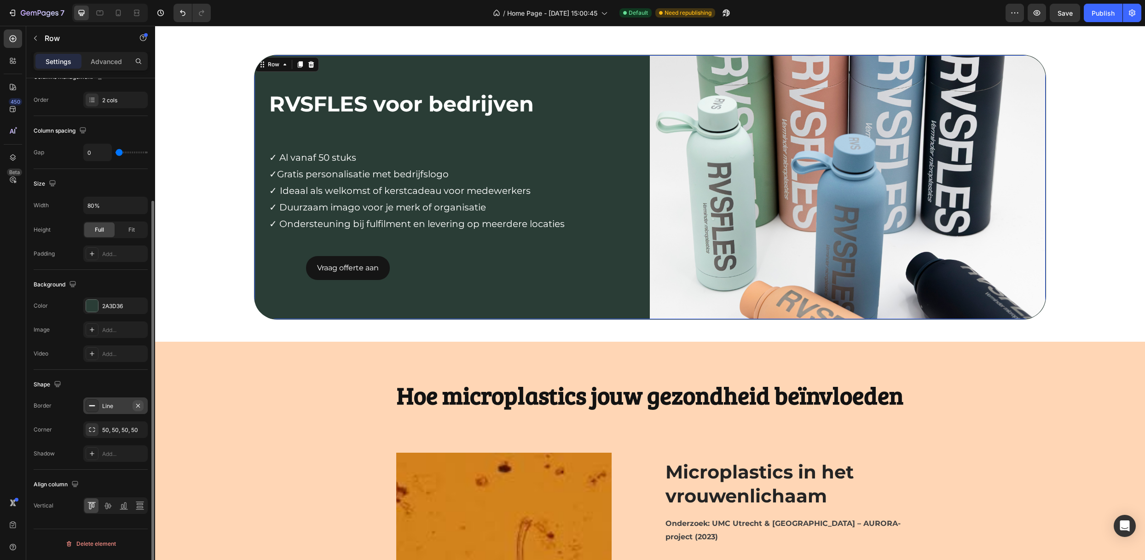
click at [135, 405] on icon "button" at bounding box center [137, 405] width 7 height 7
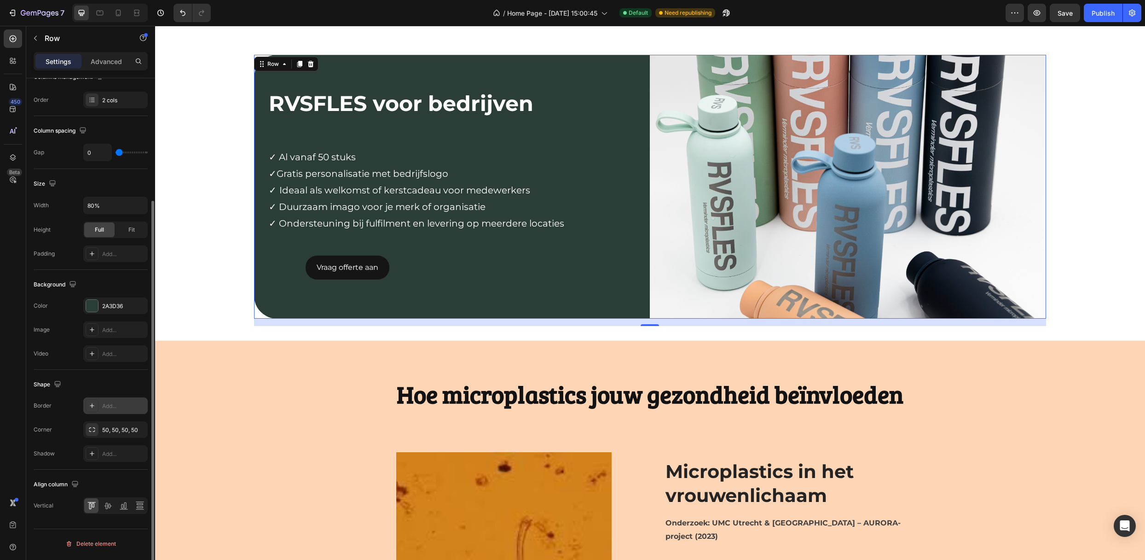
click at [118, 410] on div "Add..." at bounding box center [123, 406] width 43 height 8
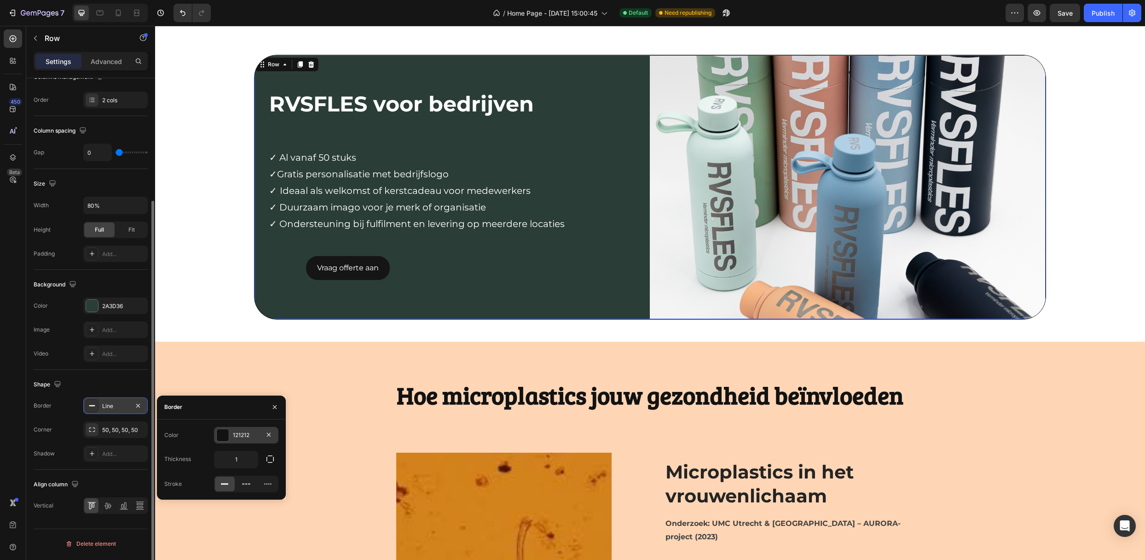
click at [238, 427] on div "121212" at bounding box center [246, 435] width 64 height 17
click at [162, 496] on div "121212 100 % Recent colors Suggested for you" at bounding box center [221, 468] width 129 height 83
click at [165, 498] on div at bounding box center [170, 502] width 11 height 11
type input "000000"
type input "0"
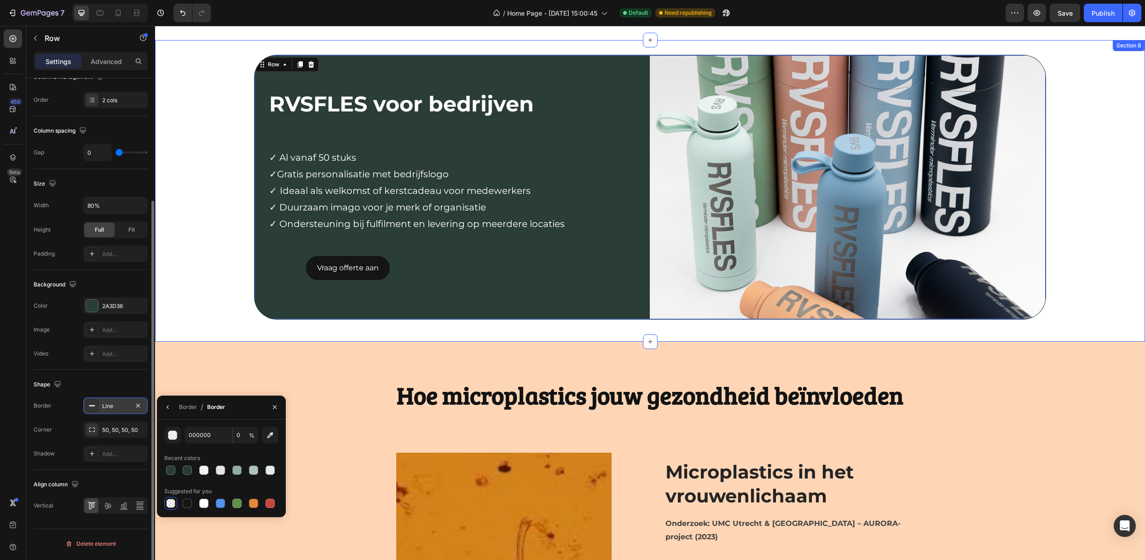
click at [216, 302] on div "RVSFLES voor bedrijven Text Block Row ✓ Al vanaf 50 stuks ✓Gratis personalisati…" at bounding box center [650, 191] width 990 height 272
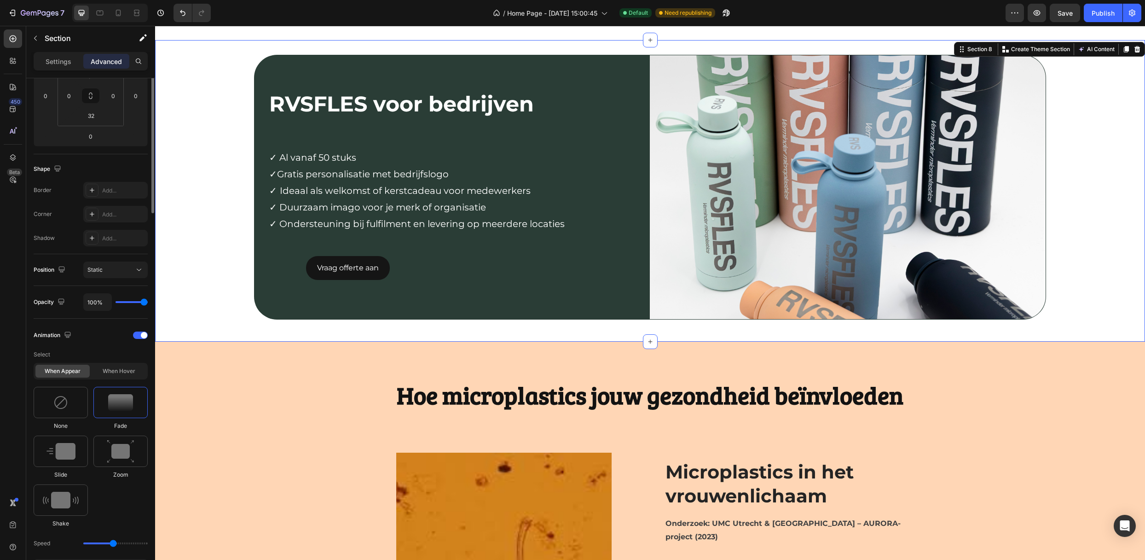
scroll to position [0, 0]
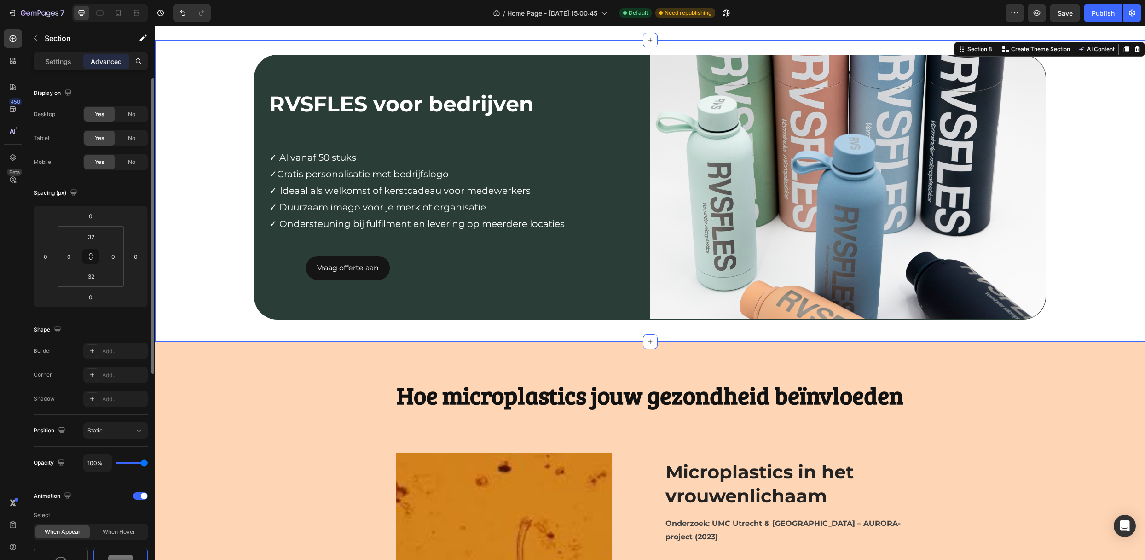
click at [229, 230] on div "RVSFLES voor bedrijven Text Block Row ✓ Al vanaf 50 stuks ✓Gratis personalisati…" at bounding box center [650, 191] width 990 height 272
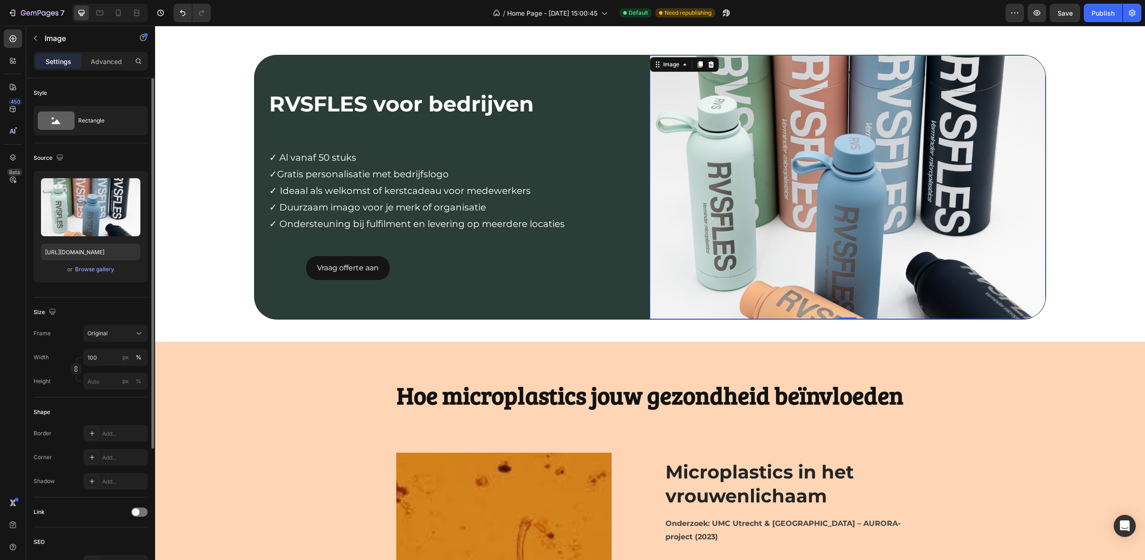
click at [960, 150] on img at bounding box center [847, 187] width 395 height 264
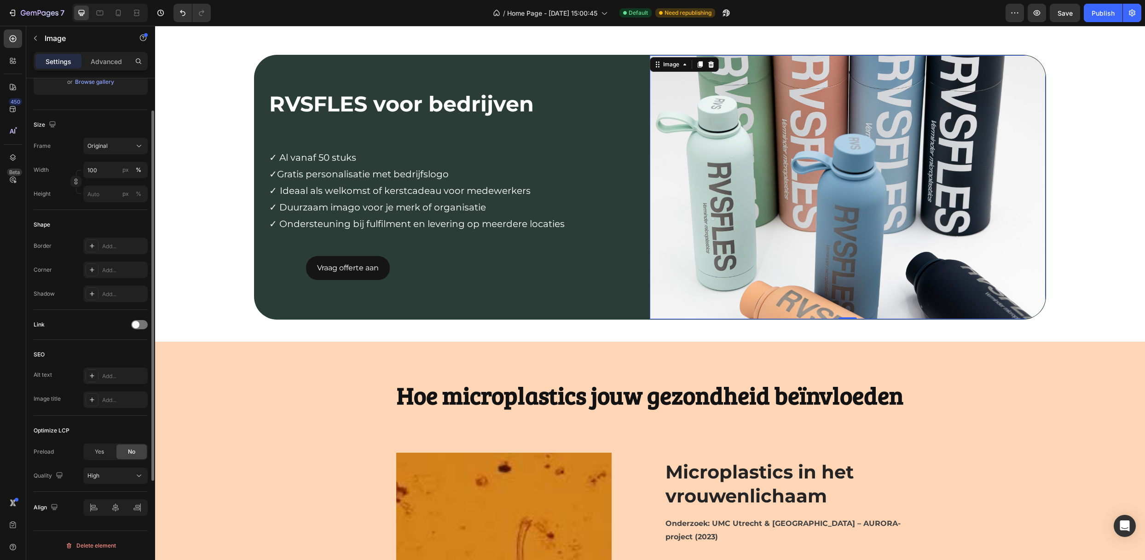
scroll to position [4, 0]
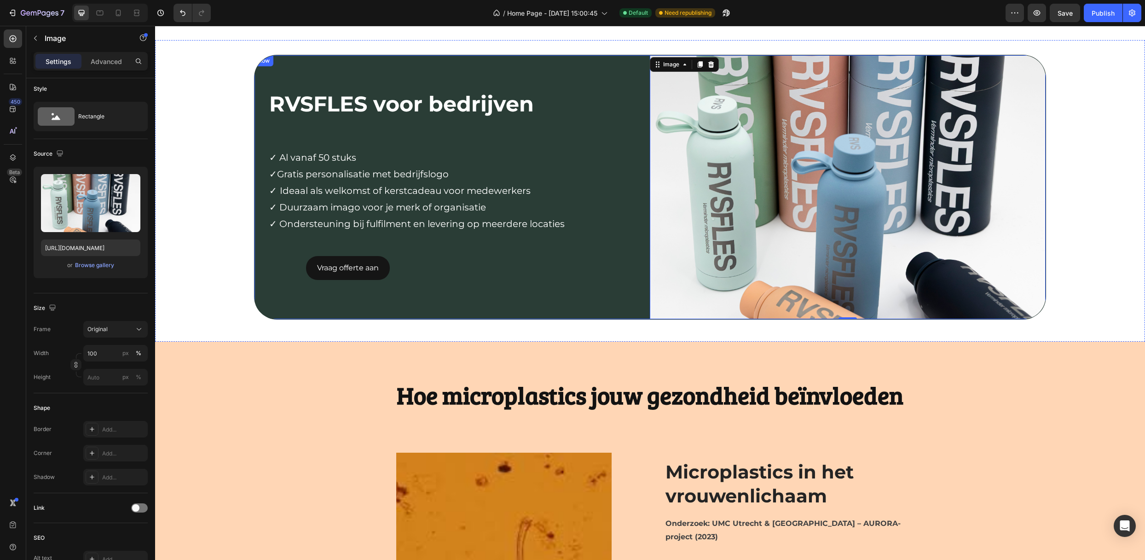
click at [577, 301] on div "RVSFLES voor bedrijven Text Block Row ✓ Al vanaf 50 stuks ✓Gratis personalisati…" at bounding box center [451, 187] width 395 height 264
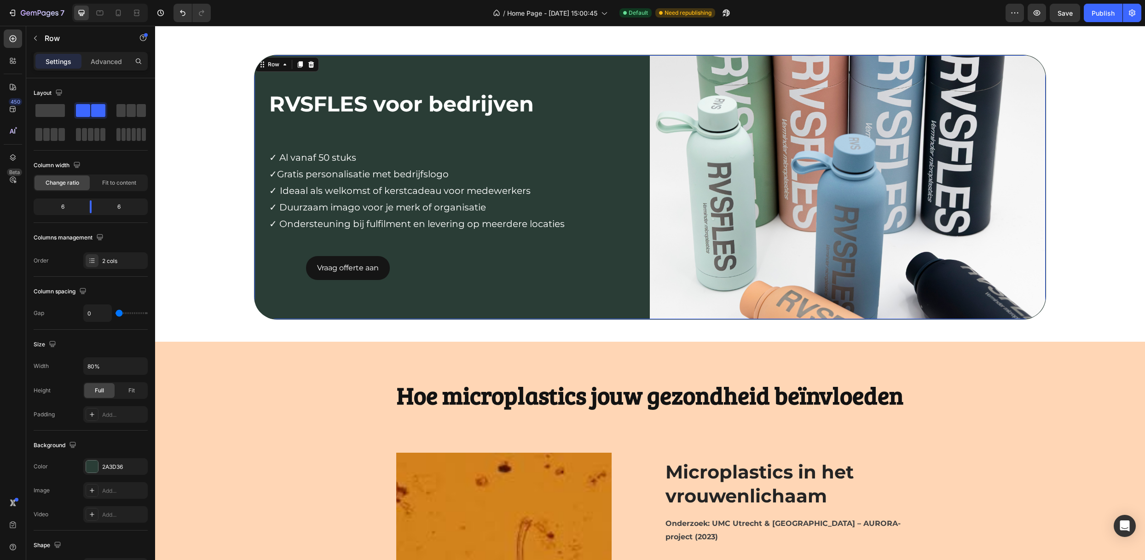
scroll to position [161, 0]
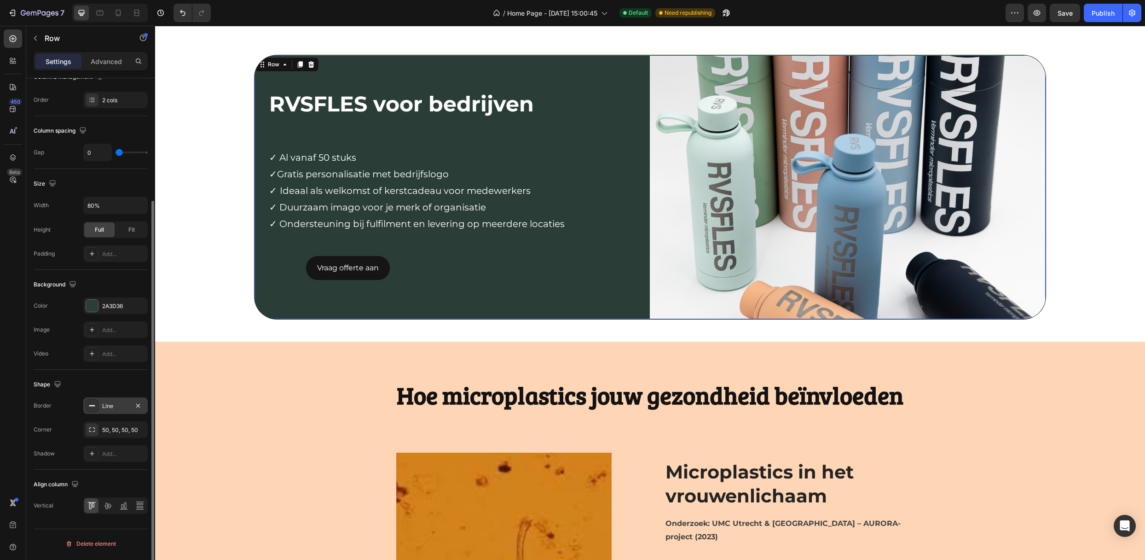
click at [107, 407] on div "Line" at bounding box center [115, 406] width 27 height 8
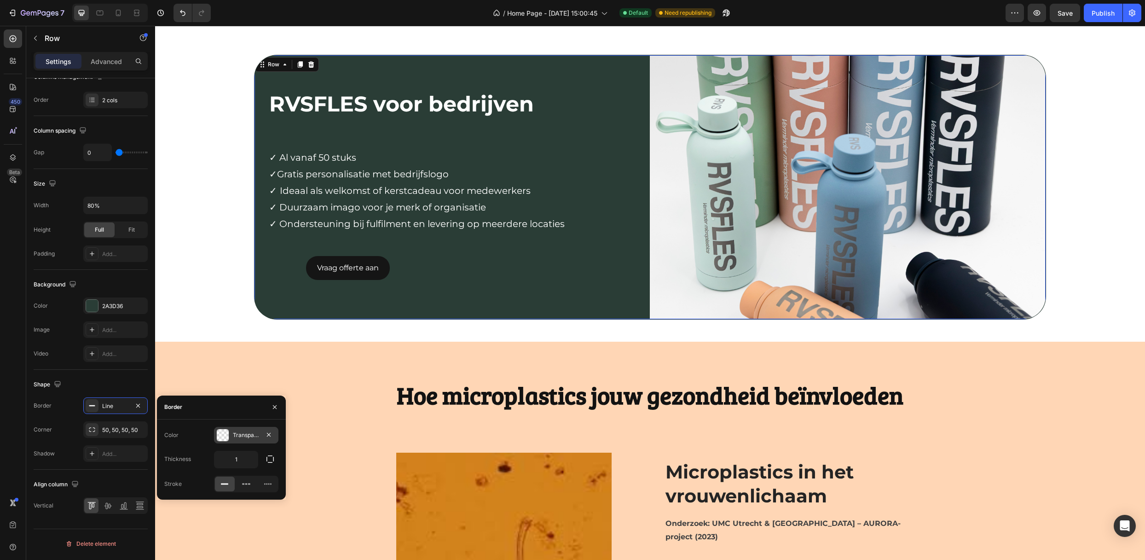
click at [229, 433] on div "Transparent" at bounding box center [246, 435] width 64 height 17
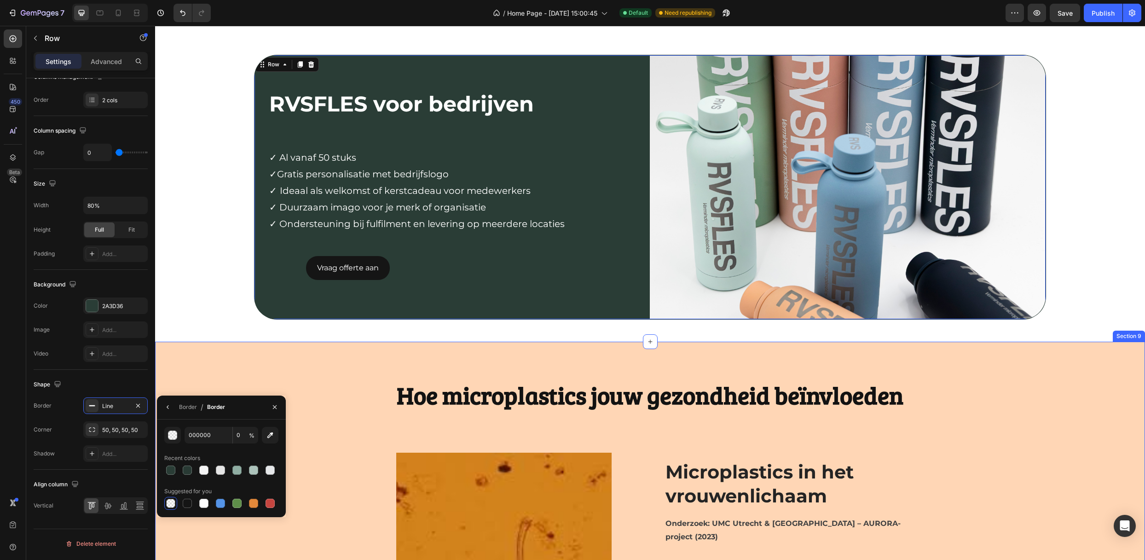
click at [192, 328] on div "RVSFLES voor bedrijven Text Block Row ✓ Al vanaf 50 stuks ✓Gratis personalisati…" at bounding box center [650, 190] width 990 height 301
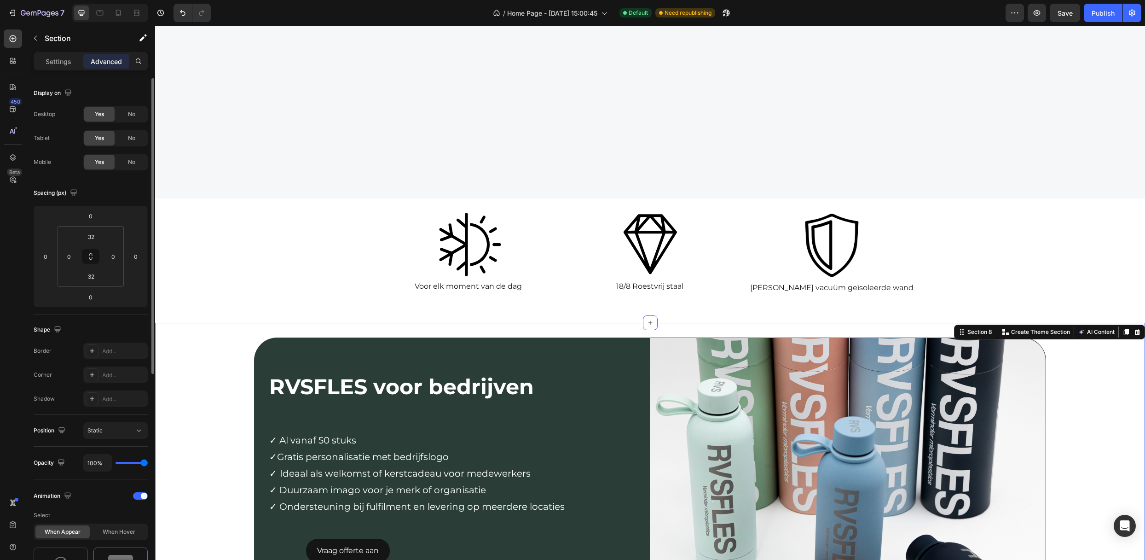
scroll to position [1166, 0]
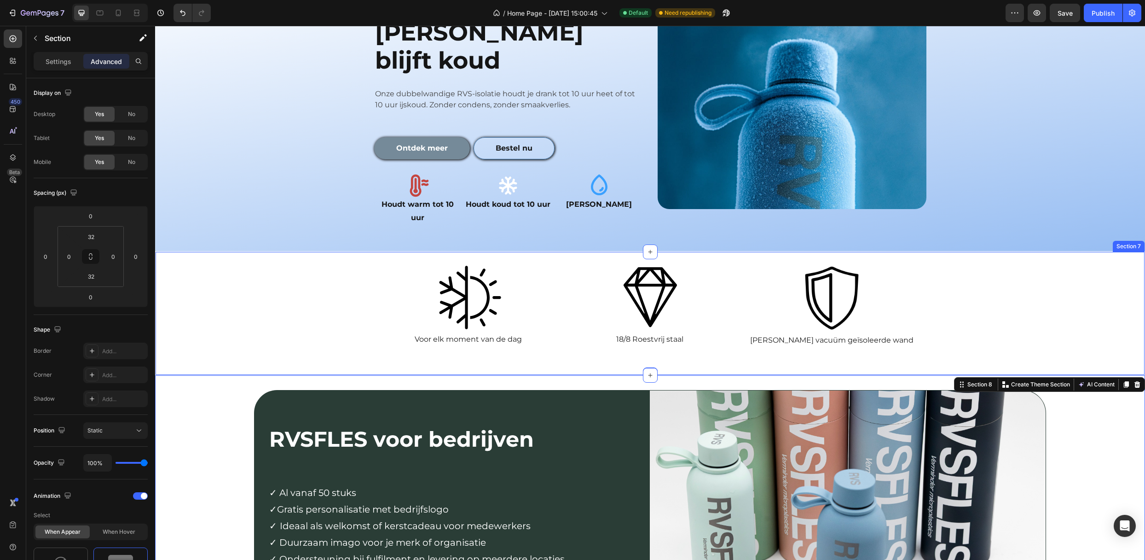
click at [194, 298] on div "Image Voor elk moment van de dag Text Block Image 18/8 Roestvrij staal Text Blo…" at bounding box center [650, 313] width 989 height 123
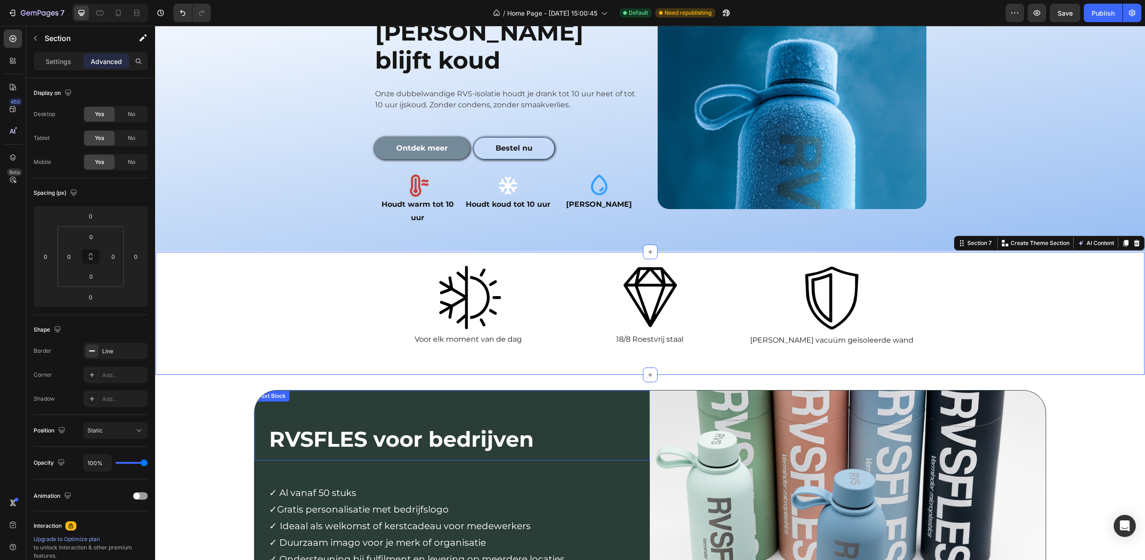
click at [562, 398] on p at bounding box center [455, 412] width 373 height 28
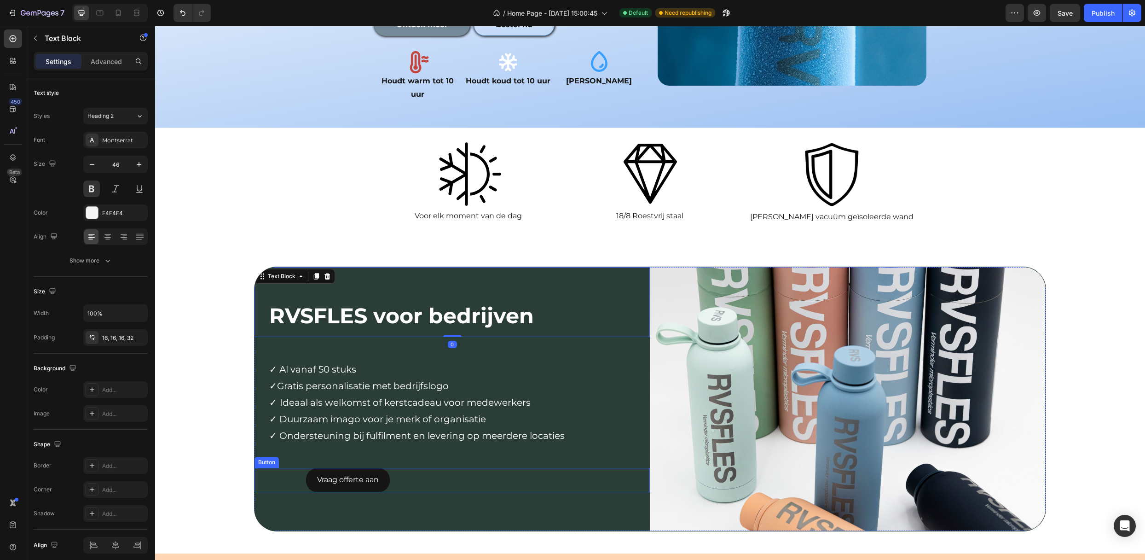
scroll to position [1535, 0]
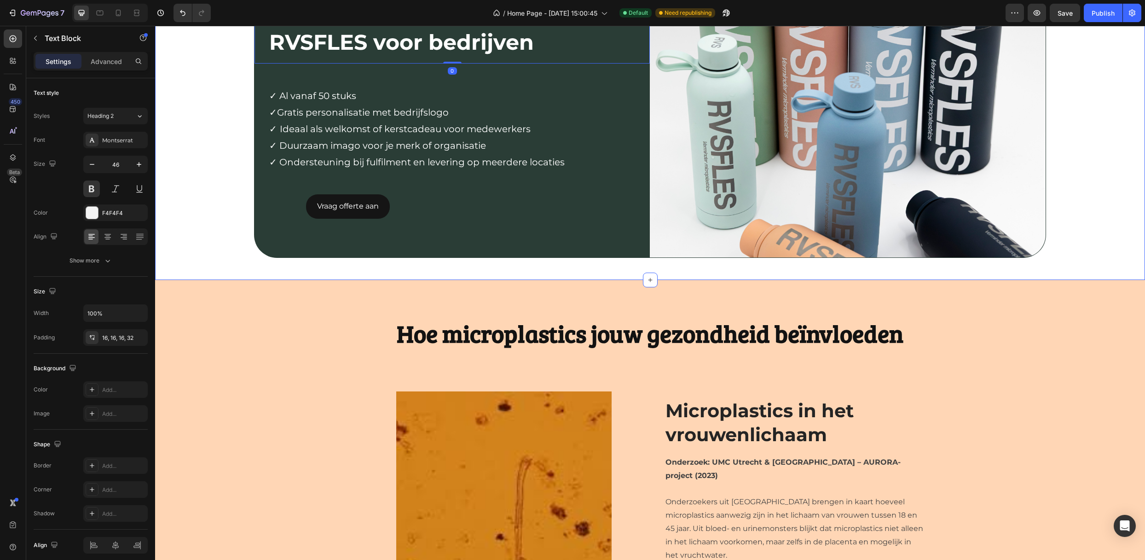
click at [206, 269] on div "RVSFLES voor bedrijven Text Block 0 Row ✓ Al vanaf 50 stuks ✓Gratis personalisa…" at bounding box center [650, 129] width 990 height 301
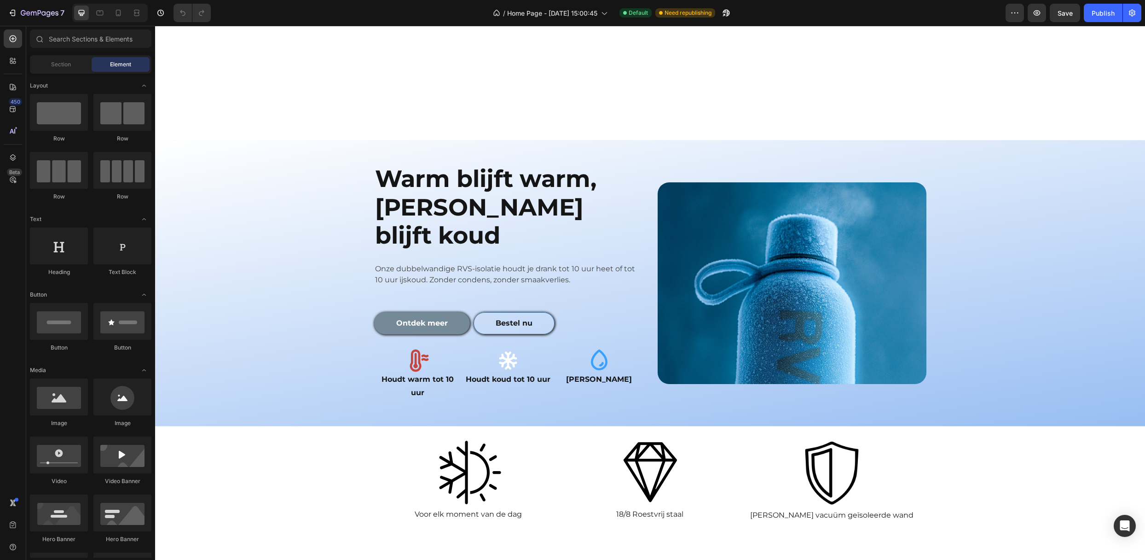
scroll to position [1288, 0]
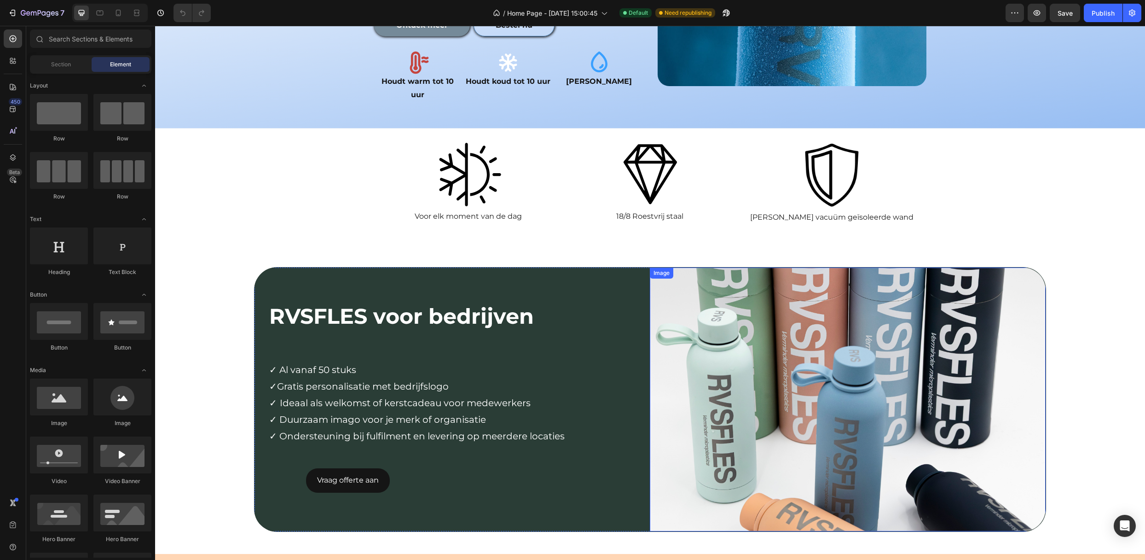
click at [676, 267] on div "Image" at bounding box center [847, 399] width 395 height 264
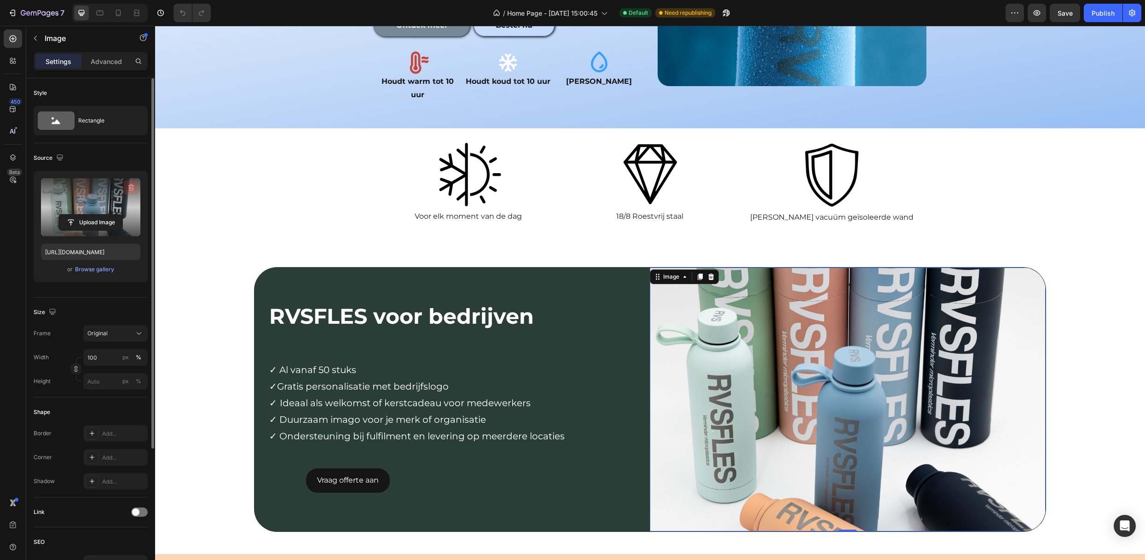
click at [127, 191] on icon "button" at bounding box center [131, 187] width 9 height 9
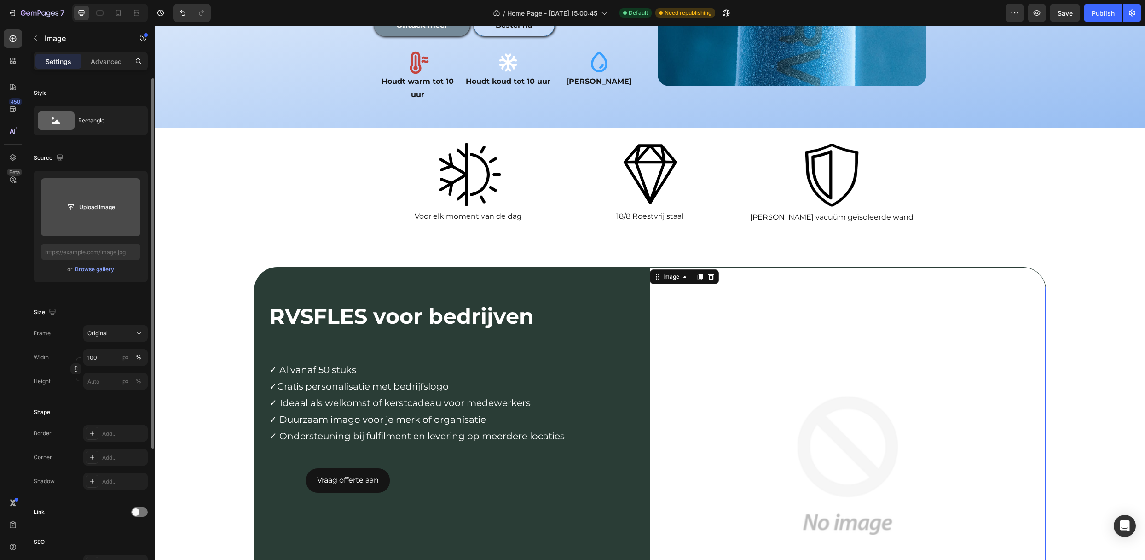
click at [715, 328] on img at bounding box center [847, 464] width 395 height 395
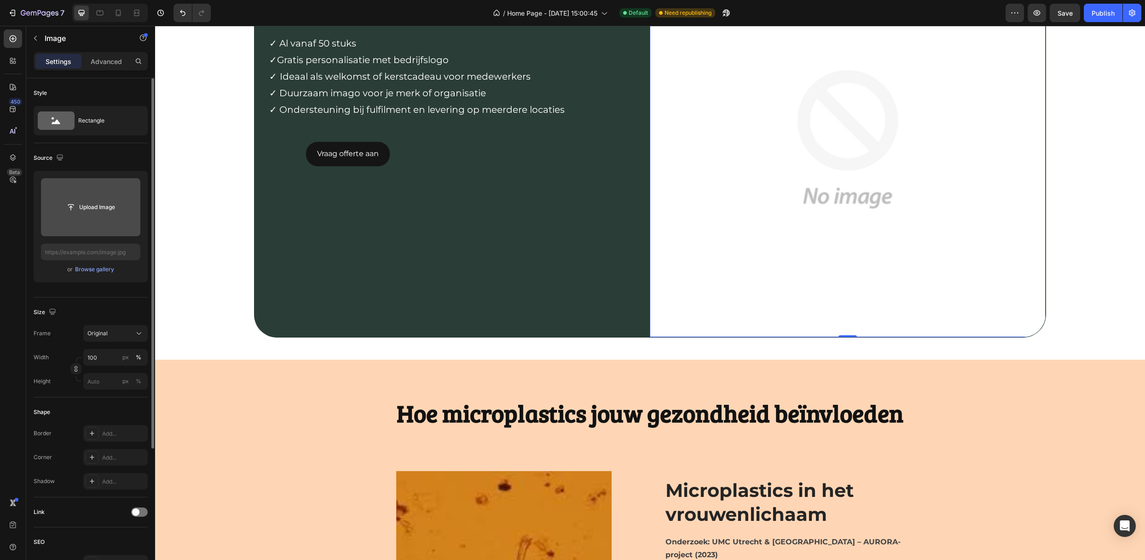
scroll to position [1596, 0]
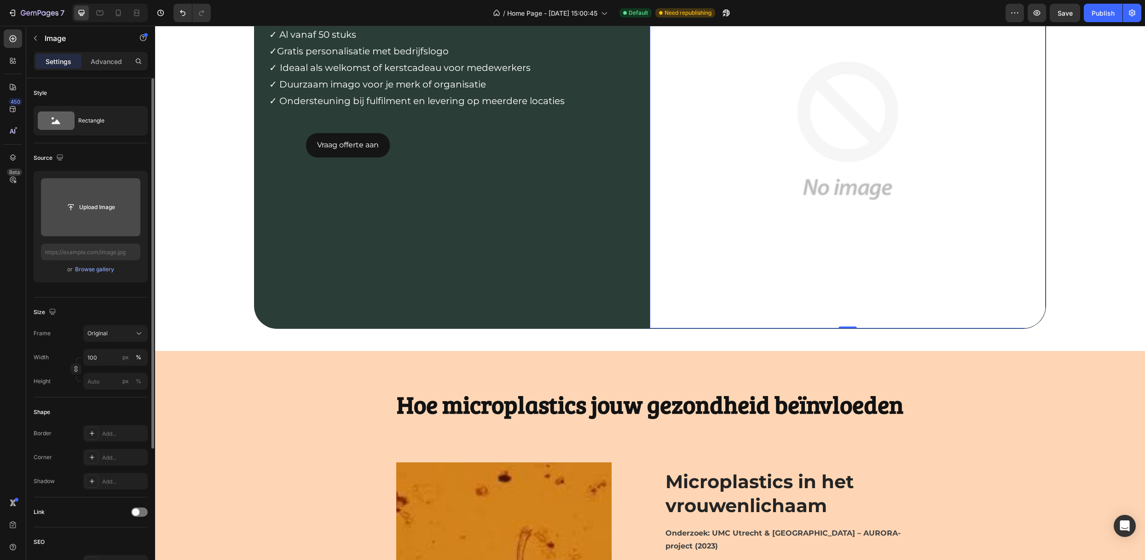
click at [653, 279] on img at bounding box center [847, 130] width 395 height 395
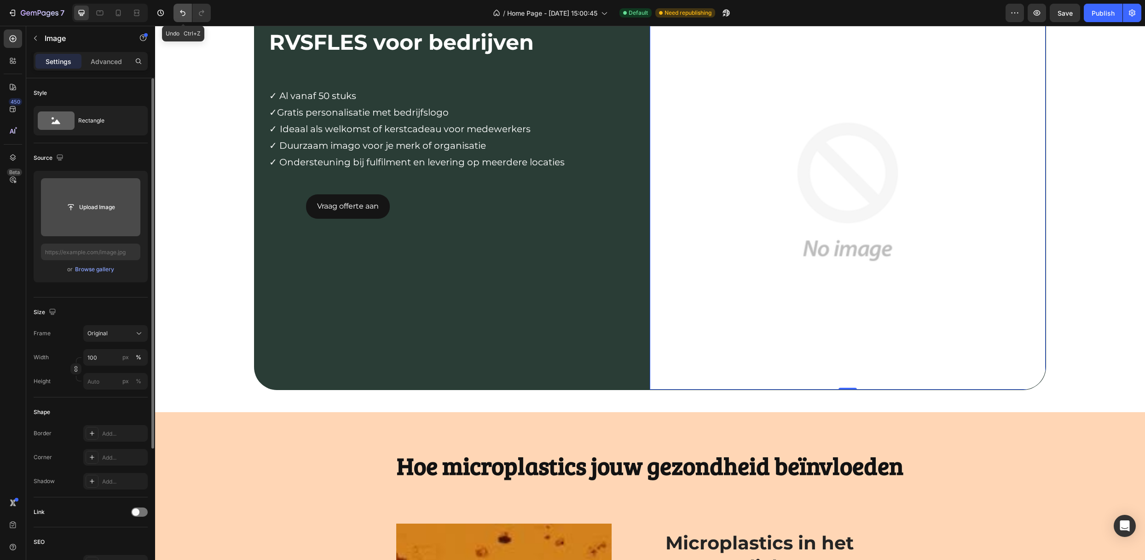
click at [186, 13] on icon "Undo/Redo" at bounding box center [182, 12] width 9 height 9
type input "https://cdn.shopify.com/s/files/1/0858/7581/8844/files/gempages_547889244891251…"
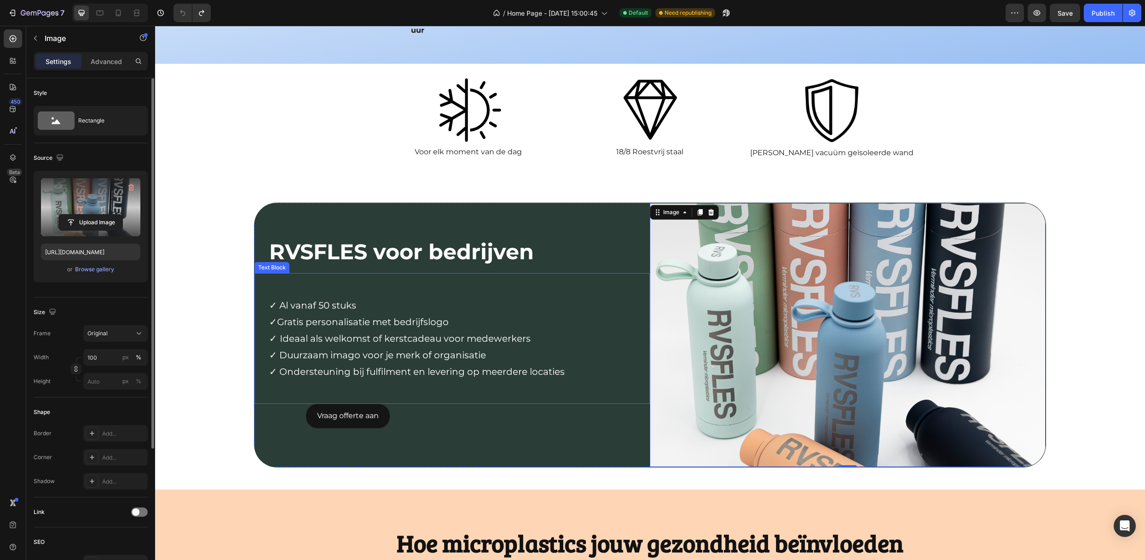
scroll to position [1291, 0]
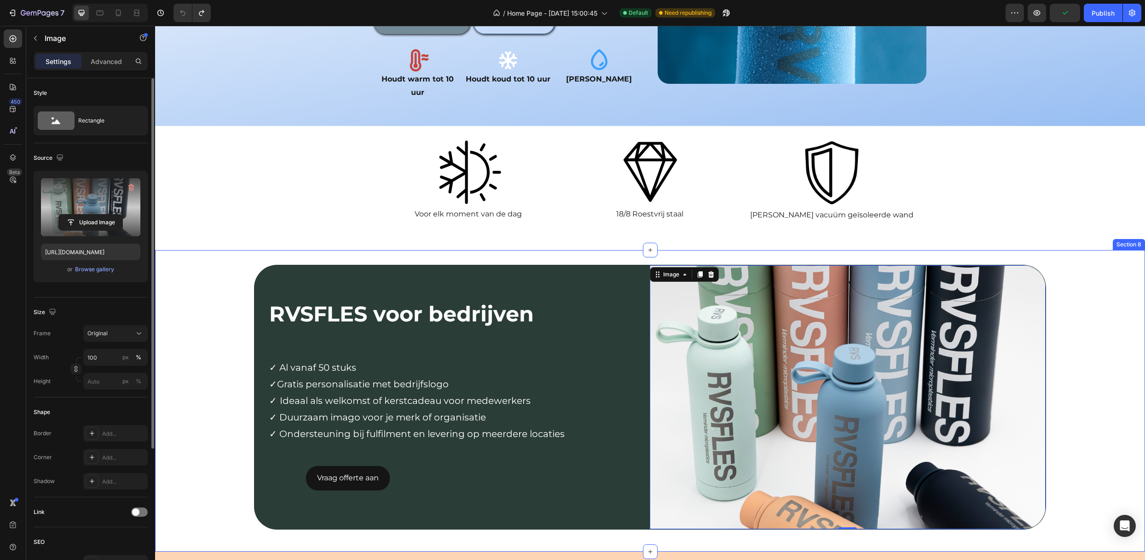
click at [210, 284] on div "RVSFLES voor bedrijven Text Block Row ✓ Al vanaf 50 stuks ✓Gratis personalisati…" at bounding box center [650, 401] width 990 height 272
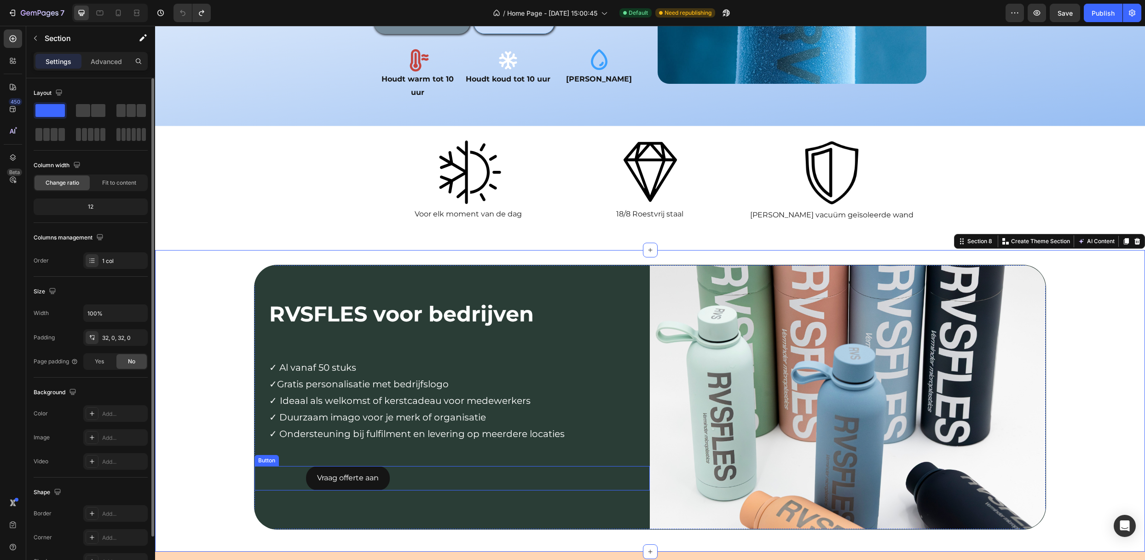
click at [391, 466] on div "Vraag offerte aan Button" at bounding box center [451, 478] width 395 height 24
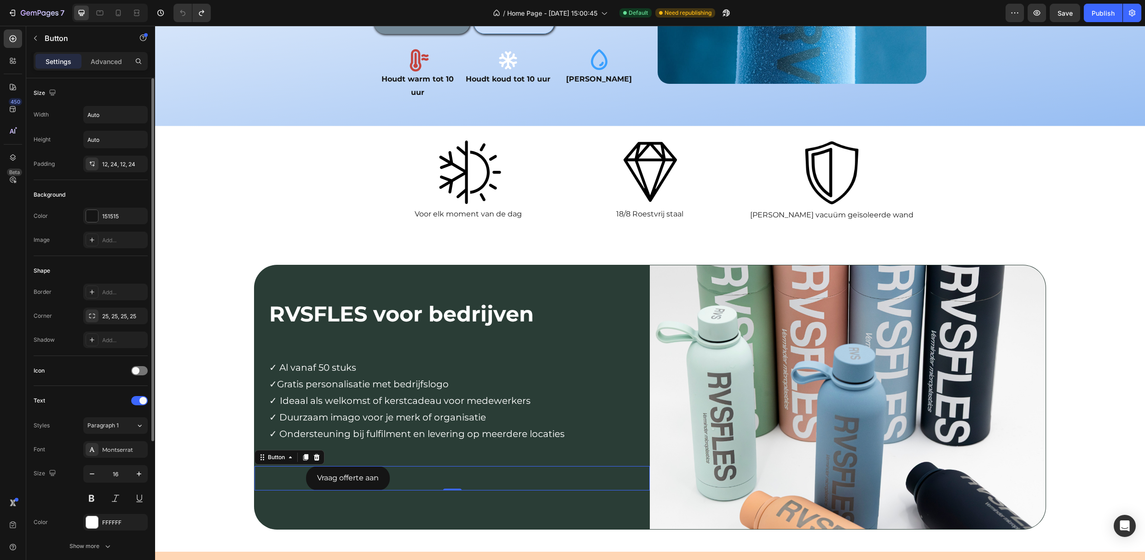
scroll to position [202, 0]
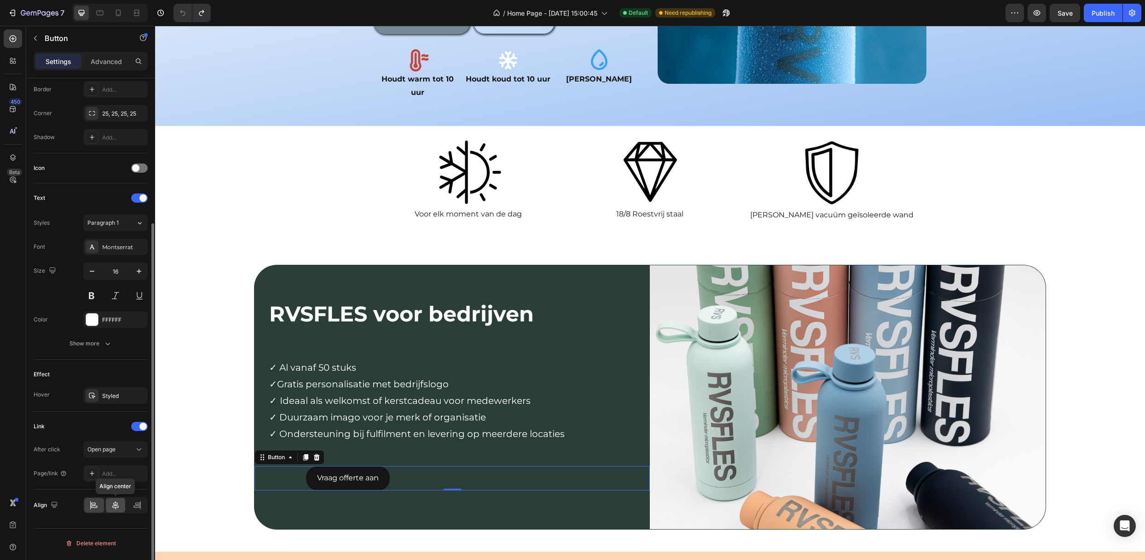
click at [114, 507] on icon at bounding box center [115, 505] width 6 height 8
click at [95, 509] on icon at bounding box center [93, 504] width 9 height 9
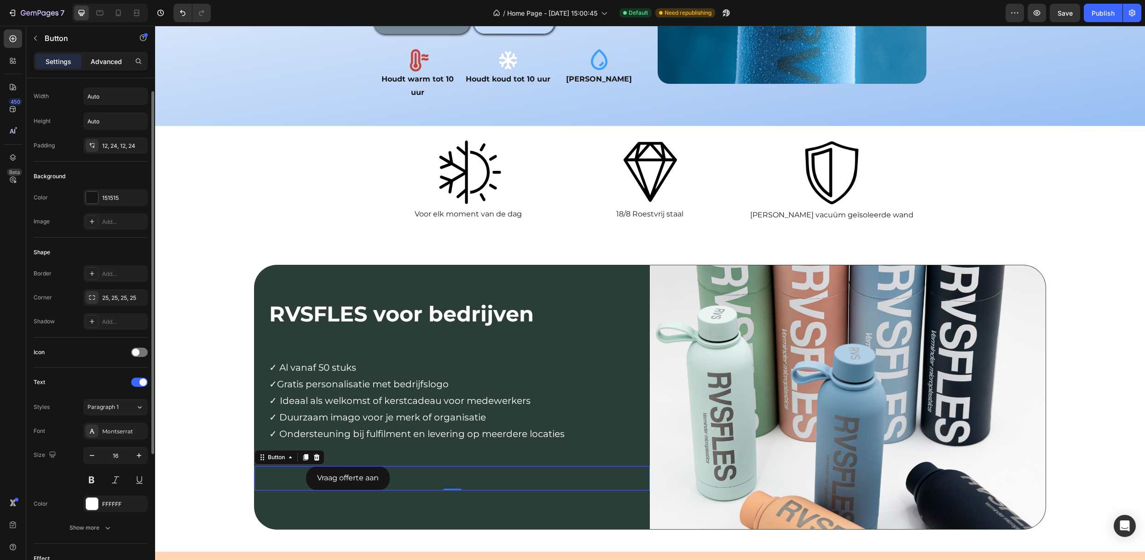
click at [92, 60] on p "Advanced" at bounding box center [106, 62] width 31 height 10
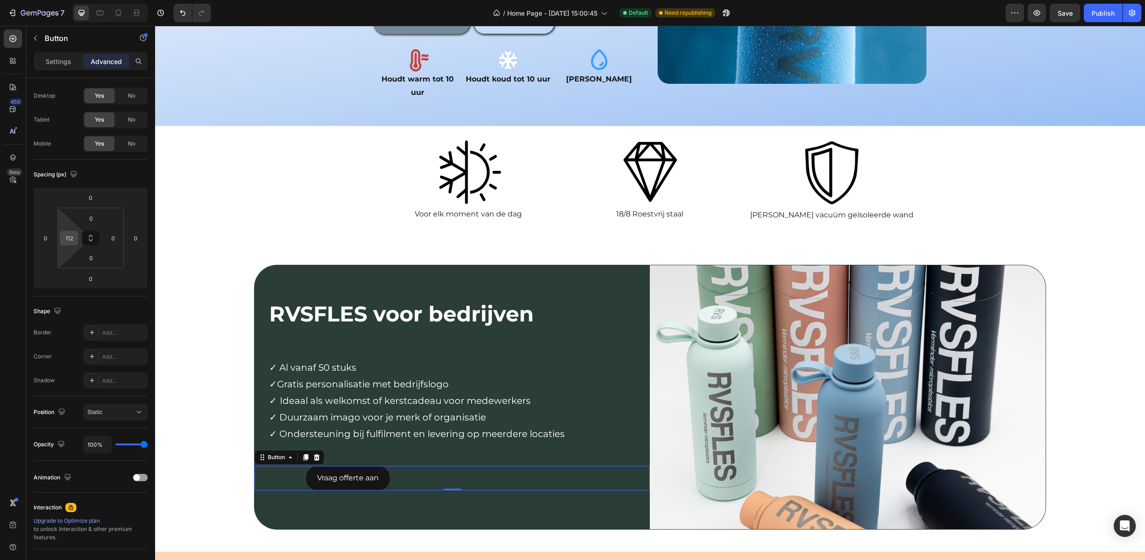
click at [67, 242] on input "112" at bounding box center [69, 238] width 14 height 14
click at [83, 268] on div "XXS 2px" at bounding box center [88, 272] width 57 height 14
click at [63, 0] on html "7 Version history / Home Page - Mar 31, 15:00:45 Default Need republishing Prev…" at bounding box center [572, 0] width 1145 height 0
click at [67, 236] on input "2" at bounding box center [69, 238] width 14 height 14
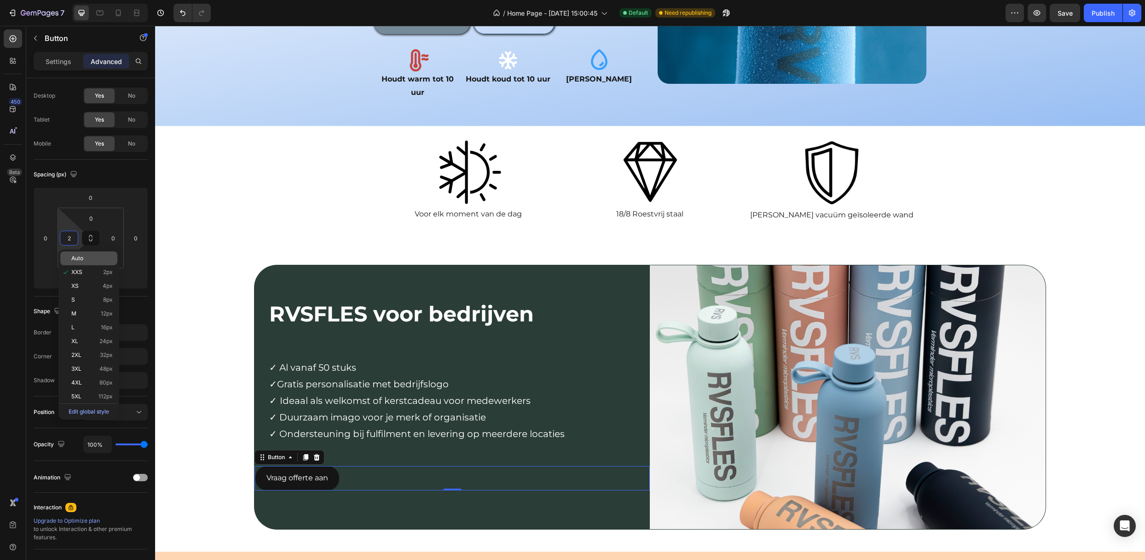
click at [78, 262] on div "Auto" at bounding box center [88, 258] width 57 height 14
type input "Auto"
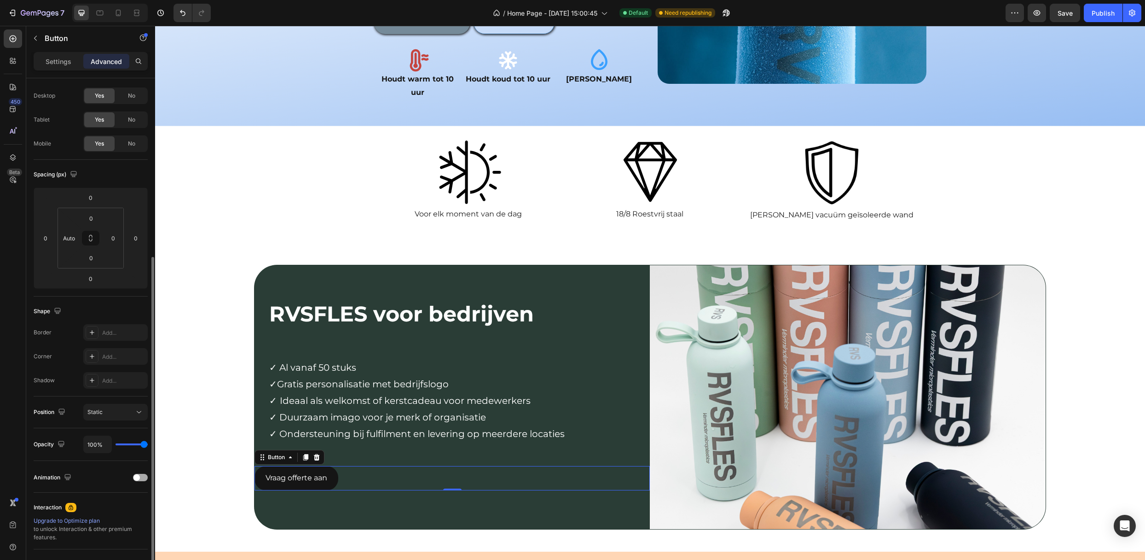
scroll to position [108, 0]
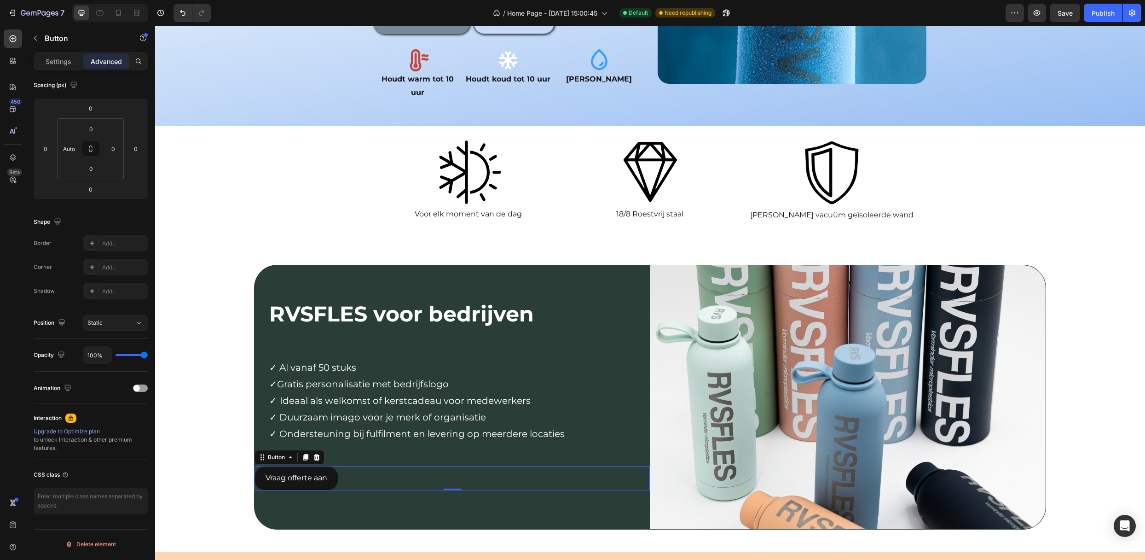
click at [390, 466] on div "Vraag offerte aan Button 0" at bounding box center [451, 478] width 395 height 24
click at [63, 65] on p "Settings" at bounding box center [59, 62] width 26 height 10
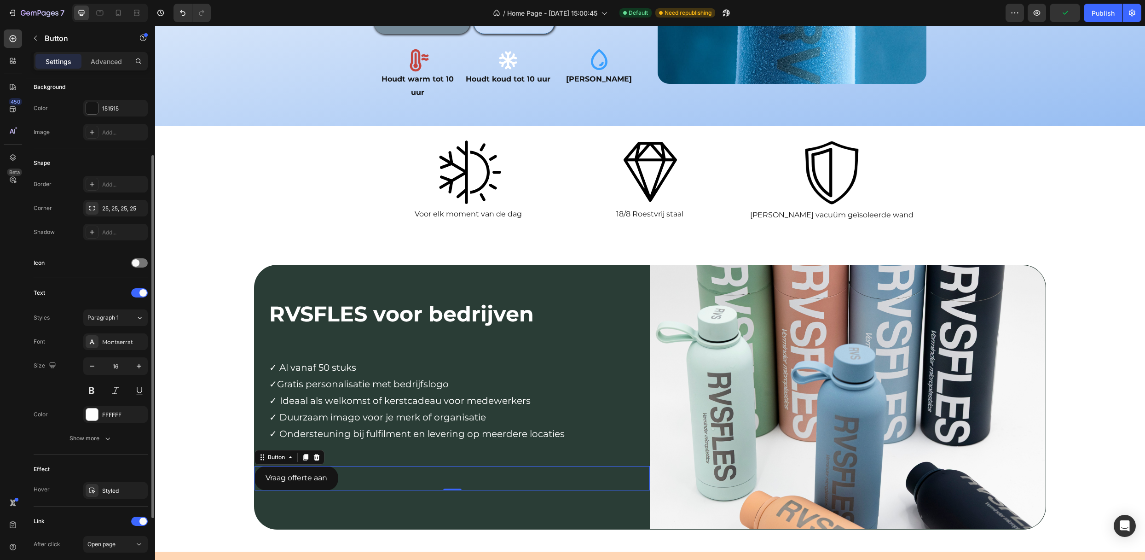
scroll to position [202, 0]
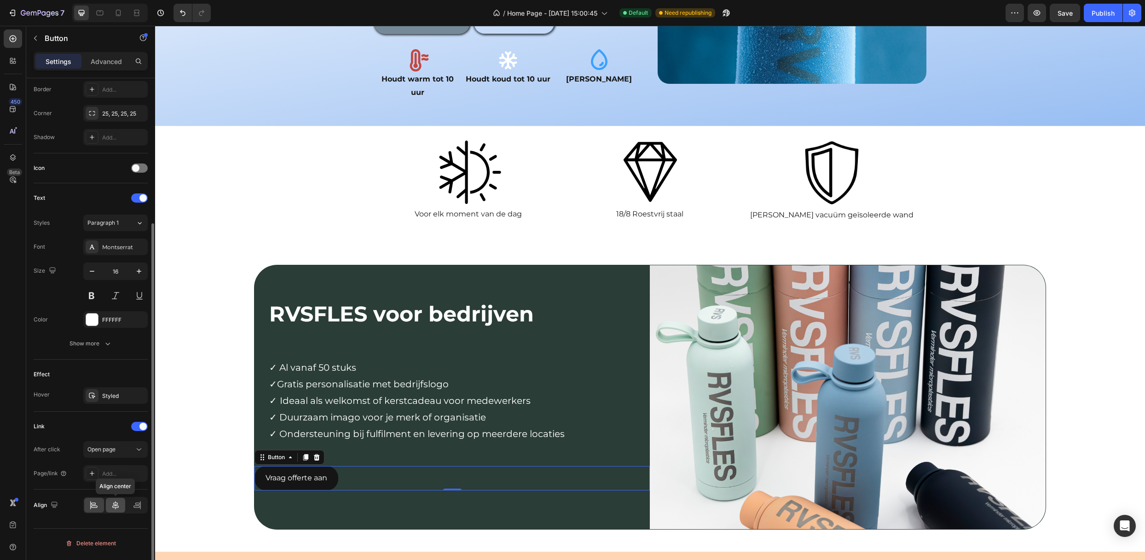
click at [109, 505] on div at bounding box center [116, 504] width 20 height 15
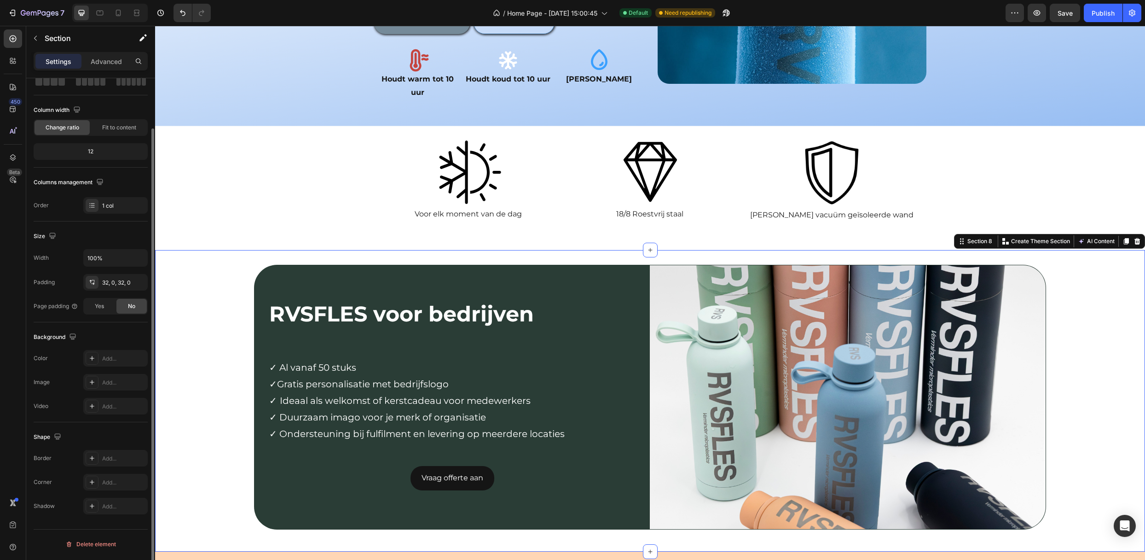
click at [194, 424] on div "RVSFLES voor bedrijven Text Block Row ✓ Al vanaf 50 stuks ✓Gratis personalisati…" at bounding box center [650, 401] width 990 height 272
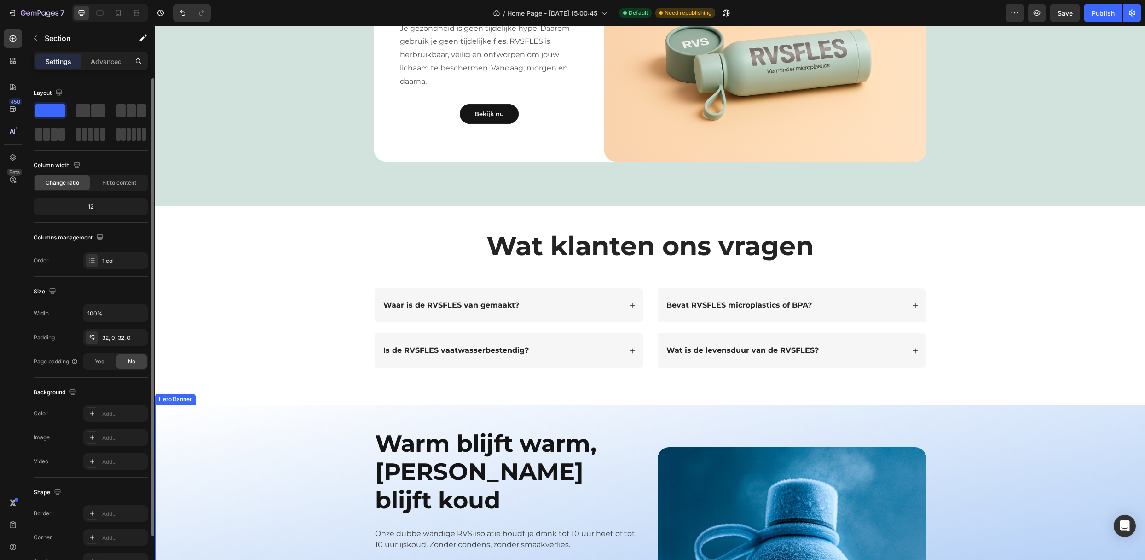
scroll to position [689, 0]
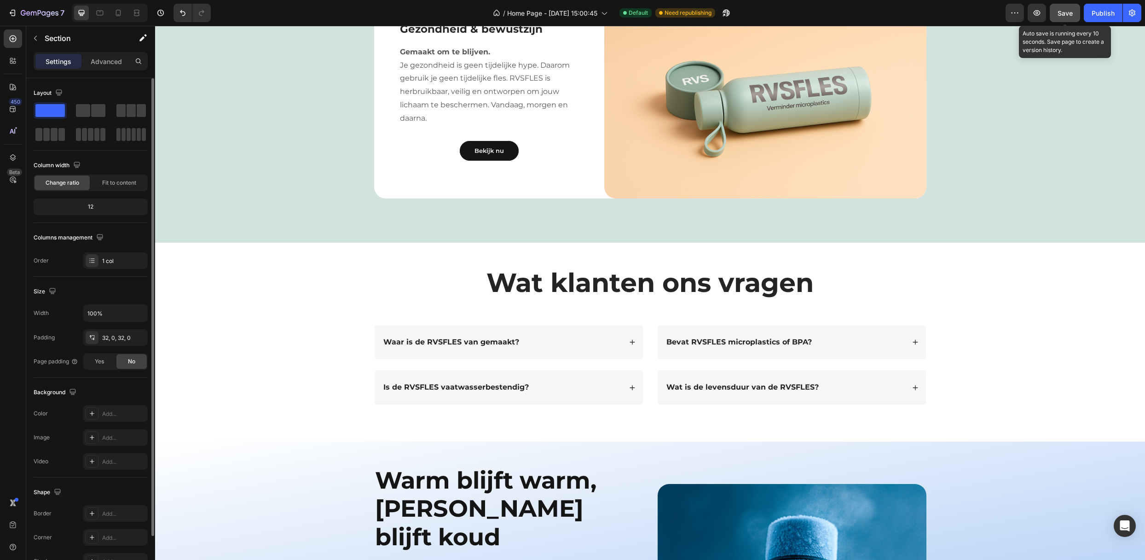
click at [1053, 10] on button "Save" at bounding box center [1065, 13] width 30 height 18
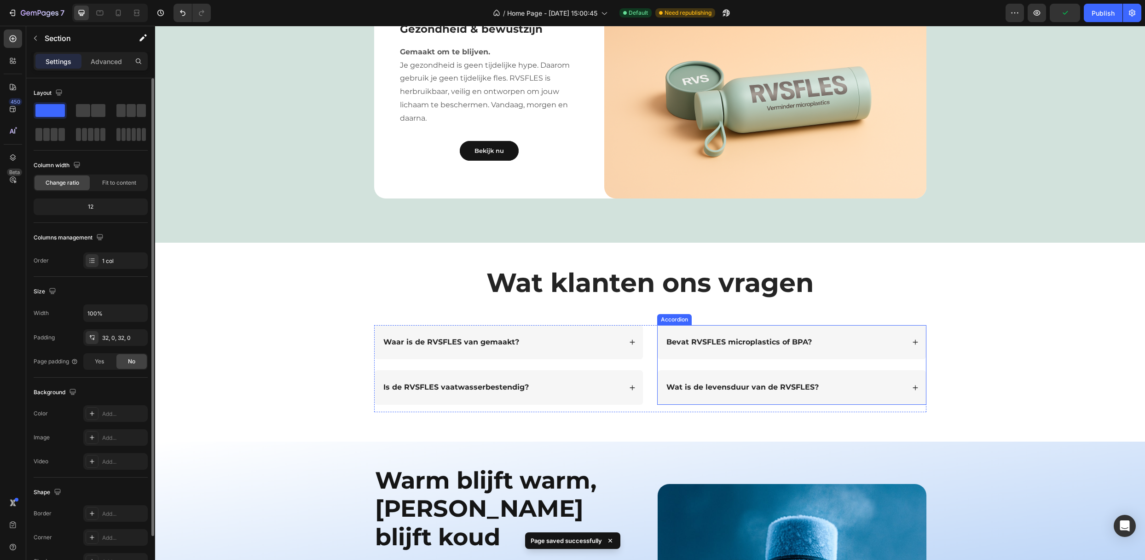
click at [928, 313] on div "Wat klanten ons vragen Heading Text Block Row Waar is de RVSFLES van gemaakt? I…" at bounding box center [649, 342] width 971 height 155
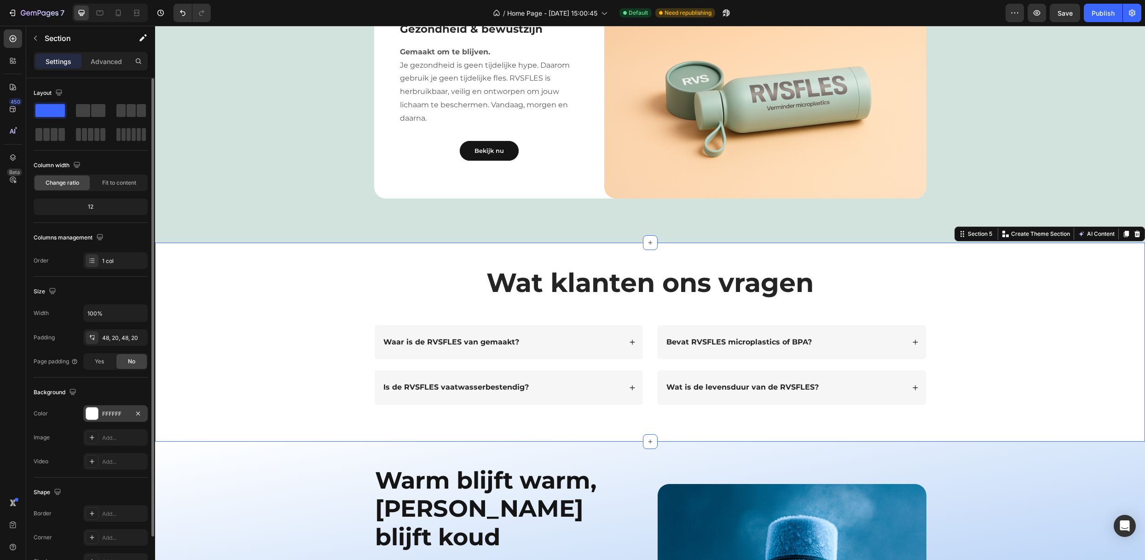
click at [107, 407] on div "FFFFFF" at bounding box center [115, 413] width 64 height 17
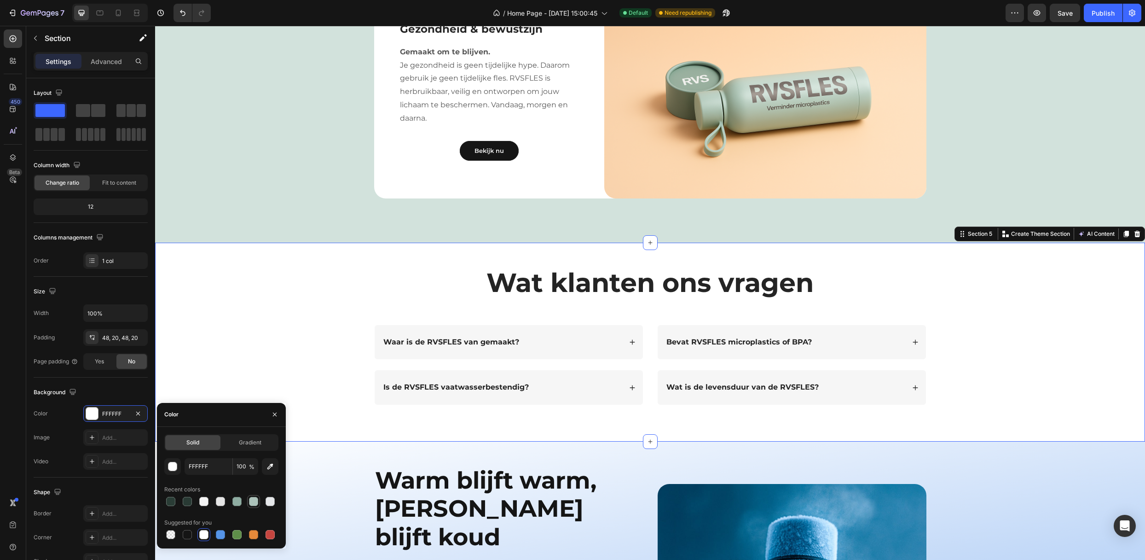
click at [247, 506] on div at bounding box center [253, 501] width 13 height 13
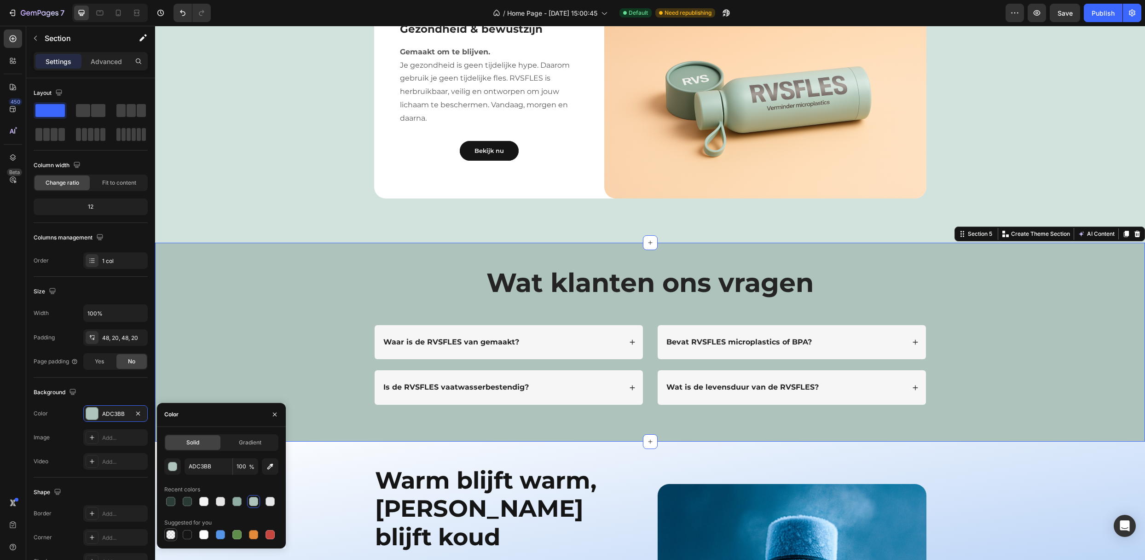
click at [167, 530] on div at bounding box center [170, 534] width 9 height 9
type input "000000"
type input "0"
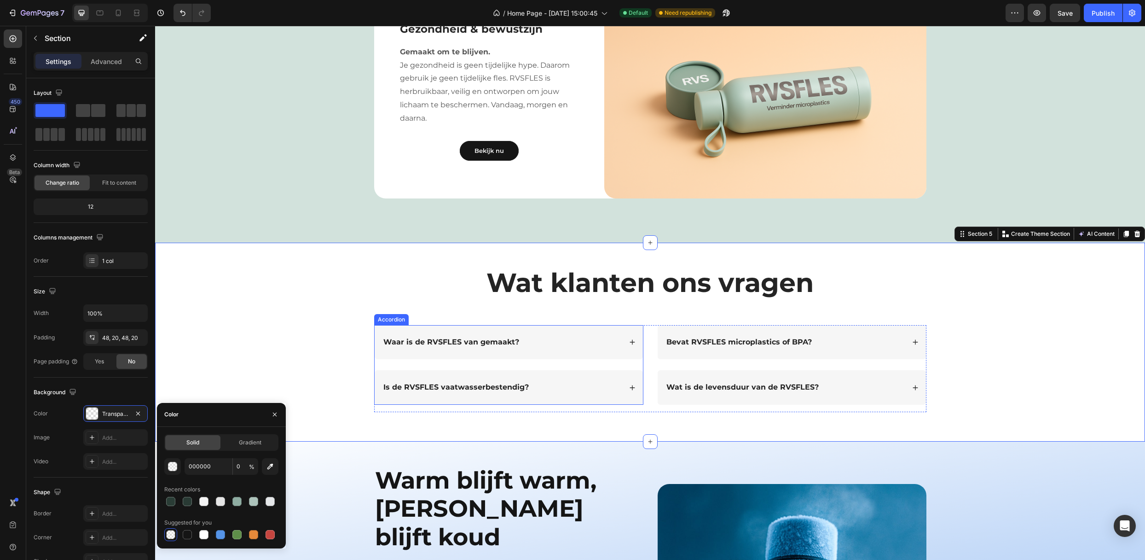
click at [554, 350] on div "Waar is de RVSFLES van gemaakt?" at bounding box center [509, 342] width 268 height 35
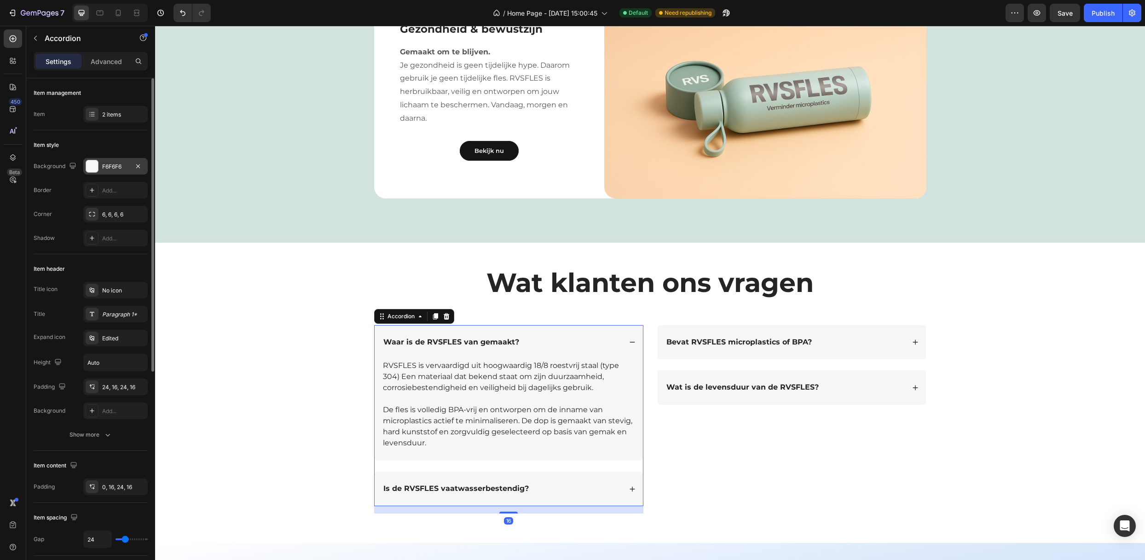
click at [115, 165] on div "F6F6F6" at bounding box center [115, 166] width 27 height 8
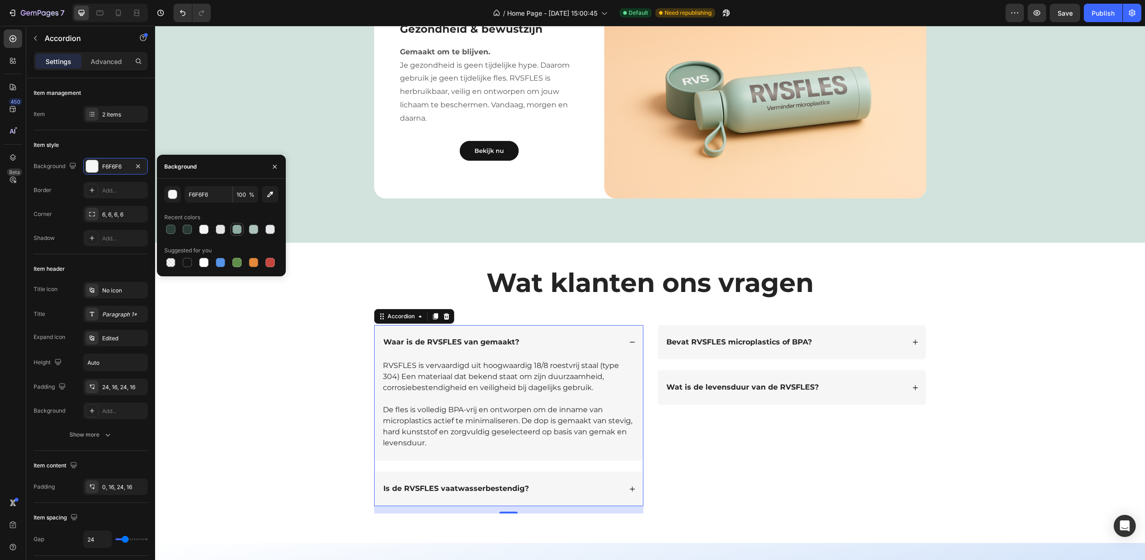
click at [236, 227] on div at bounding box center [236, 229] width 9 height 9
type input "8FADA2"
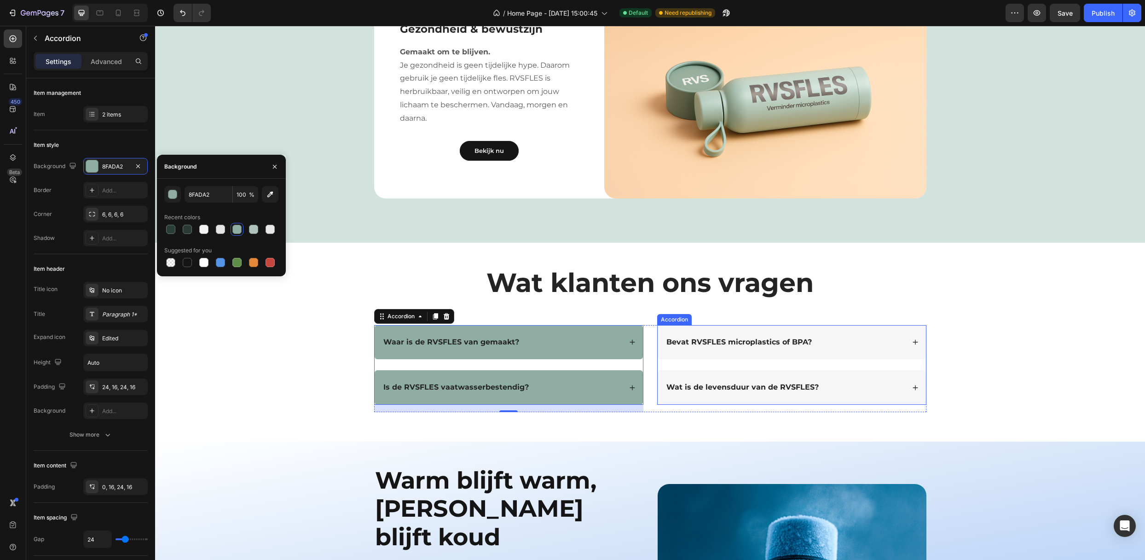
click at [842, 350] on div "Bevat RVSFLES microplastics of BPA?" at bounding box center [792, 342] width 268 height 35
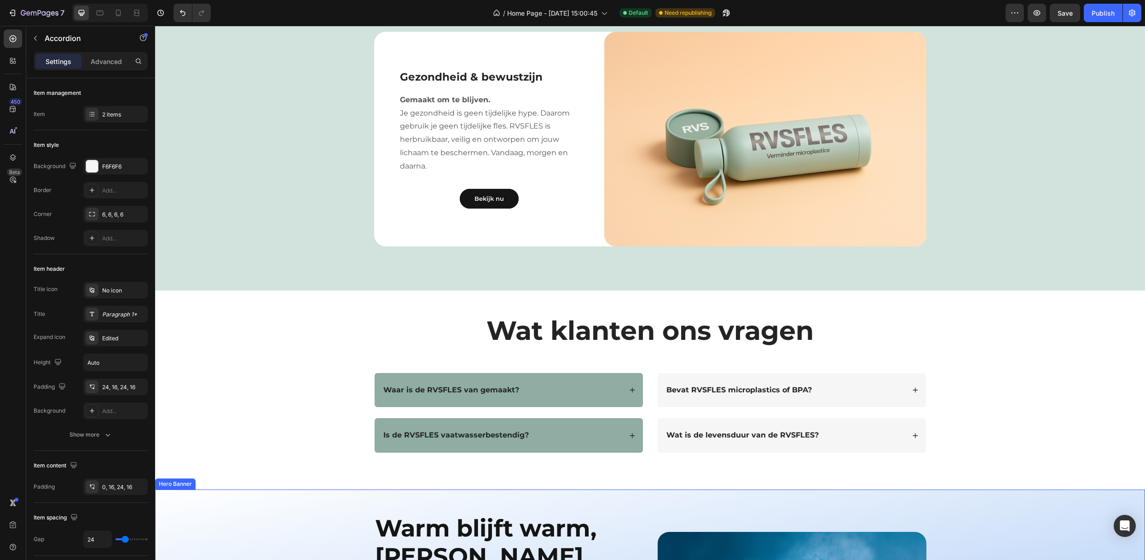
scroll to position [628, 0]
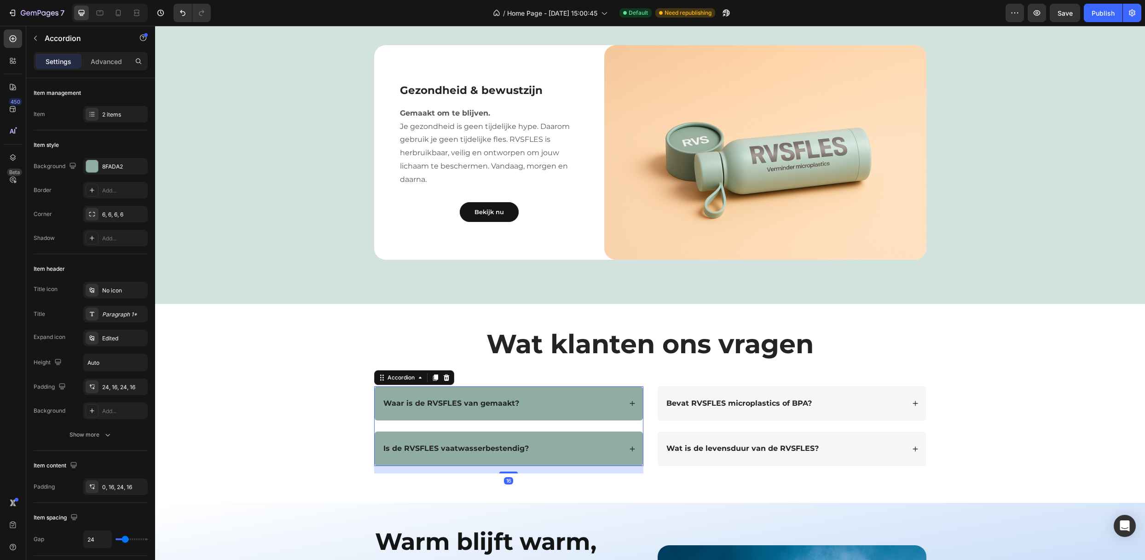
click at [526, 408] on div "Waar is de RVSFLES van gemaakt?" at bounding box center [502, 403] width 240 height 12
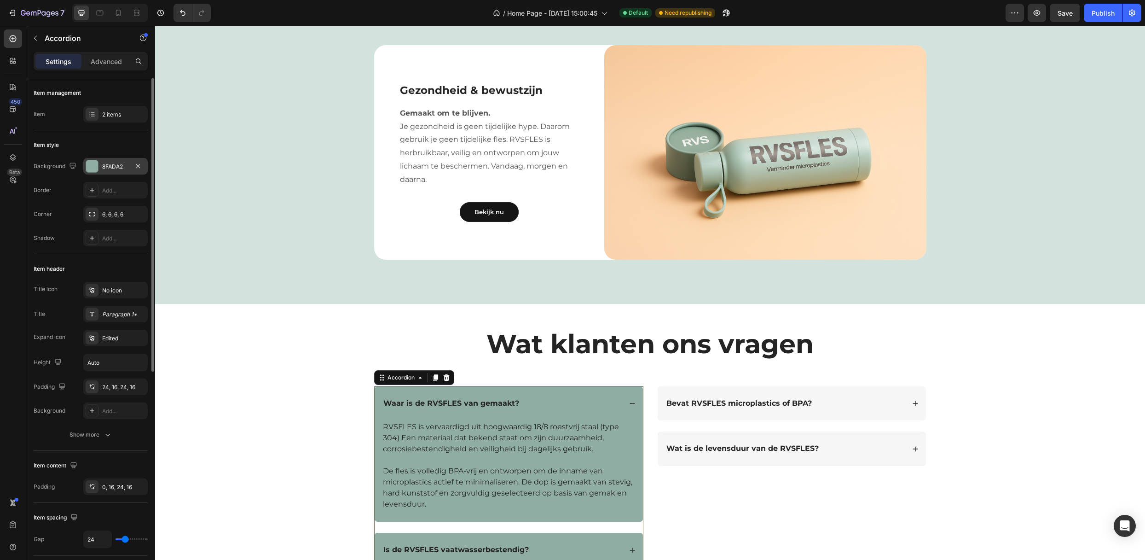
click at [119, 159] on div "8FADA2" at bounding box center [115, 166] width 64 height 17
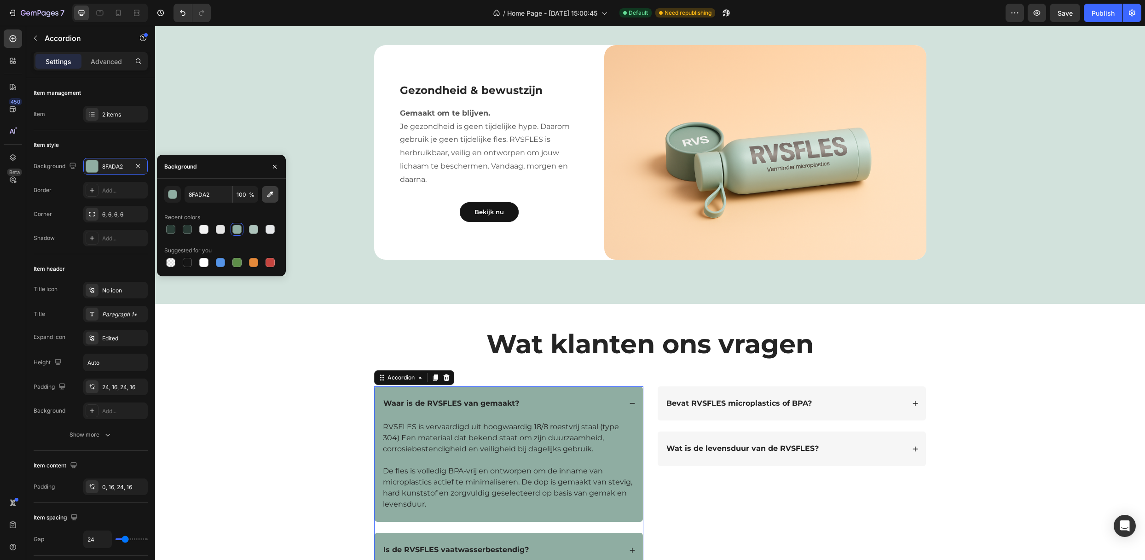
click at [277, 192] on button "button" at bounding box center [270, 194] width 17 height 17
type input "D2E2DC"
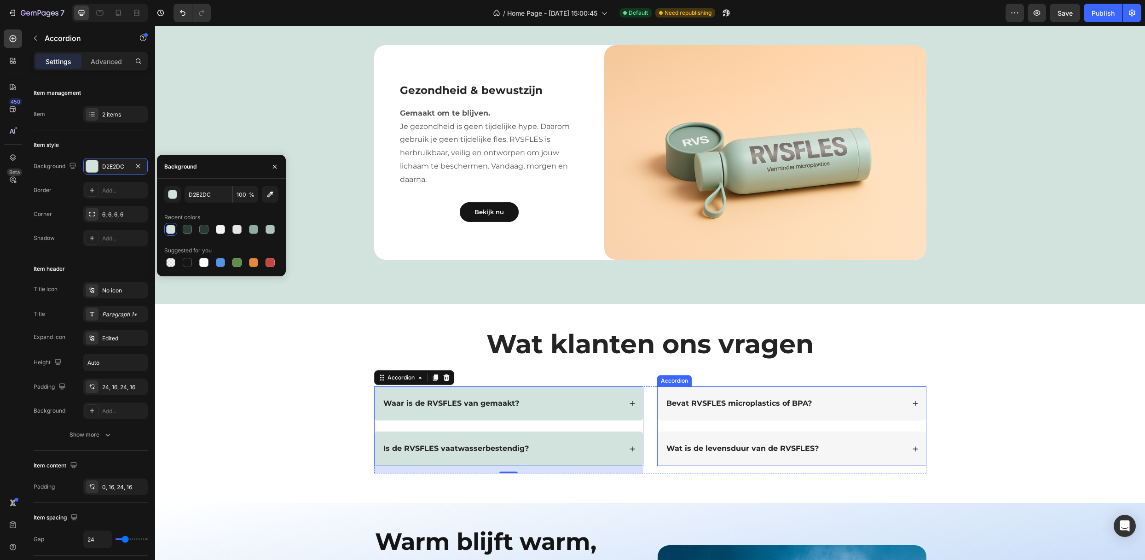
click at [820, 409] on div "Bevat RVSFLES microplastics of BPA?" at bounding box center [785, 403] width 240 height 12
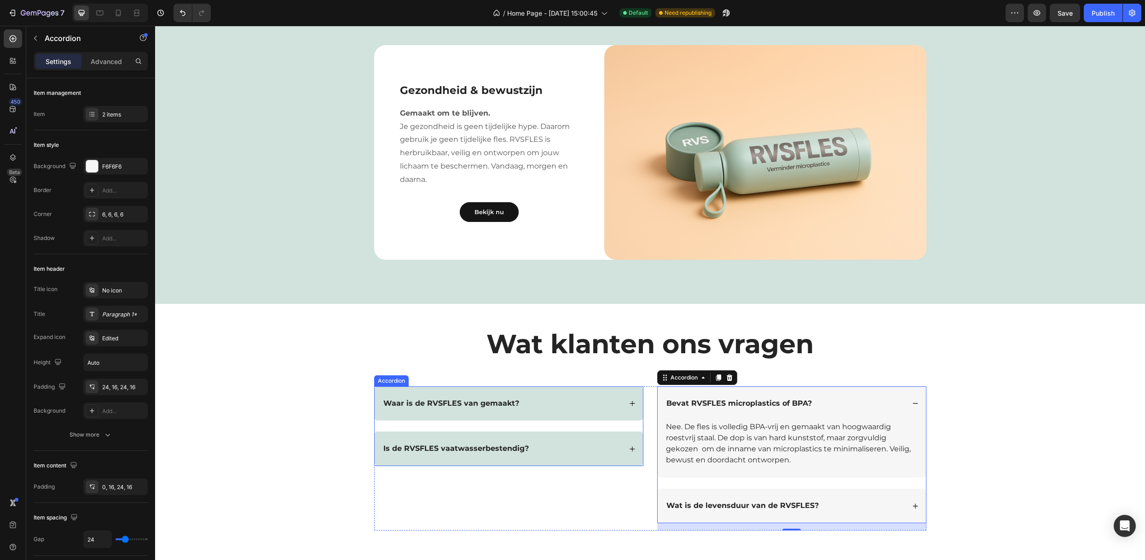
click at [553, 413] on div "Waar is de RVSFLES van gemaakt?" at bounding box center [509, 403] width 268 height 35
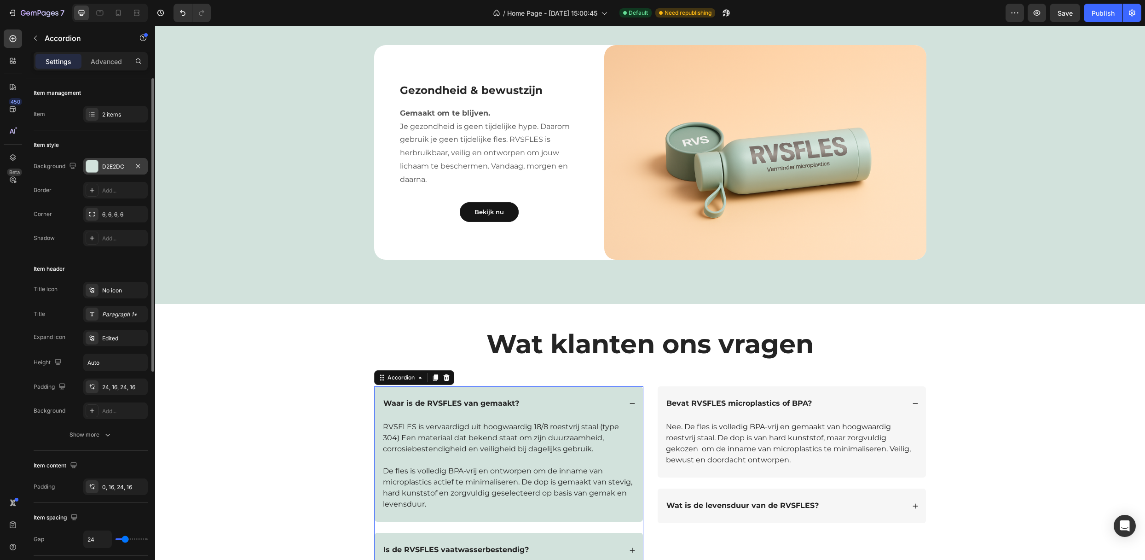
click at [109, 168] on div "D2E2DC" at bounding box center [115, 166] width 27 height 8
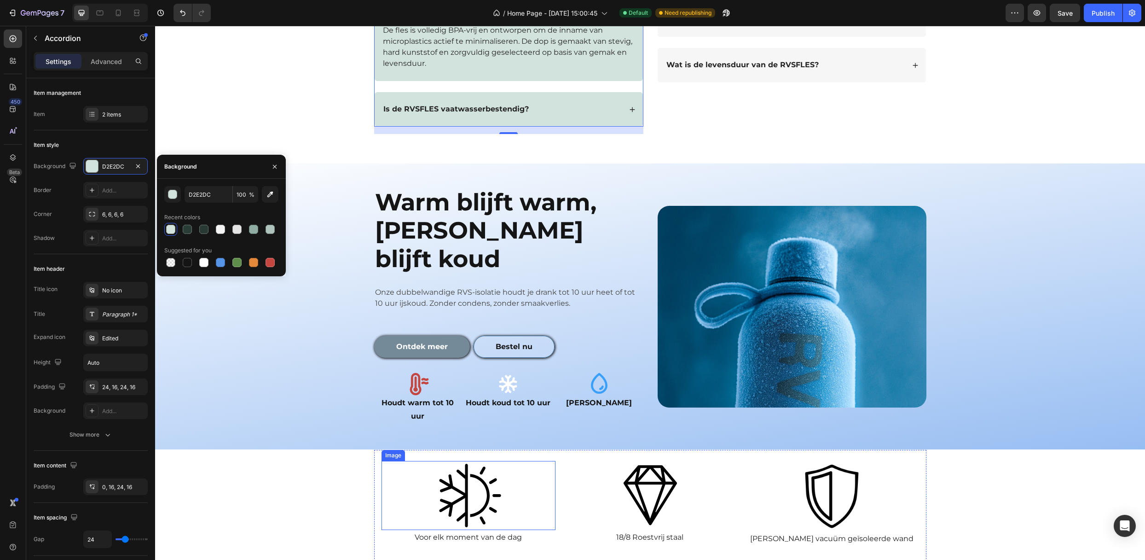
scroll to position [1118, 0]
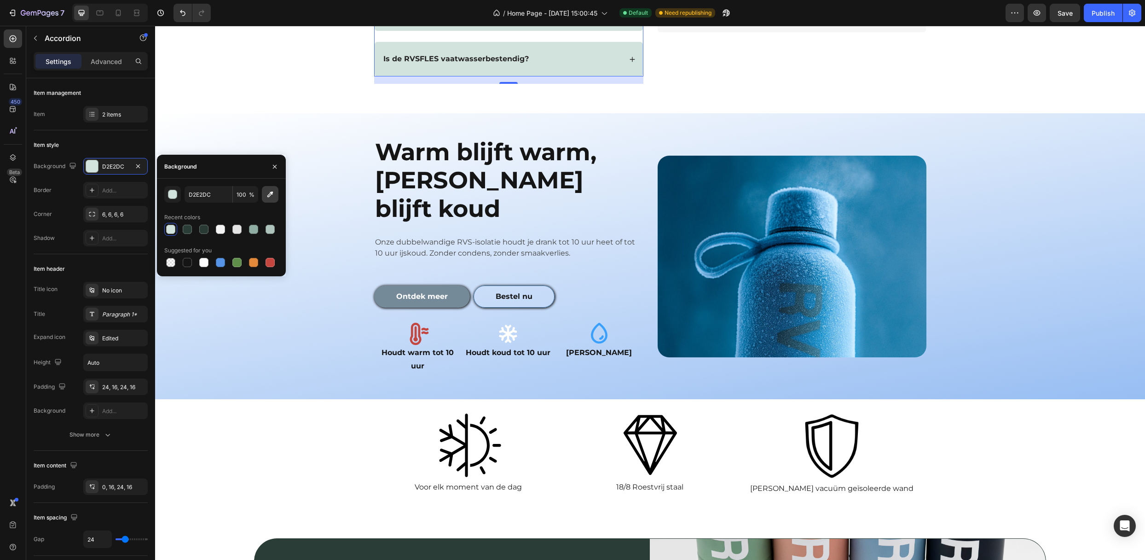
click at [264, 195] on button "button" at bounding box center [270, 194] width 17 height 17
type input "F4F8FE"
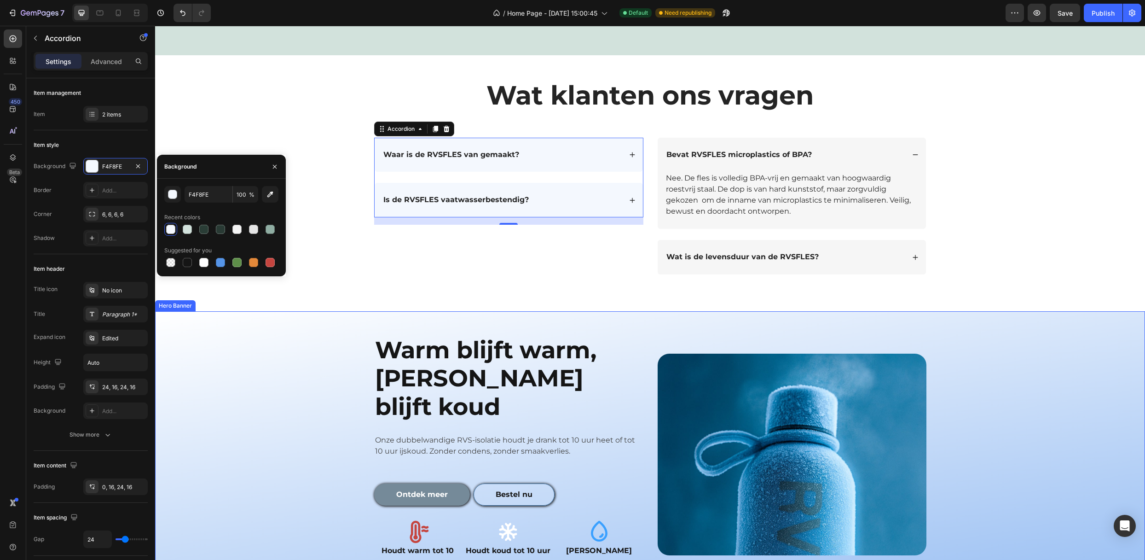
scroll to position [823, 0]
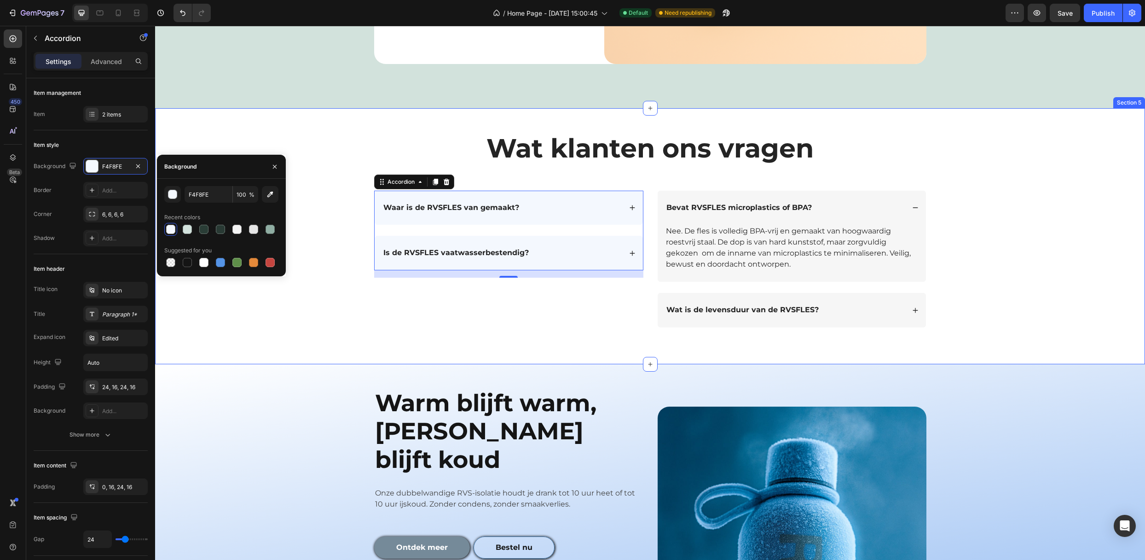
click at [342, 253] on div "Wat klanten ons vragen Heading Text Block Row Waar is de RVSFLES van gemaakt? I…" at bounding box center [649, 236] width 971 height 212
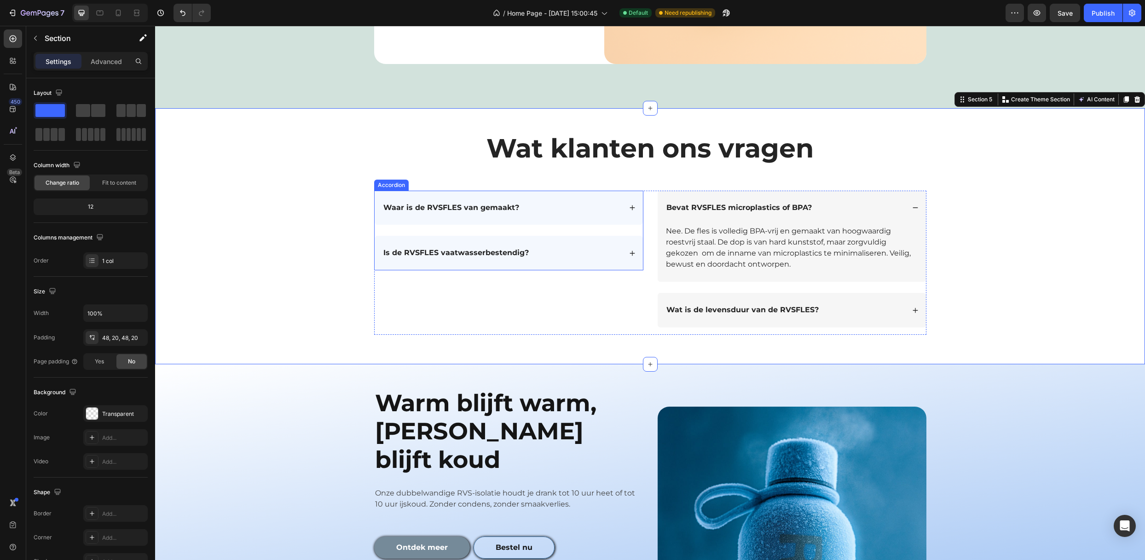
click at [550, 214] on div "Waar is de RVSFLES van gemaakt?" at bounding box center [509, 208] width 268 height 35
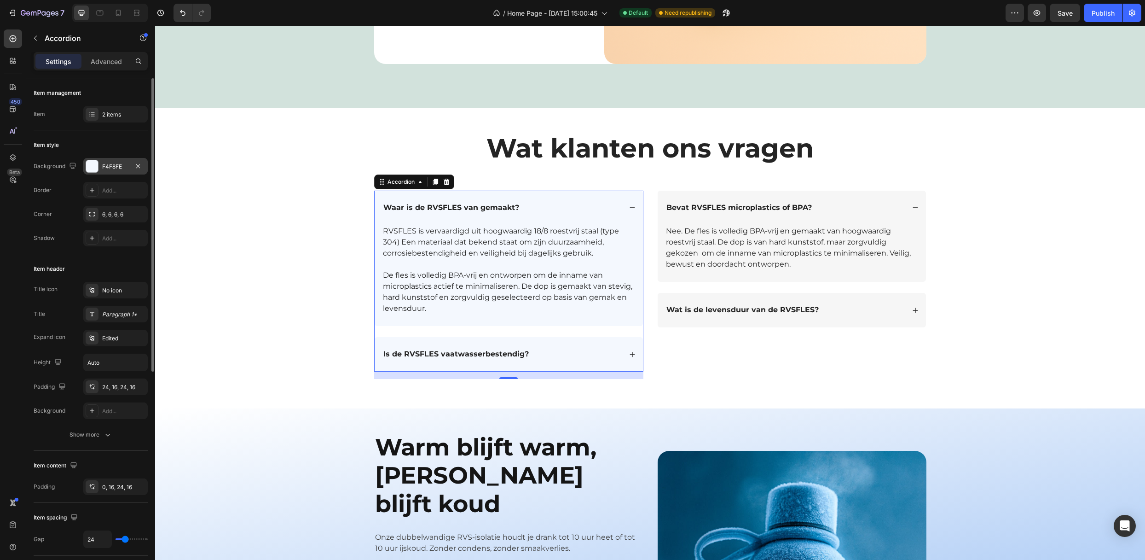
click at [115, 169] on div "F4F8FE" at bounding box center [115, 166] width 27 height 8
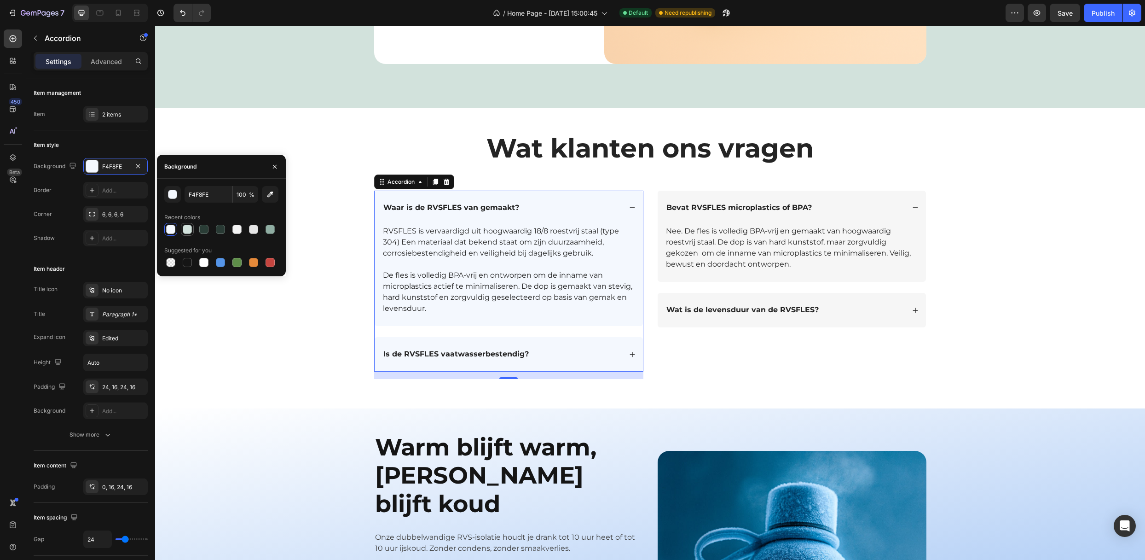
click at [191, 227] on div at bounding box center [187, 229] width 9 height 9
type input "D2E2DC"
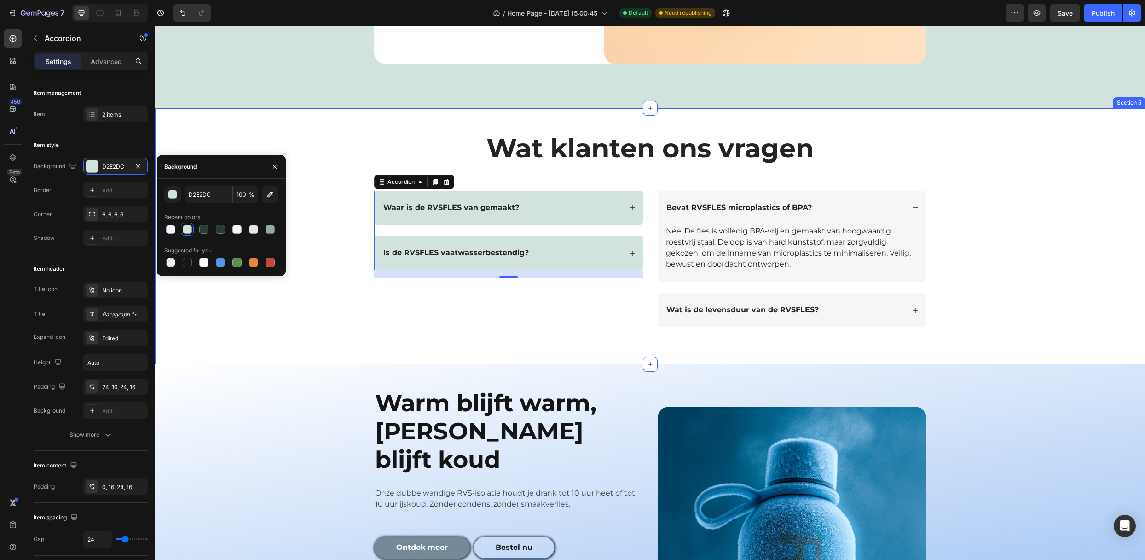
click at [352, 253] on div "Wat klanten ons vragen Heading Text Block Row Waar is de RVSFLES van gemaakt? I…" at bounding box center [649, 236] width 971 height 212
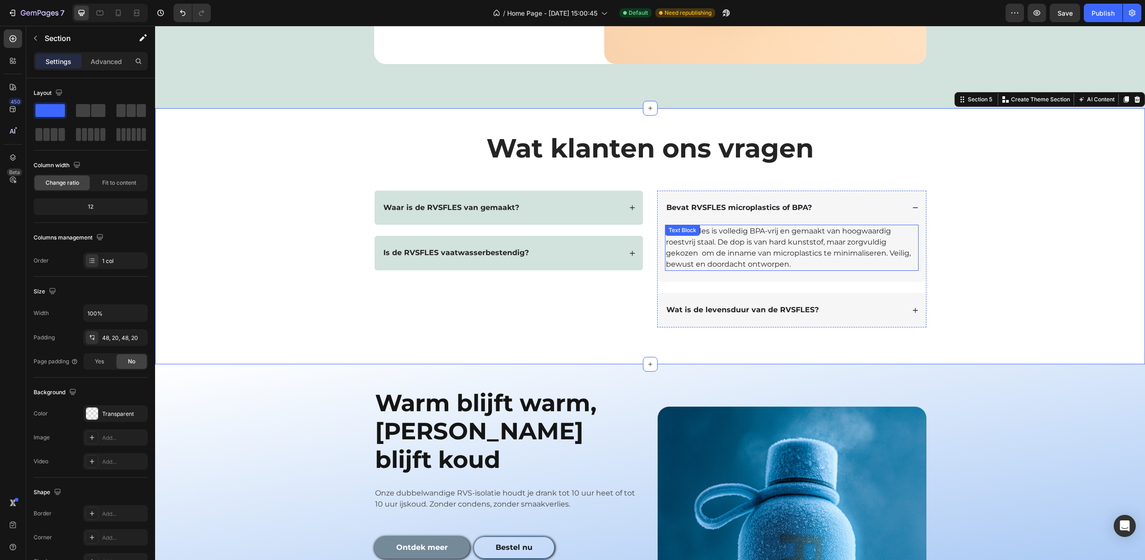
click at [837, 210] on div "Bevat RVSFLES microplastics of BPA?" at bounding box center [785, 208] width 240 height 12
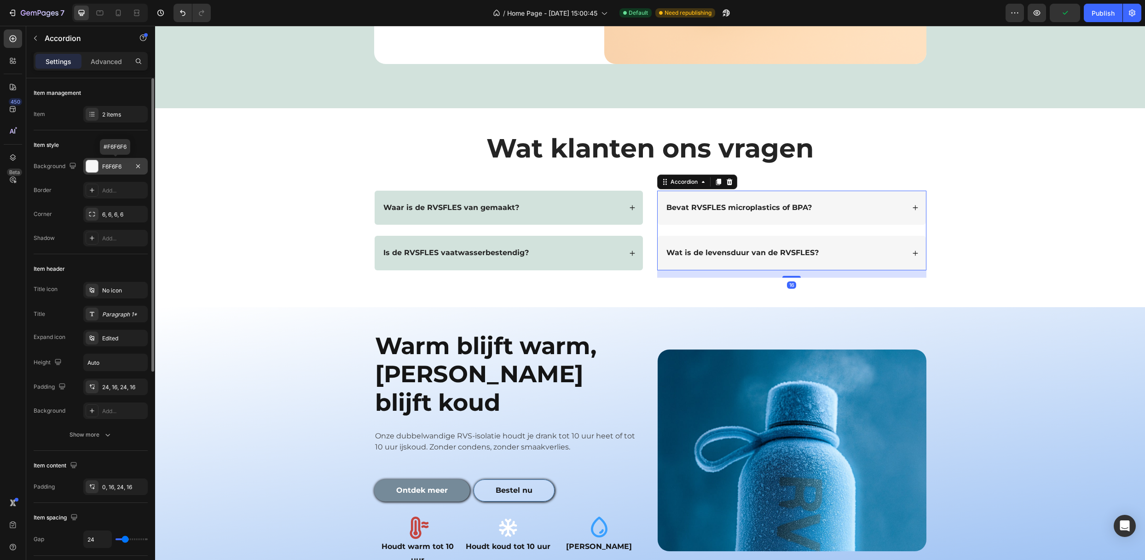
click at [105, 167] on div "F6F6F6" at bounding box center [115, 166] width 27 height 8
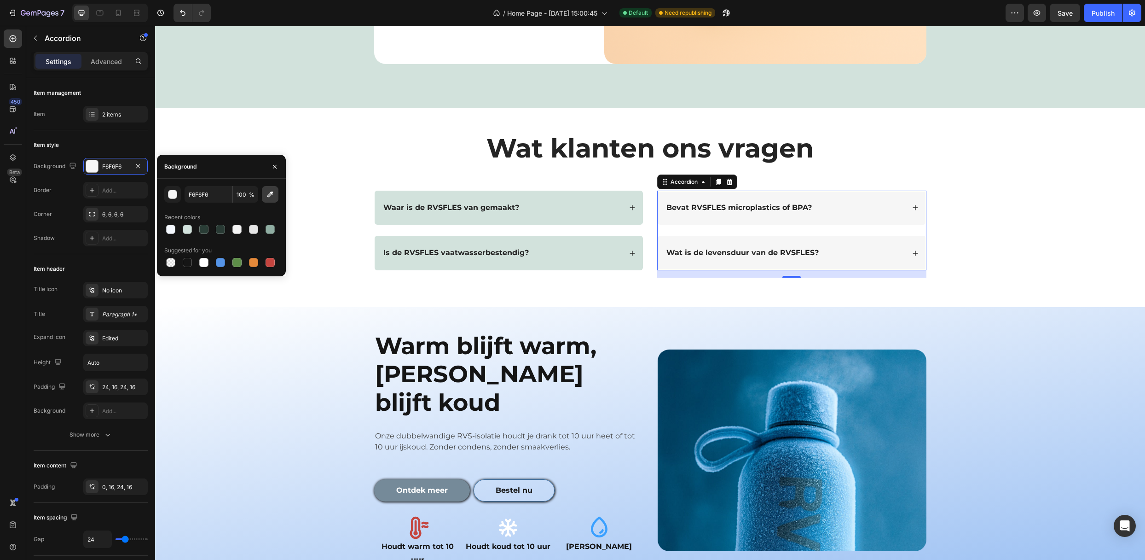
click at [271, 195] on icon "button" at bounding box center [270, 194] width 9 height 9
type input "FFFFFF"
click at [363, 161] on div "Wat klanten ons vragen Heading Text Block Row Waar is de RVSFLES van gemaakt? I…" at bounding box center [649, 207] width 971 height 155
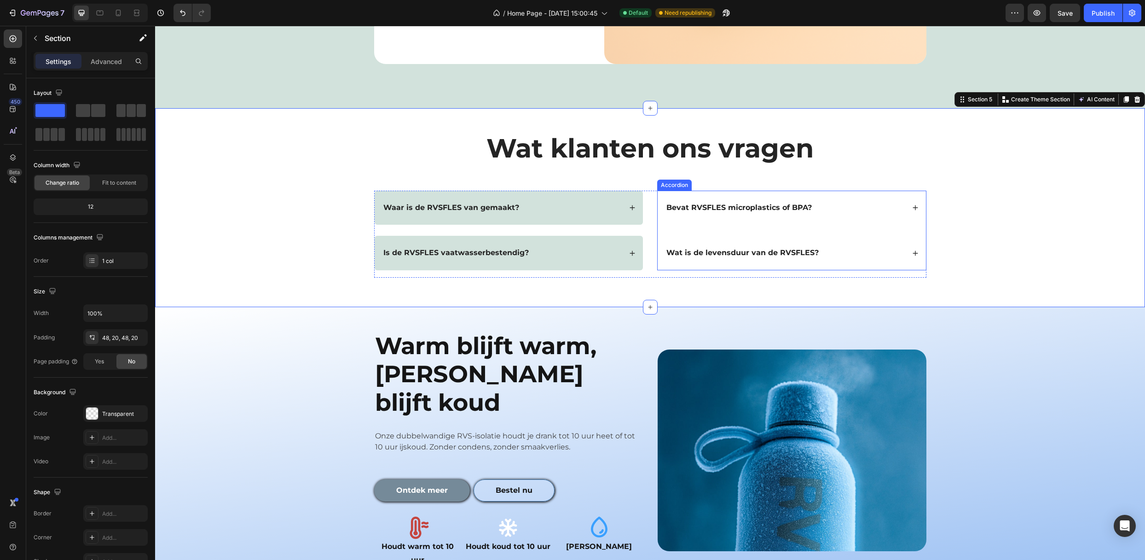
click at [818, 217] on div "Bevat RVSFLES microplastics of BPA?" at bounding box center [792, 208] width 268 height 35
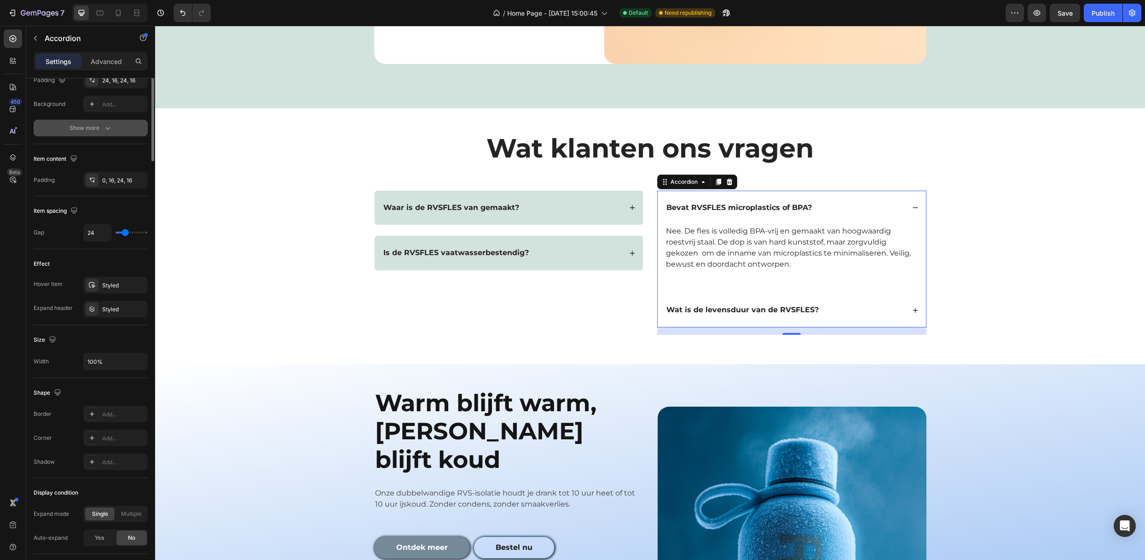
scroll to position [0, 0]
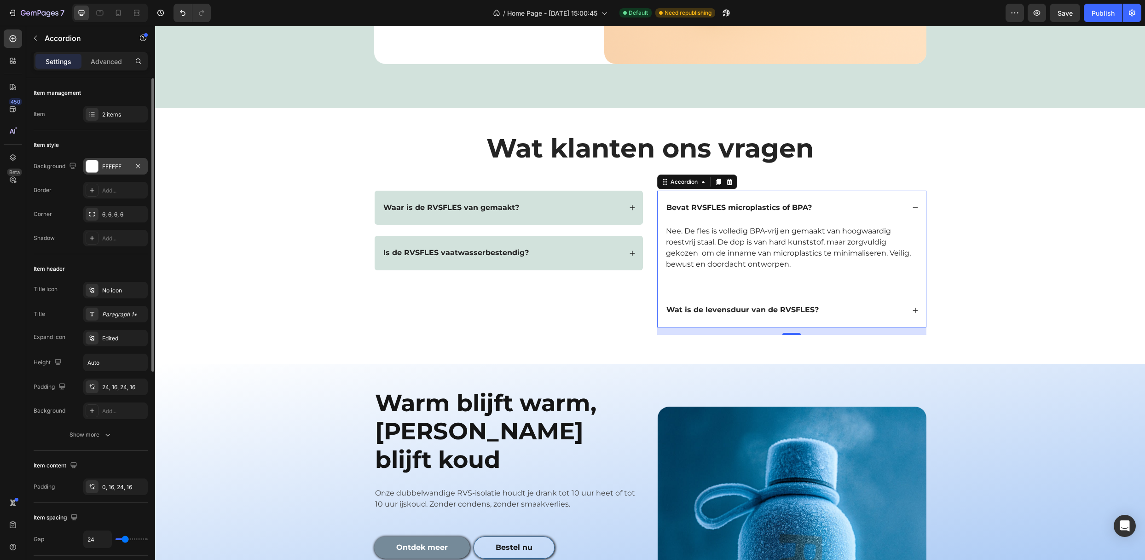
click at [102, 169] on div "FFFFFF" at bounding box center [115, 166] width 27 height 8
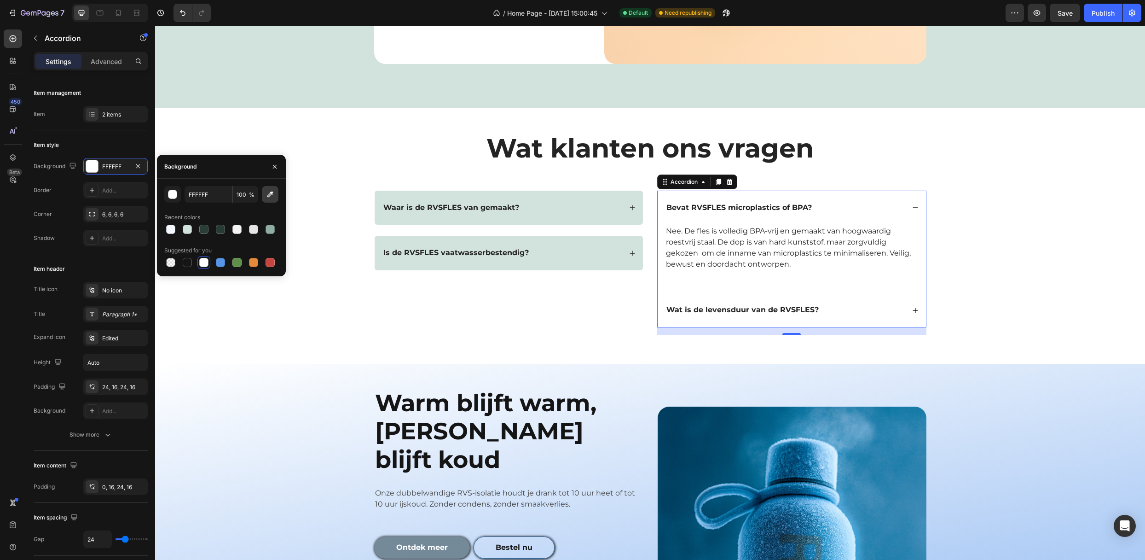
click at [273, 192] on icon "button" at bounding box center [270, 194] width 9 height 9
type input "D2E2DC"
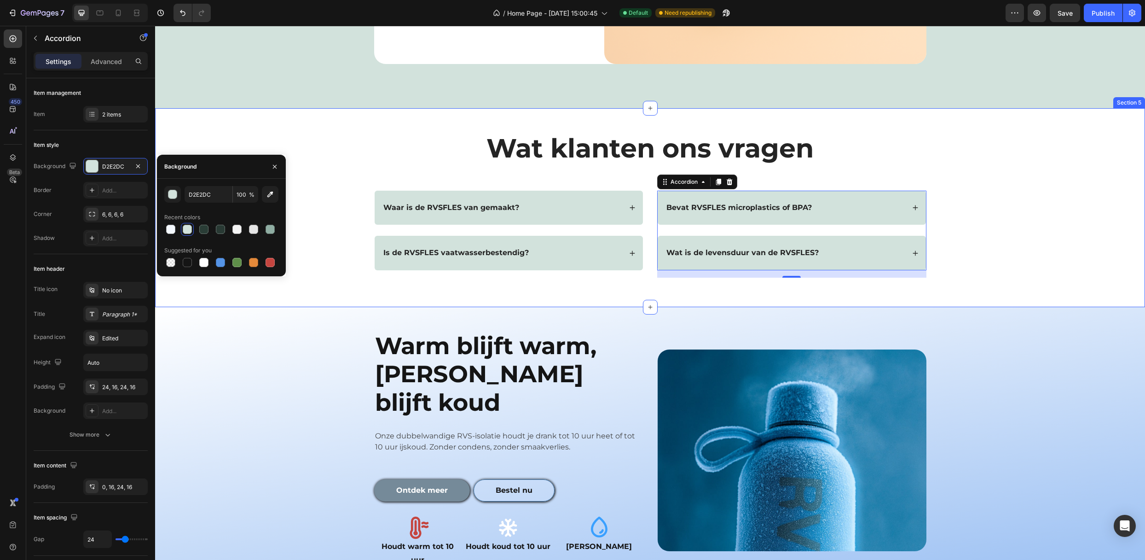
click at [338, 188] on div "Wat klanten ons vragen Heading Text Block Row Waar is de RVSFLES van gemaakt? I…" at bounding box center [649, 207] width 971 height 155
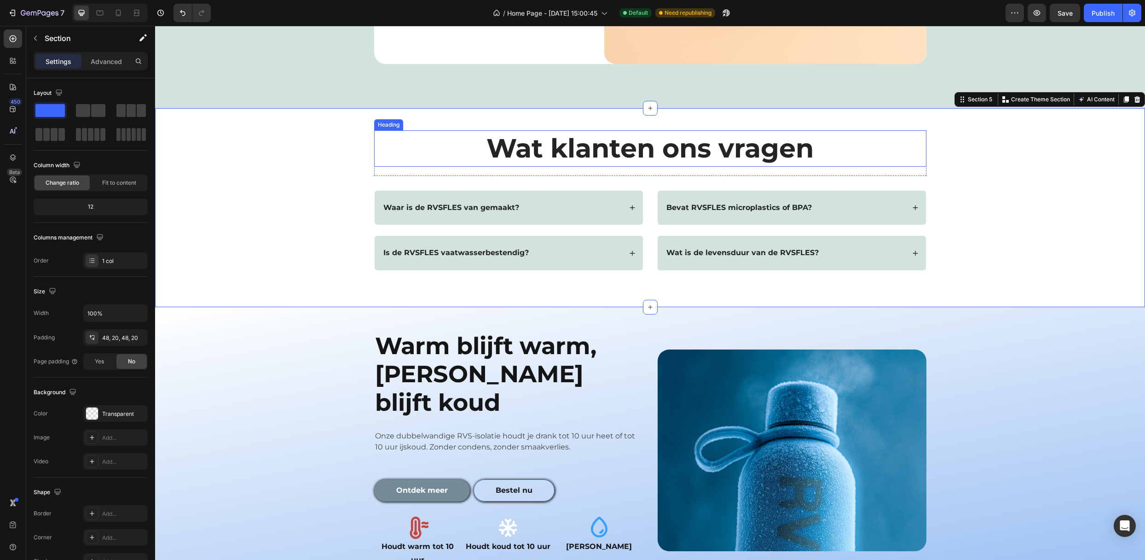
click at [836, 152] on h2 "Wat klanten ons vragen" at bounding box center [650, 148] width 552 height 36
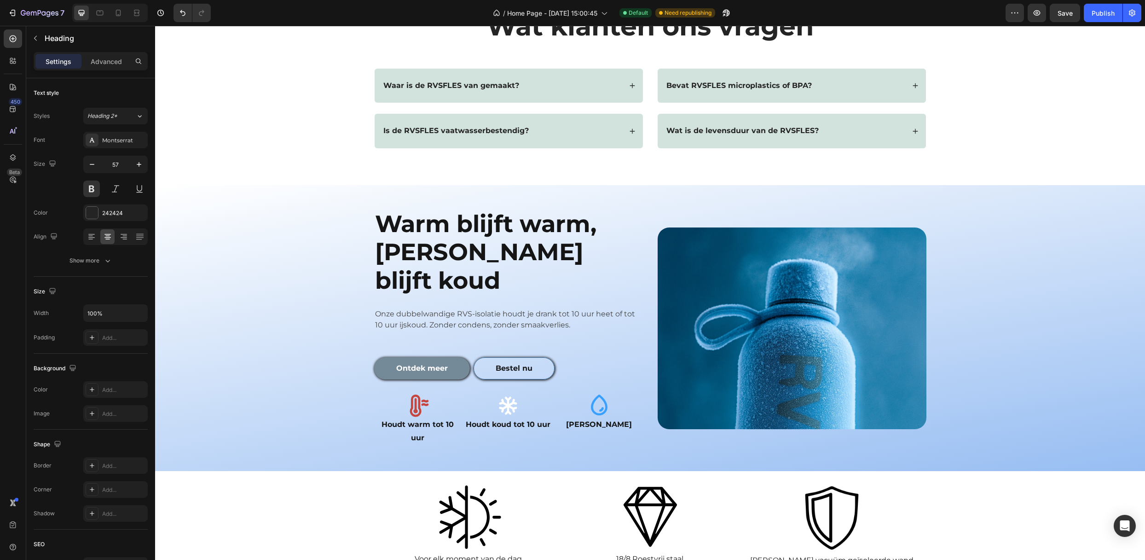
scroll to position [700, 0]
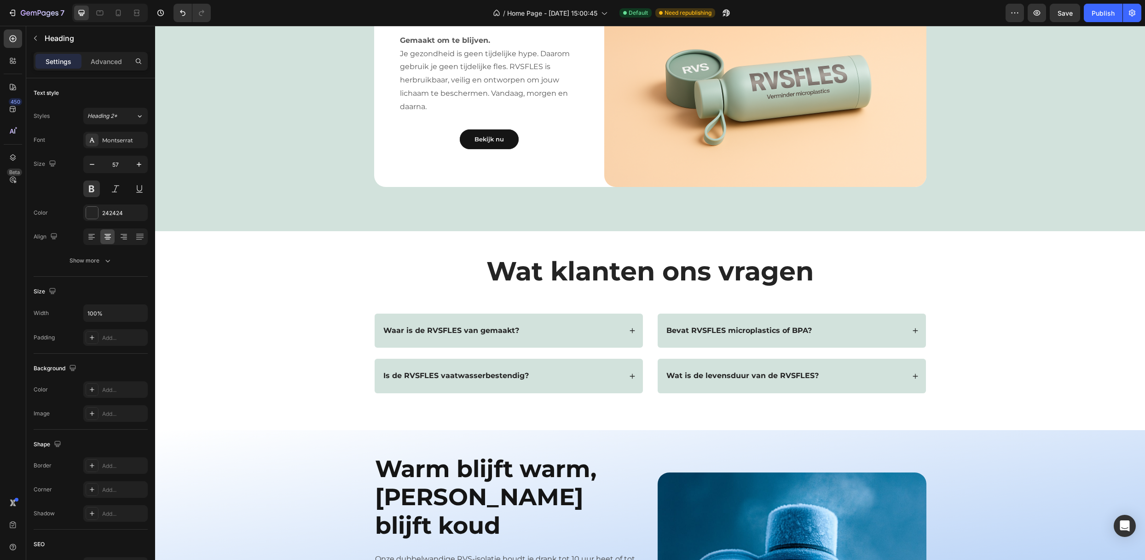
click at [464, 271] on h2 "Wat klanten ons vragen" at bounding box center [650, 271] width 552 height 36
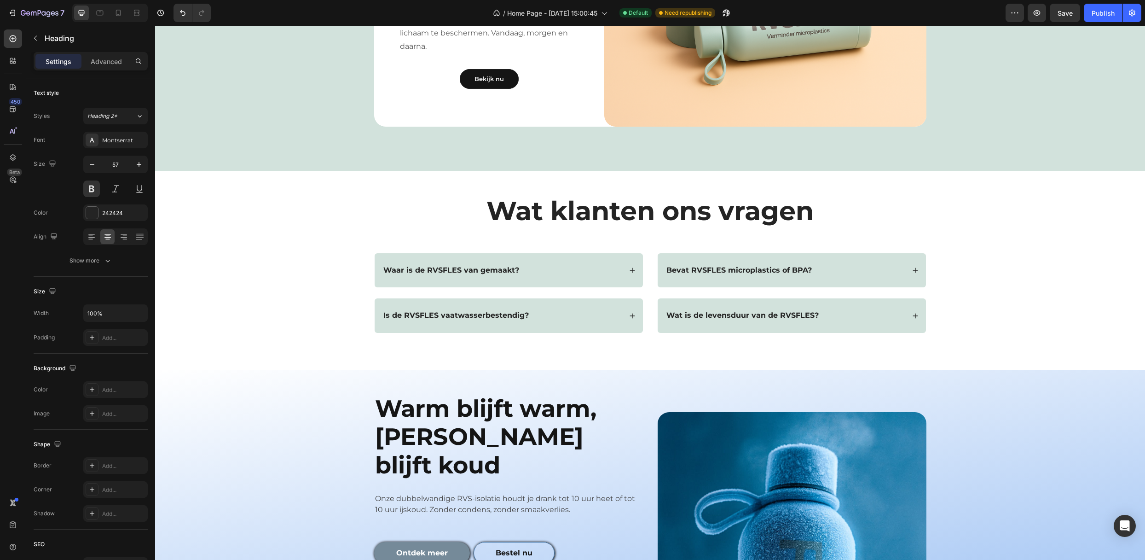
scroll to position [762, 0]
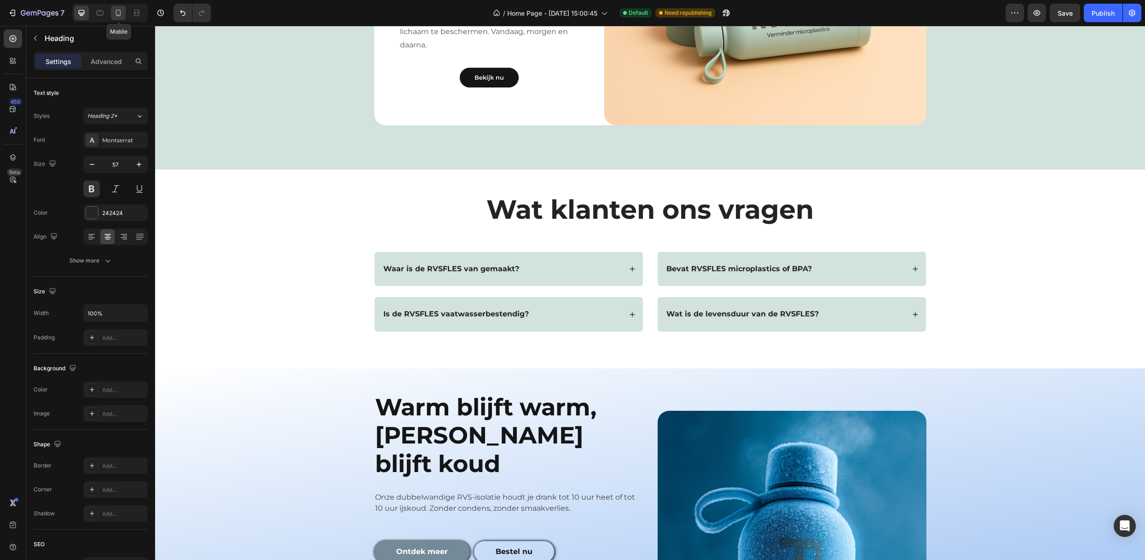
click at [116, 11] on icon at bounding box center [118, 12] width 9 height 9
type input "40"
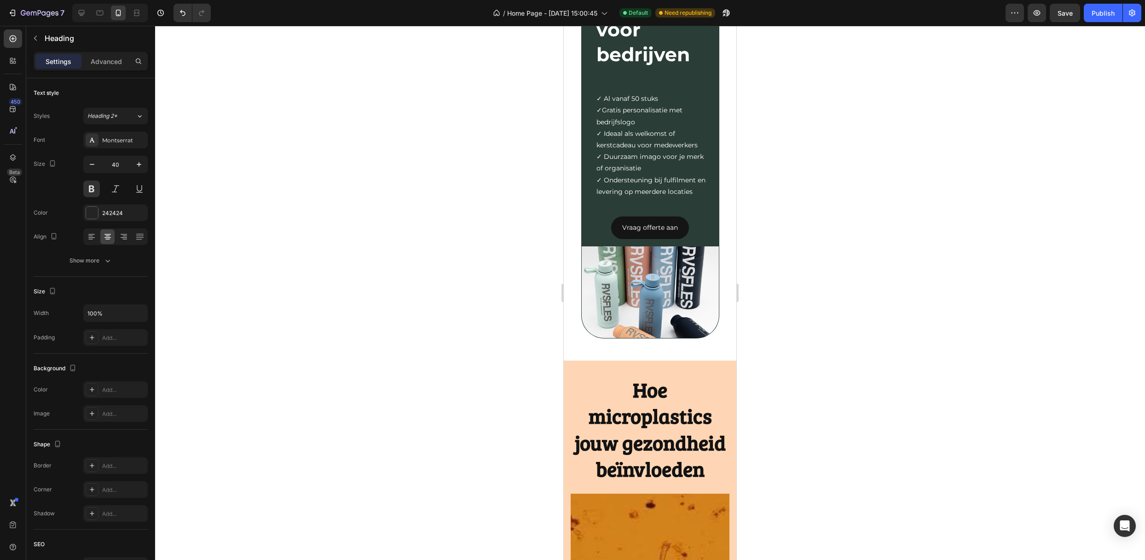
scroll to position [1887, 0]
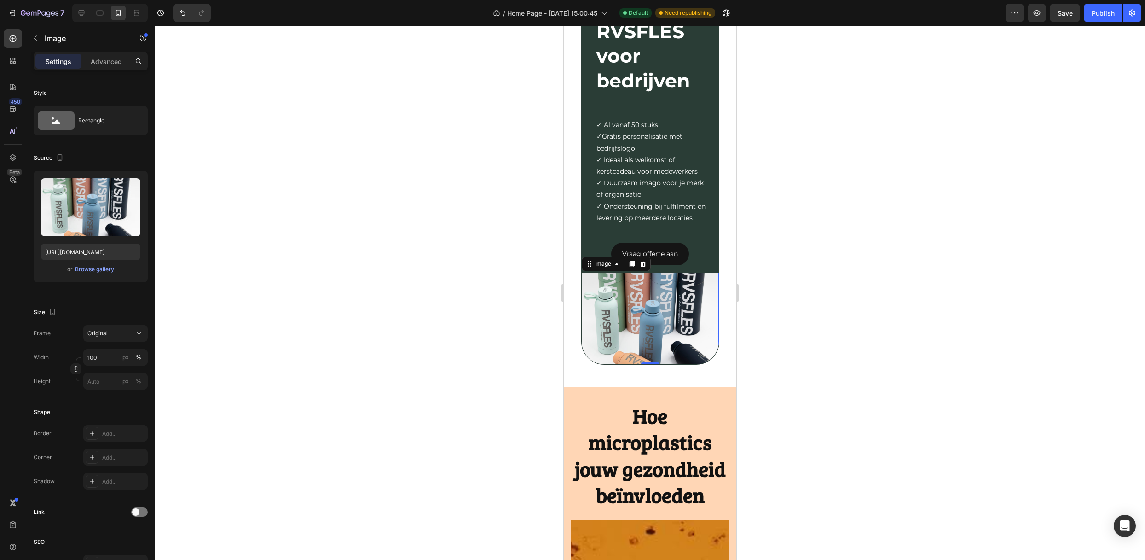
click at [618, 302] on img at bounding box center [650, 318] width 137 height 92
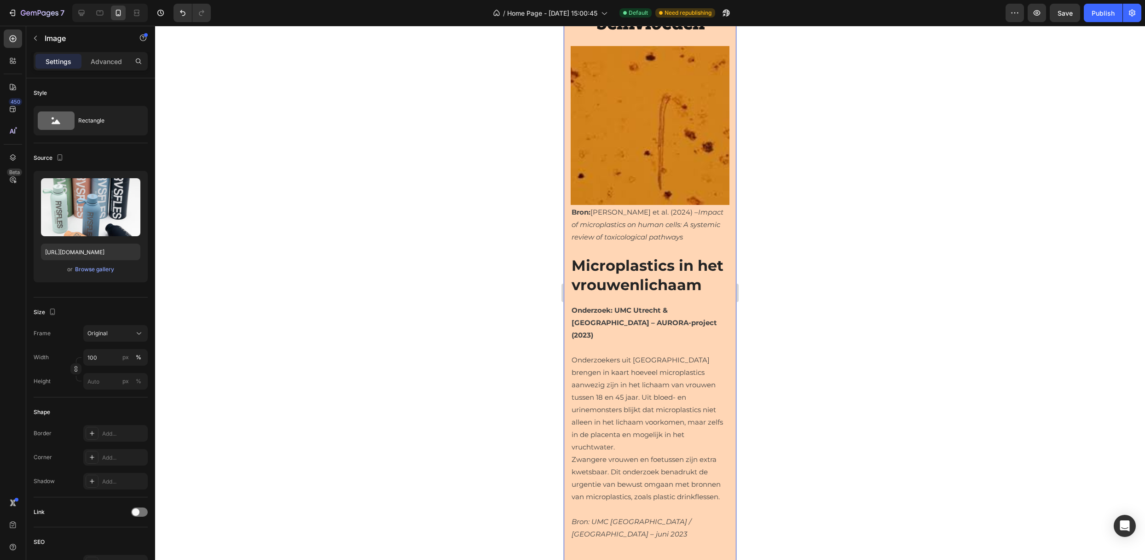
scroll to position [2377, 0]
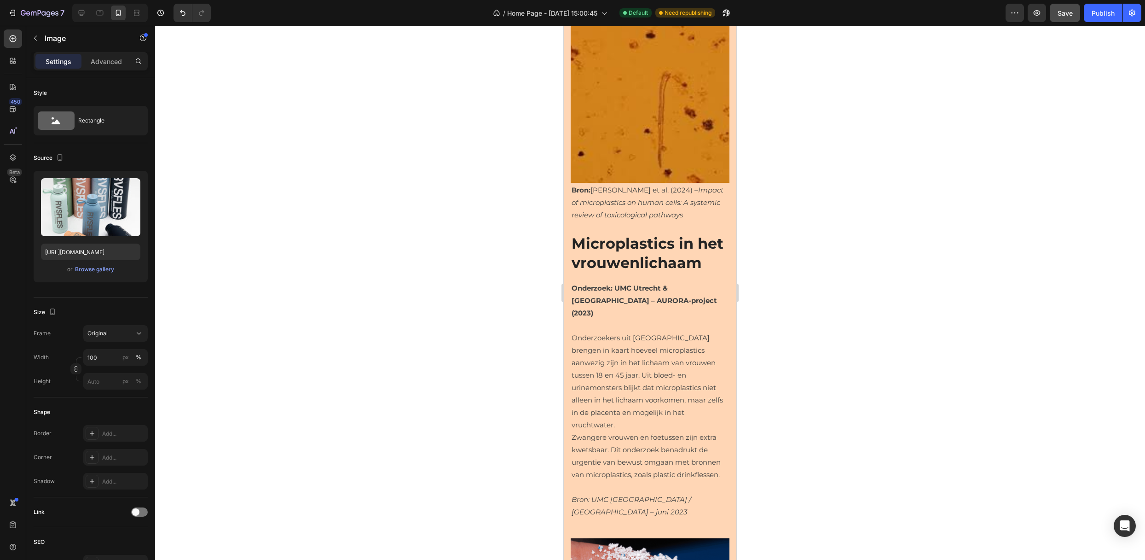
click at [1069, 16] on span "Save" at bounding box center [1064, 13] width 15 height 8
click at [1107, 10] on div "Publish" at bounding box center [1103, 13] width 23 height 10
click at [98, 12] on icon at bounding box center [99, 12] width 9 height 9
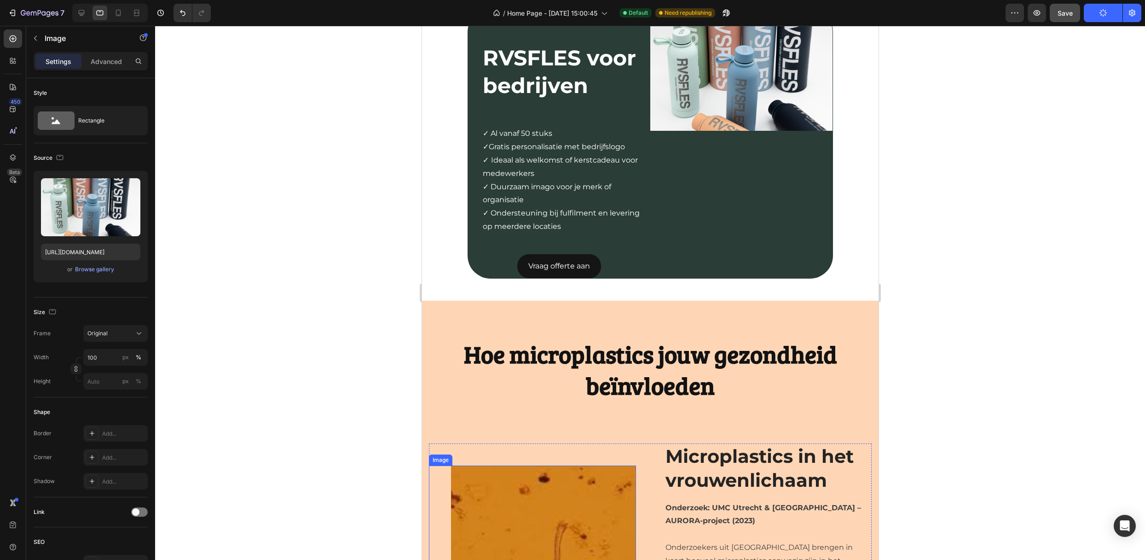
scroll to position [1639, 0]
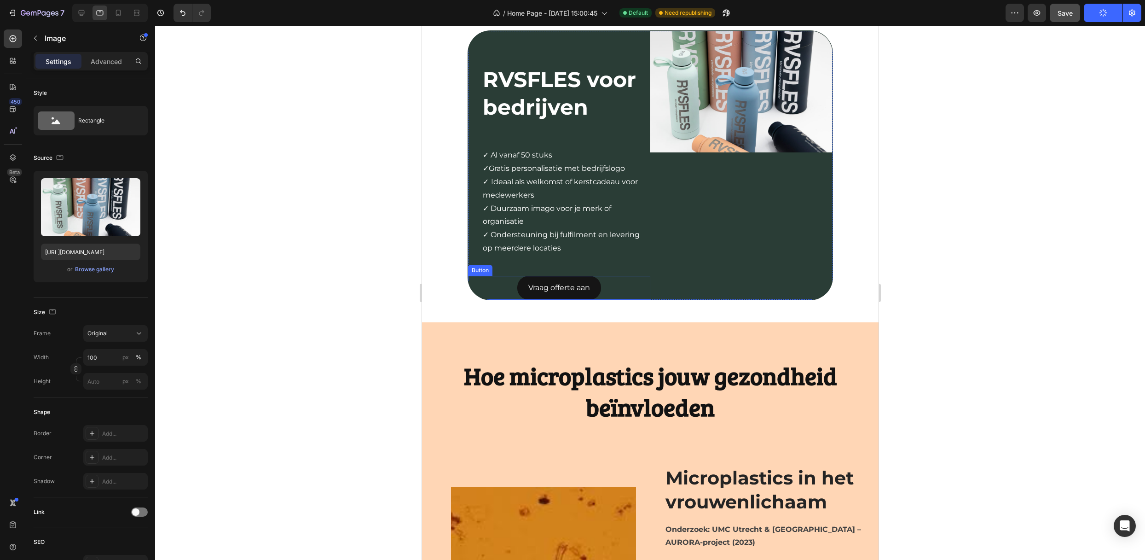
click at [631, 300] on div "Vraag offerte aan Button" at bounding box center [559, 288] width 182 height 24
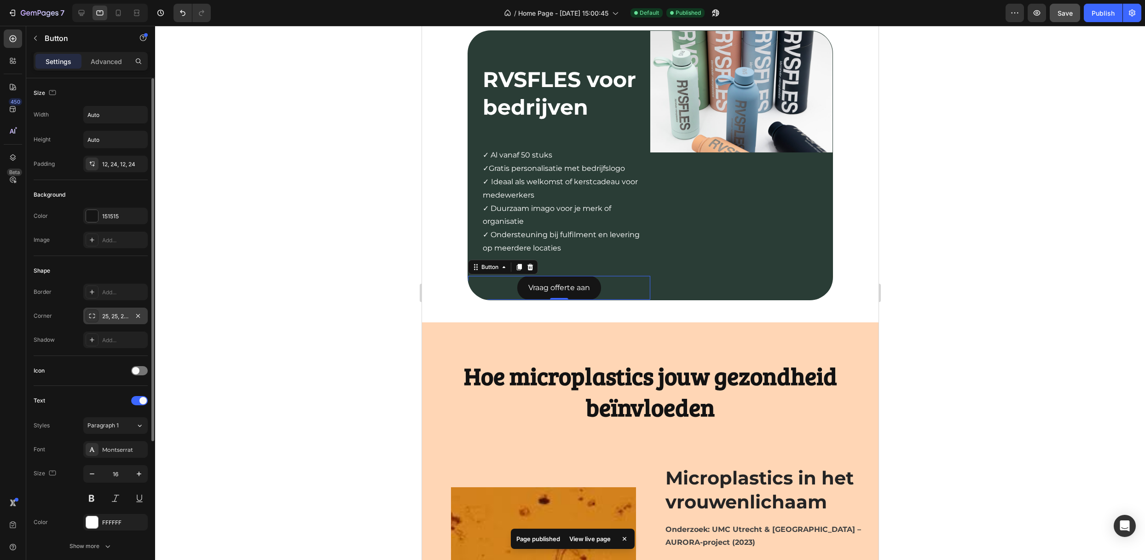
click at [116, 313] on div "25, 25, 25, 25" at bounding box center [115, 316] width 27 height 8
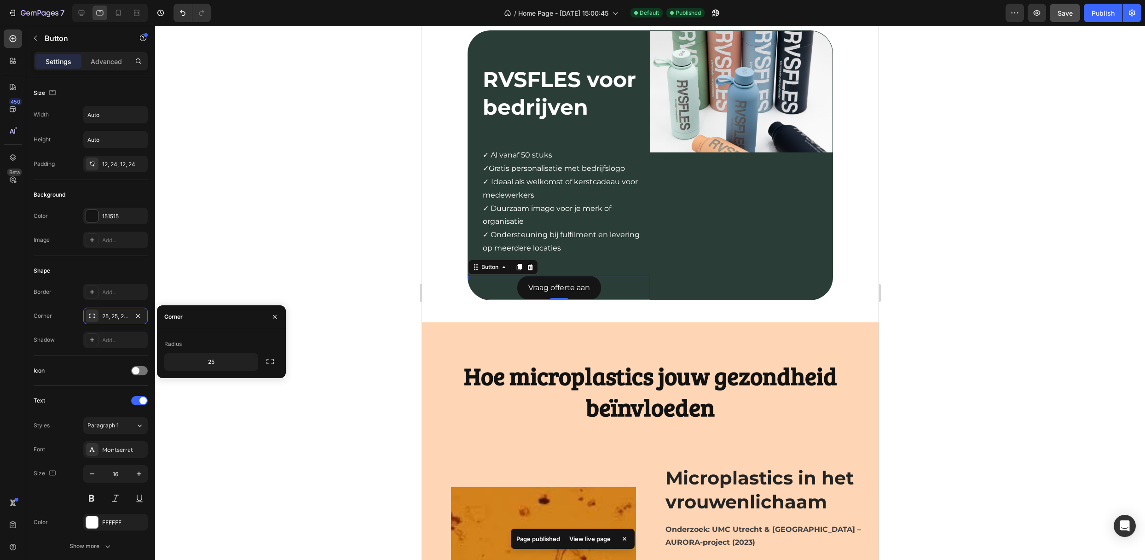
click at [95, 52] on div "Settings Advanced" at bounding box center [91, 61] width 114 height 18
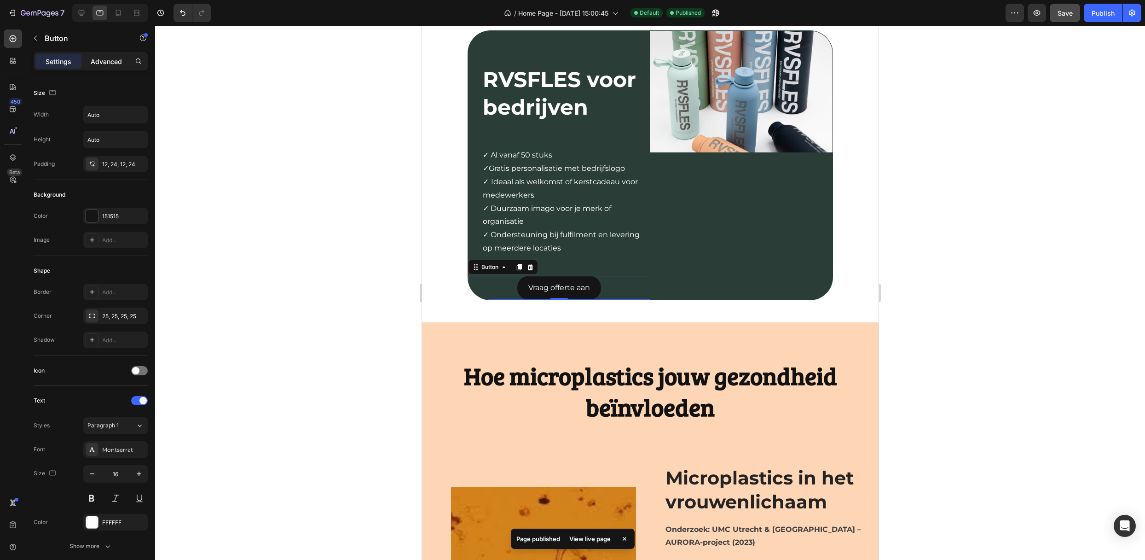
click at [94, 59] on p "Advanced" at bounding box center [106, 62] width 31 height 10
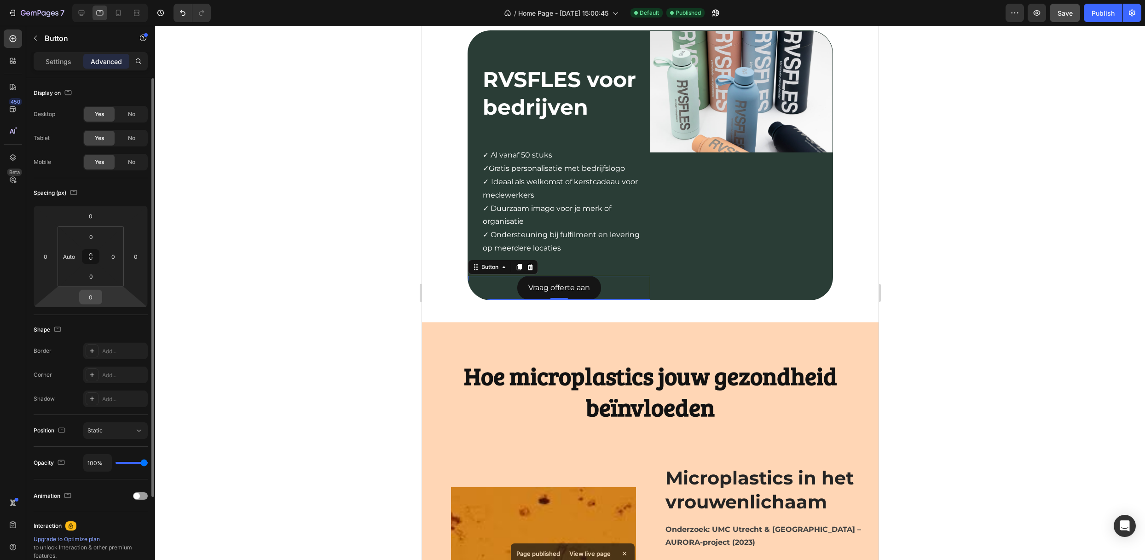
click at [97, 291] on input "0" at bounding box center [90, 297] width 18 height 14
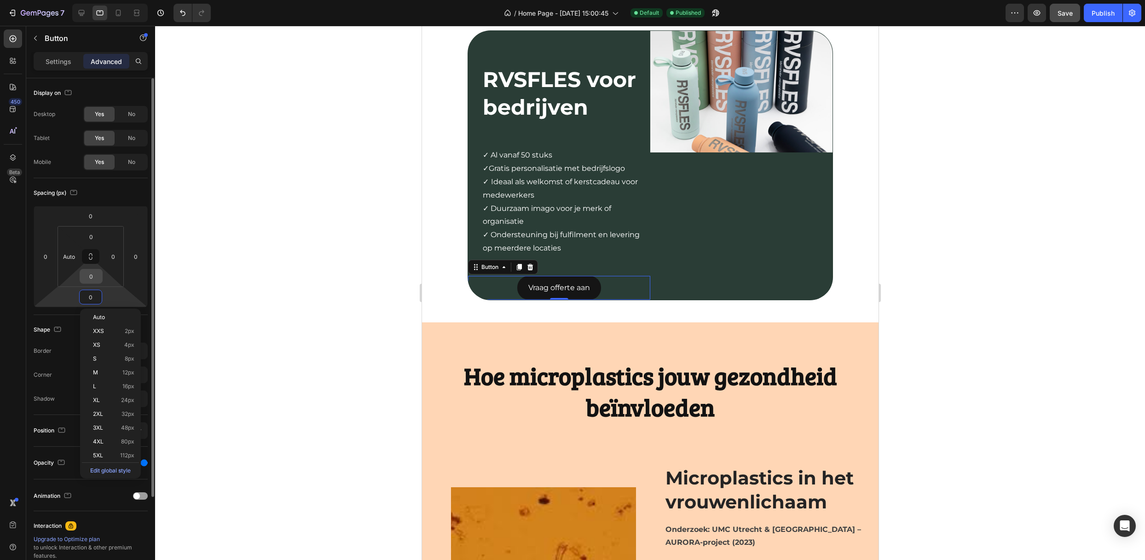
click at [95, 278] on input "0" at bounding box center [91, 276] width 18 height 14
click at [103, 295] on span "Auto" at bounding box center [99, 296] width 12 height 6
click at [98, 276] on input "Auto" at bounding box center [91, 276] width 18 height 14
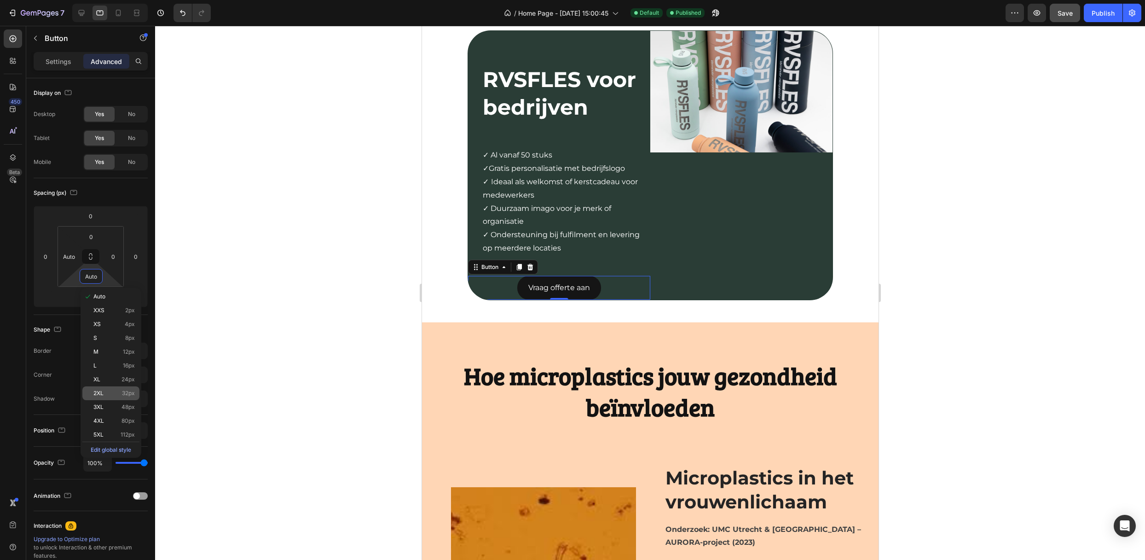
click at [98, 393] on span "2XL" at bounding box center [98, 393] width 10 height 6
type input "32"
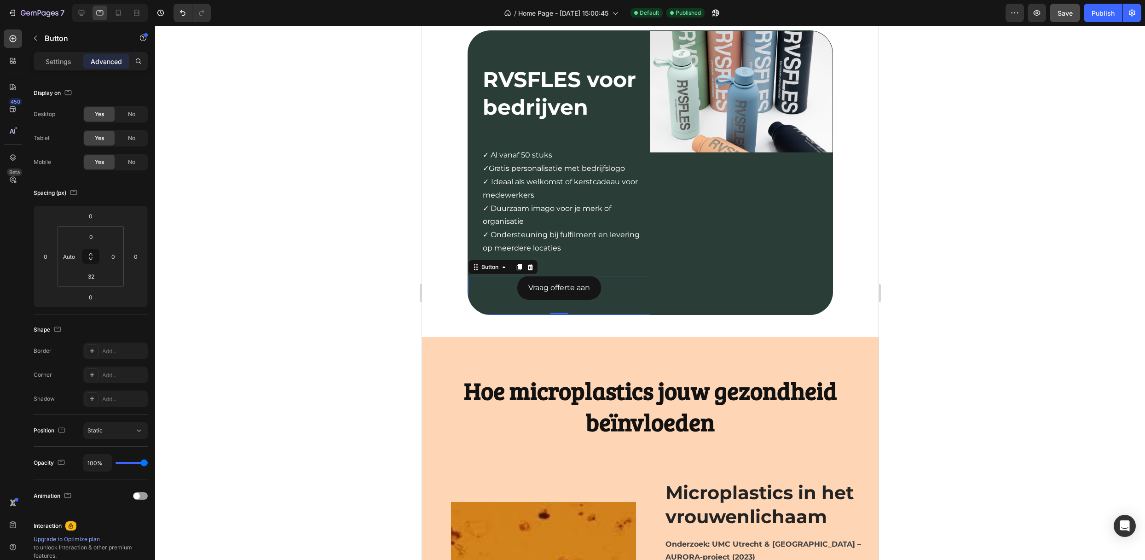
click at [260, 339] on div at bounding box center [650, 293] width 990 height 534
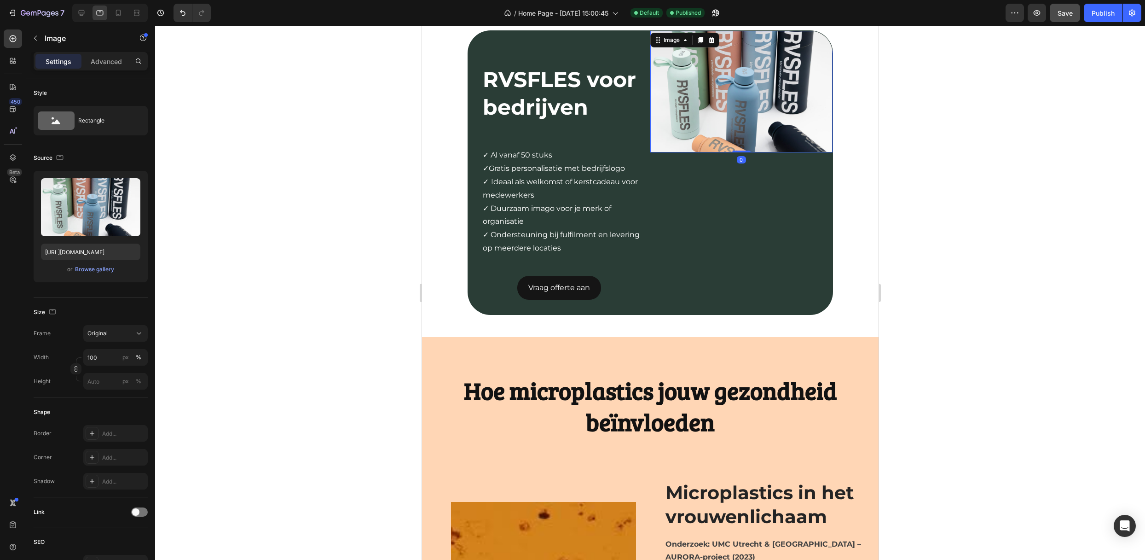
click at [722, 152] on img at bounding box center [741, 91] width 182 height 121
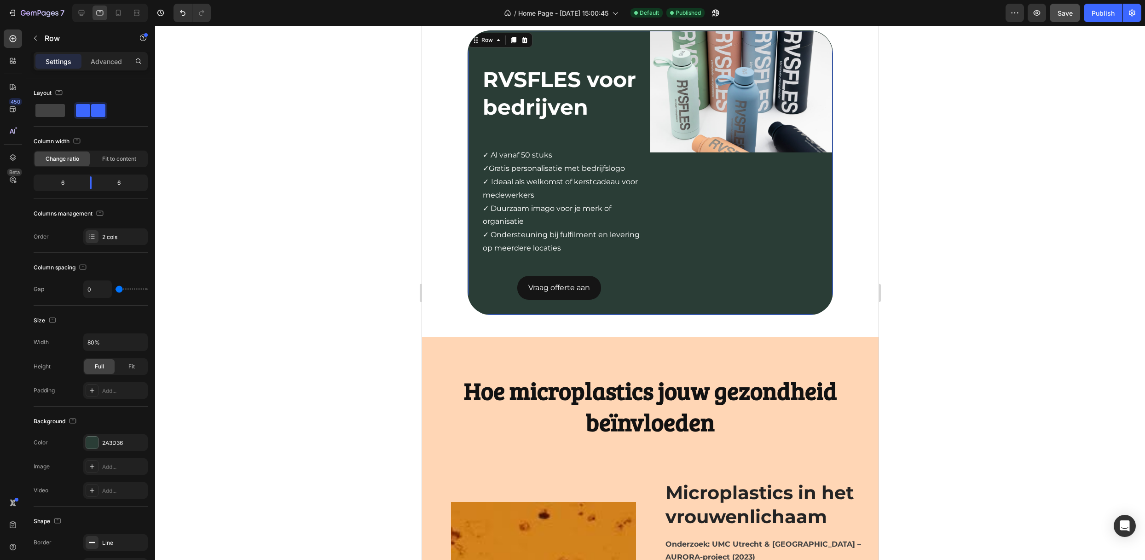
click at [713, 231] on div "Image" at bounding box center [741, 172] width 182 height 283
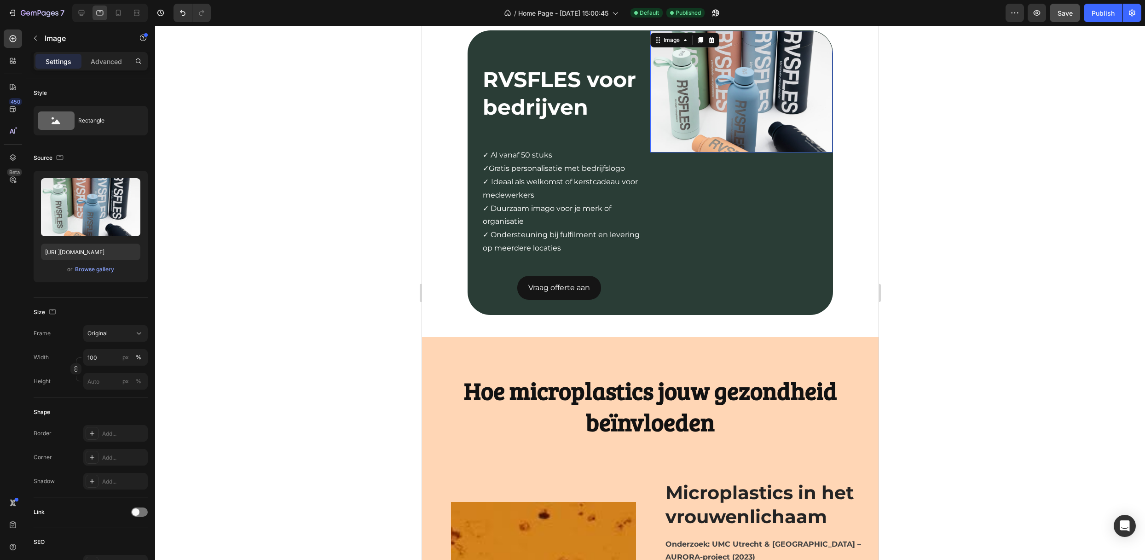
click at [680, 152] on img at bounding box center [741, 91] width 182 height 121
click at [126, 337] on div "Original" at bounding box center [109, 333] width 45 height 8
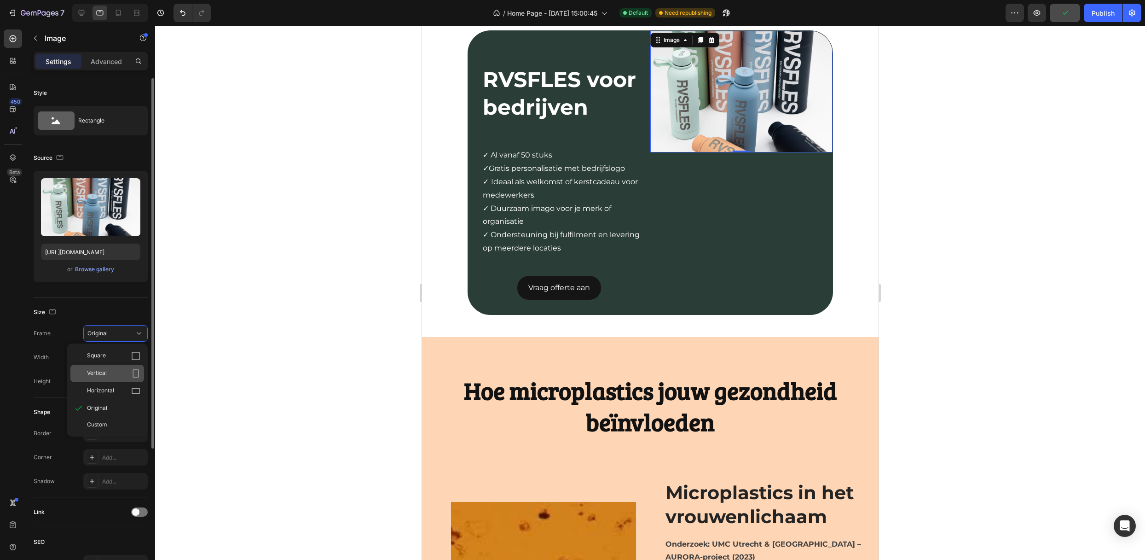
click at [120, 365] on div "Vertical" at bounding box center [107, 372] width 74 height 17
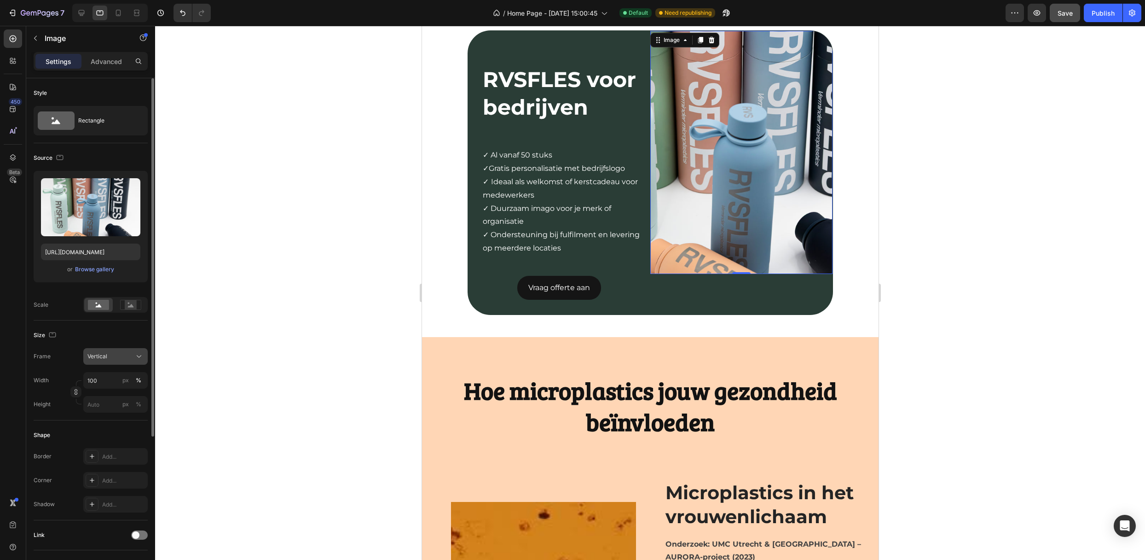
click at [121, 356] on div "Vertical" at bounding box center [109, 356] width 45 height 8
click at [115, 442] on div "Custom" at bounding box center [107, 447] width 74 height 17
click at [107, 356] on span "Custom" at bounding box center [97, 356] width 20 height 8
click at [122, 309] on icon at bounding box center [130, 305] width 21 height 10
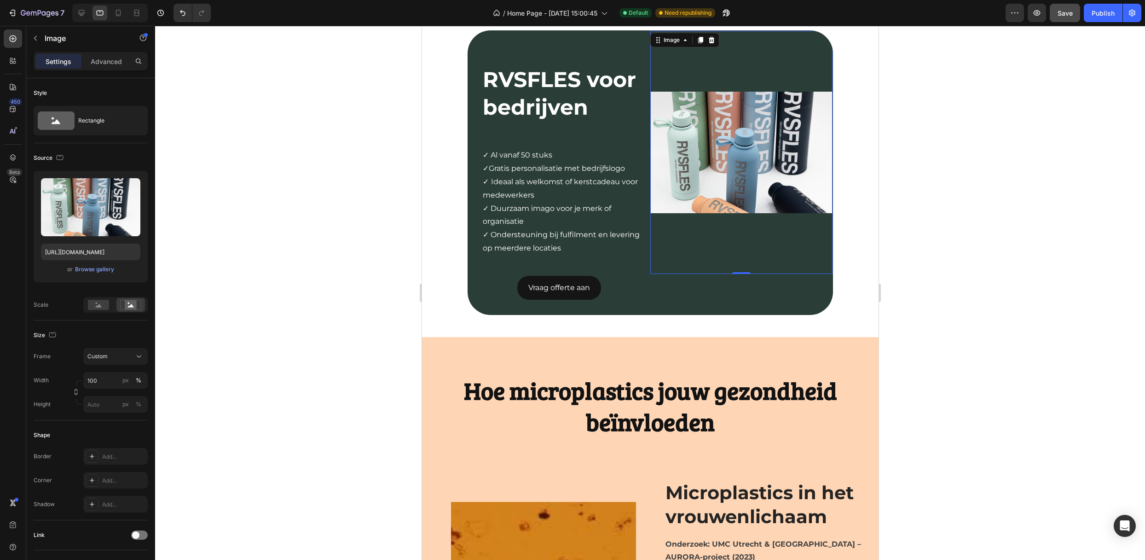
click at [185, 303] on div at bounding box center [650, 293] width 990 height 534
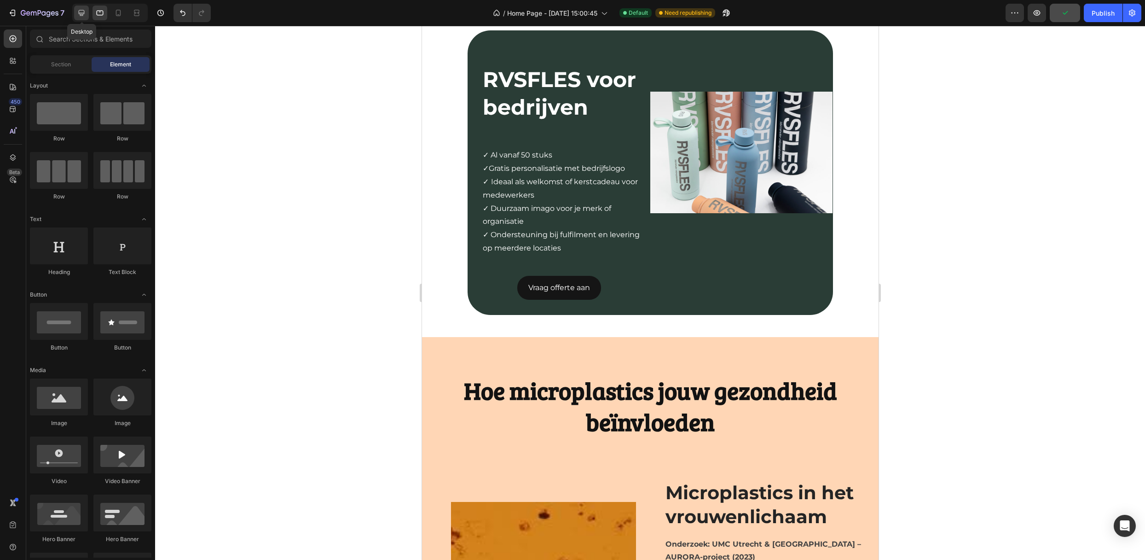
click at [81, 6] on div at bounding box center [81, 13] width 15 height 15
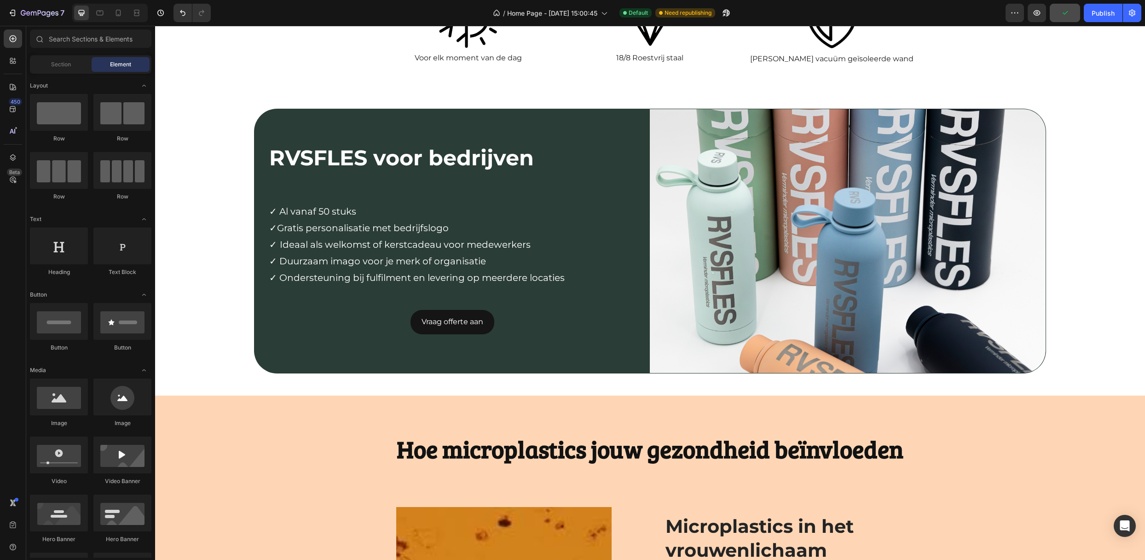
click at [128, 15] on div at bounding box center [109, 13] width 75 height 18
click at [114, 16] on icon at bounding box center [118, 12] width 9 height 9
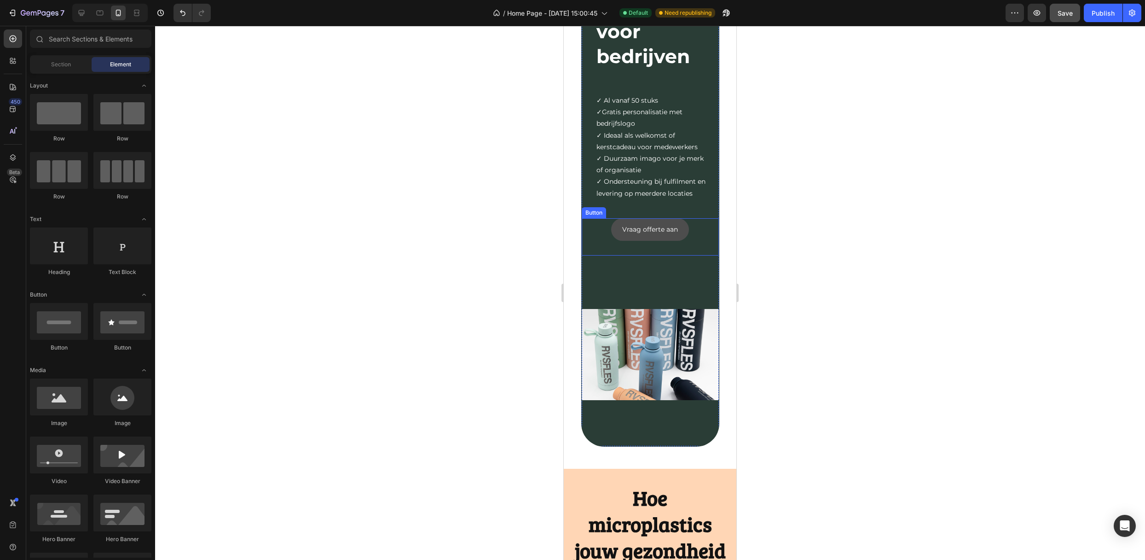
scroll to position [1824, 0]
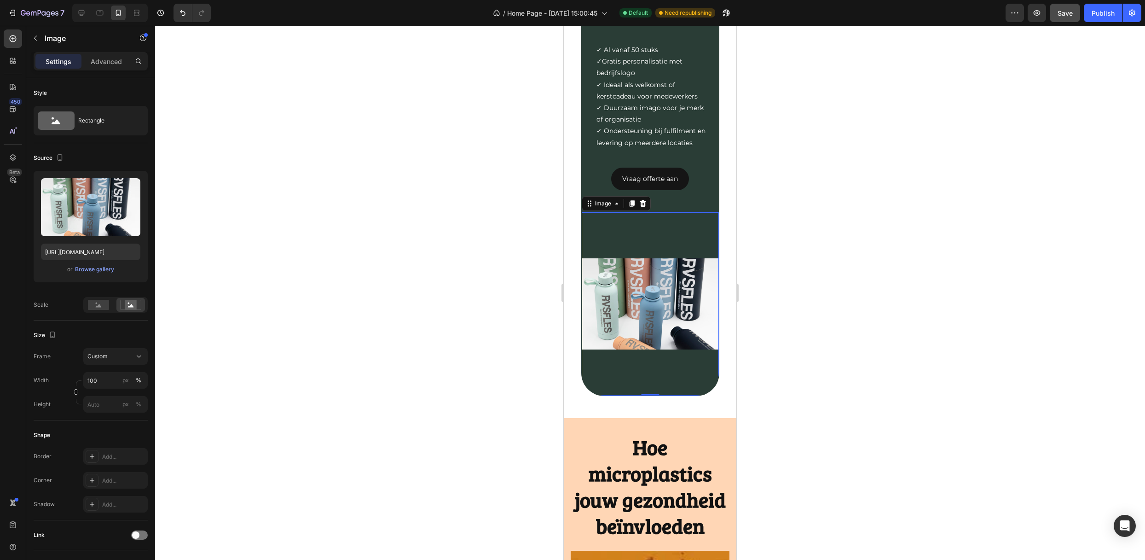
click at [627, 238] on img at bounding box center [650, 303] width 137 height 183
click at [121, 353] on div "Custom" at bounding box center [109, 356] width 45 height 8
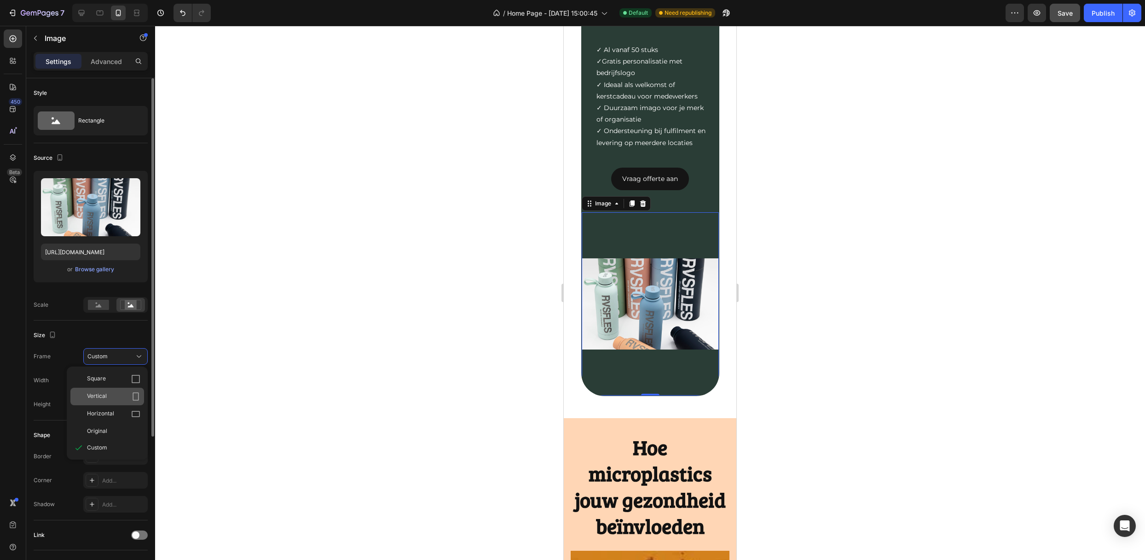
click at [115, 389] on div "Vertical" at bounding box center [107, 395] width 74 height 17
click at [115, 354] on div "Vertical" at bounding box center [109, 356] width 45 height 8
click at [109, 381] on div "Square" at bounding box center [113, 378] width 53 height 9
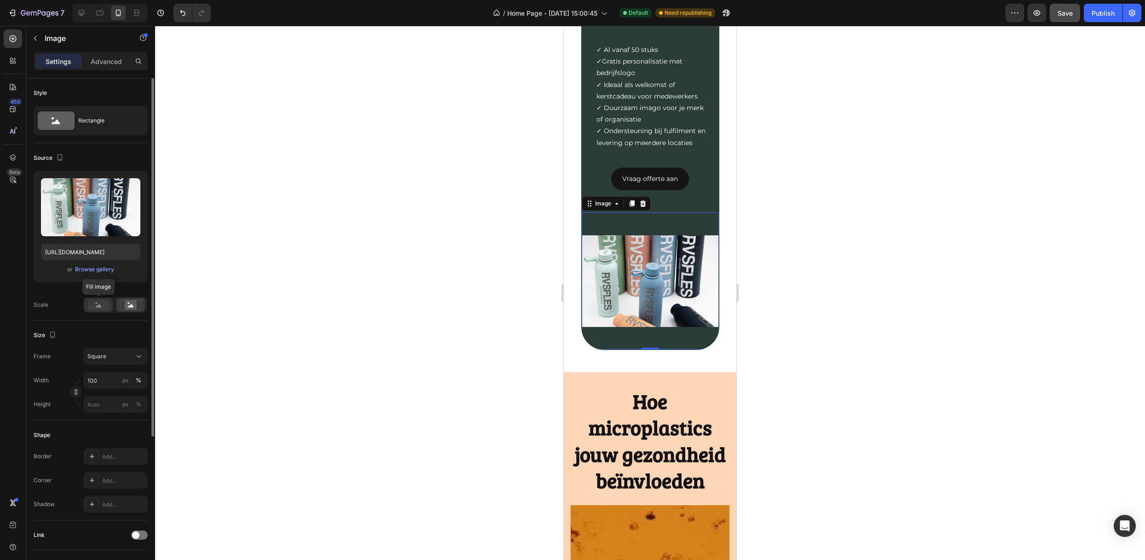
click at [100, 304] on rect at bounding box center [98, 305] width 21 height 10
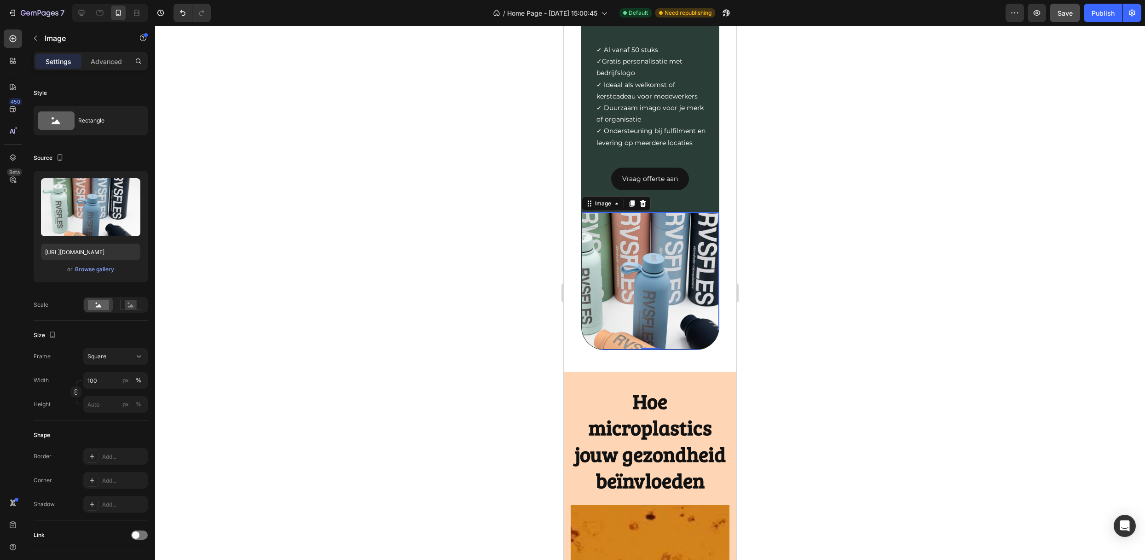
click at [420, 210] on div at bounding box center [650, 293] width 990 height 534
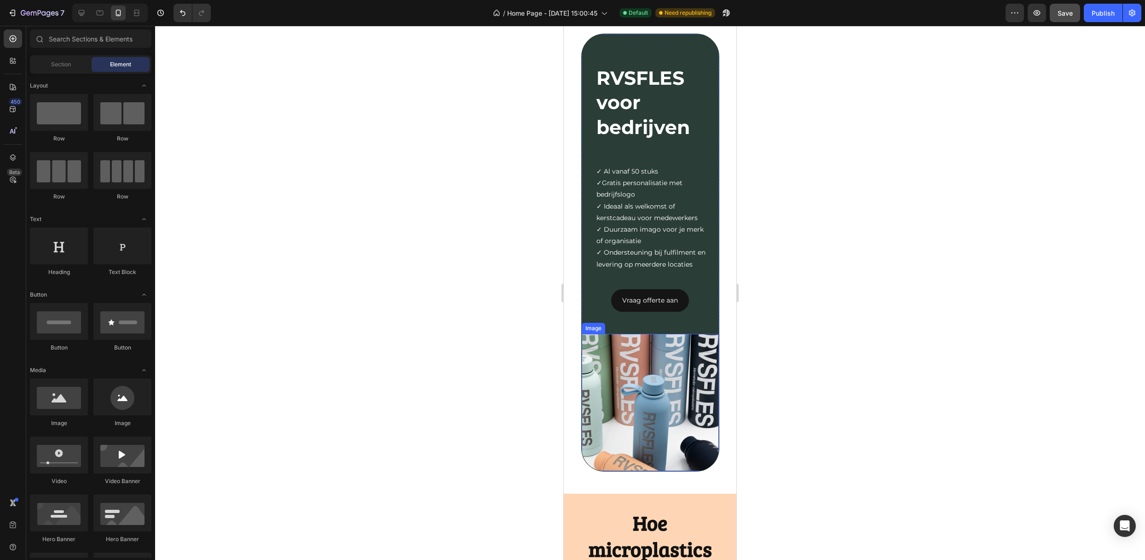
scroll to position [1701, 0]
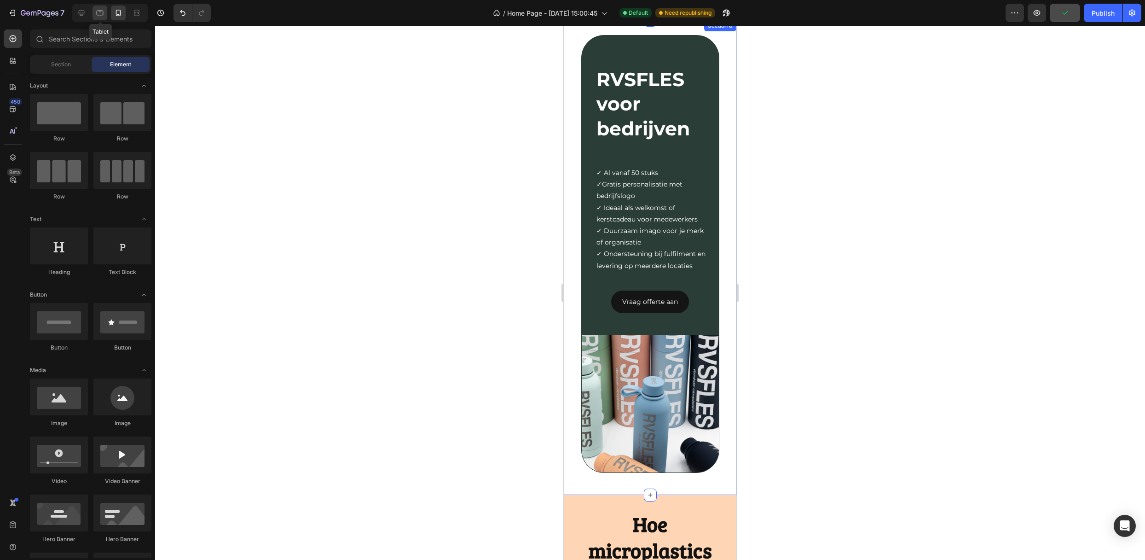
click at [102, 14] on icon at bounding box center [99, 12] width 9 height 9
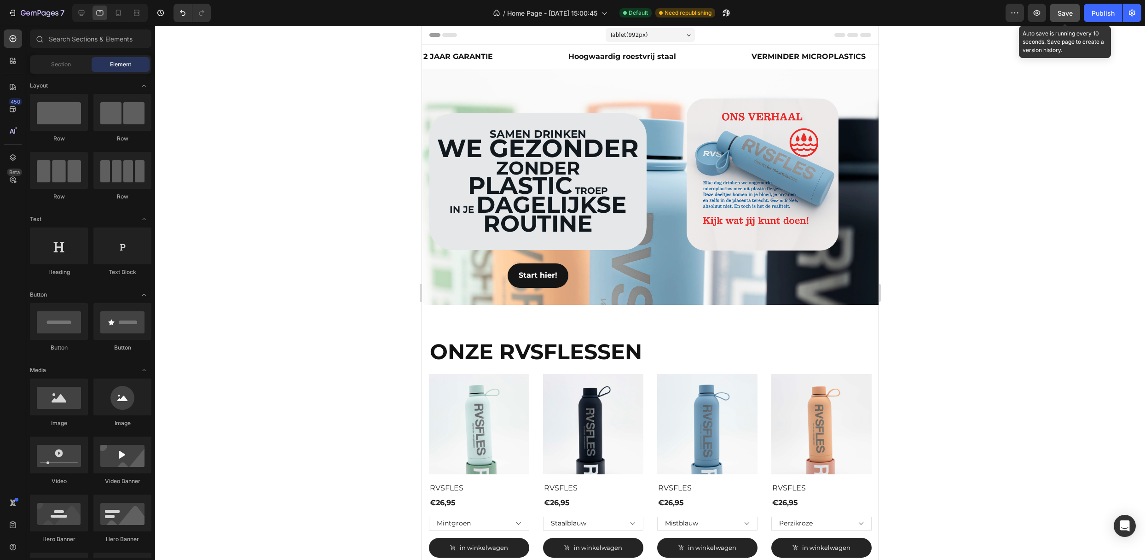
drag, startPoint x: 1069, startPoint y: 12, endPoint x: 253, endPoint y: 23, distance: 815.5
click at [1069, 12] on span "Save" at bounding box center [1064, 13] width 15 height 8
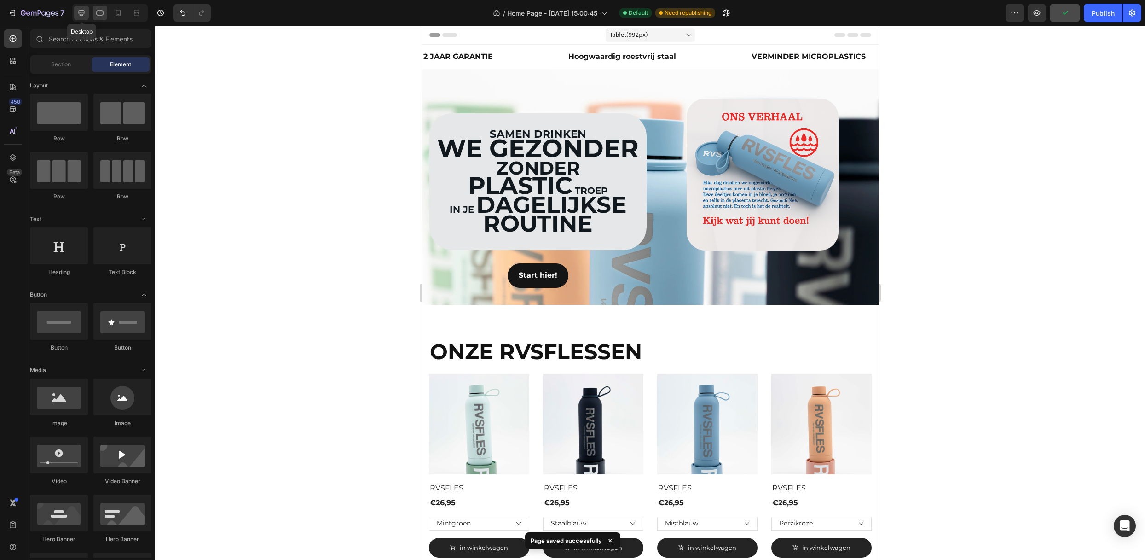
click at [84, 10] on icon at bounding box center [81, 12] width 9 height 9
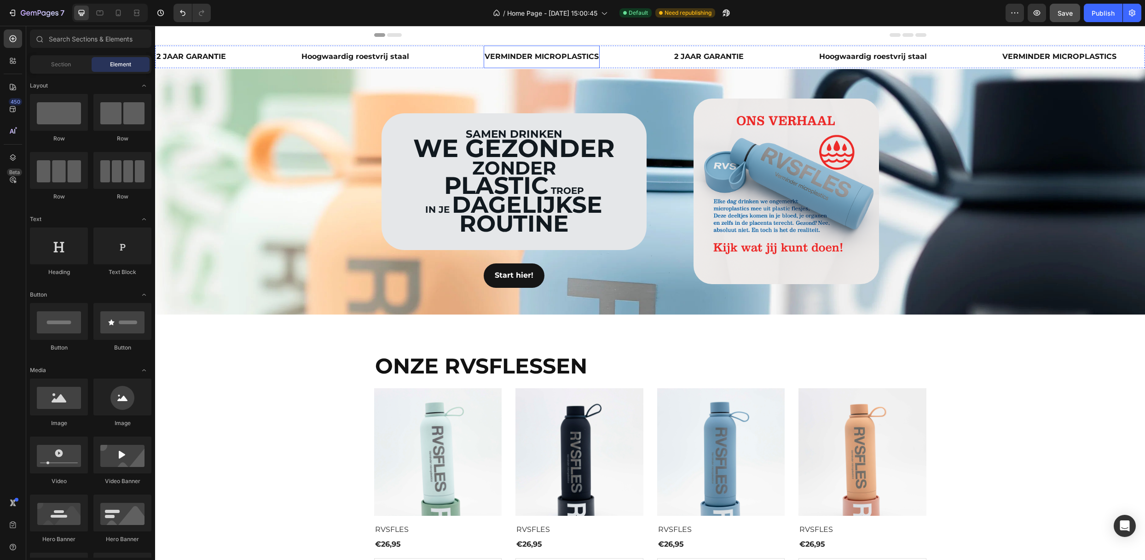
click at [537, 53] on strong "VERMINDER MICROPLASTICS" at bounding box center [542, 56] width 114 height 9
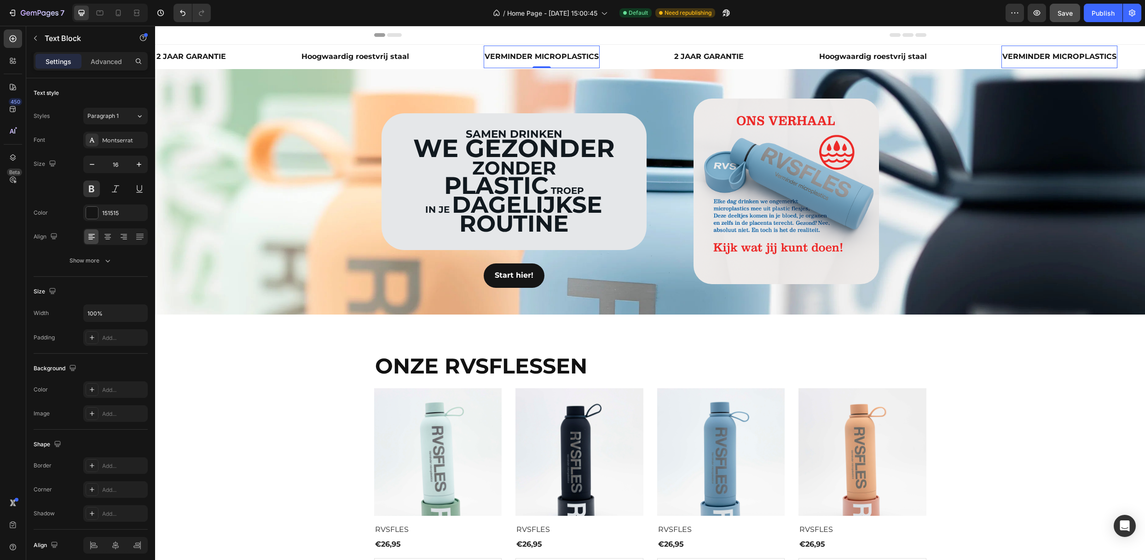
click at [527, 59] on strong "VERMINDER MICROPLASTICS" at bounding box center [542, 56] width 114 height 9
click at [488, 55] on strong "VERMINDER MICROPLASTICS" at bounding box center [542, 56] width 114 height 9
click at [507, 56] on strong "VERMINDER MICROPLASTICS" at bounding box center [542, 56] width 114 height 9
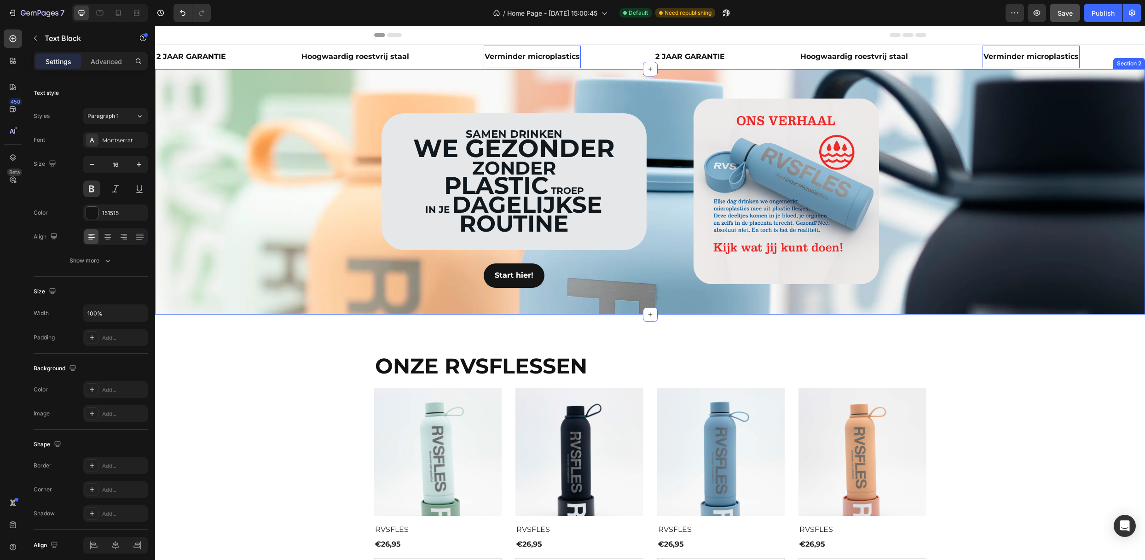
click at [1062, 376] on div "ONZE RVSFLESSEN Heading (P) Images Row RVSFLES (P) Title €26,95 (P) Price (P) P…" at bounding box center [650, 475] width 976 height 248
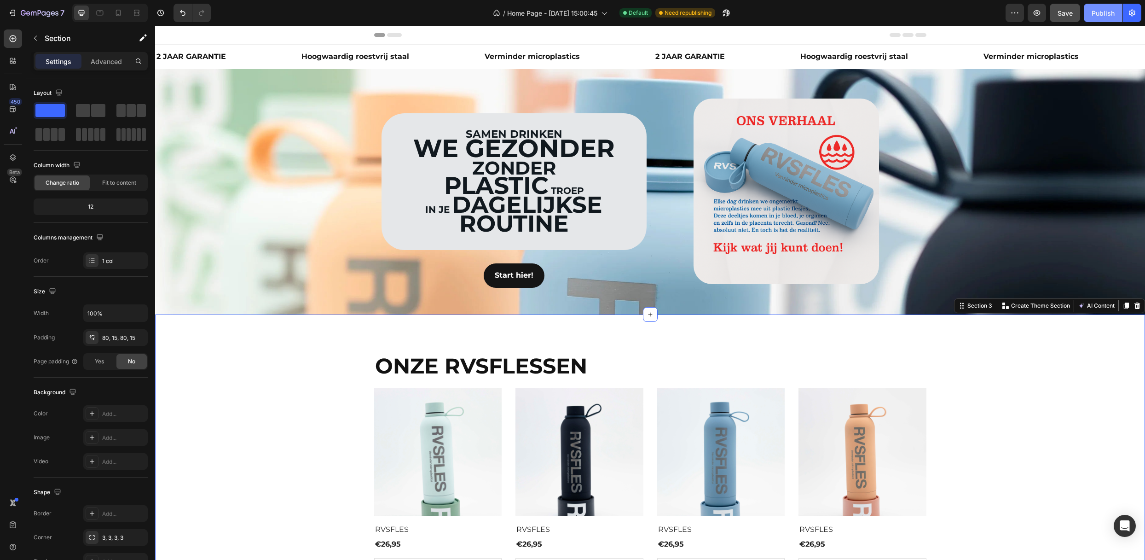
click at [1101, 8] on div "Publish" at bounding box center [1103, 13] width 23 height 10
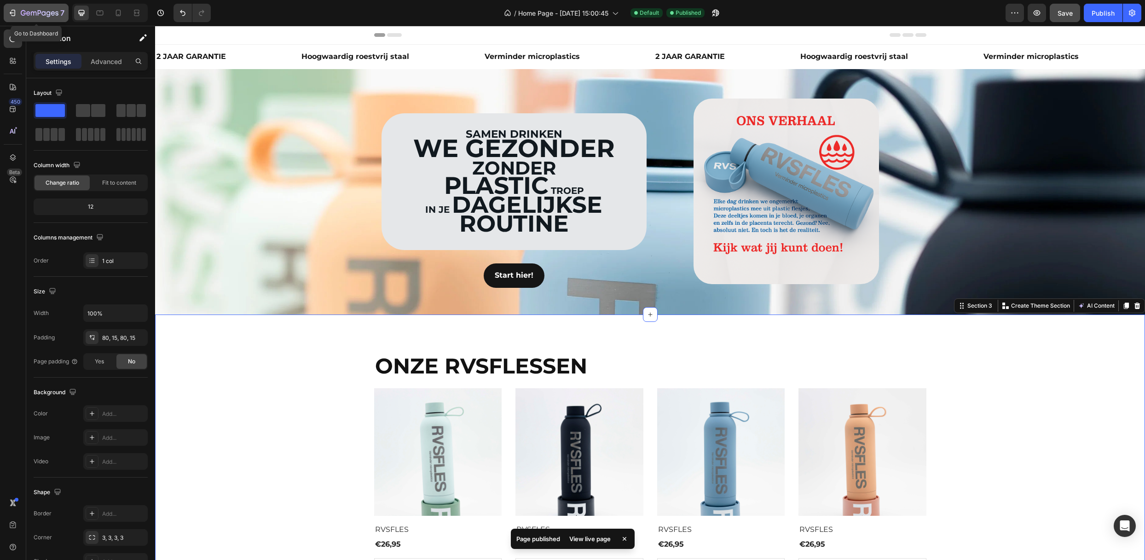
click at [37, 10] on icon "button" at bounding box center [40, 14] width 38 height 8
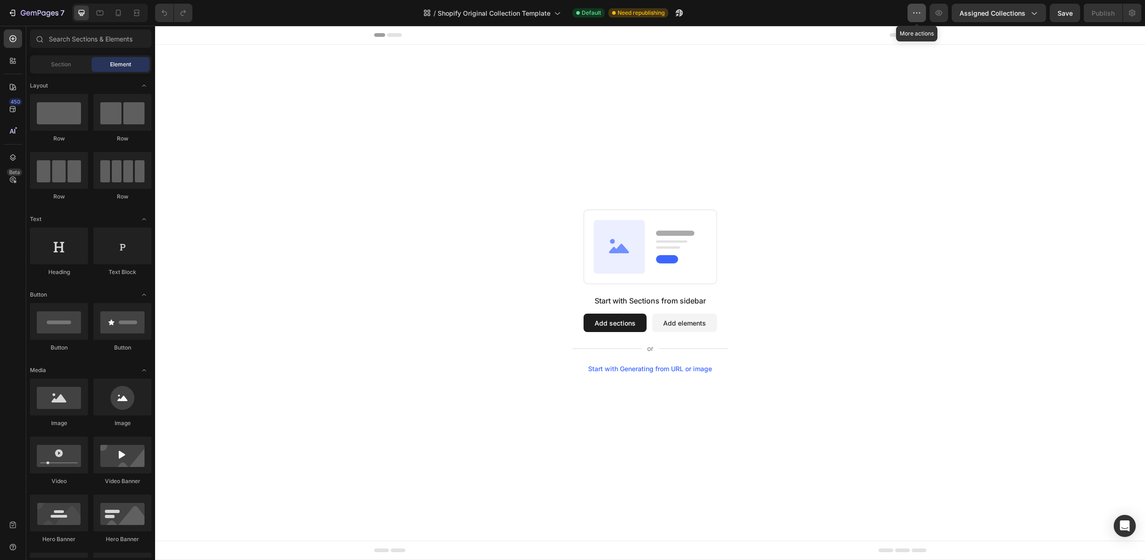
click at [916, 10] on icon "button" at bounding box center [916, 12] width 9 height 9
click at [31, 13] on icon "button" at bounding box center [34, 14] width 6 height 4
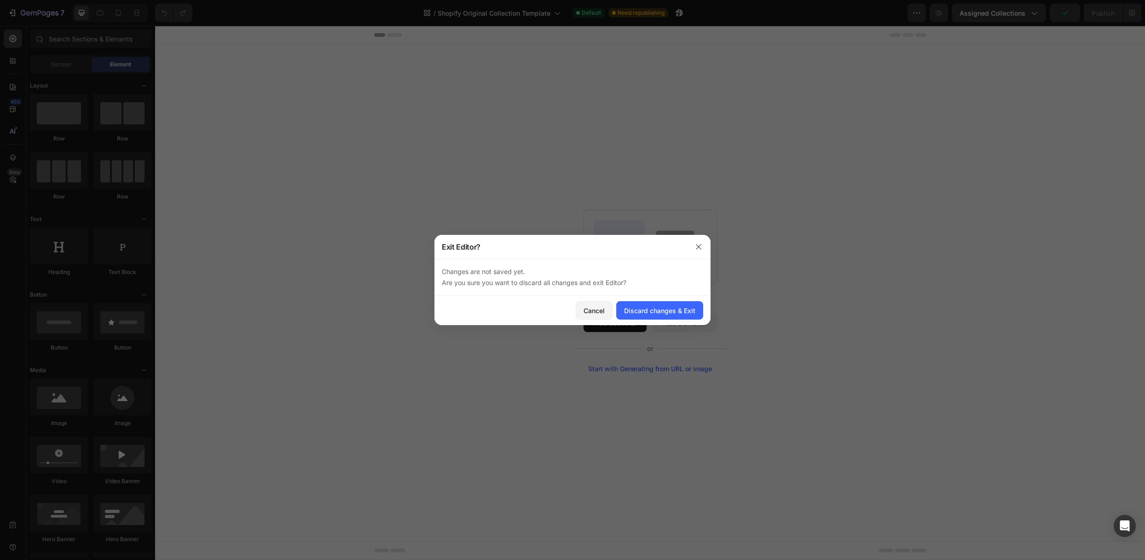
click at [514, 145] on div at bounding box center [572, 280] width 1145 height 560
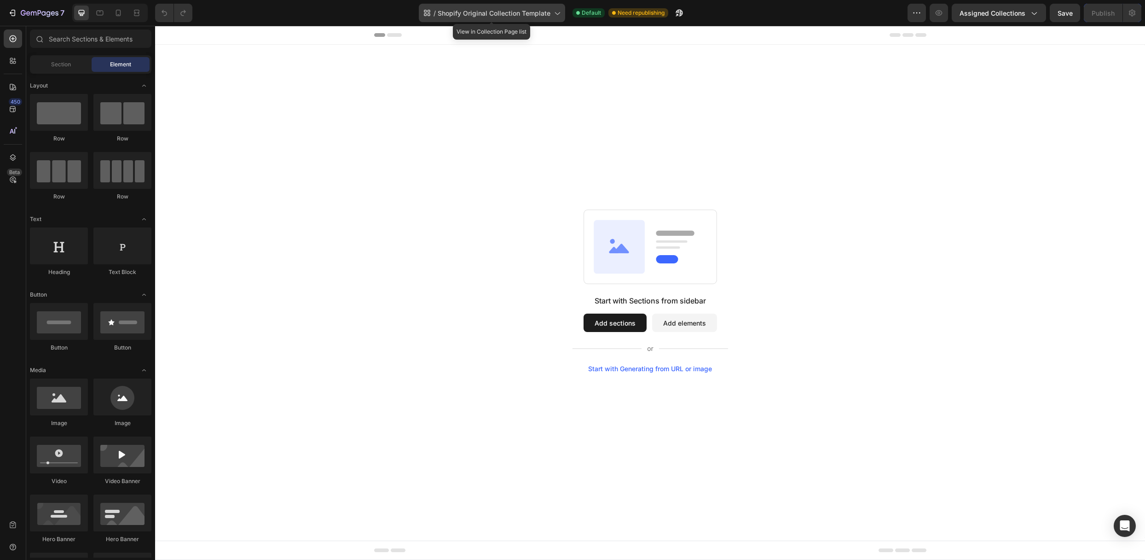
click at [514, 8] on span "Shopify Original Collection Template" at bounding box center [494, 13] width 113 height 10
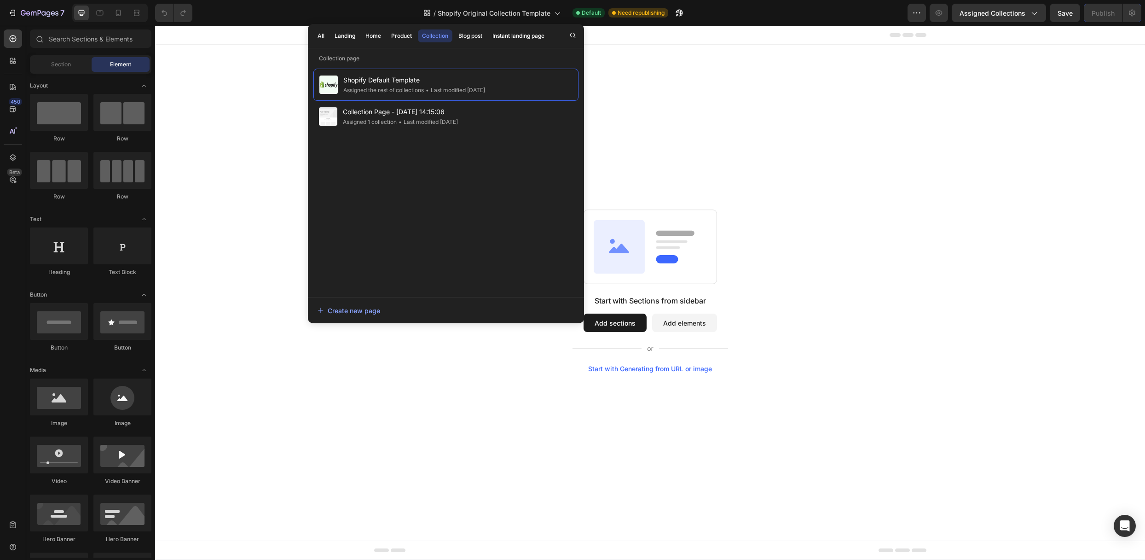
drag, startPoint x: 468, startPoint y: 82, endPoint x: 410, endPoint y: 199, distance: 130.7
click at [410, 199] on div "Shopify Default Template Assigned the rest of collections • Last modified [DATE…" at bounding box center [445, 178] width 265 height 219
click at [914, 11] on icon "button" at bounding box center [916, 12] width 9 height 9
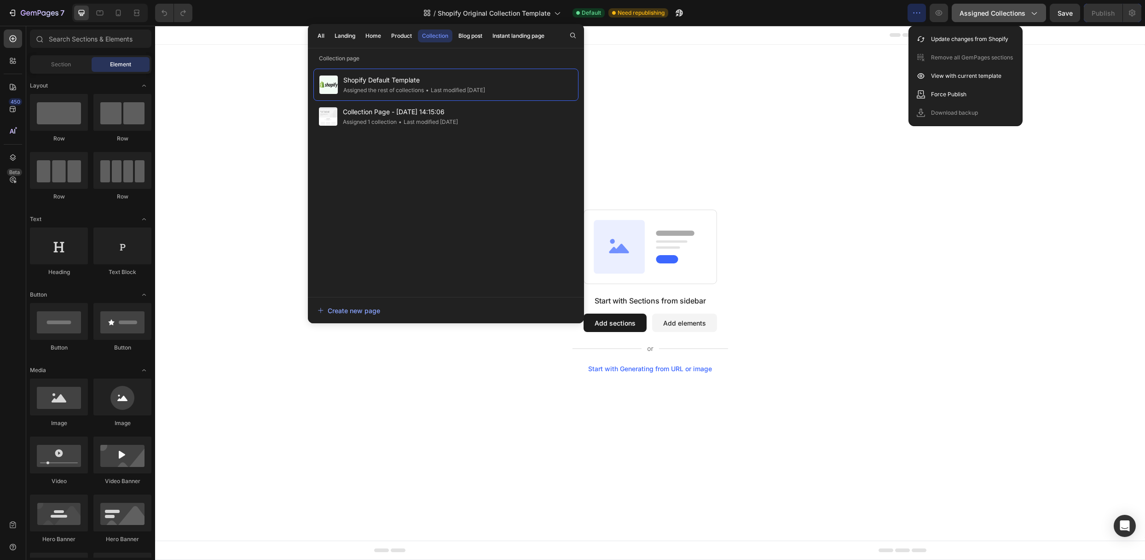
click at [998, 13] on span "Assigned Collections" at bounding box center [992, 13] width 66 height 10
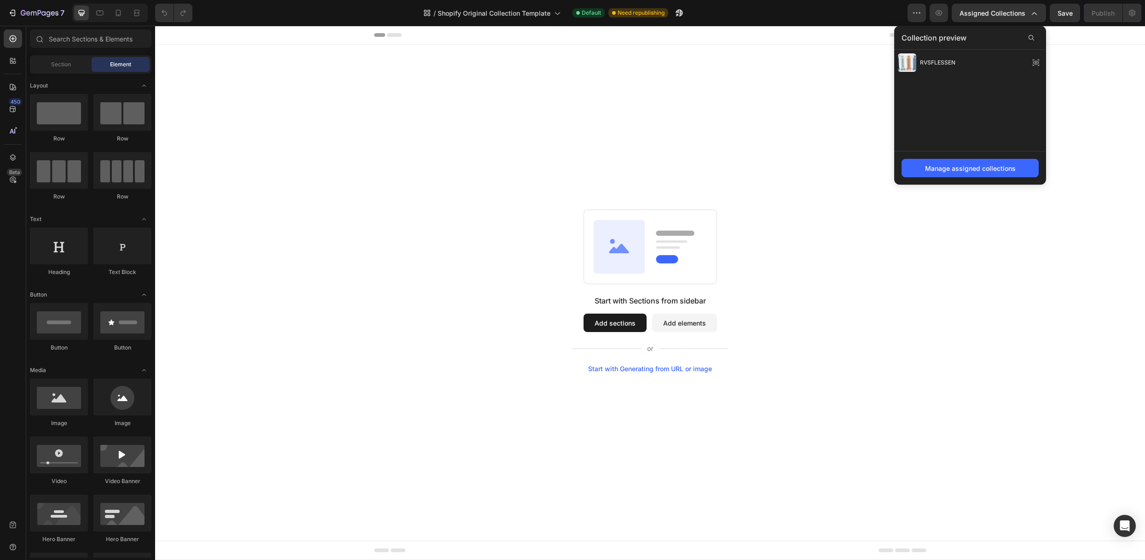
click at [836, 98] on div "Start with Sections from sidebar Add sections Add elements Start with Generatin…" at bounding box center [650, 291] width 990 height 492
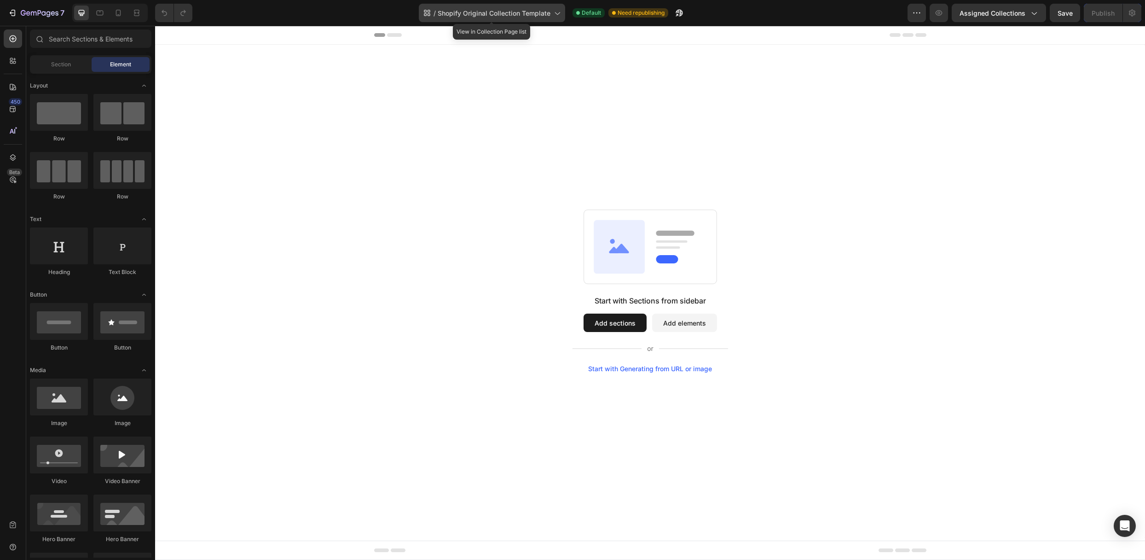
click at [531, 15] on span "Shopify Original Collection Template" at bounding box center [494, 13] width 113 height 10
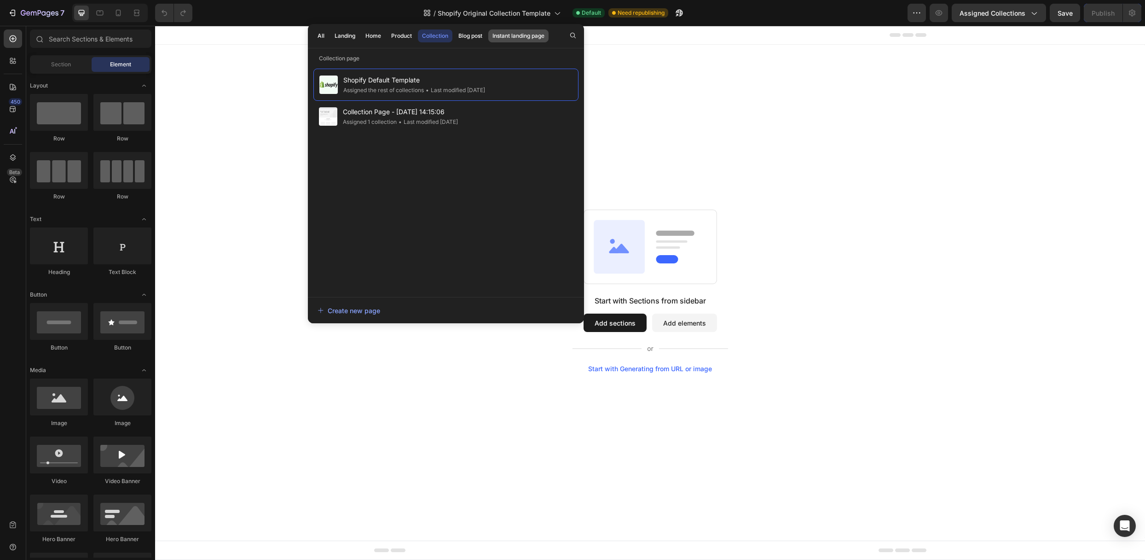
click at [518, 34] on div "Instant landing page" at bounding box center [518, 36] width 52 height 8
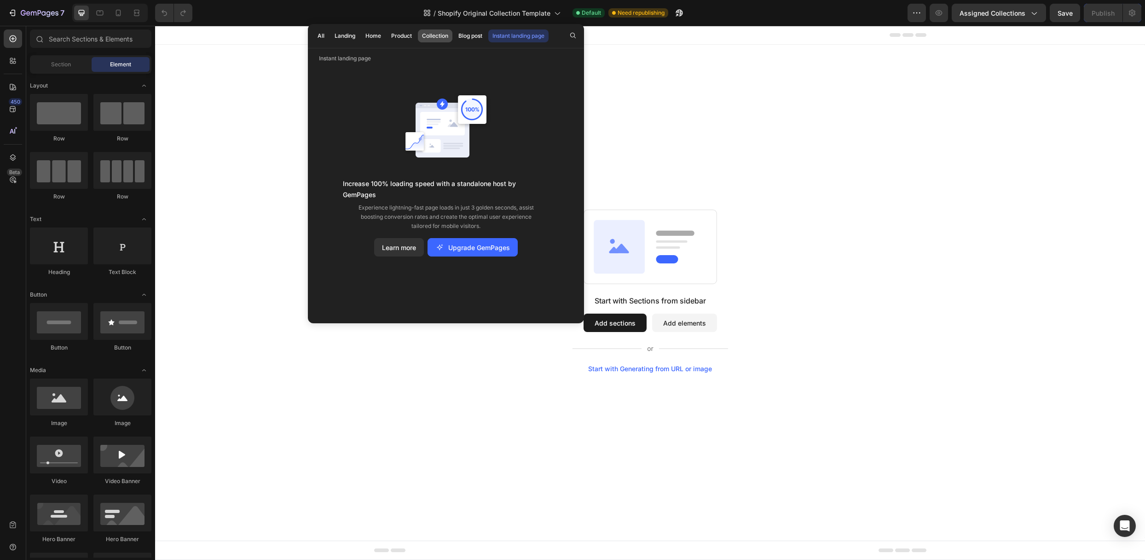
click at [447, 34] on div "Collection" at bounding box center [435, 36] width 26 height 8
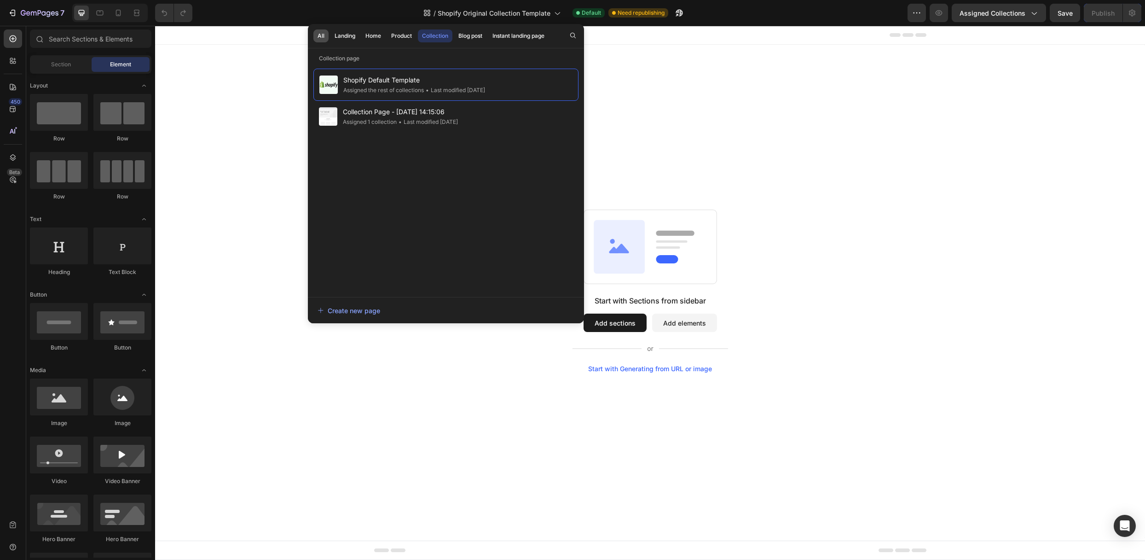
click at [330, 37] on button "All" at bounding box center [344, 35] width 29 height 13
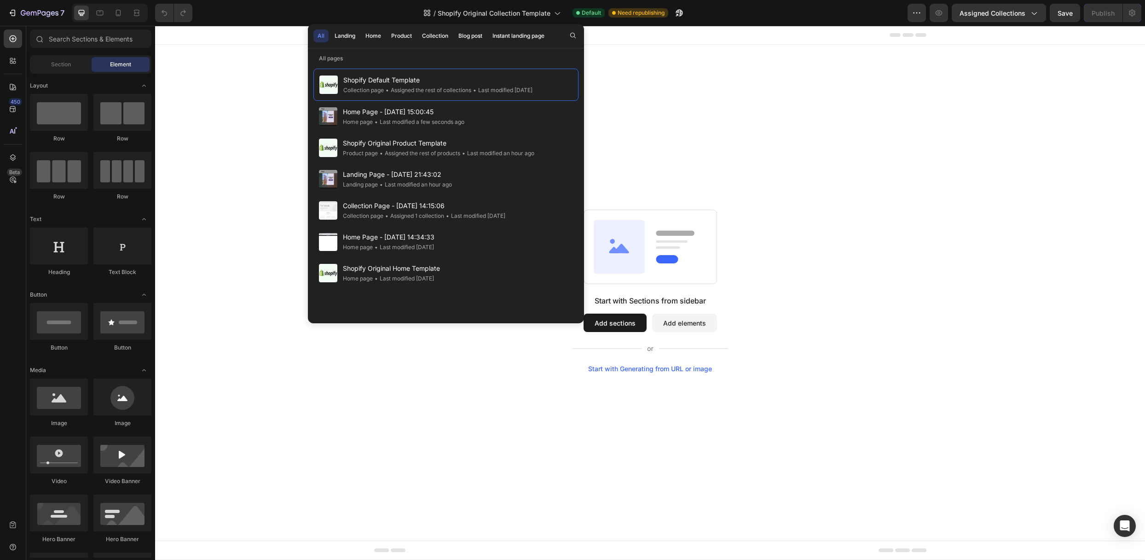
click at [709, 110] on div "Start with Sections from sidebar Add sections Add elements Start with Generatin…" at bounding box center [650, 291] width 990 height 492
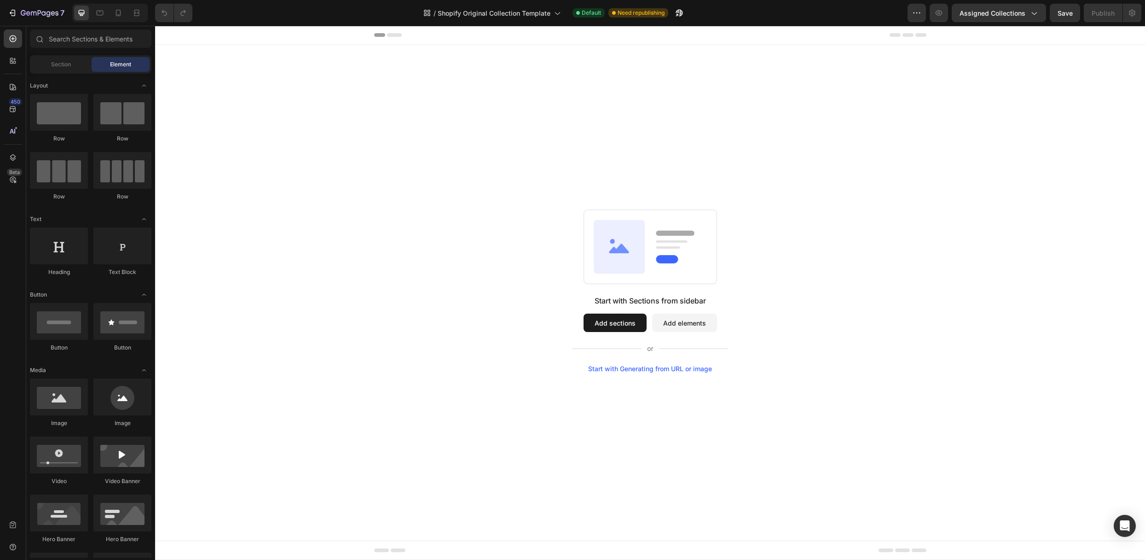
click at [676, 323] on button "Add elements" at bounding box center [684, 322] width 65 height 18
click at [680, 323] on button "Add elements" at bounding box center [684, 322] width 65 height 18
click at [620, 325] on button "Add sections" at bounding box center [614, 322] width 63 height 18
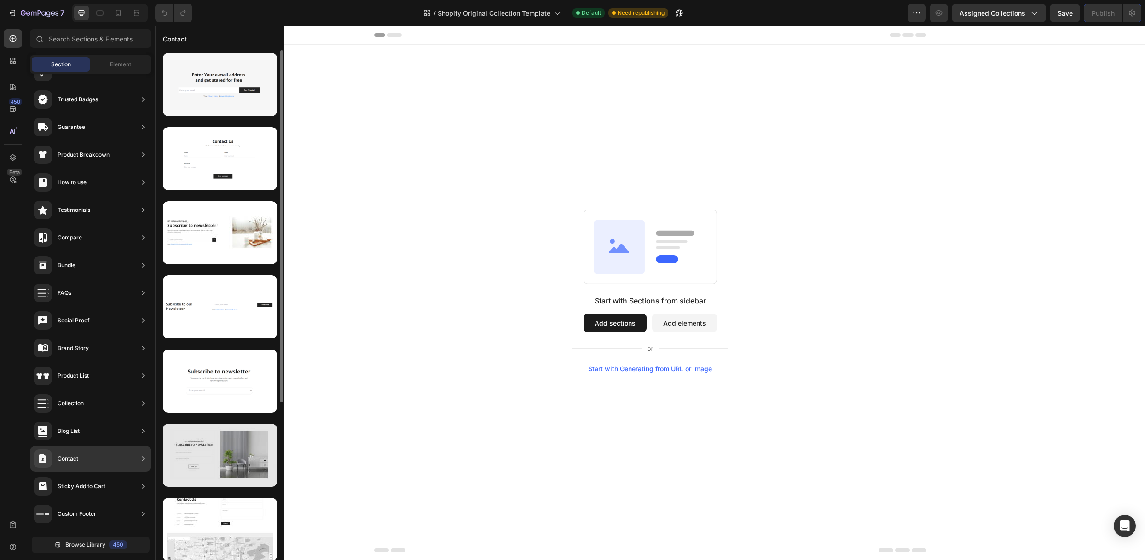
scroll to position [226, 0]
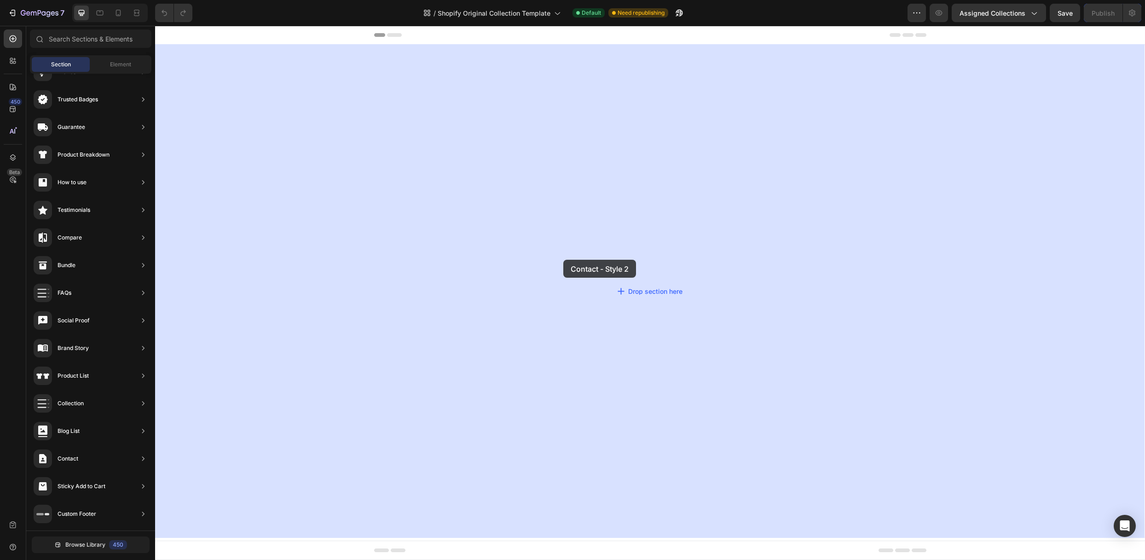
drag, startPoint x: 371, startPoint y: 414, endPoint x: 563, endPoint y: 260, distance: 246.8
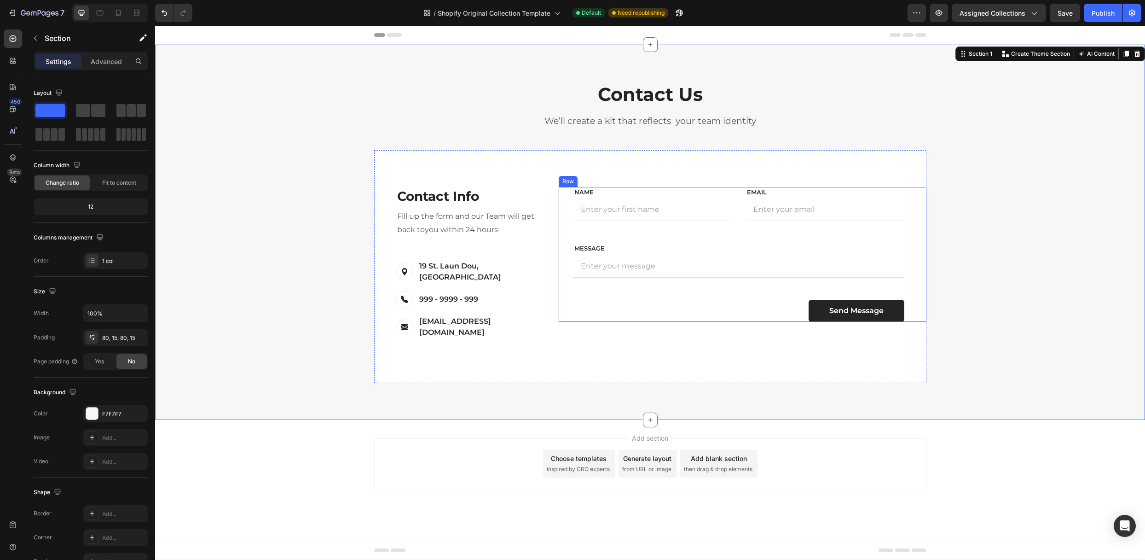
scroll to position [0, 0]
click at [435, 316] on p "[EMAIL_ADDRESS][DOMAIN_NAME]" at bounding box center [480, 327] width 123 height 22
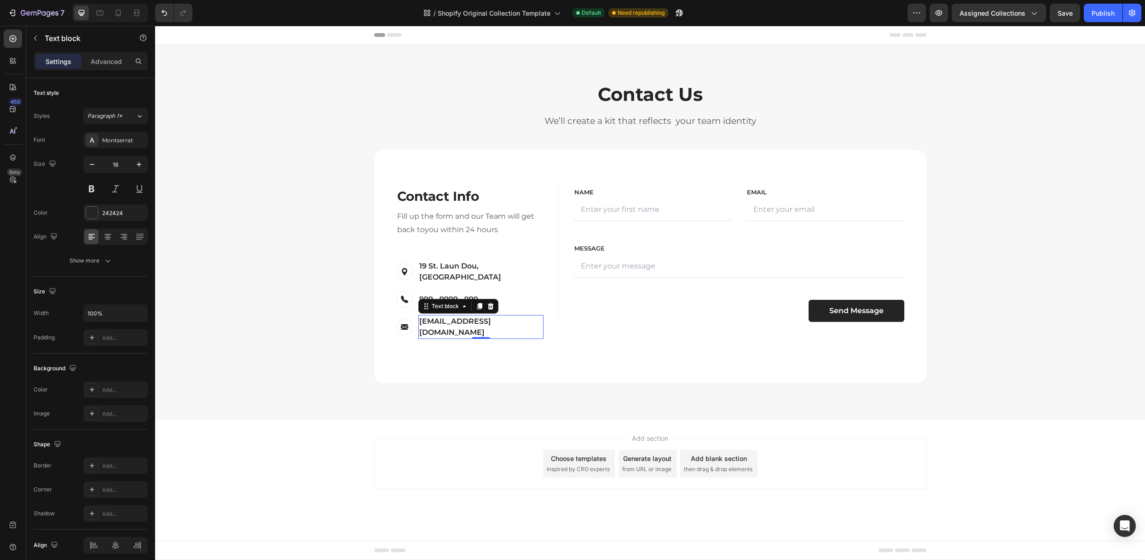
click at [435, 316] on p "[EMAIL_ADDRESS][DOMAIN_NAME]" at bounding box center [480, 327] width 123 height 22
click at [599, 189] on p "NAME" at bounding box center [652, 192] width 156 height 9
click at [595, 190] on p "NAME" at bounding box center [652, 192] width 156 height 9
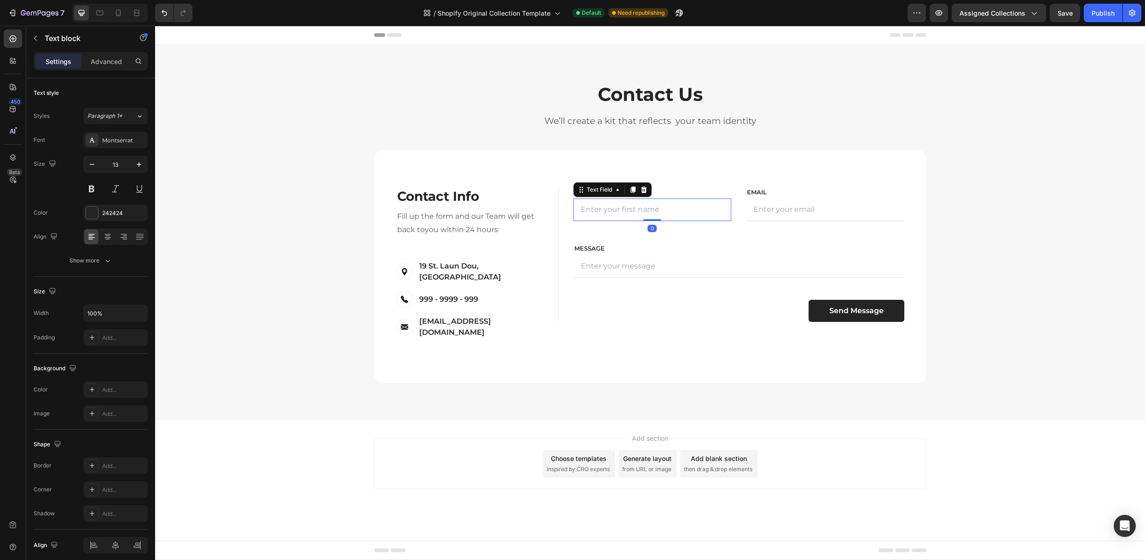
click at [619, 212] on input "text" at bounding box center [652, 209] width 158 height 23
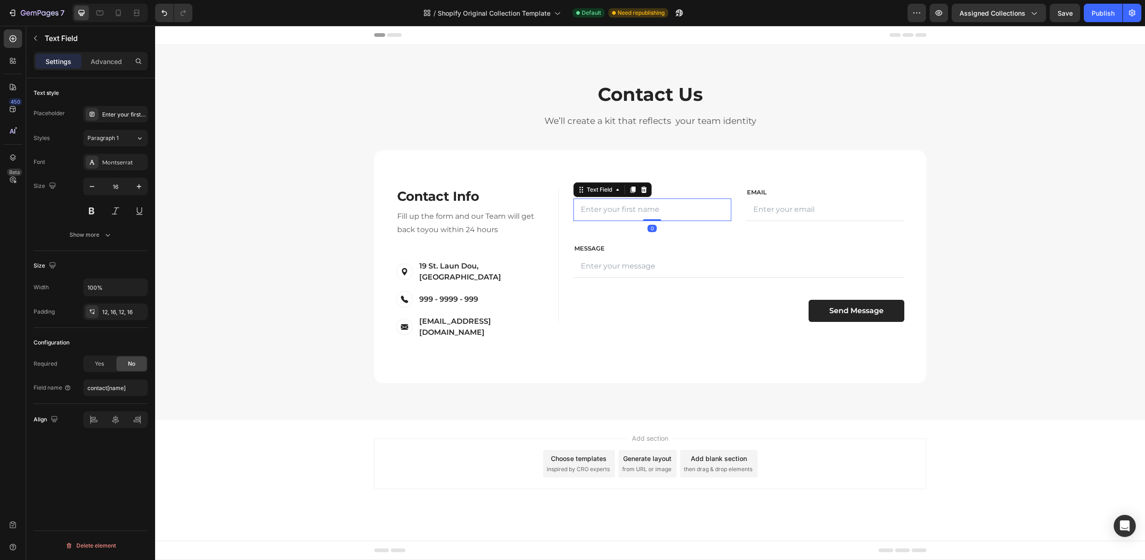
click at [619, 212] on input "text" at bounding box center [652, 209] width 158 height 23
click at [724, 167] on div "Contact Info Heading Contact Information Heading Fill up the form and our Team …" at bounding box center [650, 266] width 552 height 233
click at [644, 210] on input "text" at bounding box center [652, 209] width 158 height 23
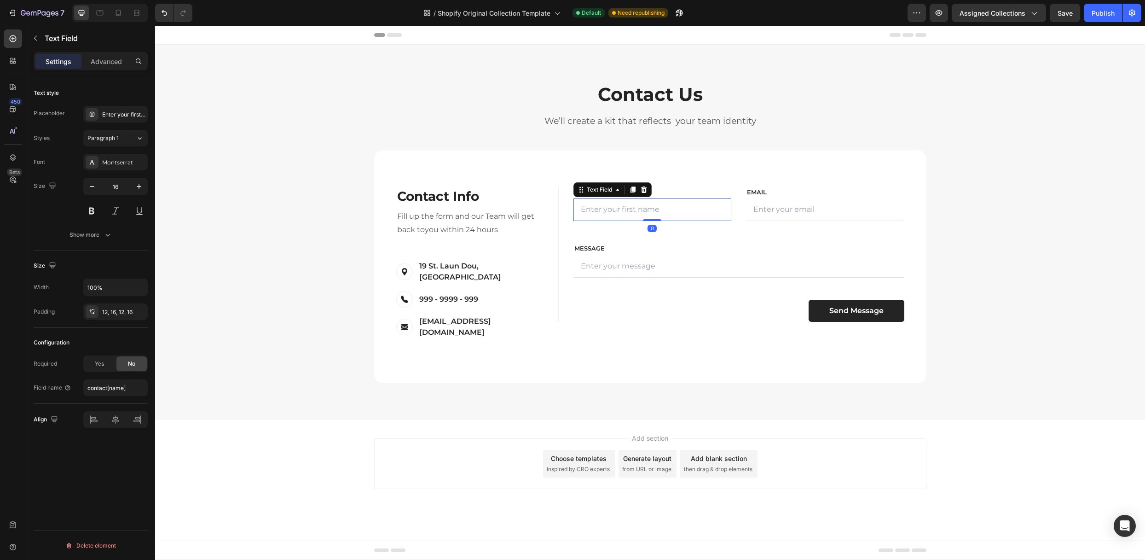
click at [644, 210] on input "text" at bounding box center [652, 209] width 158 height 23
click at [674, 205] on input "text" at bounding box center [652, 209] width 158 height 23
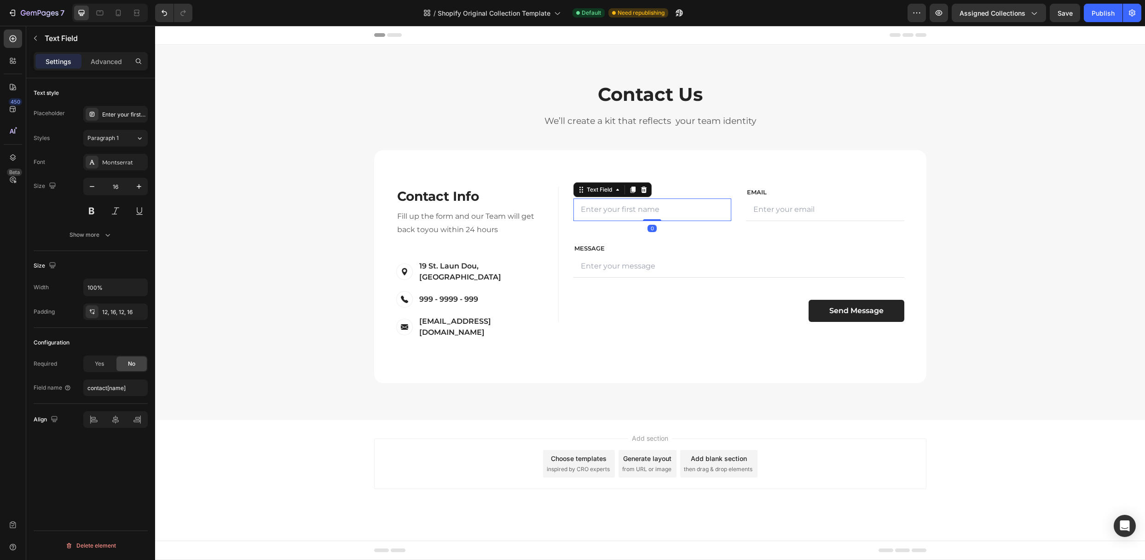
click at [670, 208] on input "text" at bounding box center [652, 209] width 158 height 23
drag, startPoint x: 662, startPoint y: 208, endPoint x: 585, endPoint y: 206, distance: 76.4
click at [615, 210] on input "text" at bounding box center [652, 209] width 158 height 23
click at [643, 188] on icon at bounding box center [644, 189] width 6 height 6
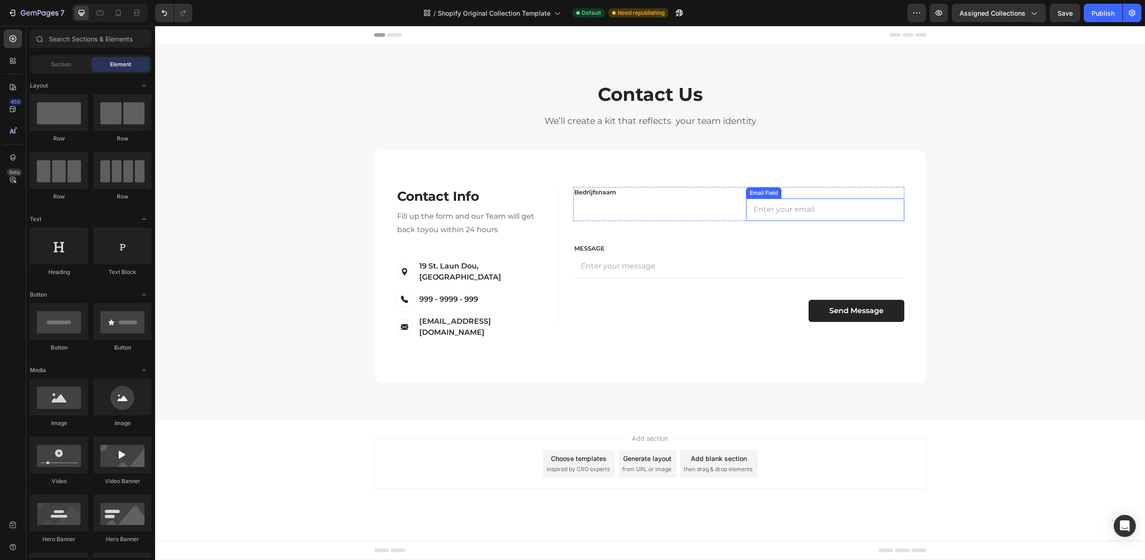
click at [793, 208] on input "email" at bounding box center [825, 209] width 158 height 23
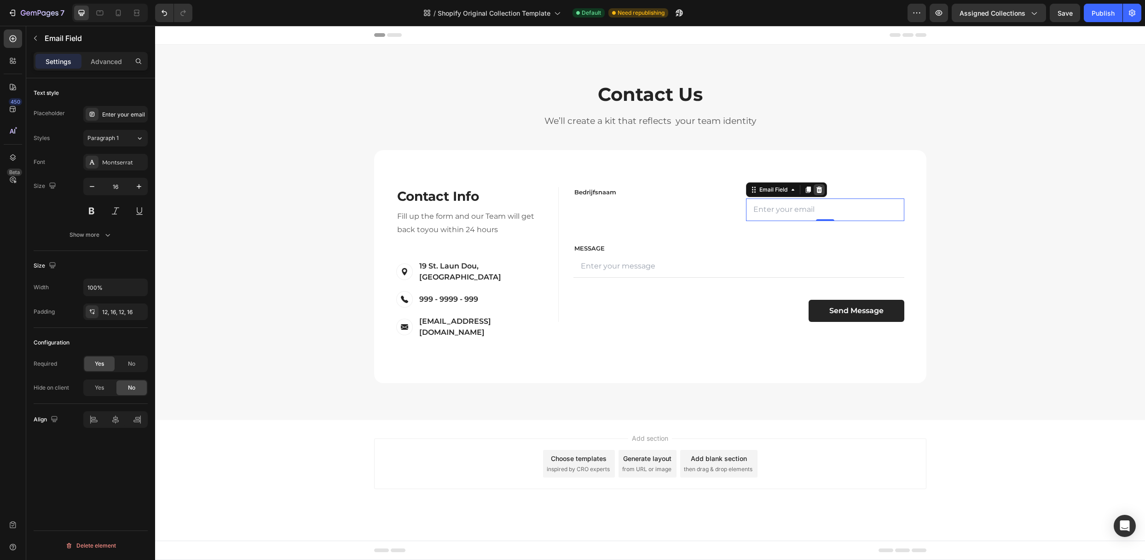
click at [822, 188] on icon at bounding box center [818, 189] width 7 height 7
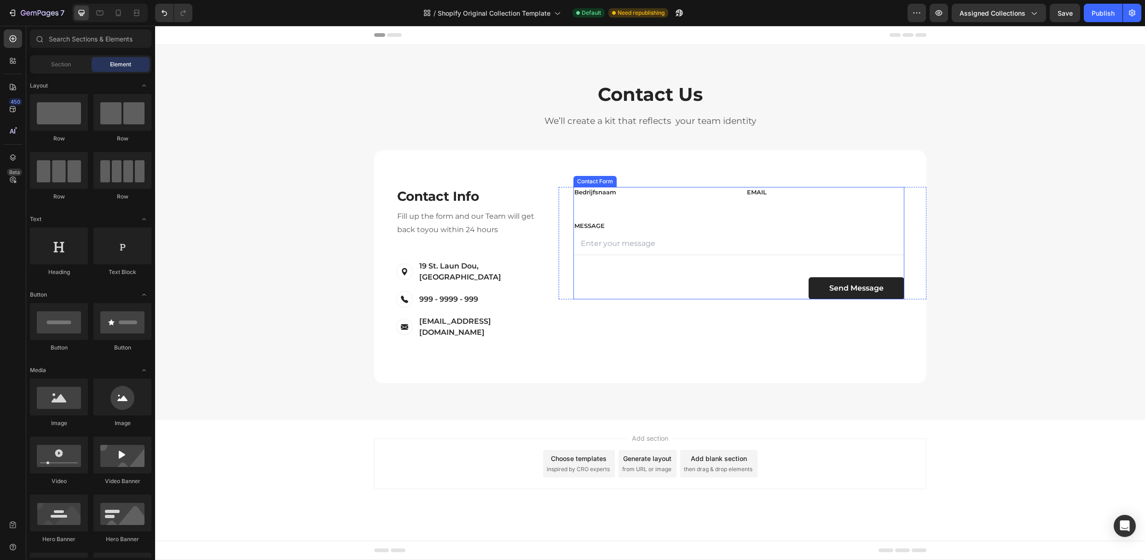
click at [606, 207] on div "FIRST NAME Text block Bedrijfsnaam Text block LAST NAME Text block Email Text b…" at bounding box center [738, 243] width 331 height 112
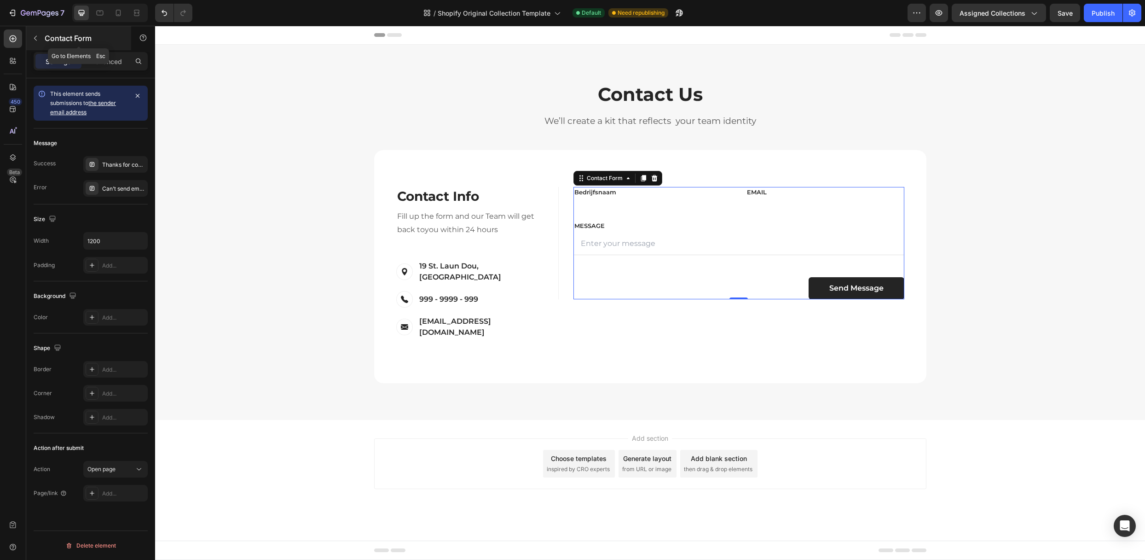
click at [46, 43] on p "Contact Form" at bounding box center [84, 38] width 78 height 11
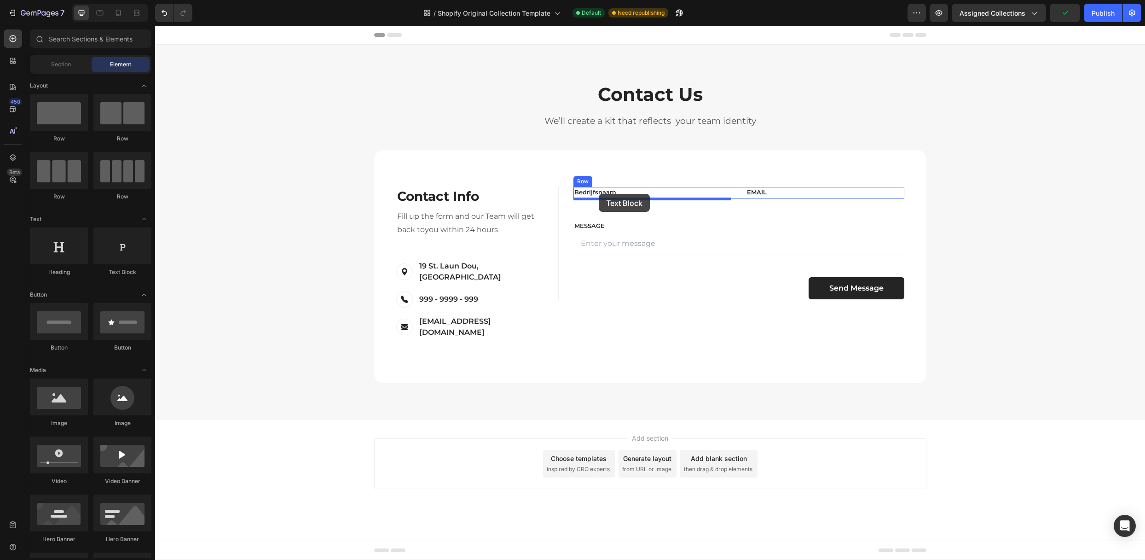
drag, startPoint x: 282, startPoint y: 294, endPoint x: 599, endPoint y: 194, distance: 332.0
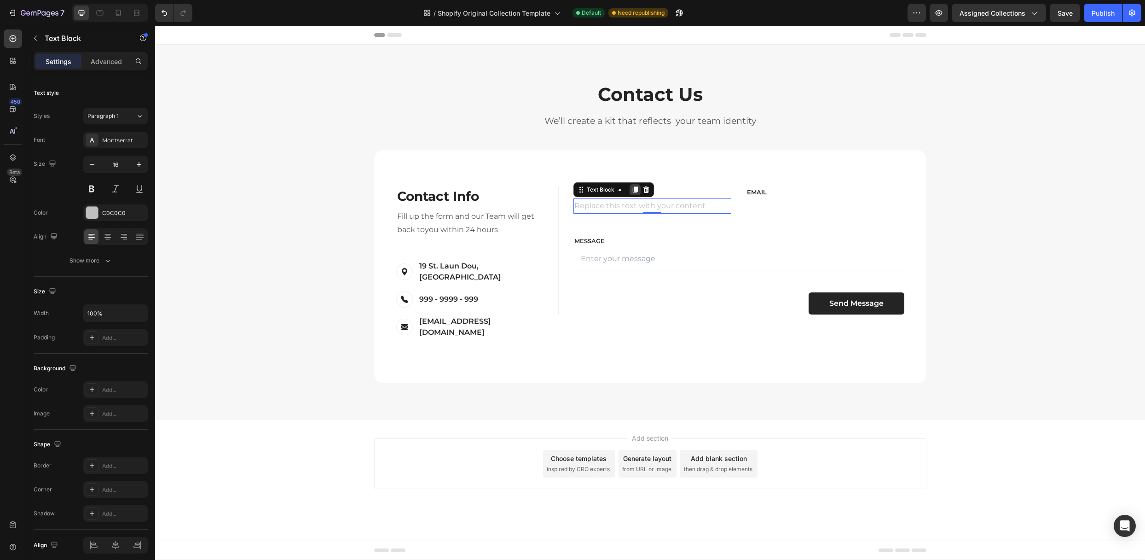
click at [631, 191] on icon at bounding box center [634, 189] width 7 height 7
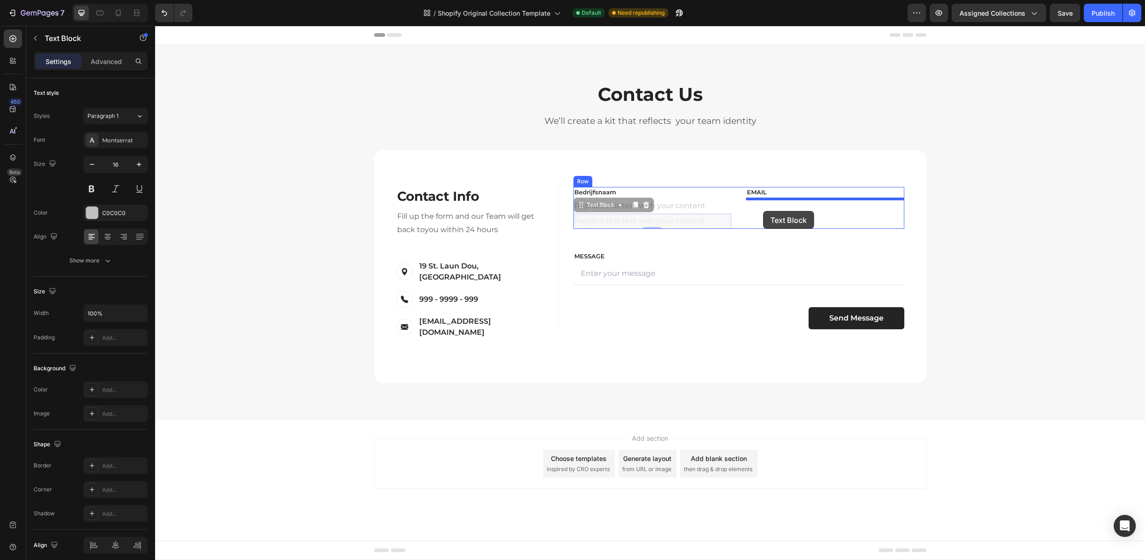
drag, startPoint x: 606, startPoint y: 207, endPoint x: 763, endPoint y: 211, distance: 157.4
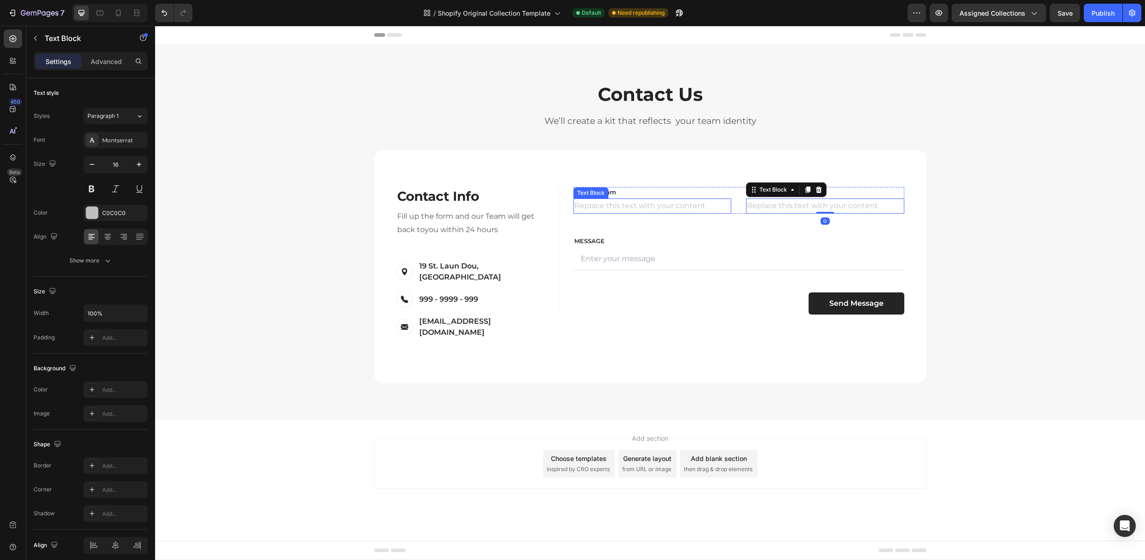
click at [615, 206] on div "Replace this text with your content" at bounding box center [652, 205] width 158 height 15
click at [615, 206] on p "Replace this text with your content" at bounding box center [652, 205] width 156 height 13
click at [751, 205] on div "Replace this text with your content" at bounding box center [825, 205] width 158 height 15
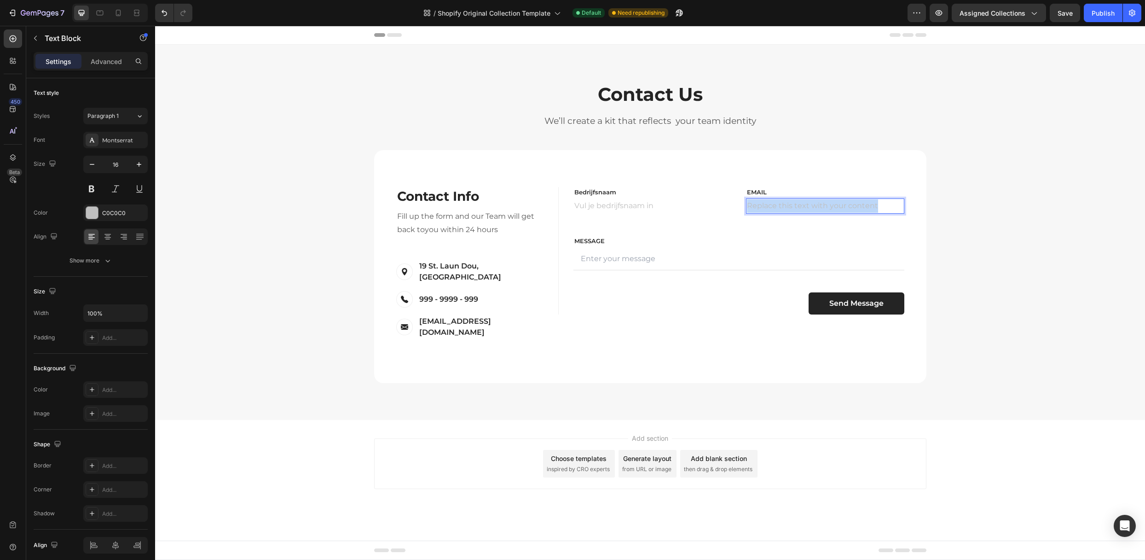
click at [751, 205] on p "Replace this text with your content" at bounding box center [825, 205] width 156 height 13
drag, startPoint x: 796, startPoint y: 205, endPoint x: 783, endPoint y: 306, distance: 101.2
click at [783, 306] on div "Send Message Submit Button" at bounding box center [738, 303] width 331 height 22
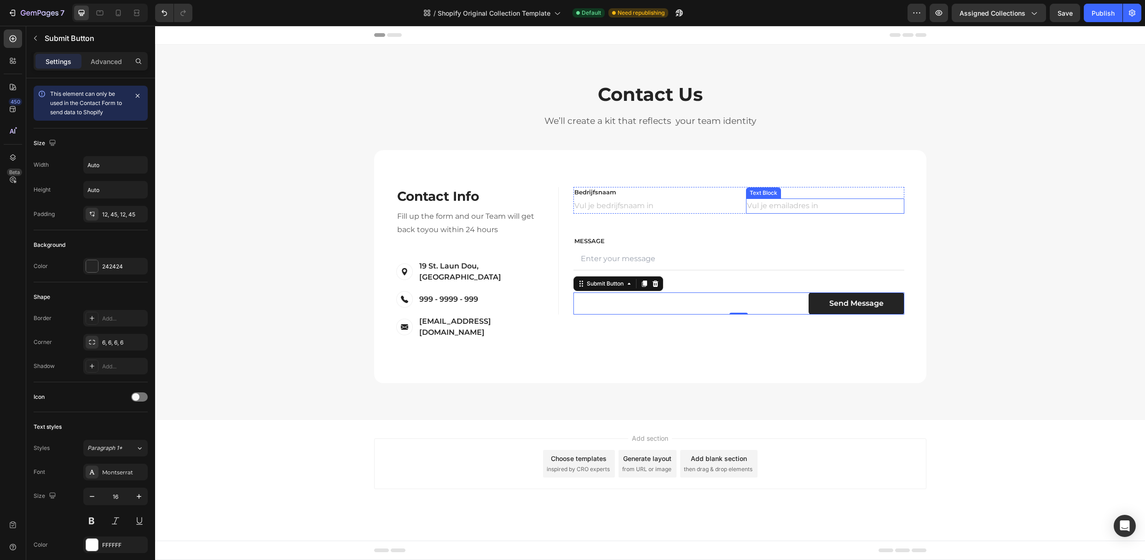
click at [804, 208] on p "Vul je emailadres in" at bounding box center [825, 205] width 156 height 13
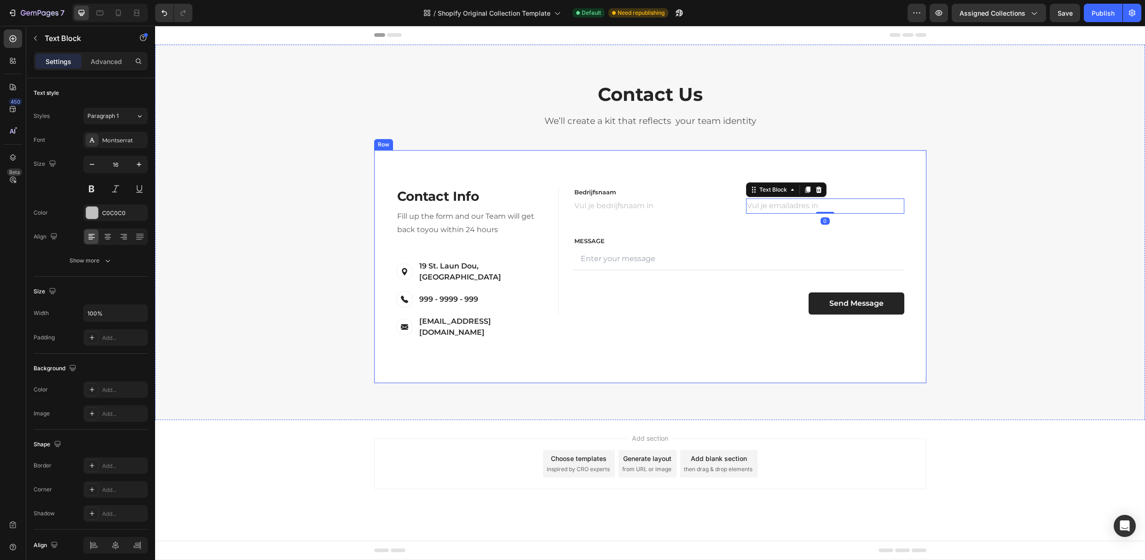
click at [667, 350] on div "Contact Info Heading Contact Information Heading Fill up the form and our Team …" at bounding box center [650, 266] width 552 height 233
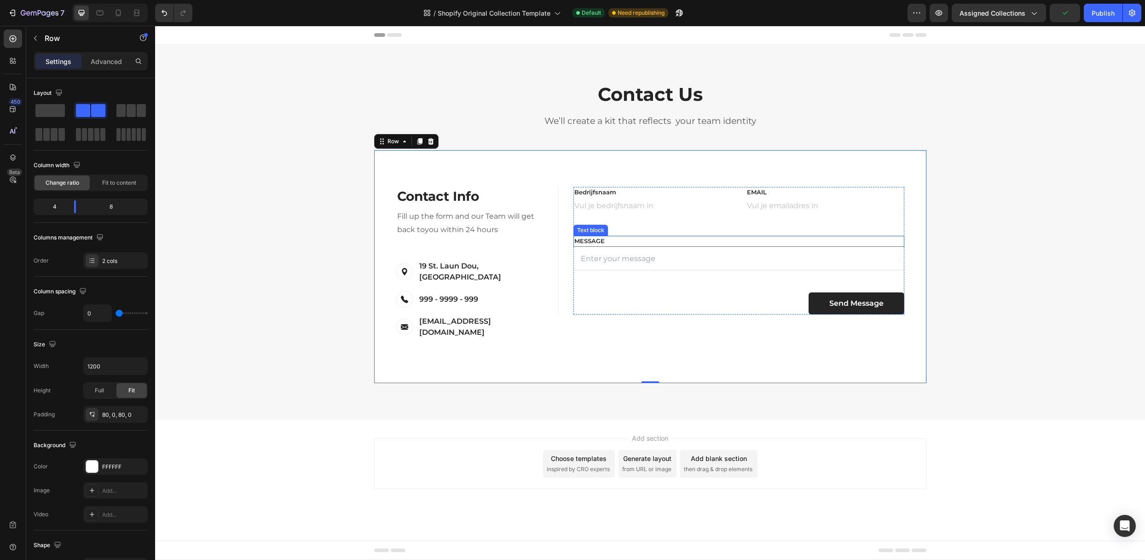
click at [624, 240] on p "MESSAGE" at bounding box center [738, 241] width 329 height 9
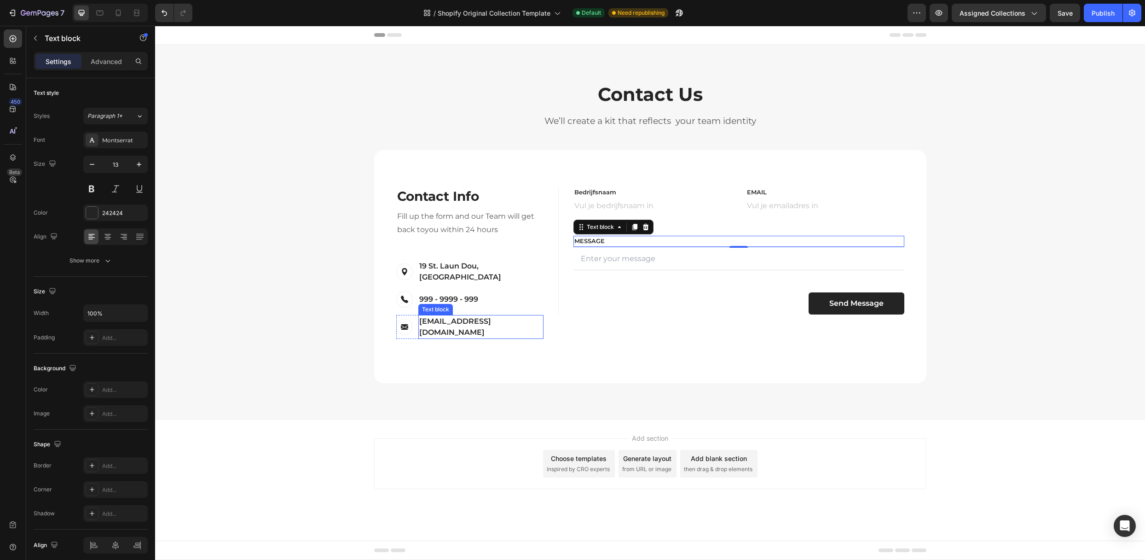
click at [450, 316] on p "[EMAIL_ADDRESS][DOMAIN_NAME]" at bounding box center [480, 327] width 123 height 22
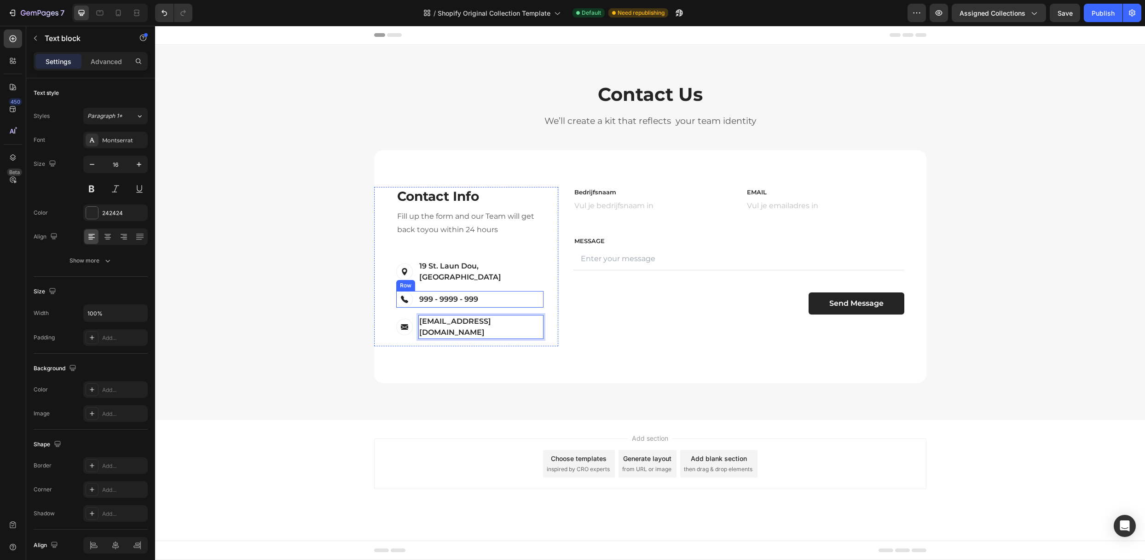
click at [509, 291] on div "Image 999 - 9999 - 999 Text block Row" at bounding box center [469, 299] width 147 height 17
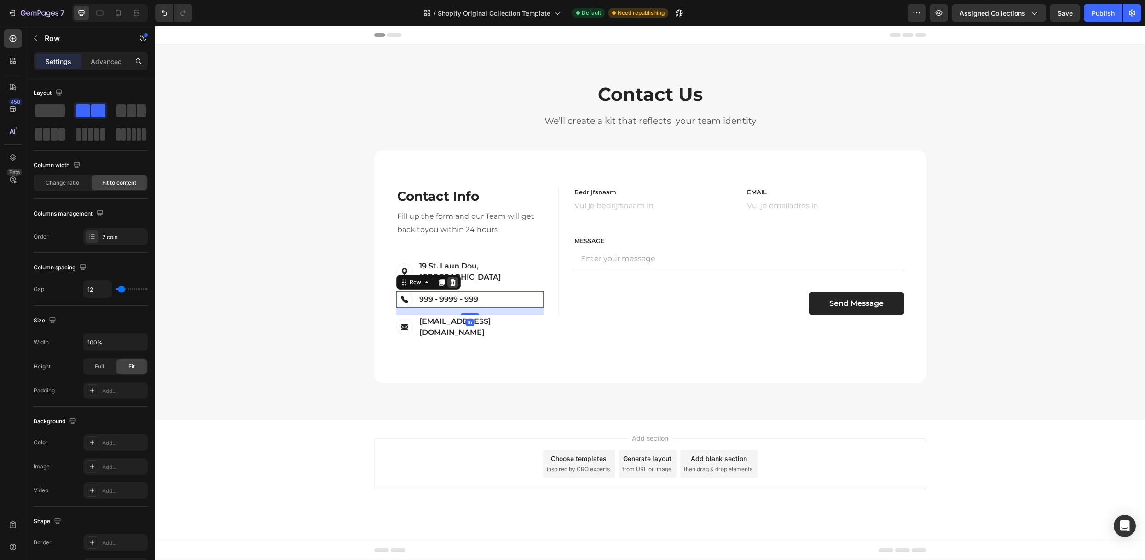
click at [453, 279] on icon at bounding box center [453, 282] width 6 height 6
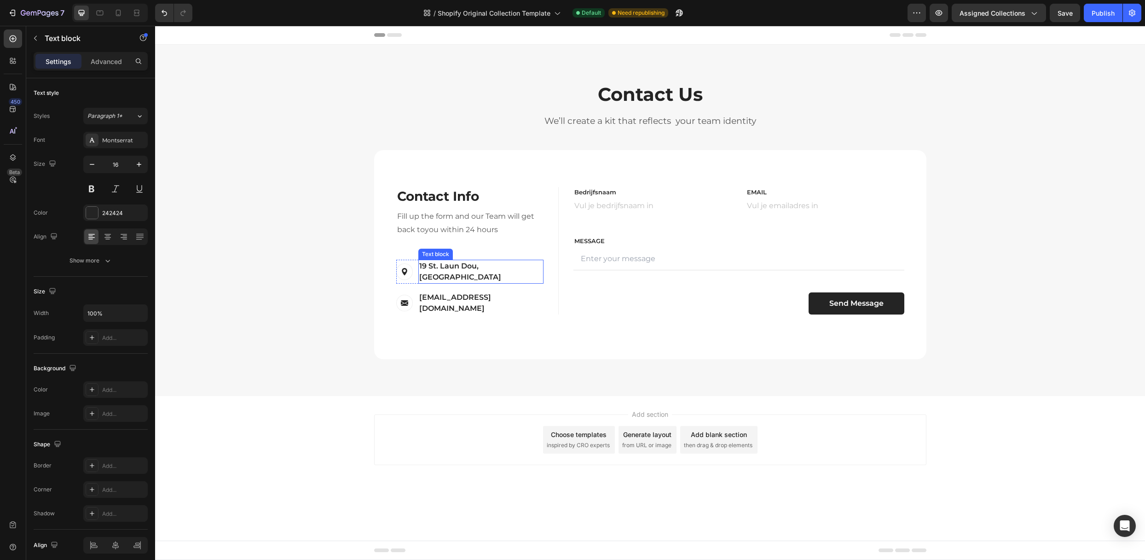
click at [503, 267] on p "19 St. Laun Dou, [GEOGRAPHIC_DATA]" at bounding box center [480, 271] width 123 height 22
click at [518, 266] on div "Image 19 St. Laun Dou, [GEOGRAPHIC_DATA] Text block Row 16" at bounding box center [469, 272] width 147 height 24
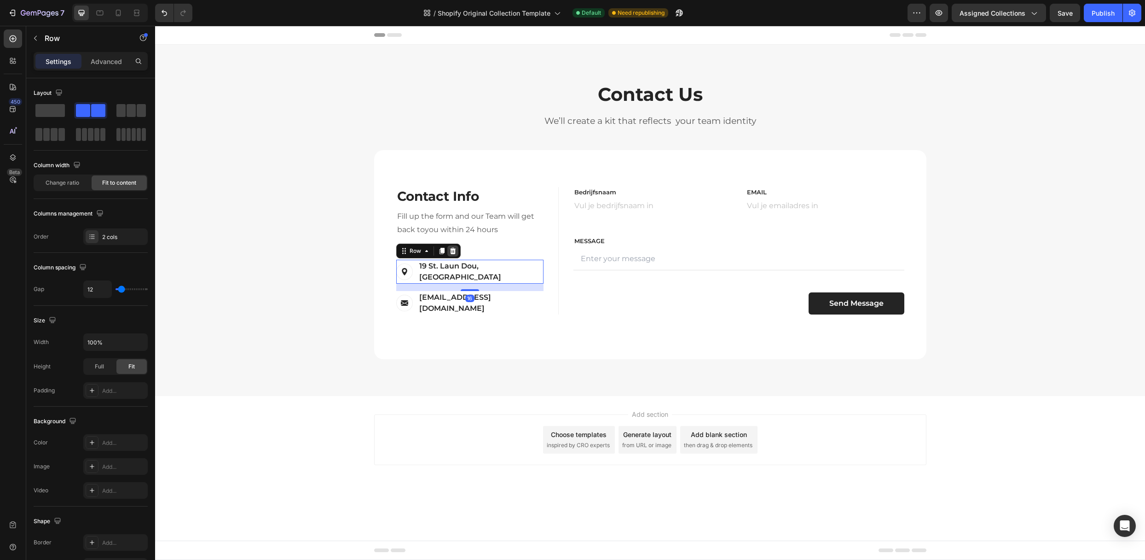
click at [448, 247] on div at bounding box center [452, 250] width 11 height 11
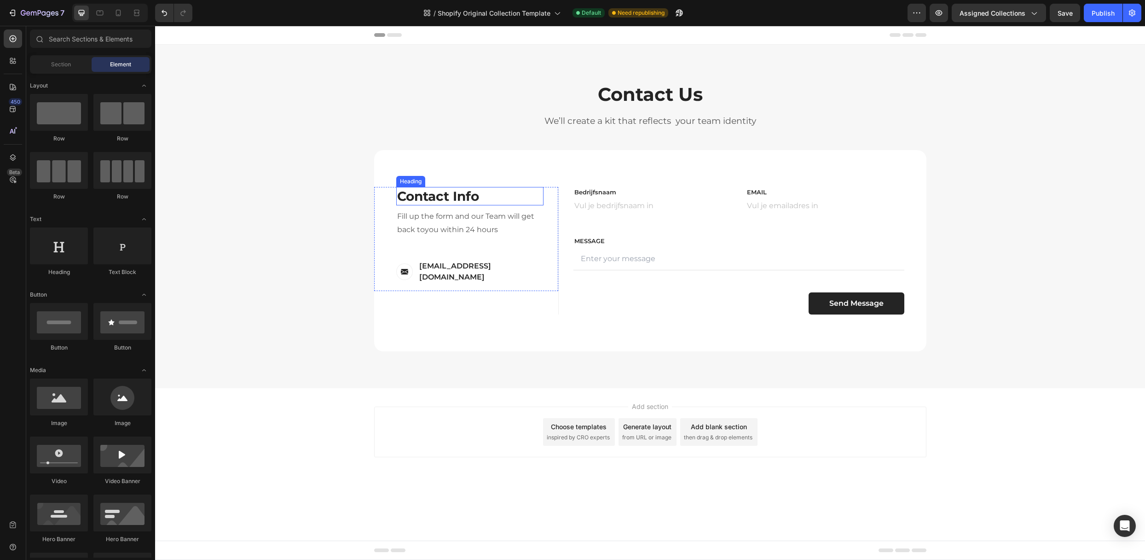
click at [443, 201] on p "Contact Info" at bounding box center [469, 196] width 145 height 17
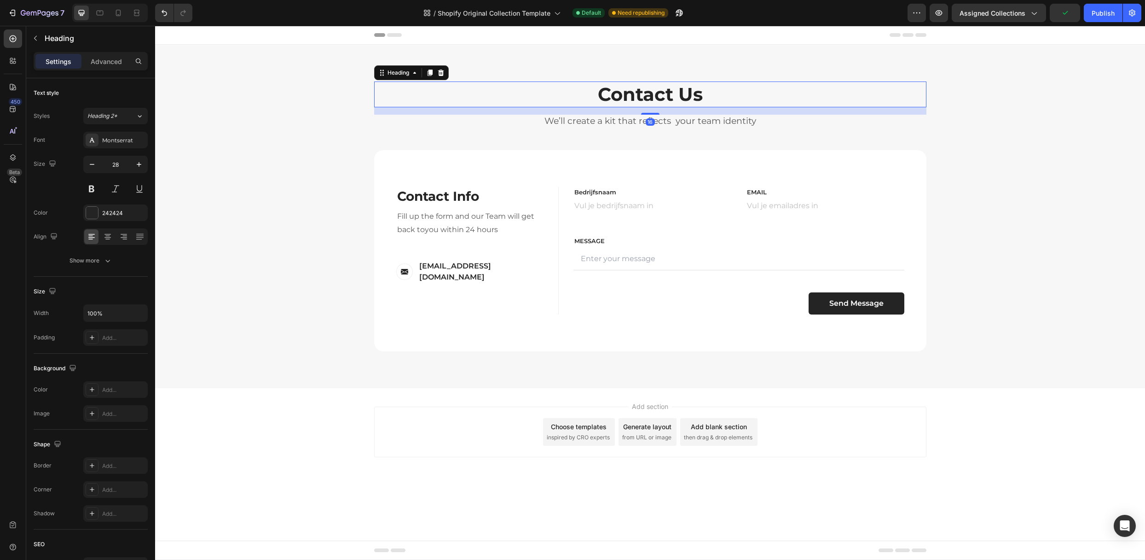
click at [639, 98] on p "Contact Us" at bounding box center [650, 94] width 550 height 24
click at [639, 97] on p "Contact Us" at bounding box center [650, 94] width 550 height 24
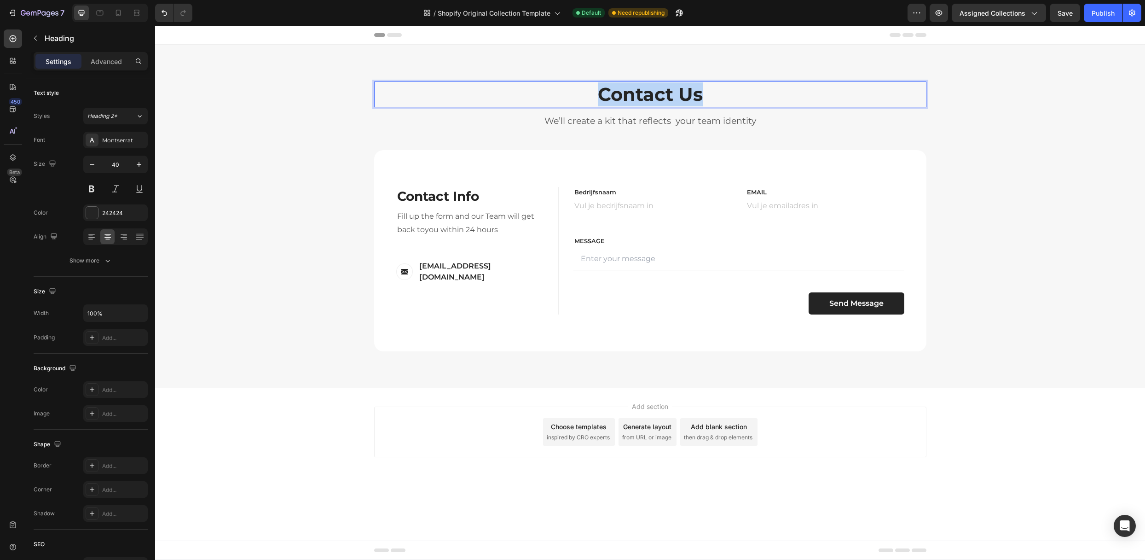
click at [639, 97] on p "Contact Us" at bounding box center [650, 94] width 550 height 24
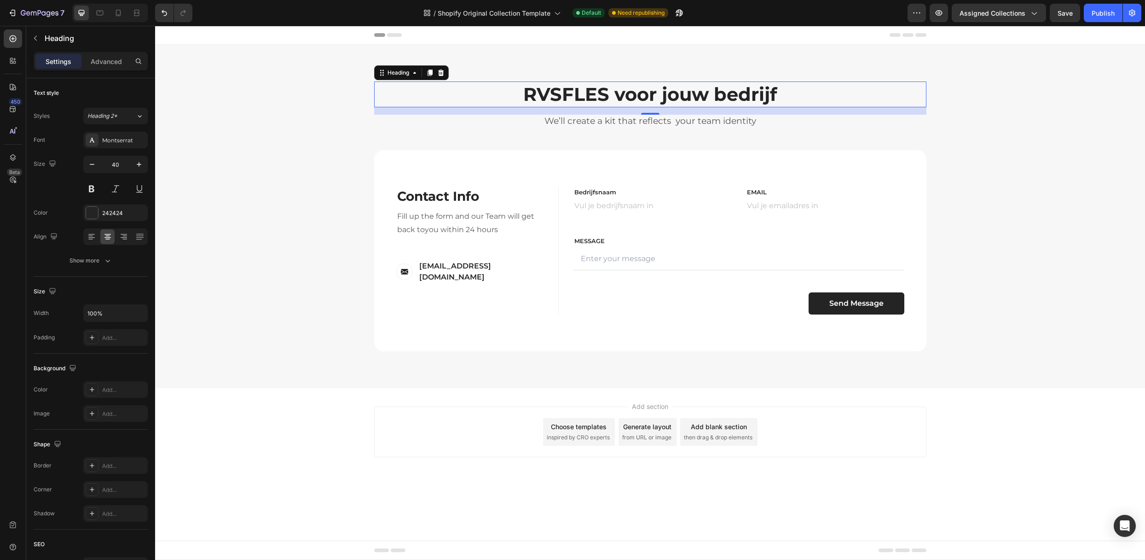
click at [586, 120] on p "We’ll create a kit that reflects your team identity" at bounding box center [650, 122] width 550 height 12
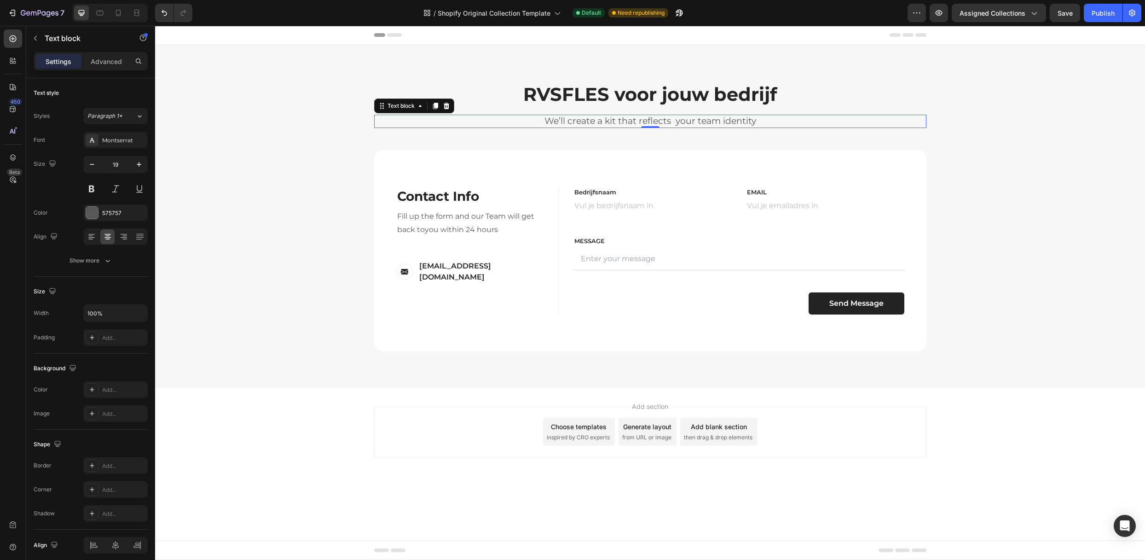
click at [586, 123] on p "We’ll create a kit that reflects your team identity" at bounding box center [650, 122] width 550 height 12
click at [852, 306] on div "Send Message" at bounding box center [856, 303] width 54 height 11
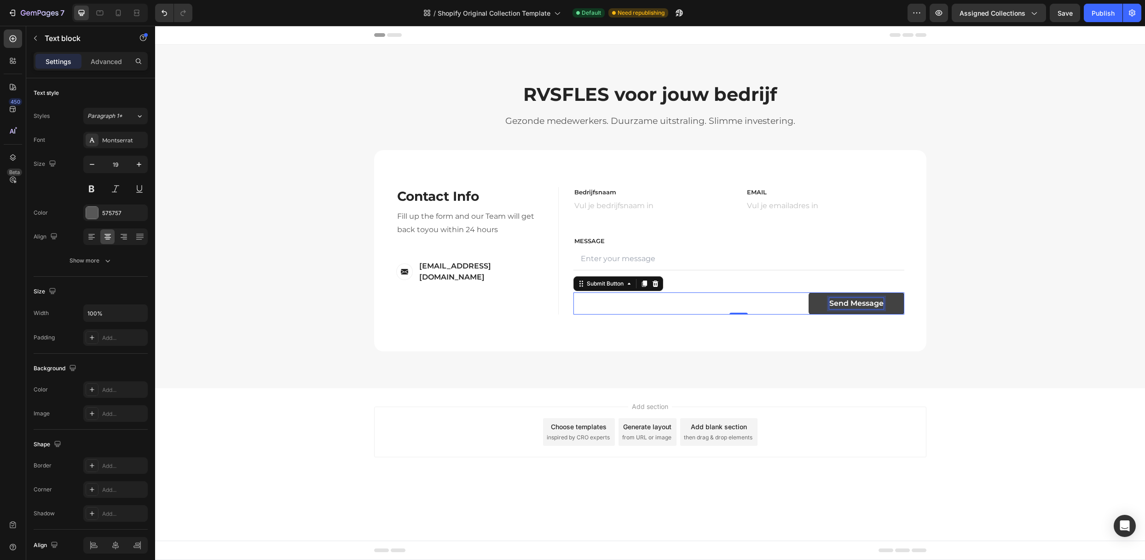
click at [852, 306] on div "Send Message" at bounding box center [856, 303] width 54 height 11
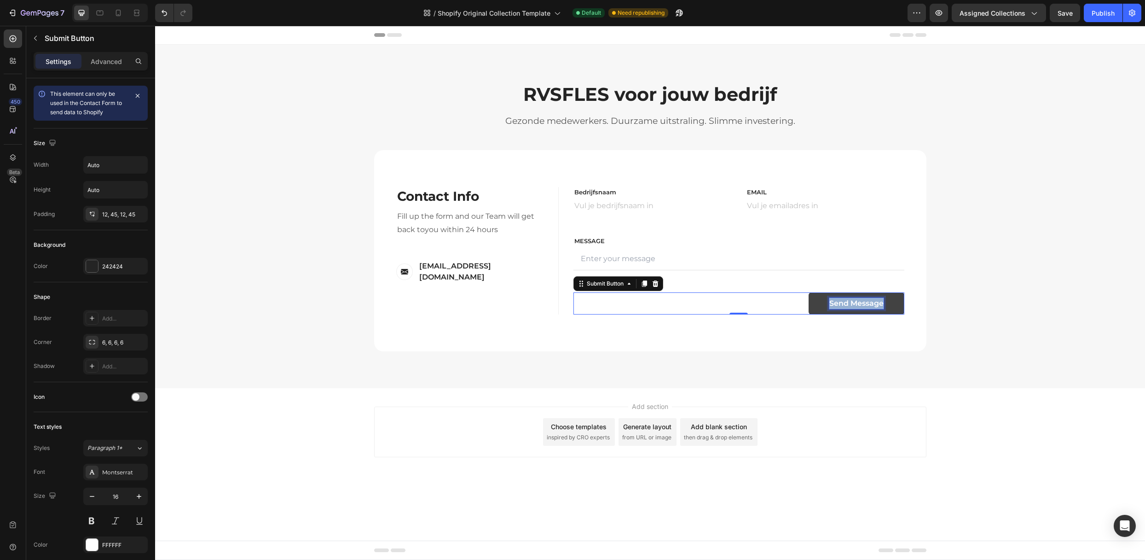
click at [853, 306] on p "Send Message" at bounding box center [856, 303] width 54 height 11
click at [694, 321] on div "Contact Info Heading Contact Information Heading Fill up the form and our Team …" at bounding box center [650, 250] width 552 height 201
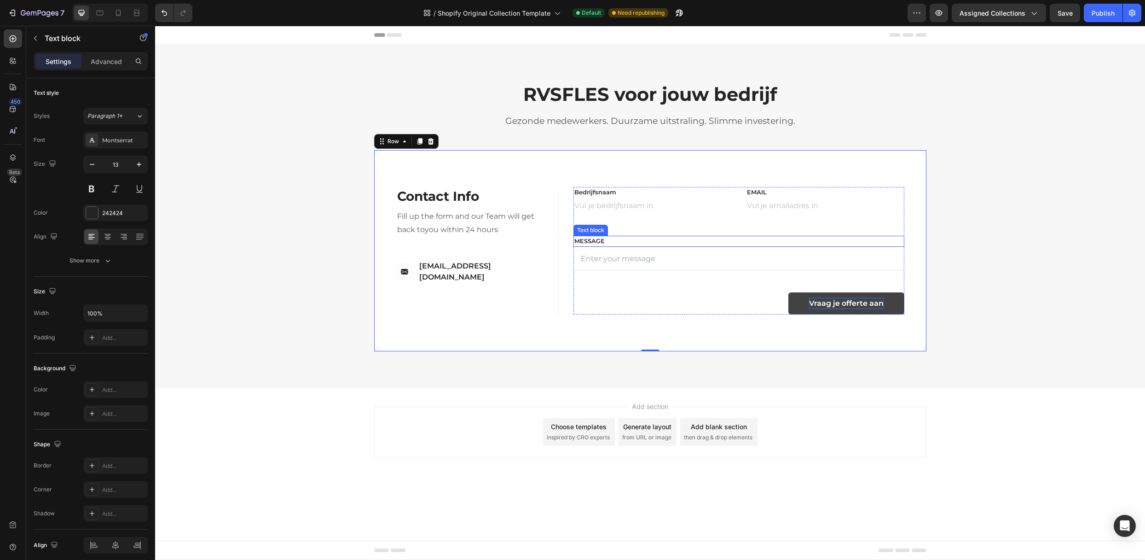
click at [617, 238] on p "MESSAGE" at bounding box center [738, 241] width 329 height 9
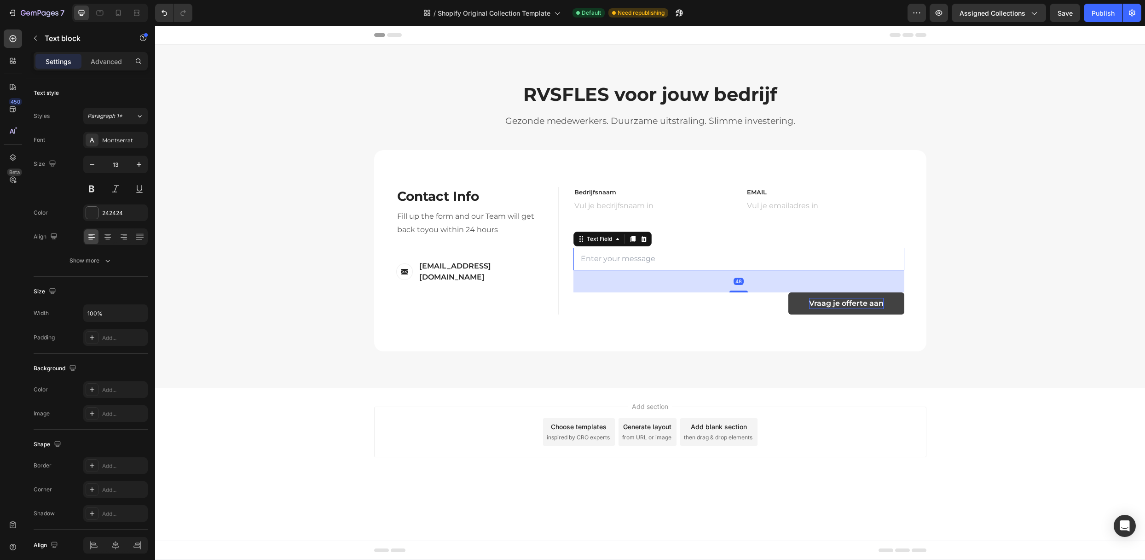
click at [623, 253] on input "text" at bounding box center [738, 259] width 331 height 23
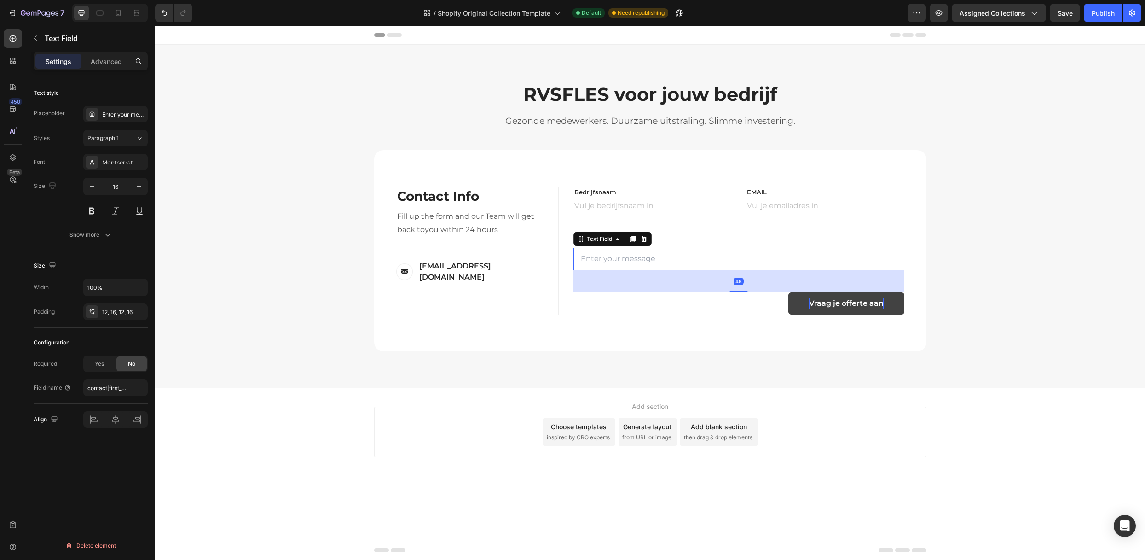
click at [619, 256] on input "text" at bounding box center [738, 259] width 331 height 23
click at [648, 240] on div at bounding box center [643, 238] width 11 height 11
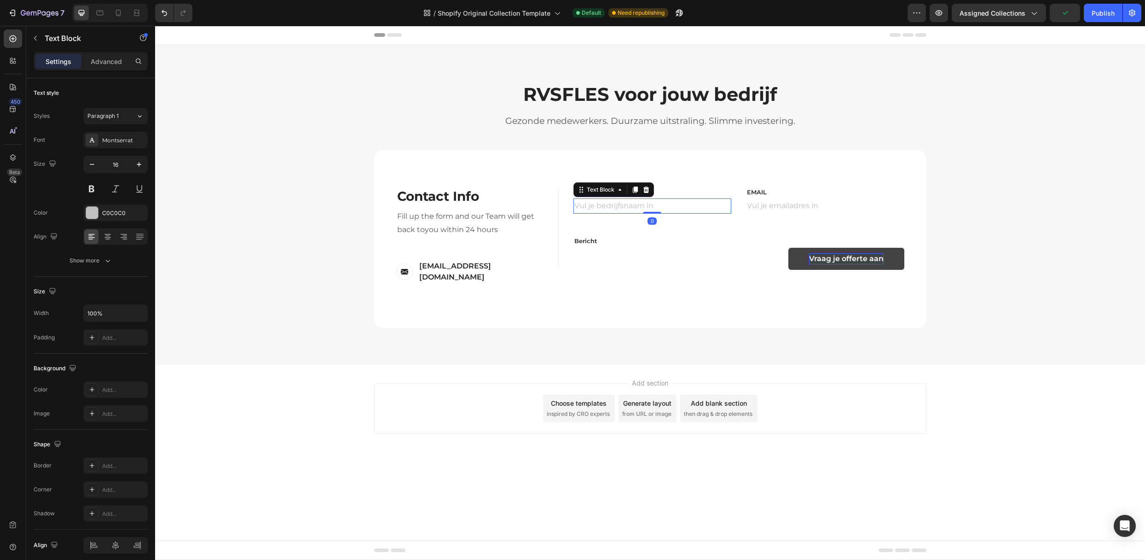
click at [634, 213] on div "Vul je bedrijfsnaam in" at bounding box center [652, 205] width 158 height 15
click at [633, 192] on icon at bounding box center [634, 189] width 7 height 7
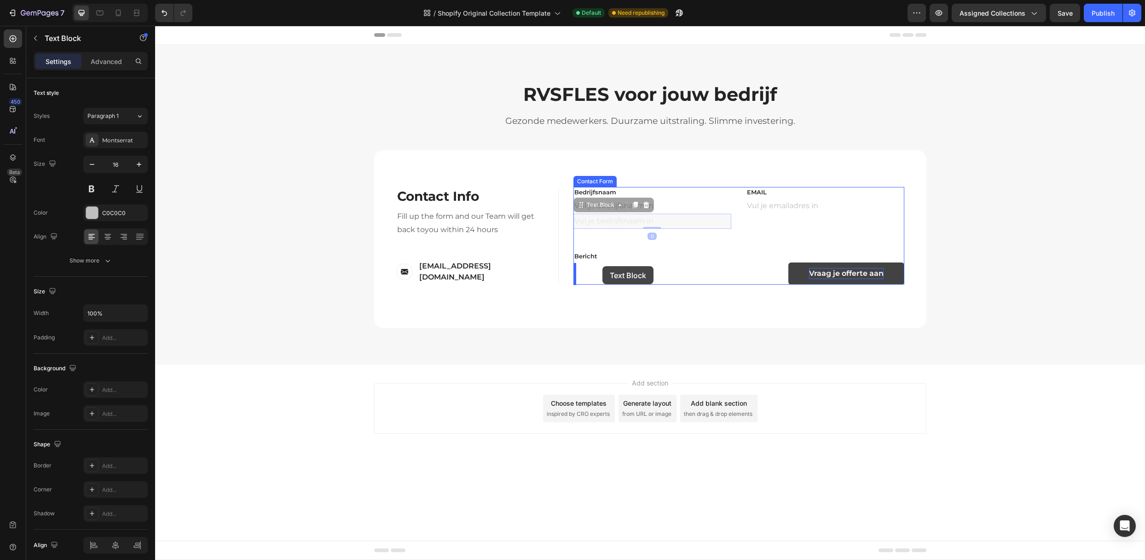
drag, startPoint x: 589, startPoint y: 205, endPoint x: 602, endPoint y: 266, distance: 62.2
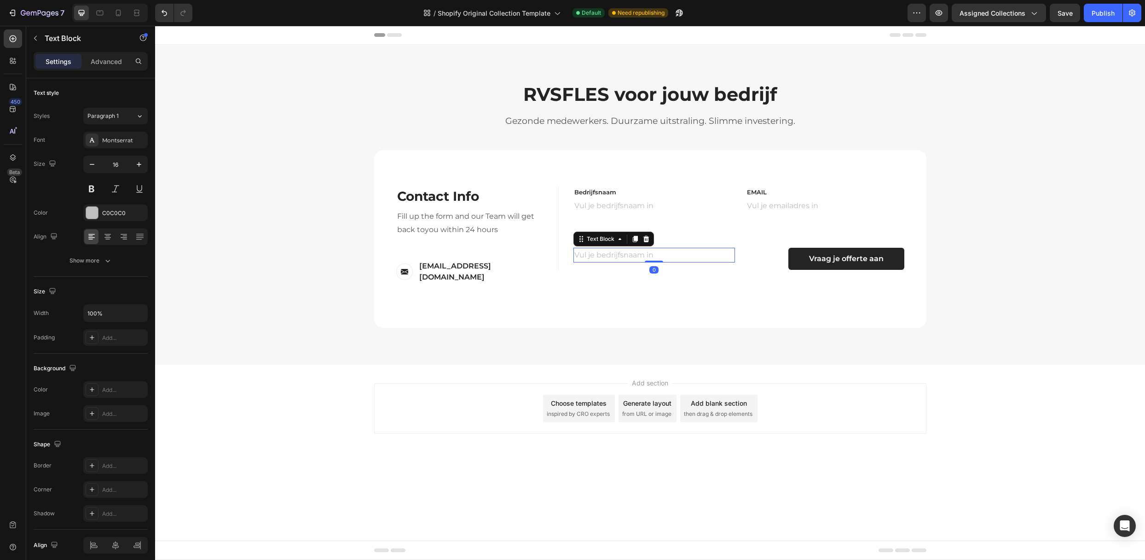
click at [608, 254] on p "Vul je bedrijfsnaam in" at bounding box center [654, 254] width 160 height 13
click at [932, 219] on div "RVSFLES voor jouw bedrijf Heading Gezonde medewerkers. Duurzame uitstraling. Sl…" at bounding box center [650, 204] width 976 height 246
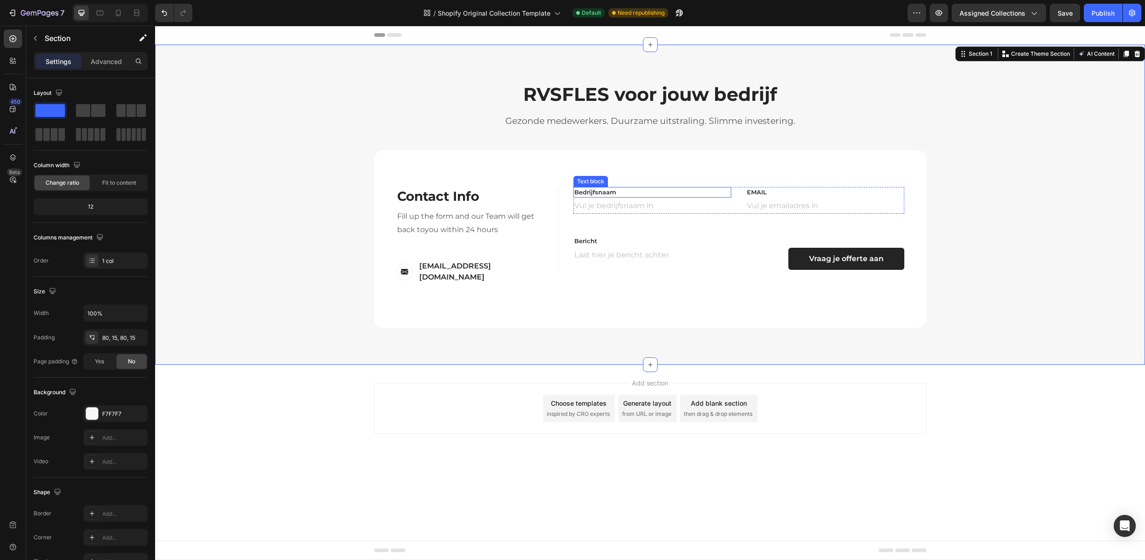
click at [641, 192] on p "Bedrijfsnaam" at bounding box center [652, 192] width 156 height 9
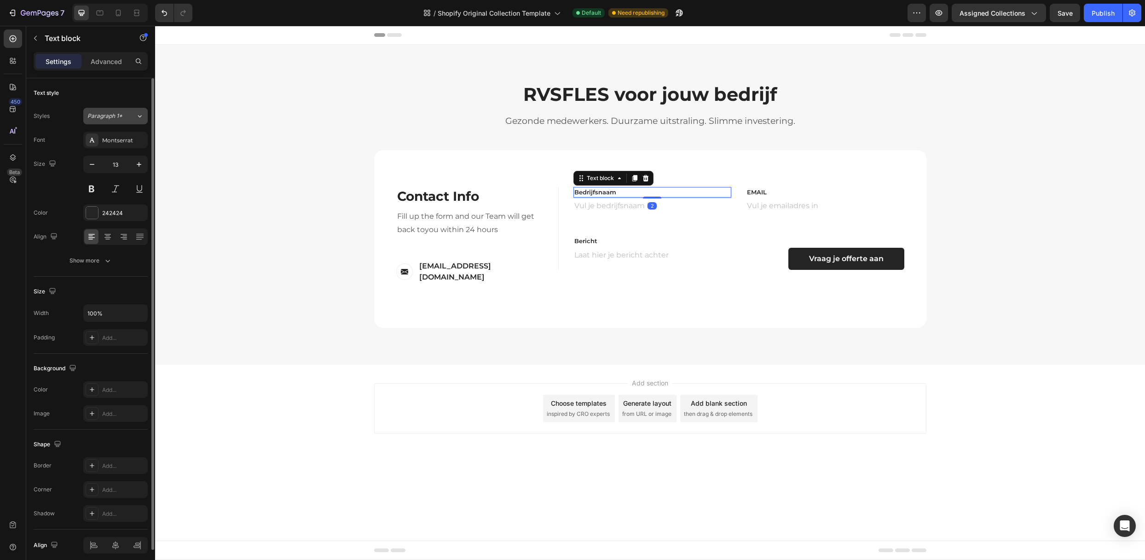
click at [117, 109] on button "Paragraph 1*" at bounding box center [115, 116] width 64 height 17
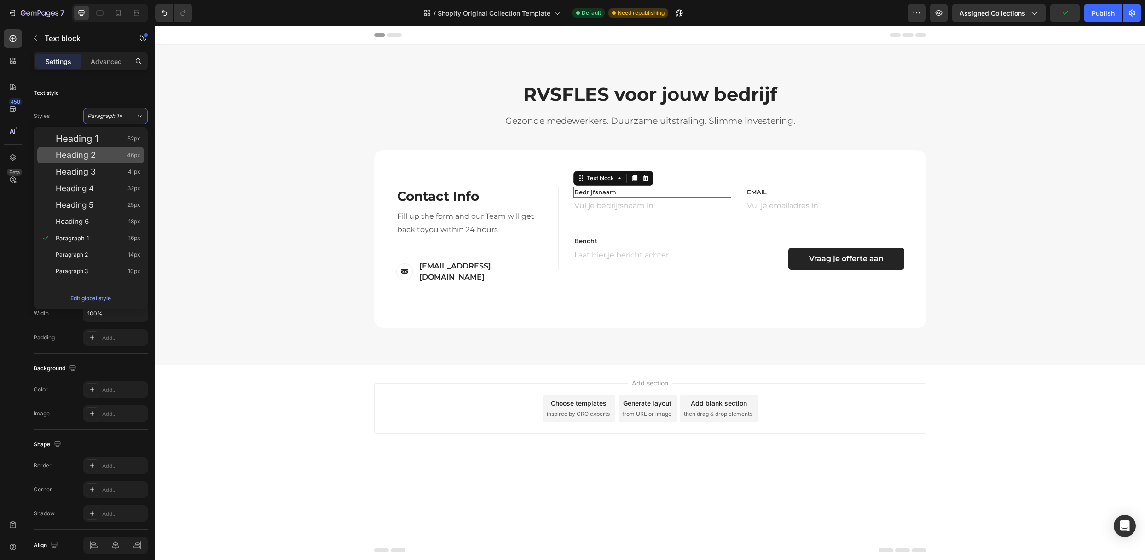
click at [109, 147] on div "Heading 2 46px" at bounding box center [90, 155] width 107 height 17
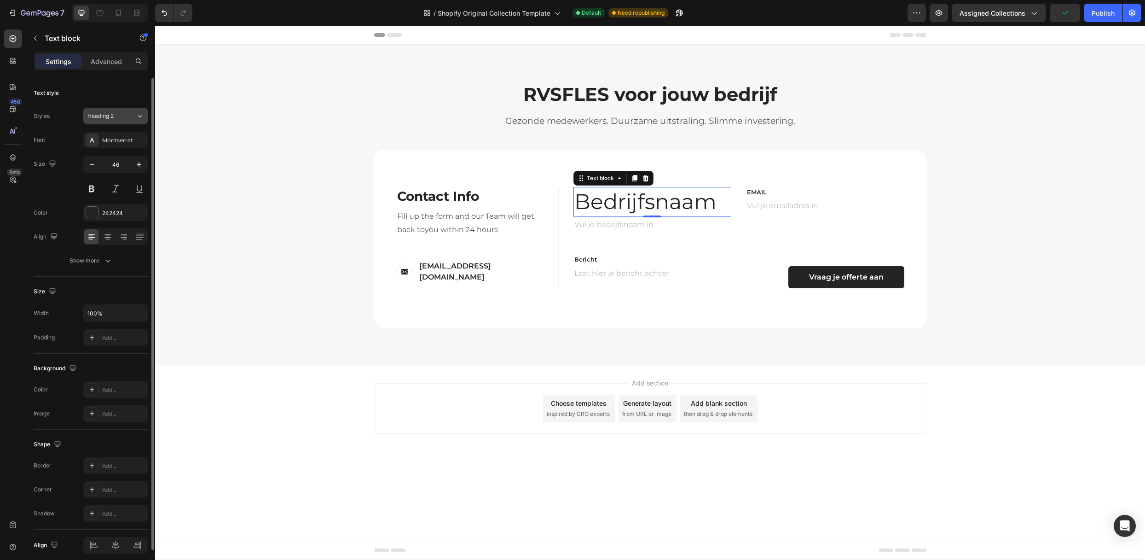
click at [113, 116] on span "Heading 2" at bounding box center [100, 116] width 26 height 8
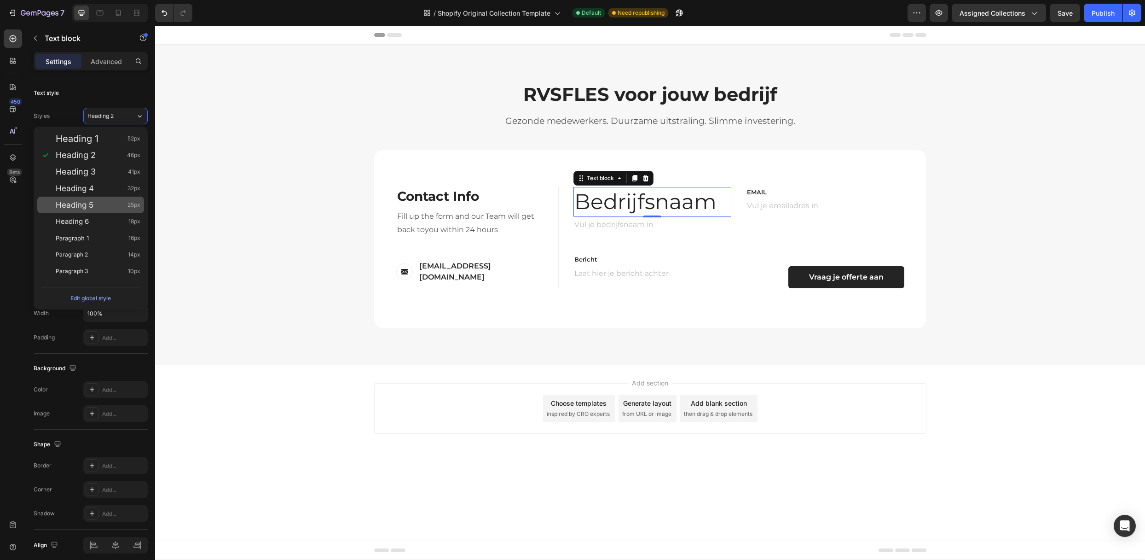
click at [100, 198] on div "Heading 5 25px" at bounding box center [90, 204] width 107 height 17
type input "25"
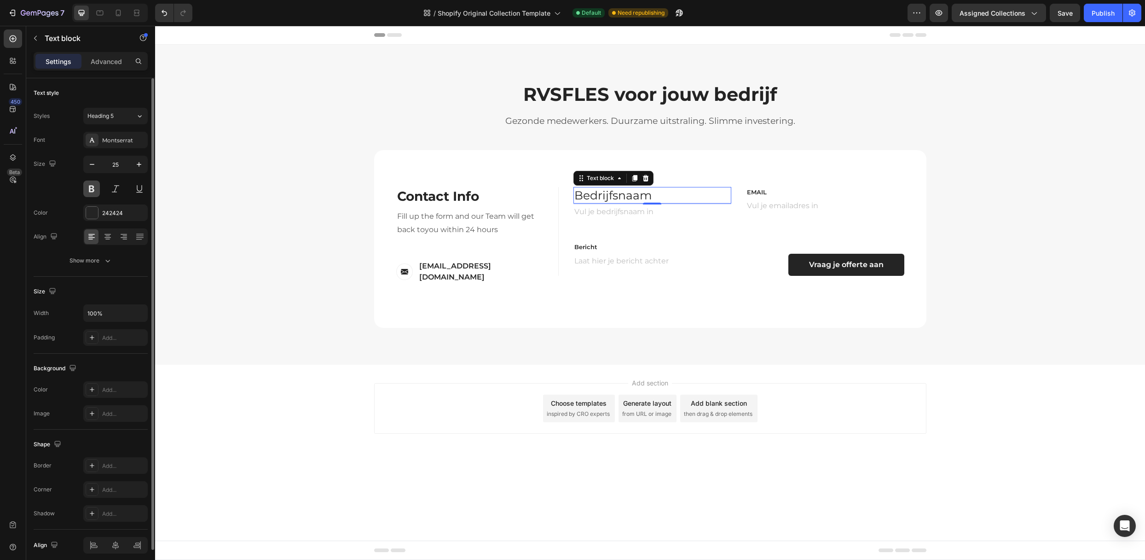
click at [92, 196] on button at bounding box center [91, 188] width 17 height 17
click at [762, 191] on div "Text Block" at bounding box center [763, 193] width 31 height 8
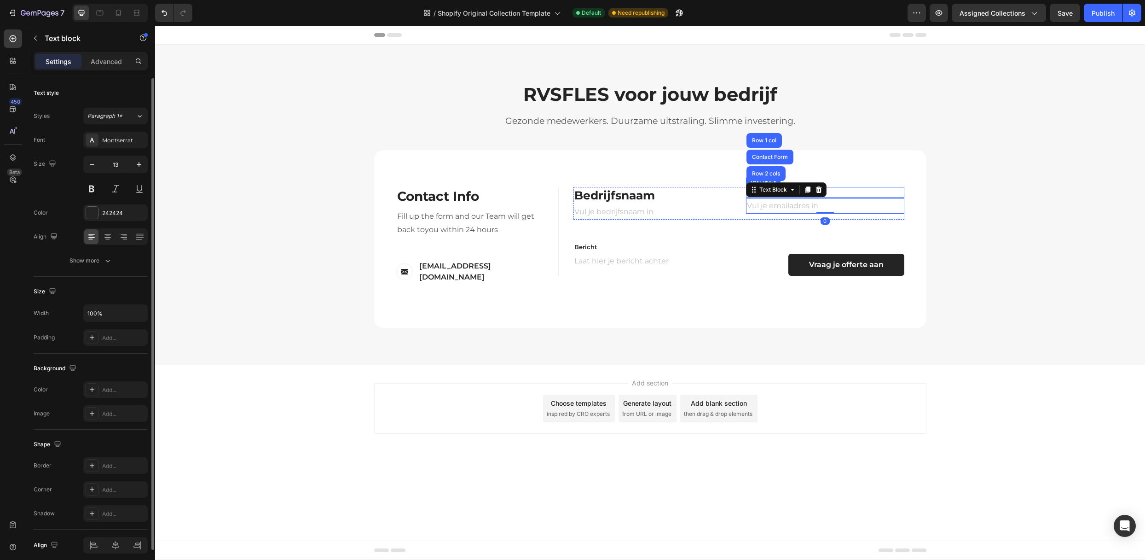
click at [855, 197] on div "Email" at bounding box center [825, 192] width 158 height 11
click at [671, 197] on p "Bedrijfsnaam" at bounding box center [652, 195] width 156 height 15
click at [848, 192] on p "Email" at bounding box center [825, 192] width 156 height 9
click at [119, 115] on span "Paragraph 1*" at bounding box center [104, 116] width 35 height 8
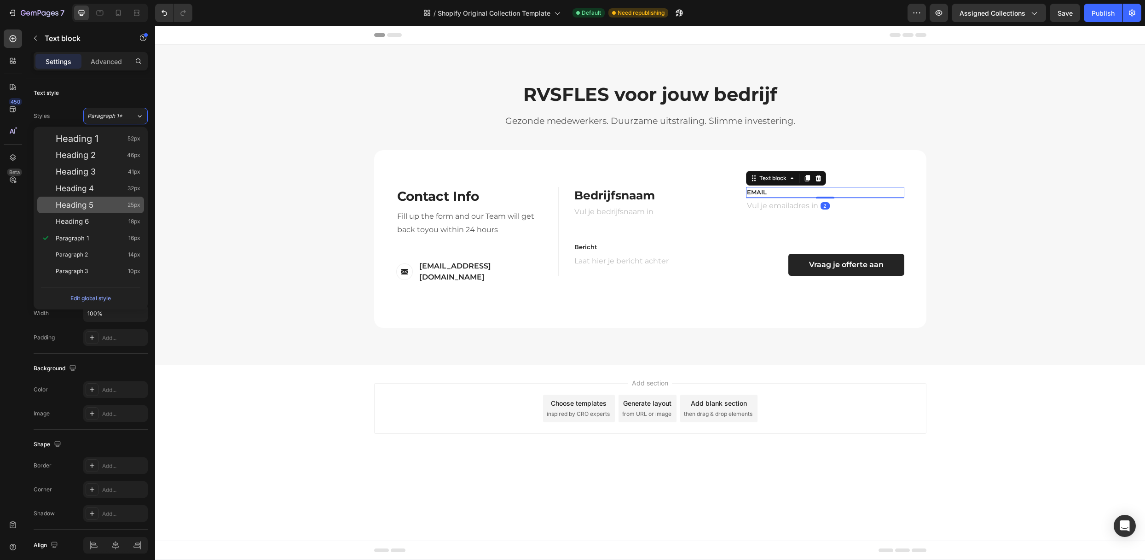
click at [105, 200] on div "Heading 5 25px" at bounding box center [98, 204] width 85 height 9
type input "25"
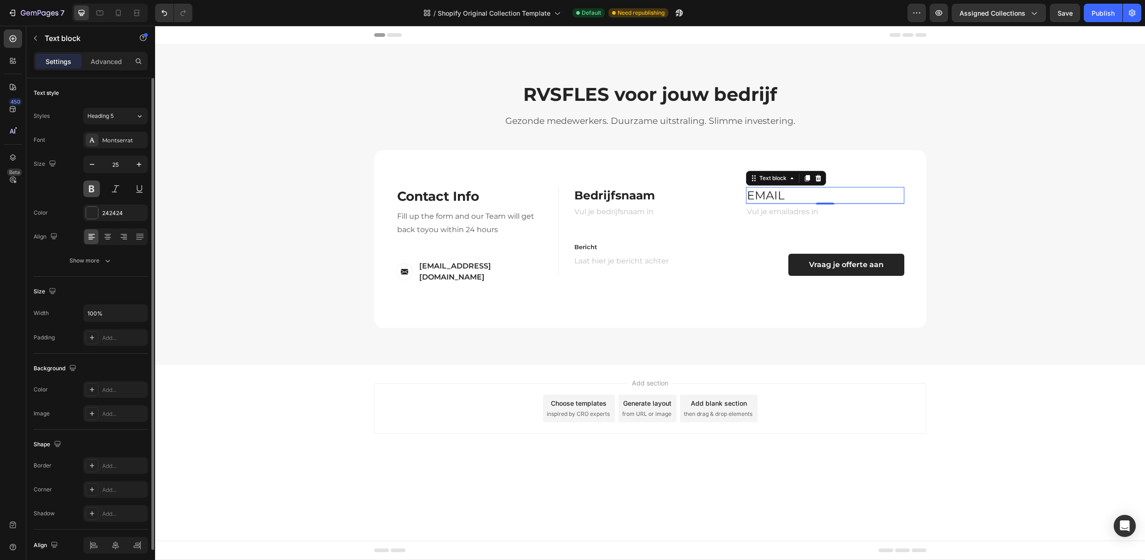
click at [91, 190] on button at bounding box center [91, 188] width 17 height 17
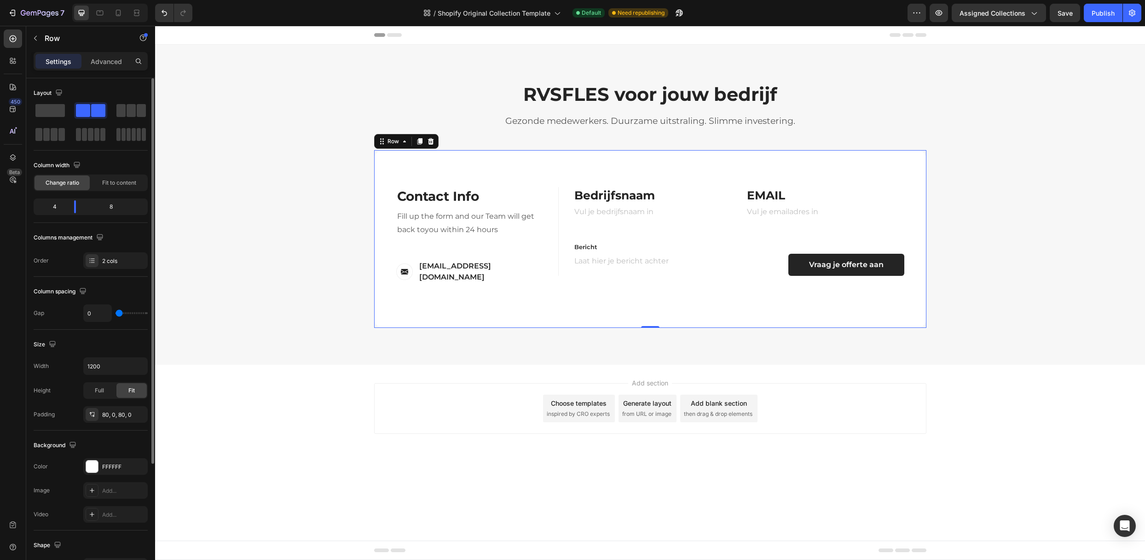
click at [639, 304] on div "Contact Info Heading Contact Information Heading Fill up the form and our Team …" at bounding box center [650, 239] width 552 height 178
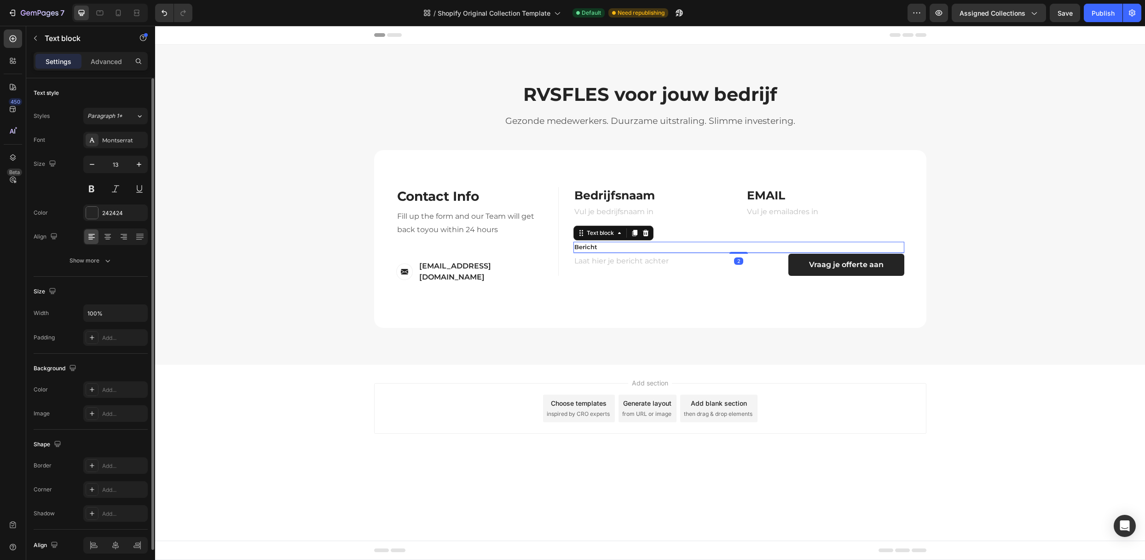
click at [610, 248] on p "Bericht" at bounding box center [738, 247] width 329 height 9
click at [102, 115] on span "Paragraph 1*" at bounding box center [104, 116] width 35 height 8
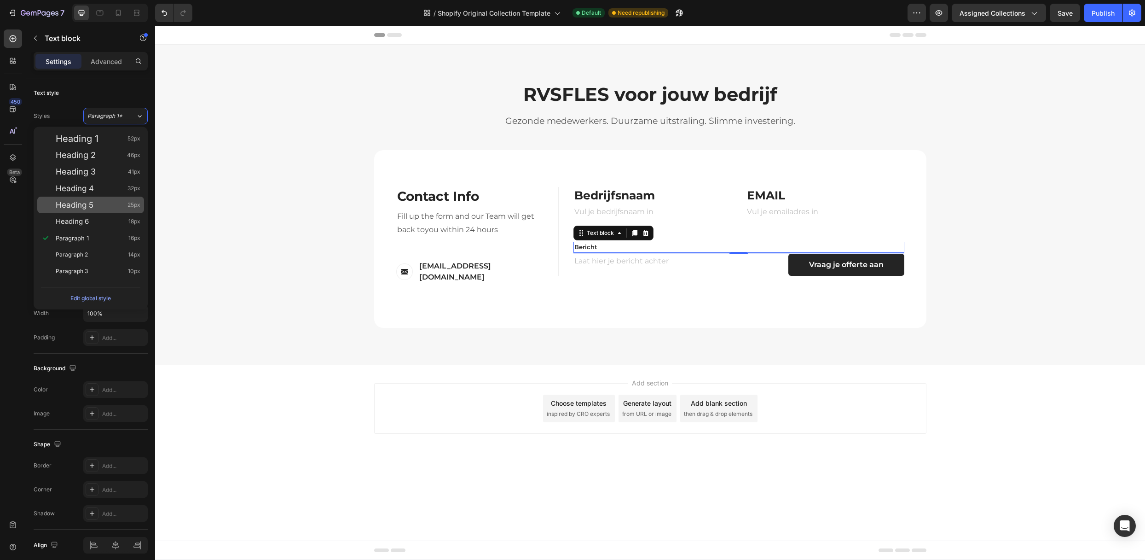
click at [89, 209] on div "Heading 5 25px" at bounding box center [90, 204] width 107 height 17
type input "25"
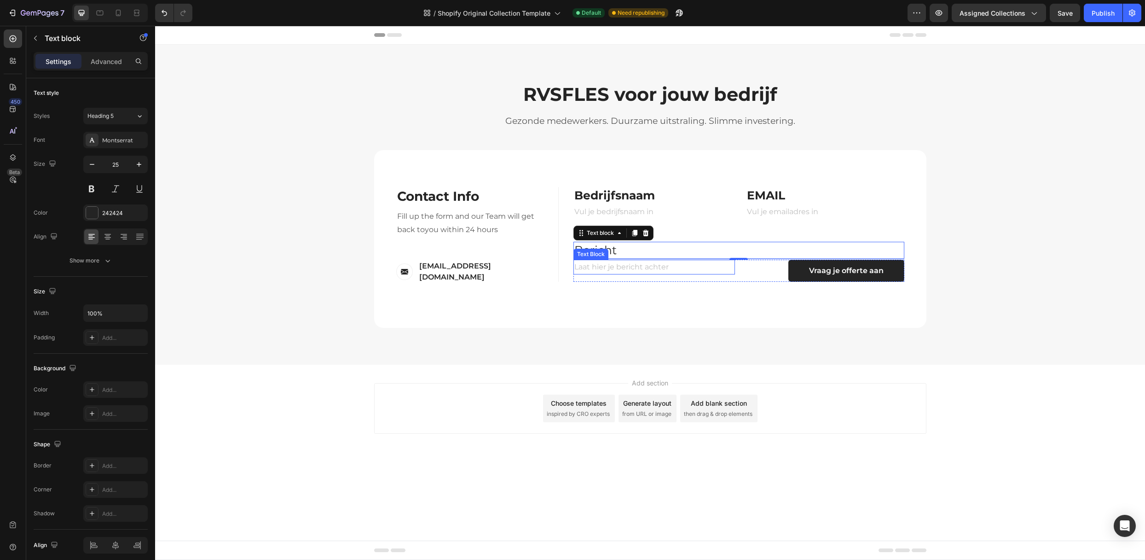
click at [592, 265] on p "Laat hier je bericht achter" at bounding box center [654, 266] width 160 height 13
click at [667, 250] on p "Bericht" at bounding box center [738, 250] width 329 height 15
click at [92, 186] on button at bounding box center [91, 188] width 17 height 17
click at [610, 273] on p "Laat hier je bericht achter" at bounding box center [654, 266] width 160 height 13
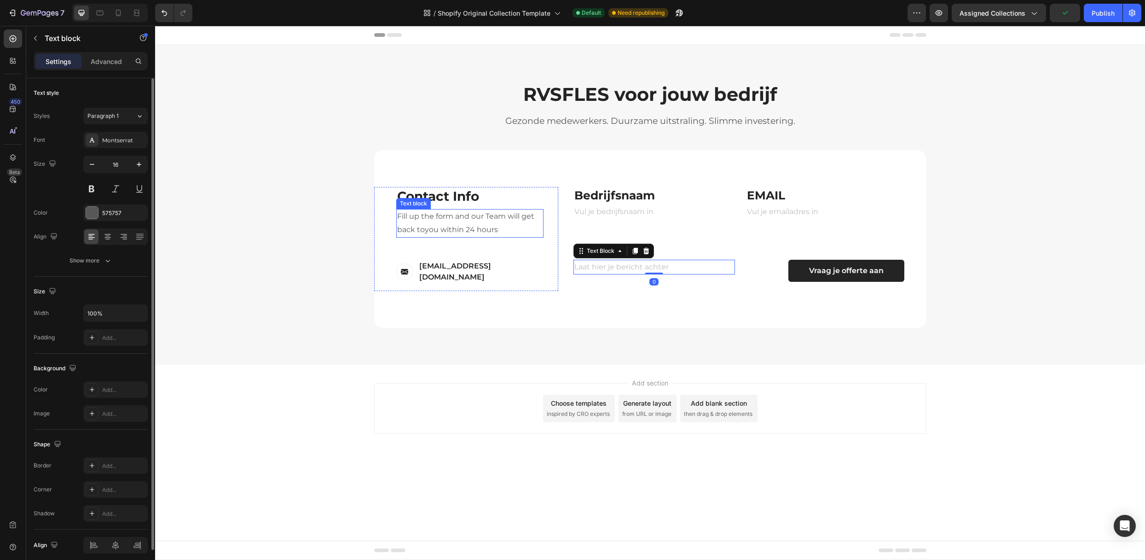
click at [422, 227] on p "Fill up the form and our Team will get back toyou within 24 hours" at bounding box center [469, 223] width 145 height 27
click at [490, 194] on p "Contact Info" at bounding box center [469, 196] width 145 height 17
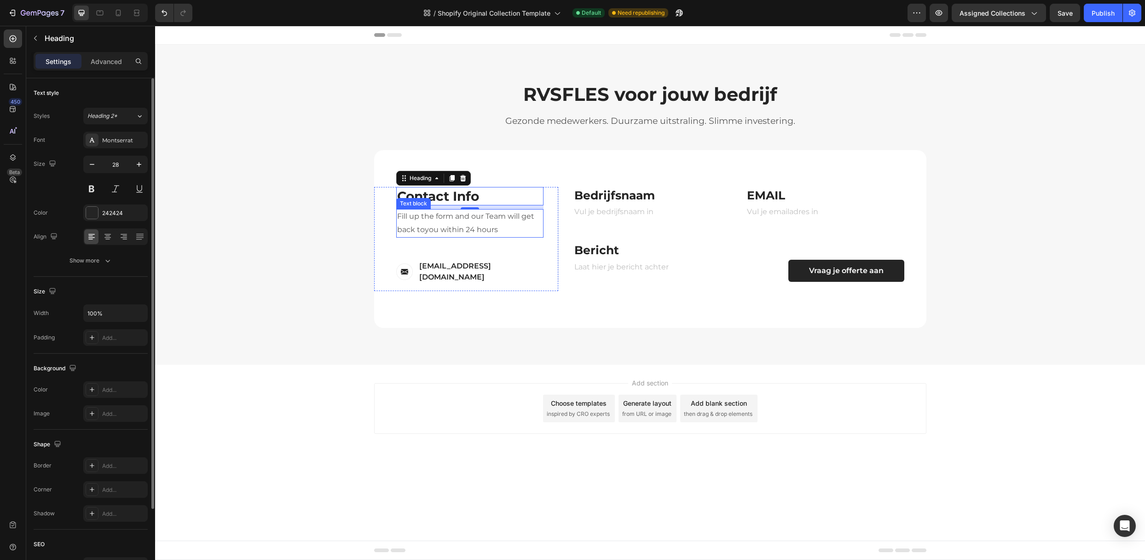
drag, startPoint x: 460, startPoint y: 224, endPoint x: 401, endPoint y: 225, distance: 58.9
click at [460, 224] on p "Fill up the form and our Team will get back toyou within 24 hours" at bounding box center [469, 223] width 145 height 27
click at [414, 223] on p "Fill up the form and our Team will get back toyou within 24 hours" at bounding box center [469, 223] width 145 height 27
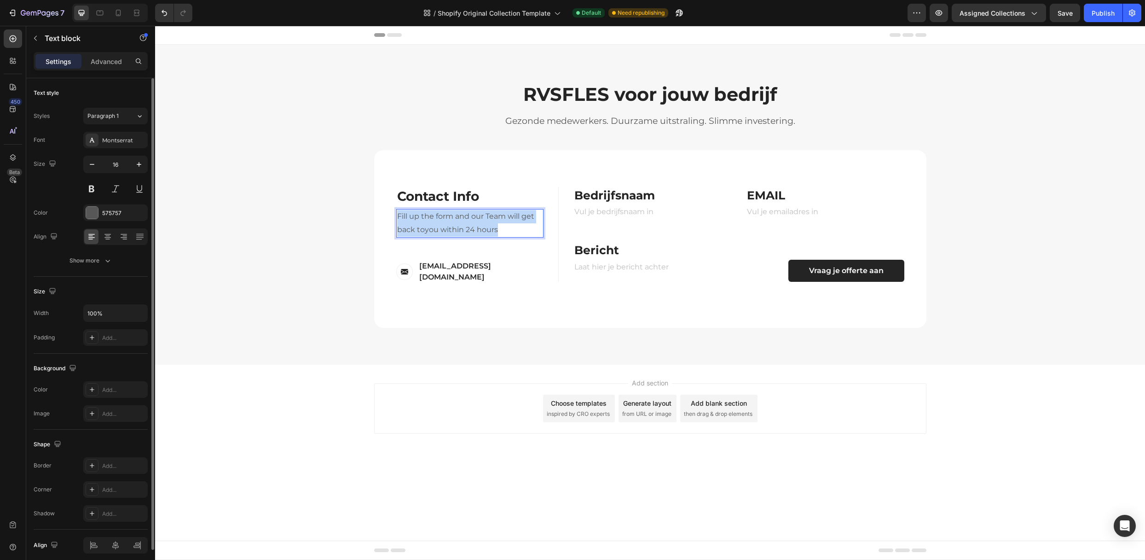
click at [414, 223] on p "Fill up the form and our Team will get back toyou within 24 hours" at bounding box center [469, 223] width 145 height 27
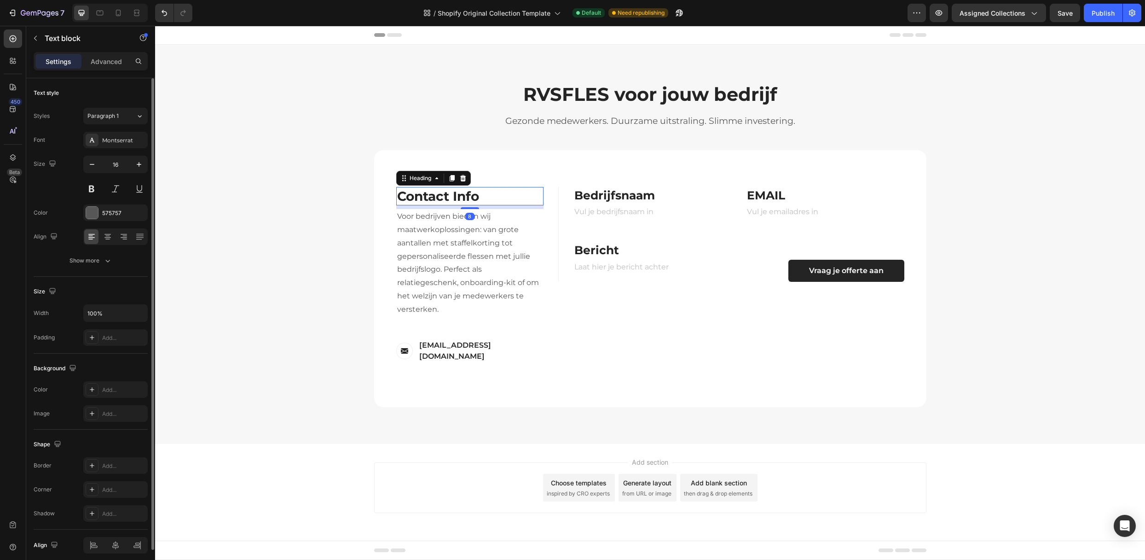
click at [439, 193] on p "Contact Info" at bounding box center [469, 196] width 145 height 17
click at [464, 180] on icon at bounding box center [463, 178] width 6 height 6
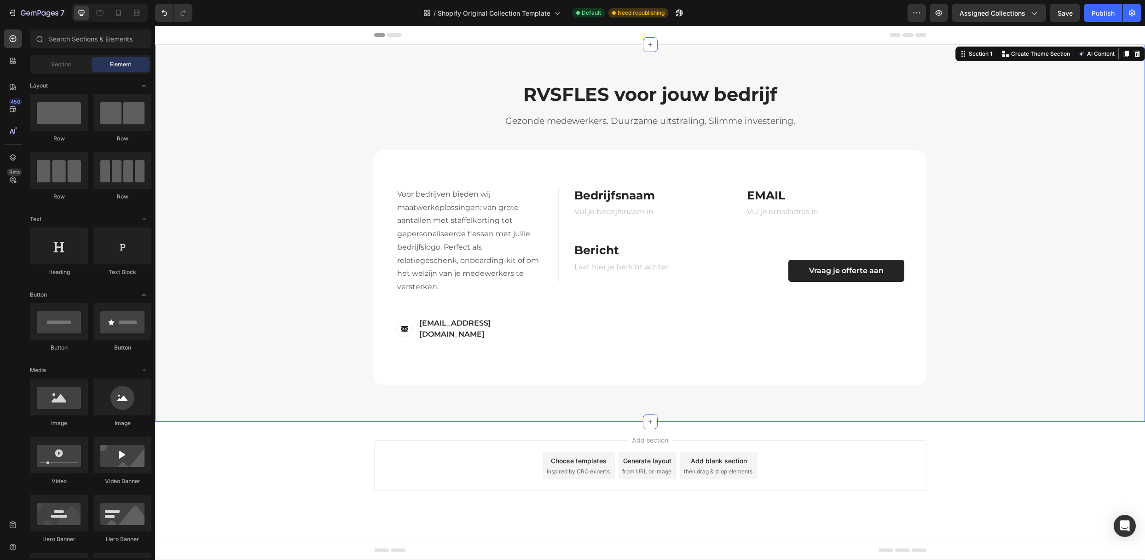
click at [992, 155] on div "RVSFLES voor jouw bedrijf Heading Gezonde medewerkers. Duurzame uitstraling. Sl…" at bounding box center [650, 232] width 976 height 303
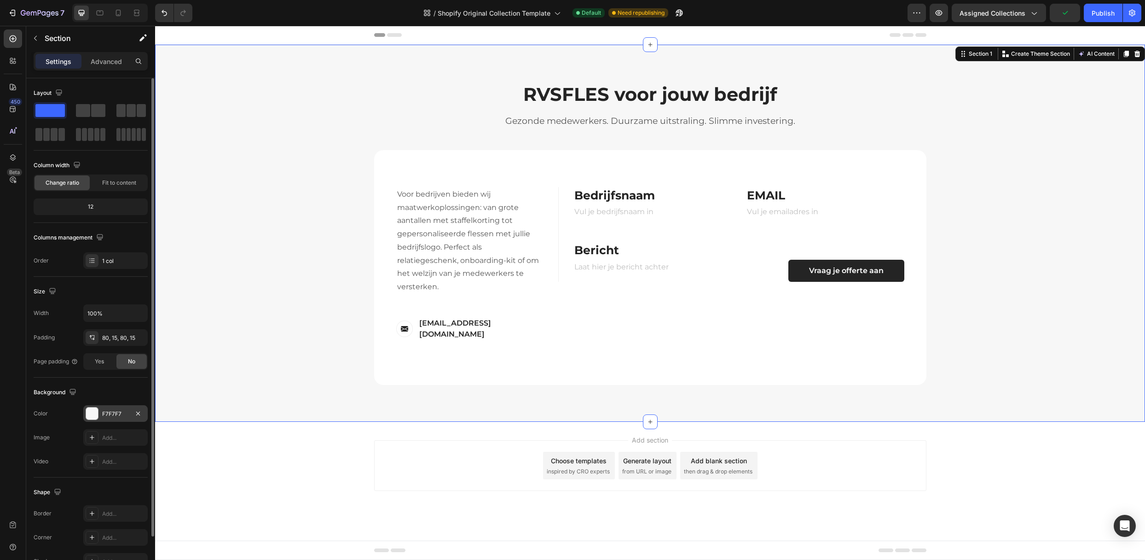
click at [110, 413] on div "F7F7F7" at bounding box center [115, 414] width 27 height 8
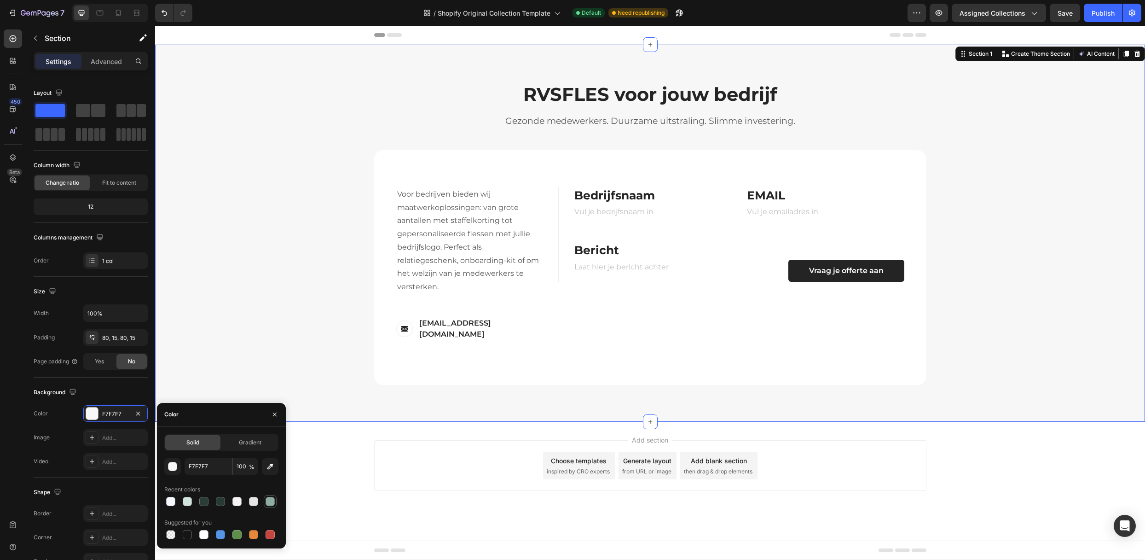
click at [271, 499] on div at bounding box center [270, 501] width 9 height 9
type input "8FADA2"
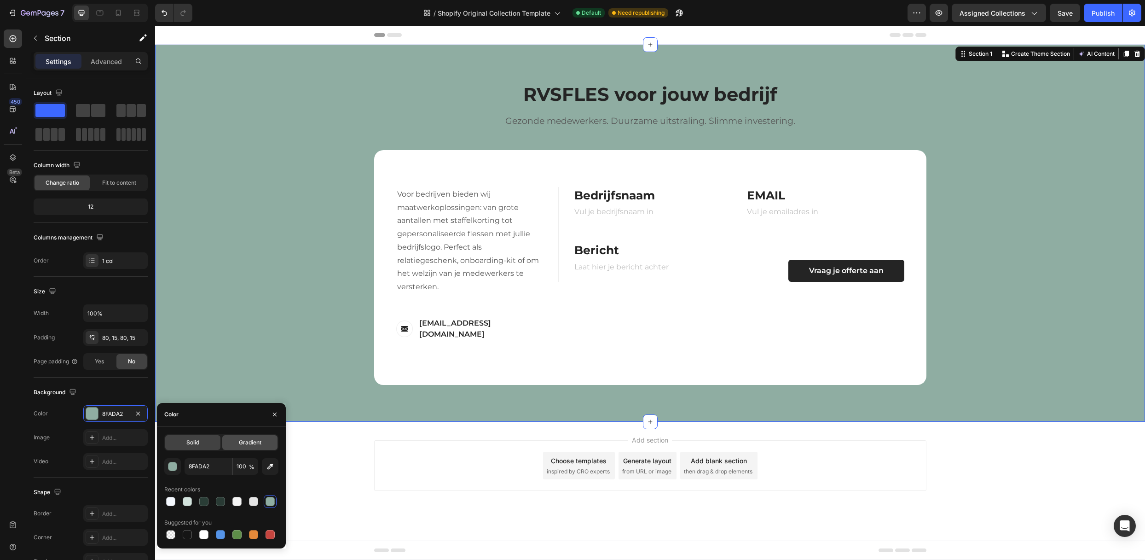
click at [239, 443] on span "Gradient" at bounding box center [250, 442] width 23 height 8
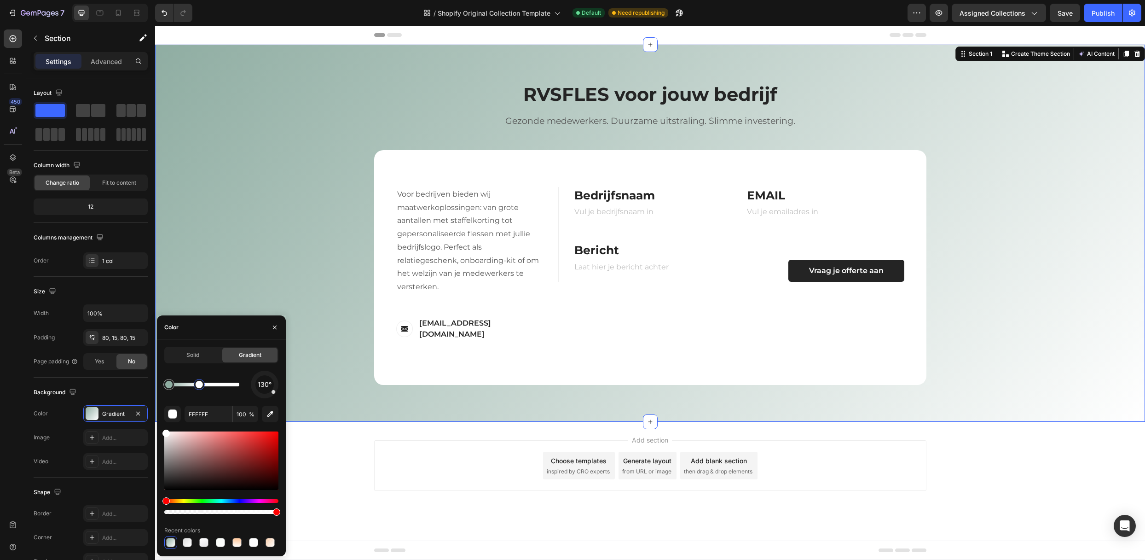
drag, startPoint x: 240, startPoint y: 387, endPoint x: 199, endPoint y: 391, distance: 40.7
click at [199, 388] on div at bounding box center [199, 384] width 7 height 7
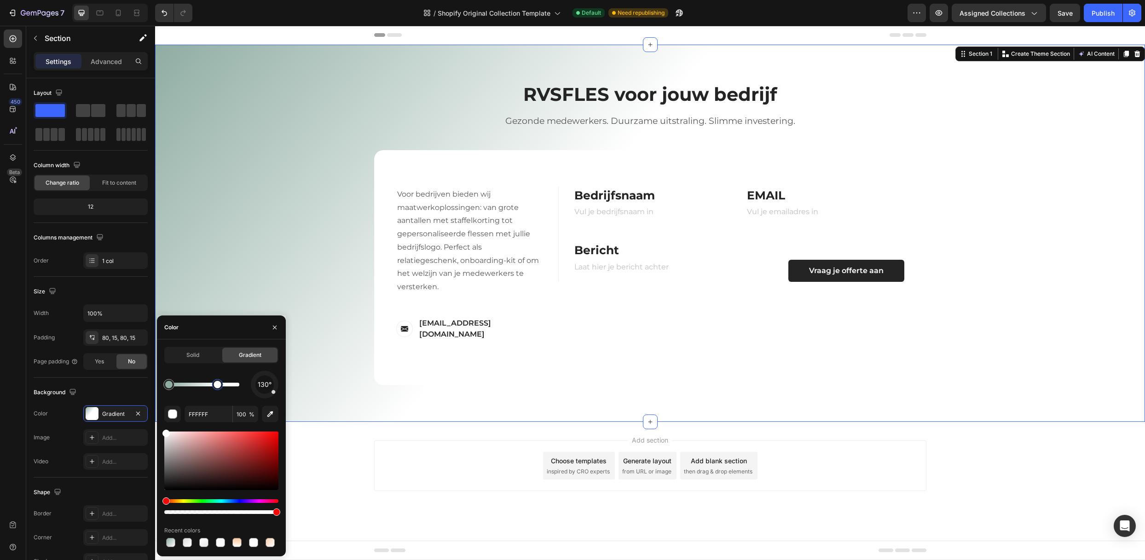
drag, startPoint x: 200, startPoint y: 385, endPoint x: 249, endPoint y: 392, distance: 50.2
click at [249, 392] on div "130°" at bounding box center [221, 384] width 114 height 28
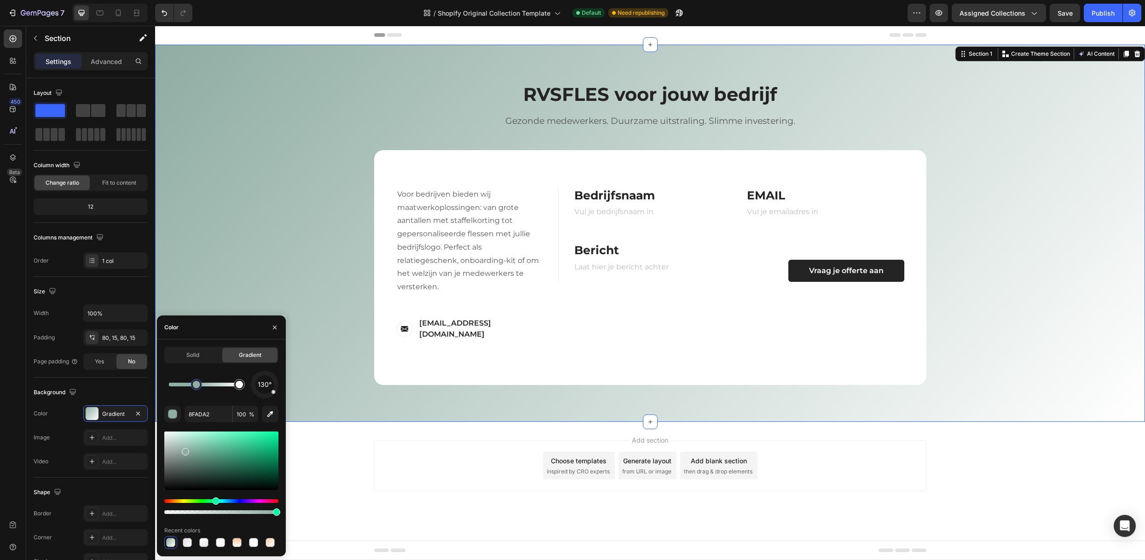
drag, startPoint x: 168, startPoint y: 384, endPoint x: 197, endPoint y: 385, distance: 29.0
click at [197, 385] on div at bounding box center [196, 384] width 7 height 7
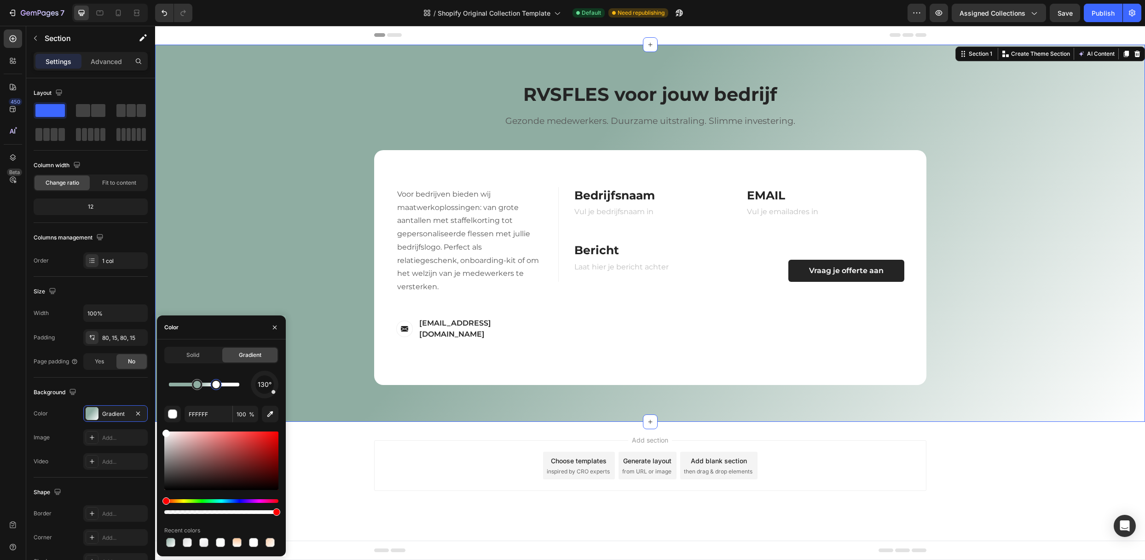
drag, startPoint x: 236, startPoint y: 389, endPoint x: 216, endPoint y: 391, distance: 19.4
click at [216, 391] on div at bounding box center [216, 384] width 17 height 17
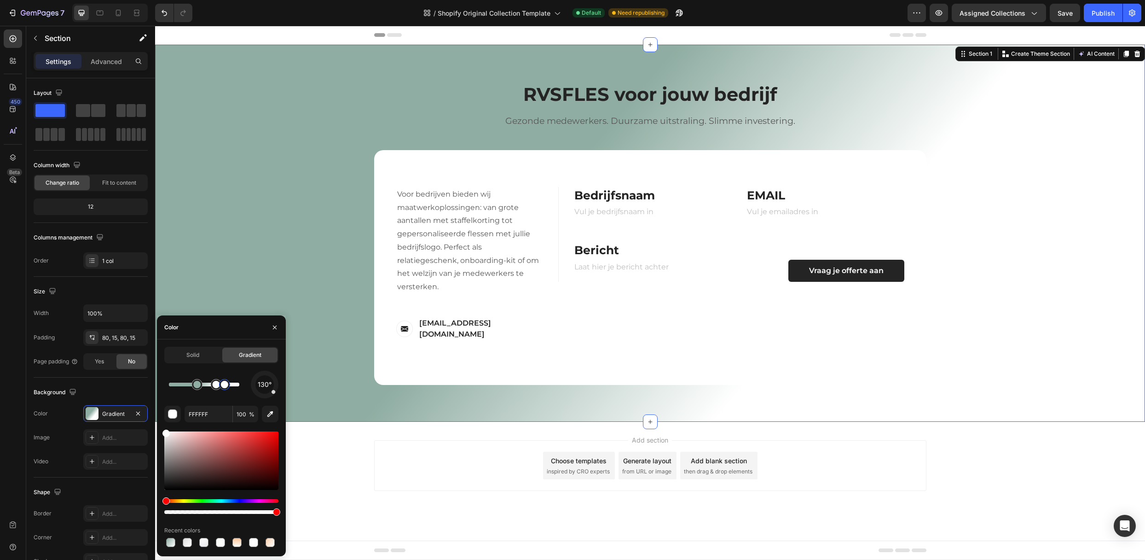
drag, startPoint x: 225, startPoint y: 387, endPoint x: 244, endPoint y: 389, distance: 19.4
click at [244, 389] on div "130°" at bounding box center [221, 384] width 114 height 28
drag, startPoint x: 224, startPoint y: 386, endPoint x: 246, endPoint y: 388, distance: 22.3
click at [234, 388] on div at bounding box center [229, 384] width 7 height 7
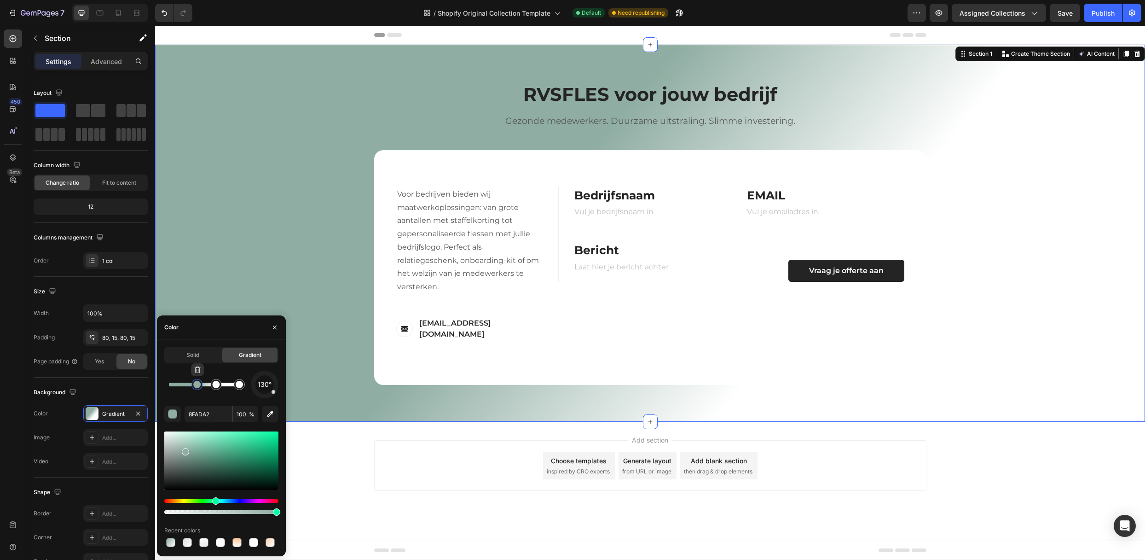
click at [204, 391] on div at bounding box center [197, 384] width 17 height 17
click at [207, 386] on div at bounding box center [204, 384] width 70 height 4
click at [207, 389] on div at bounding box center [207, 384] width 11 height 11
drag, startPoint x: 197, startPoint y: 391, endPoint x: 180, endPoint y: 391, distance: 16.6
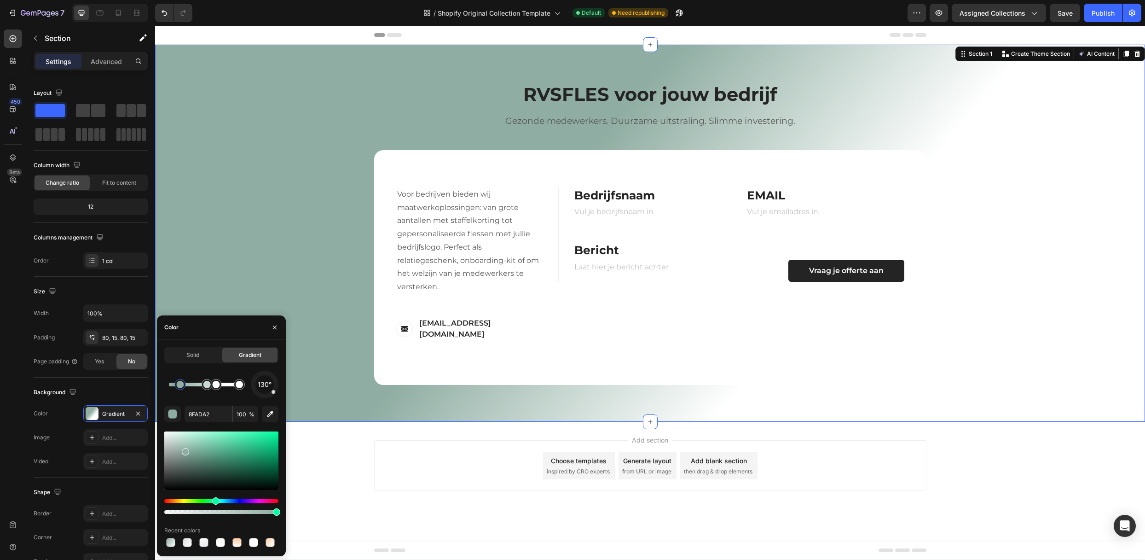
click at [180, 391] on div at bounding box center [180, 384] width 17 height 17
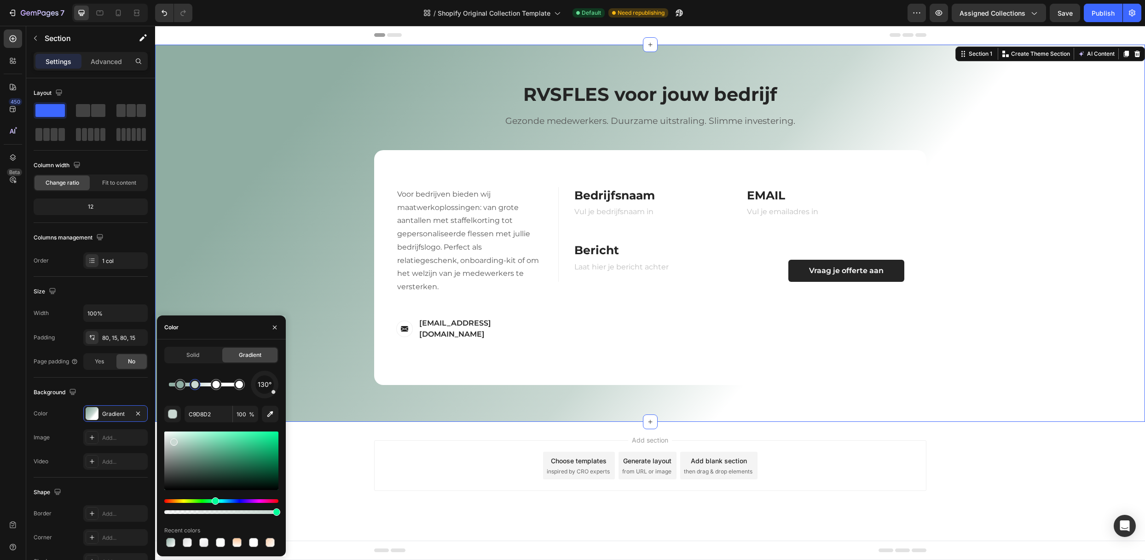
drag, startPoint x: 205, startPoint y: 389, endPoint x: 192, endPoint y: 389, distance: 12.4
click at [192, 389] on div at bounding box center [195, 384] width 11 height 11
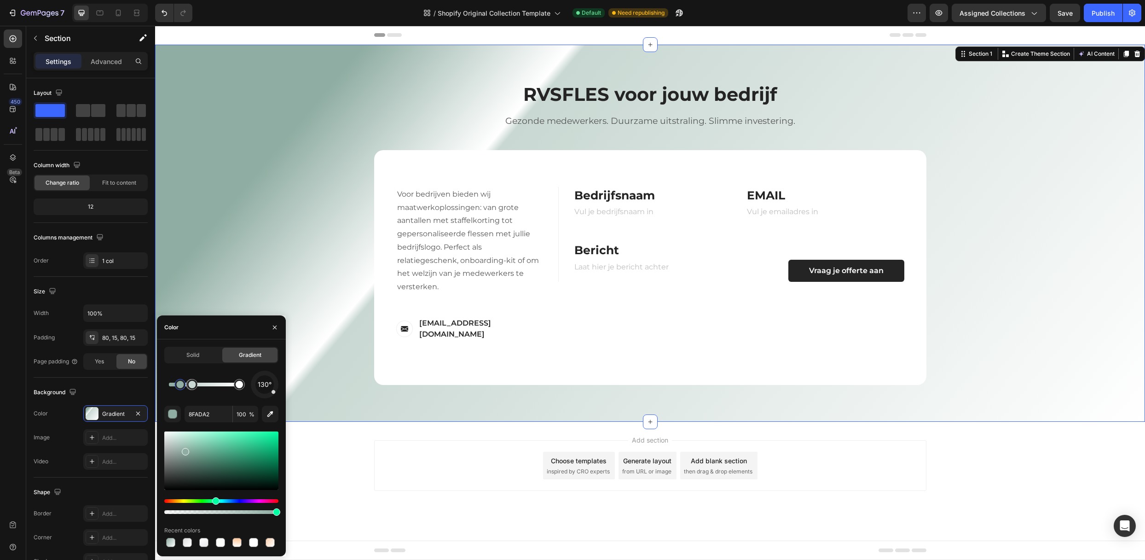
drag, startPoint x: 217, startPoint y: 389, endPoint x: 173, endPoint y: 391, distance: 43.7
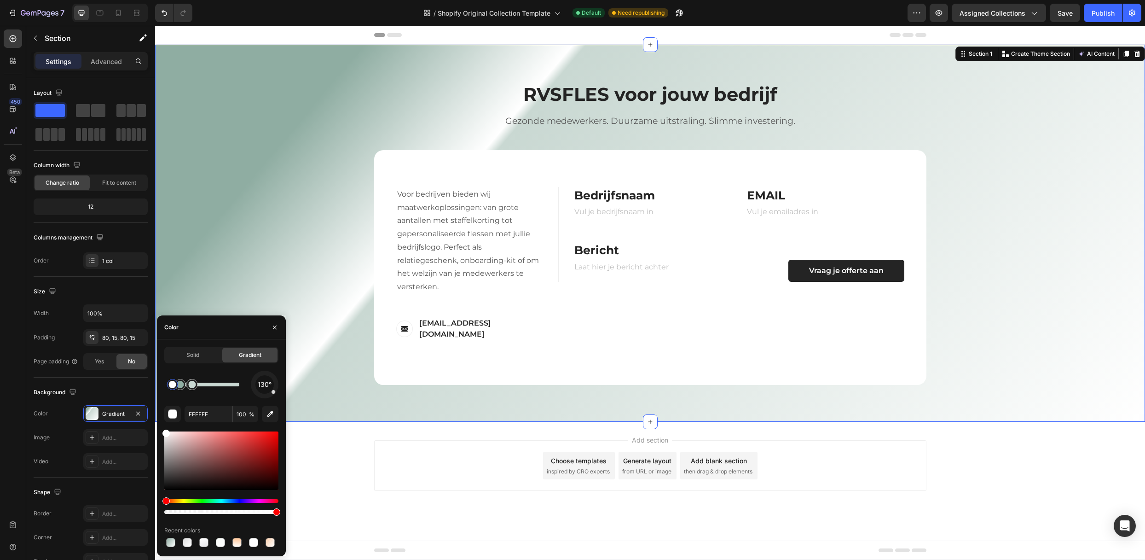
drag, startPoint x: 242, startPoint y: 384, endPoint x: 173, endPoint y: 381, distance: 68.6
click at [173, 381] on div at bounding box center [172, 384] width 7 height 7
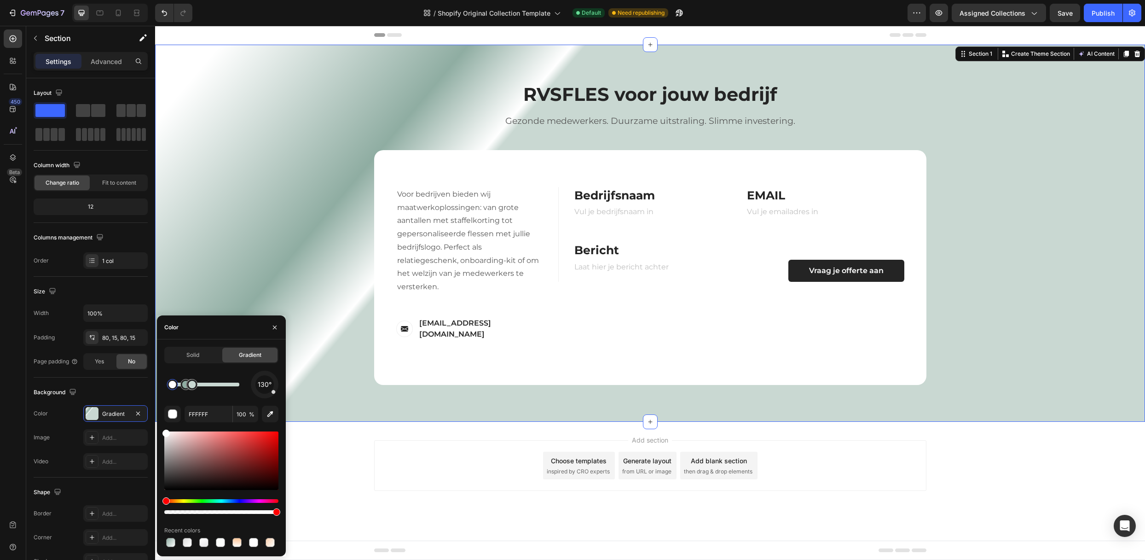
drag, startPoint x: 172, startPoint y: 385, endPoint x: 202, endPoint y: 387, distance: 29.9
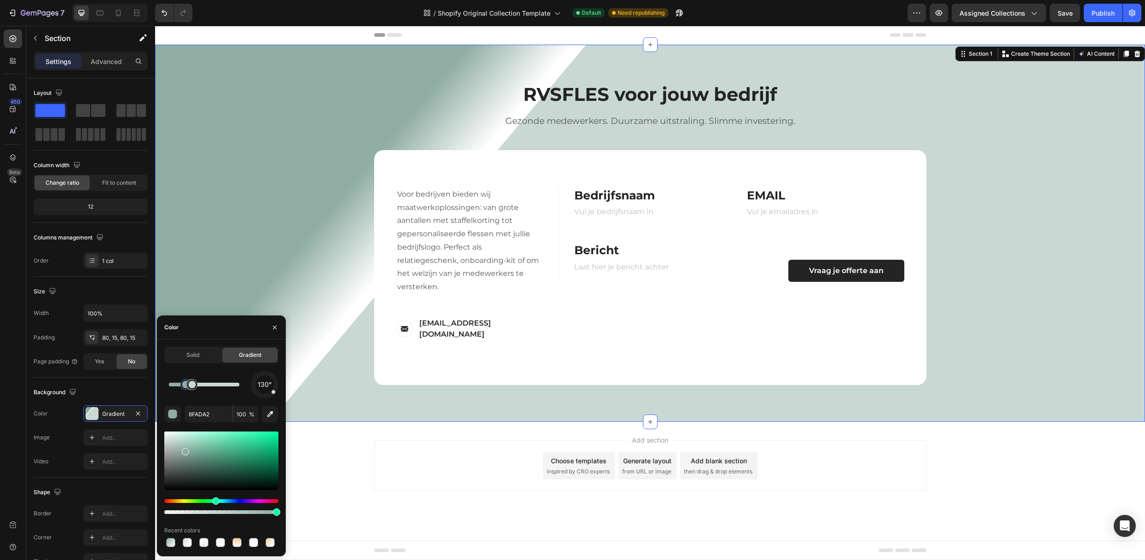
drag, startPoint x: 176, startPoint y: 389, endPoint x: 219, endPoint y: 391, distance: 43.3
type input "C9D8D2"
click at [213, 382] on div at bounding box center [204, 384] width 70 height 4
click at [423, 476] on div "Add section Choose templates inspired by CRO experts Generate layout from URL o…" at bounding box center [650, 465] width 552 height 51
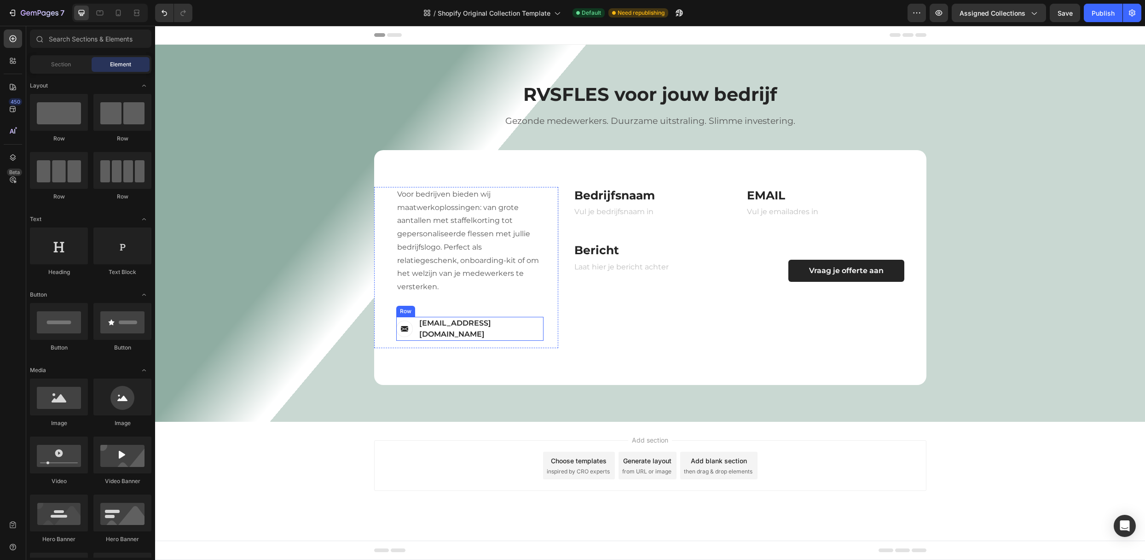
click at [514, 325] on div "Image [EMAIL_ADDRESS][DOMAIN_NAME] Text block Row" at bounding box center [469, 329] width 147 height 24
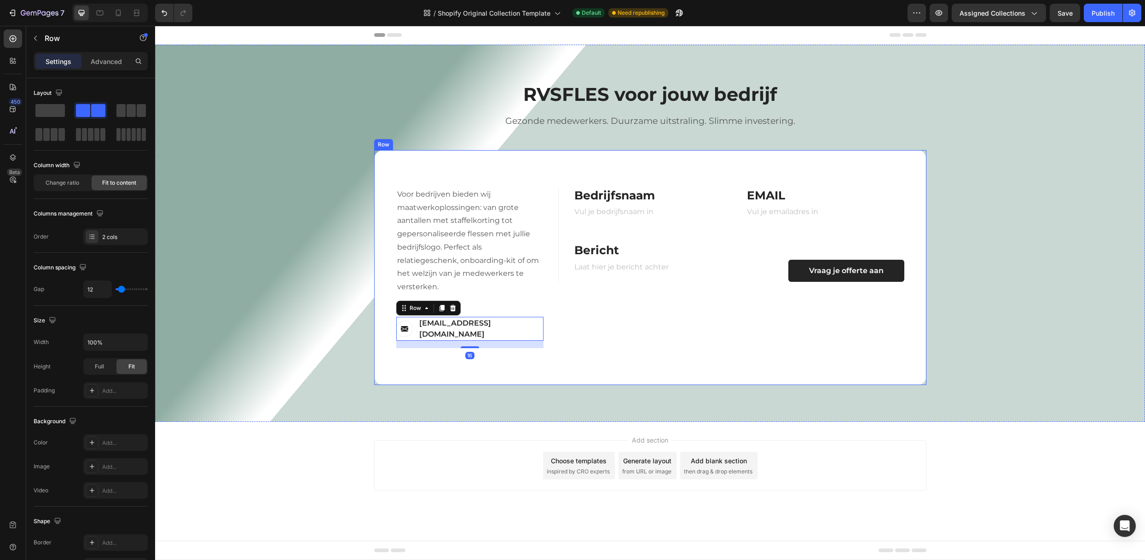
click at [621, 322] on div "FIRST NAME Text block NAME Text block Text Field LAST NAME Text block Email Tex…" at bounding box center [742, 267] width 368 height 161
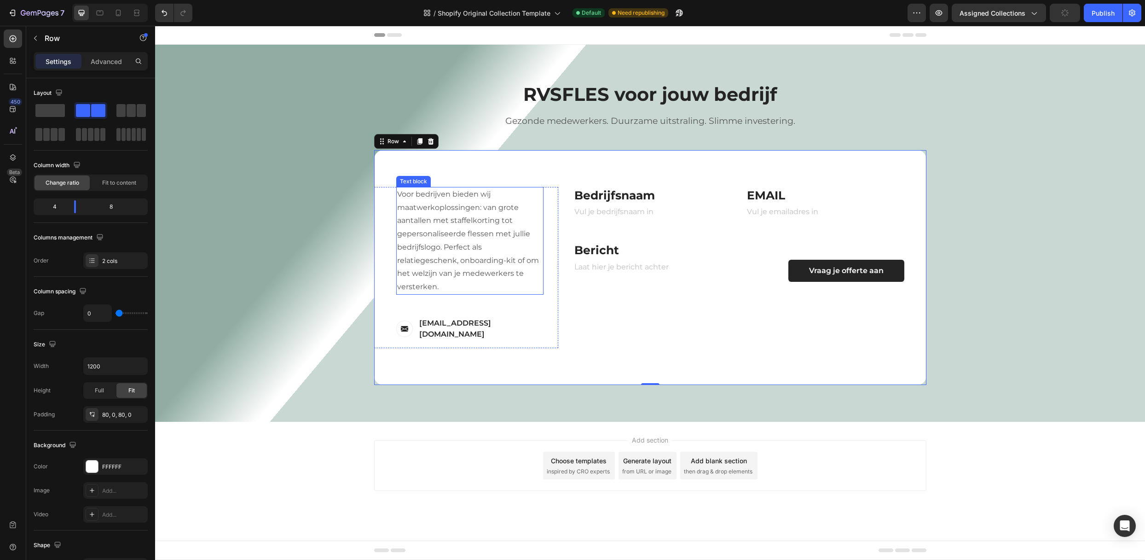
click at [413, 203] on p "Voor bedrijven bieden wij maatwerkoplossingen: van grote aantallen met staffelk…" at bounding box center [469, 241] width 145 height 106
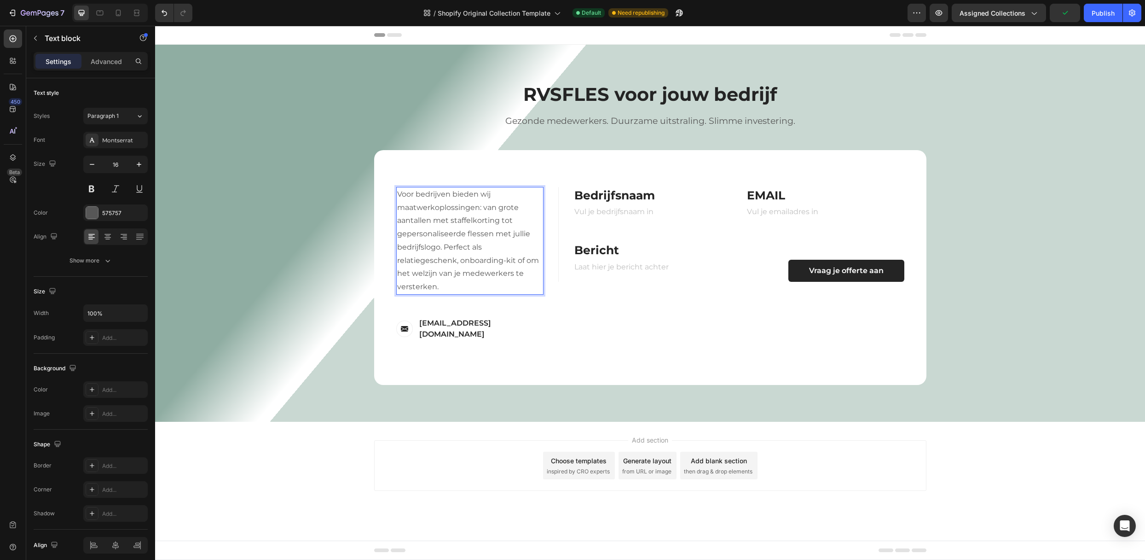
click at [413, 203] on p "Voor bedrijven bieden wij maatwerkoplossingen: van grote aantallen met staffelk…" at bounding box center [469, 241] width 145 height 106
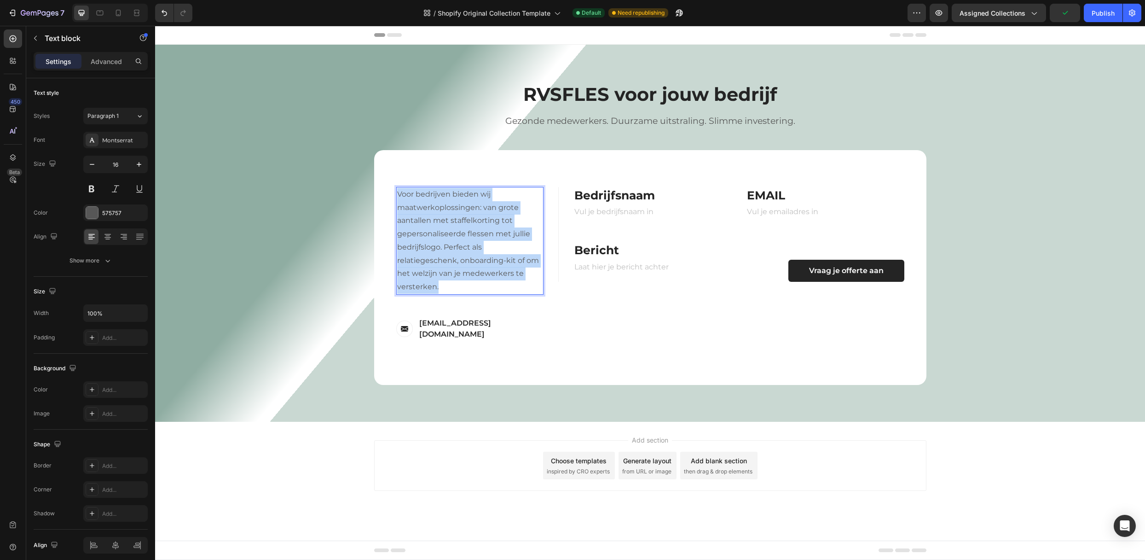
click at [413, 203] on p "Voor bedrijven bieden wij maatwerkoplossingen: van grote aantallen met staffelk…" at bounding box center [469, 241] width 145 height 106
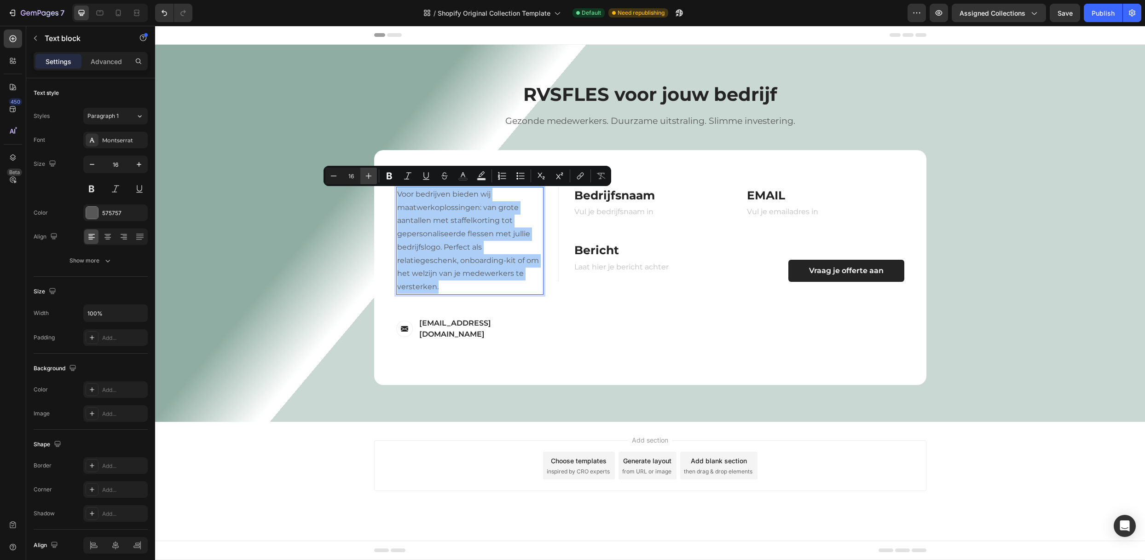
click at [374, 179] on button "Plus" at bounding box center [368, 175] width 17 height 17
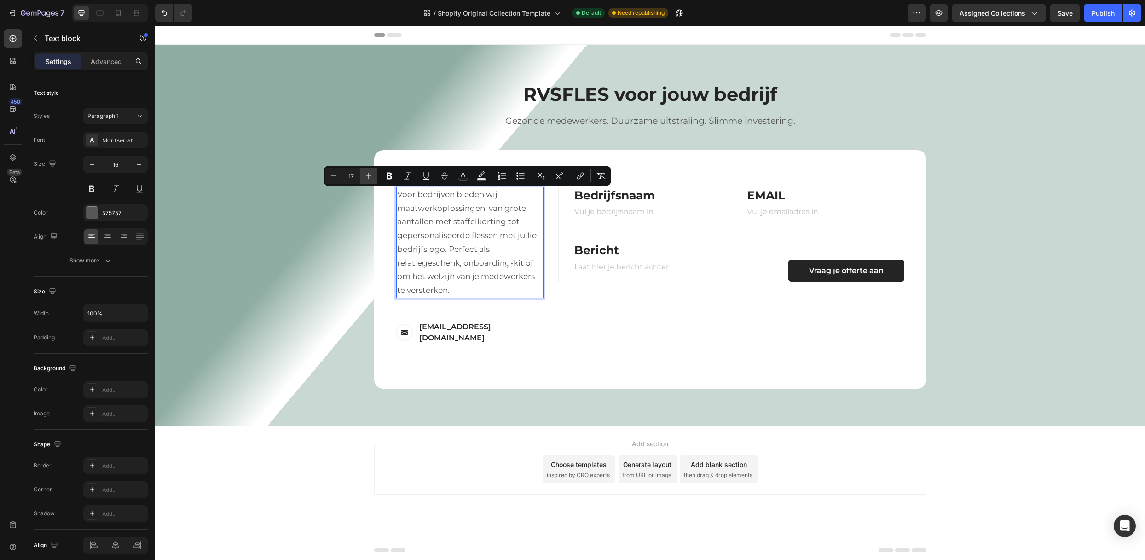
click at [372, 179] on icon "Editor contextual toolbar" at bounding box center [368, 175] width 9 height 9
type input "18"
click at [387, 176] on icon "Editor contextual toolbar" at bounding box center [390, 176] width 6 height 7
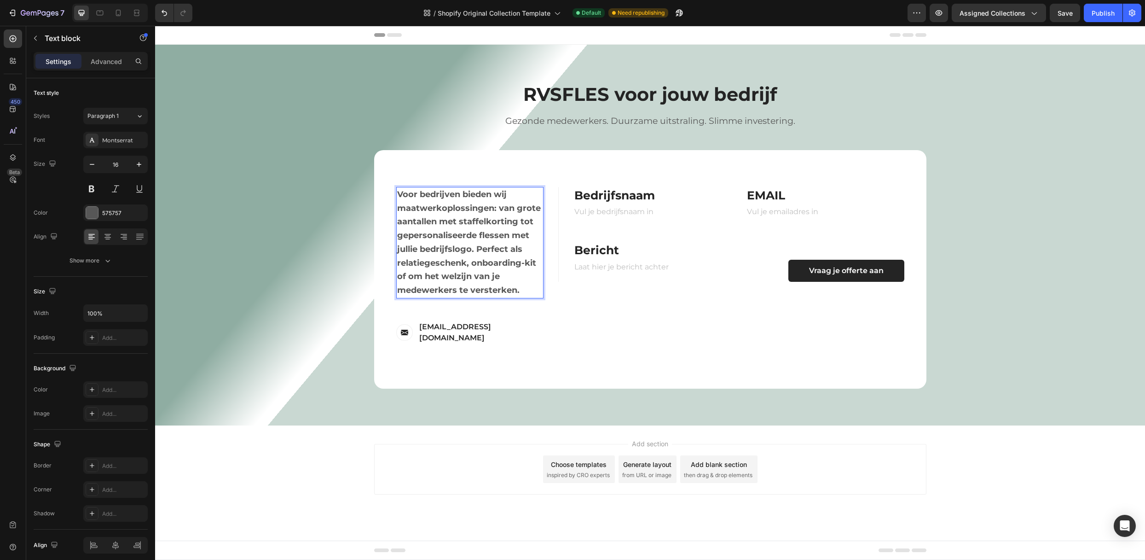
click at [410, 205] on strong "Voor bedrijven bieden wij maatwerkoplossingen: van grote aantallen met staffelk…" at bounding box center [469, 242] width 144 height 106
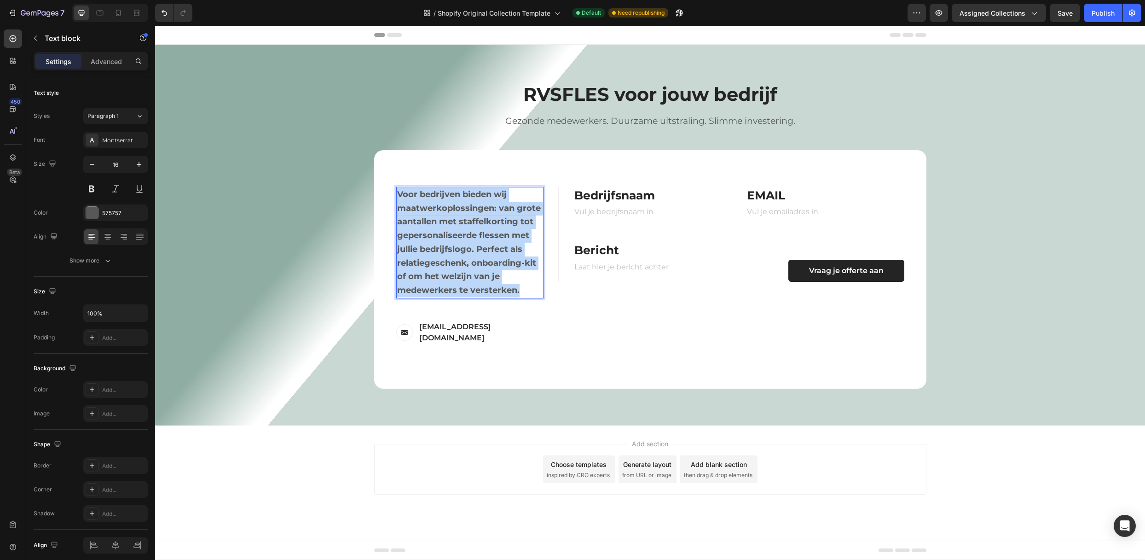
click at [410, 205] on strong "Voor bedrijven bieden wij maatwerkoplossingen: van grote aantallen met staffelk…" at bounding box center [469, 242] width 144 height 106
click at [410, 249] on strong "Voor bedrijven bieden wij maatwerkoplossingen: van grote aantallen met staffelk…" at bounding box center [469, 242] width 144 height 106
drag, startPoint x: 518, startPoint y: 284, endPoint x: 385, endPoint y: 192, distance: 161.7
click at [385, 192] on div "Contact Information Heading Voor bedrijven bieden wij maatwerkoplossingen: van …" at bounding box center [466, 269] width 184 height 165
click at [478, 247] on strong "Voor bedrijven bieden wij maatwerkoplossingen: van grote aantallen met staffelk…" at bounding box center [469, 242] width 144 height 106
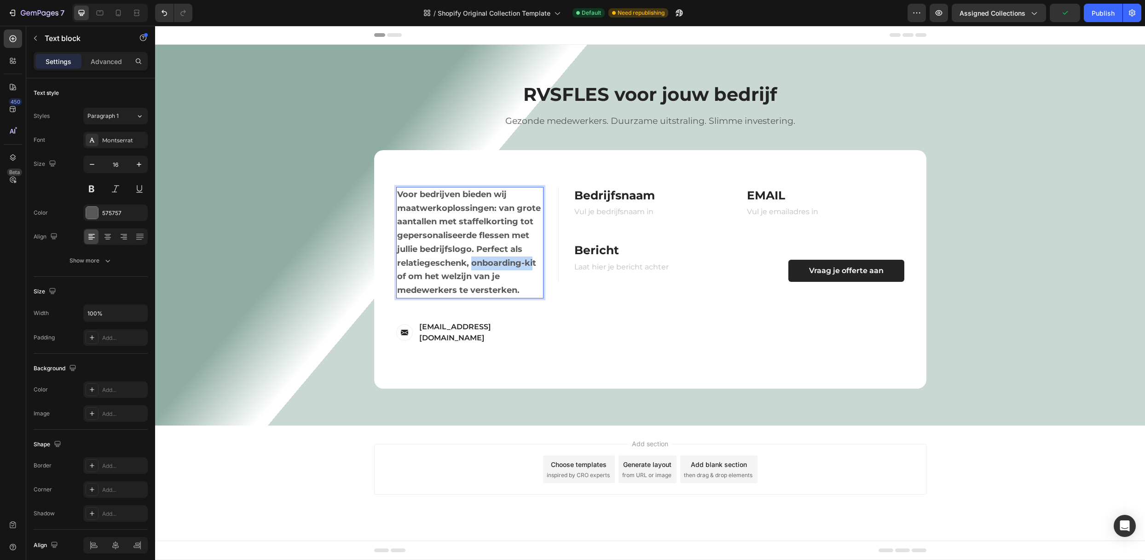
drag, startPoint x: 474, startPoint y: 260, endPoint x: 532, endPoint y: 263, distance: 59.0
click at [532, 263] on strong "Voor bedrijven bieden wij maatwerkoplossingen: van grote aantallen met staffelk…" at bounding box center [469, 242] width 144 height 106
click at [475, 260] on strong "Voor bedrijven bieden wij maatwerkoplossingen: van grote aantallen met staffelk…" at bounding box center [469, 242] width 144 height 106
click at [452, 280] on p "Voor bedrijven bieden wij maatwerkoplossingen: van grote aantallen met staffelk…" at bounding box center [469, 243] width 145 height 110
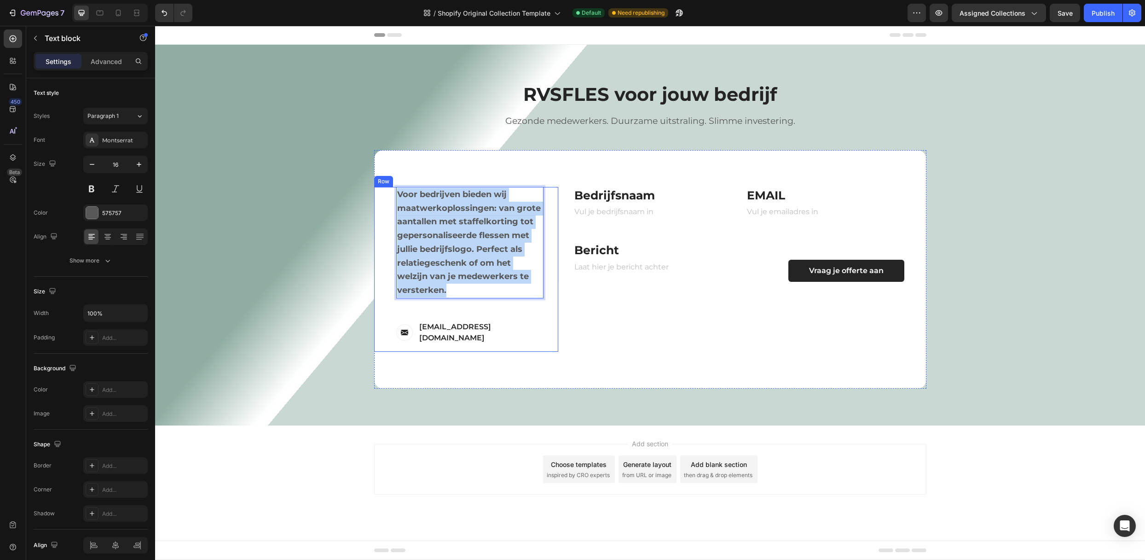
drag, startPoint x: 452, startPoint y: 286, endPoint x: 383, endPoint y: 189, distance: 119.1
click at [383, 189] on div "Contact Information Heading Voor bedrijven bieden wij maatwerkoplossingen: van …" at bounding box center [466, 269] width 184 height 165
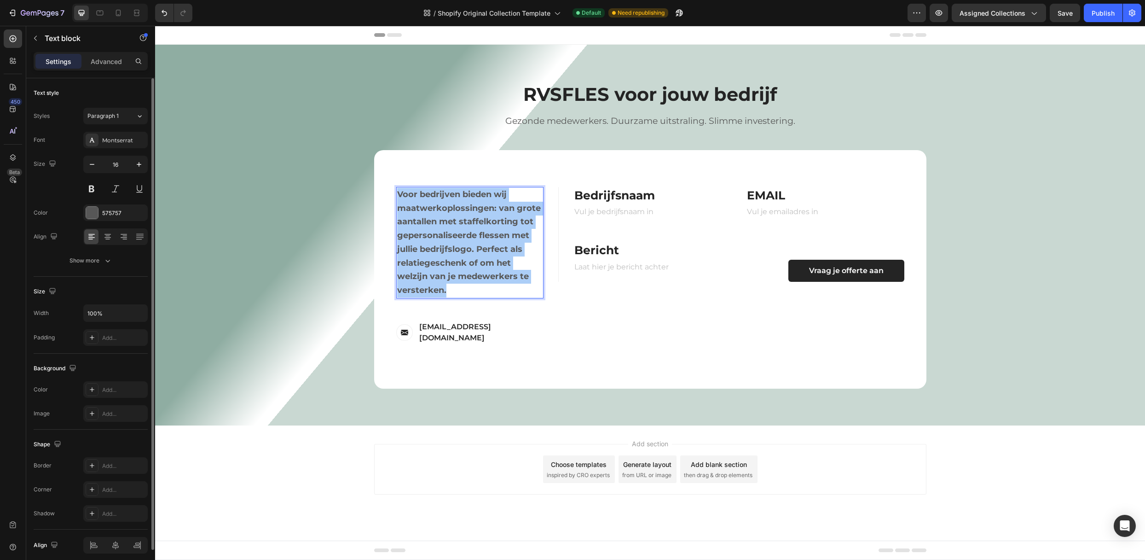
click at [102, 190] on div at bounding box center [115, 188] width 64 height 17
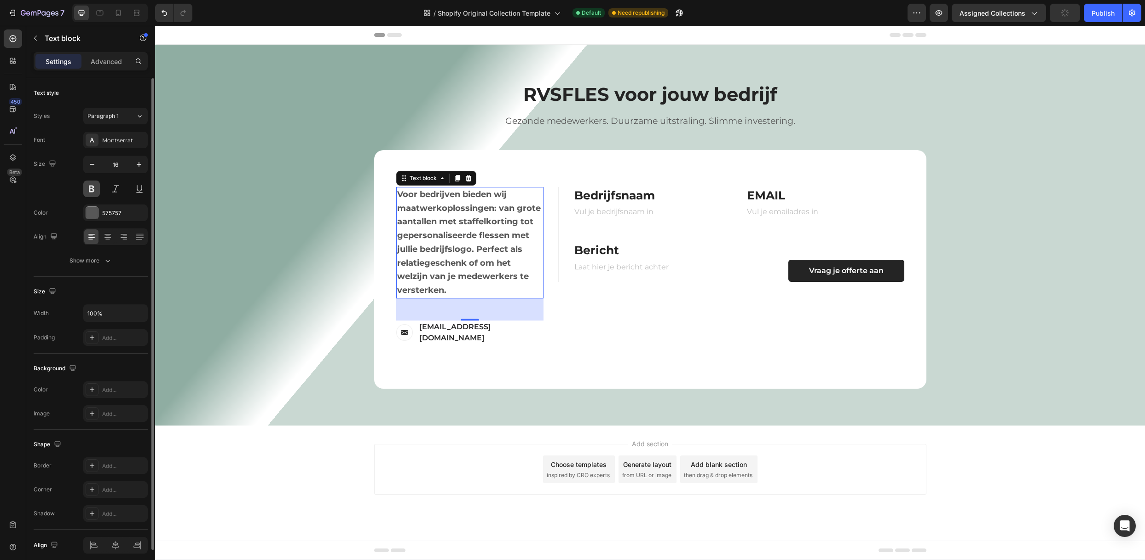
click at [96, 190] on button at bounding box center [91, 188] width 17 height 17
click at [94, 190] on button at bounding box center [91, 188] width 17 height 17
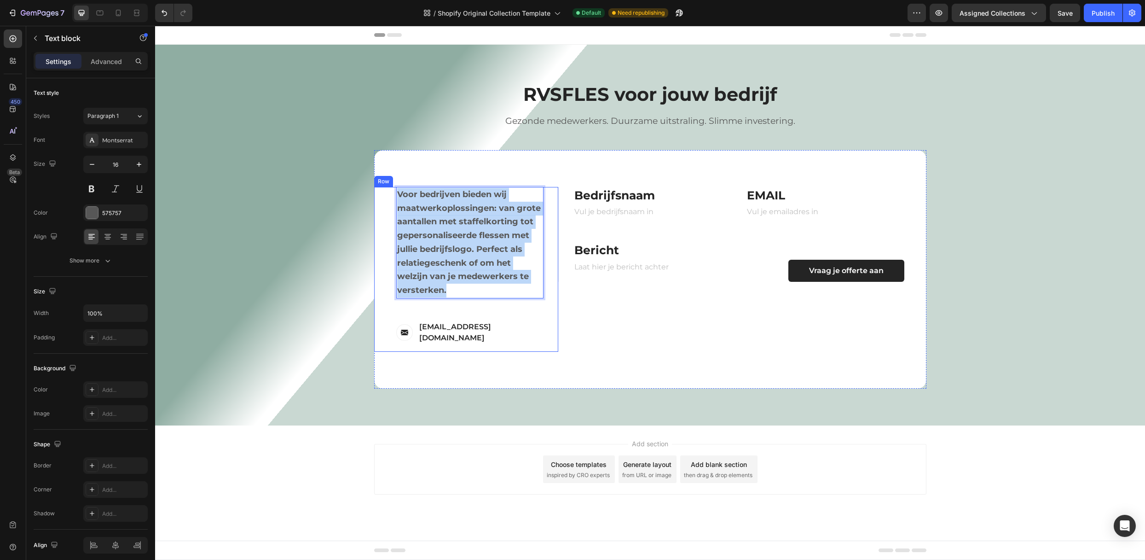
drag, startPoint x: 447, startPoint y: 285, endPoint x: 529, endPoint y: 209, distance: 112.0
click at [374, 187] on div "Contact Information Heading Voor bedrijven bieden wij maatwerkoplossingen: van …" at bounding box center [466, 269] width 184 height 165
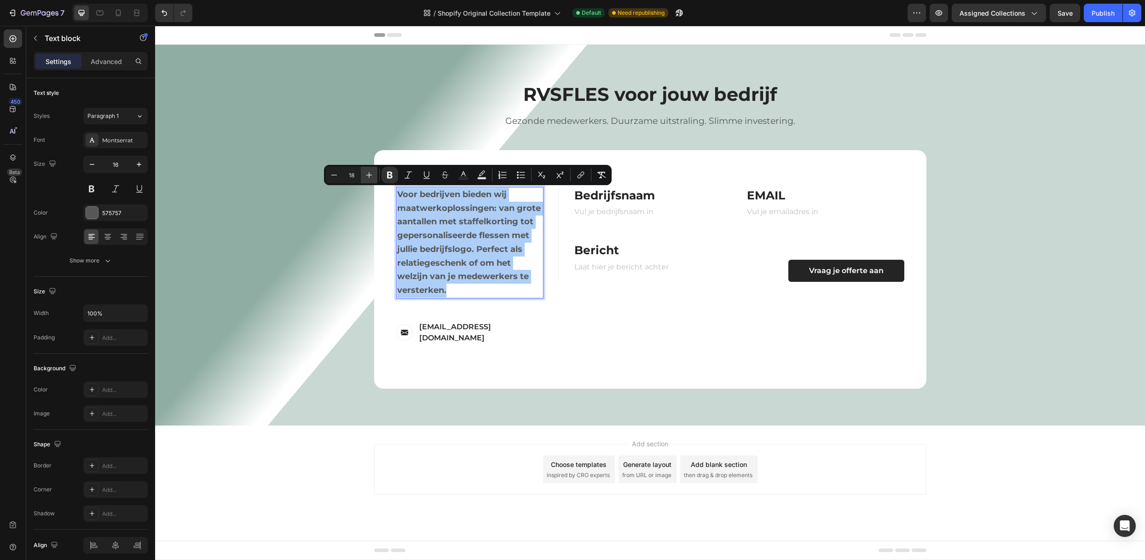
click at [375, 174] on button "Plus" at bounding box center [369, 175] width 17 height 17
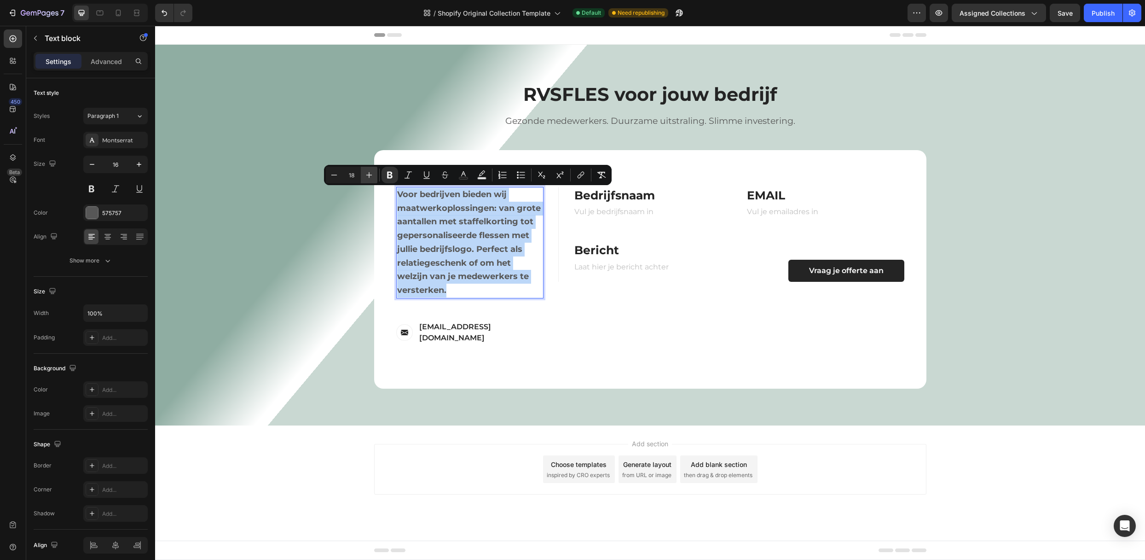
type input "19"
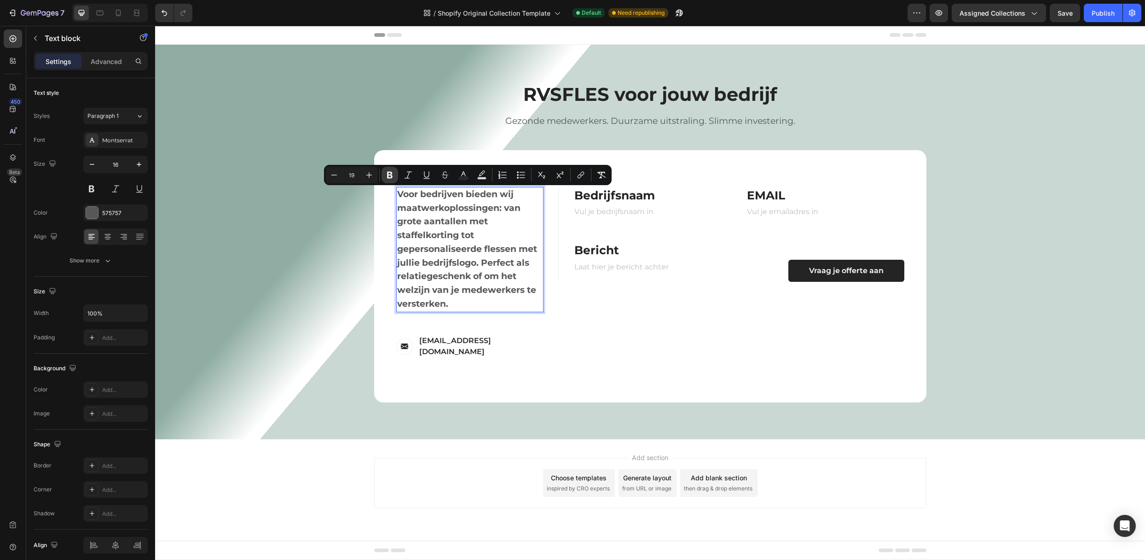
click at [383, 174] on button "Bold" at bounding box center [389, 175] width 17 height 17
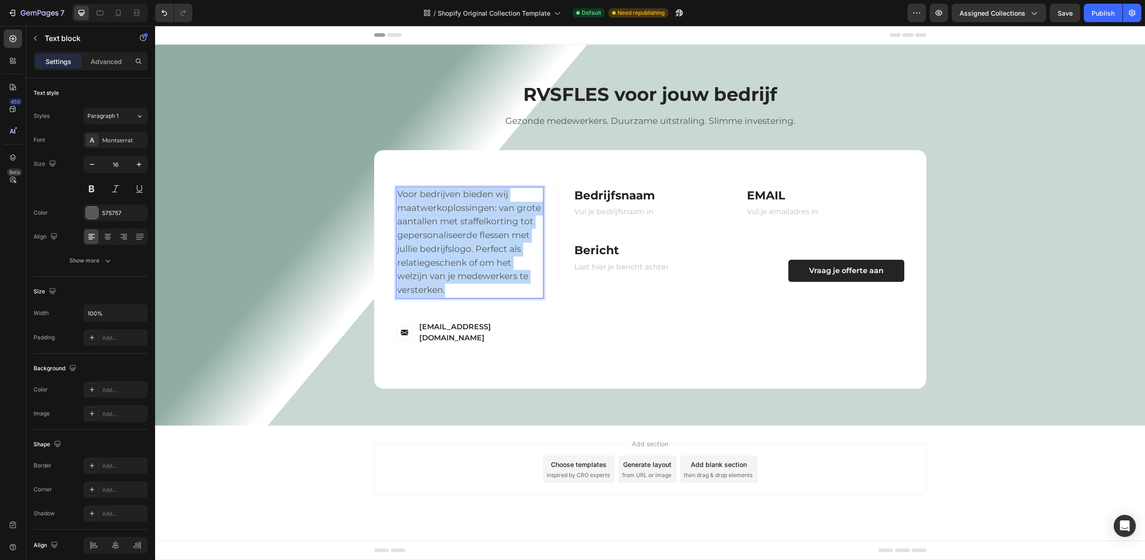
drag, startPoint x: 449, startPoint y: 286, endPoint x: 398, endPoint y: 192, distance: 107.3
click at [398, 192] on p "Voor bedrijven bieden wij maatwerkoplossingen: van grote aantallen met staffelk…" at bounding box center [469, 243] width 145 height 110
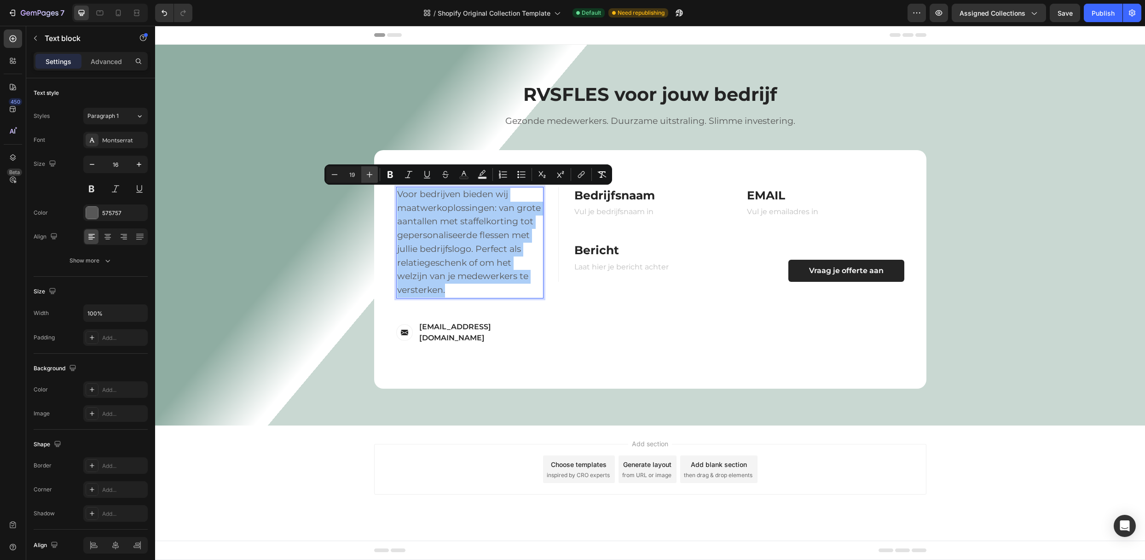
click at [370, 170] on icon "Editor contextual toolbar" at bounding box center [369, 174] width 9 height 9
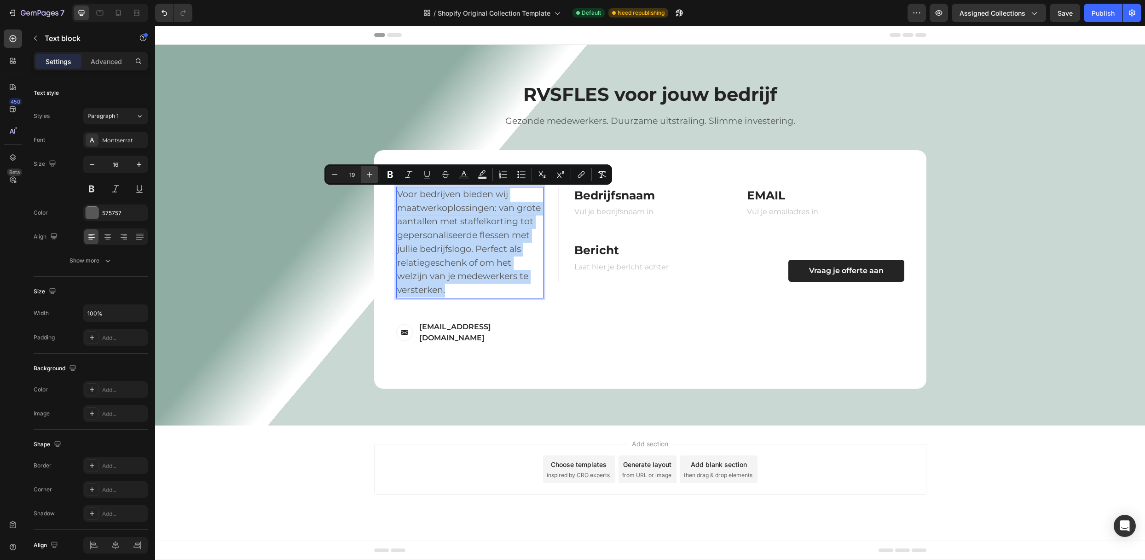
type input "20"
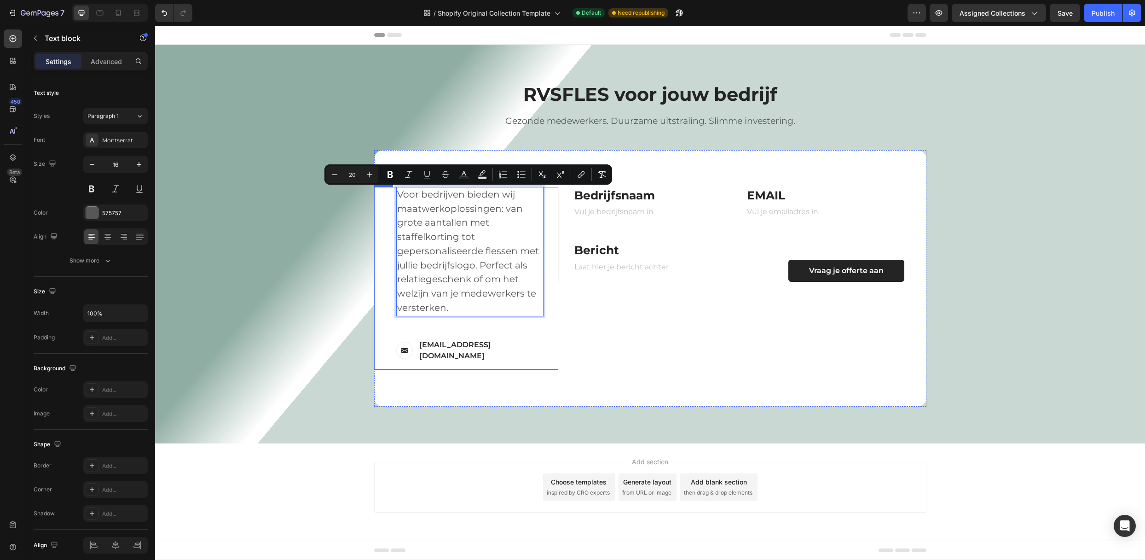
click at [577, 341] on div "FIRST NAME Text block NAME Text block Text Field LAST NAME Text block Email Tex…" at bounding box center [742, 278] width 368 height 183
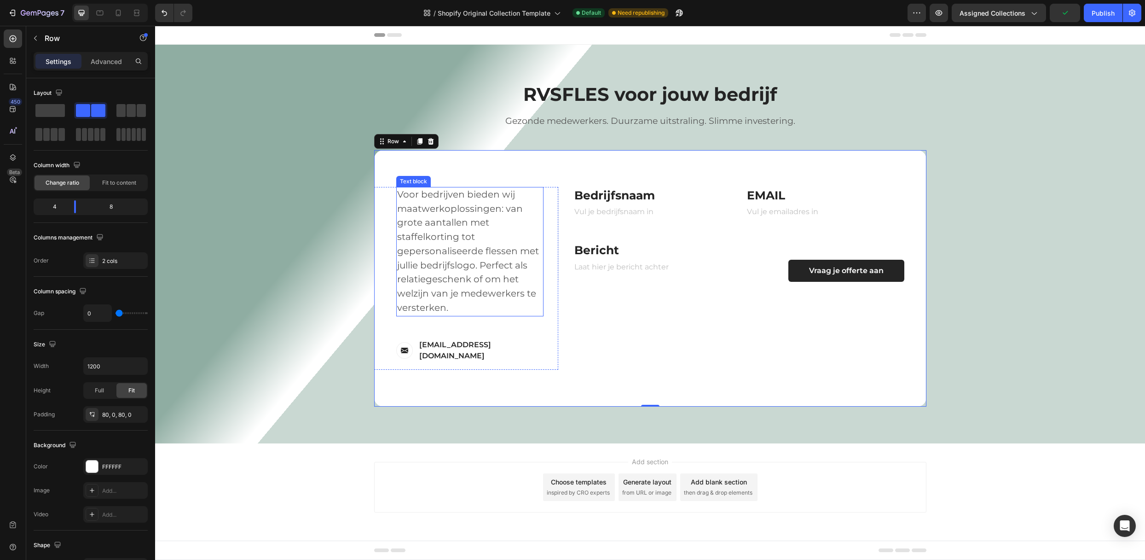
click at [460, 300] on p "Voor bedrijven bieden wij maatwerkoplossingen: van grote aantallen met staffelk…" at bounding box center [469, 251] width 145 height 127
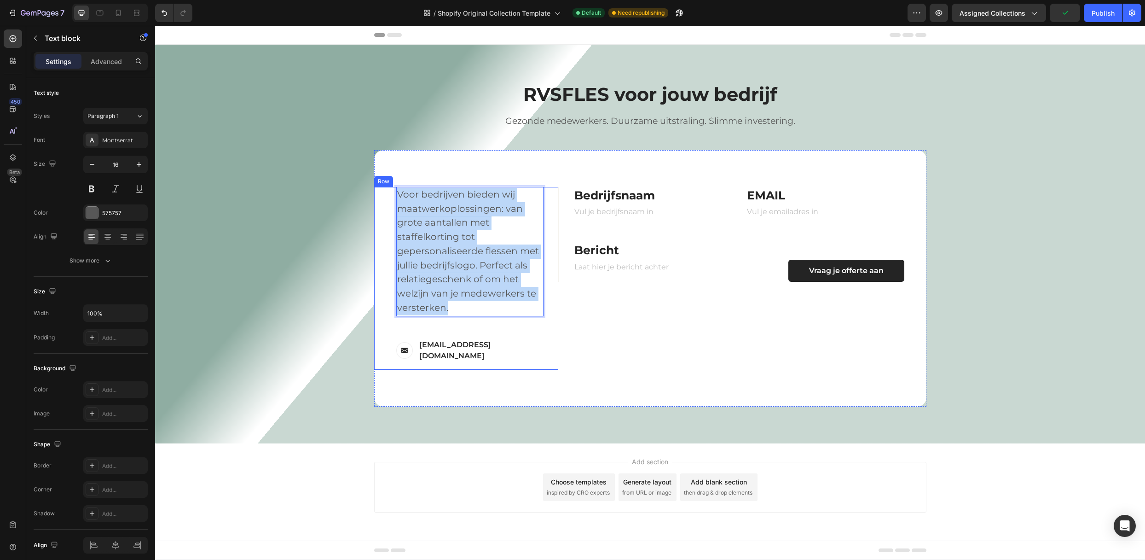
drag, startPoint x: 460, startPoint y: 306, endPoint x: 390, endPoint y: 186, distance: 138.2
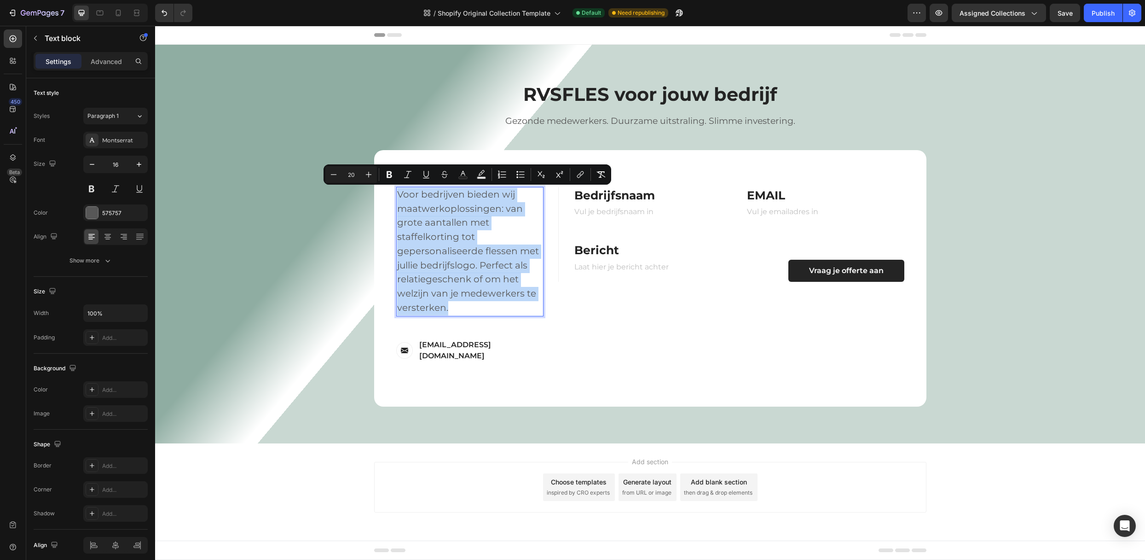
click at [512, 217] on p "Voor bedrijven bieden wij maatwerkoplossingen: van grote aantallen met staffelk…" at bounding box center [469, 251] width 145 height 127
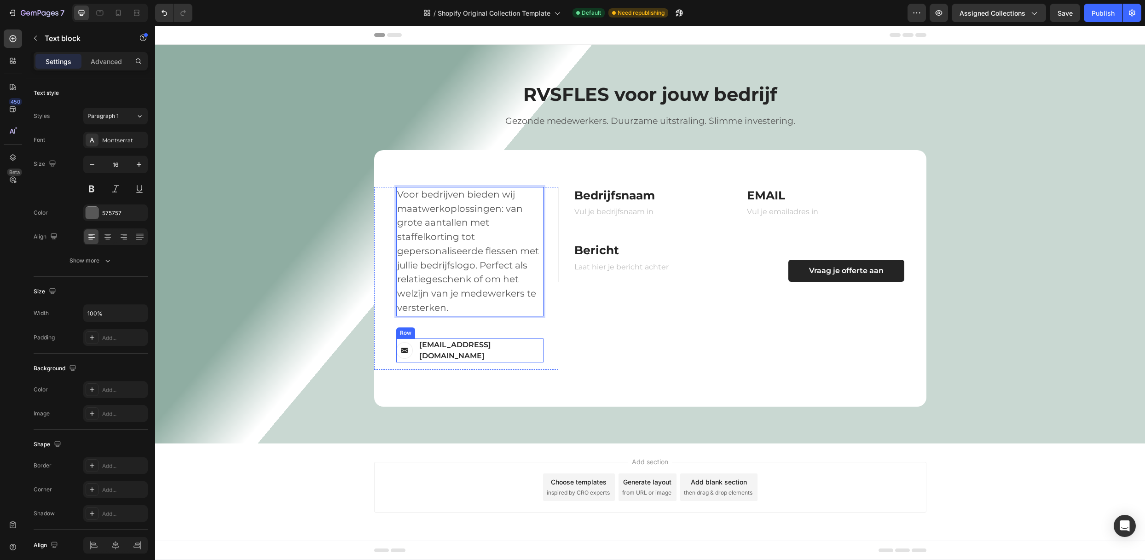
click at [489, 345] on div "Image [EMAIL_ADDRESS][DOMAIN_NAME] Text block Row" at bounding box center [469, 350] width 147 height 24
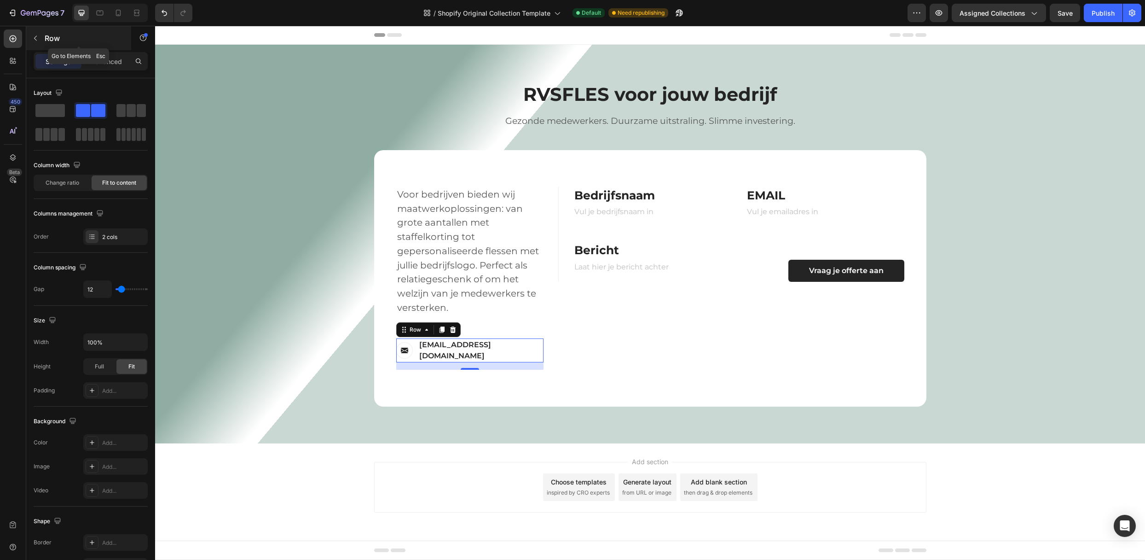
click at [32, 44] on button "button" at bounding box center [35, 38] width 15 height 15
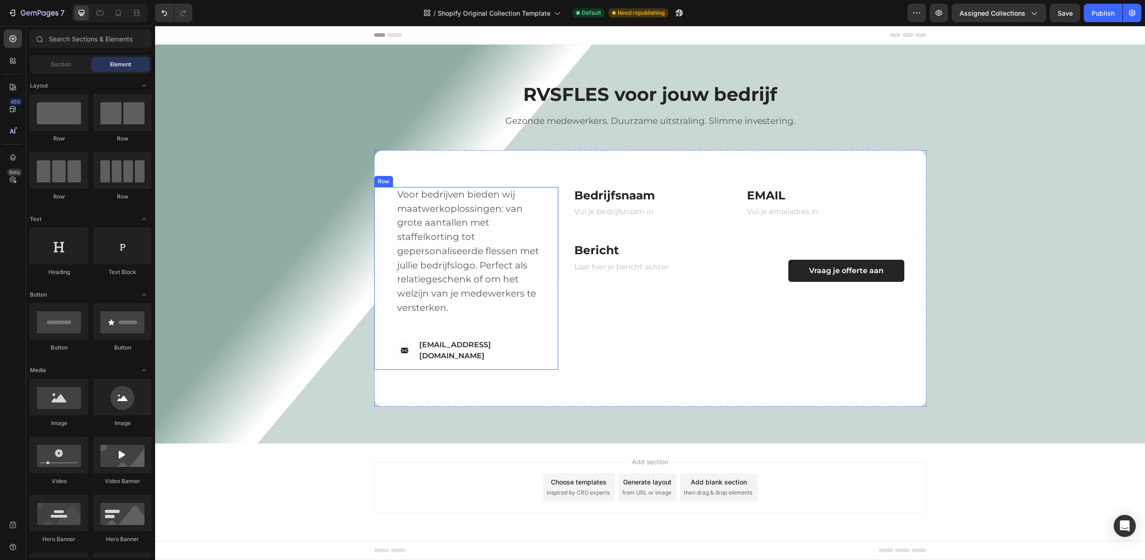
click at [485, 352] on div "Contact Information Heading Voor bedrijven bieden wij maatwerkoplossingen: van …" at bounding box center [469, 278] width 147 height 183
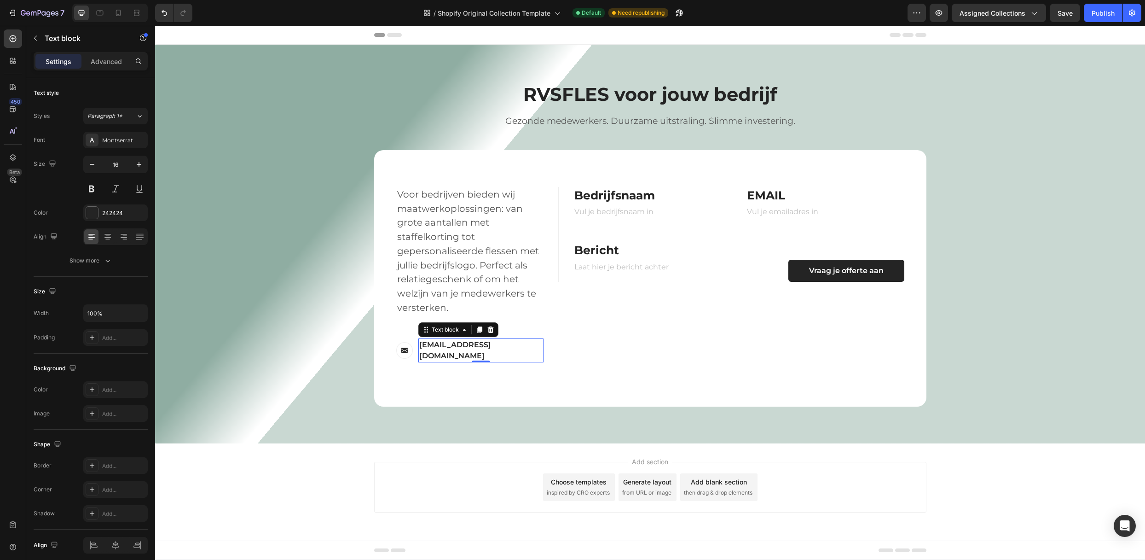
click at [481, 345] on p "[EMAIL_ADDRESS][DOMAIN_NAME]" at bounding box center [480, 350] width 123 height 22
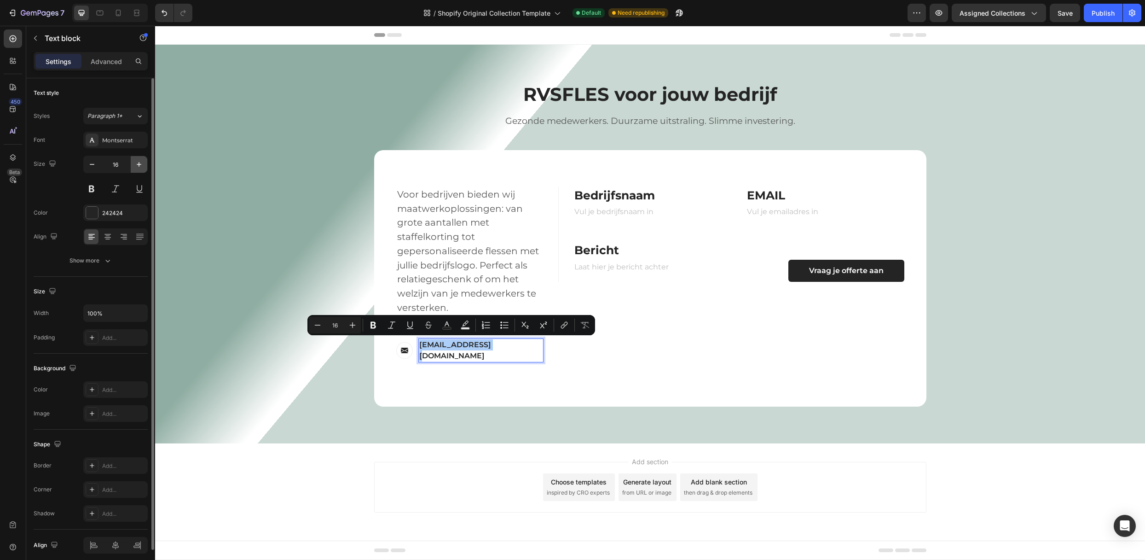
click at [139, 163] on icon "button" at bounding box center [139, 164] width 5 height 5
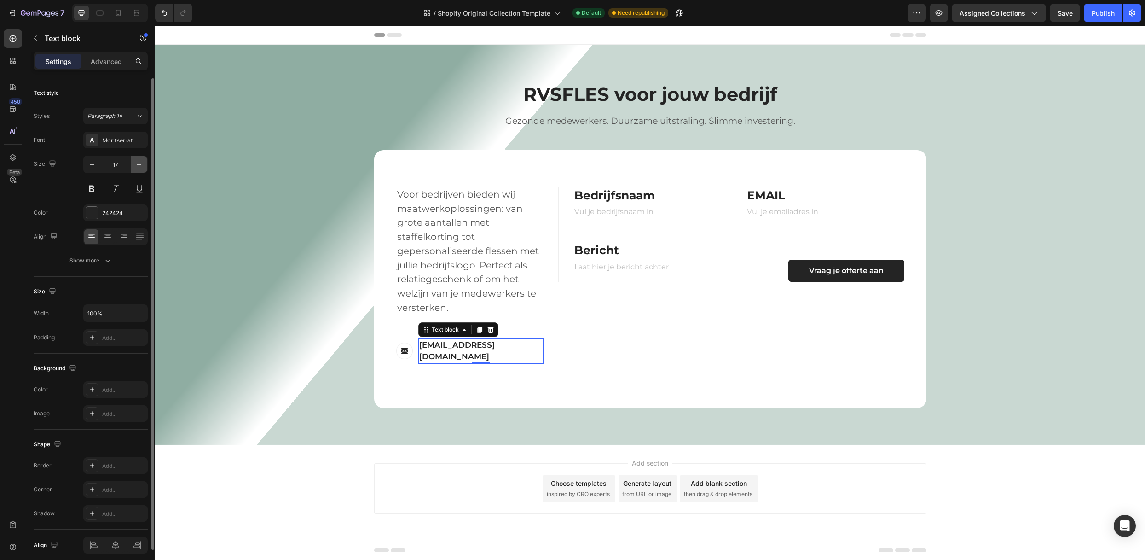
click at [139, 163] on icon "button" at bounding box center [139, 164] width 5 height 5
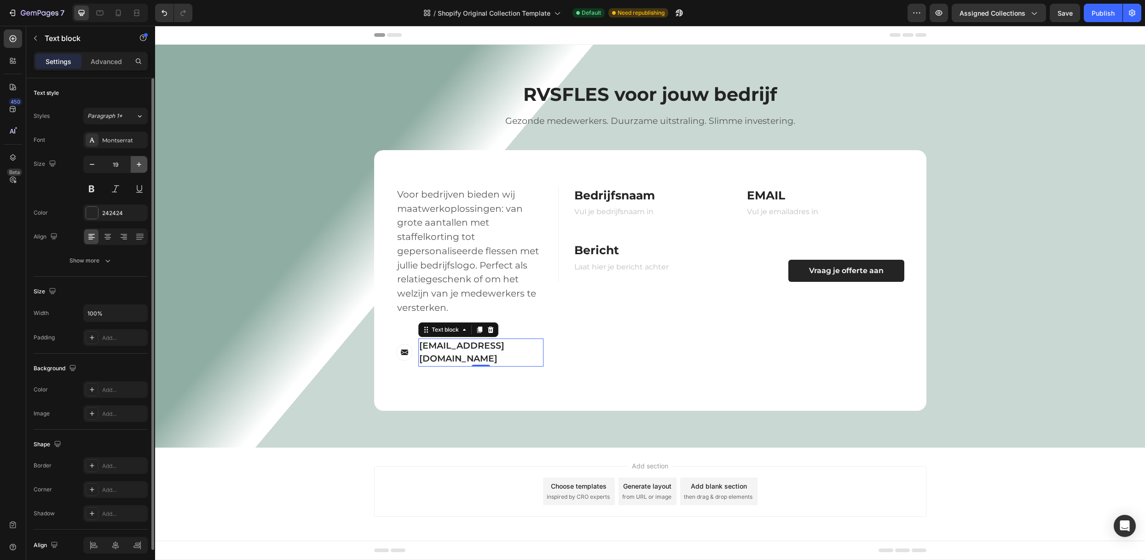
type input "20"
click at [700, 370] on div "Contact Information Heading Voor bedrijven bieden wij maatwerkoplossingen: van …" at bounding box center [650, 281] width 552 height 262
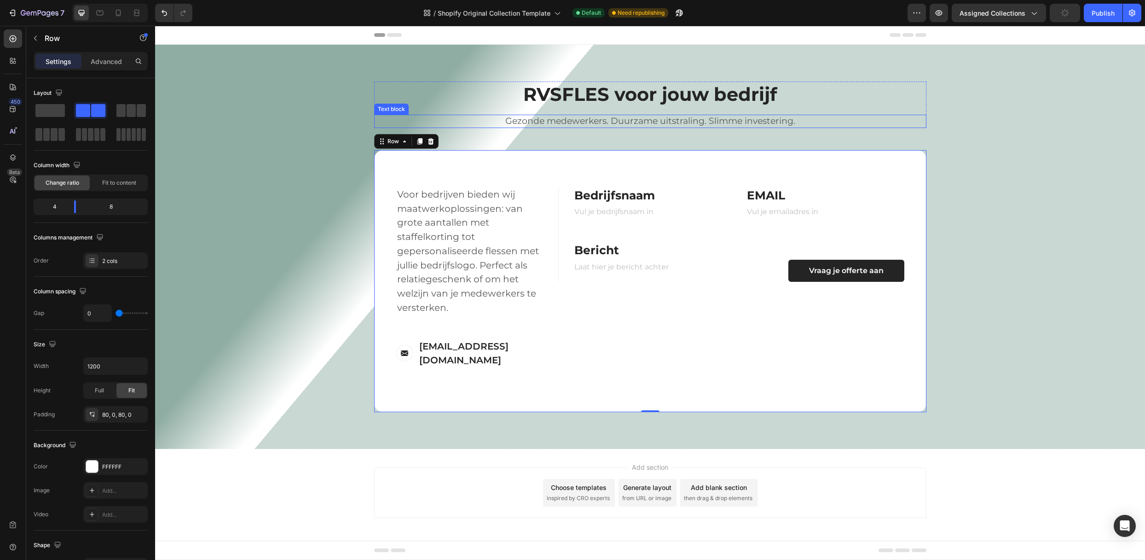
click at [539, 120] on p "Gezonde medewerkers. Duurzame uitstraling. Slimme investering." at bounding box center [650, 122] width 550 height 12
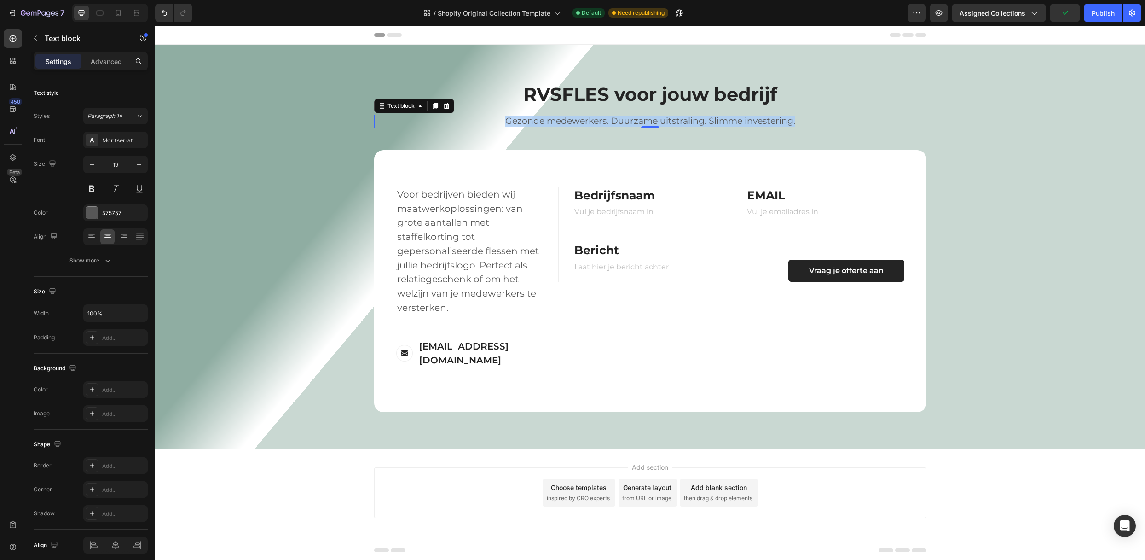
click at [539, 120] on p "Gezonde medewerkers. Duurzame uitstraling. Slimme investering." at bounding box center [650, 122] width 550 height 12
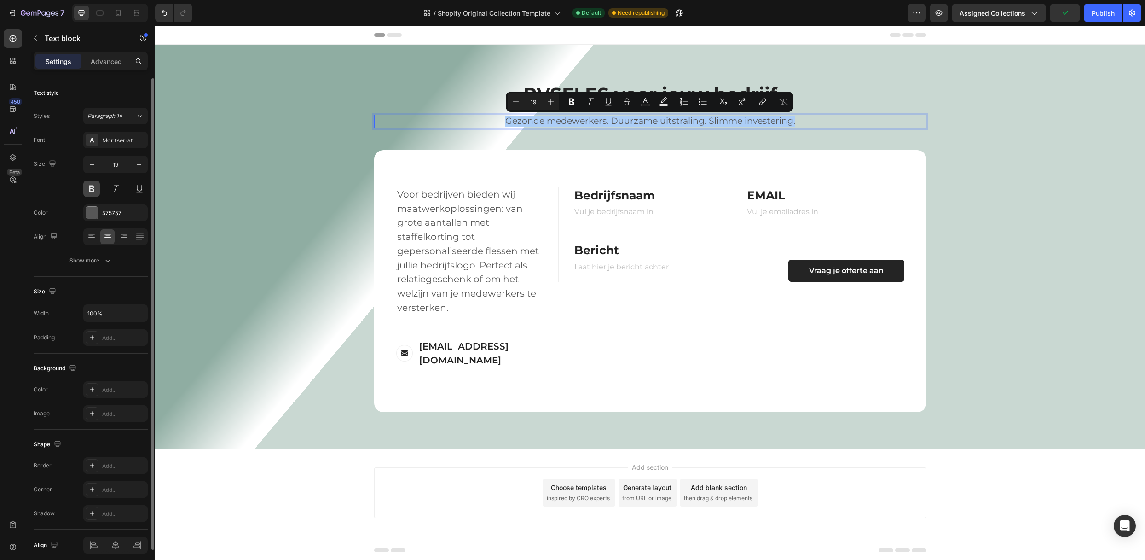
click at [87, 190] on button at bounding box center [91, 188] width 17 height 17
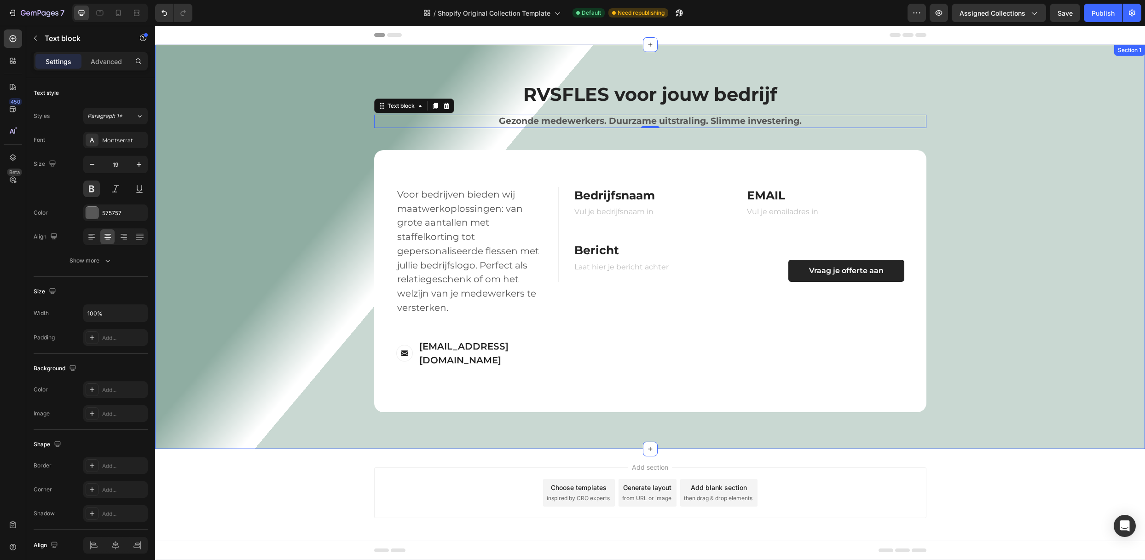
click at [232, 199] on div "RVSFLES voor jouw bedrijf Heading Gezonde medewerkers. Duurzame uitstraling. Sl…" at bounding box center [650, 246] width 976 height 330
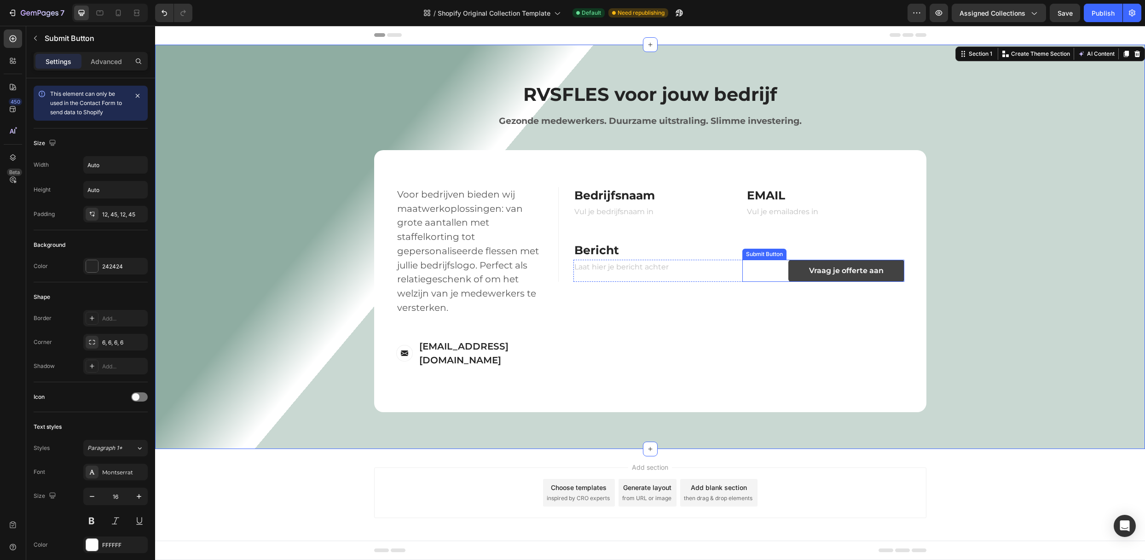
click at [894, 269] on button "Vraag je offerte aan" at bounding box center [846, 271] width 116 height 22
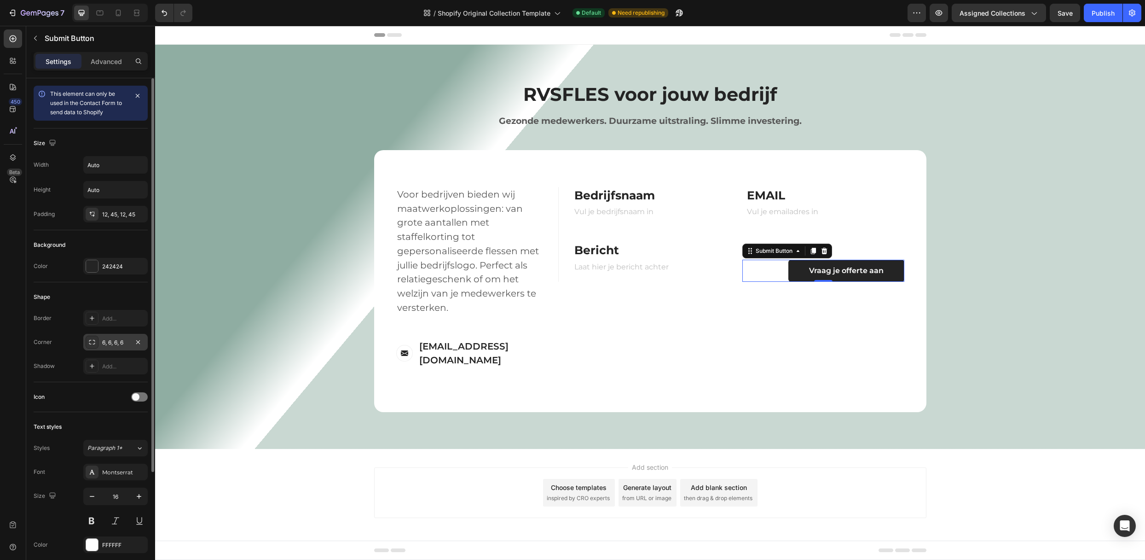
click at [111, 342] on div "6, 6, 6, 6" at bounding box center [115, 342] width 27 height 8
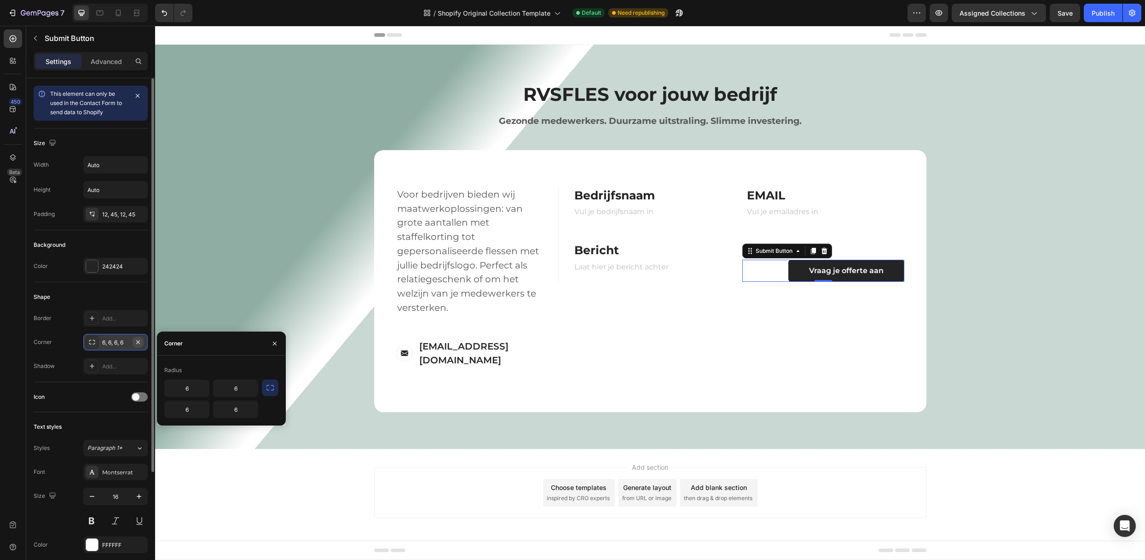
click at [140, 343] on icon "button" at bounding box center [137, 341] width 7 height 7
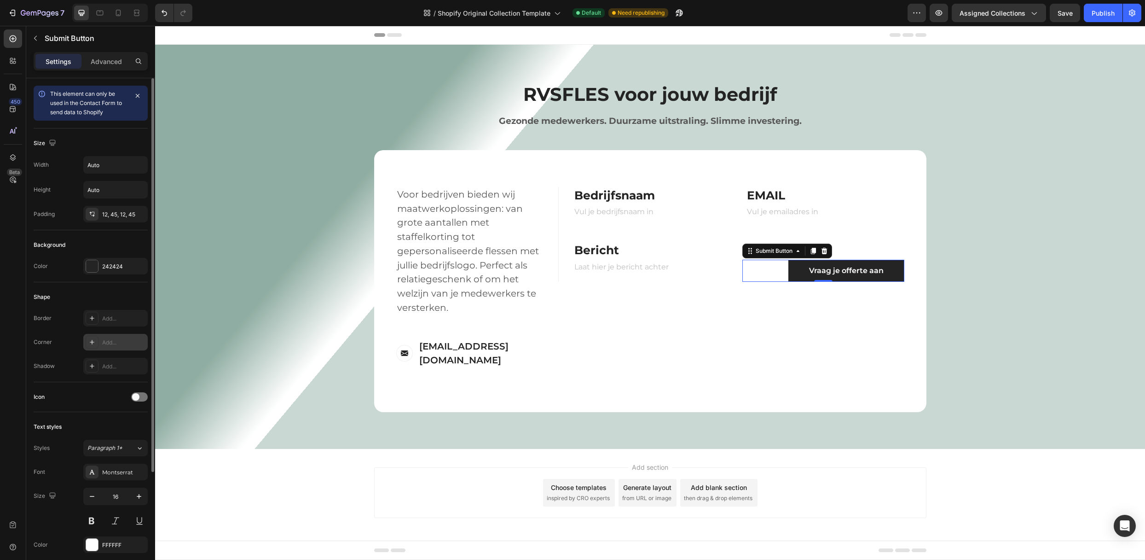
click at [104, 343] on div "Add..." at bounding box center [123, 342] width 43 height 8
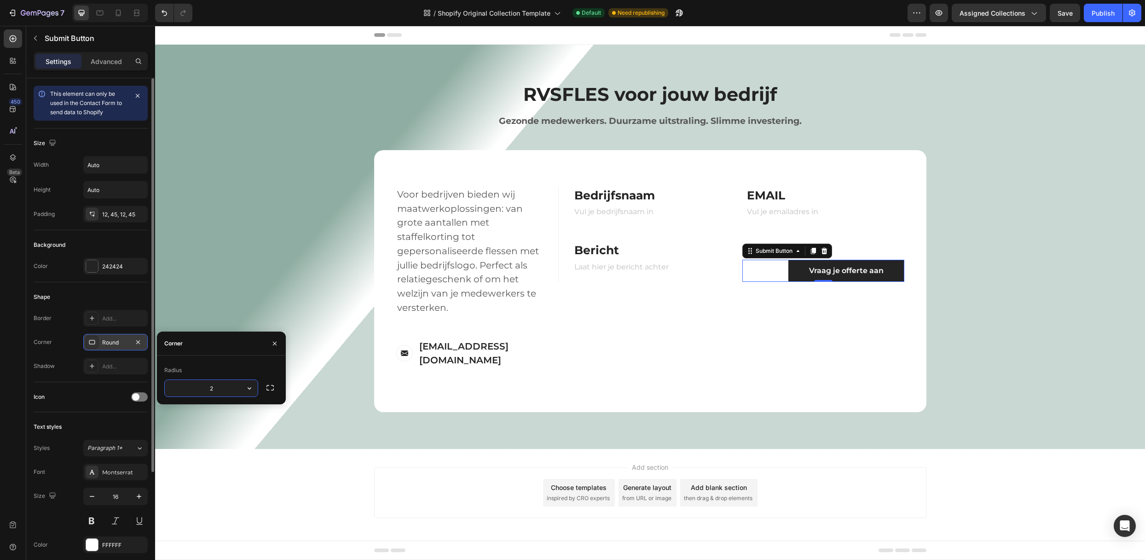
type input "25"
click at [358, 313] on div "RVSFLES voor jouw bedrijf Heading Gezonde medewerkers. Duurzame uitstraling. Sl…" at bounding box center [650, 246] width 976 height 330
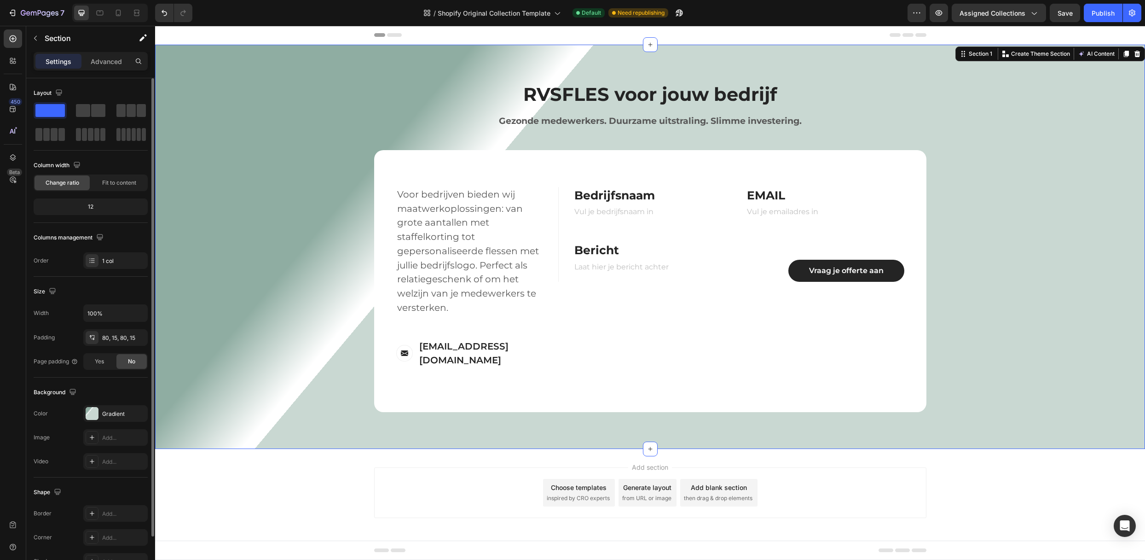
click at [1070, 104] on div "RVSFLES voor jouw bedrijf Heading Gezonde medewerkers. Duurzame uitstraling. Sl…" at bounding box center [650, 246] width 976 height 330
click at [1115, 13] on button "Publish" at bounding box center [1103, 13] width 39 height 18
click at [797, 277] on button "Vraag je offerte aan" at bounding box center [846, 271] width 116 height 22
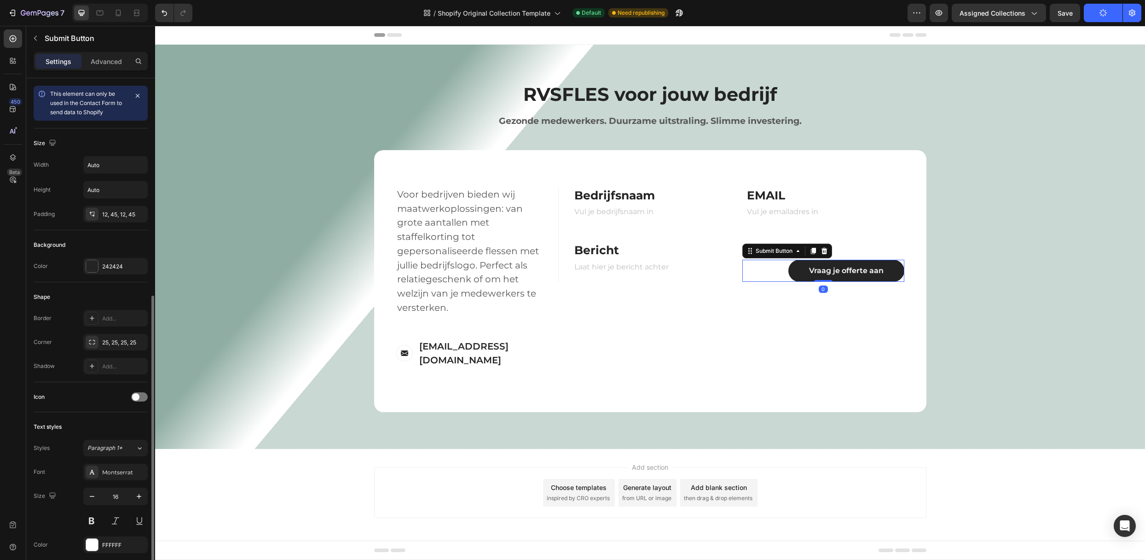
scroll to position [147, 0]
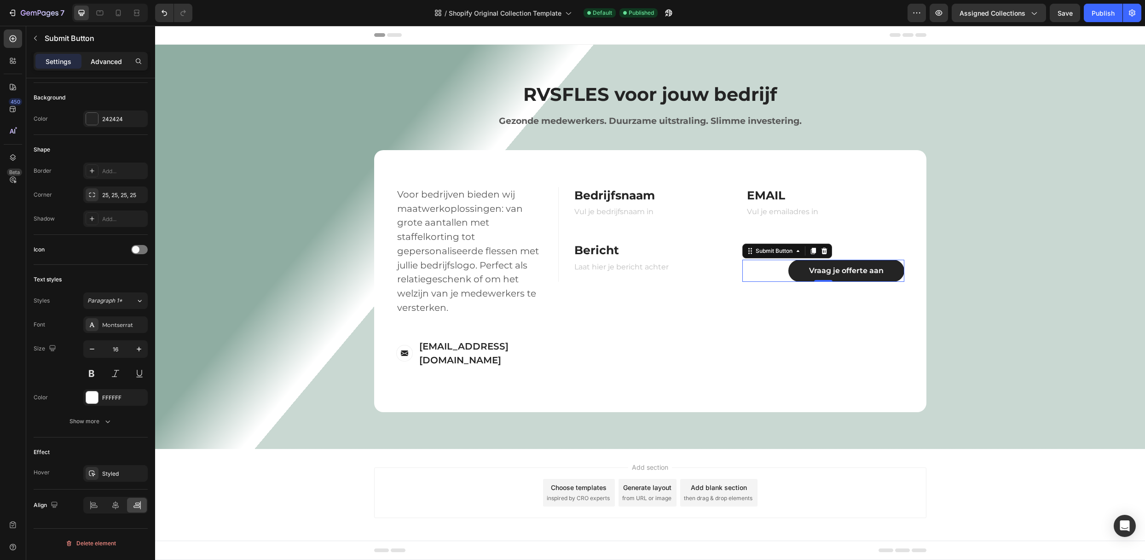
click at [97, 62] on p "Advanced" at bounding box center [106, 62] width 31 height 10
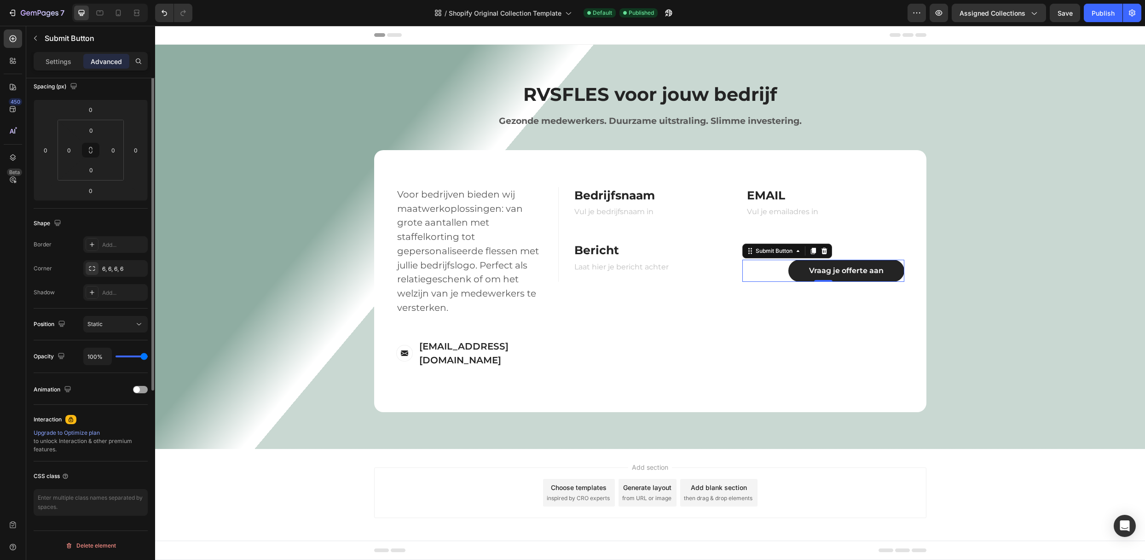
scroll to position [0, 0]
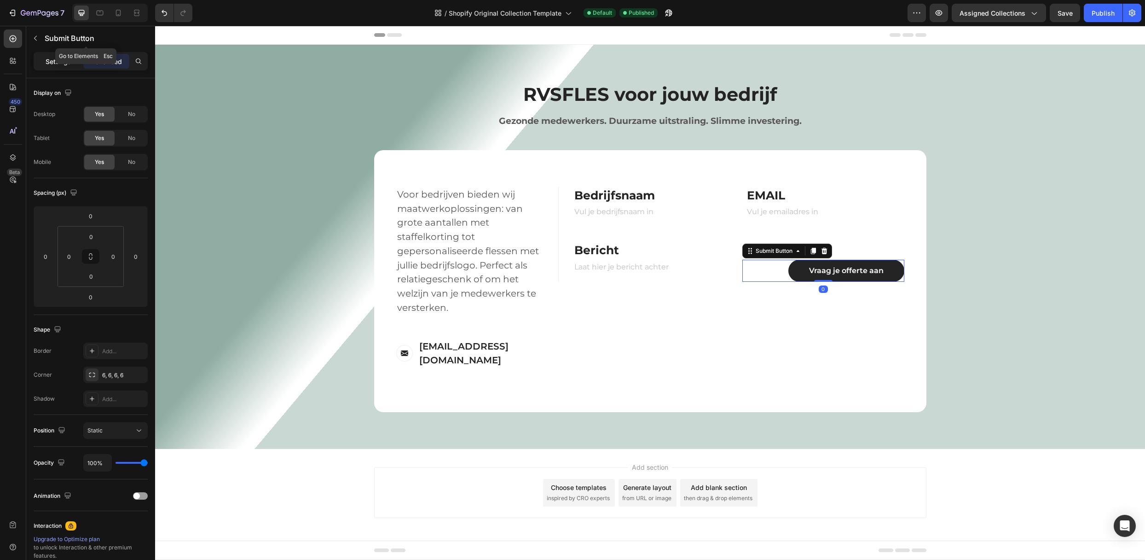
click at [48, 62] on p "Settings" at bounding box center [59, 62] width 26 height 10
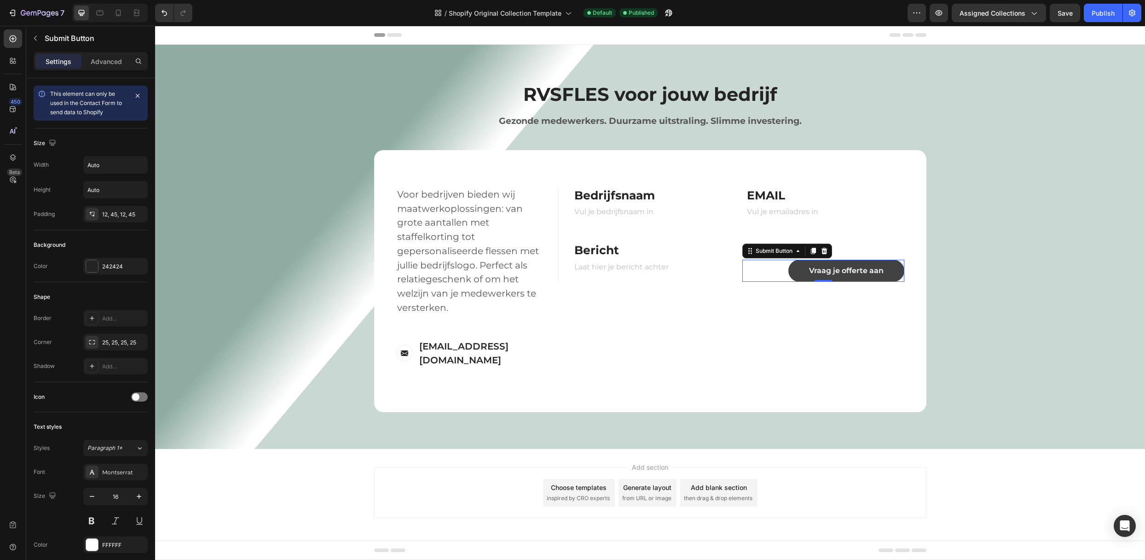
click at [895, 267] on button "Vraag je offerte aan" at bounding box center [846, 271] width 116 height 22
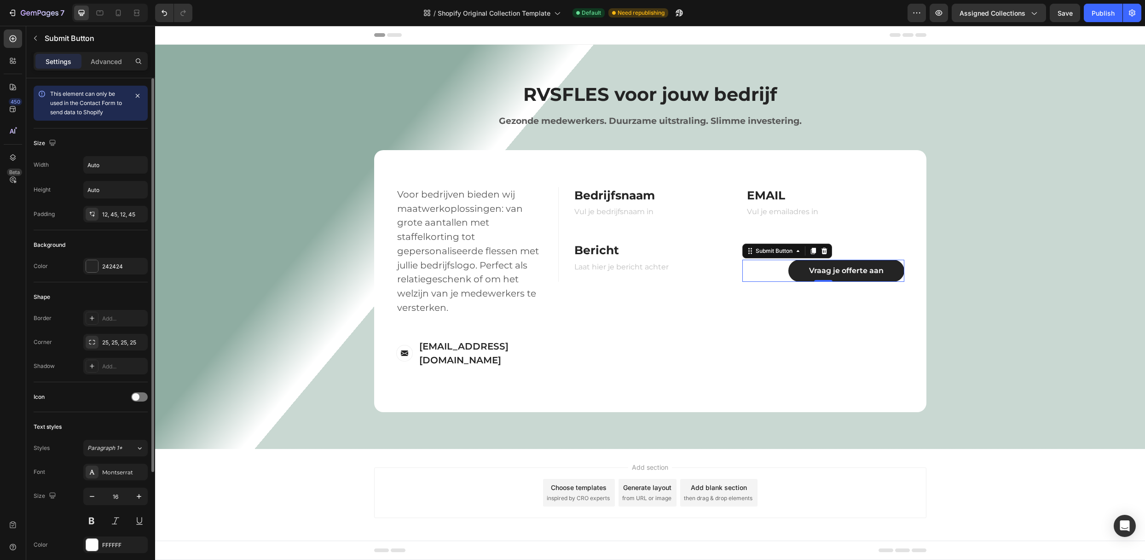
scroll to position [147, 0]
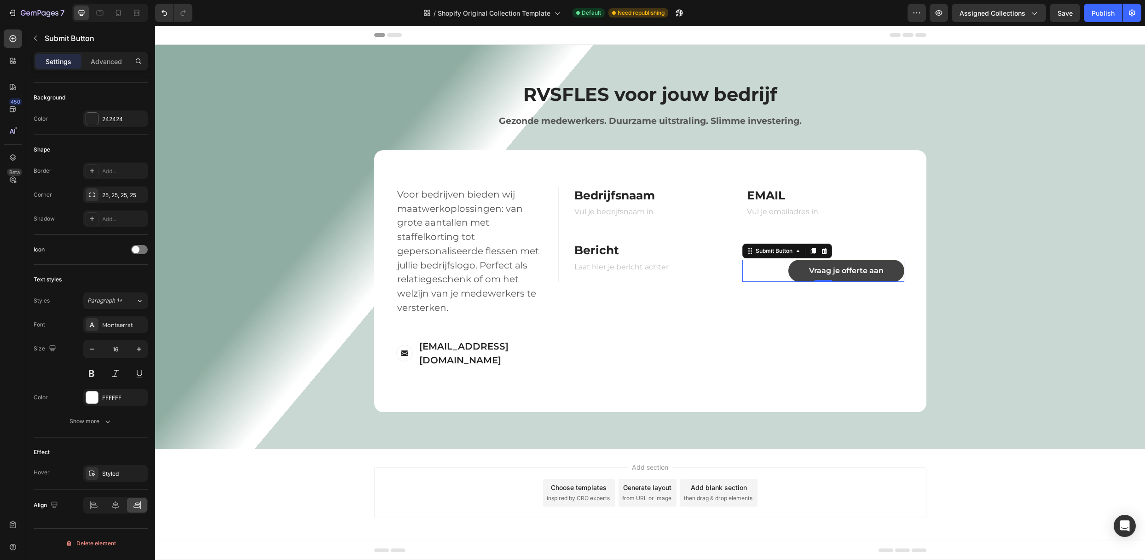
click at [801, 270] on button "Vraag je offerte aan" at bounding box center [846, 271] width 116 height 22
click at [772, 308] on div "FIRST NAME Text block NAME Text block Text Field LAST NAME Text block Email Tex…" at bounding box center [742, 281] width 368 height 188
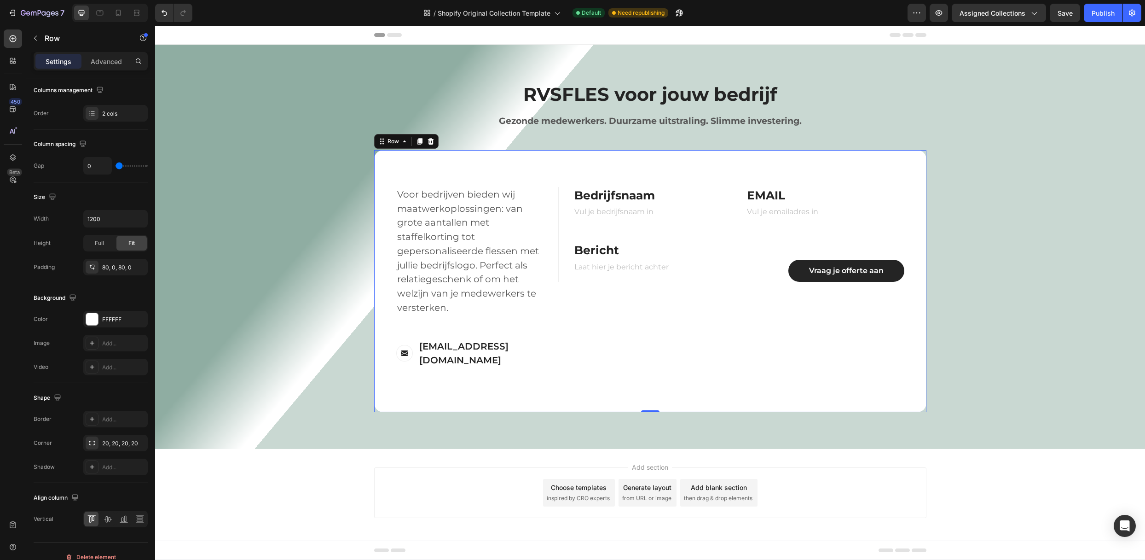
scroll to position [0, 0]
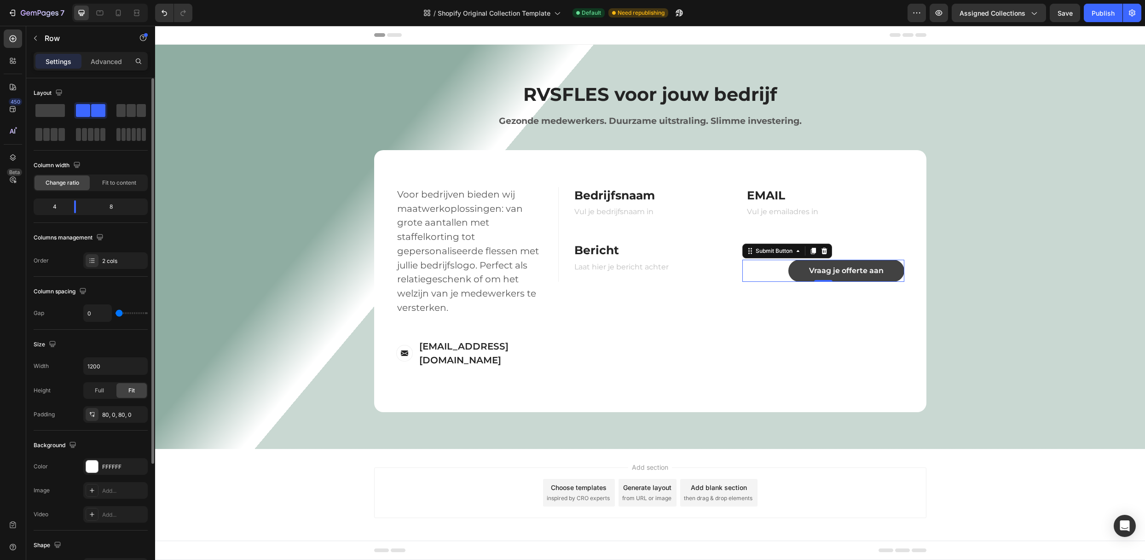
click at [795, 272] on button "Vraag je offerte aan" at bounding box center [846, 271] width 116 height 22
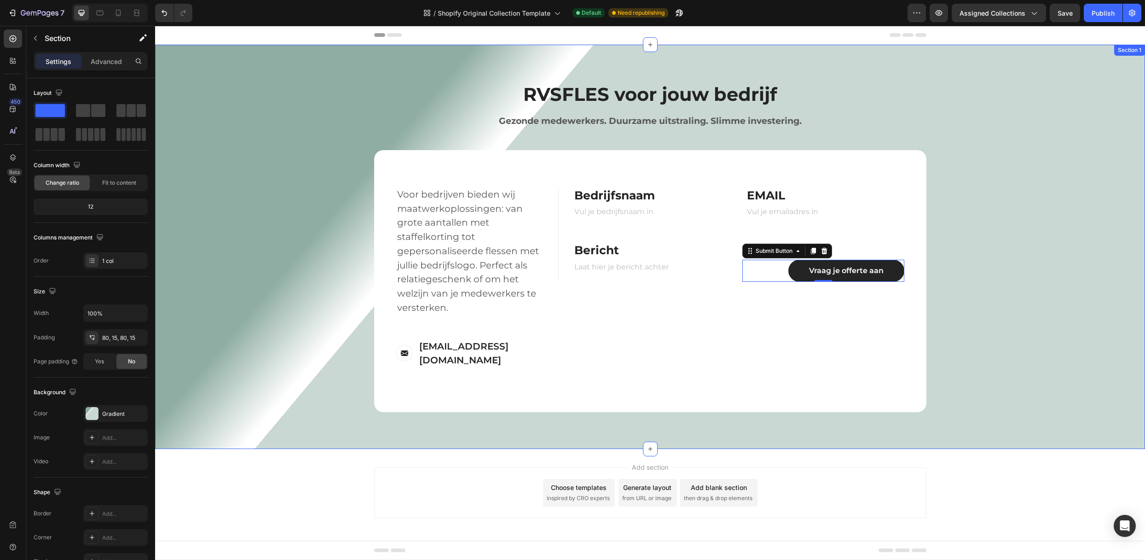
click at [336, 186] on div "RVSFLES voor jouw bedrijf Heading Gezonde medewerkers. Duurzame uitstraling. Sl…" at bounding box center [650, 246] width 976 height 330
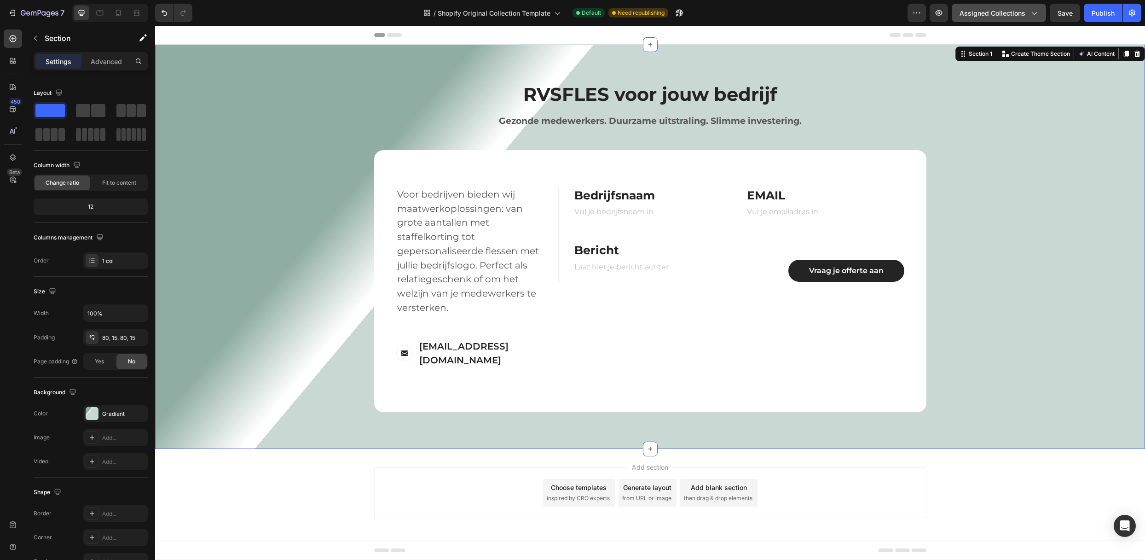
click at [1009, 4] on button "Assigned Collections" at bounding box center [999, 13] width 94 height 18
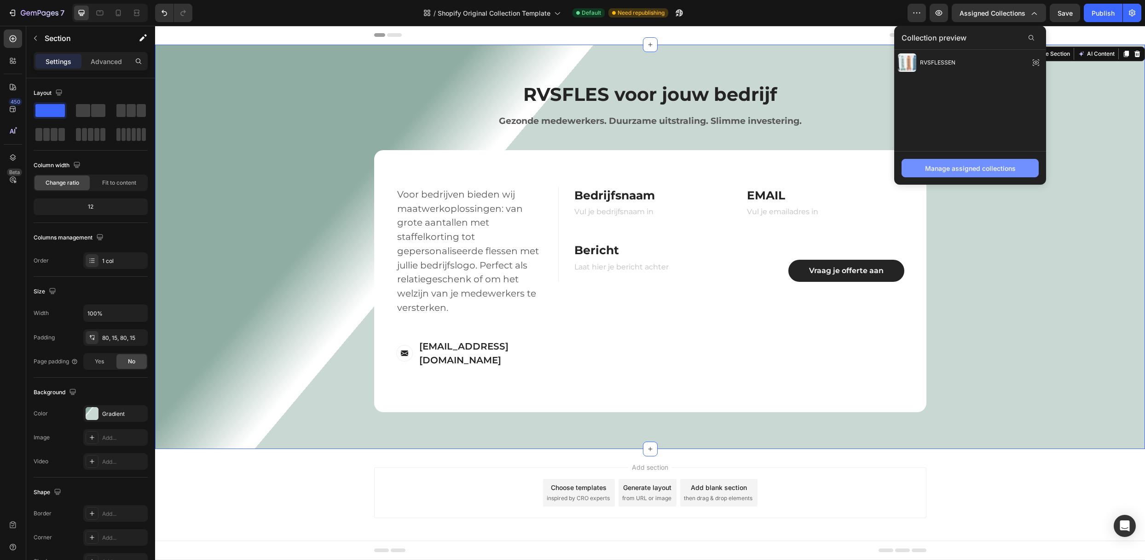
click at [1009, 165] on div "Manage assigned collections" at bounding box center [970, 168] width 91 height 10
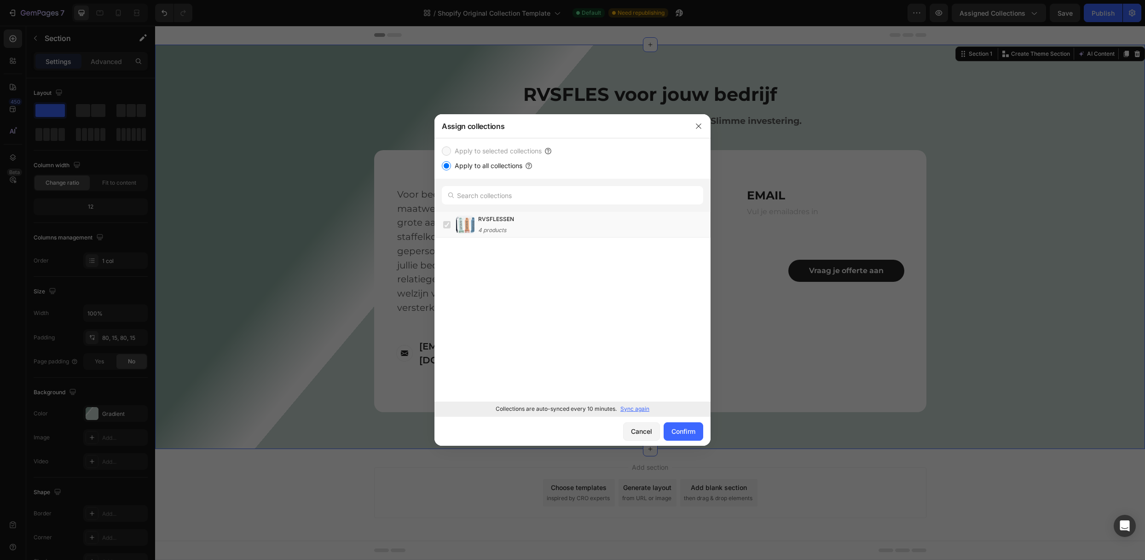
click at [464, 146] on label "Apply to selected collections" at bounding box center [496, 150] width 91 height 11
click at [641, 433] on div "Cancel" at bounding box center [641, 431] width 21 height 10
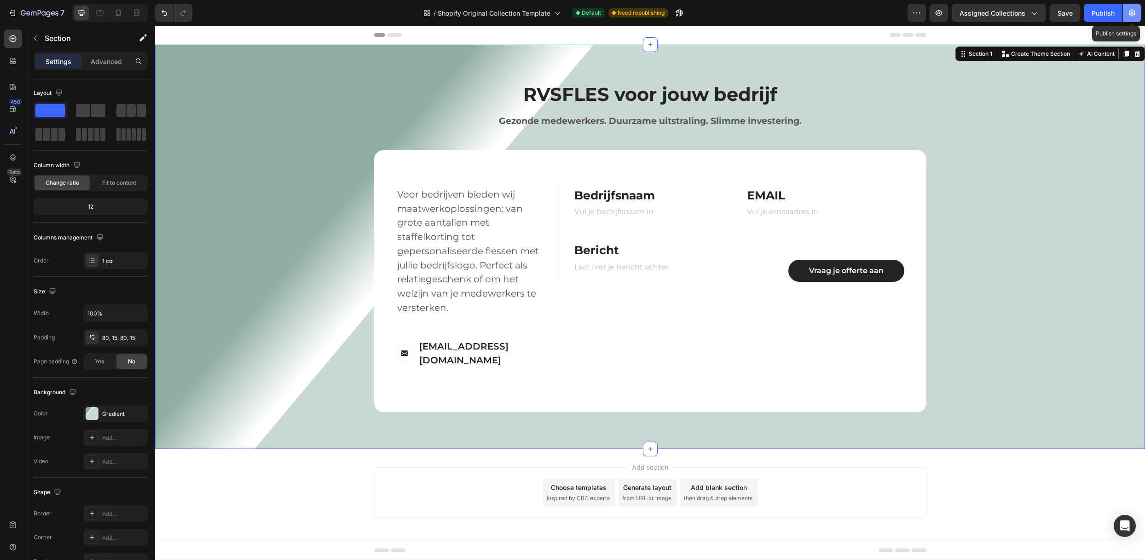
click at [1130, 12] on icon "button" at bounding box center [1131, 12] width 9 height 9
click at [1131, 13] on icon "button" at bounding box center [1131, 12] width 9 height 9
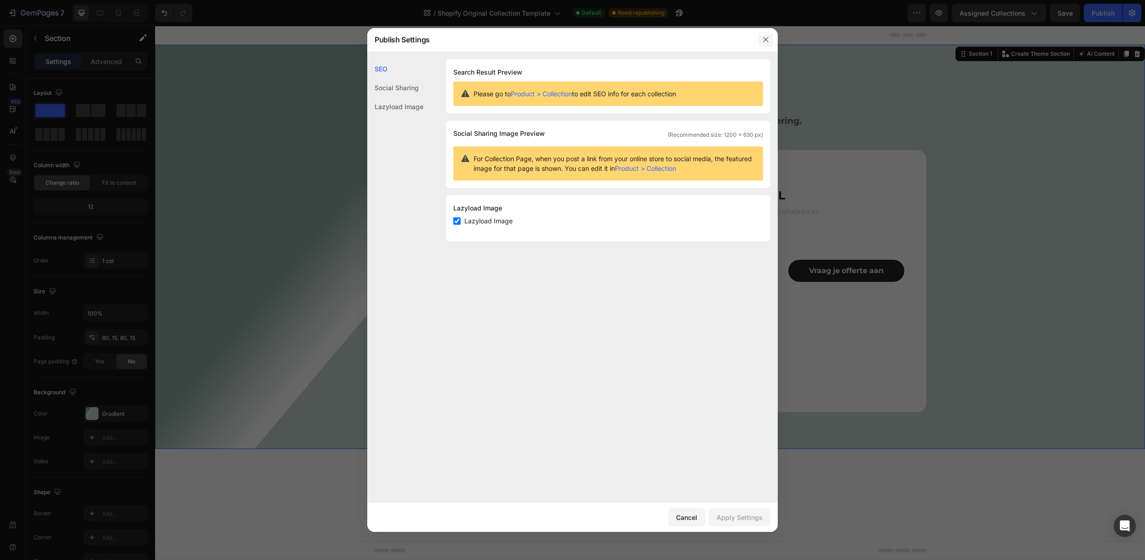
click at [762, 38] on icon "button" at bounding box center [765, 39] width 7 height 7
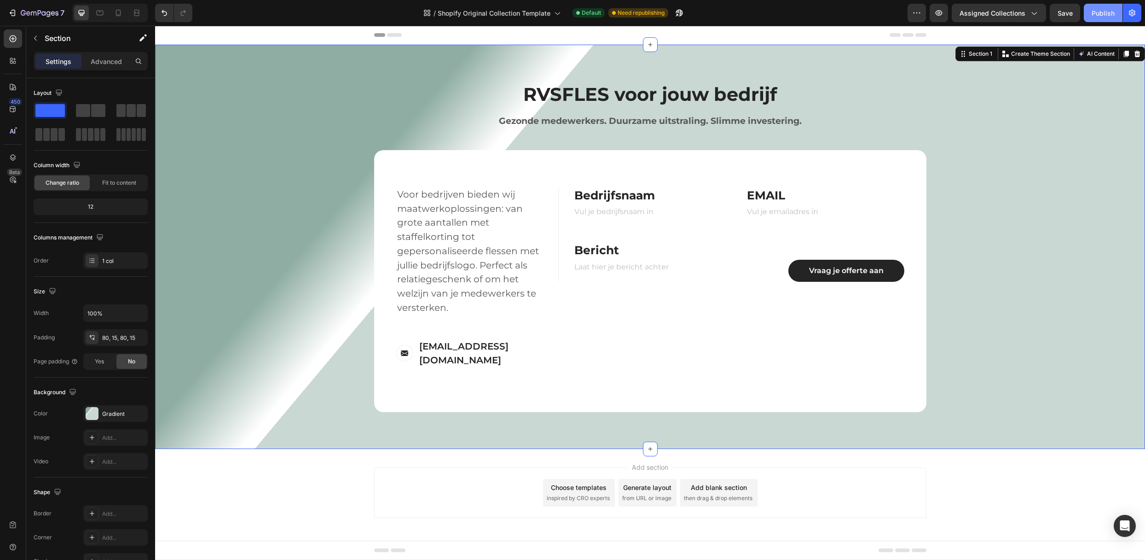
click at [1098, 12] on div "Publish" at bounding box center [1103, 13] width 23 height 10
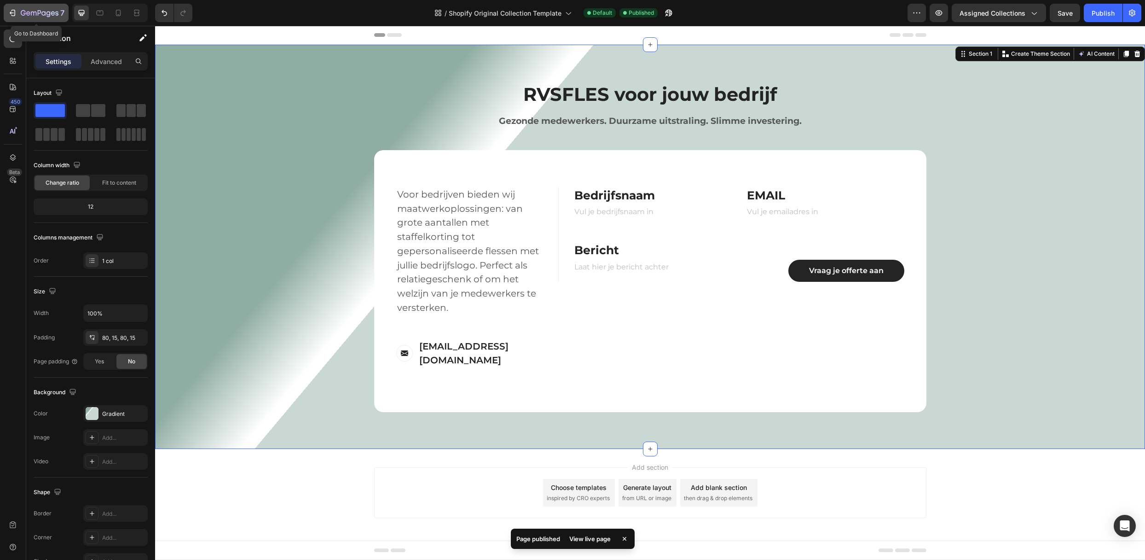
click at [23, 13] on icon "button" at bounding box center [23, 13] width 5 height 6
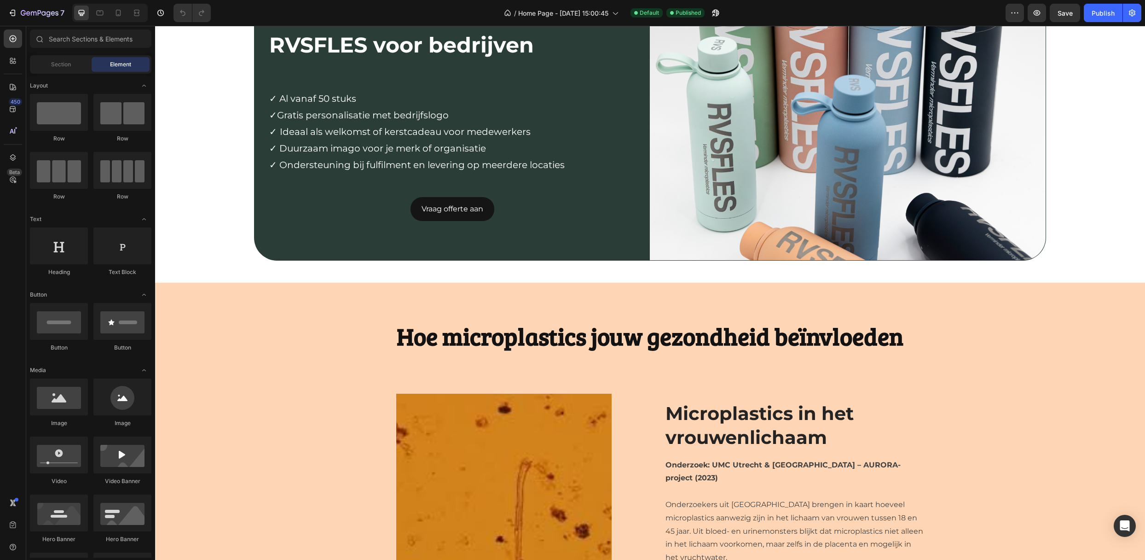
scroll to position [1473, 0]
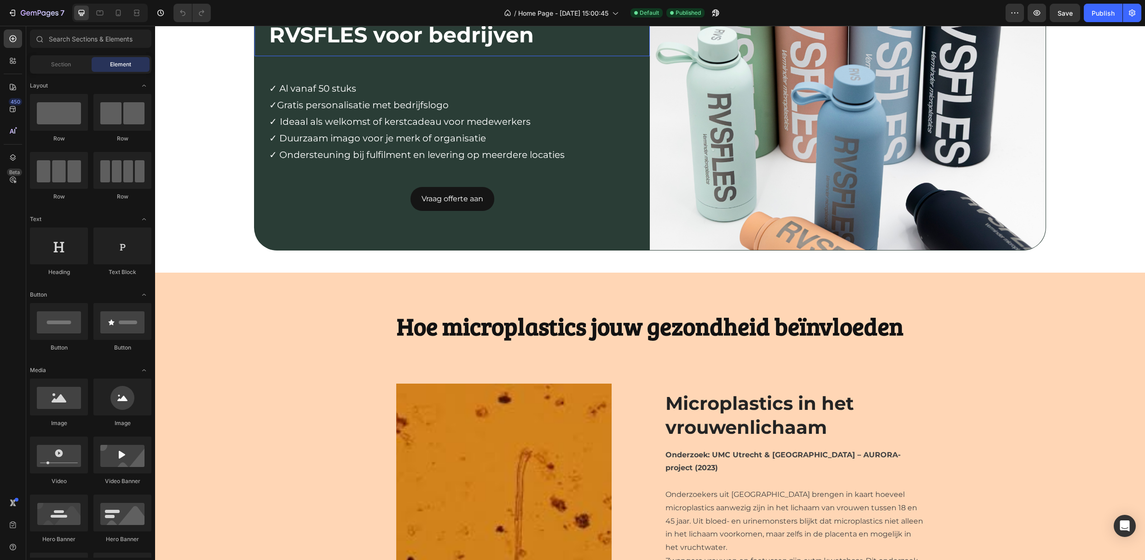
click at [594, 49] on p "RVSFLES voor bedrijven" at bounding box center [455, 35] width 373 height 28
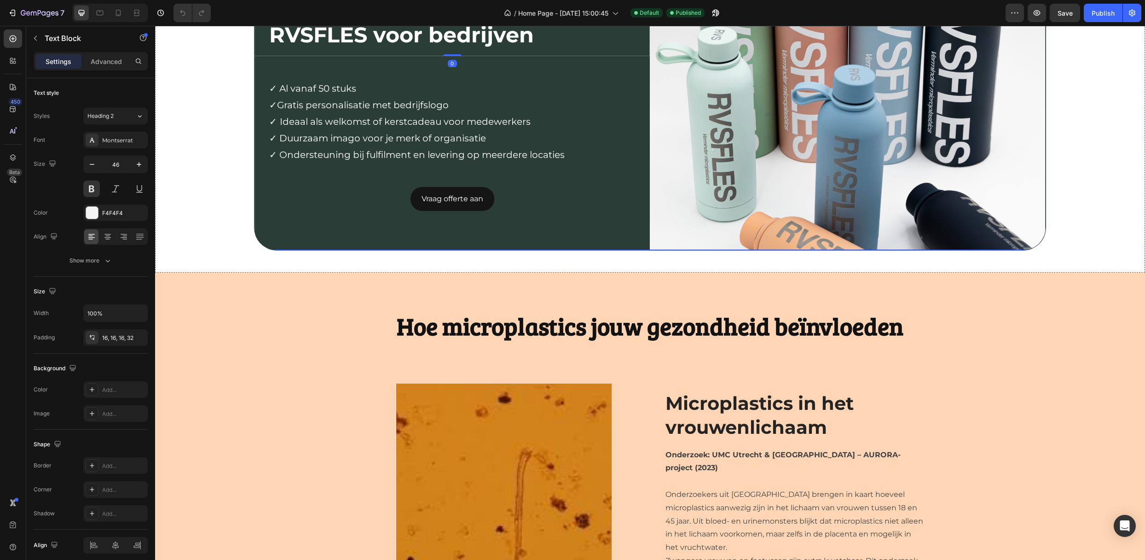
click at [310, 250] on div "RVSFLES voor bedrijven Text Block 0 Row ✓ Al vanaf 50 stuks ✓Gratis personalisa…" at bounding box center [451, 118] width 395 height 264
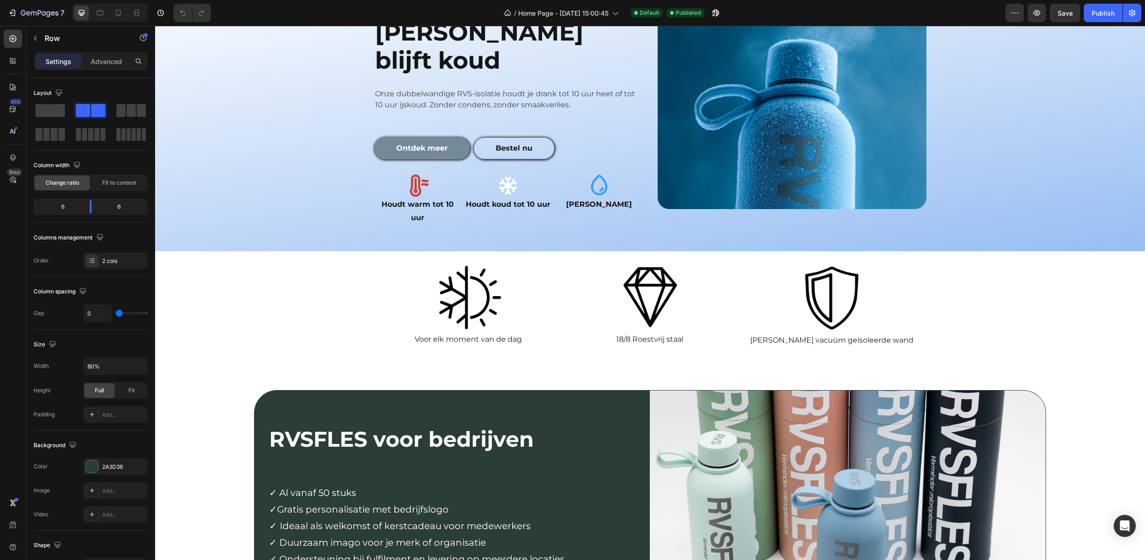
scroll to position [1535, 0]
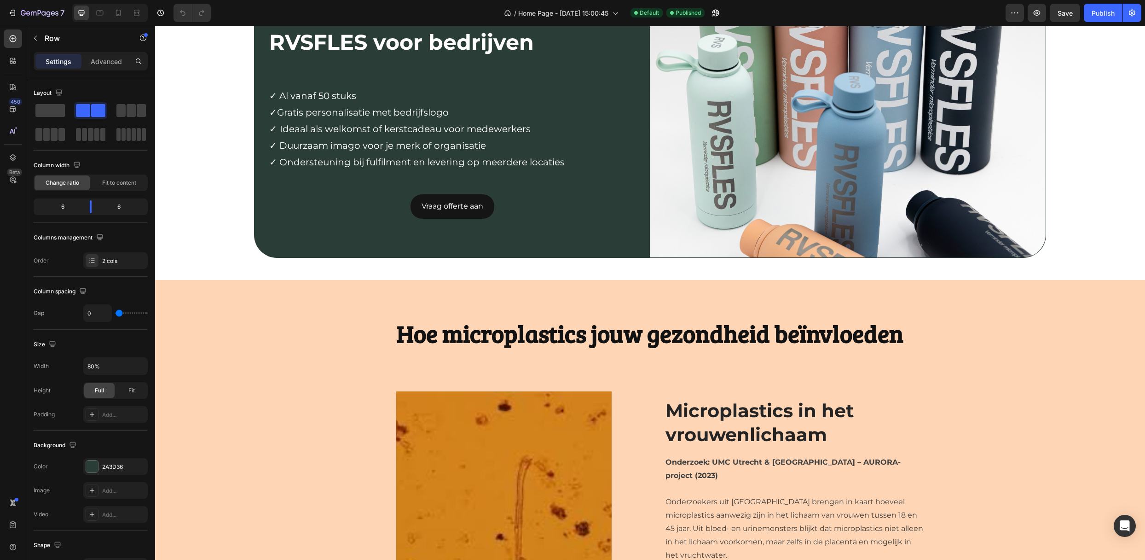
click at [299, 223] on div "RVSFLES voor bedrijven Text Block Row ✓ Al vanaf 50 stuks ✓Gratis personalisati…" at bounding box center [451, 126] width 395 height 264
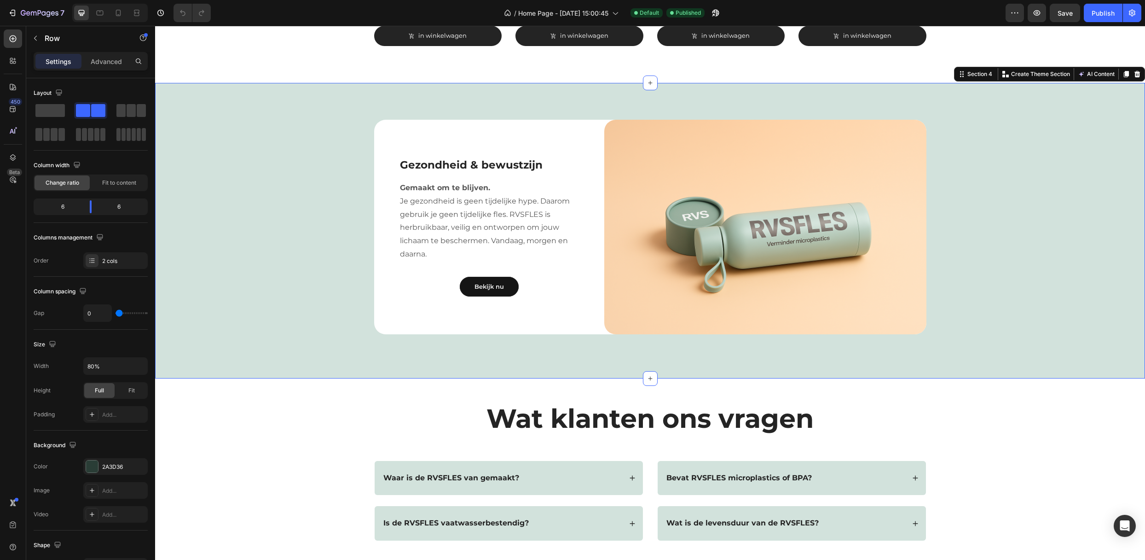
click at [286, 245] on div "Gezondheid & bewustzijn Heading Gemaakt om te blijven. Je gezondheid is geen ti…" at bounding box center [650, 231] width 976 height 222
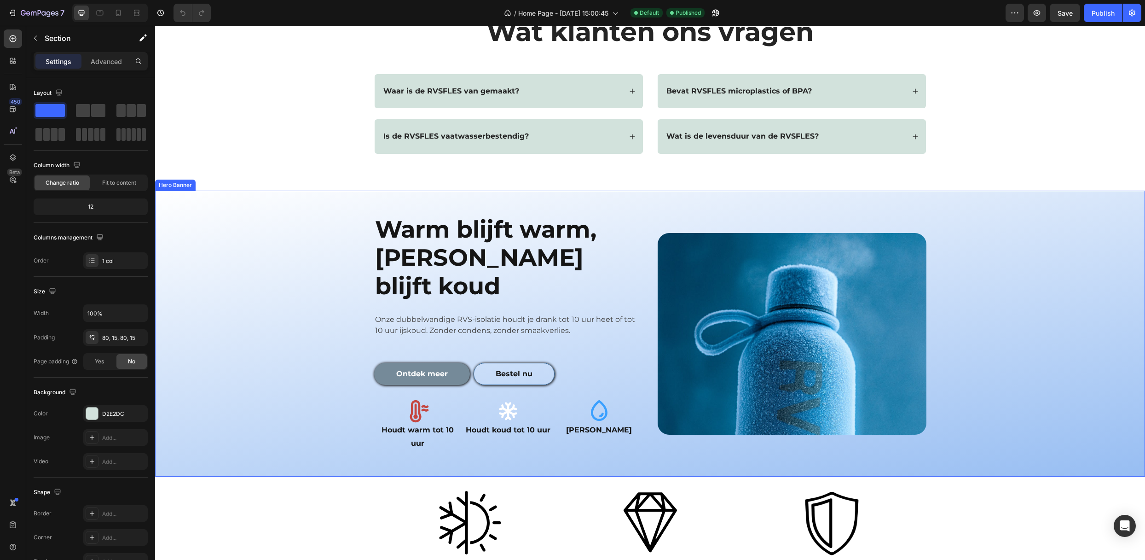
scroll to position [1105, 0]
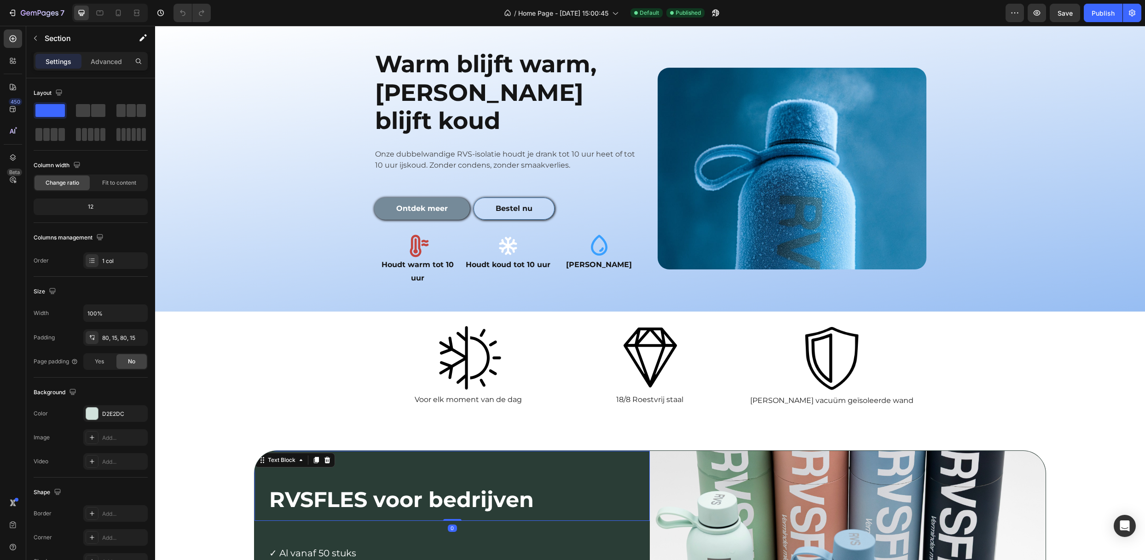
click at [586, 458] on p at bounding box center [455, 472] width 373 height 28
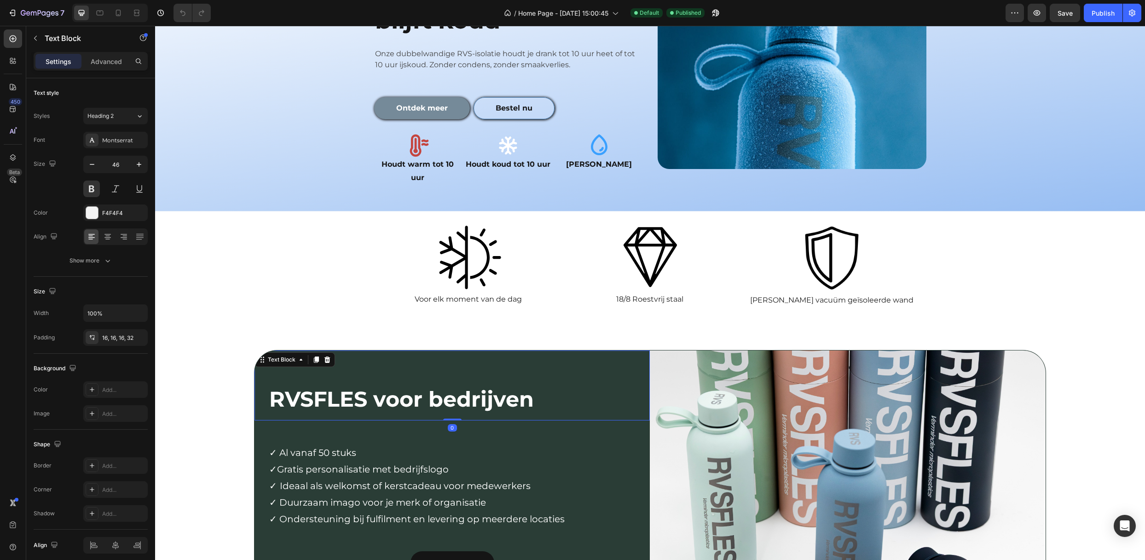
scroll to position [1412, 0]
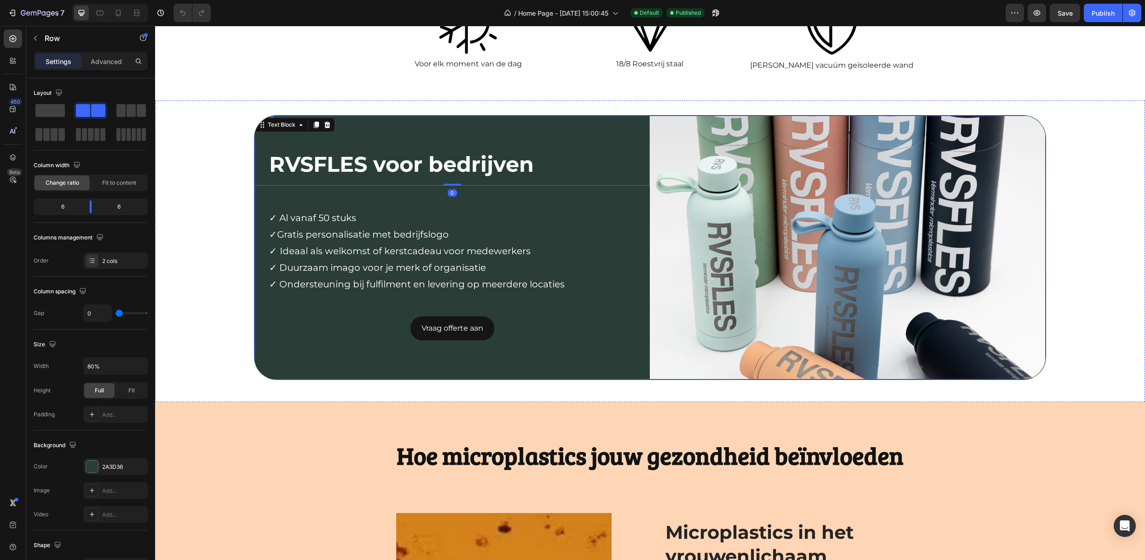
click at [363, 369] on div "RVSFLES voor bedrijven Text Block 0 Row ✓ Al vanaf 50 stuks ✓Gratis personalisa…" at bounding box center [451, 248] width 395 height 264
click at [129, 468] on div "2A3D36" at bounding box center [115, 466] width 64 height 17
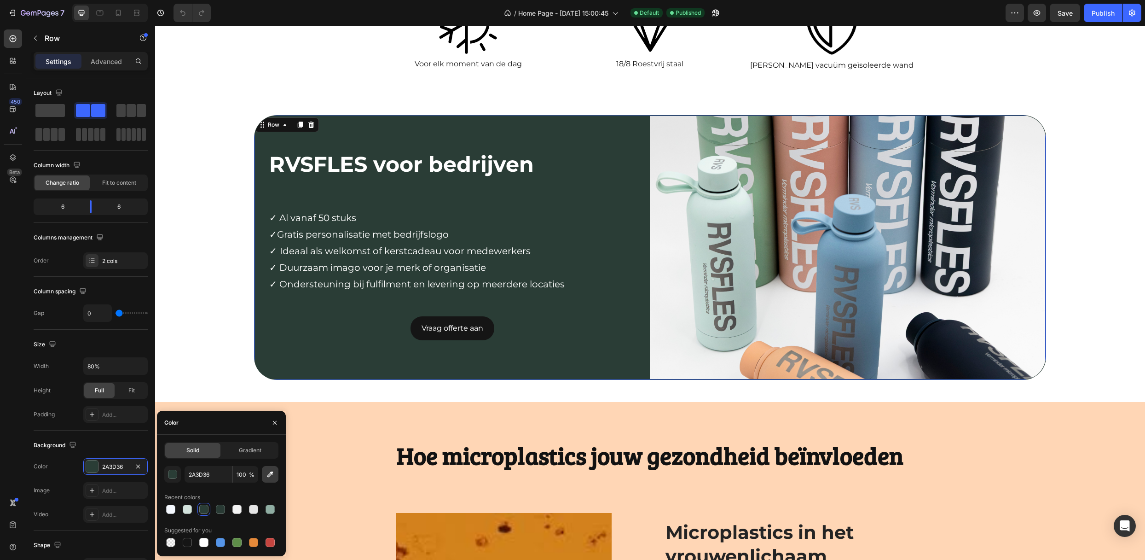
click at [272, 477] on icon "button" at bounding box center [270, 473] width 9 height 9
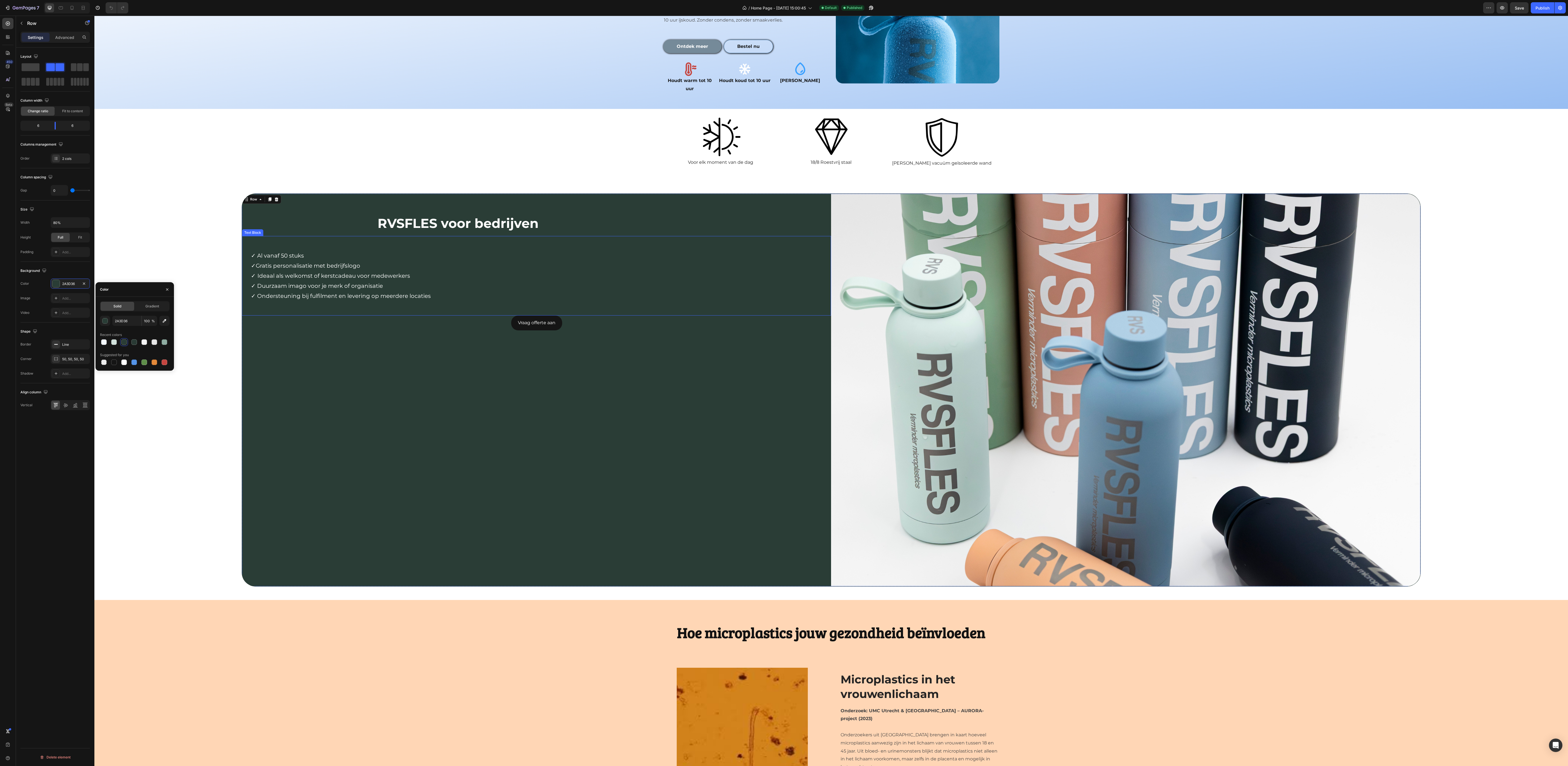
scroll to position [439, 0]
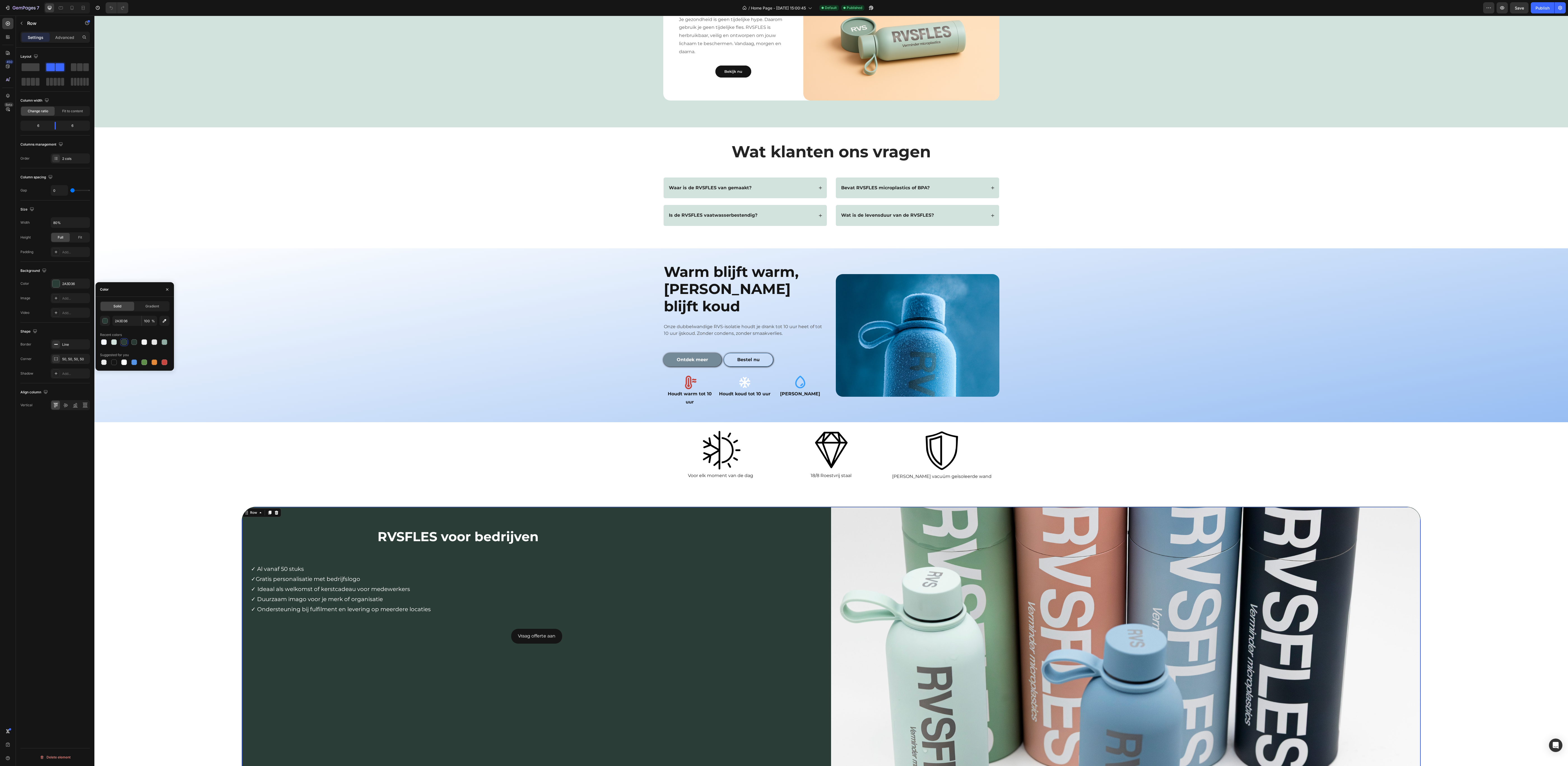
click at [375, 340] on div "RVSFLES voor bedrijven Text Block Row ✓ Al vanaf 50 stuks ✓Gratis personalisati…" at bounding box center [537, 703] width 589 height 392
click at [68, 288] on div "2A3D36" at bounding box center [70, 284] width 39 height 10
click at [163, 316] on button "button" at bounding box center [164, 321] width 10 height 10
type input "D2E2DC"
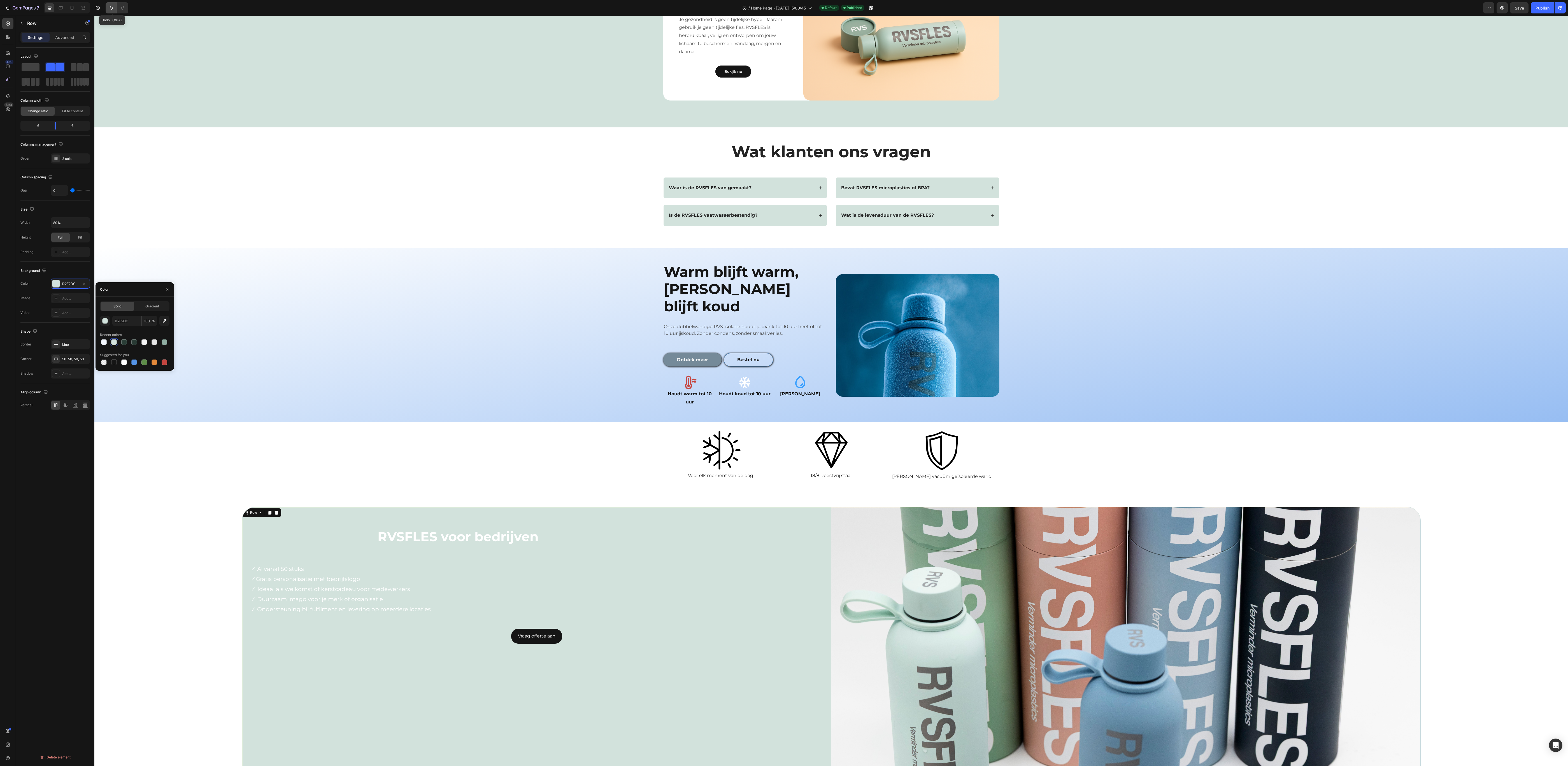
click at [107, 6] on button "Undo/Redo" at bounding box center [111, 8] width 11 height 11
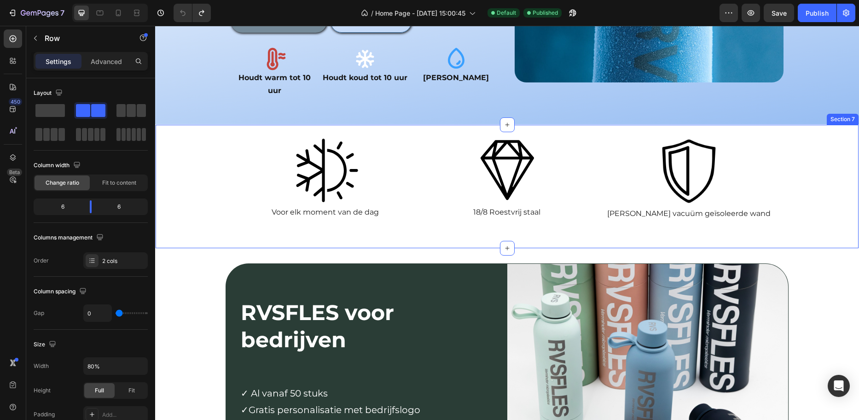
scroll to position [1413, 0]
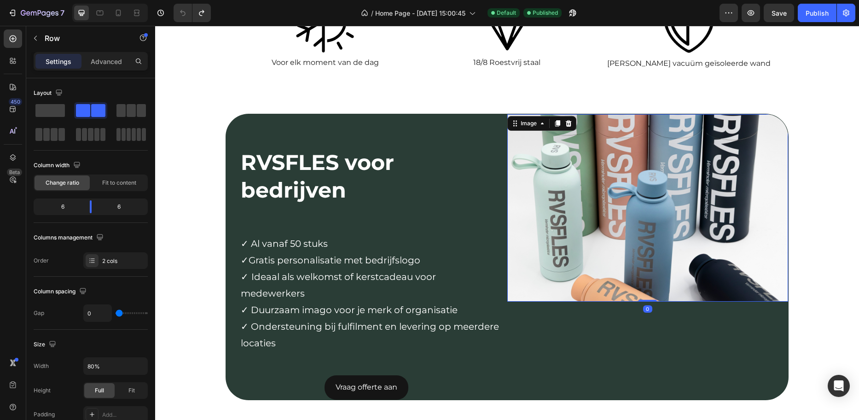
click at [554, 269] on img at bounding box center [647, 207] width 281 height 187
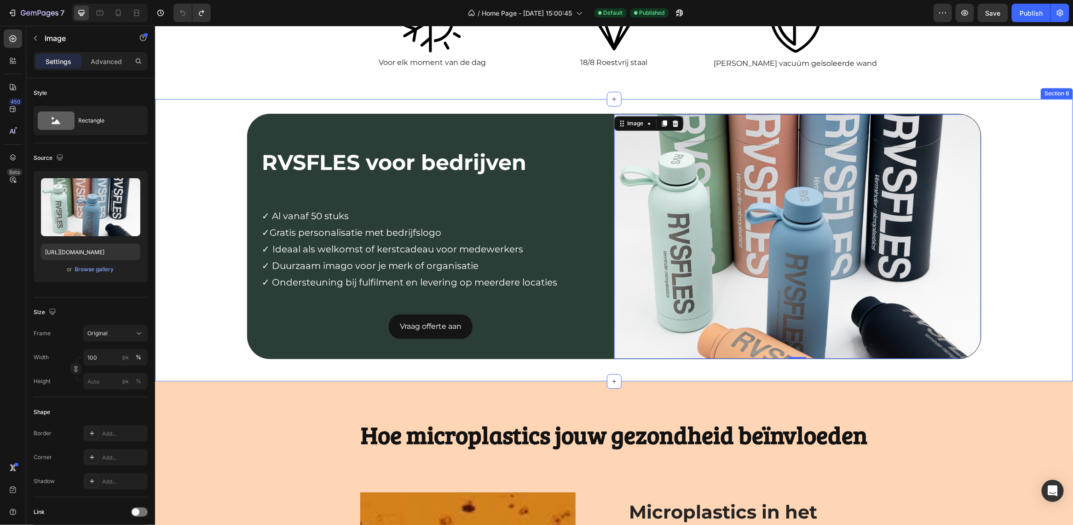
click at [231, 271] on div "RVSFLES voor bedrijven Text Block Row ✓ Al vanaf 50 stuks ✓Gratis personalisati…" at bounding box center [614, 239] width 918 height 253
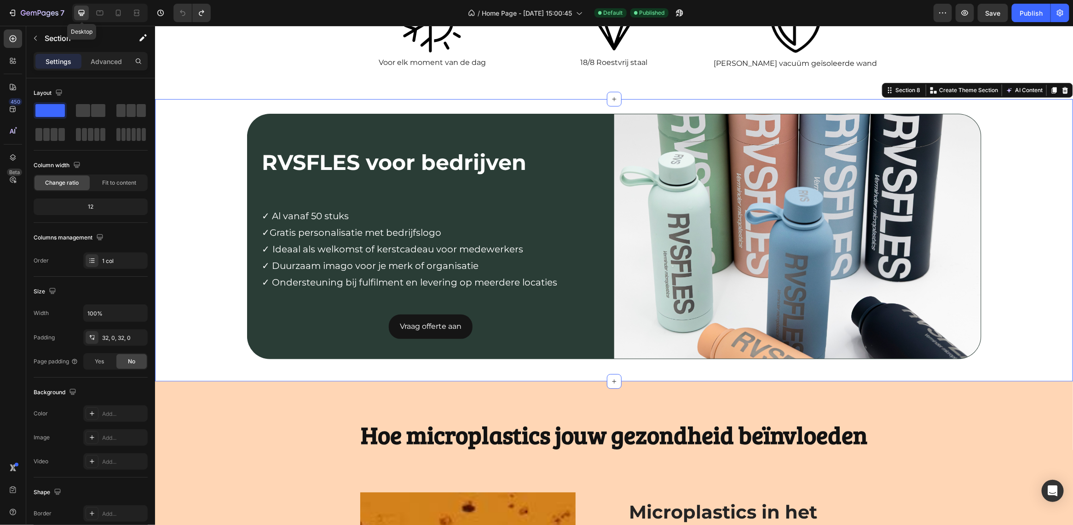
click at [88, 8] on div at bounding box center [81, 13] width 15 height 15
click at [115, 12] on icon at bounding box center [118, 12] width 9 height 9
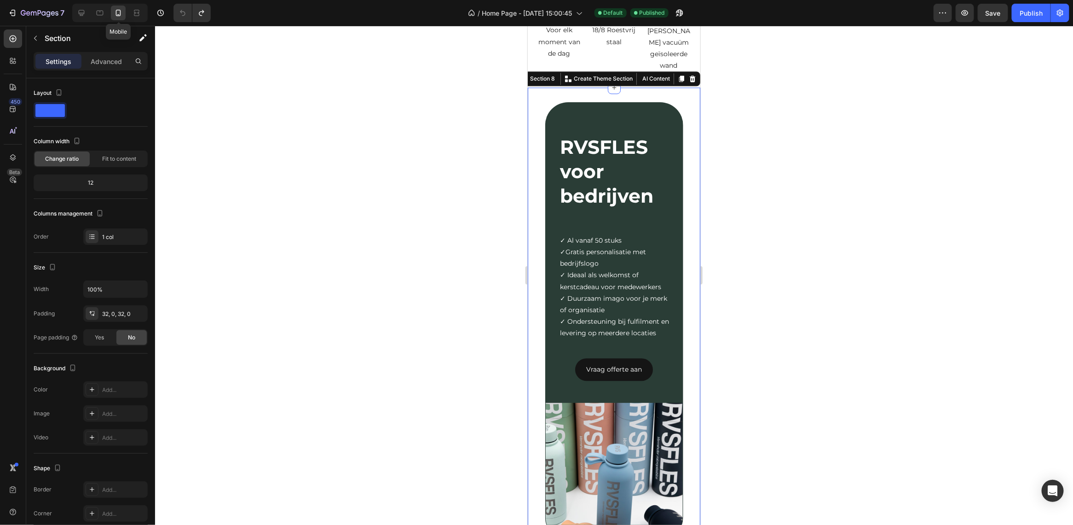
scroll to position [1441, 0]
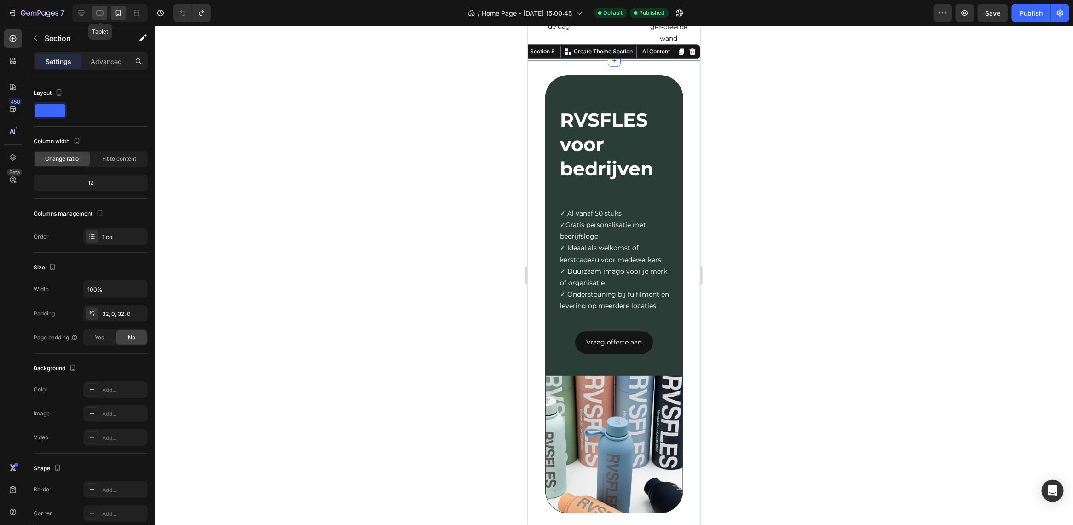
click at [97, 10] on icon at bounding box center [99, 12] width 9 height 9
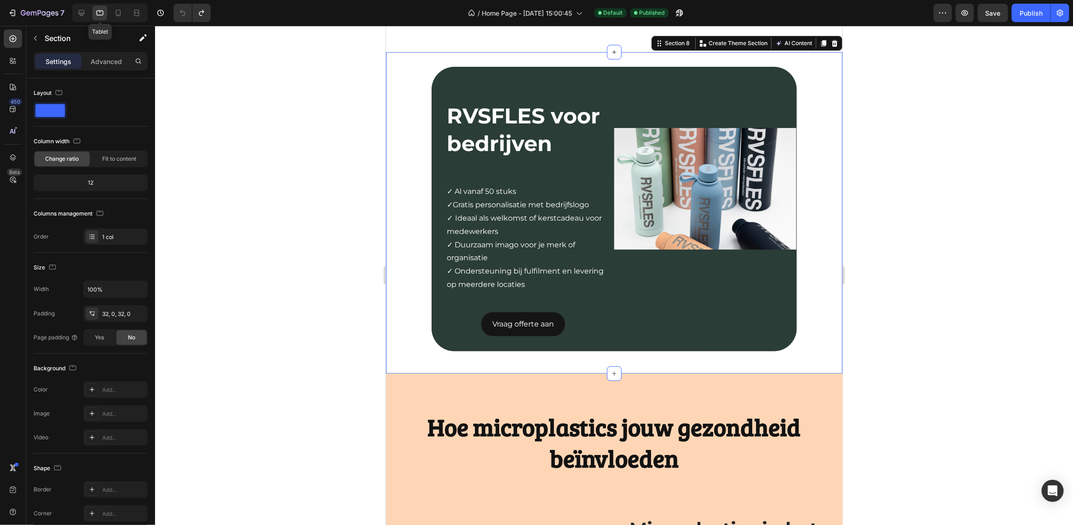
scroll to position [1428, 0]
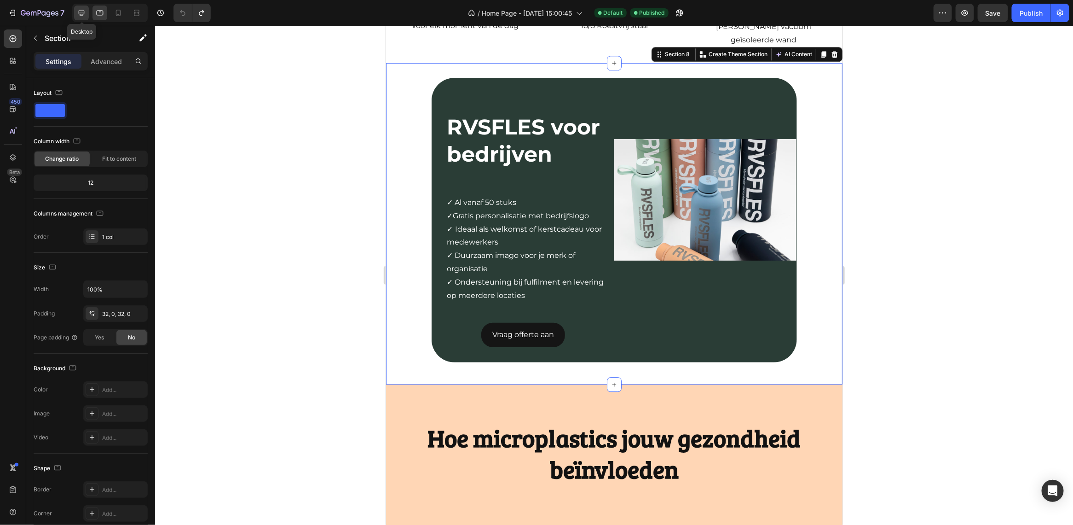
click at [84, 11] on icon at bounding box center [82, 13] width 6 height 6
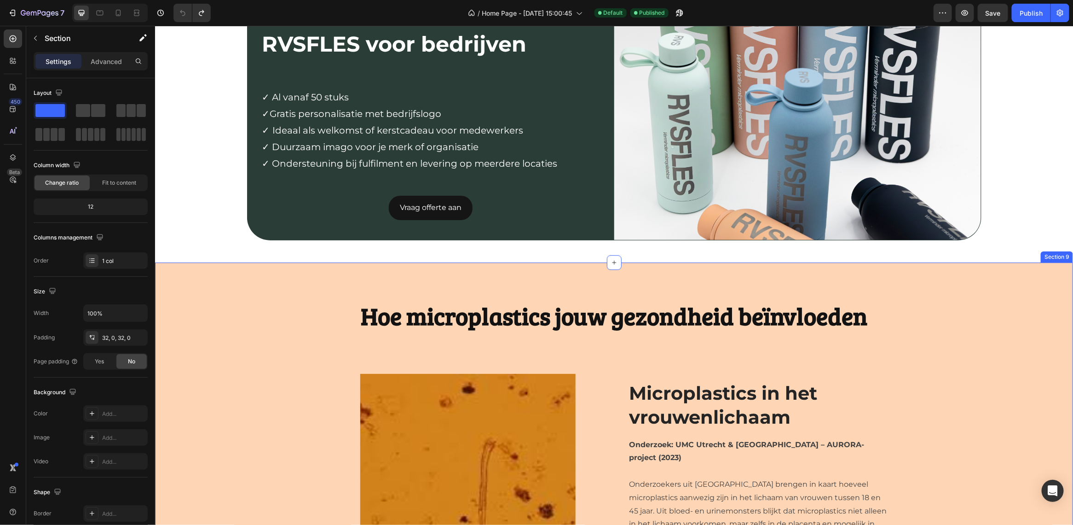
scroll to position [1513, 0]
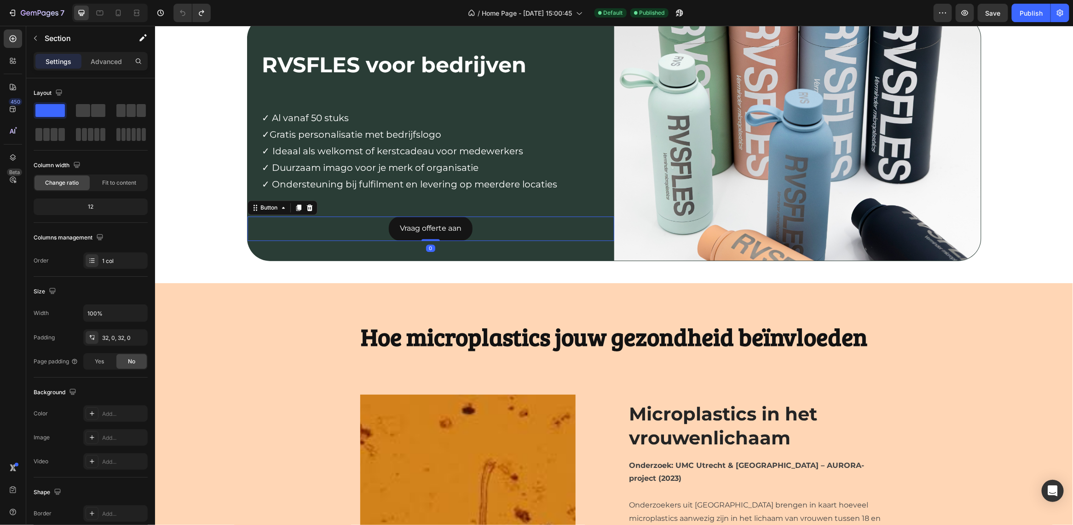
click at [478, 228] on div "Vraag offerte aan Button 0" at bounding box center [430, 228] width 367 height 24
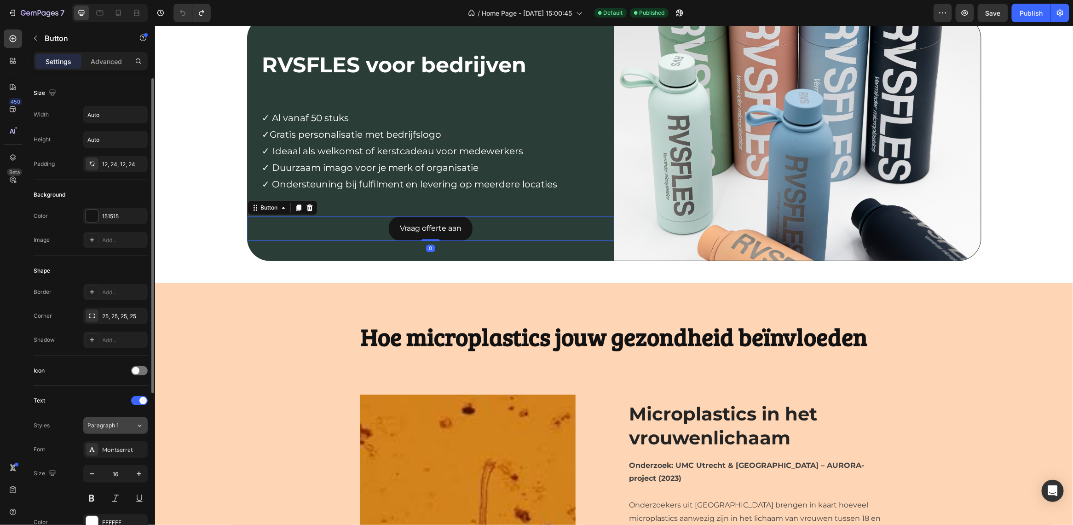
scroll to position [237, 0]
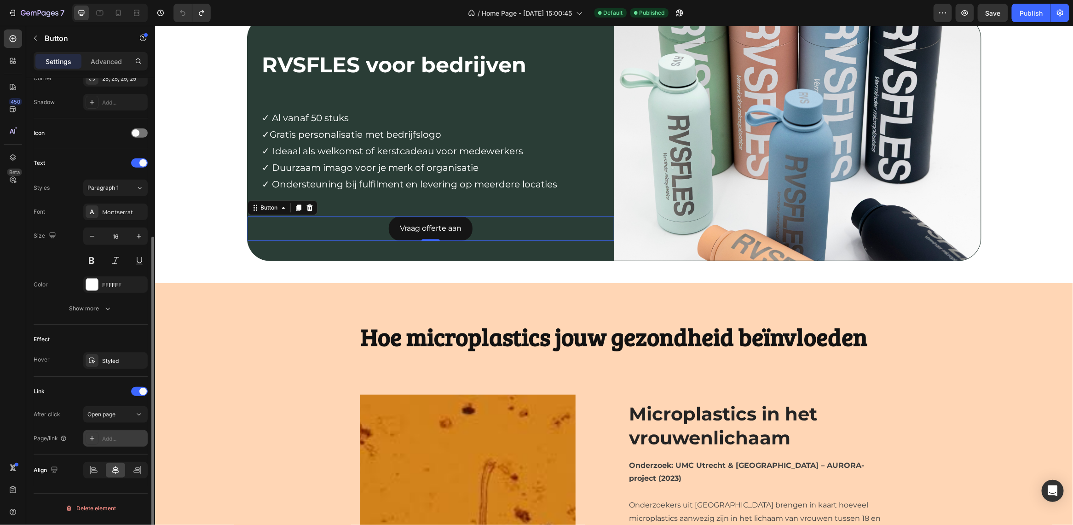
click at [109, 438] on div "Add..." at bounding box center [123, 438] width 43 height 8
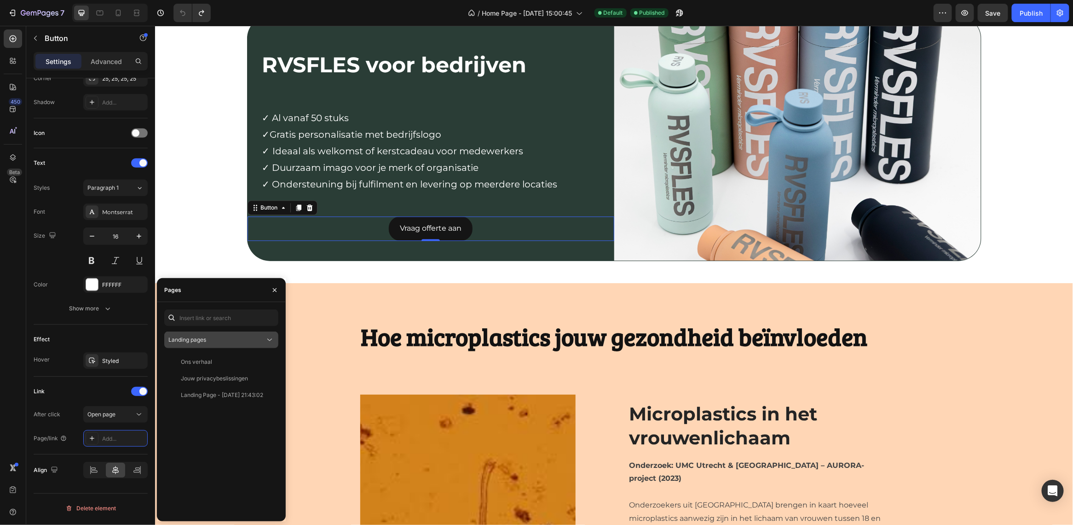
click at [212, 335] on div "Landing pages" at bounding box center [216, 339] width 97 height 8
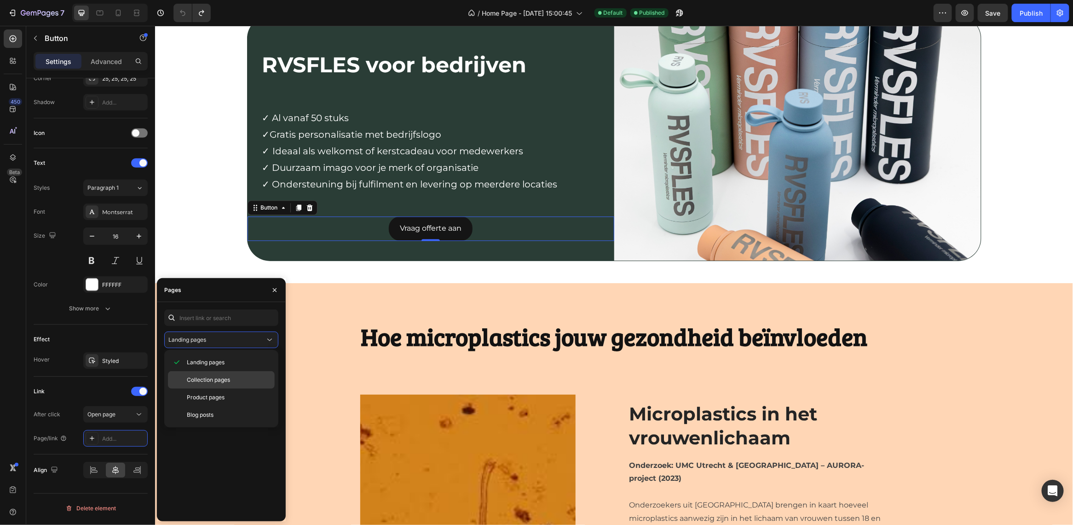
click at [215, 378] on span "Collection pages" at bounding box center [208, 379] width 43 height 8
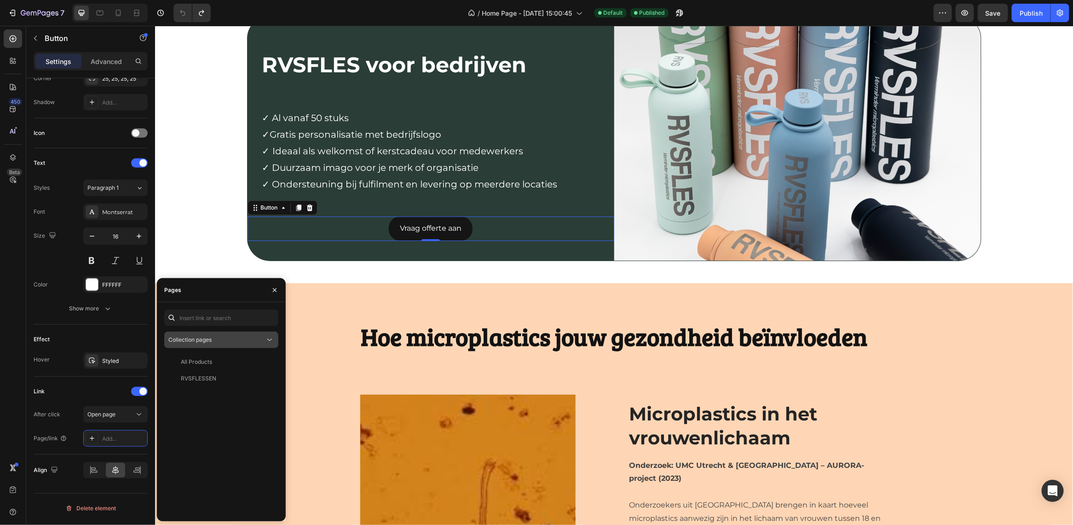
click at [214, 344] on div "Collection pages" at bounding box center [221, 339] width 106 height 9
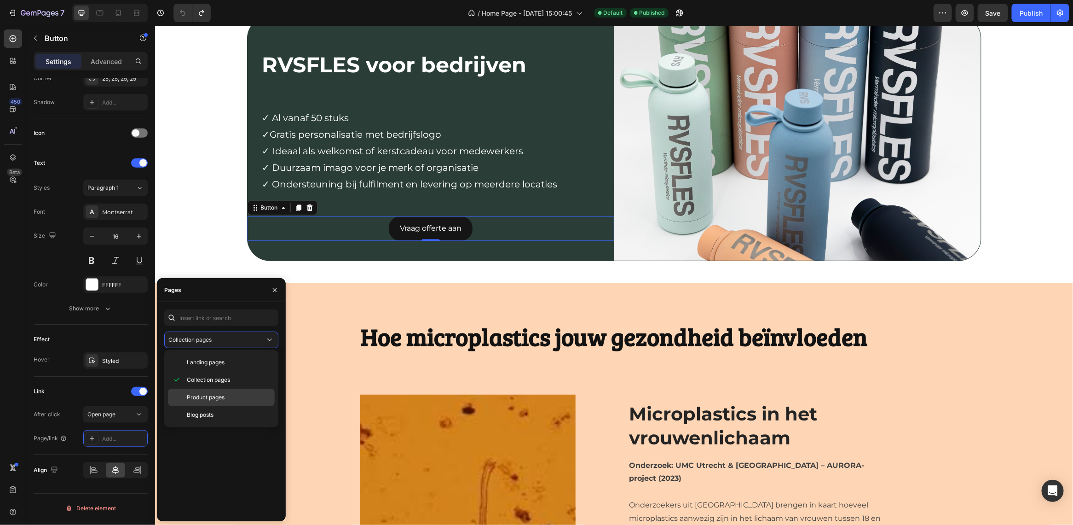
click at [207, 394] on span "Product pages" at bounding box center [206, 397] width 38 height 8
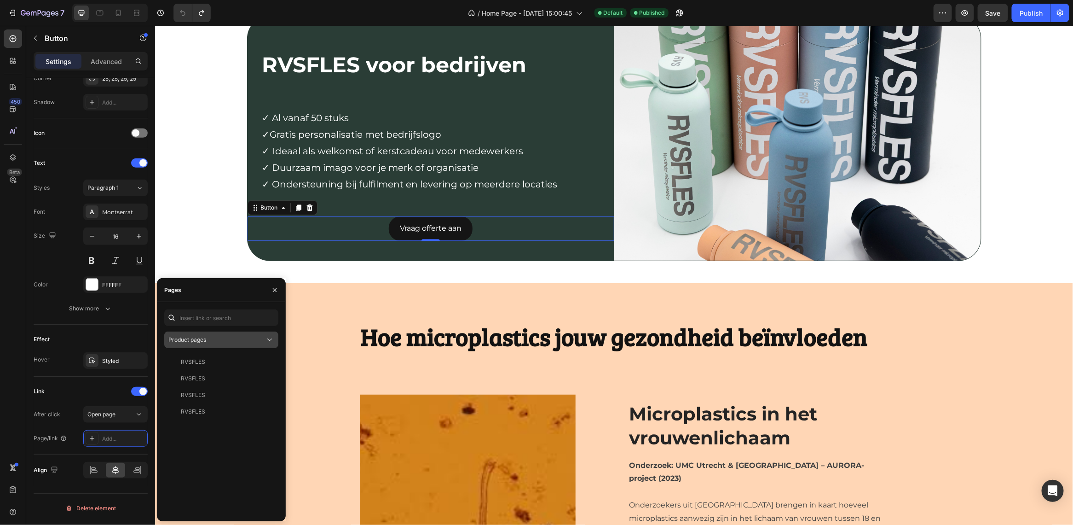
click at [221, 334] on button "Product pages" at bounding box center [221, 339] width 114 height 17
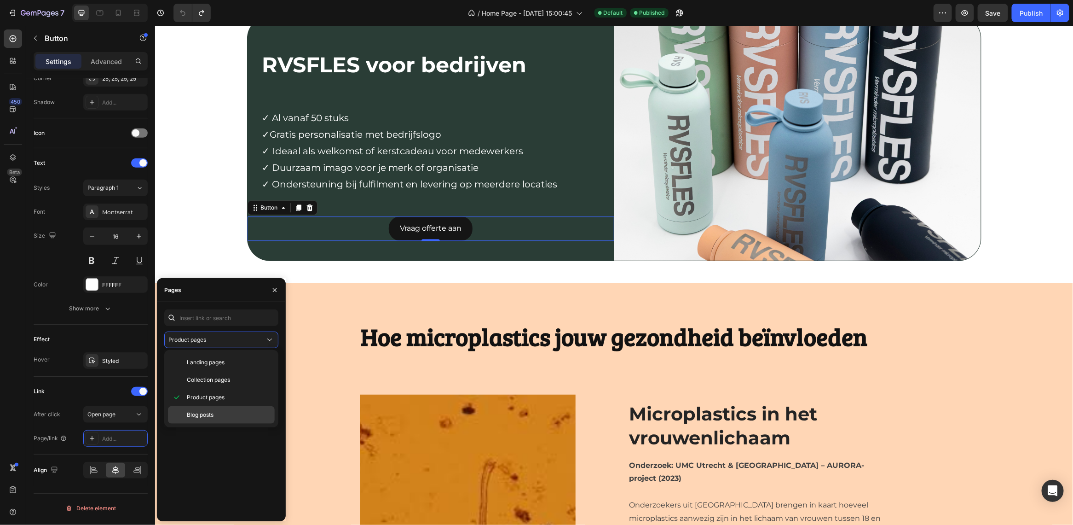
click at [225, 413] on p "Blog posts" at bounding box center [229, 414] width 84 height 8
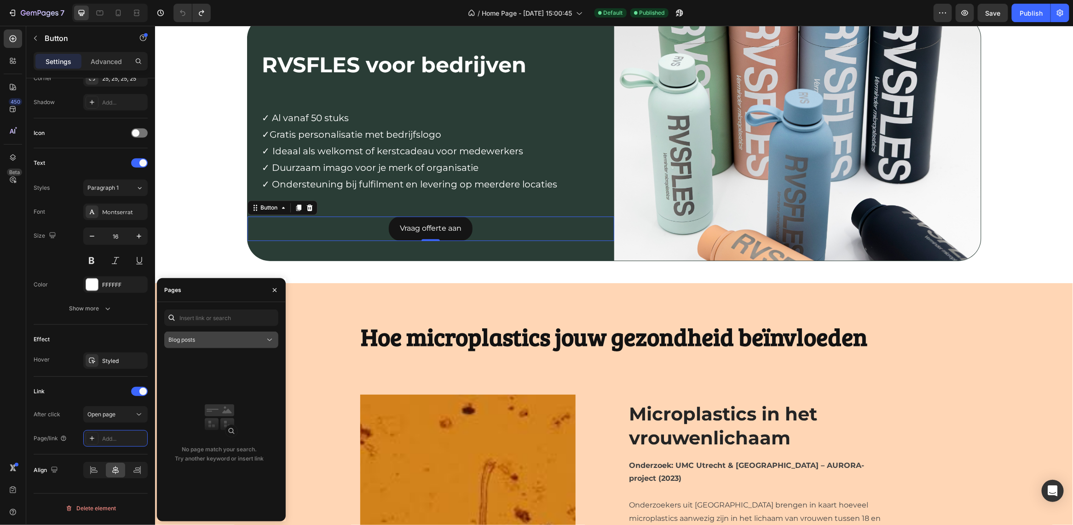
click at [222, 335] on div "Blog posts" at bounding box center [216, 339] width 97 height 8
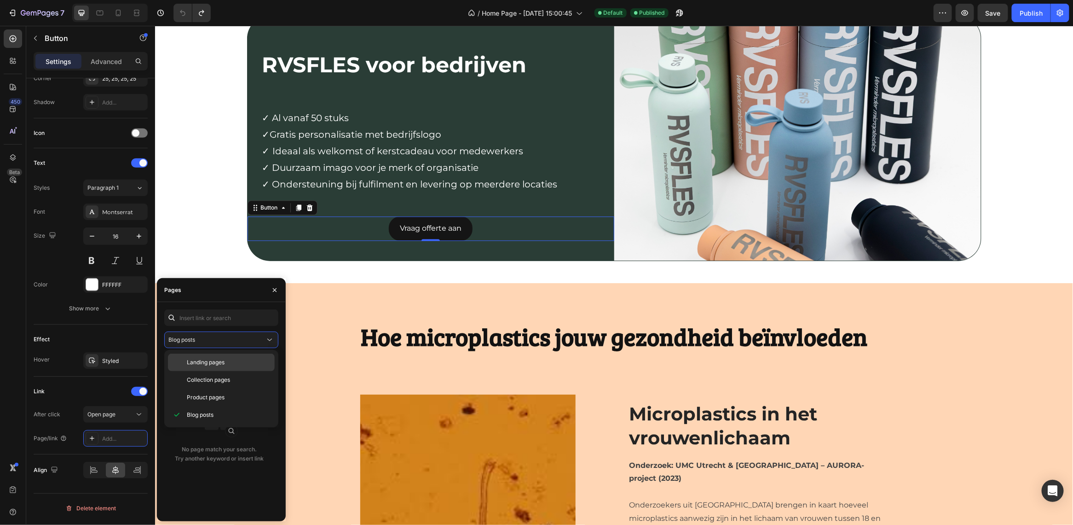
click at [219, 360] on span "Landing pages" at bounding box center [206, 362] width 38 height 8
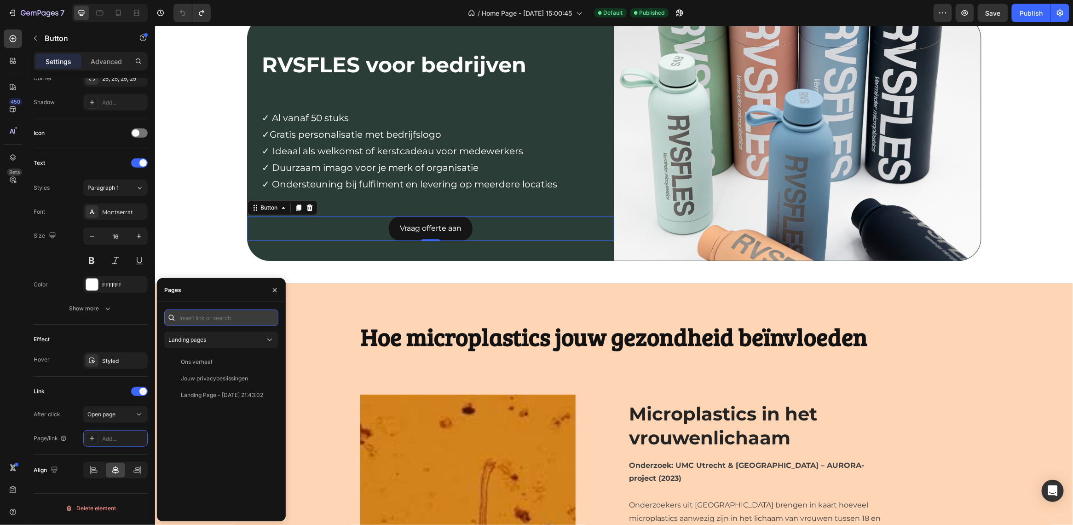
click at [215, 323] on input "text" at bounding box center [221, 317] width 114 height 17
click at [206, 333] on button "Landing pages" at bounding box center [221, 339] width 114 height 17
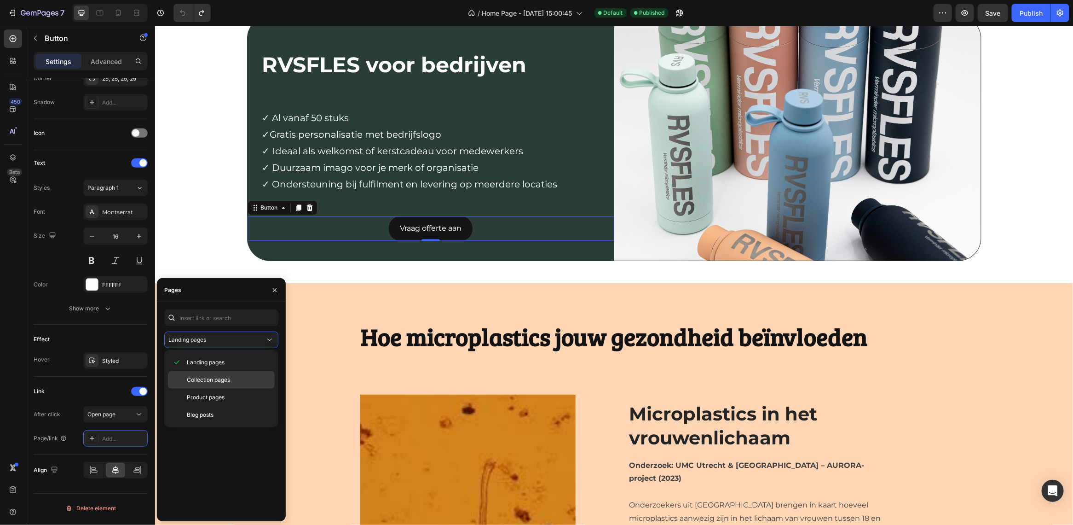
click at [203, 376] on span "Collection pages" at bounding box center [208, 379] width 43 height 8
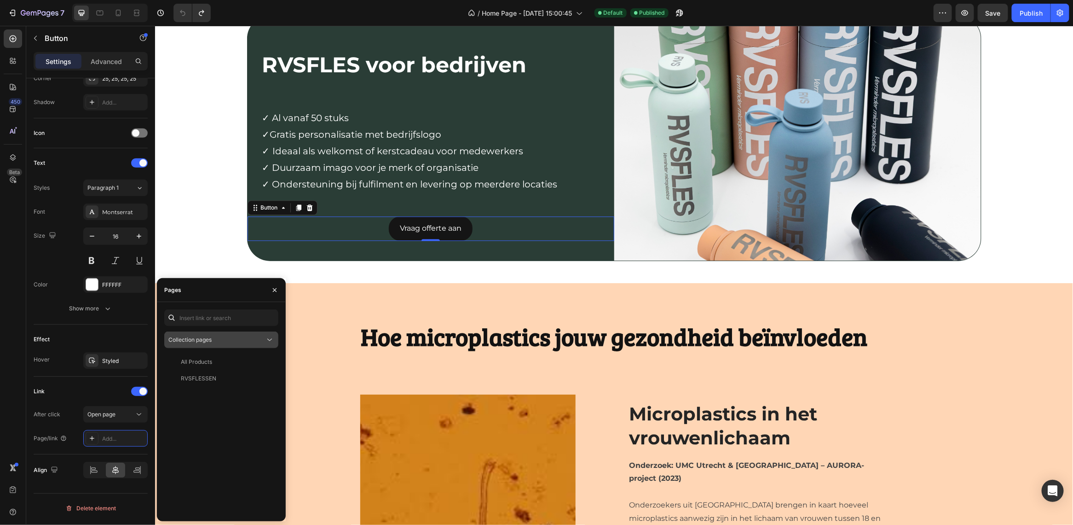
click at [212, 332] on button "Collection pages" at bounding box center [221, 339] width 114 height 17
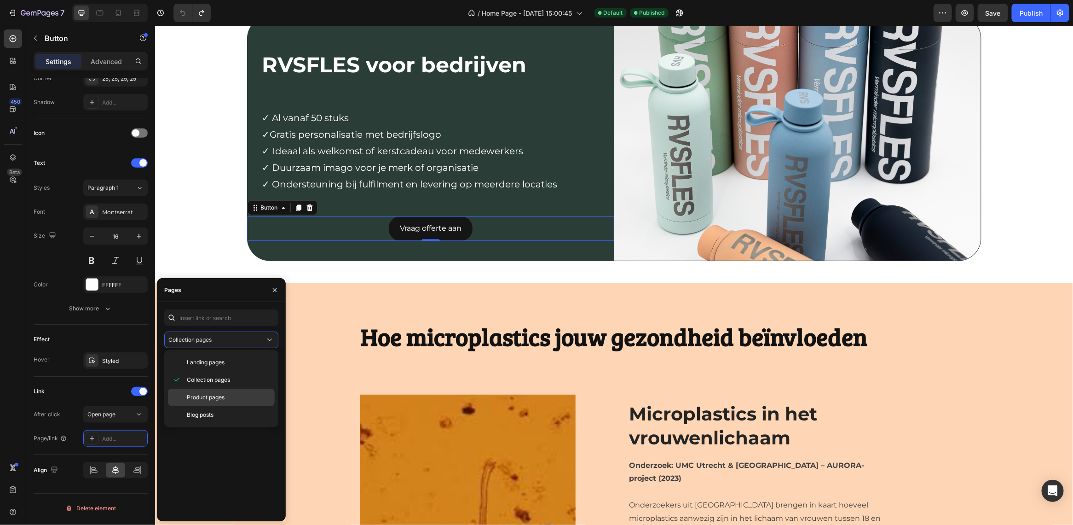
click at [206, 398] on span "Product pages" at bounding box center [206, 397] width 38 height 8
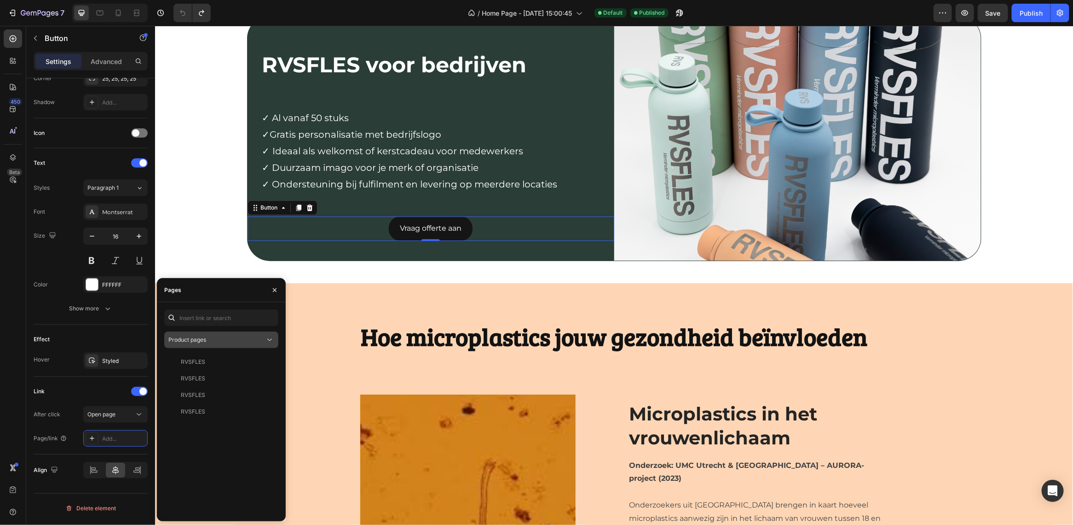
click at [212, 344] on div "Product pages" at bounding box center [221, 339] width 106 height 9
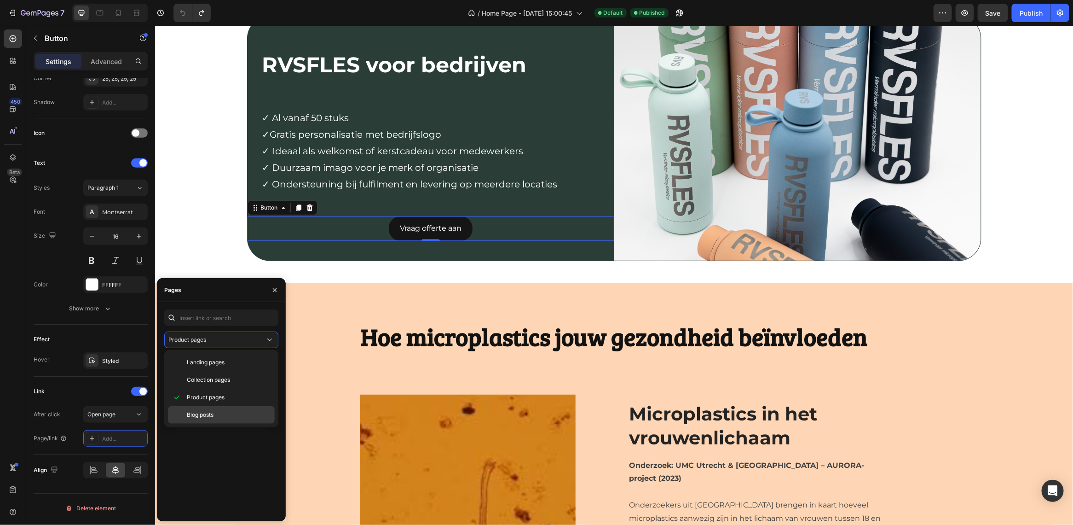
click at [189, 410] on div "Blog posts" at bounding box center [221, 414] width 107 height 17
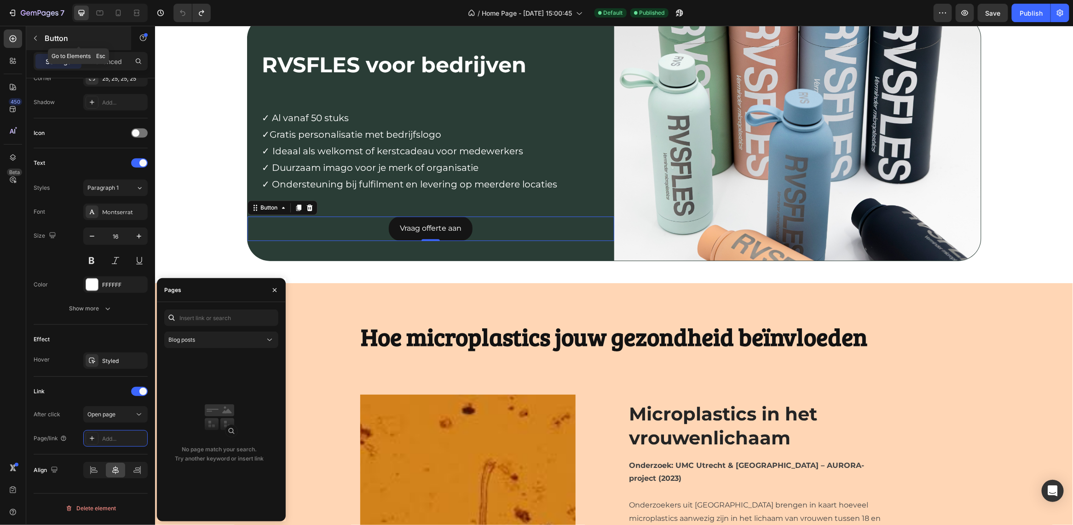
click at [38, 40] on icon "button" at bounding box center [35, 38] width 7 height 7
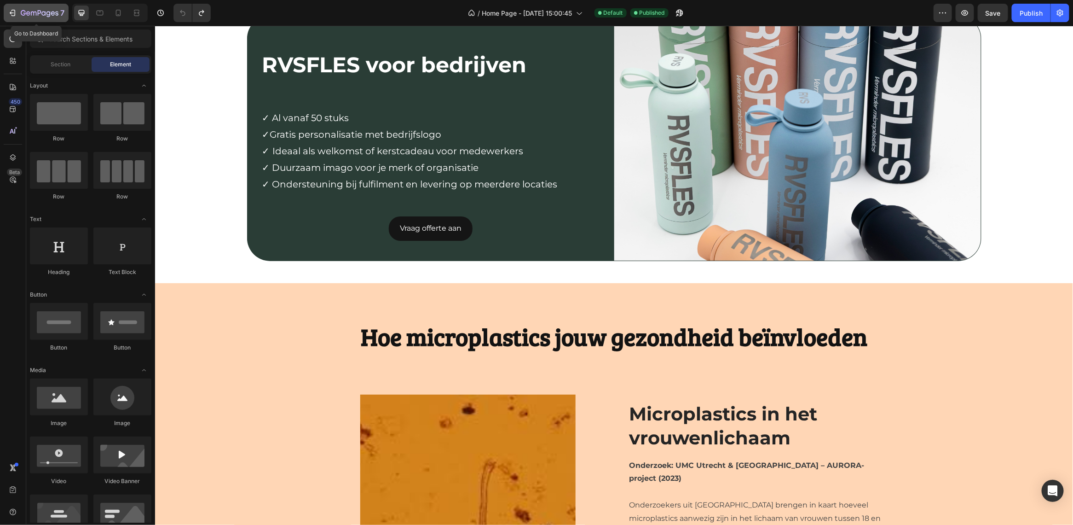
click at [17, 17] on div "7" at bounding box center [36, 12] width 57 height 11
